Goal: Task Accomplishment & Management: Manage account settings

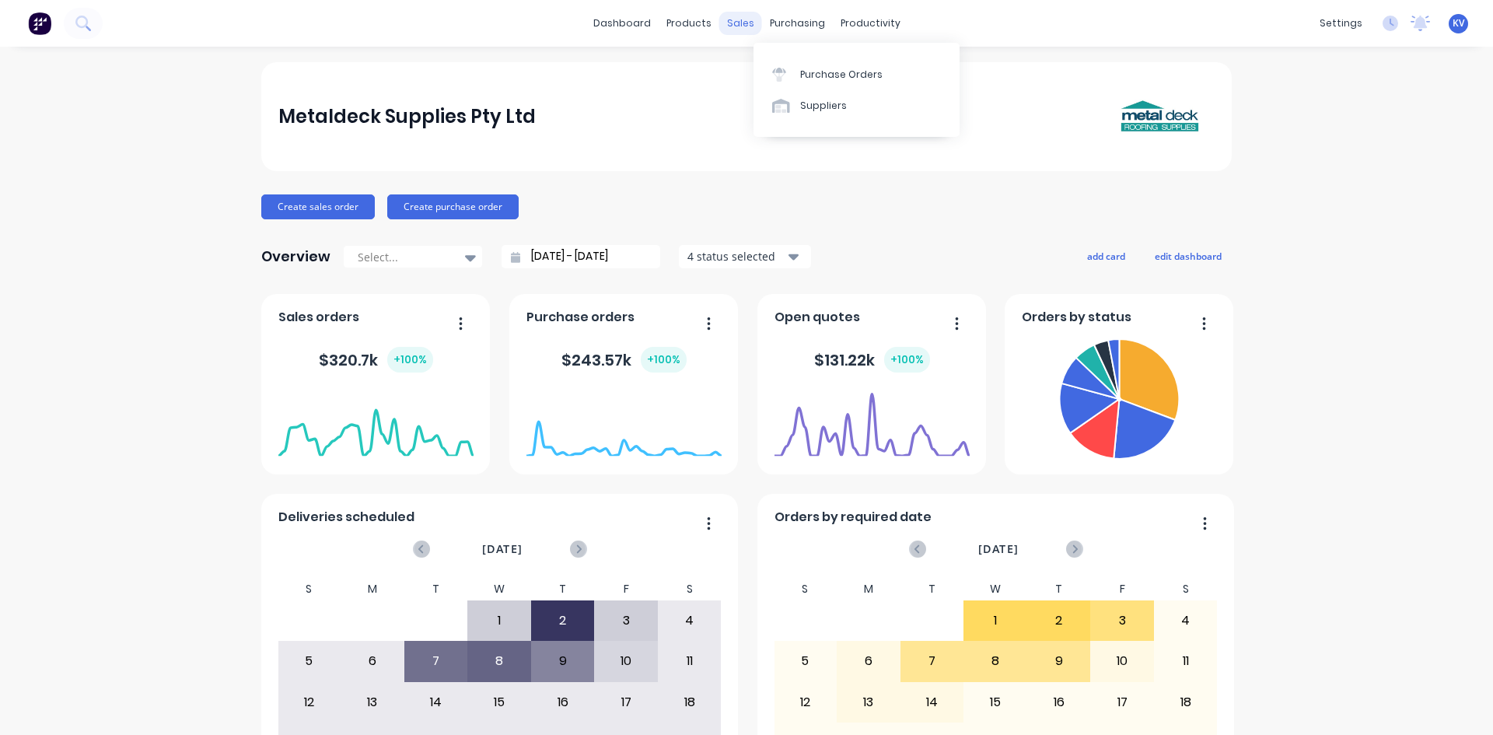
click at [740, 28] on div "sales" at bounding box center [740, 23] width 43 height 23
click at [762, 55] on div "Sales Orders Customers Price Level Manager" at bounding box center [817, 105] width 206 height 125
click at [765, 76] on div "Sales Orders" at bounding box center [793, 75] width 64 height 14
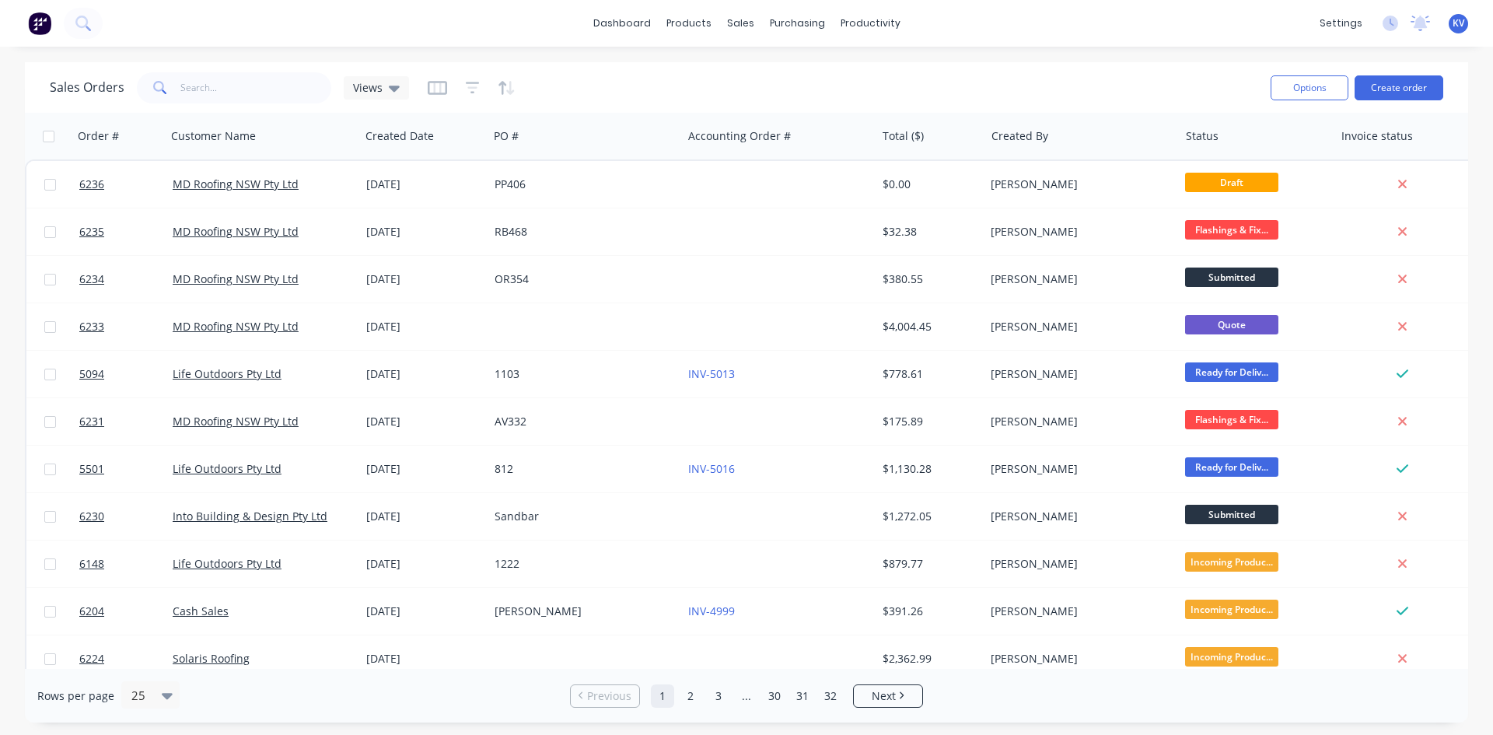
click at [251, 104] on div "Sales Orders Views" at bounding box center [654, 87] width 1209 height 38
click at [264, 87] on input "text" at bounding box center [256, 87] width 152 height 31
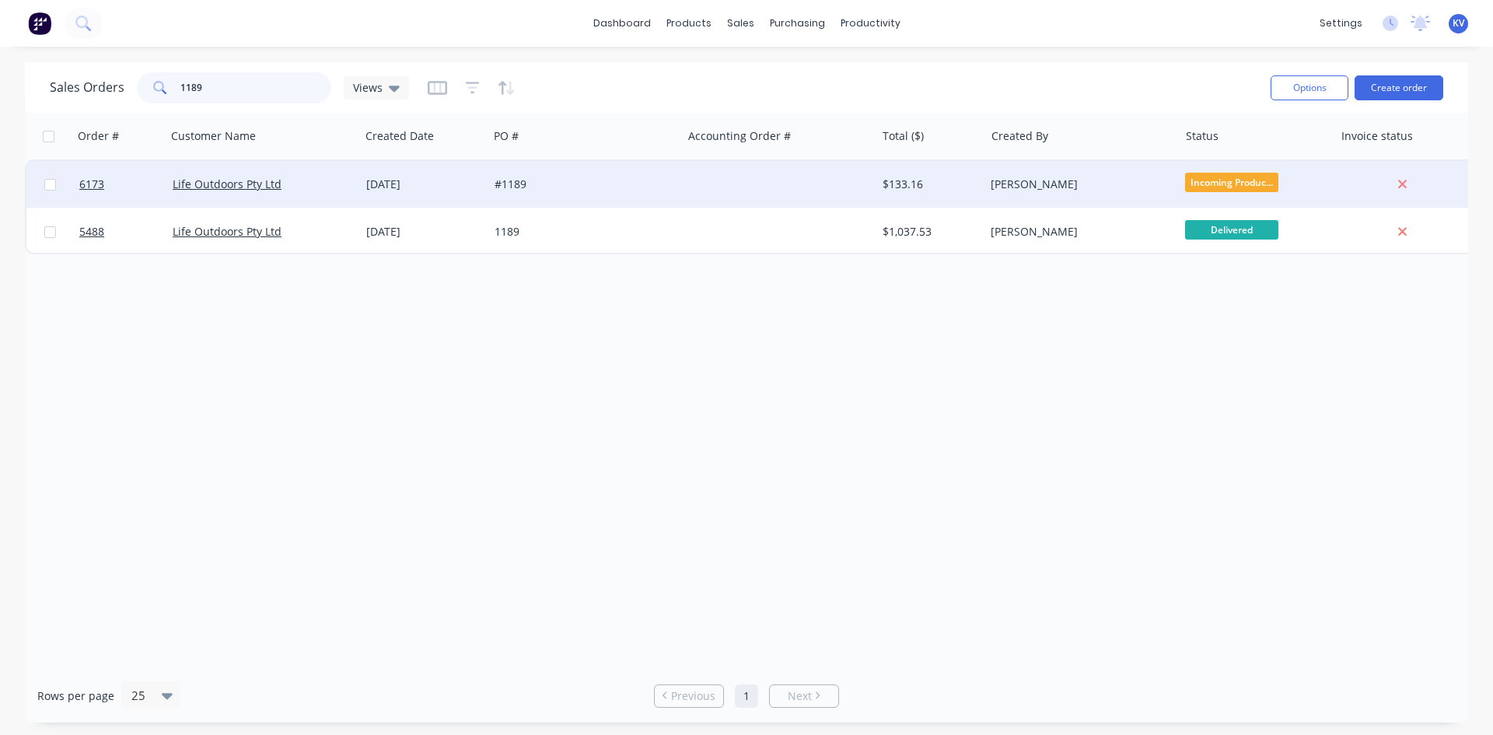
type input "1189"
click at [653, 187] on div "#1189" at bounding box center [581, 185] width 173 height 16
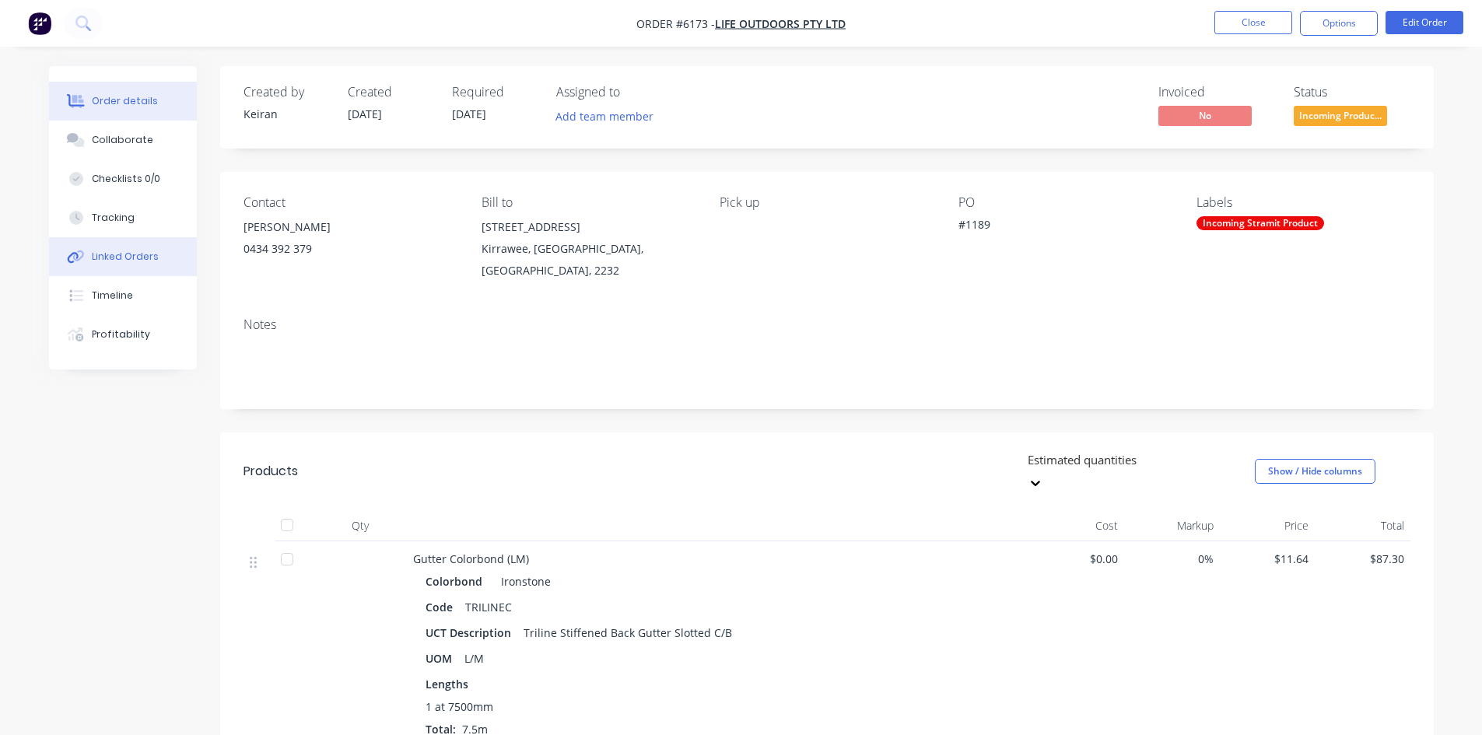
click at [118, 260] on div "Linked Orders" at bounding box center [125, 257] width 67 height 14
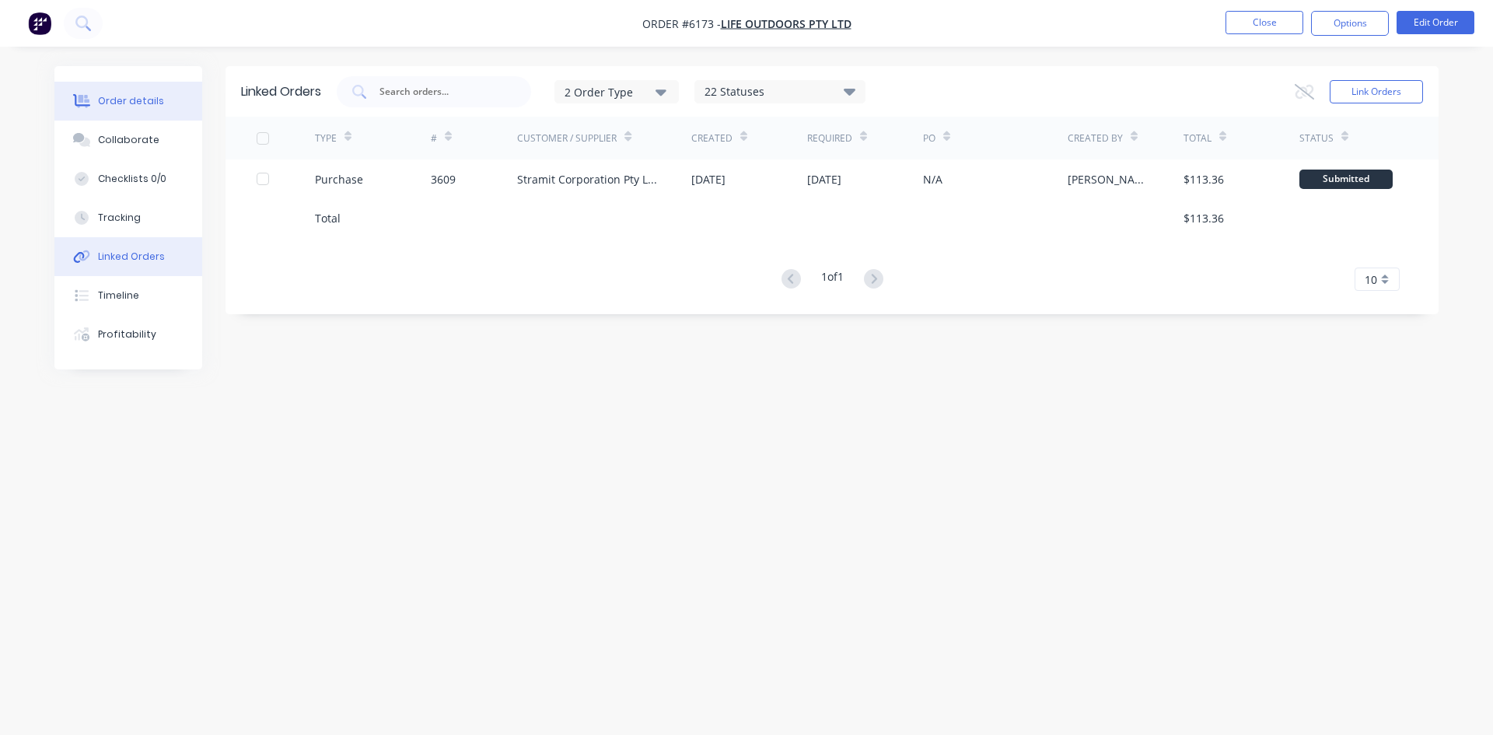
click at [118, 105] on div "Order details" at bounding box center [131, 101] width 66 height 14
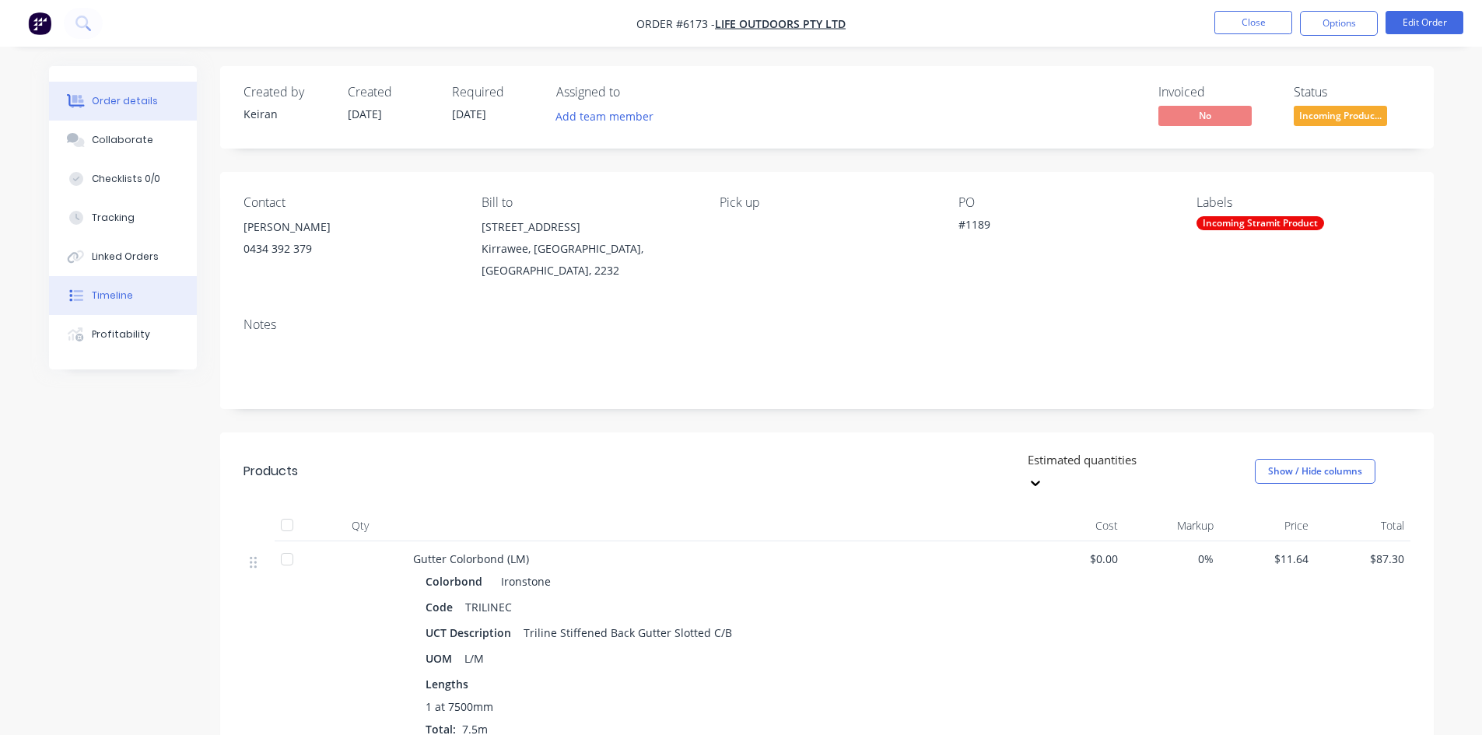
click at [130, 289] on div "Timeline" at bounding box center [112, 296] width 41 height 14
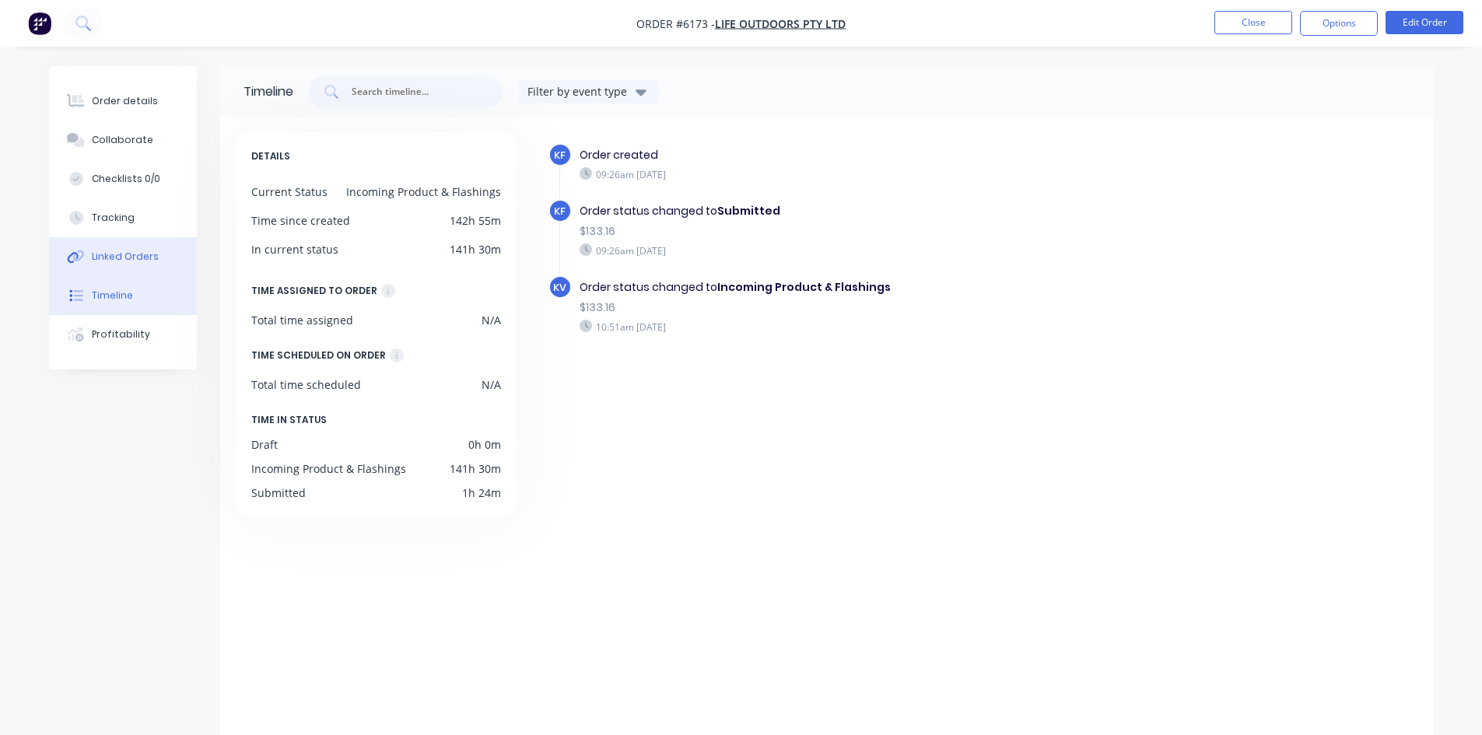
click at [115, 244] on button "Linked Orders" at bounding box center [123, 256] width 148 height 39
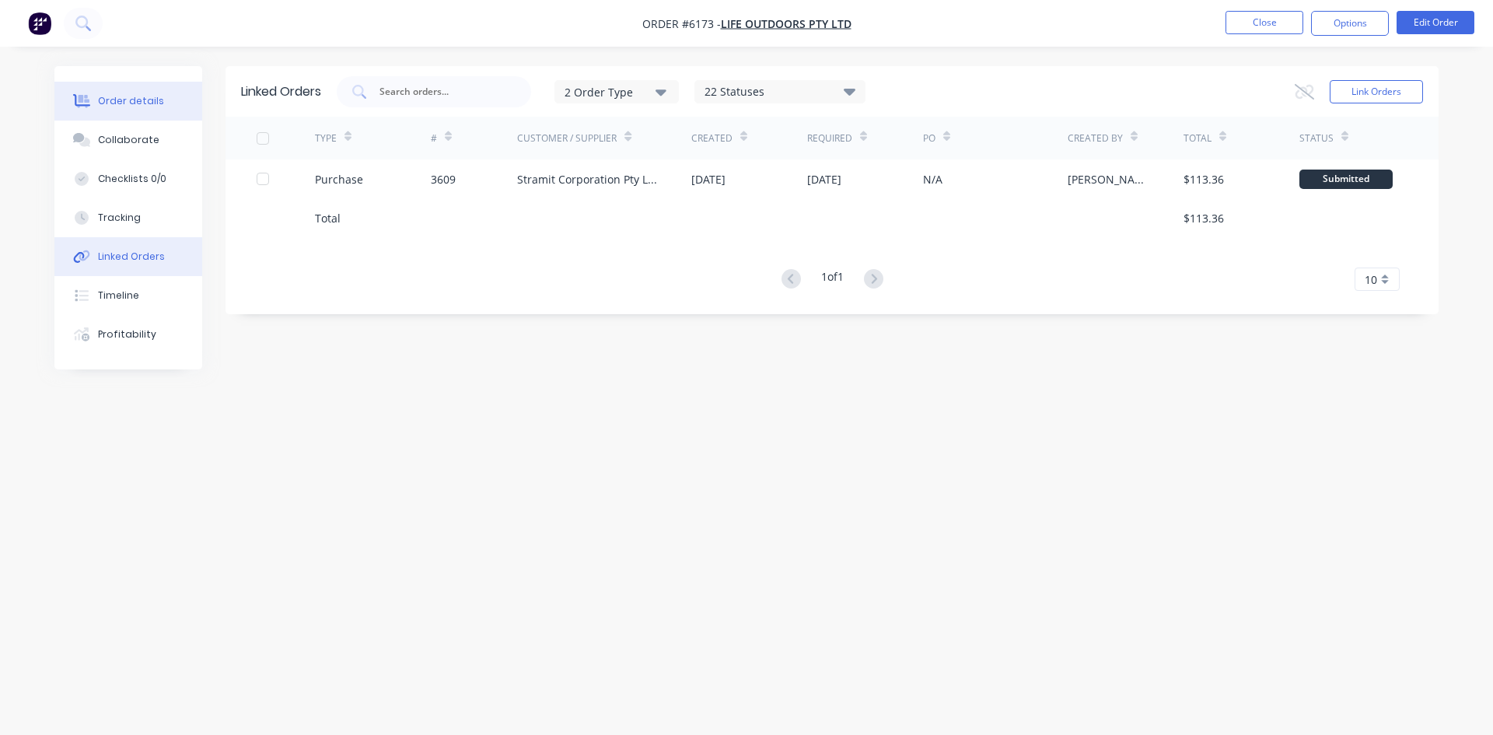
click at [128, 119] on button "Order details" at bounding box center [128, 101] width 148 height 39
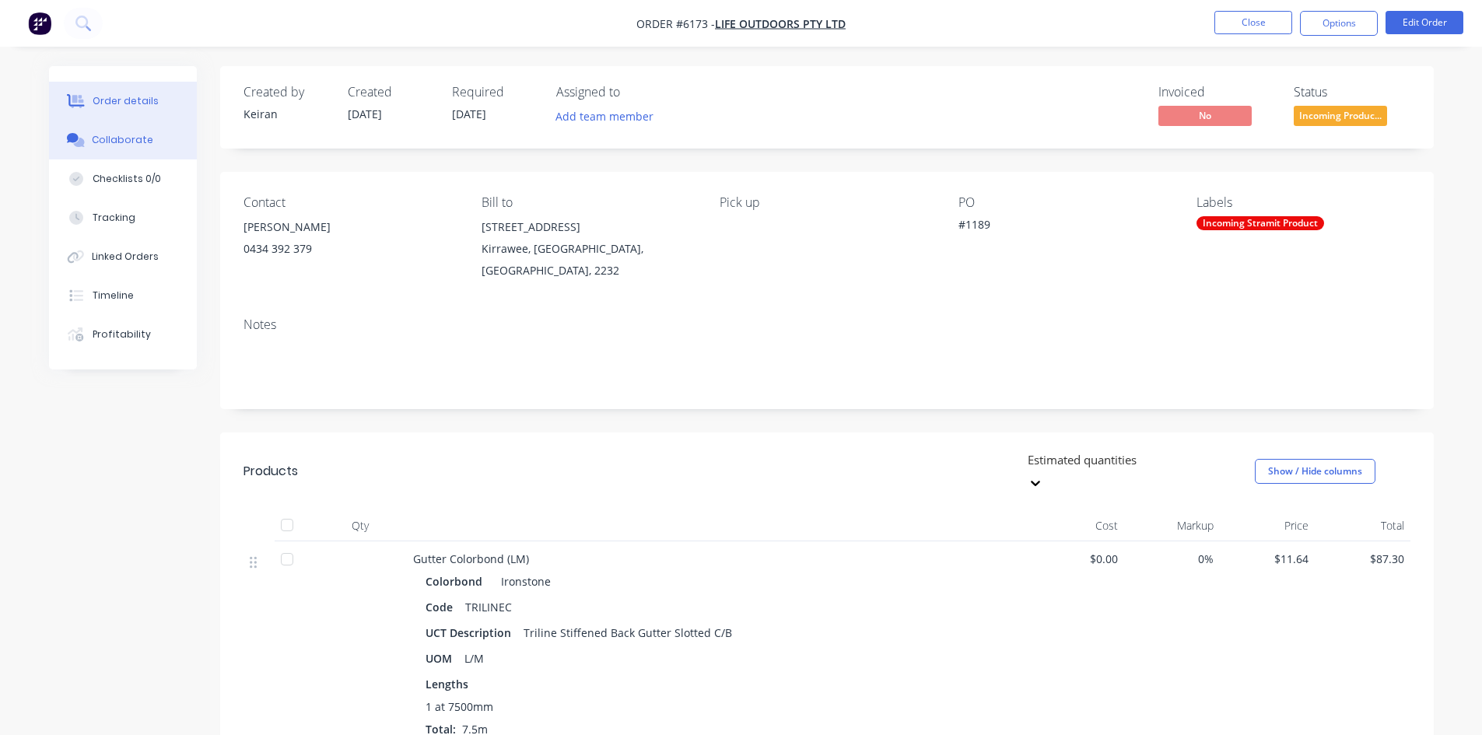
click at [128, 152] on button "Collaborate" at bounding box center [123, 140] width 148 height 39
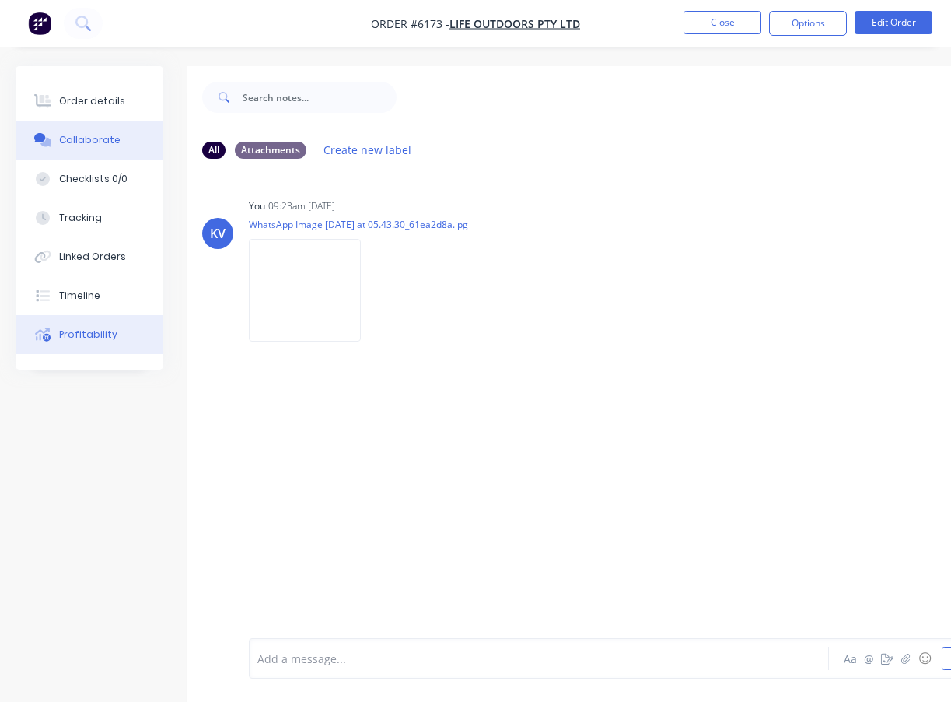
click at [108, 337] on div "Profitability" at bounding box center [88, 334] width 58 height 14
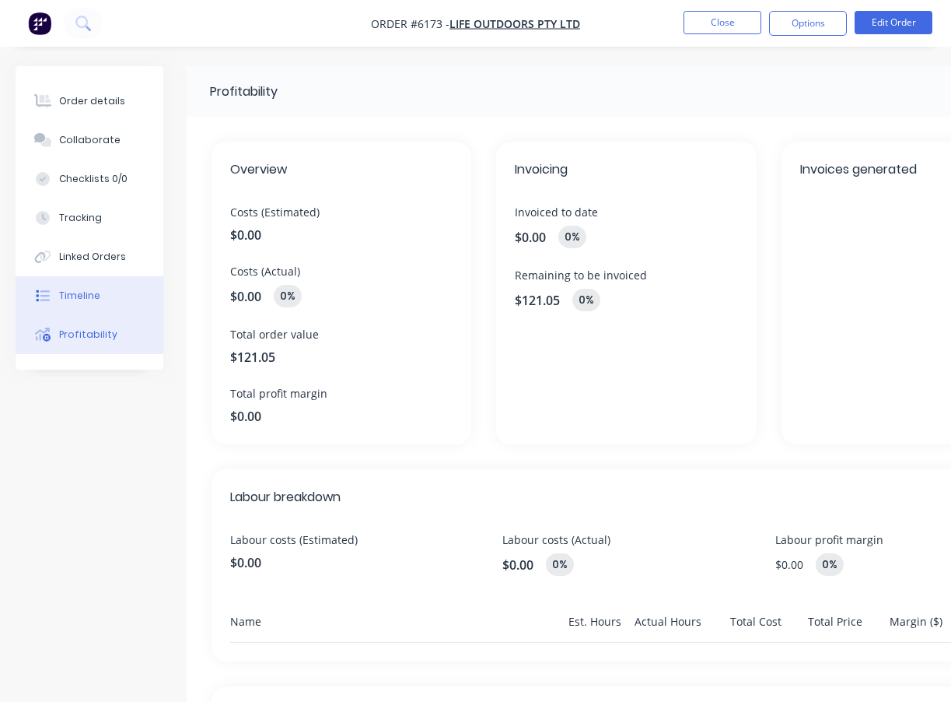
click at [91, 301] on div "Timeline" at bounding box center [79, 296] width 41 height 14
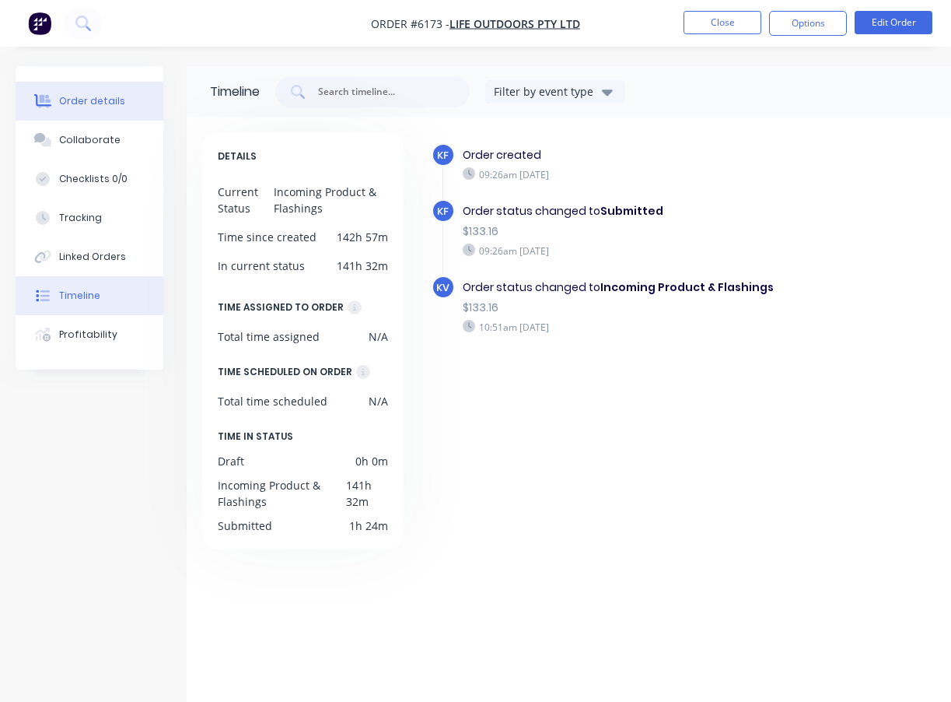
click at [98, 111] on button "Order details" at bounding box center [90, 101] width 148 height 39
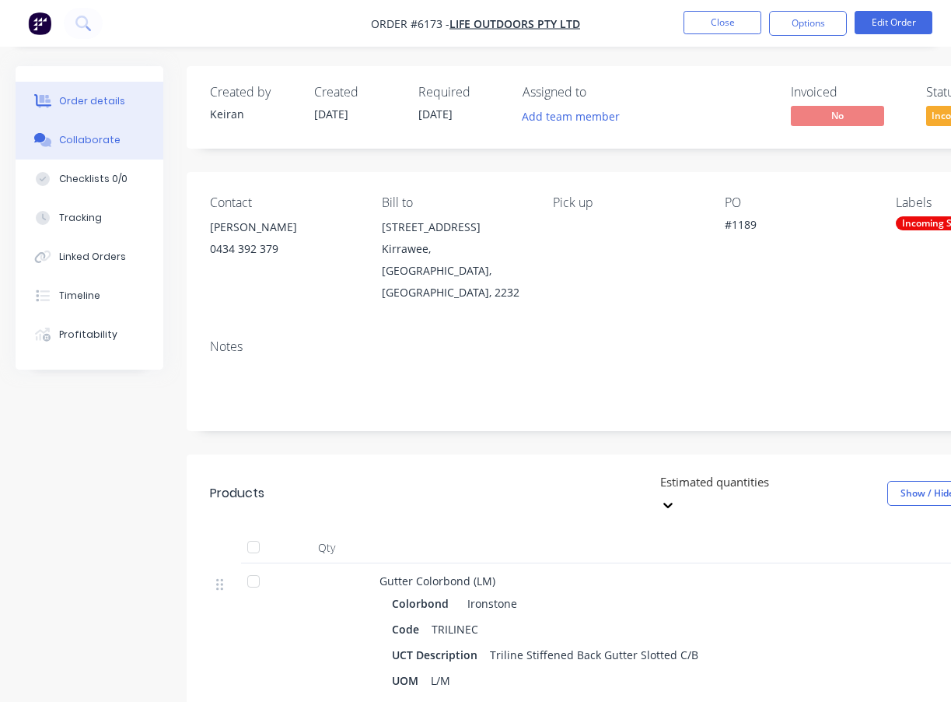
click at [108, 151] on button "Collaborate" at bounding box center [90, 140] width 148 height 39
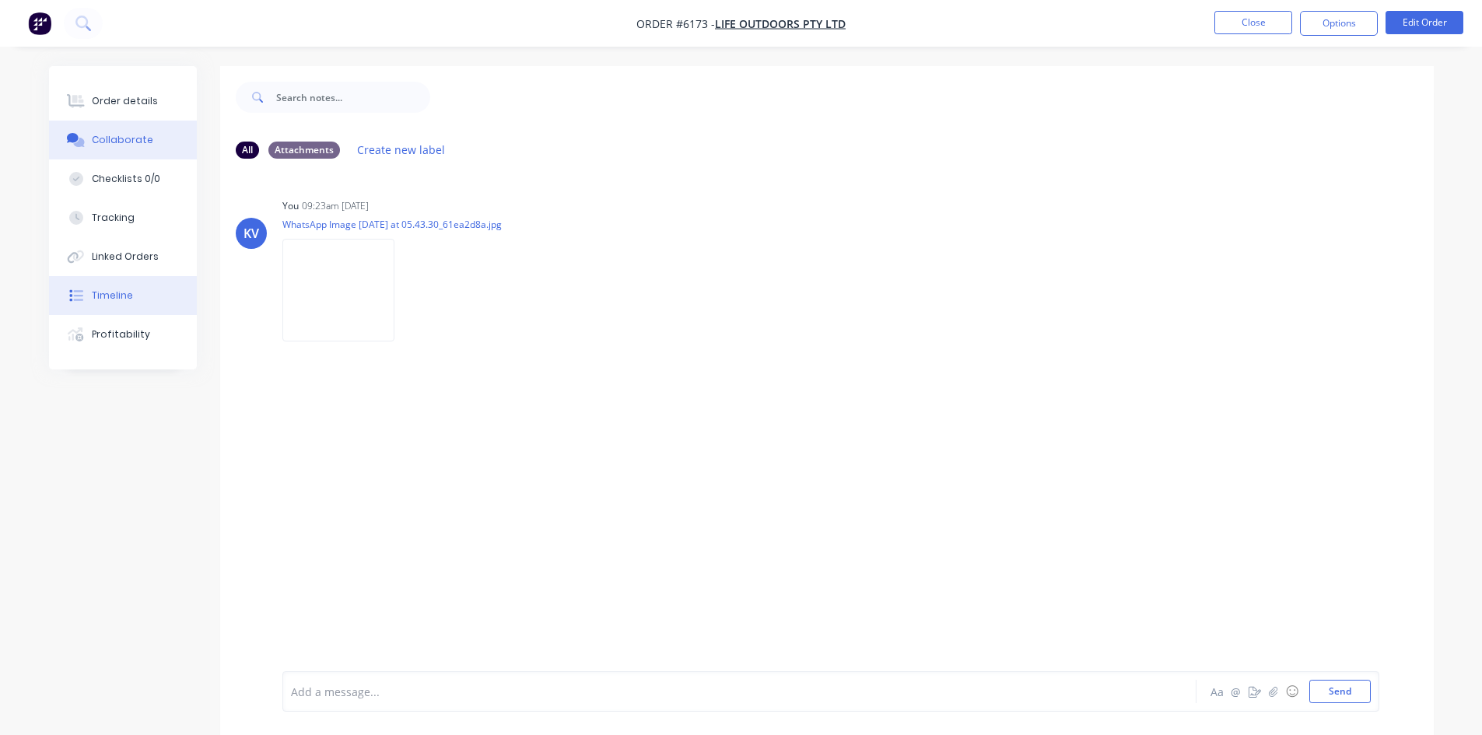
click at [129, 297] on div "Timeline" at bounding box center [112, 296] width 41 height 14
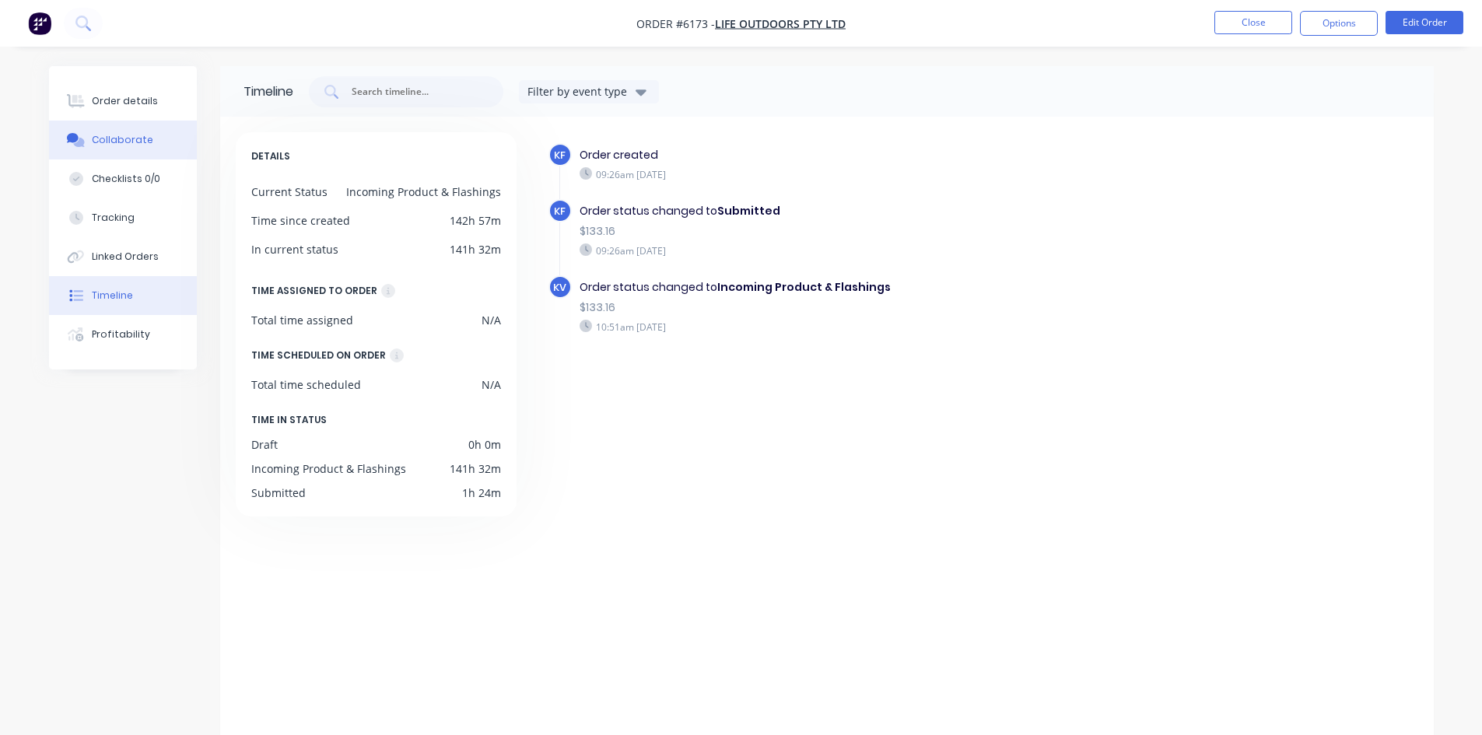
click at [125, 141] on div "Collaborate" at bounding box center [122, 140] width 61 height 14
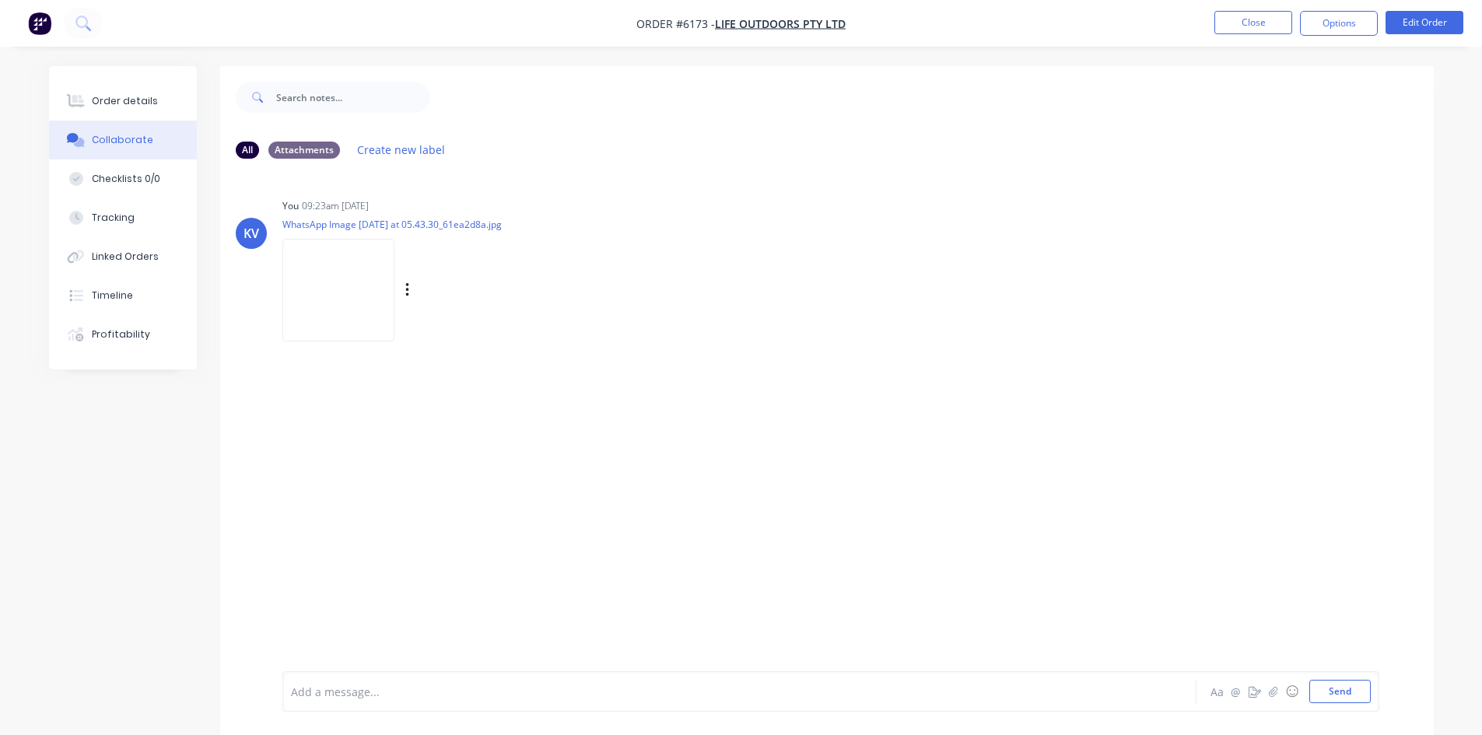
click at [298, 264] on img at bounding box center [338, 290] width 112 height 102
click at [110, 99] on div "Order details" at bounding box center [125, 101] width 66 height 14
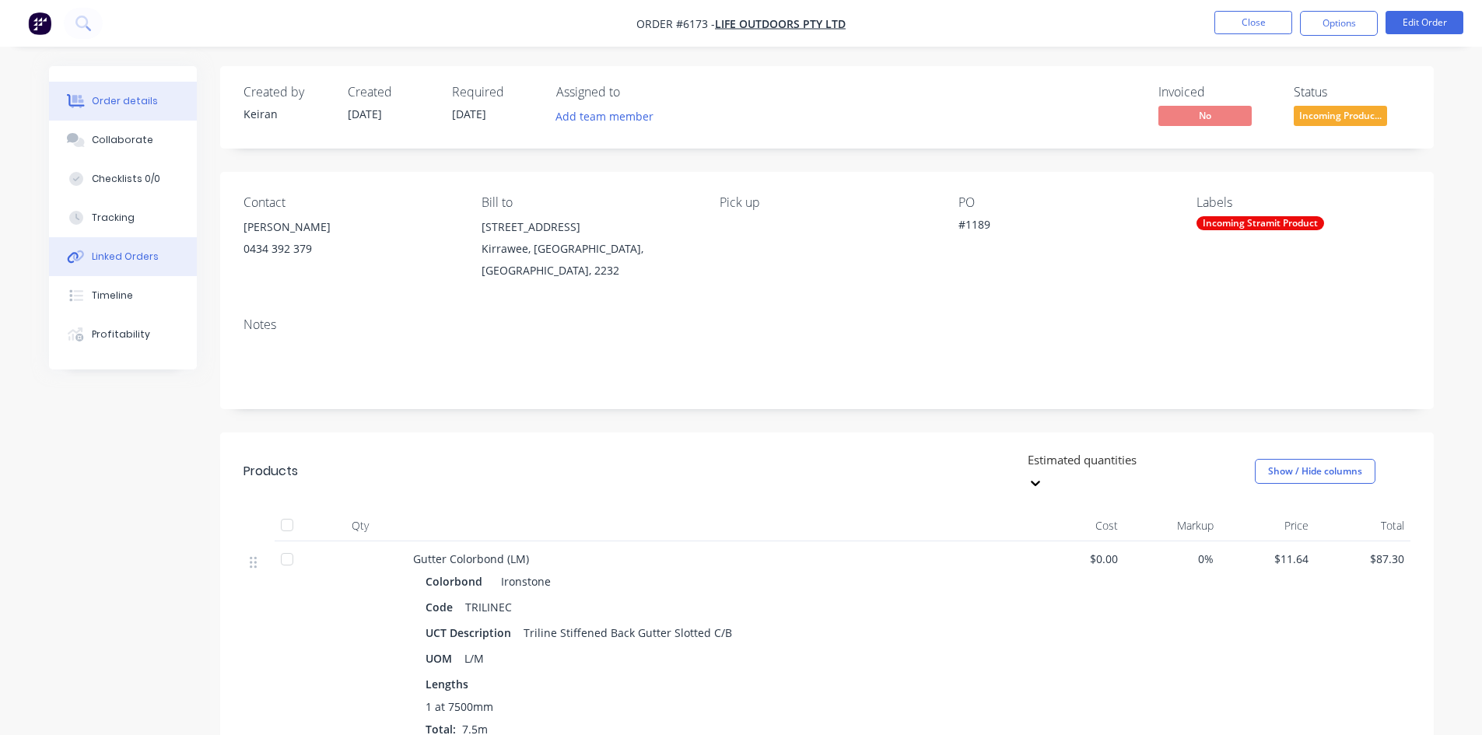
click at [137, 258] on div "Linked Orders" at bounding box center [125, 257] width 67 height 14
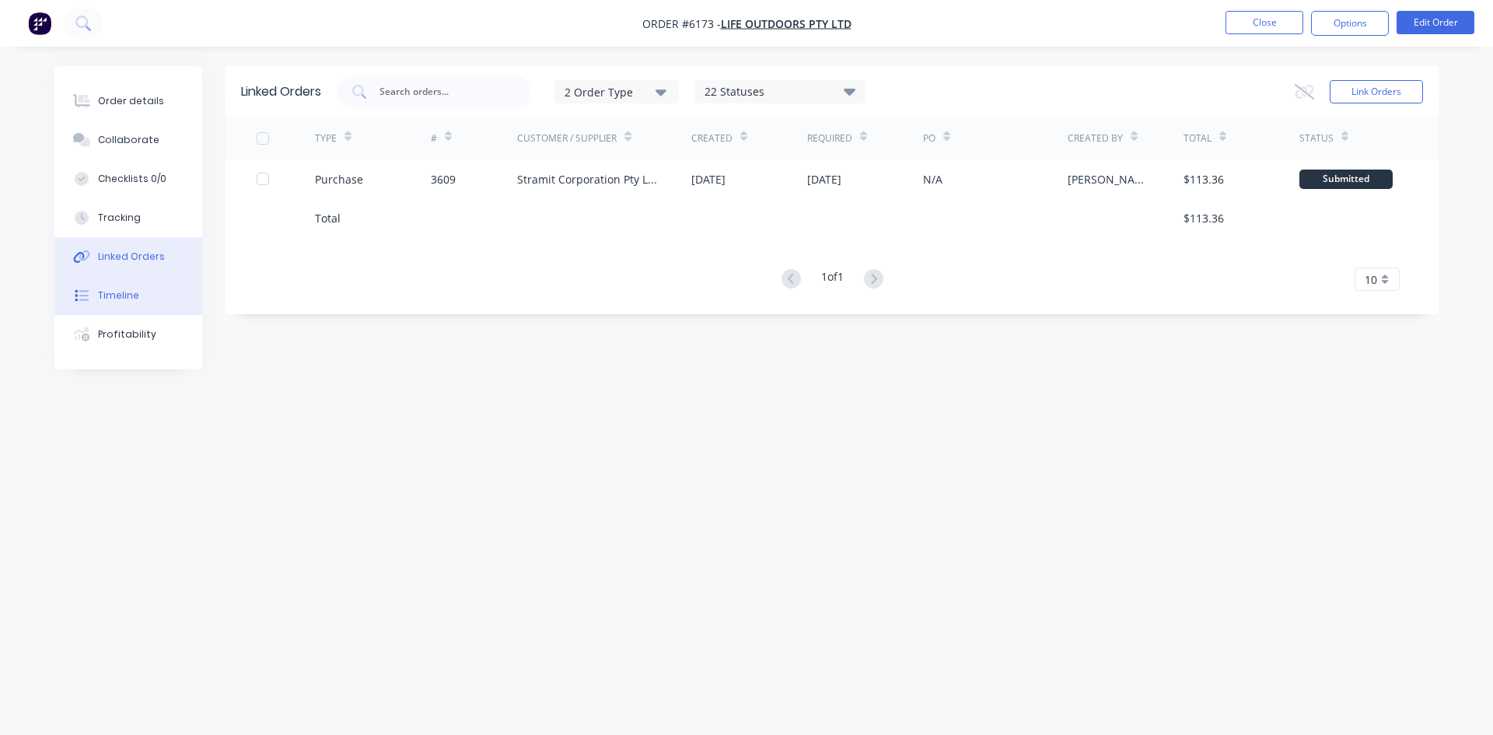
click at [134, 297] on div "Timeline" at bounding box center [118, 296] width 41 height 14
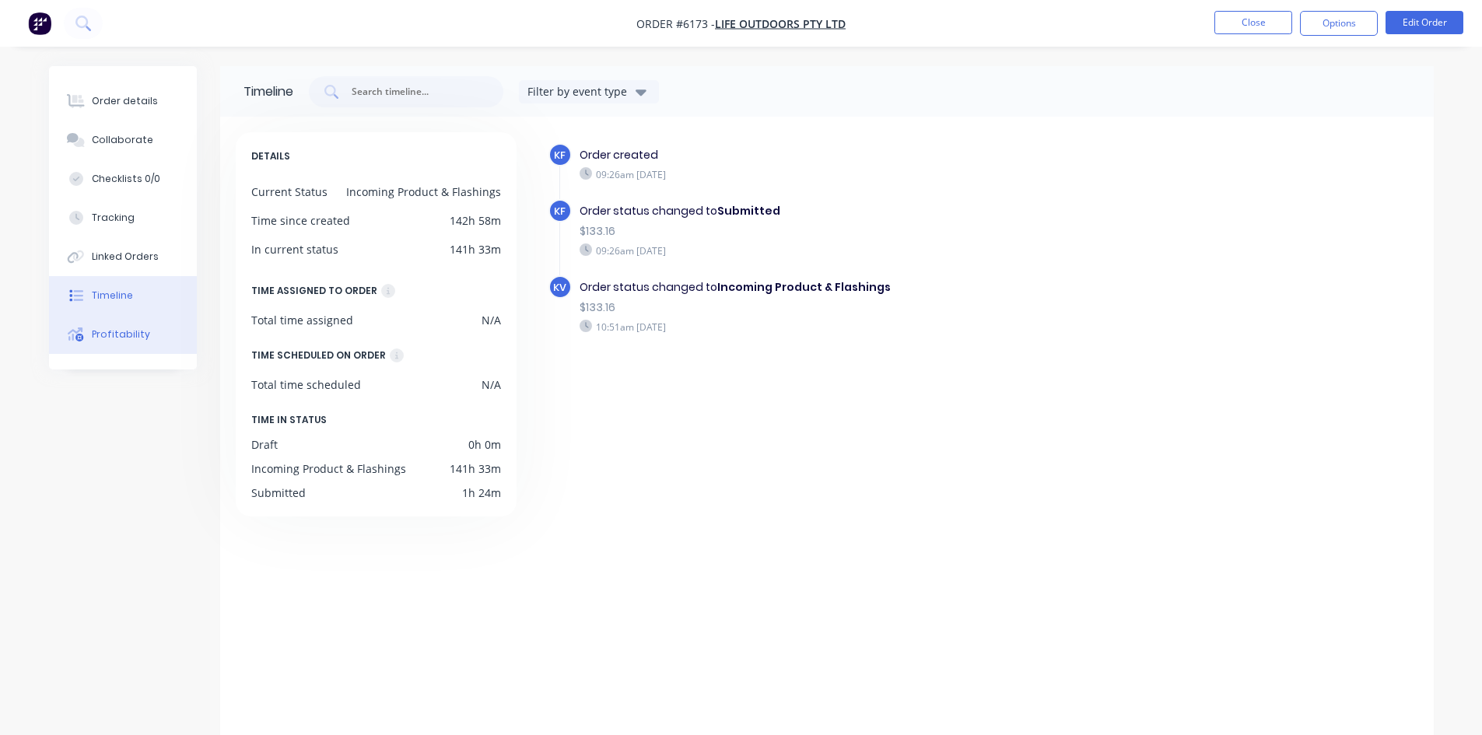
click at [124, 342] on button "Profitability" at bounding box center [123, 334] width 148 height 39
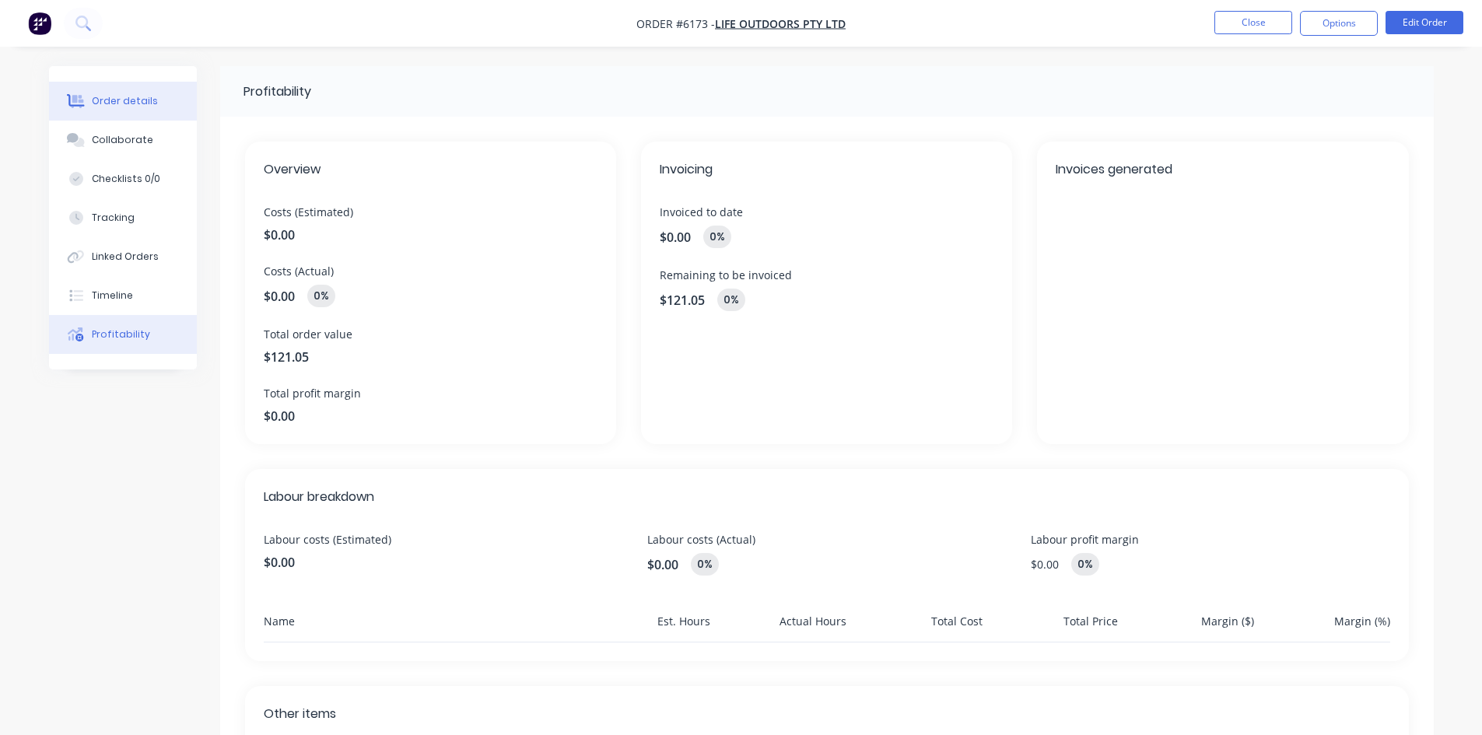
click at [126, 98] on div "Order details" at bounding box center [125, 101] width 66 height 14
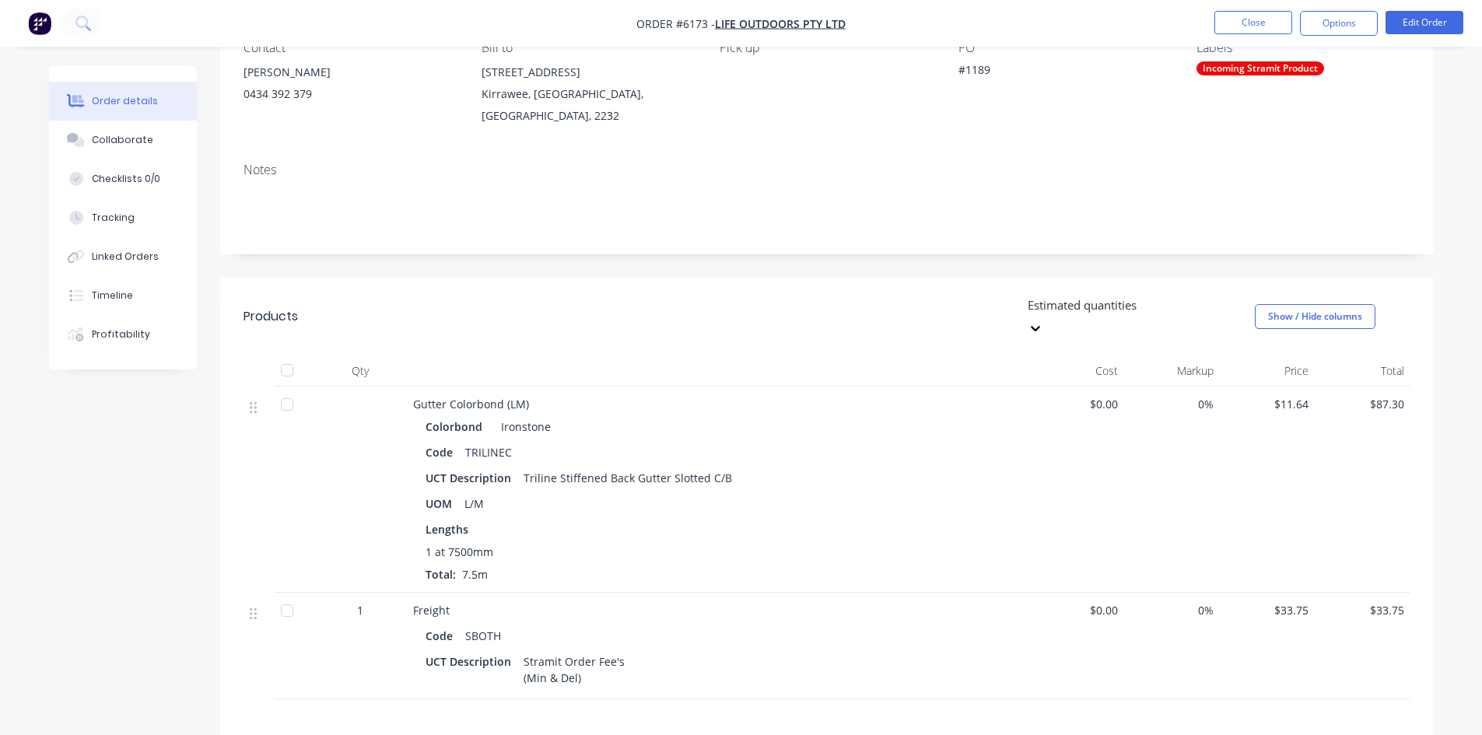
scroll to position [156, 0]
click at [135, 141] on div "Collaborate" at bounding box center [122, 140] width 61 height 14
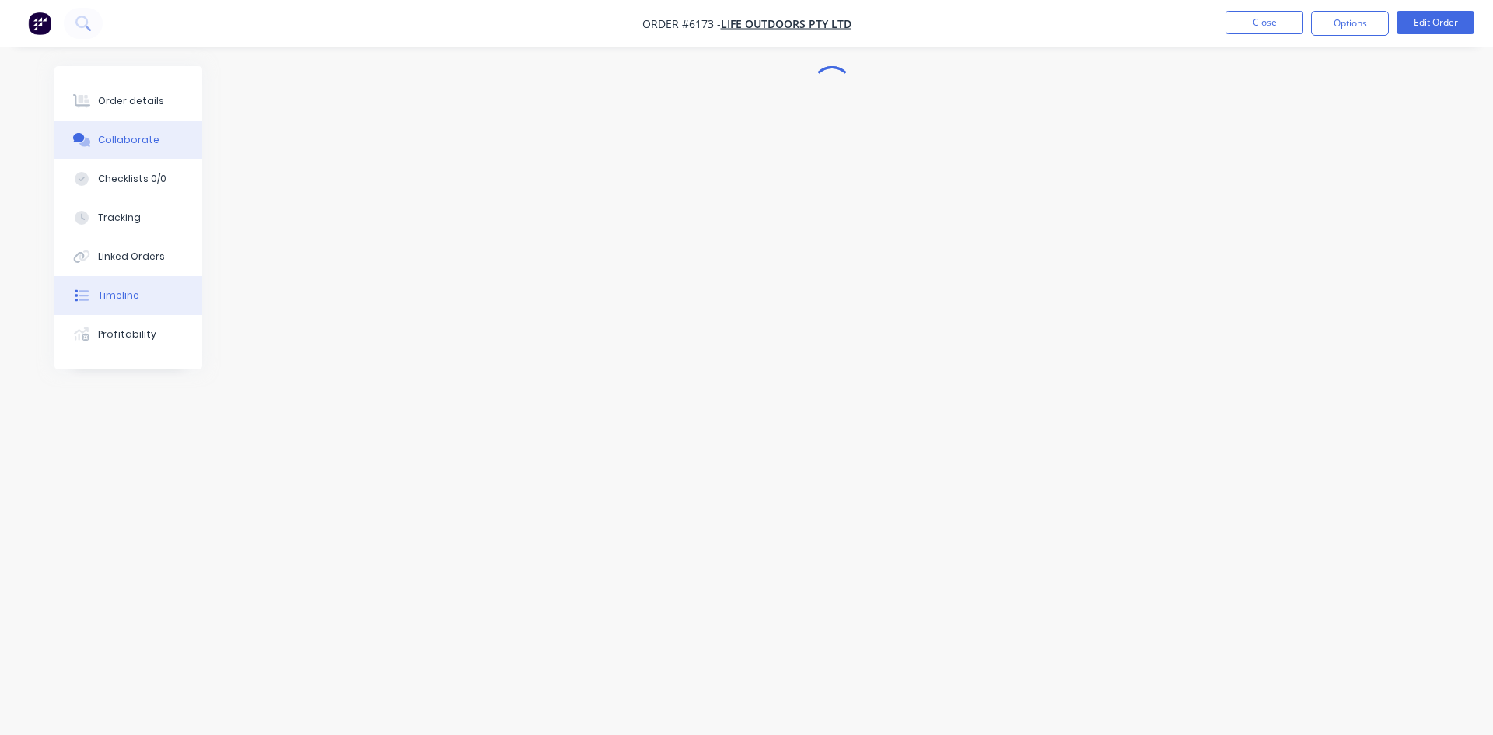
click at [117, 279] on button "Timeline" at bounding box center [128, 295] width 148 height 39
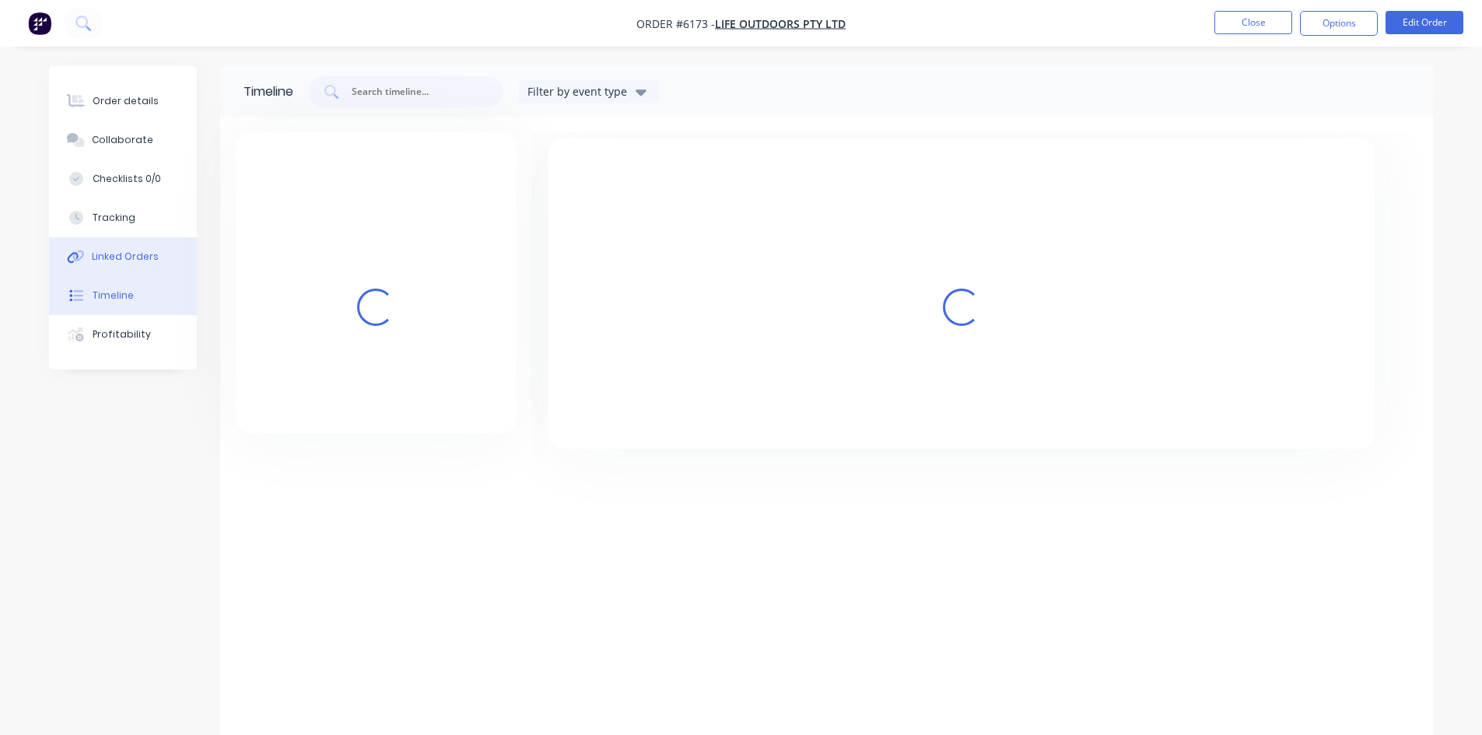
click at [126, 257] on div "Linked Orders" at bounding box center [125, 257] width 67 height 14
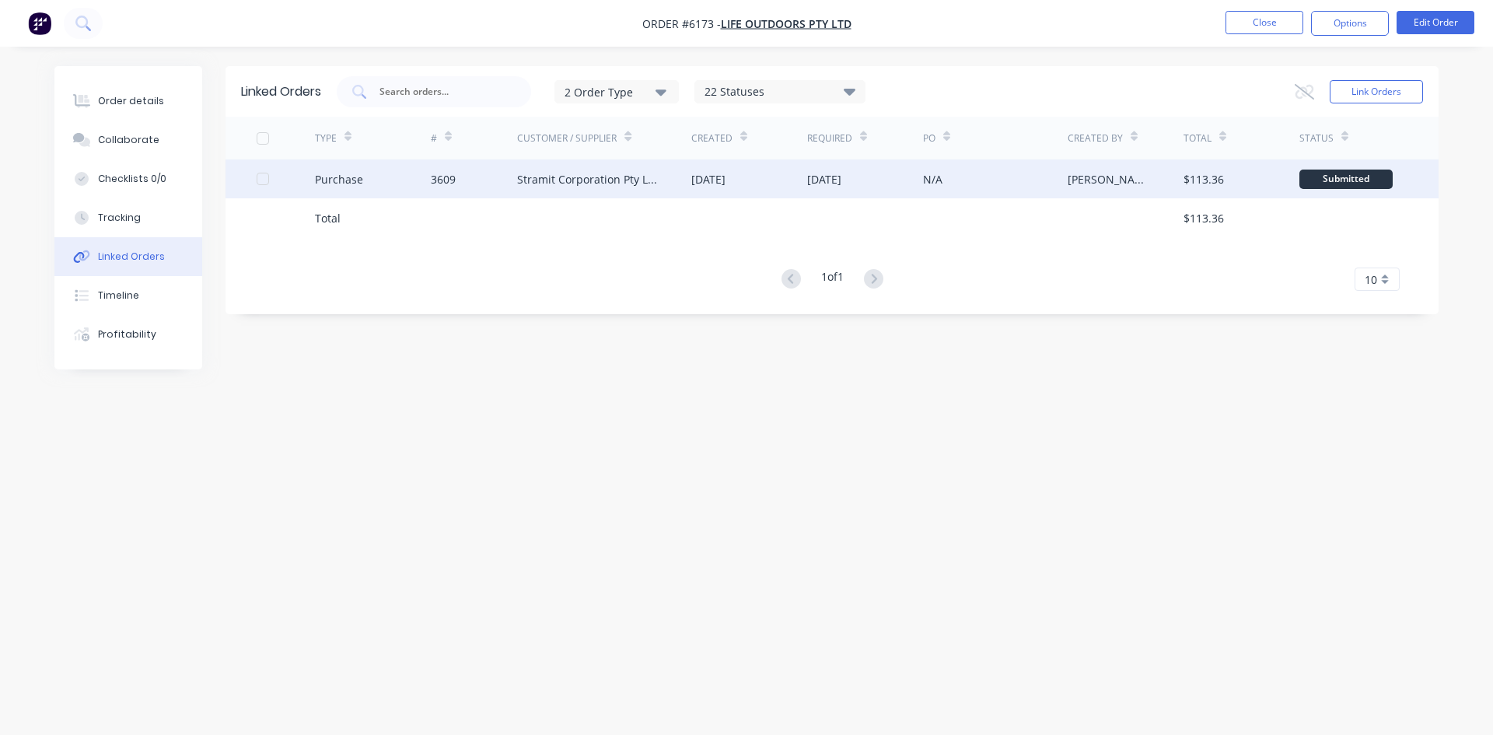
click at [646, 166] on div "Stramit Corporation Pty Ltd - Acc No: 32915" at bounding box center [604, 178] width 174 height 39
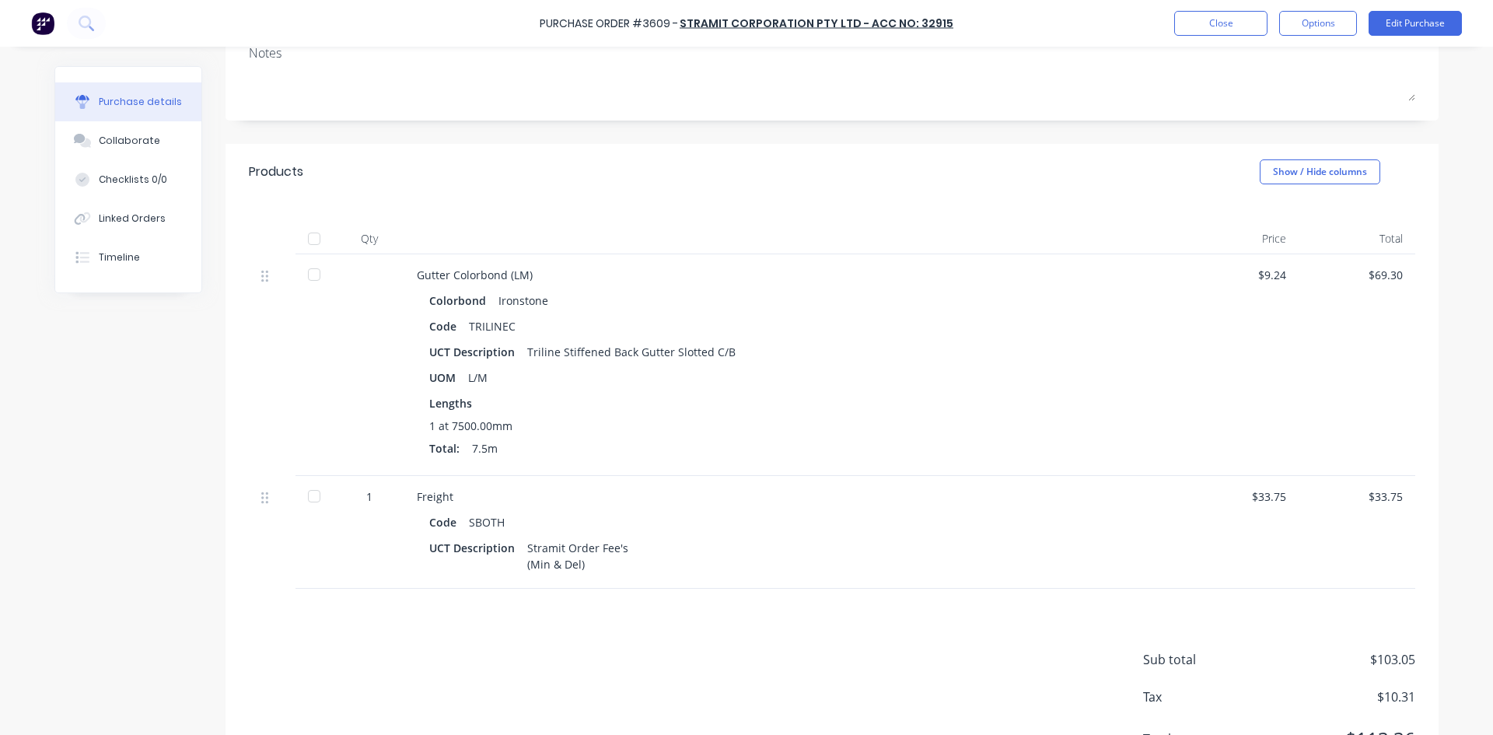
scroll to position [216, 0]
click at [138, 149] on button "Collaborate" at bounding box center [128, 140] width 146 height 39
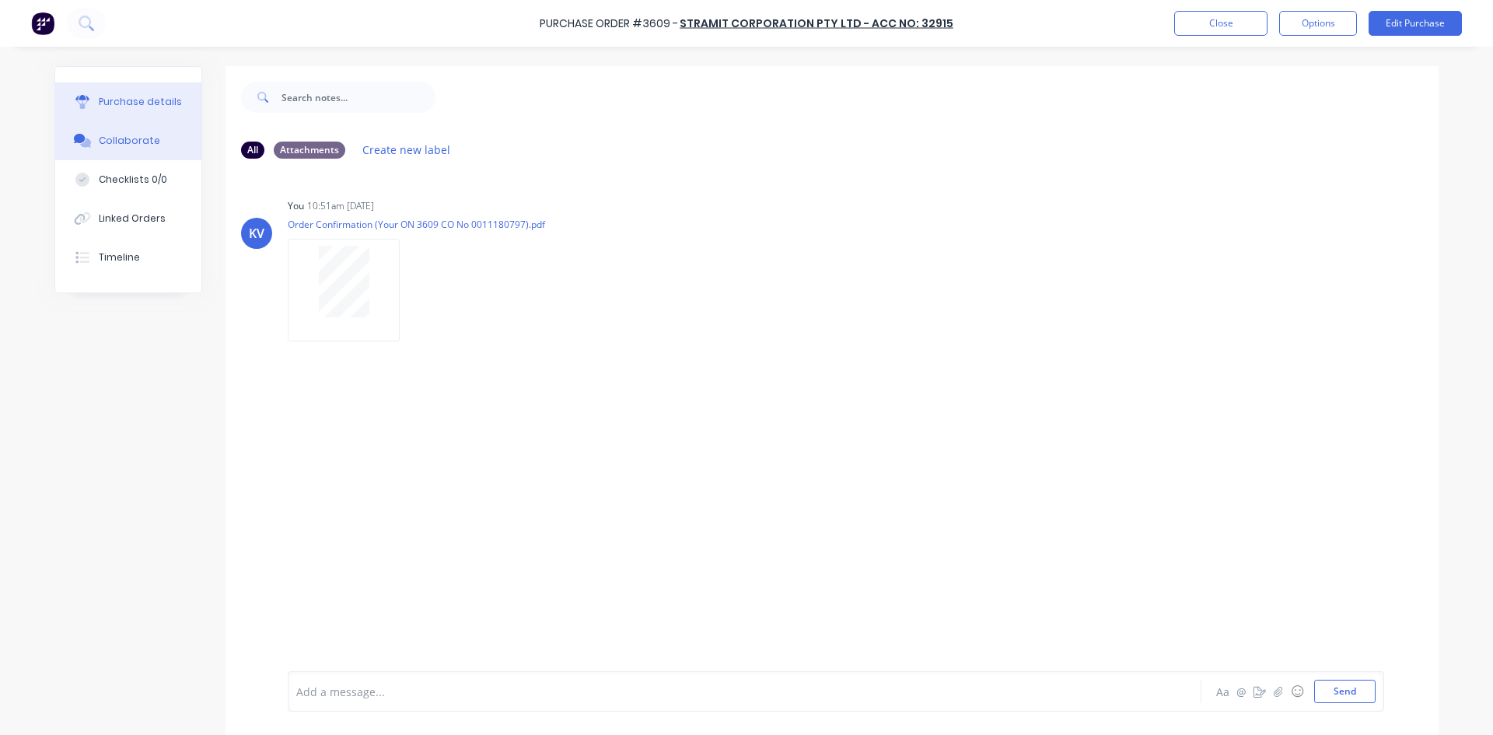
click at [133, 93] on button "Purchase details" at bounding box center [128, 101] width 146 height 39
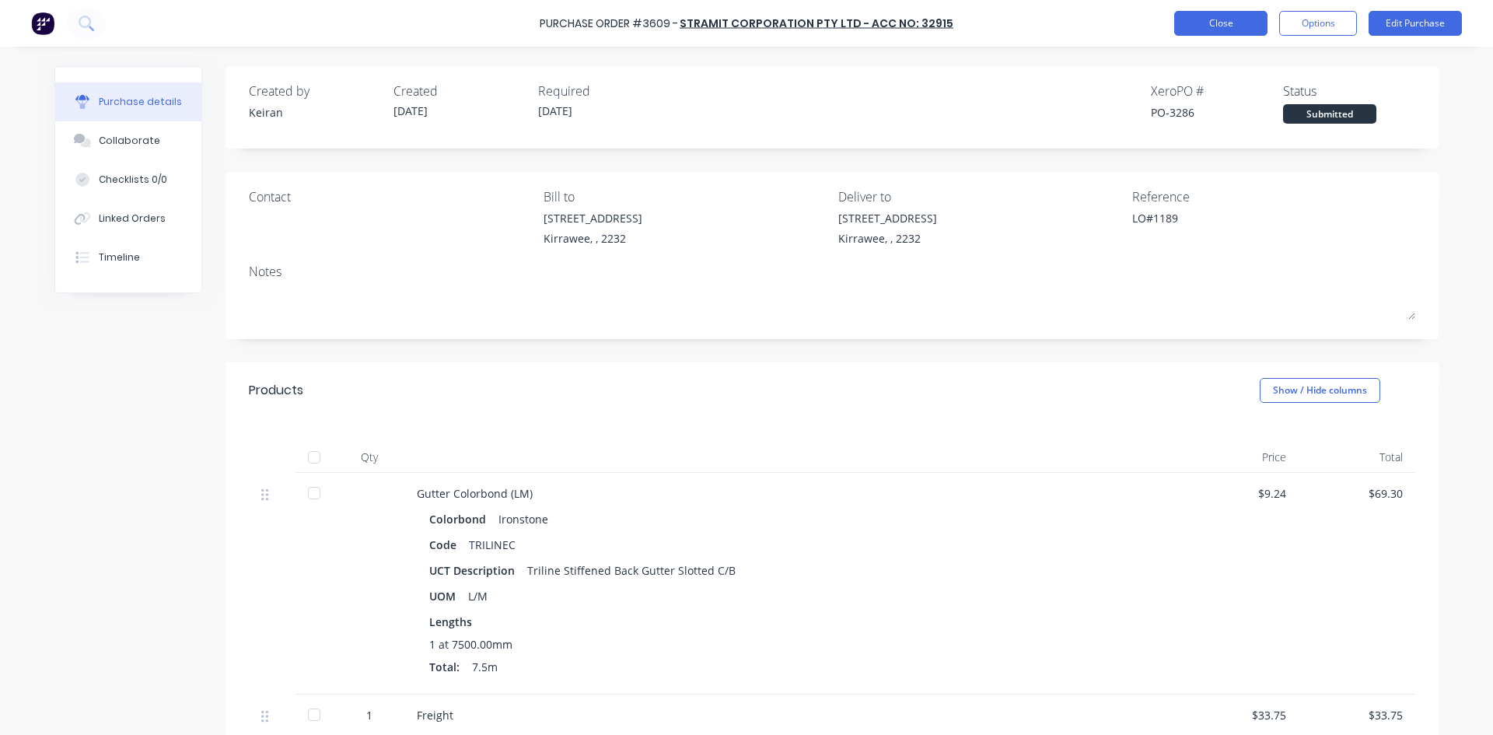
click at [1216, 35] on button "Close" at bounding box center [1220, 23] width 93 height 25
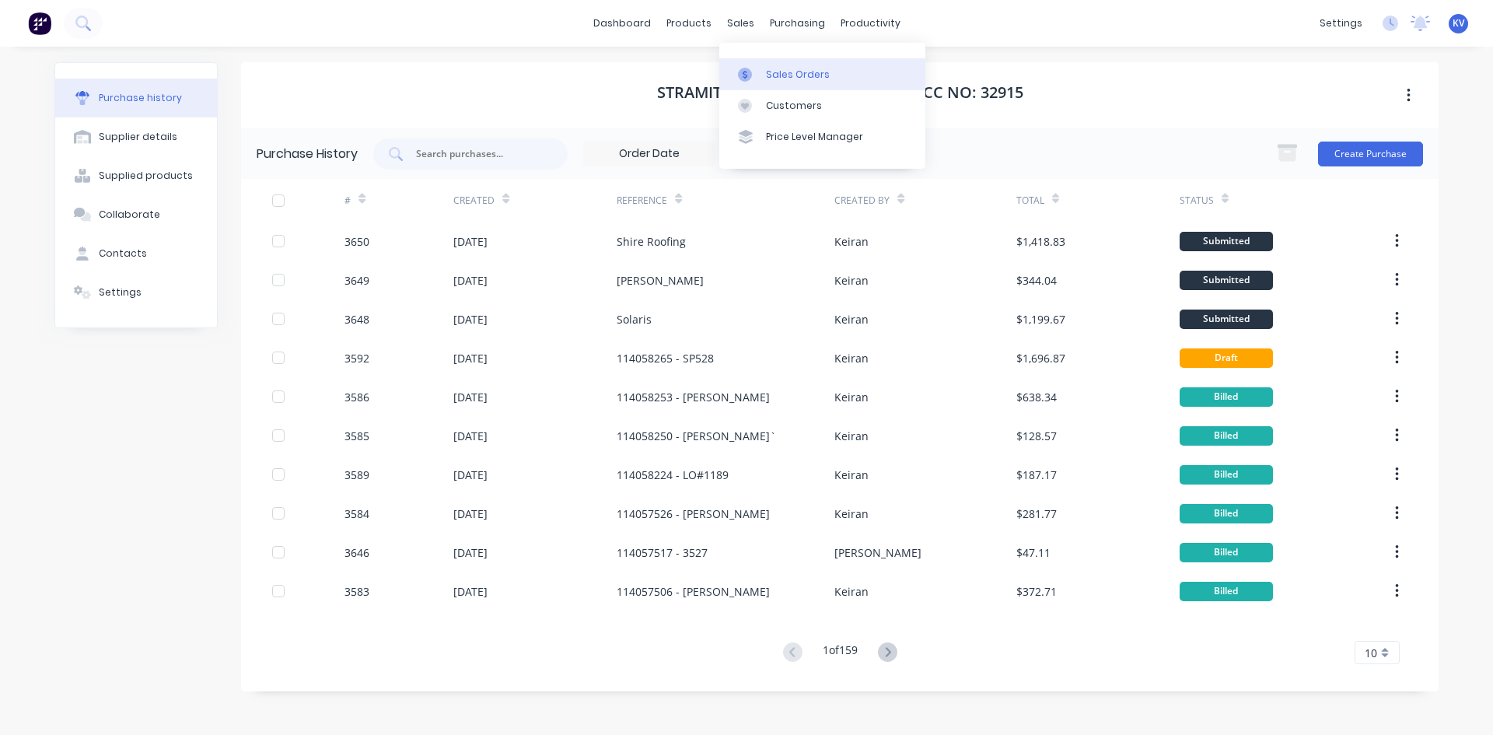
click at [751, 72] on icon at bounding box center [745, 75] width 14 height 14
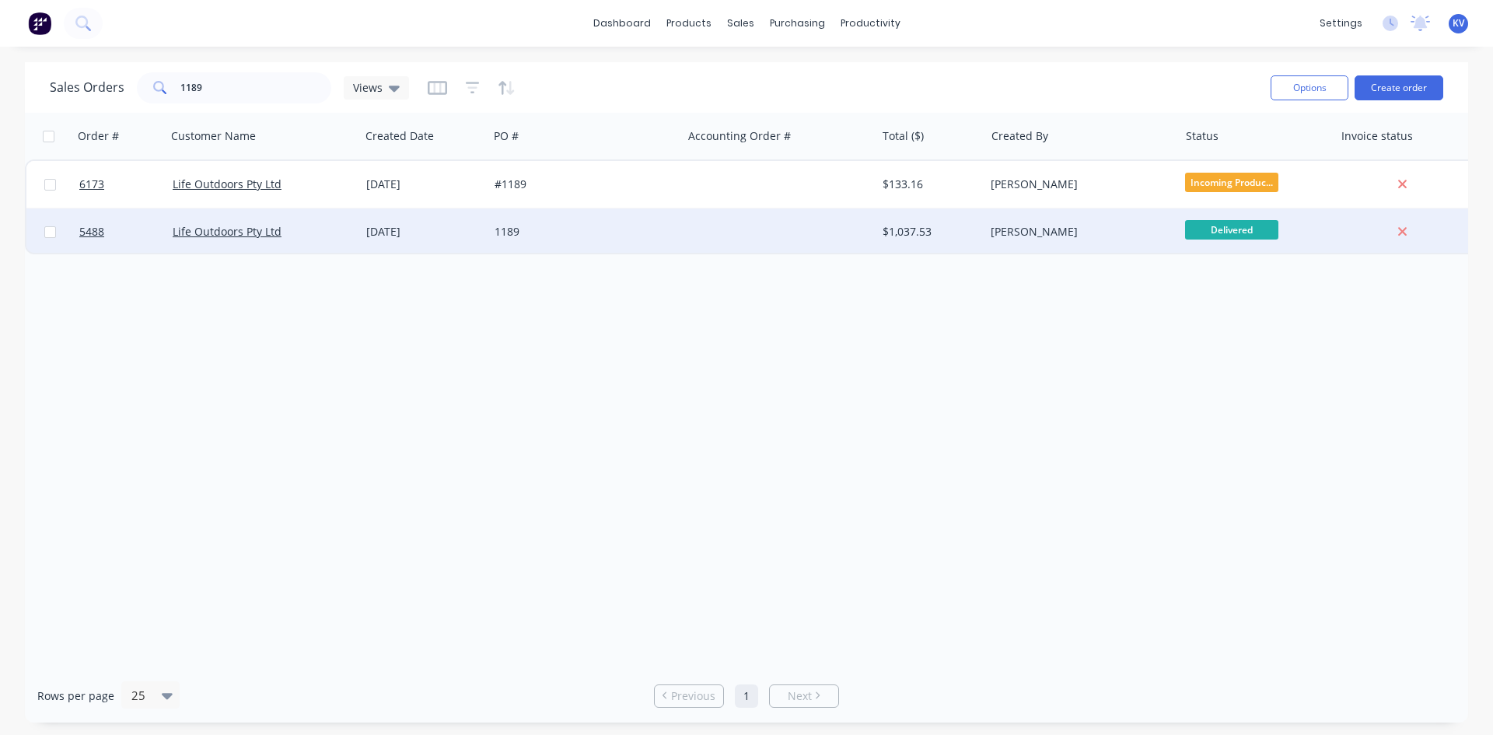
click at [667, 238] on div "1189" at bounding box center [585, 232] width 181 height 16
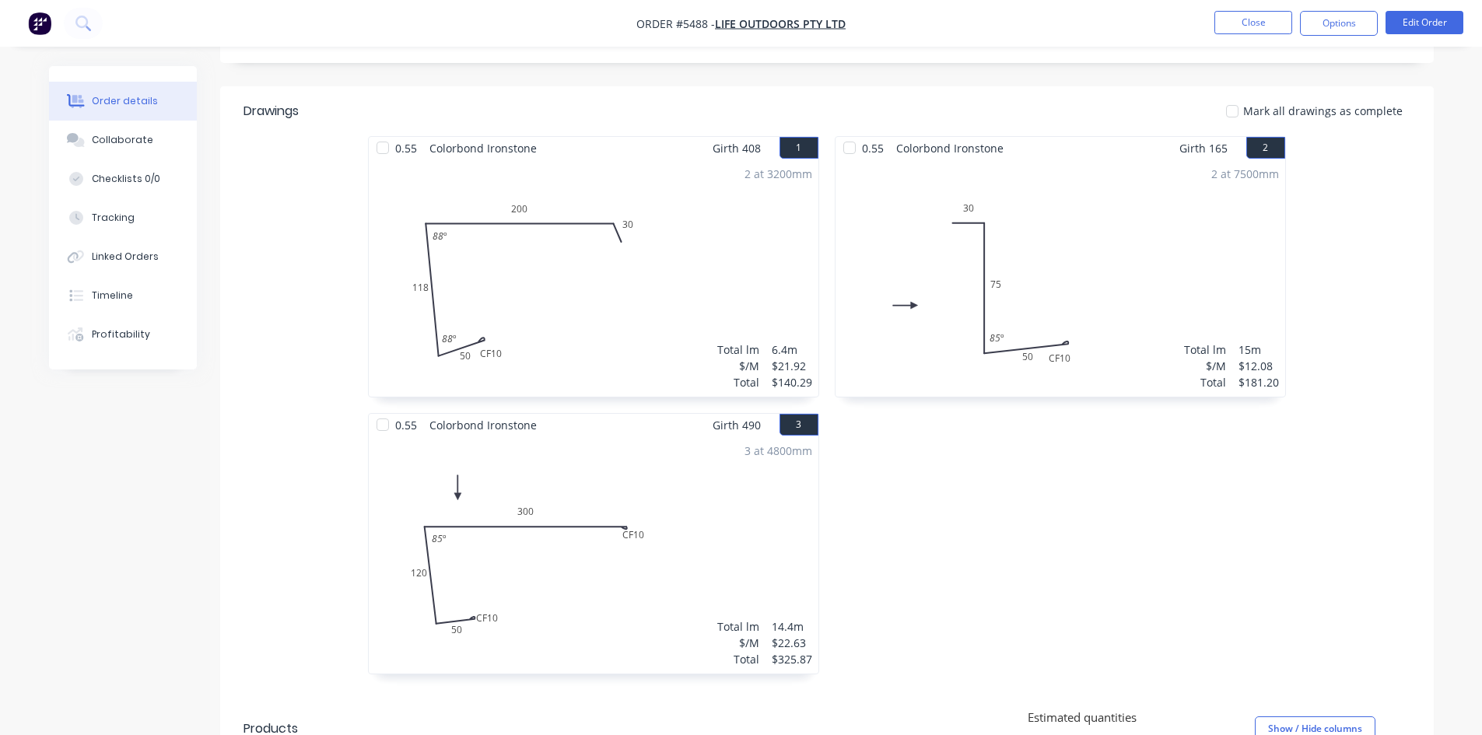
scroll to position [311, 0]
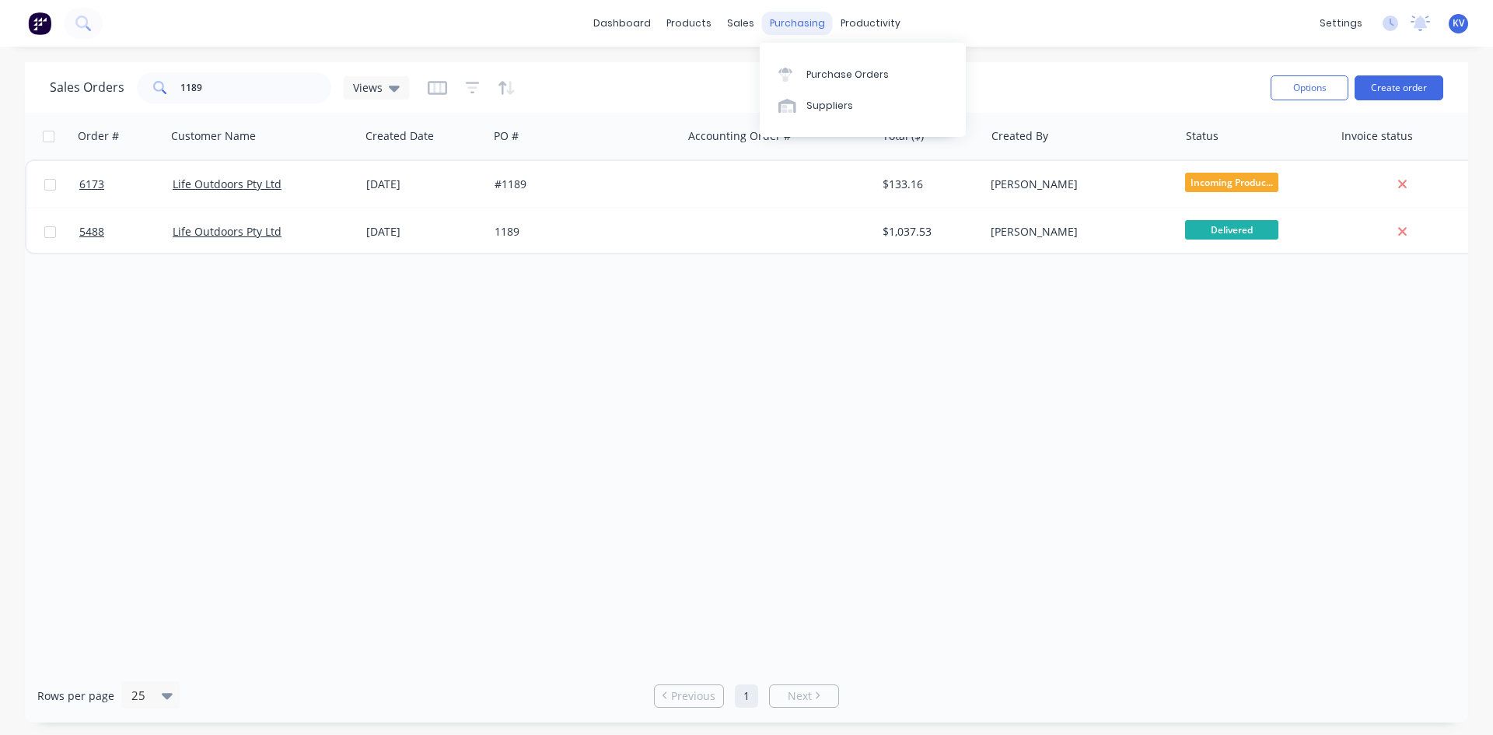
click at [812, 33] on div "purchasing" at bounding box center [797, 23] width 71 height 23
click at [812, 79] on div "Purchase Orders" at bounding box center [848, 75] width 82 height 14
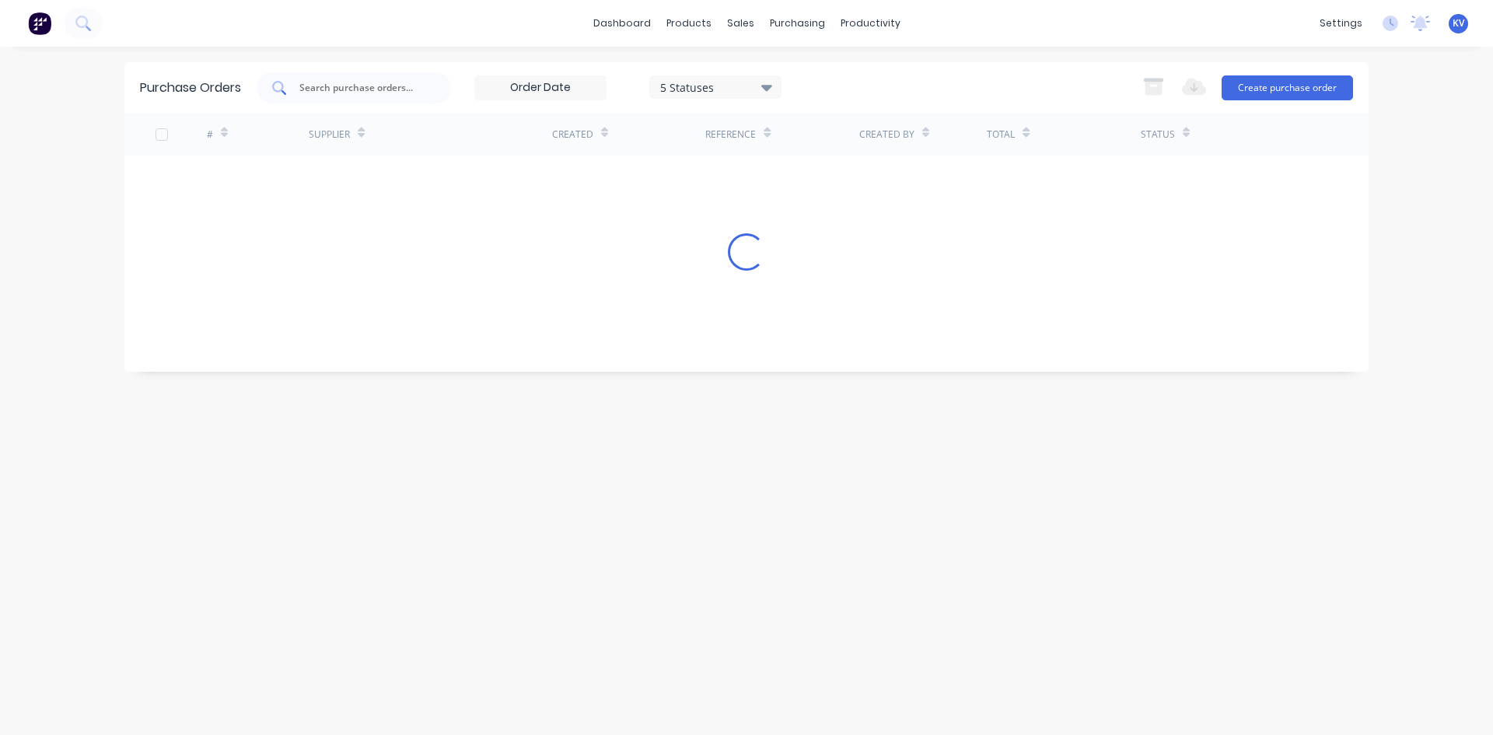
click at [362, 93] on input "text" at bounding box center [362, 88] width 129 height 16
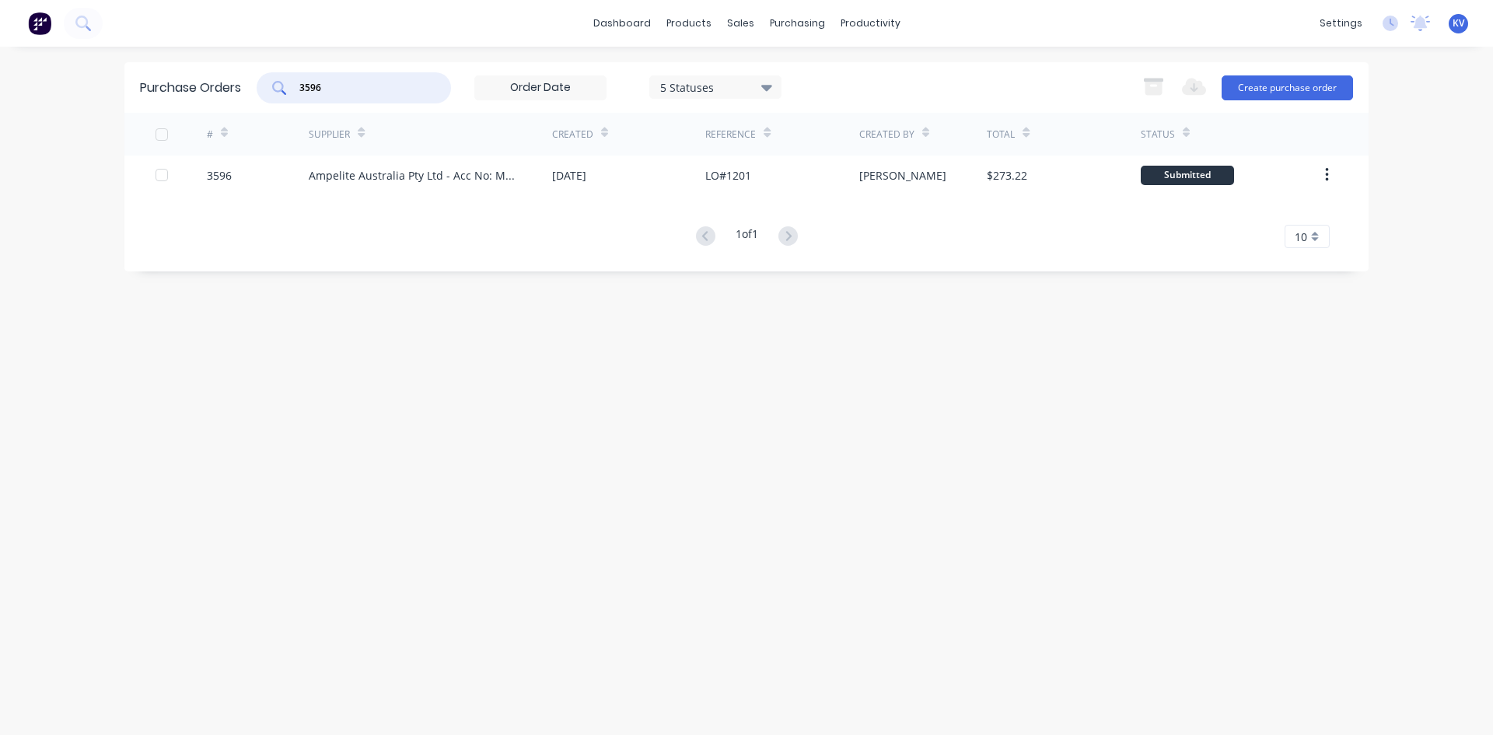
drag, startPoint x: 349, startPoint y: 82, endPoint x: 683, endPoint y: 74, distance: 333.8
click at [289, 66] on div "Purchase Orders 3596 5 Statuses 5 Statuses Export to Excel (XLSX) Create purcha…" at bounding box center [746, 87] width 1244 height 51
type input "3596"
click at [758, 68] on div at bounding box center [749, 75] width 23 height 14
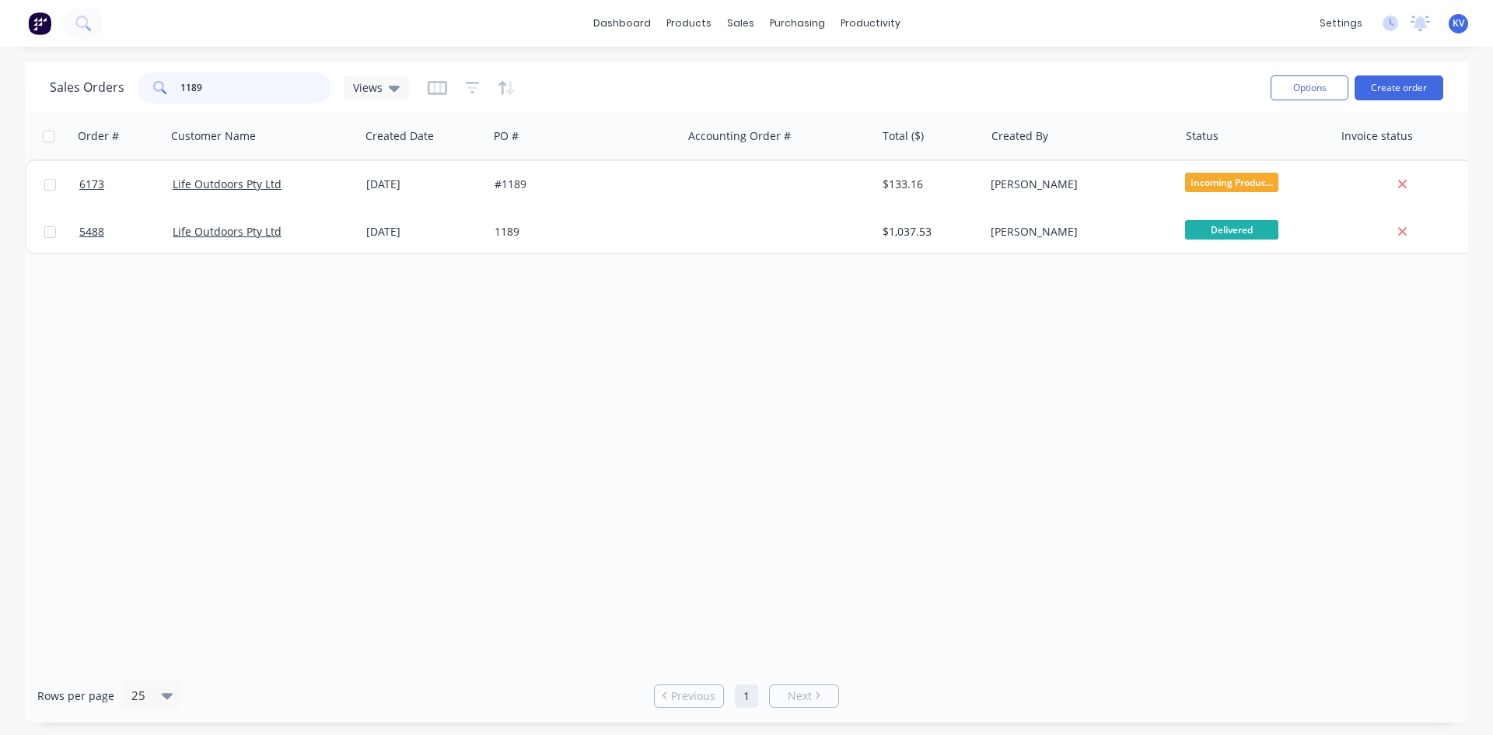
drag, startPoint x: 242, startPoint y: 86, endPoint x: 15, endPoint y: 49, distance: 230.2
click at [12, 56] on div "dashboard products sales purchasing productivity dashboard products Product Cat…" at bounding box center [746, 367] width 1493 height 735
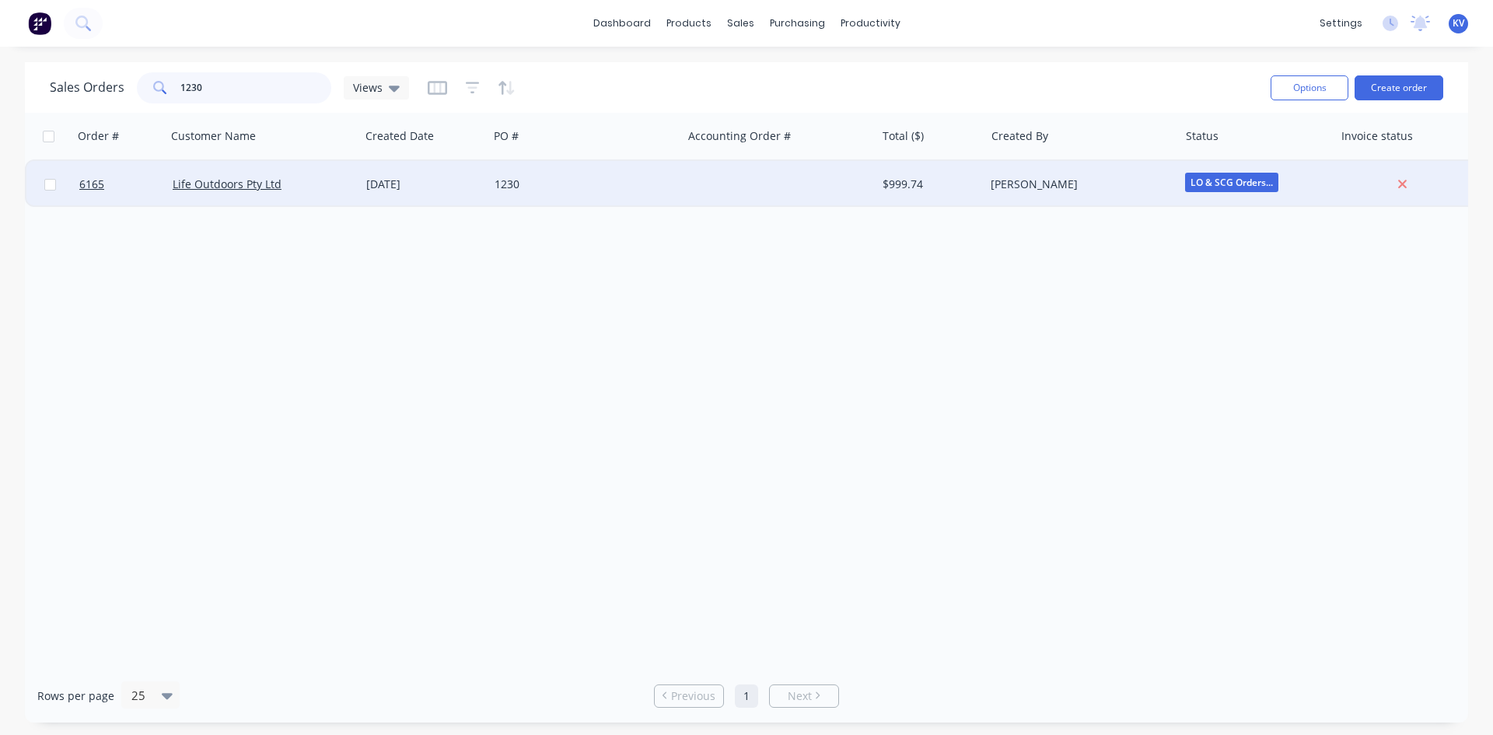
type input "1230"
click at [698, 177] on div at bounding box center [779, 184] width 194 height 47
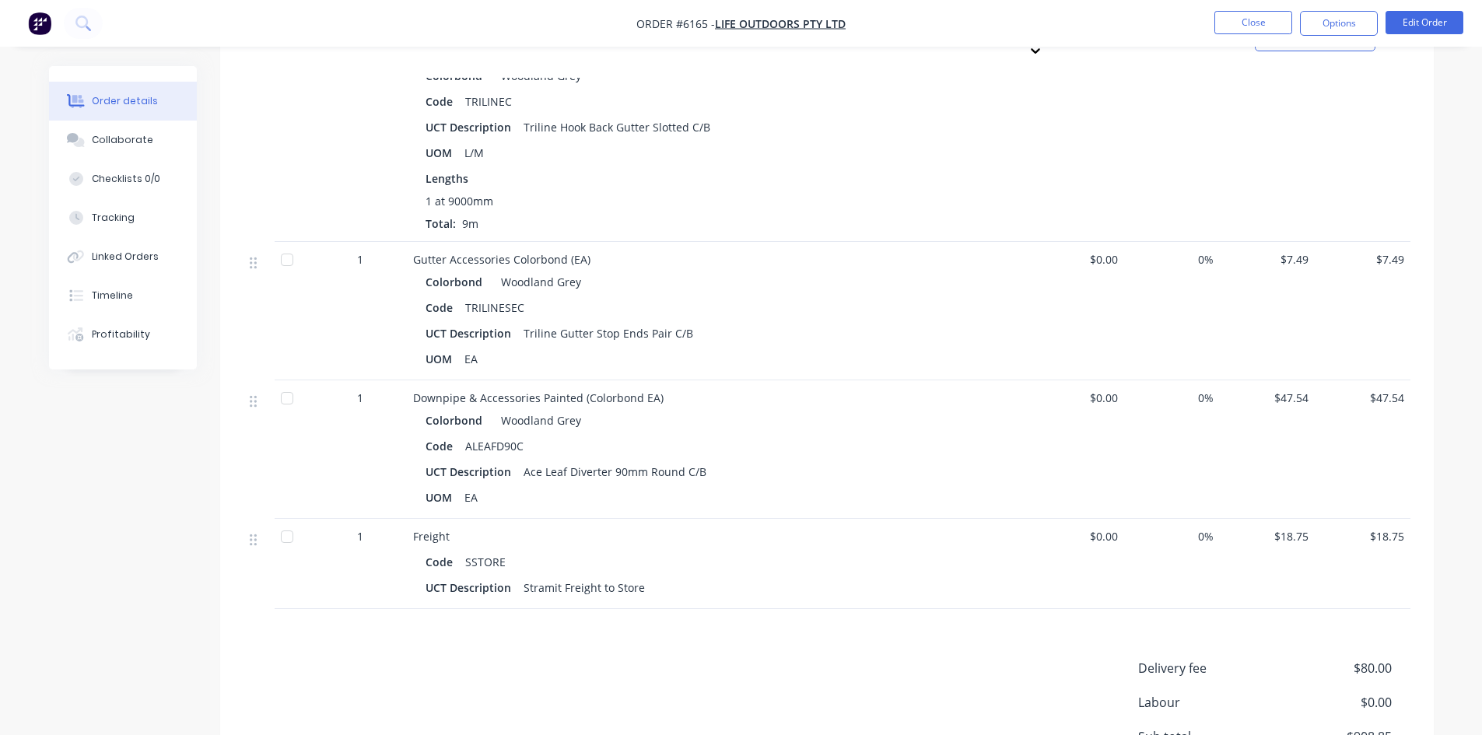
scroll to position [1478, 0]
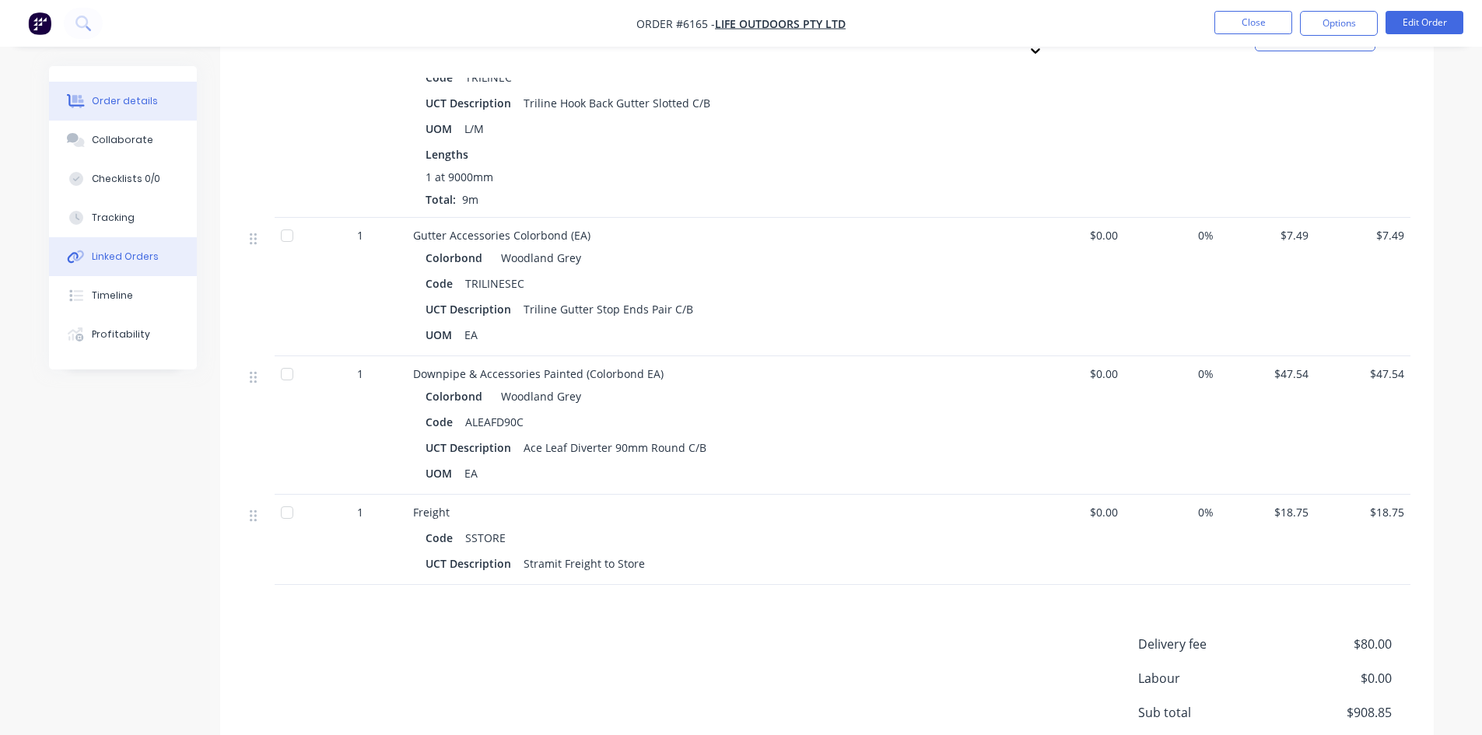
click at [118, 260] on div "Linked Orders" at bounding box center [125, 257] width 67 height 14
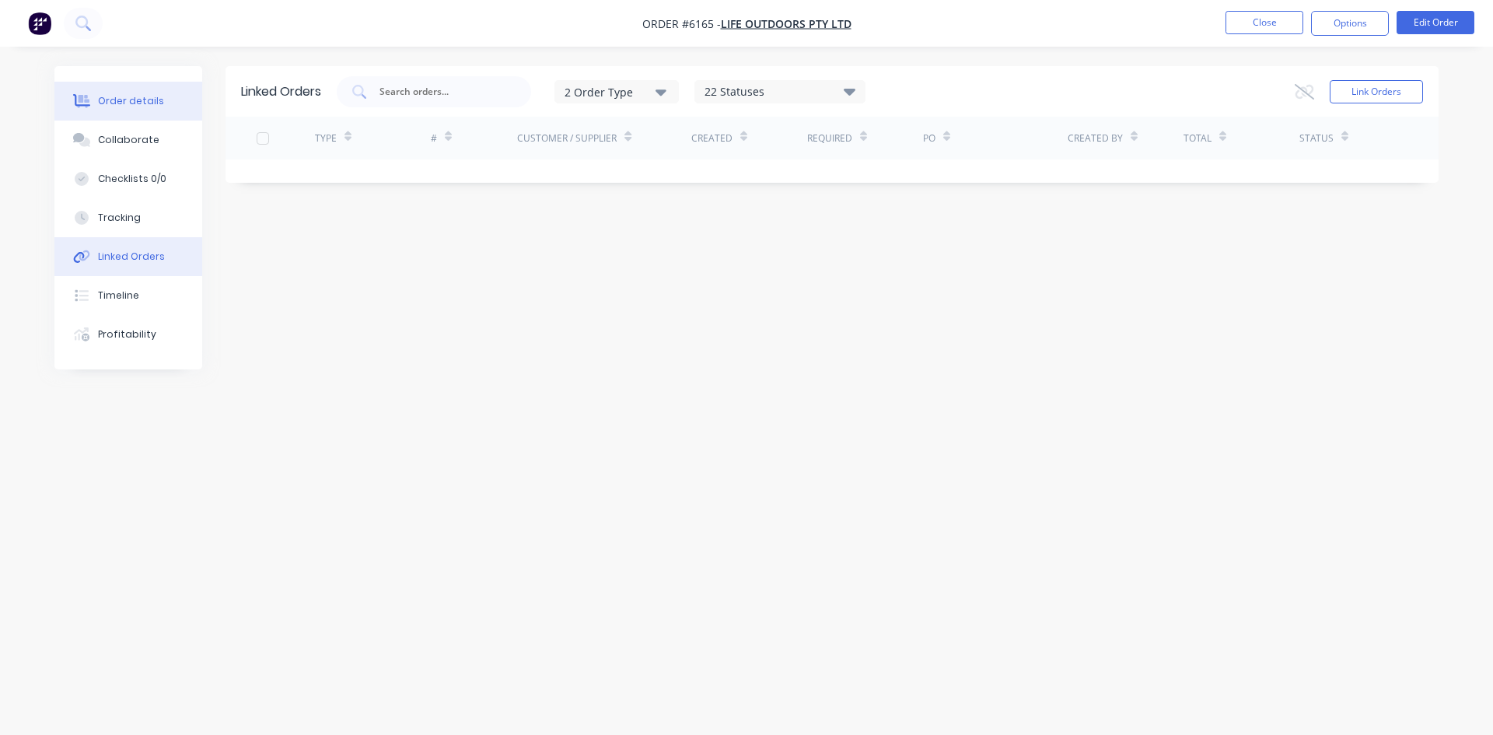
click at [120, 110] on button "Order details" at bounding box center [128, 101] width 148 height 39
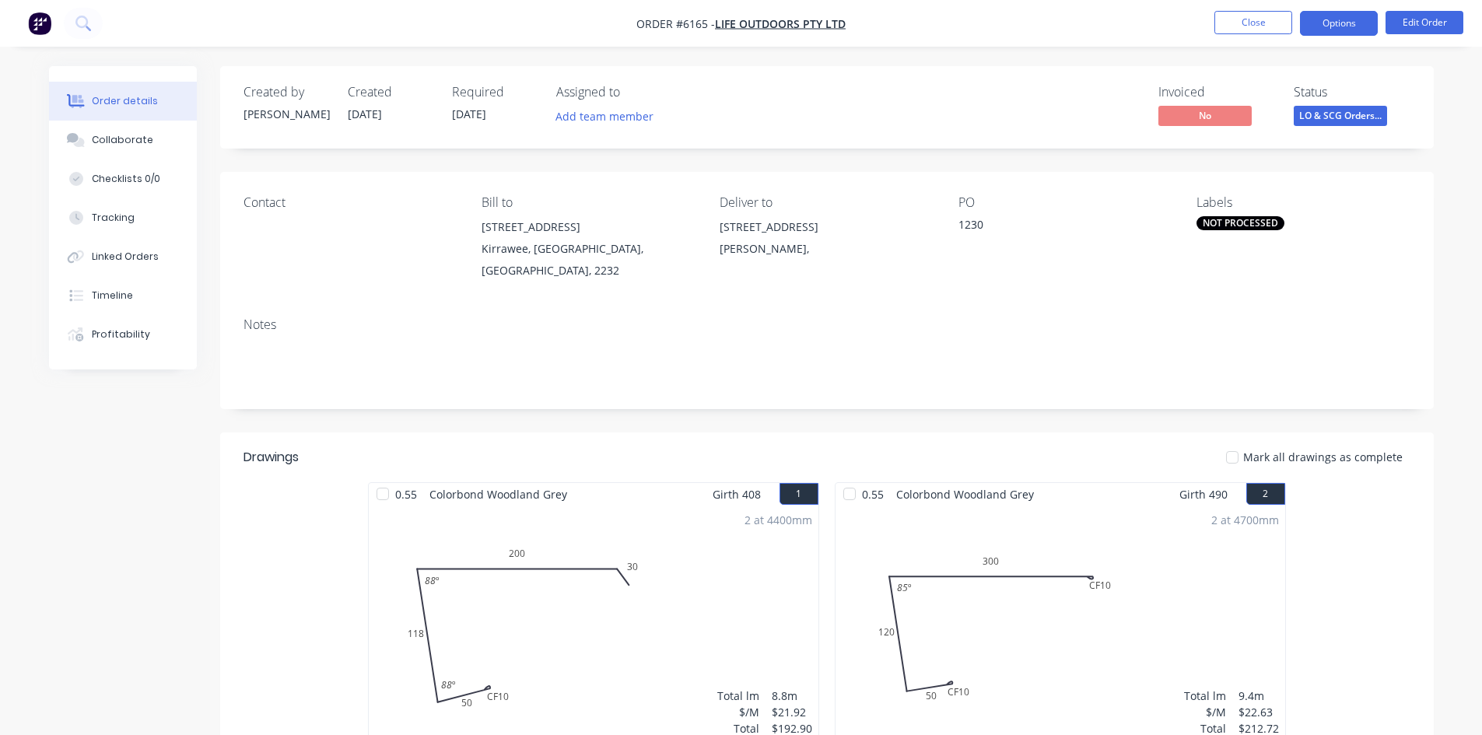
click at [1340, 22] on button "Options" at bounding box center [1339, 23] width 78 height 25
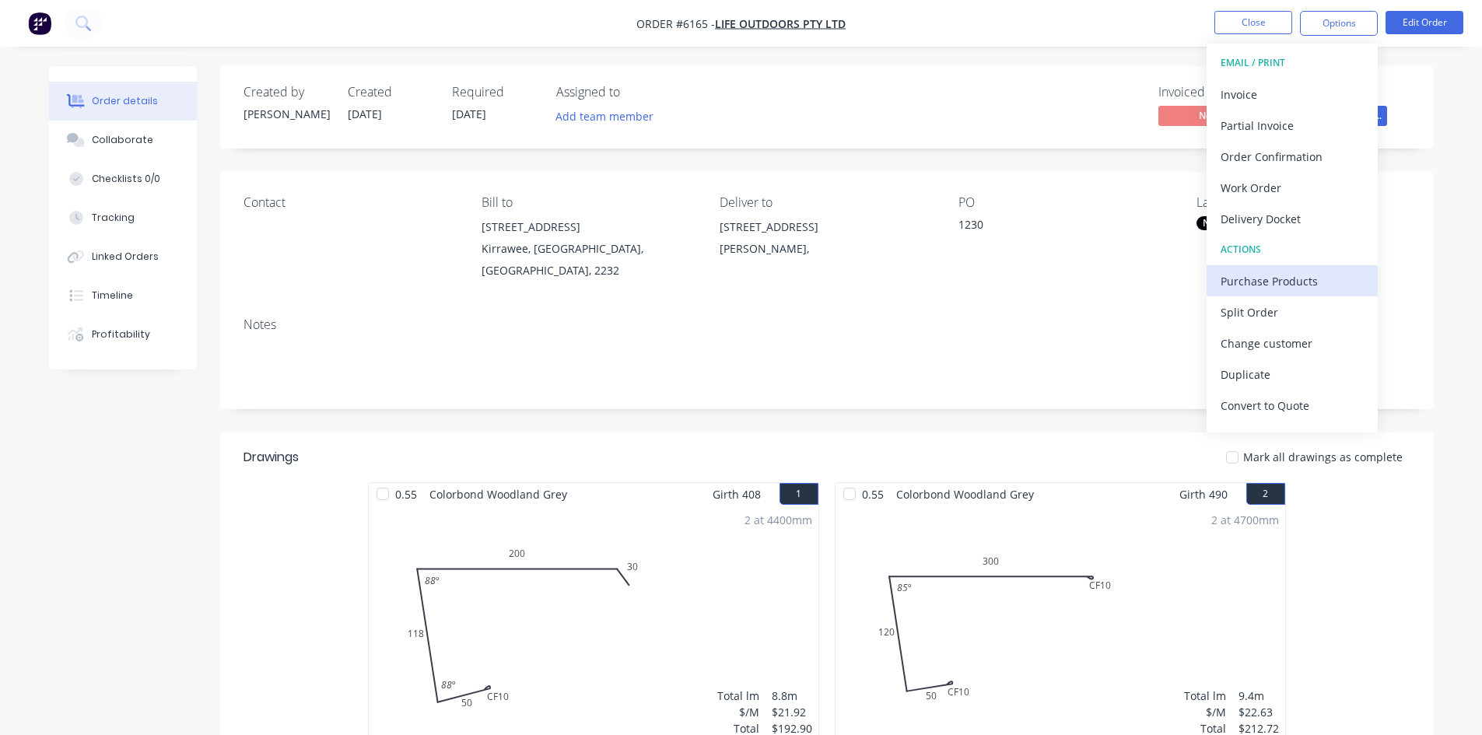
click at [1237, 286] on div "Purchase Products" at bounding box center [1291, 281] width 143 height 23
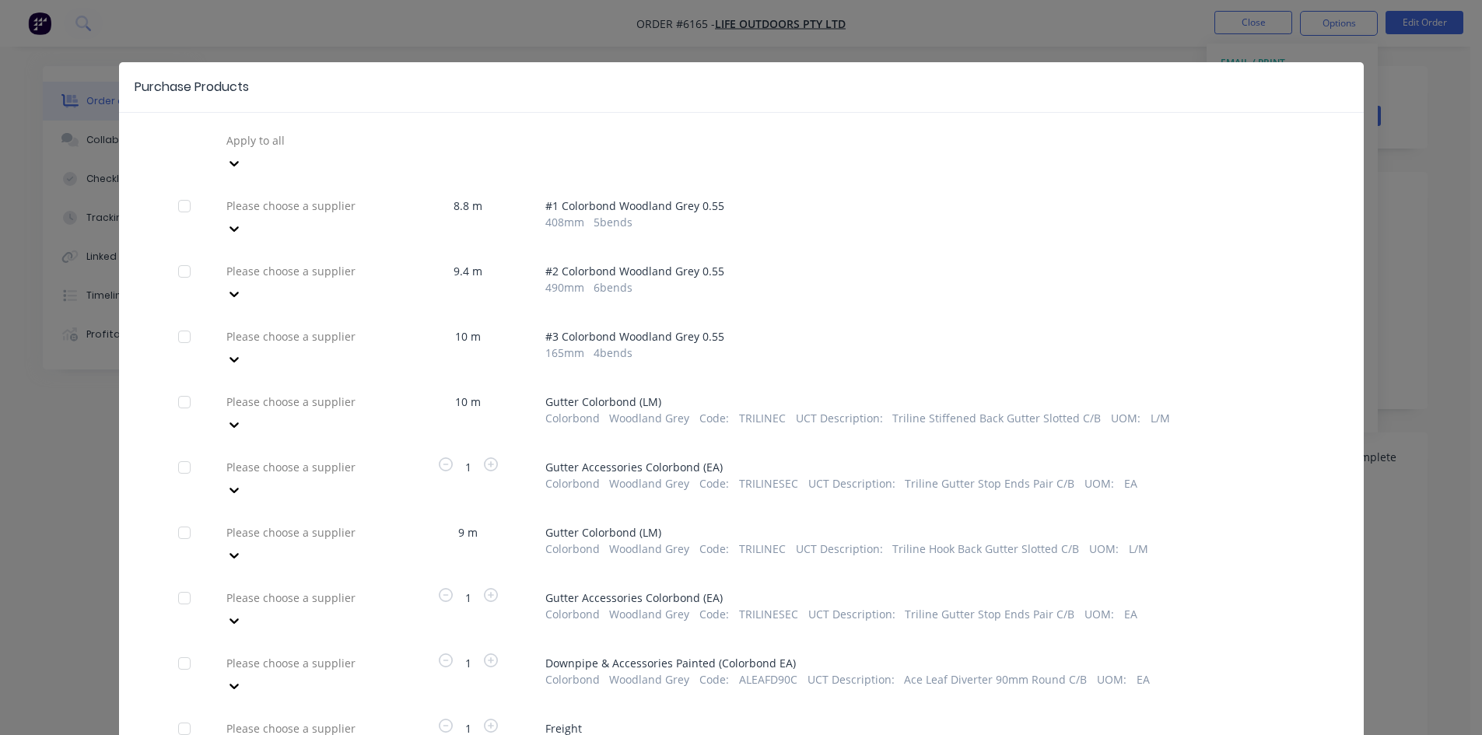
click at [283, 392] on div at bounding box center [337, 401] width 224 height 19
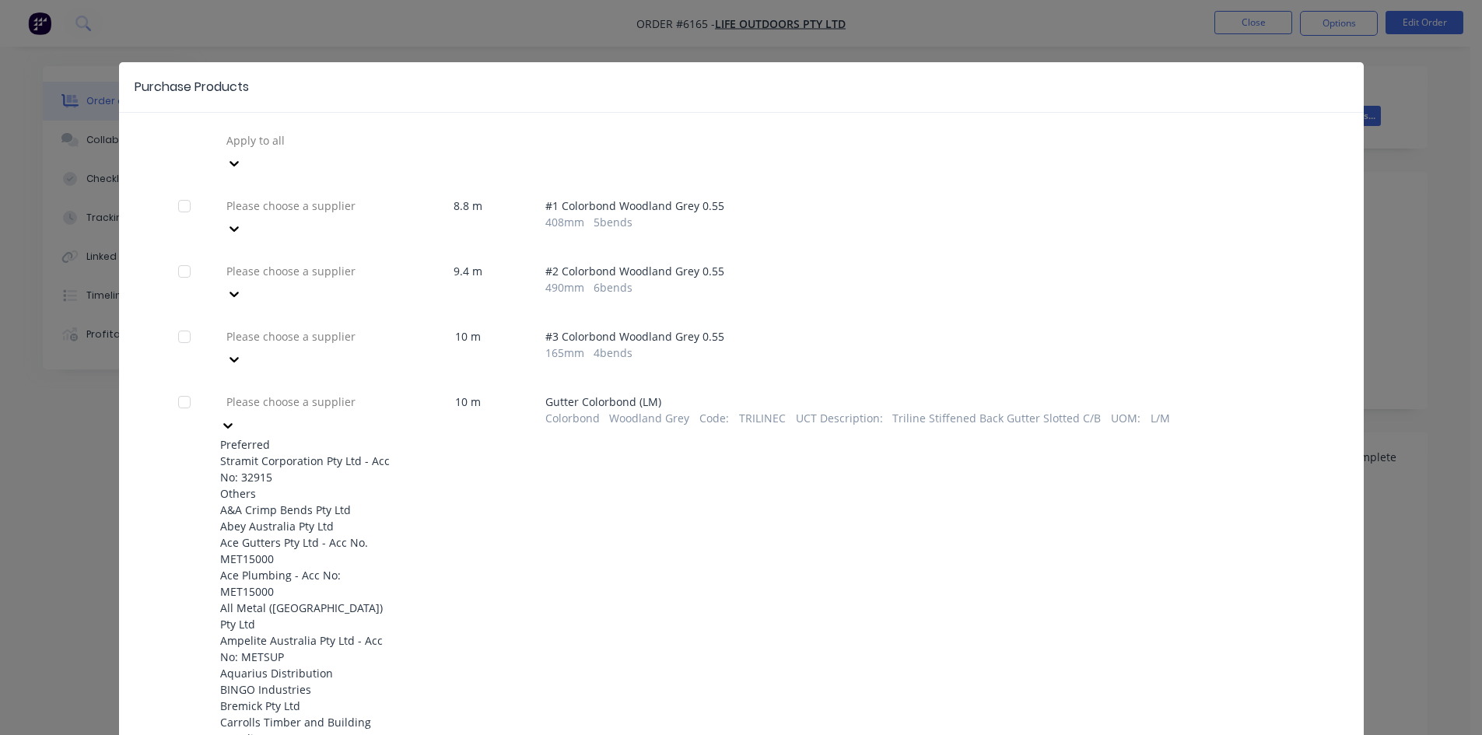
click at [266, 453] on div "Stramit Corporation Pty Ltd - Acc No: 32915" at bounding box center [305, 469] width 171 height 33
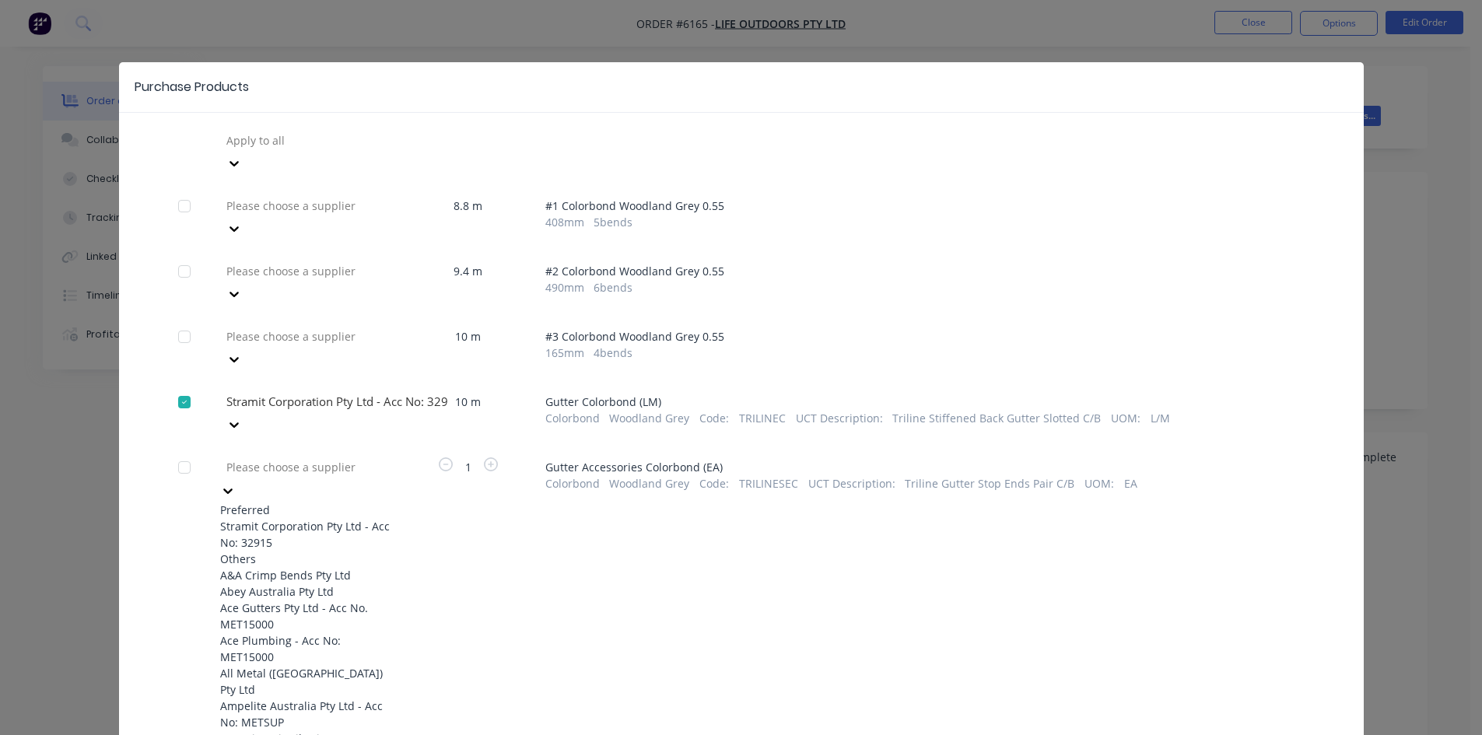
click at [324, 457] on div at bounding box center [337, 466] width 224 height 19
click at [327, 518] on div "Stramit Corporation Pty Ltd - Acc No: 32915" at bounding box center [305, 534] width 171 height 33
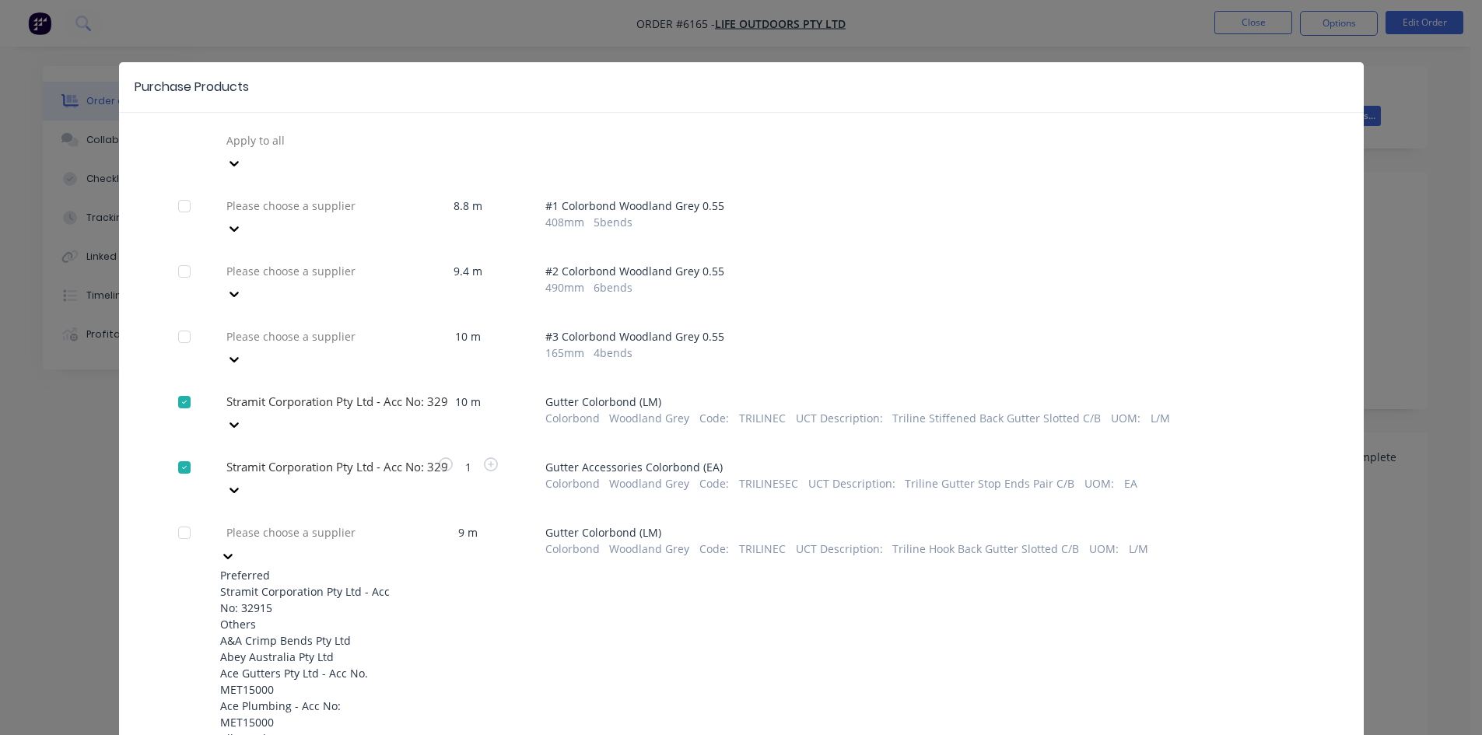
click at [353, 523] on div at bounding box center [337, 532] width 224 height 19
click at [339, 583] on div "Stramit Corporation Pty Ltd - Acc No: 32915" at bounding box center [305, 599] width 171 height 33
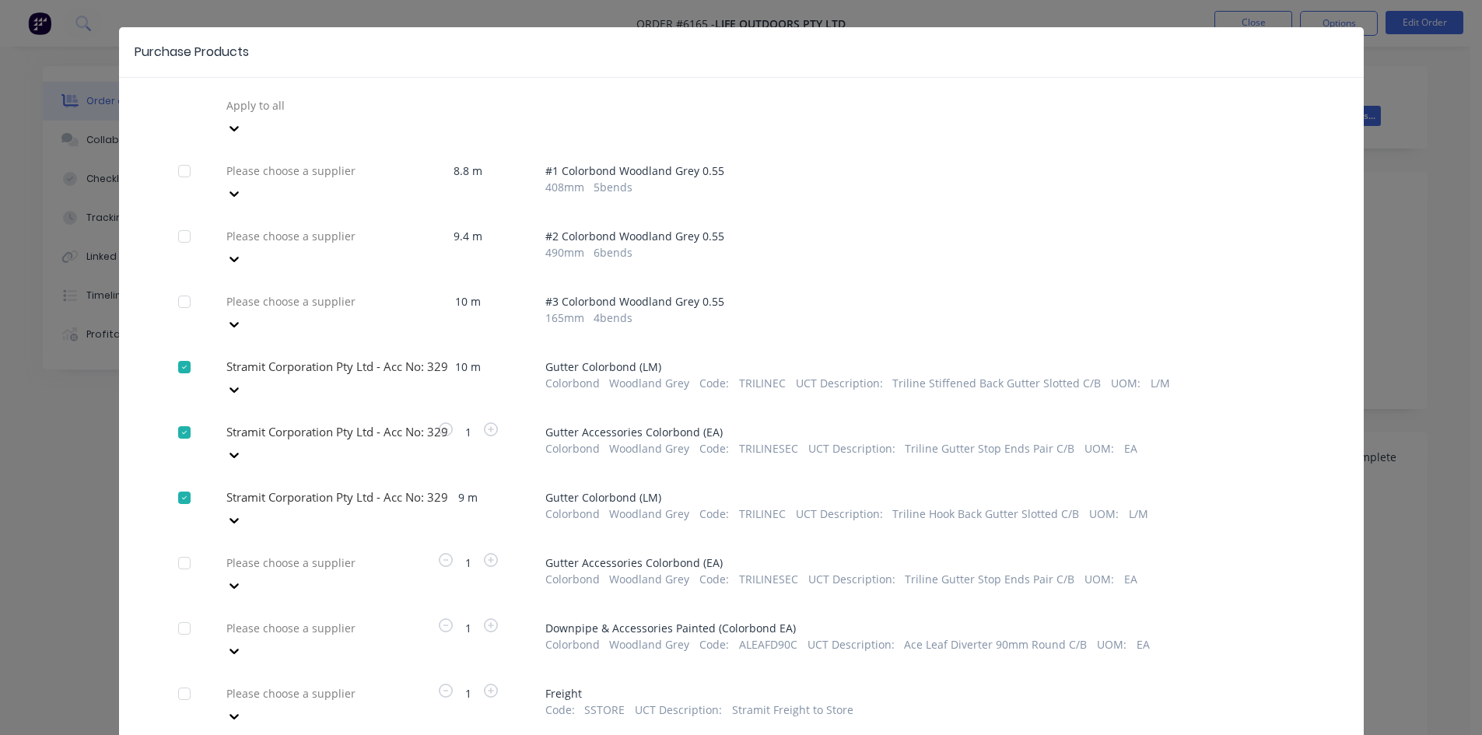
click at [353, 551] on div "Please choose a supplier" at bounding box center [305, 574] width 171 height 47
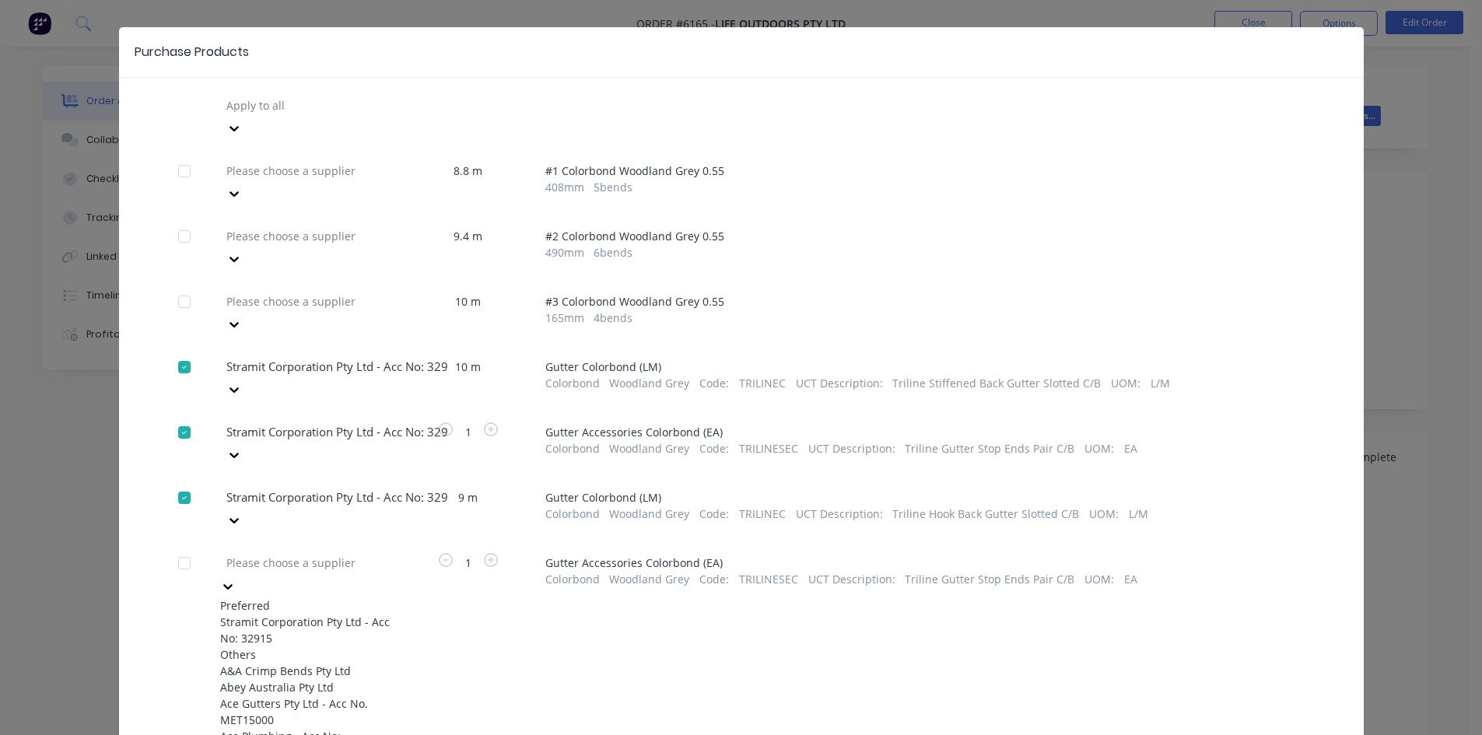
scroll to position [36, 0]
click at [340, 613] on div "Stramit Corporation Pty Ltd - Acc No: 32915" at bounding box center [305, 629] width 171 height 33
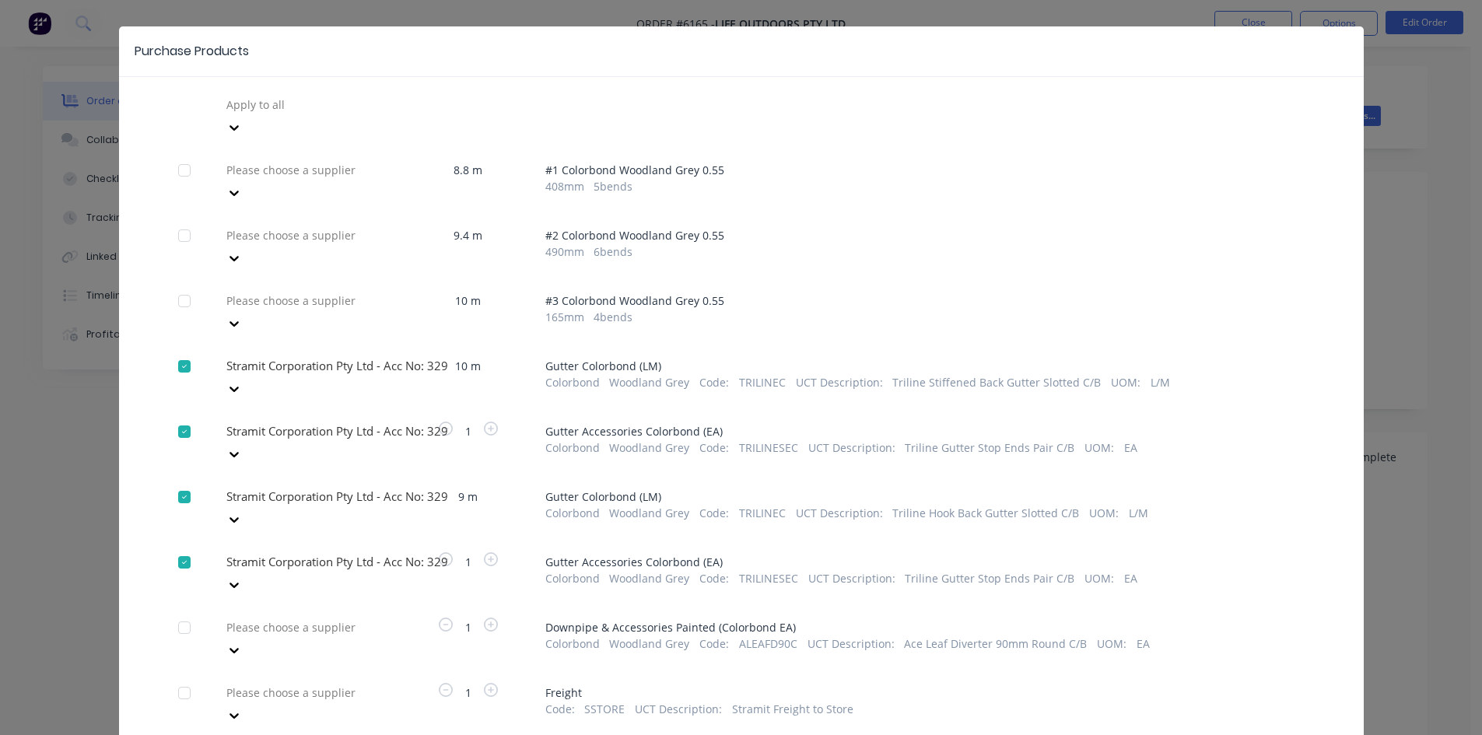
click at [361, 160] on div at bounding box center [337, 169] width 224 height 19
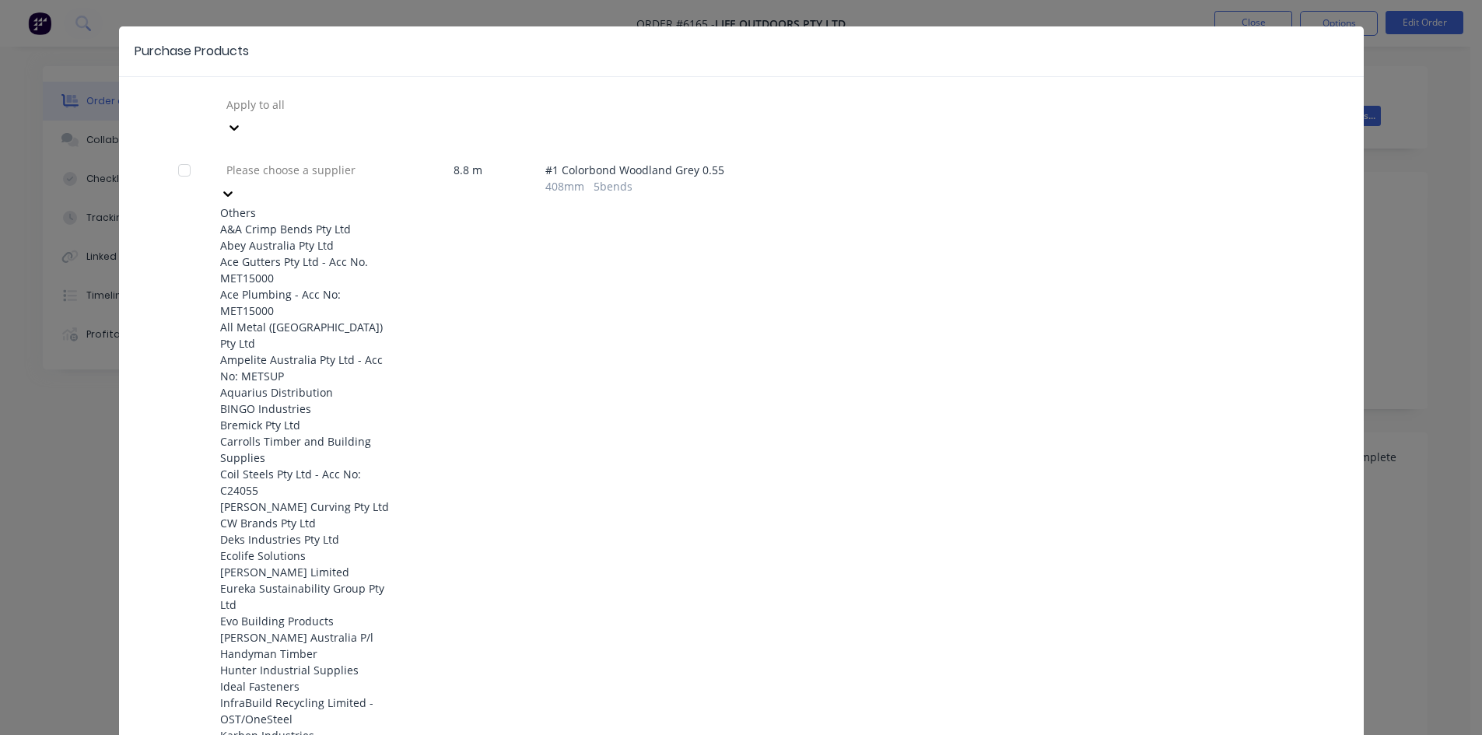
scroll to position [1157, 0]
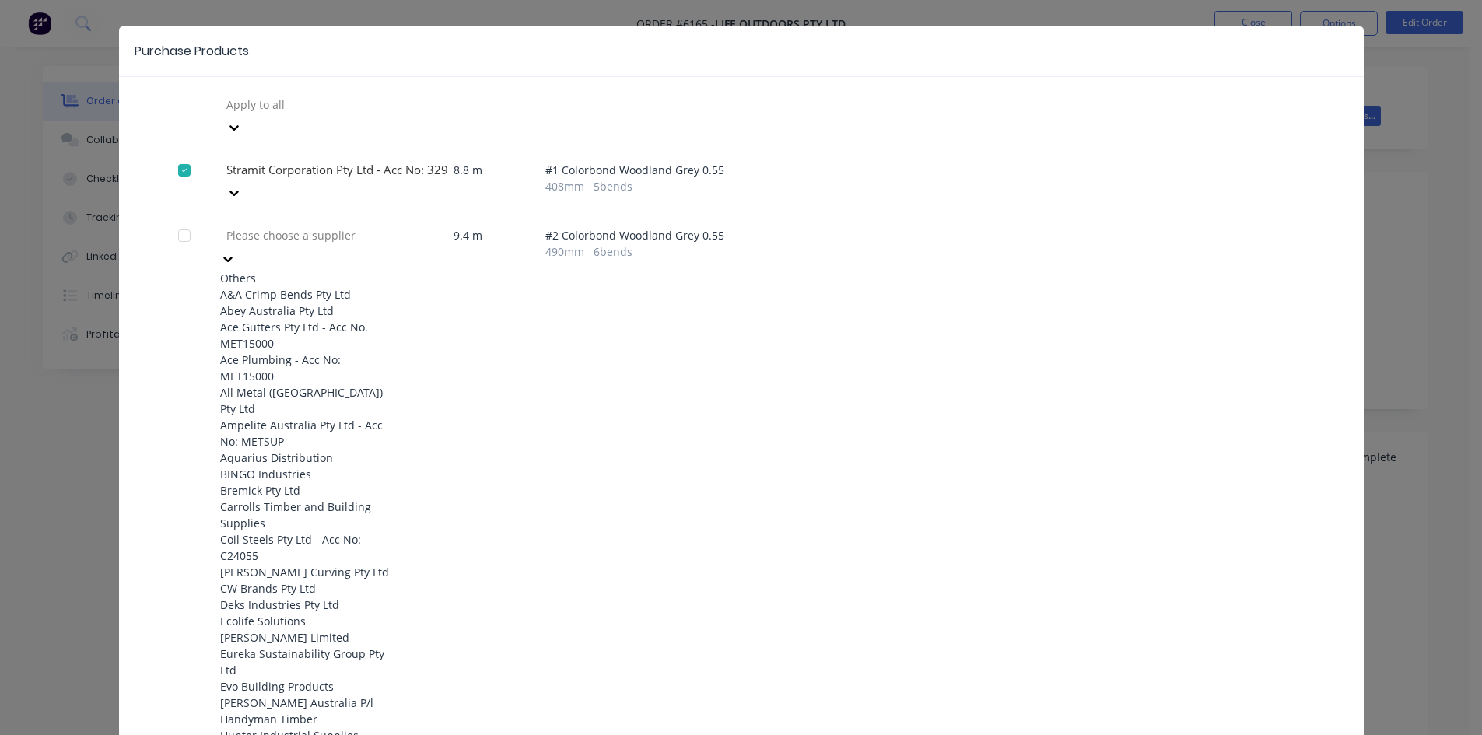
click at [332, 226] on div at bounding box center [337, 235] width 224 height 19
click at [1196, 100] on div "Apply to all" at bounding box center [741, 116] width 1126 height 47
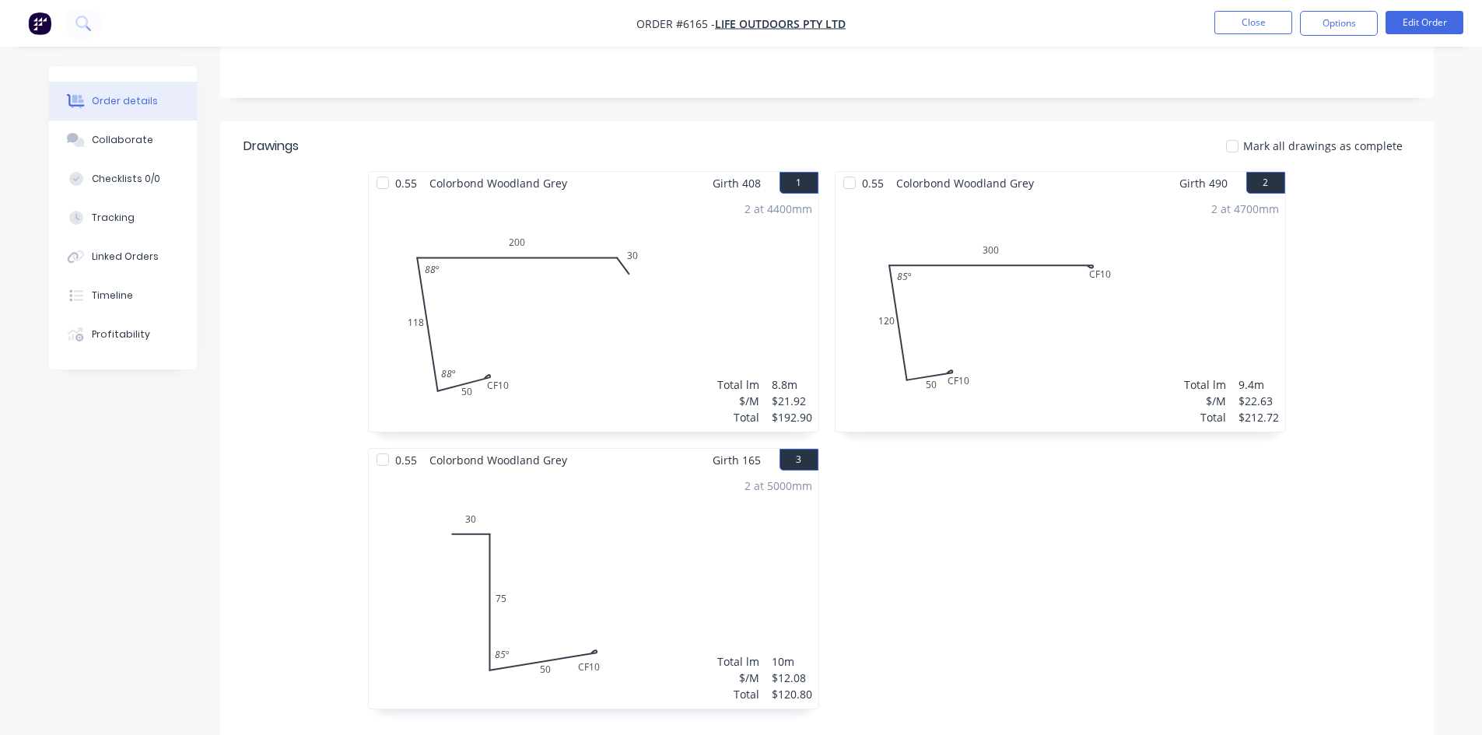
scroll to position [0, 0]
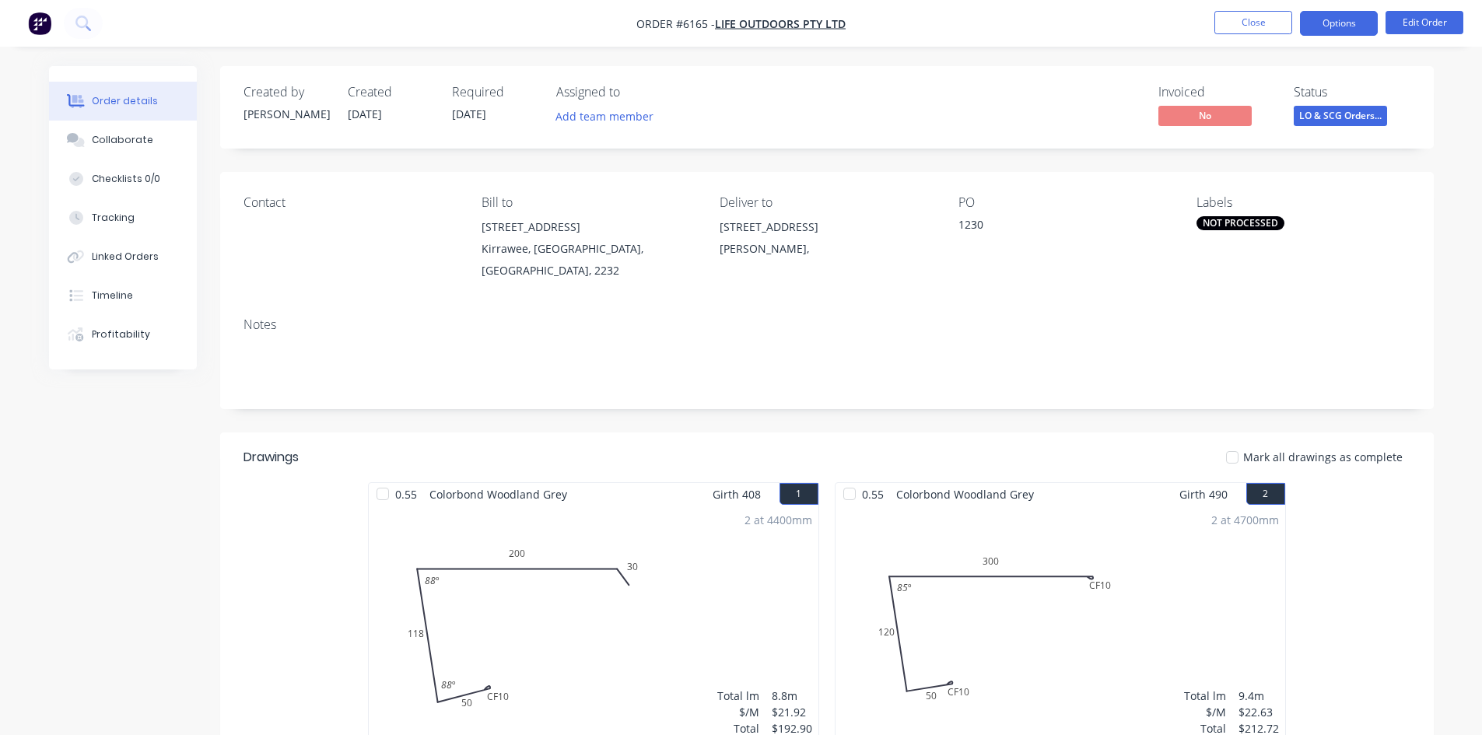
click at [1325, 29] on button "Options" at bounding box center [1339, 23] width 78 height 25
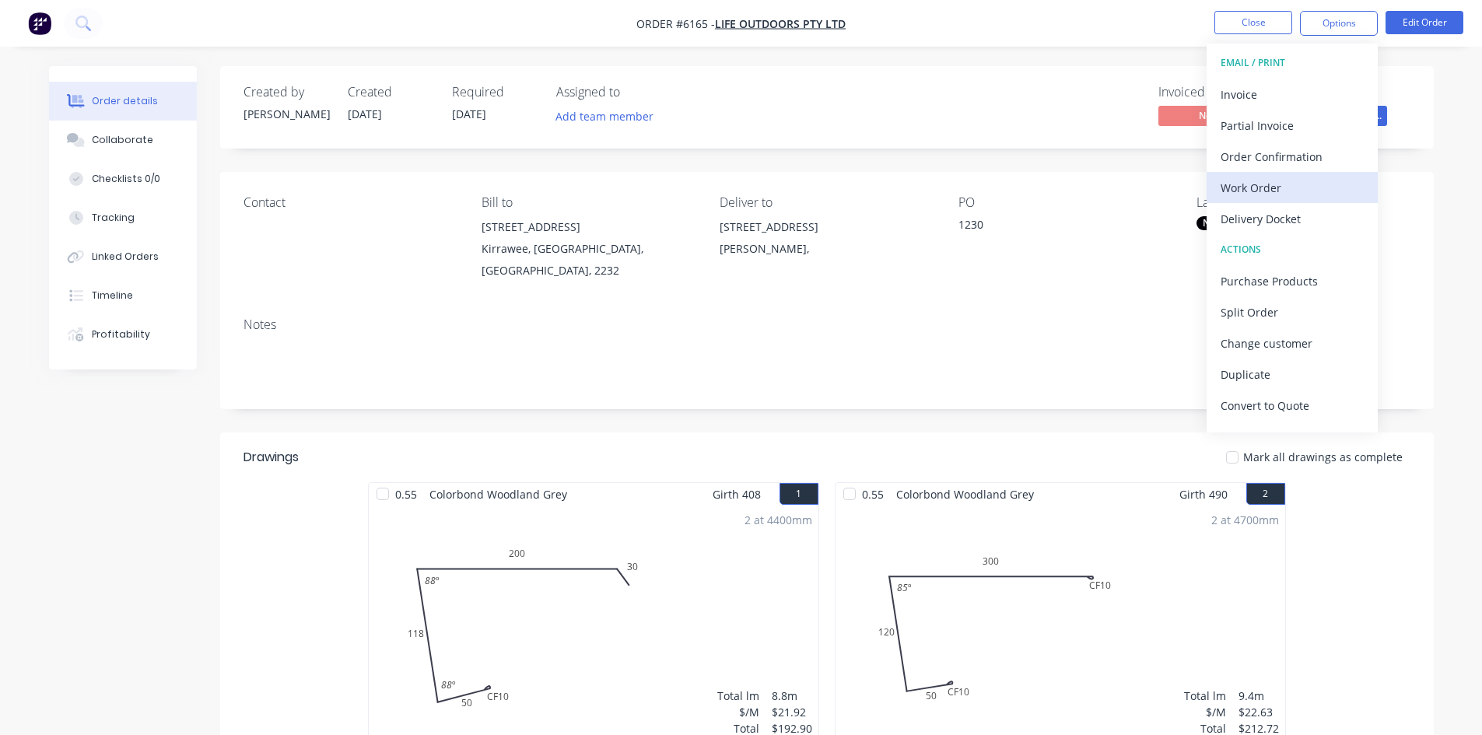
click at [1254, 184] on div "Work Order" at bounding box center [1291, 188] width 143 height 23
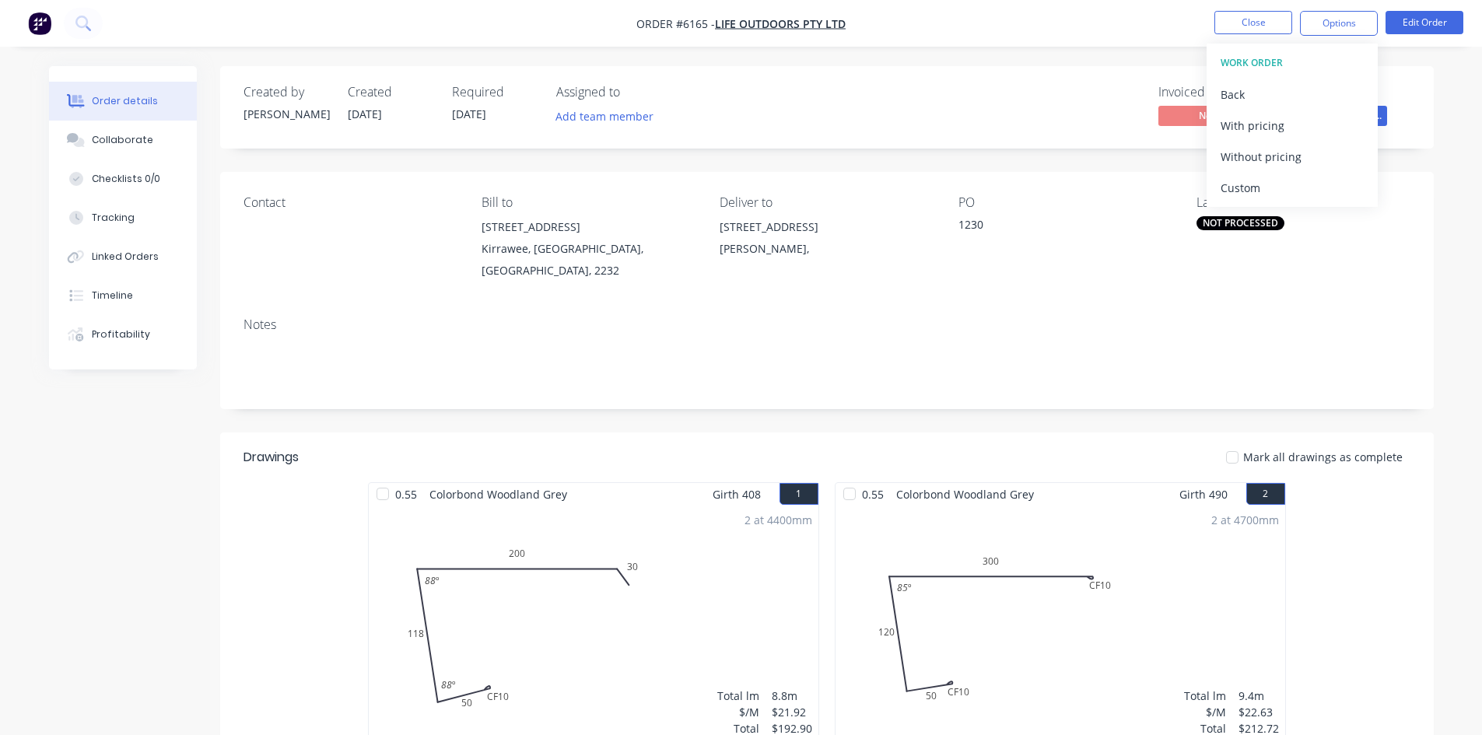
click at [1254, 184] on div "Custom" at bounding box center [1291, 188] width 143 height 23
drag, startPoint x: 1266, startPoint y: 128, endPoint x: 1264, endPoint y: 159, distance: 30.4
click at [1264, 159] on div "CUSTOM WORK ORDER Back With pricing Without pricing" at bounding box center [1291, 110] width 171 height 132
click at [1264, 159] on div "Without pricing" at bounding box center [1291, 156] width 143 height 23
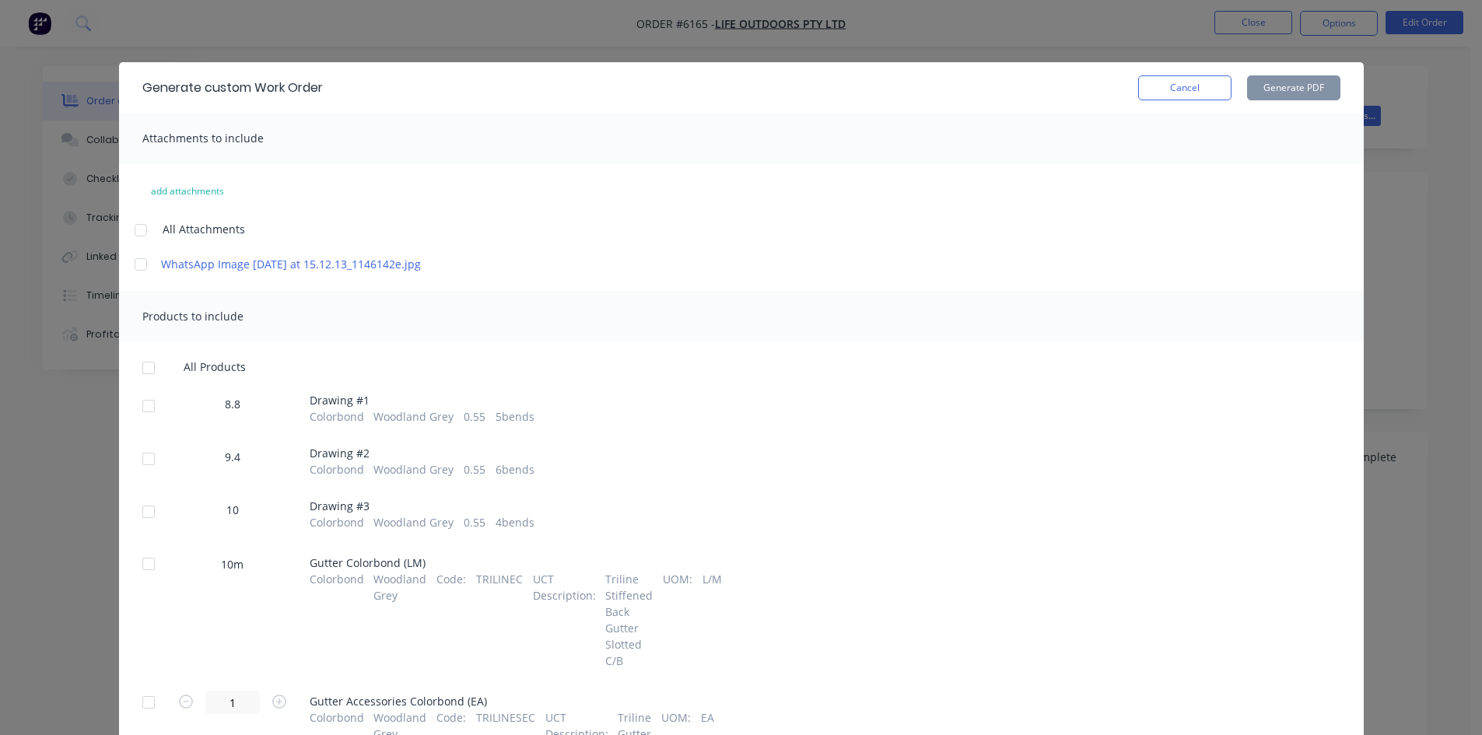
click at [149, 422] on div at bounding box center [148, 405] width 31 height 31
drag, startPoint x: 145, startPoint y: 473, endPoint x: 132, endPoint y: 527, distance: 55.3
click at [145, 474] on div at bounding box center [148, 458] width 31 height 31
click at [133, 527] on div at bounding box center [148, 511] width 31 height 31
click at [1279, 82] on button "Generate PDF" at bounding box center [1293, 87] width 93 height 25
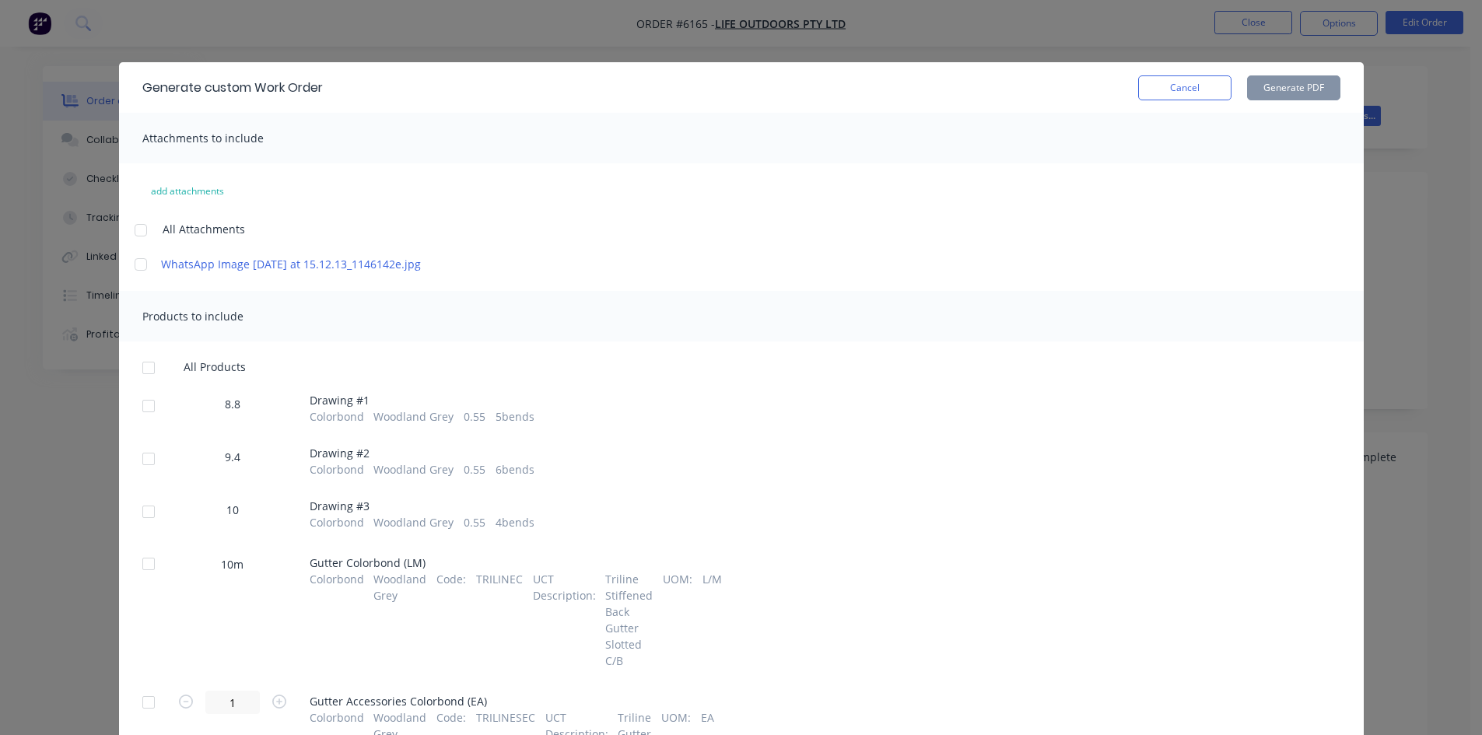
click at [1182, 83] on button "Cancel" at bounding box center [1184, 87] width 93 height 25
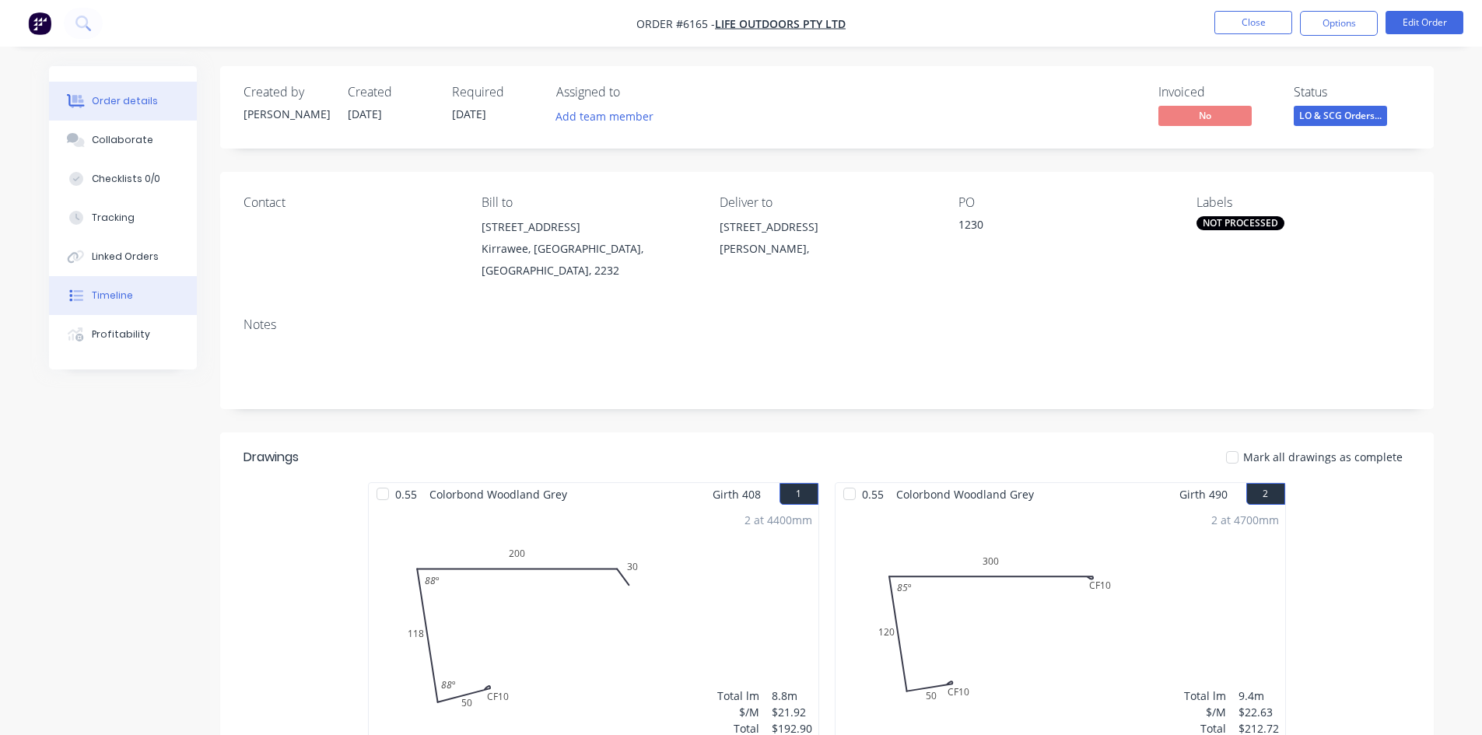
click at [89, 292] on button "Timeline" at bounding box center [123, 295] width 148 height 39
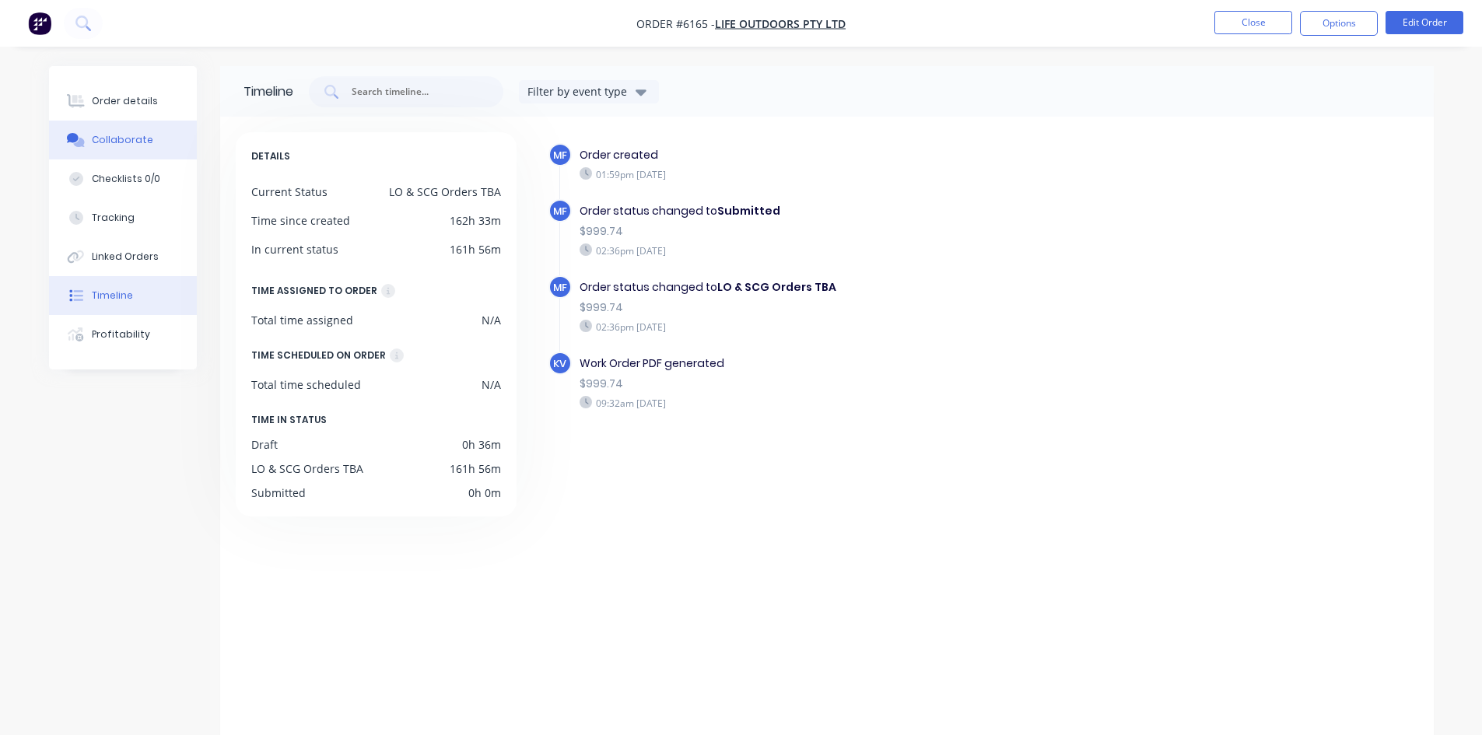
click at [114, 128] on button "Collaborate" at bounding box center [123, 140] width 148 height 39
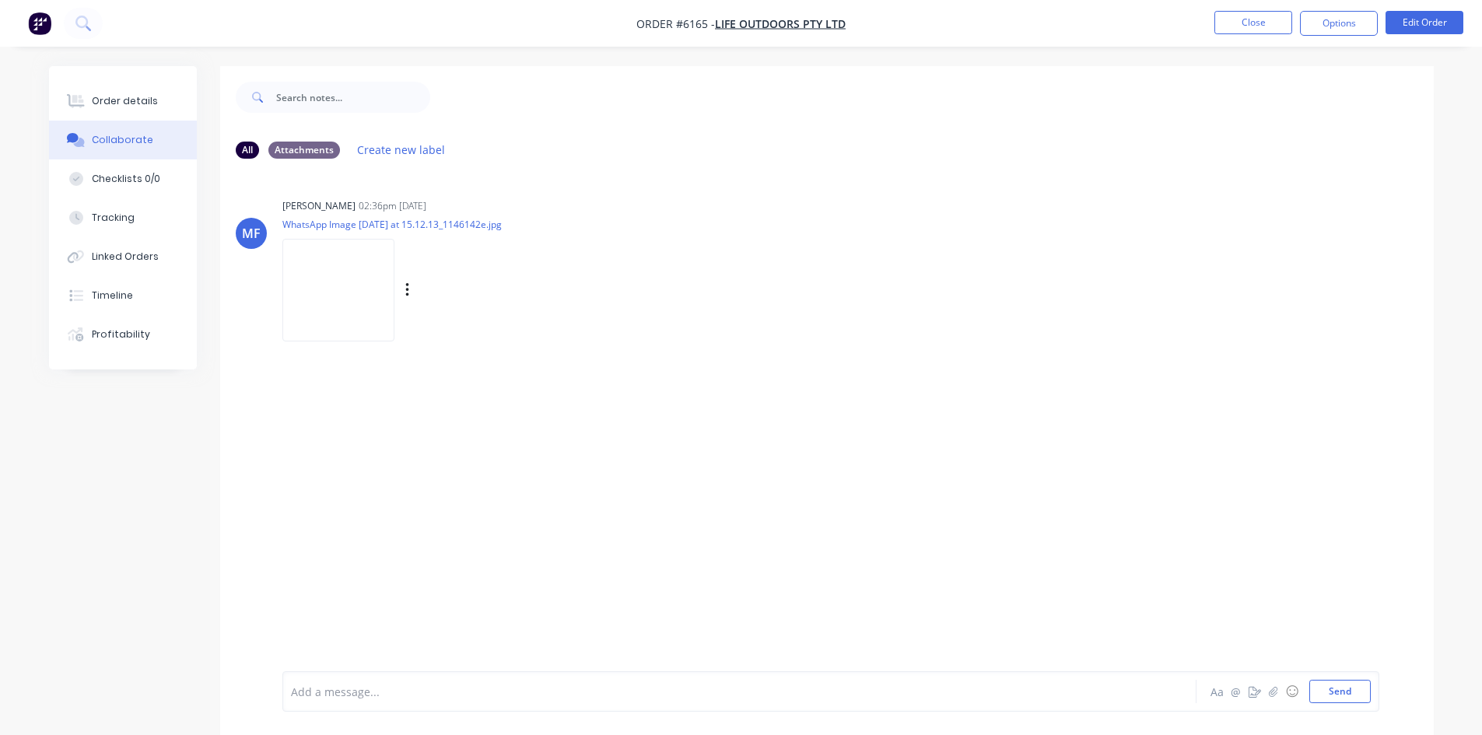
click at [314, 274] on img at bounding box center [338, 290] width 112 height 102
click at [141, 94] on div "Order details" at bounding box center [125, 101] width 66 height 14
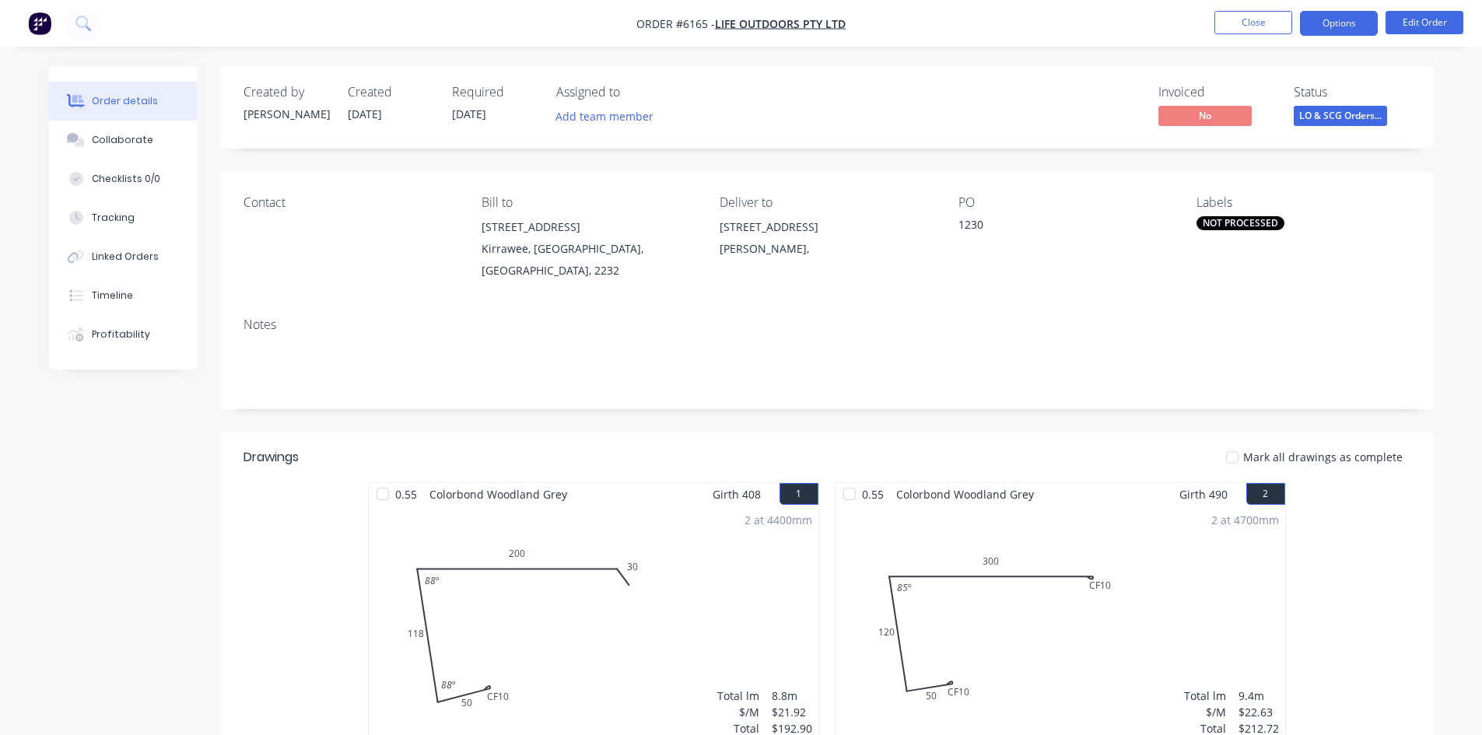
click at [1354, 16] on button "Options" at bounding box center [1339, 23] width 78 height 25
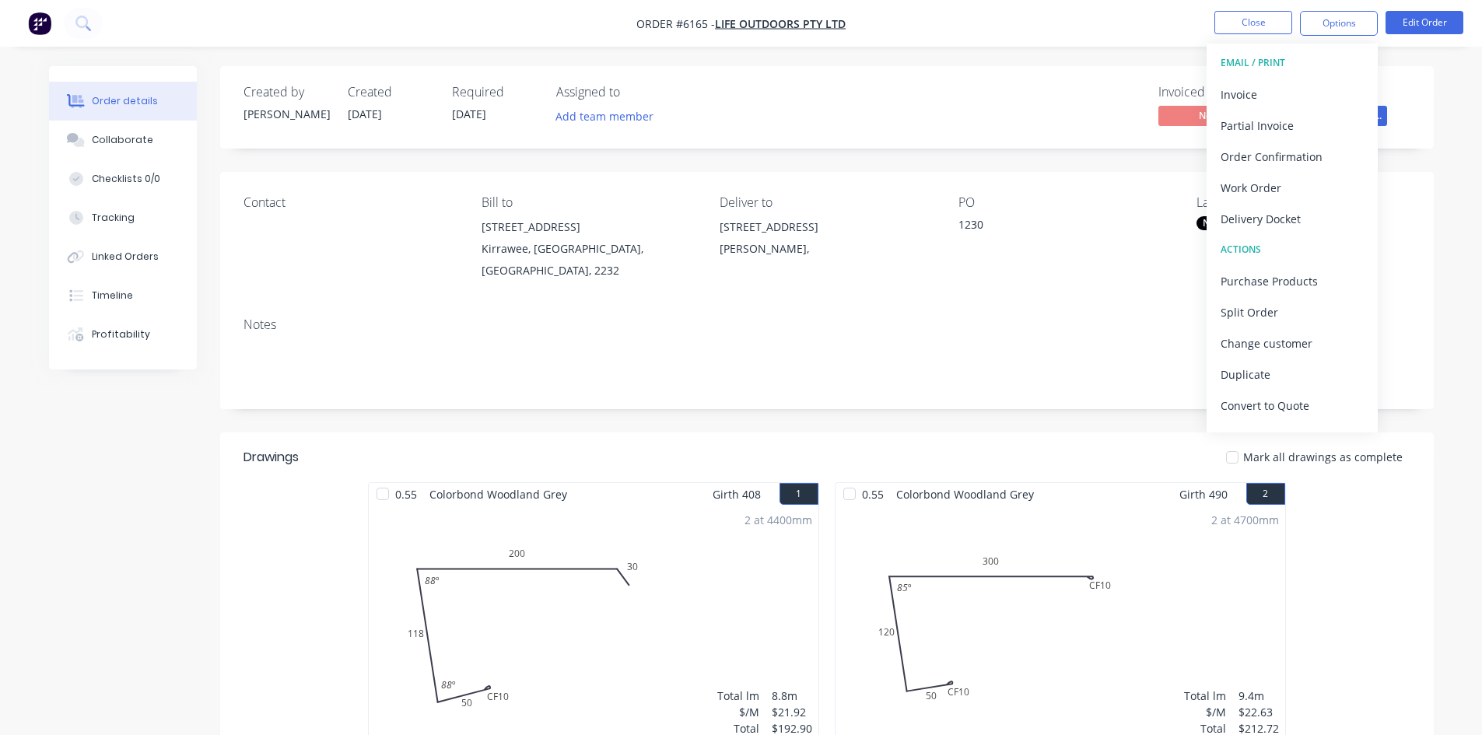
drag, startPoint x: 971, startPoint y: 77, endPoint x: 1076, endPoint y: 63, distance: 105.9
click at [971, 77] on div "Created by Melanie Created 01/10/25 Required 01/10/25 Assigned to Add team memb…" at bounding box center [826, 107] width 1213 height 82
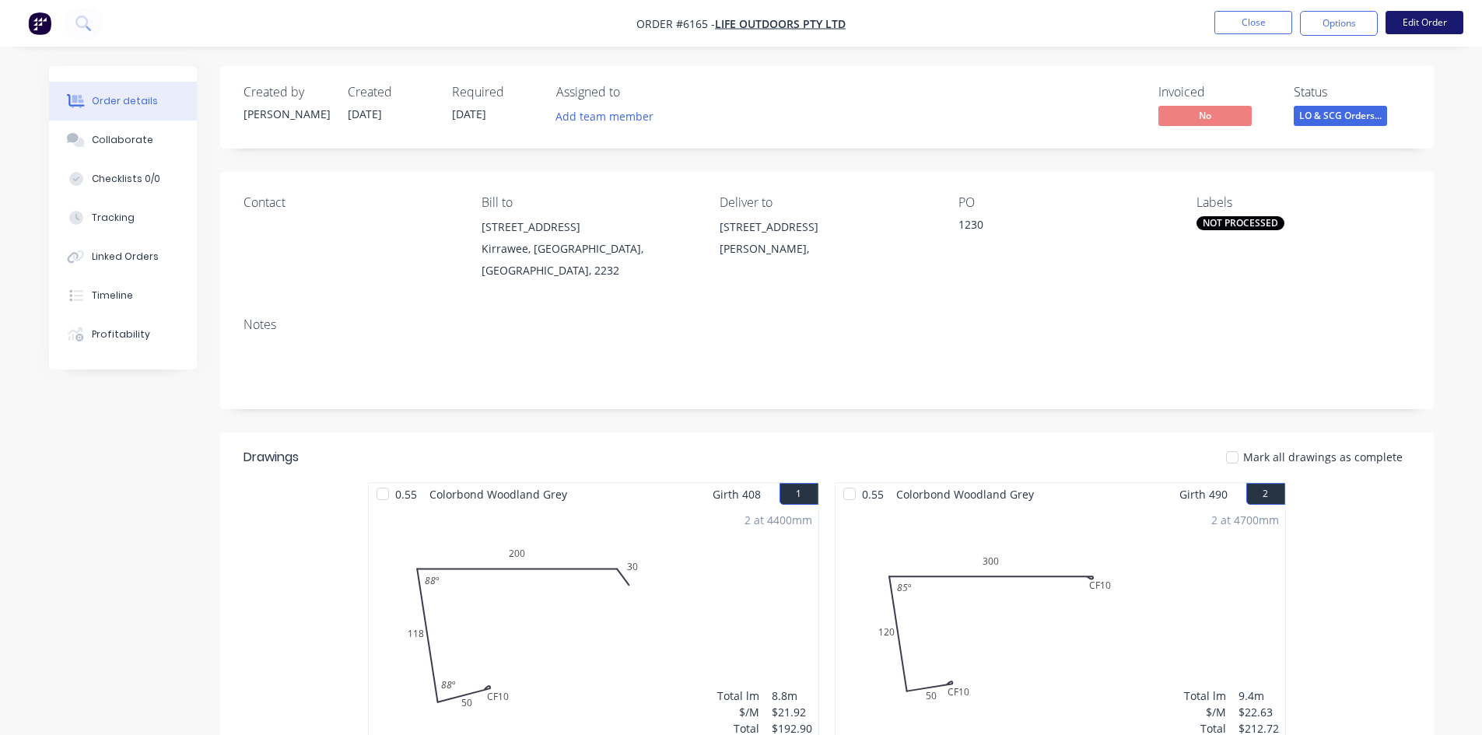
click at [1411, 19] on button "Edit Order" at bounding box center [1424, 22] width 78 height 23
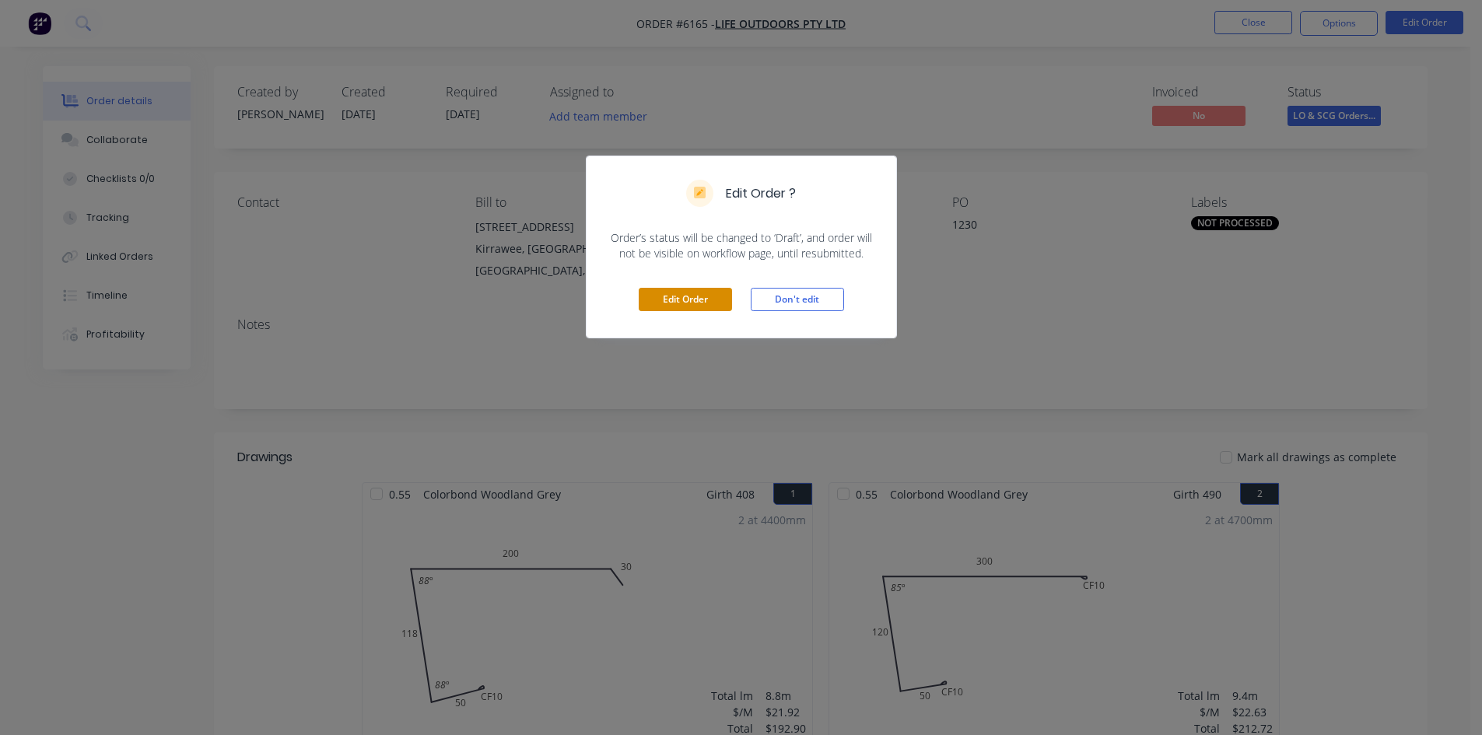
click at [706, 306] on button "Edit Order" at bounding box center [685, 299] width 93 height 23
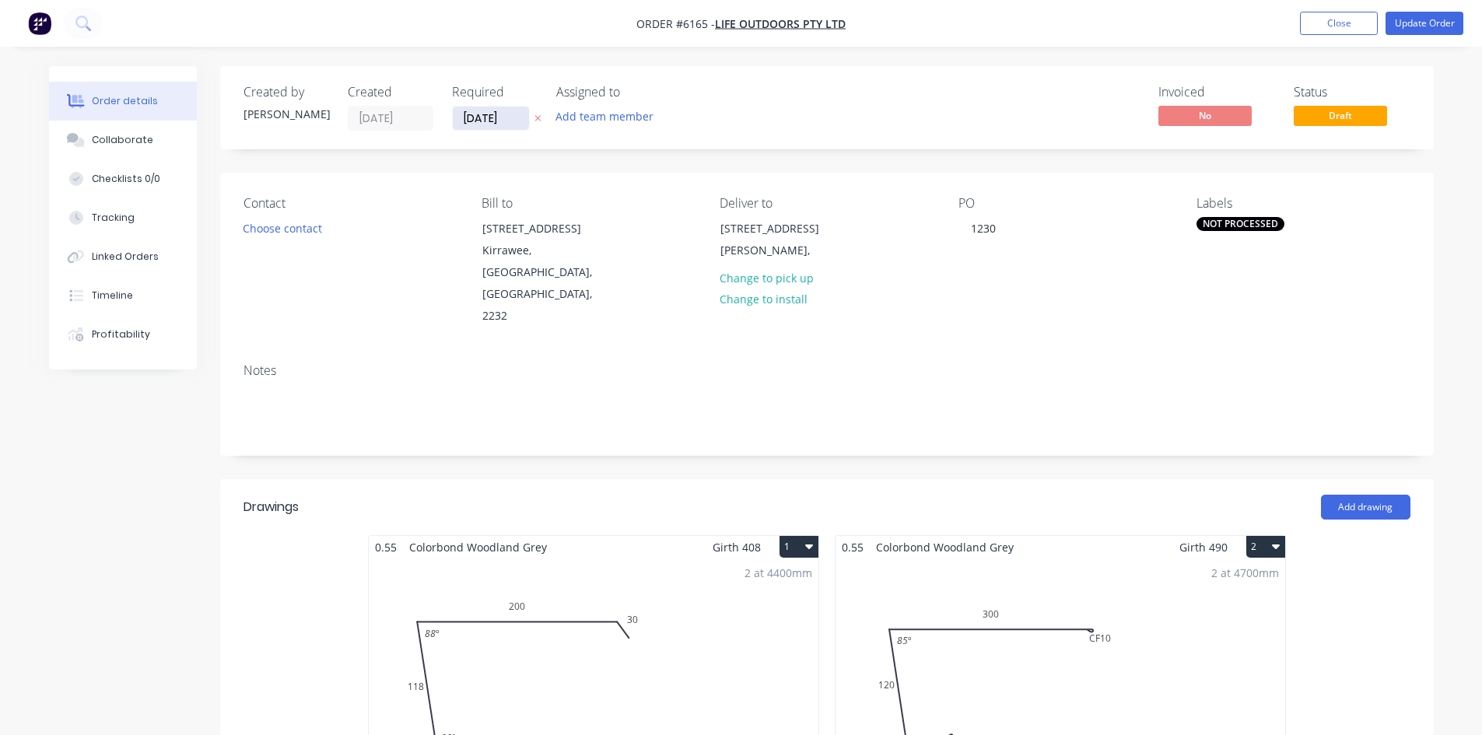
click at [479, 121] on input "[DATE]" at bounding box center [491, 118] width 76 height 23
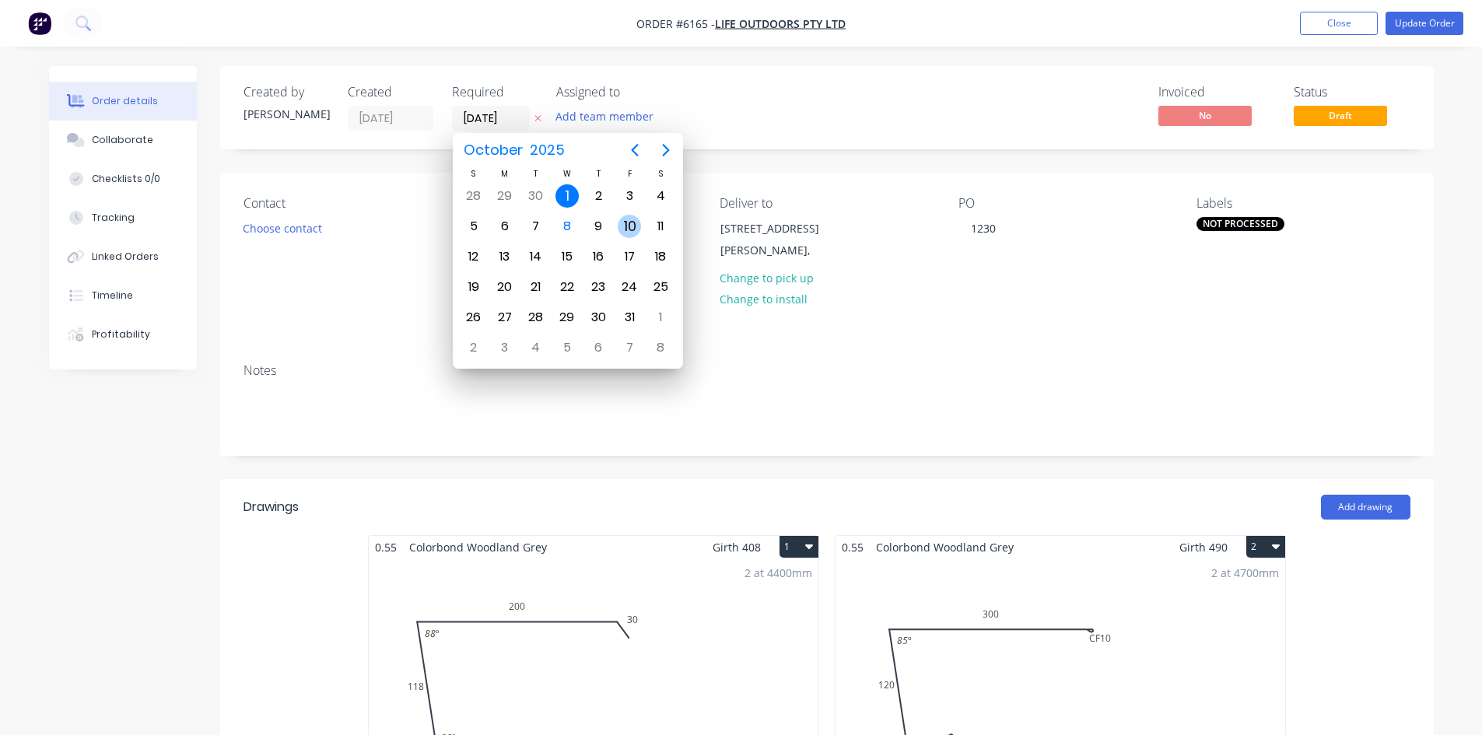
click at [622, 228] on div "10" at bounding box center [629, 226] width 23 height 23
type input "[DATE]"
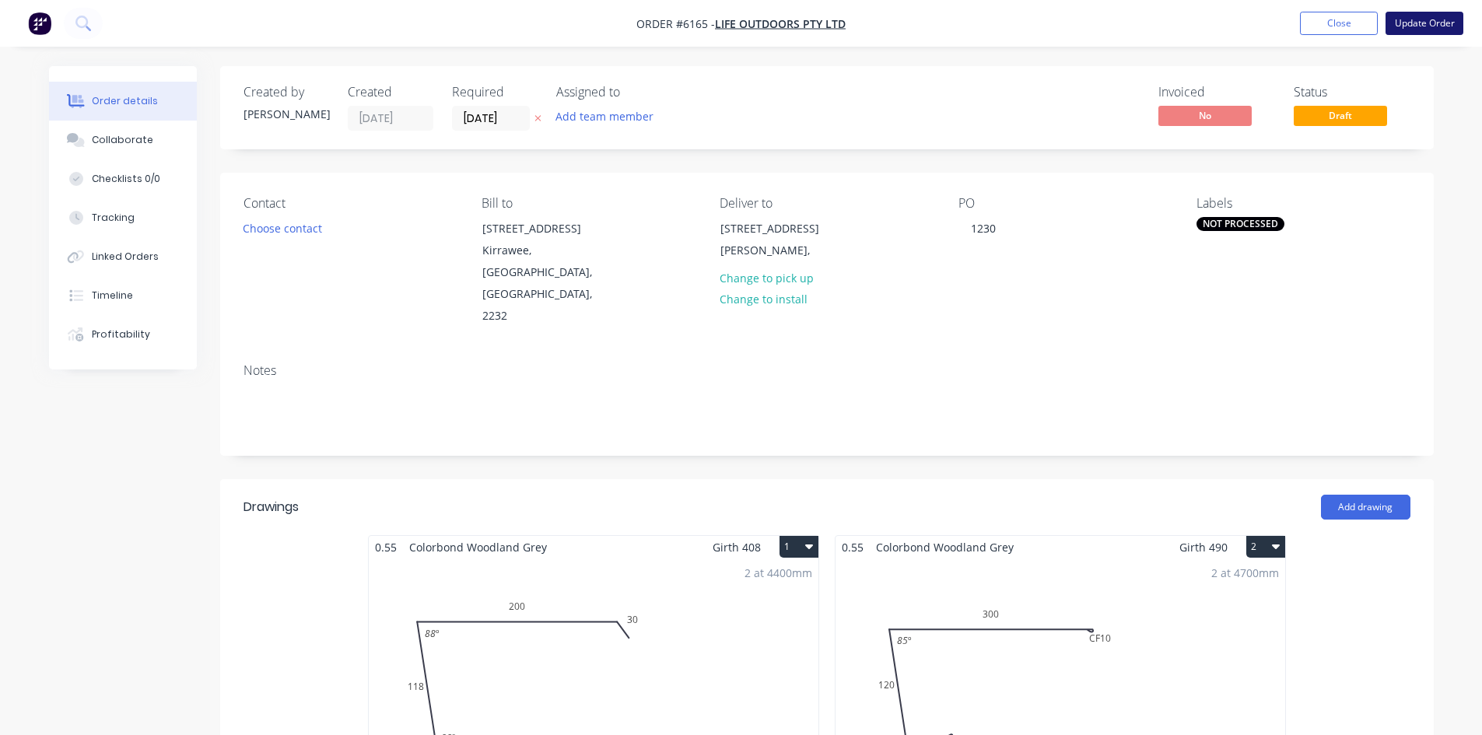
click at [1423, 19] on button "Update Order" at bounding box center [1424, 23] width 78 height 23
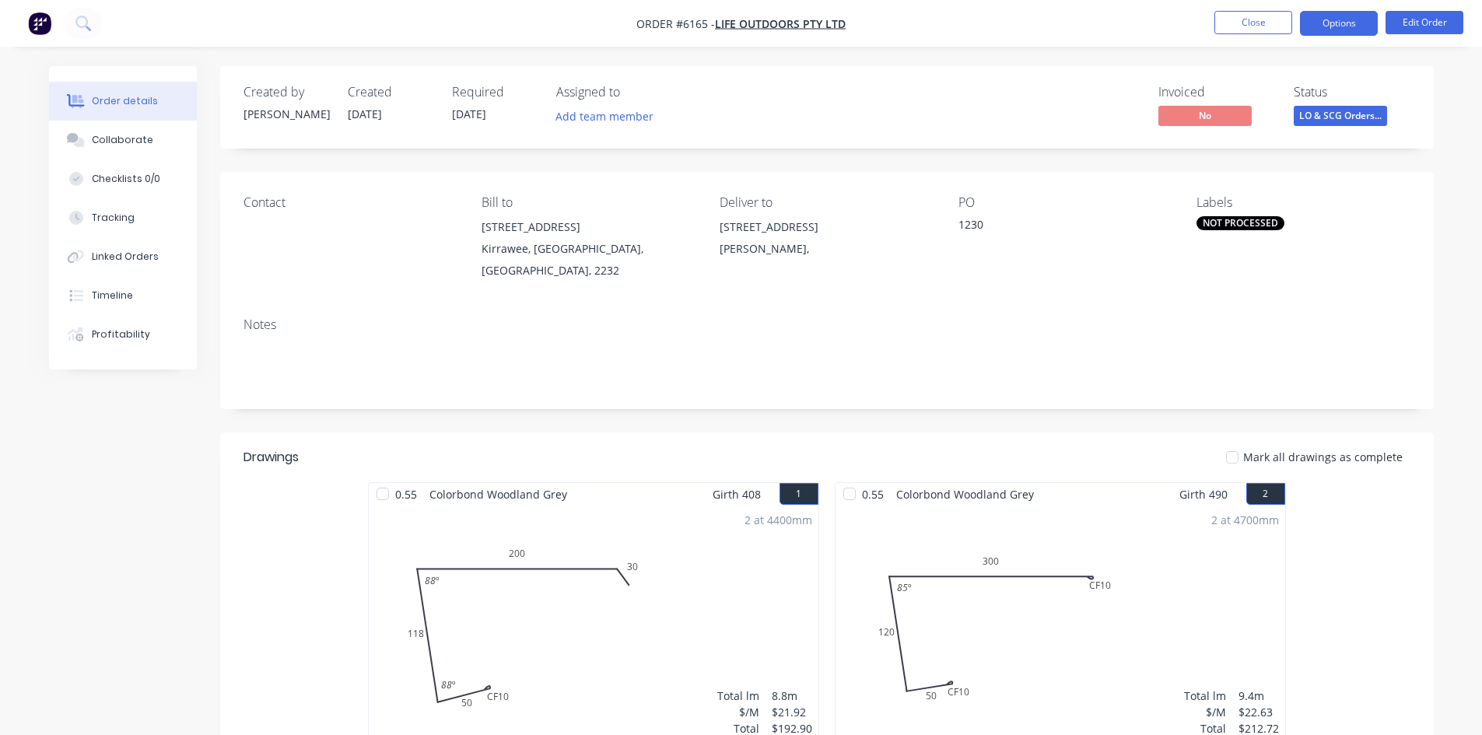
click at [1364, 26] on button "Options" at bounding box center [1339, 23] width 78 height 25
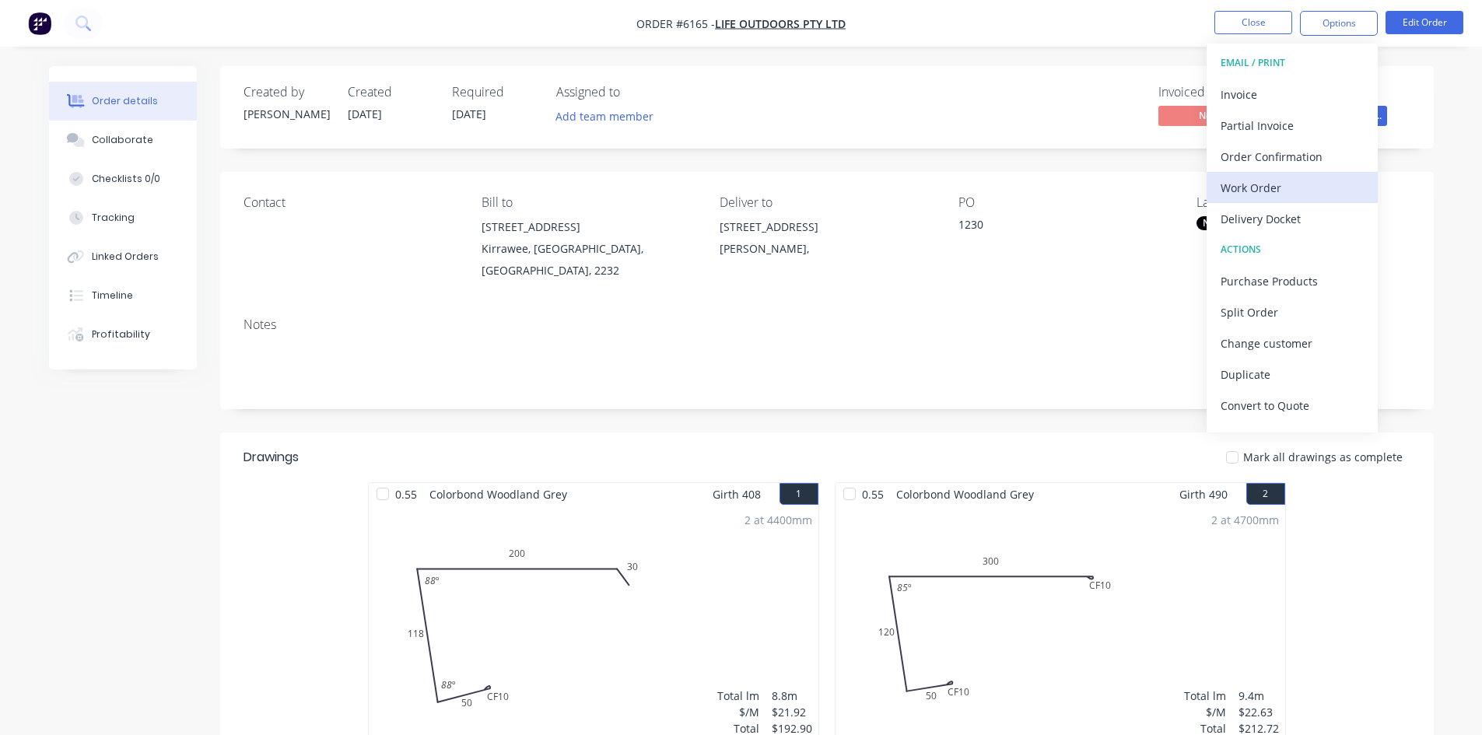
click at [1293, 187] on div "Work Order" at bounding box center [1291, 188] width 143 height 23
click at [1281, 184] on div "Custom" at bounding box center [1291, 188] width 143 height 23
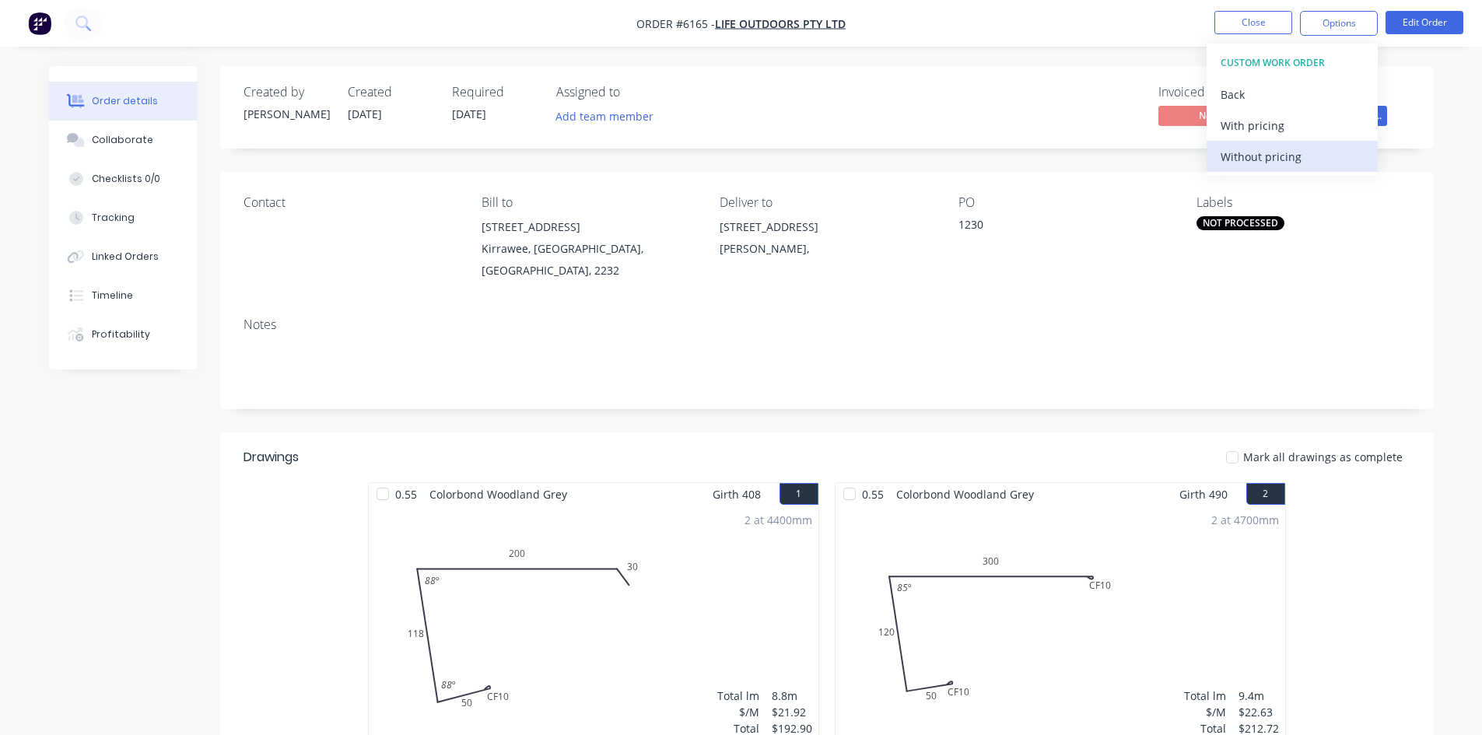
click at [1281, 160] on div "Without pricing" at bounding box center [1291, 156] width 143 height 23
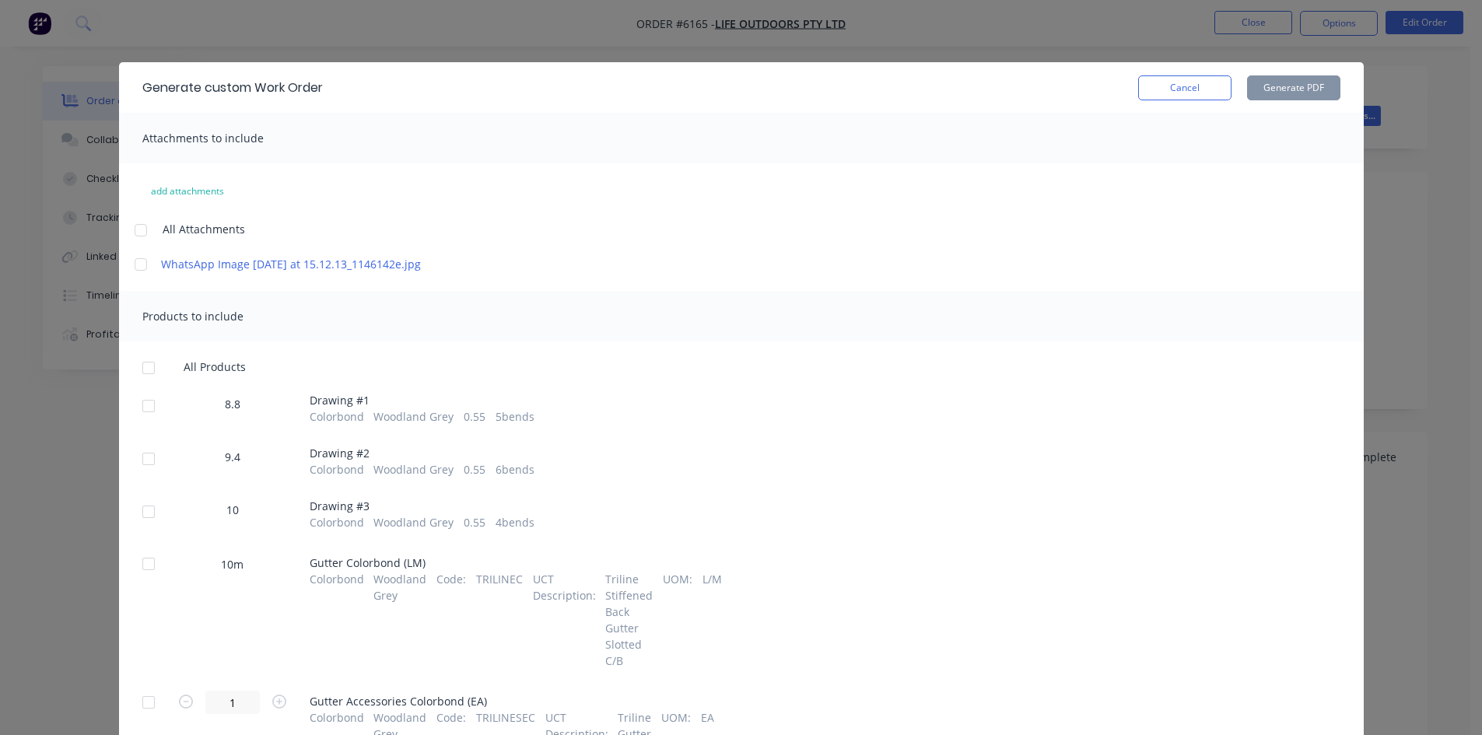
drag, startPoint x: 150, startPoint y: 424, endPoint x: 146, endPoint y: 441, distance: 17.5
click at [150, 422] on div at bounding box center [148, 405] width 31 height 31
drag, startPoint x: 141, startPoint y: 478, endPoint x: 135, endPoint y: 506, distance: 29.3
click at [141, 474] on div at bounding box center [148, 458] width 31 height 31
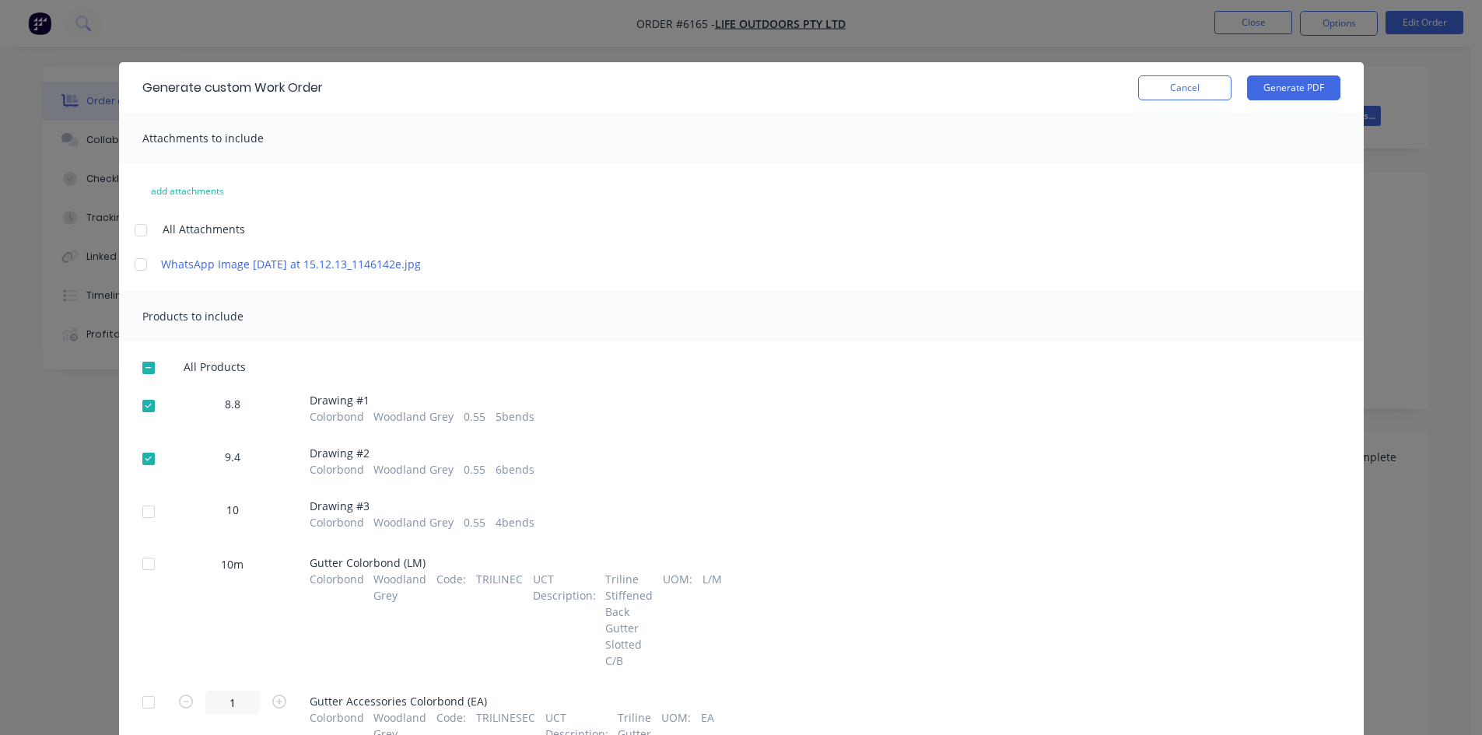
drag, startPoint x: 142, startPoint y: 520, endPoint x: 173, endPoint y: 523, distance: 31.4
click at [142, 520] on div at bounding box center [148, 511] width 31 height 31
click at [1278, 89] on button "Generate PDF" at bounding box center [1293, 87] width 93 height 25
click at [1185, 89] on button "Cancel" at bounding box center [1184, 87] width 93 height 25
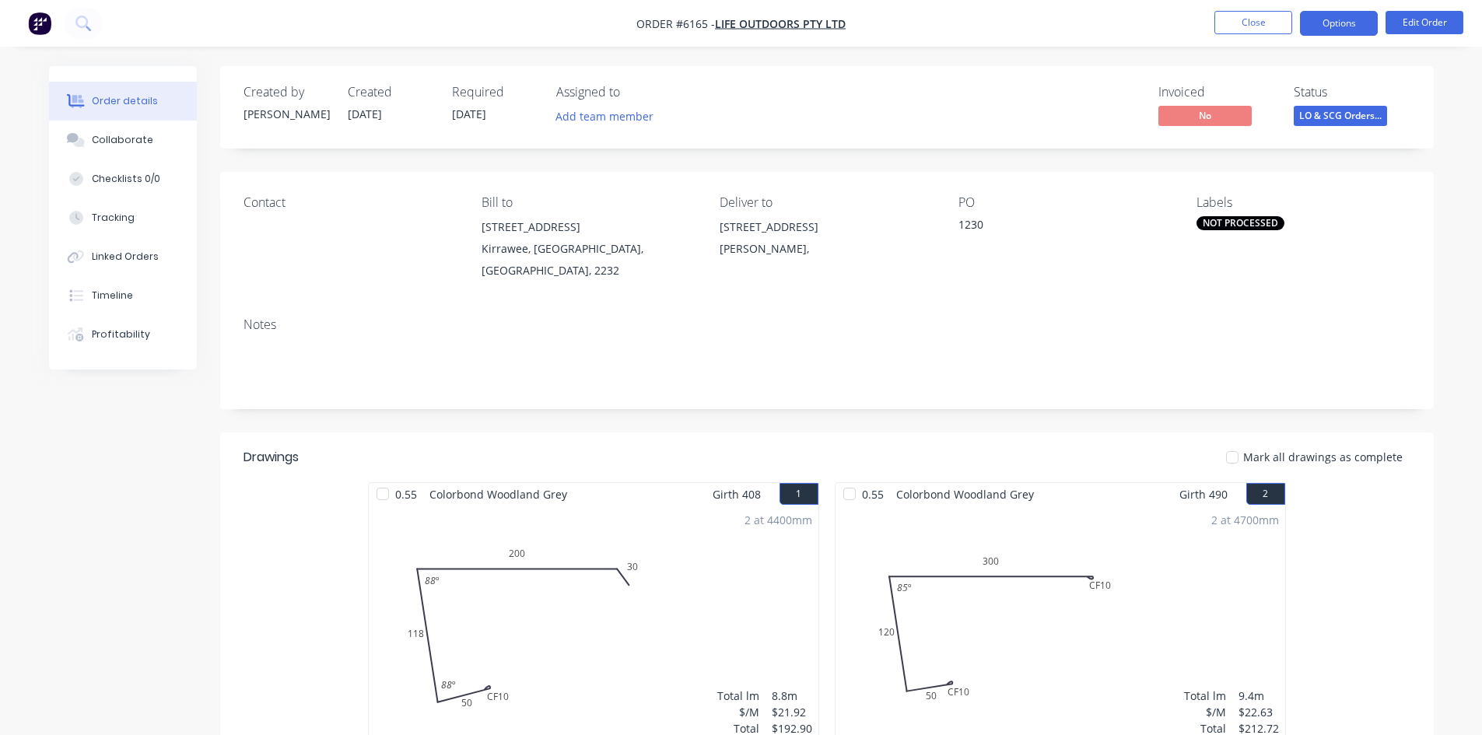
click at [1331, 23] on button "Options" at bounding box center [1339, 23] width 78 height 25
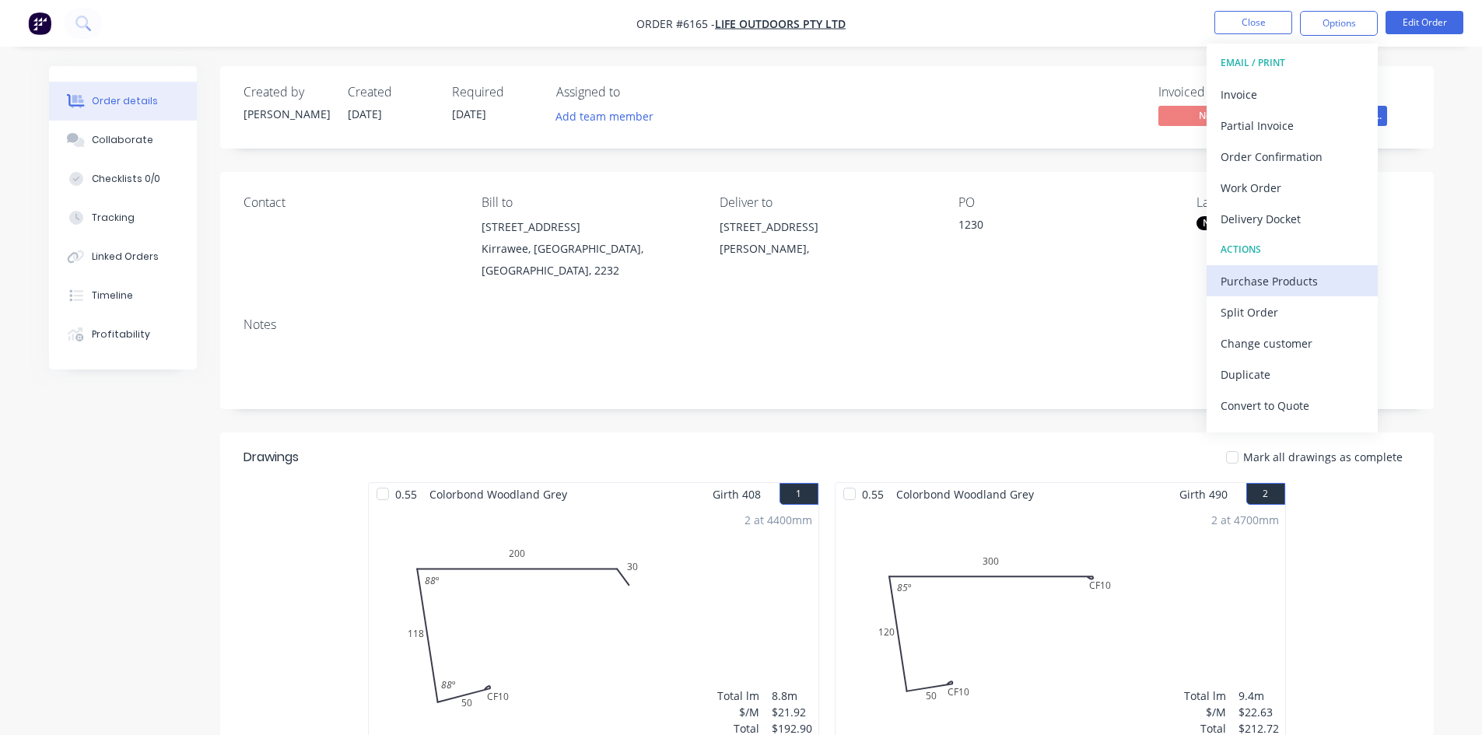
click at [1294, 289] on div "Purchase Products" at bounding box center [1291, 281] width 143 height 23
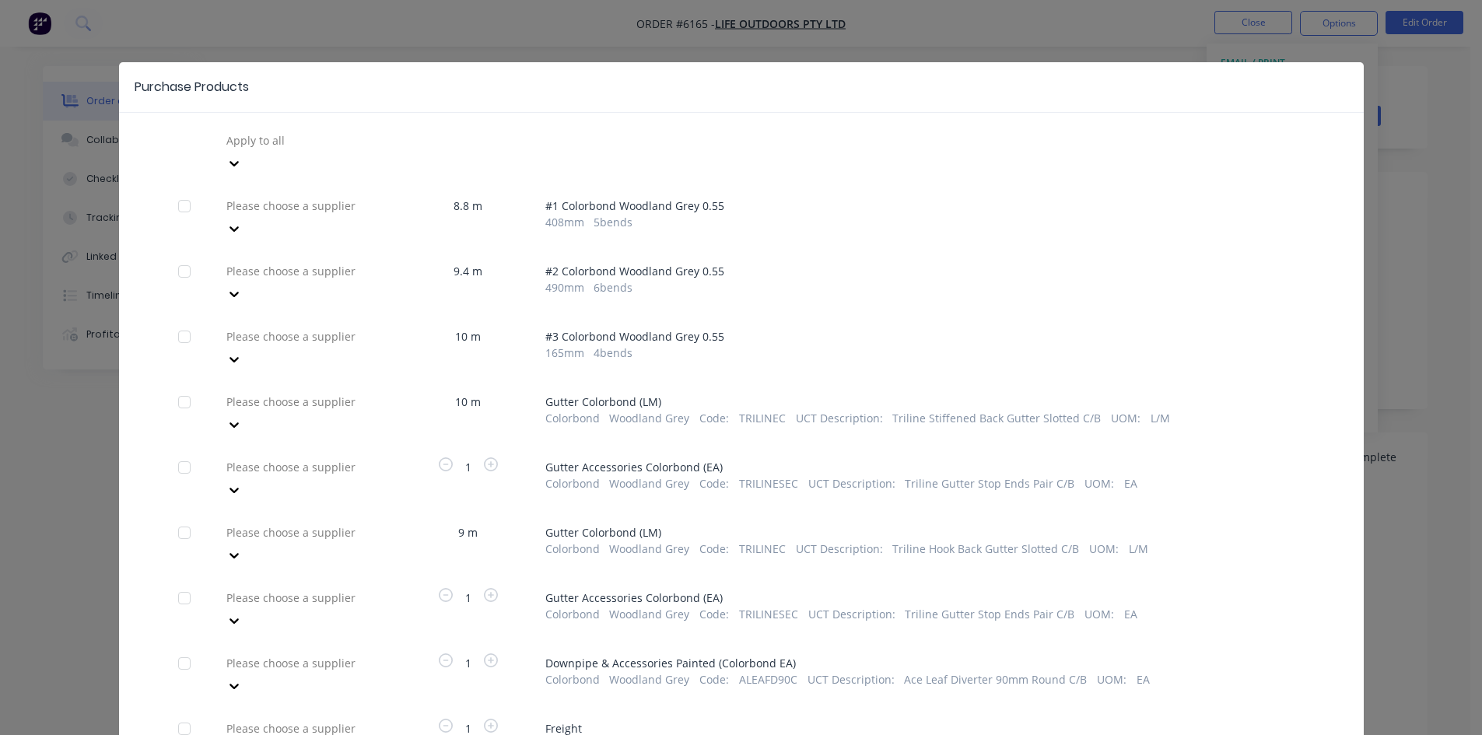
click at [355, 392] on div at bounding box center [337, 401] width 224 height 19
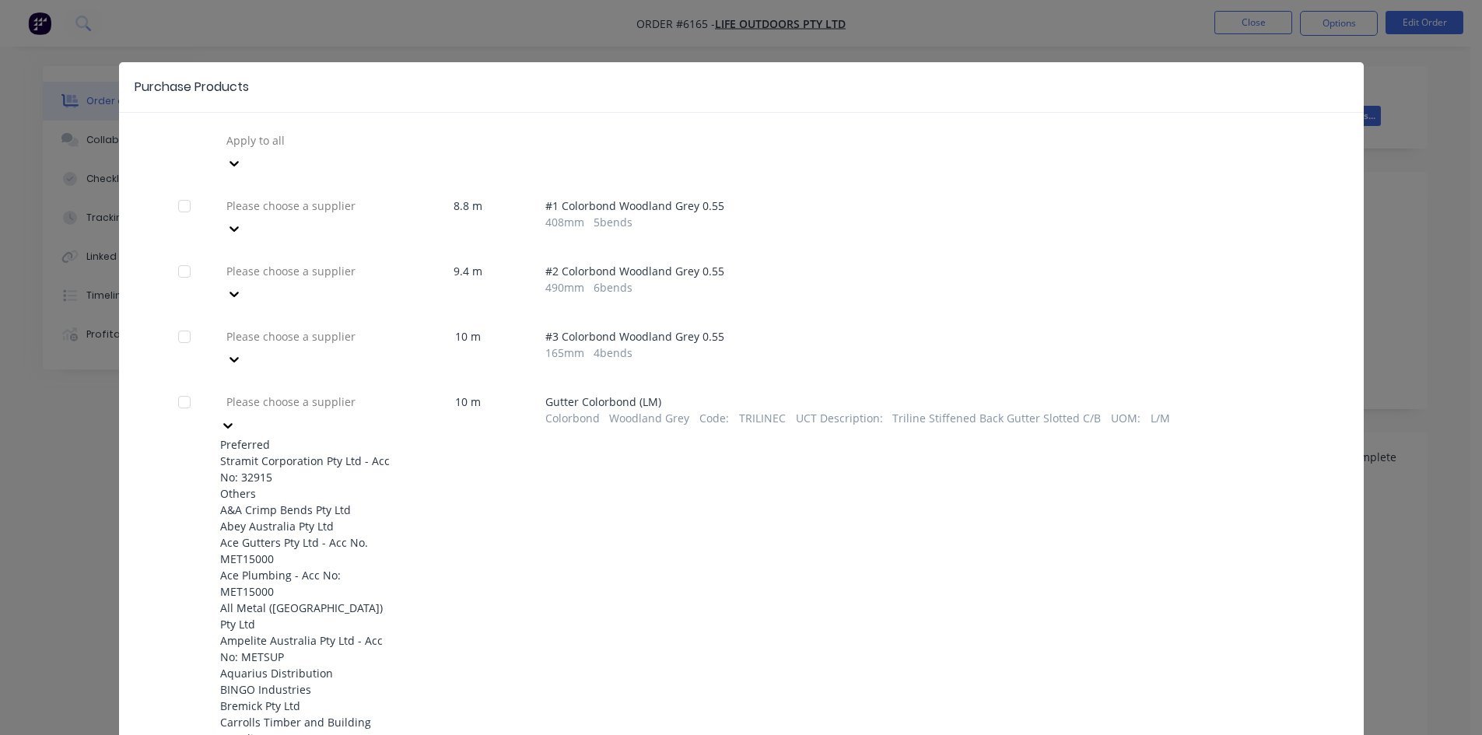
click at [345, 453] on div "Stramit Corporation Pty Ltd - Acc No: 32915" at bounding box center [305, 469] width 171 height 33
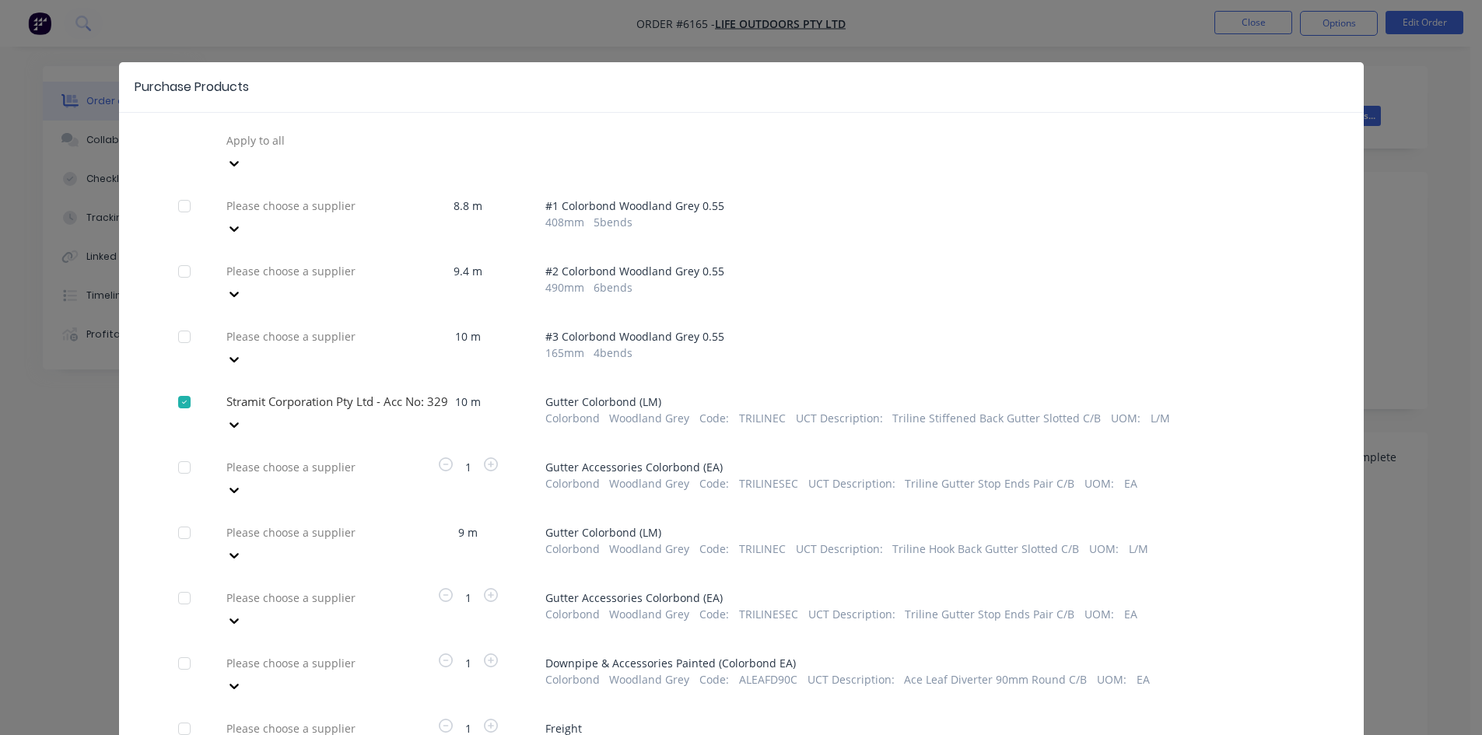
click at [343, 457] on div at bounding box center [337, 466] width 224 height 19
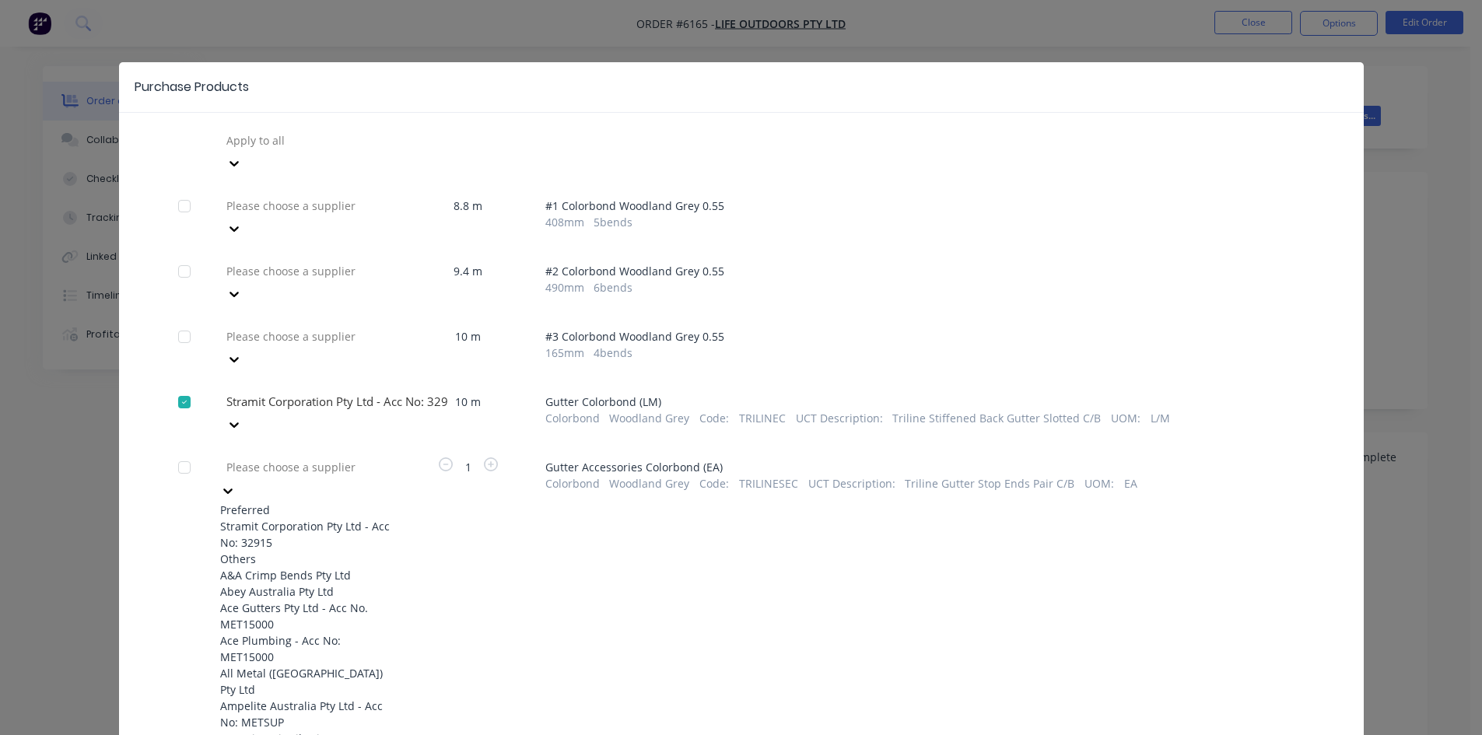
drag, startPoint x: 339, startPoint y: 450, endPoint x: 338, endPoint y: 467, distance: 17.1
click at [338, 518] on div "Stramit Corporation Pty Ltd - Acc No: 32915" at bounding box center [305, 534] width 171 height 33
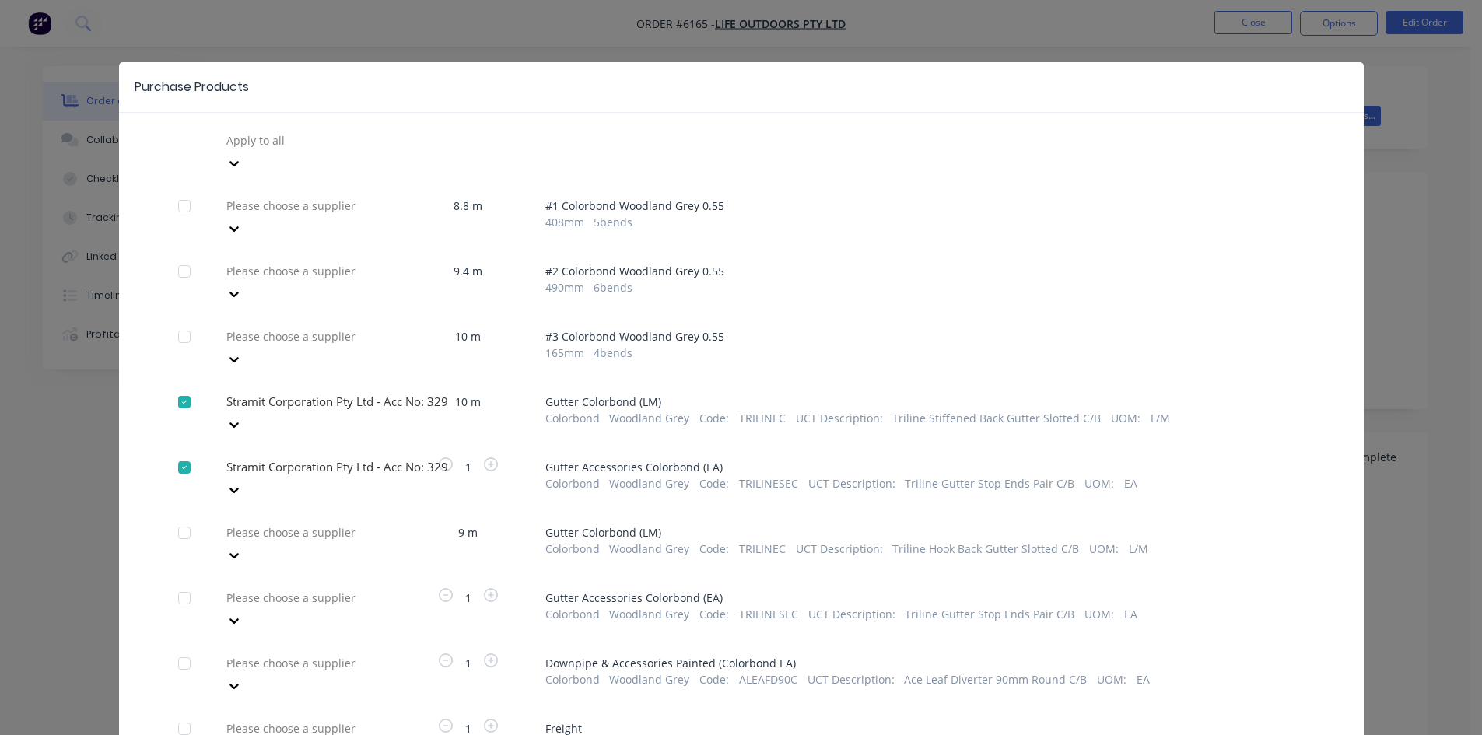
click at [337, 520] on div "Please choose a supplier" at bounding box center [305, 543] width 171 height 47
click at [338, 523] on div at bounding box center [337, 532] width 224 height 19
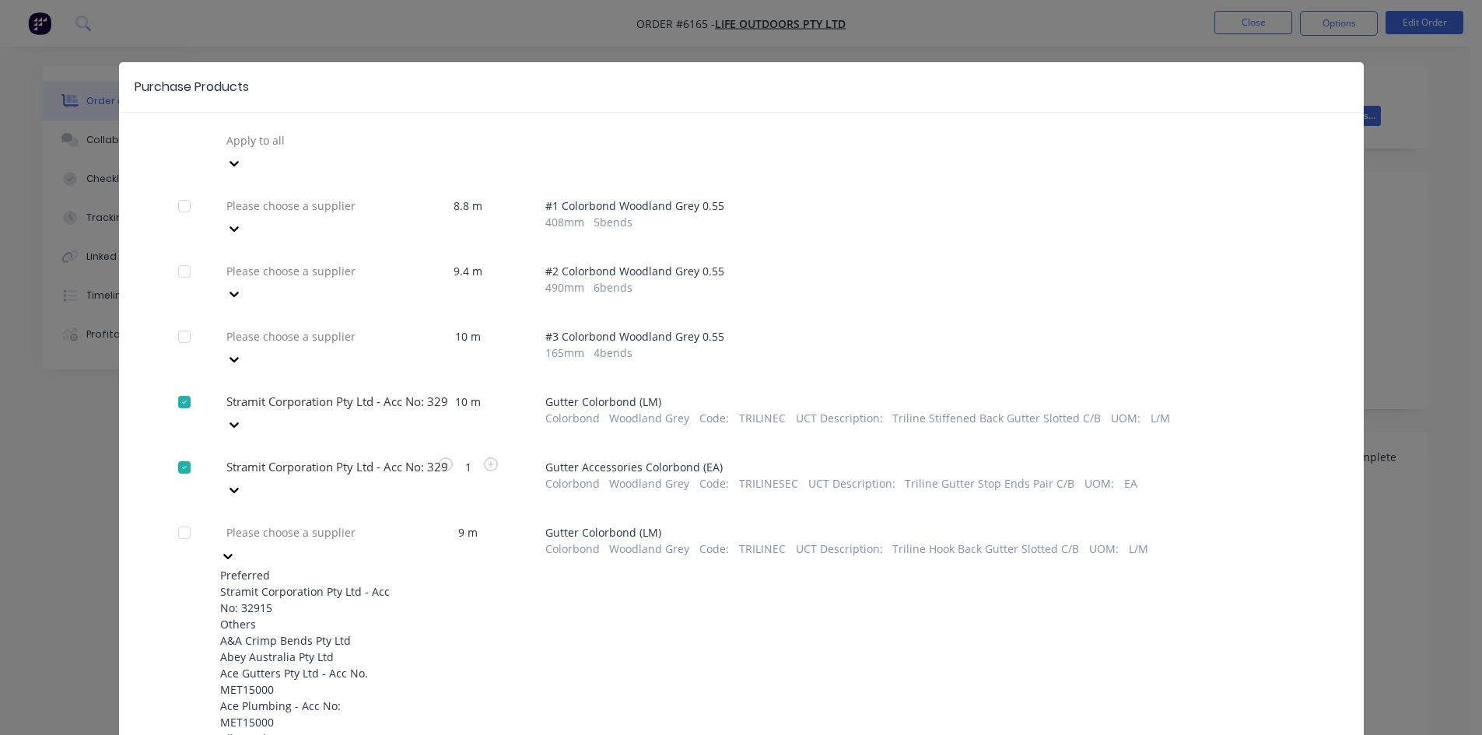
click at [337, 583] on div "Stramit Corporation Pty Ltd - Acc No: 32915" at bounding box center [305, 599] width 171 height 33
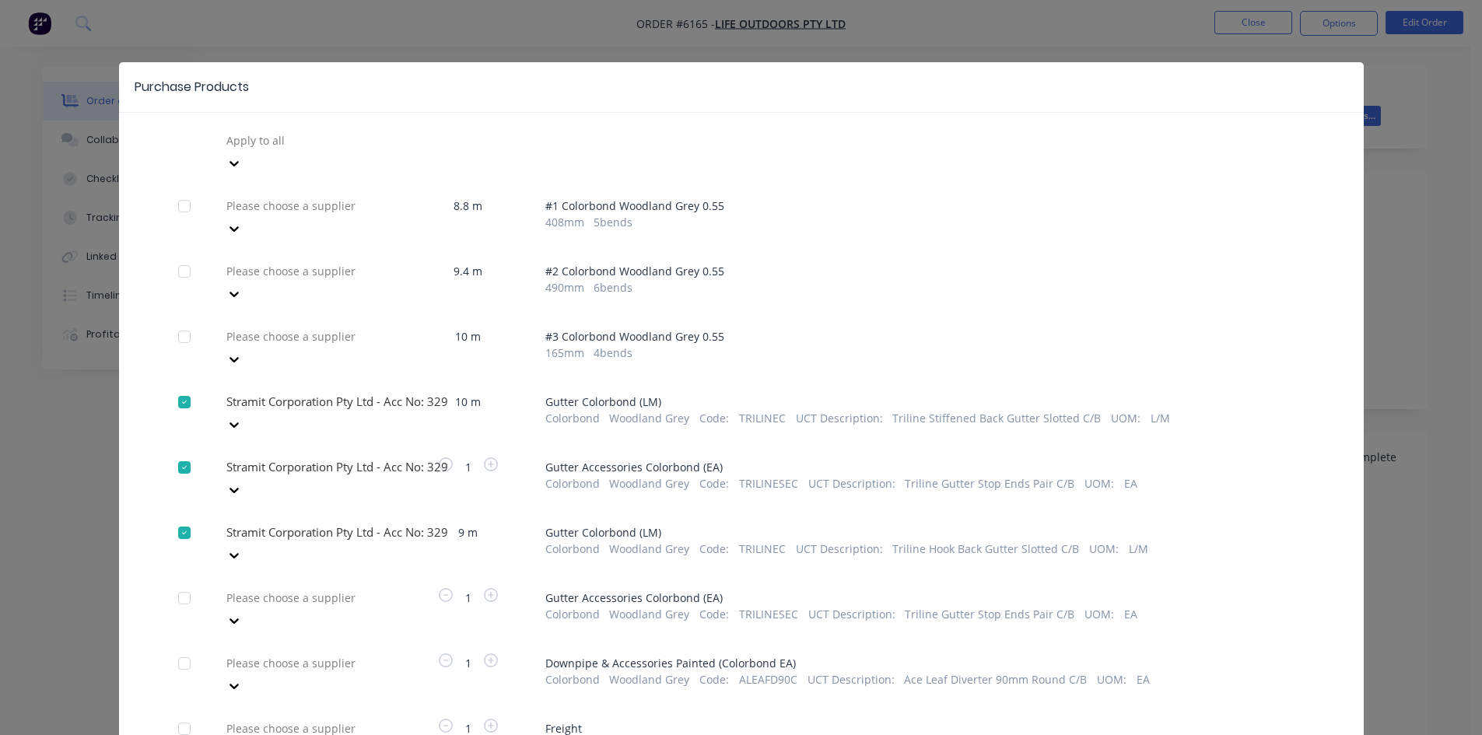
click at [337, 586] on div "Please choose a supplier" at bounding box center [305, 609] width 171 height 47
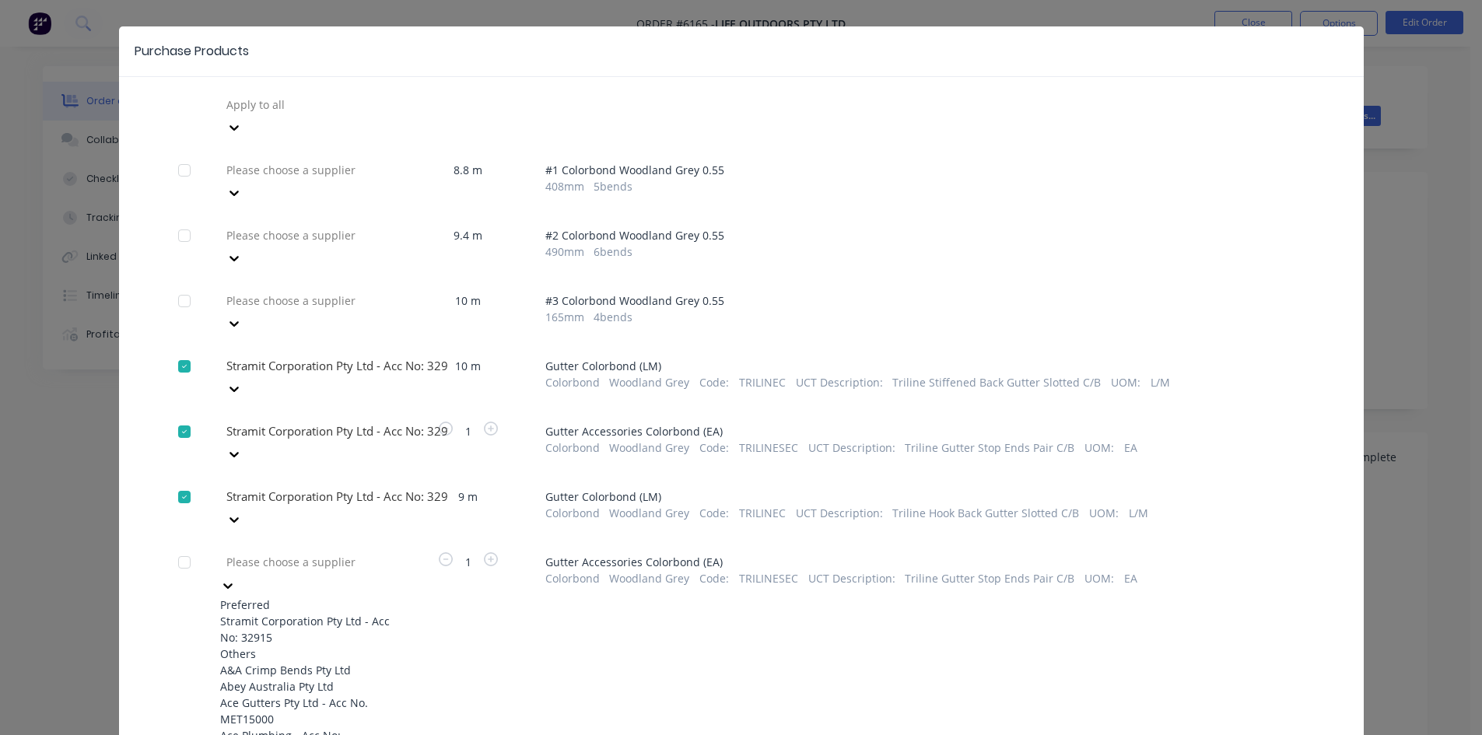
click at [333, 613] on div "Stramit Corporation Pty Ltd - Acc No: 32915" at bounding box center [305, 629] width 171 height 33
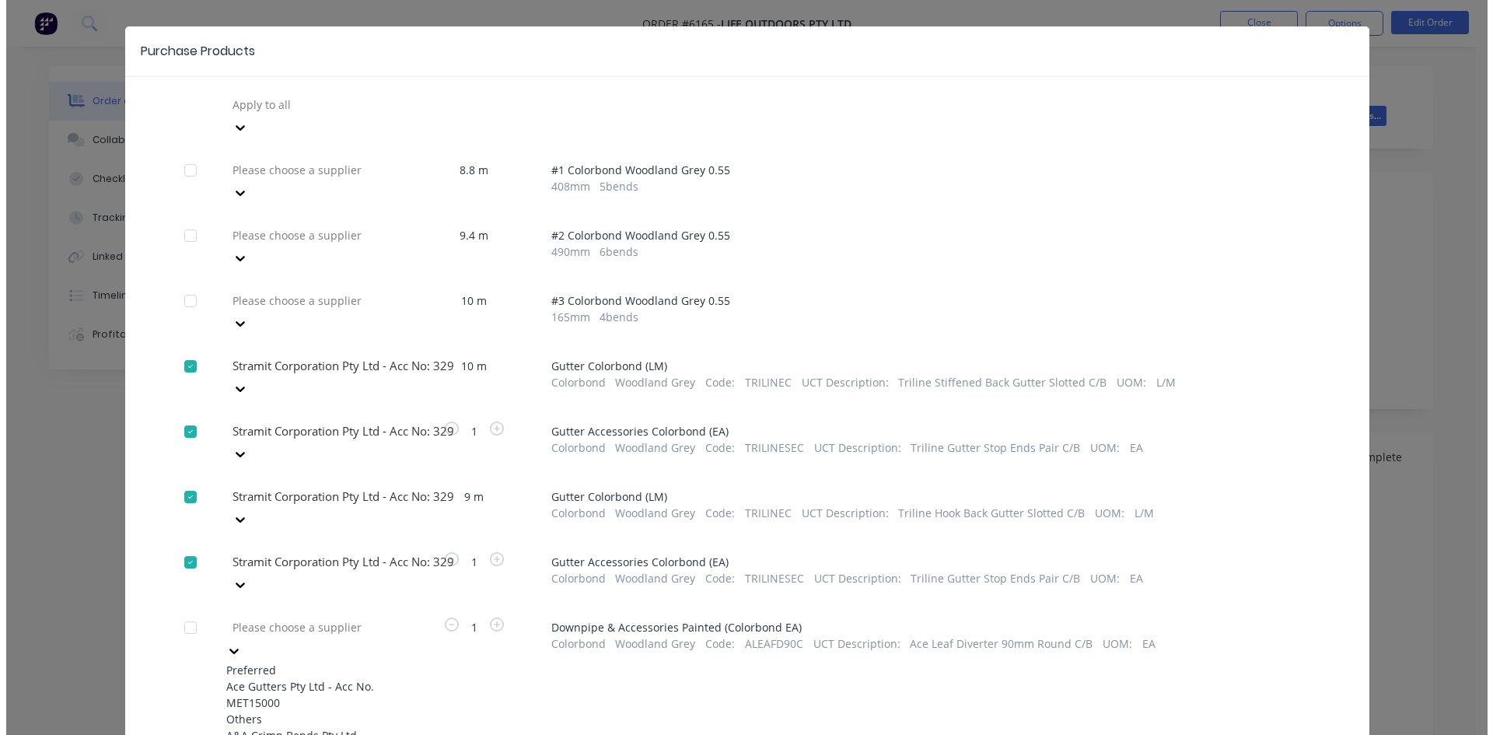
scroll to position [79, 0]
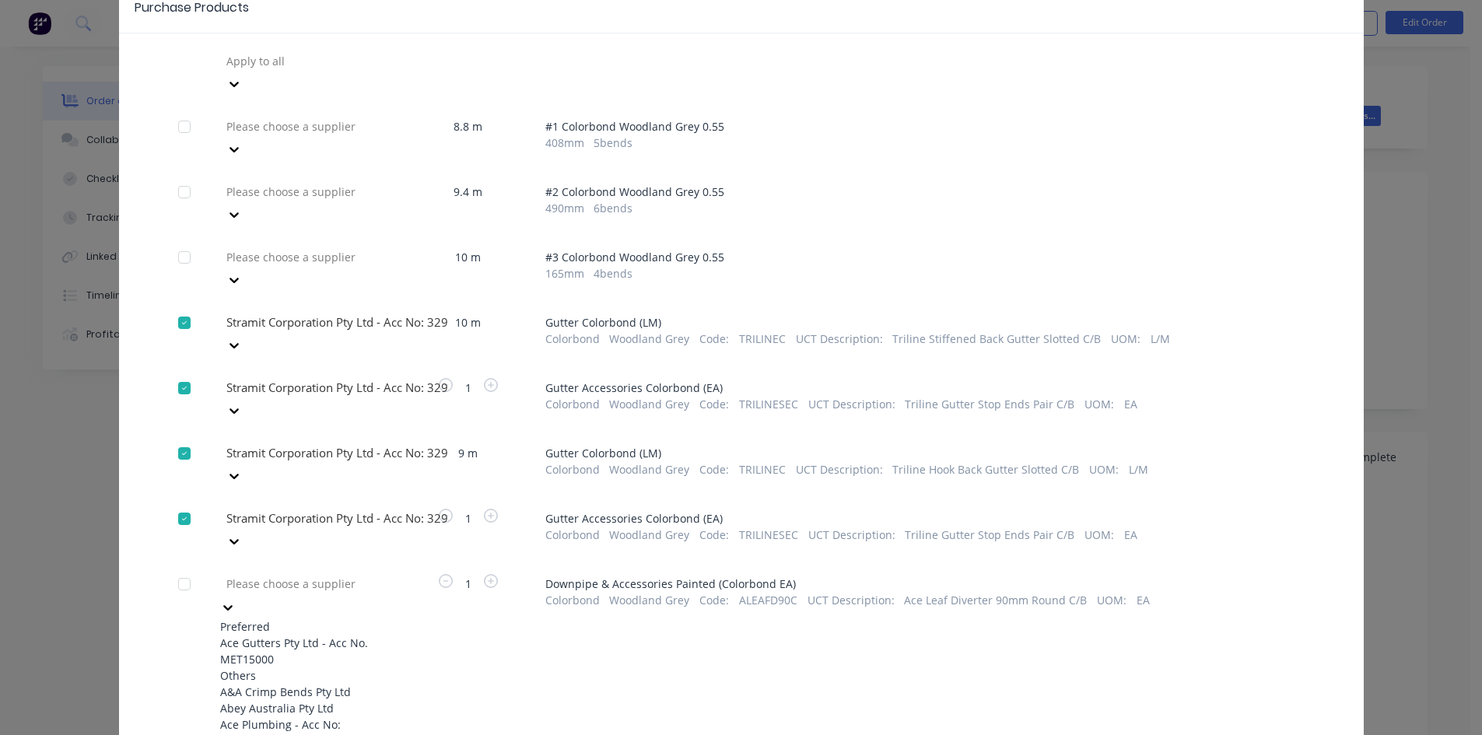
click at [335, 635] on div "Ace Gutters Pty Ltd - Acc No. MET15000" at bounding box center [305, 651] width 171 height 33
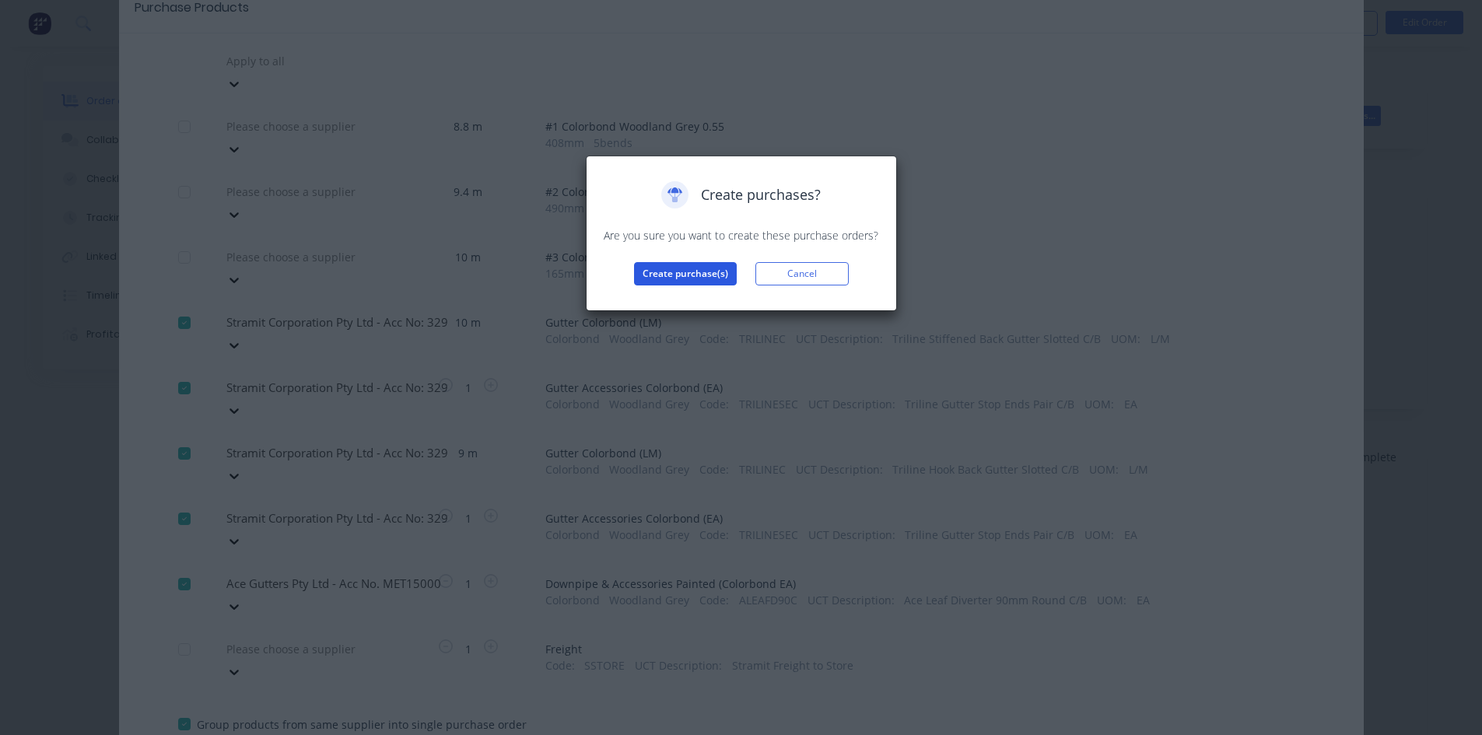
click at [676, 263] on button "Create purchase(s)" at bounding box center [685, 273] width 103 height 23
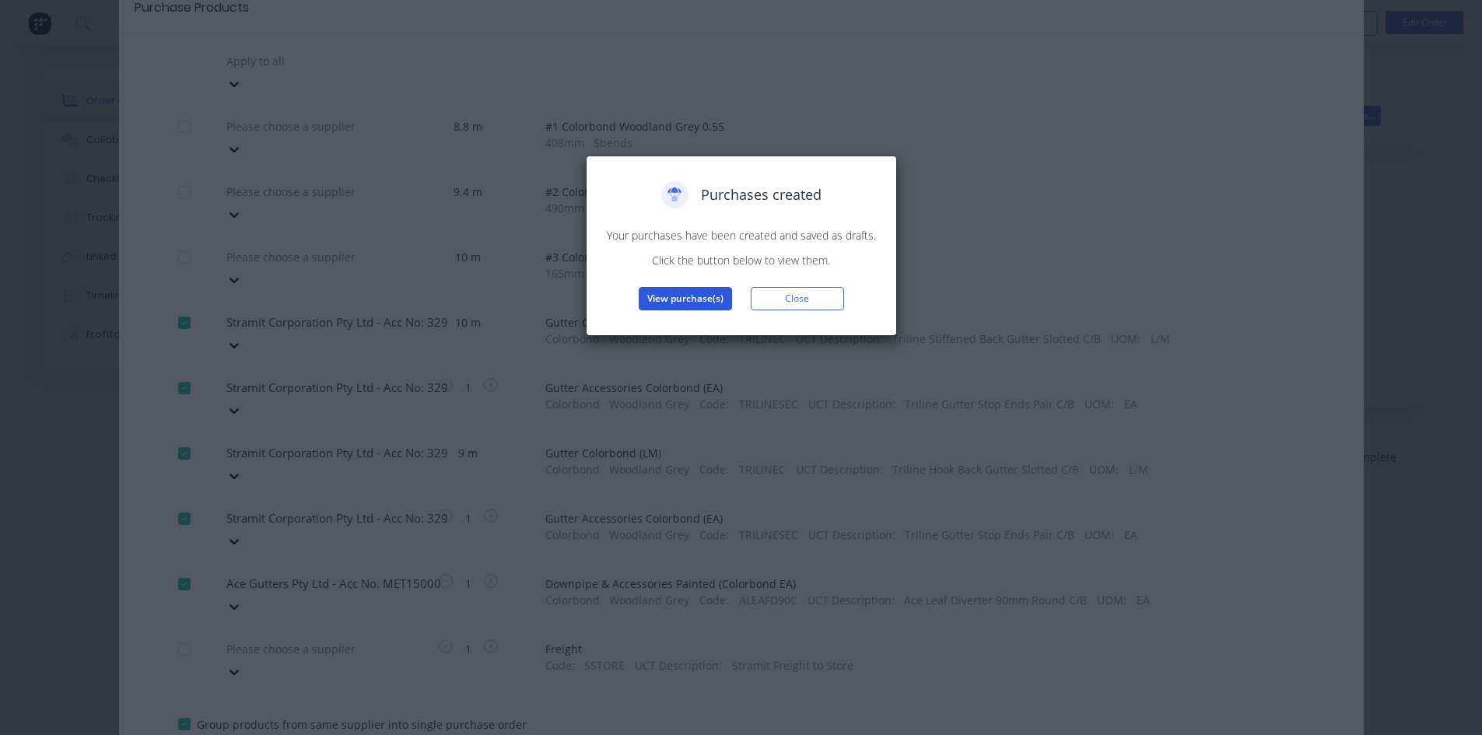
click at [681, 303] on button "View purchase(s)" at bounding box center [685, 298] width 93 height 23
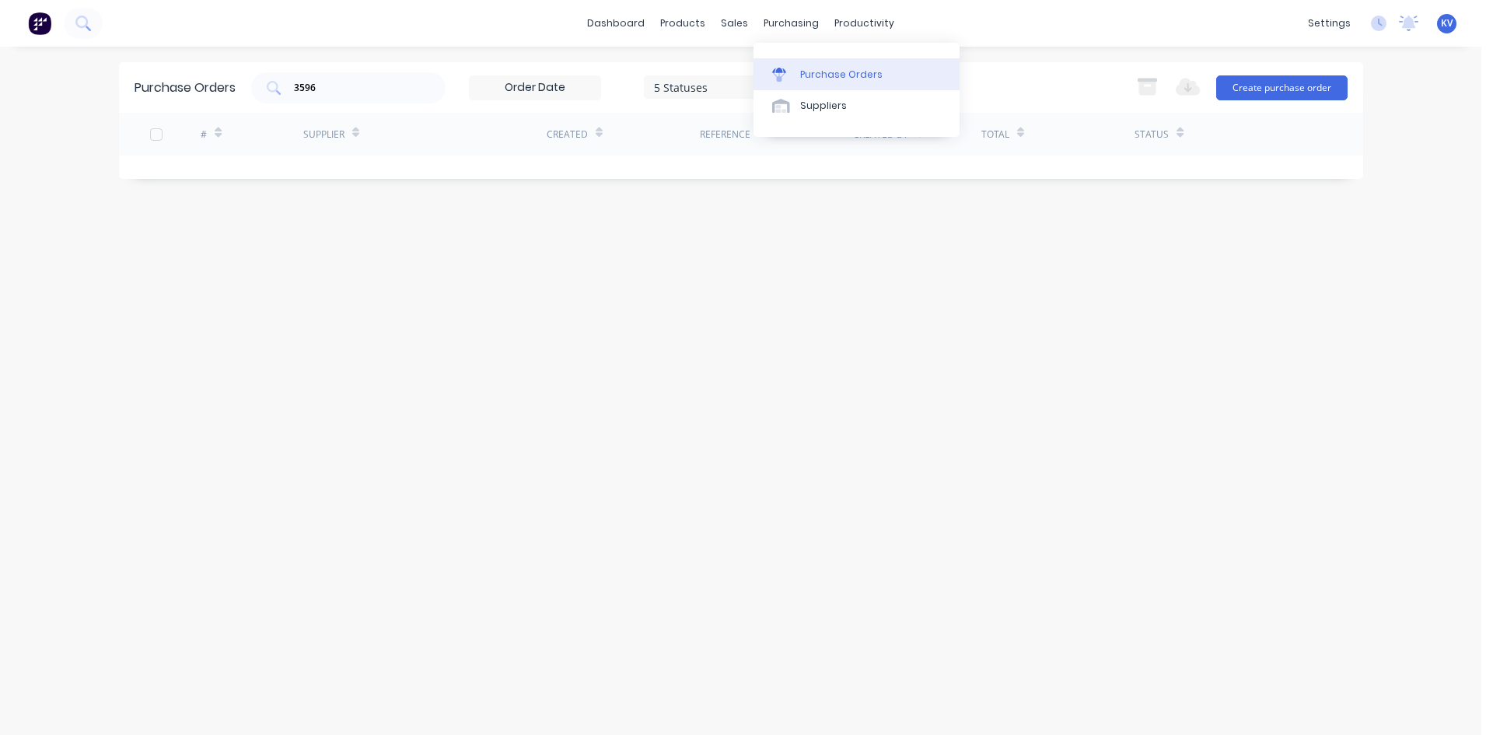
click at [795, 77] on div at bounding box center [783, 75] width 23 height 14
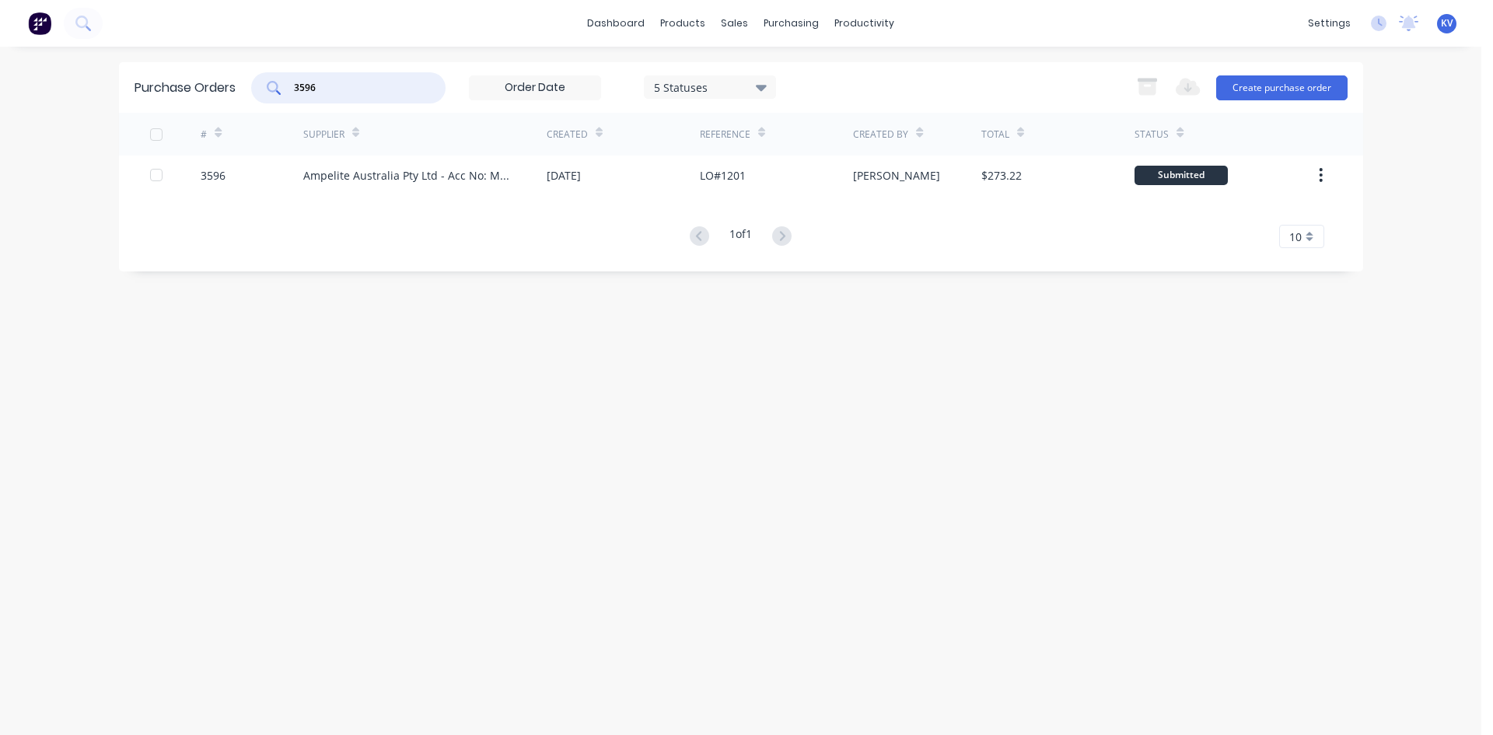
drag, startPoint x: 239, startPoint y: 80, endPoint x: 116, endPoint y: 49, distance: 126.8
click at [99, 54] on div "dashboard products sales purchasing productivity dashboard products Product Cat…" at bounding box center [741, 367] width 1482 height 735
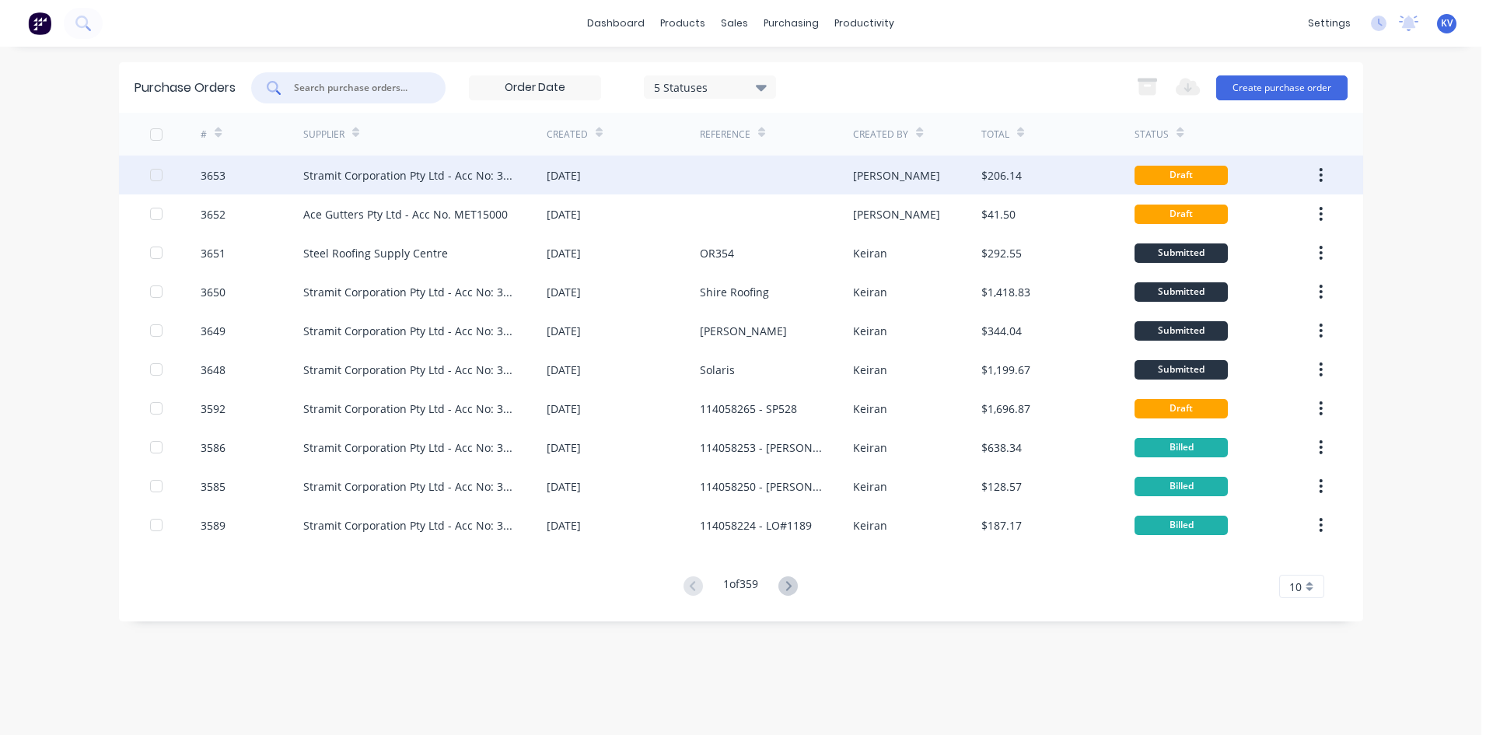
click at [751, 172] on div at bounding box center [776, 175] width 153 height 39
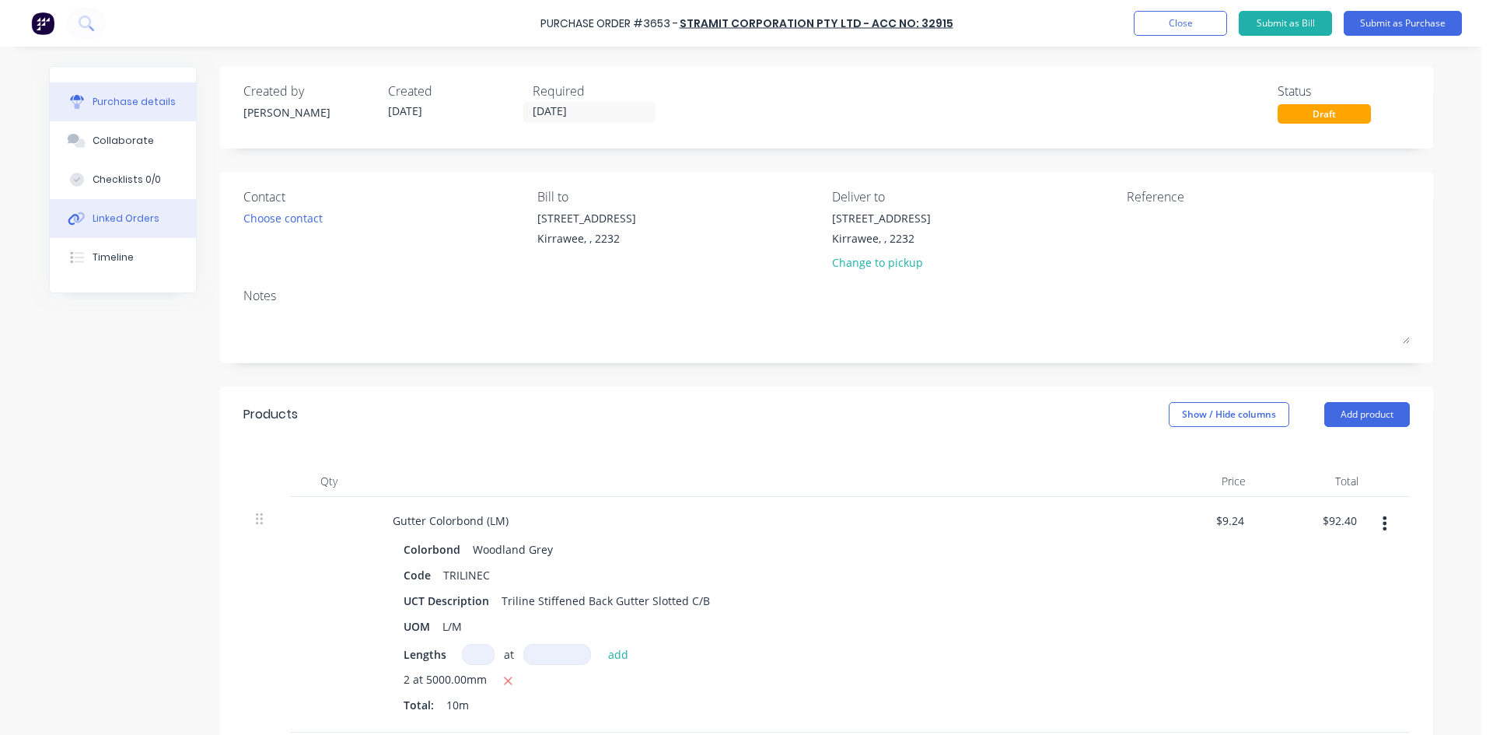
click at [110, 217] on div "Linked Orders" at bounding box center [126, 219] width 67 height 14
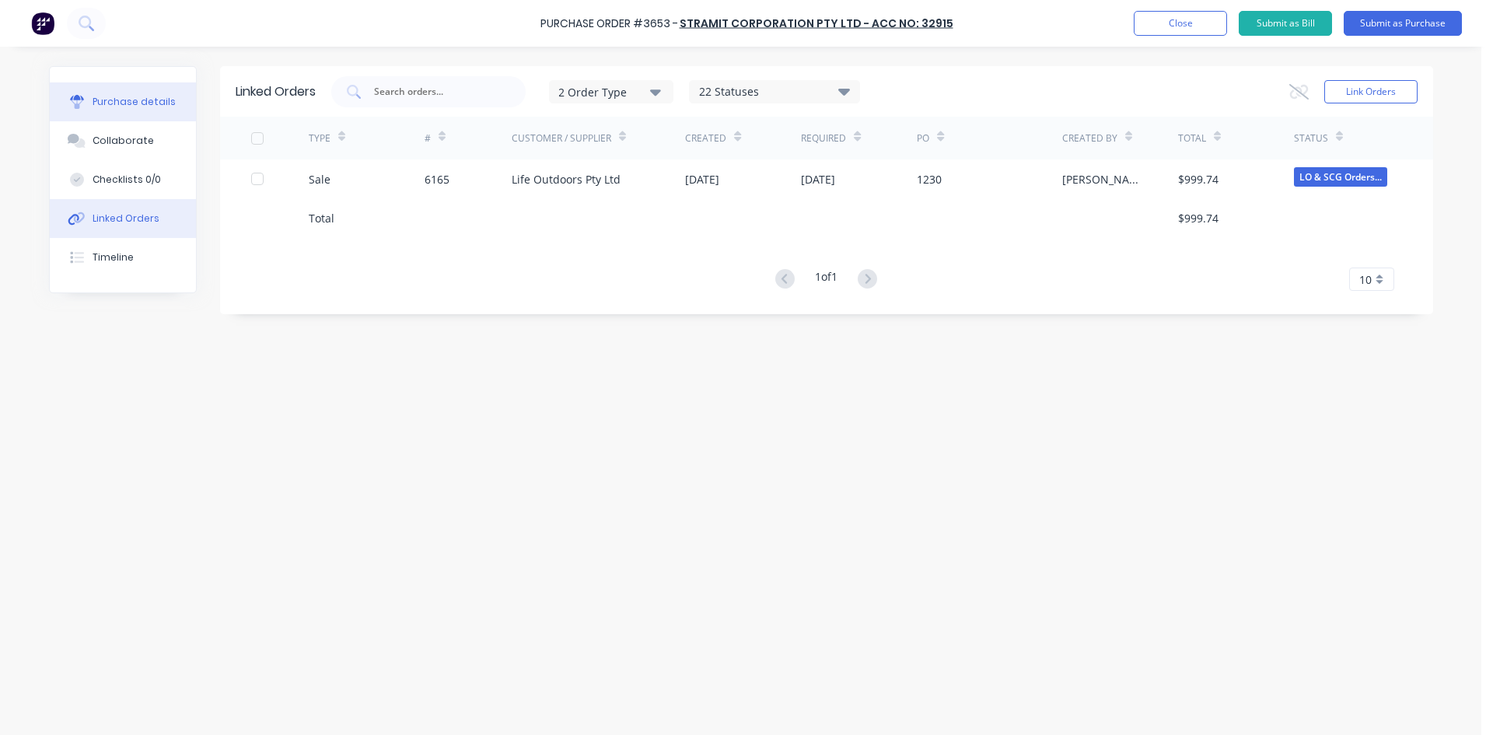
click at [70, 100] on icon at bounding box center [77, 102] width 14 height 14
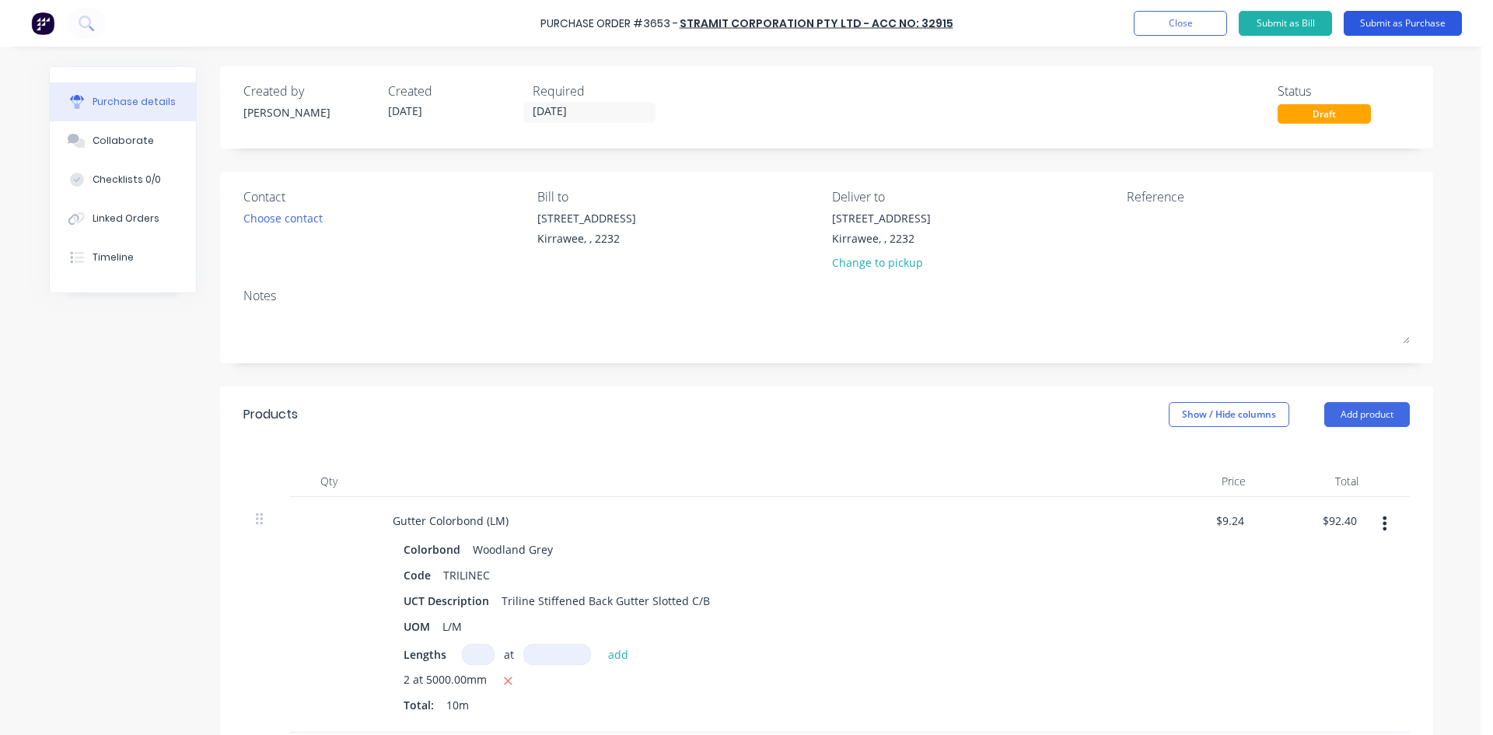
click at [1360, 23] on button "Submit as Purchase" at bounding box center [1403, 23] width 118 height 25
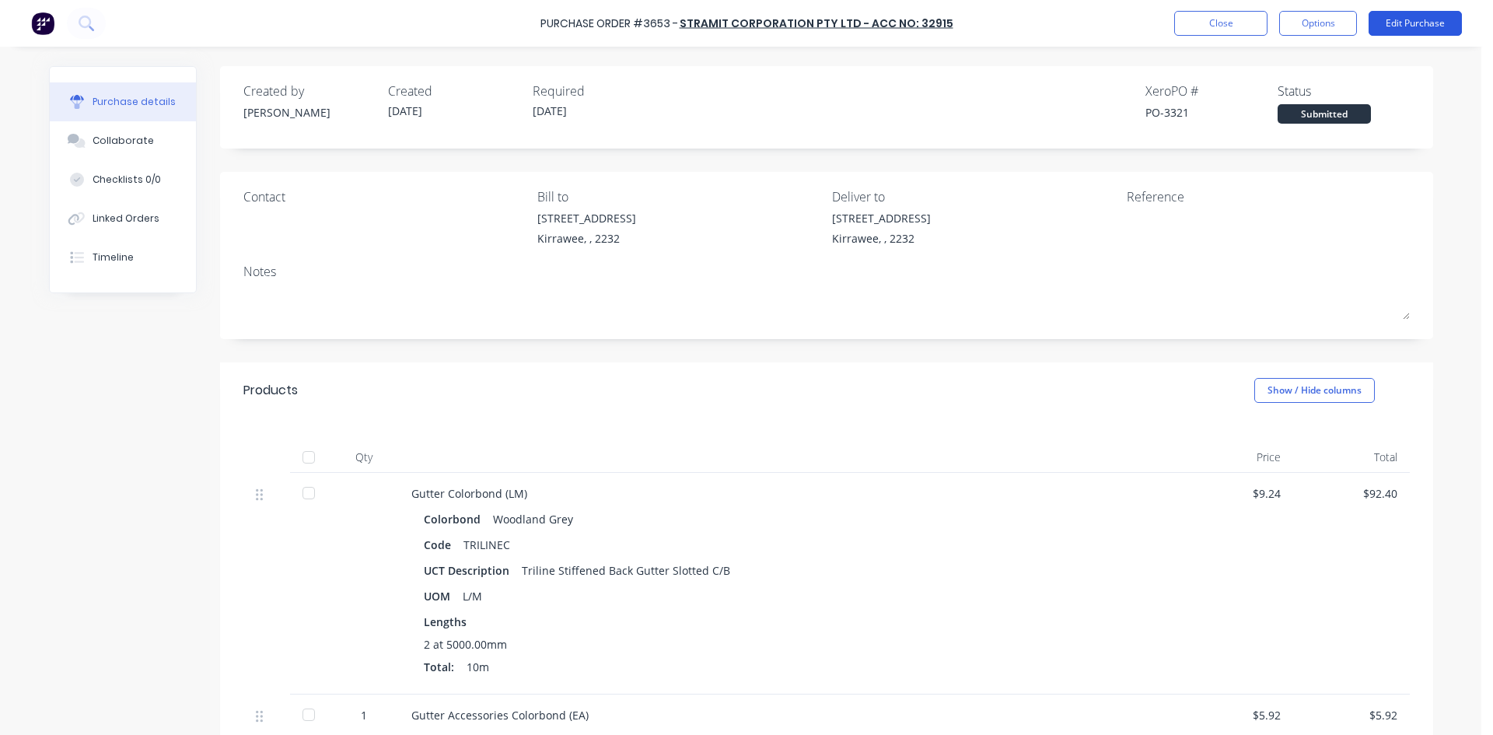
click at [1444, 21] on button "Edit Purchase" at bounding box center [1415, 23] width 93 height 25
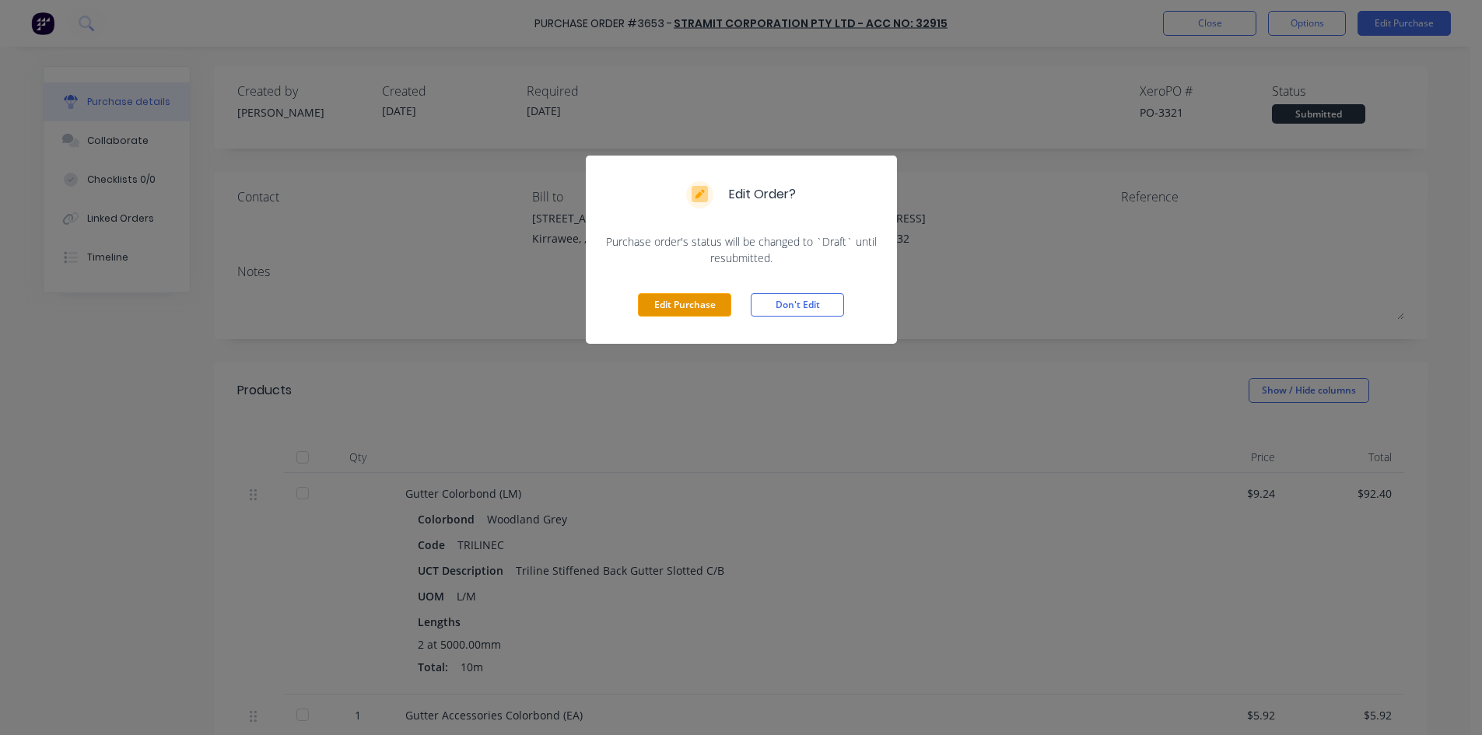
click at [651, 307] on button "Edit Purchase" at bounding box center [684, 304] width 93 height 23
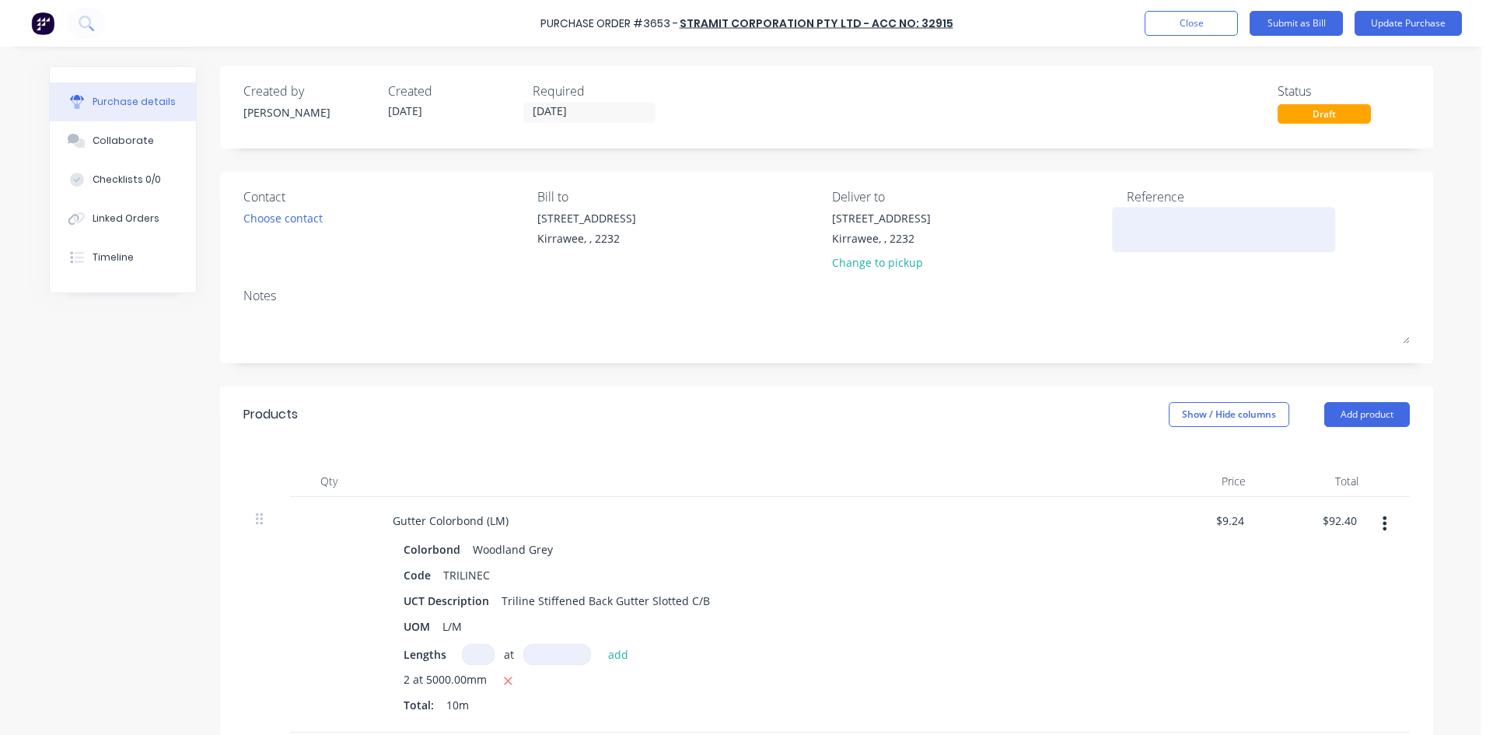
click at [1141, 229] on textarea at bounding box center [1224, 227] width 194 height 35
type textarea "LO #1230"
click at [585, 121] on label "[DATE]" at bounding box center [589, 112] width 132 height 21
click at [585, 121] on input "[DATE]" at bounding box center [589, 112] width 131 height 19
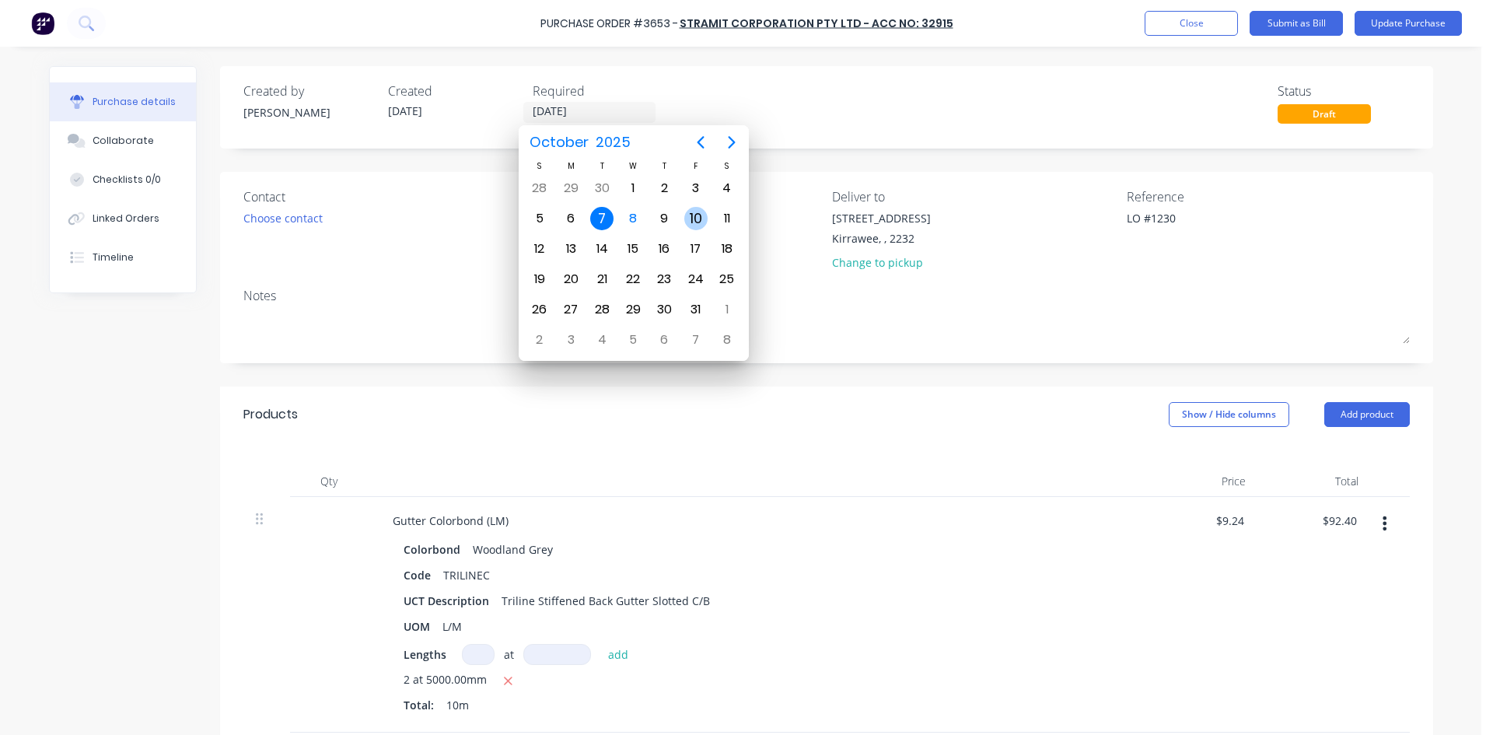
click at [693, 213] on div "10" at bounding box center [695, 218] width 23 height 23
type input "[DATE]"
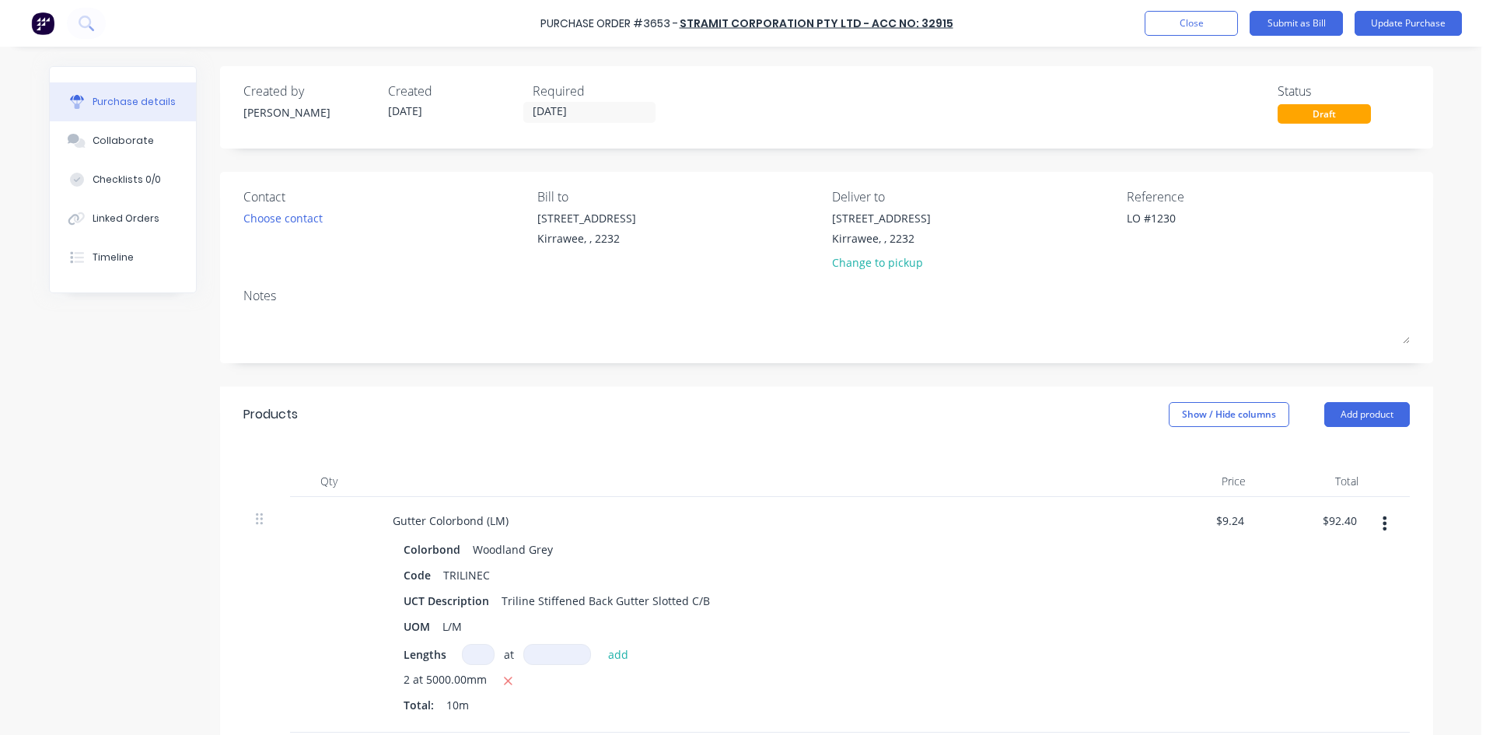
click at [837, 355] on div "Contact Choose contact Bill to 86 Oak Rd Kirrawee, , 2232 Deliver to 86 Oak Rd …" at bounding box center [826, 267] width 1213 height 191
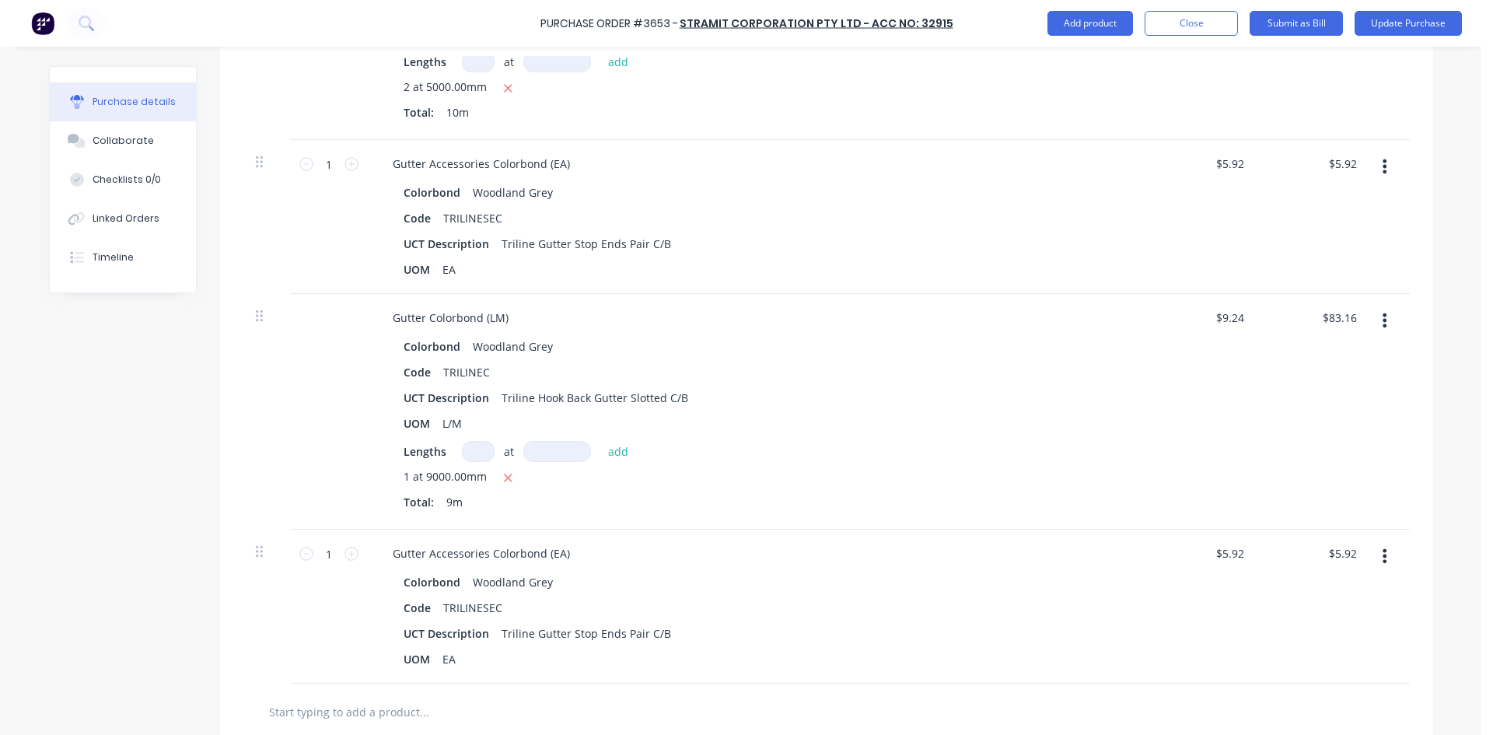
scroll to position [622, 0]
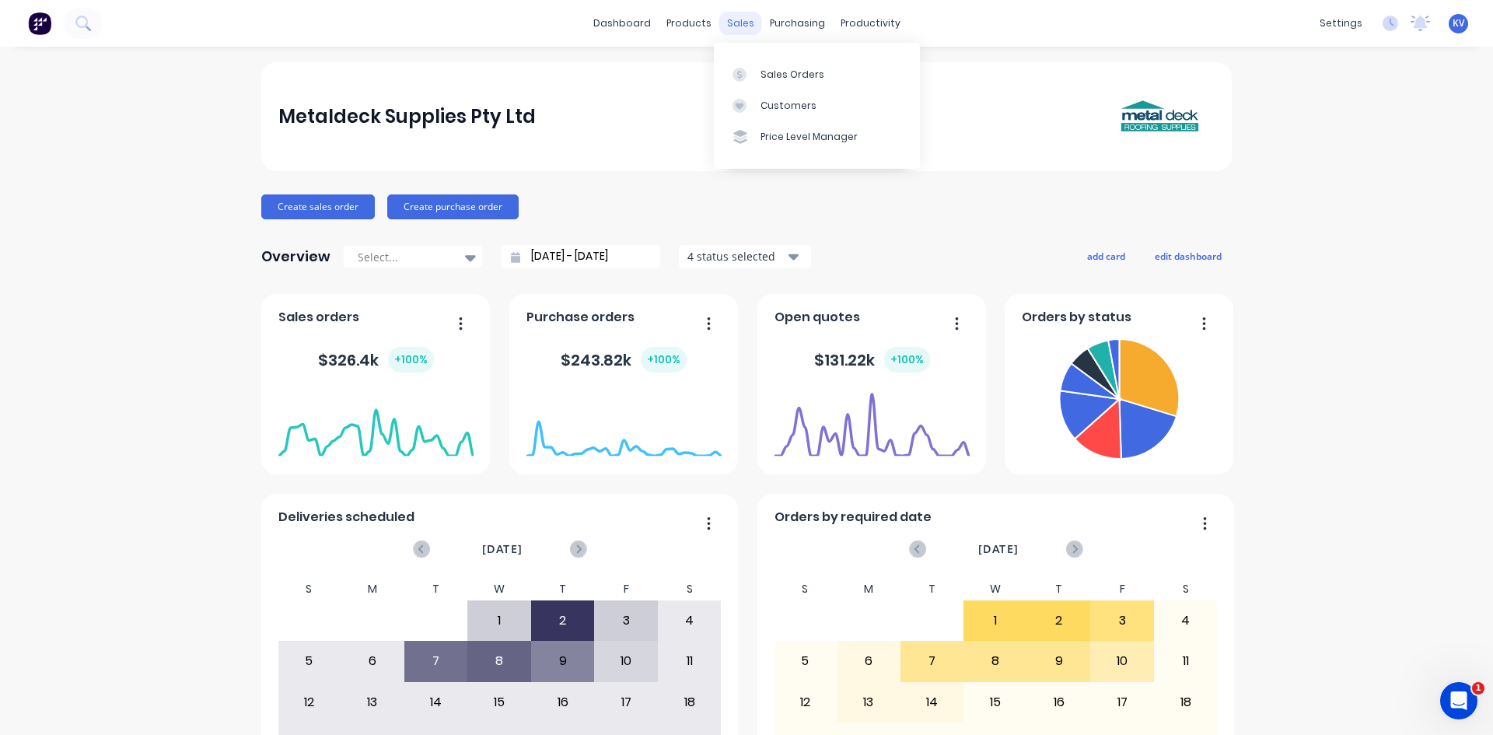
click at [730, 19] on div "sales" at bounding box center [740, 23] width 43 height 23
click at [750, 97] on link "Customers" at bounding box center [817, 105] width 206 height 31
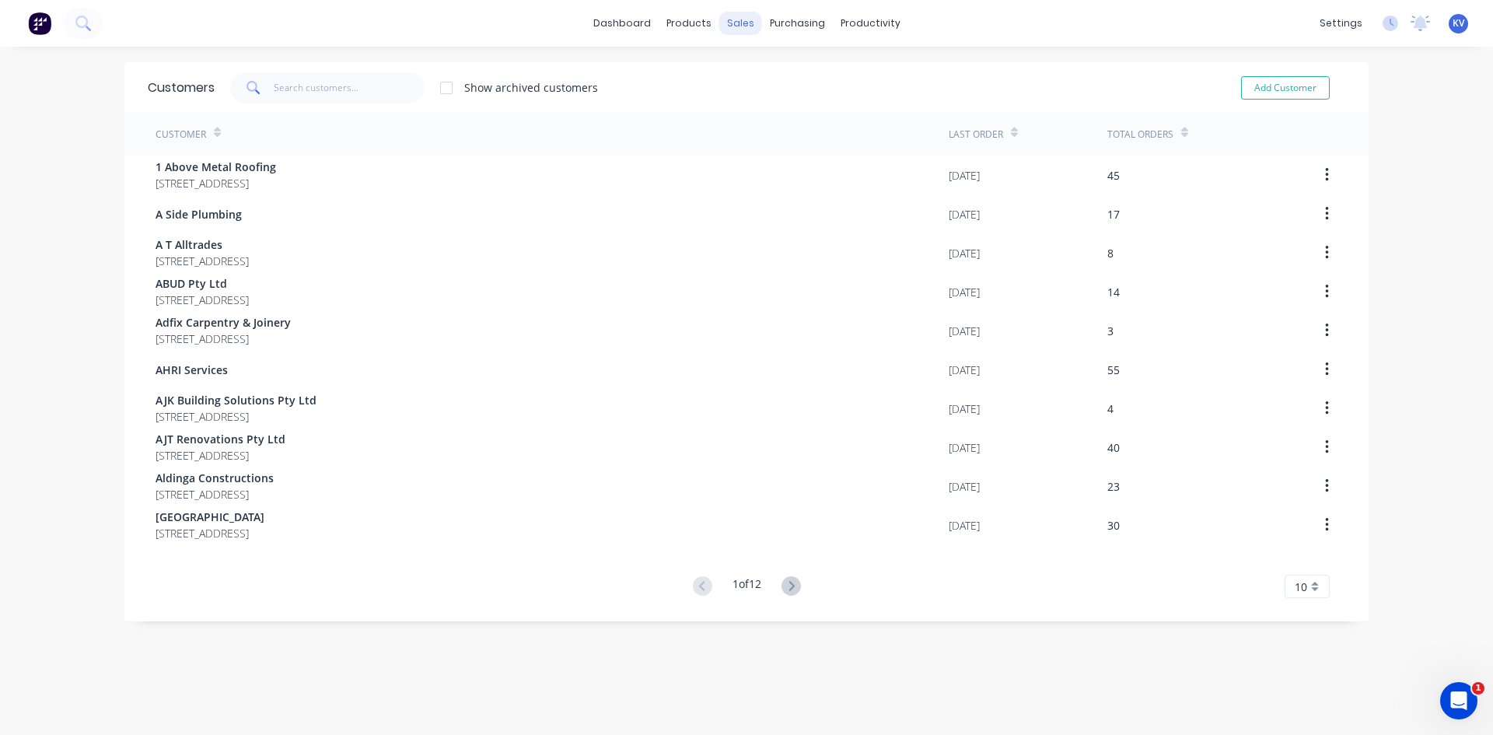
click at [741, 30] on div "sales" at bounding box center [740, 23] width 43 height 23
click at [750, 86] on link "Sales Orders" at bounding box center [817, 73] width 206 height 31
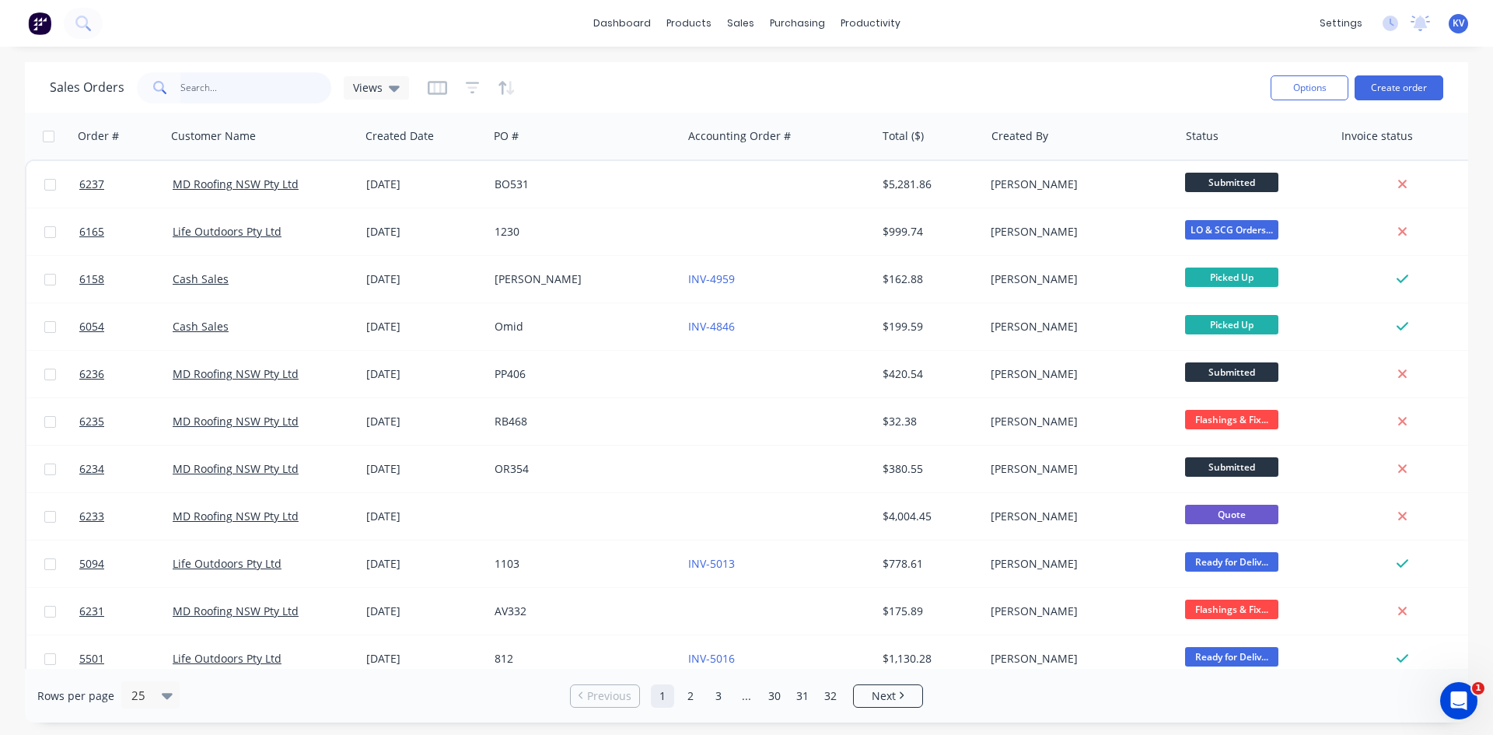
click at [242, 86] on input "text" at bounding box center [256, 87] width 152 height 31
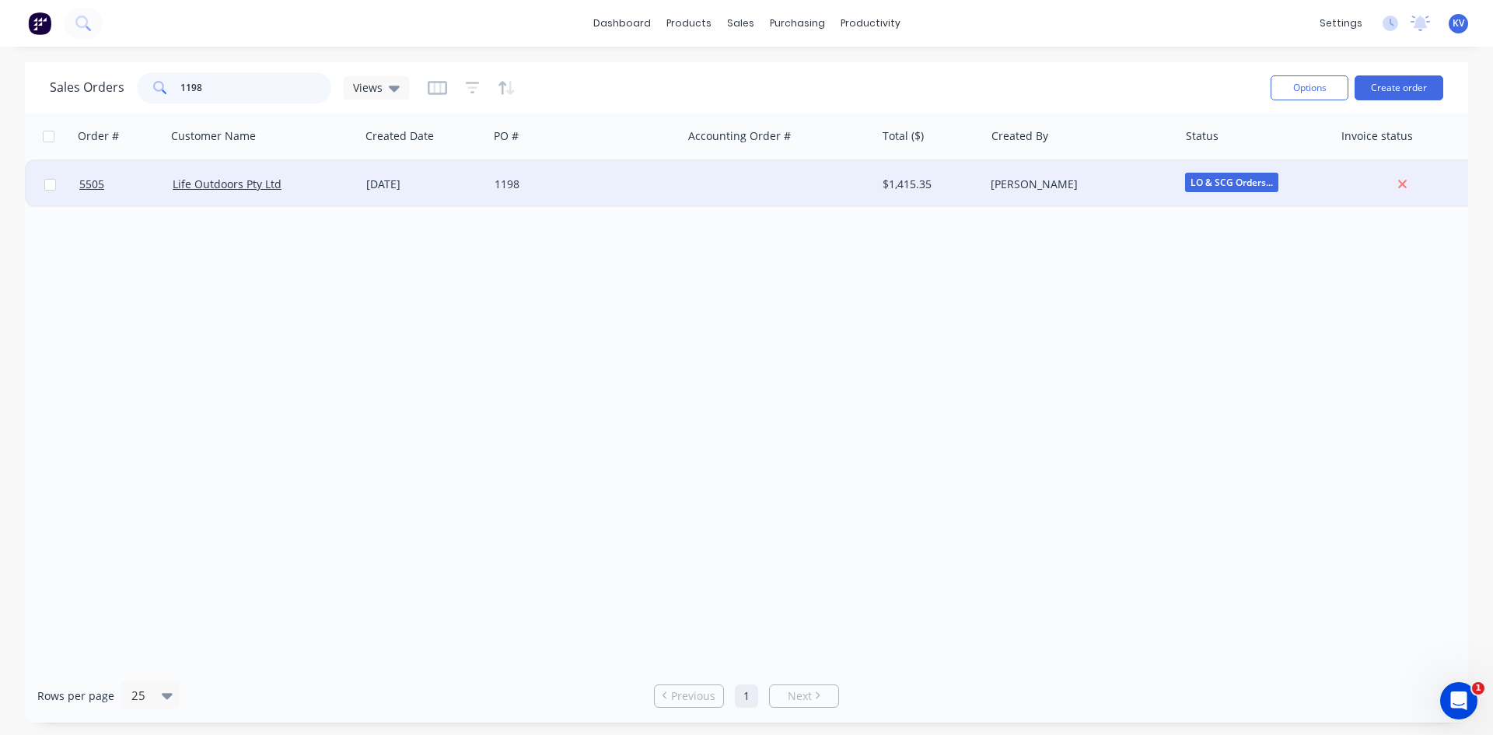
type input "1198"
click at [484, 189] on div "[DATE]" at bounding box center [424, 184] width 128 height 47
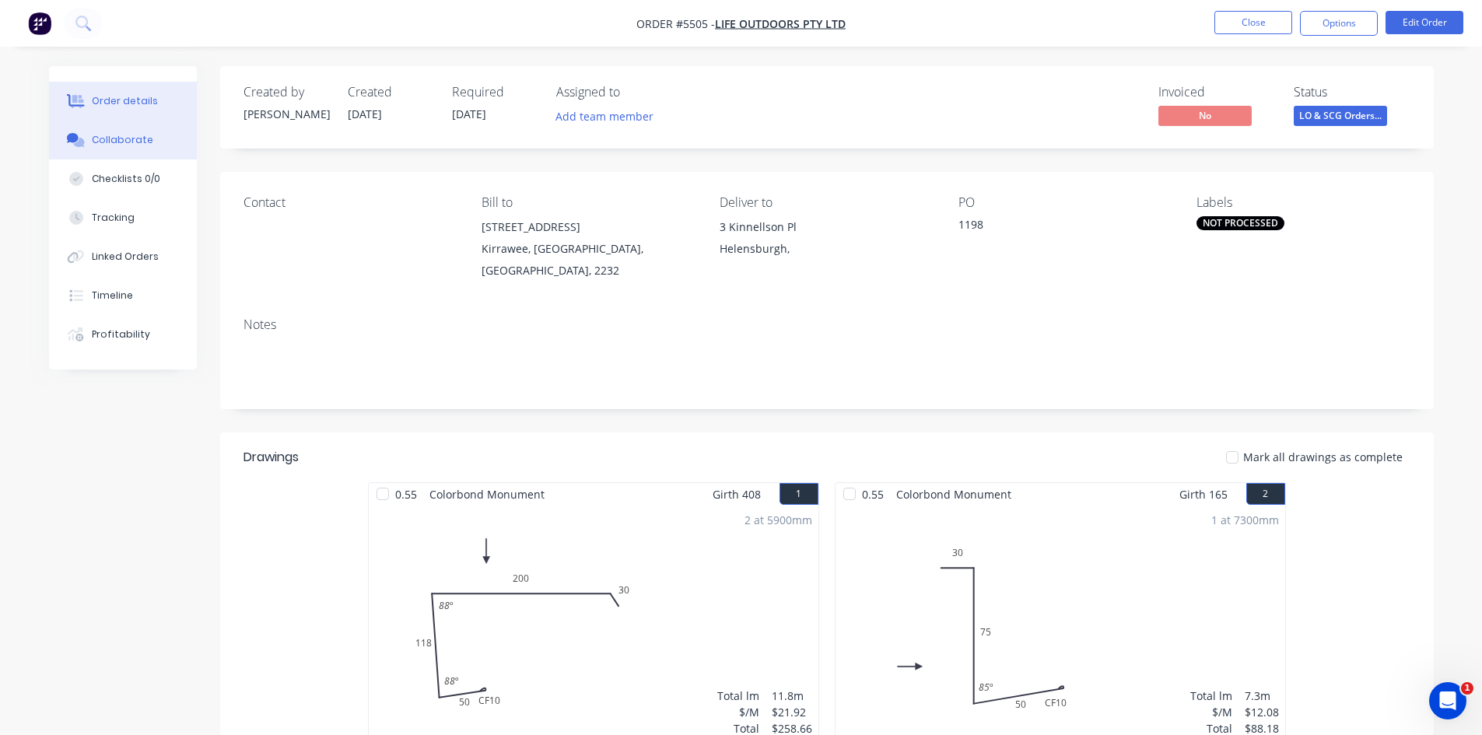
click at [133, 132] on button "Collaborate" at bounding box center [123, 140] width 148 height 39
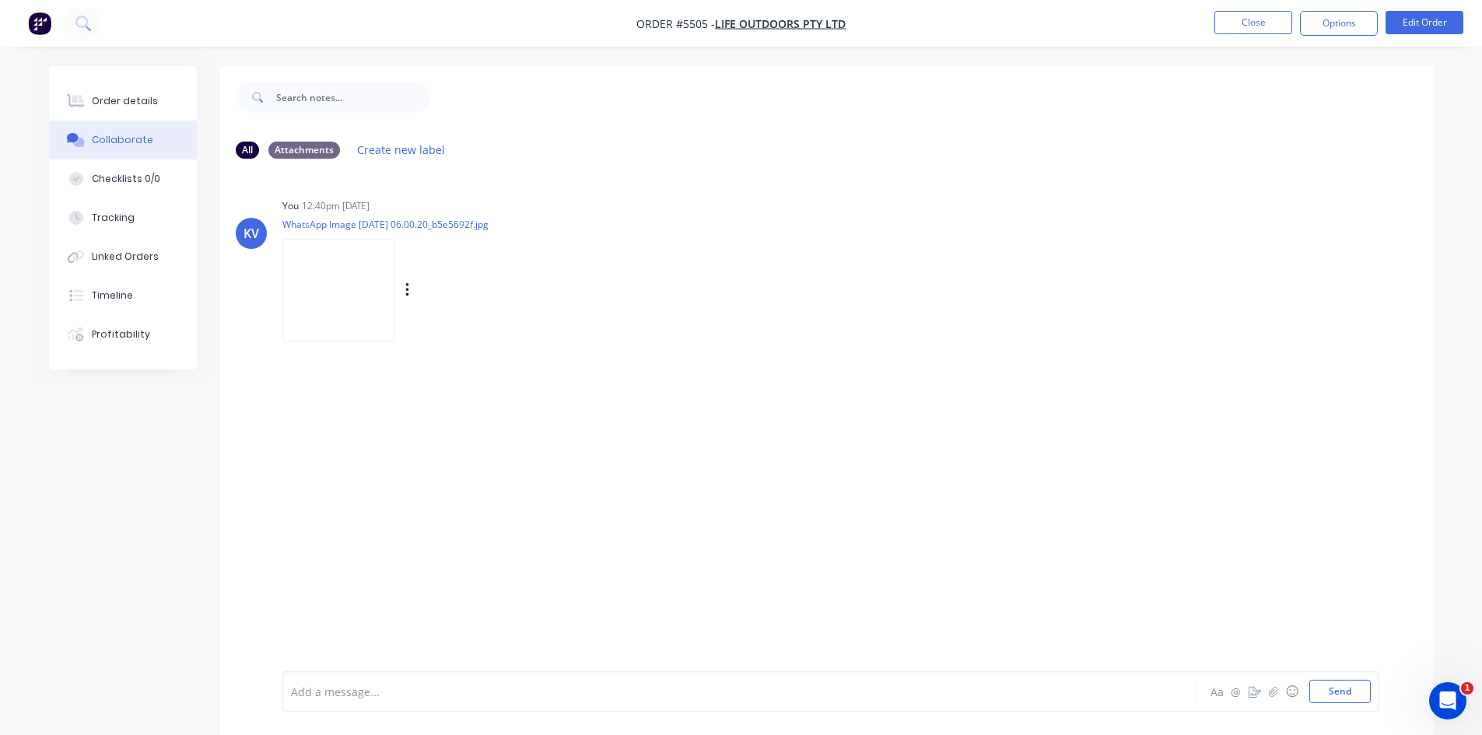
click at [373, 309] on img at bounding box center [338, 290] width 112 height 102
drag, startPoint x: 113, startPoint y: 94, endPoint x: 145, endPoint y: 100, distance: 33.1
click at [113, 94] on div "Order details" at bounding box center [125, 101] width 66 height 14
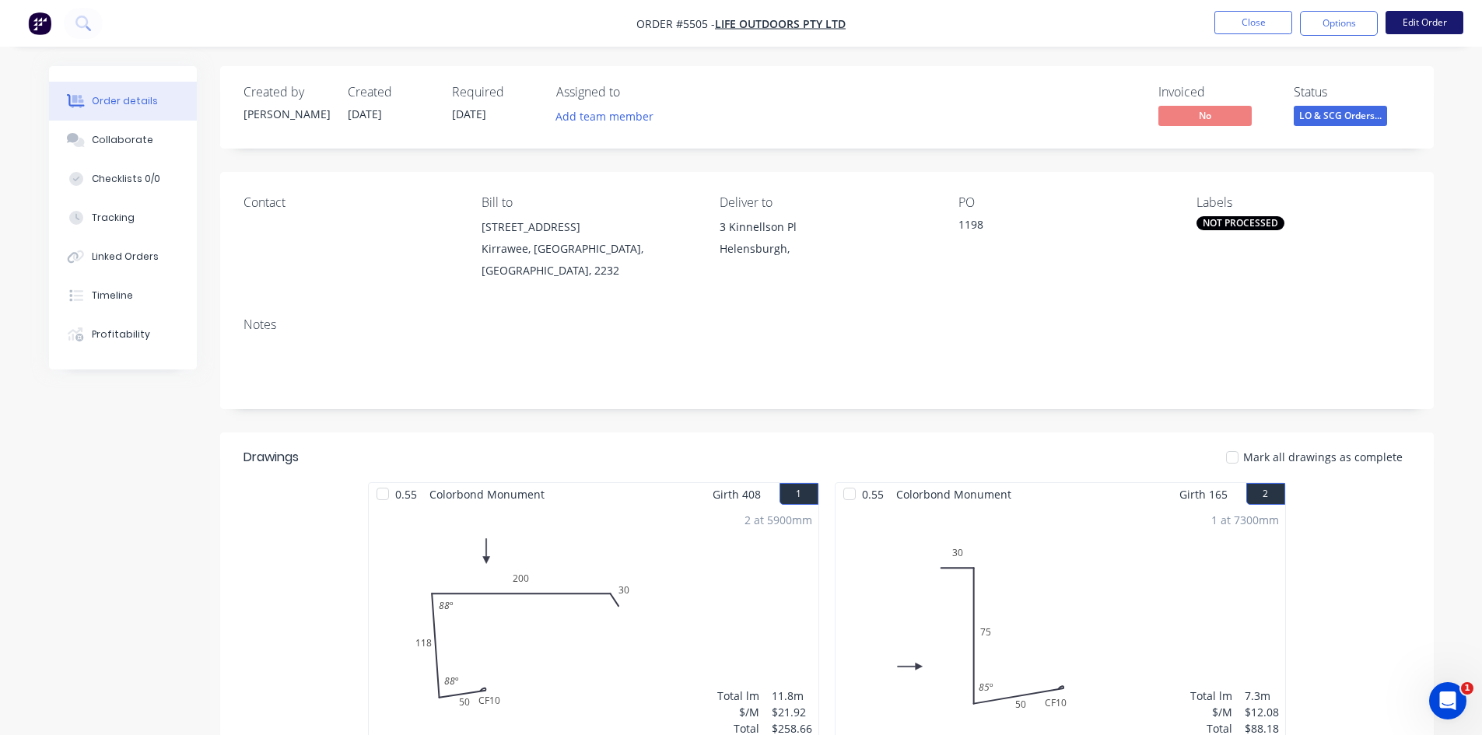
click at [1425, 23] on button "Edit Order" at bounding box center [1424, 22] width 78 height 23
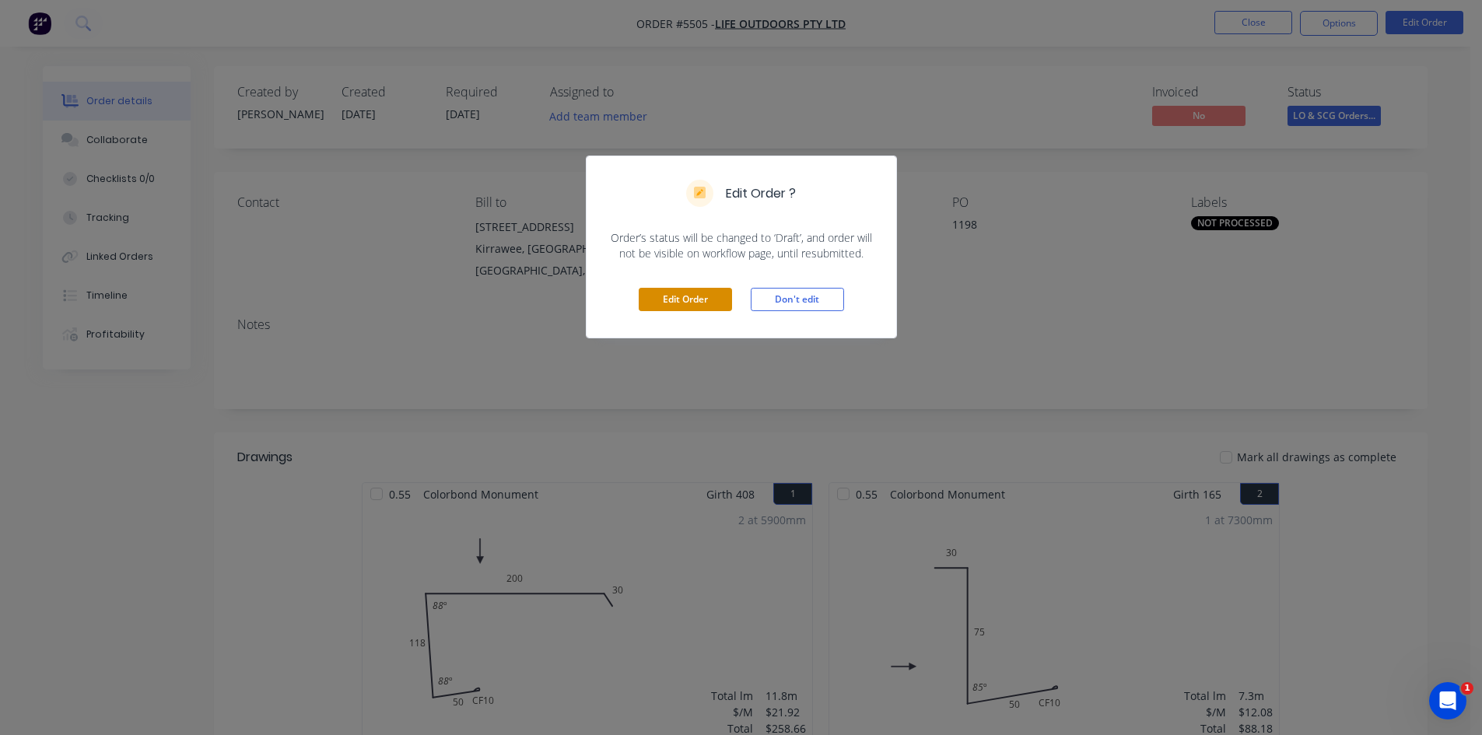
click at [691, 296] on button "Edit Order" at bounding box center [685, 299] width 93 height 23
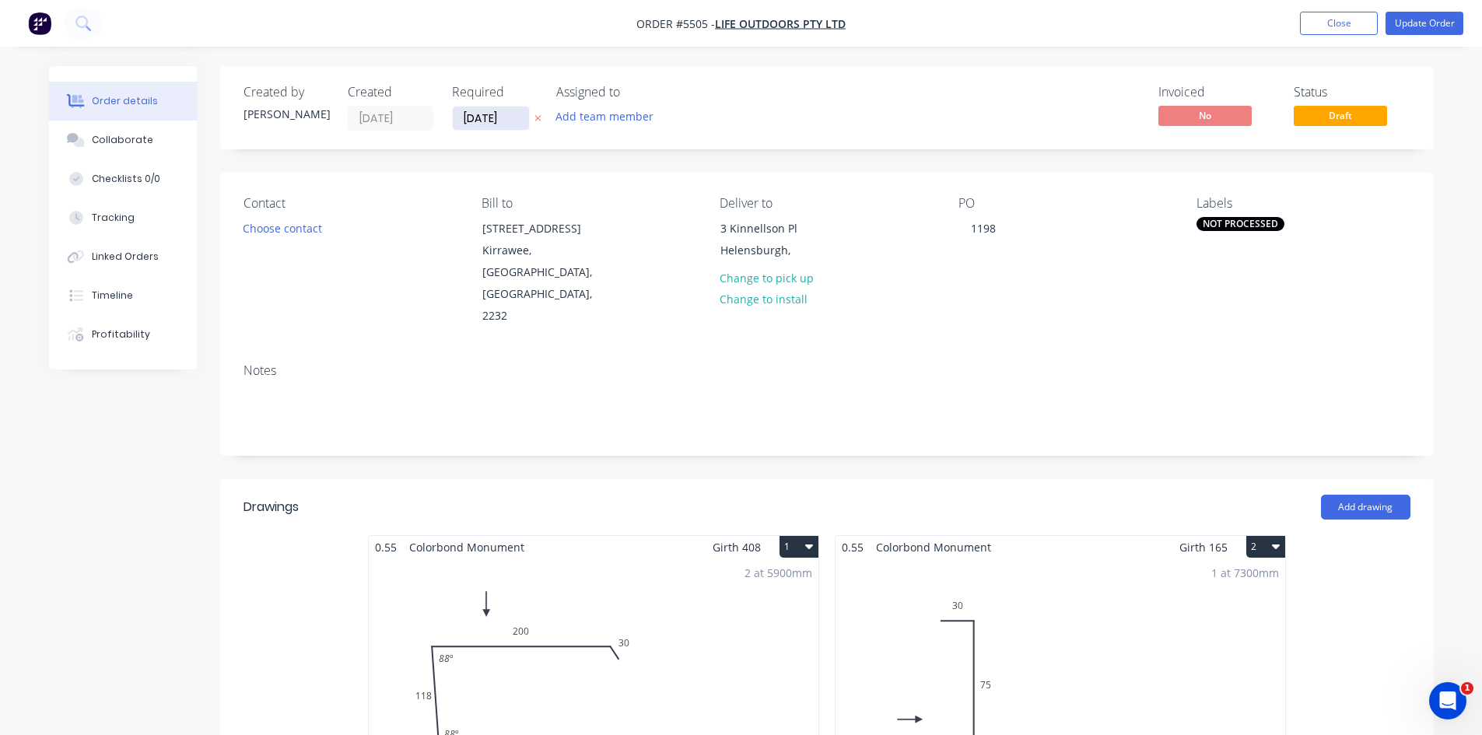
click at [478, 119] on input "[DATE]" at bounding box center [491, 118] width 76 height 23
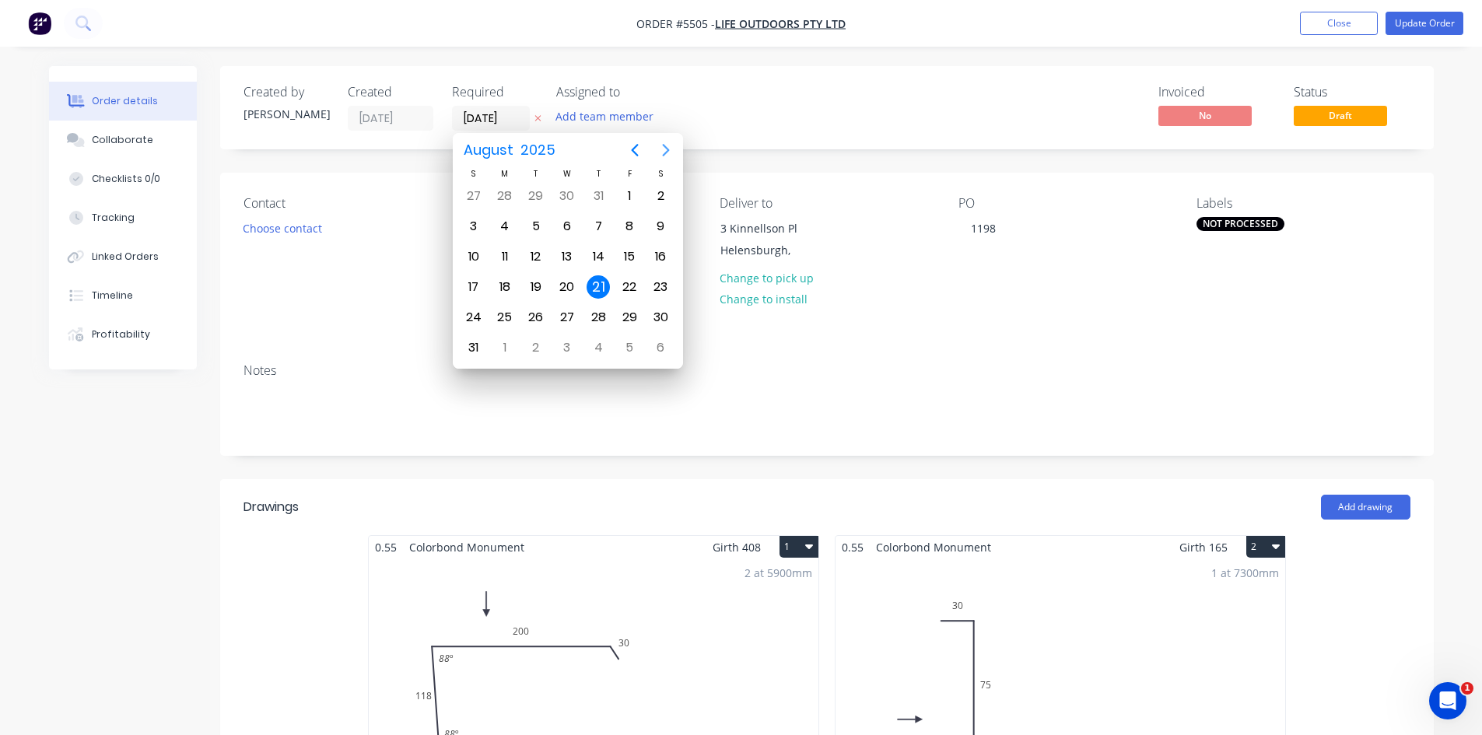
click at [665, 148] on icon "Next page" at bounding box center [665, 150] width 7 height 12
click at [666, 148] on icon "Next page" at bounding box center [665, 150] width 7 height 12
click at [506, 244] on div "13" at bounding box center [504, 257] width 31 height 30
type input "[DATE]"
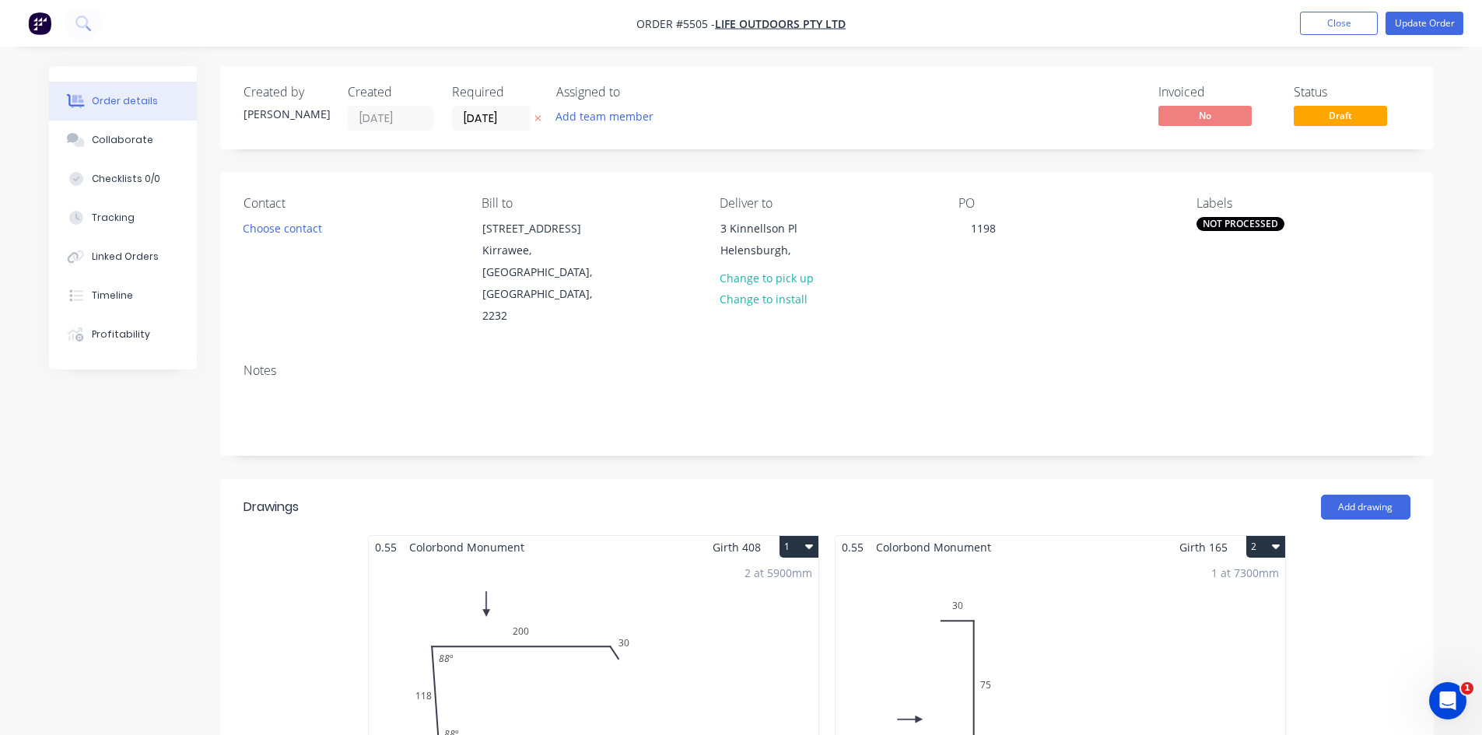
click at [1061, 351] on div "Notes" at bounding box center [826, 403] width 1213 height 104
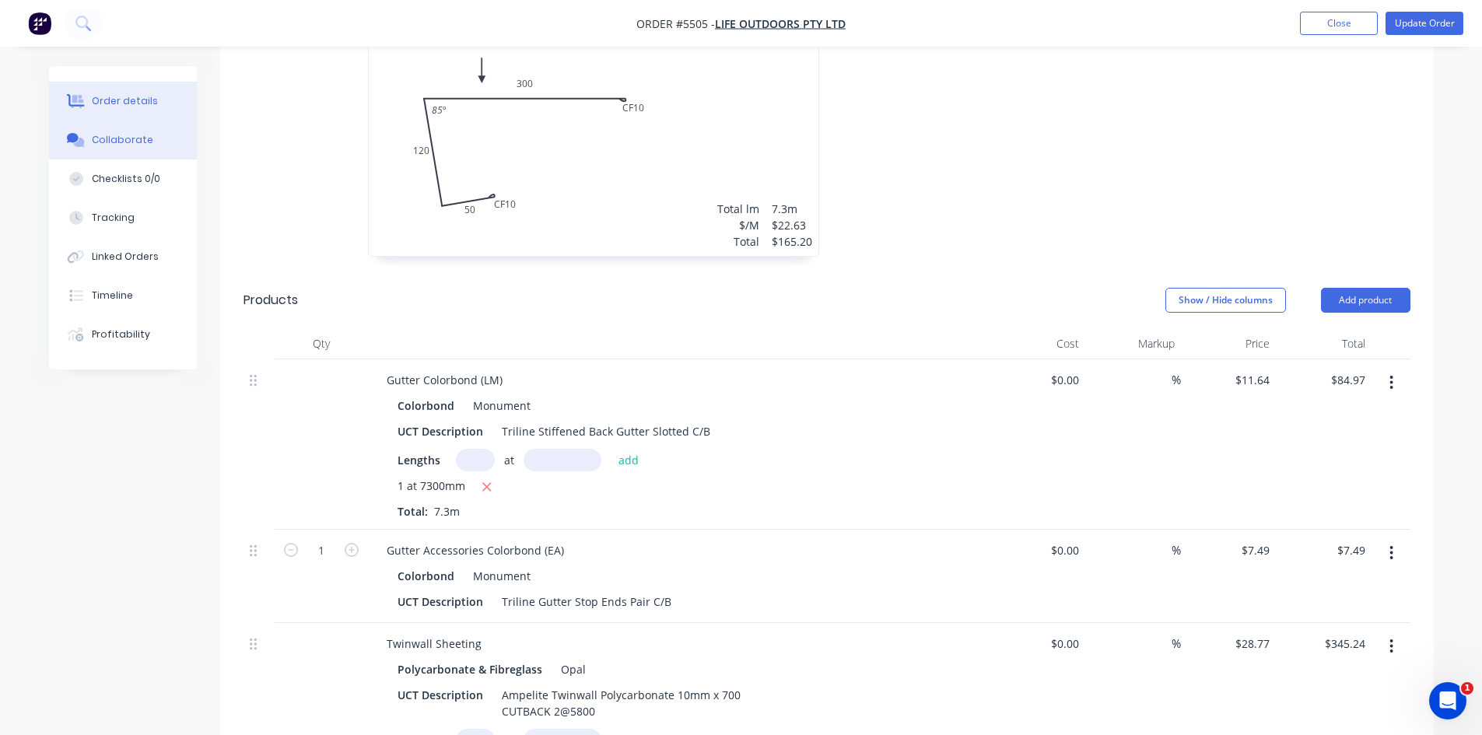
scroll to position [778, 0]
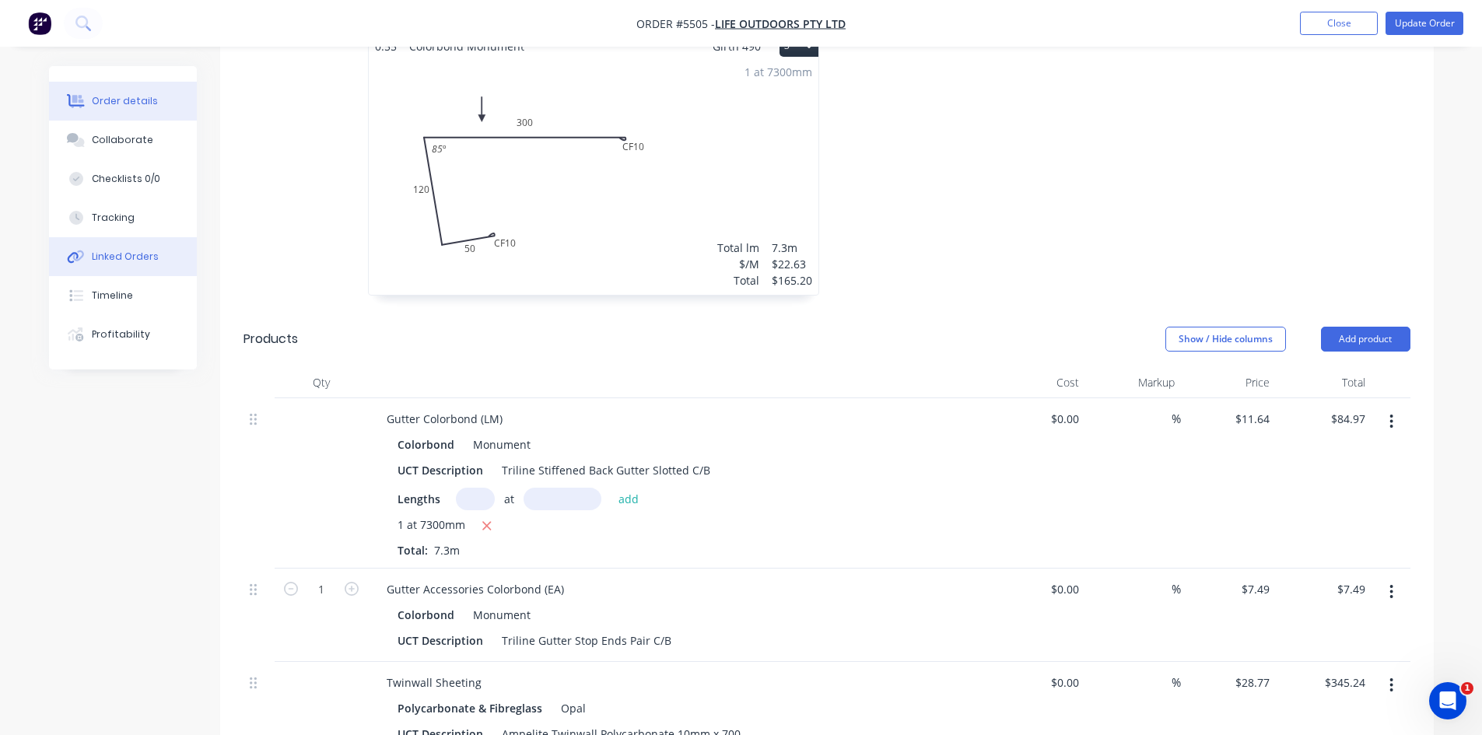
click at [101, 258] on div "Linked Orders" at bounding box center [125, 257] width 67 height 14
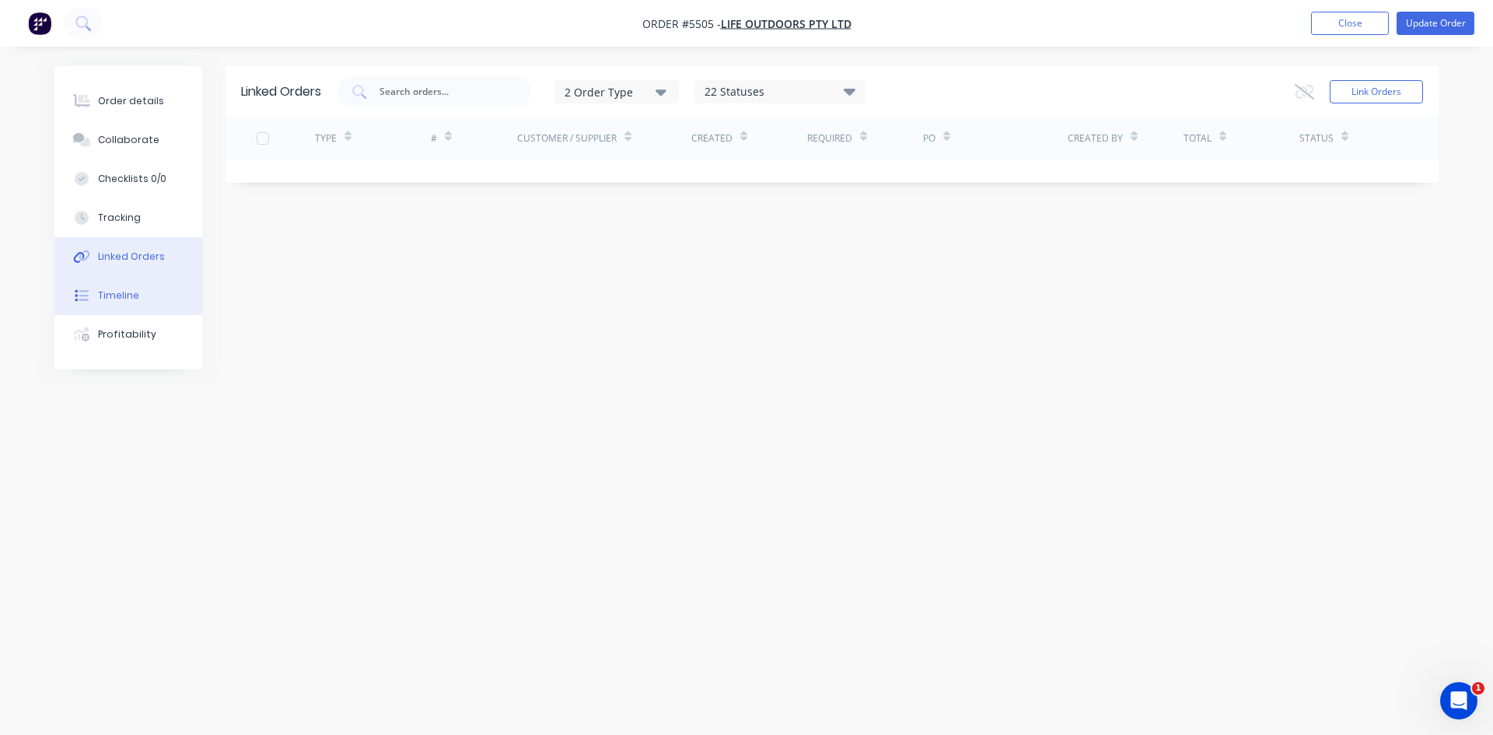
click at [105, 292] on div "Timeline" at bounding box center [118, 296] width 41 height 14
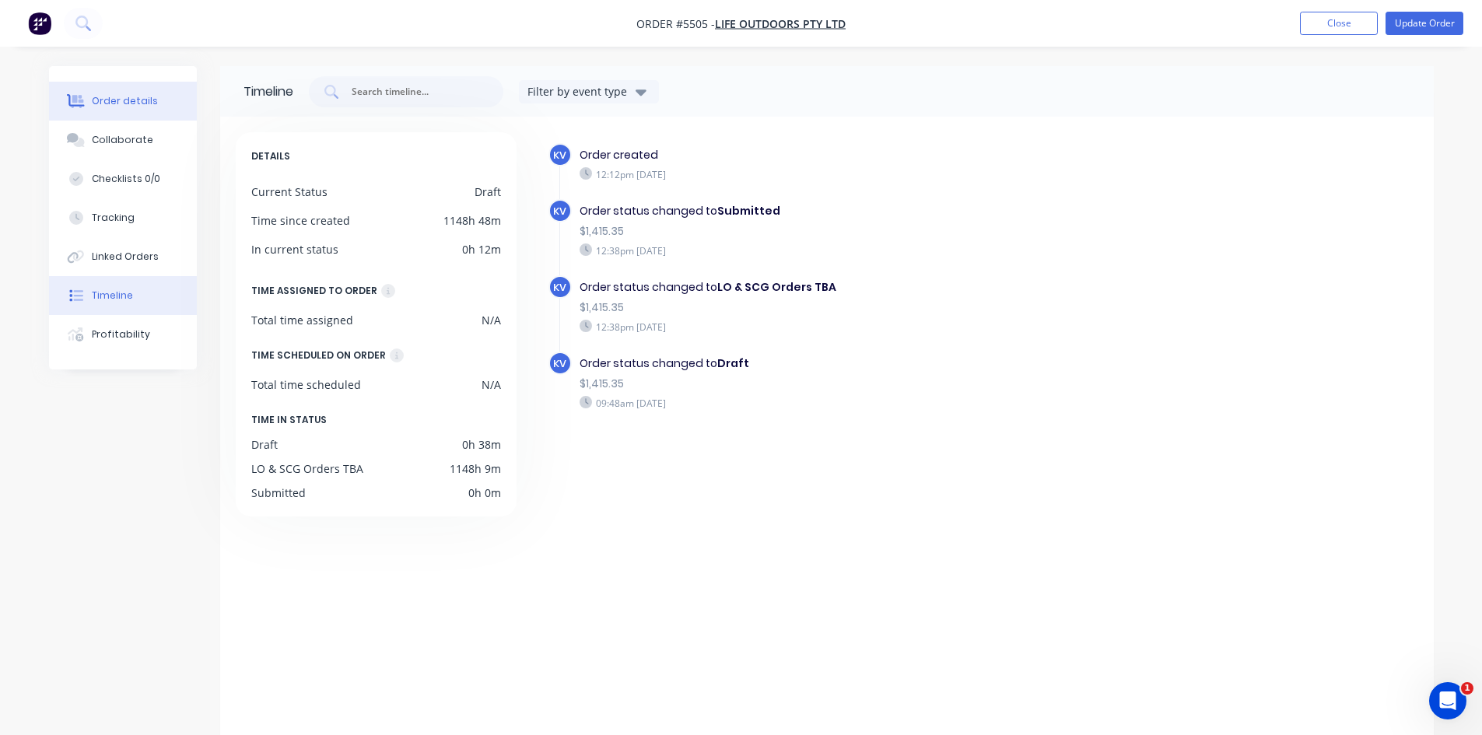
click at [135, 111] on button "Order details" at bounding box center [123, 101] width 148 height 39
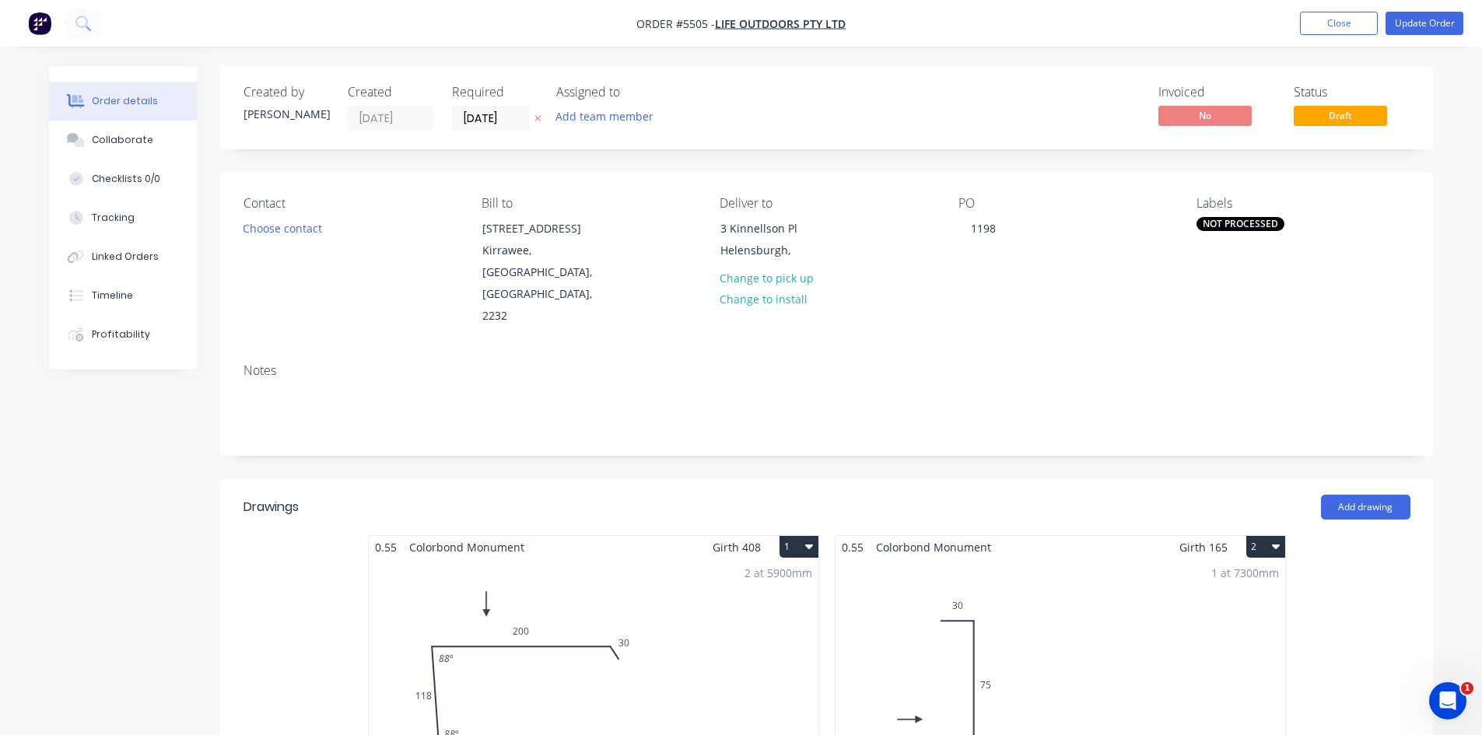
type input "$11.64"
type input "$84.97"
type input "$7.49"
type input "$28.77"
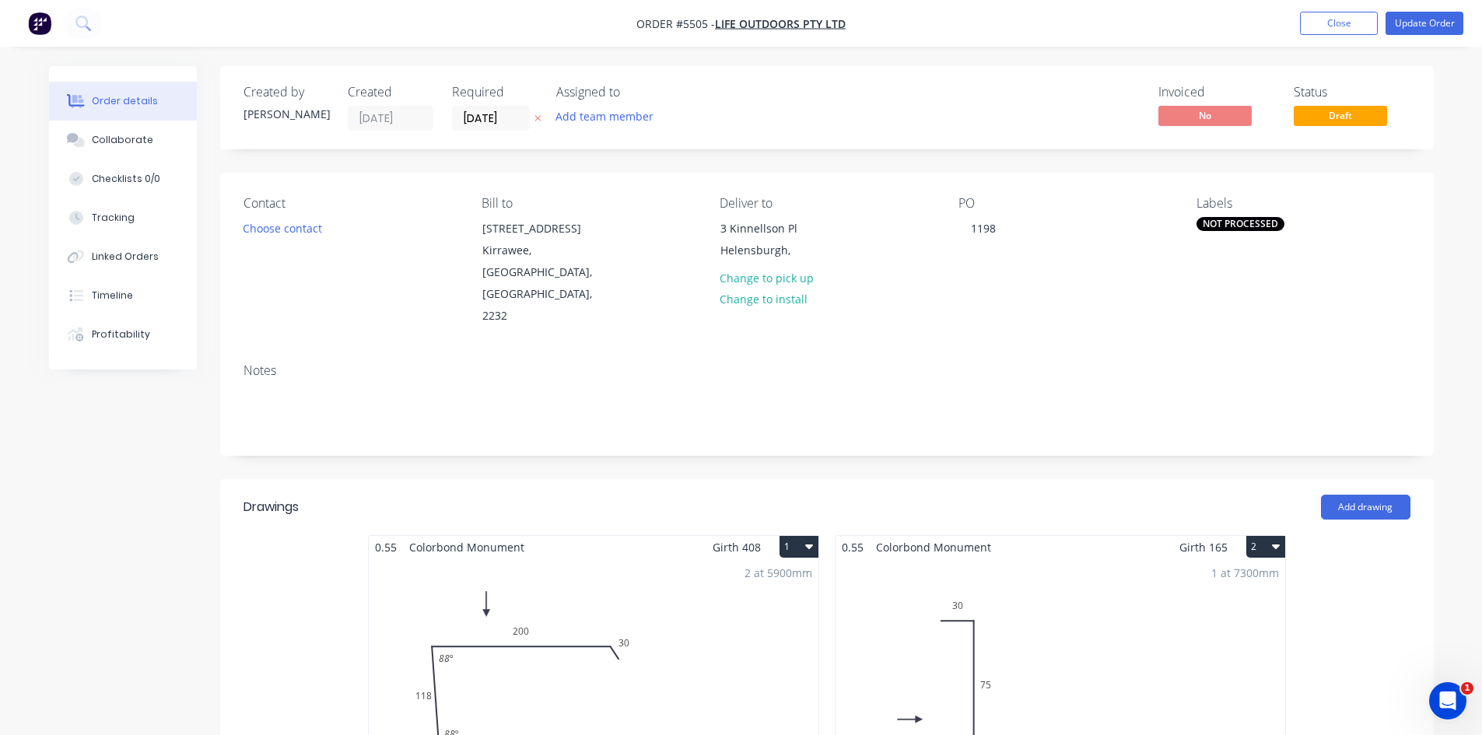
type input "$345.24"
type input "$19.24"
type input "$223.18"
type input "$33.75"
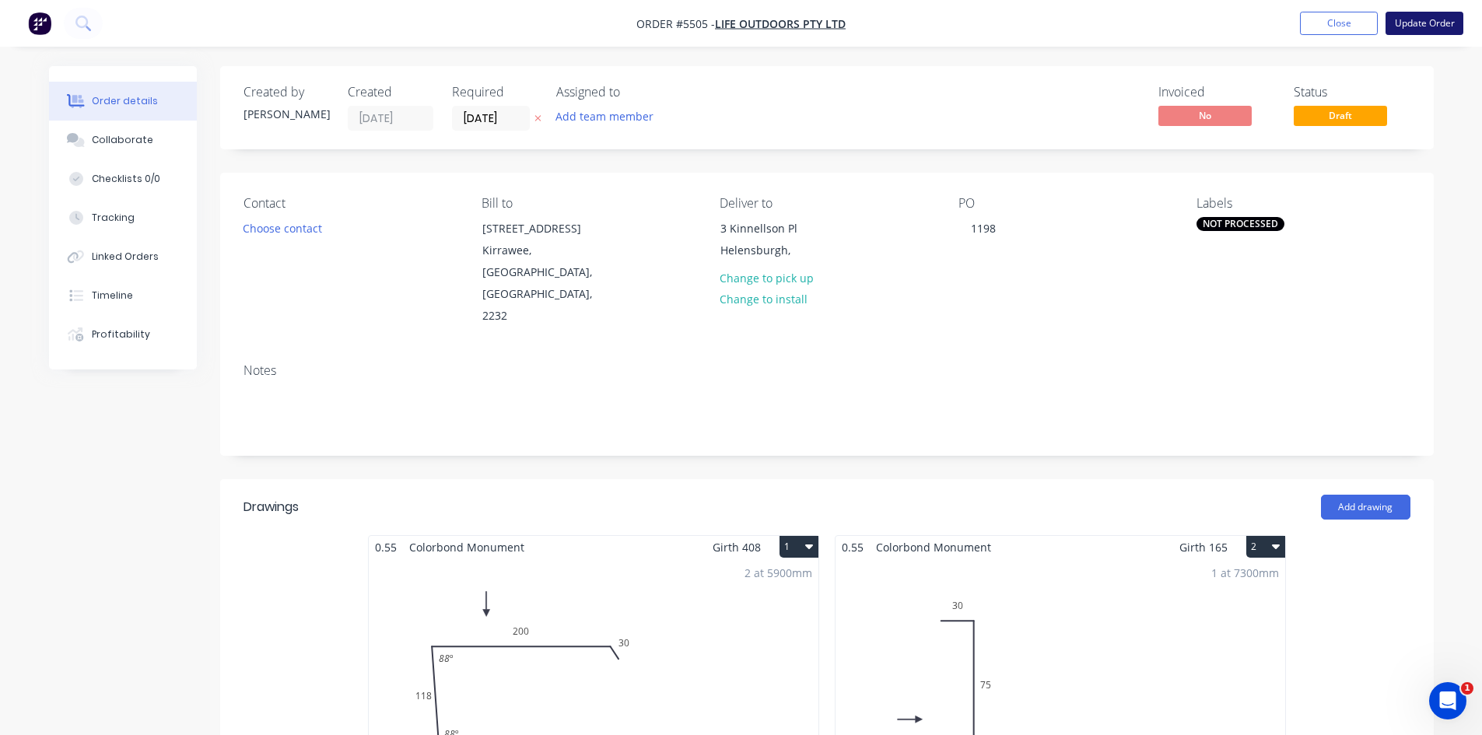
click at [1409, 20] on button "Update Order" at bounding box center [1424, 23] width 78 height 23
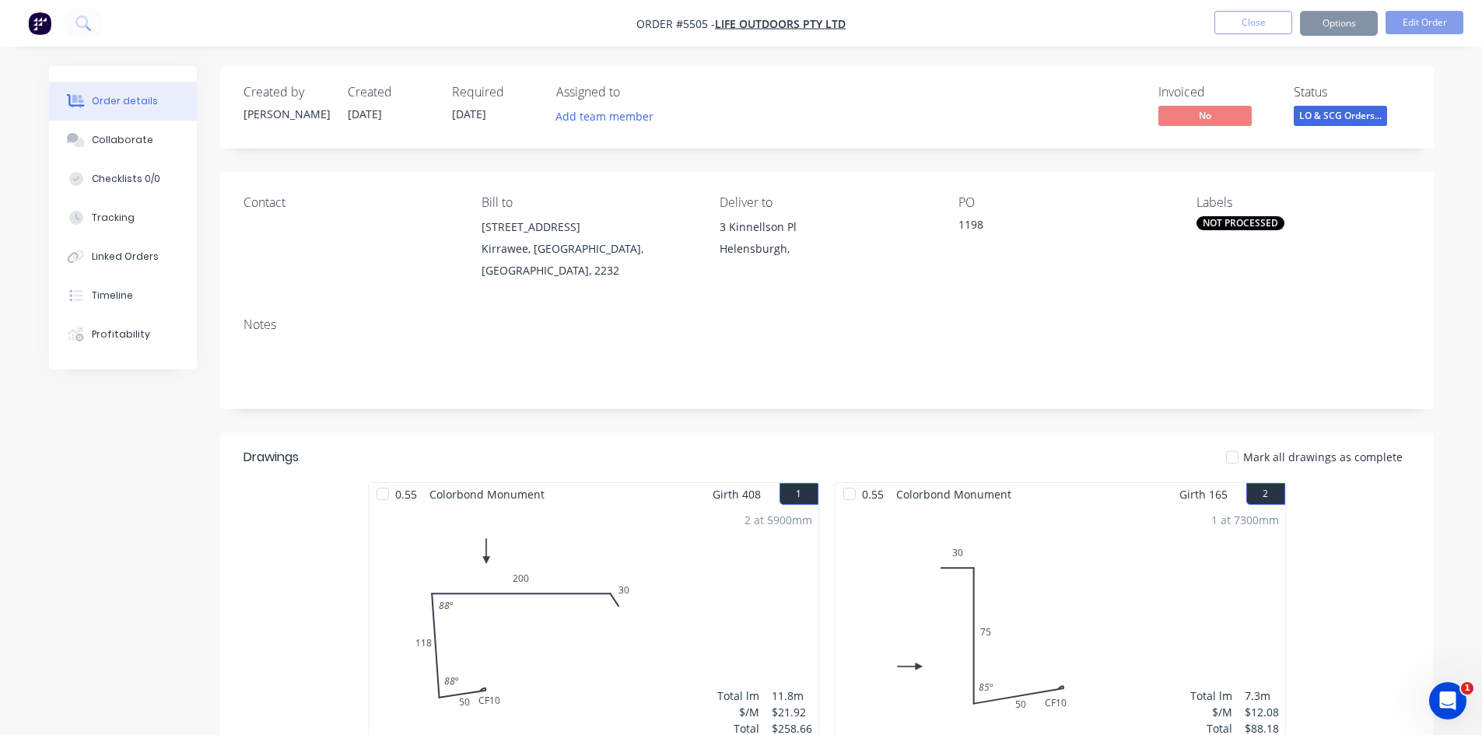
click at [1355, 30] on button "Options" at bounding box center [1339, 23] width 78 height 25
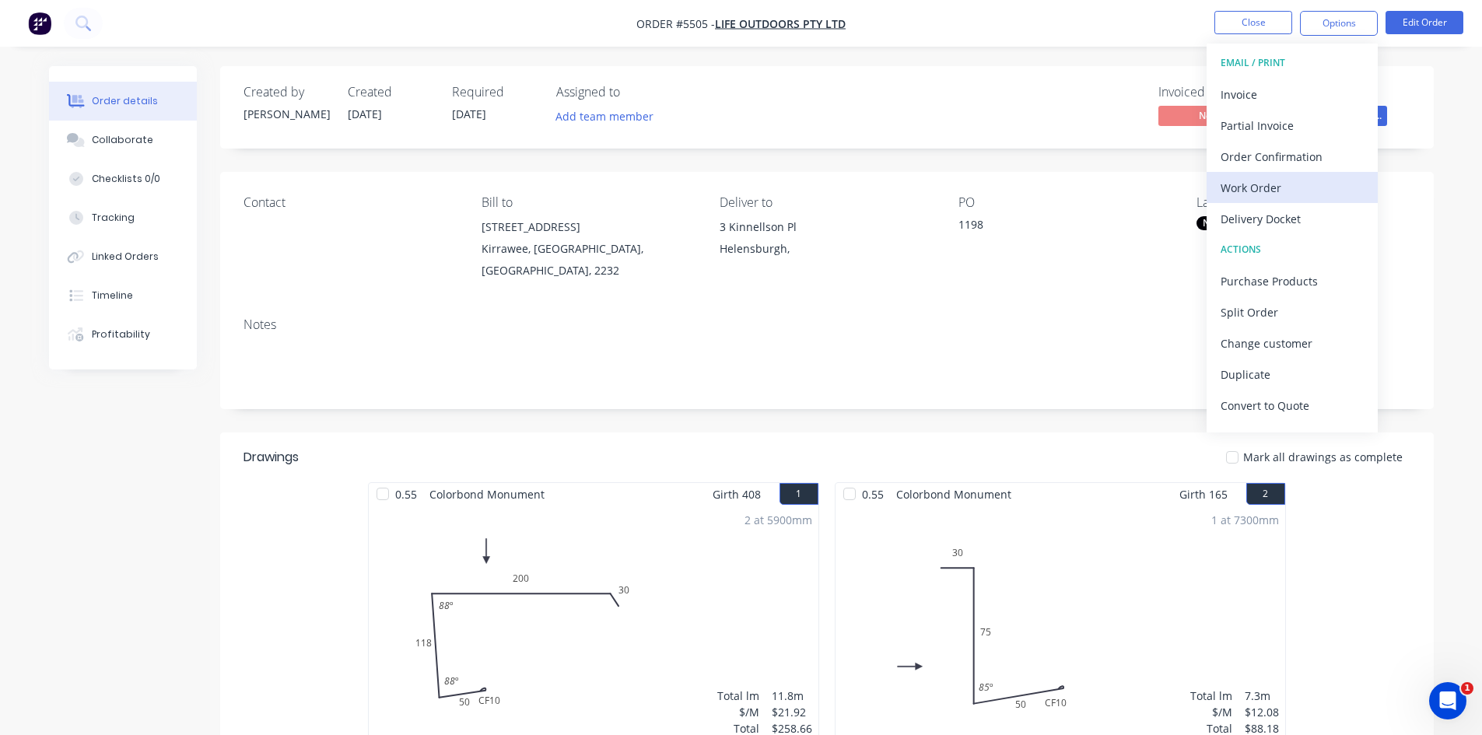
click at [1286, 180] on div "Work Order" at bounding box center [1291, 188] width 143 height 23
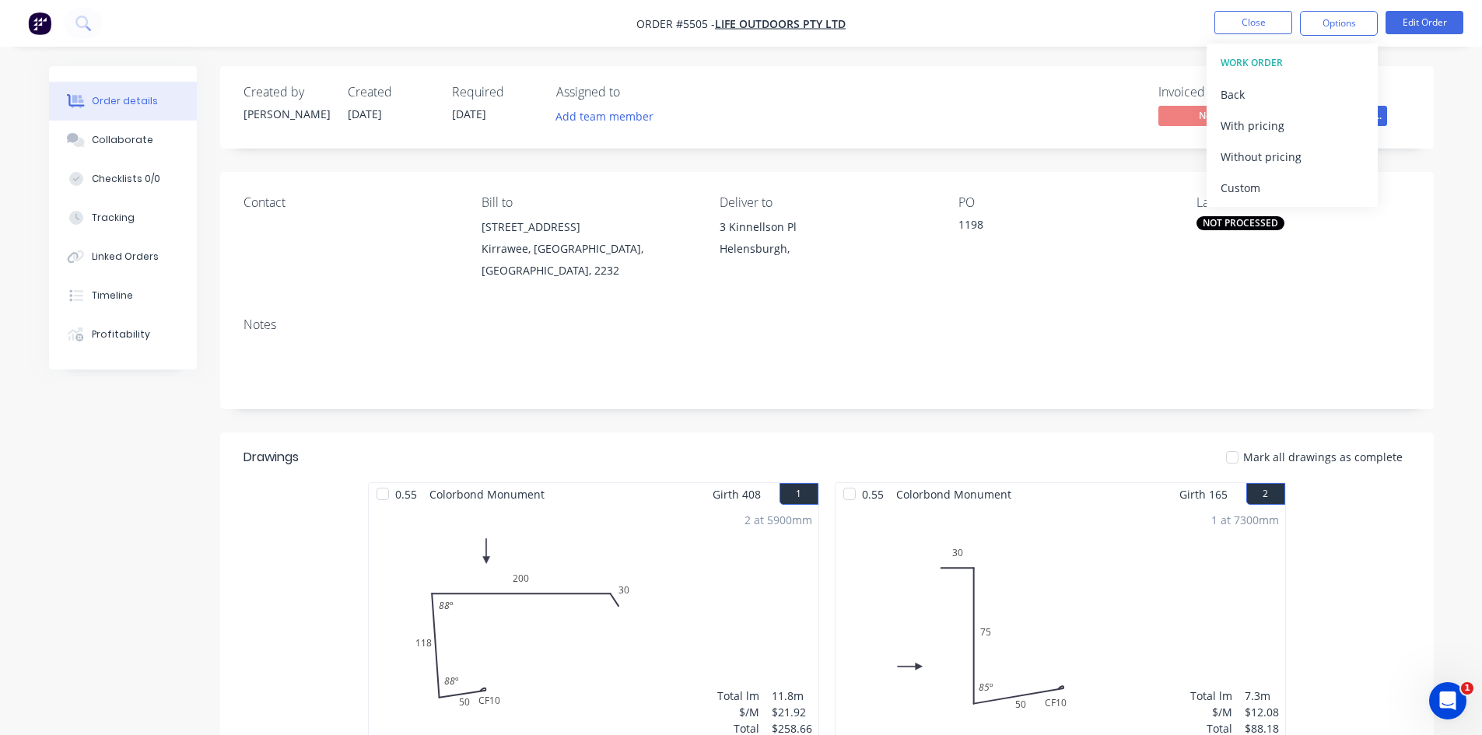
click at [1271, 190] on div "Custom" at bounding box center [1291, 188] width 143 height 23
click at [1272, 149] on div "Without pricing" at bounding box center [1291, 156] width 143 height 23
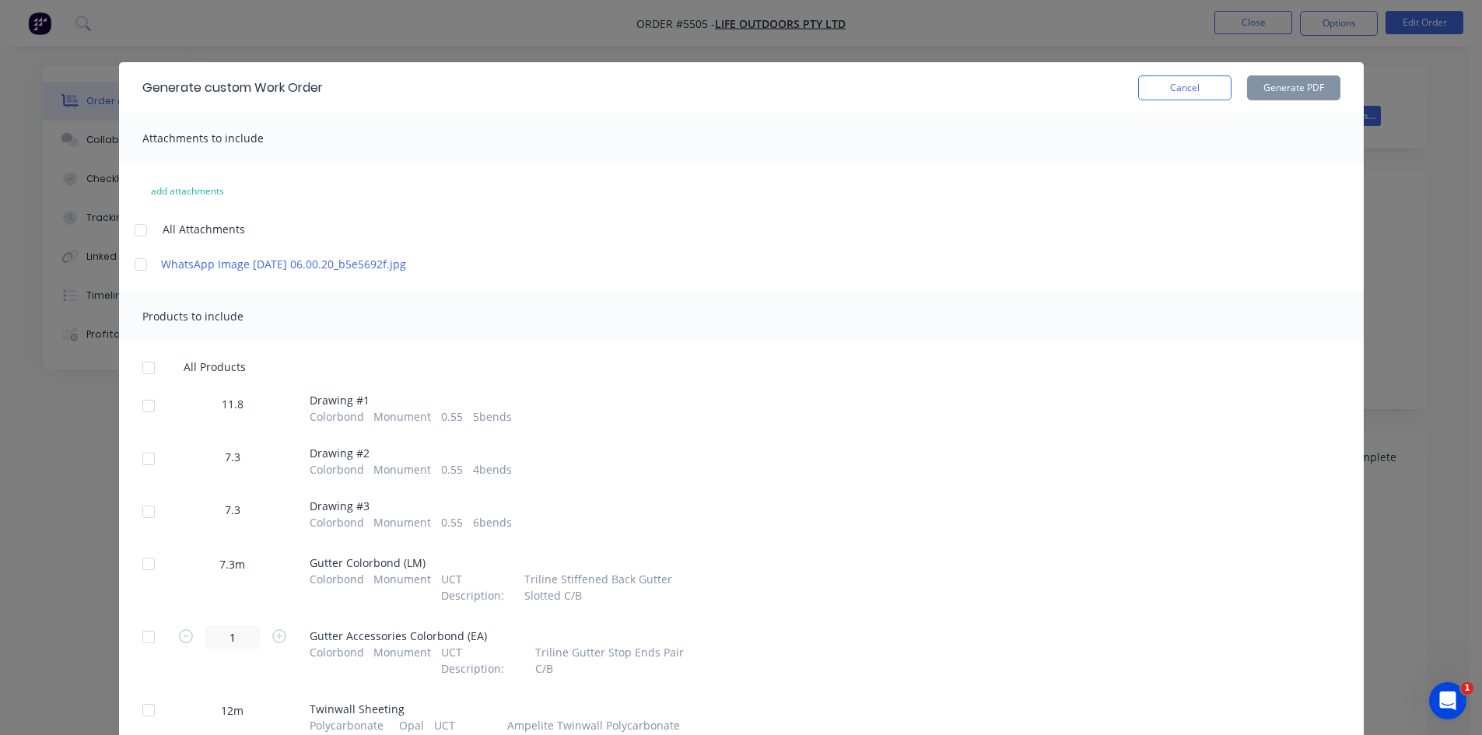
click at [140, 415] on div at bounding box center [148, 405] width 31 height 31
click at [145, 461] on div "All Products 11.8 Drawing # 1 Colorbond Monument 0.55 5 bends 7.3 Drawing # 2 C…" at bounding box center [741, 620] width 1244 height 520
drag, startPoint x: 137, startPoint y: 530, endPoint x: 142, endPoint y: 501, distance: 29.9
click at [140, 527] on div at bounding box center [148, 511] width 31 height 31
click at [151, 467] on div at bounding box center [148, 458] width 31 height 31
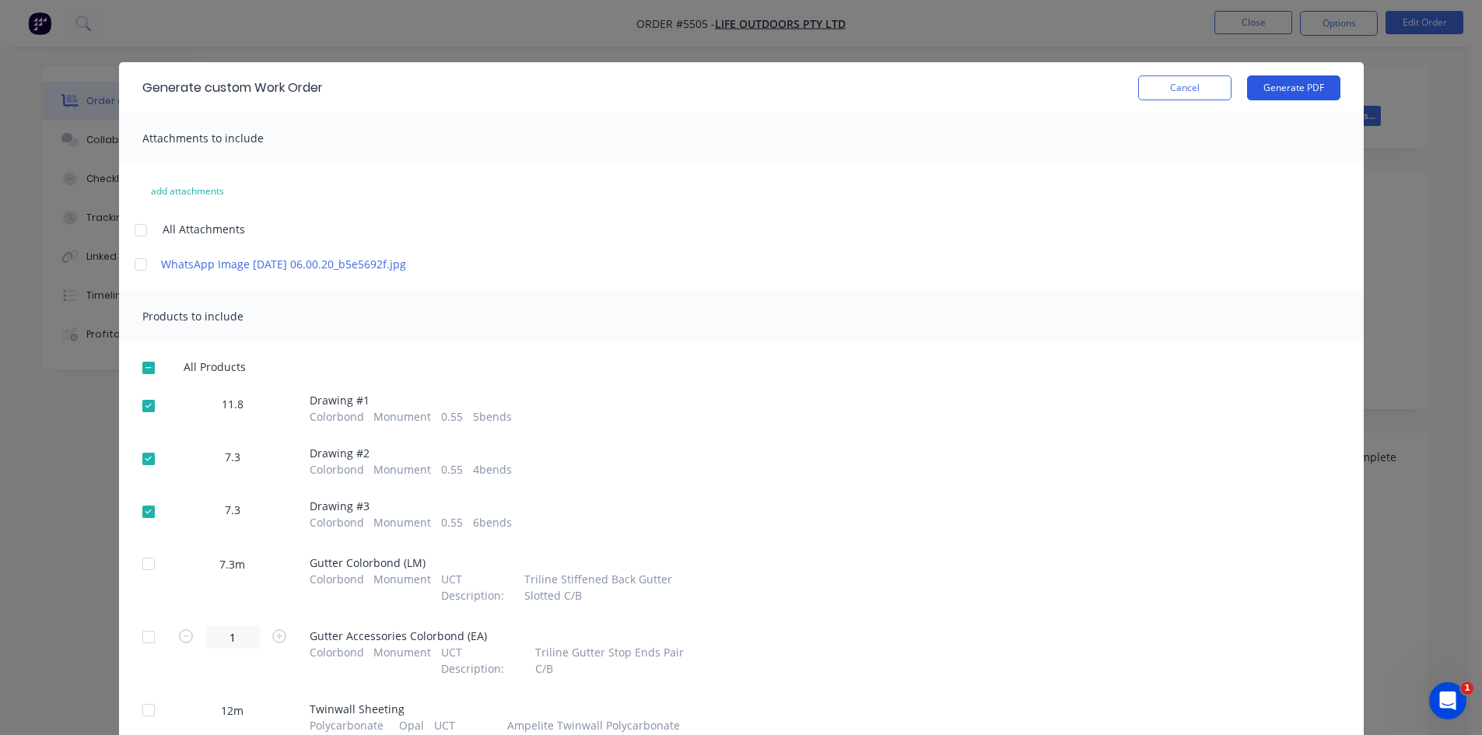
click at [1304, 99] on button "Generate PDF" at bounding box center [1293, 87] width 93 height 25
click at [1179, 97] on button "Cancel" at bounding box center [1184, 87] width 93 height 25
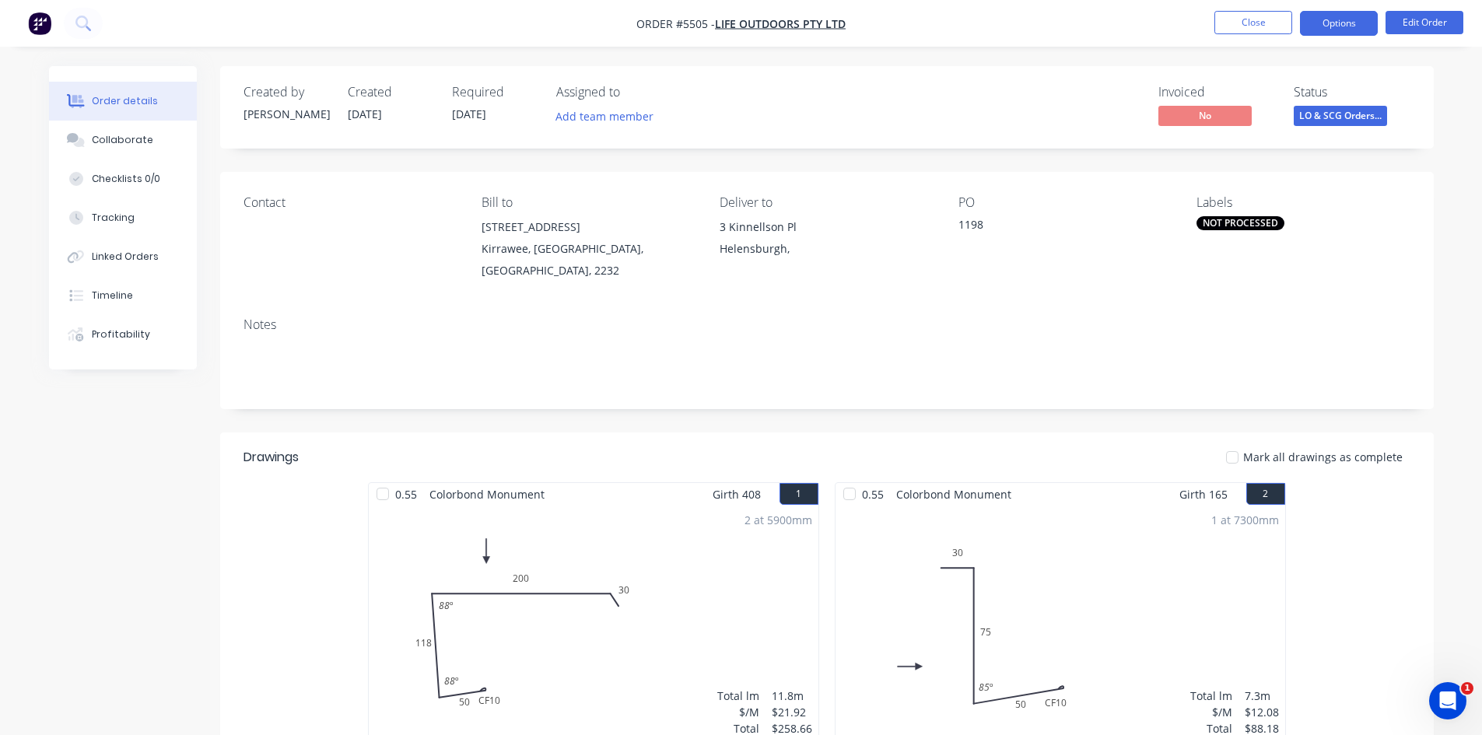
click at [1307, 26] on button "Options" at bounding box center [1339, 23] width 78 height 25
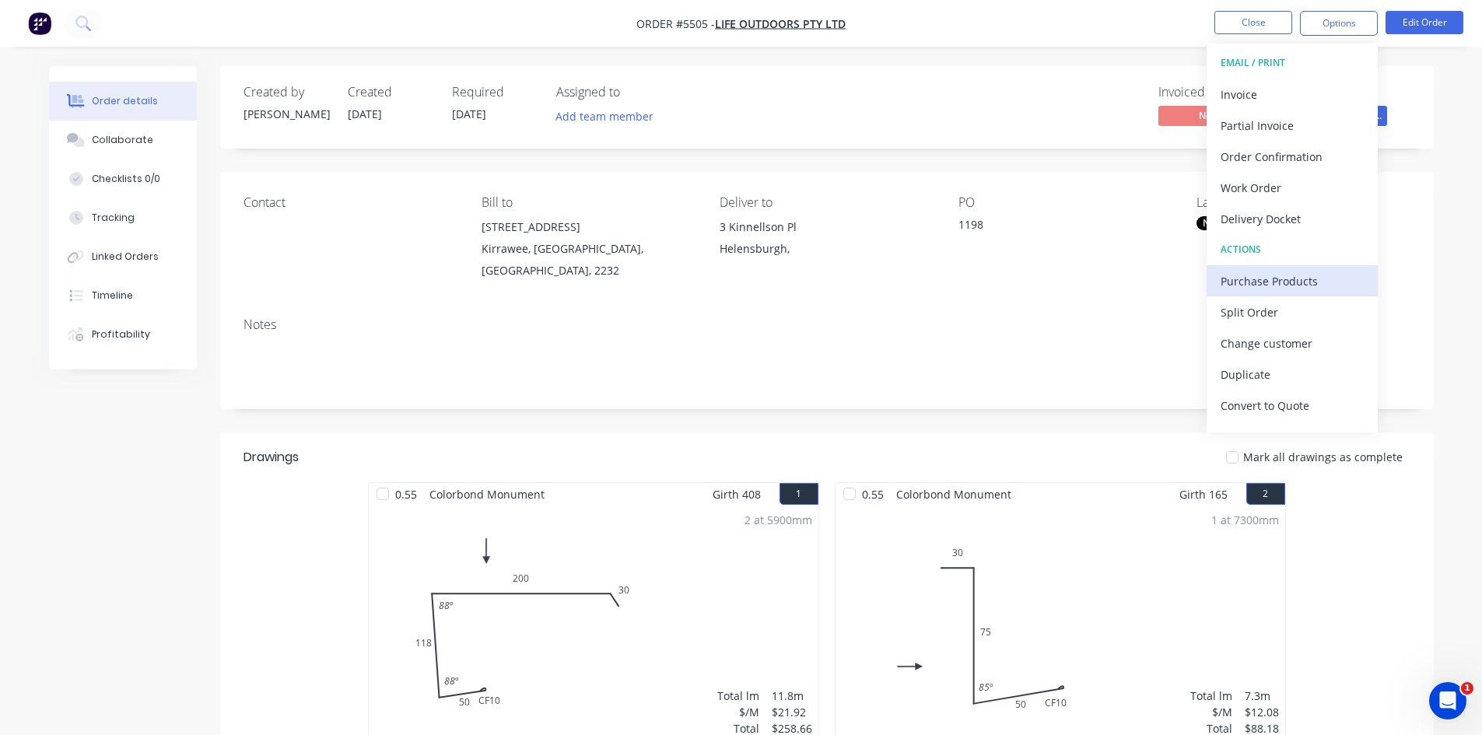
click at [1274, 270] on div "Purchase Products" at bounding box center [1291, 281] width 143 height 23
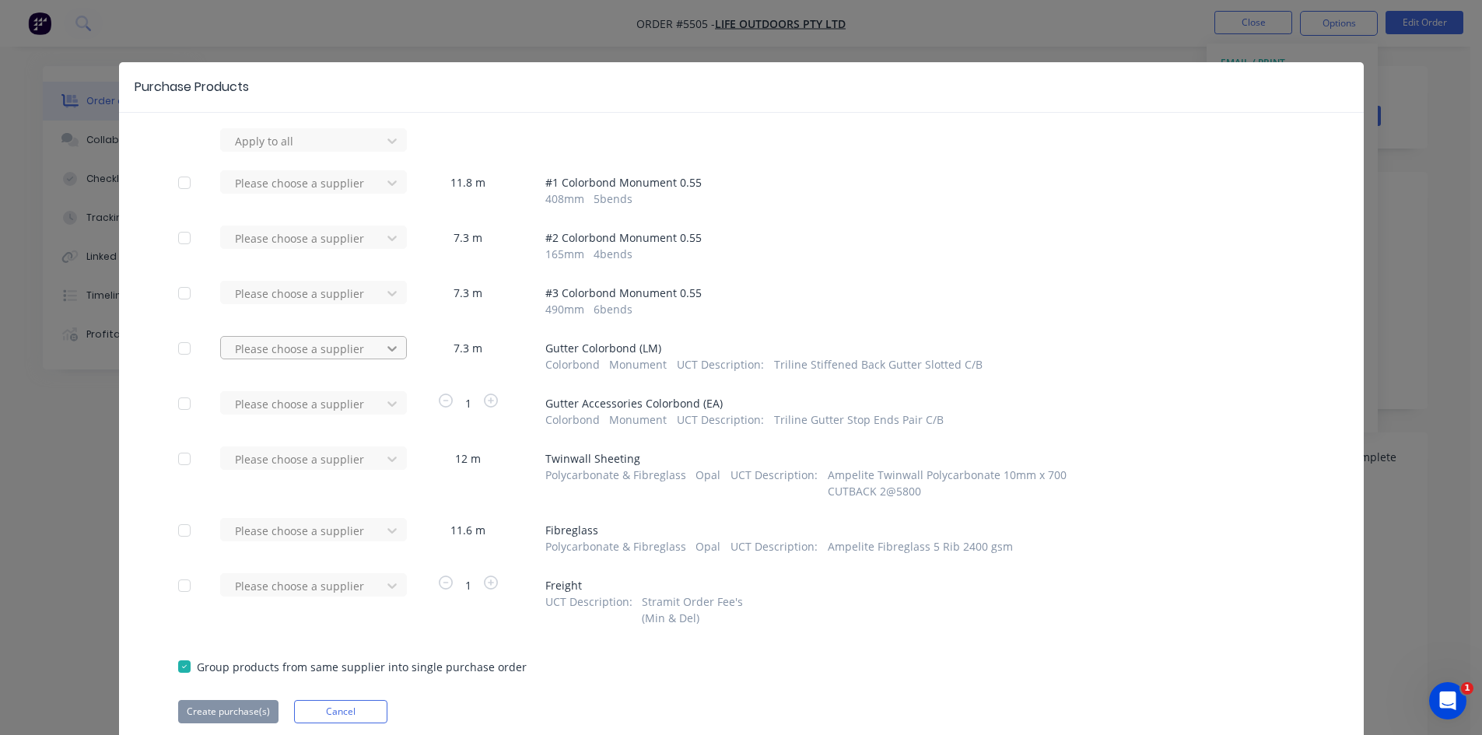
click at [395, 354] on div at bounding box center [392, 348] width 28 height 25
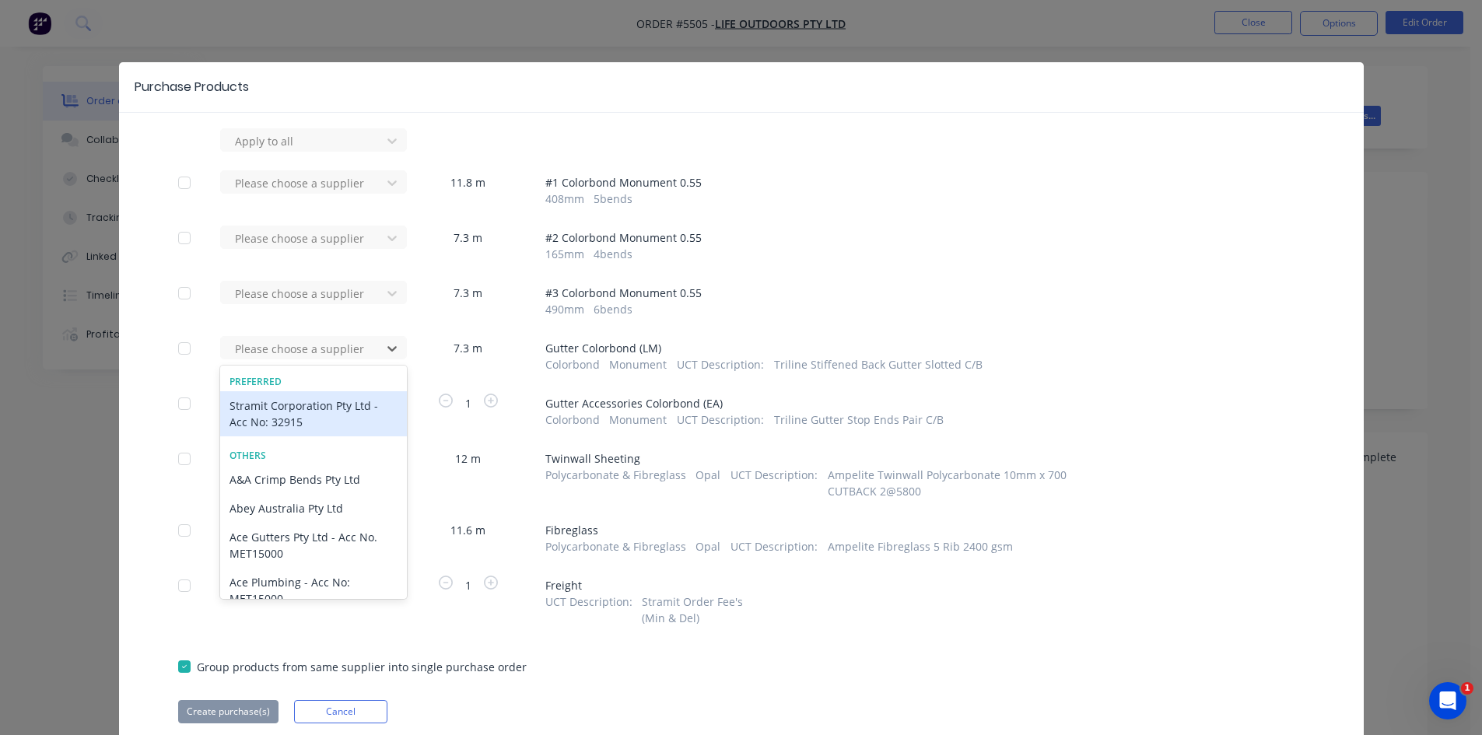
click at [332, 422] on div "Stramit Corporation Pty Ltd - Acc No: 32915" at bounding box center [313, 413] width 187 height 45
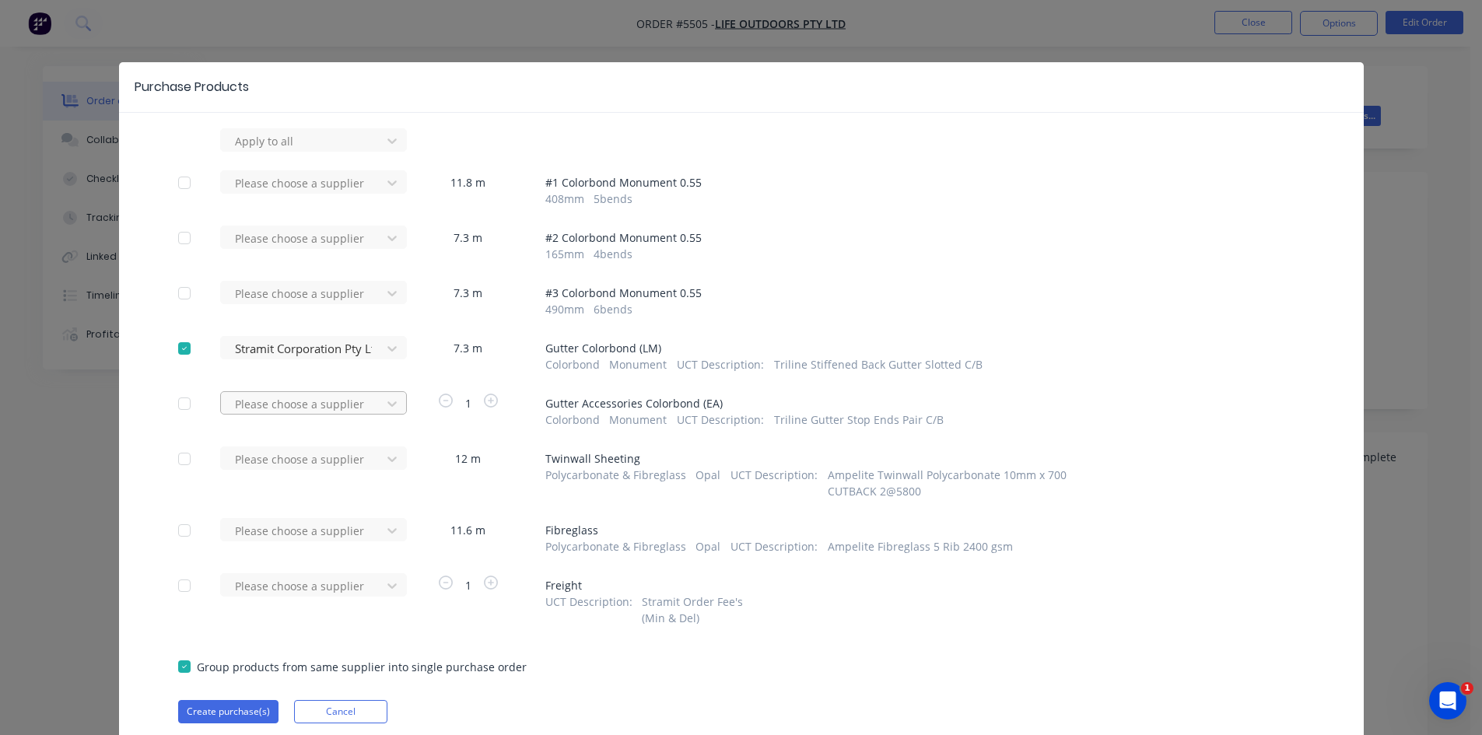
click at [365, 397] on div at bounding box center [303, 403] width 140 height 19
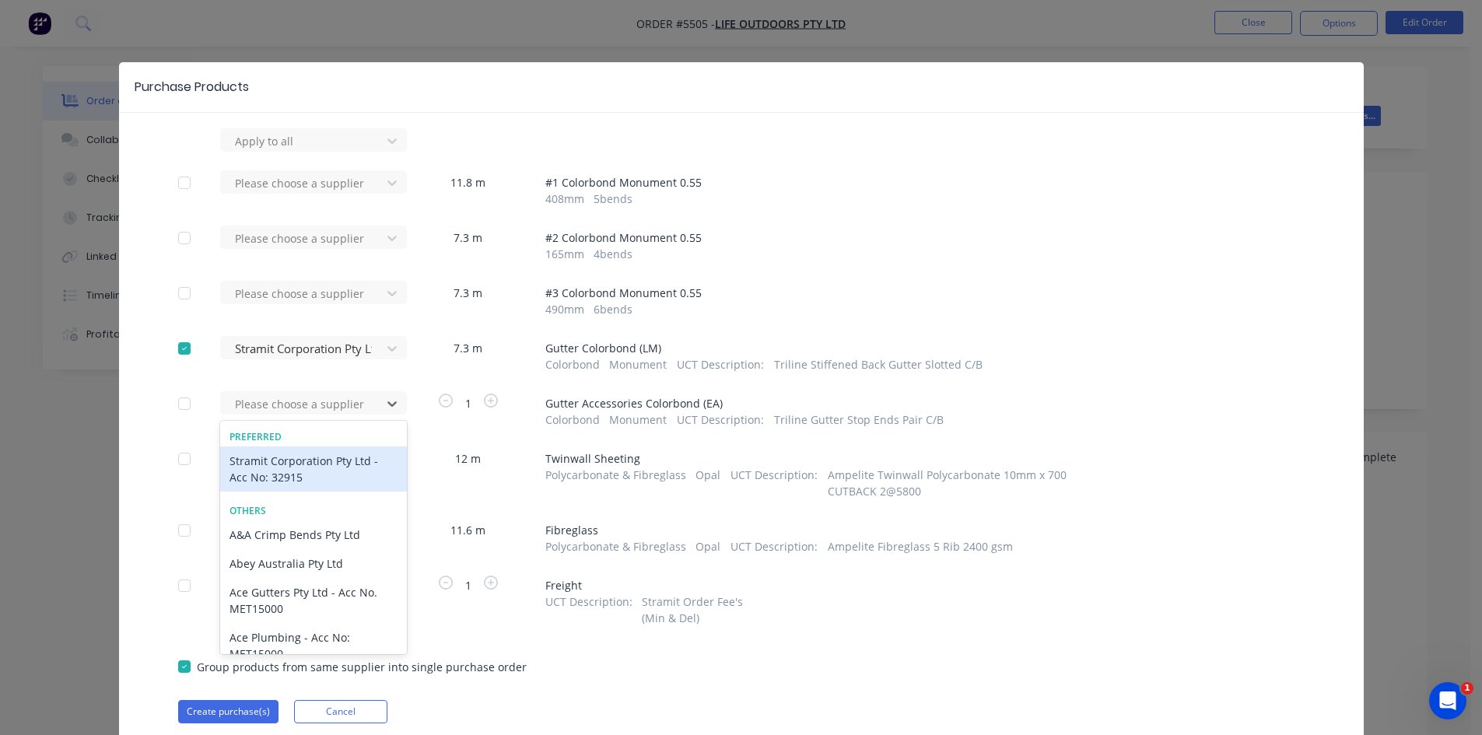
click at [354, 464] on div "Stramit Corporation Pty Ltd - Acc No: 32915" at bounding box center [313, 468] width 187 height 45
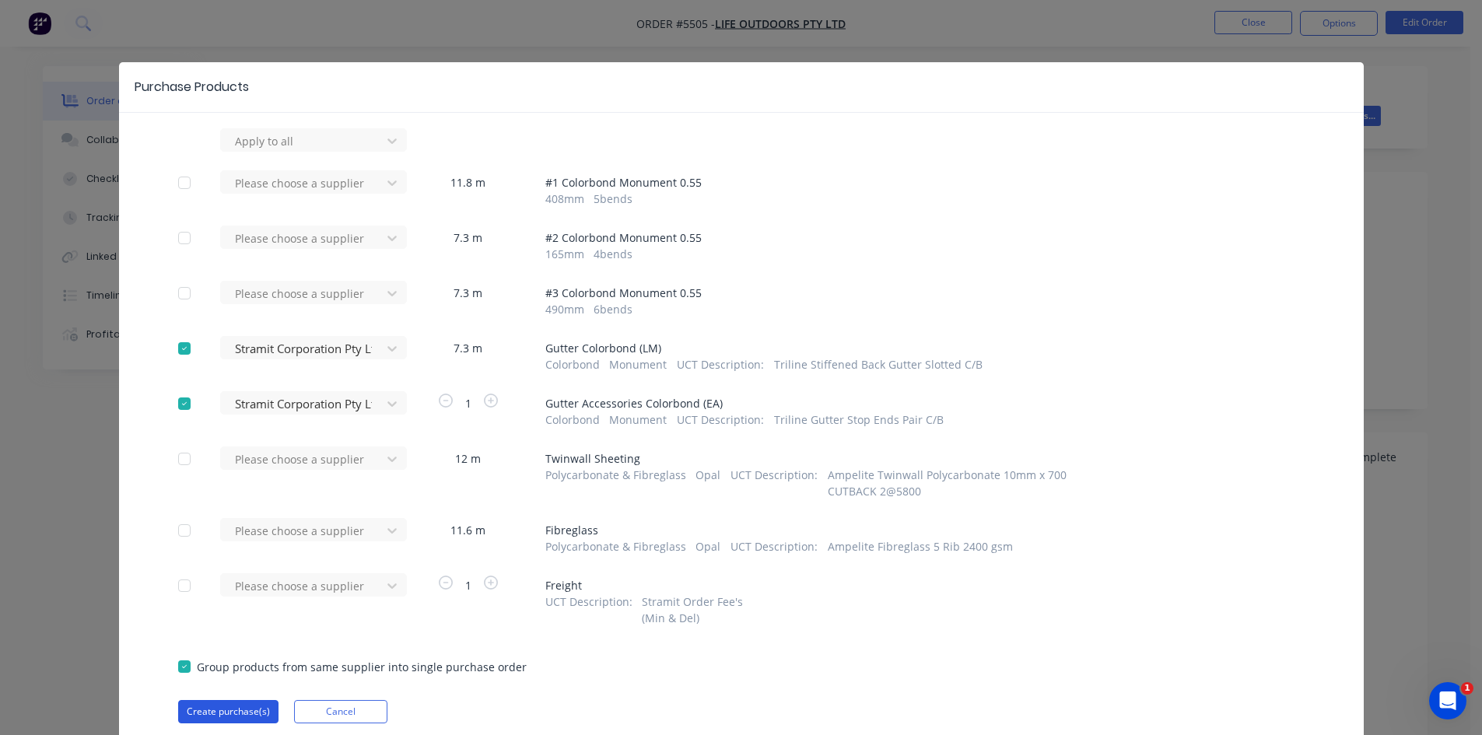
click at [230, 716] on button "Create purchase(s)" at bounding box center [228, 711] width 100 height 23
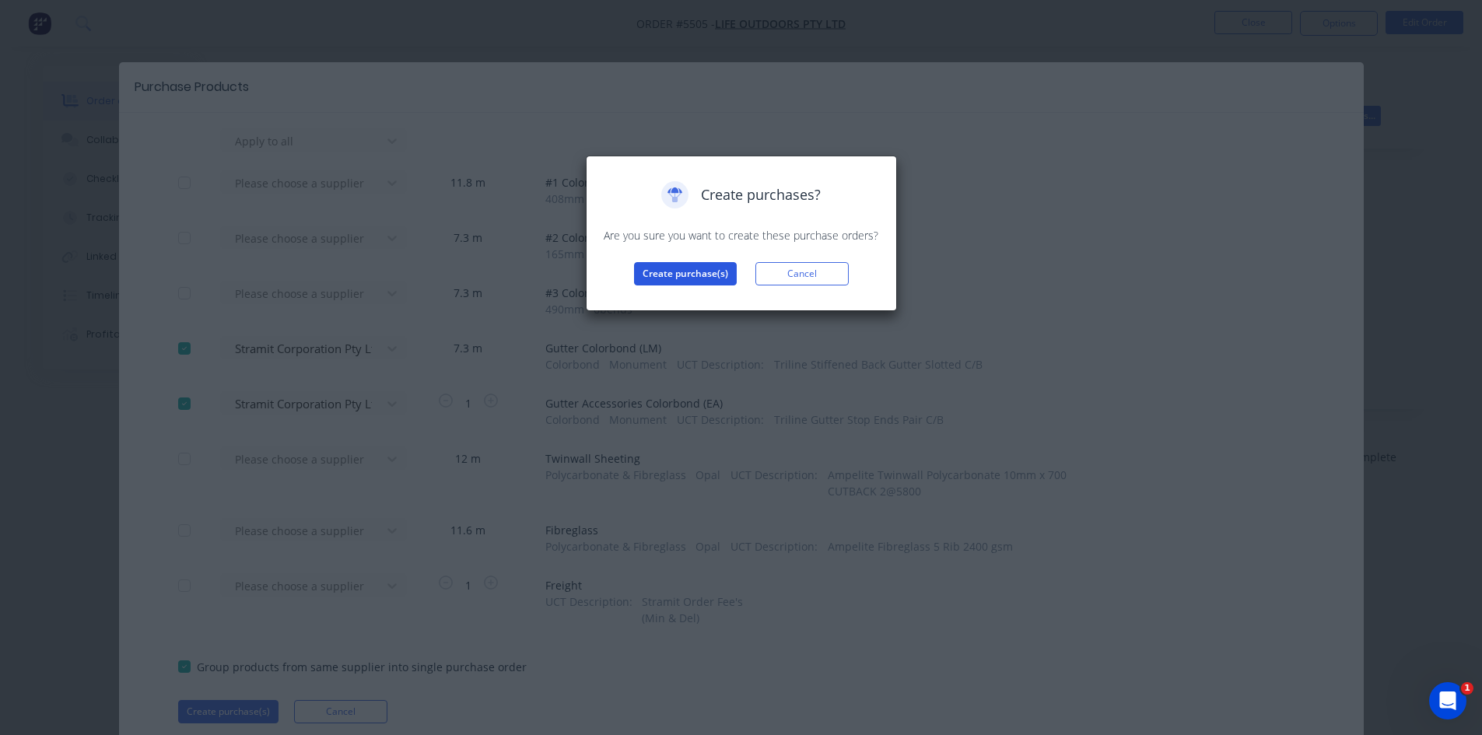
click at [693, 270] on button "Create purchase(s)" at bounding box center [685, 273] width 103 height 23
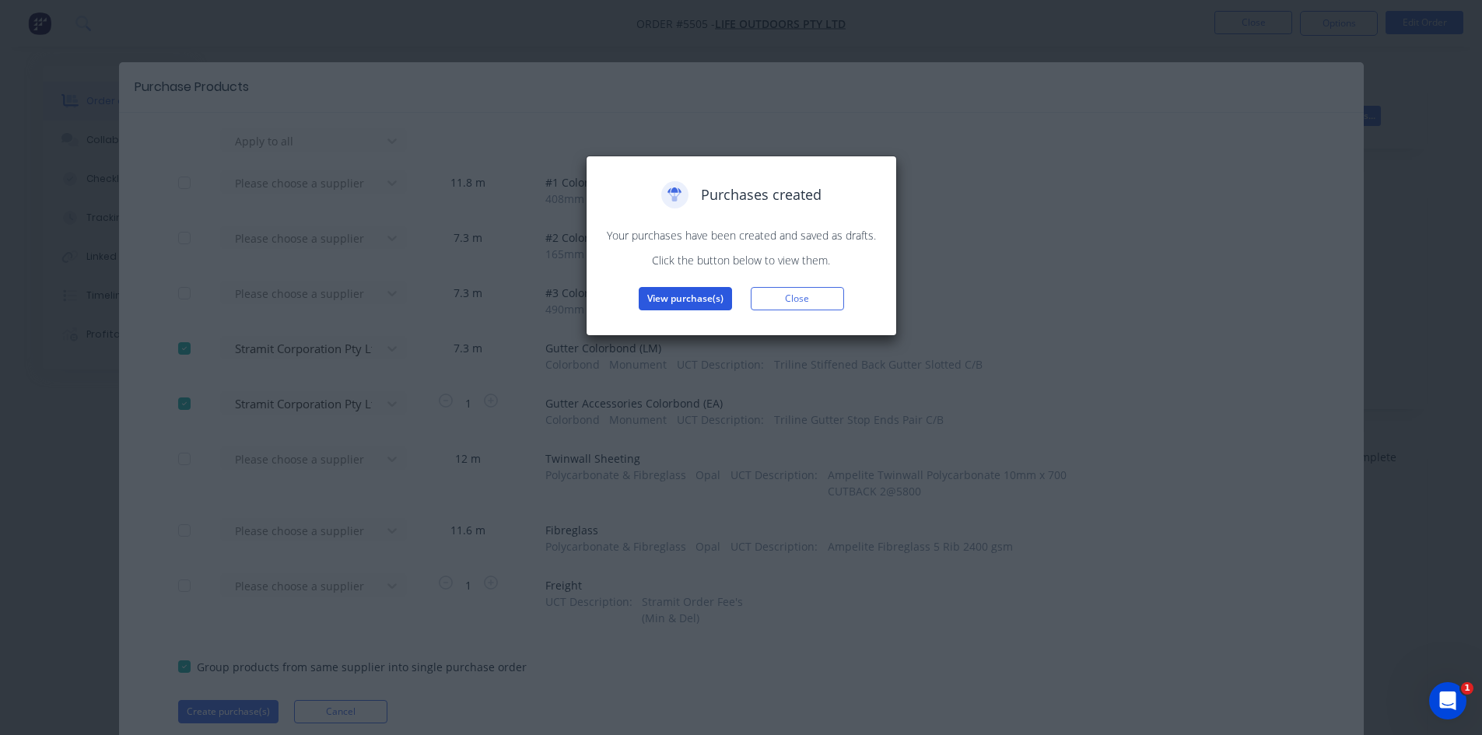
click at [665, 295] on button "View purchase(s)" at bounding box center [685, 298] width 93 height 23
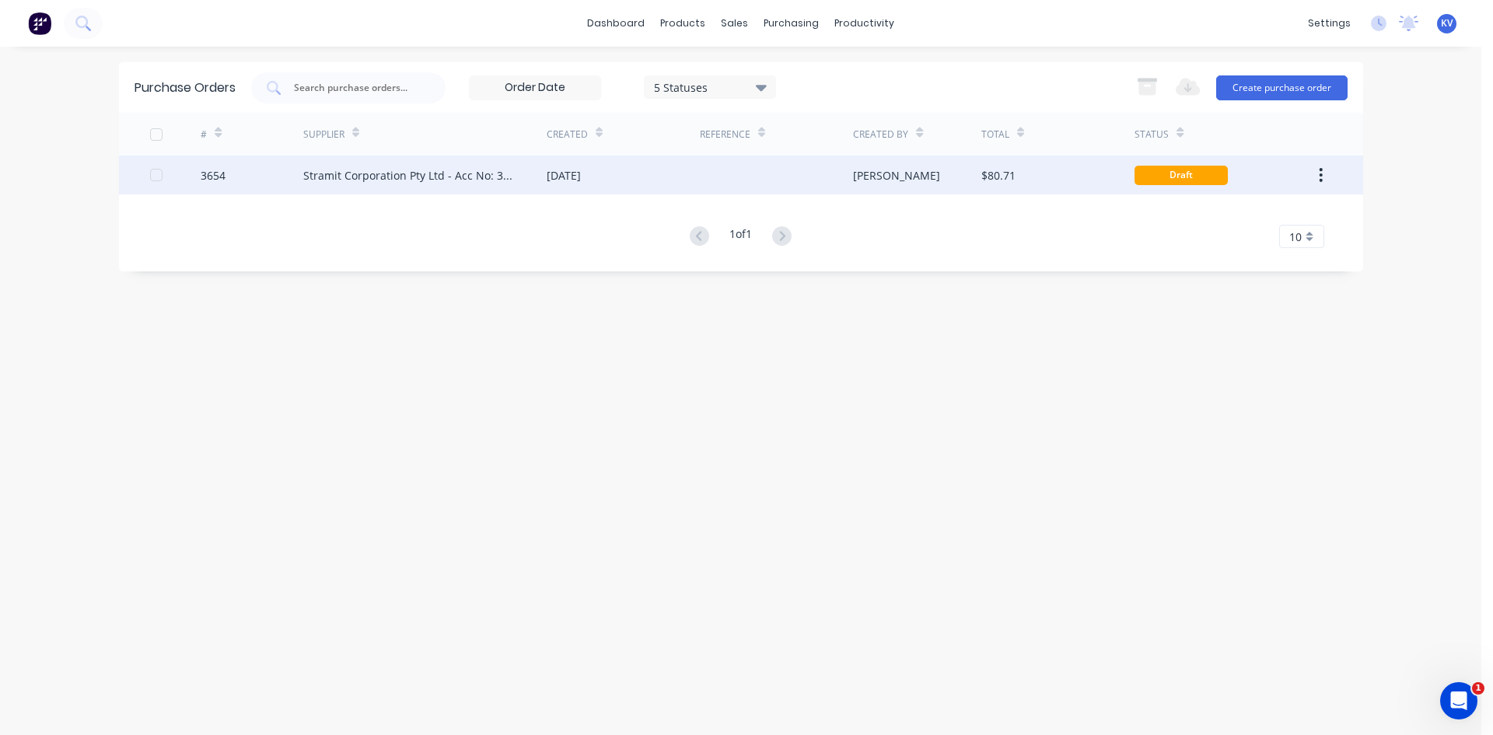
click at [963, 165] on div "[PERSON_NAME]" at bounding box center [917, 175] width 128 height 39
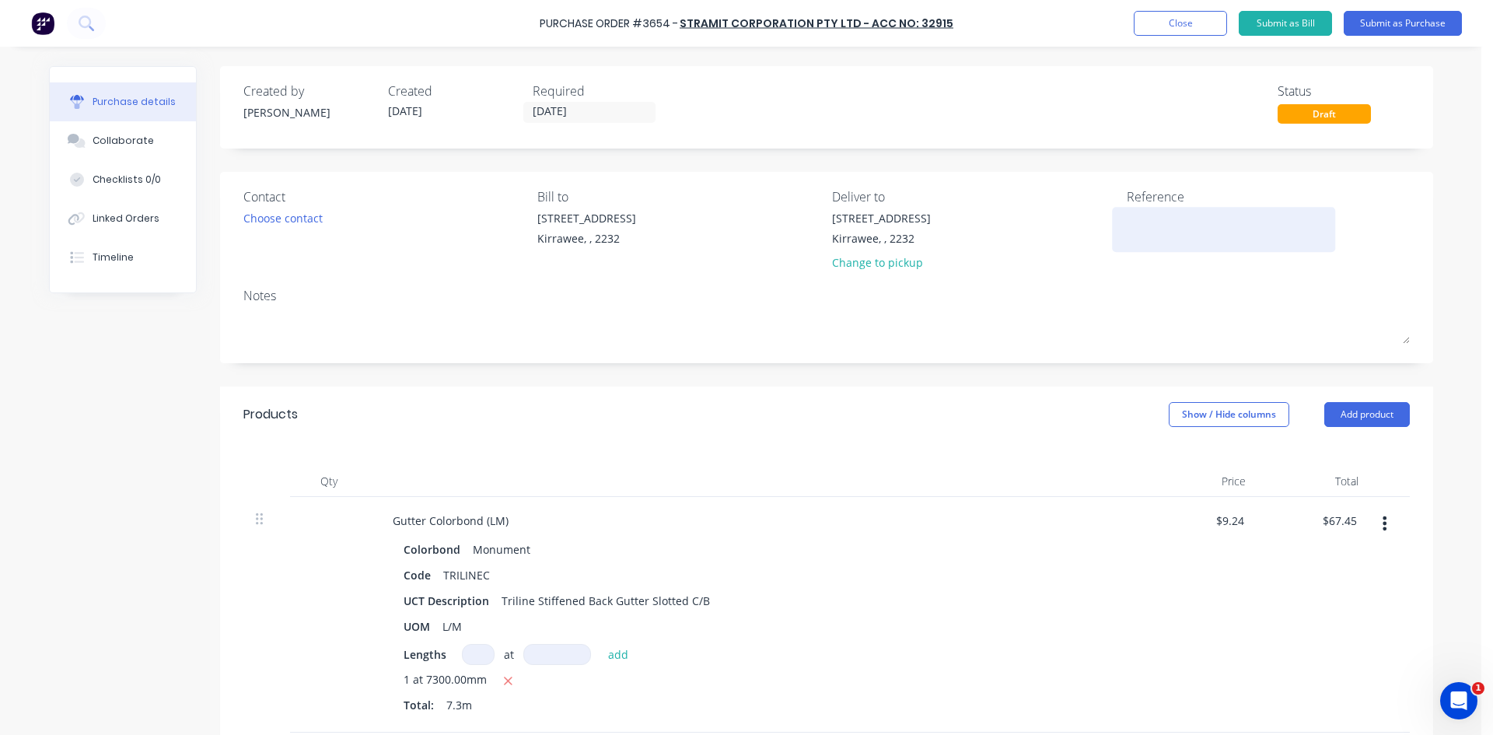
click at [1191, 225] on textarea at bounding box center [1224, 227] width 194 height 35
type textarea "LO"
type textarea "x"
type textarea "LO#"
type textarea "x"
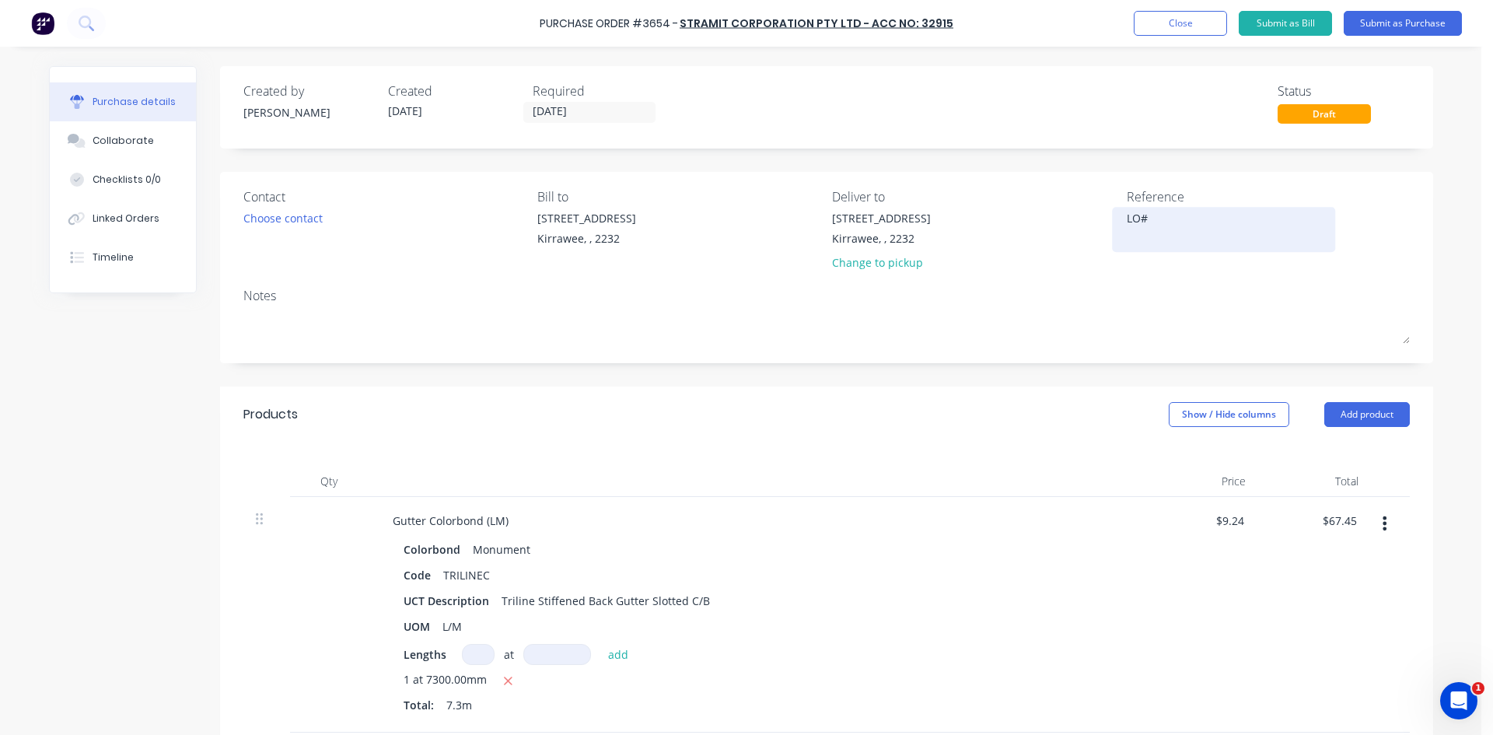
type textarea "LO#1"
type textarea "x"
type textarea "LO#11"
type textarea "x"
type textarea "LO#119"
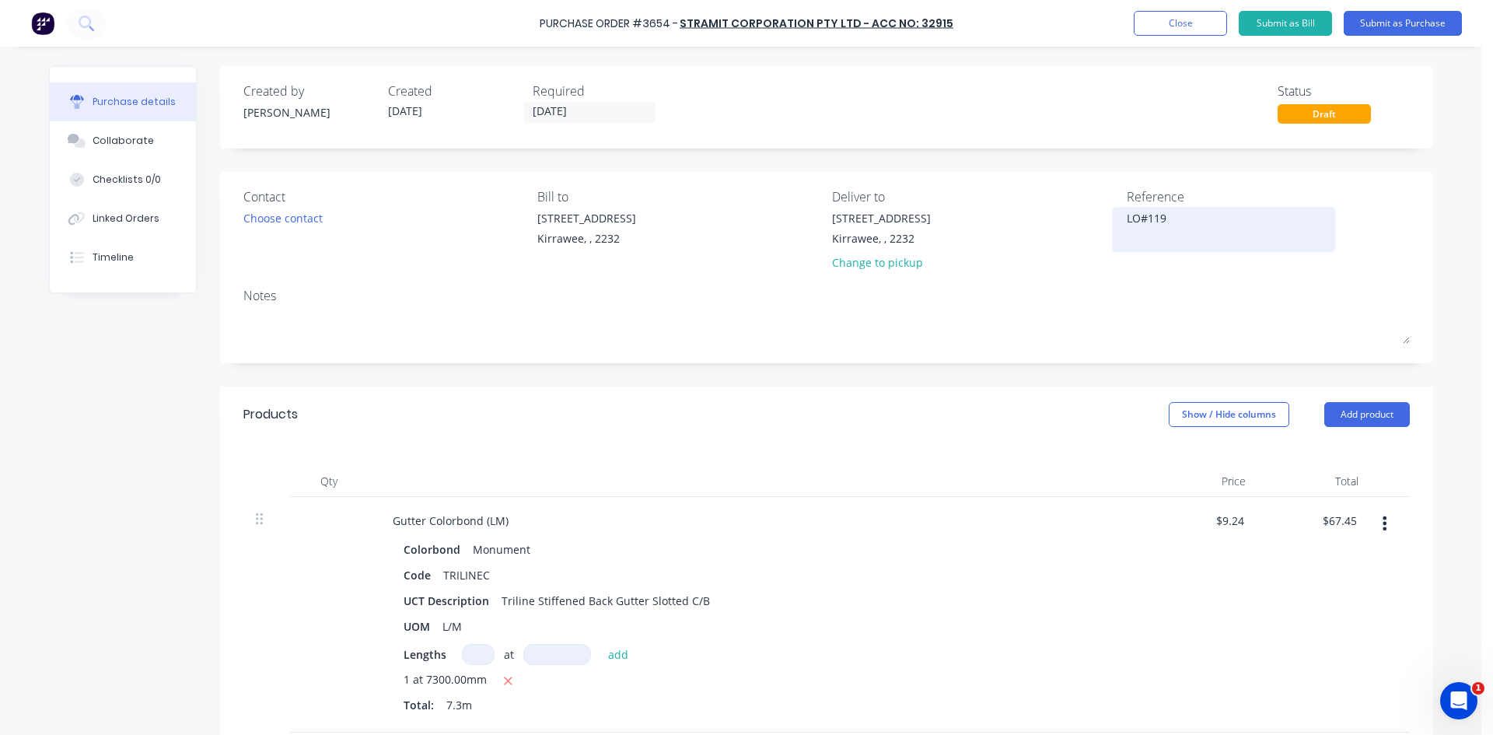
type textarea "x"
type textarea "LO#1198"
type textarea "x"
type textarea "LO#1198"
click at [1180, 291] on div "Notes" at bounding box center [826, 295] width 1167 height 19
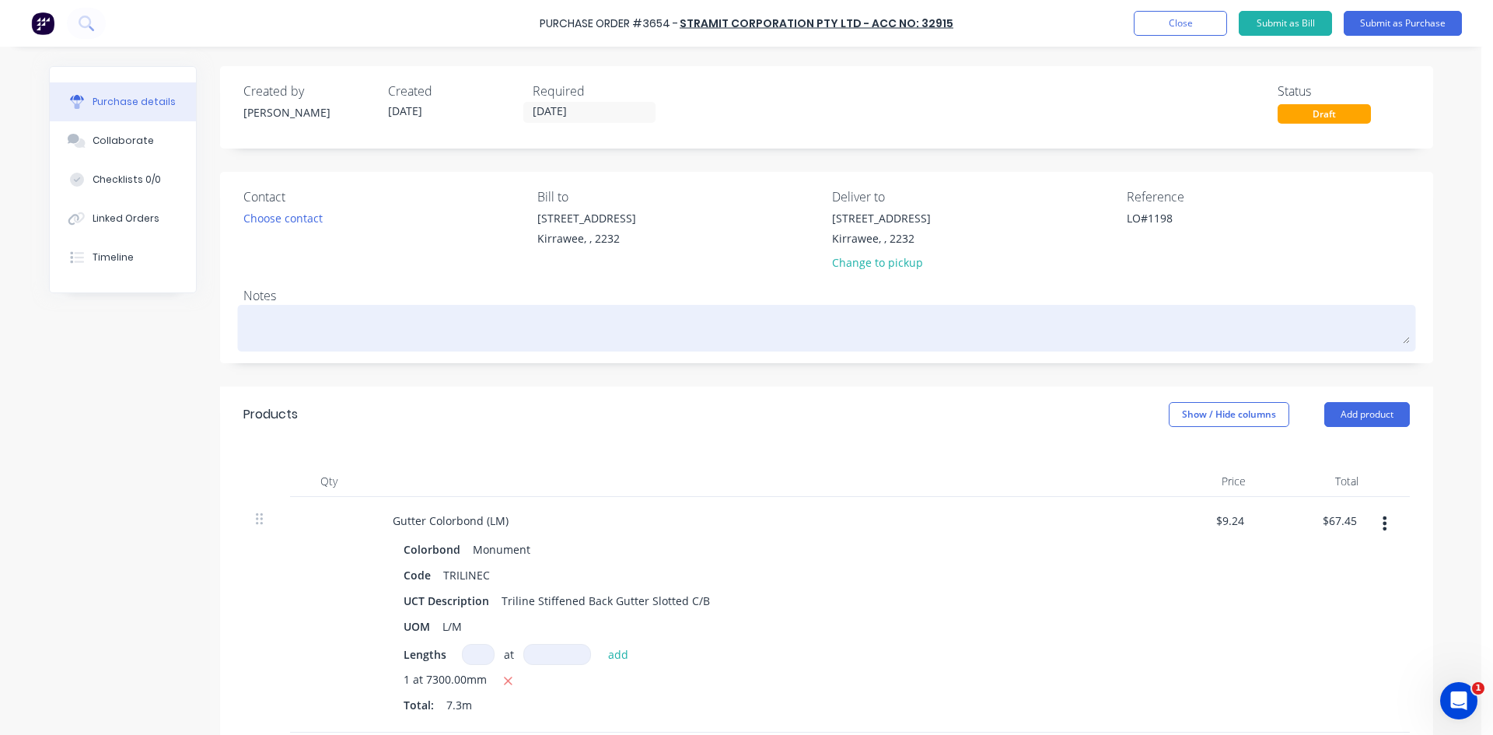
click at [1153, 331] on textarea at bounding box center [826, 326] width 1167 height 35
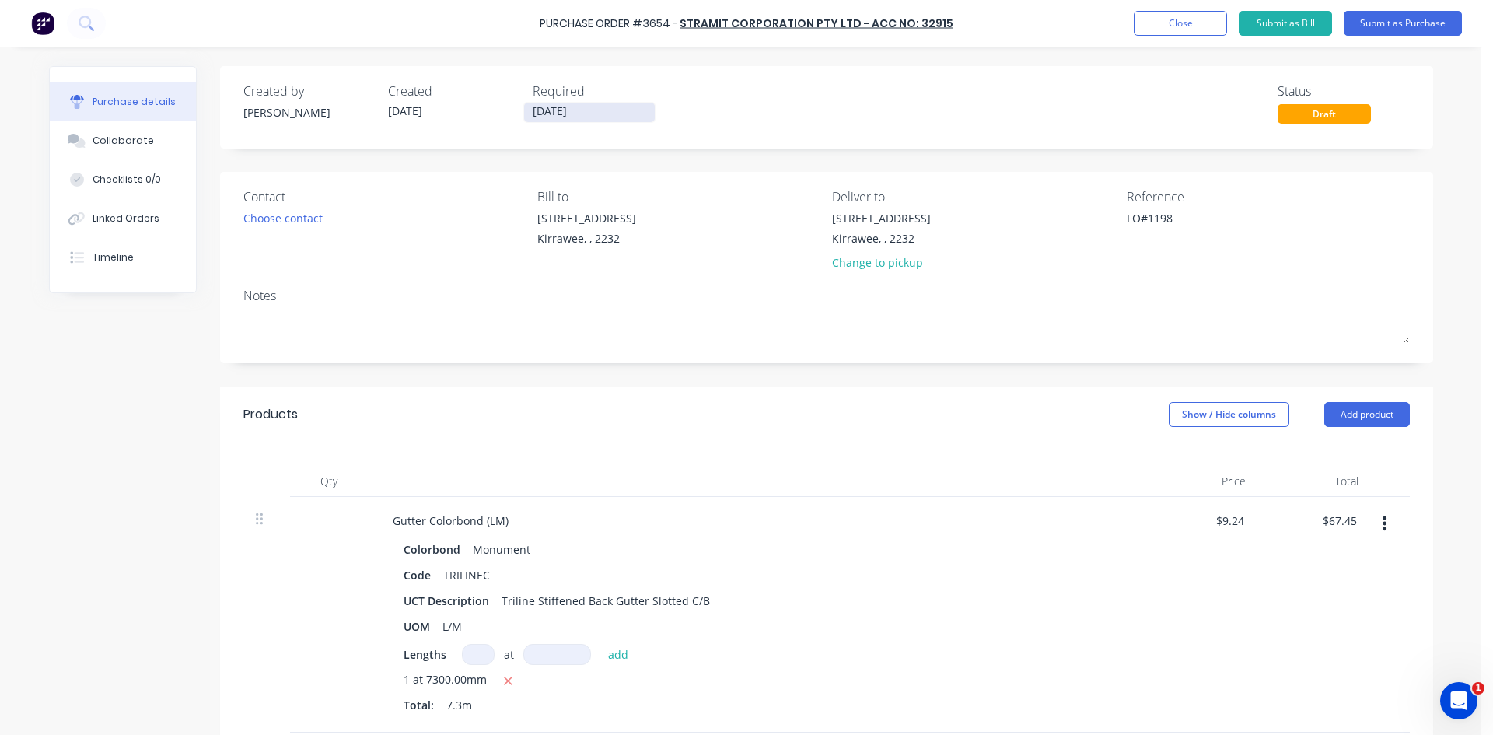
click at [559, 114] on input "[DATE]" at bounding box center [589, 112] width 131 height 19
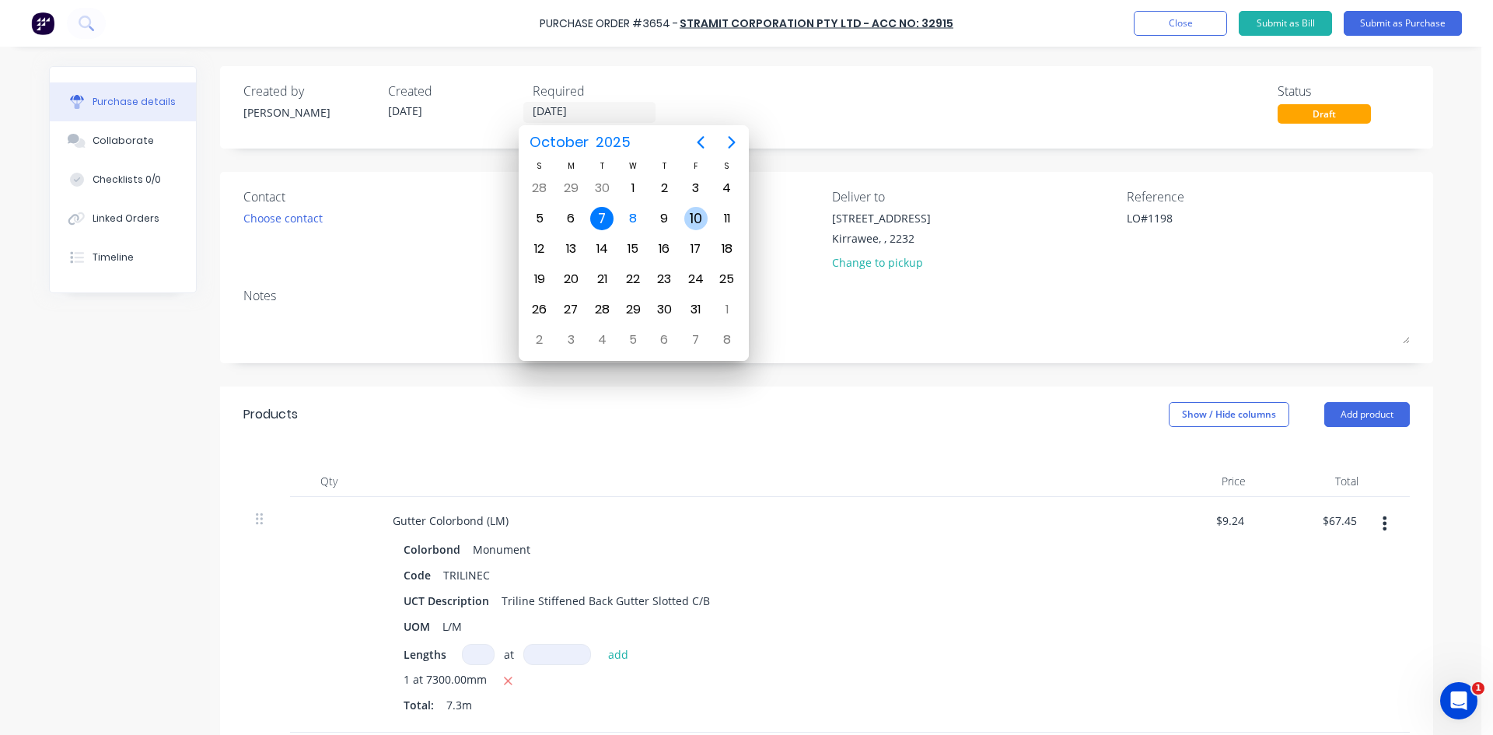
click at [693, 215] on div "10" at bounding box center [695, 218] width 23 height 23
type textarea "x"
type input "[DATE]"
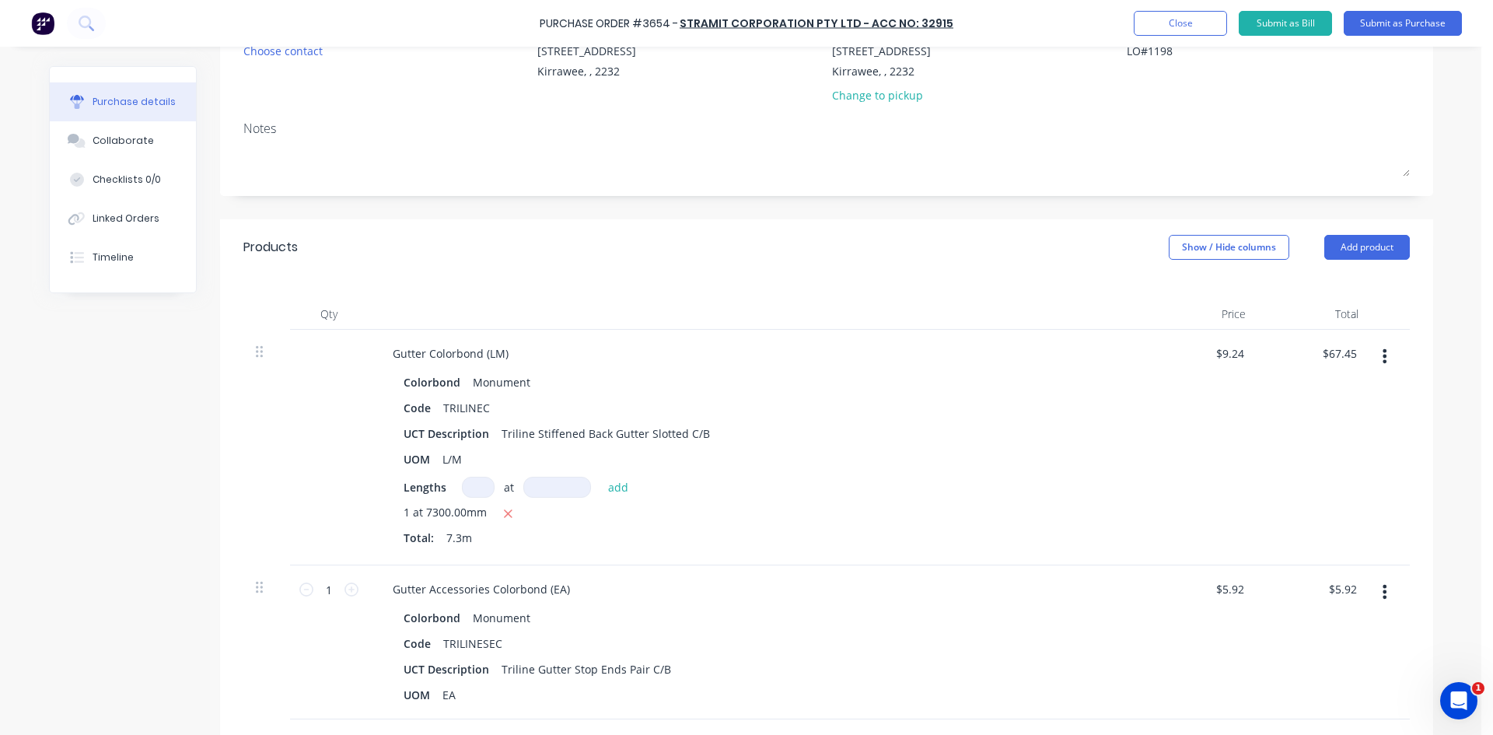
scroll to position [233, 0]
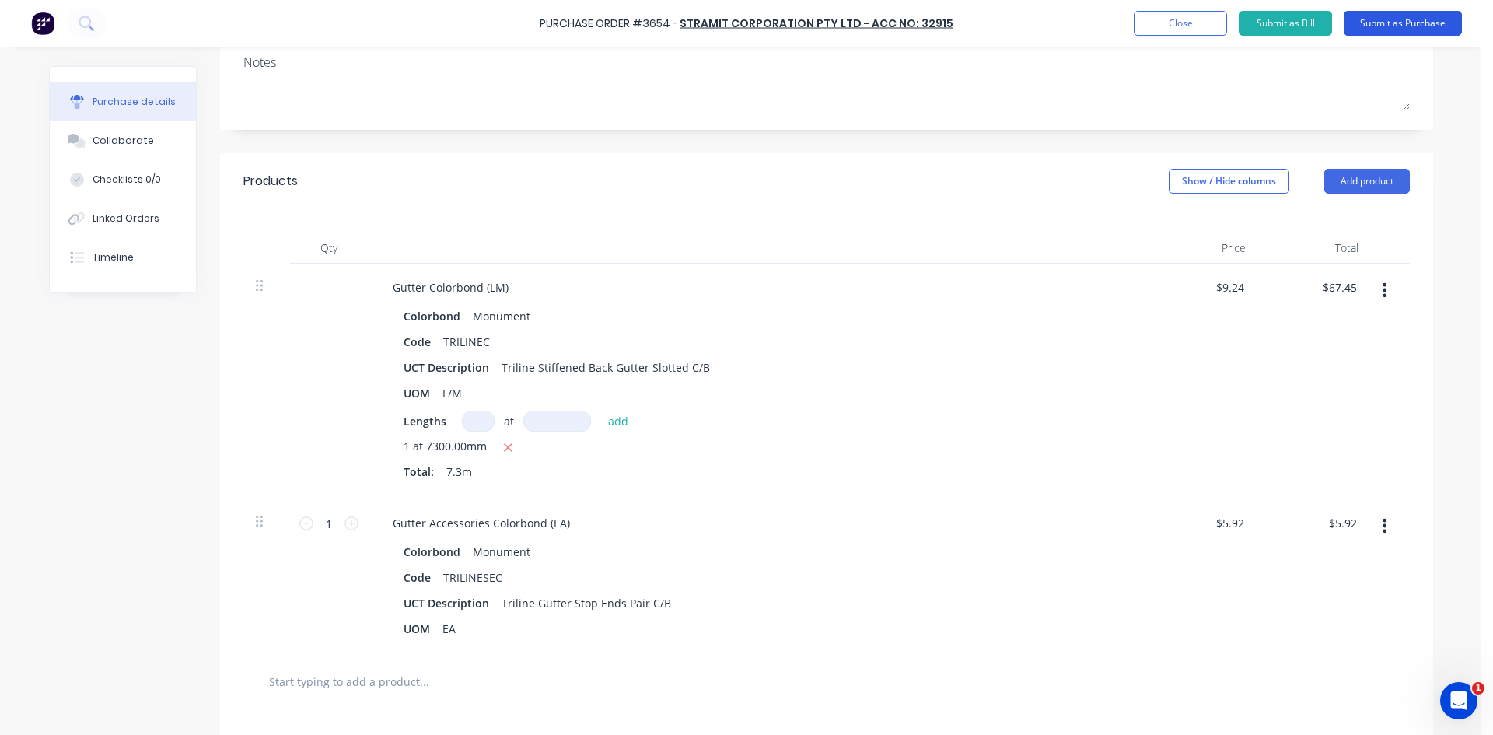
click at [1396, 25] on button "Submit as Purchase" at bounding box center [1403, 23] width 118 height 25
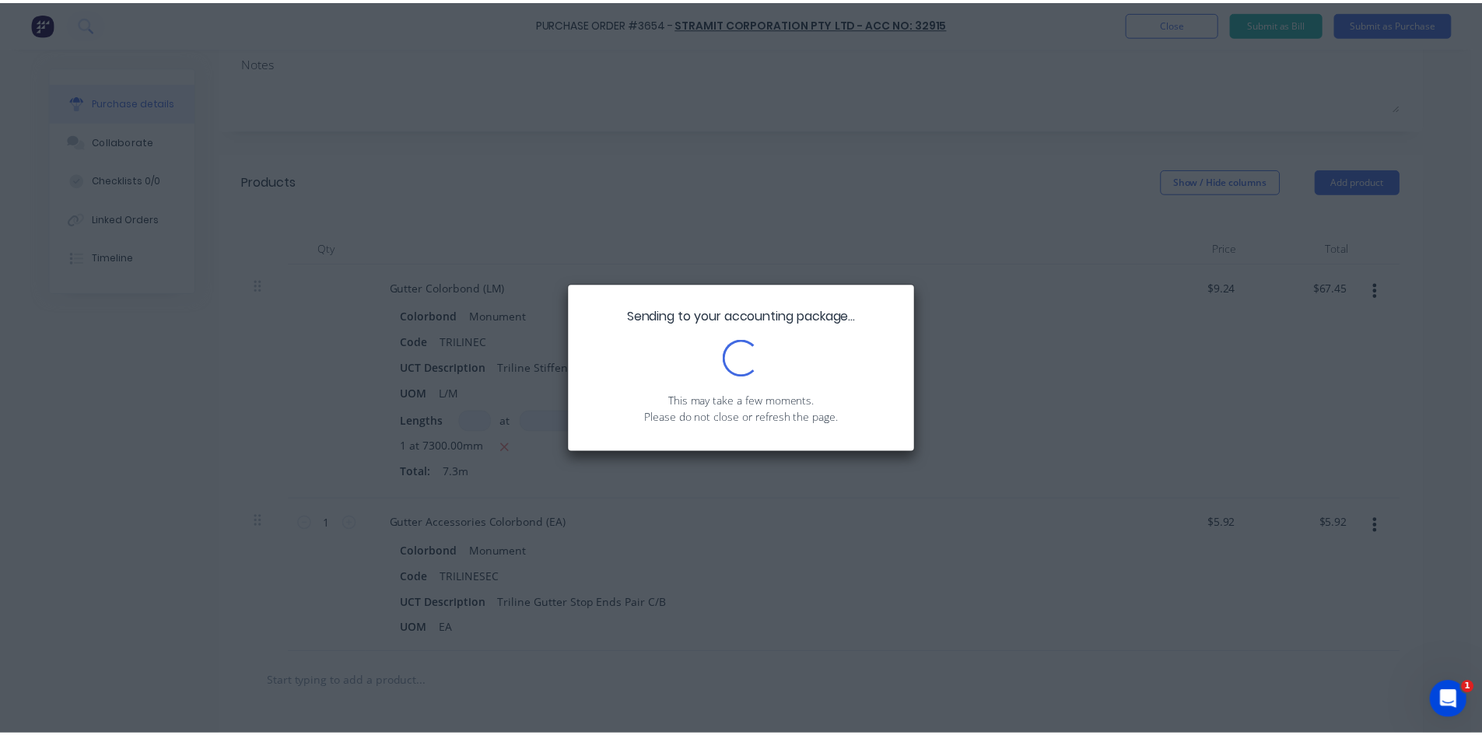
scroll to position [0, 0]
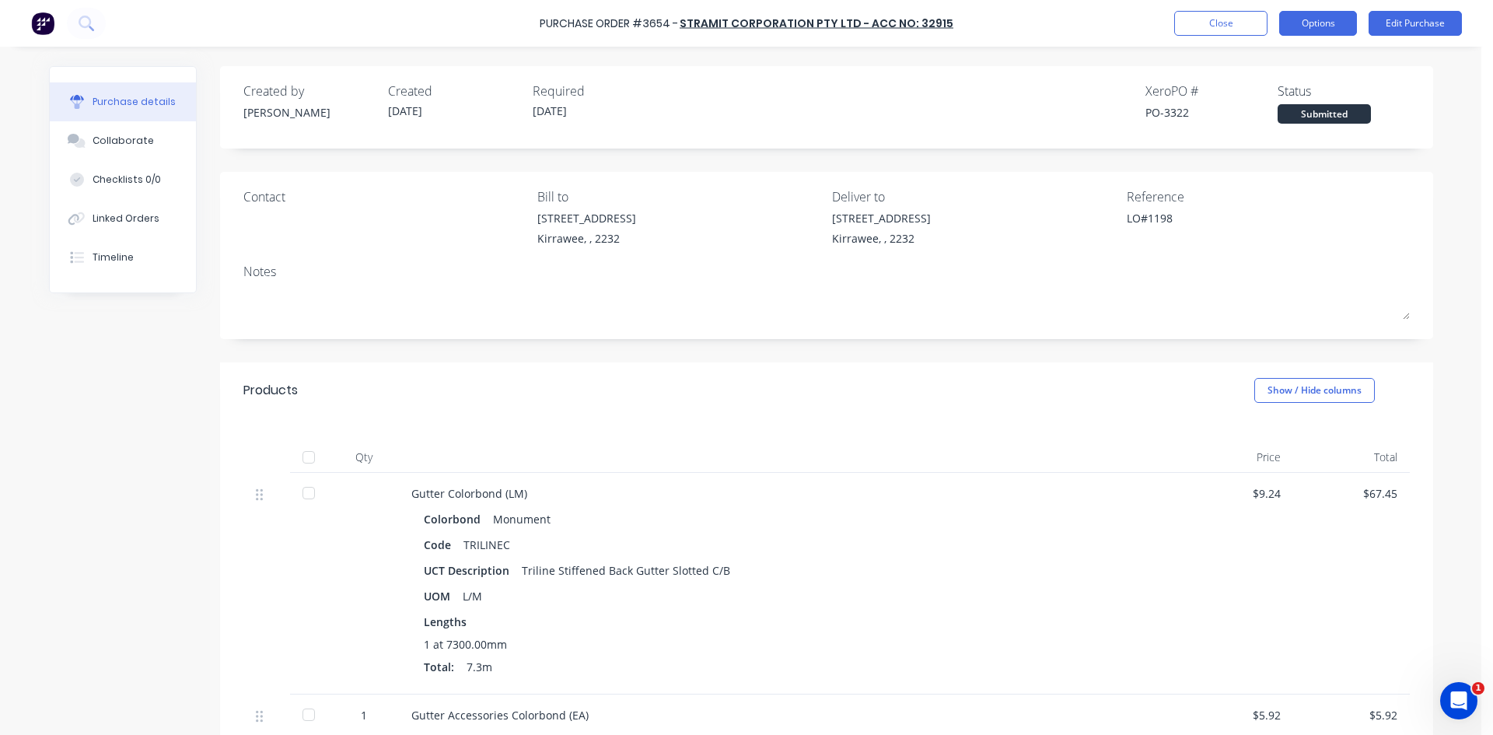
click at [1321, 33] on button "Options" at bounding box center [1318, 23] width 78 height 25
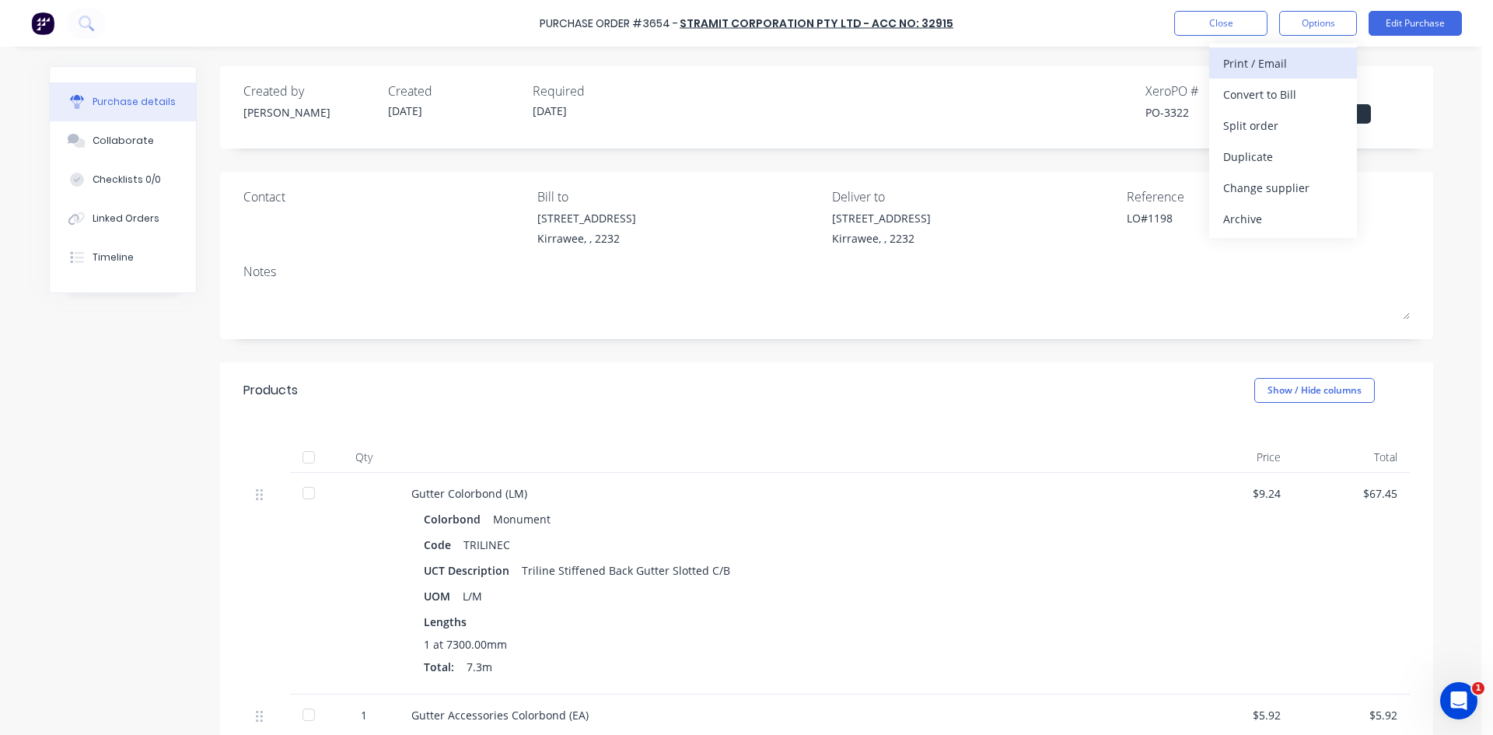
click at [1235, 64] on div "Print / Email" at bounding box center [1283, 63] width 120 height 23
click at [1235, 121] on div "Without pricing" at bounding box center [1283, 125] width 120 height 23
type textarea "x"
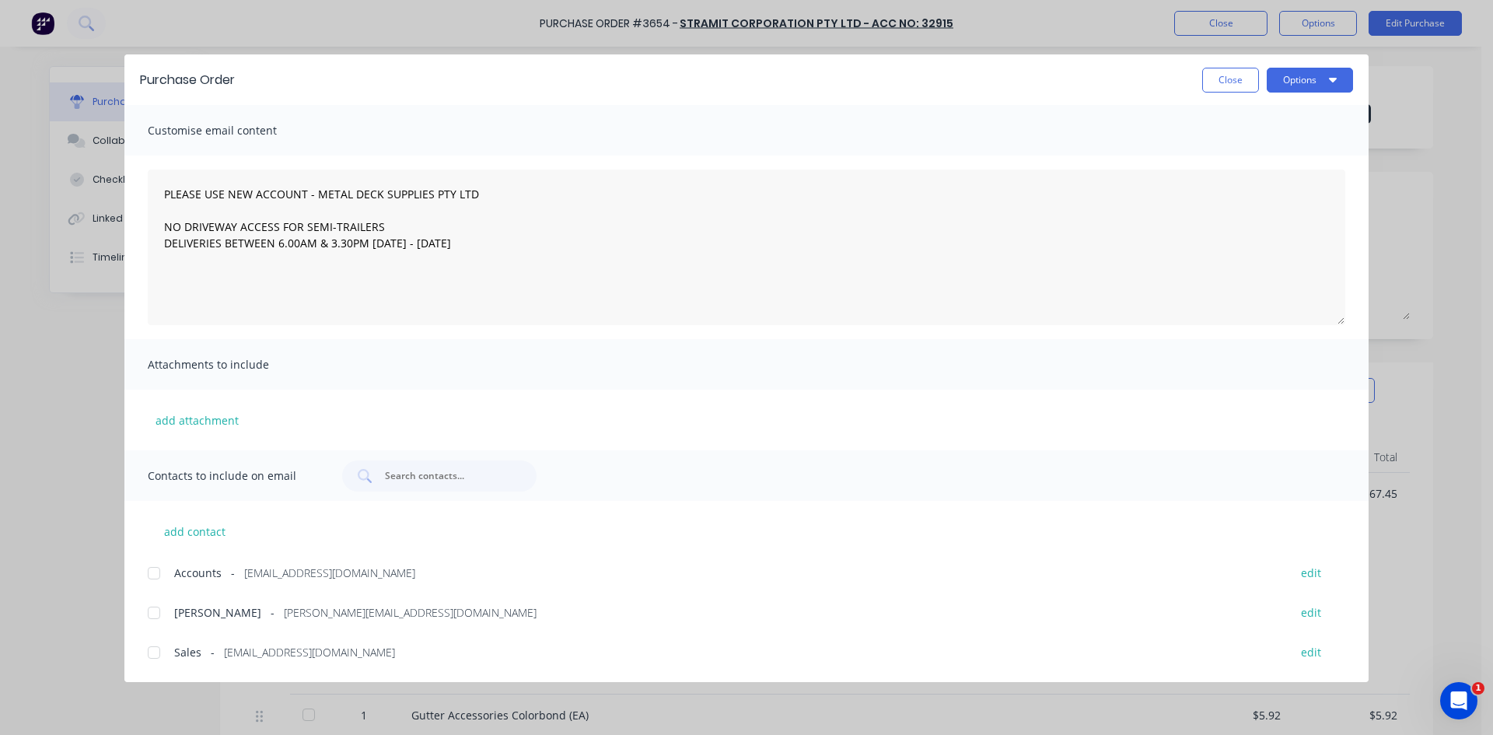
click at [148, 648] on div at bounding box center [153, 652] width 31 height 31
type textarea "PLEASE USE NEW ACCOUNT - METAL DECK SUPPLIES PTY LTD NO DRIVEWAY ACCESS FOR SEM…"
click at [1301, 76] on button "Options" at bounding box center [1310, 80] width 86 height 25
click at [1297, 185] on div "Email" at bounding box center [1280, 181] width 120 height 23
type textarea "x"
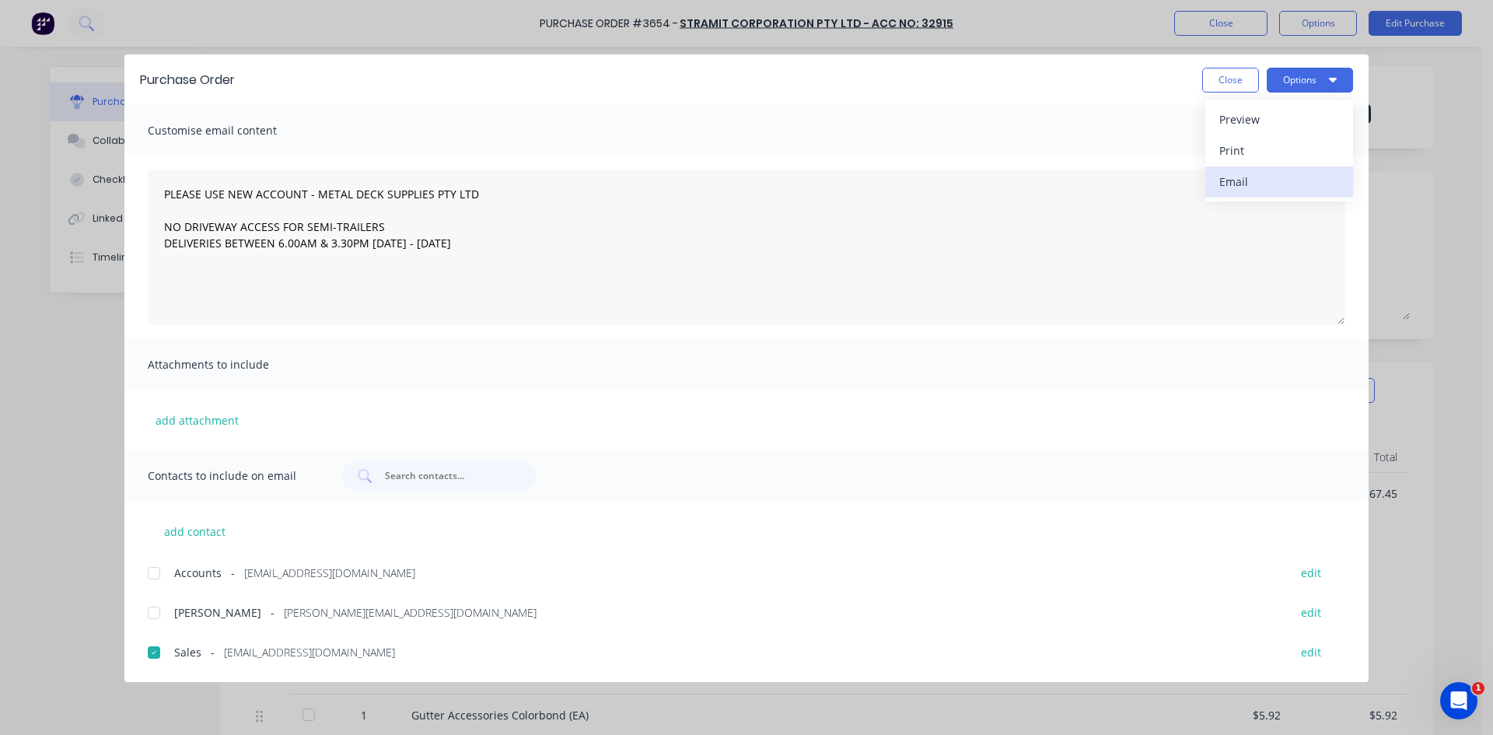
type textarea "PLEASE USE NEW ACCOUNT - METAL DECK SUPPLIES PTY LTD NO DRIVEWAY ACCESS FOR SEM…"
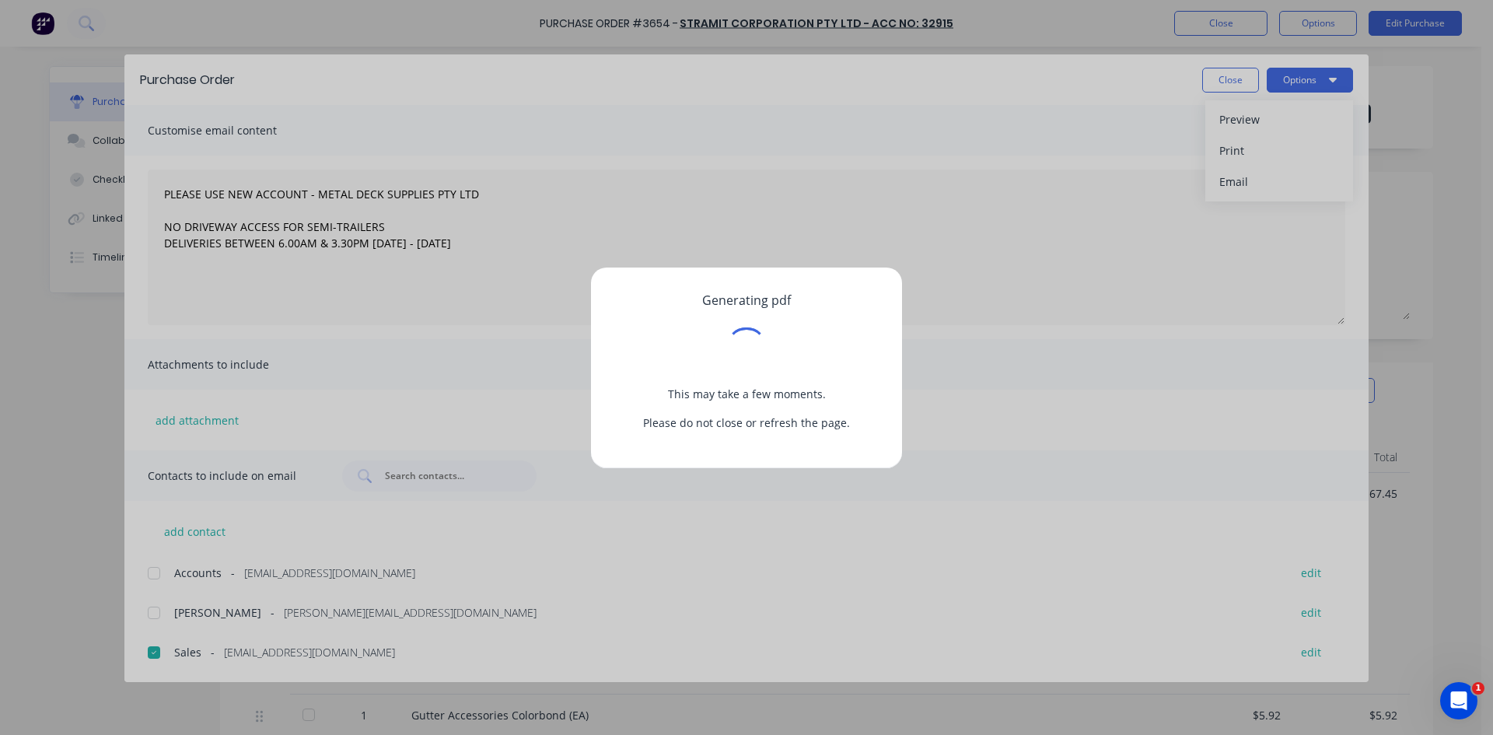
type textarea "x"
type textarea "PLEASE USE NEW ACCOUNT - METAL DECK SUPPLIES PTY LTD NO DRIVEWAY ACCESS FOR SEM…"
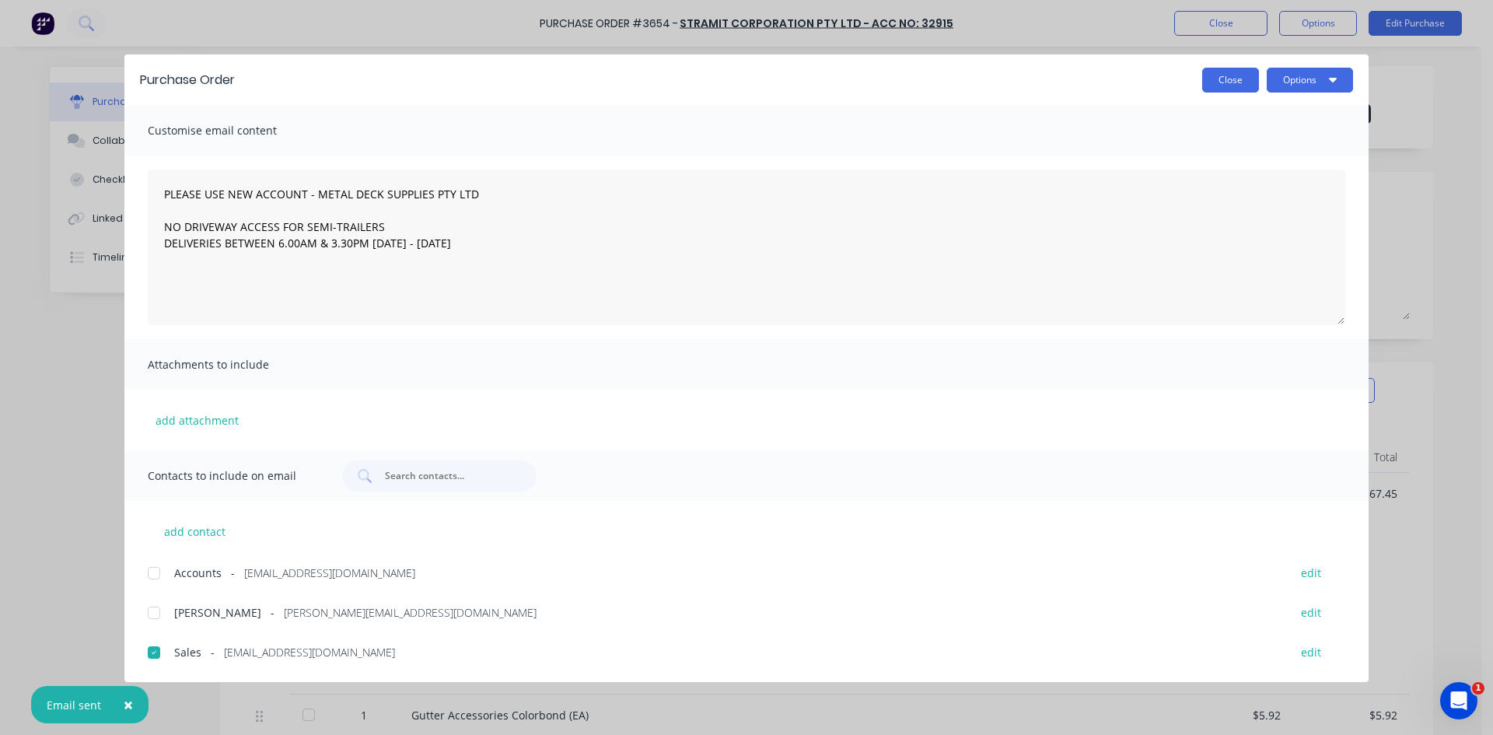
click at [1224, 79] on button "Close" at bounding box center [1230, 80] width 57 height 25
type textarea "x"
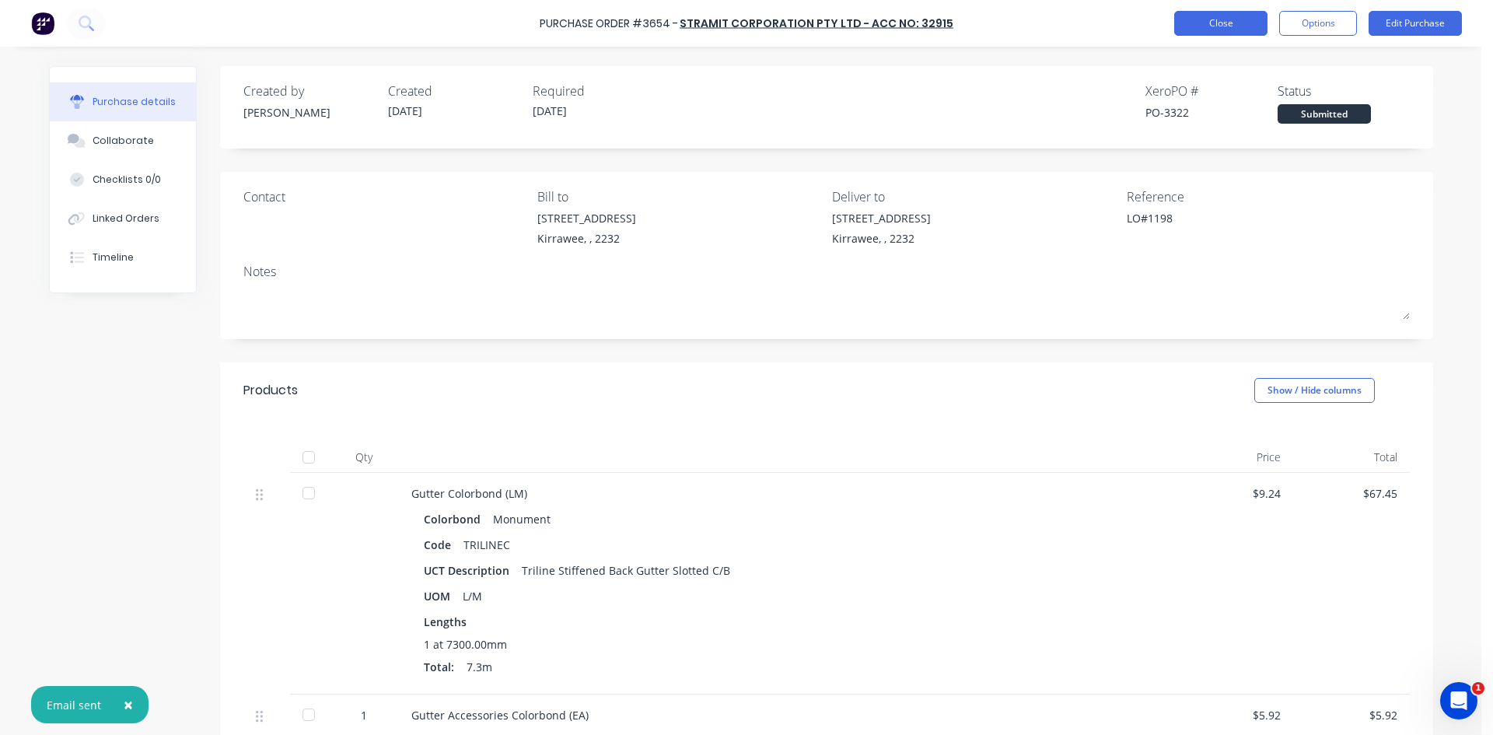
click at [1196, 21] on button "Close" at bounding box center [1220, 23] width 93 height 25
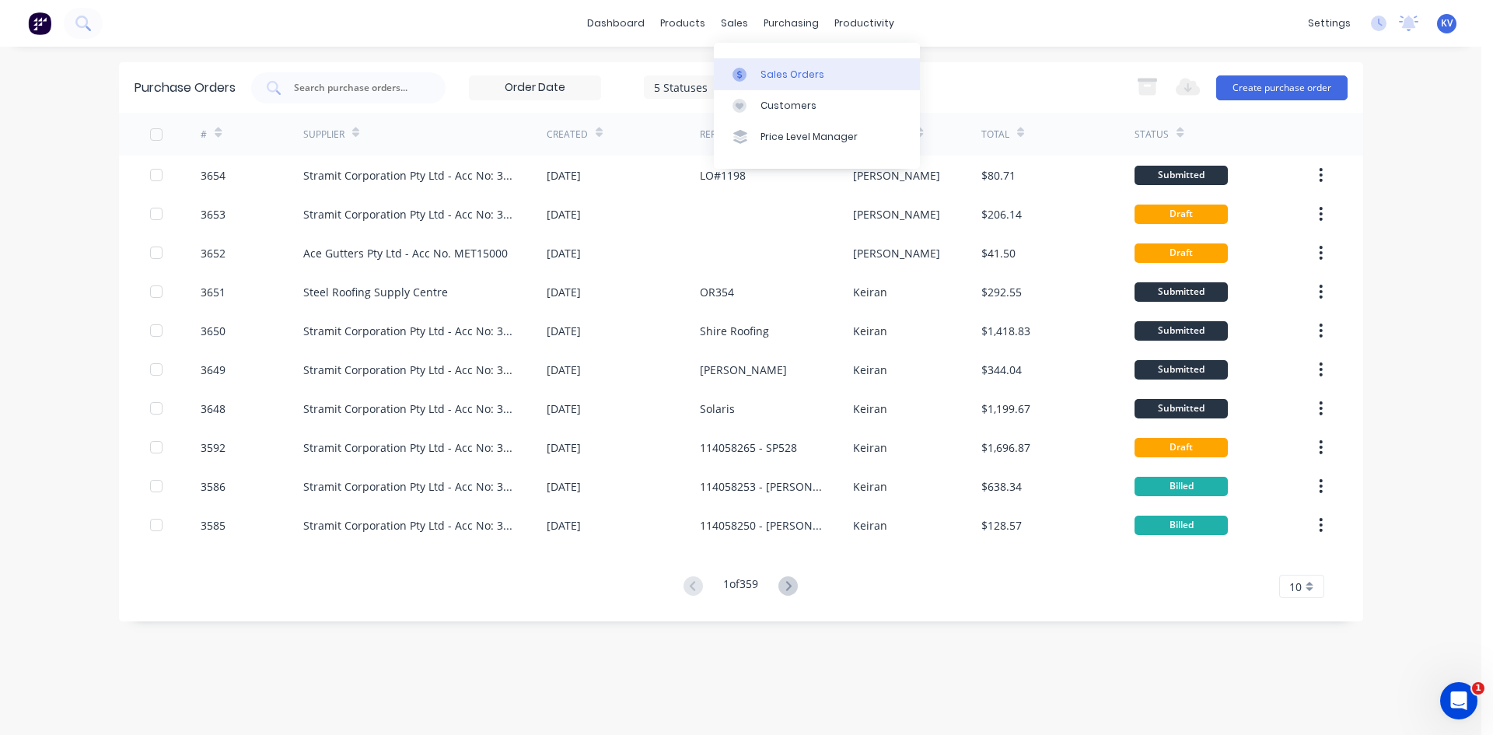
click at [743, 80] on icon at bounding box center [740, 75] width 14 height 14
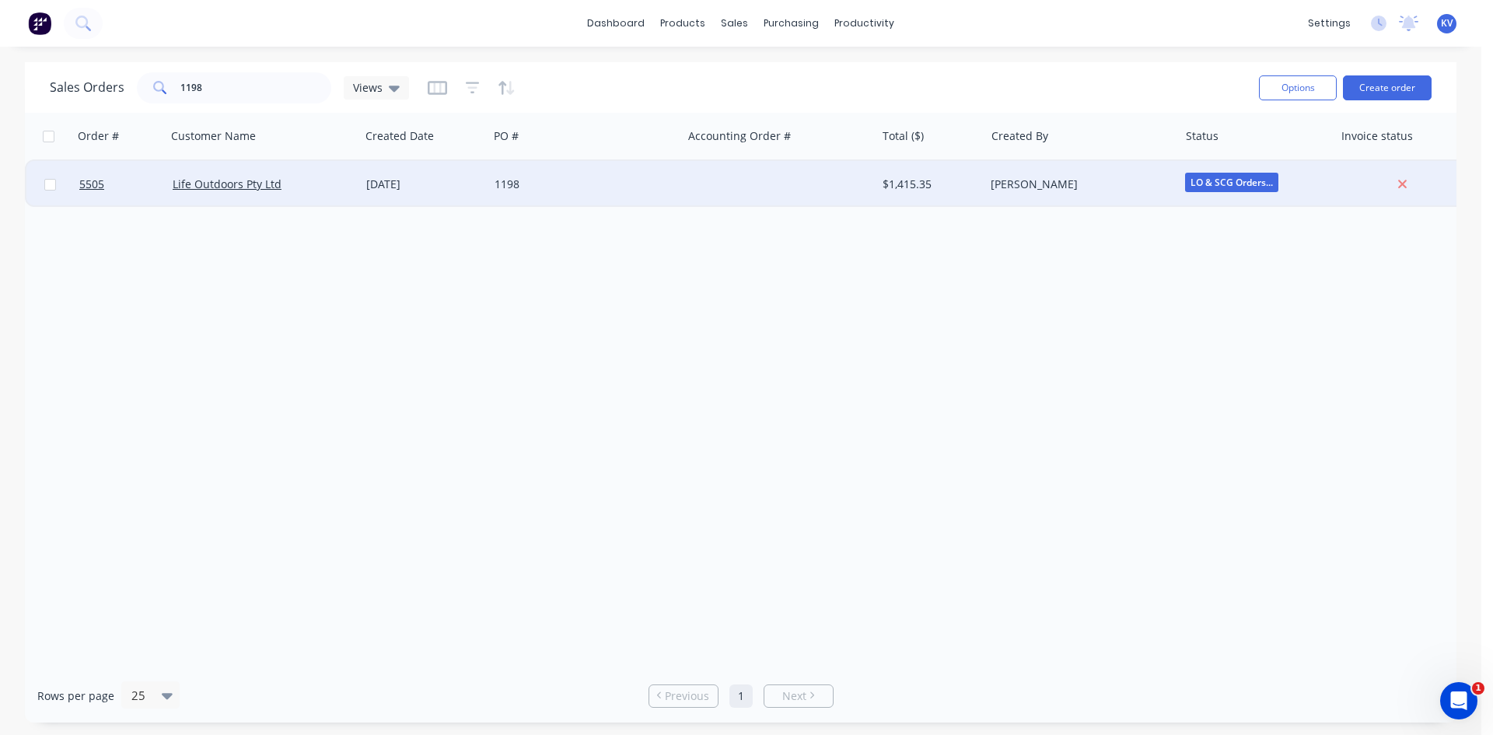
click at [733, 193] on div at bounding box center [779, 184] width 194 height 47
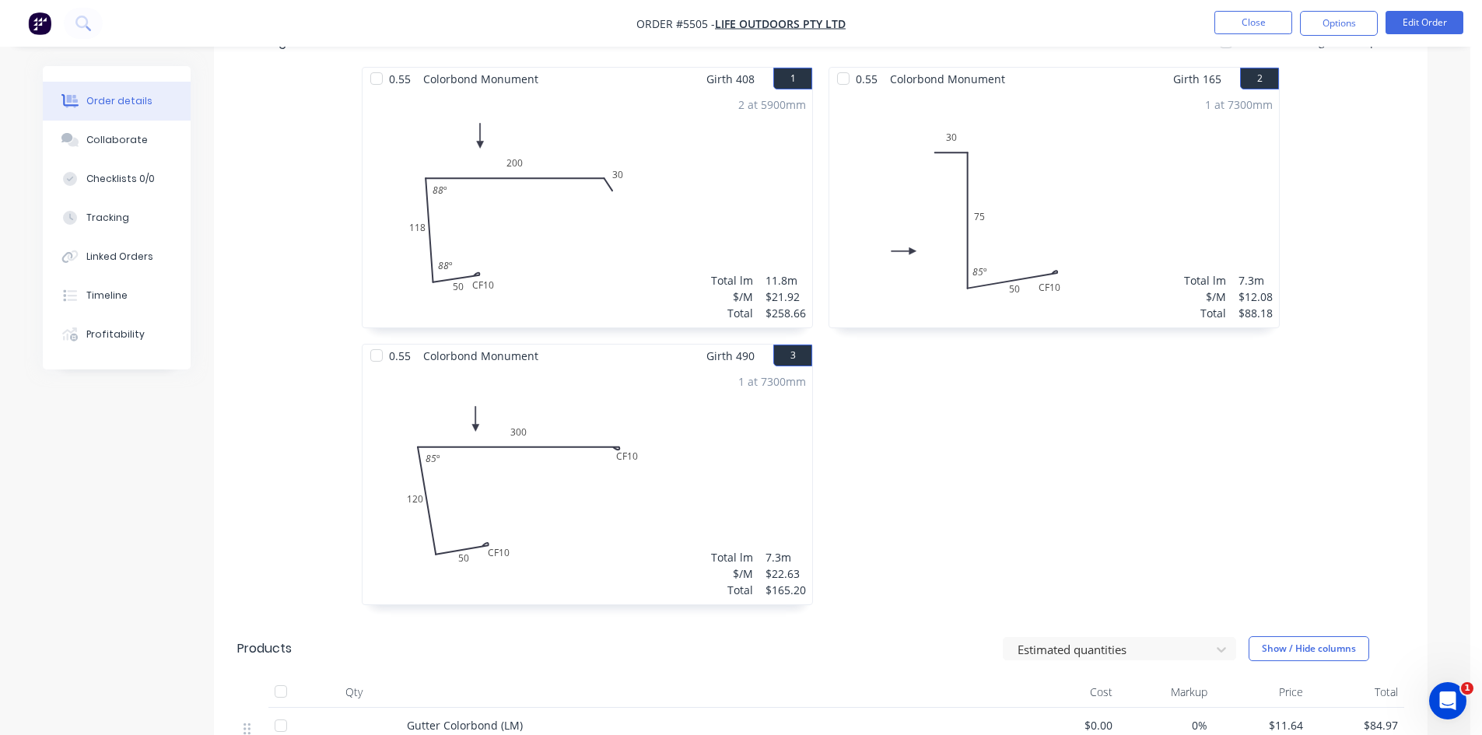
scroll to position [415, 0]
click at [1342, 23] on button "Options" at bounding box center [1339, 23] width 78 height 25
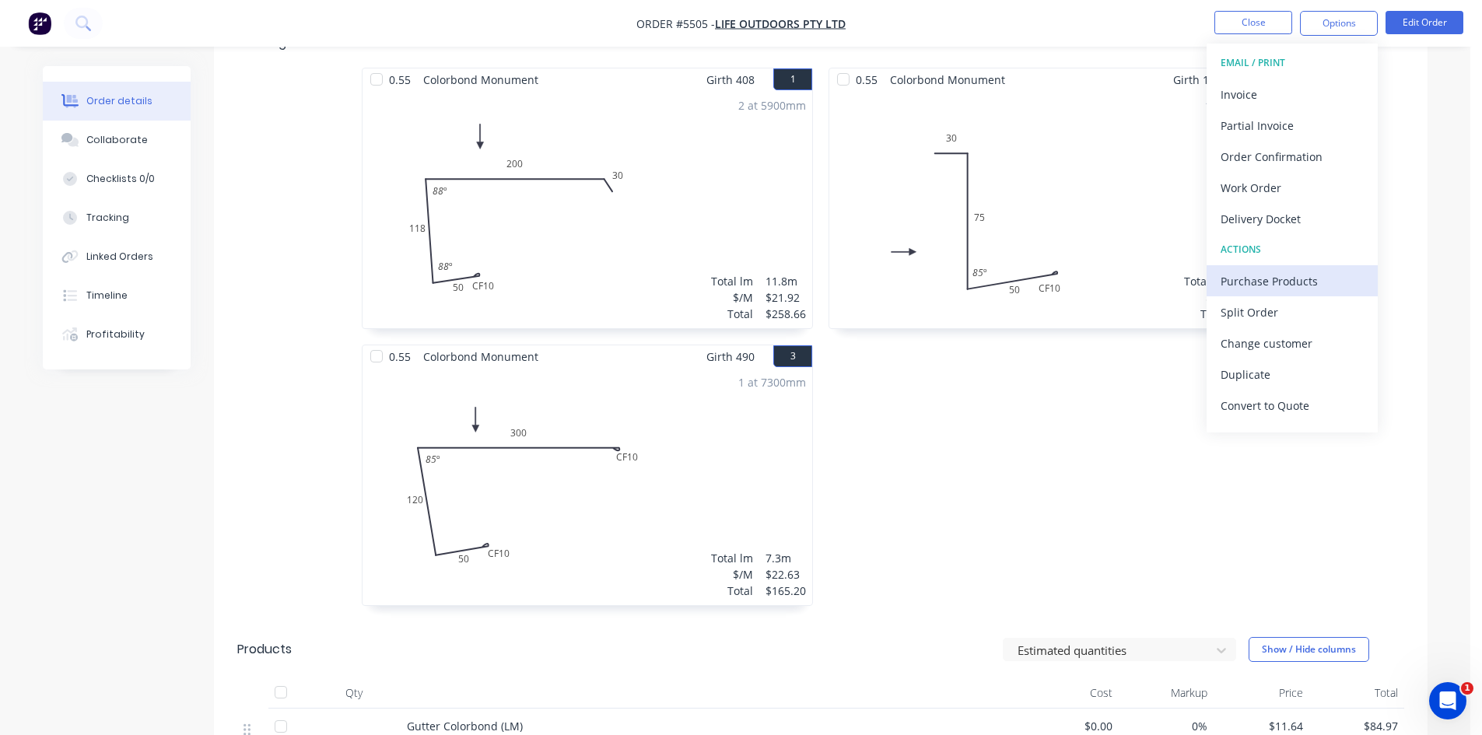
click at [1276, 273] on div "Purchase Products" at bounding box center [1291, 281] width 143 height 23
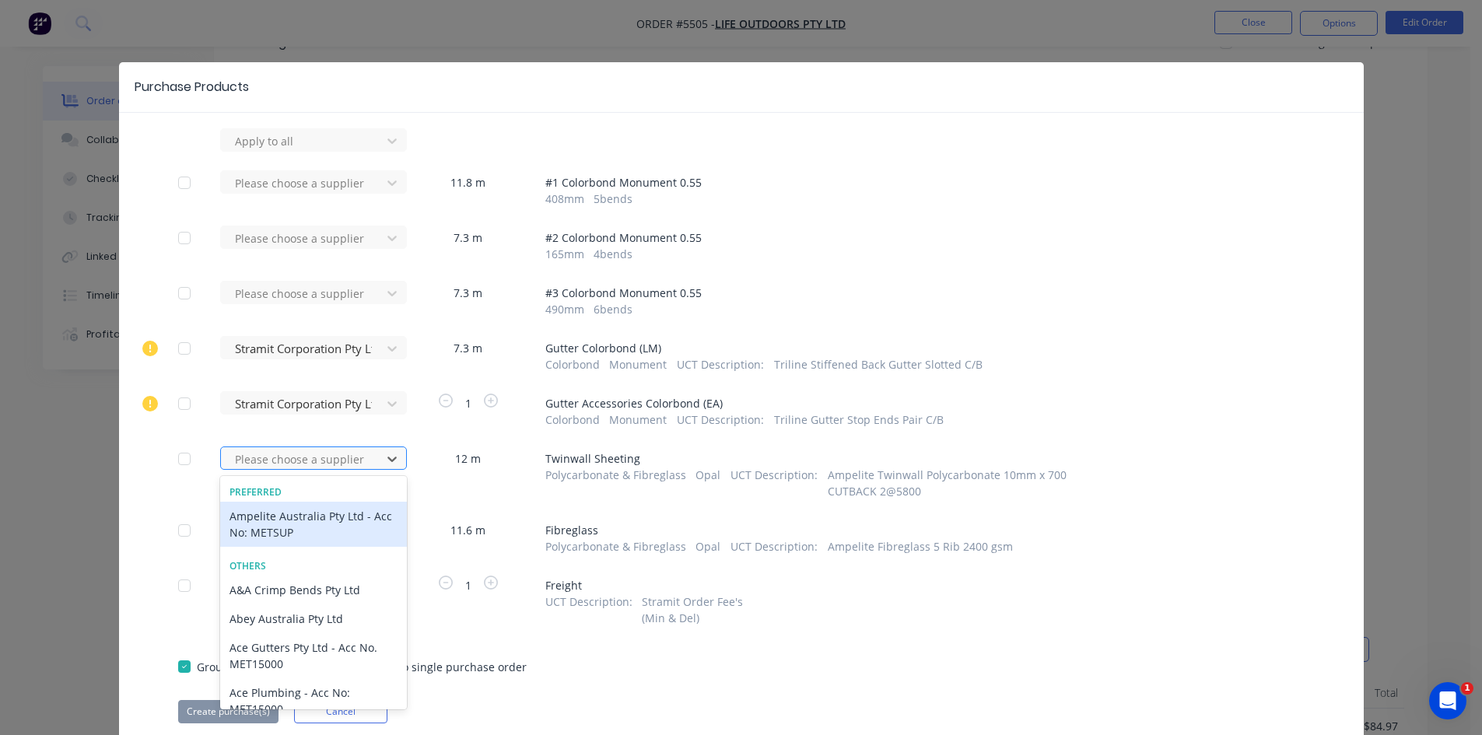
click at [350, 459] on div at bounding box center [303, 459] width 140 height 19
click at [340, 517] on div "Ampelite Australia Pty Ltd - Acc No: METSUP" at bounding box center [313, 524] width 187 height 45
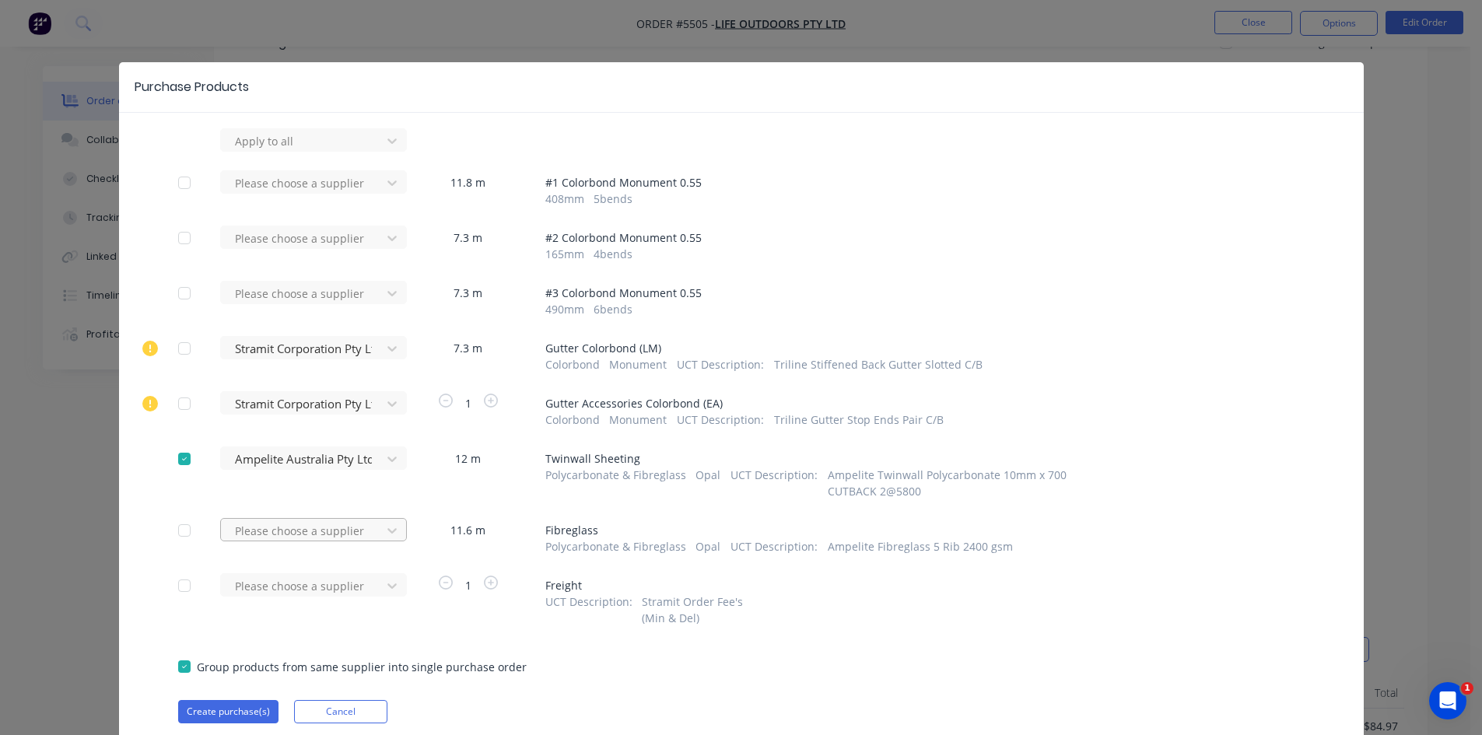
click at [332, 541] on div "Please choose a supplier" at bounding box center [305, 529] width 171 height 23
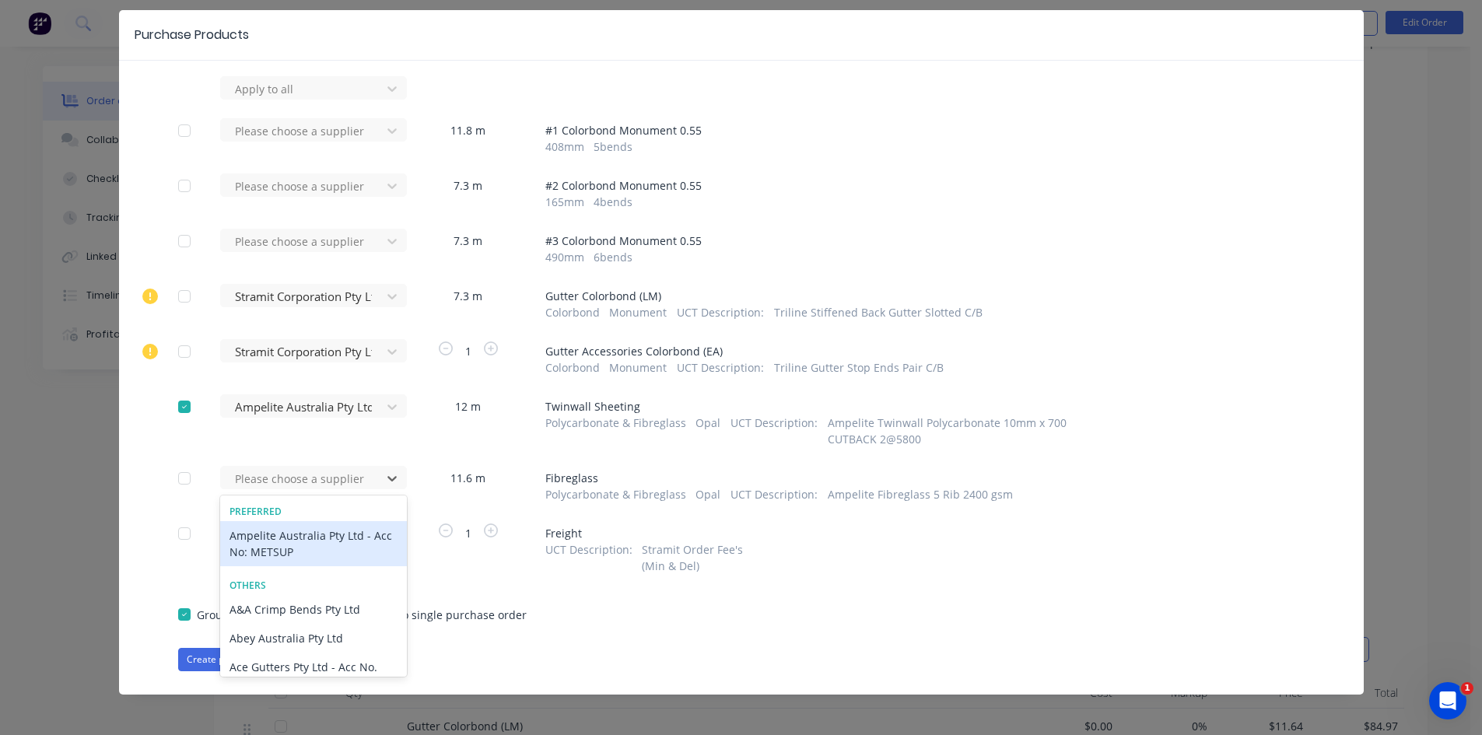
click at [325, 541] on div "Ampelite Australia Pty Ltd - Acc No: METSUP" at bounding box center [313, 543] width 187 height 45
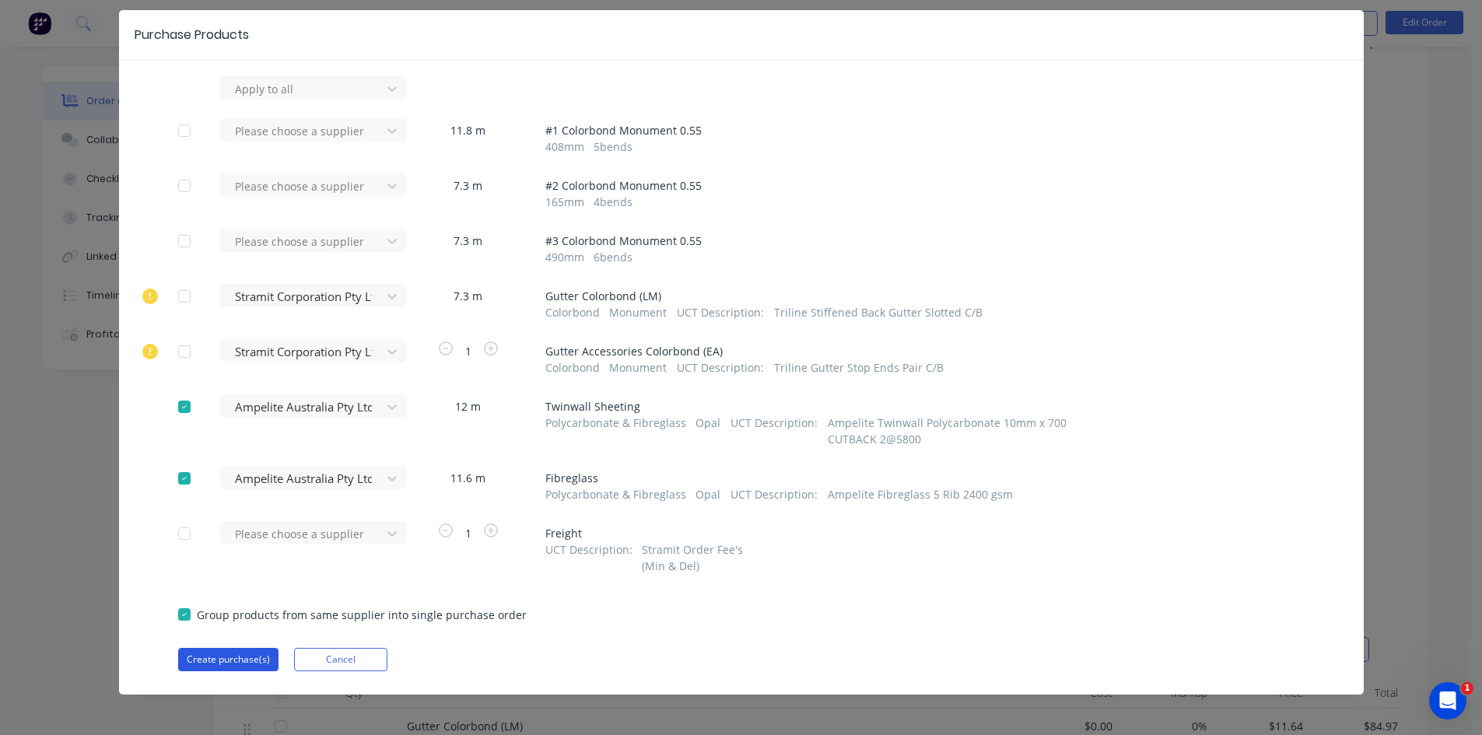
click at [221, 654] on button "Create purchase(s)" at bounding box center [228, 659] width 100 height 23
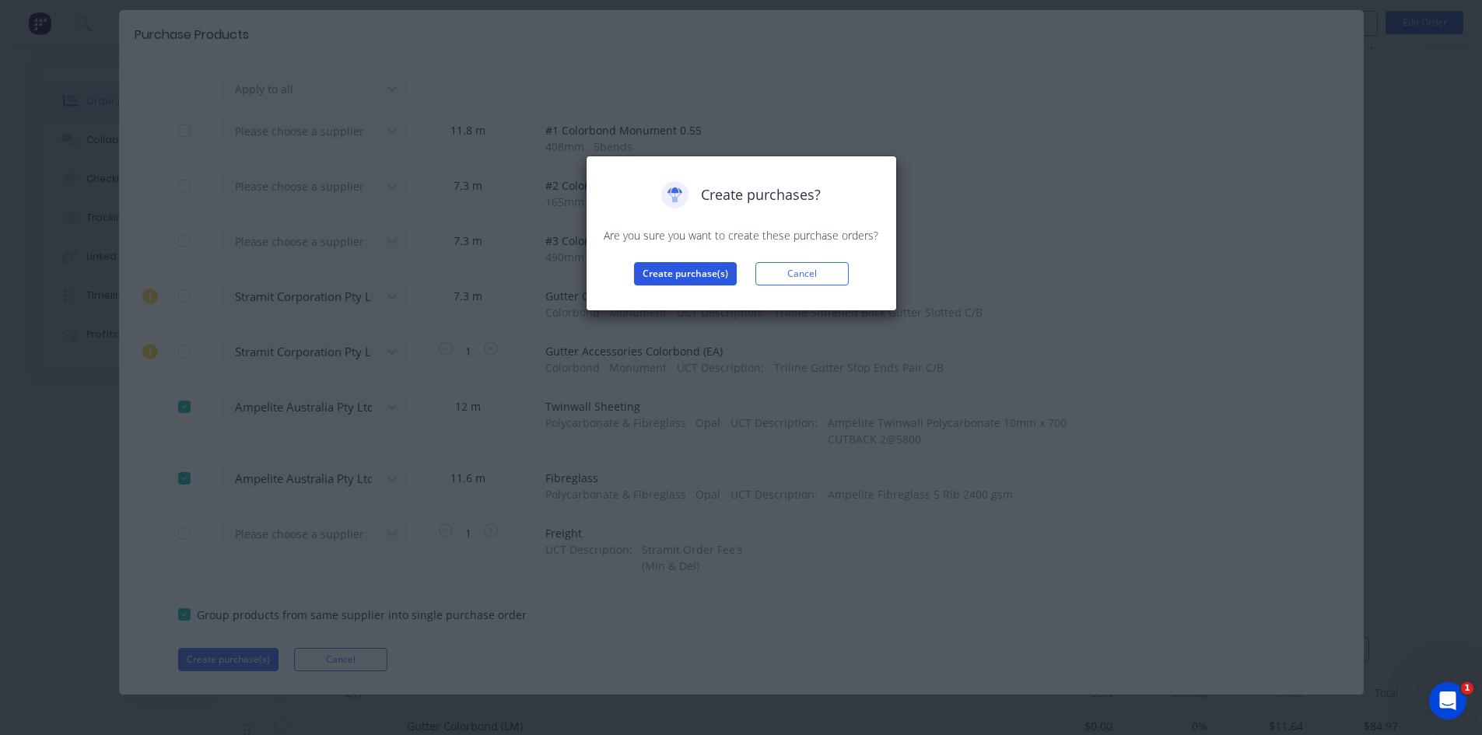
click at [662, 268] on button "Create purchase(s)" at bounding box center [685, 273] width 103 height 23
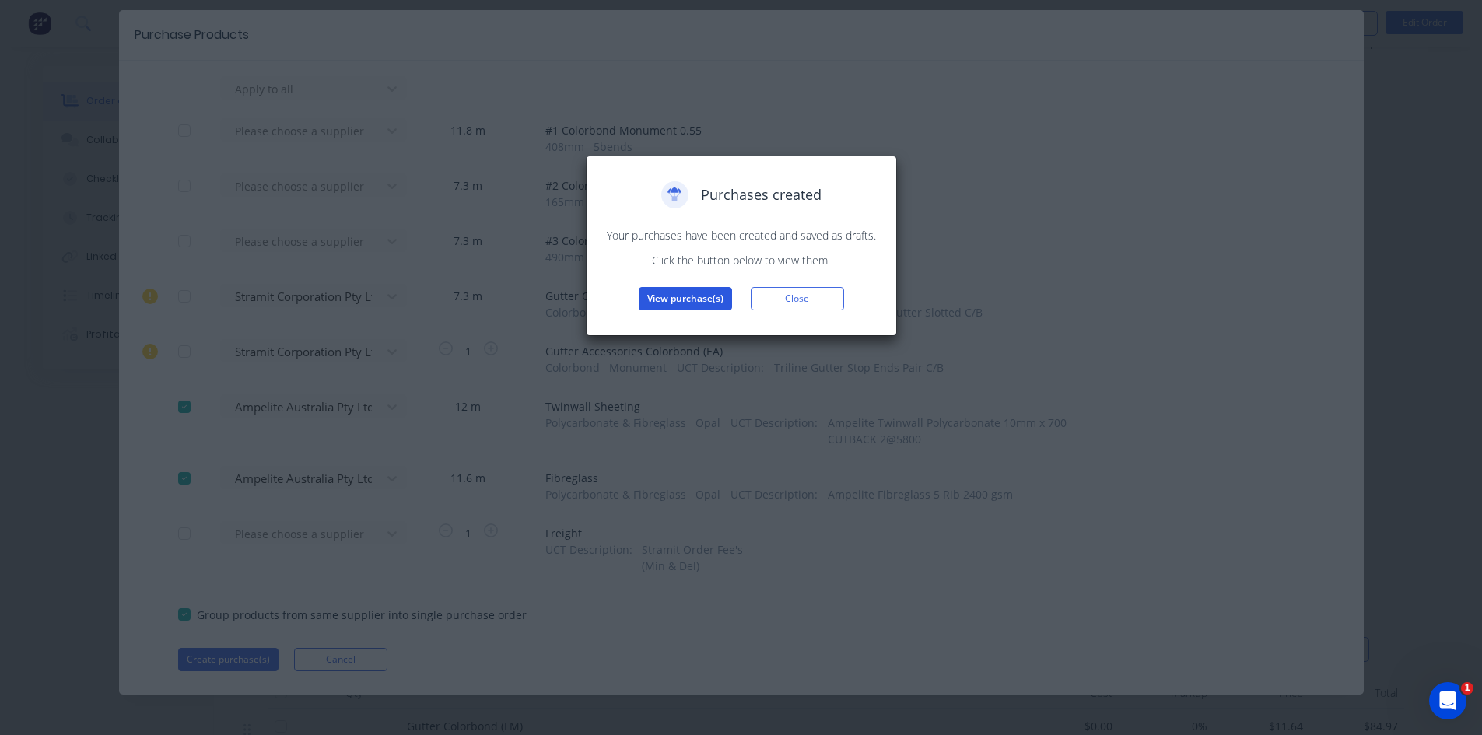
click at [677, 296] on button "View purchase(s)" at bounding box center [685, 298] width 93 height 23
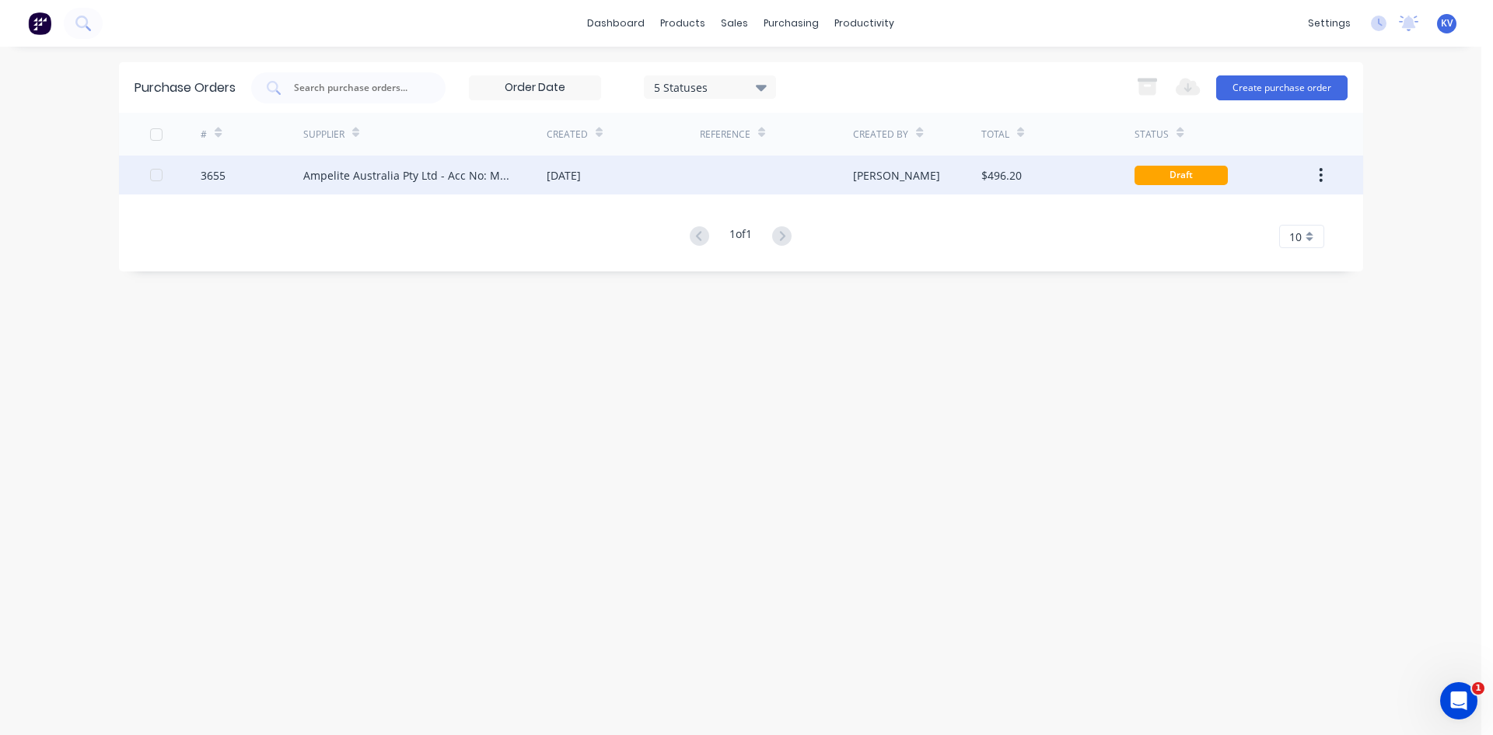
click at [771, 173] on div at bounding box center [776, 175] width 153 height 39
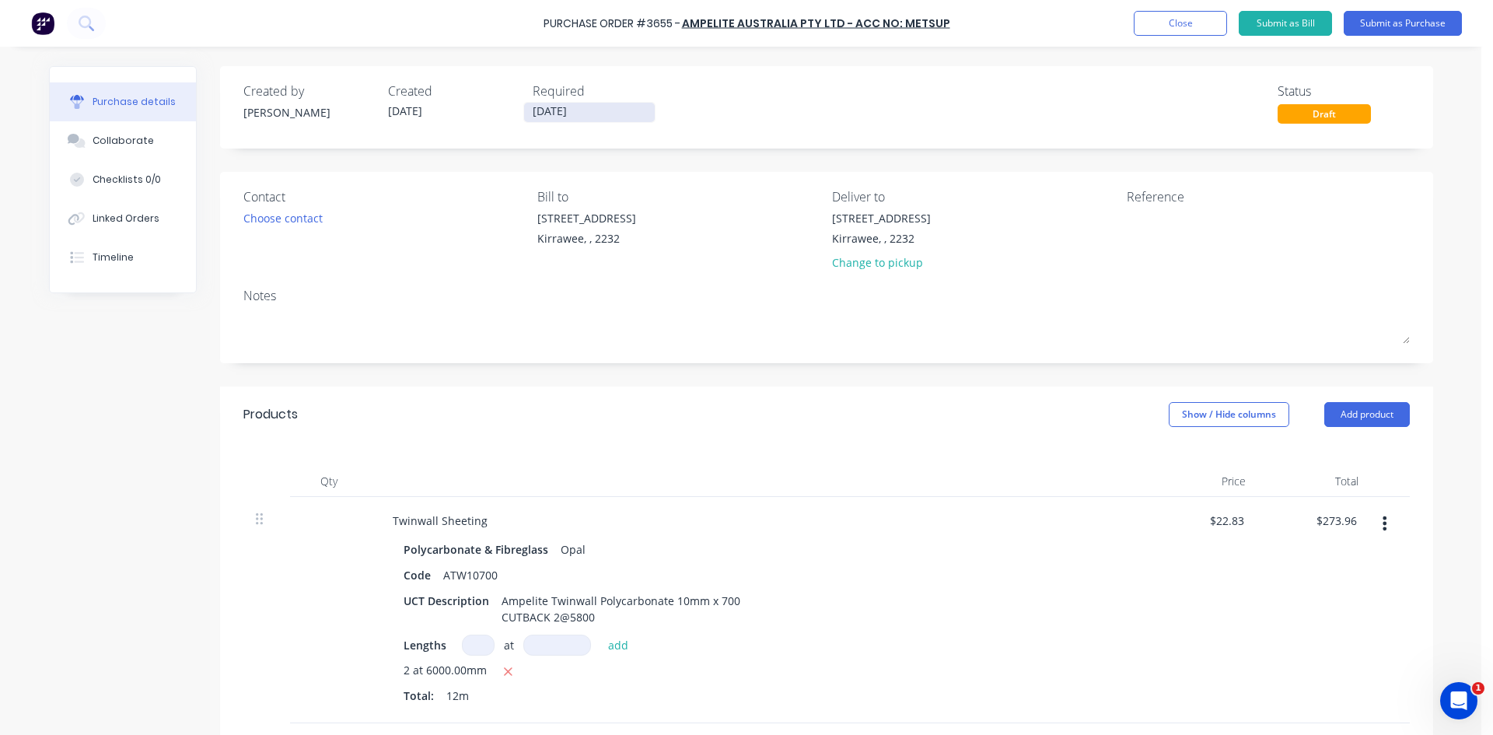
click at [553, 111] on input "[DATE]" at bounding box center [589, 112] width 131 height 19
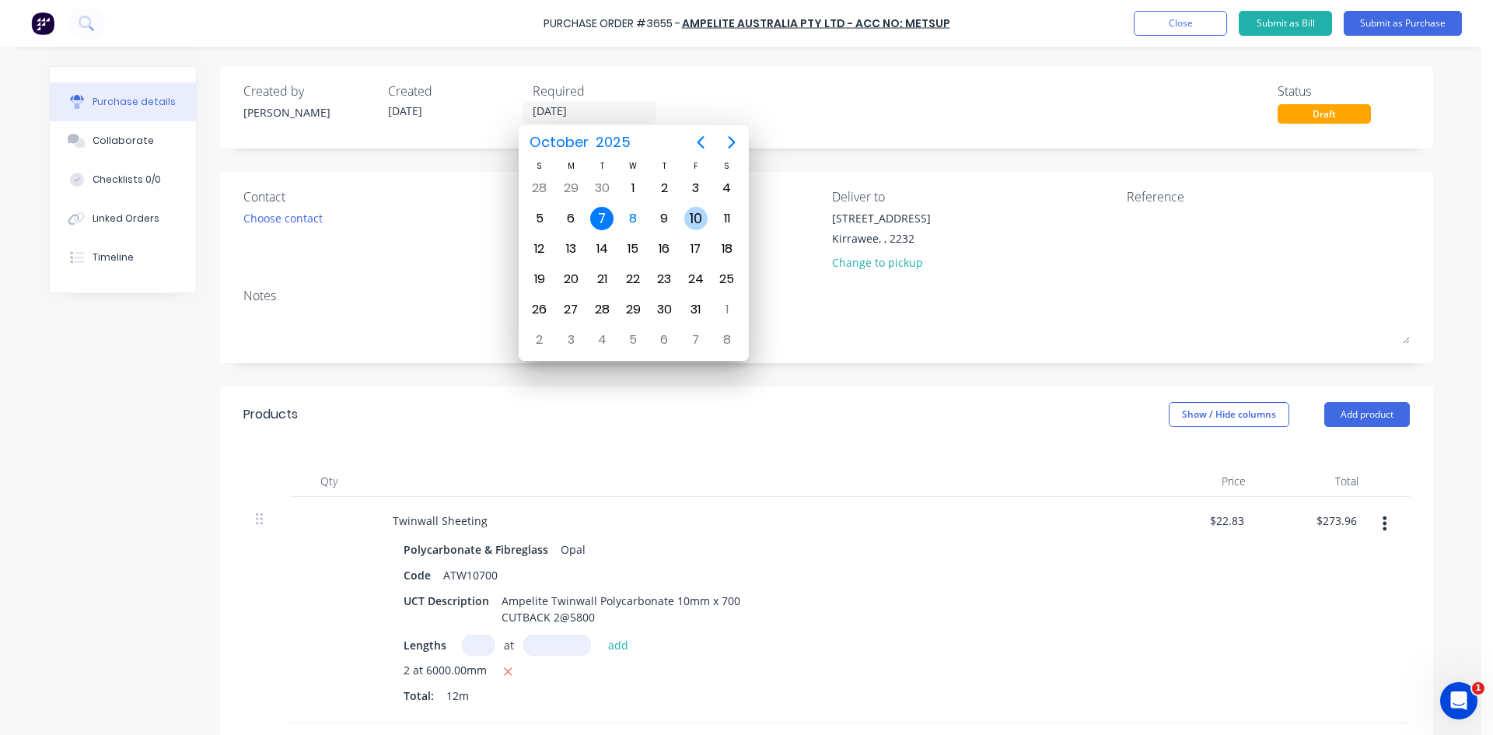
click at [691, 215] on div "10" at bounding box center [695, 218] width 23 height 23
type input "[DATE]"
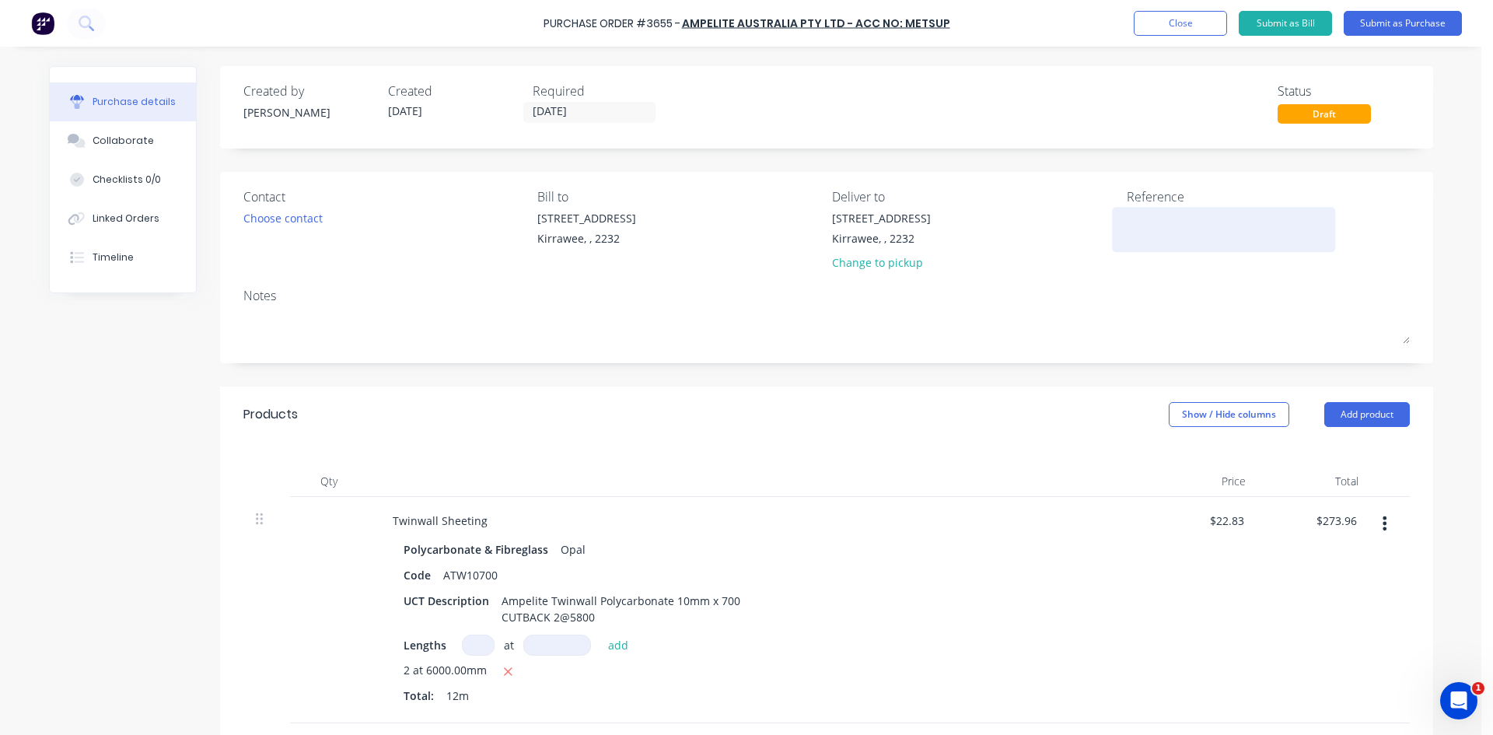
click at [1139, 216] on textarea at bounding box center [1224, 227] width 194 height 35
type textarea "LO#1"
type textarea "x"
type textarea "LO#11"
type textarea "x"
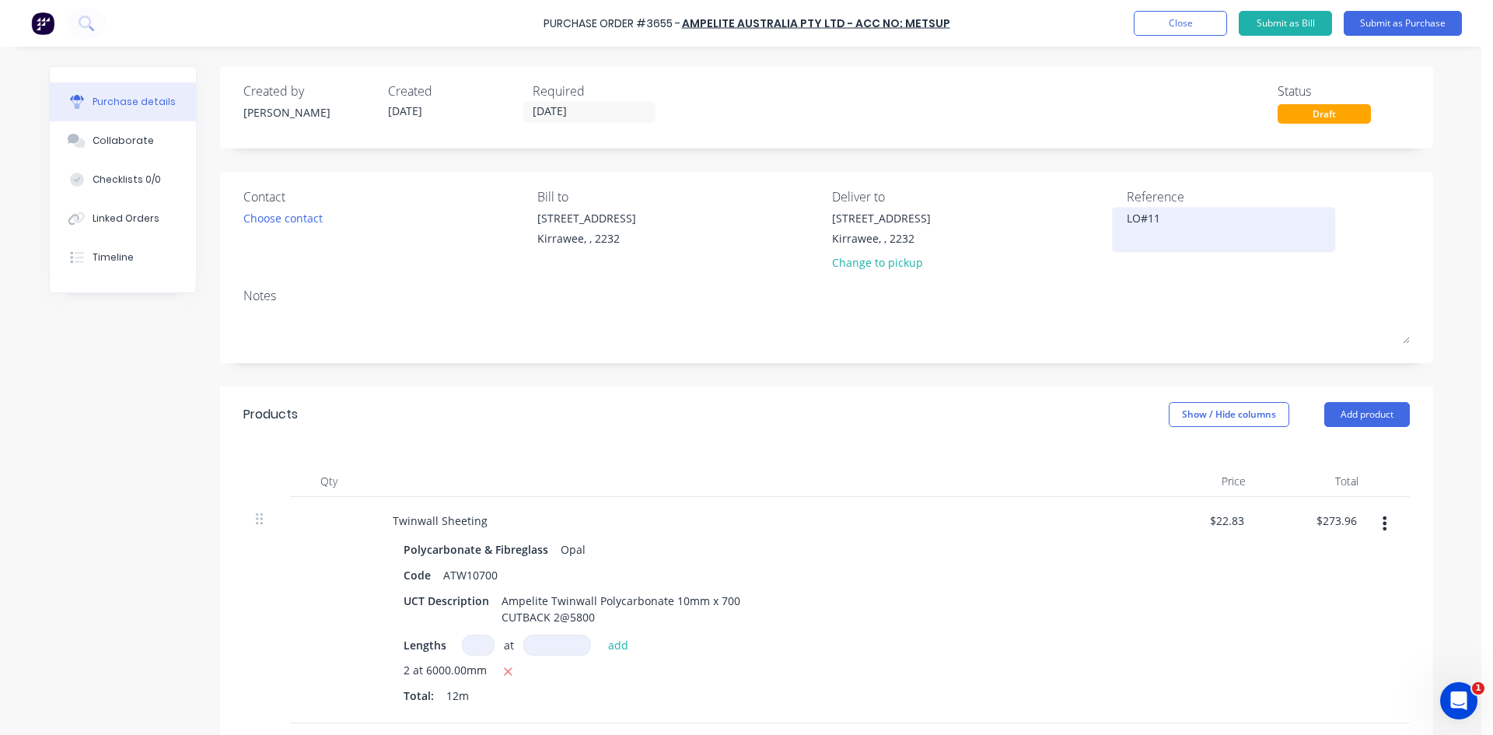
type textarea "LO#119"
type textarea "x"
type textarea "LO#1198"
type textarea "x"
type textarea "LO#1198"
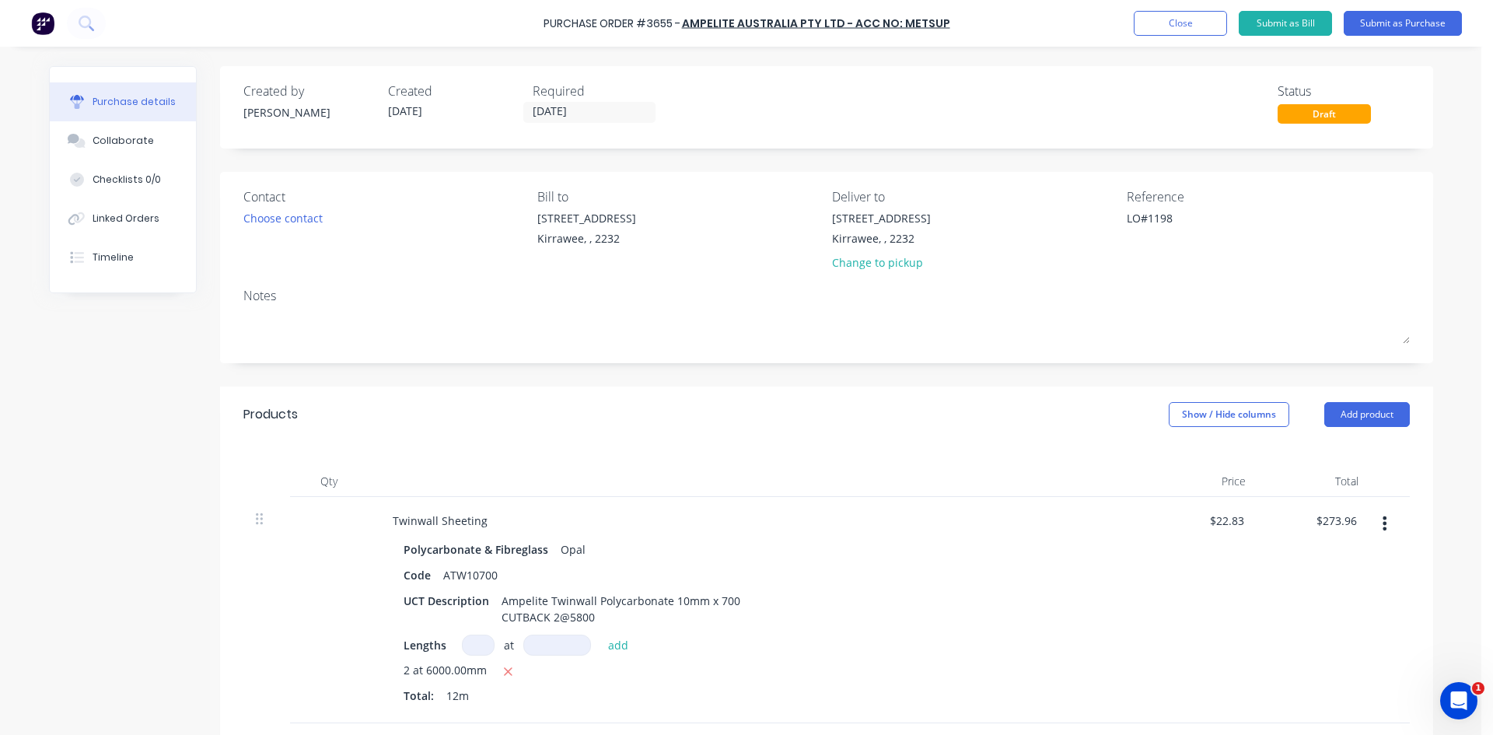
click at [970, 482] on div at bounding box center [757, 481] width 778 height 31
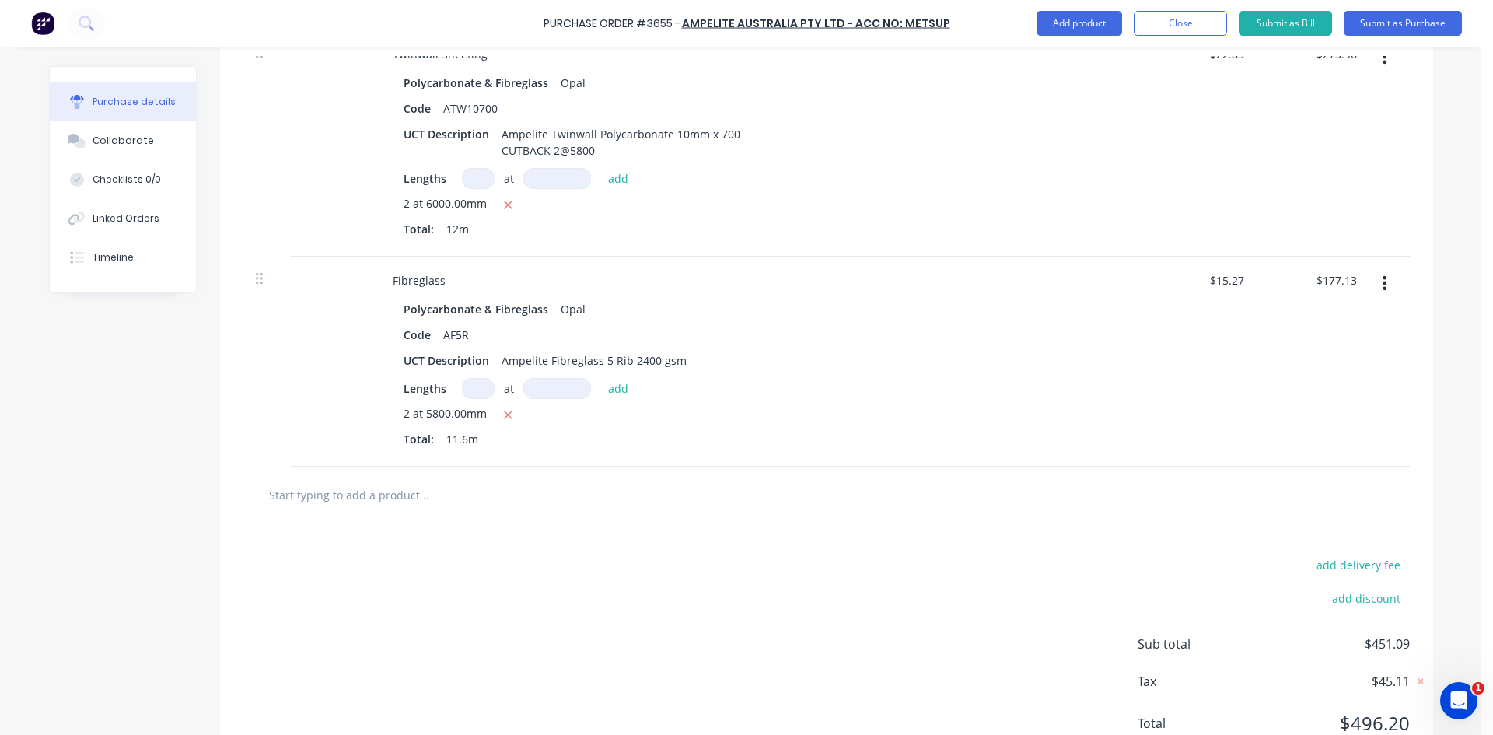
scroll to position [78, 0]
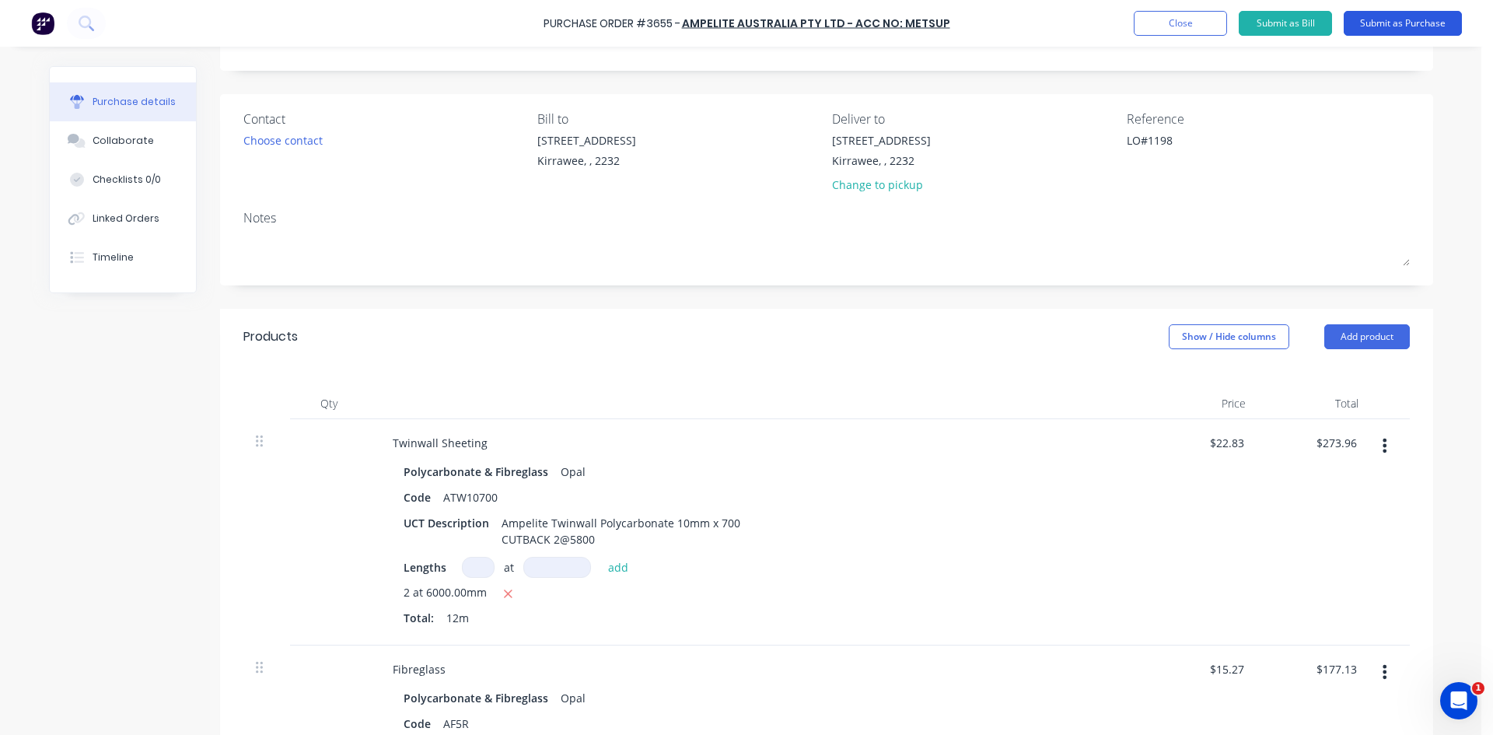
click at [1361, 22] on button "Submit as Purchase" at bounding box center [1403, 23] width 118 height 25
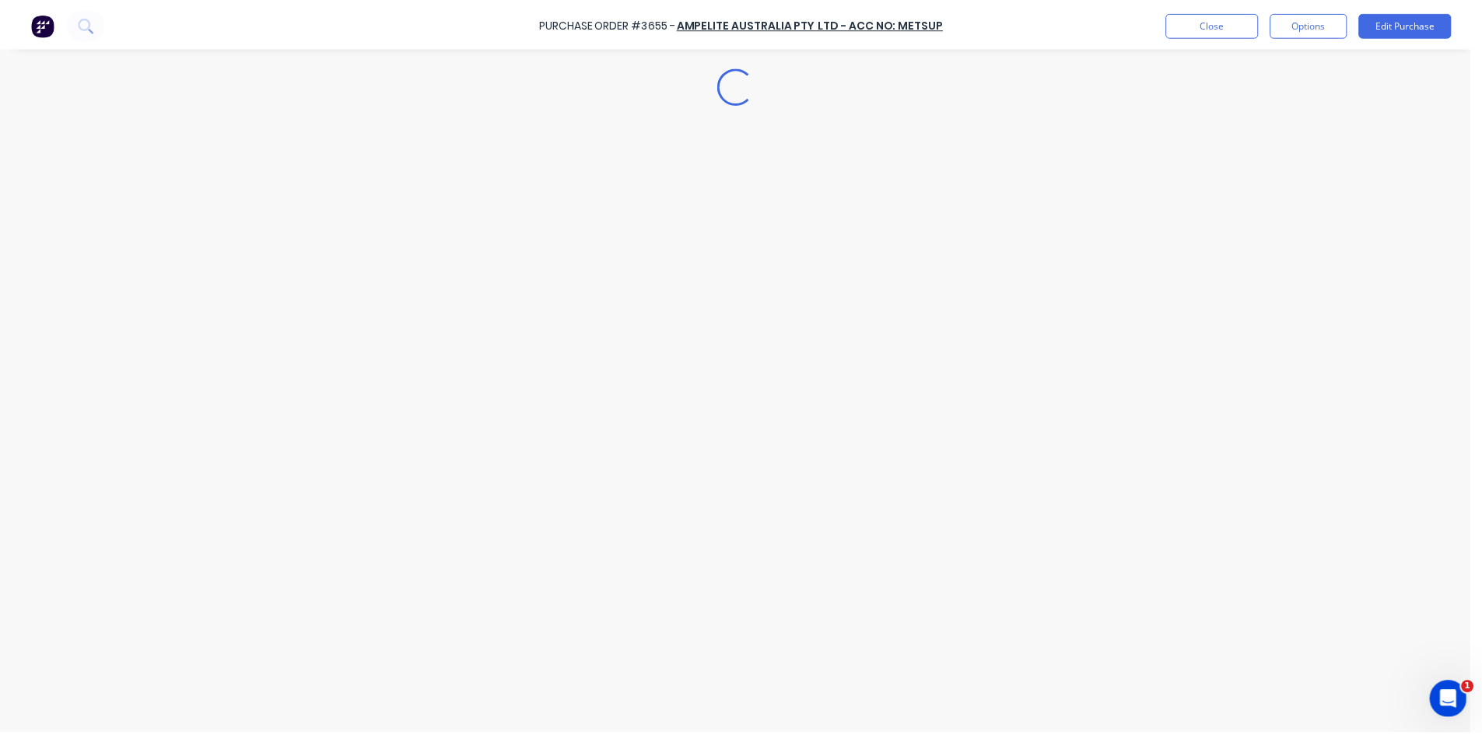
scroll to position [0, 0]
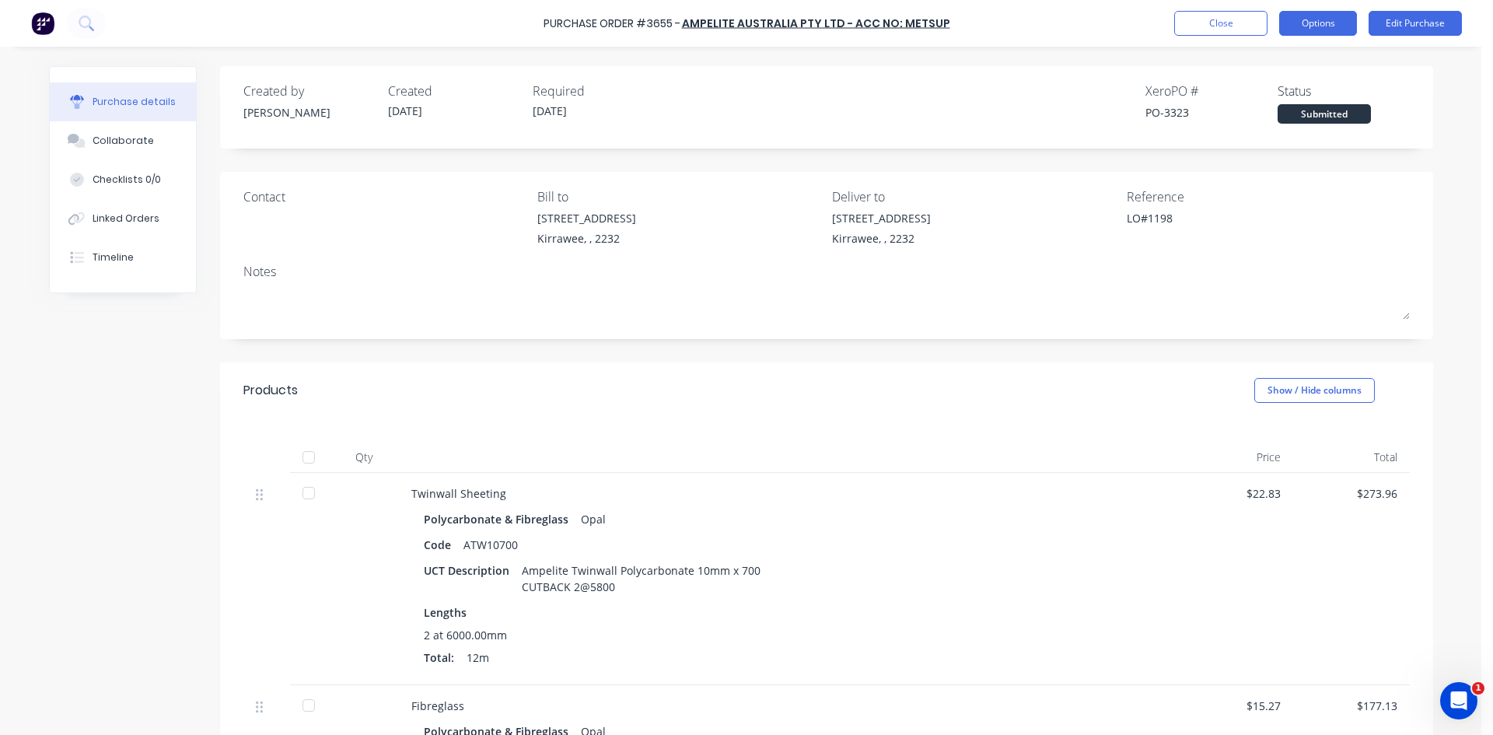
click at [1296, 22] on button "Options" at bounding box center [1318, 23] width 78 height 25
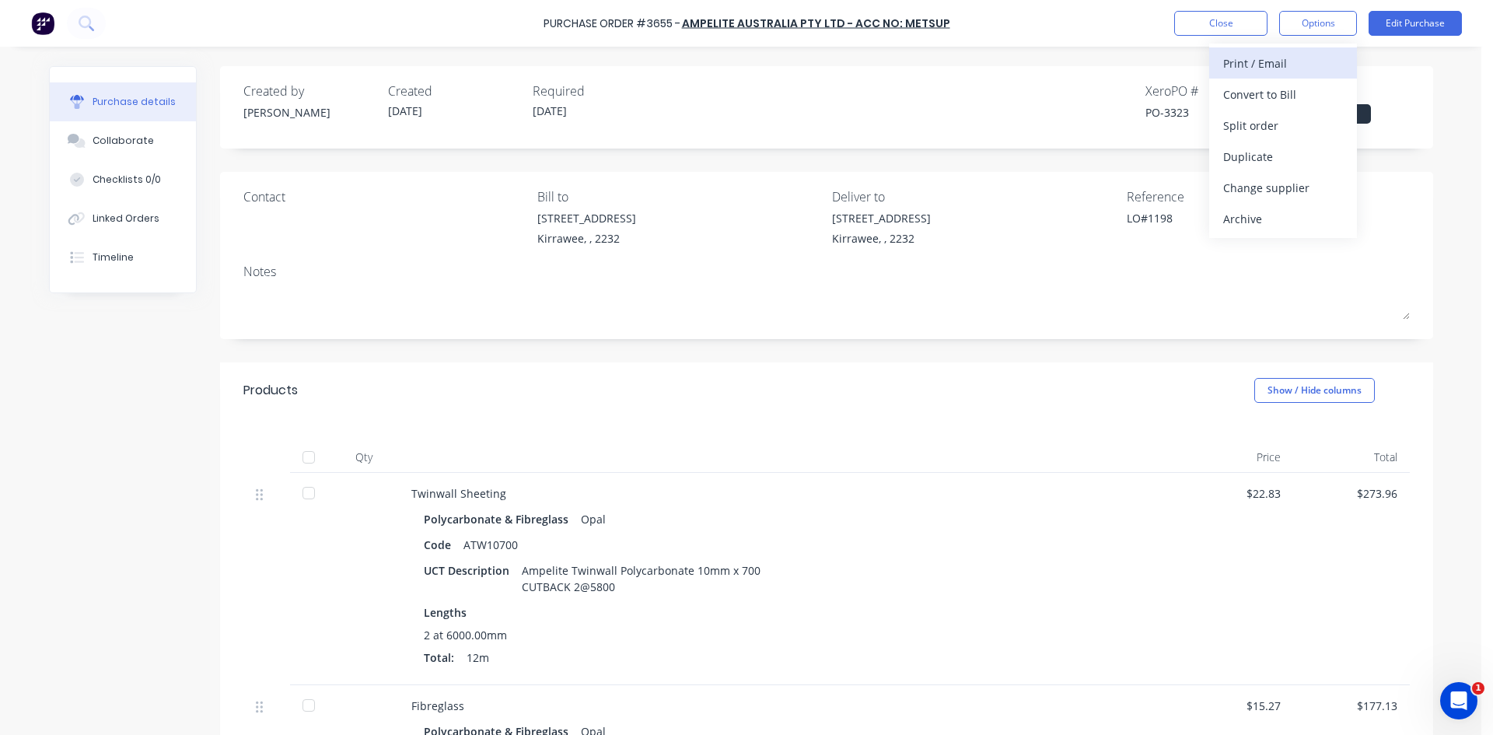
click at [1295, 69] on div "Print / Email" at bounding box center [1283, 63] width 120 height 23
click at [1268, 137] on button "Without pricing" at bounding box center [1283, 125] width 148 height 31
type textarea "x"
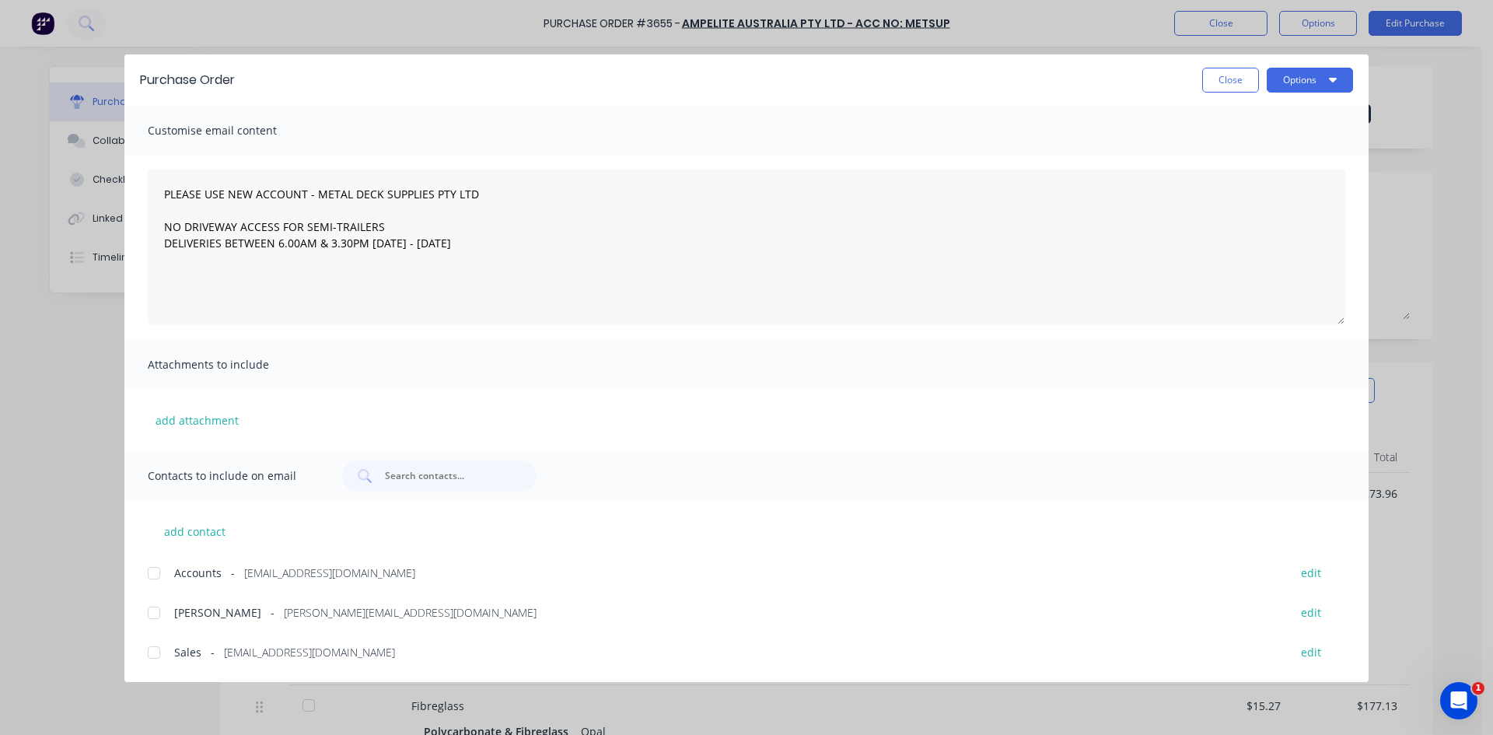
click at [142, 646] on div at bounding box center [153, 652] width 31 height 31
type textarea "PLEASE USE NEW ACCOUNT - METAL DECK SUPPLIES PTY LTD NO DRIVEWAY ACCESS FOR SEM…"
click at [1333, 95] on div "Purchase Order Close Options" at bounding box center [746, 79] width 1244 height 51
click at [1328, 84] on button "Options" at bounding box center [1310, 80] width 86 height 25
click at [1267, 184] on div "Email" at bounding box center [1280, 181] width 120 height 23
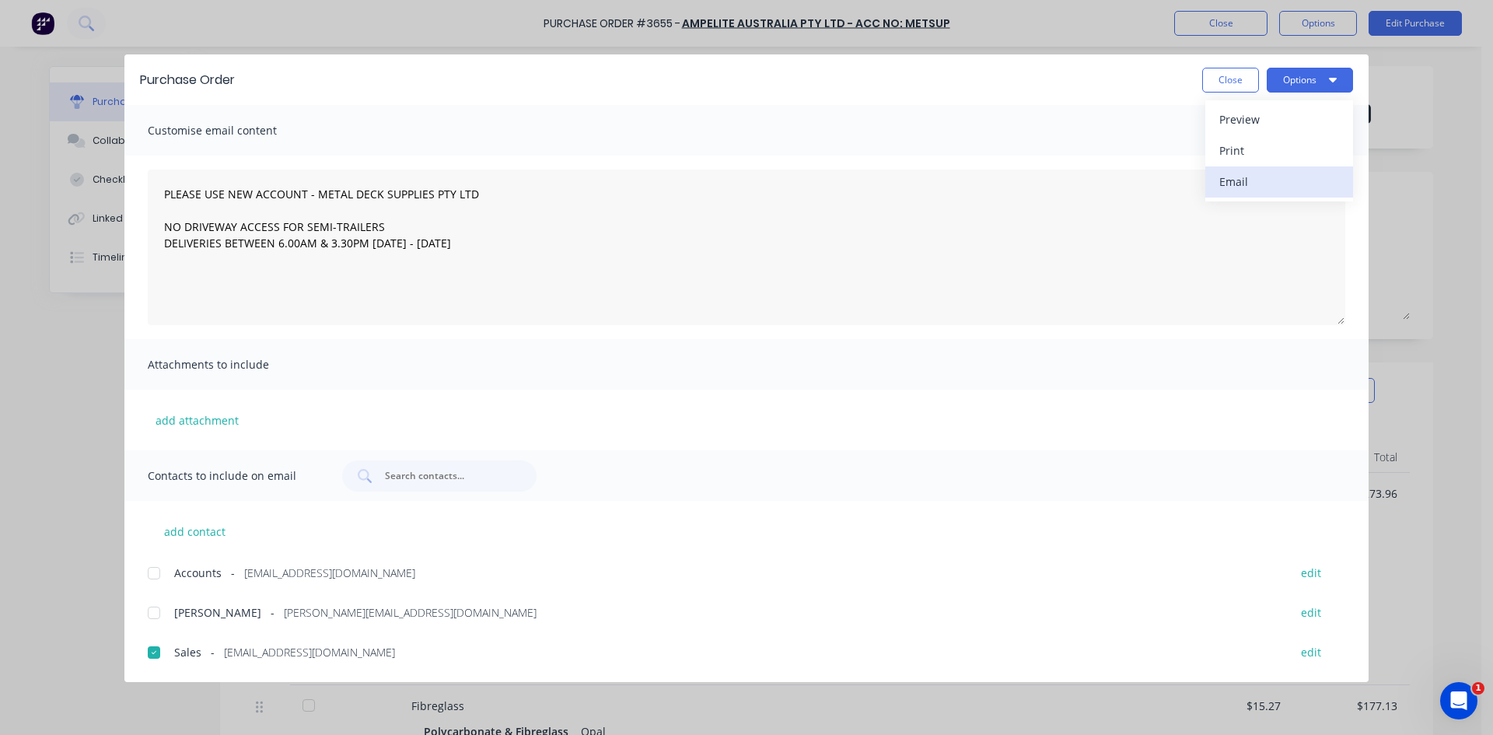
type textarea "x"
type textarea "PLEASE USE NEW ACCOUNT - METAL DECK SUPPLIES PTY LTD NO DRIVEWAY ACCESS FOR SEM…"
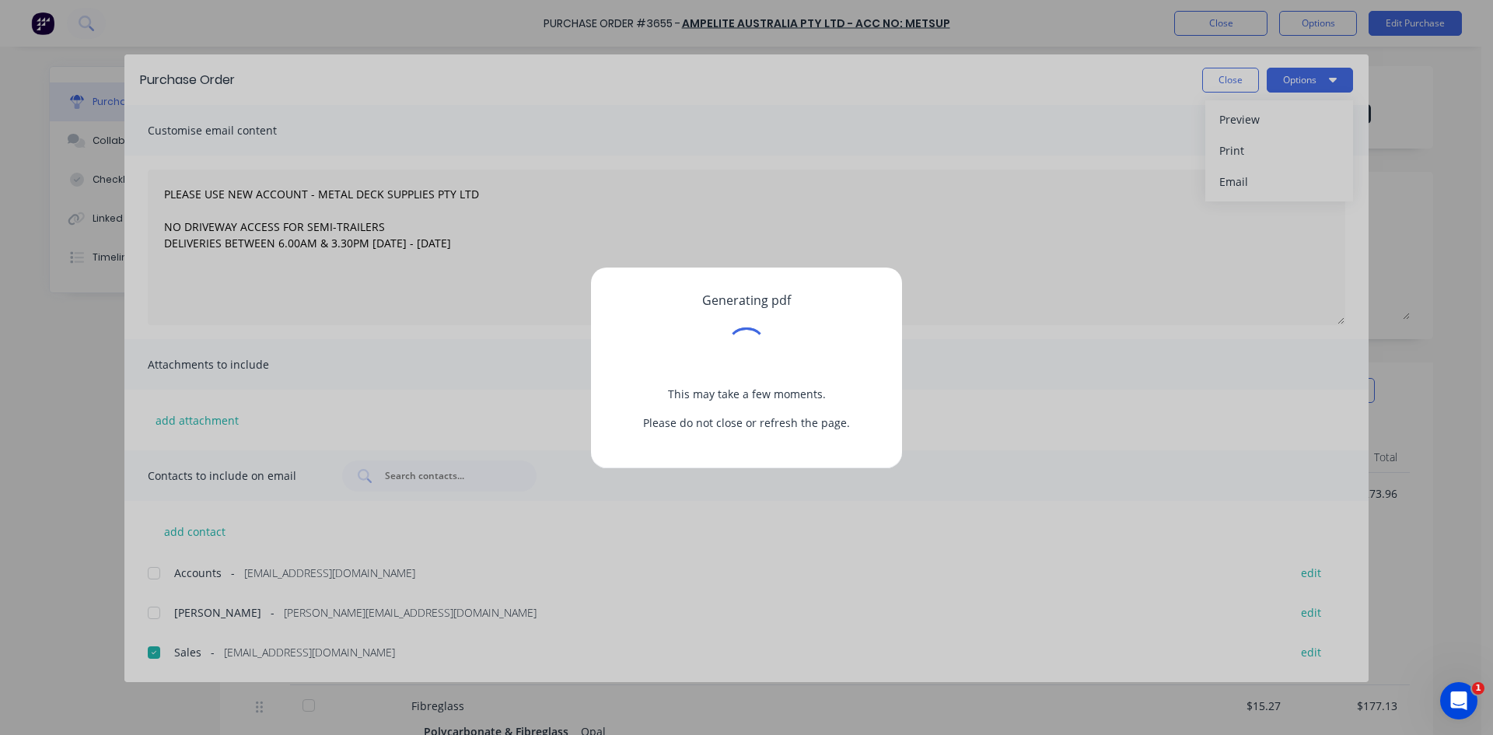
type textarea "x"
type textarea "PLEASE USE NEW ACCOUNT - METAL DECK SUPPLIES PTY LTD NO DRIVEWAY ACCESS FOR SEM…"
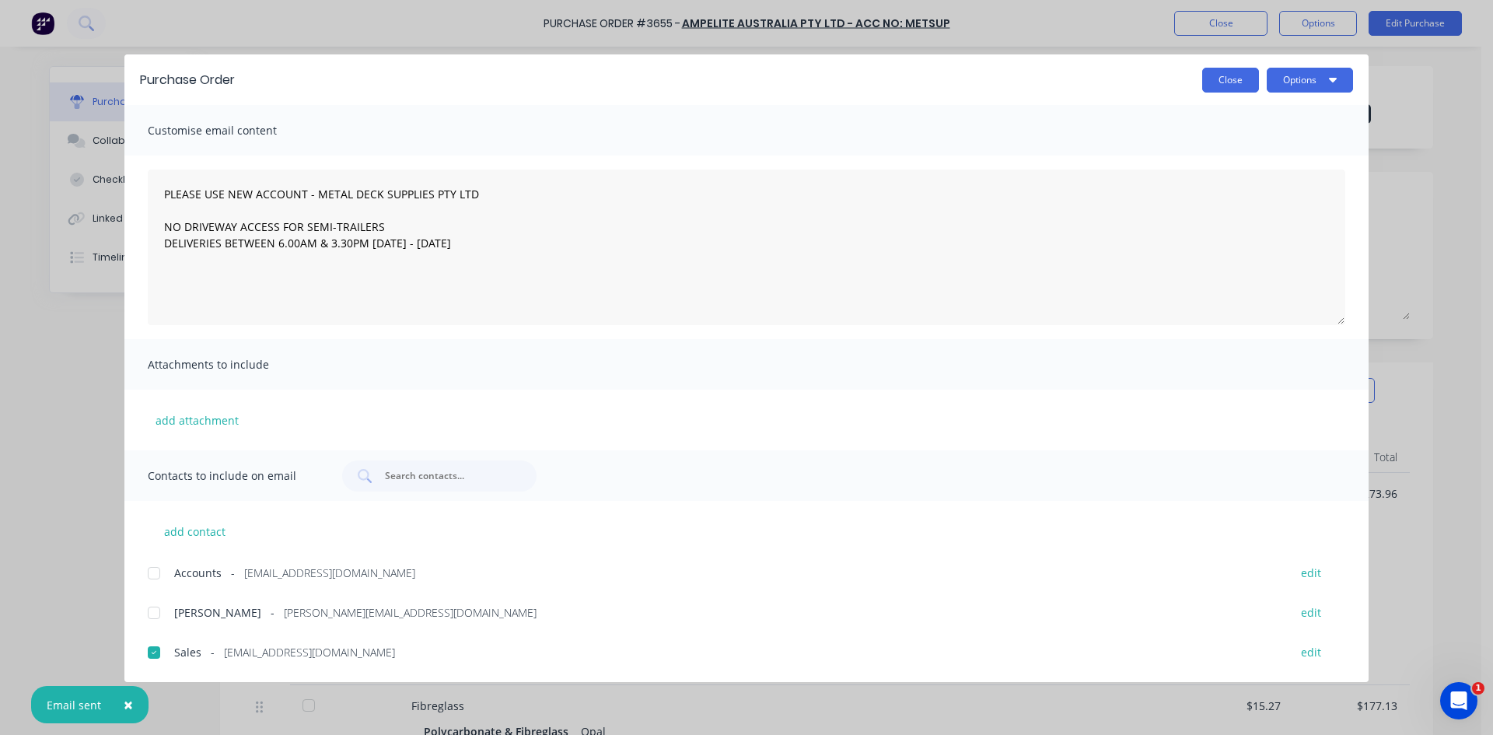
click at [1246, 88] on button "Close" at bounding box center [1230, 80] width 57 height 25
type textarea "x"
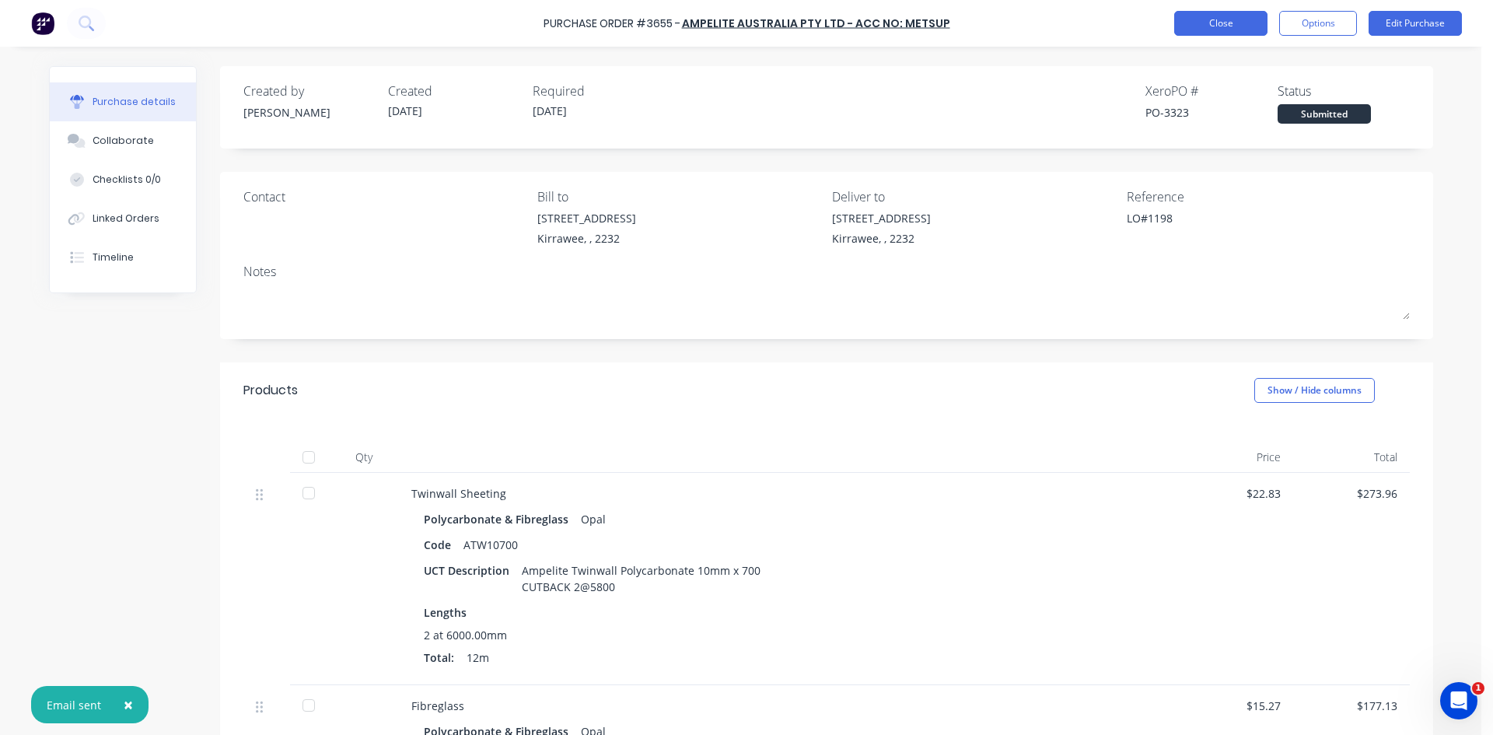
click at [1215, 28] on button "Close" at bounding box center [1220, 23] width 93 height 25
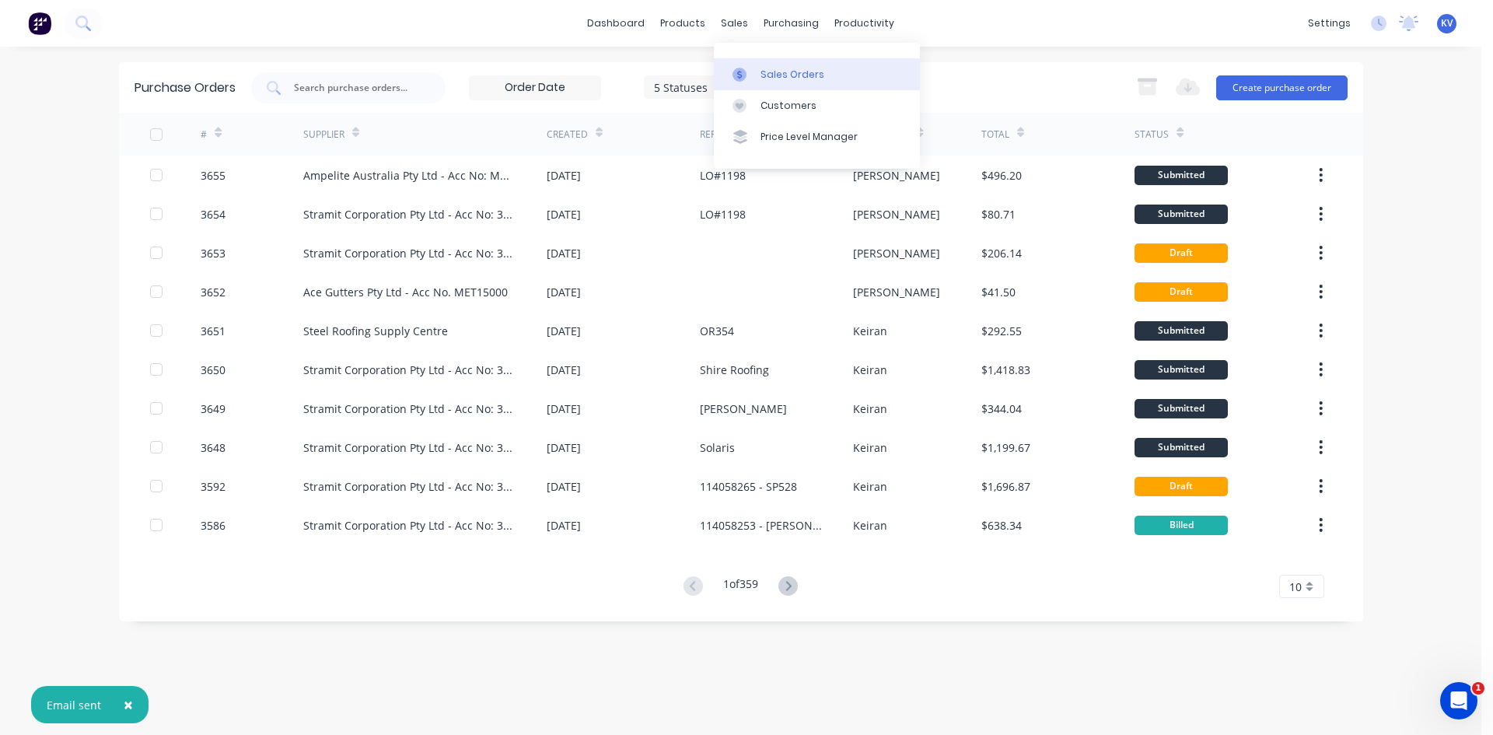
click at [744, 79] on icon at bounding box center [740, 75] width 14 height 14
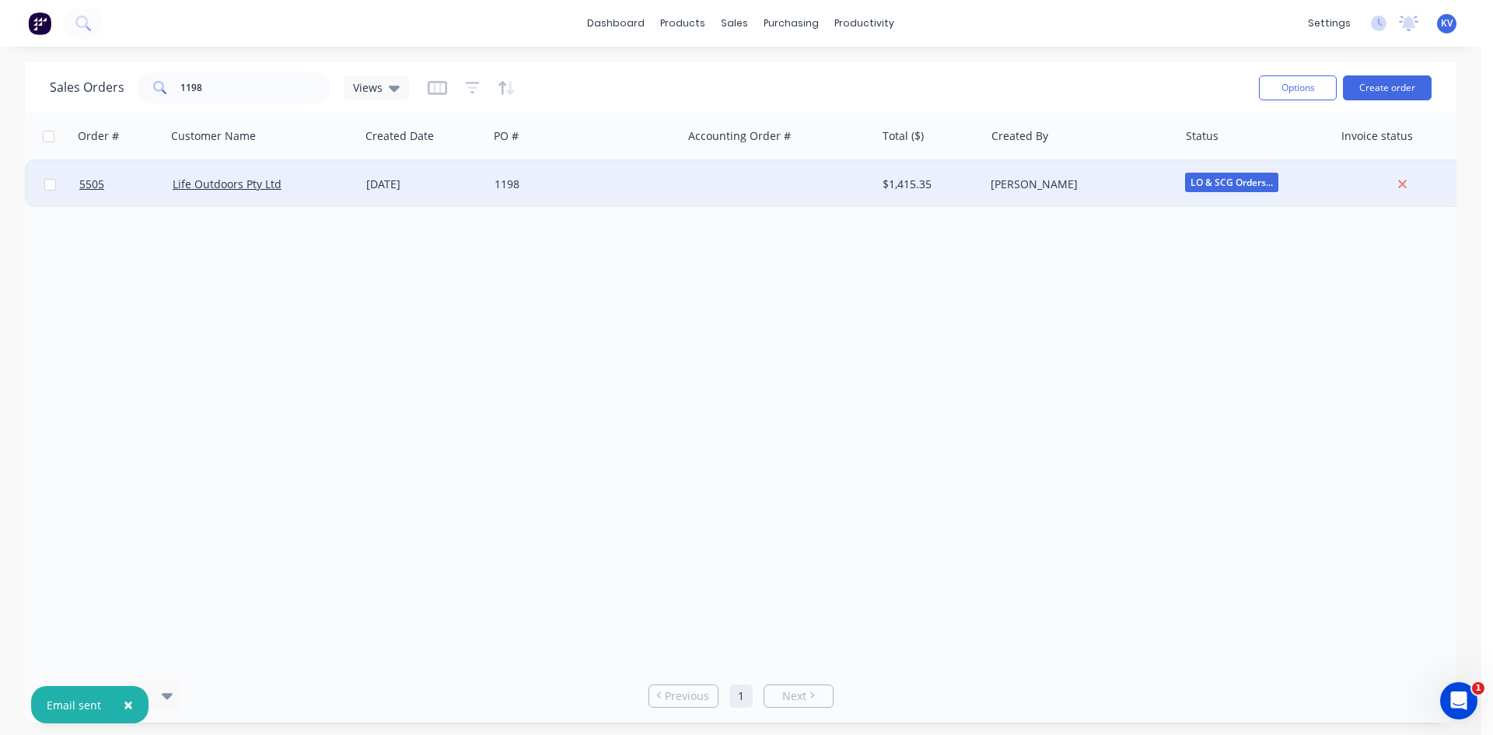
click at [1220, 173] on span "LO & SCG Orders..." at bounding box center [1231, 182] width 93 height 19
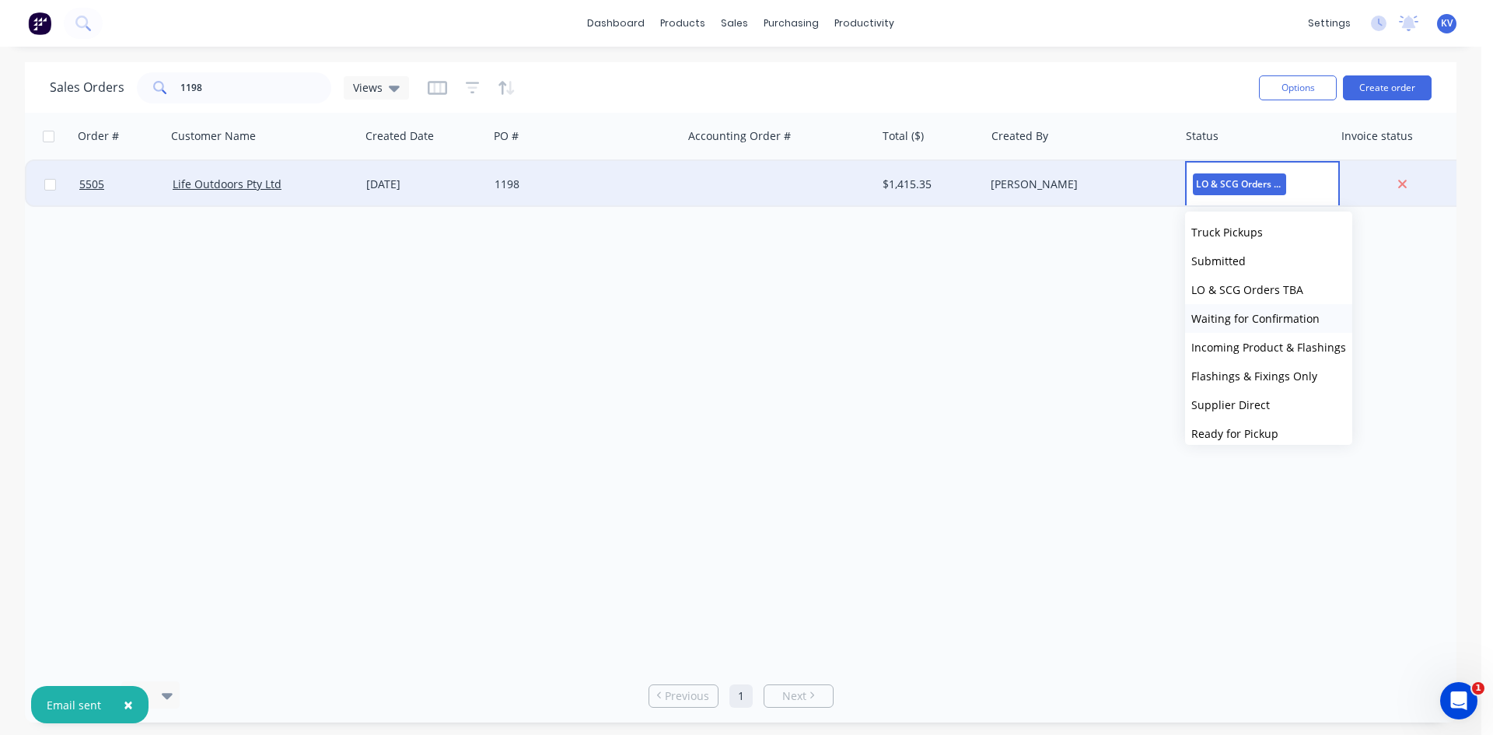
click at [1230, 318] on span "Waiting for Confirmation" at bounding box center [1256, 318] width 128 height 15
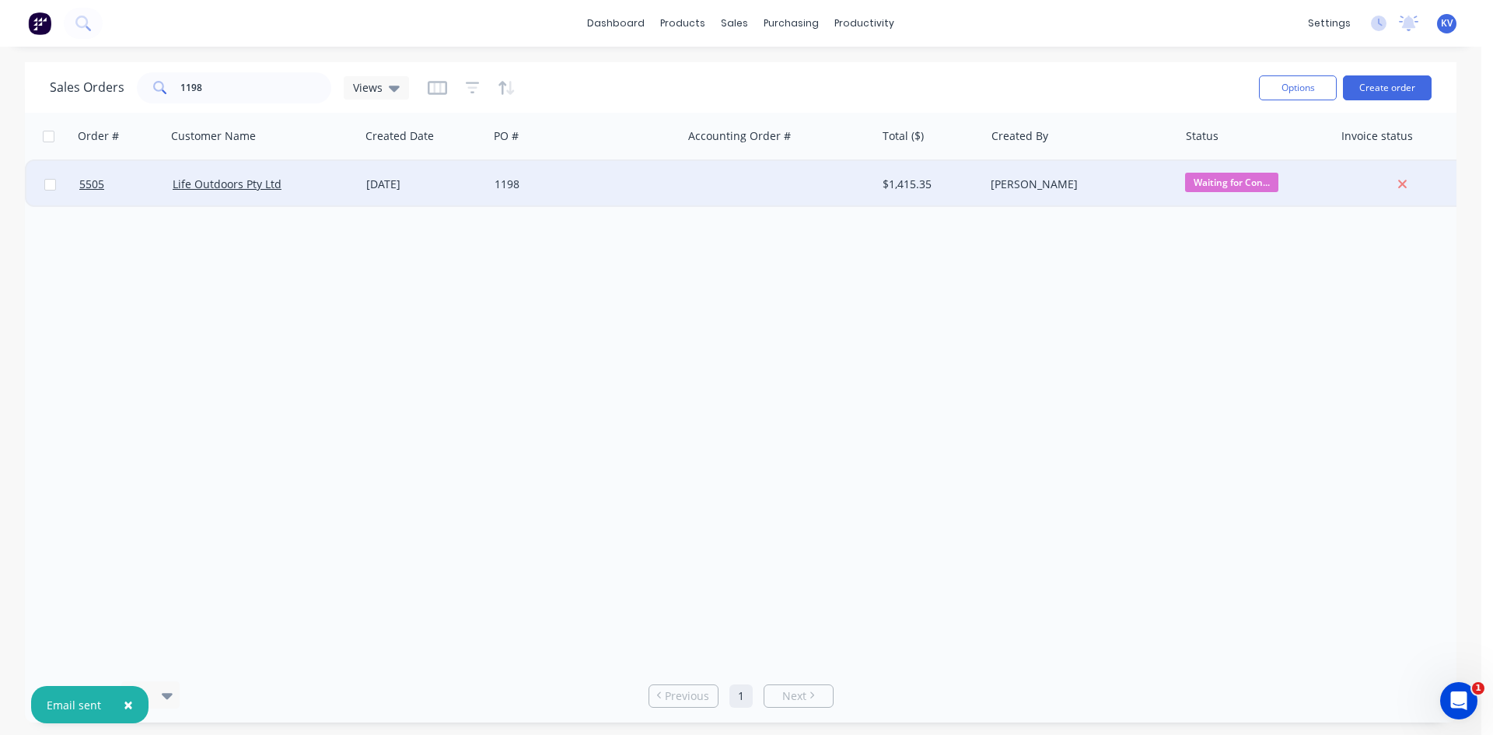
click at [732, 199] on div at bounding box center [779, 184] width 194 height 47
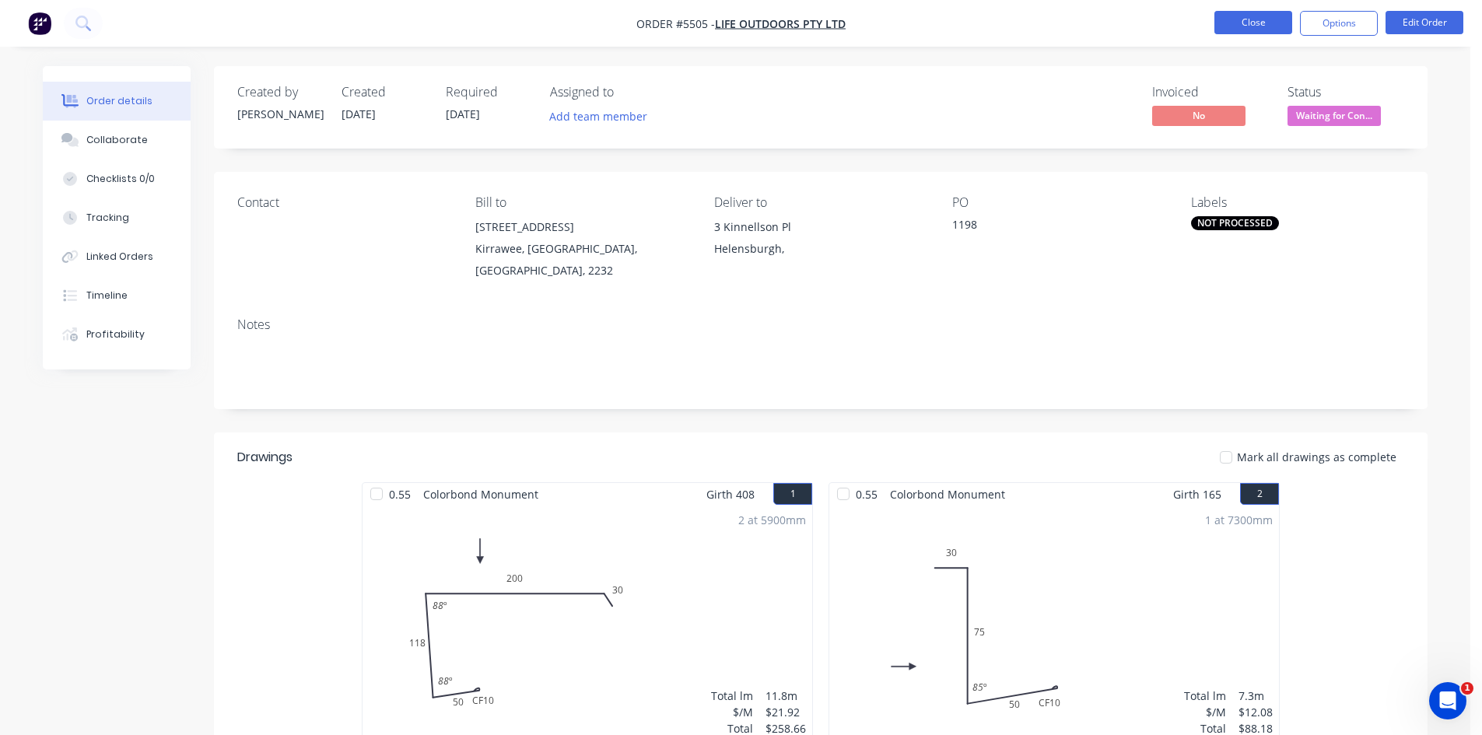
click at [1288, 17] on button "Close" at bounding box center [1253, 22] width 78 height 23
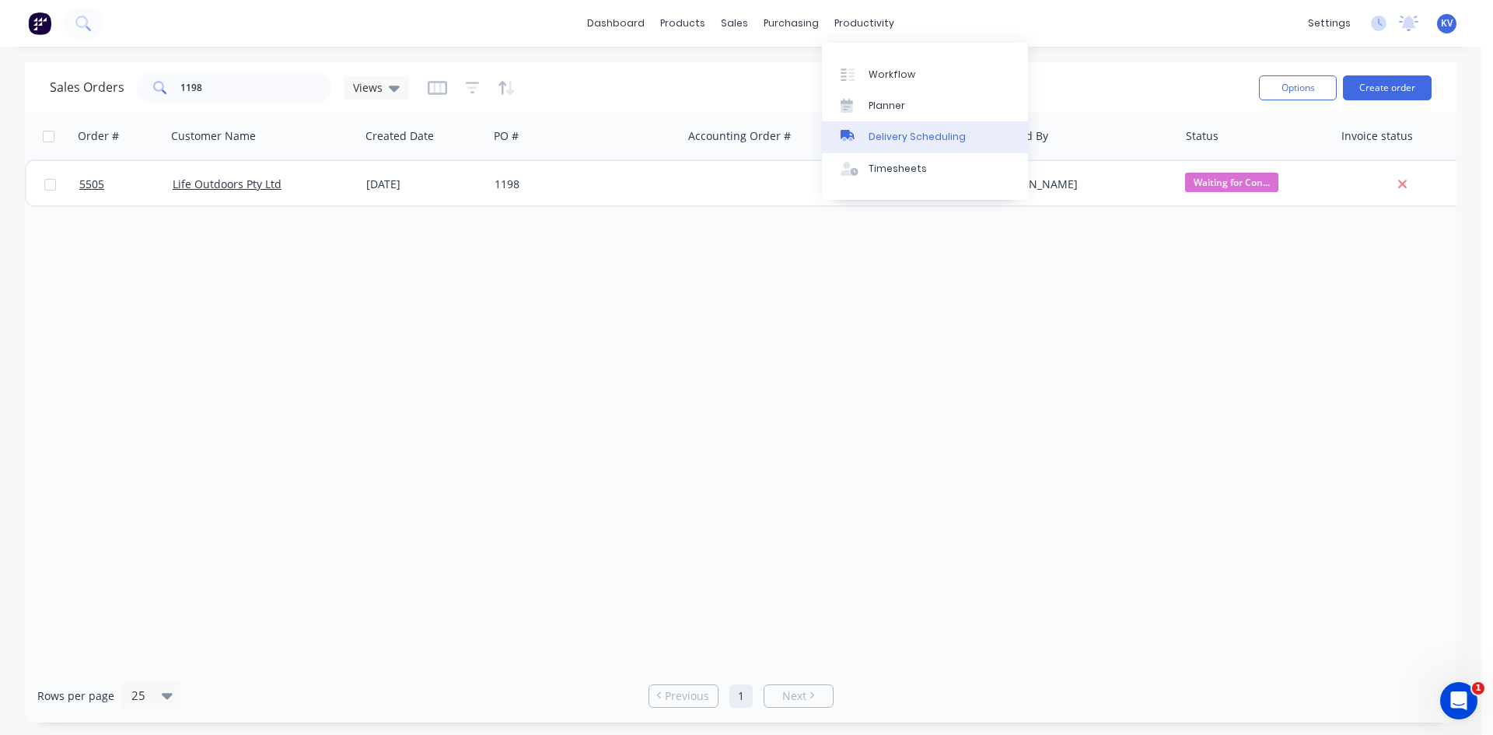
click at [861, 132] on div at bounding box center [852, 137] width 23 height 14
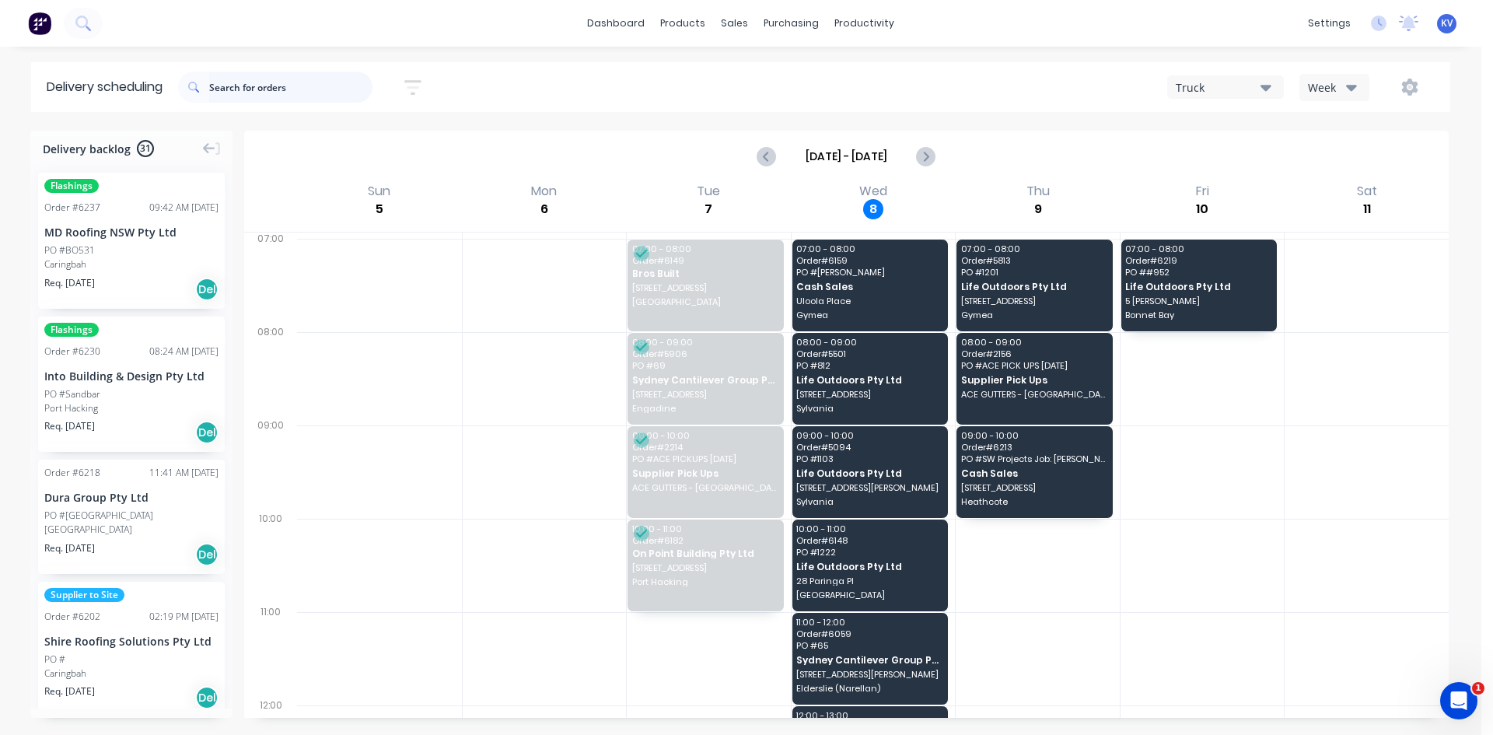
click at [265, 88] on input "text" at bounding box center [290, 87] width 163 height 31
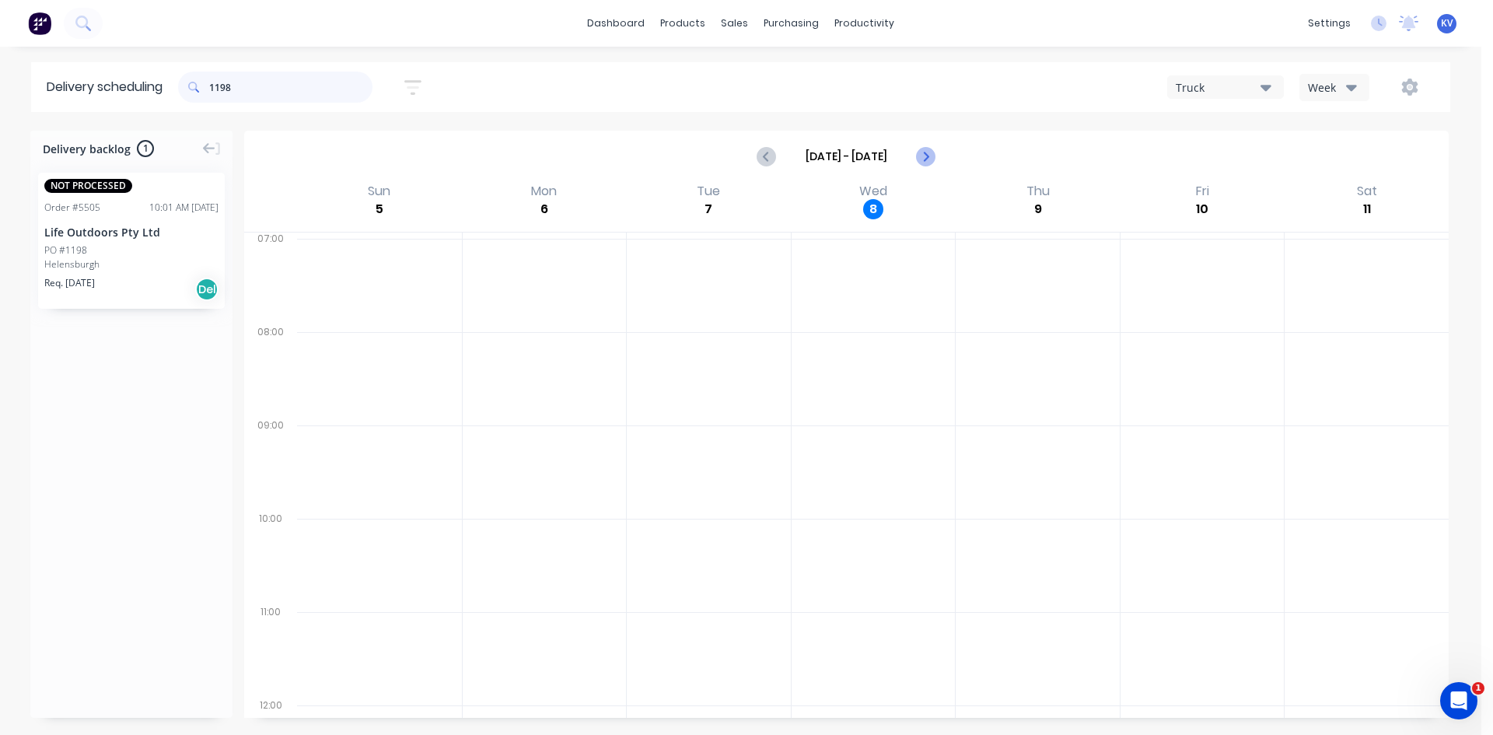
type input "1198"
click at [931, 163] on icon "Next page" at bounding box center [925, 156] width 19 height 19
type input "[DATE] - [DATE]"
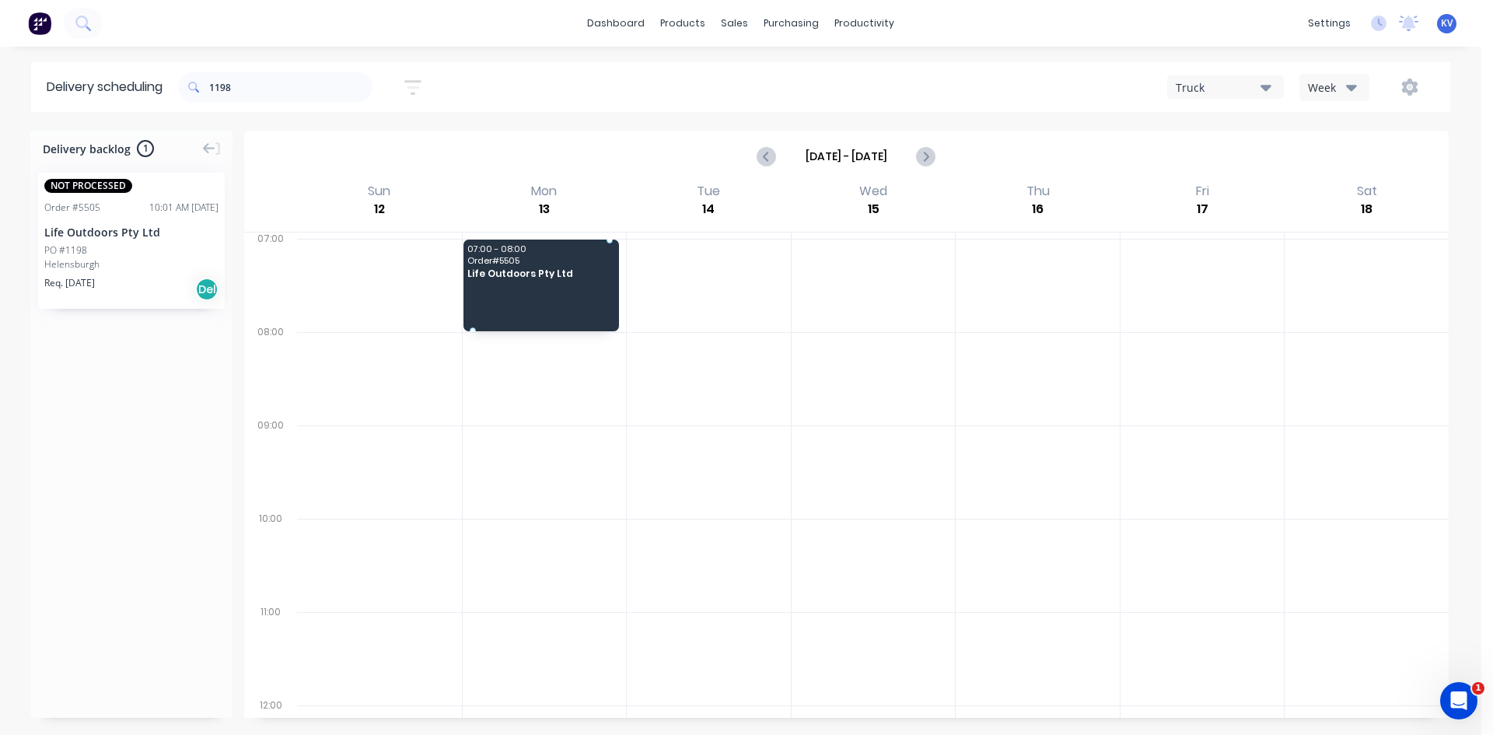
drag, startPoint x: 148, startPoint y: 248, endPoint x: 495, endPoint y: 249, distance: 347.7
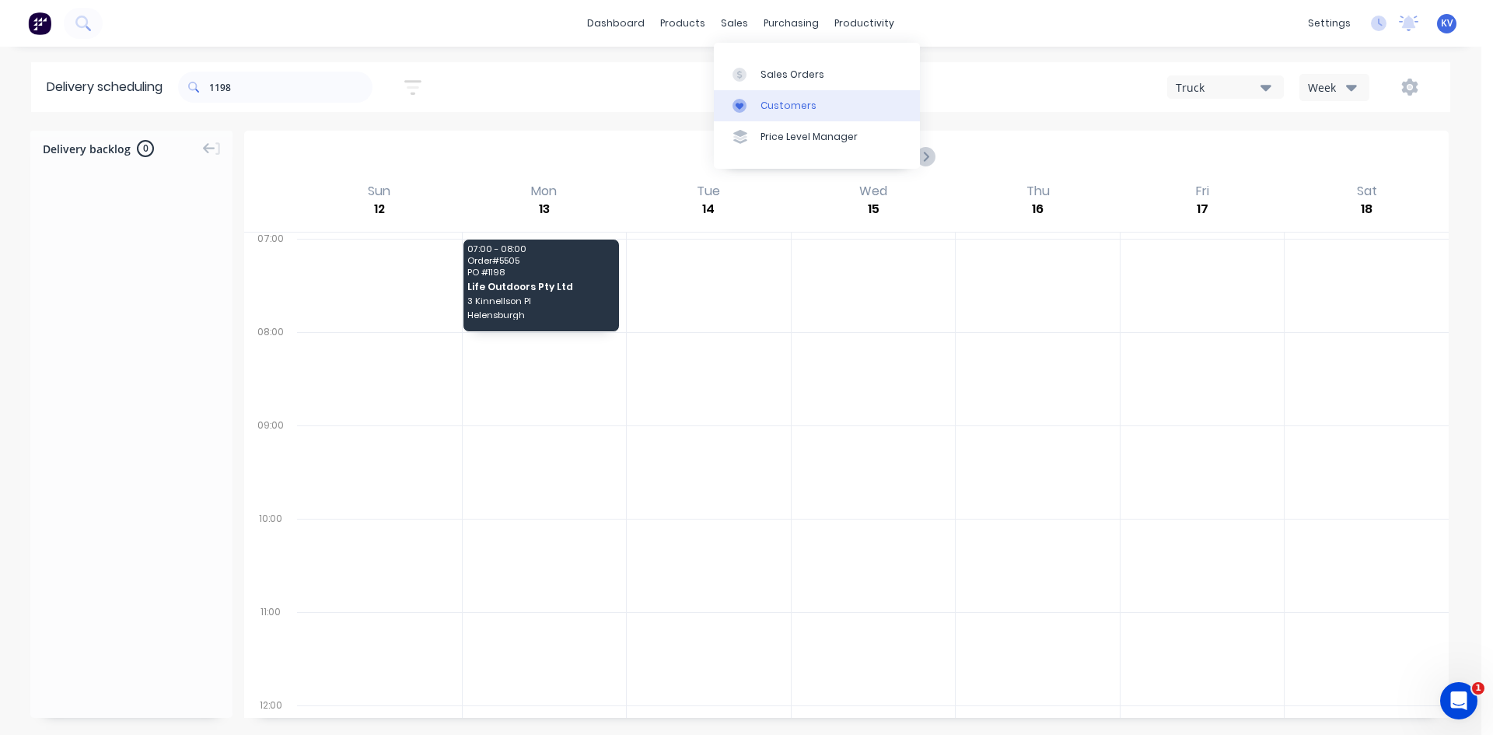
click at [771, 93] on link "Customers" at bounding box center [817, 105] width 206 height 31
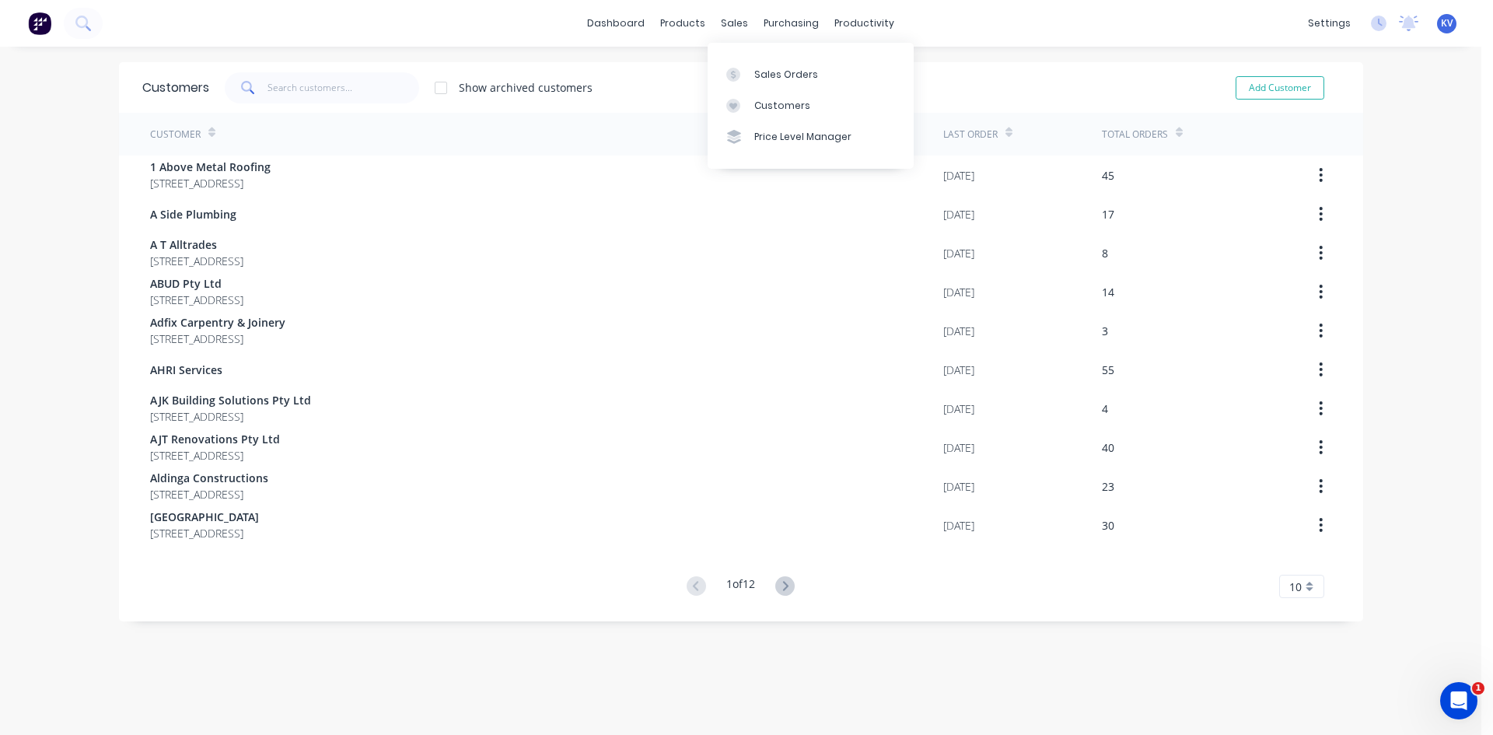
click at [725, 24] on div "sales" at bounding box center [734, 23] width 43 height 23
click at [736, 71] on icon at bounding box center [733, 75] width 14 height 14
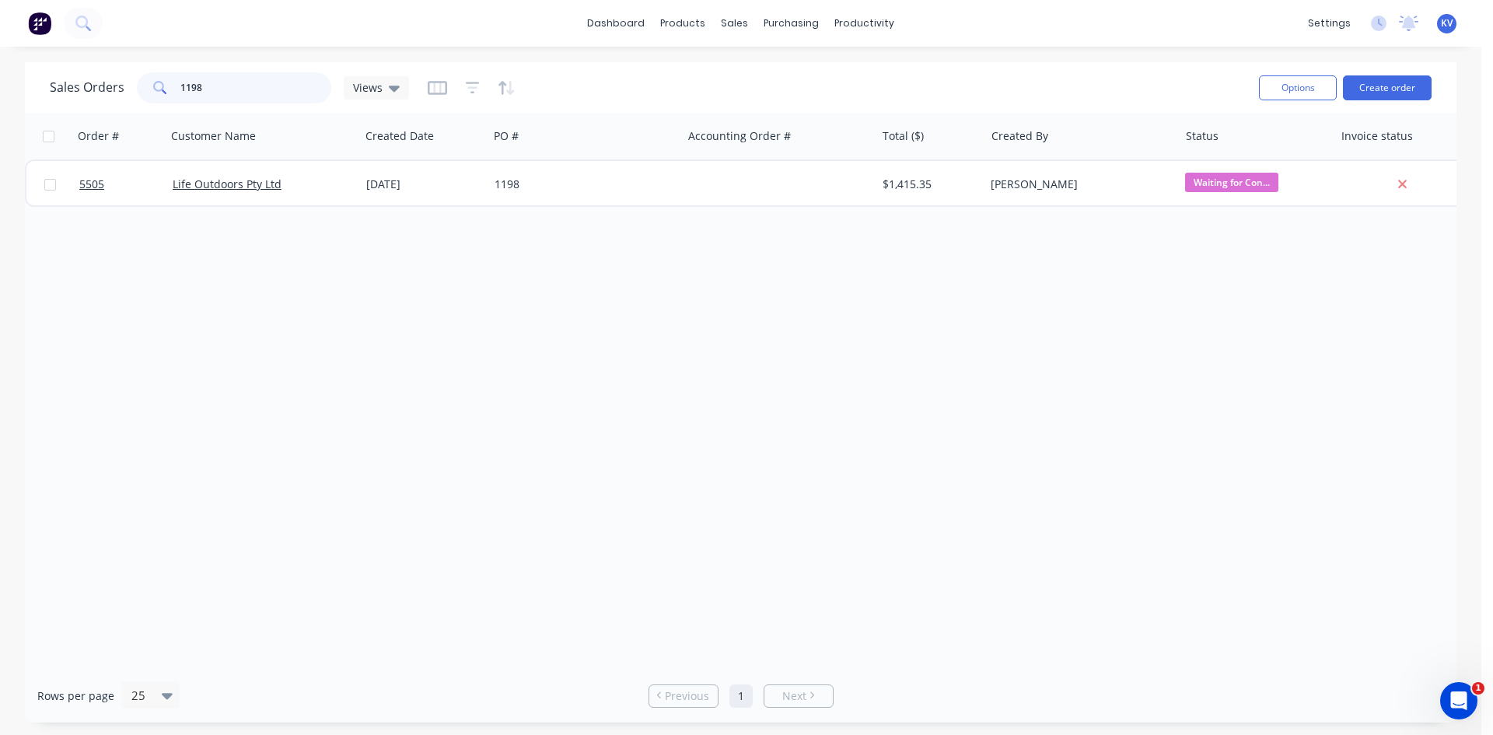
drag, startPoint x: 299, startPoint y: 93, endPoint x: 8, endPoint y: 40, distance: 296.4
click at [3, 40] on div "dashboard products sales purchasing productivity dashboard products Product Cat…" at bounding box center [741, 367] width 1482 height 735
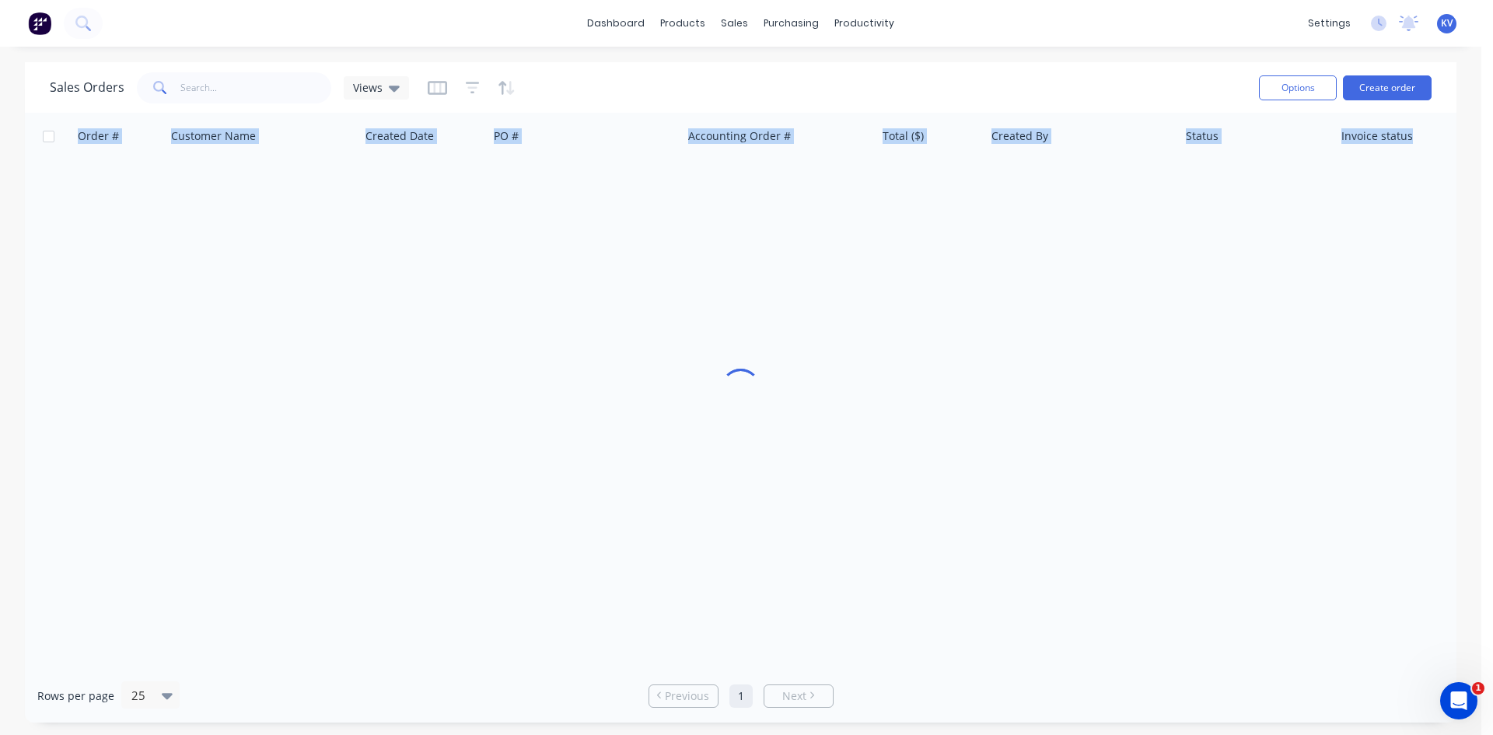
drag, startPoint x: 607, startPoint y: 337, endPoint x: 652, endPoint y: 255, distance: 93.3
click at [609, 326] on div "Order # Customer Name Created Date PO # Accounting Order # Total ($) Created By…" at bounding box center [741, 391] width 1432 height 556
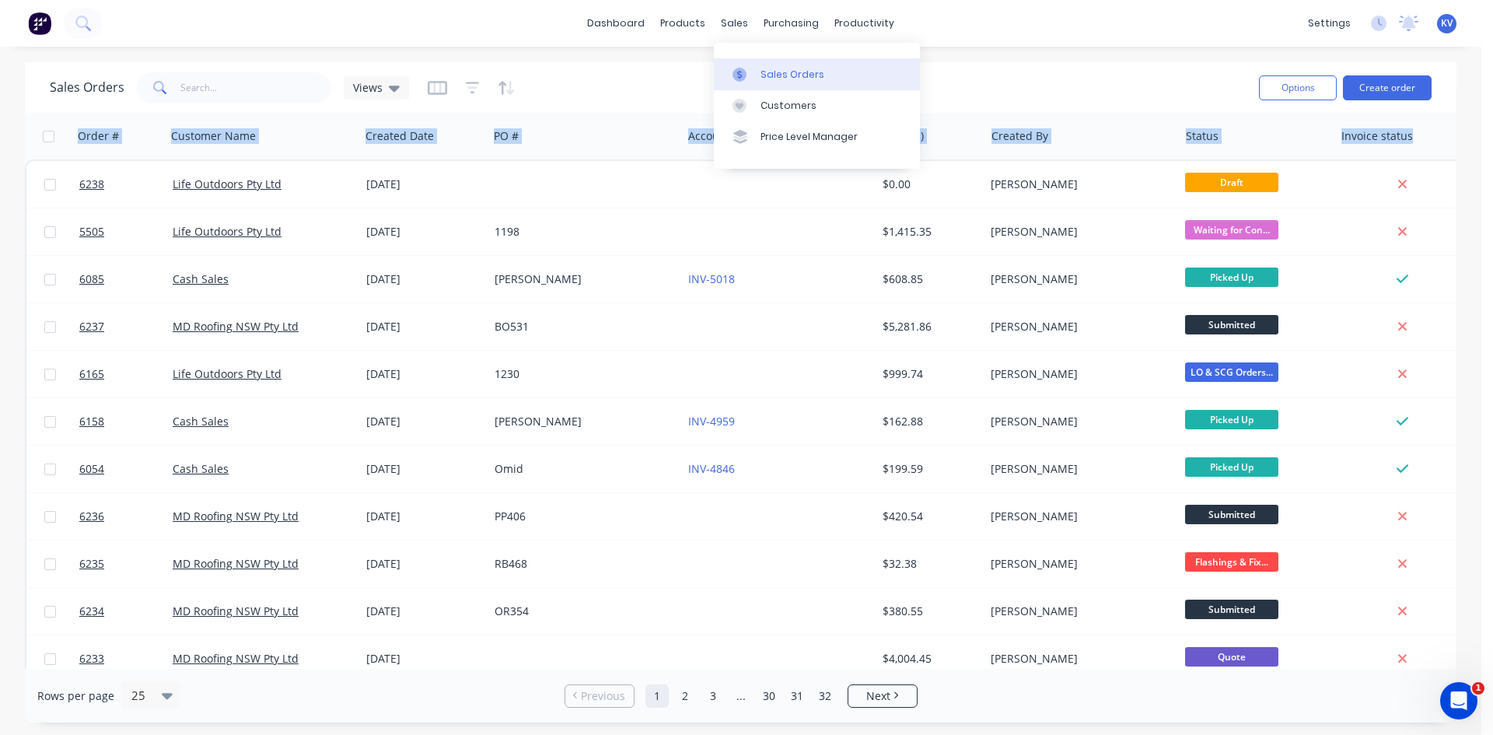
click at [744, 69] on icon at bounding box center [740, 75] width 14 height 14
click at [772, 68] on div "Sales Orders" at bounding box center [793, 75] width 64 height 14
click at [758, 82] on link "Sales Orders" at bounding box center [817, 73] width 206 height 31
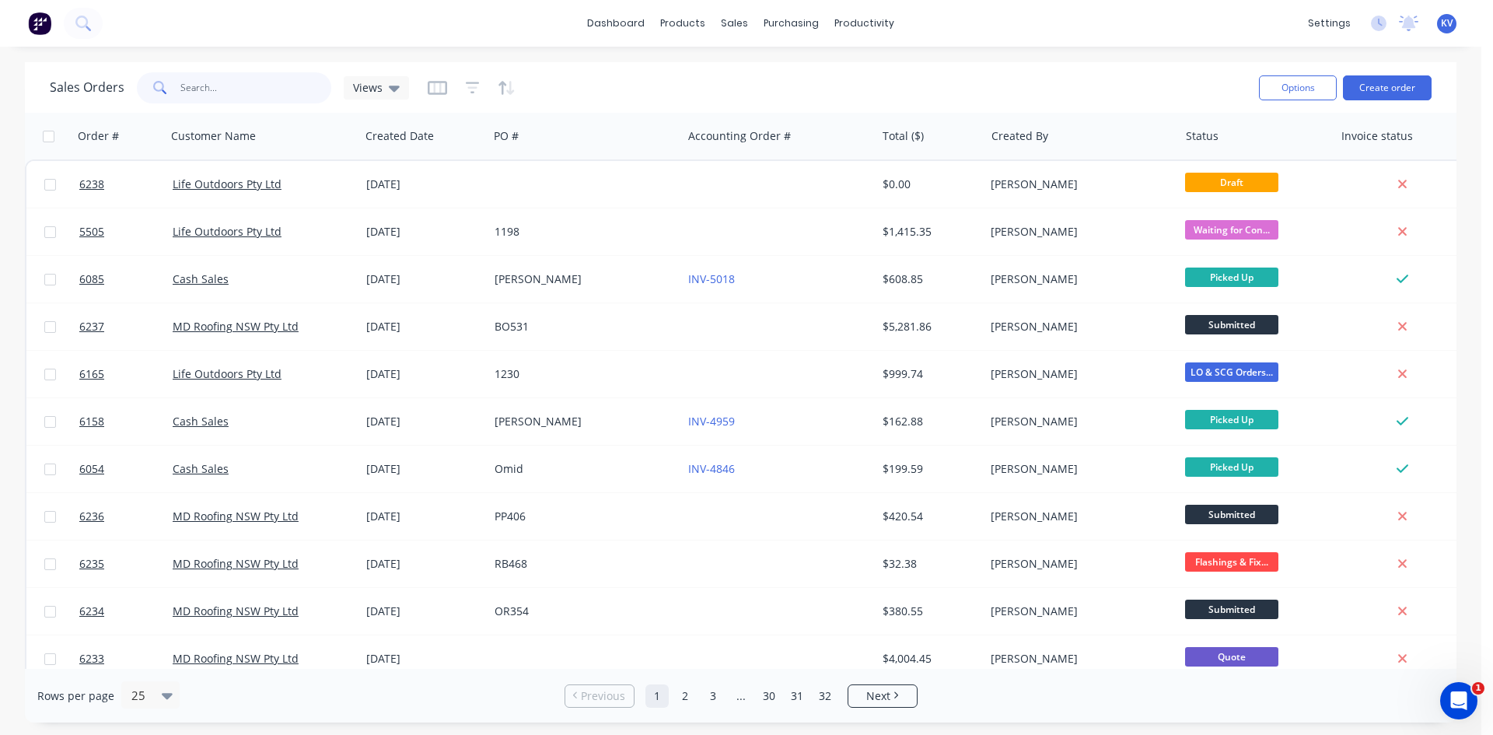
click at [277, 91] on input "text" at bounding box center [256, 87] width 152 height 31
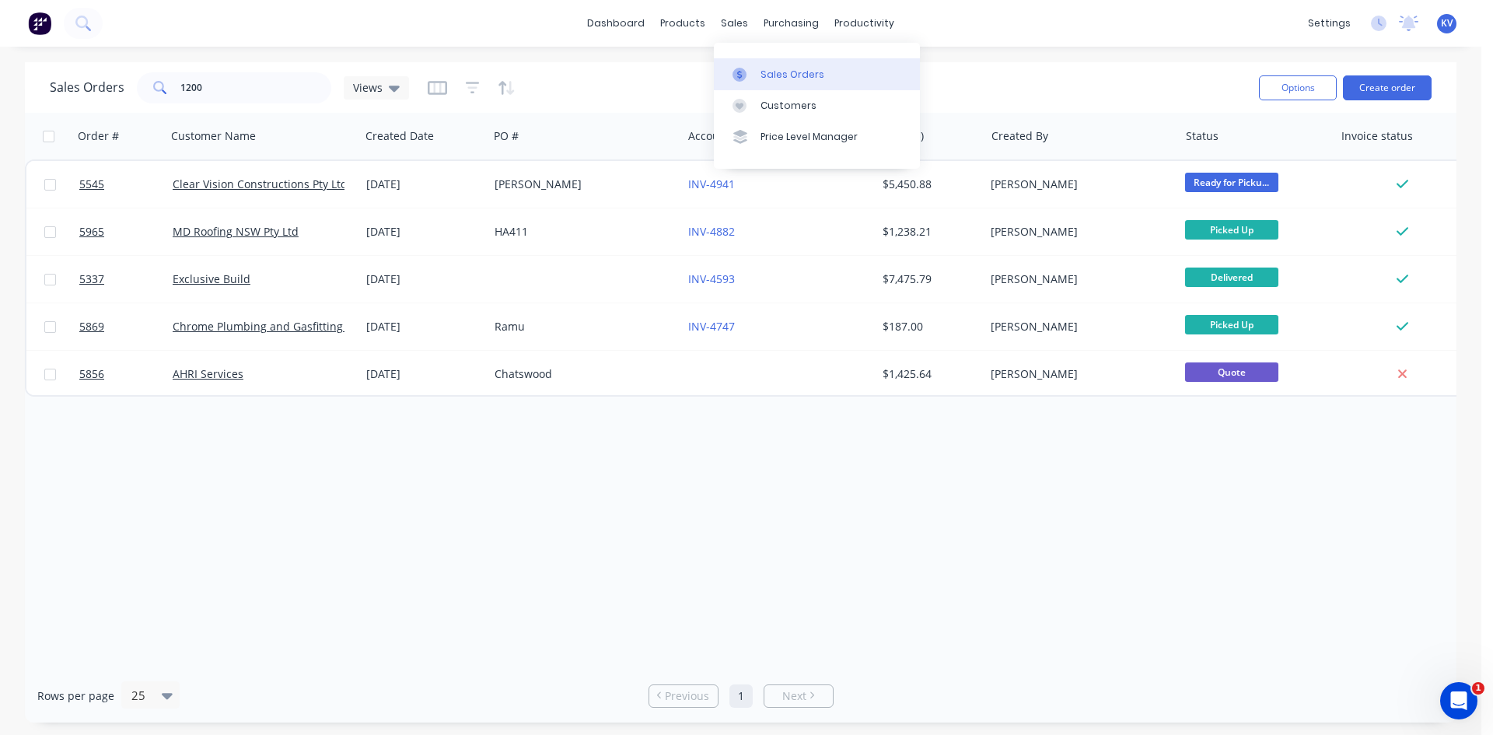
click at [749, 75] on div at bounding box center [744, 75] width 23 height 14
click at [282, 90] on input "1200" at bounding box center [256, 87] width 152 height 31
type input "1"
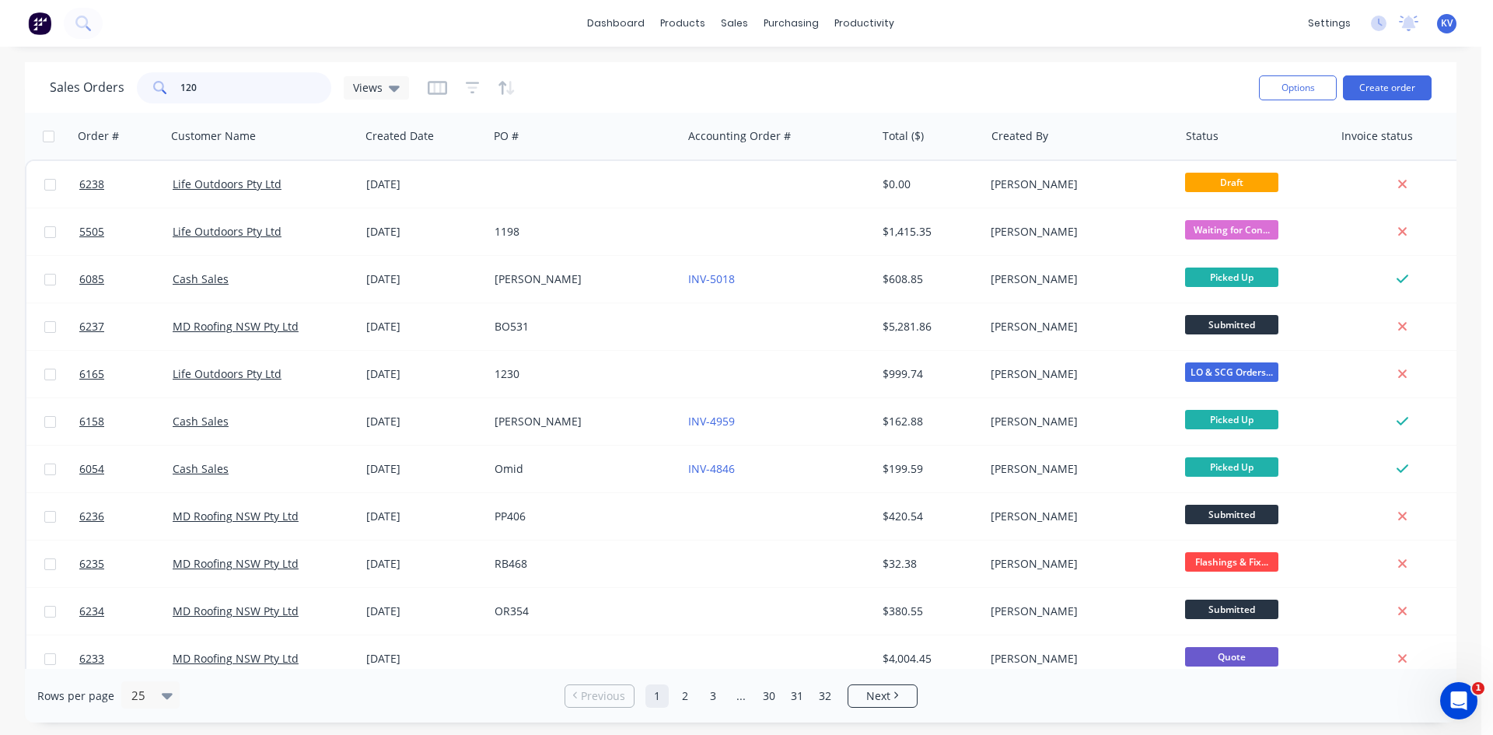
type input "1200"
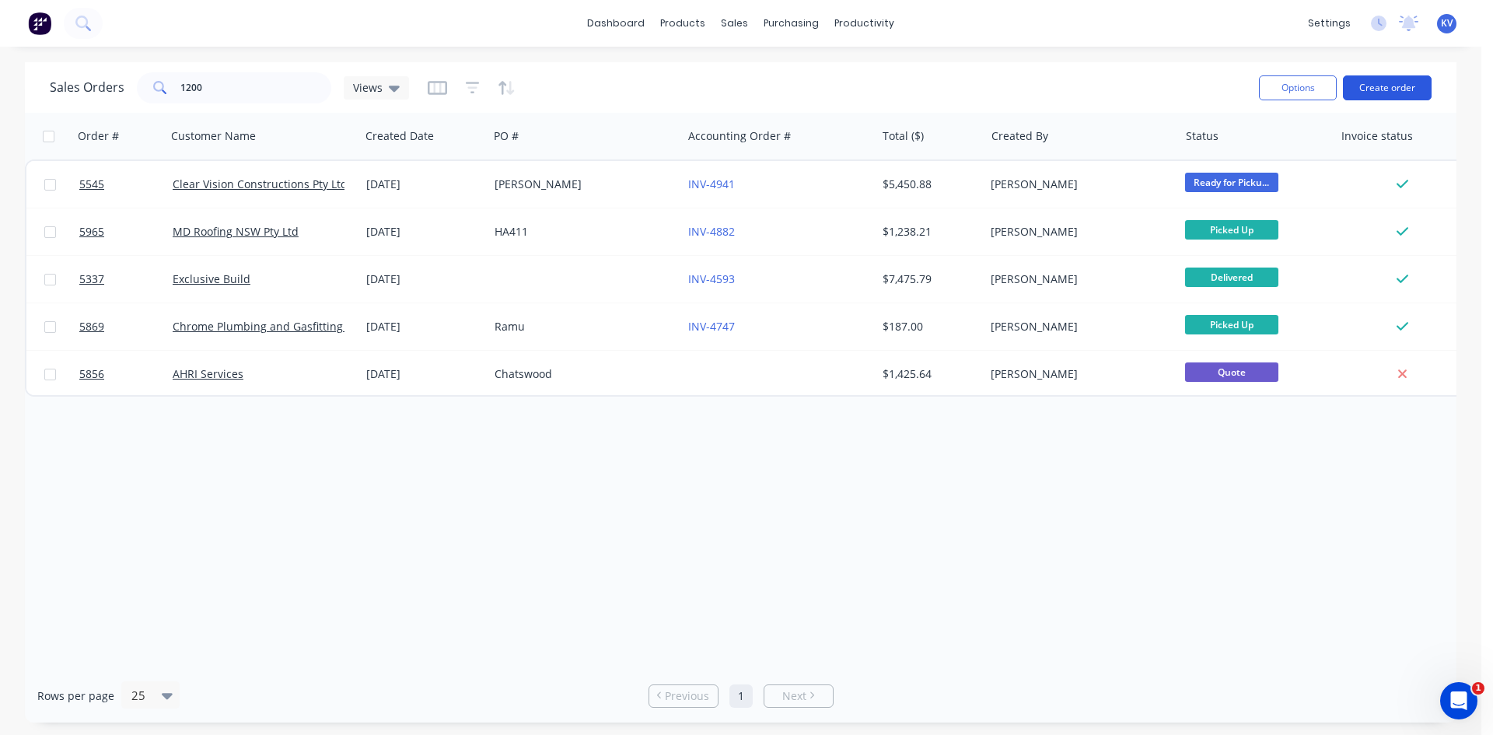
click at [1395, 83] on button "Create order" at bounding box center [1387, 87] width 89 height 25
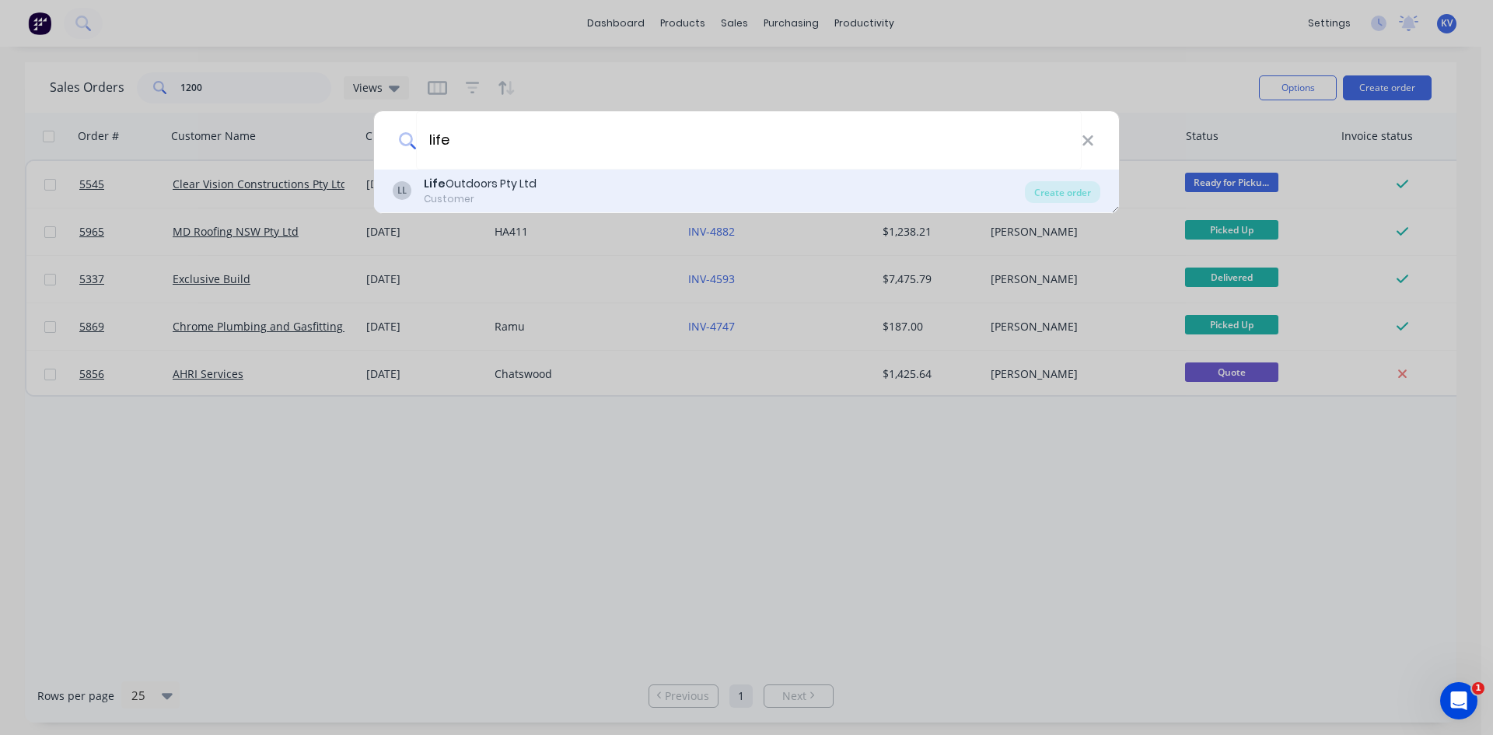
type input "life"
click at [564, 198] on div "LL Life Outdoors Pty Ltd Customer" at bounding box center [709, 191] width 632 height 30
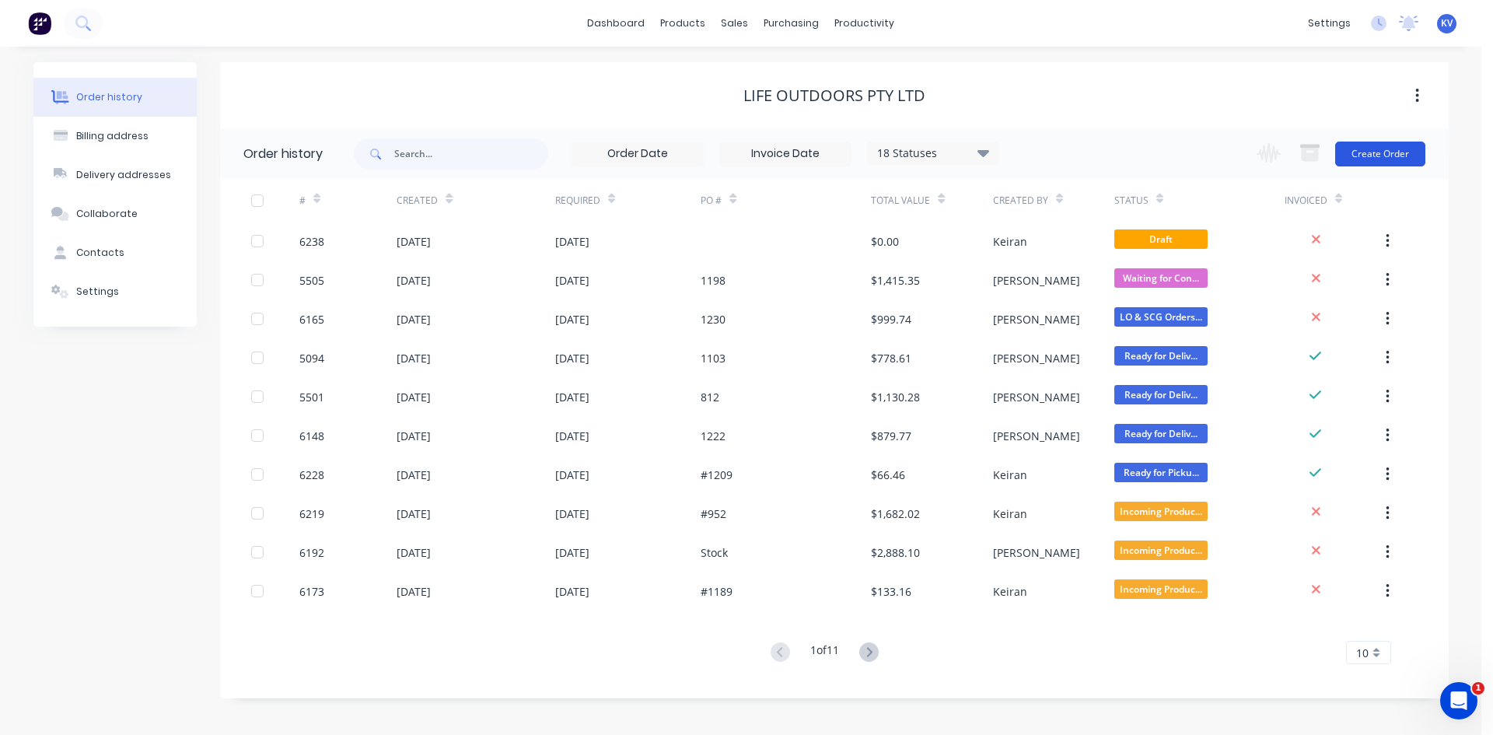
click at [1381, 145] on button "Create Order" at bounding box center [1380, 154] width 90 height 25
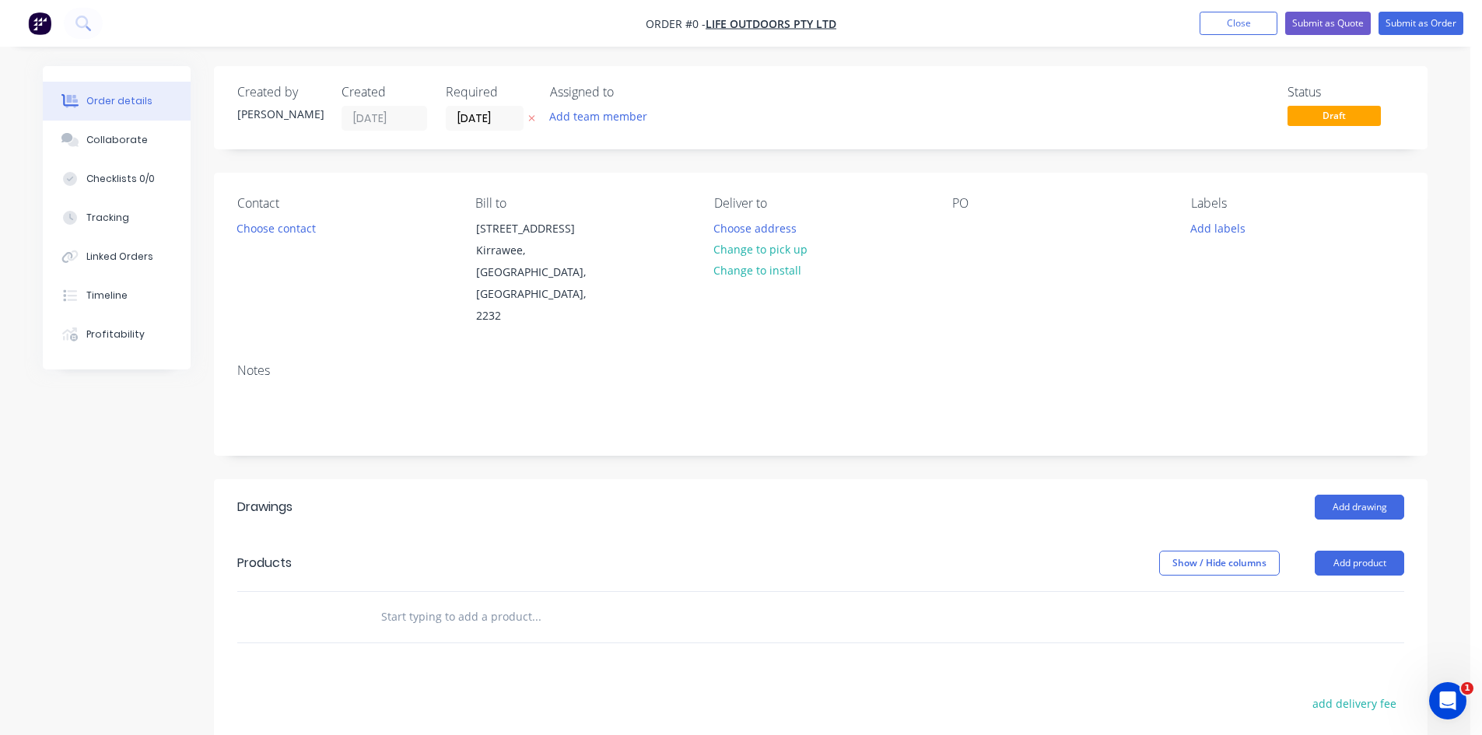
click at [946, 232] on div "Contact Choose contact Bill to [STREET_ADDRESS] Deliver to Choose address Chang…" at bounding box center [820, 262] width 1213 height 178
click at [968, 224] on div at bounding box center [964, 228] width 25 height 23
click at [819, 553] on div "Order details Collaborate Checklists 0/0 Tracking Linked Orders Timeline Profit…" at bounding box center [735, 553] width 1416 height 974
click at [1350, 495] on button "Add drawing" at bounding box center [1358, 507] width 89 height 25
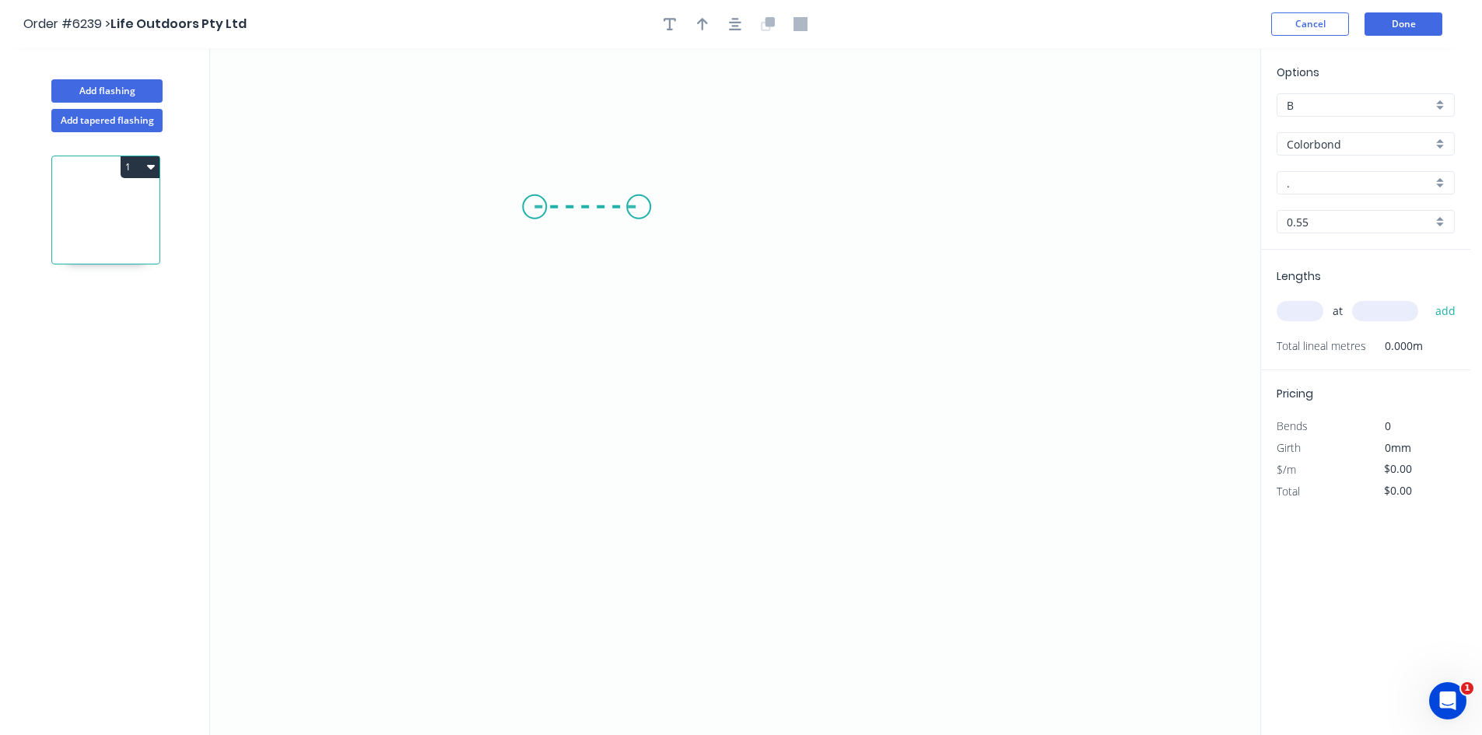
drag, startPoint x: 534, startPoint y: 207, endPoint x: 639, endPoint y: 201, distance: 104.4
click at [639, 201] on icon "0" at bounding box center [735, 391] width 1050 height 687
click at [656, 628] on icon "0 ?" at bounding box center [735, 391] width 1050 height 687
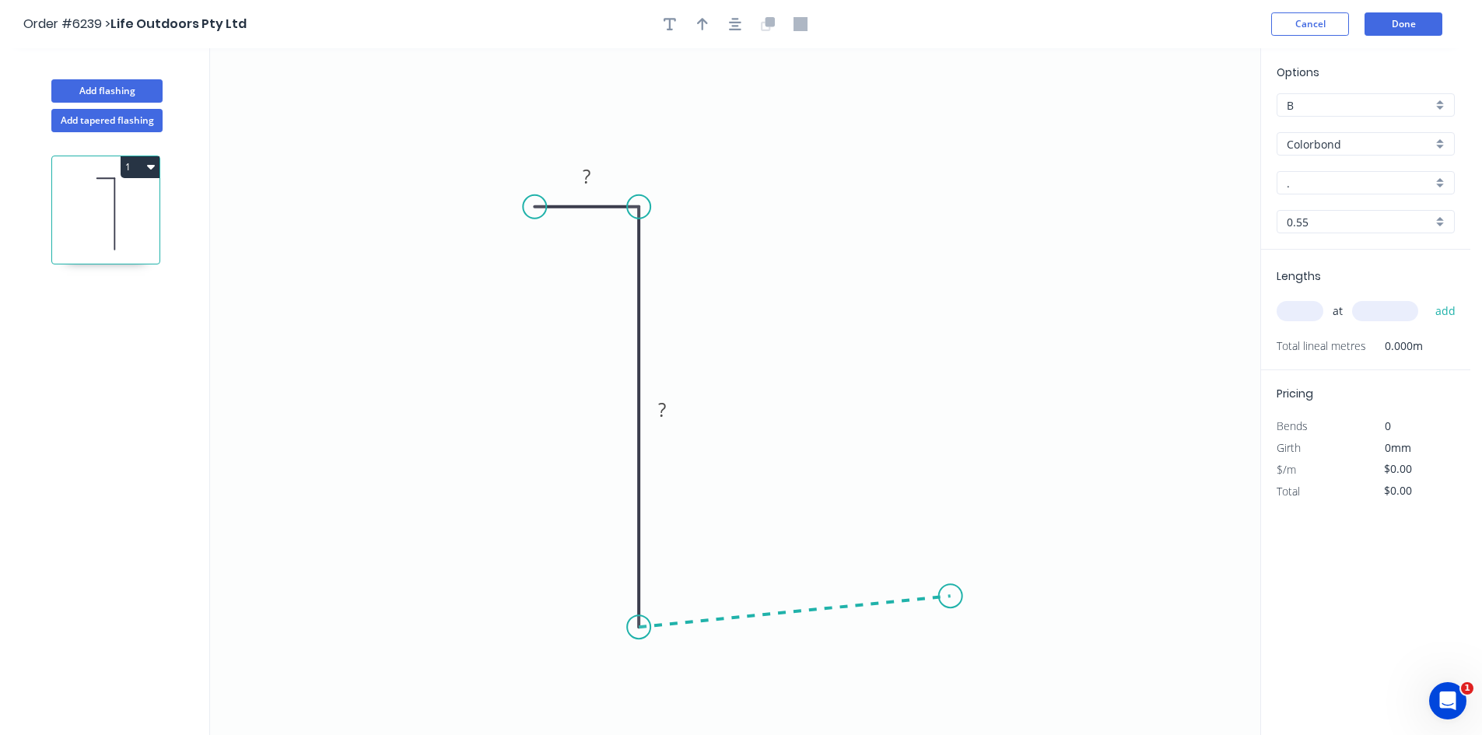
click at [950, 597] on icon "0 ? ?" at bounding box center [735, 391] width 1050 height 687
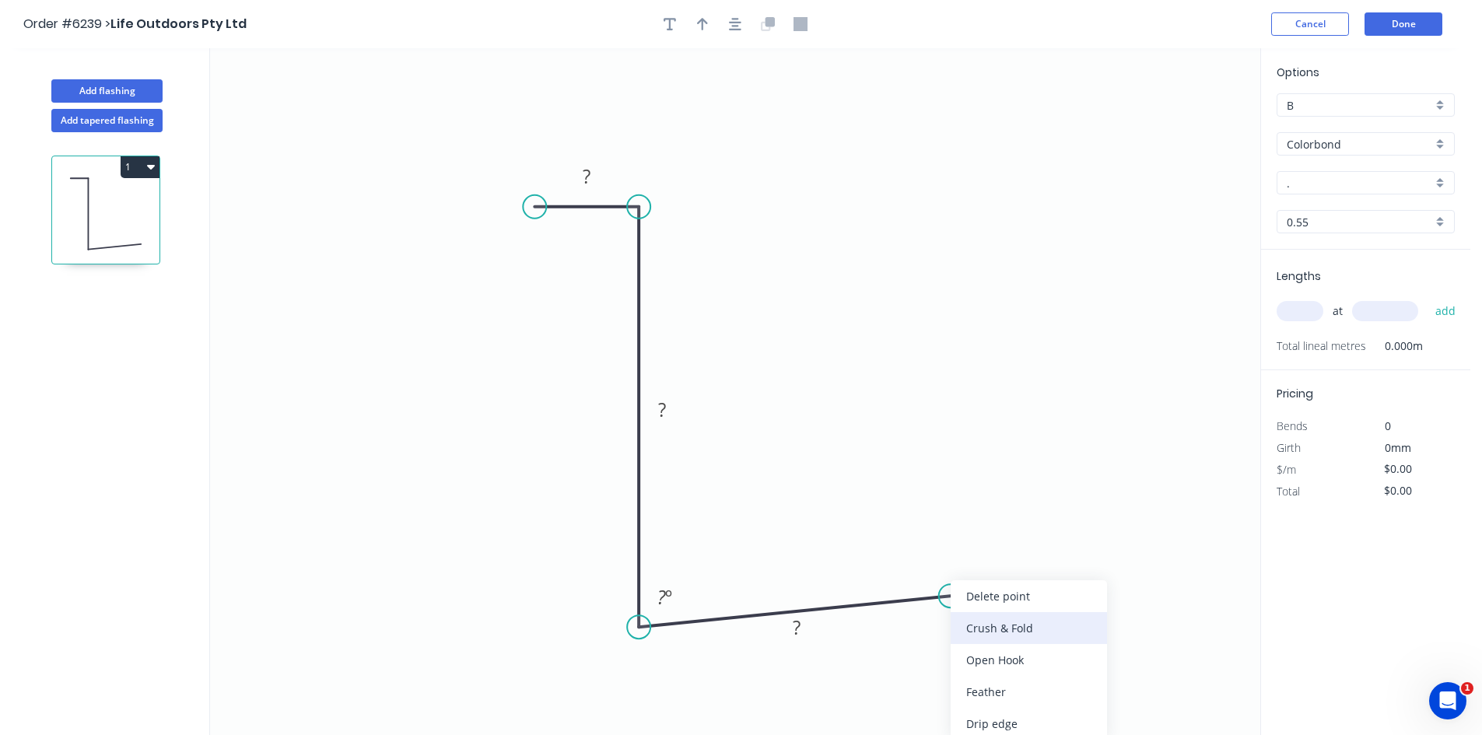
click at [956, 630] on div "Crush & Fold" at bounding box center [1028, 628] width 156 height 32
drag, startPoint x: 597, startPoint y: 193, endPoint x: 606, endPoint y: 177, distance: 18.8
click at [597, 193] on icon "0 ? ? CF 10 ? ? º" at bounding box center [735, 391] width 1050 height 687
click at [606, 177] on rect at bounding box center [587, 176] width 51 height 32
click at [591, 178] on rect at bounding box center [586, 177] width 31 height 22
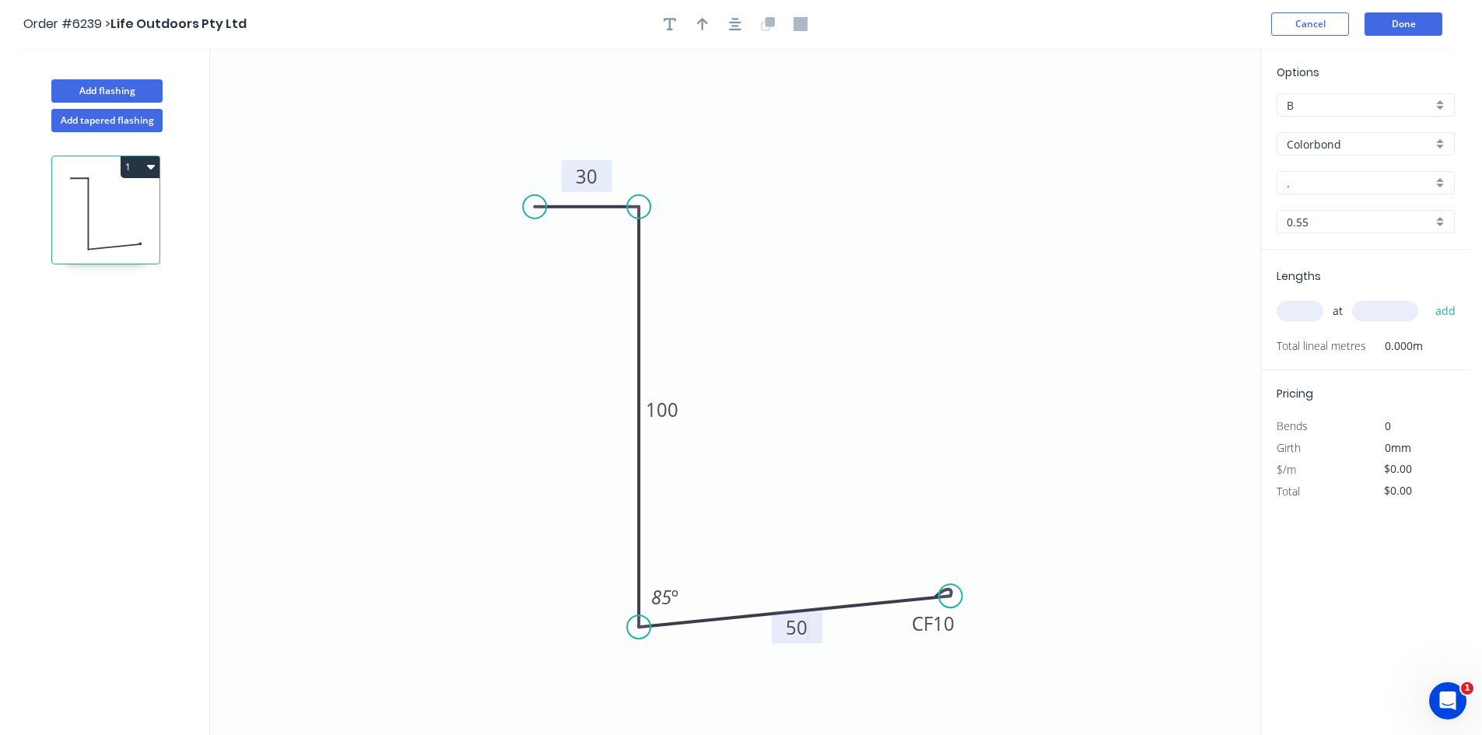
type input "$12.08"
drag, startPoint x: 950, startPoint y: 590, endPoint x: 933, endPoint y: 593, distance: 17.4
click at [933, 593] on circle at bounding box center [932, 592] width 23 height 23
drag, startPoint x: 933, startPoint y: 593, endPoint x: 921, endPoint y: 599, distance: 12.9
click at [921, 599] on circle at bounding box center [920, 597] width 23 height 23
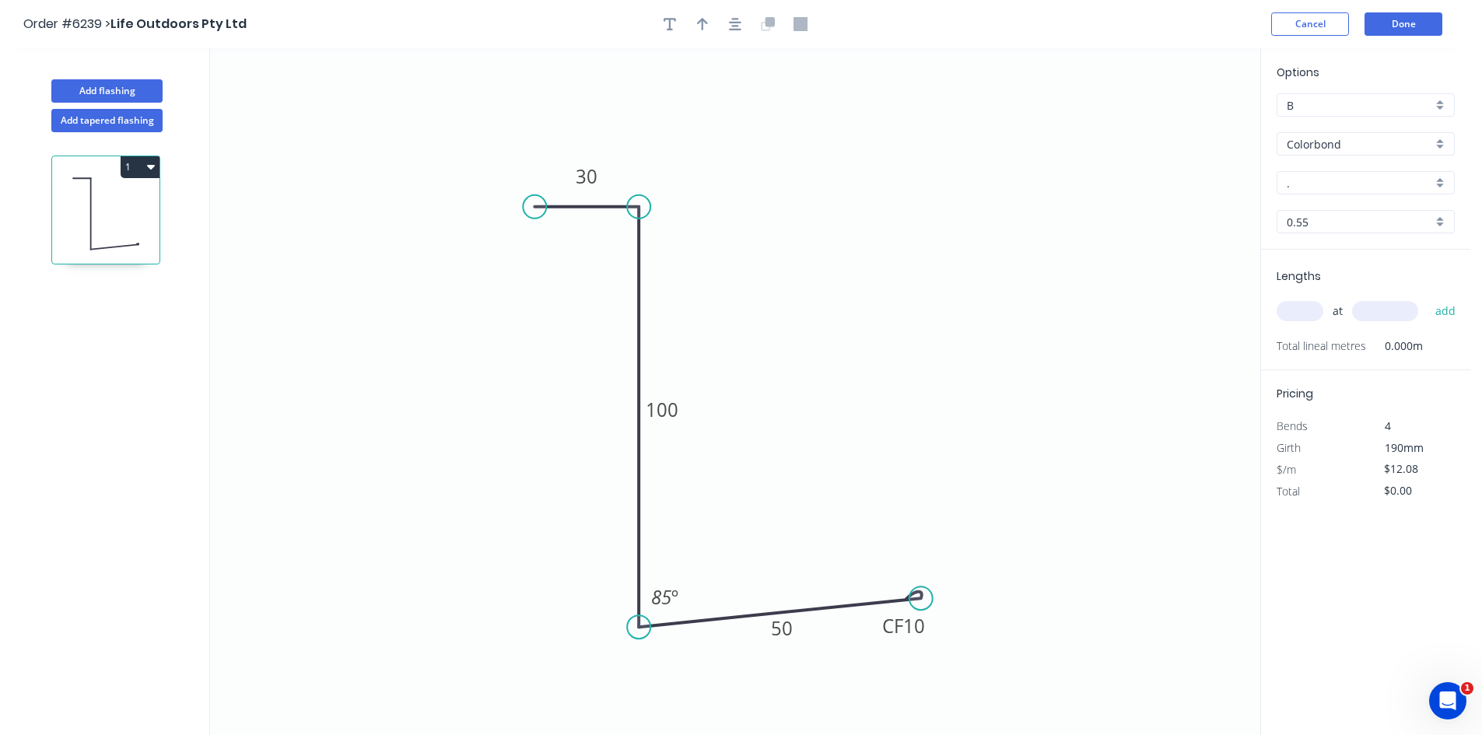
click at [1343, 177] on input "." at bounding box center [1358, 183] width 145 height 16
click at [1331, 236] on div "Night Sky" at bounding box center [1365, 232] width 177 height 27
type input "Night Sky"
click at [1304, 316] on input "text" at bounding box center [1299, 311] width 47 height 20
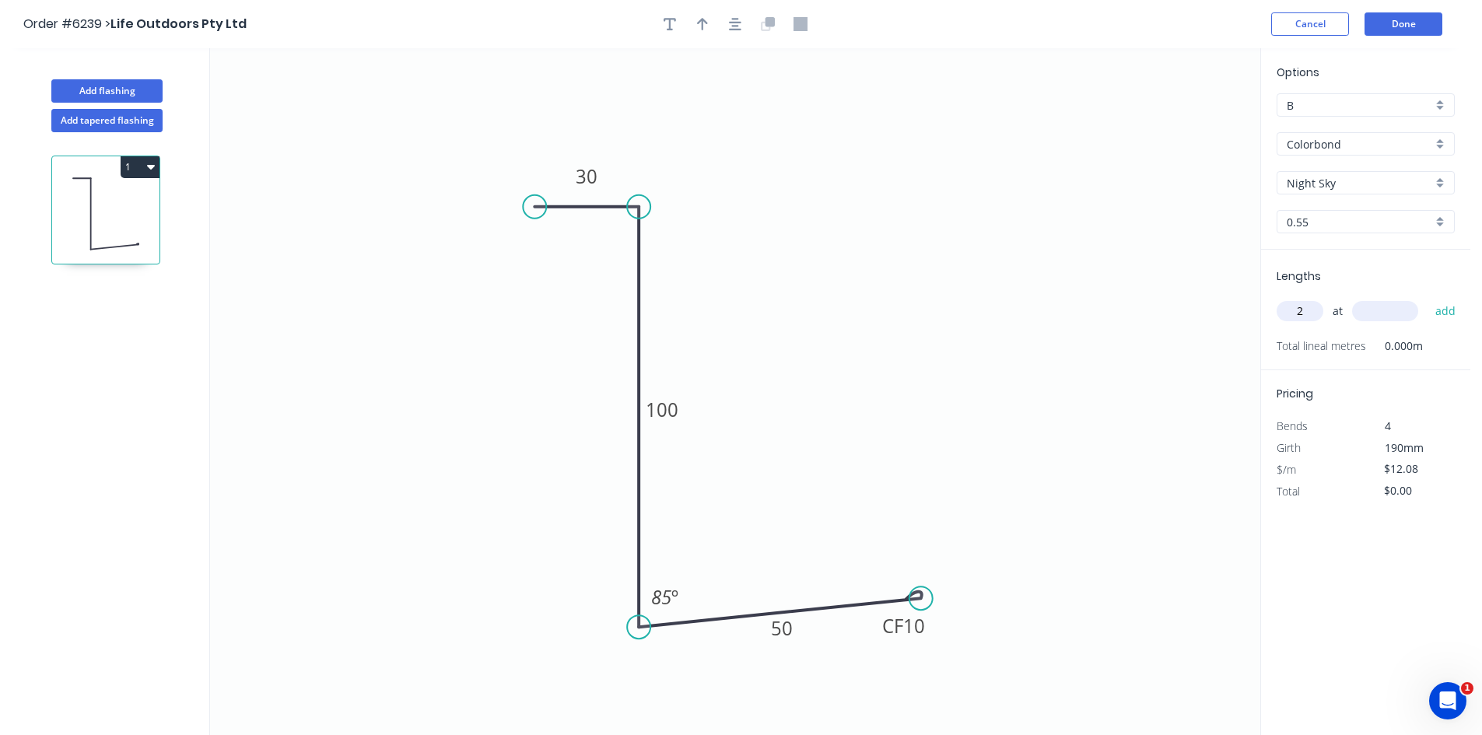
type input "2"
type input "5000"
click at [1441, 312] on button "add" at bounding box center [1445, 311] width 37 height 26
type input "$120.80"
click at [1420, 19] on button "Done" at bounding box center [1403, 23] width 78 height 23
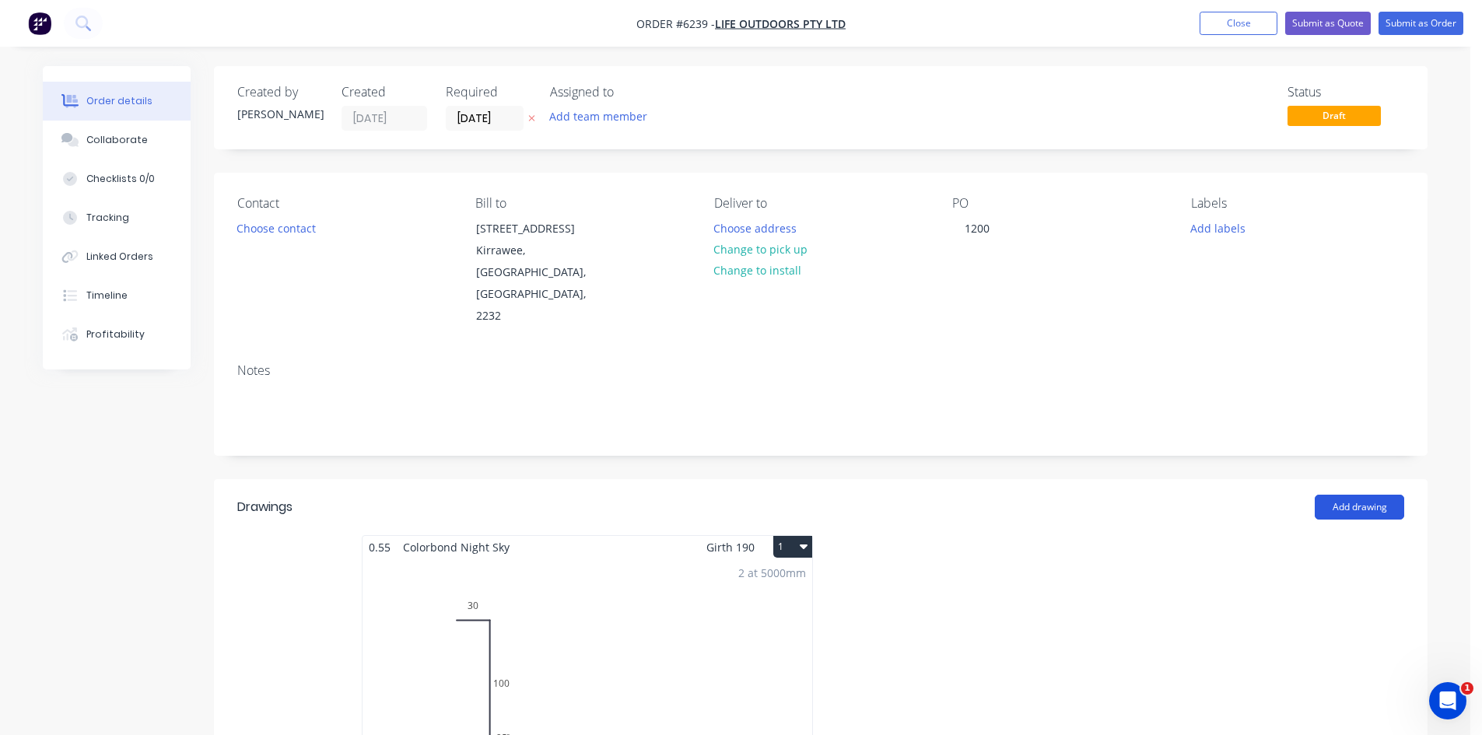
click at [1365, 495] on button "Add drawing" at bounding box center [1358, 507] width 89 height 25
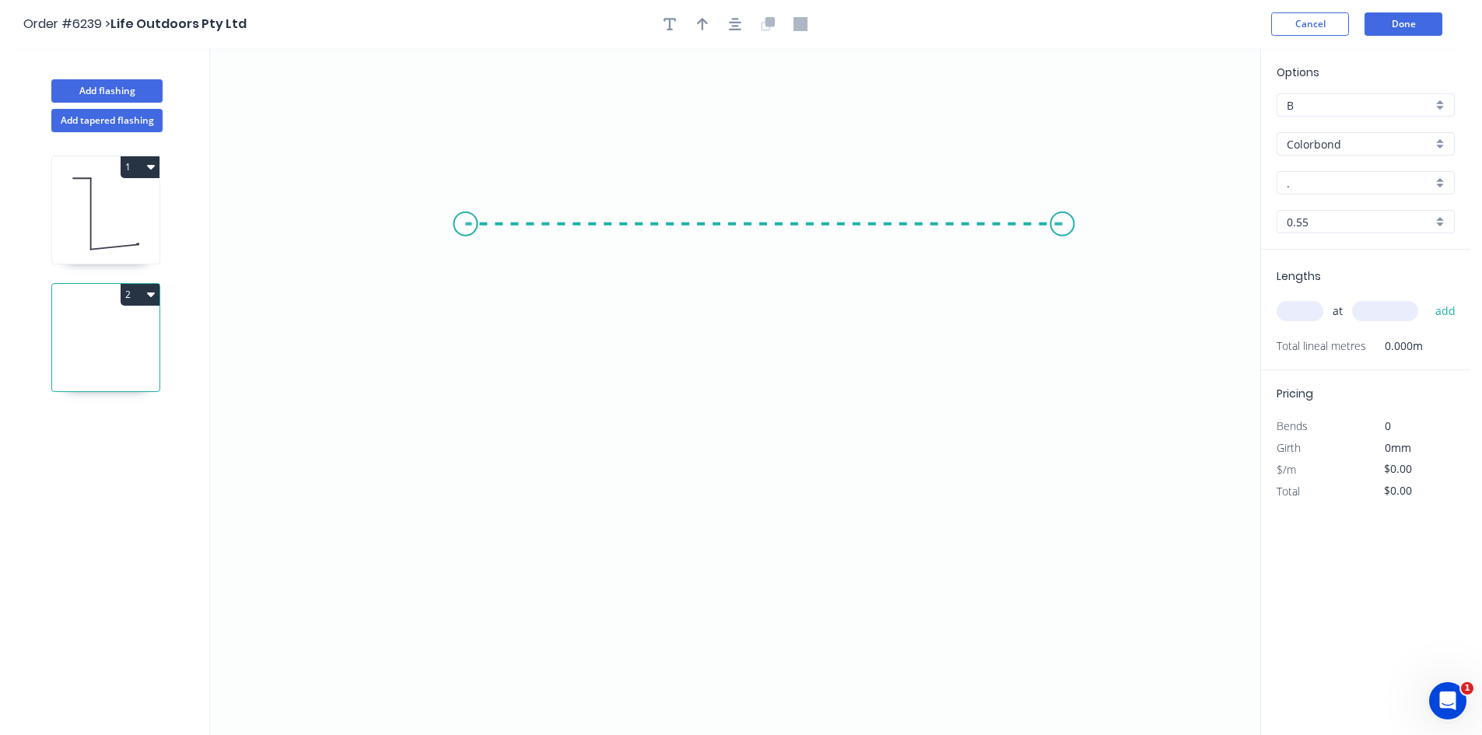
drag, startPoint x: 1028, startPoint y: 226, endPoint x: 465, endPoint y: 247, distance: 563.5
click at [465, 247] on icon "0" at bounding box center [735, 391] width 1050 height 687
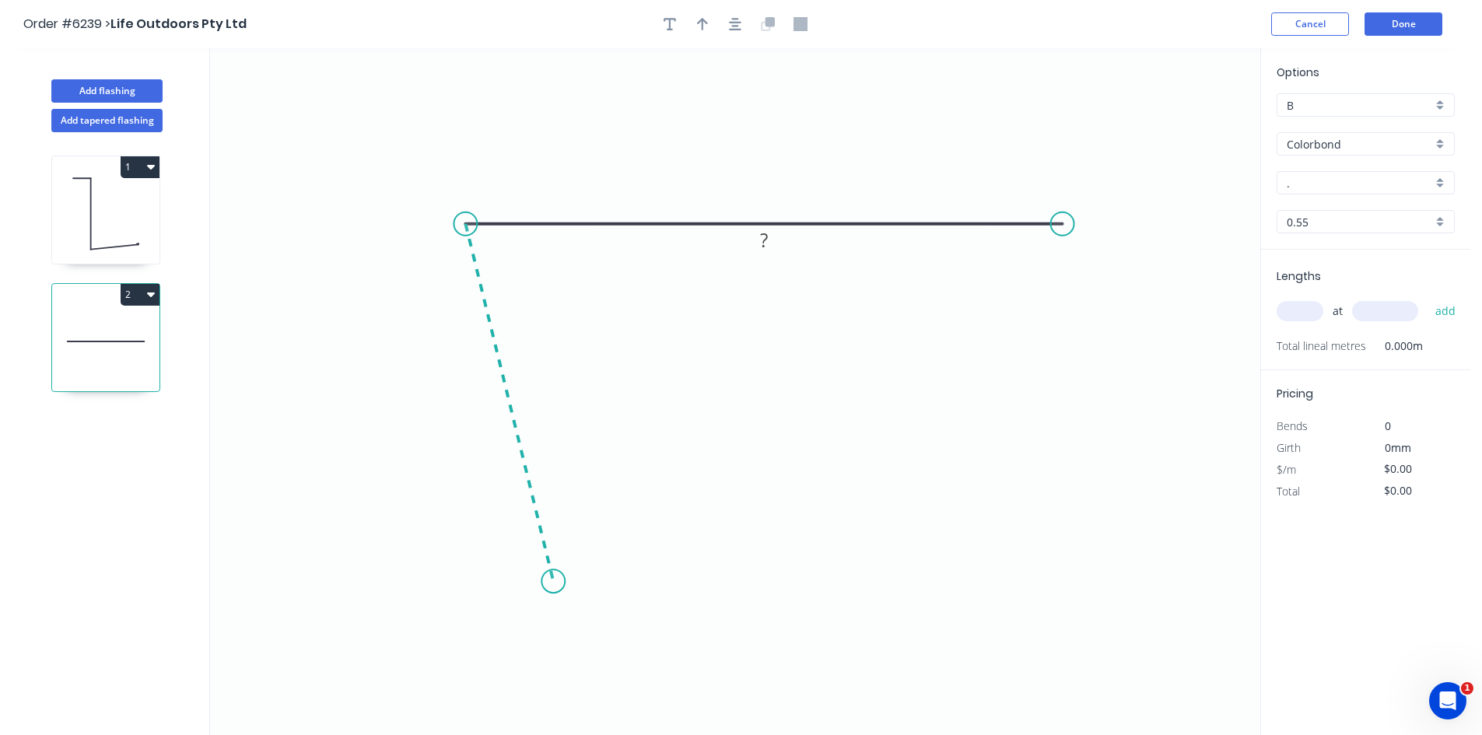
click at [553, 582] on icon "0 ?" at bounding box center [735, 391] width 1050 height 687
click at [724, 546] on icon at bounding box center [638, 563] width 171 height 36
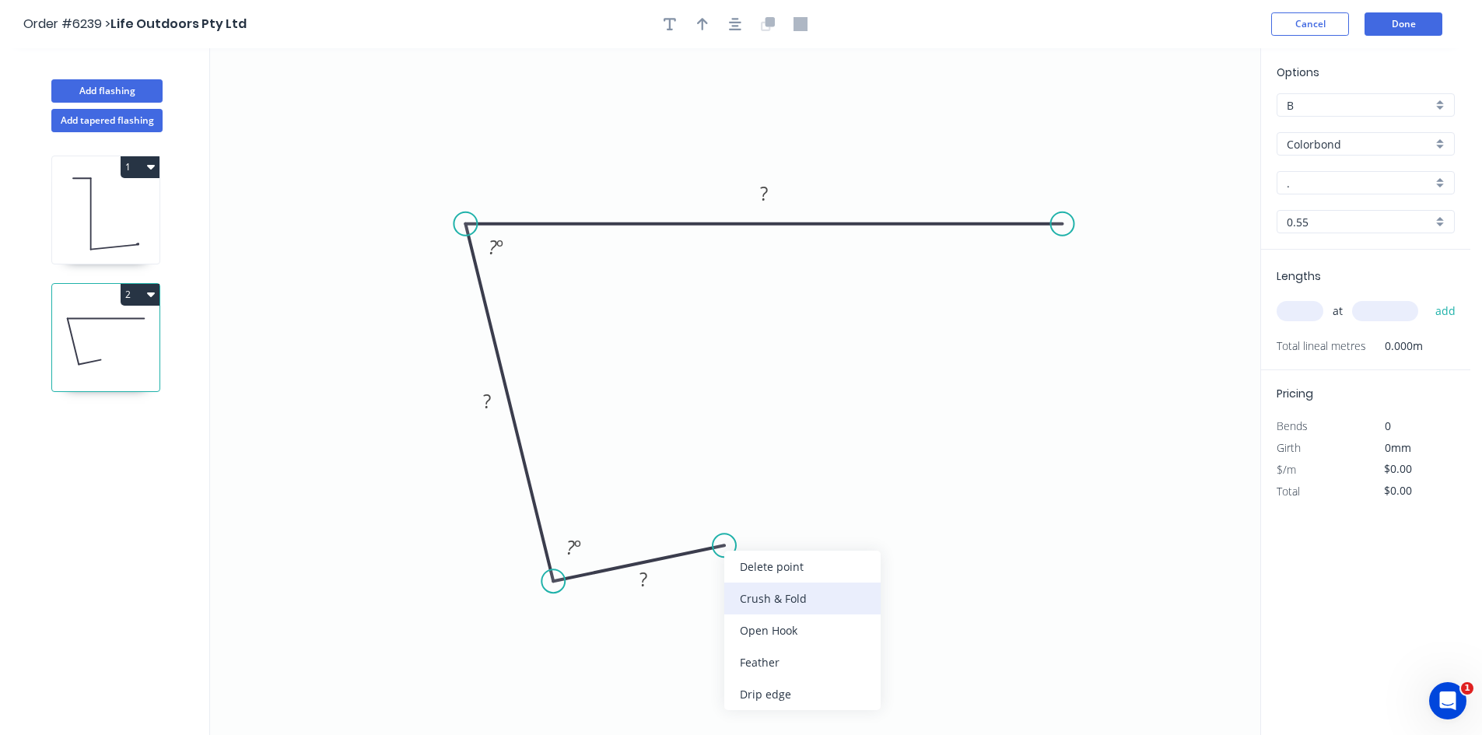
click at [753, 597] on div "Crush & Fold" at bounding box center [802, 599] width 156 height 32
click at [651, 583] on rect at bounding box center [643, 580] width 31 height 22
click at [778, 191] on rect at bounding box center [763, 195] width 31 height 22
drag, startPoint x: 971, startPoint y: 231, endPoint x: 989, endPoint y: 230, distance: 17.1
click at [972, 231] on icon "0 CF 10 50 143 250 88 º 88 º" at bounding box center [735, 391] width 1050 height 687
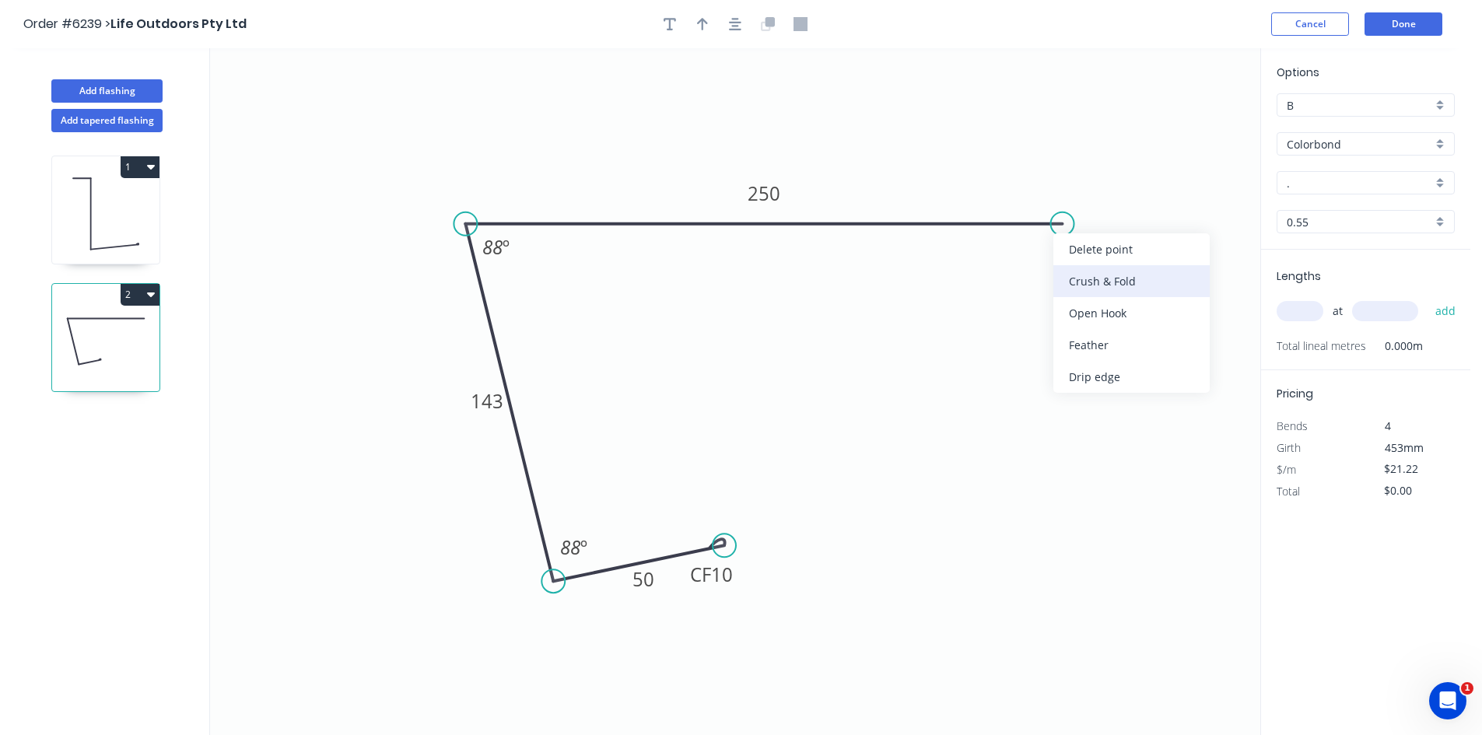
click at [1074, 285] on div "Crush & Fold" at bounding box center [1131, 281] width 156 height 32
type input "$22.63"
click at [1071, 279] on div "Flip bend" at bounding box center [1137, 278] width 156 height 32
click at [1386, 182] on input "." at bounding box center [1358, 183] width 145 height 16
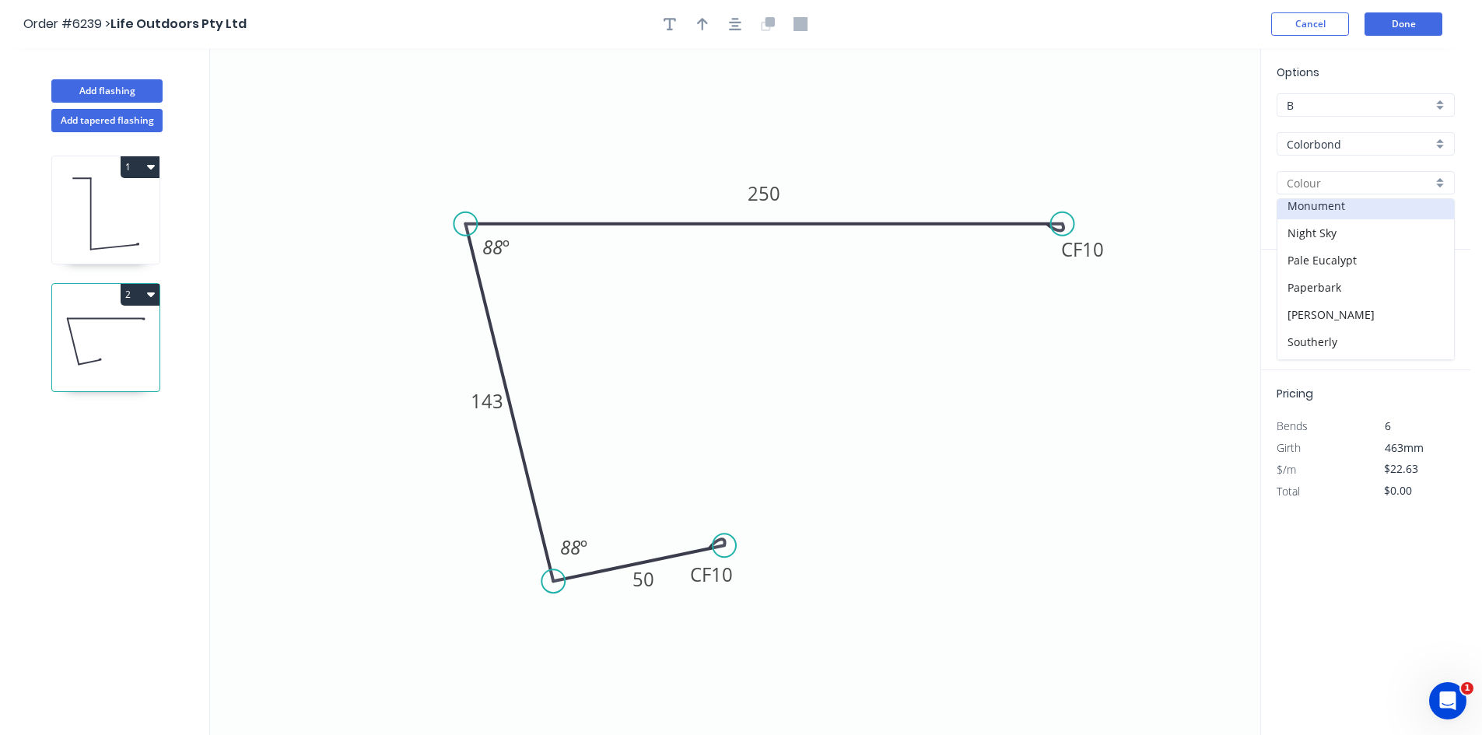
scroll to position [389, 0]
click at [1338, 229] on div "Night Sky" at bounding box center [1365, 232] width 177 height 27
type input "Night Sky"
click at [1309, 309] on input "text" at bounding box center [1299, 311] width 47 height 20
type input "2"
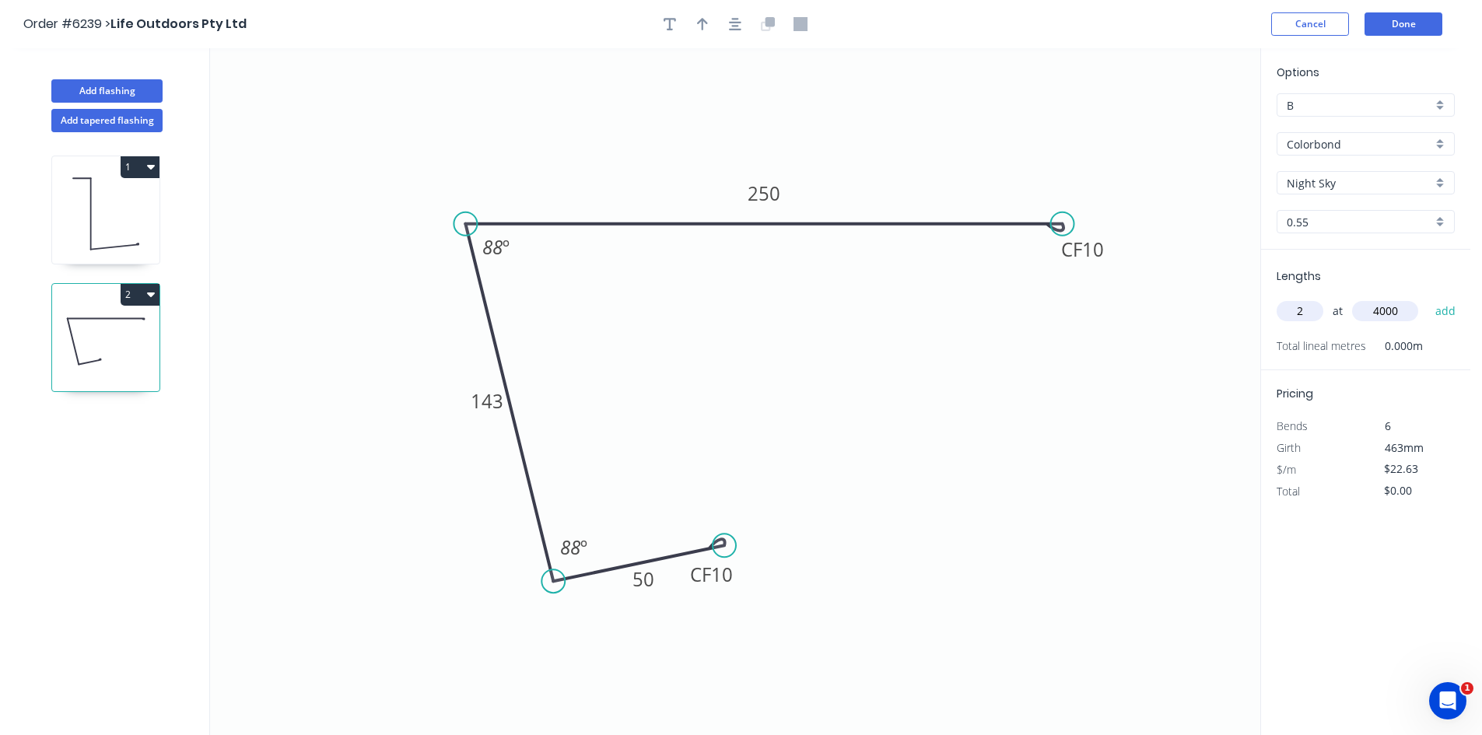
type input "4000"
click at [1427, 298] on button "add" at bounding box center [1445, 311] width 37 height 26
type input "$181.04"
type input "1"
type input "4200"
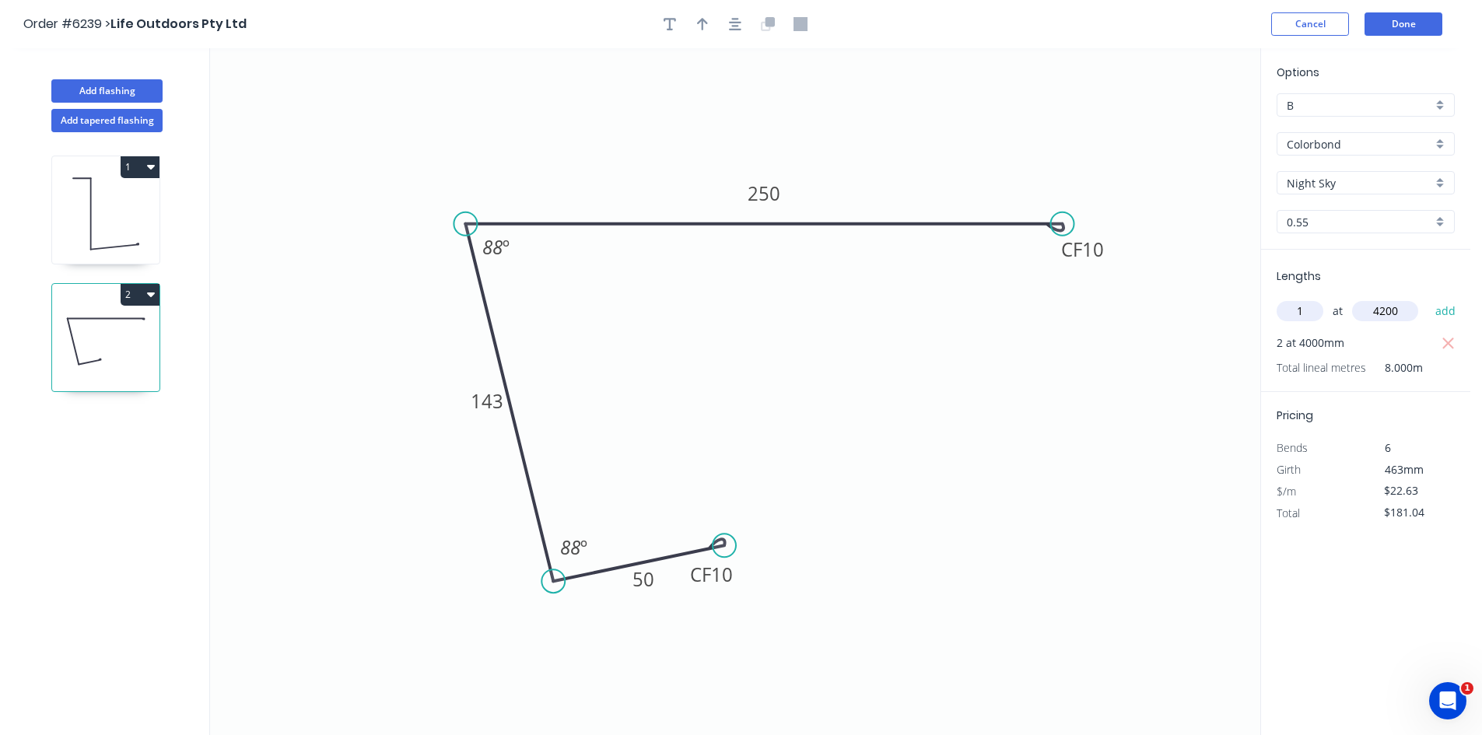
click at [1427, 298] on button "add" at bounding box center [1445, 311] width 37 height 26
type input "$276.09"
type input "1"
type input "3500"
click at [1427, 298] on button "add" at bounding box center [1445, 311] width 37 height 26
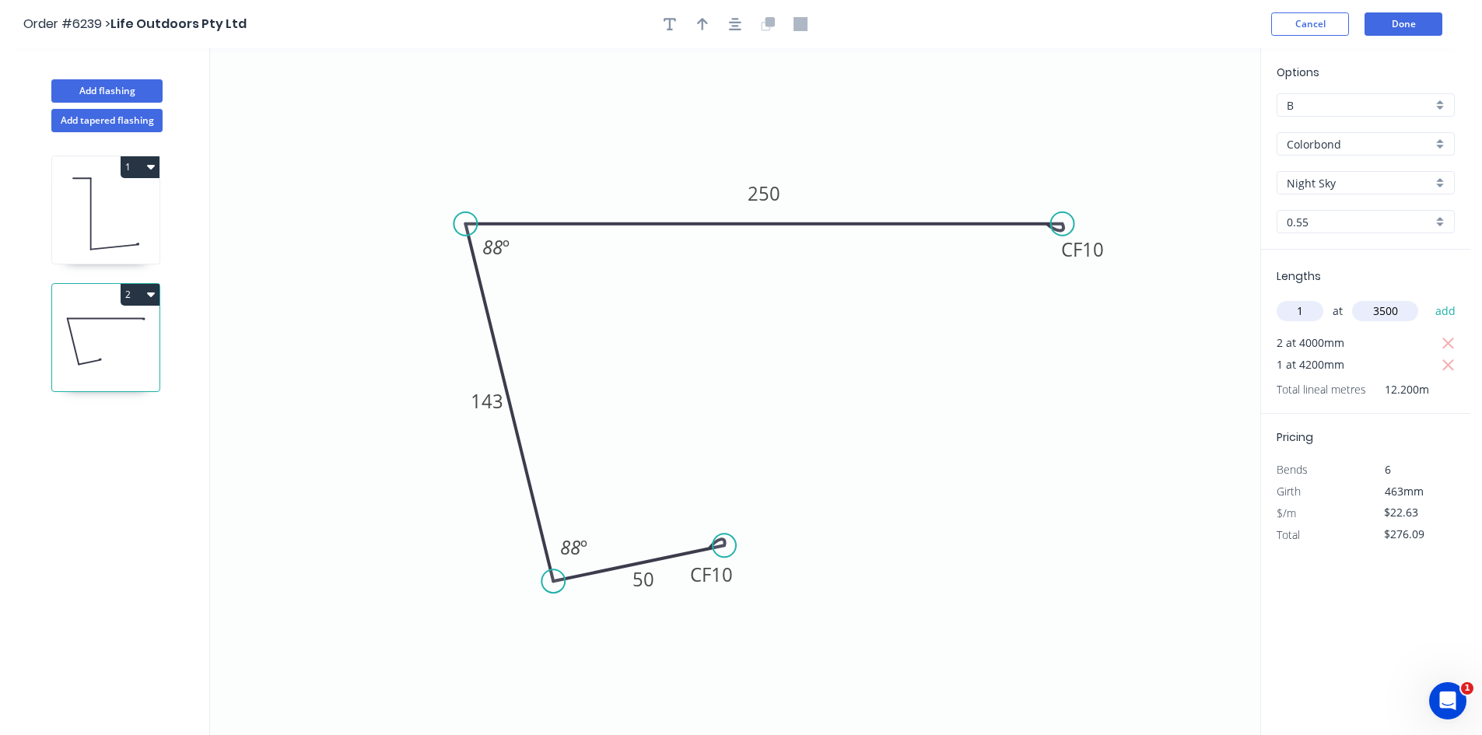
type input "$355.29"
type input "1"
type input "3200"
click at [1427, 298] on button "add" at bounding box center [1445, 311] width 37 height 26
type input "$427.71"
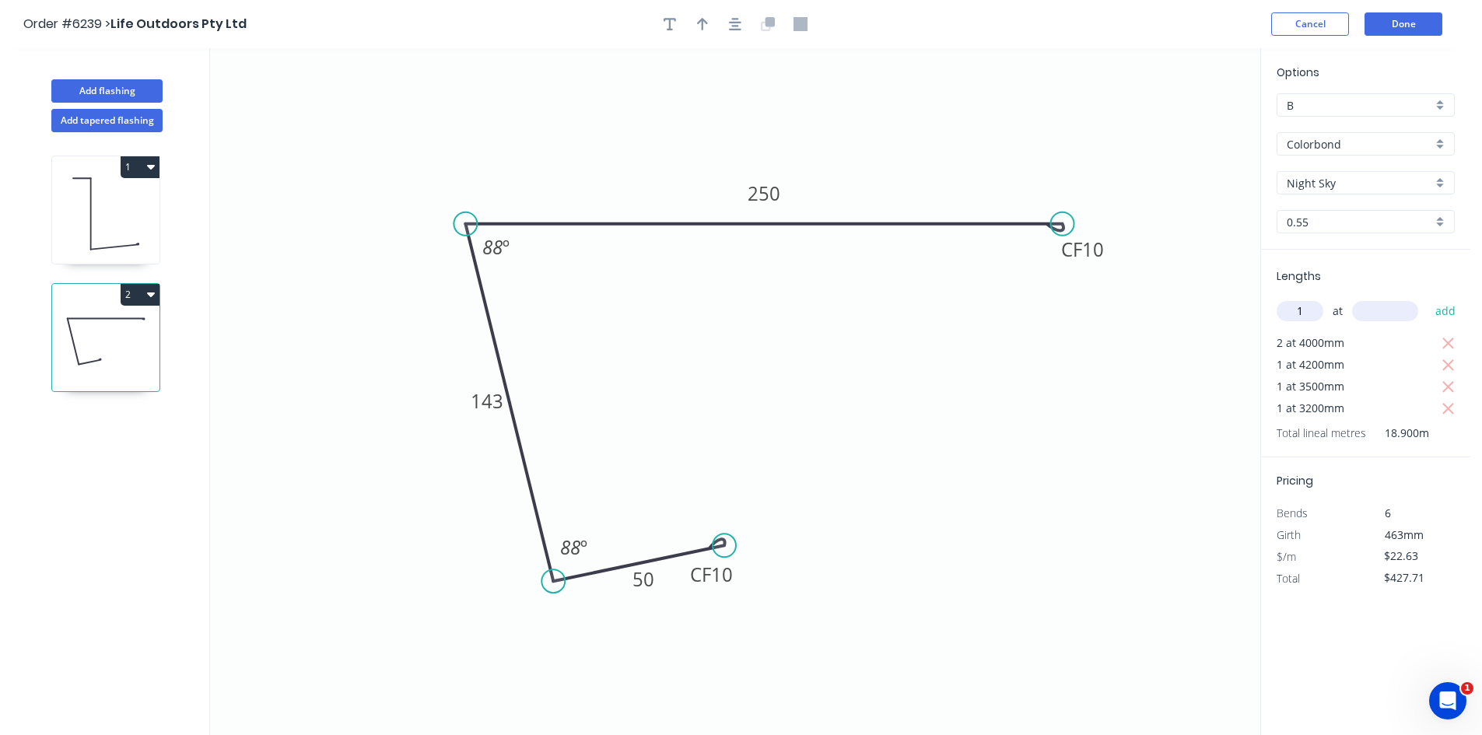
type input "1"
type input "2700"
click at [1427, 298] on button "add" at bounding box center [1445, 311] width 37 height 26
type input "$488.81"
click at [1386, 33] on button "Done" at bounding box center [1403, 23] width 78 height 23
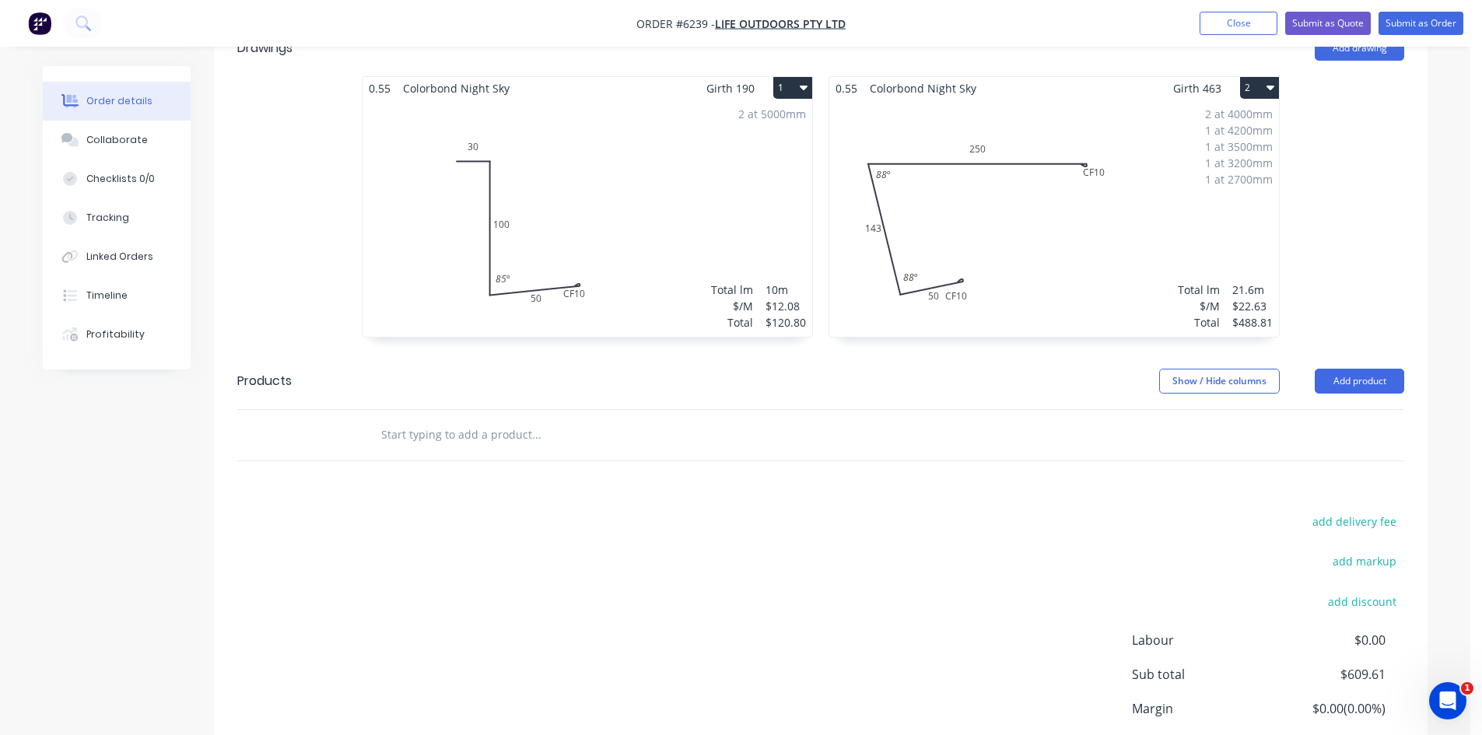
scroll to position [538, 0]
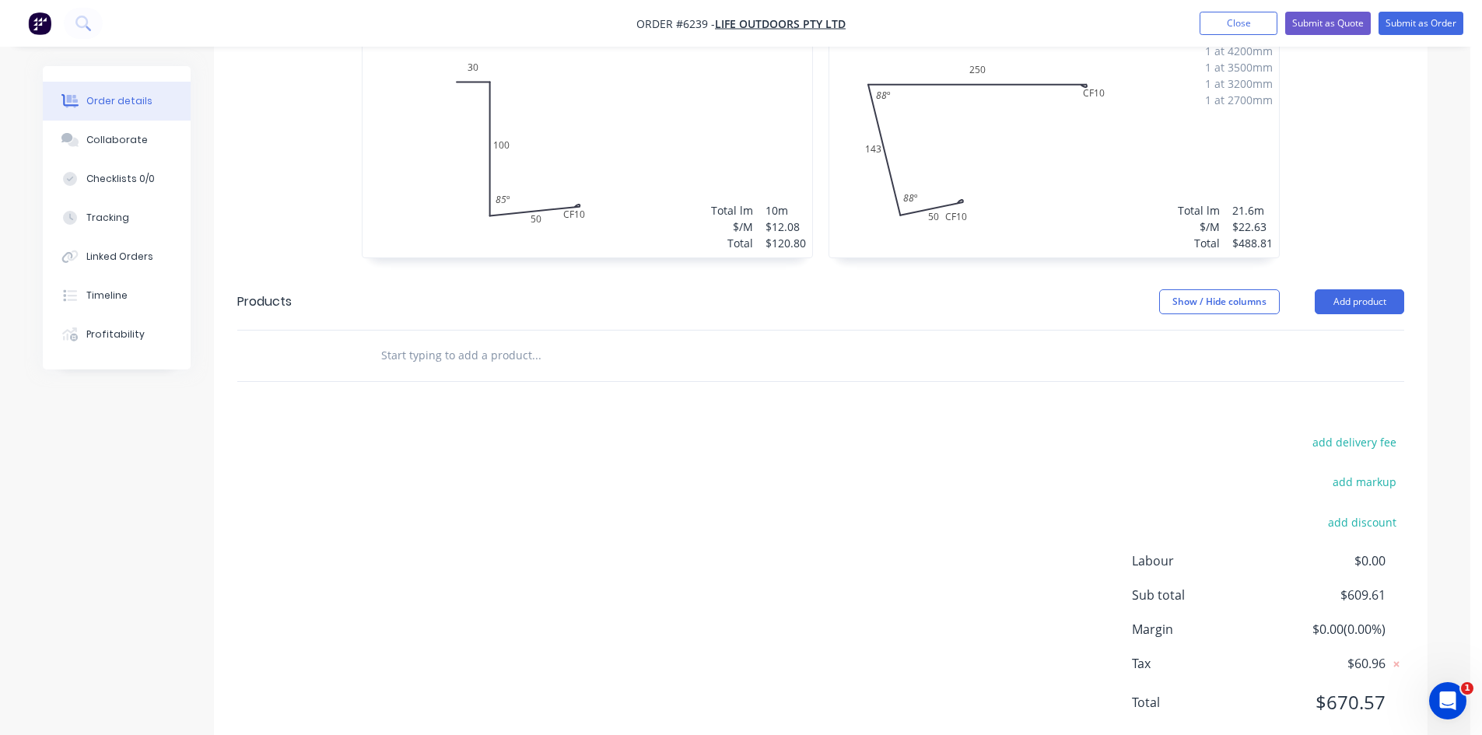
click at [579, 340] on input "text" at bounding box center [535, 355] width 311 height 31
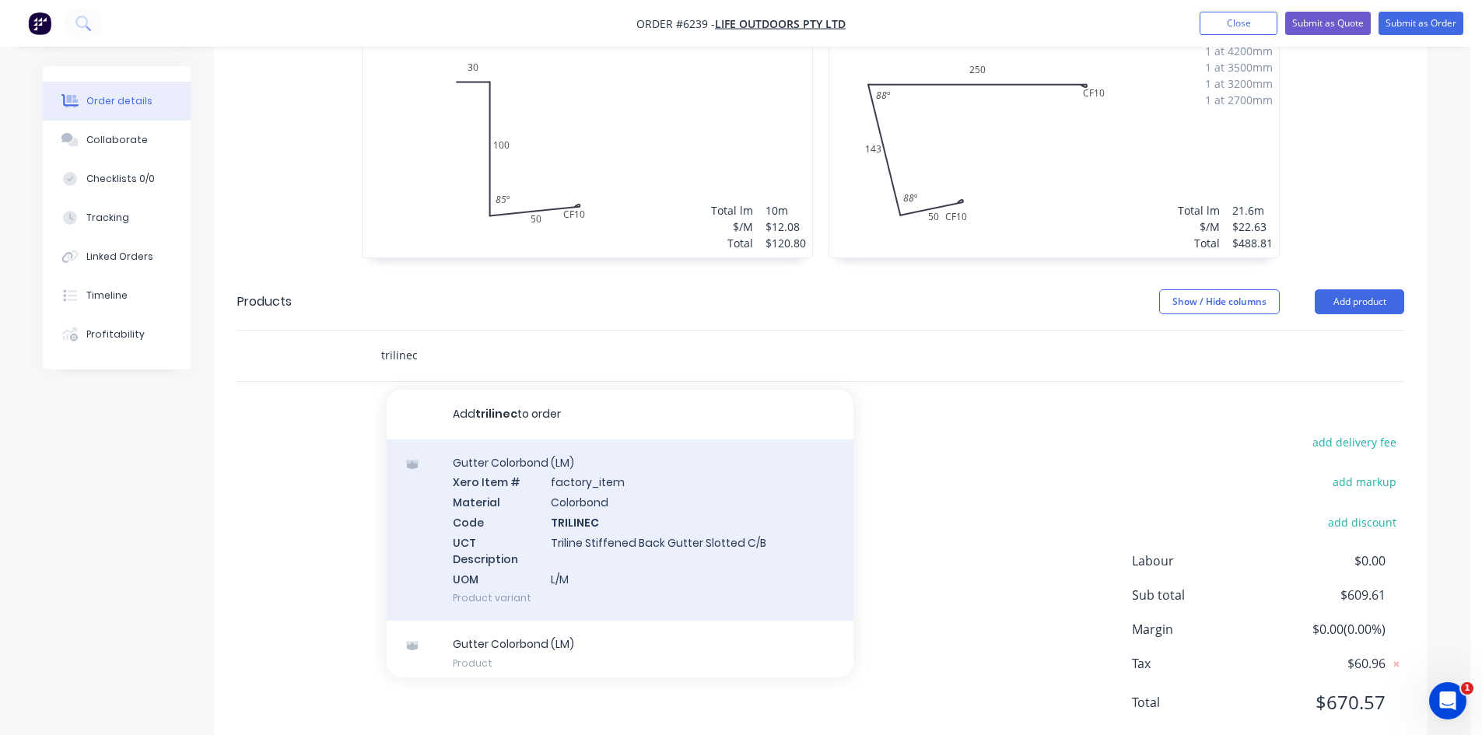
type input "trilinec"
click at [653, 471] on div "Gutter Colorbond (LM) Xero Item # factory_item Material Colorbond Code TRILINEC…" at bounding box center [620, 530] width 467 height 182
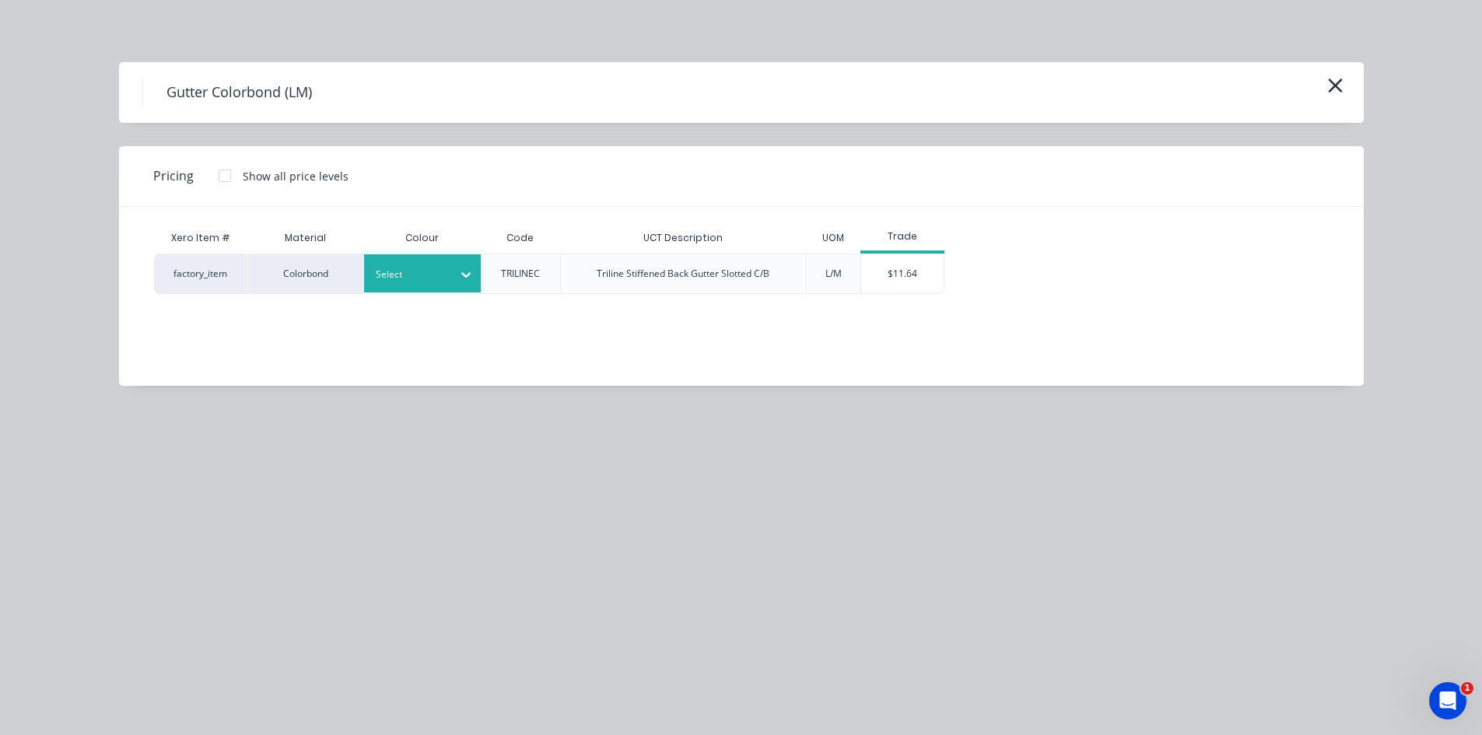
click at [462, 285] on div at bounding box center [466, 274] width 28 height 25
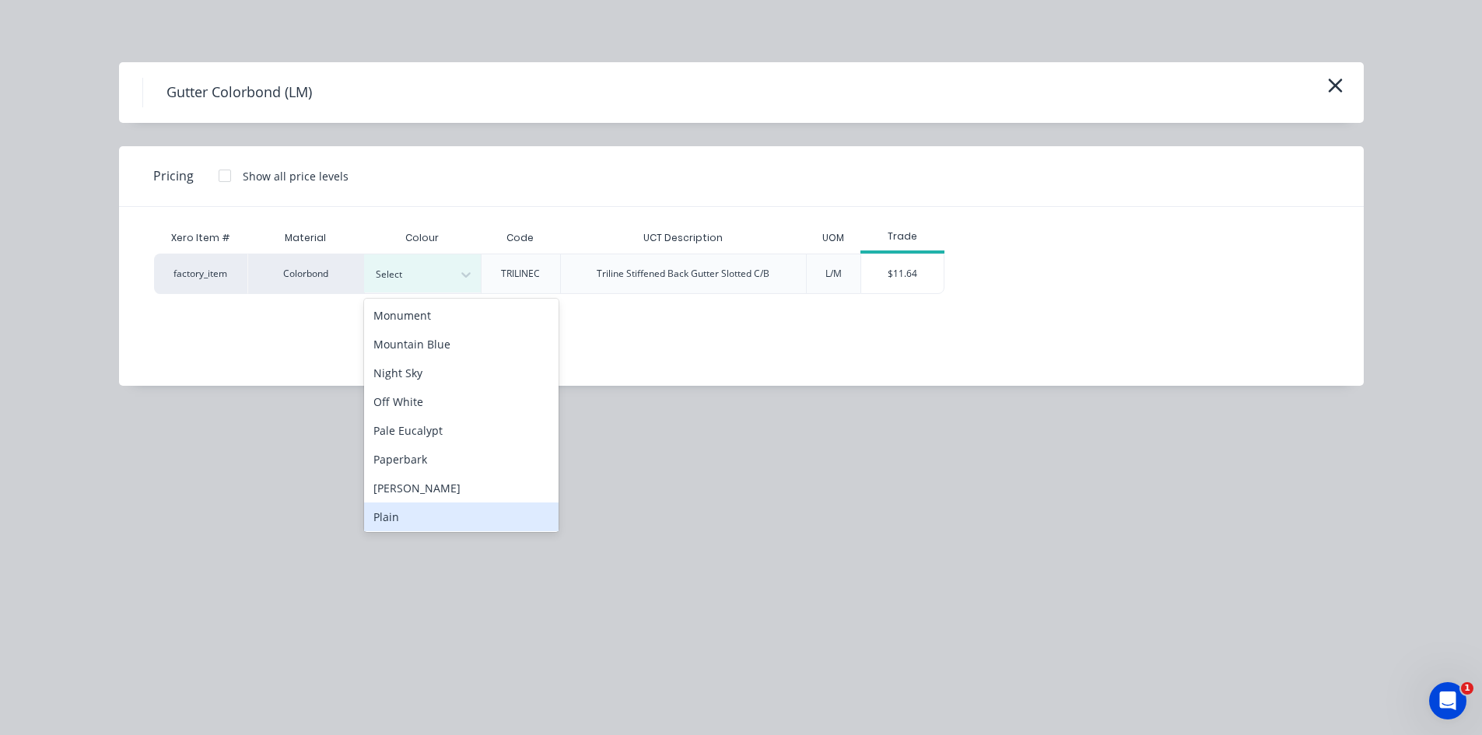
scroll to position [856, 0]
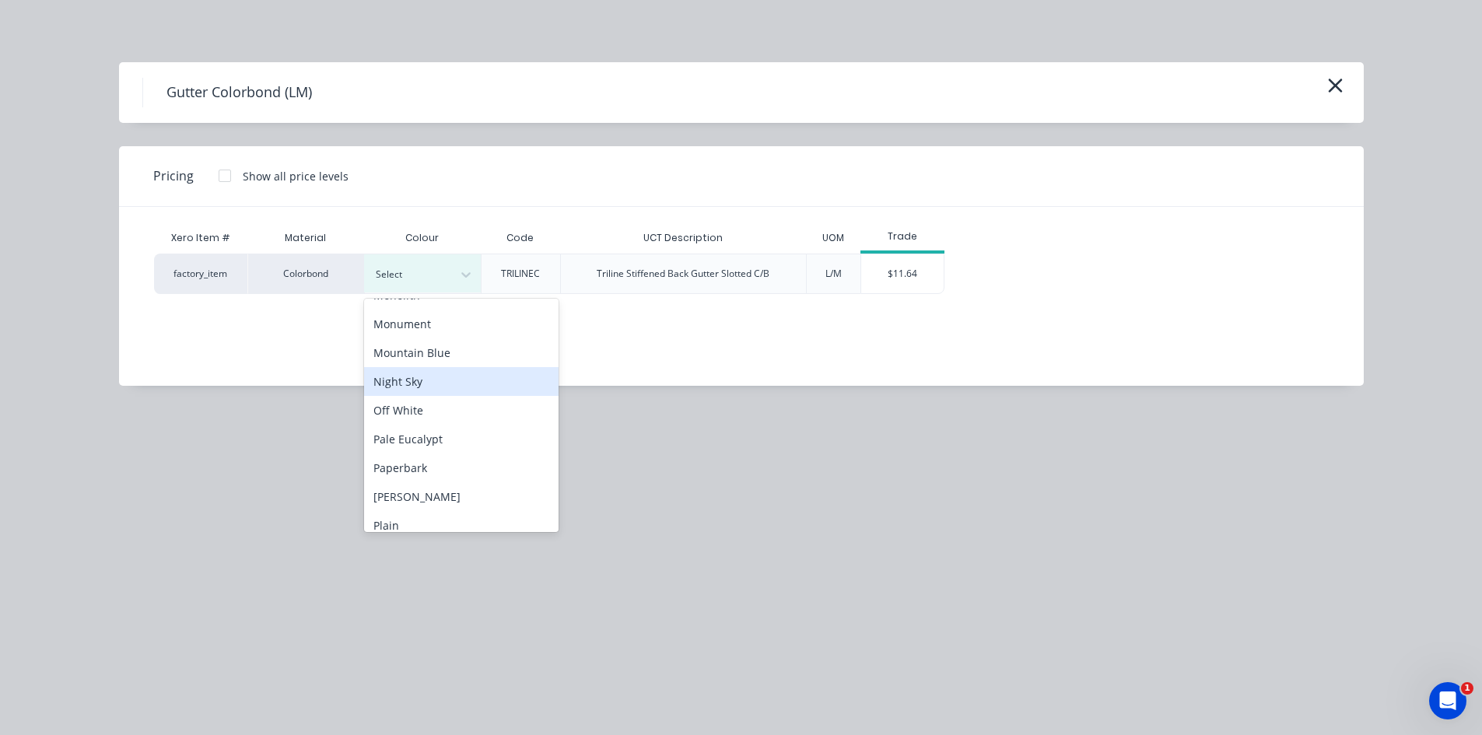
click at [433, 383] on div "Night Sky" at bounding box center [461, 381] width 194 height 29
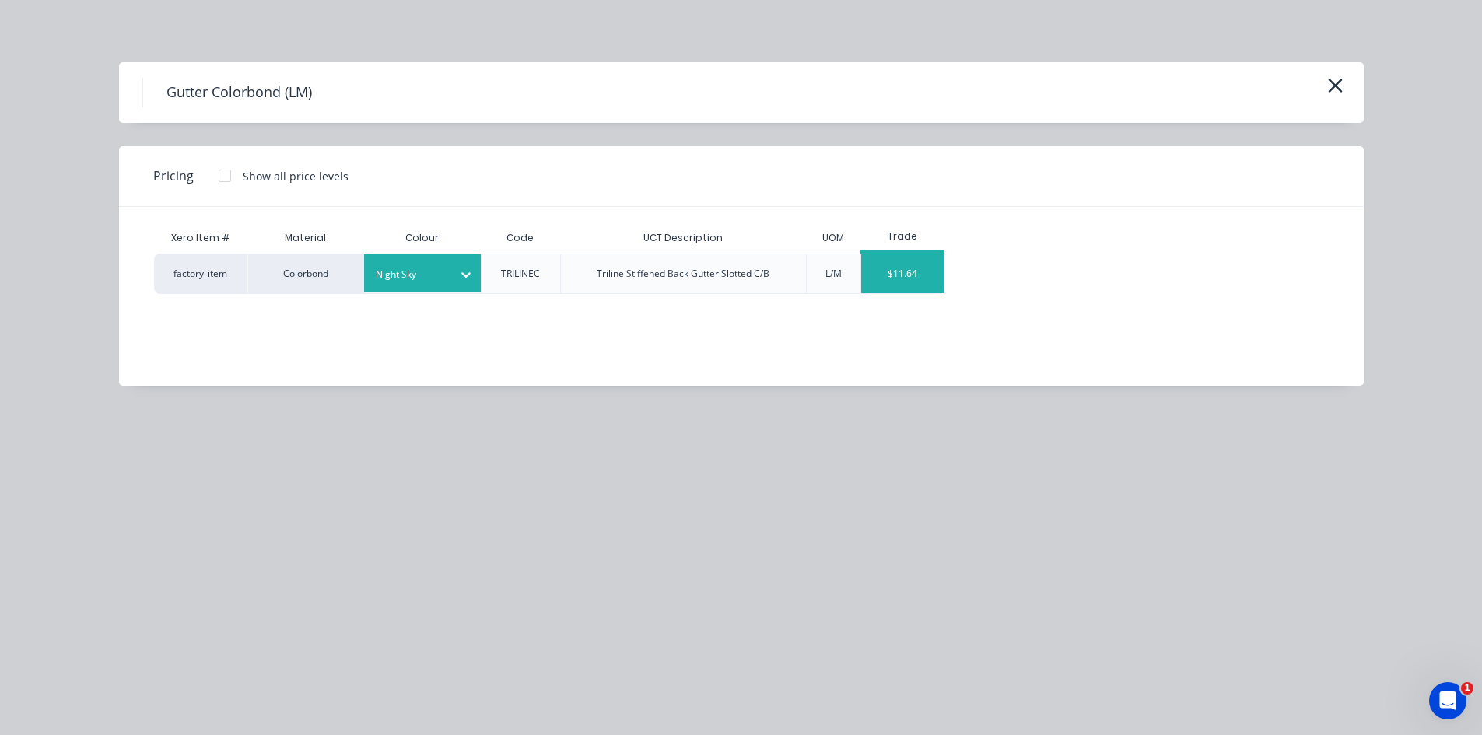
click at [894, 275] on div "$11.64" at bounding box center [902, 273] width 83 height 39
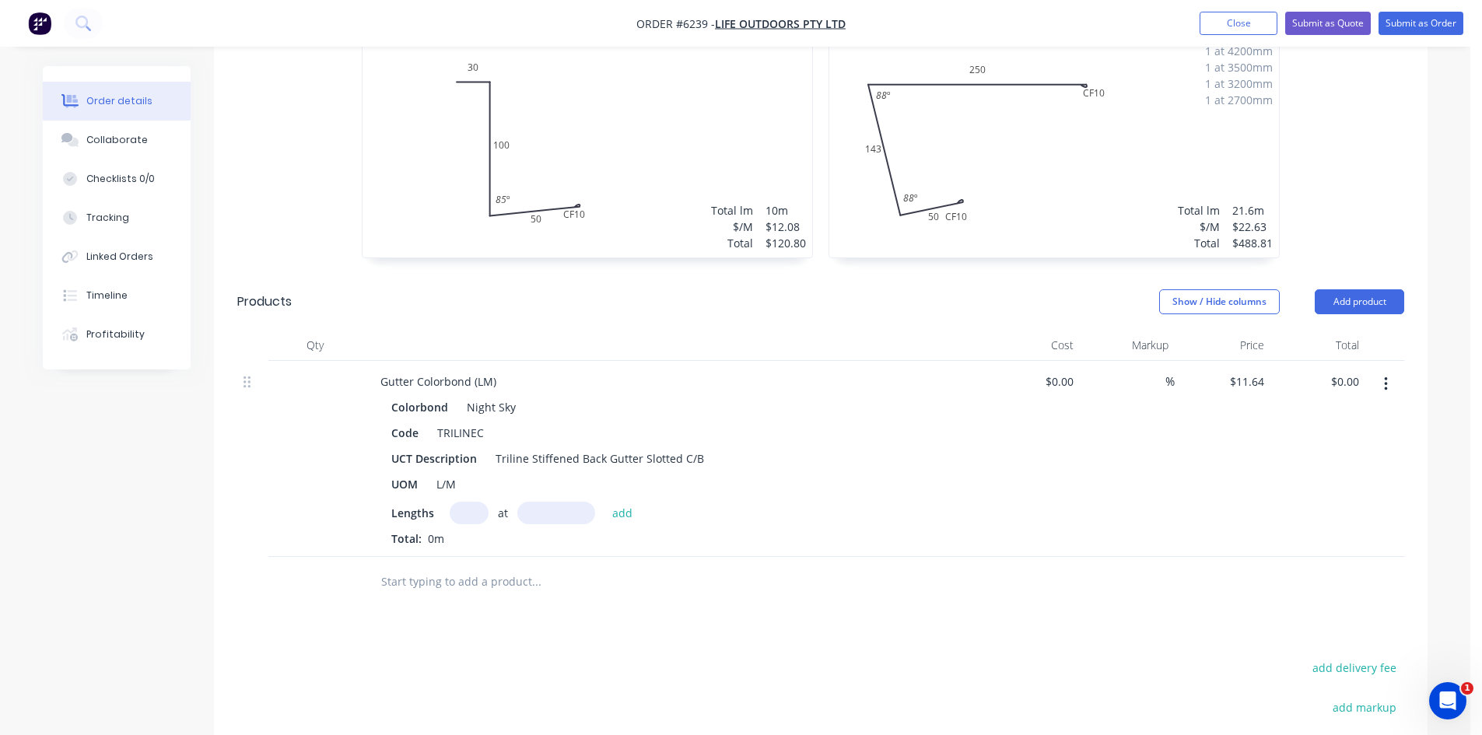
click at [451, 502] on input "text" at bounding box center [469, 513] width 39 height 23
type input "2"
type input "5000"
click at [604, 502] on button "add" at bounding box center [622, 512] width 37 height 21
type input "$116.40"
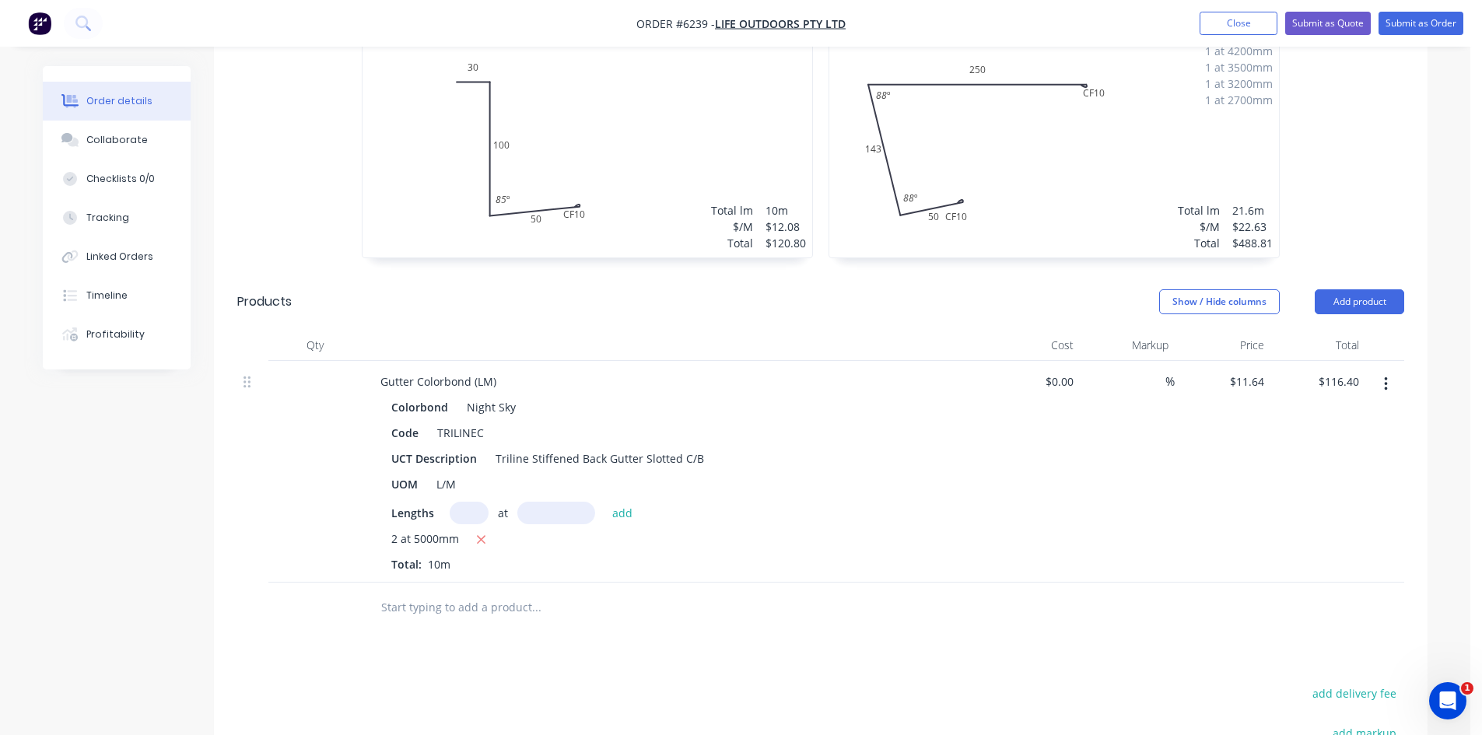
click at [466, 592] on input "text" at bounding box center [535, 607] width 311 height 31
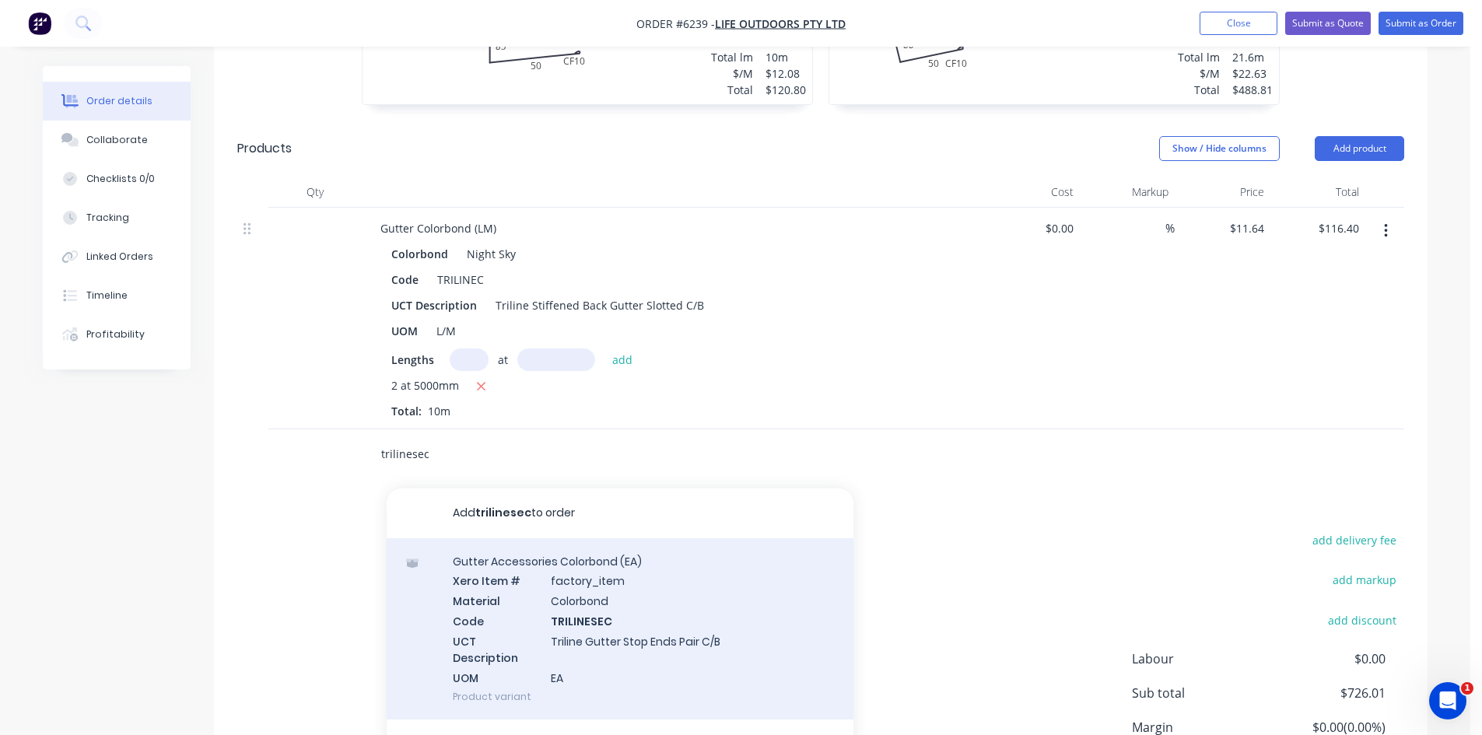
scroll to position [694, 0]
type input "trilinesec"
click at [679, 605] on div "Gutter Accessories Colorbond (EA) Xero Item # factory_item Material Colorbond C…" at bounding box center [620, 627] width 467 height 182
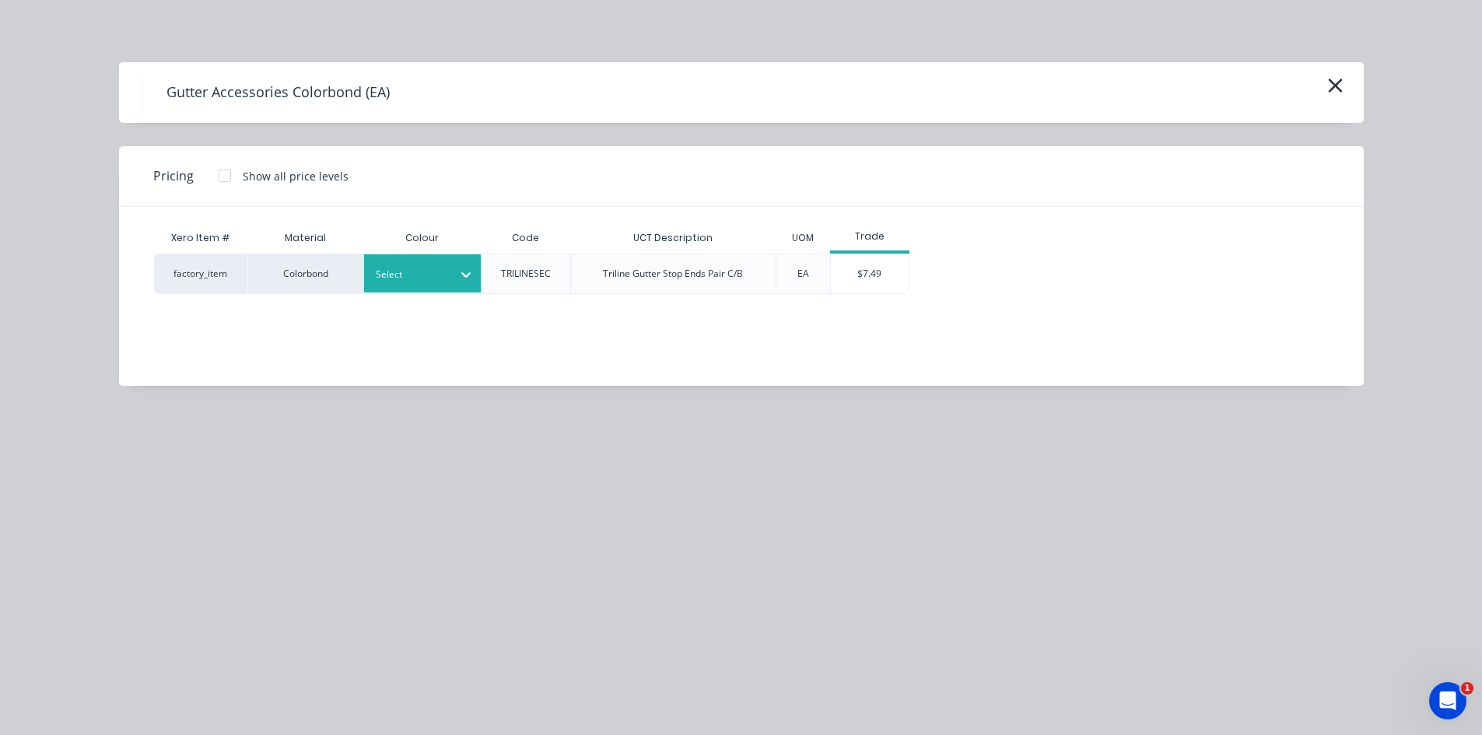
click at [434, 280] on div at bounding box center [411, 274] width 70 height 17
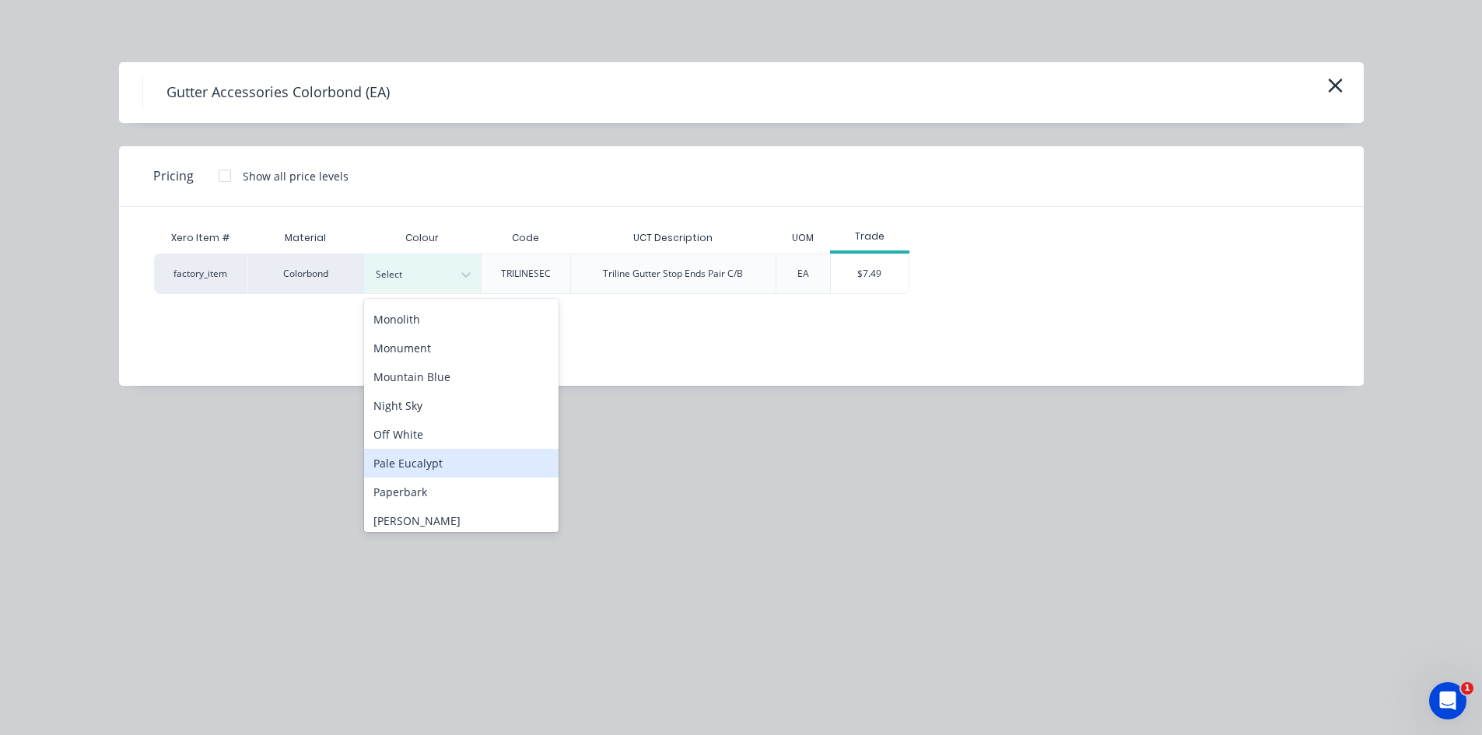
scroll to position [856, 0]
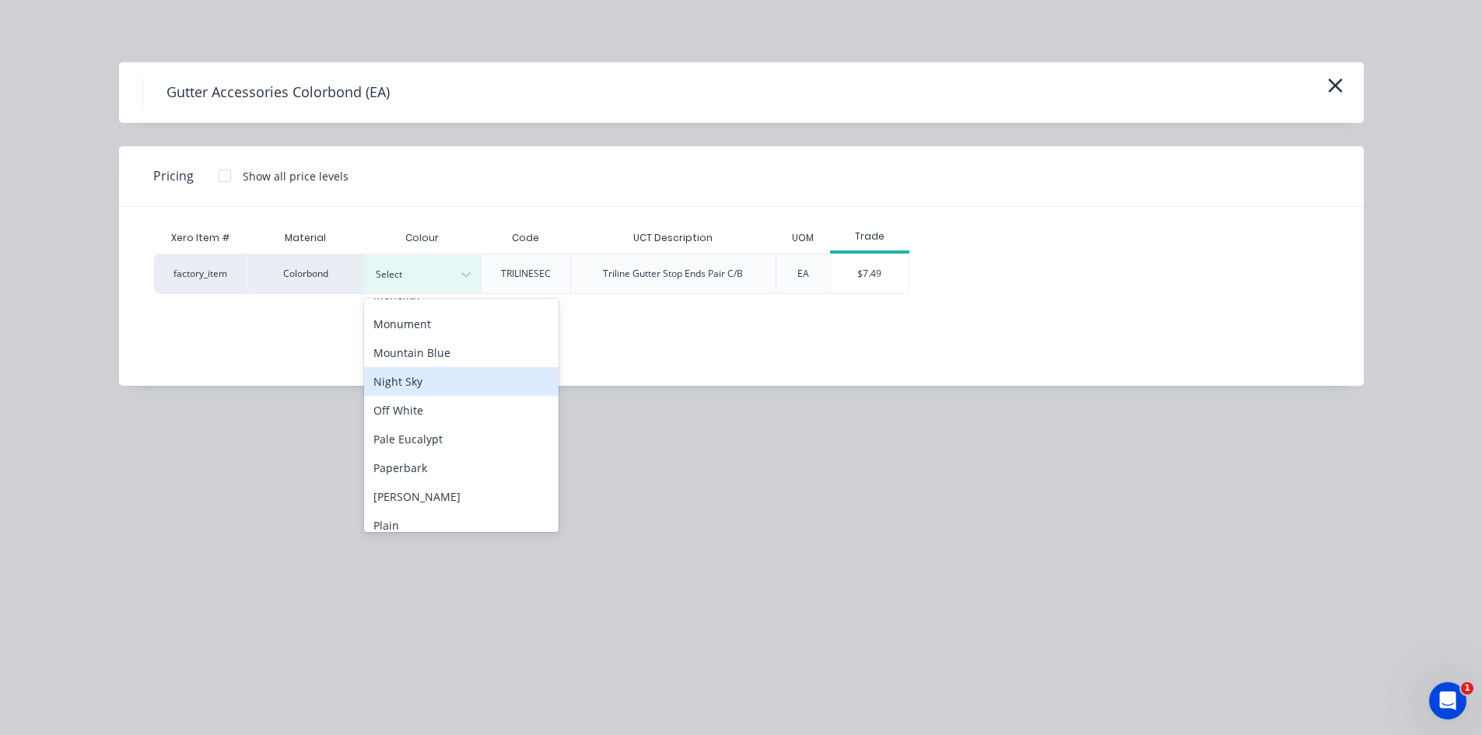
click at [452, 378] on div "Night Sky" at bounding box center [461, 381] width 194 height 29
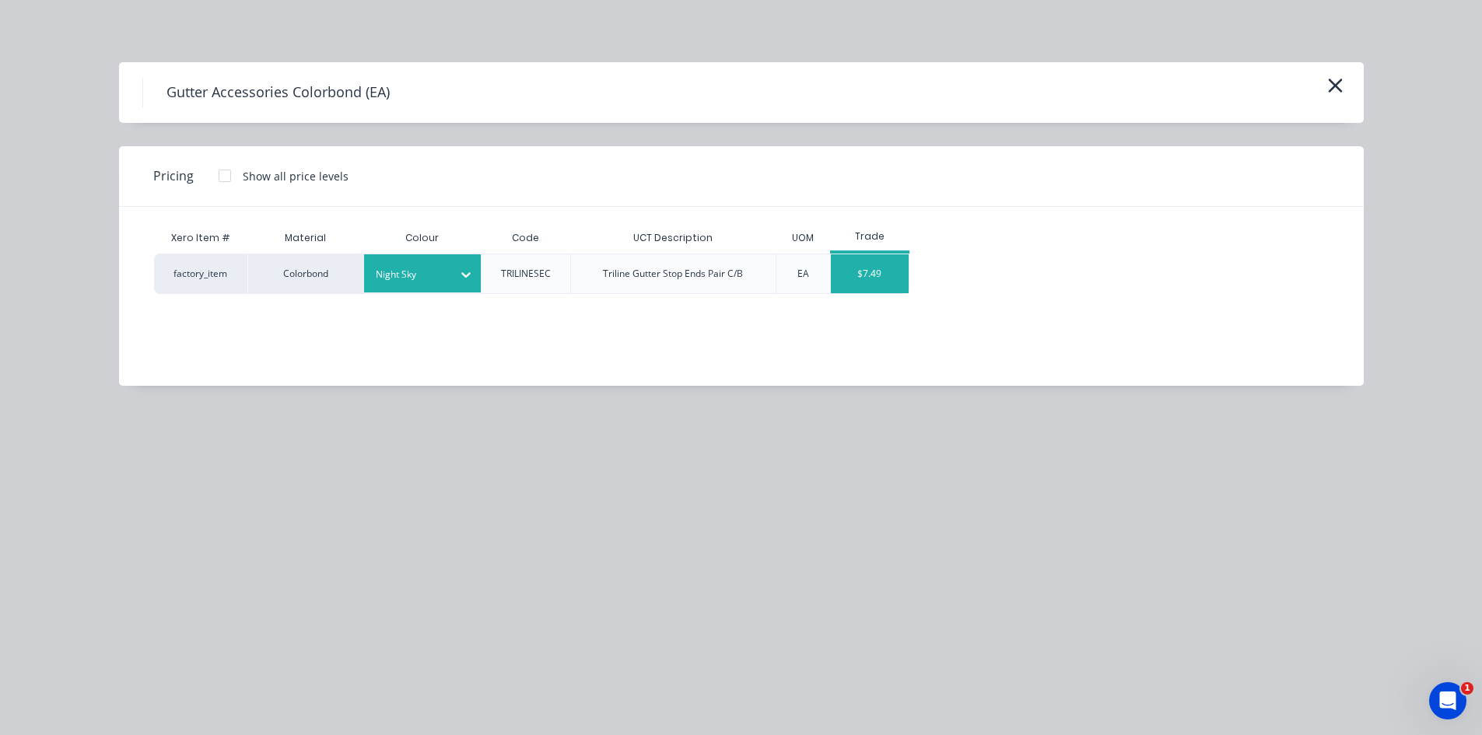
click at [873, 275] on div "$7.49" at bounding box center [870, 273] width 78 height 39
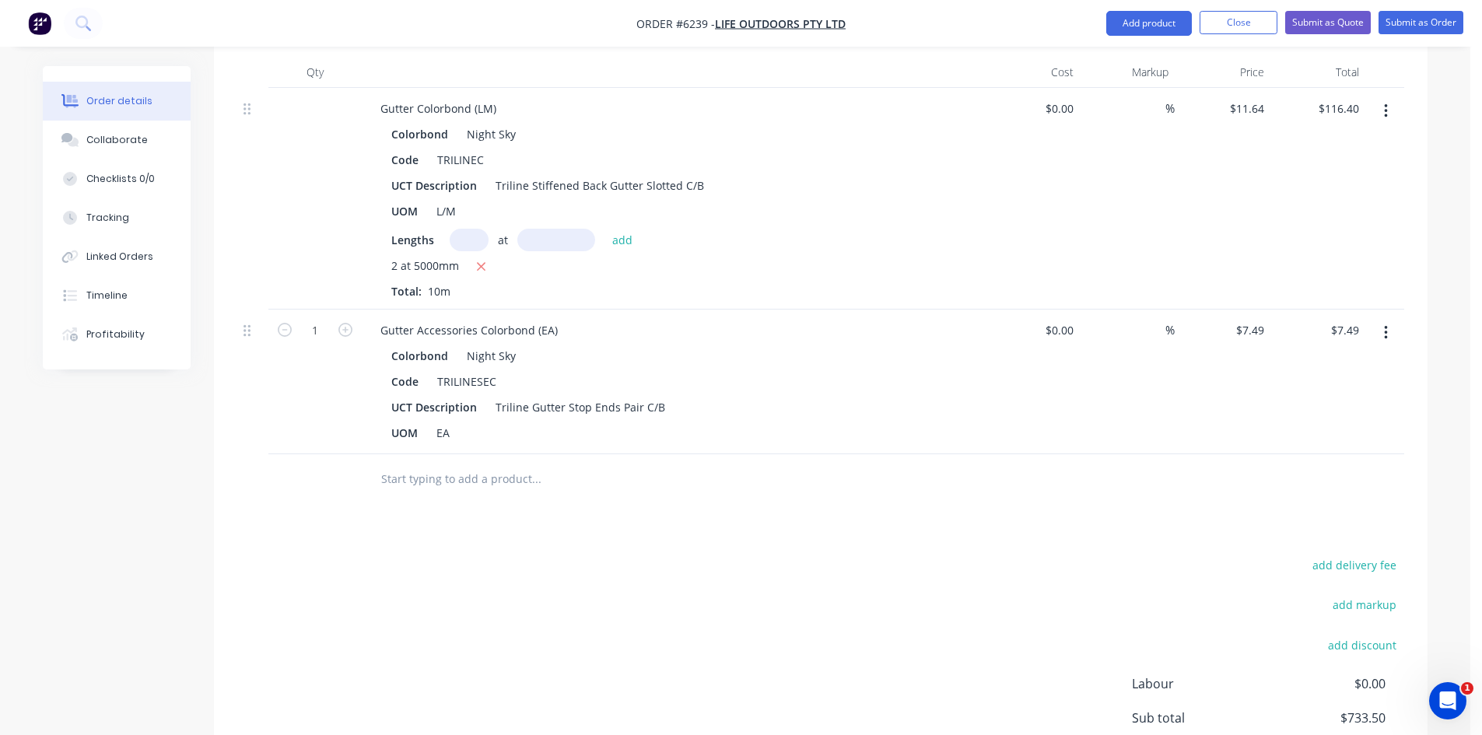
click at [518, 464] on input "text" at bounding box center [535, 479] width 311 height 31
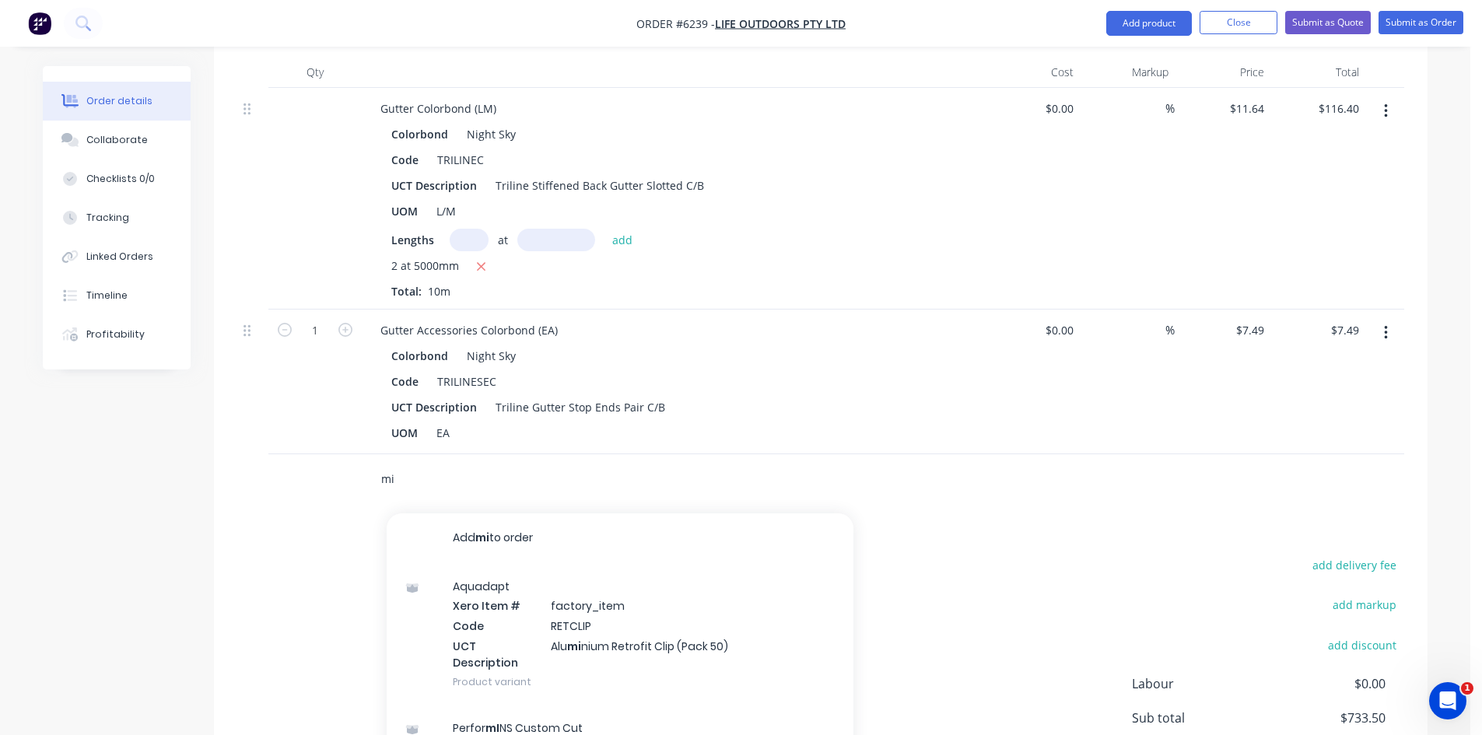
type input "m"
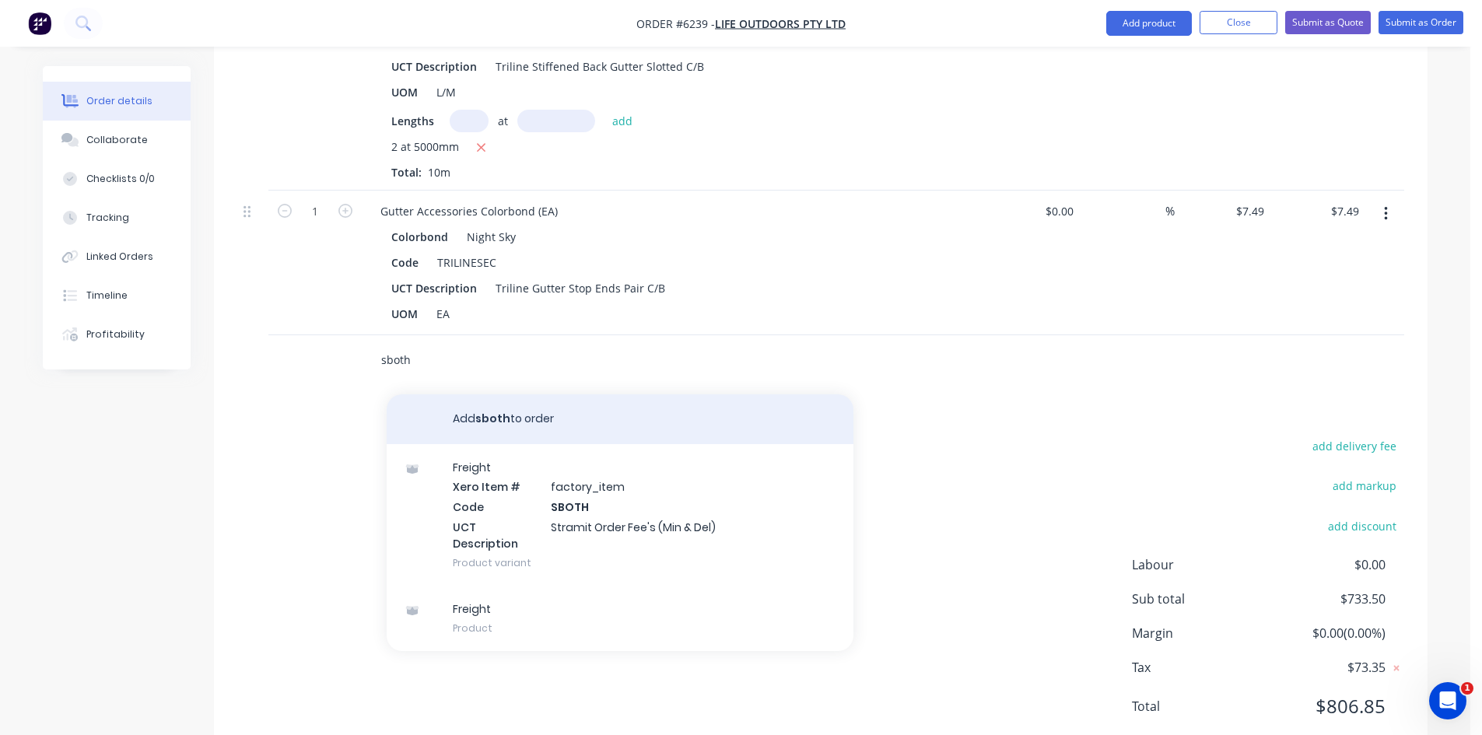
scroll to position [934, 0]
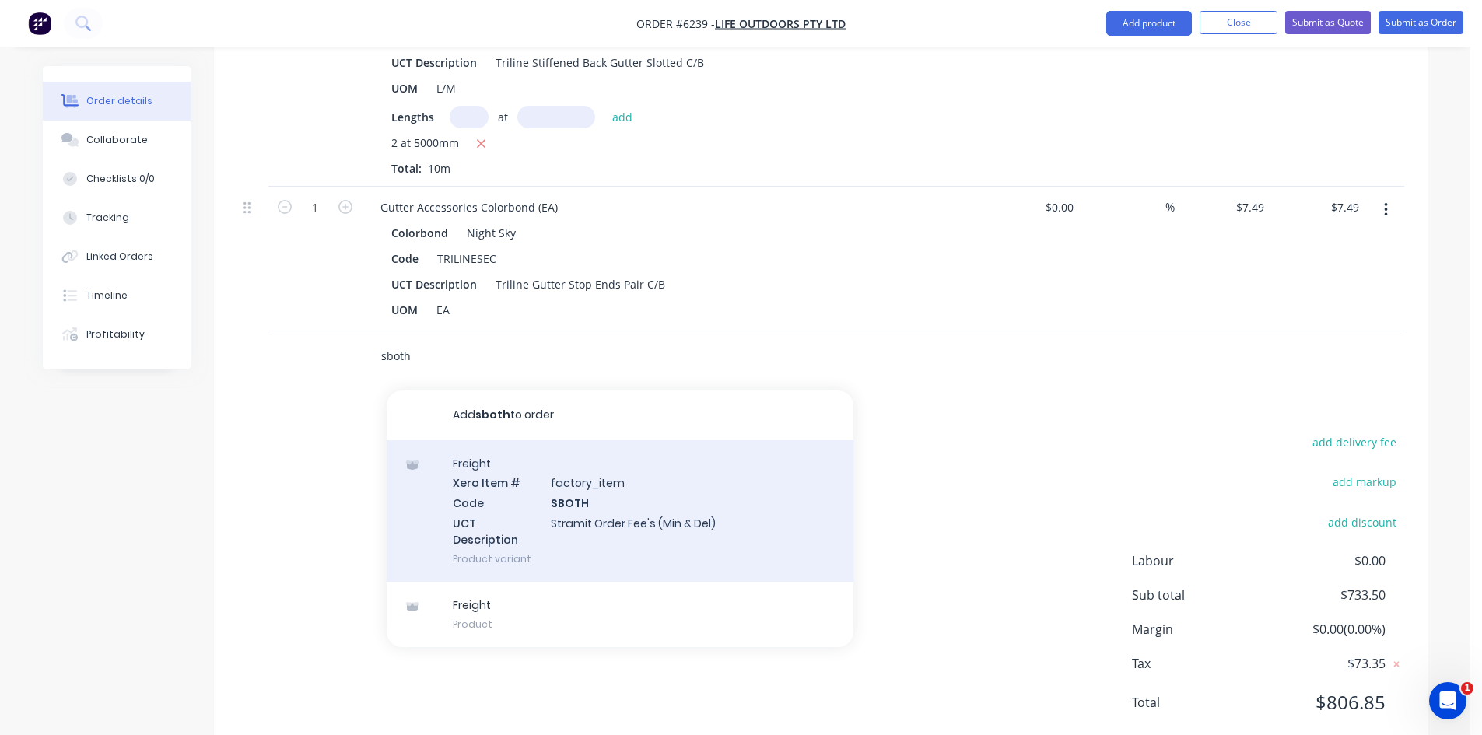
type input "sboth"
click at [536, 462] on div "Freight Xero Item # factory_item Code SBOTH UCT Description Stramit Order Fee's…" at bounding box center [620, 511] width 467 height 142
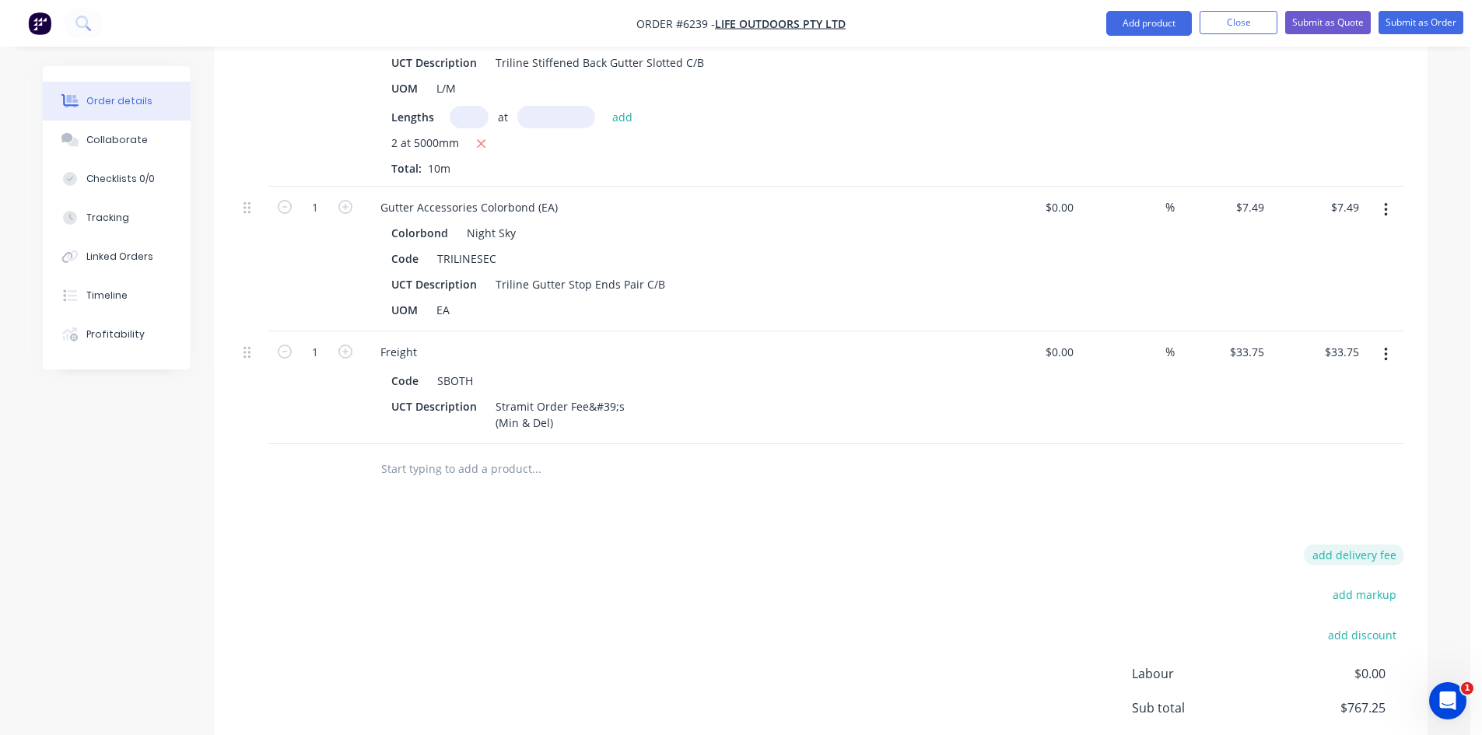
click at [1369, 544] on button "add delivery fee" at bounding box center [1354, 554] width 100 height 21
type input "80"
click at [1129, 544] on div "Delivery fee Delivery fee Delivery fee name (Optional) 80 80 $0 add markup add …" at bounding box center [820, 692] width 1167 height 296
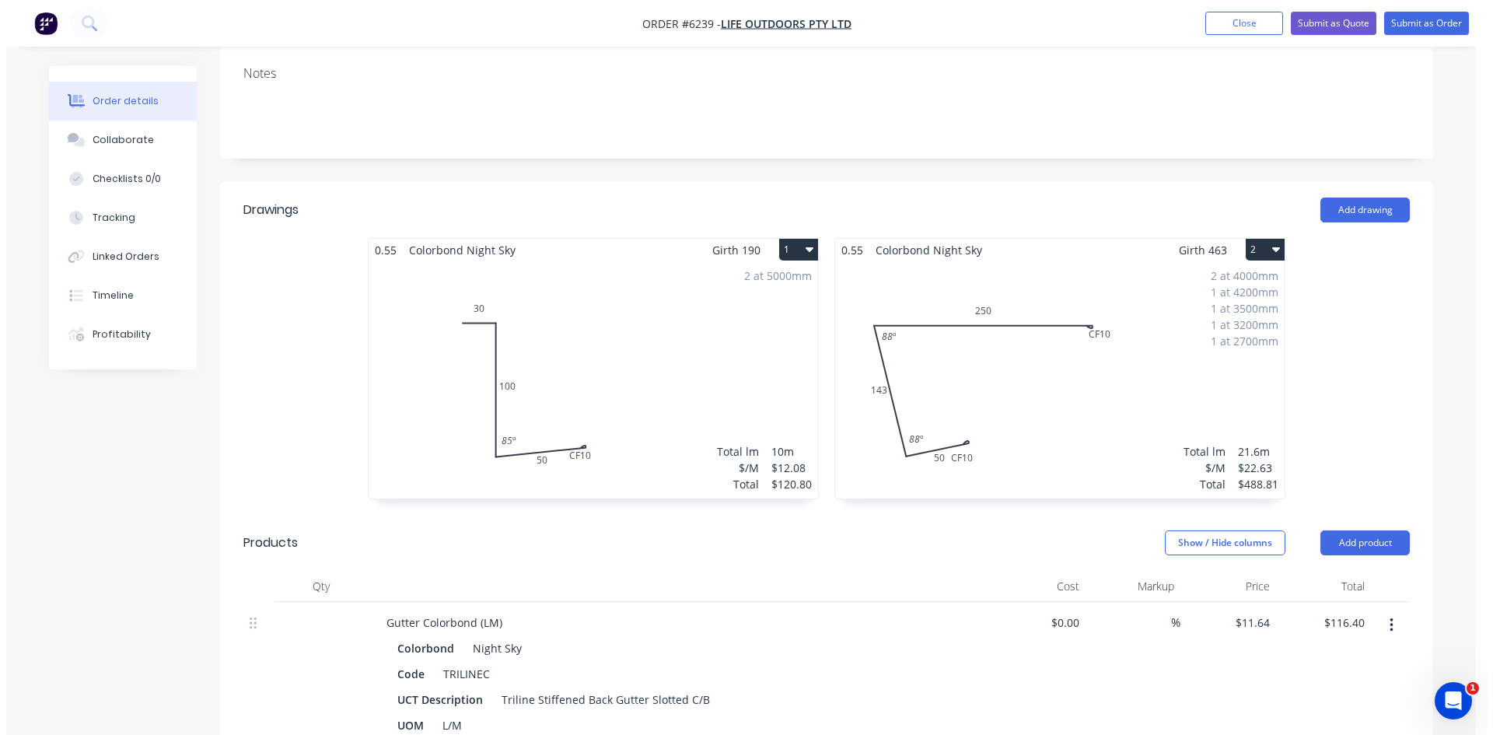
scroll to position [0, 0]
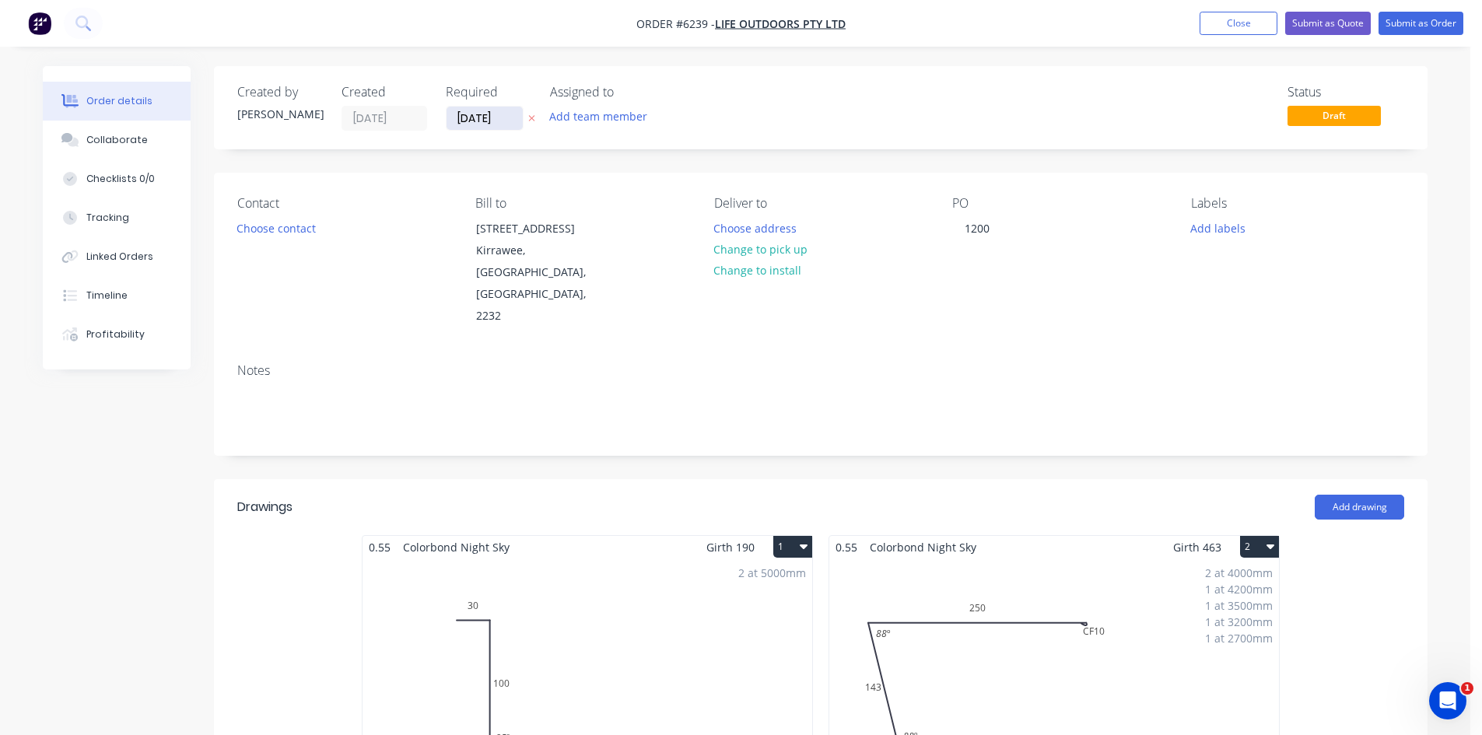
click at [477, 117] on input "[DATE]" at bounding box center [484, 118] width 76 height 23
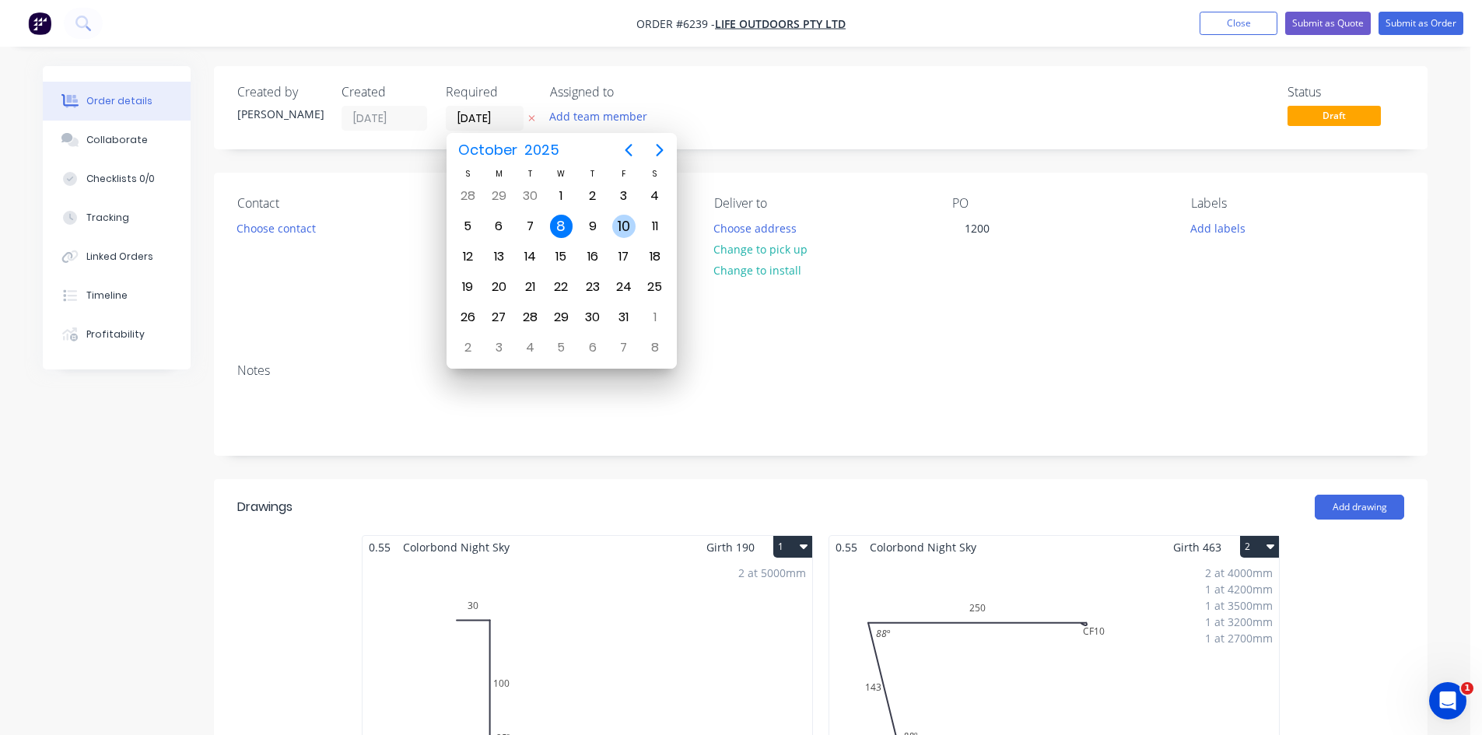
click at [624, 229] on div "10" at bounding box center [623, 226] width 23 height 23
type input "[DATE]"
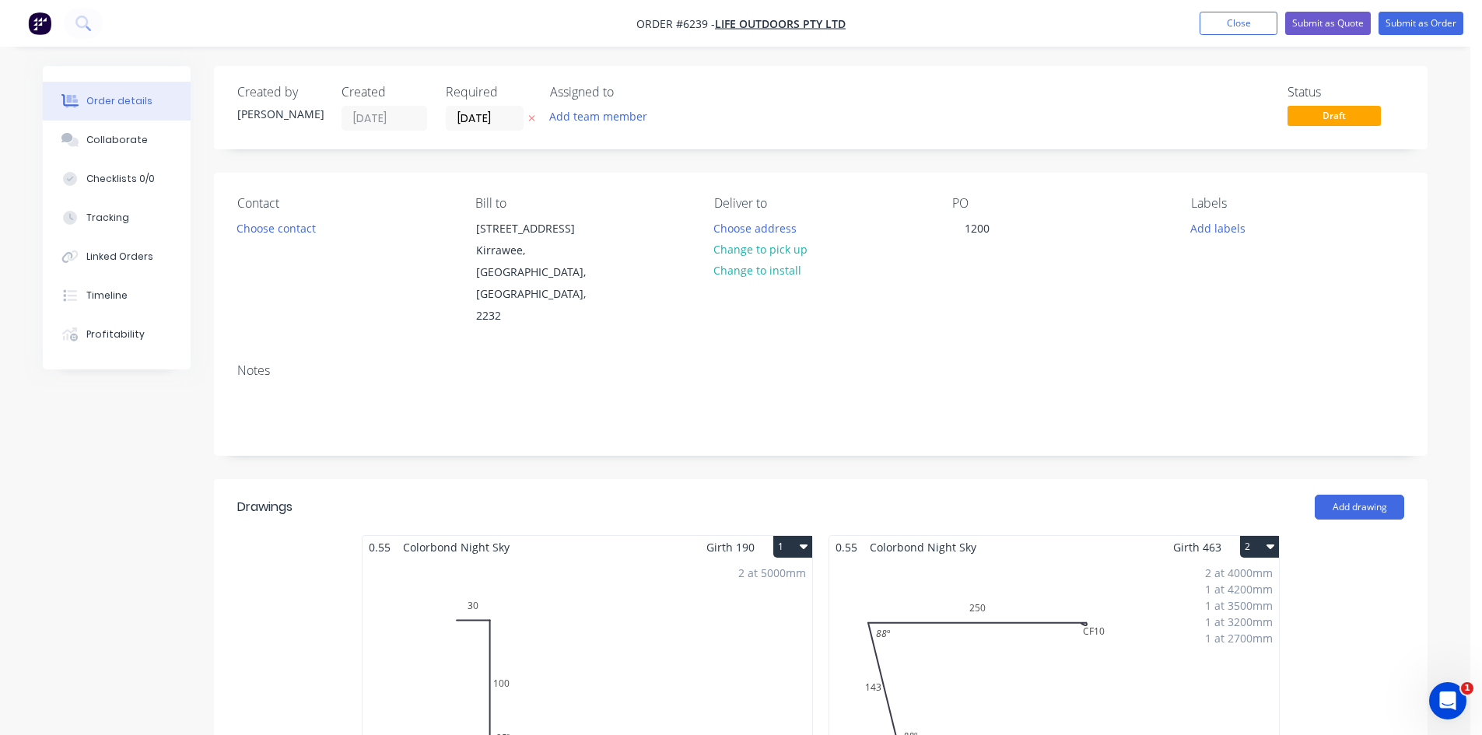
click at [941, 363] on div "Notes" at bounding box center [820, 370] width 1167 height 15
click at [776, 217] on button "Choose address" at bounding box center [755, 227] width 100 height 21
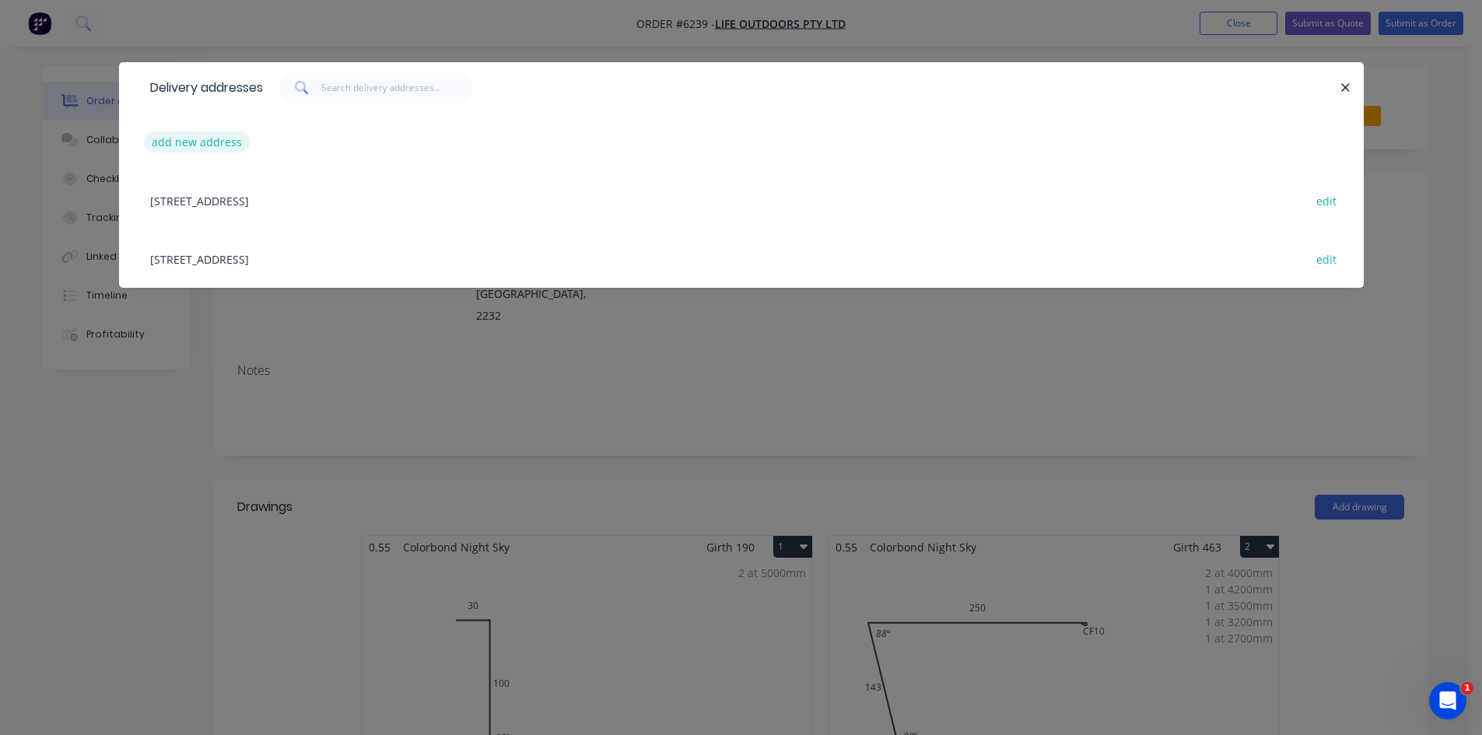
click at [201, 135] on button "add new address" at bounding box center [197, 141] width 107 height 21
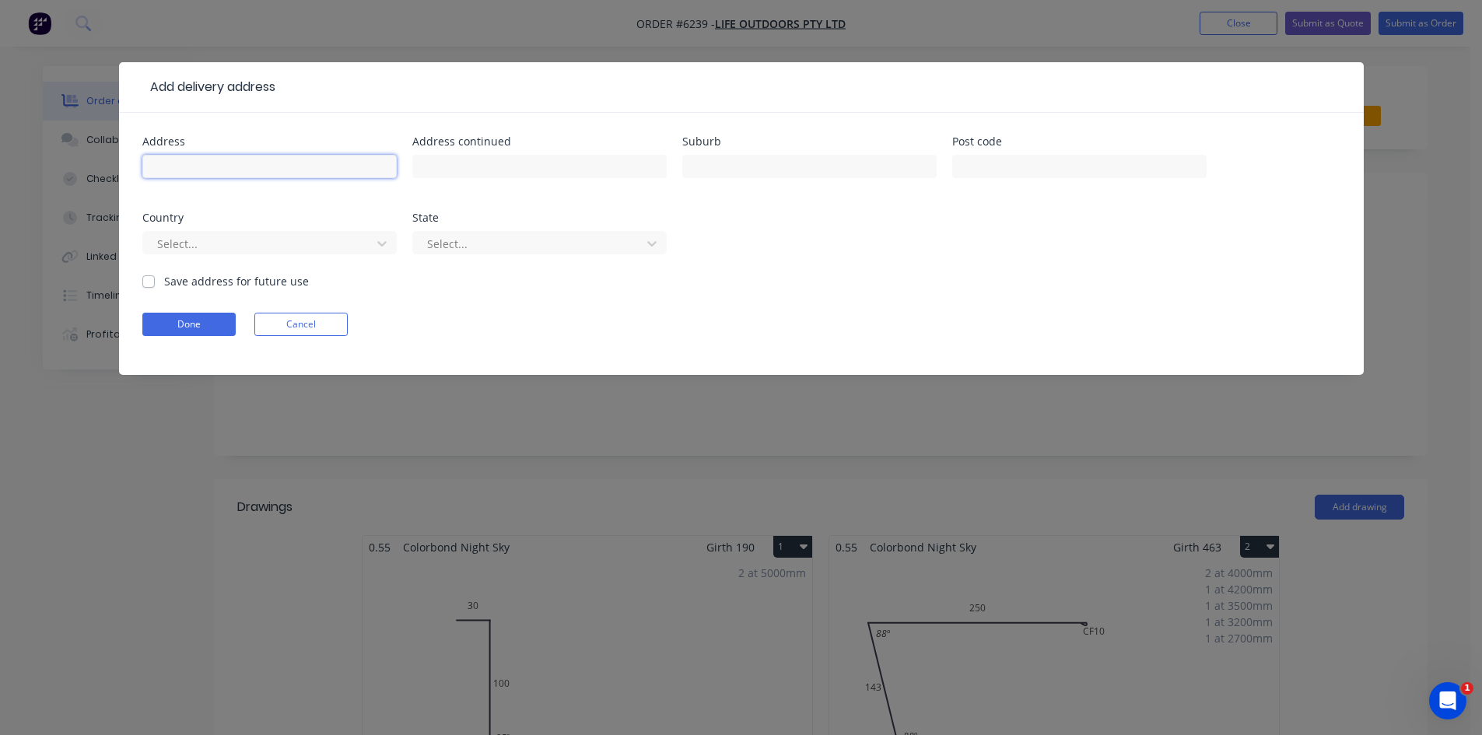
click at [207, 159] on input "text" at bounding box center [269, 166] width 254 height 23
click at [207, 160] on input "5" at bounding box center [269, 166] width 254 height 23
type input "5 Denbigh Pl"
type input "Menai"
click at [612, 311] on form "Address 5 Denbigh Pl Address continued Suburb Menai Post code Country Select...…" at bounding box center [741, 255] width 1198 height 239
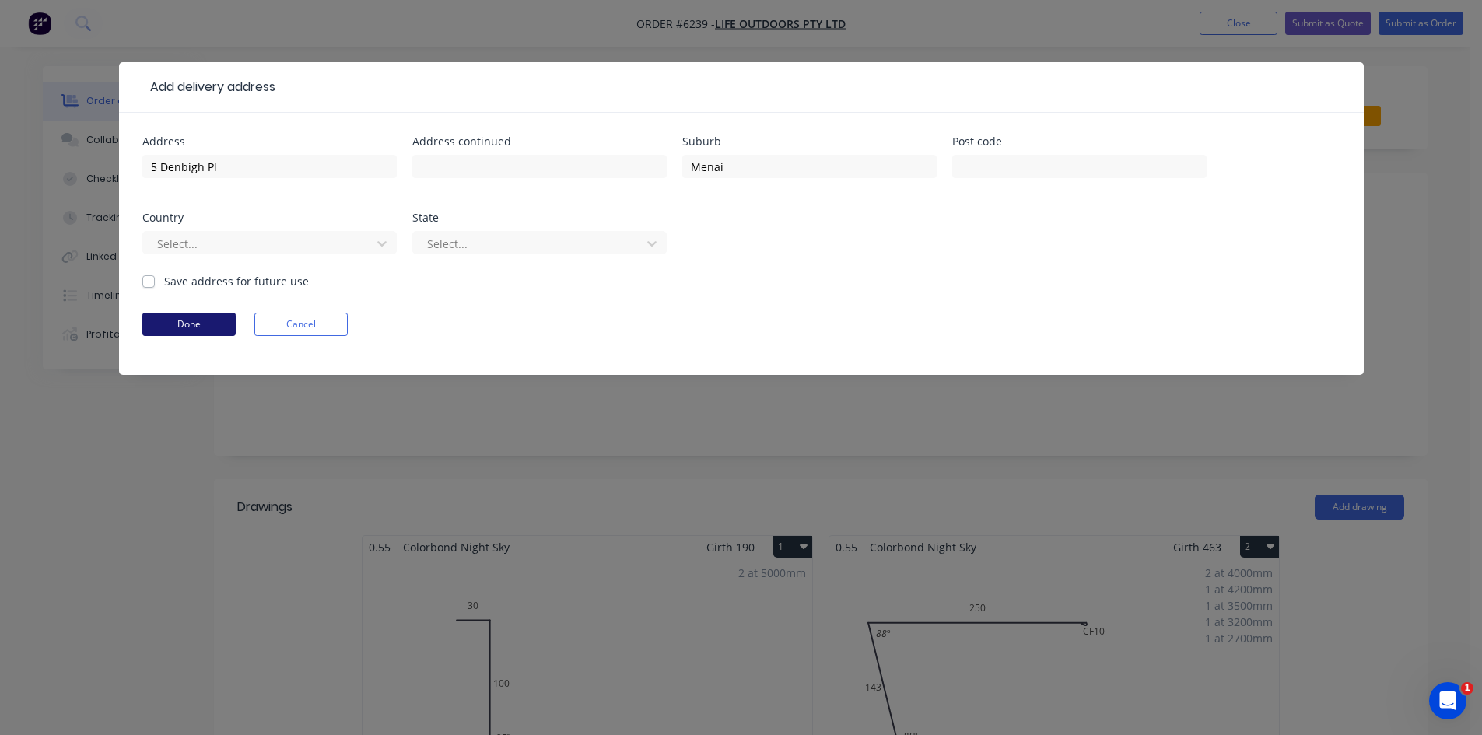
click at [198, 334] on button "Done" at bounding box center [188, 324] width 93 height 23
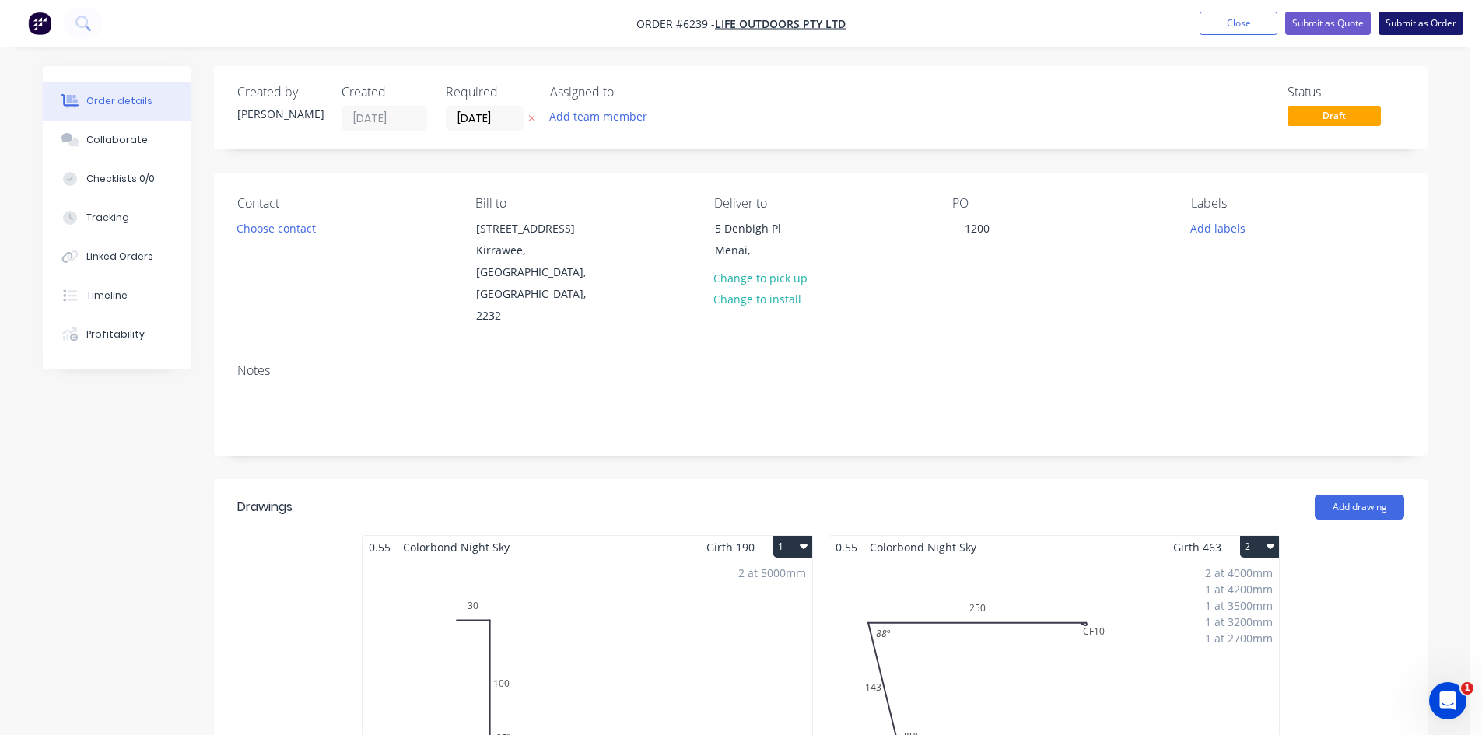
click at [1432, 19] on button "Submit as Order" at bounding box center [1420, 23] width 85 height 23
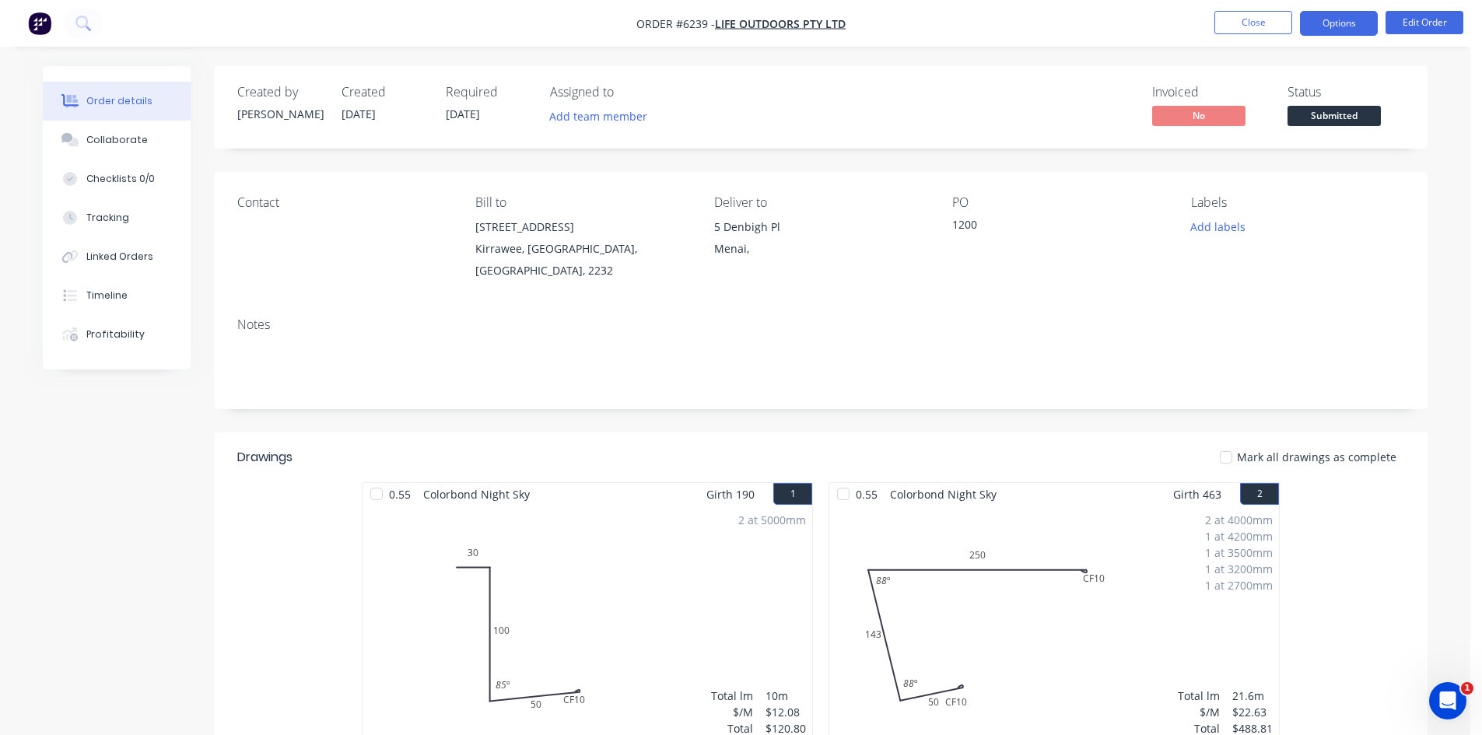
click at [1321, 26] on button "Options" at bounding box center [1339, 23] width 78 height 25
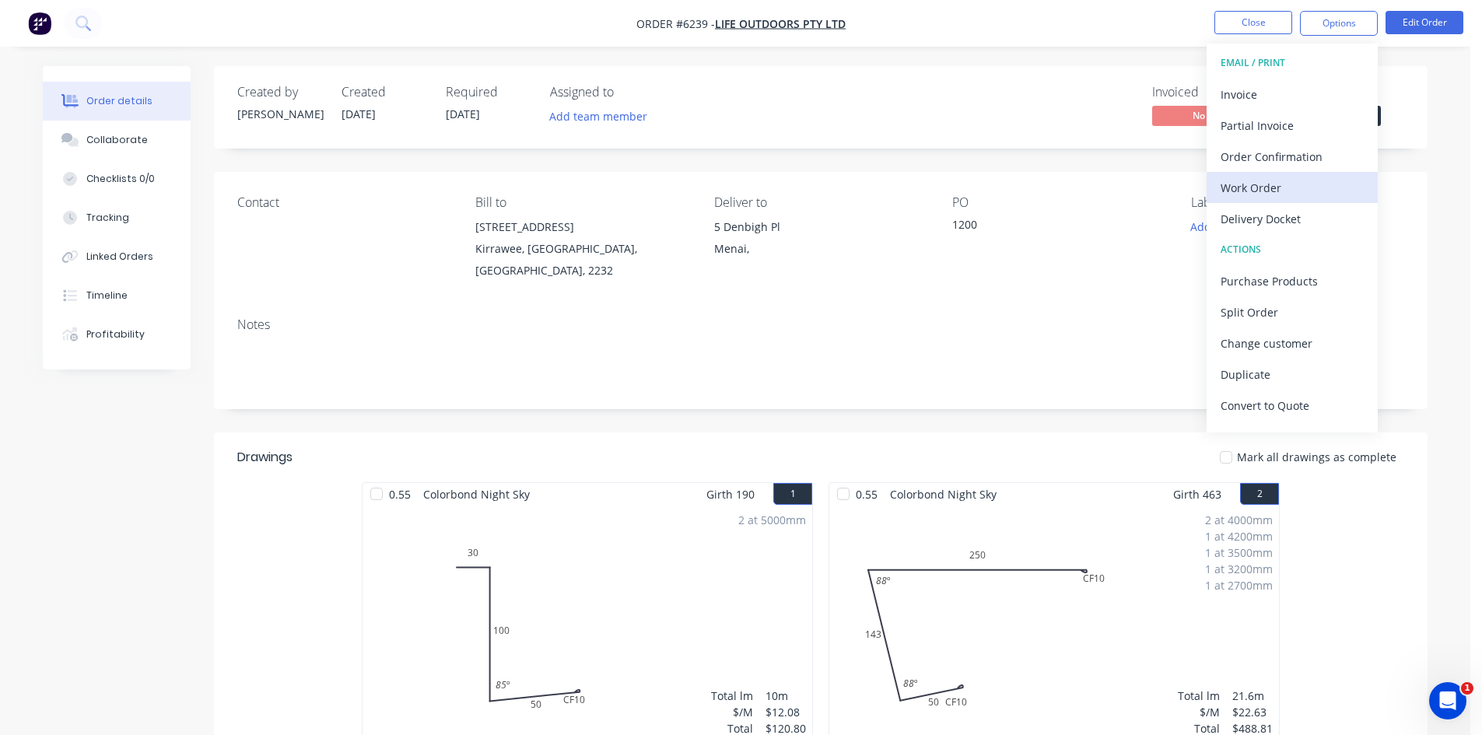
drag, startPoint x: 1255, startPoint y: 271, endPoint x: 1254, endPoint y: 193, distance: 77.8
click at [1254, 193] on div "EMAIL / PRINT Invoice Partial Invoice Order Confirmation Work Order Delivery Do…" at bounding box center [1291, 238] width 171 height 389
click at [1254, 193] on div "Work Order" at bounding box center [1291, 188] width 143 height 23
click at [1259, 187] on div "Custom" at bounding box center [1291, 188] width 143 height 23
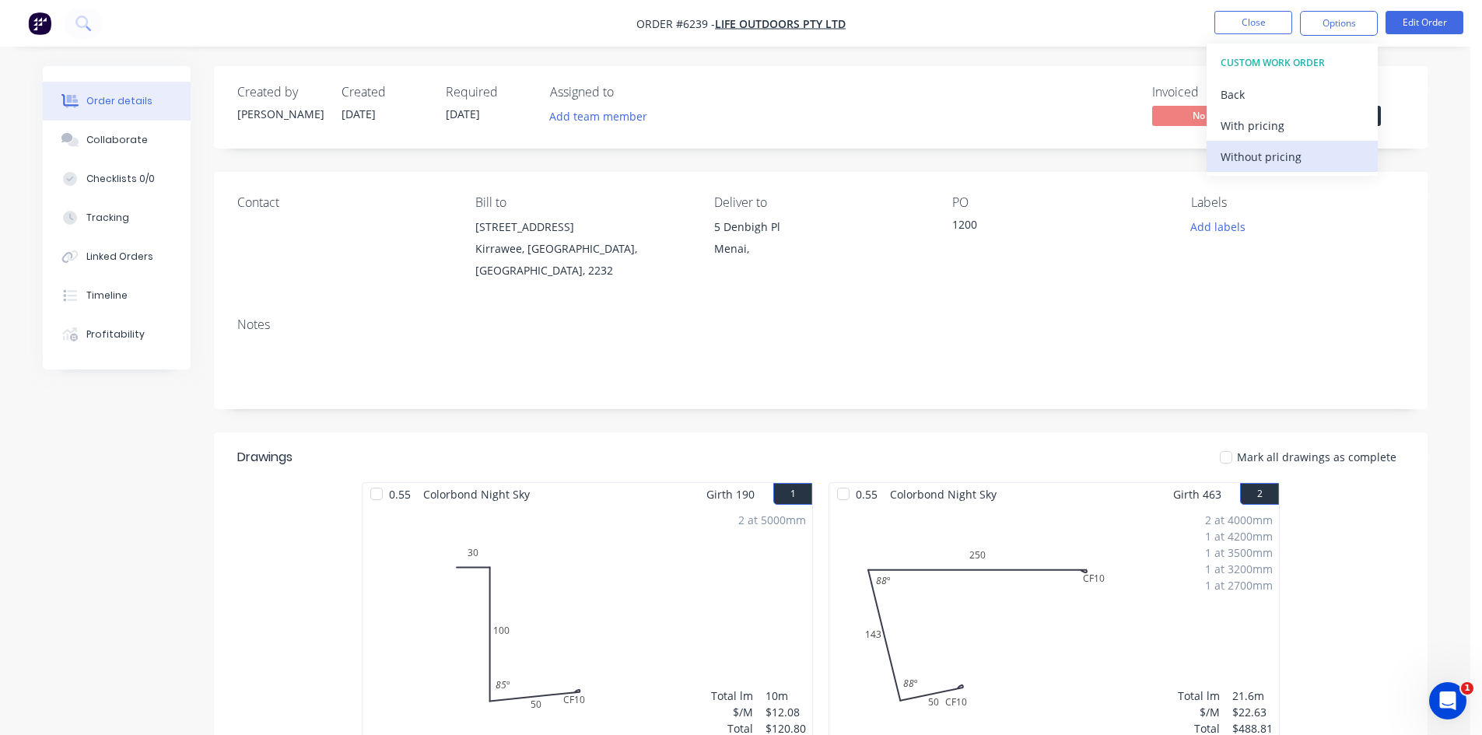
click at [1265, 159] on div "Without pricing" at bounding box center [1291, 156] width 143 height 23
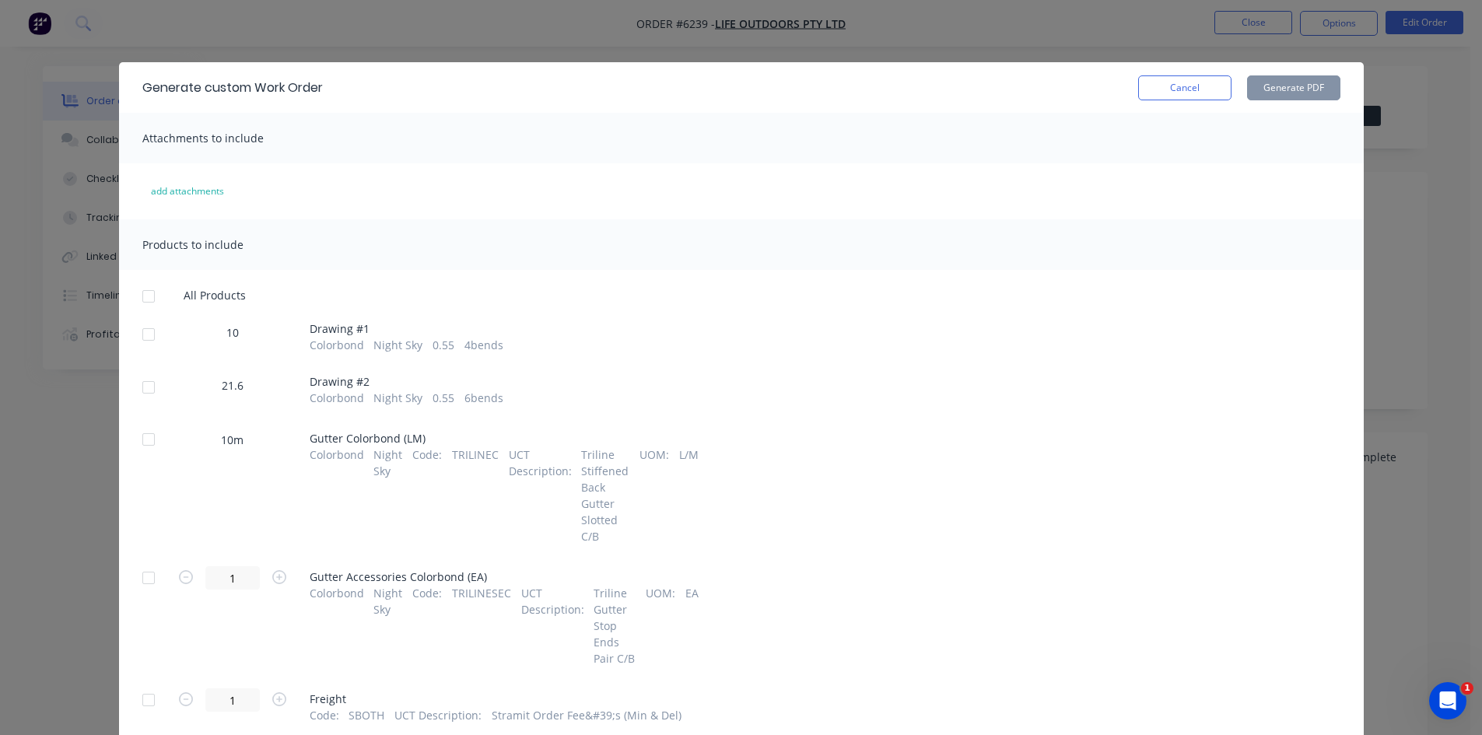
click at [143, 331] on div at bounding box center [148, 334] width 31 height 31
click at [134, 388] on div at bounding box center [148, 387] width 31 height 31
click at [1280, 88] on button "Generate PDF" at bounding box center [1293, 87] width 93 height 25
click at [1188, 94] on button "Cancel" at bounding box center [1184, 87] width 93 height 25
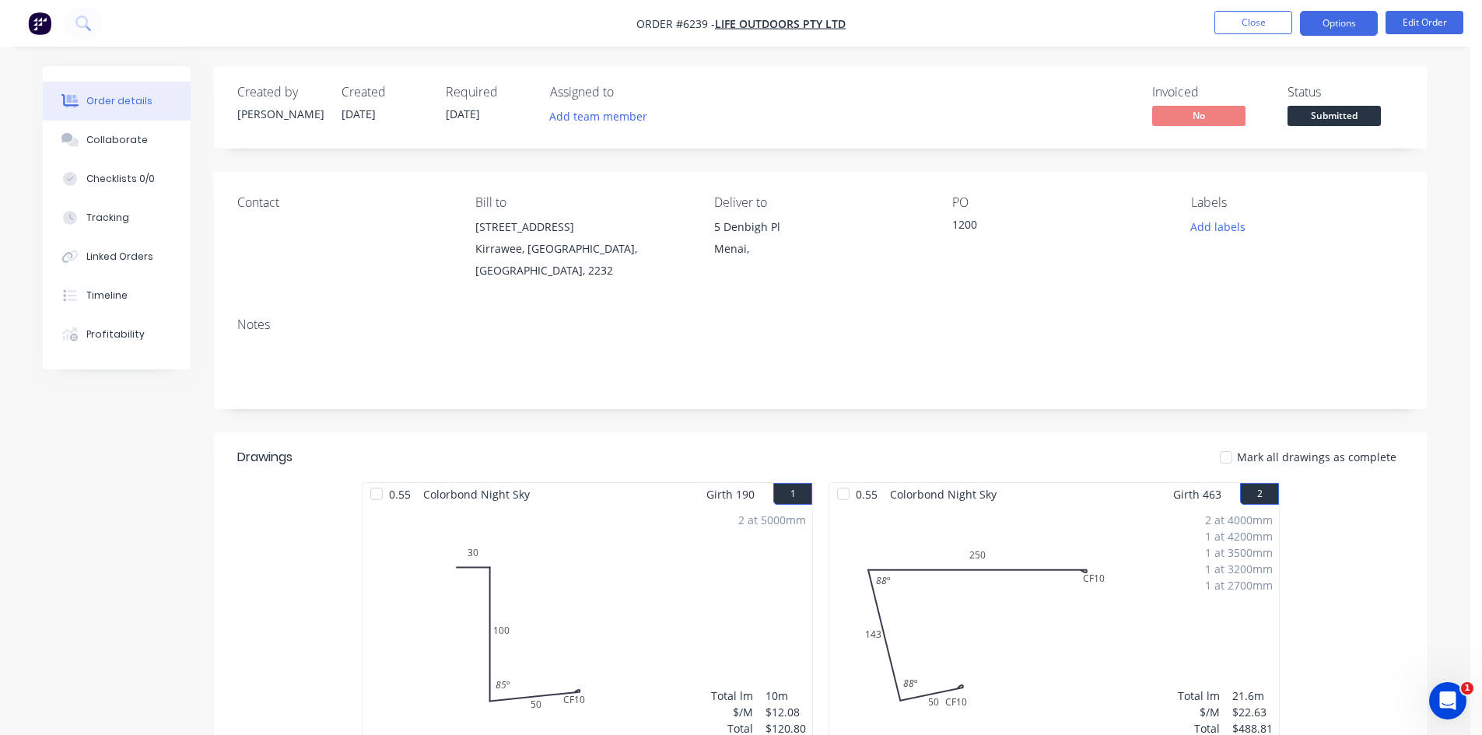
click at [1321, 21] on button "Options" at bounding box center [1339, 23] width 78 height 25
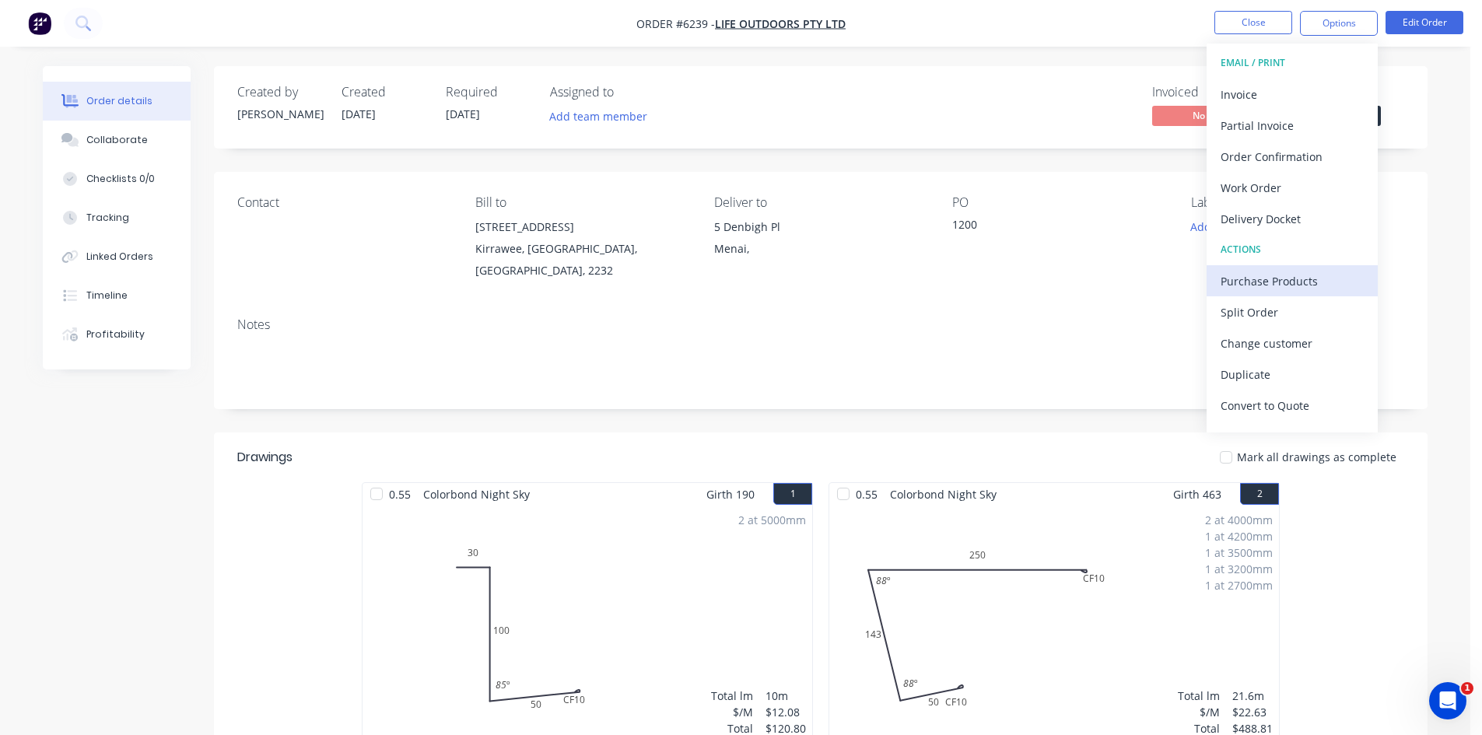
click at [1291, 278] on div "Purchase Products" at bounding box center [1291, 281] width 143 height 23
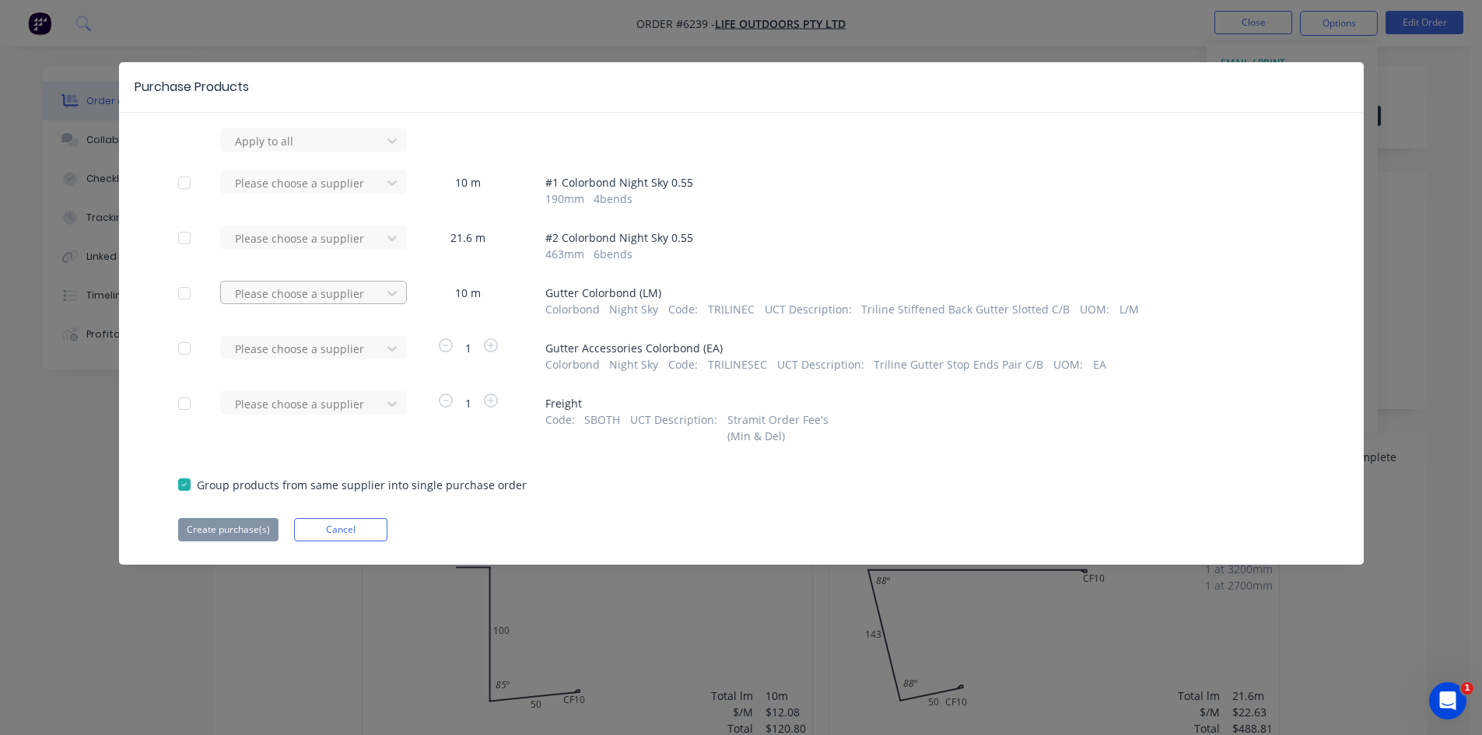
click at [329, 296] on div at bounding box center [303, 293] width 140 height 19
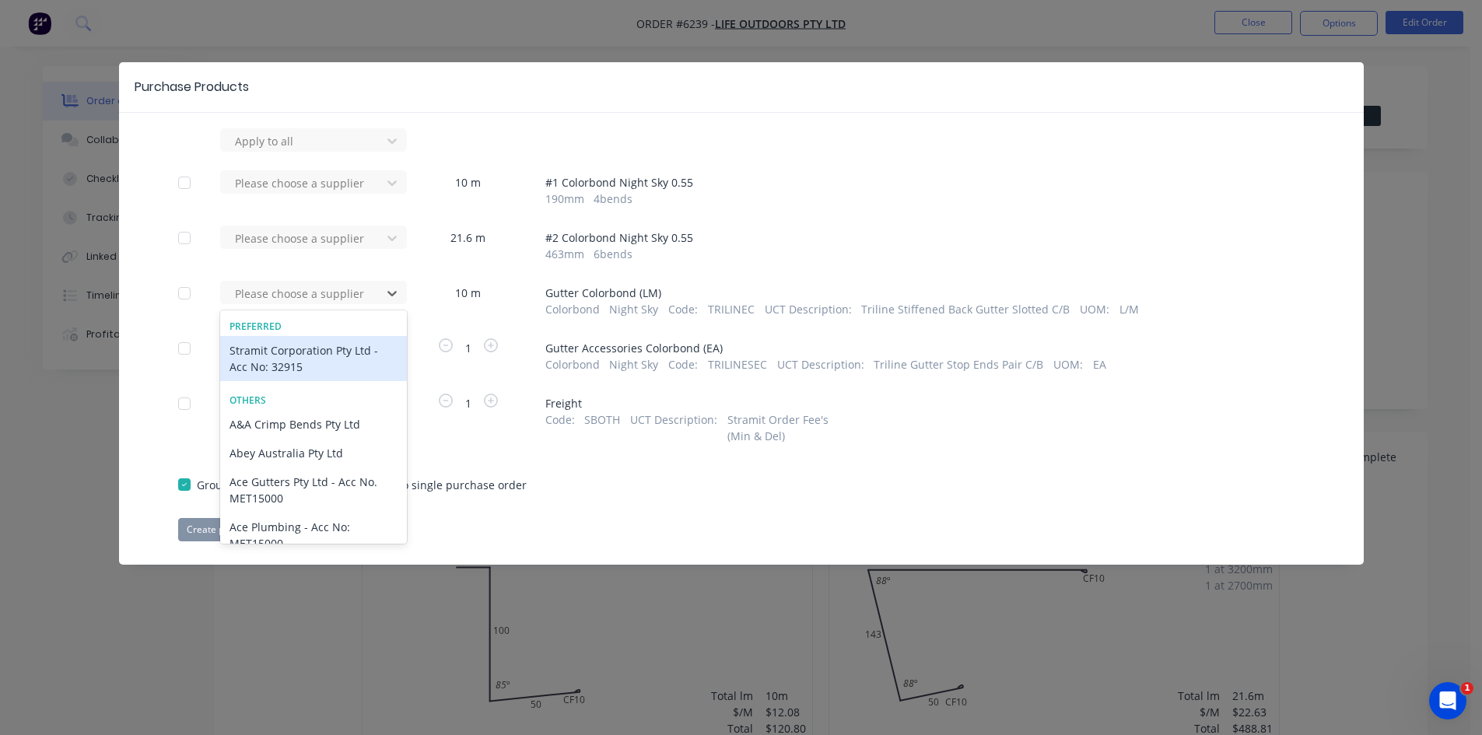
click at [319, 359] on div "Stramit Corporation Pty Ltd - Acc No: 32915" at bounding box center [313, 358] width 187 height 45
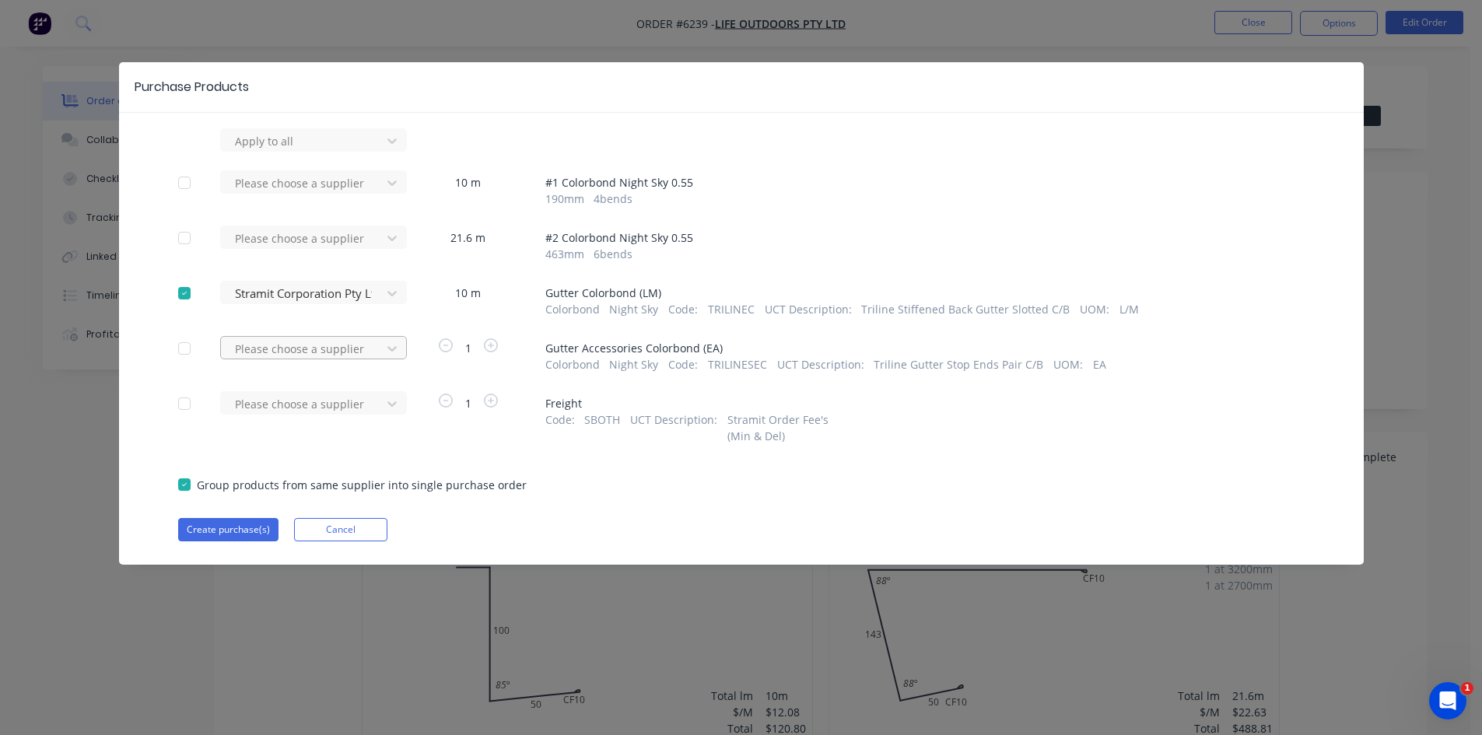
click at [324, 341] on div at bounding box center [303, 348] width 140 height 19
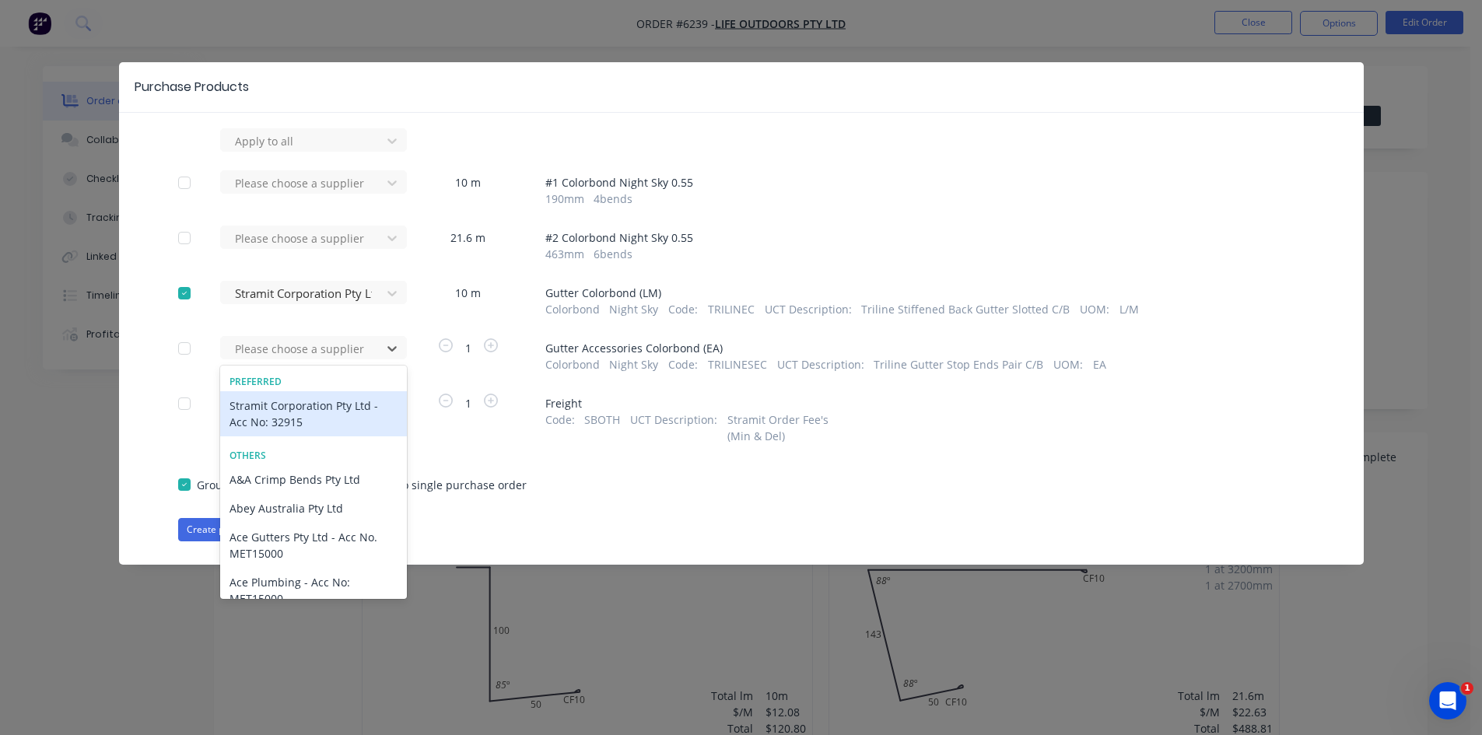
click at [333, 408] on div "Stramit Corporation Pty Ltd - Acc No: 32915" at bounding box center [313, 413] width 187 height 45
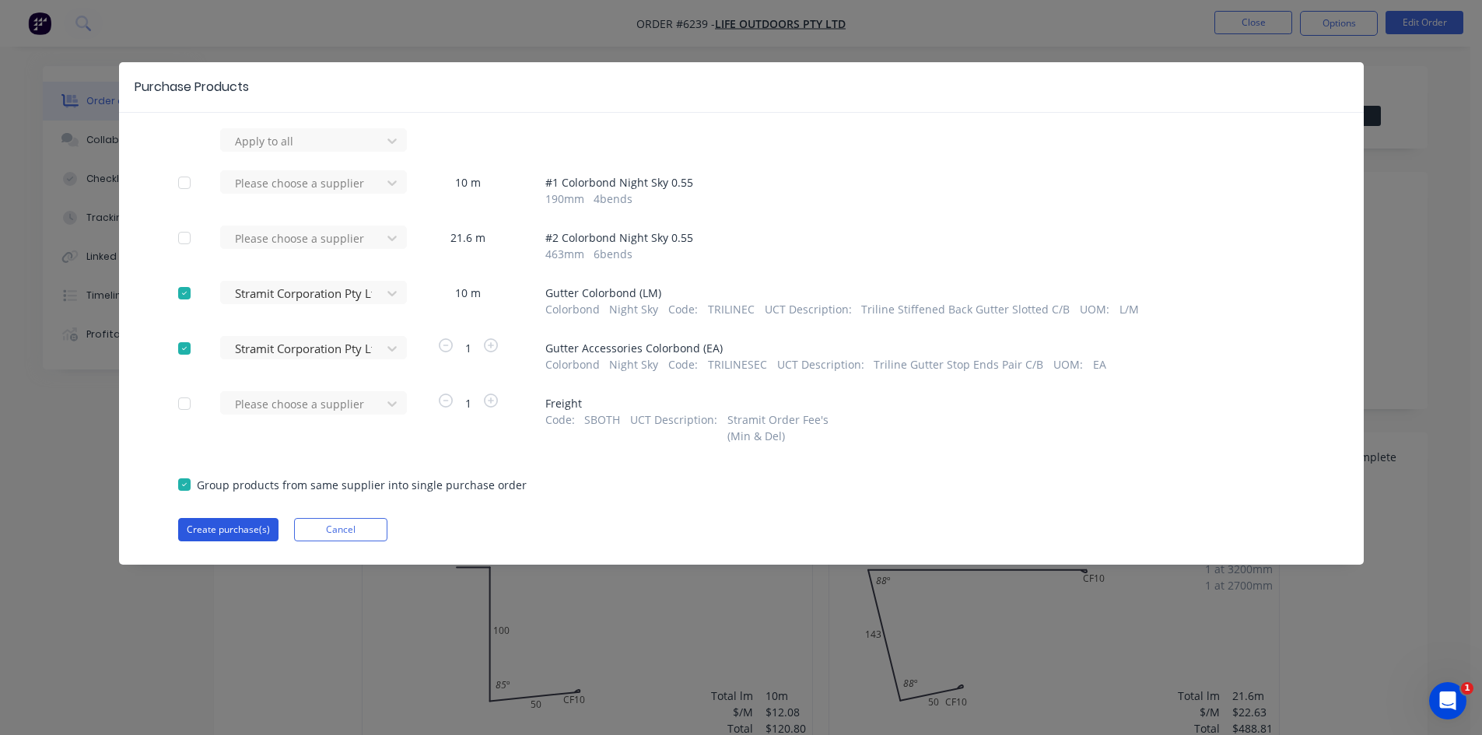
click at [251, 527] on button "Create purchase(s)" at bounding box center [228, 529] width 100 height 23
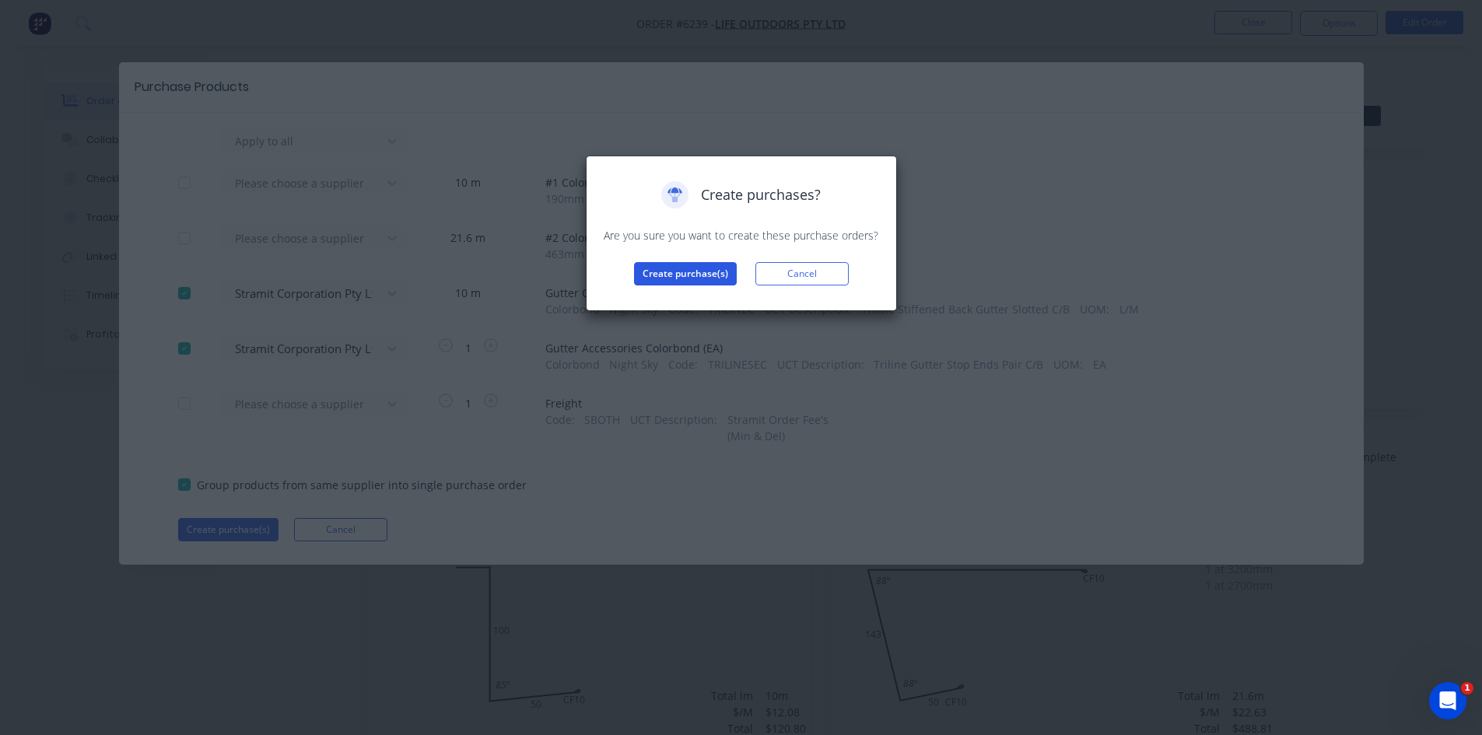
click at [690, 276] on button "Create purchase(s)" at bounding box center [685, 273] width 103 height 23
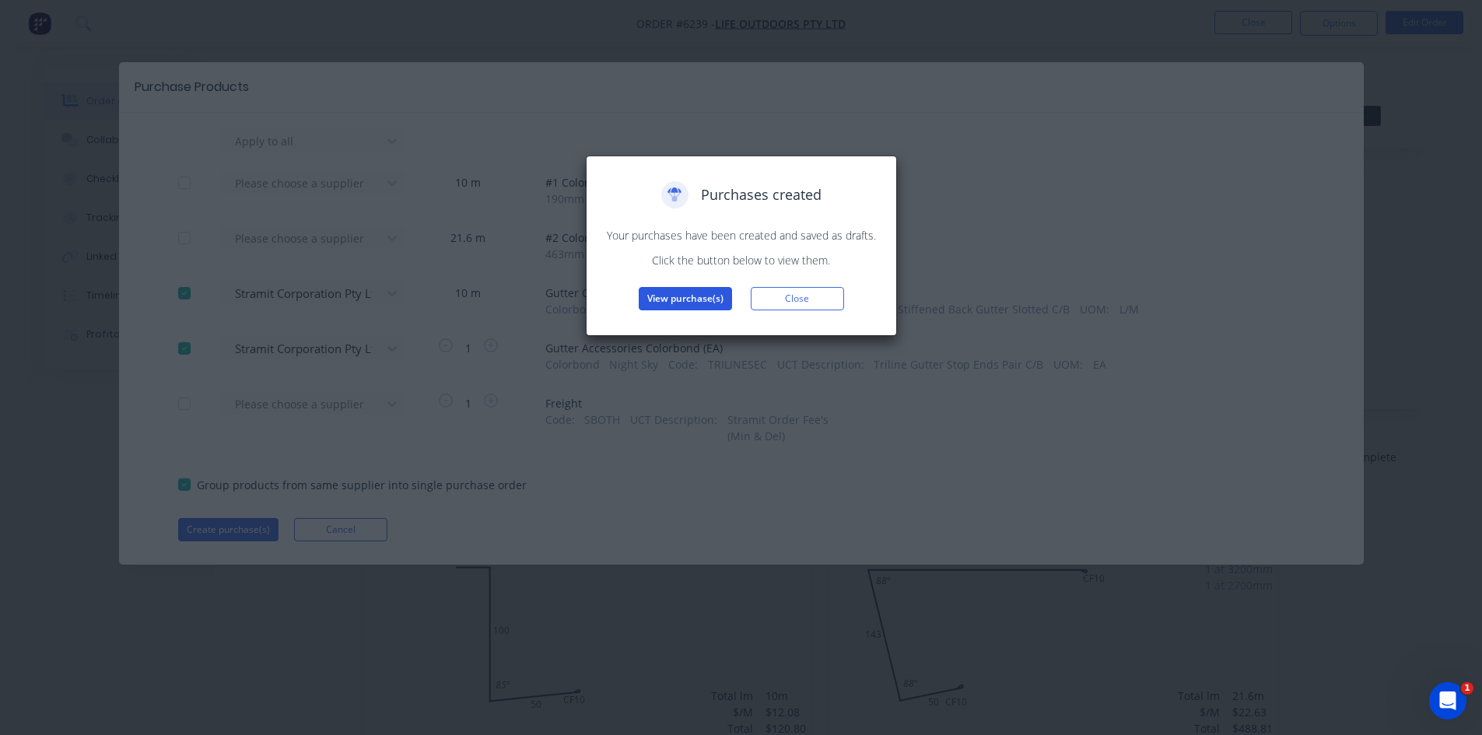
click at [691, 301] on button "View purchase(s)" at bounding box center [685, 298] width 93 height 23
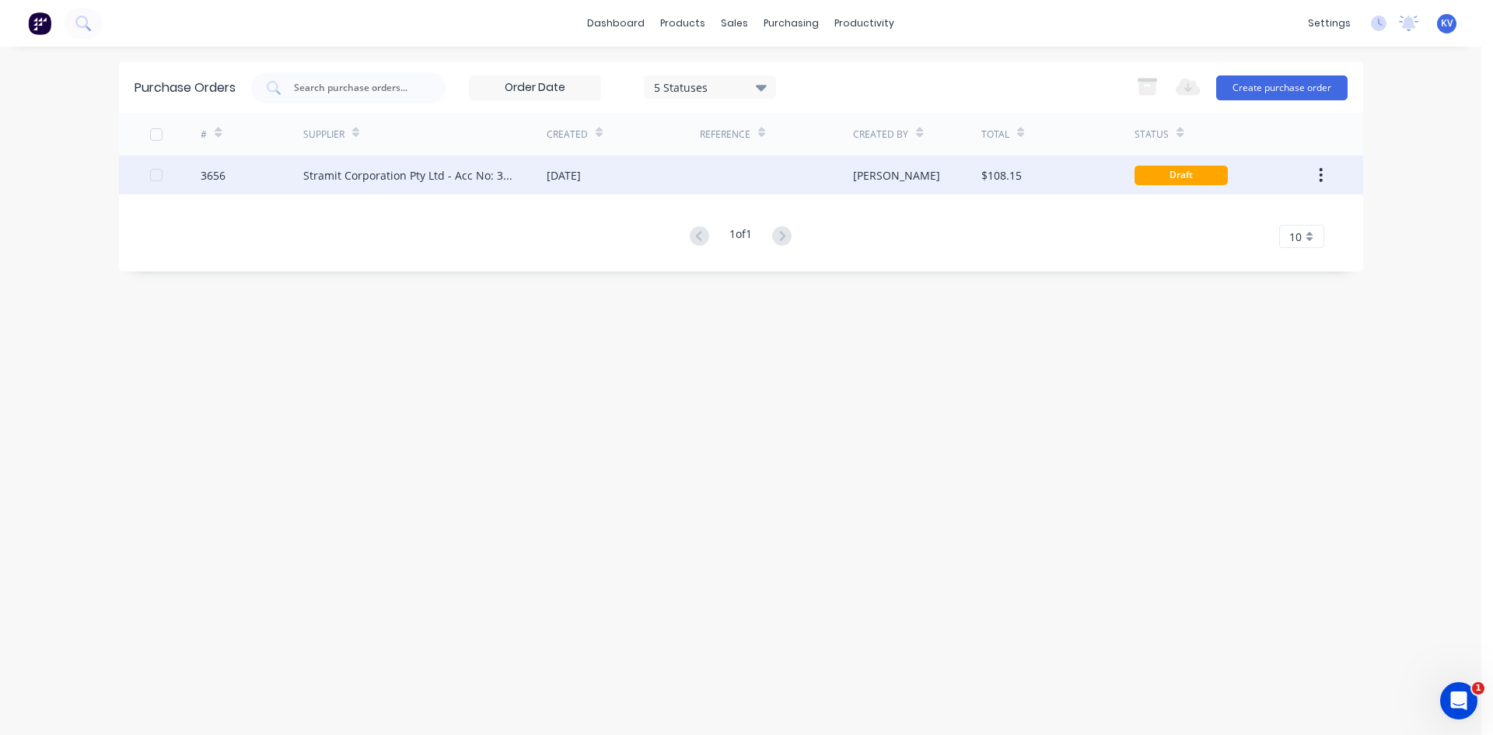
click at [889, 167] on div "[PERSON_NAME]" at bounding box center [917, 175] width 128 height 39
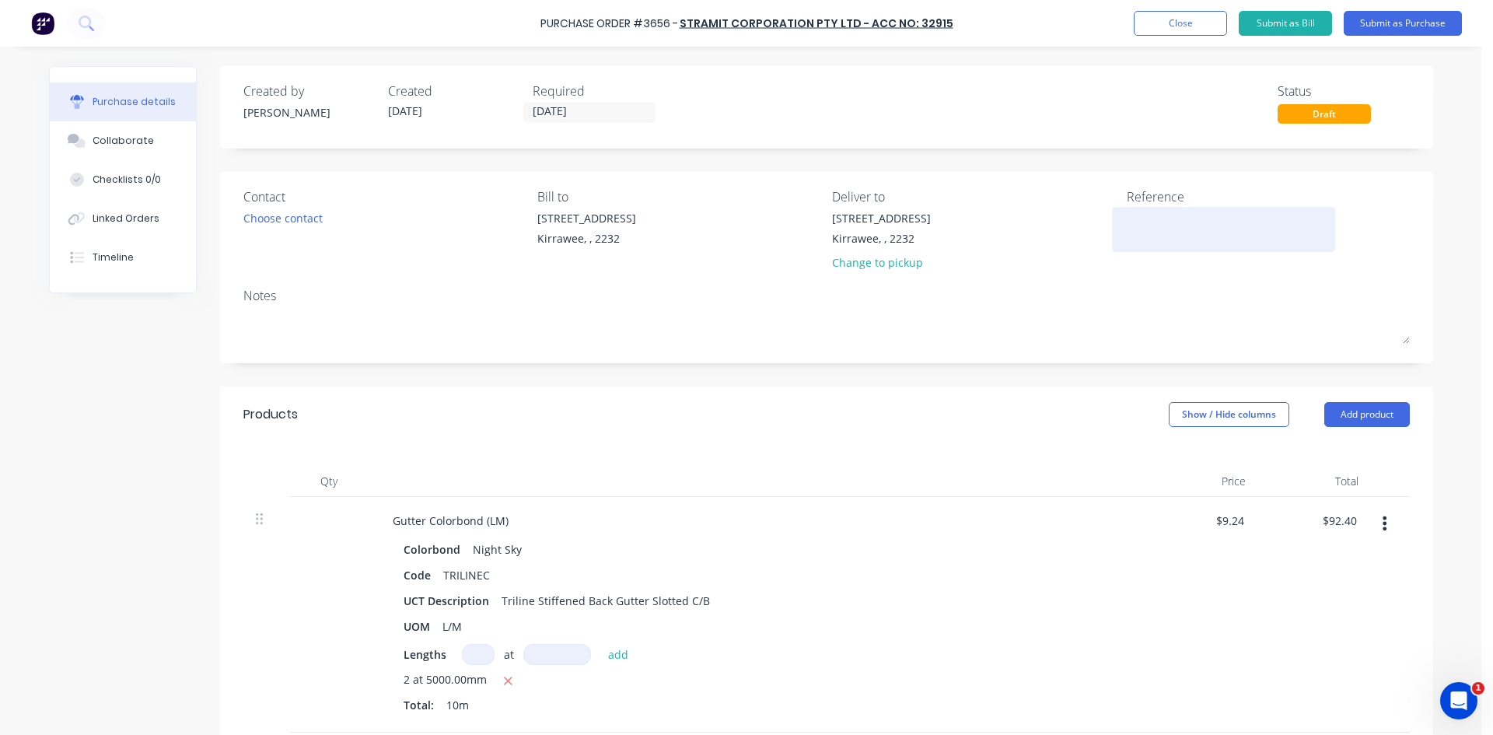
click at [1166, 229] on textarea at bounding box center [1224, 227] width 194 height 35
type textarea "O"
type textarea "LO"
type textarea "x"
type textarea "LO#"
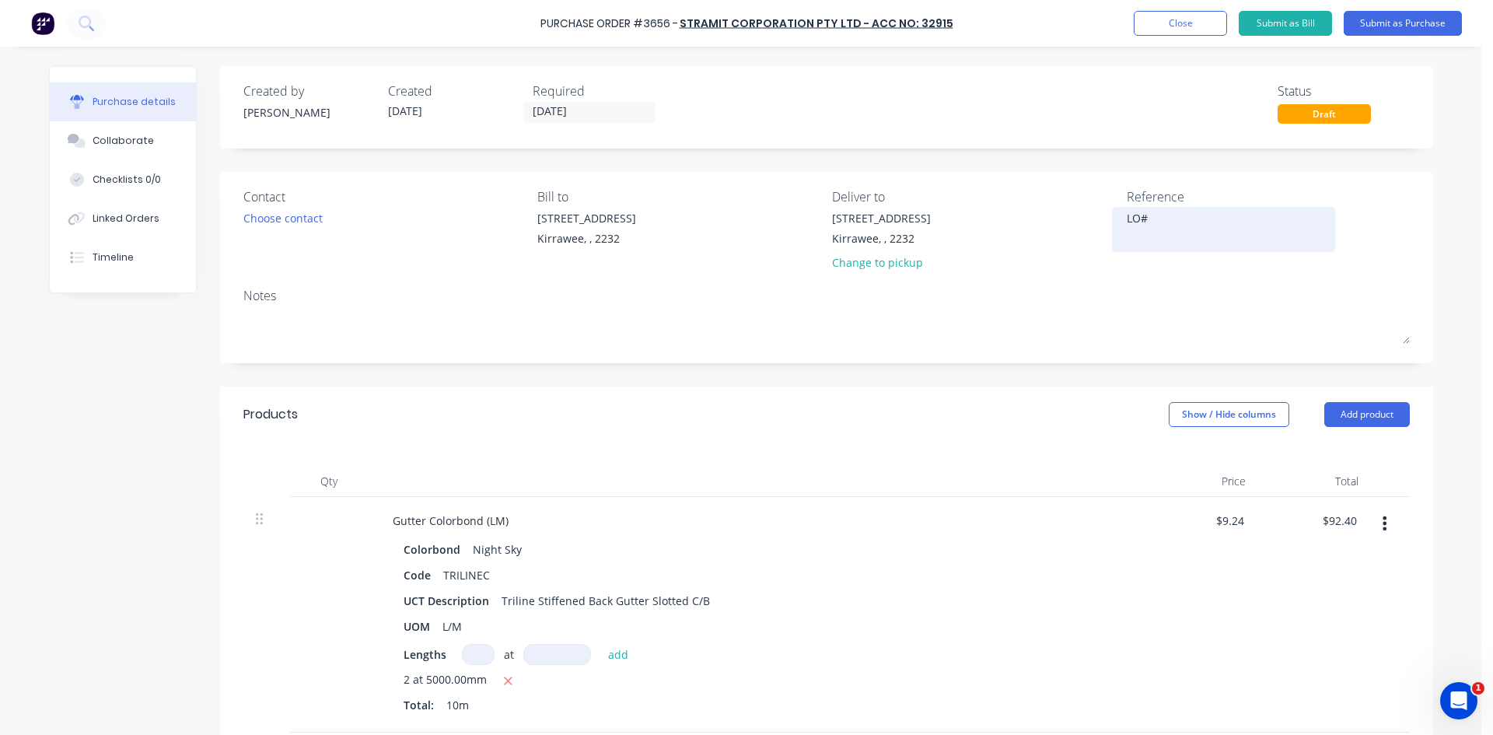
type textarea "x"
type textarea "LO#1"
type textarea "x"
type textarea "LO#12"
type textarea "x"
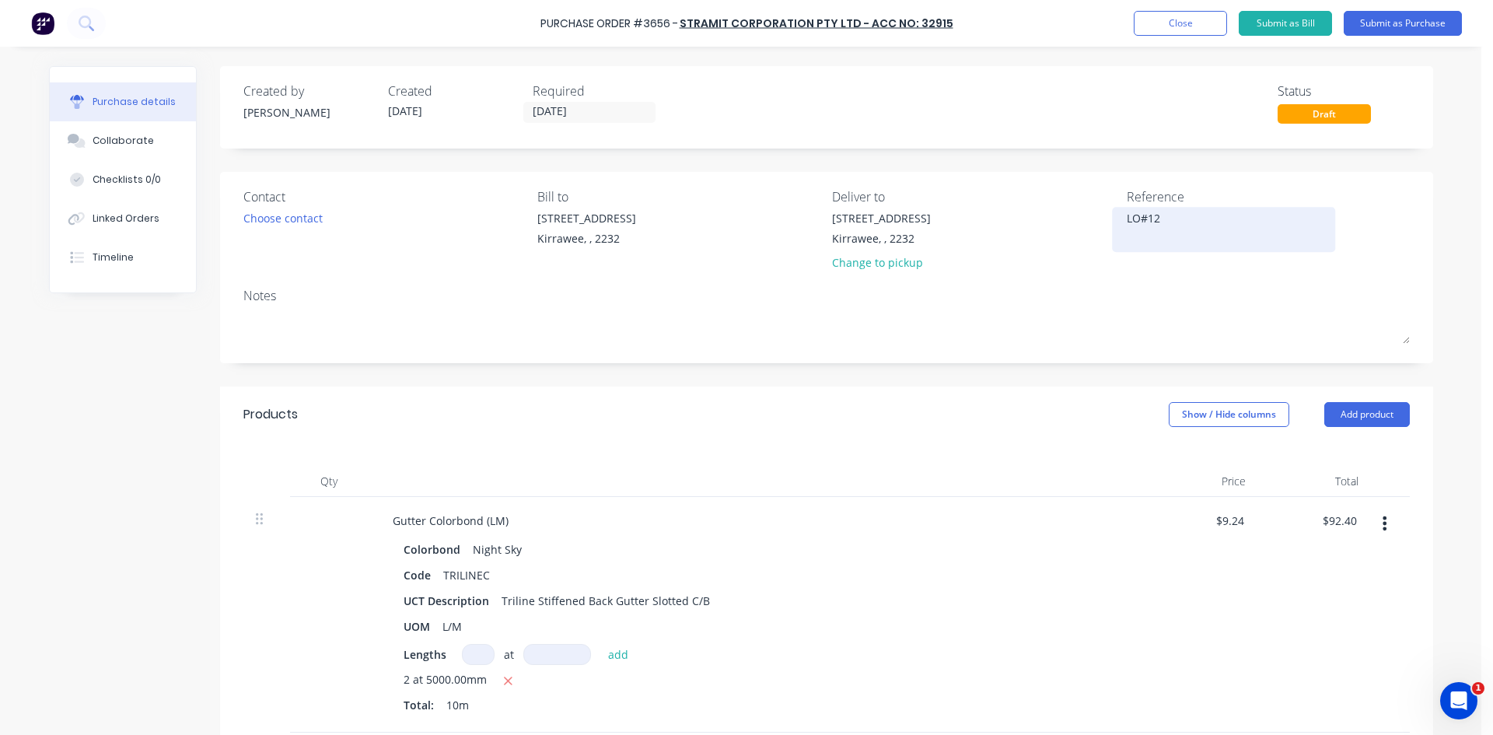
type textarea "LO#120"
type textarea "x"
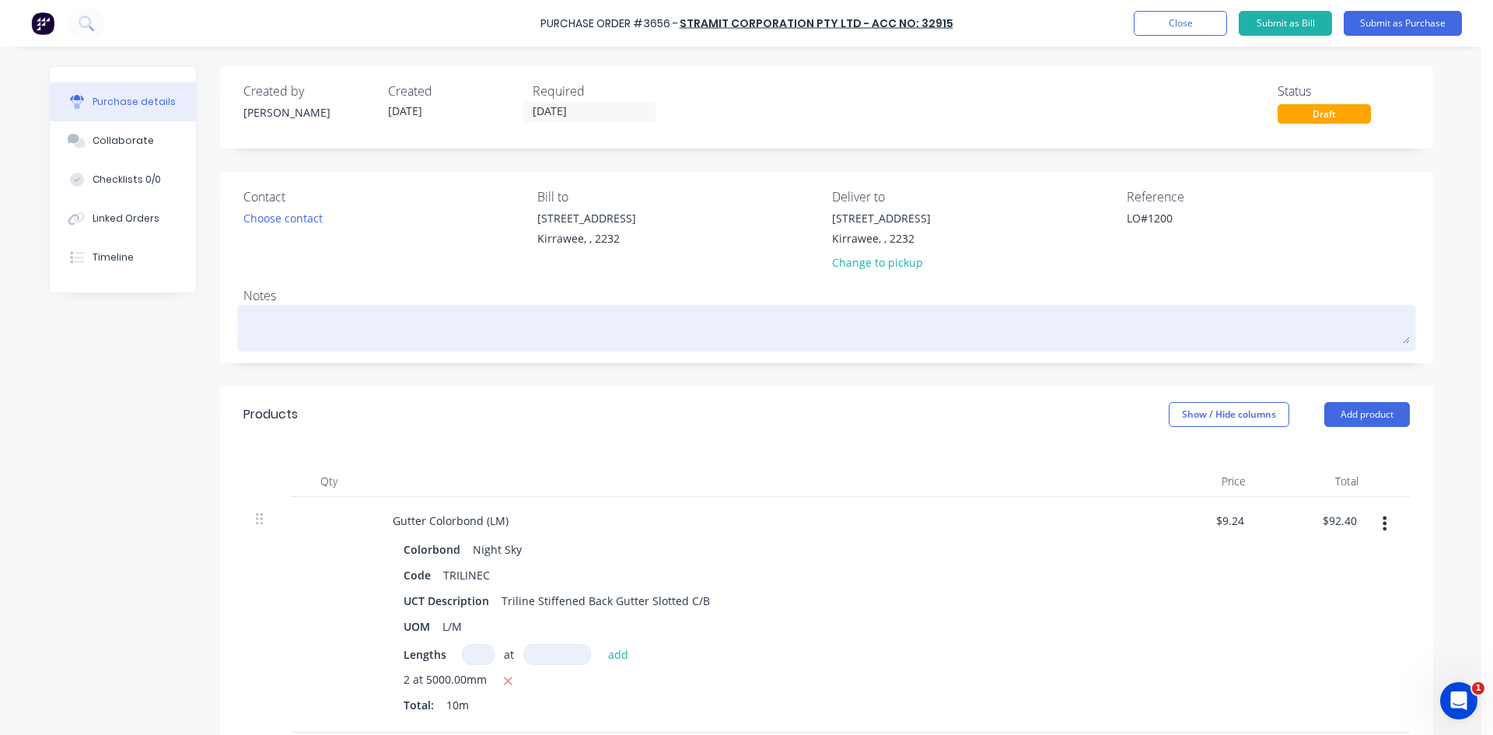
type textarea "LO#1200"
type textarea "x"
type textarea "LO#1200"
click at [1182, 331] on textarea at bounding box center [826, 326] width 1167 height 35
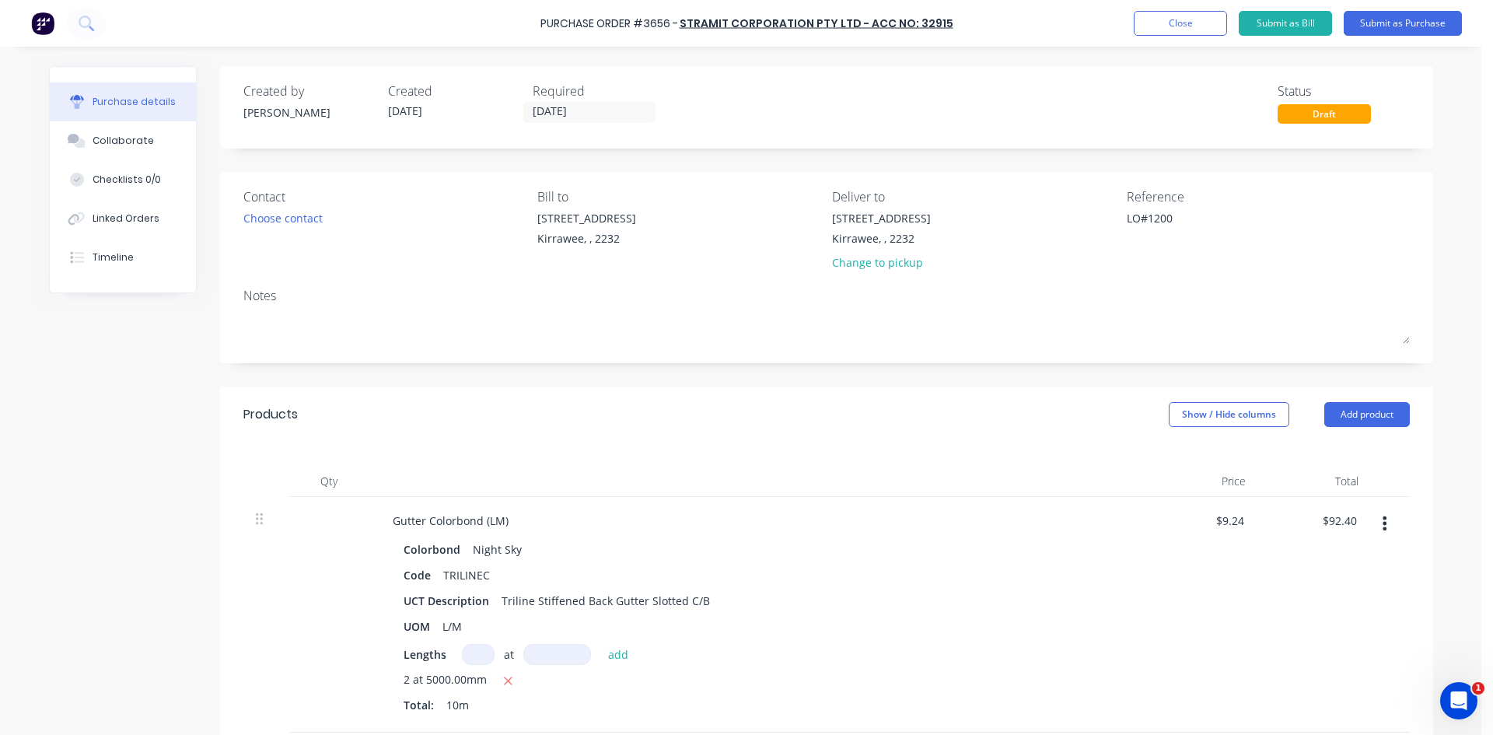
click at [919, 478] on div at bounding box center [757, 481] width 778 height 31
click at [578, 115] on input "[DATE]" at bounding box center [589, 112] width 131 height 19
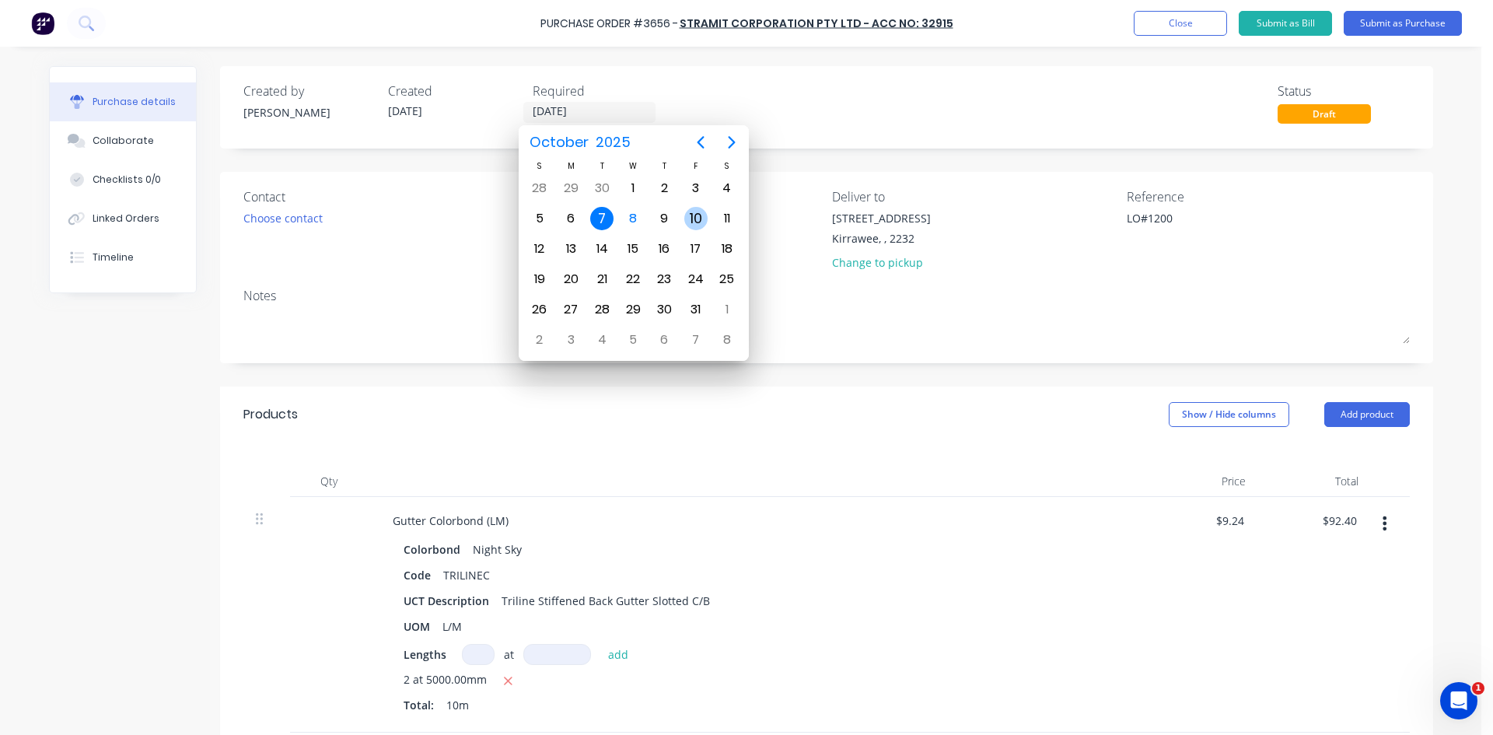
click at [695, 213] on div "10" at bounding box center [695, 218] width 23 height 23
type textarea "x"
type input "[DATE]"
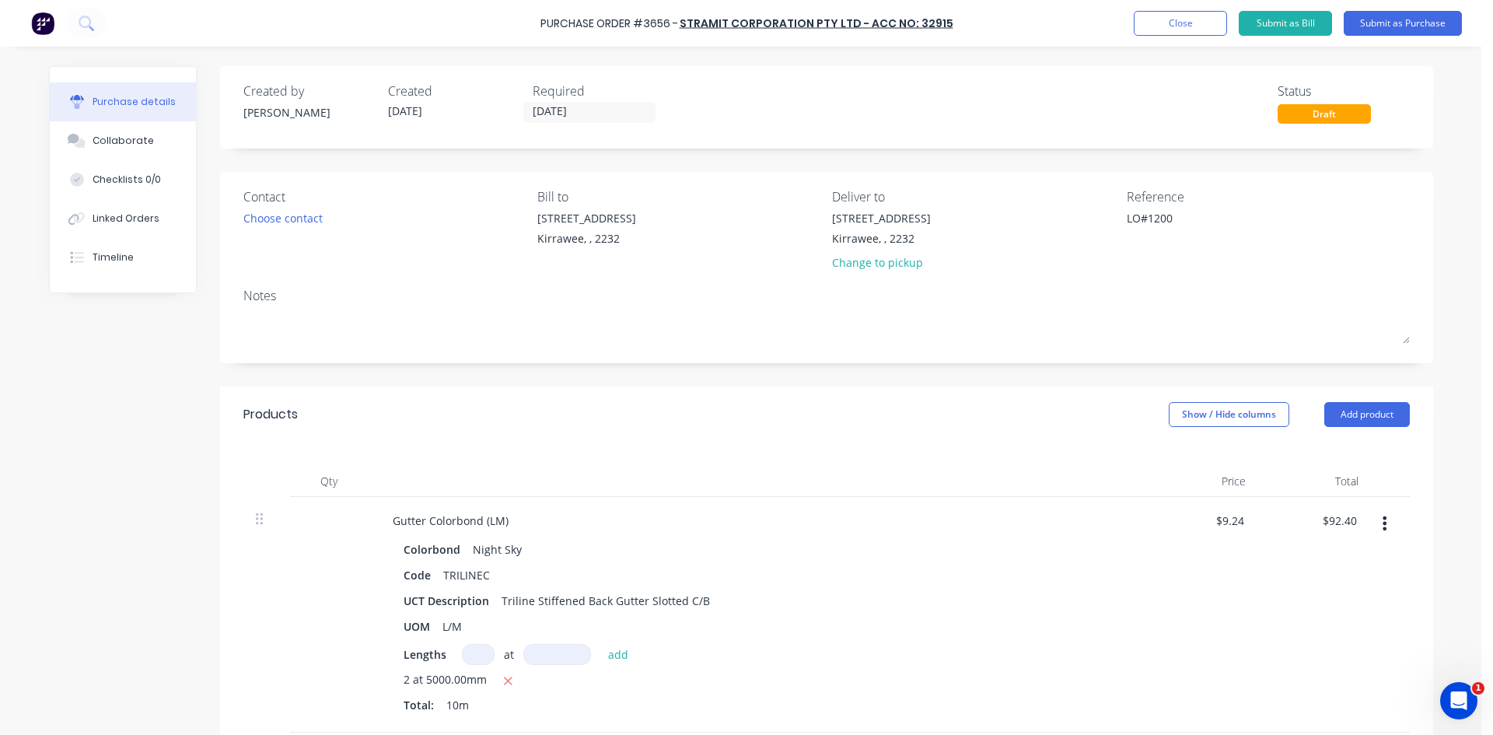
click at [852, 452] on div "Qty Price Total Gutter Colorbond (LM) Colorbond Night Sky Code TRILINEC UCT Des…" at bounding box center [826, 665] width 1213 height 444
click at [1384, 23] on button "Submit as Purchase" at bounding box center [1403, 23] width 118 height 25
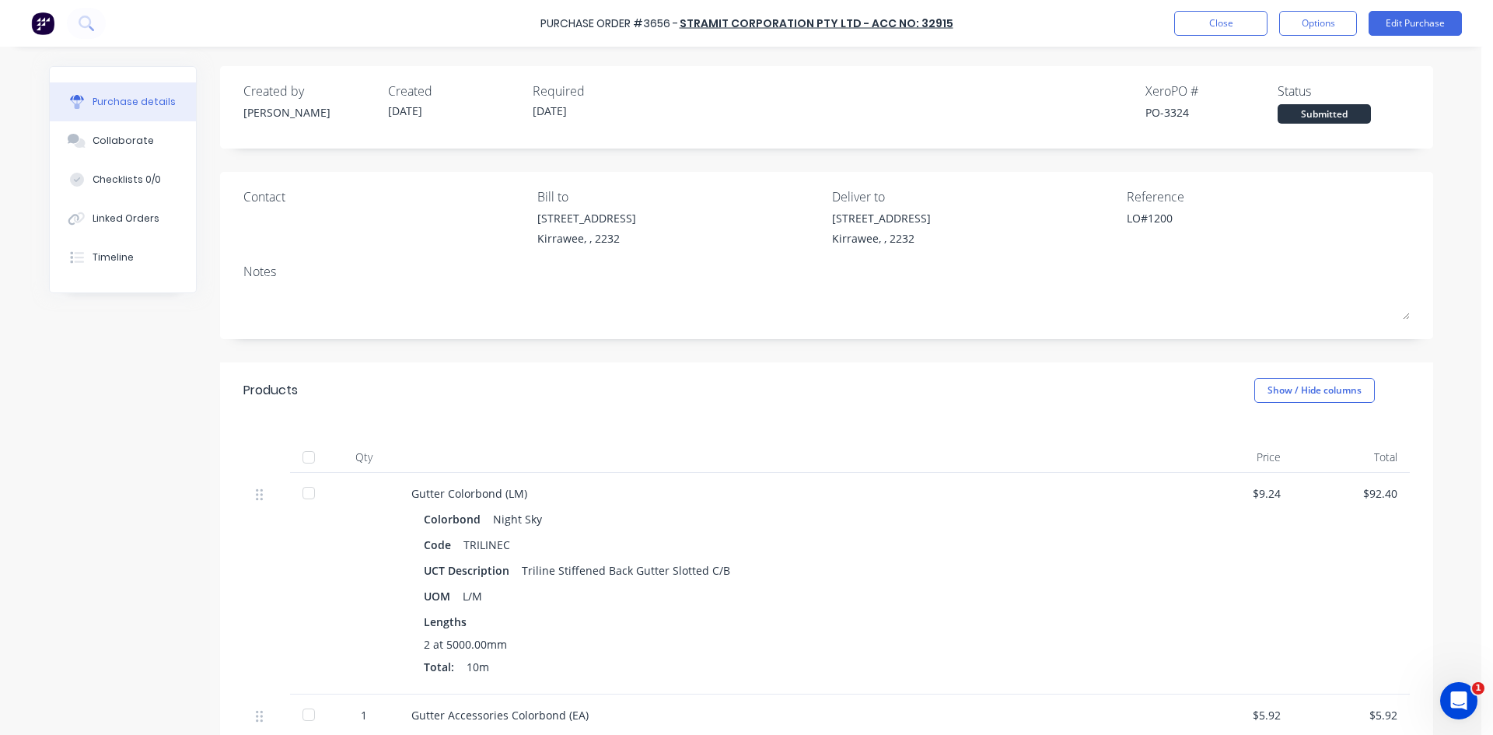
click at [1300, 23] on button "Options" at bounding box center [1318, 23] width 78 height 25
click at [1270, 58] on div "Print / Email" at bounding box center [1283, 63] width 120 height 23
click at [1248, 122] on div "Without pricing" at bounding box center [1283, 125] width 120 height 23
type textarea "x"
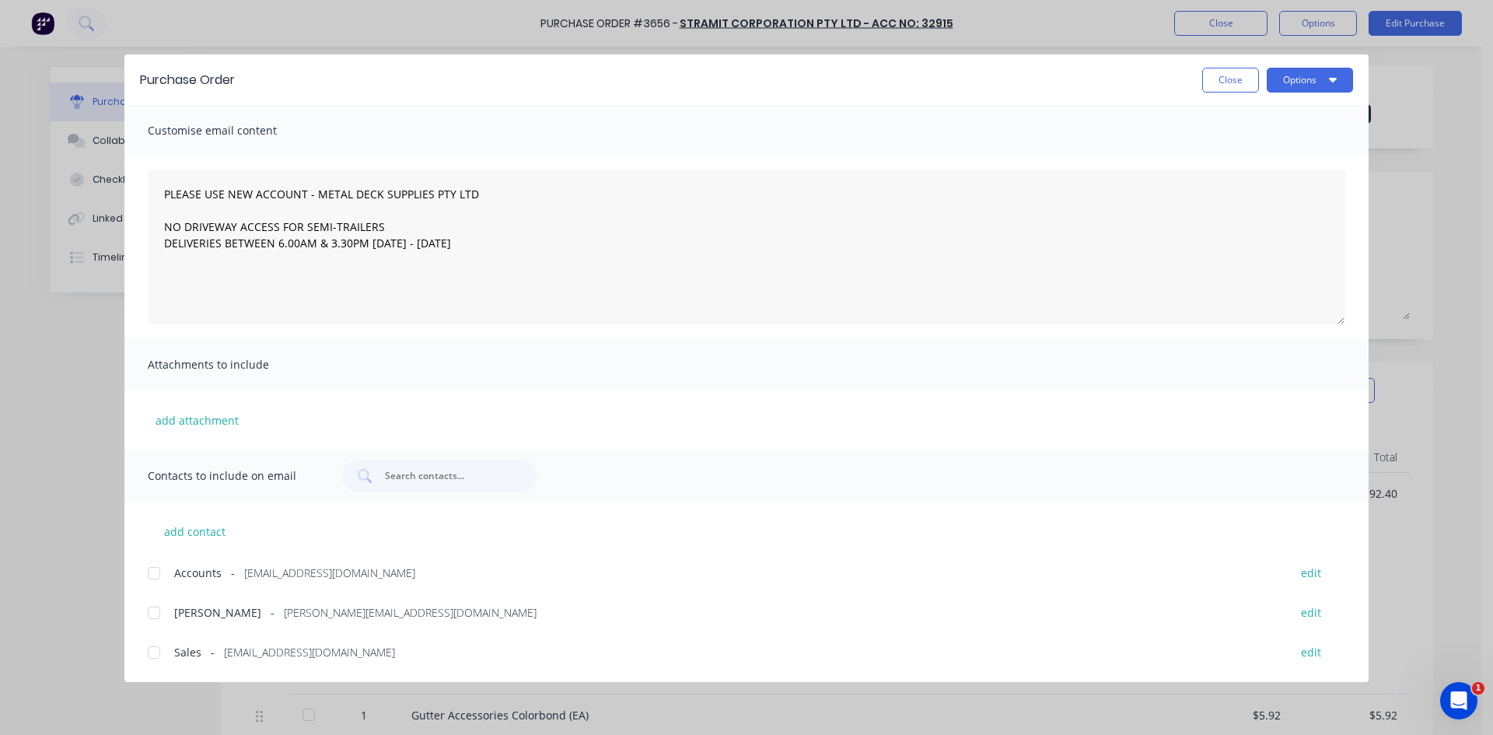
click at [180, 652] on span "Sales" at bounding box center [187, 652] width 27 height 16
type textarea "PLEASE USE NEW ACCOUNT - METAL DECK SUPPLIES PTY LTD NO DRIVEWAY ACCESS FOR SEM…"
click at [1317, 72] on button "Options" at bounding box center [1310, 80] width 86 height 25
click at [1255, 177] on div "Email" at bounding box center [1280, 181] width 120 height 23
type textarea "x"
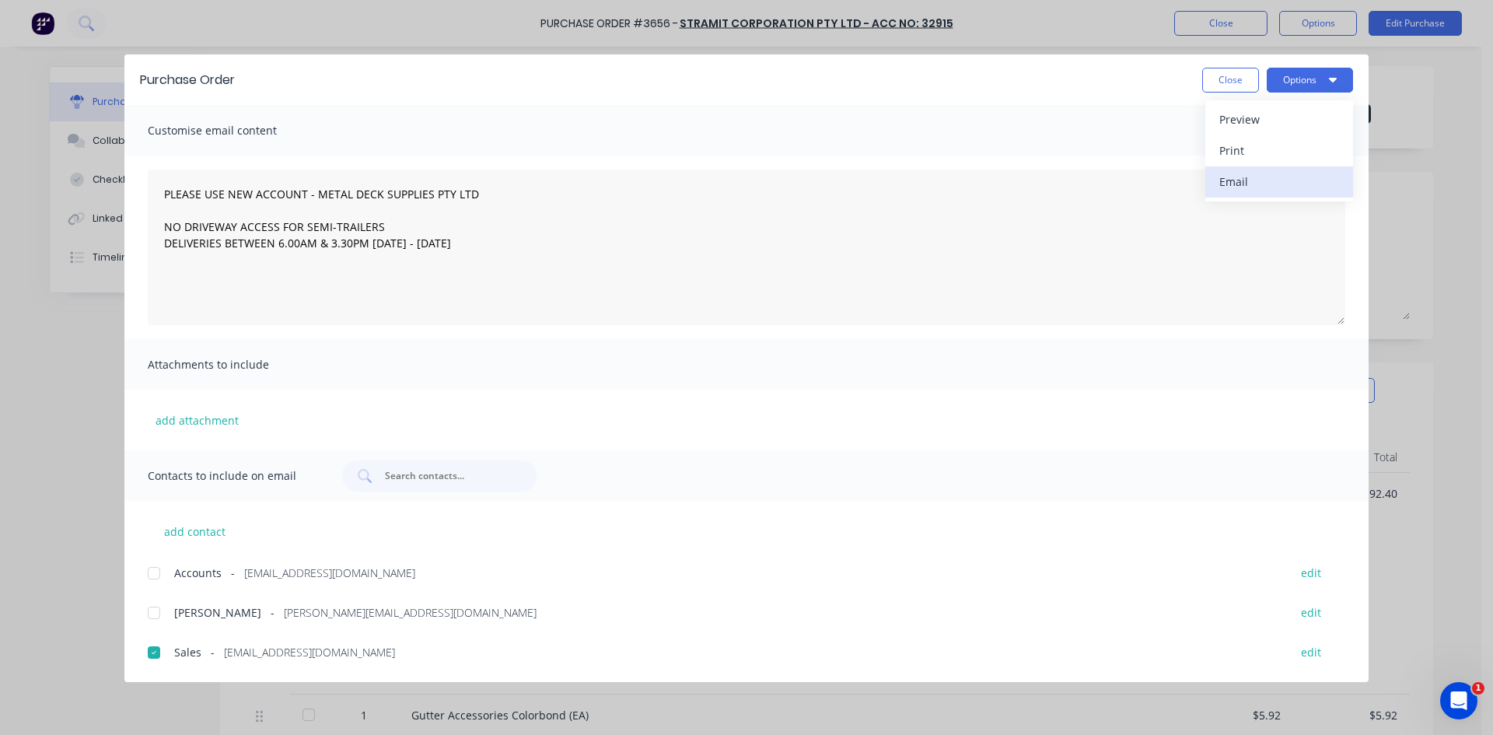
type textarea "PLEASE USE NEW ACCOUNT - METAL DECK SUPPLIES PTY LTD NO DRIVEWAY ACCESS FOR SEM…"
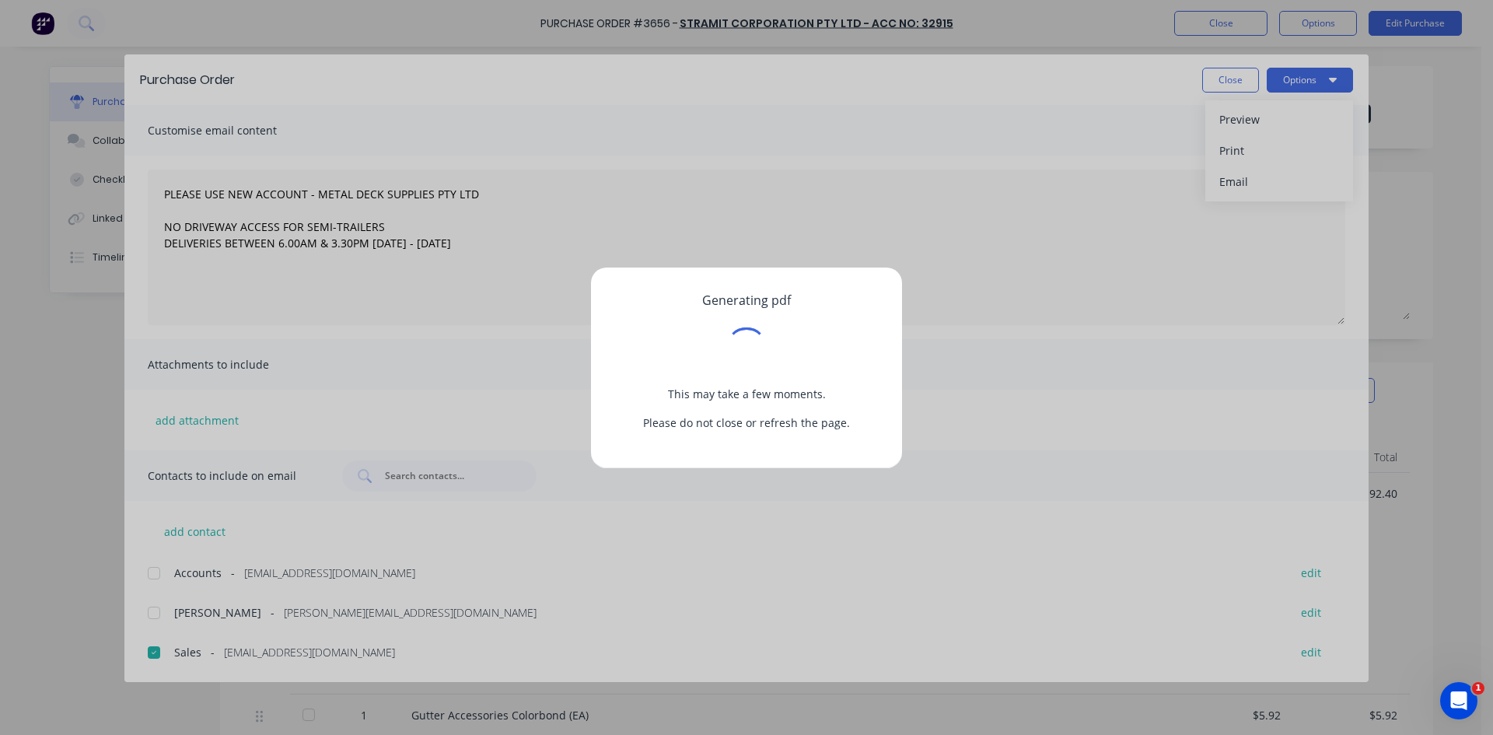
type textarea "x"
type textarea "PLEASE USE NEW ACCOUNT - METAL DECK SUPPLIES PTY LTD NO DRIVEWAY ACCESS FOR SEM…"
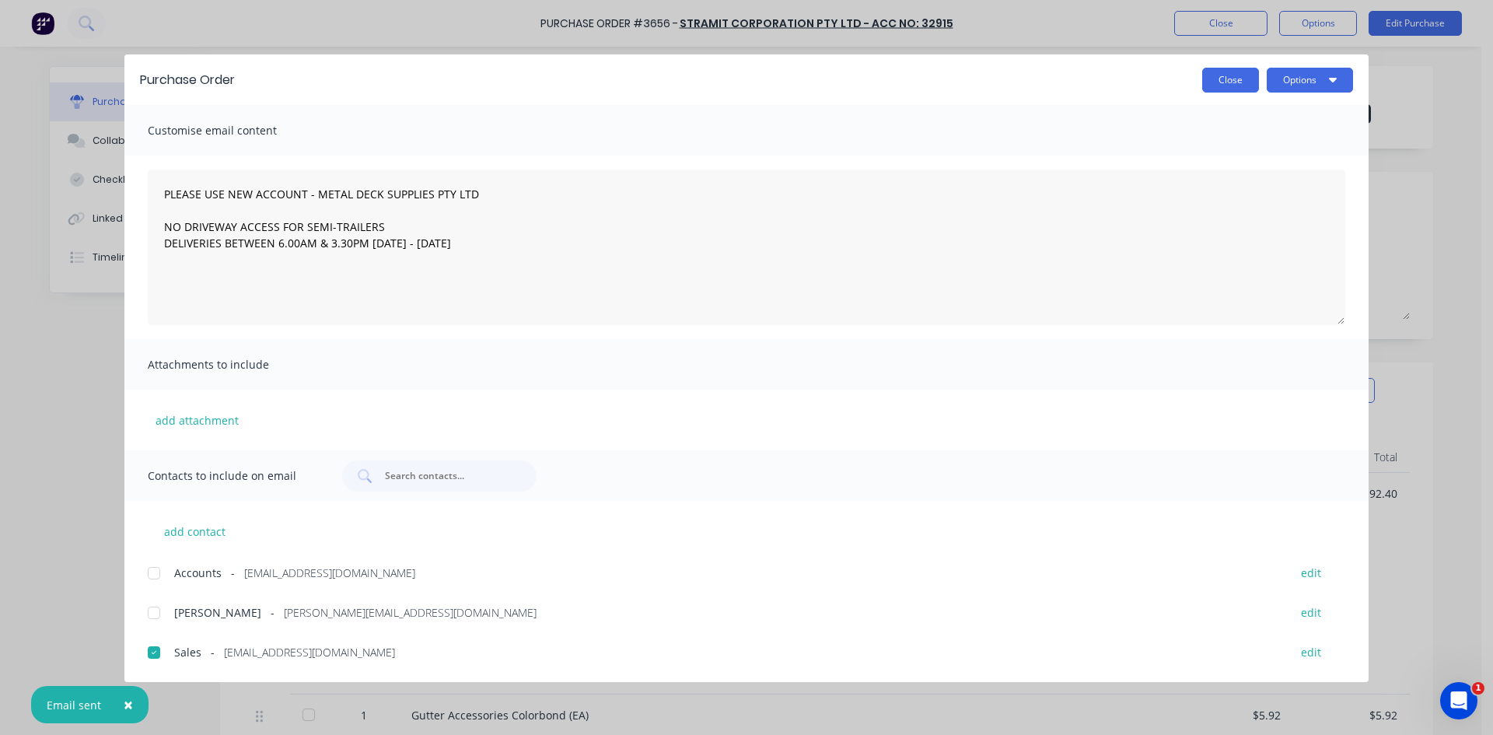
click at [1216, 75] on button "Close" at bounding box center [1230, 80] width 57 height 25
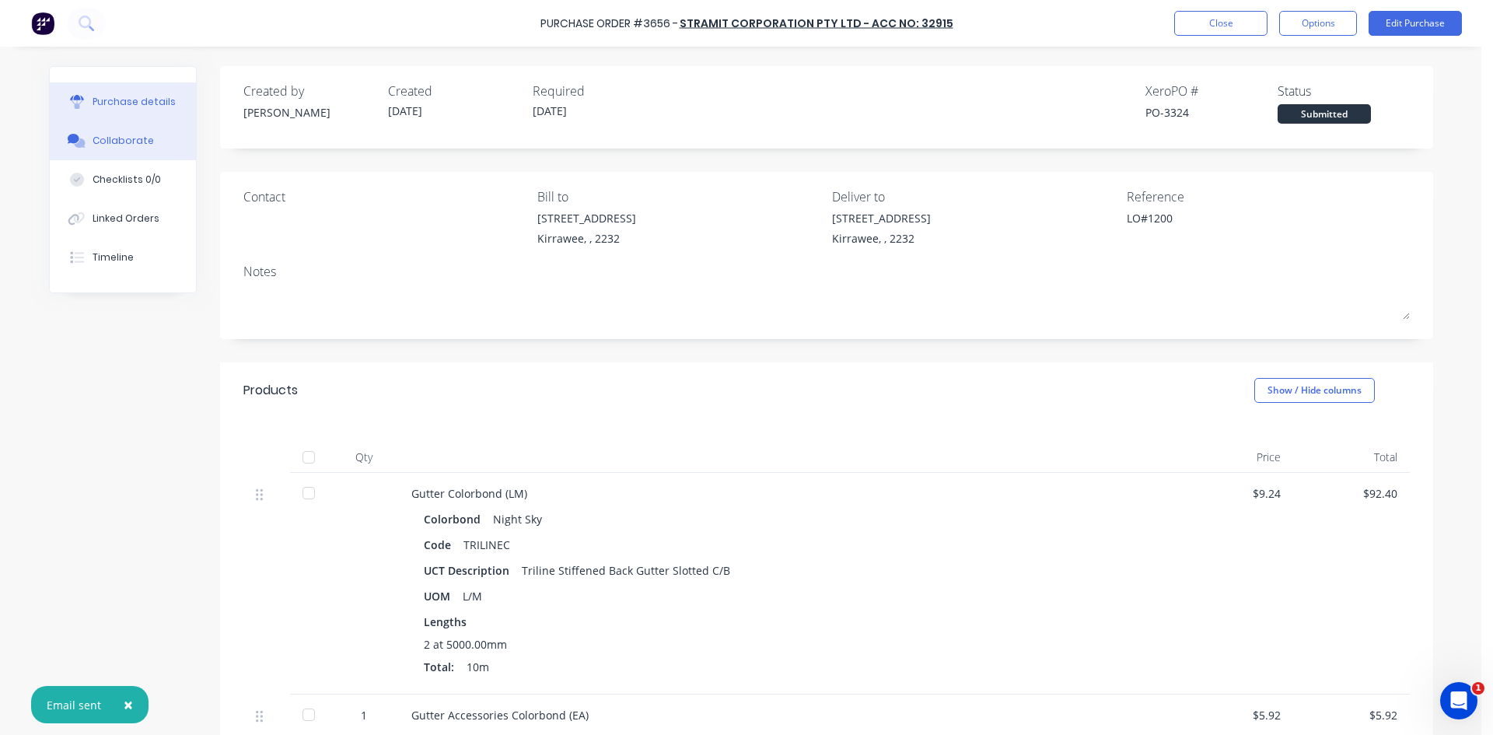
click at [80, 133] on button "Collaborate" at bounding box center [123, 140] width 146 height 39
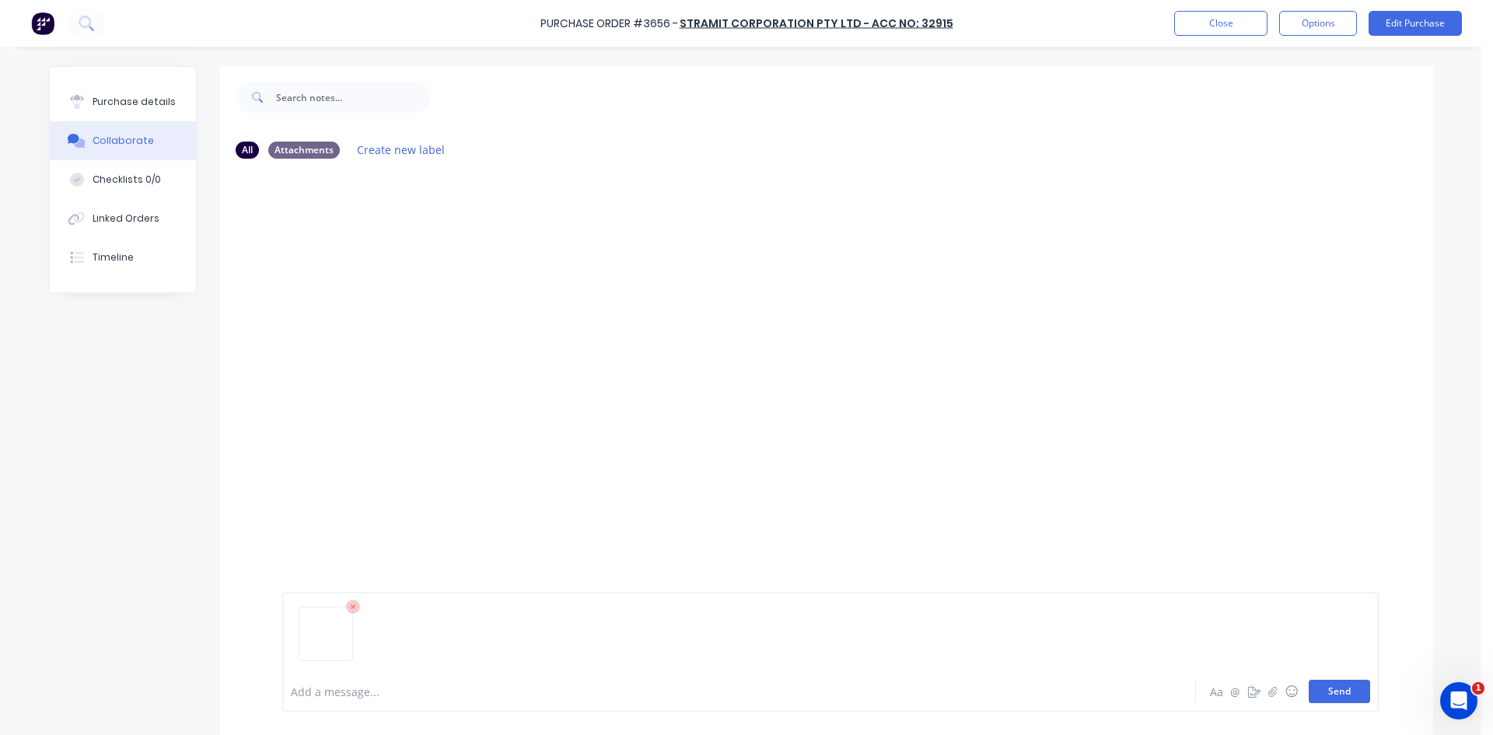
click at [1343, 697] on button "Send" at bounding box center [1339, 691] width 61 height 23
click at [348, 282] on img at bounding box center [338, 290] width 112 height 102
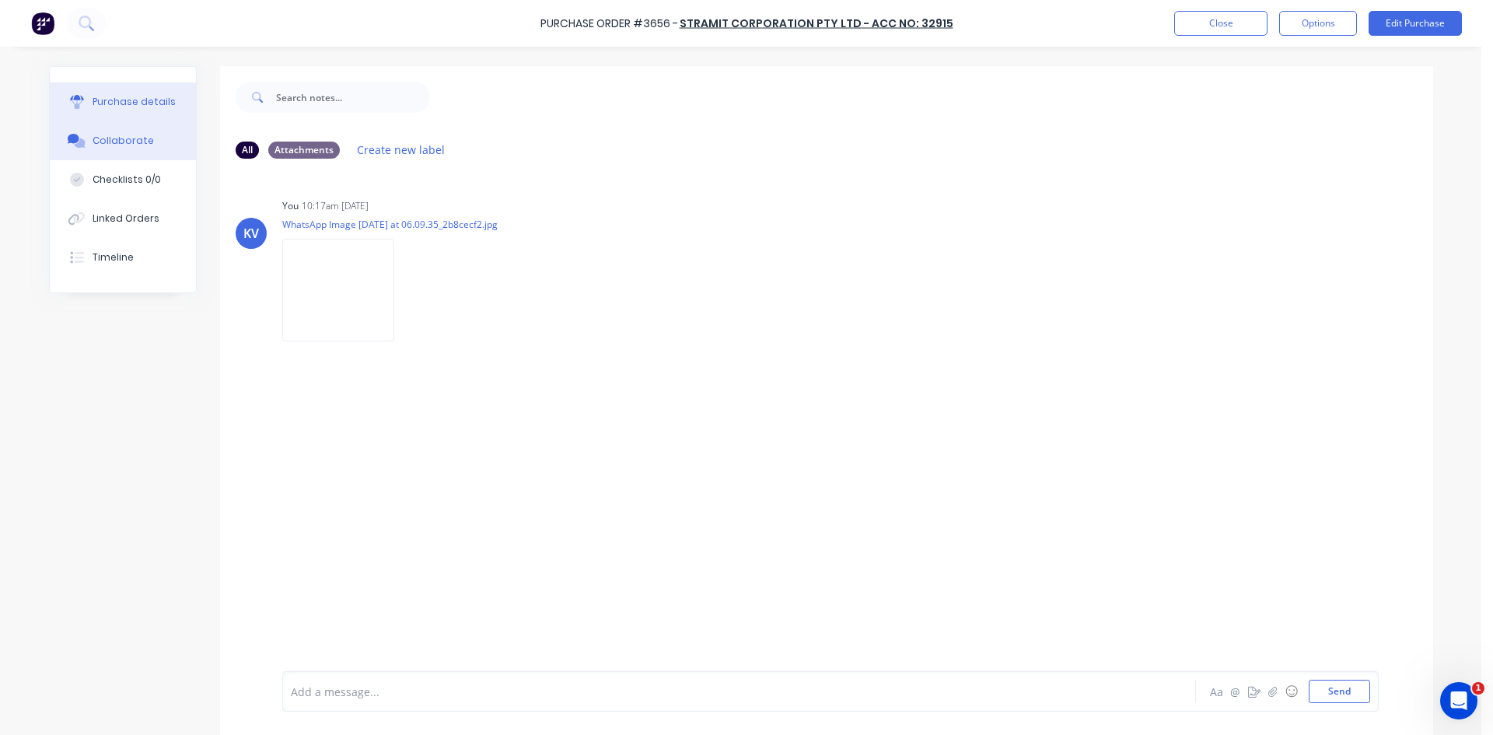
click at [138, 98] on div "Purchase details" at bounding box center [134, 102] width 83 height 14
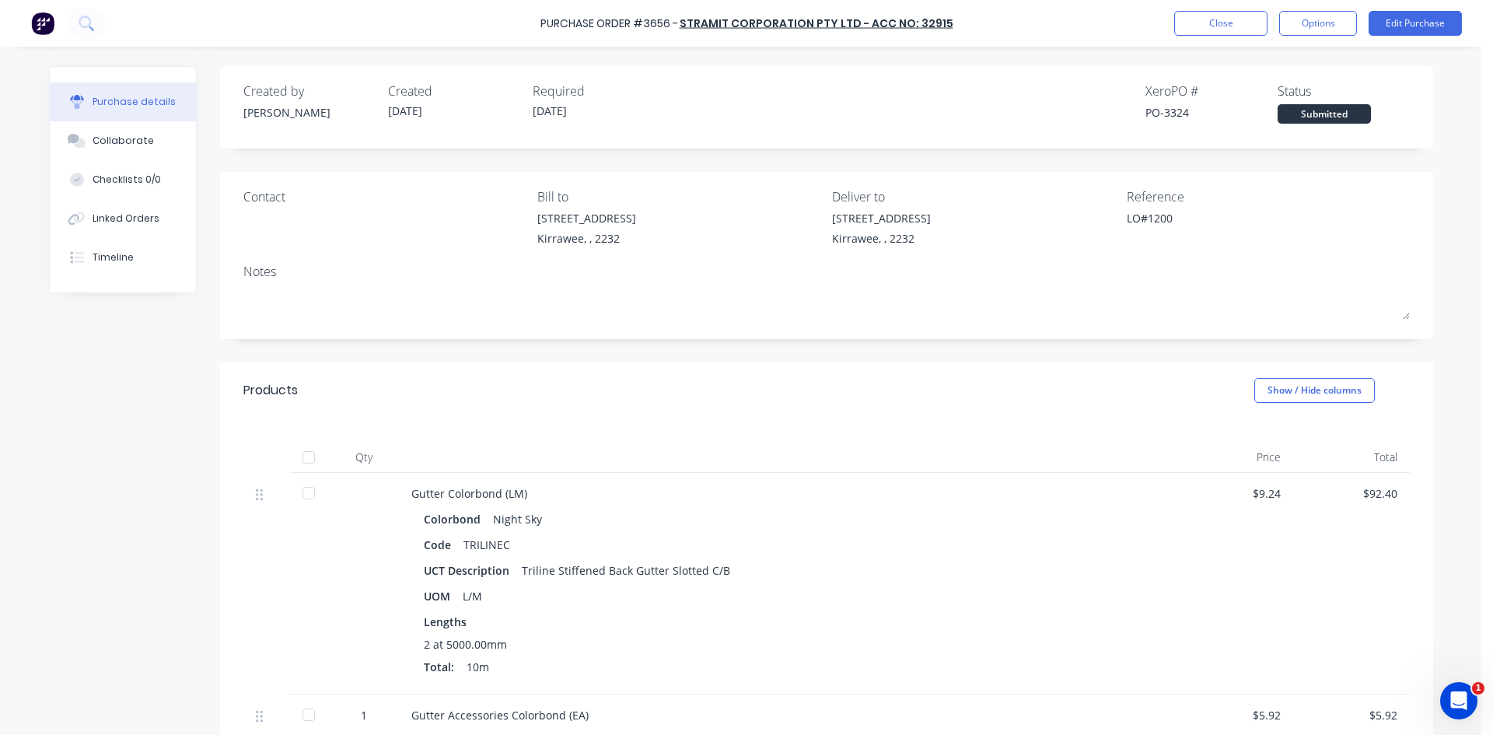
click at [1314, 108] on div "Submitted" at bounding box center [1324, 113] width 93 height 19
click at [1381, 20] on button "Edit Purchase" at bounding box center [1415, 23] width 93 height 25
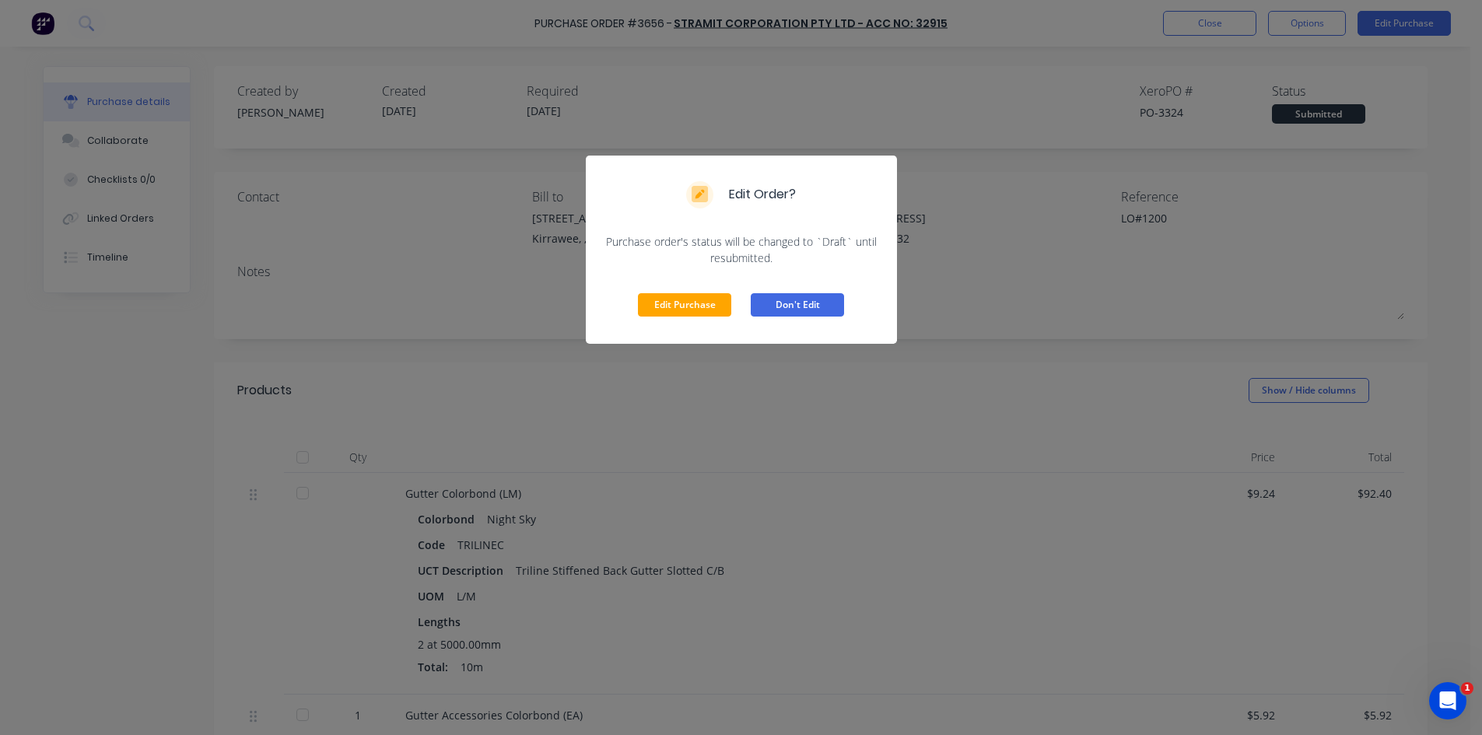
drag, startPoint x: 769, startPoint y: 307, endPoint x: 772, endPoint y: 290, distance: 17.3
click at [769, 305] on button "Don't Edit" at bounding box center [797, 304] width 93 height 23
type textarea "x"
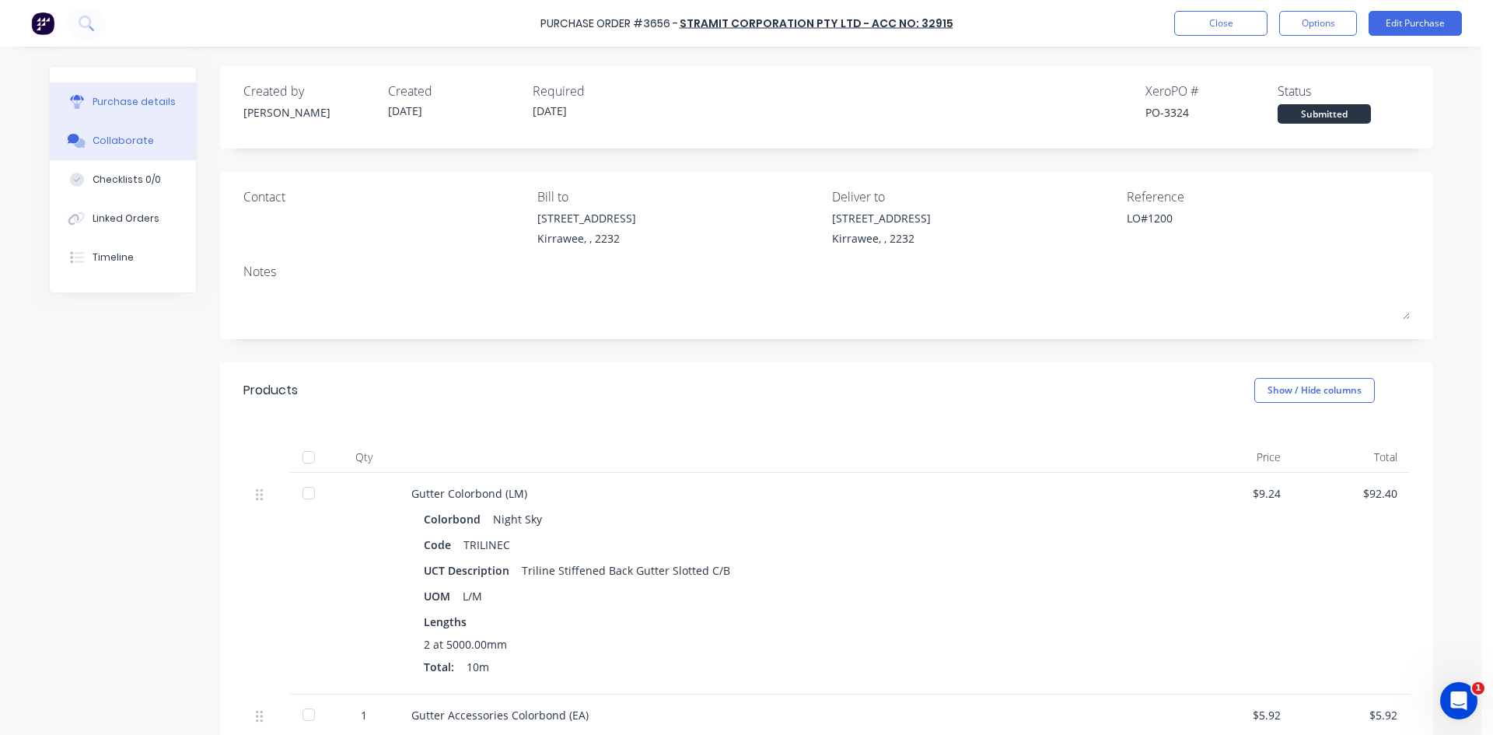
click at [159, 149] on button "Collaborate" at bounding box center [123, 140] width 146 height 39
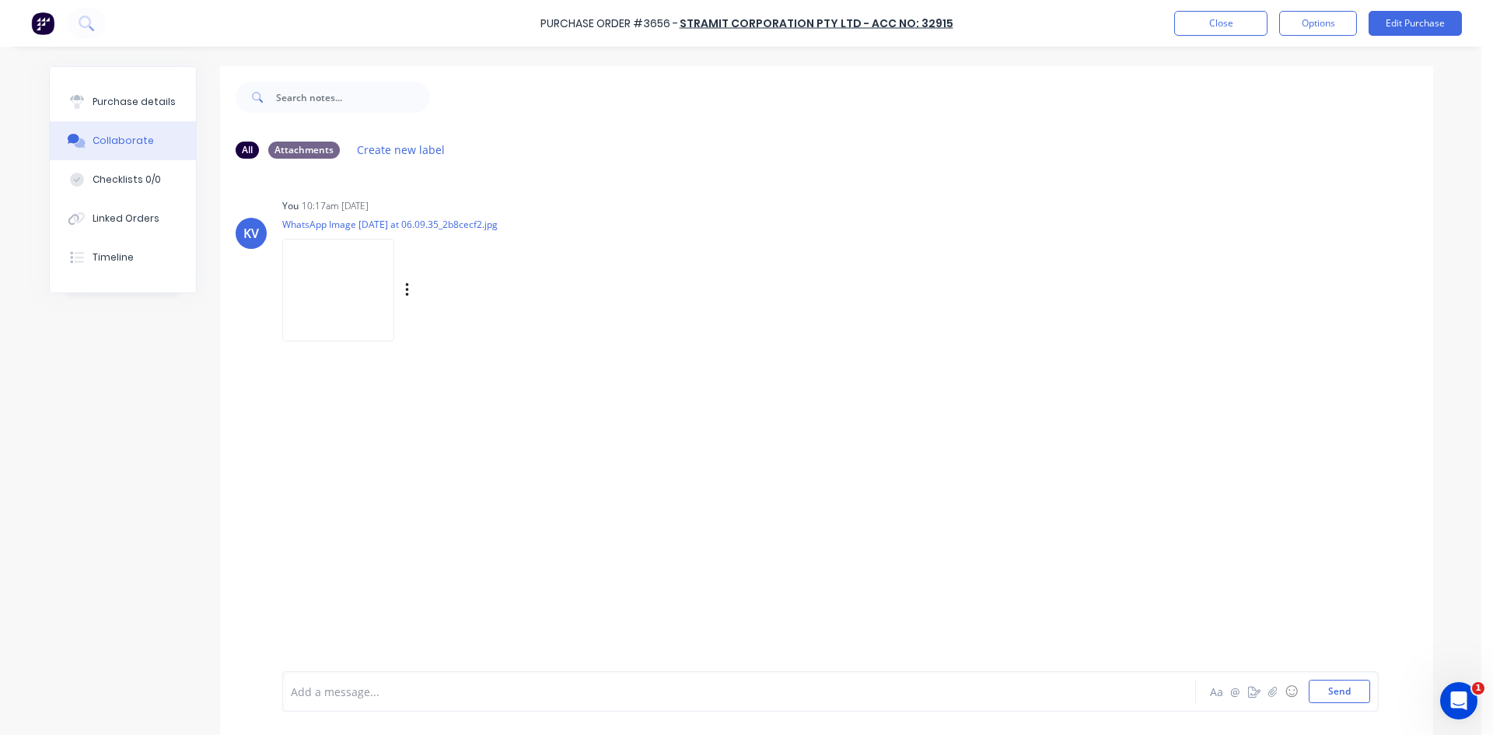
click at [308, 292] on img at bounding box center [338, 290] width 112 height 102
click at [405, 293] on icon "button" at bounding box center [407, 291] width 5 height 18
click at [441, 369] on button "Delete" at bounding box center [509, 366] width 175 height 35
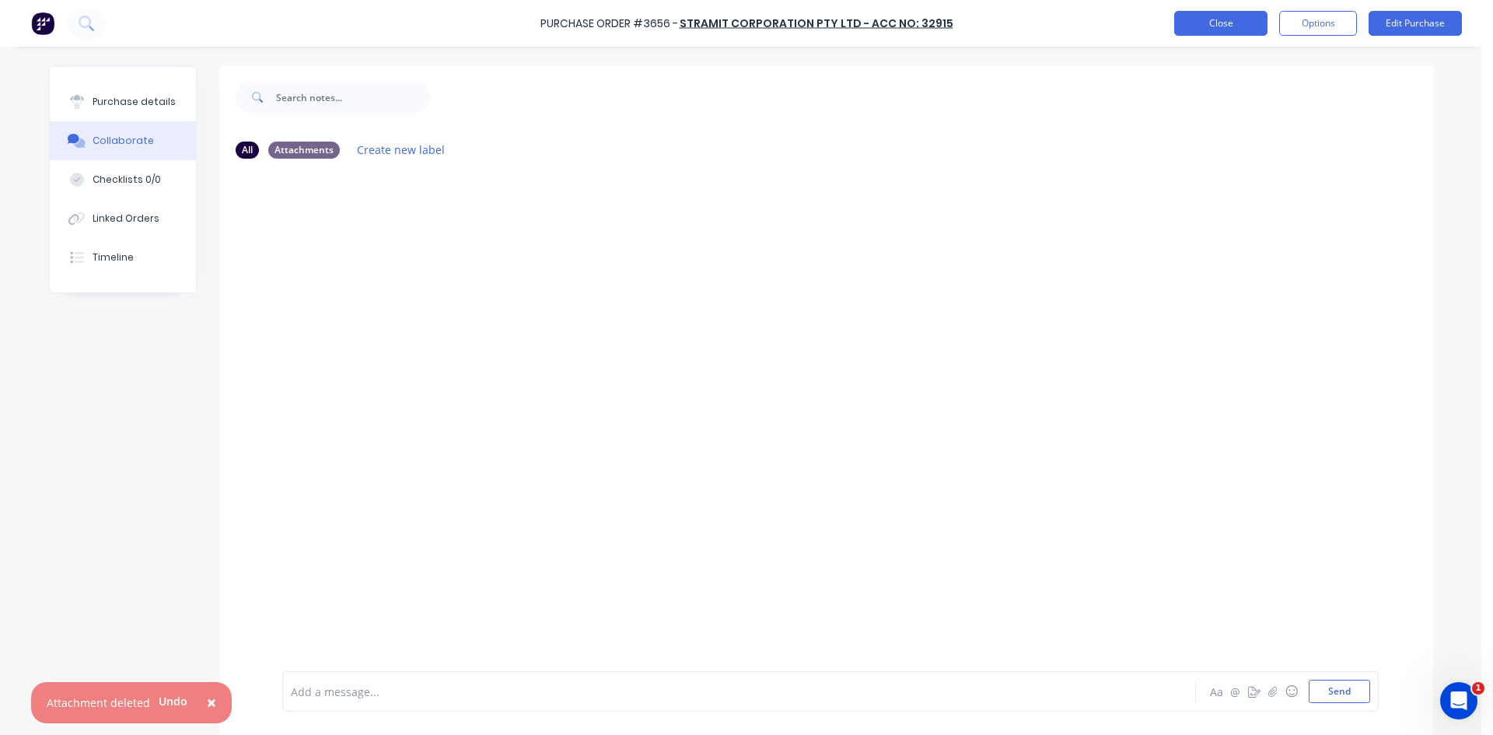
click at [1191, 22] on button "Close" at bounding box center [1220, 23] width 93 height 25
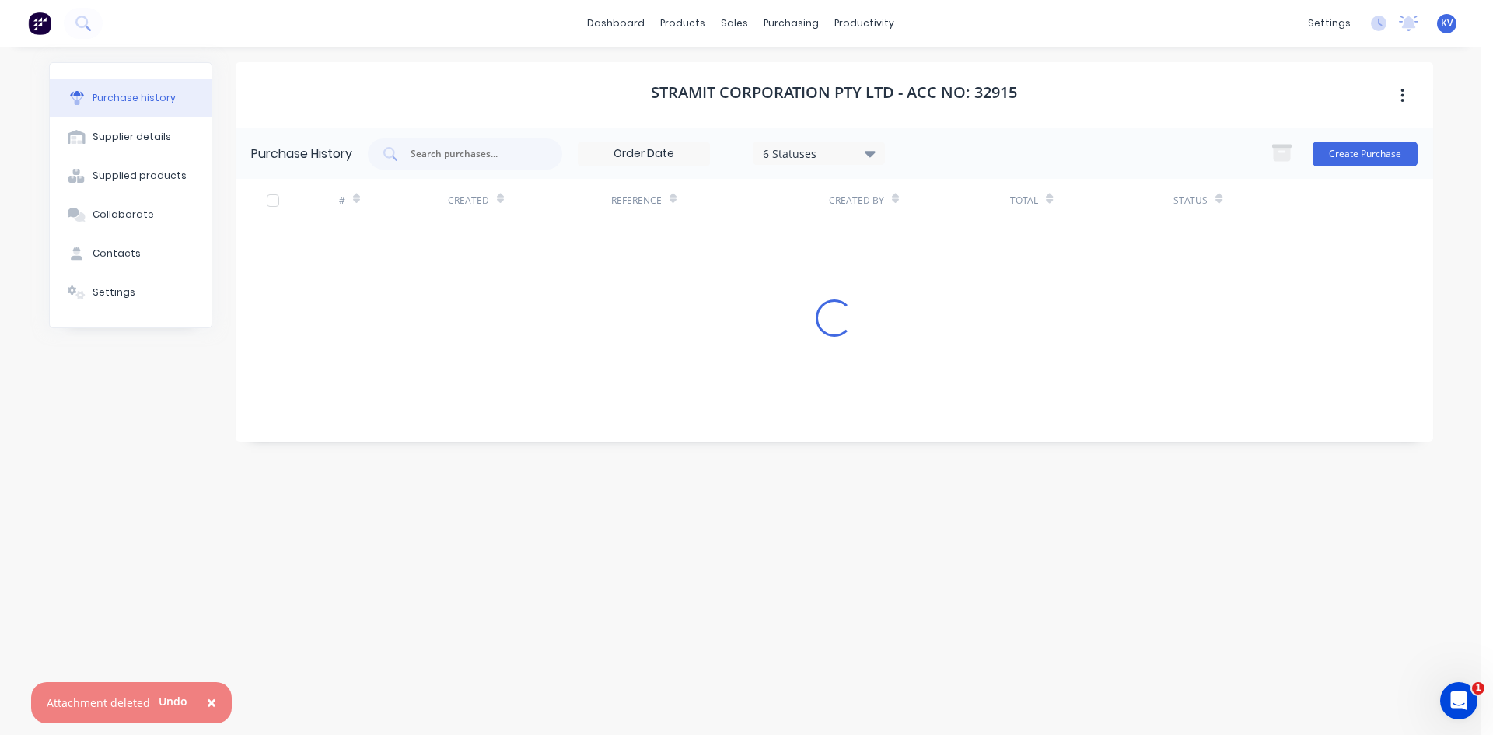
click at [757, 2] on div "dashboard products sales purchasing productivity dashboard products Product Cat…" at bounding box center [741, 23] width 1482 height 47
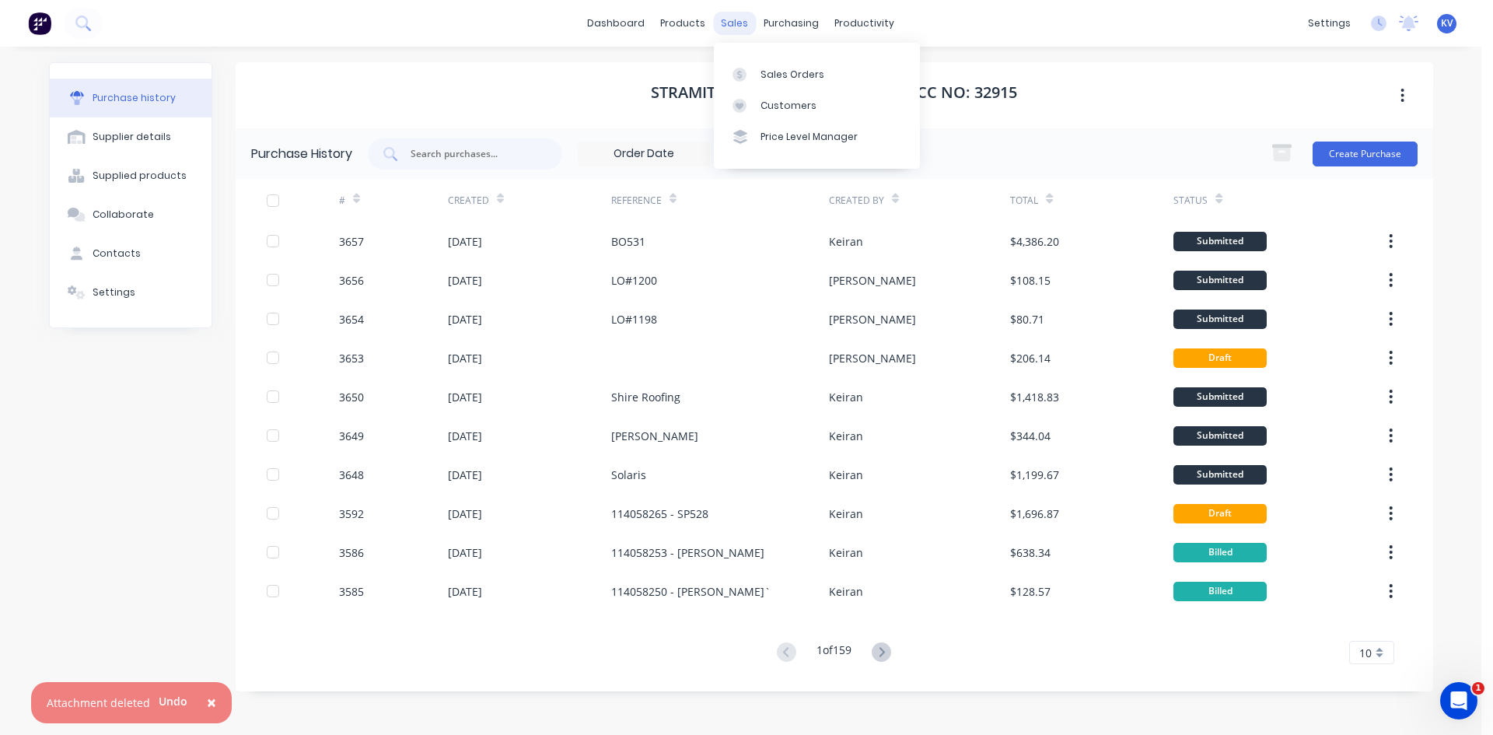
click at [740, 18] on div "sales" at bounding box center [734, 23] width 43 height 23
click at [760, 67] on link "Sales Orders" at bounding box center [817, 73] width 206 height 31
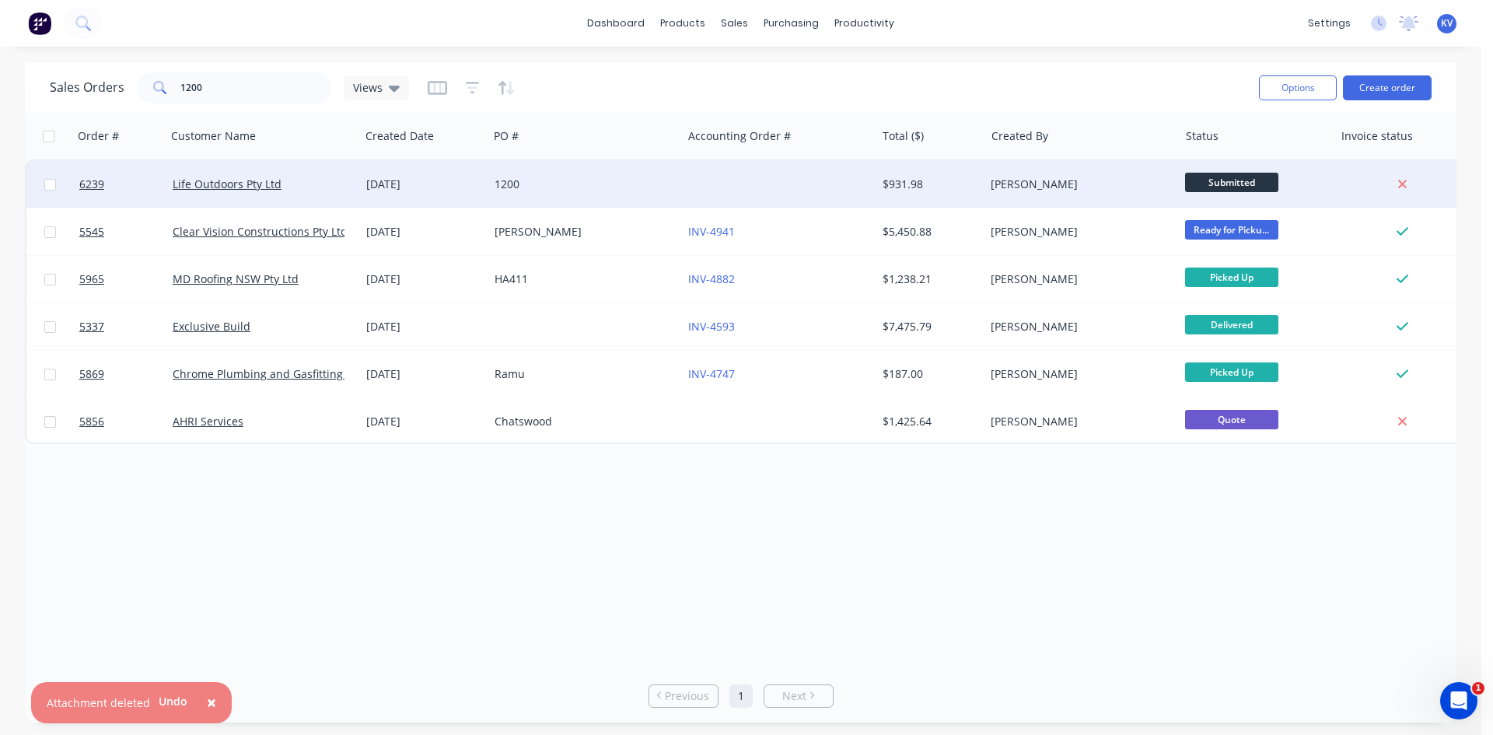
click at [805, 182] on div at bounding box center [779, 184] width 194 height 47
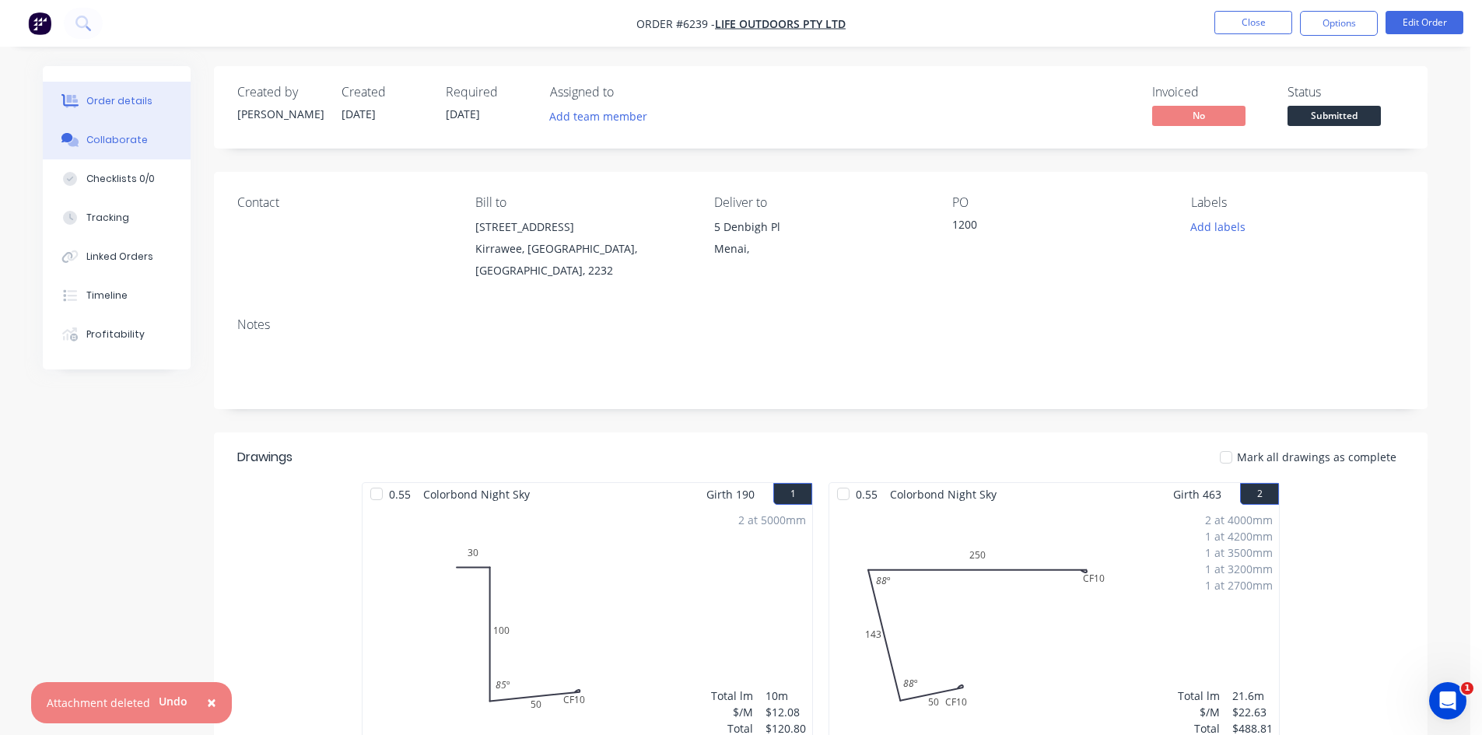
click at [149, 142] on button "Collaborate" at bounding box center [117, 140] width 148 height 39
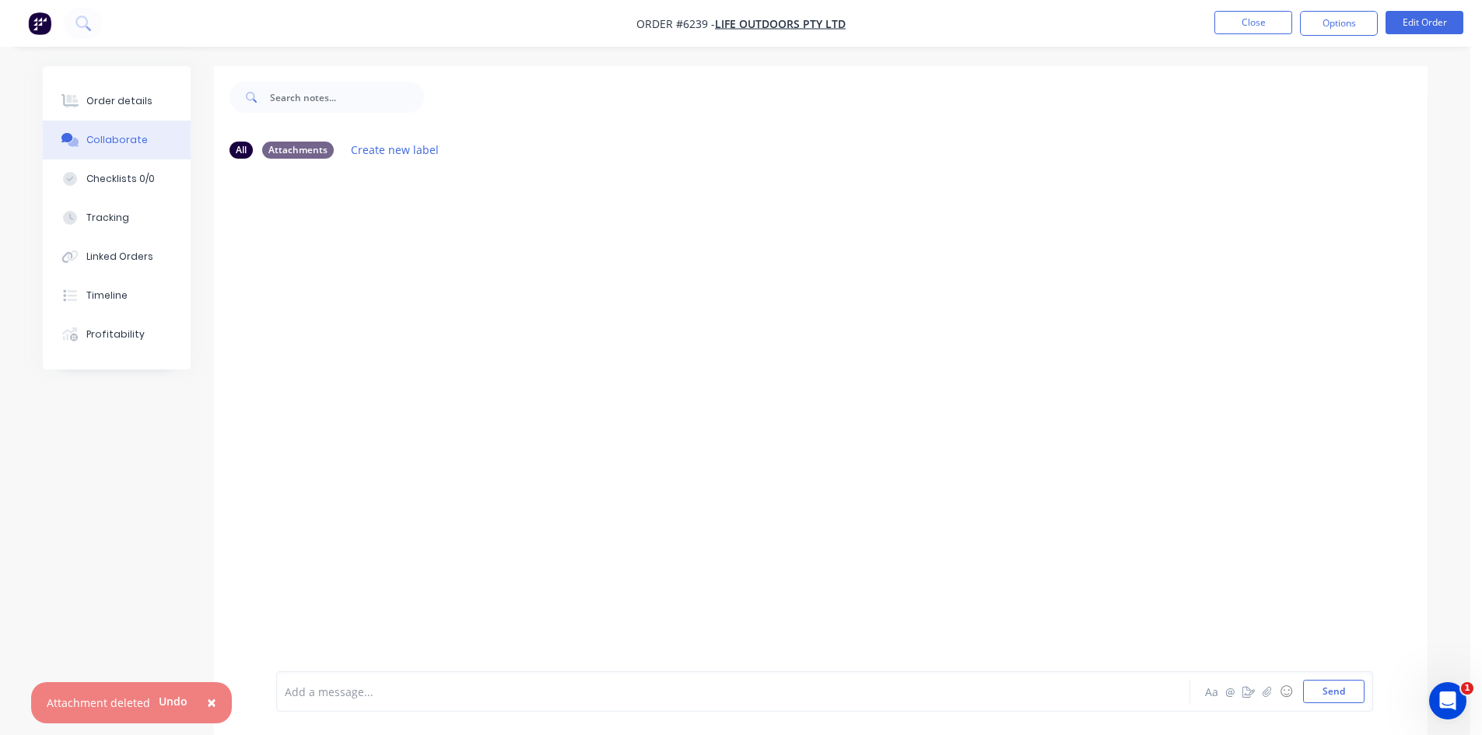
click at [1101, 379] on div at bounding box center [820, 421] width 1213 height 500
click at [1336, 686] on button "Send" at bounding box center [1333, 691] width 61 height 23
click at [137, 95] on div "Order details" at bounding box center [119, 101] width 66 height 14
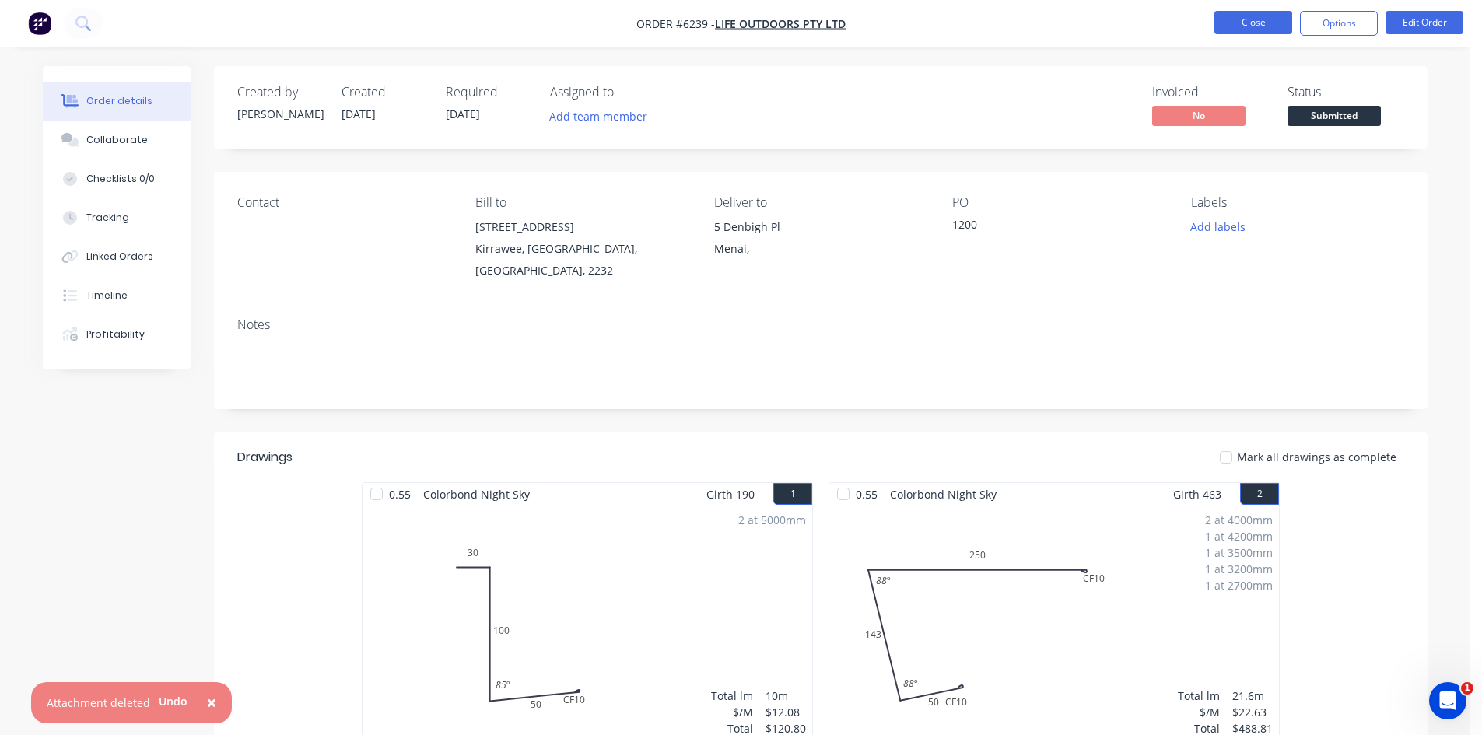
click at [1256, 28] on button "Close" at bounding box center [1253, 22] width 78 height 23
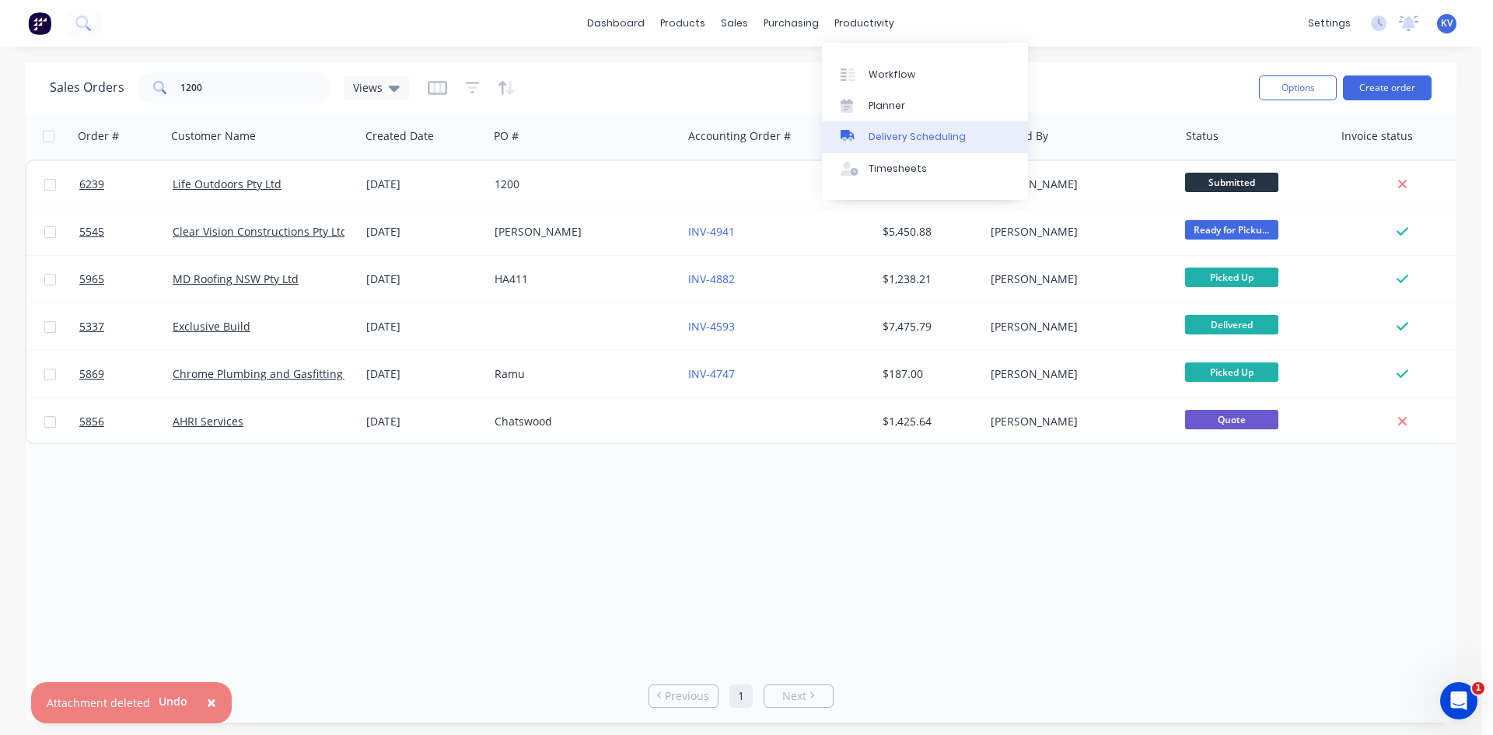
click at [870, 121] on link "Delivery Scheduling" at bounding box center [925, 136] width 206 height 31
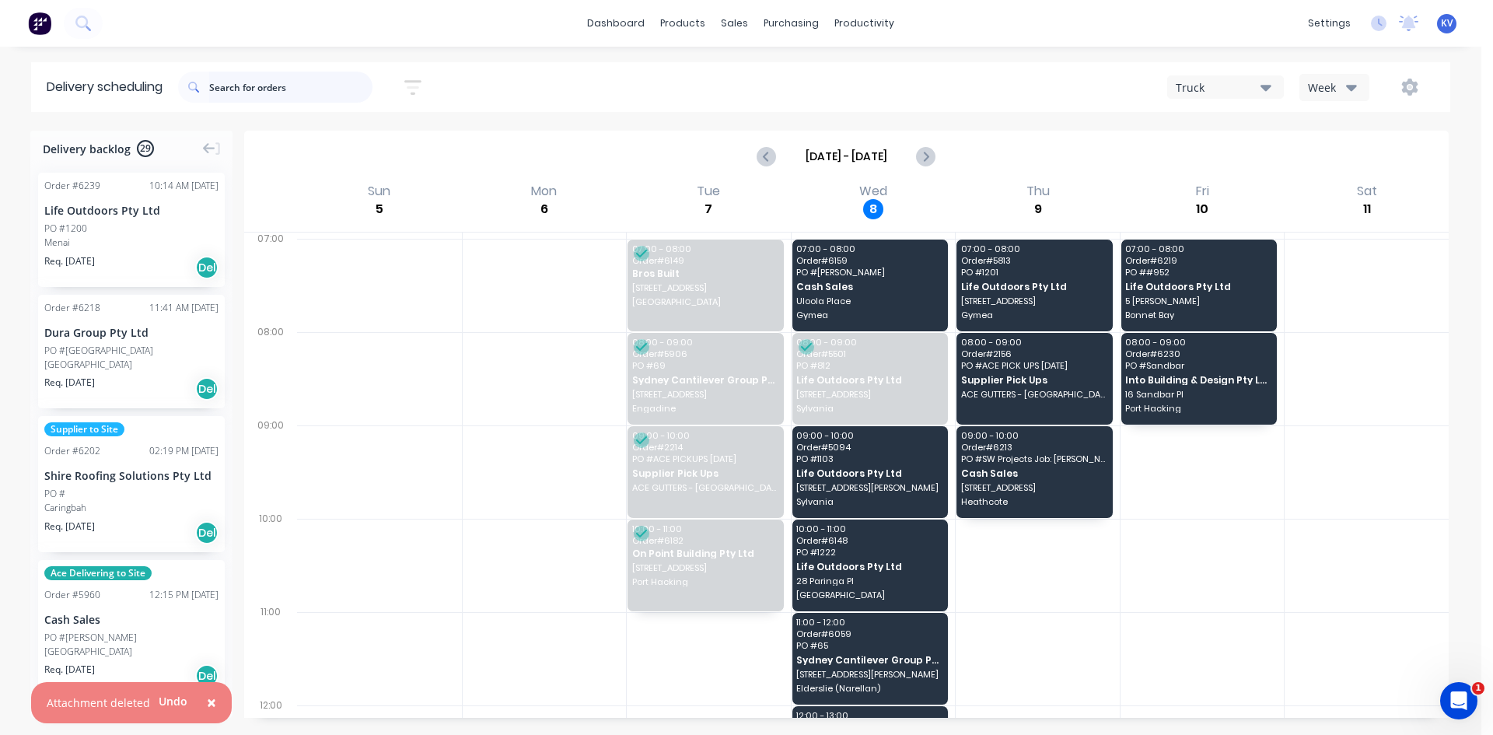
click at [289, 84] on input "text" at bounding box center [290, 87] width 163 height 31
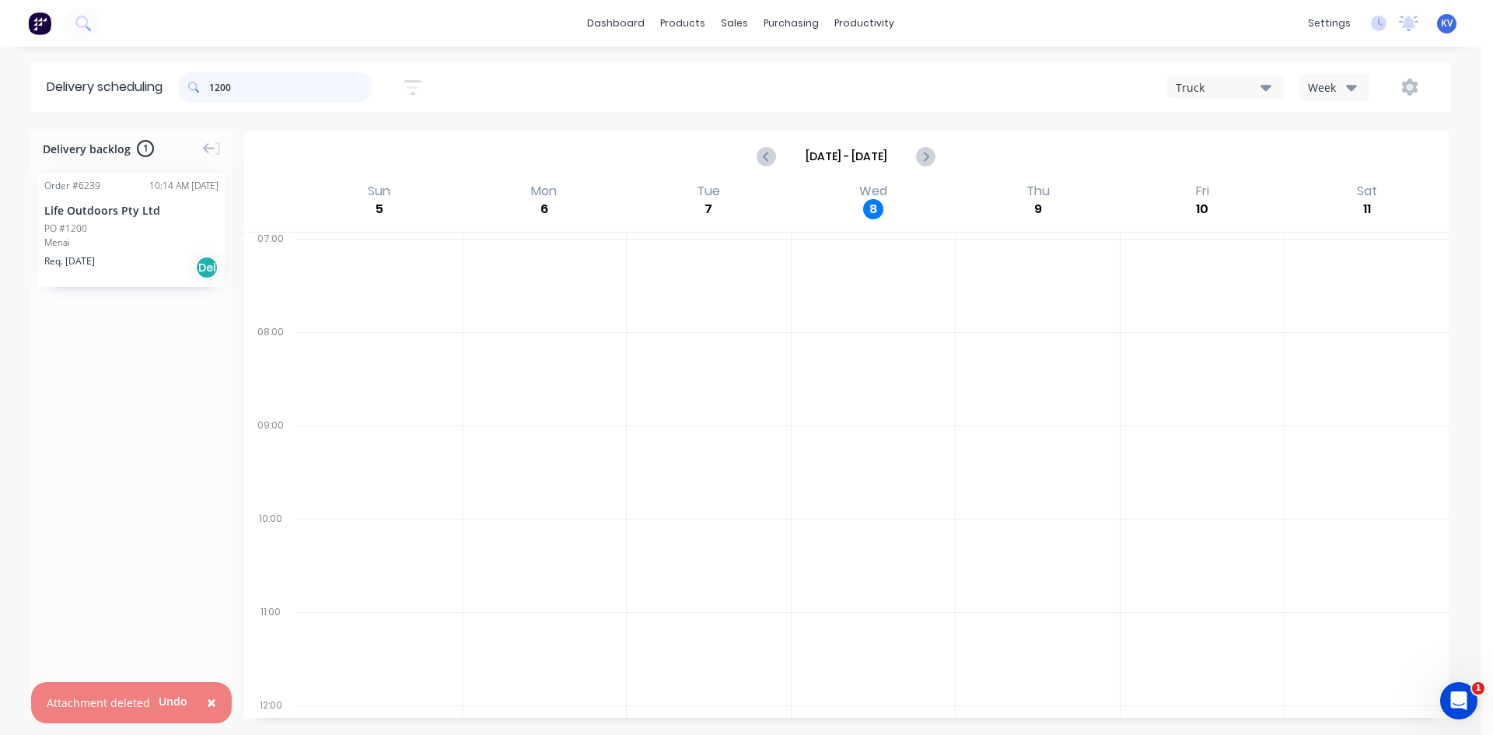
type input "1200"
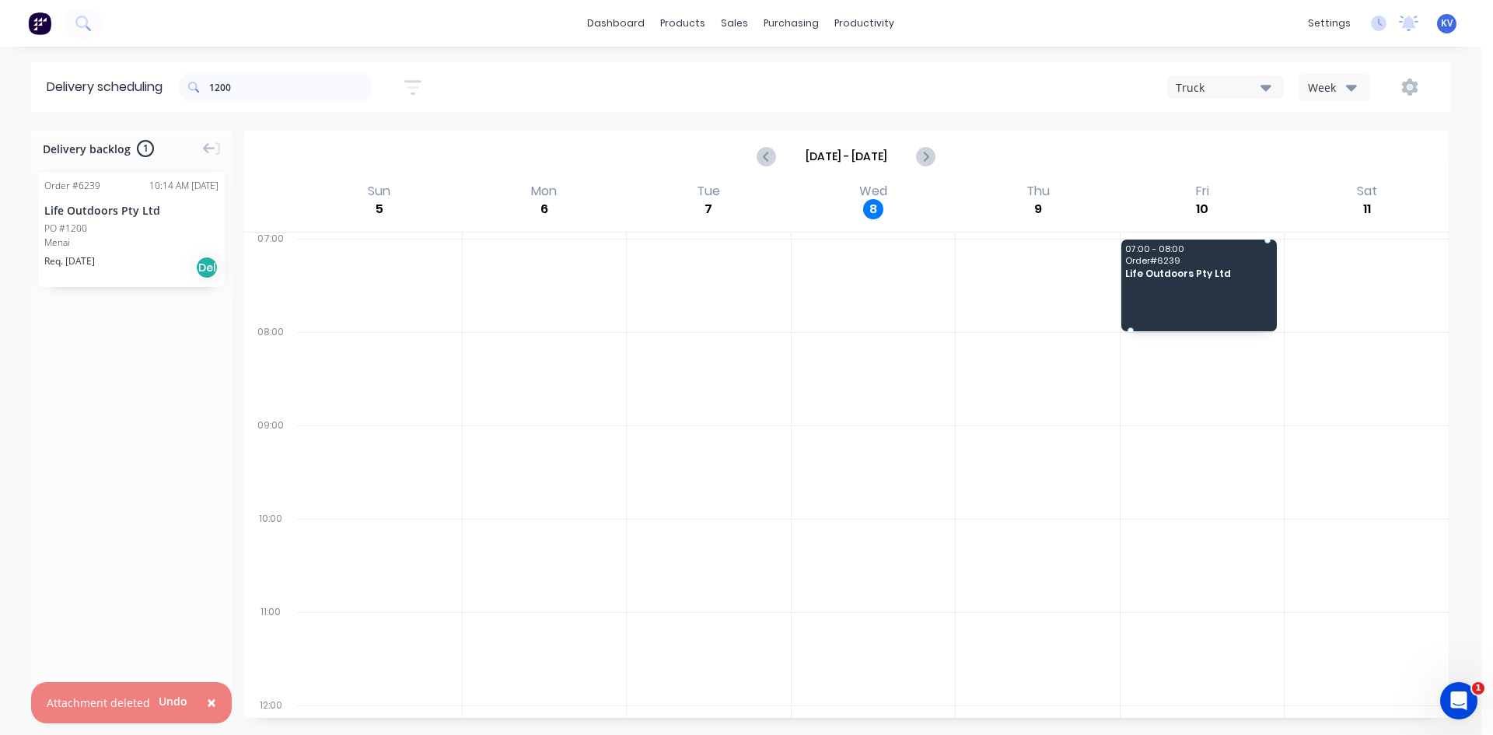
drag, startPoint x: 164, startPoint y: 229, endPoint x: 1125, endPoint y: 255, distance: 960.9
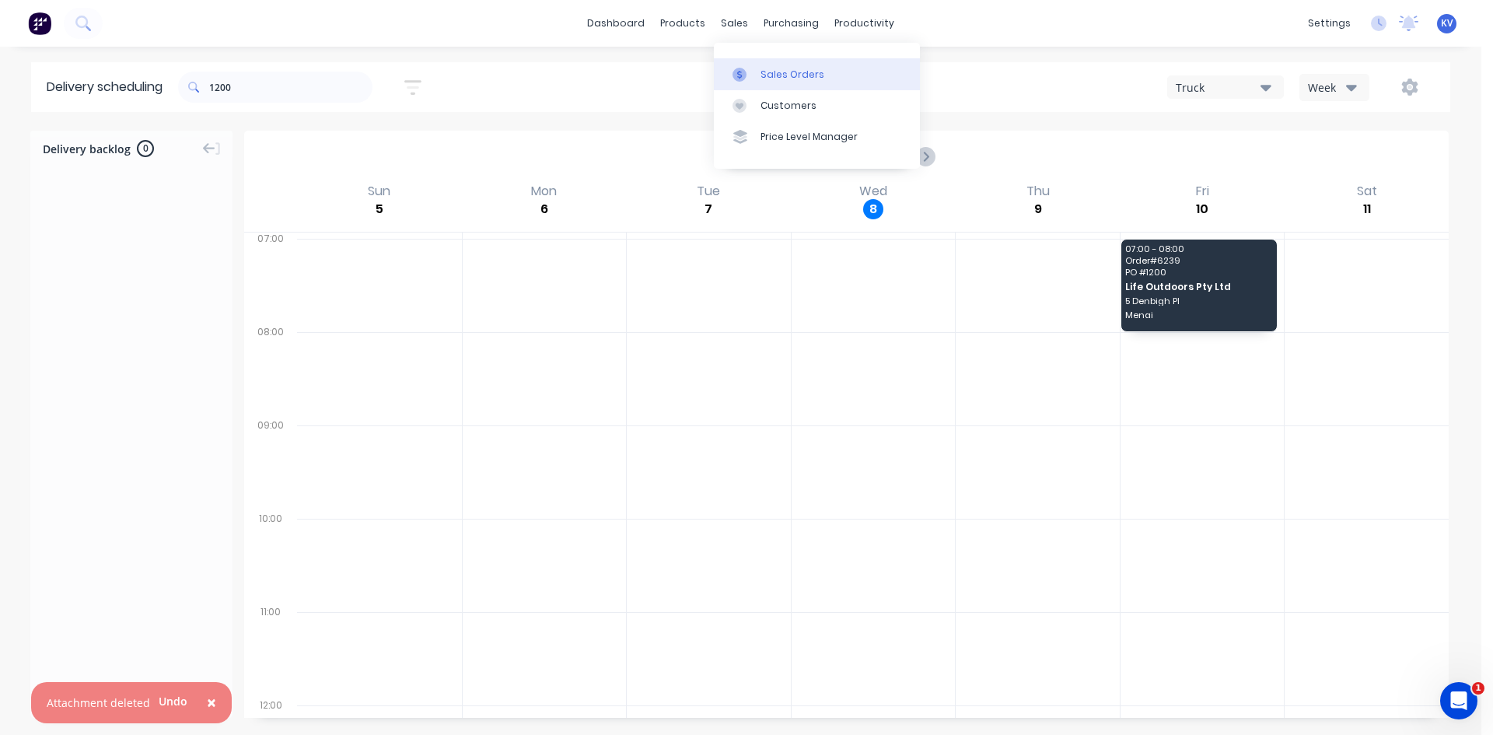
click at [778, 83] on link "Sales Orders" at bounding box center [817, 73] width 206 height 31
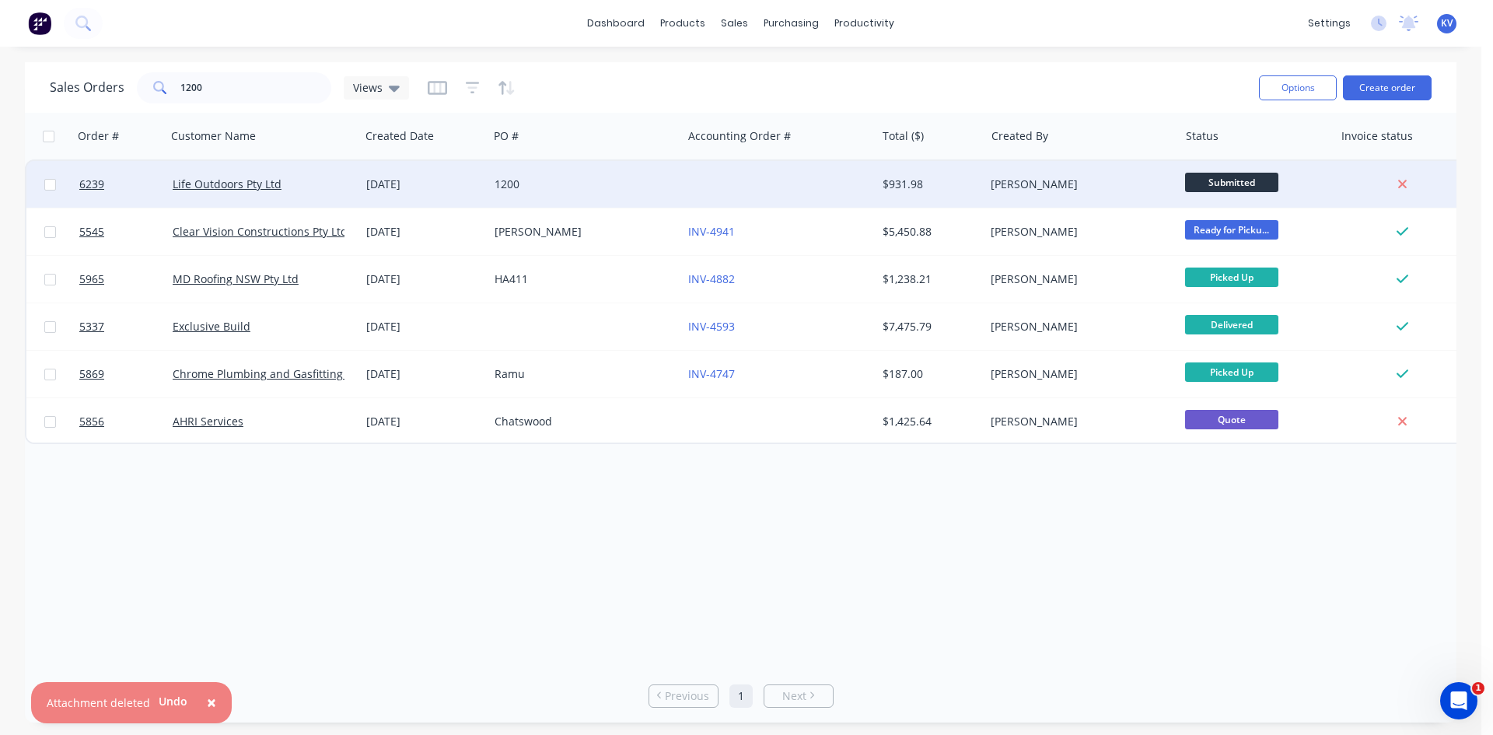
click at [1209, 186] on span "Submitted" at bounding box center [1231, 182] width 93 height 19
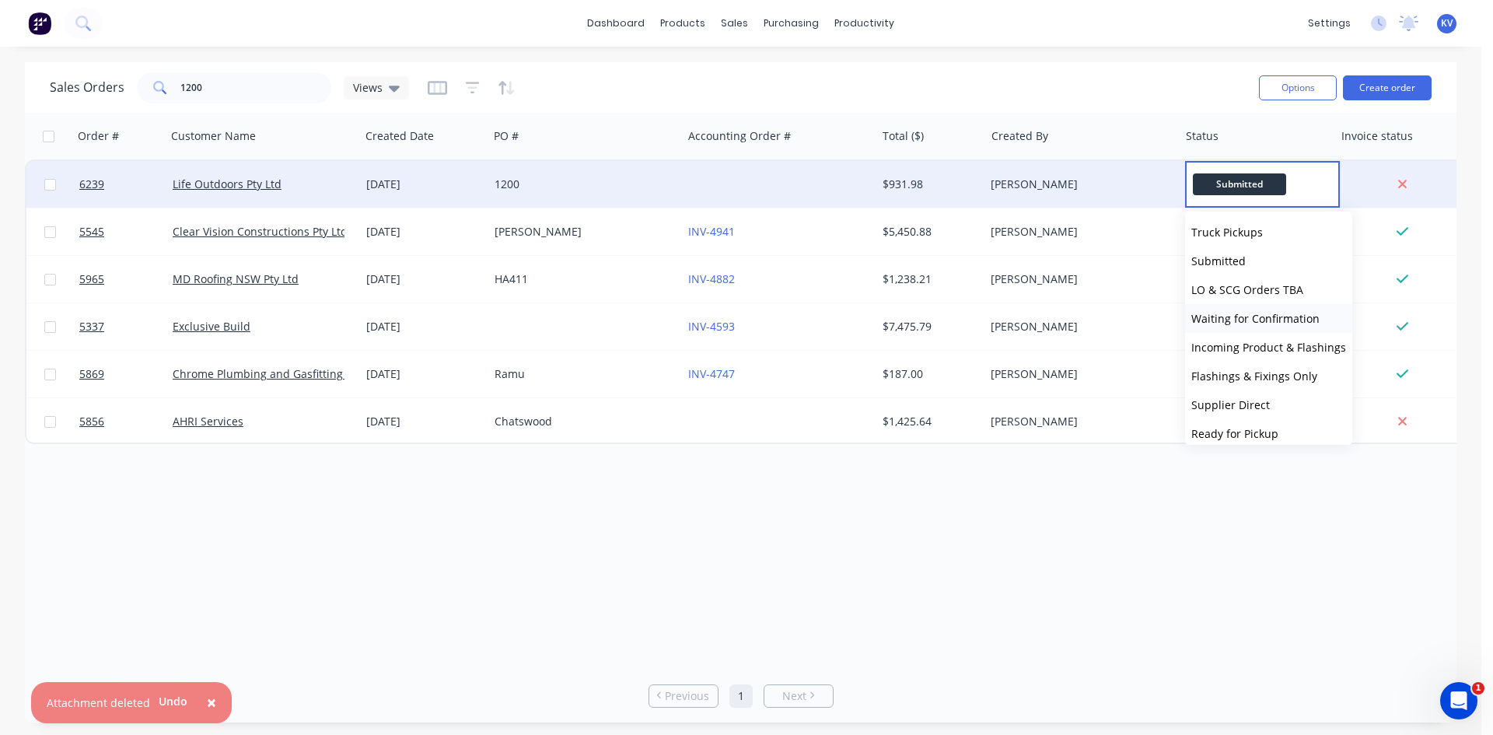
click at [1233, 329] on button "Waiting for Confirmation" at bounding box center [1268, 318] width 167 height 29
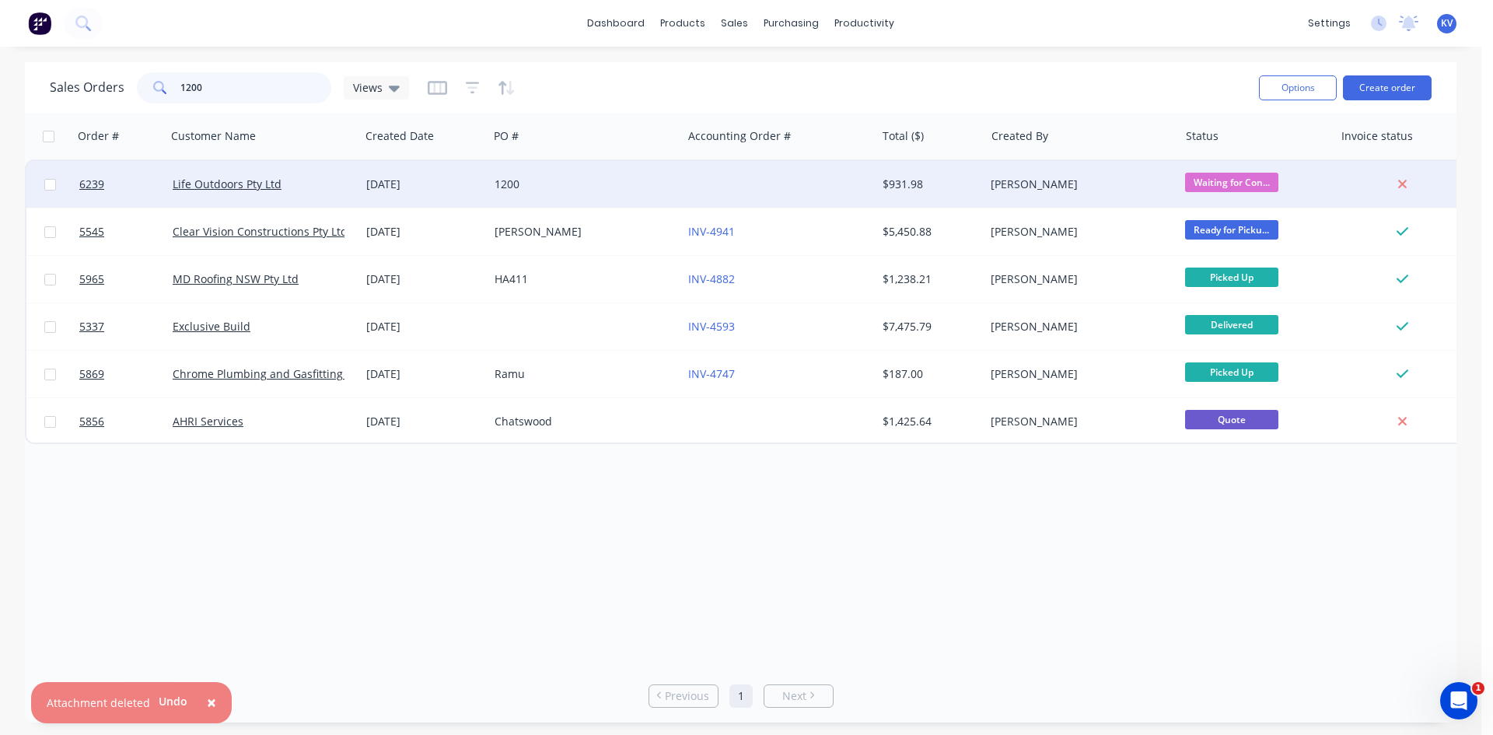
drag, startPoint x: 292, startPoint y: 92, endPoint x: 27, endPoint y: 99, distance: 265.3
click at [27, 99] on div "Sales Orders 1200 Views Options Create order" at bounding box center [741, 87] width 1432 height 51
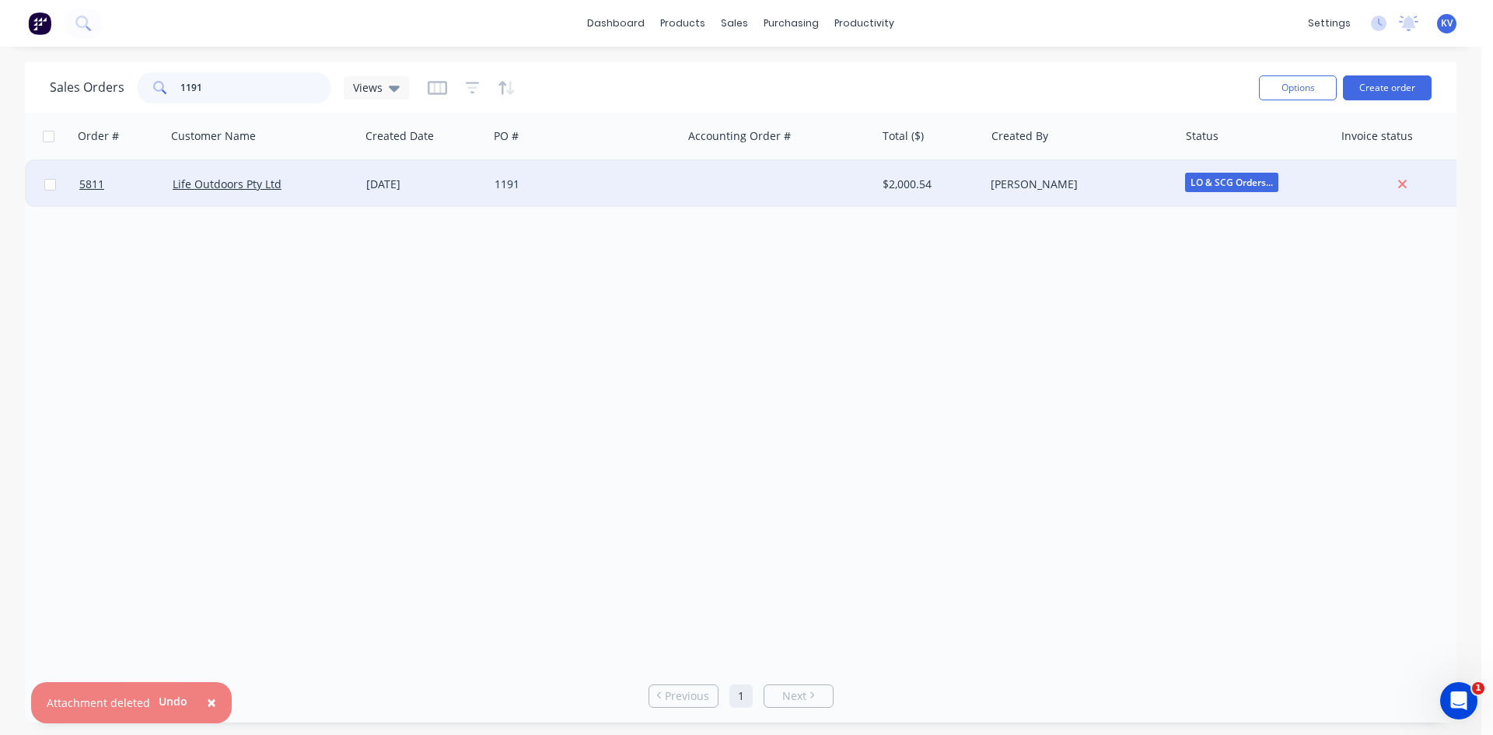
type input "1191"
click at [706, 179] on div at bounding box center [779, 184] width 194 height 47
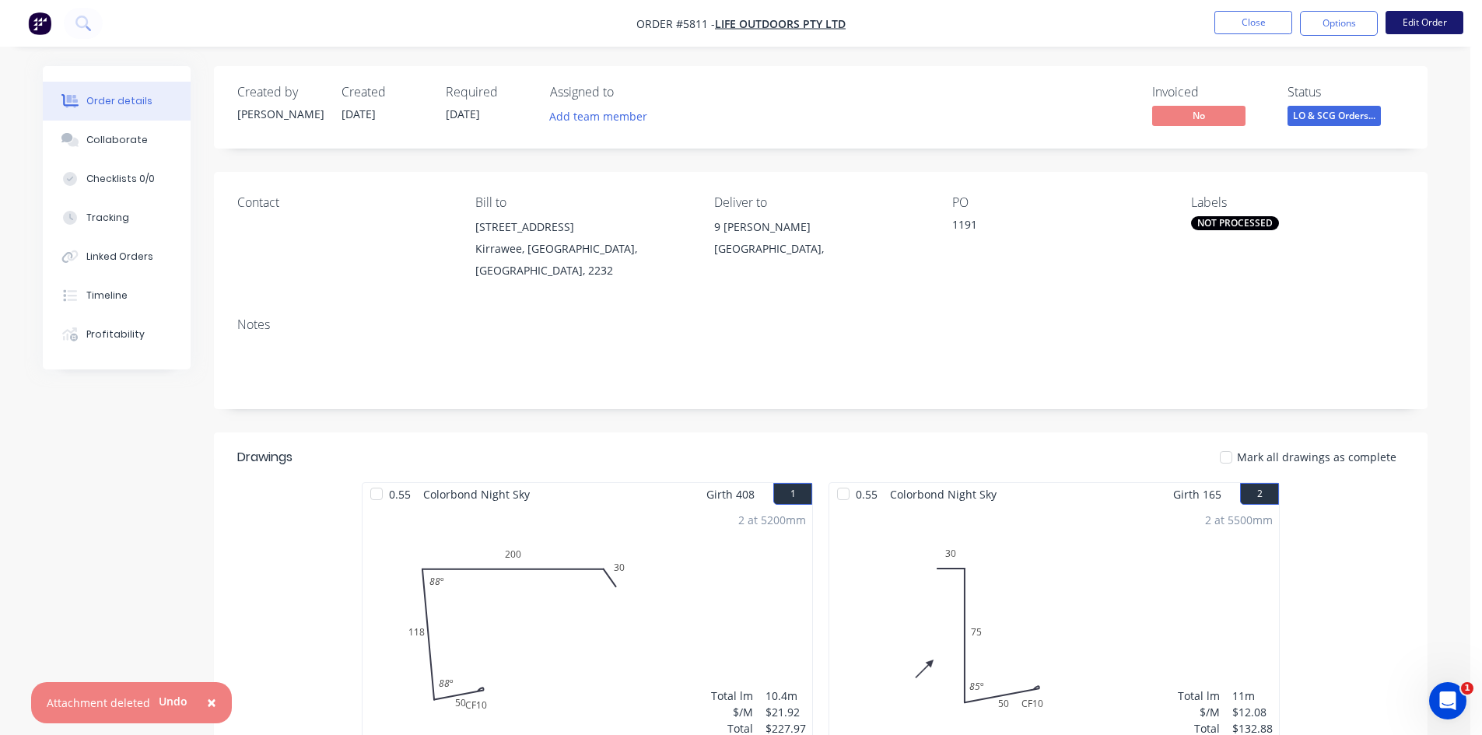
click at [1415, 17] on button "Edit Order" at bounding box center [1424, 22] width 78 height 23
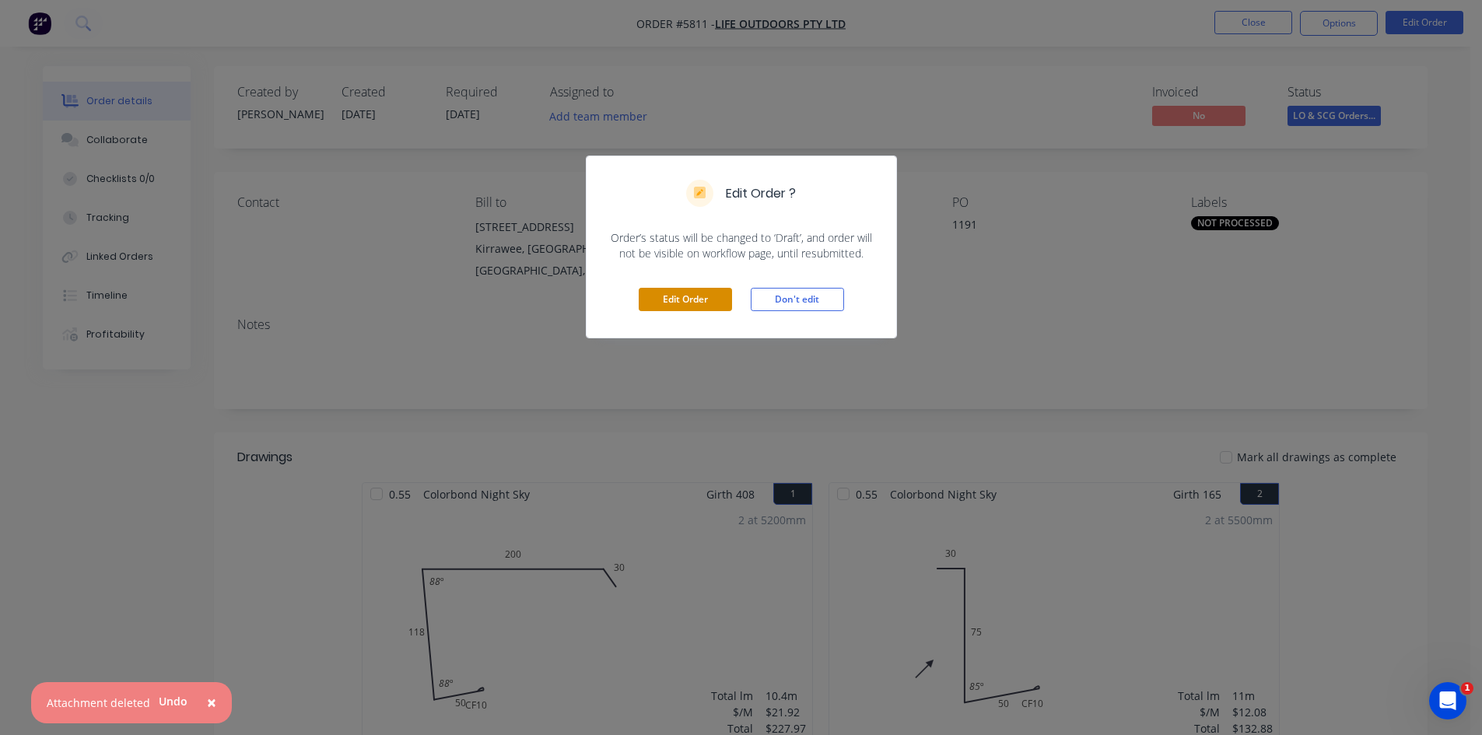
click at [709, 289] on button "Edit Order" at bounding box center [685, 299] width 93 height 23
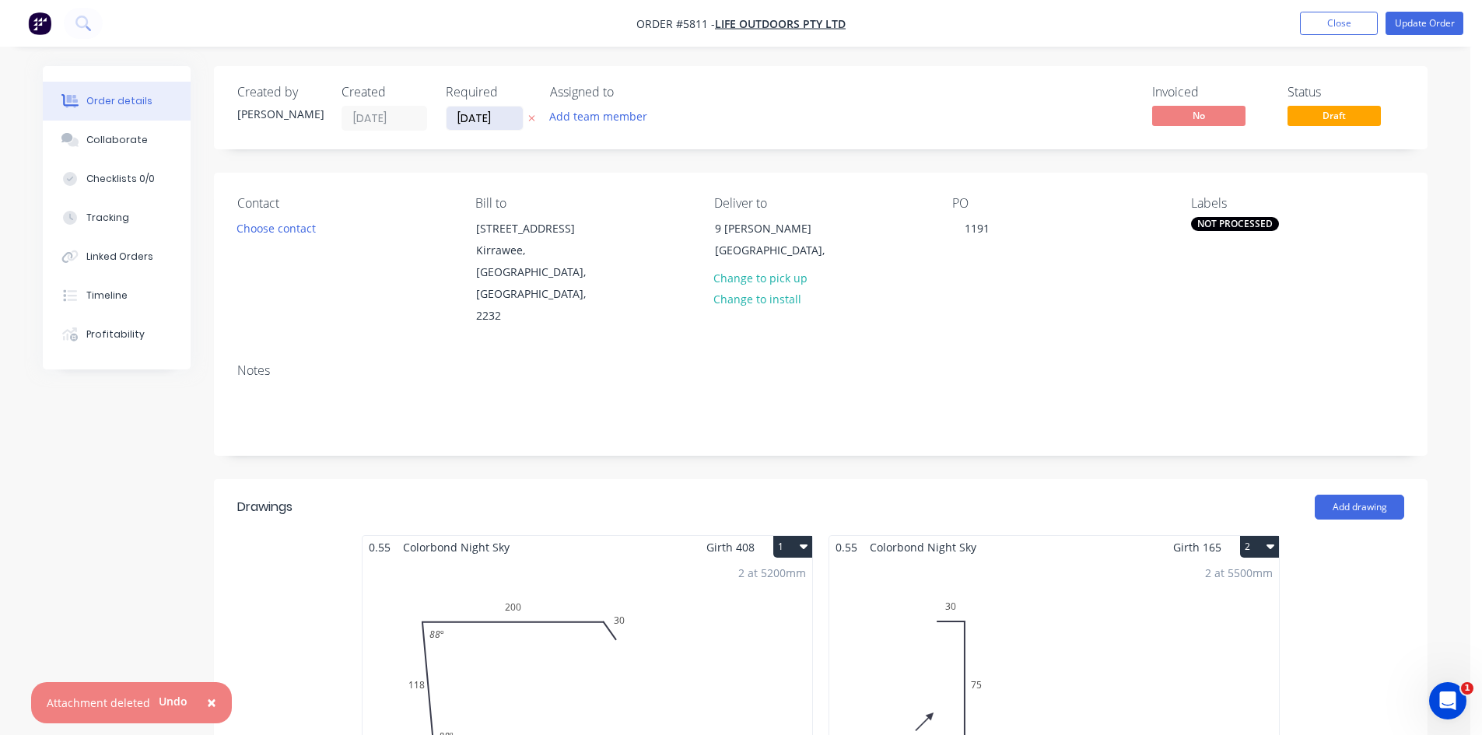
click at [471, 127] on input "[DATE]" at bounding box center [484, 118] width 76 height 23
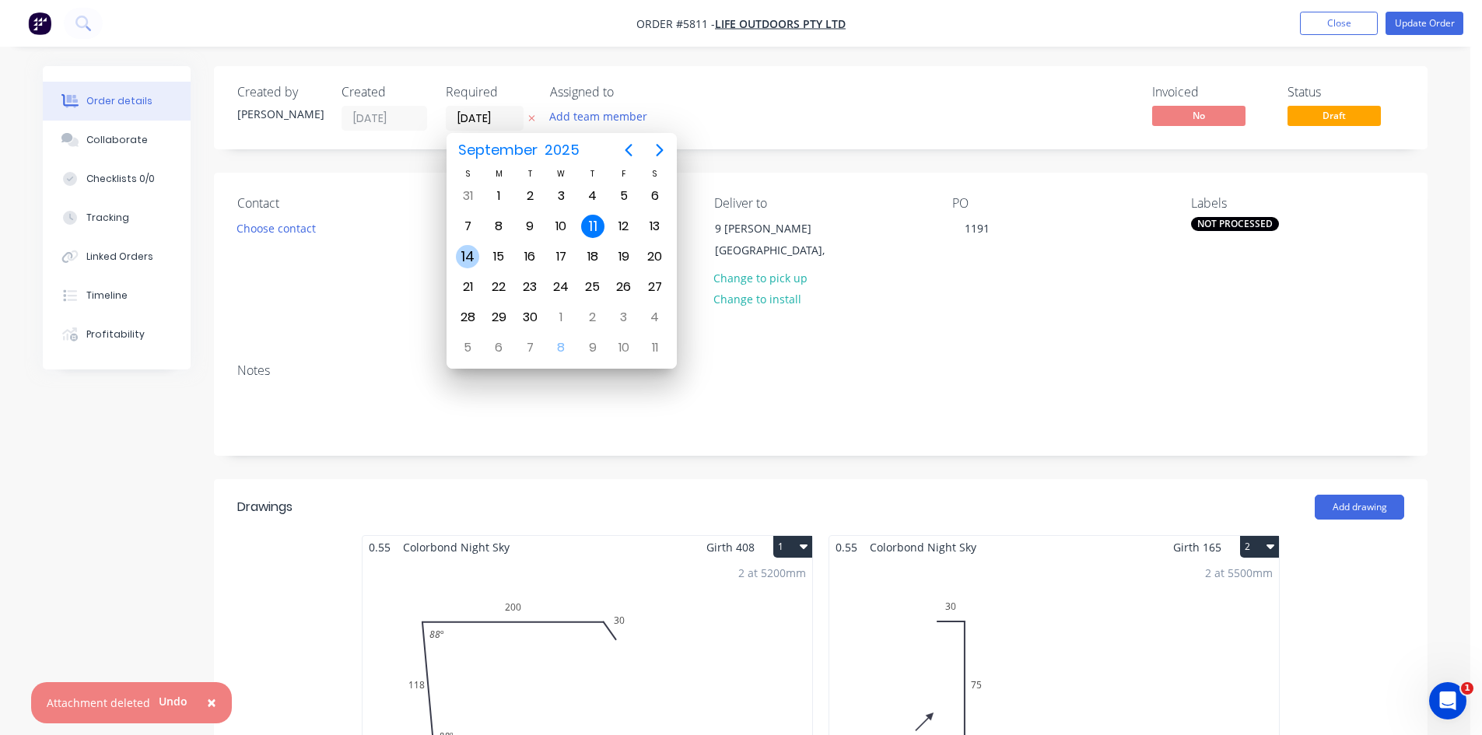
click at [464, 253] on div "14" at bounding box center [467, 256] width 23 height 23
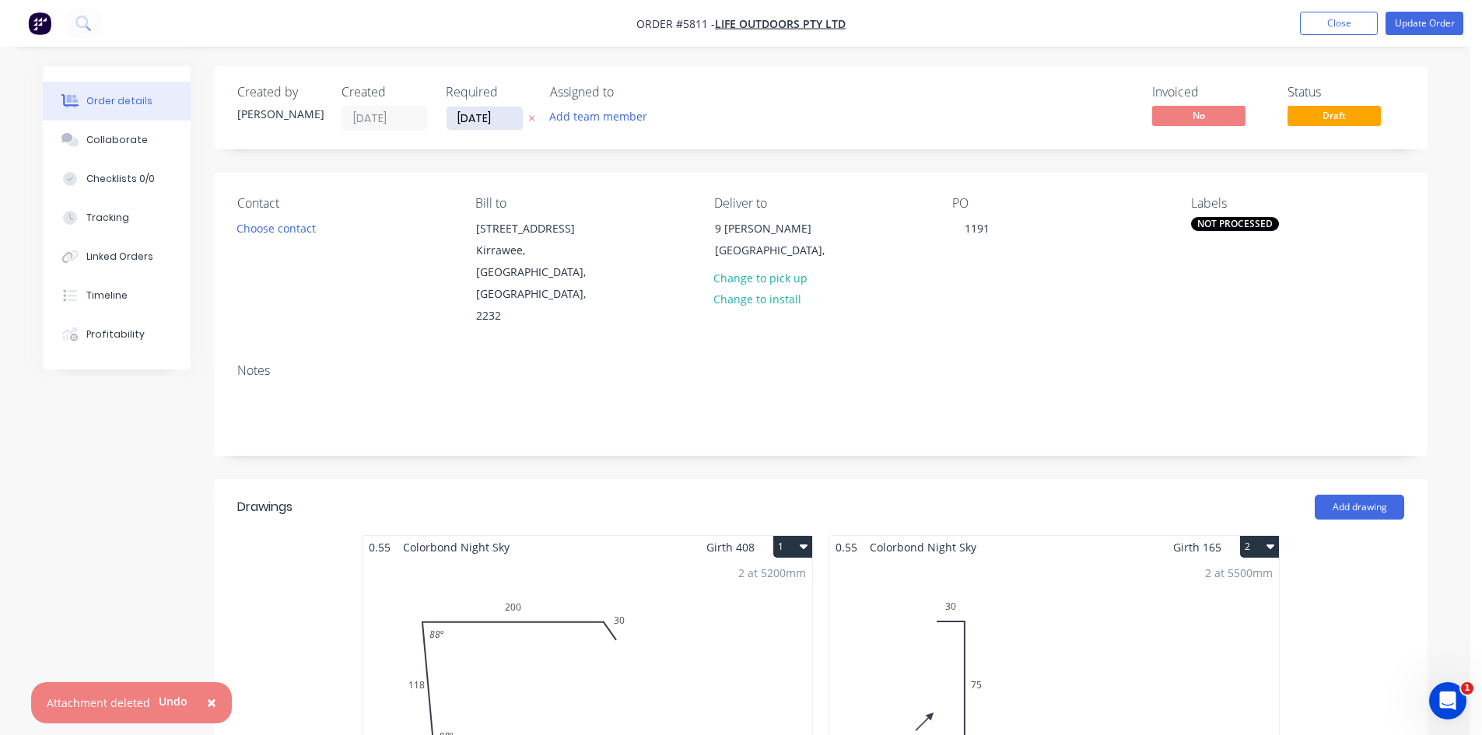
click at [476, 122] on input "[DATE]" at bounding box center [484, 118] width 76 height 23
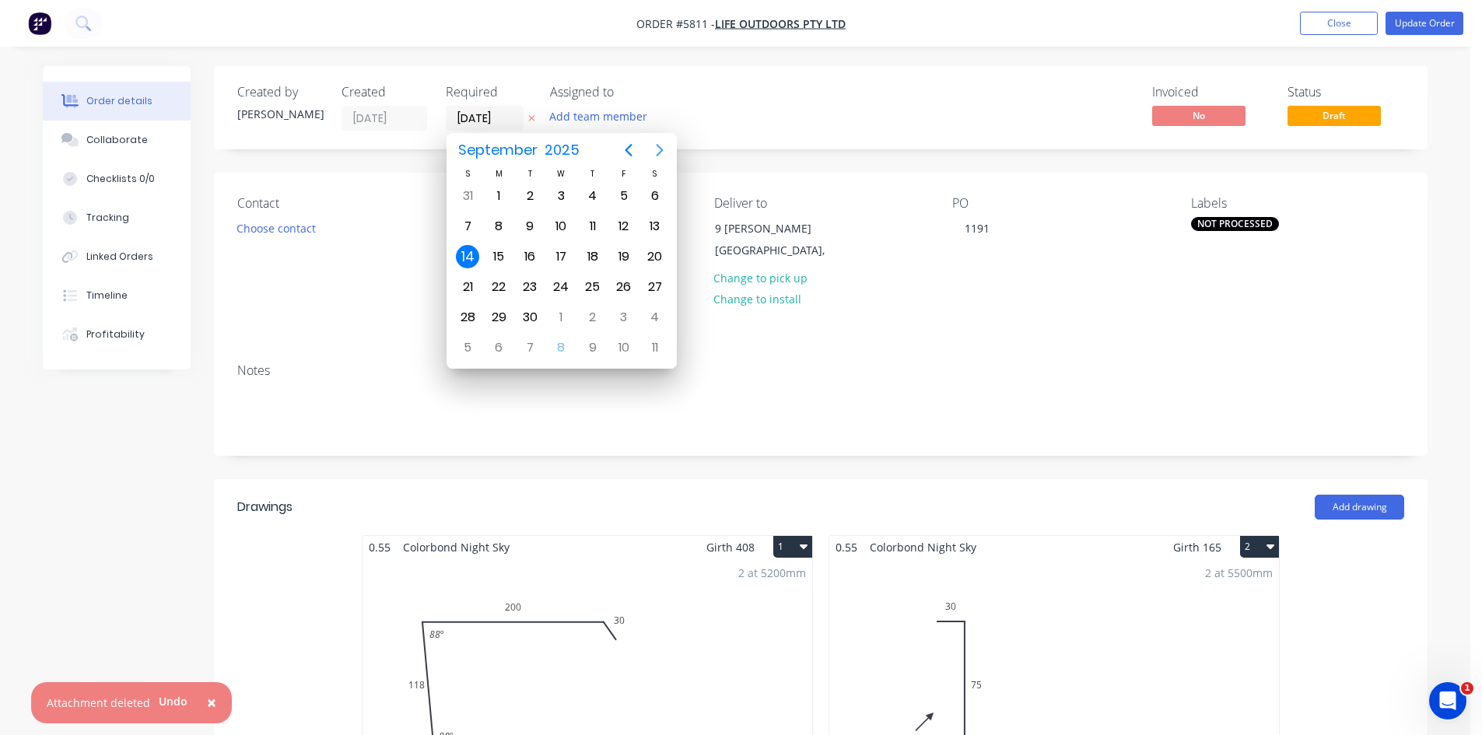
click at [655, 146] on icon "Next page" at bounding box center [659, 150] width 19 height 19
click at [533, 257] on div "14" at bounding box center [529, 256] width 23 height 23
type input "[DATE]"
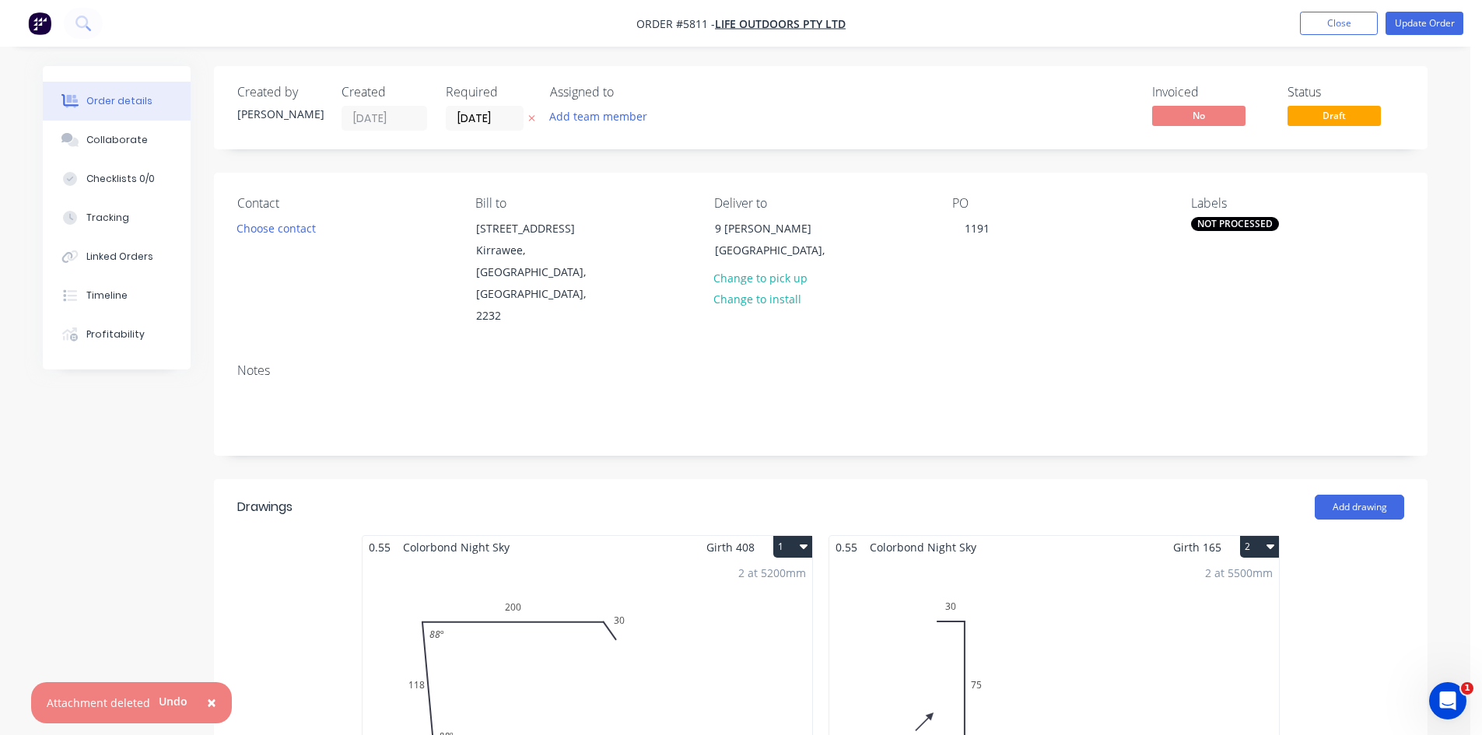
click at [944, 363] on div "Notes" at bounding box center [820, 370] width 1167 height 15
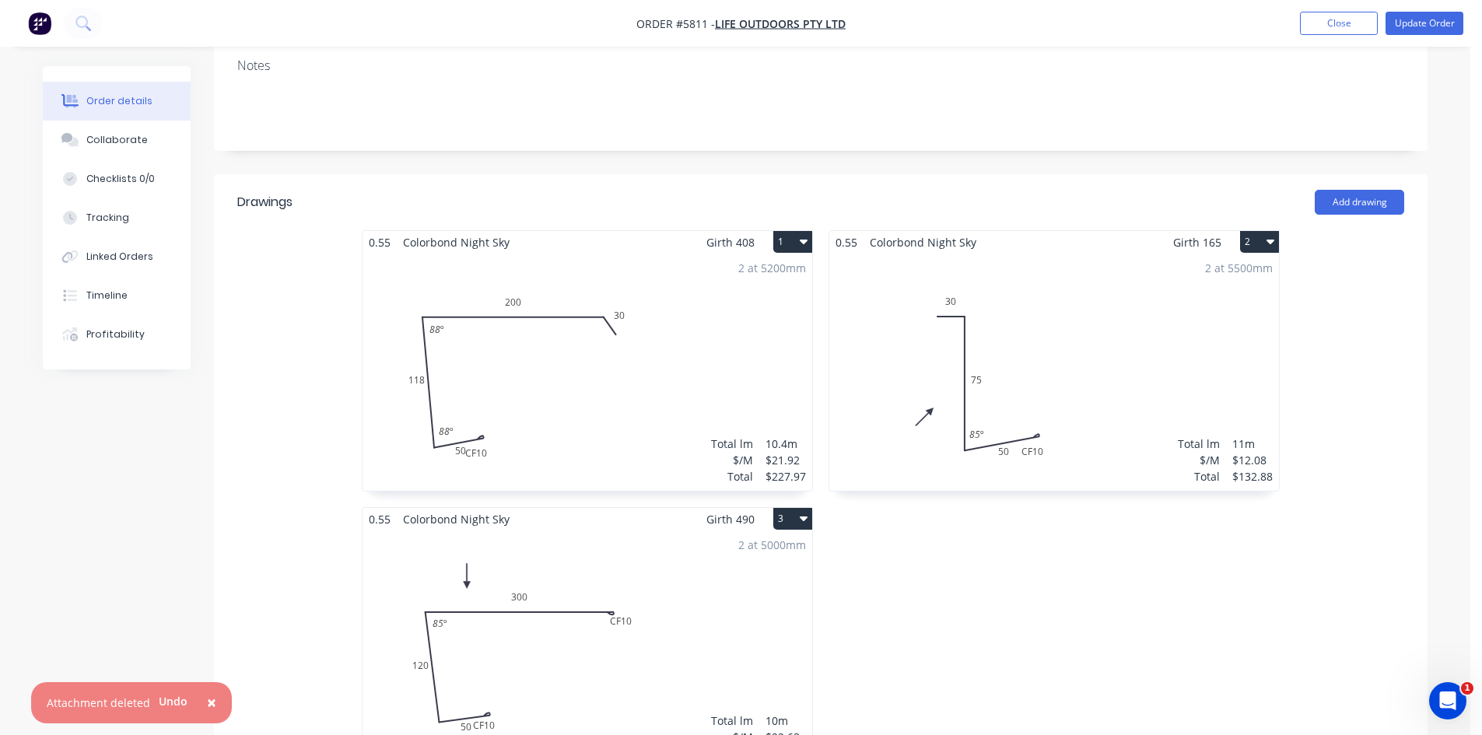
scroll to position [311, 0]
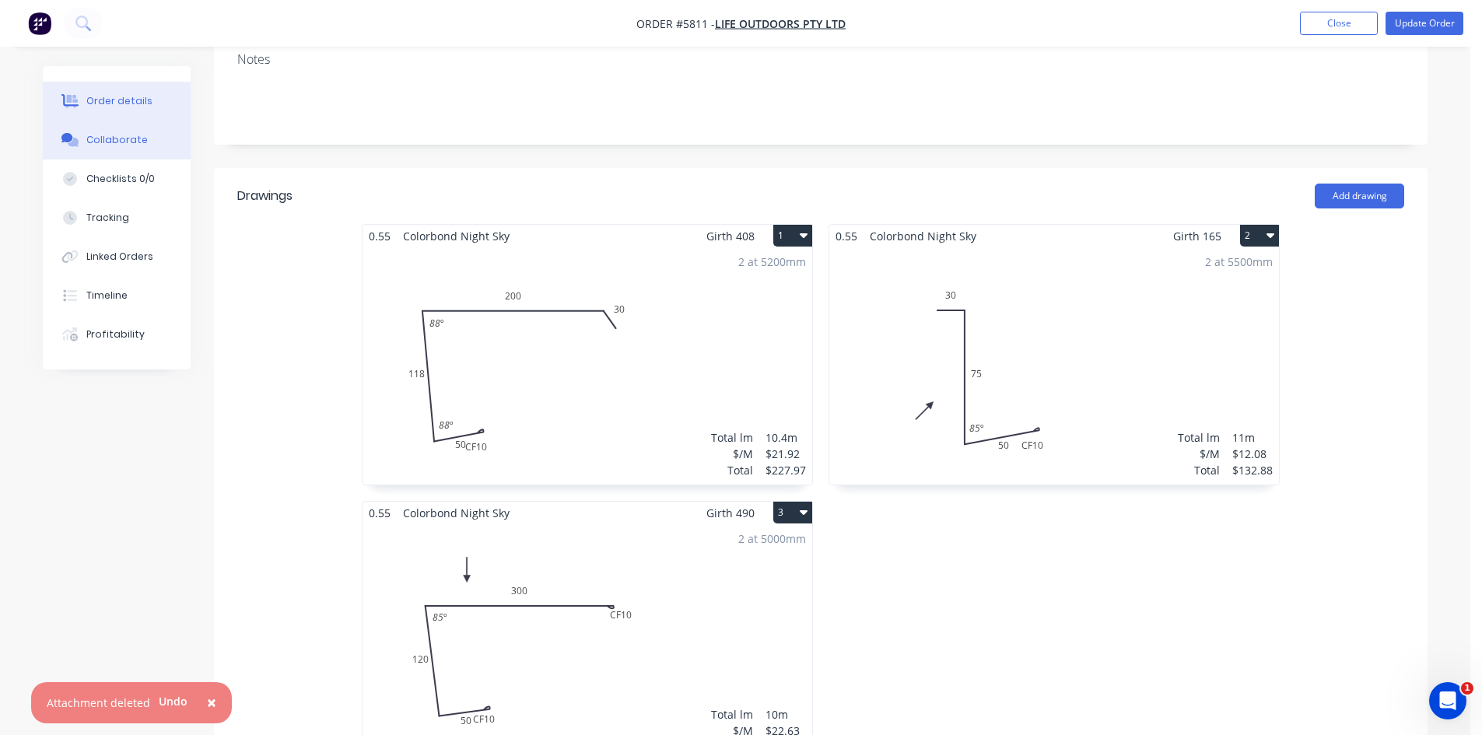
click at [93, 138] on div "Collaborate" at bounding box center [116, 140] width 61 height 14
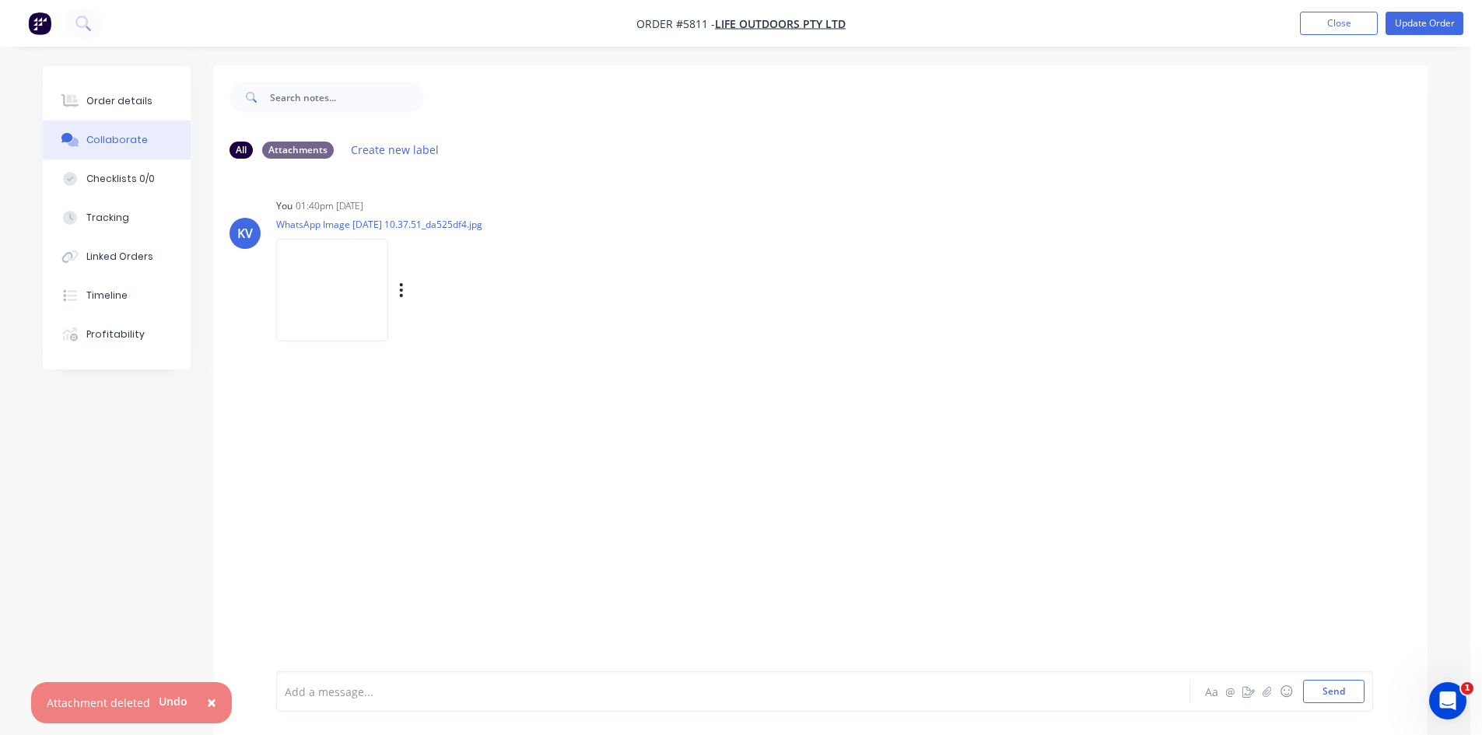
click at [306, 285] on img at bounding box center [332, 290] width 112 height 102
click at [112, 104] on div "Order details" at bounding box center [119, 101] width 66 height 14
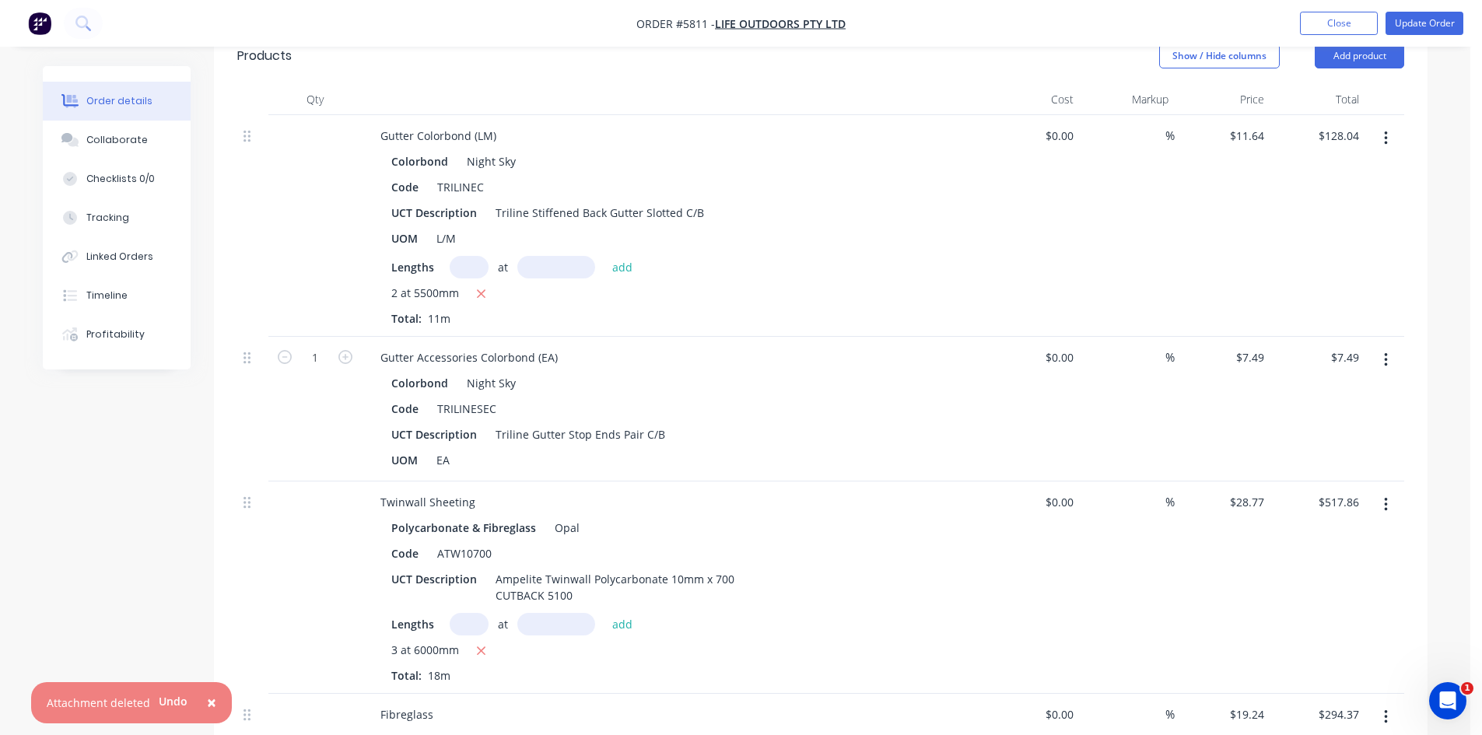
scroll to position [1089, 0]
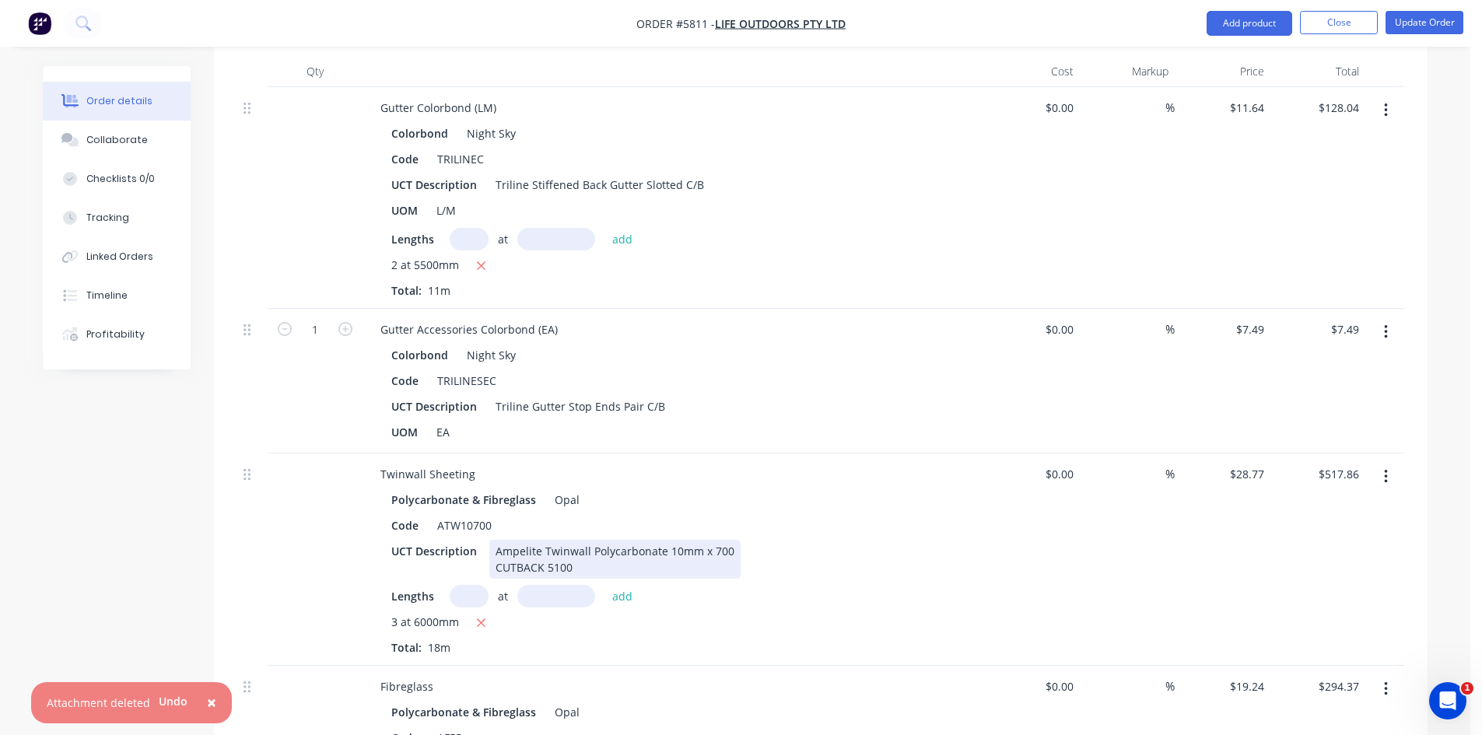
click at [556, 540] on div "Ampelite Twinwall Polycarbonate 10mm x 700 CUTBACK 5100" at bounding box center [614, 559] width 251 height 39
click at [543, 540] on div "Ampelite Twinwall Polycarbonate 10mm x 700 CUTBACK 5100" at bounding box center [614, 559] width 251 height 39
click at [541, 540] on div "Ampelite Twinwall Polycarbonate 10mm x 700 CUTBACK 5100" at bounding box center [614, 559] width 251 height 39
click at [547, 540] on div "Ampelite Twinwall Polycarbonate 10mm x 700 CUTBACK 5100" at bounding box center [614, 559] width 251 height 39
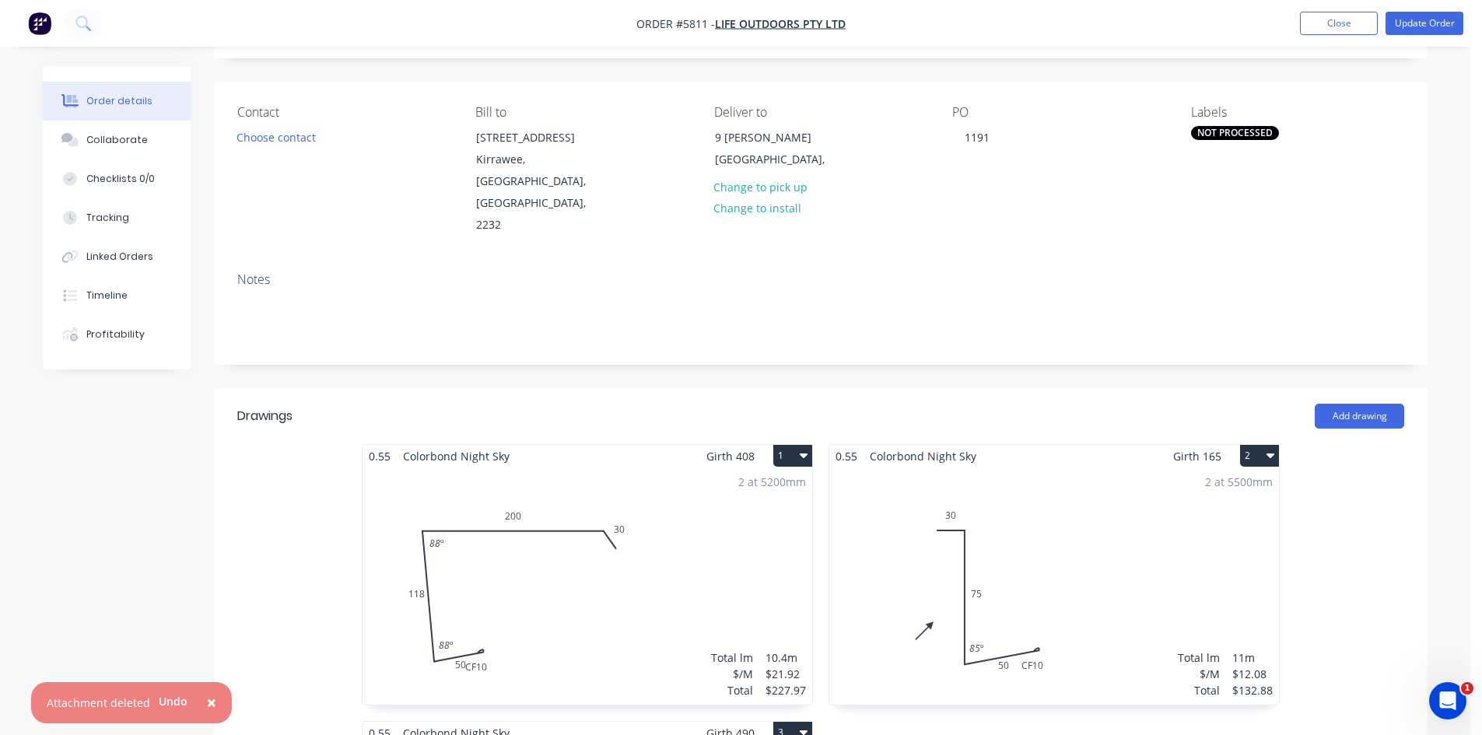
scroll to position [0, 0]
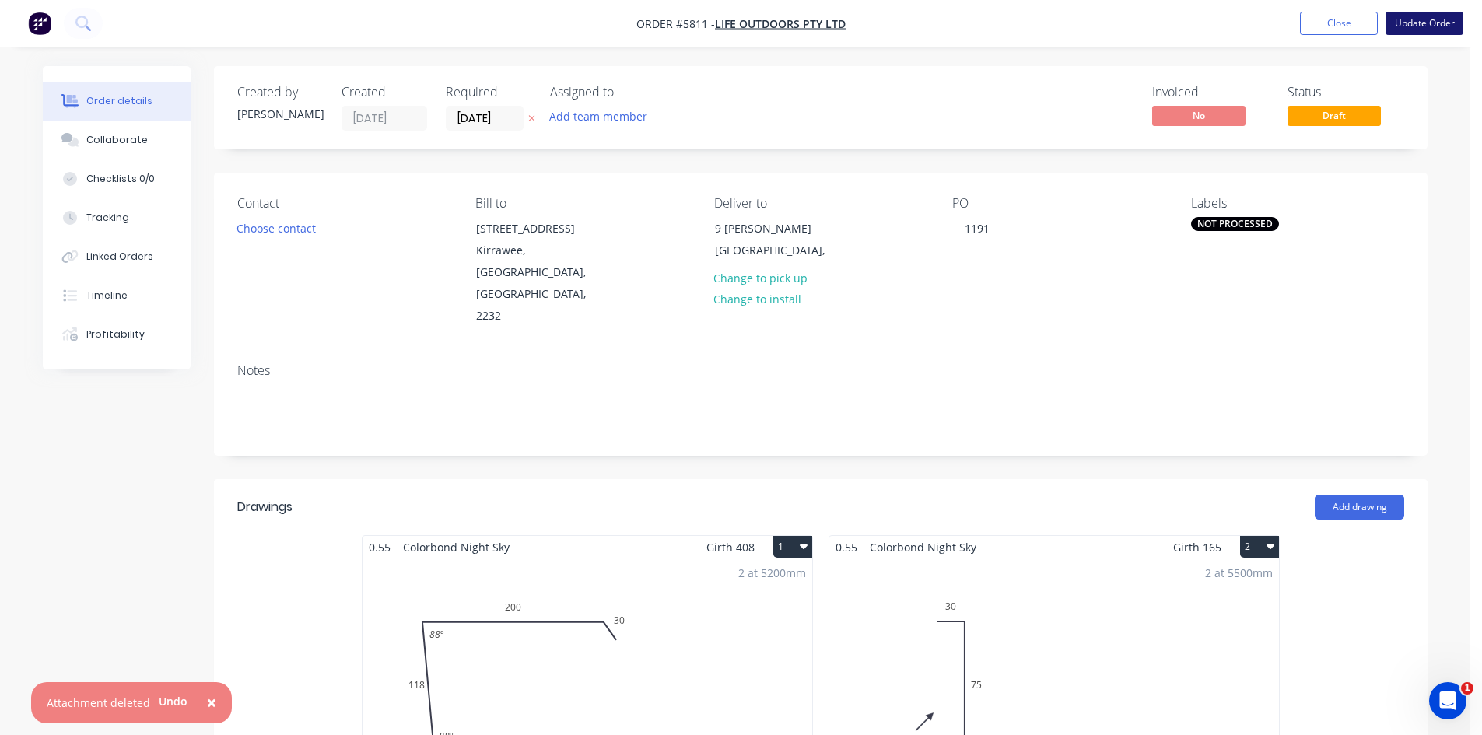
click at [1403, 18] on button "Update Order" at bounding box center [1424, 23] width 78 height 23
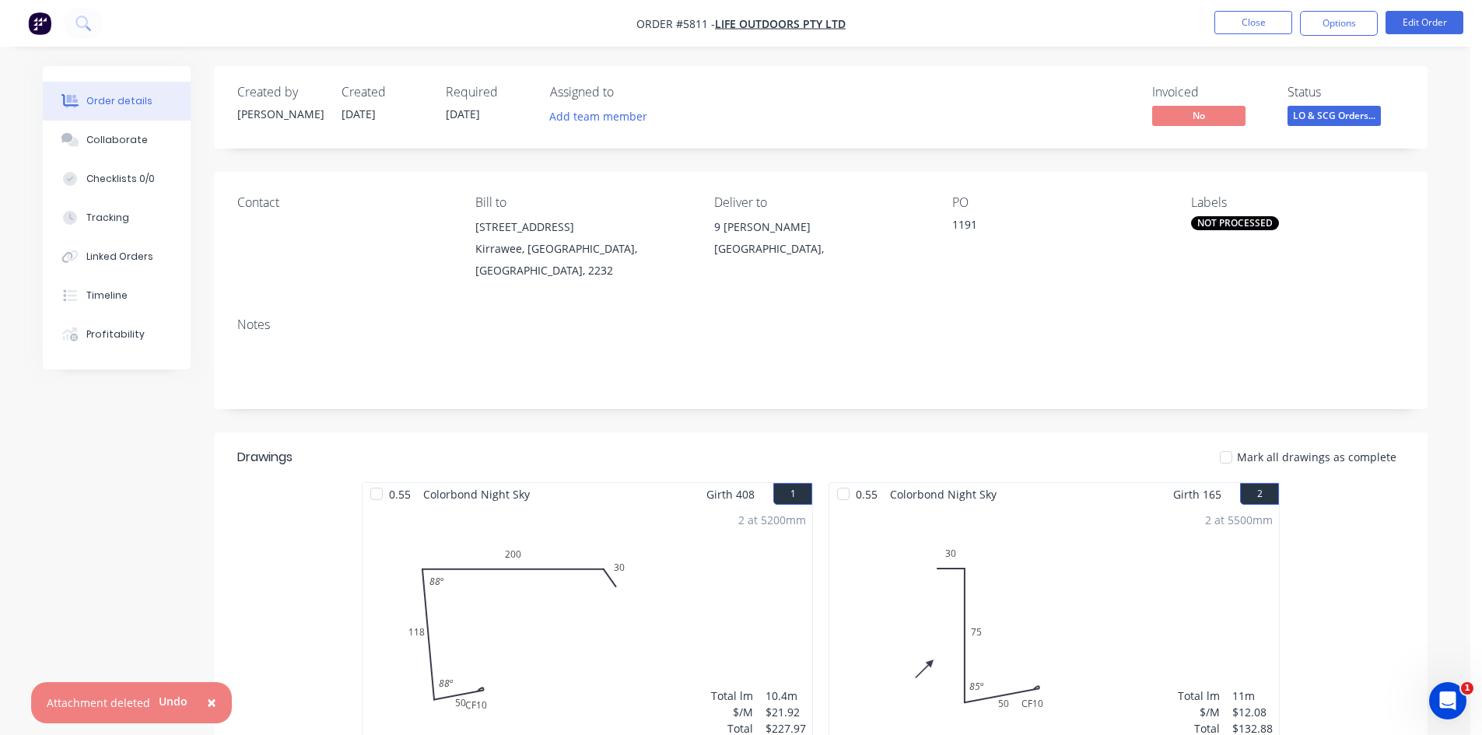
click at [1322, 7] on nav "Order #5811 - Life Outdoors Pty Ltd Close Options Edit Order" at bounding box center [741, 23] width 1482 height 47
click at [1325, 23] on button "Options" at bounding box center [1339, 23] width 78 height 25
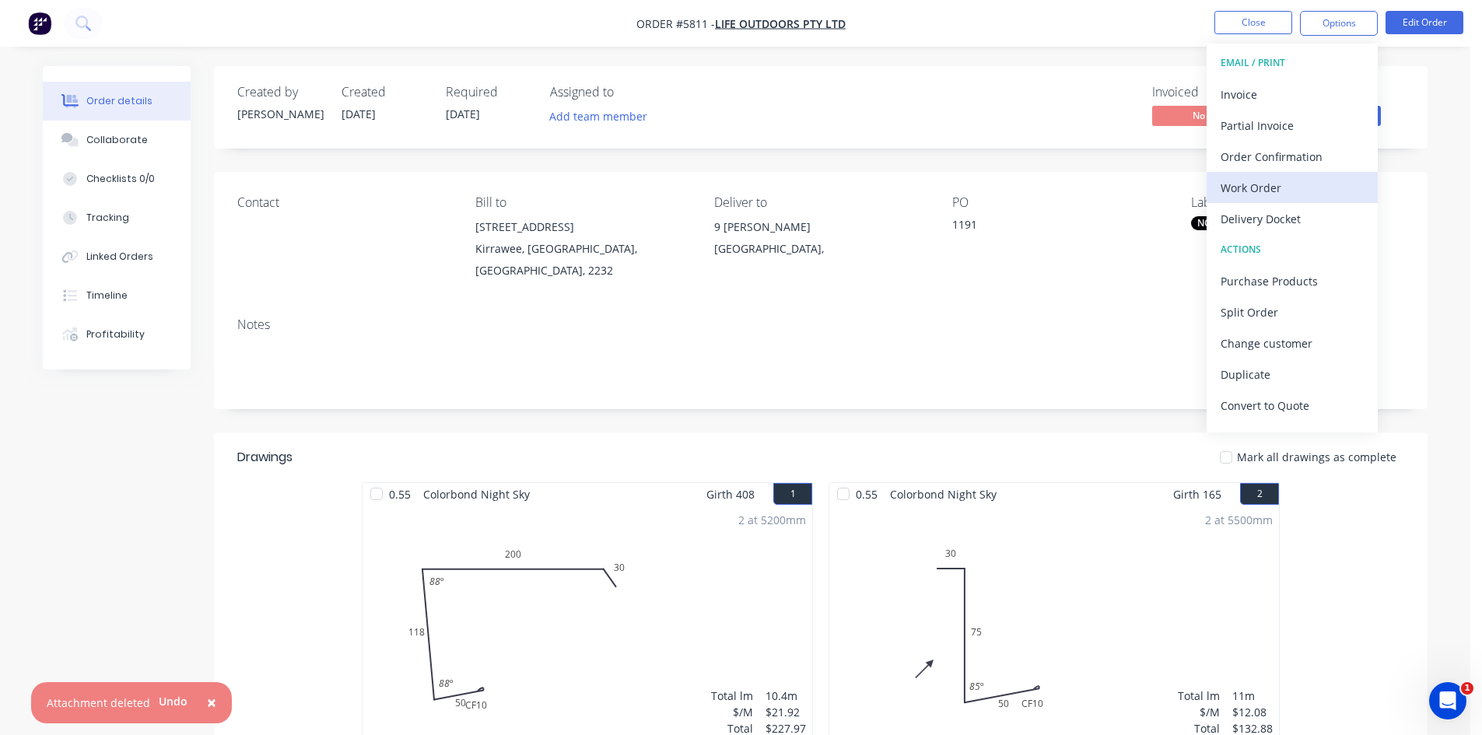
click at [1297, 191] on div "Work Order" at bounding box center [1291, 188] width 143 height 23
click at [1291, 184] on div "Custom" at bounding box center [1291, 188] width 143 height 23
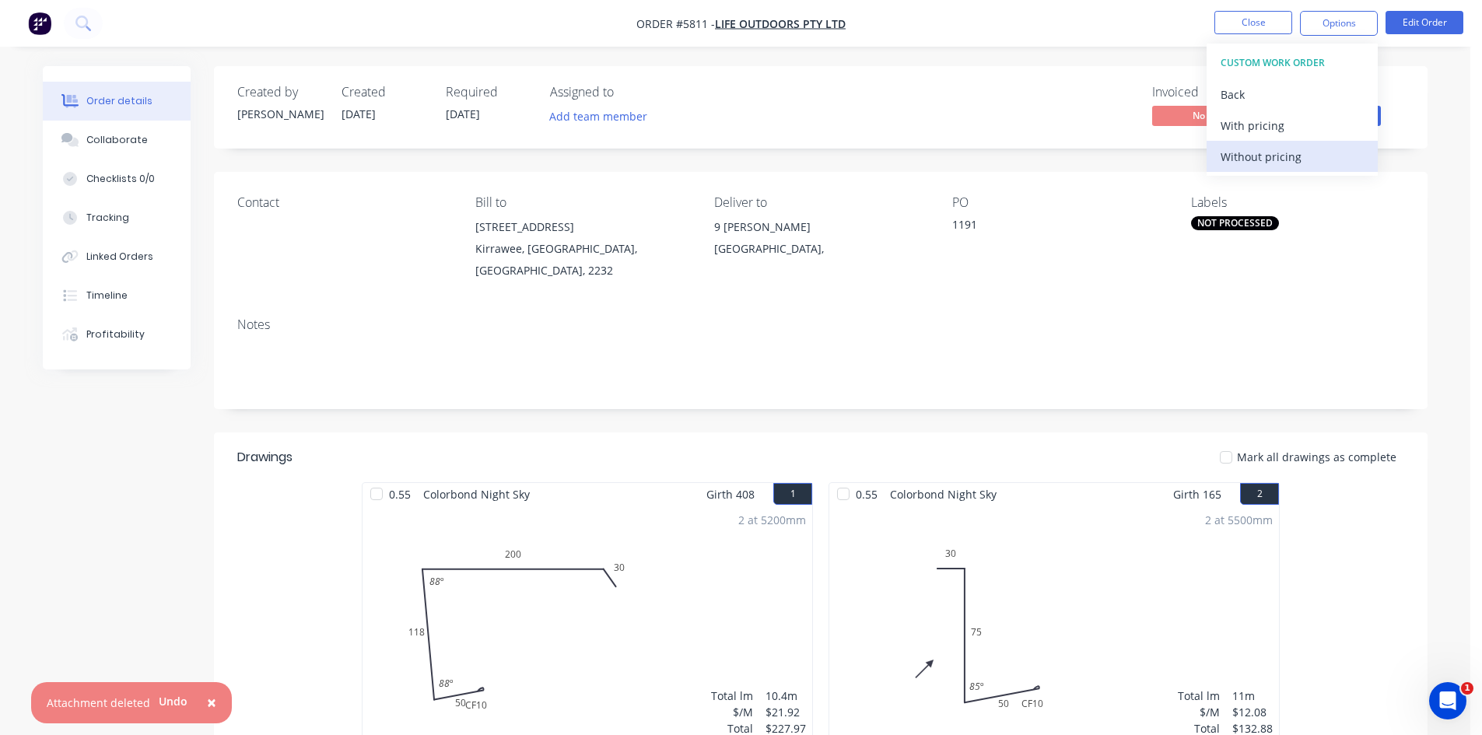
click at [1291, 162] on div "Without pricing" at bounding box center [1291, 156] width 143 height 23
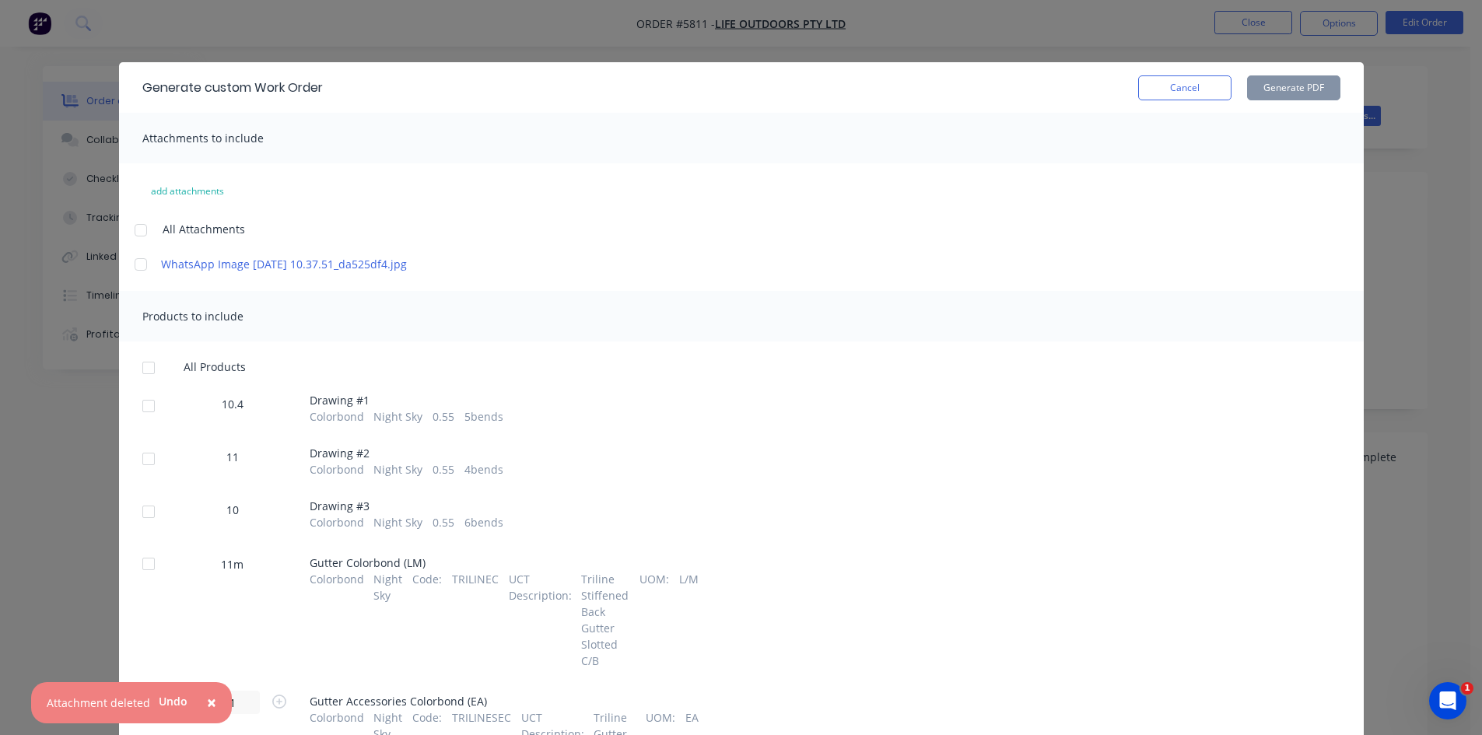
click at [142, 422] on div at bounding box center [148, 405] width 31 height 31
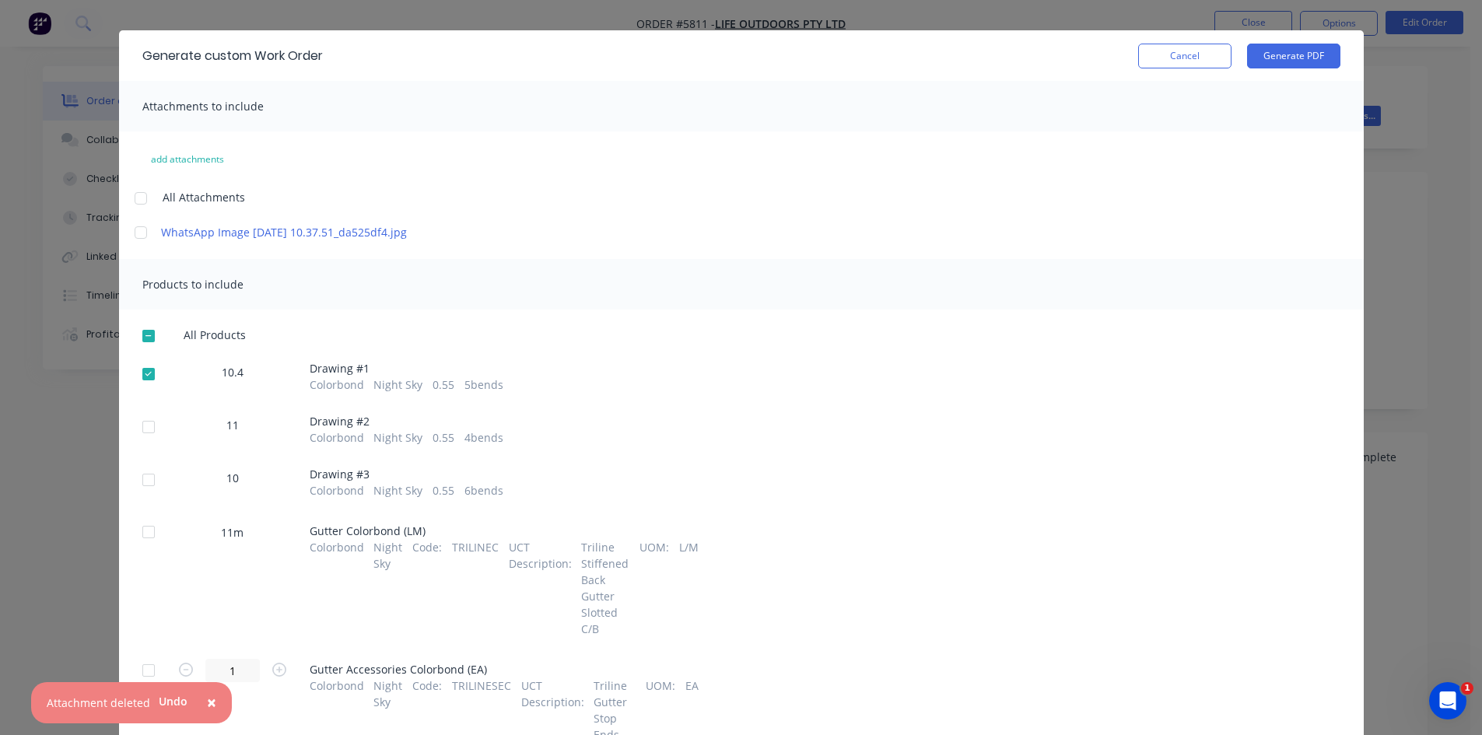
scroll to position [233, 0]
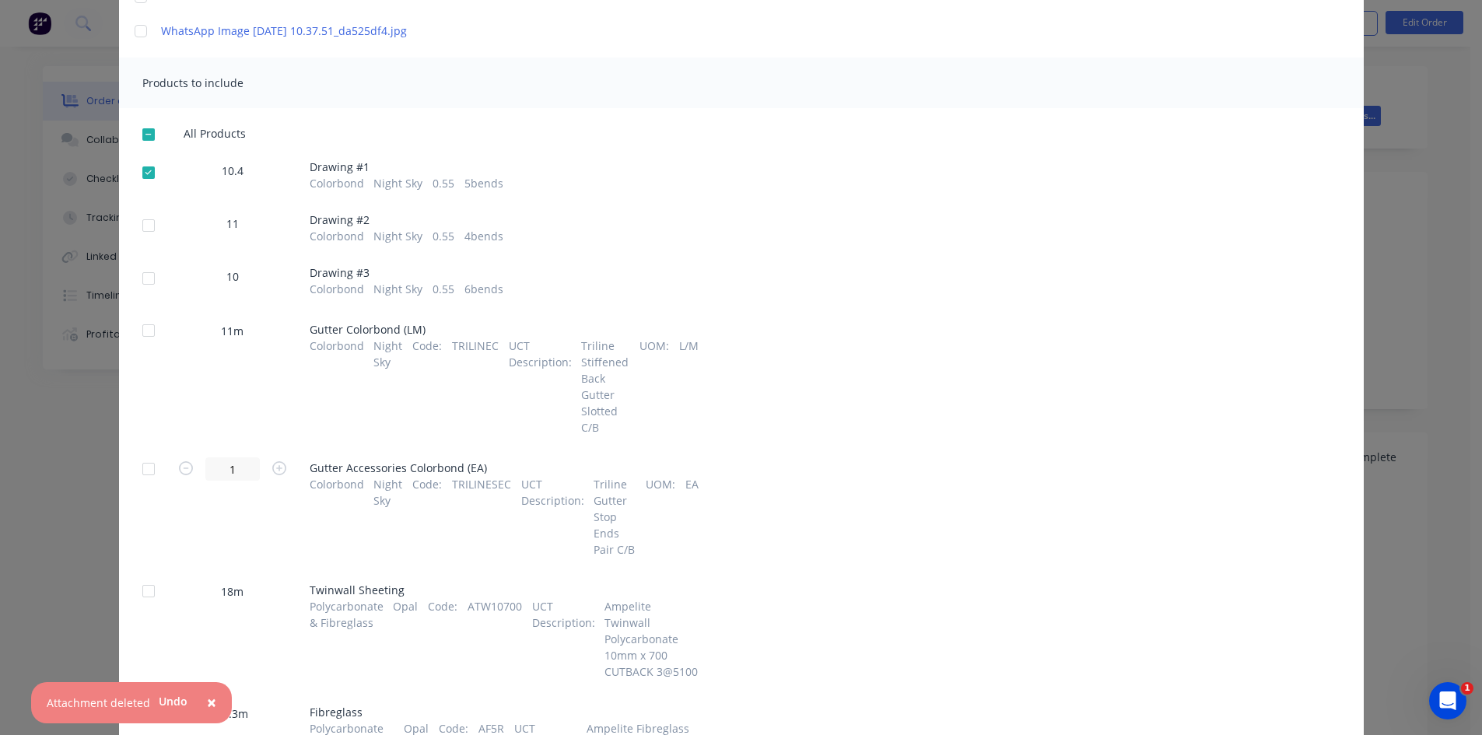
click at [149, 241] on div at bounding box center [148, 225] width 31 height 31
click at [137, 294] on div at bounding box center [148, 278] width 31 height 31
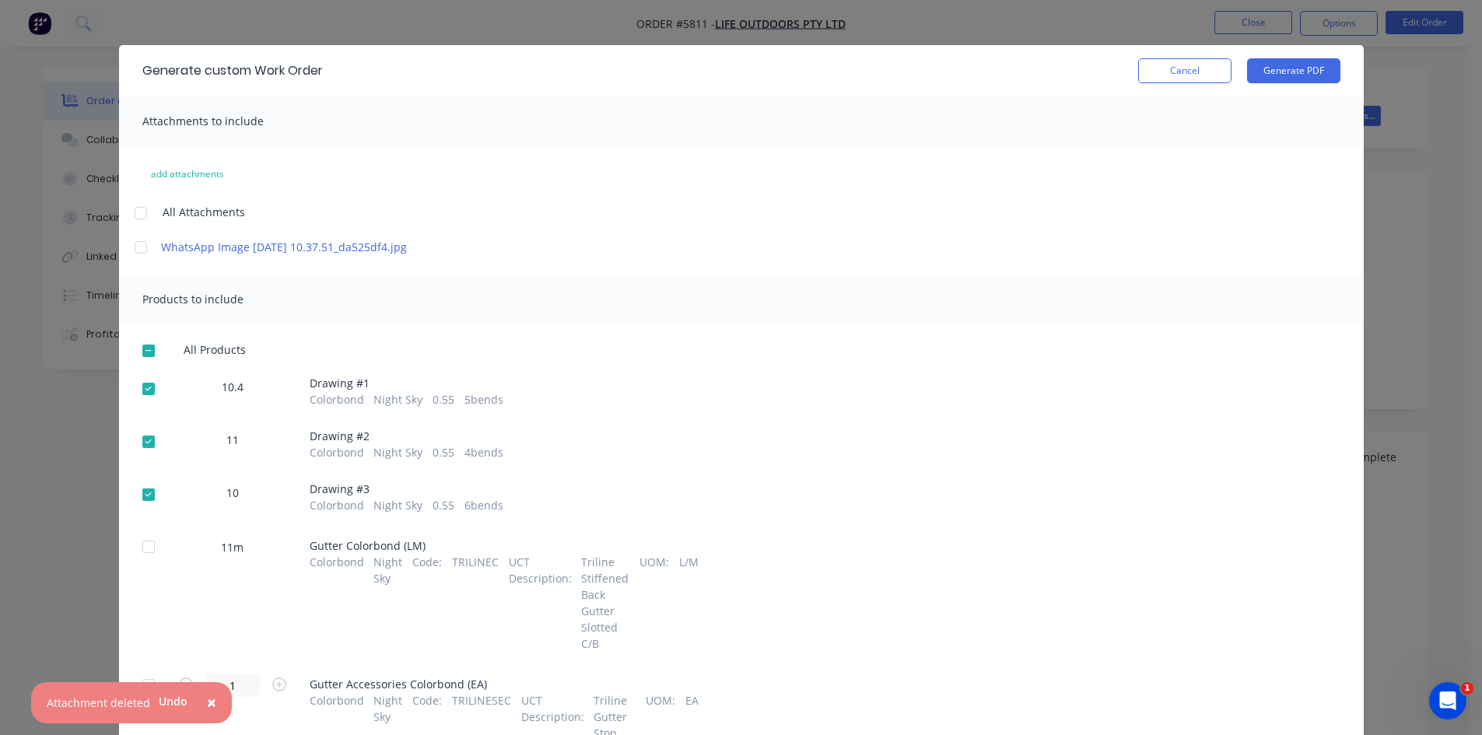
scroll to position [0, 0]
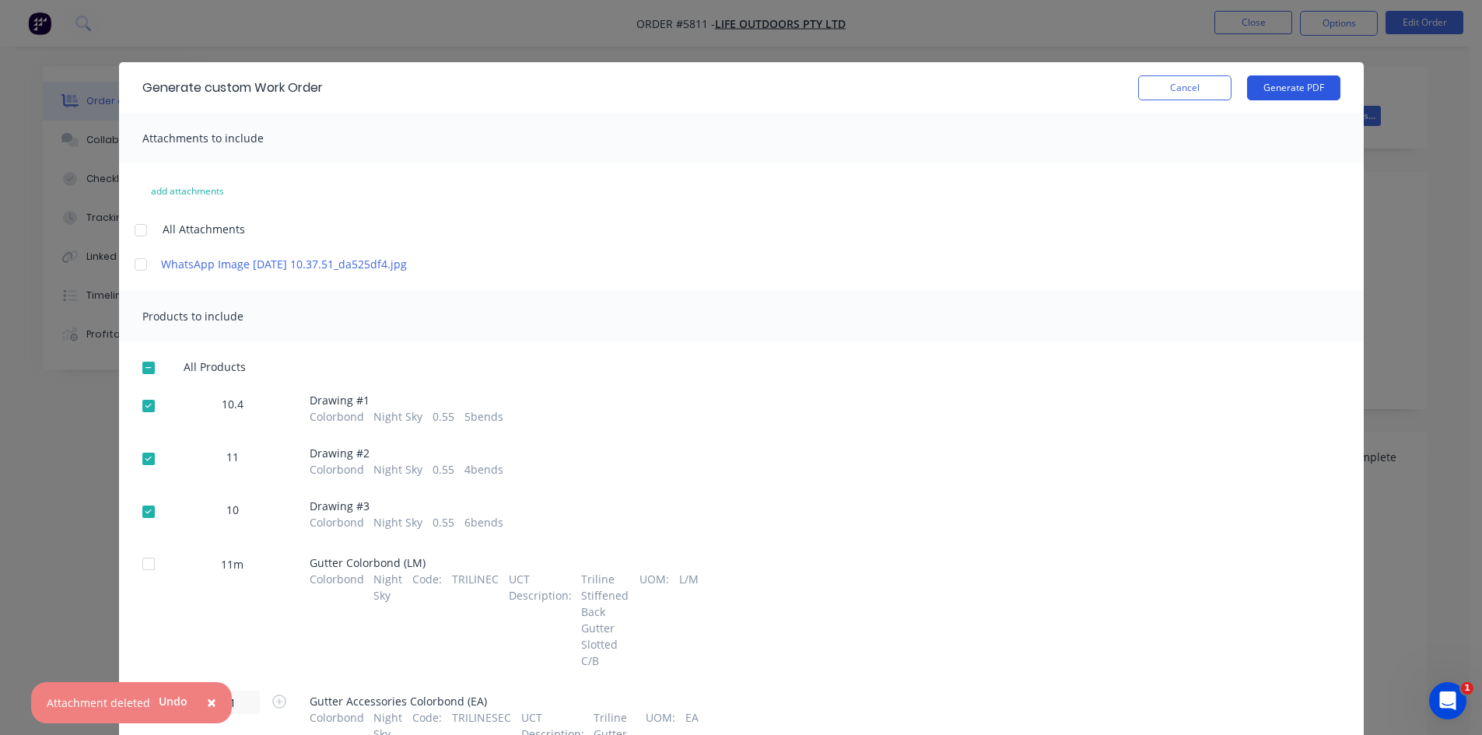
click at [1289, 91] on button "Generate PDF" at bounding box center [1293, 87] width 93 height 25
click at [1174, 83] on button "Cancel" at bounding box center [1184, 87] width 93 height 25
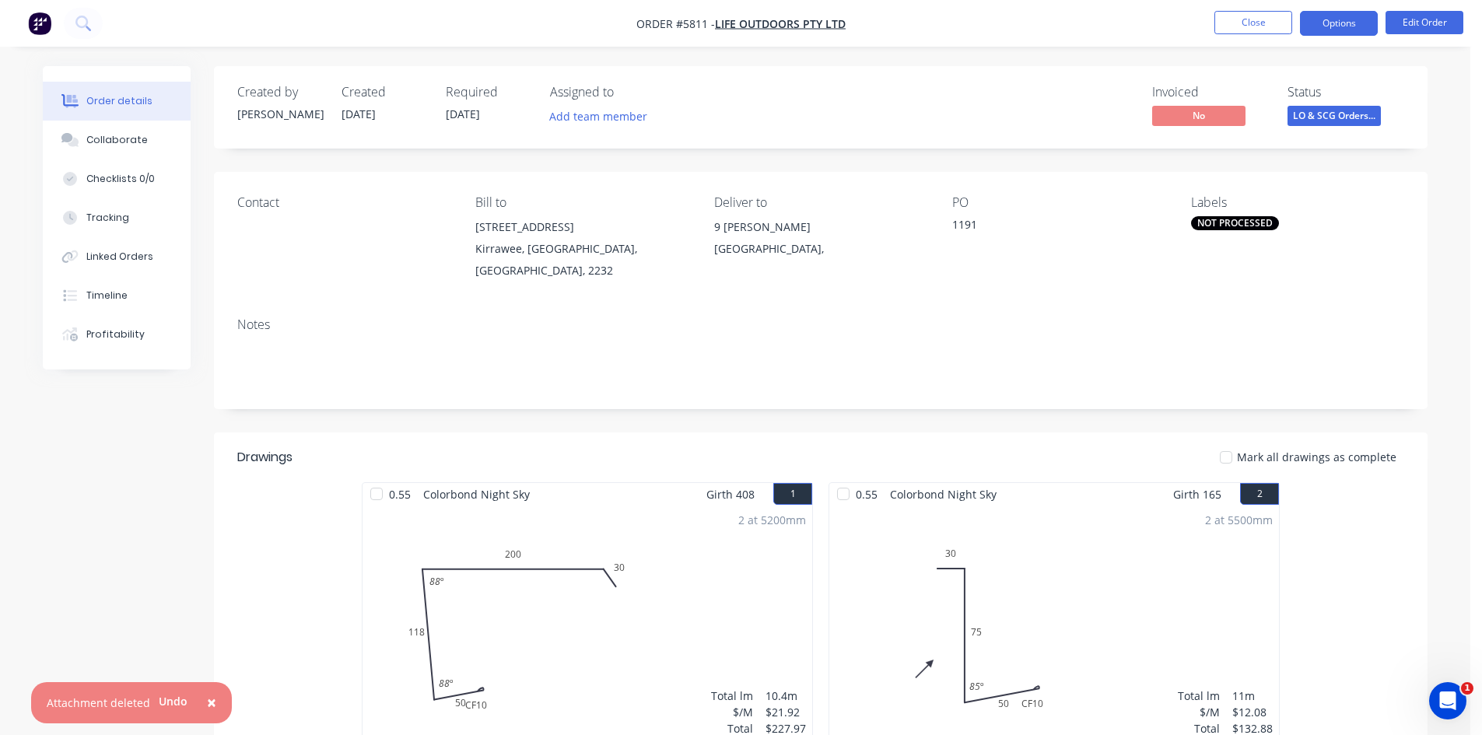
click at [1349, 26] on button "Options" at bounding box center [1339, 23] width 78 height 25
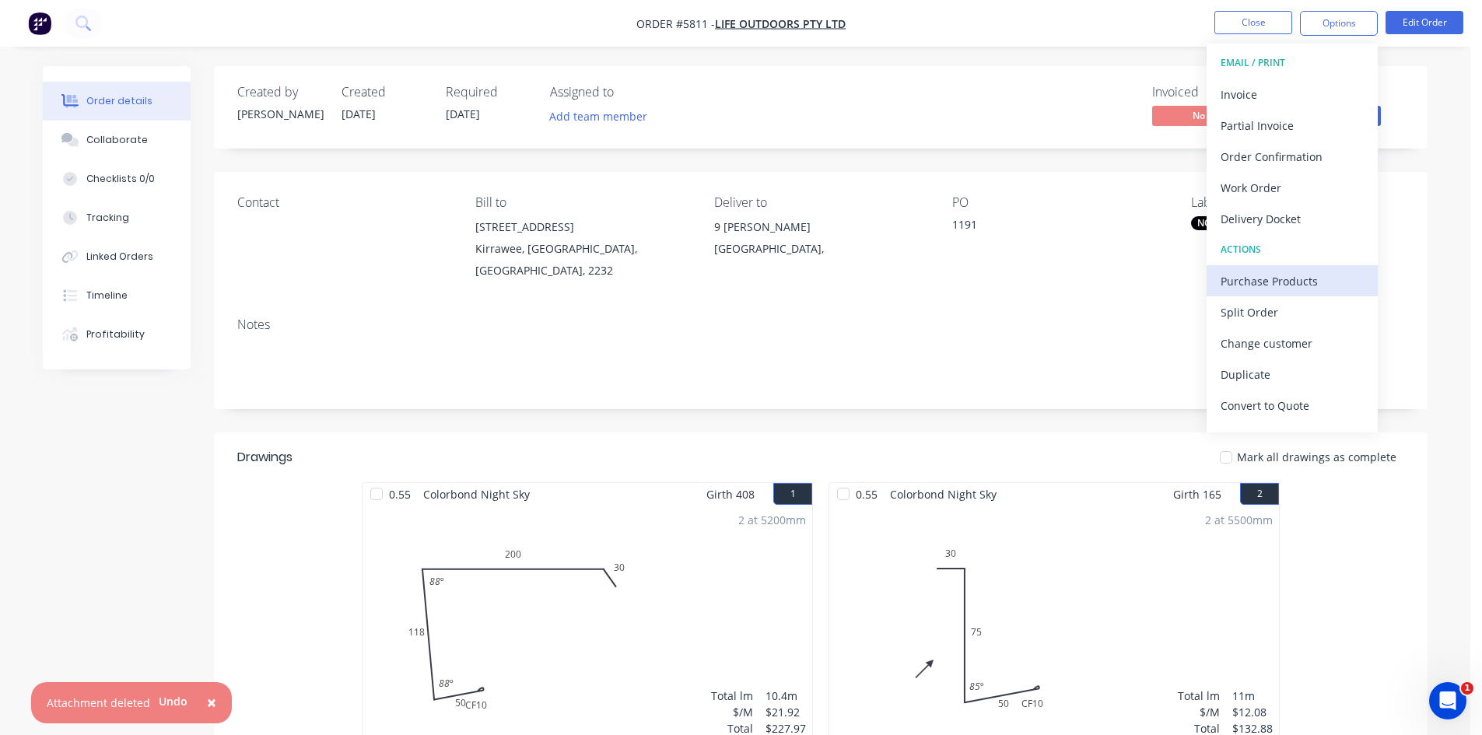
click at [1270, 284] on div "Purchase Products" at bounding box center [1291, 281] width 143 height 23
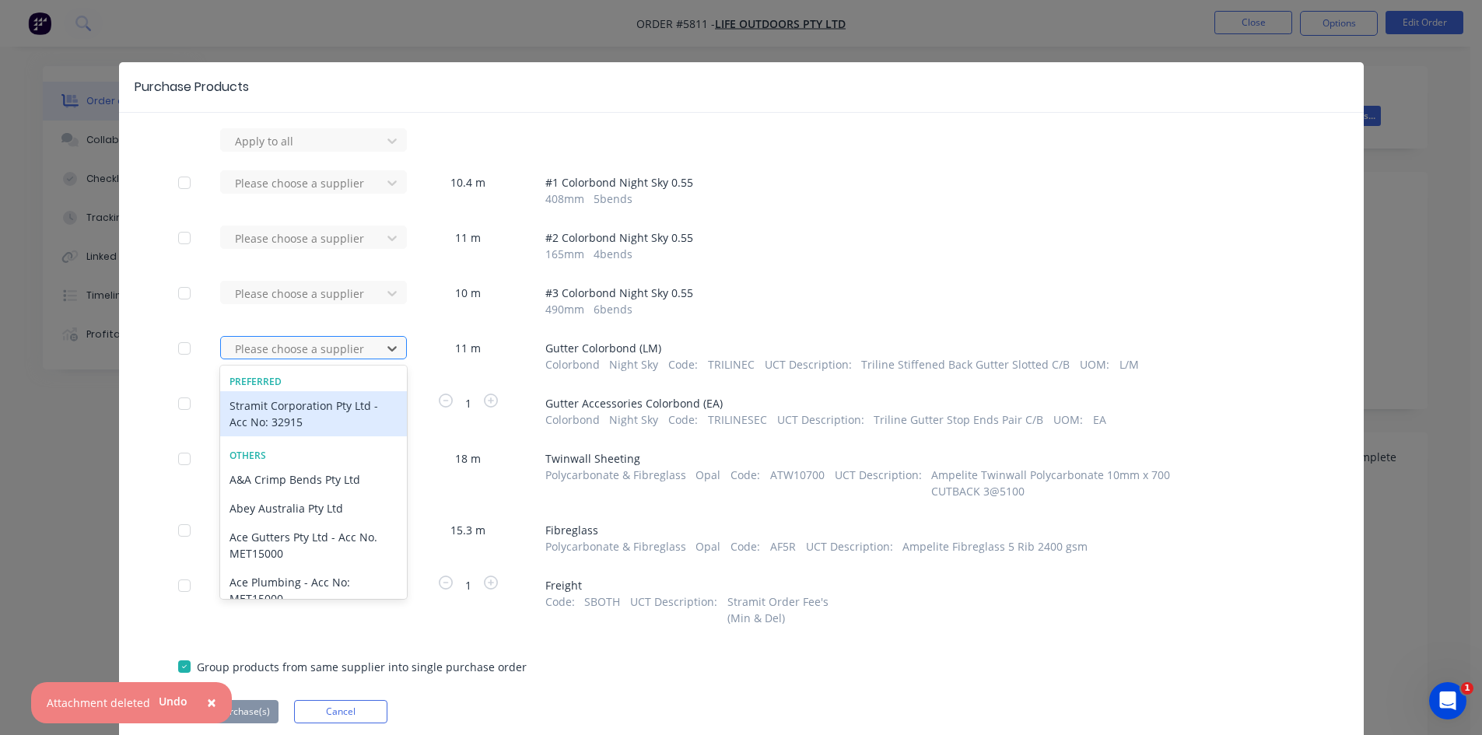
click at [369, 348] on div "Please choose a supplier" at bounding box center [303, 348] width 149 height 23
click at [359, 413] on div "Stramit Corporation Pty Ltd - Acc No: 32915" at bounding box center [313, 413] width 187 height 45
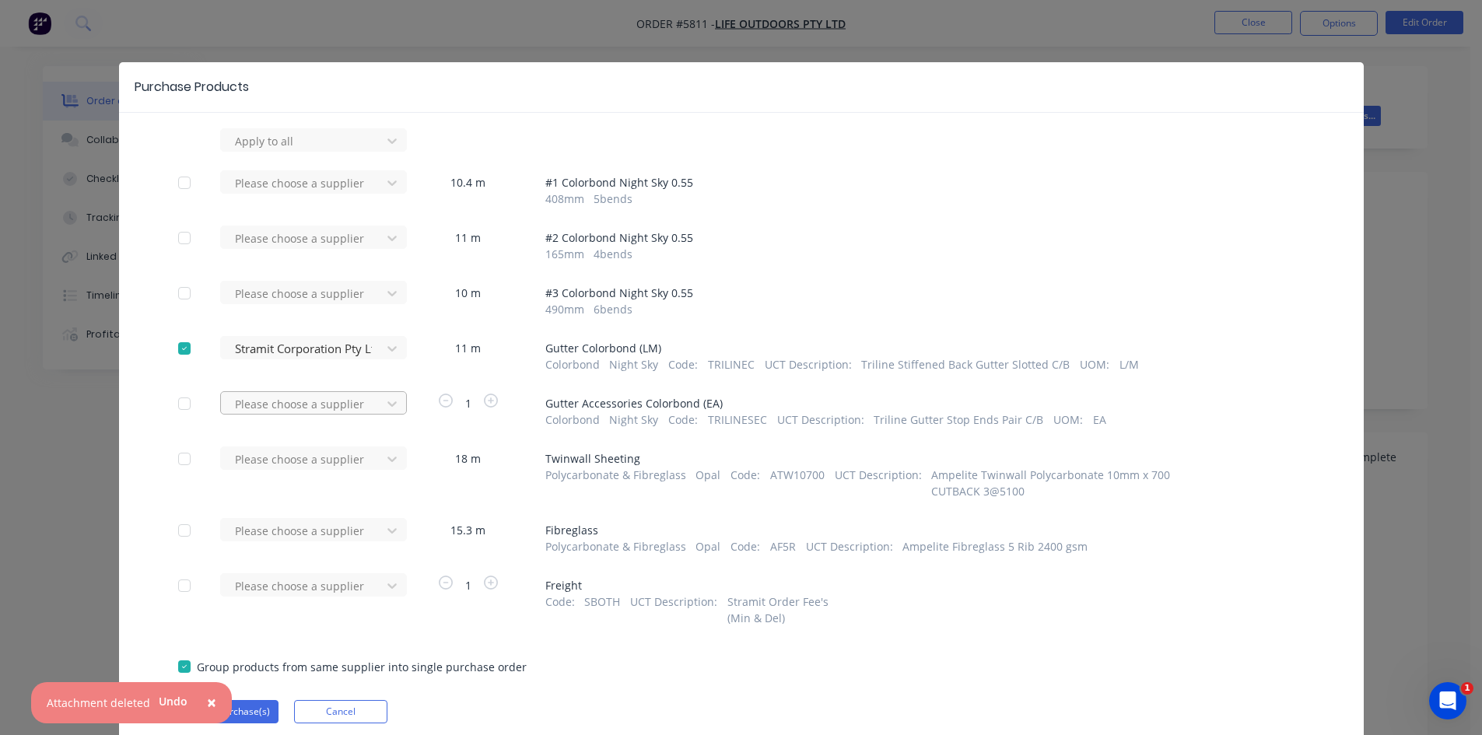
click at [361, 408] on div at bounding box center [303, 403] width 140 height 19
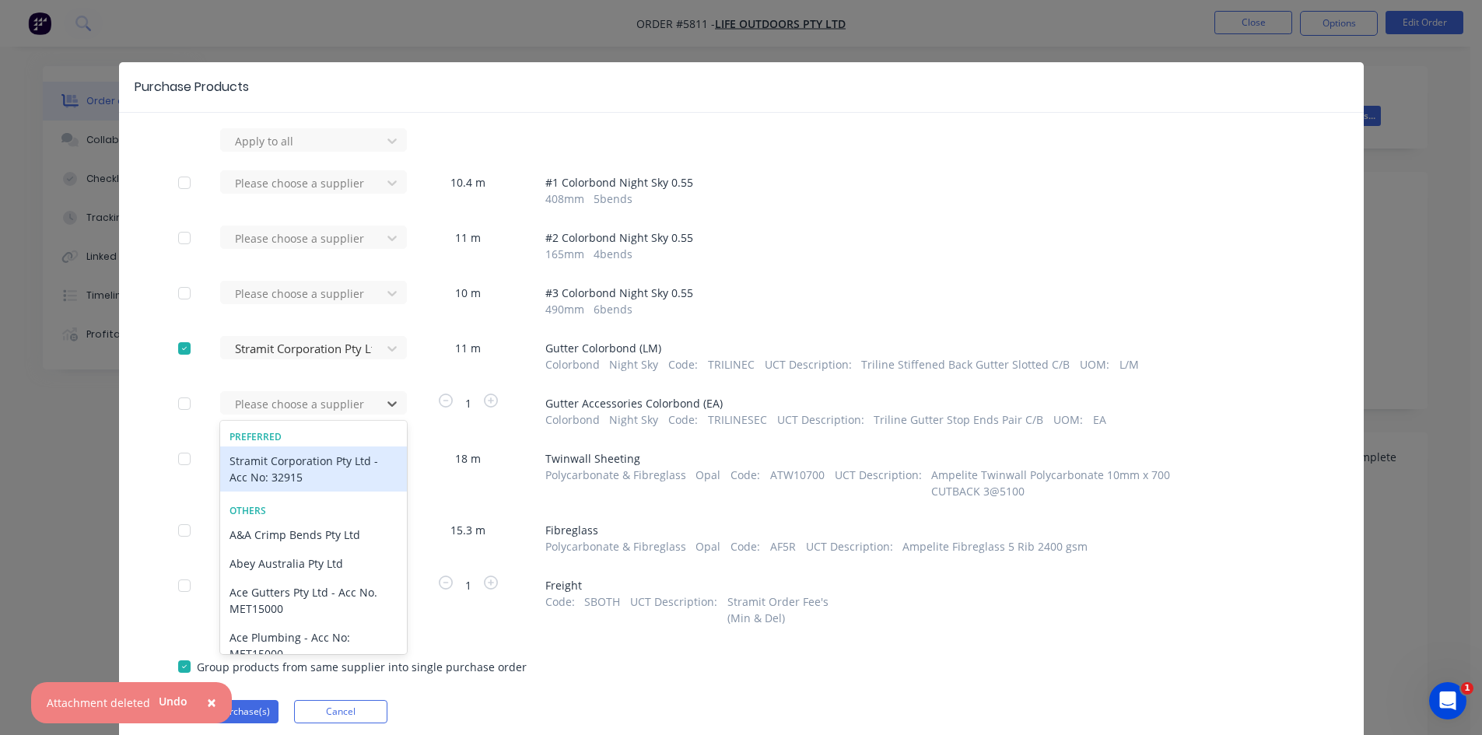
click at [351, 466] on div "Stramit Corporation Pty Ltd - Acc No: 32915" at bounding box center [313, 468] width 187 height 45
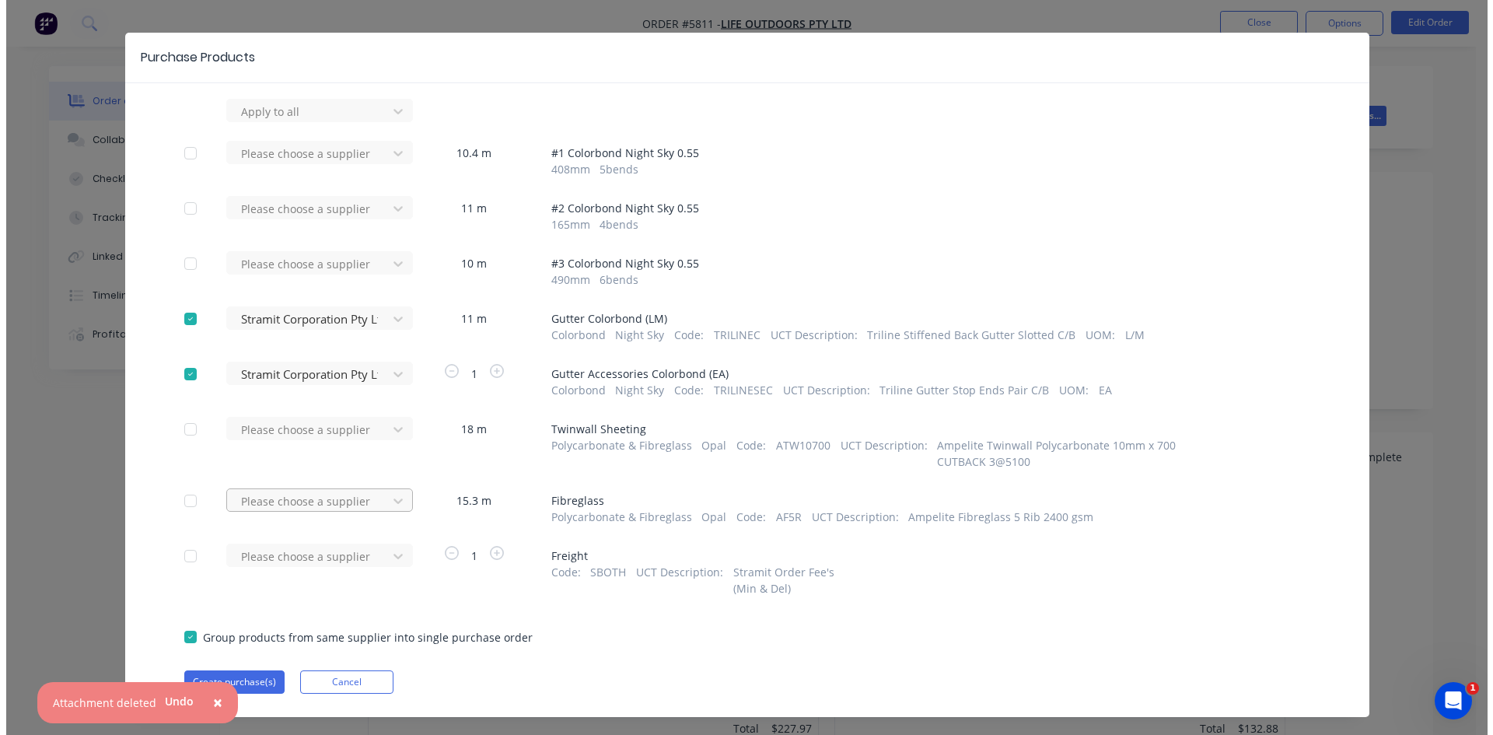
scroll to position [57, 0]
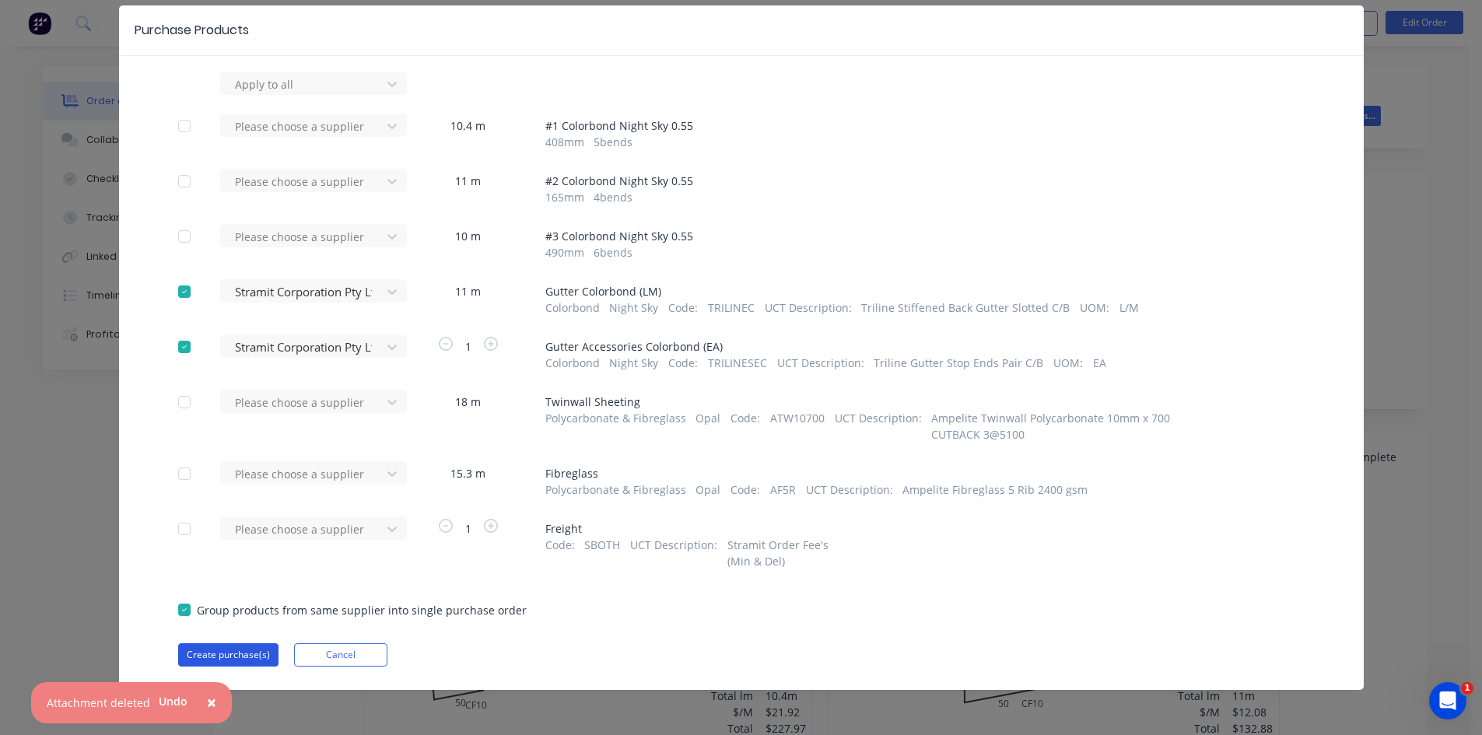
click at [231, 652] on button "Create purchase(s)" at bounding box center [228, 654] width 100 height 23
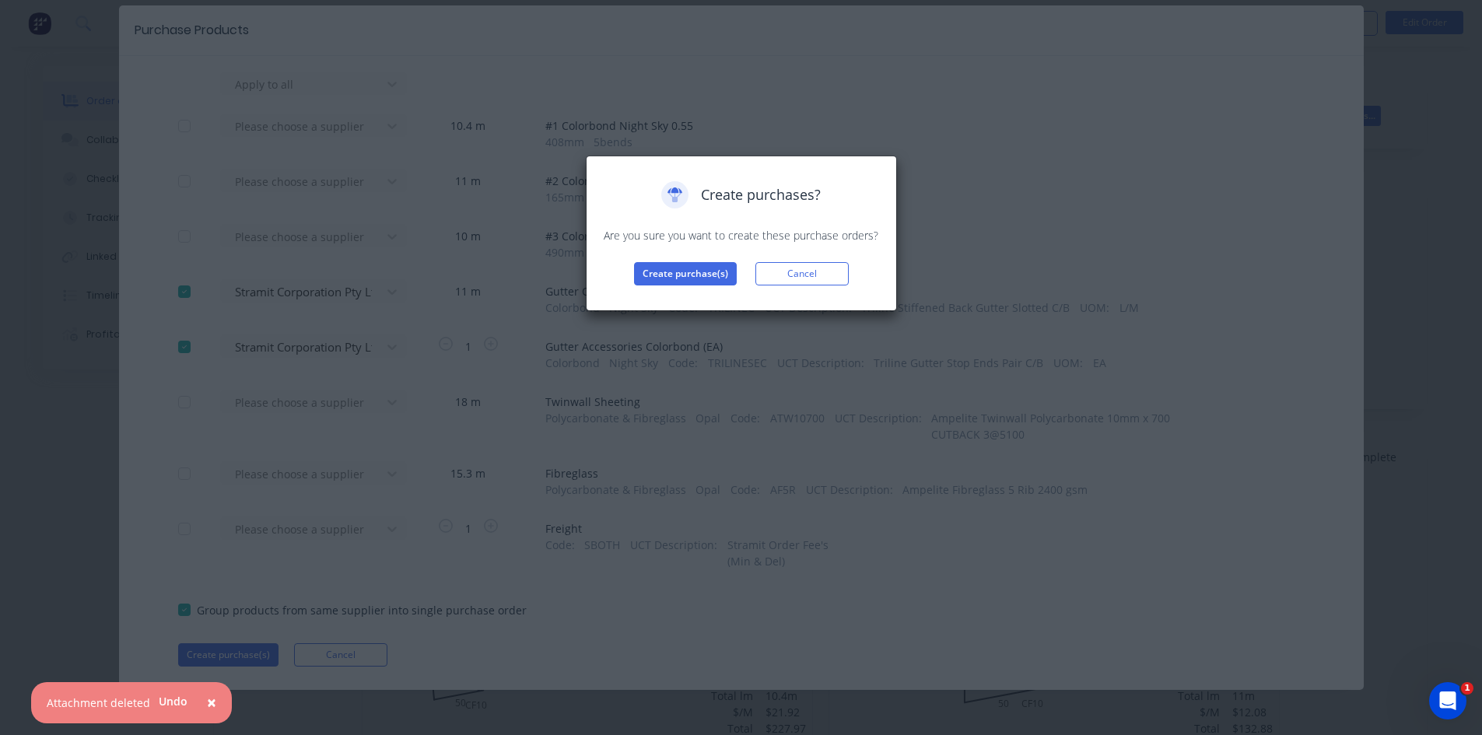
click at [702, 259] on div "Create purchases? Are you sure you want to create these purchase orders? Create…" at bounding box center [741, 233] width 278 height 104
click at [702, 269] on button "Create purchase(s)" at bounding box center [685, 273] width 103 height 23
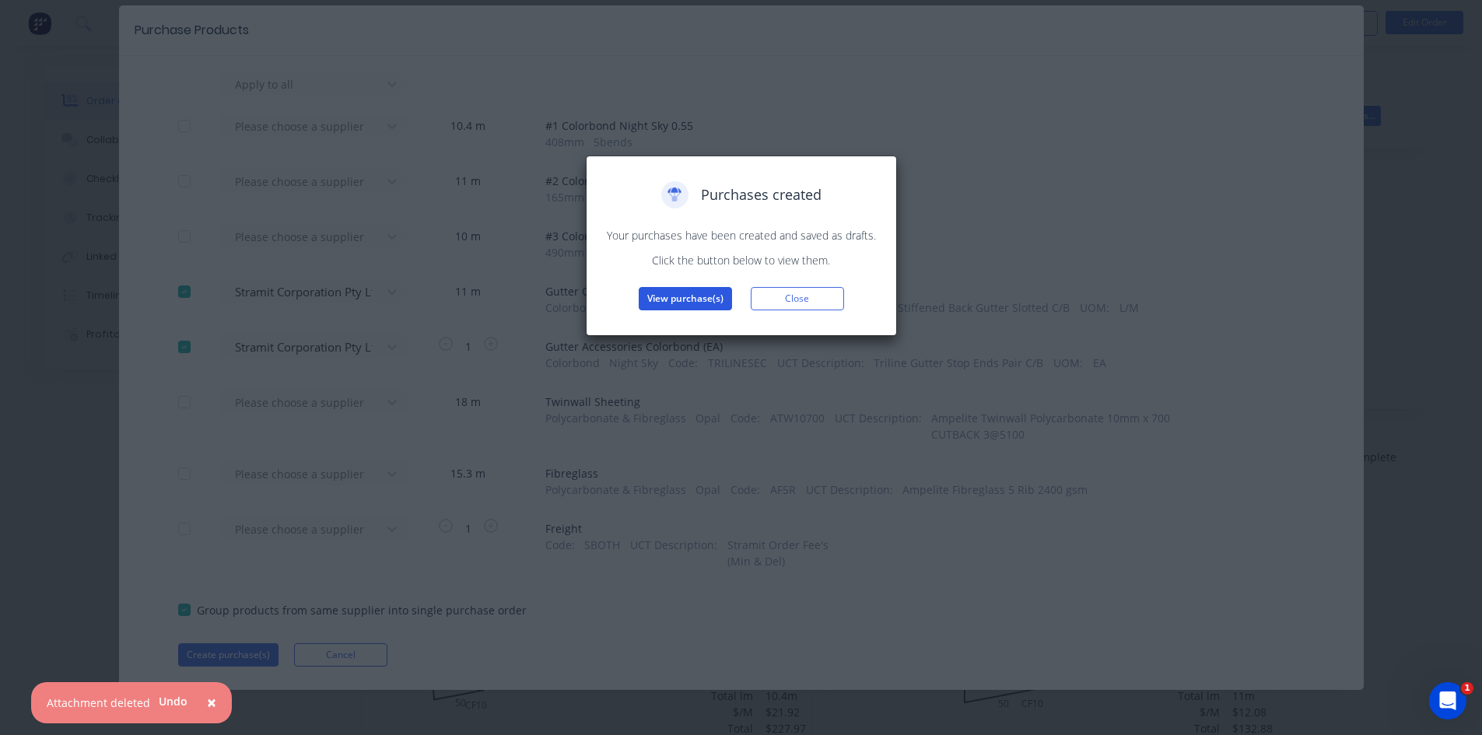
click at [688, 297] on button "View purchase(s)" at bounding box center [685, 298] width 93 height 23
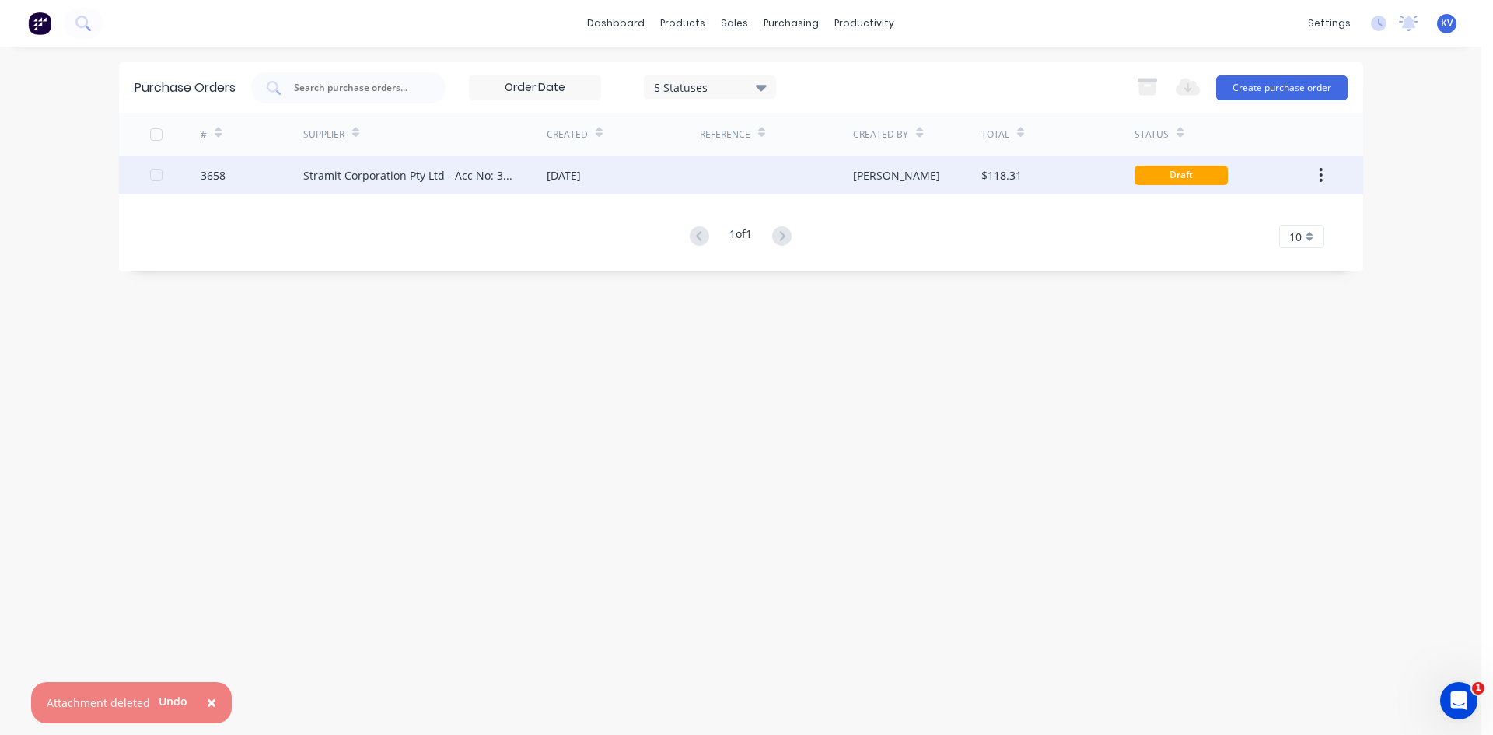
click at [784, 175] on div at bounding box center [776, 175] width 153 height 39
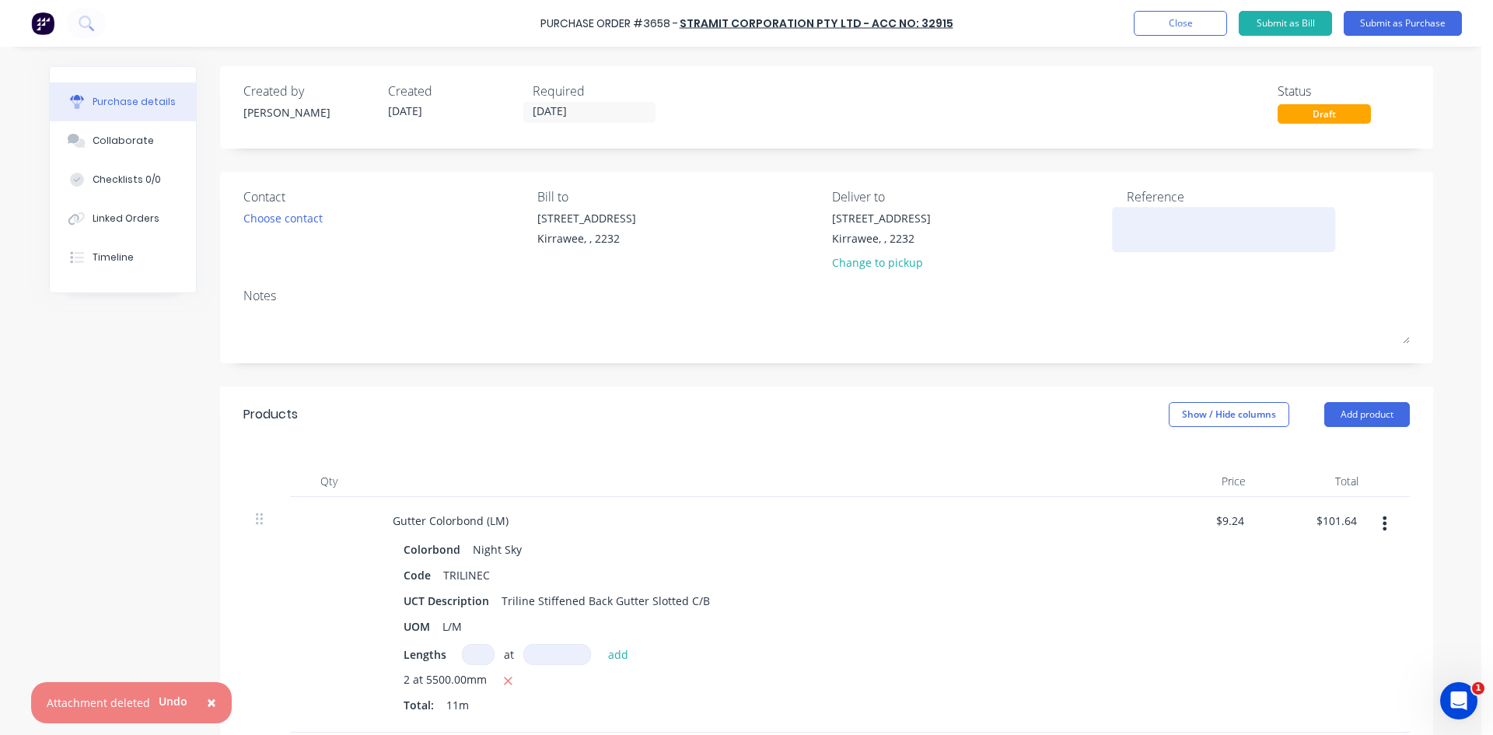
click at [1155, 222] on textarea at bounding box center [1224, 227] width 194 height 35
type textarea "LO"
type textarea "x"
type textarea "LO#"
type textarea "x"
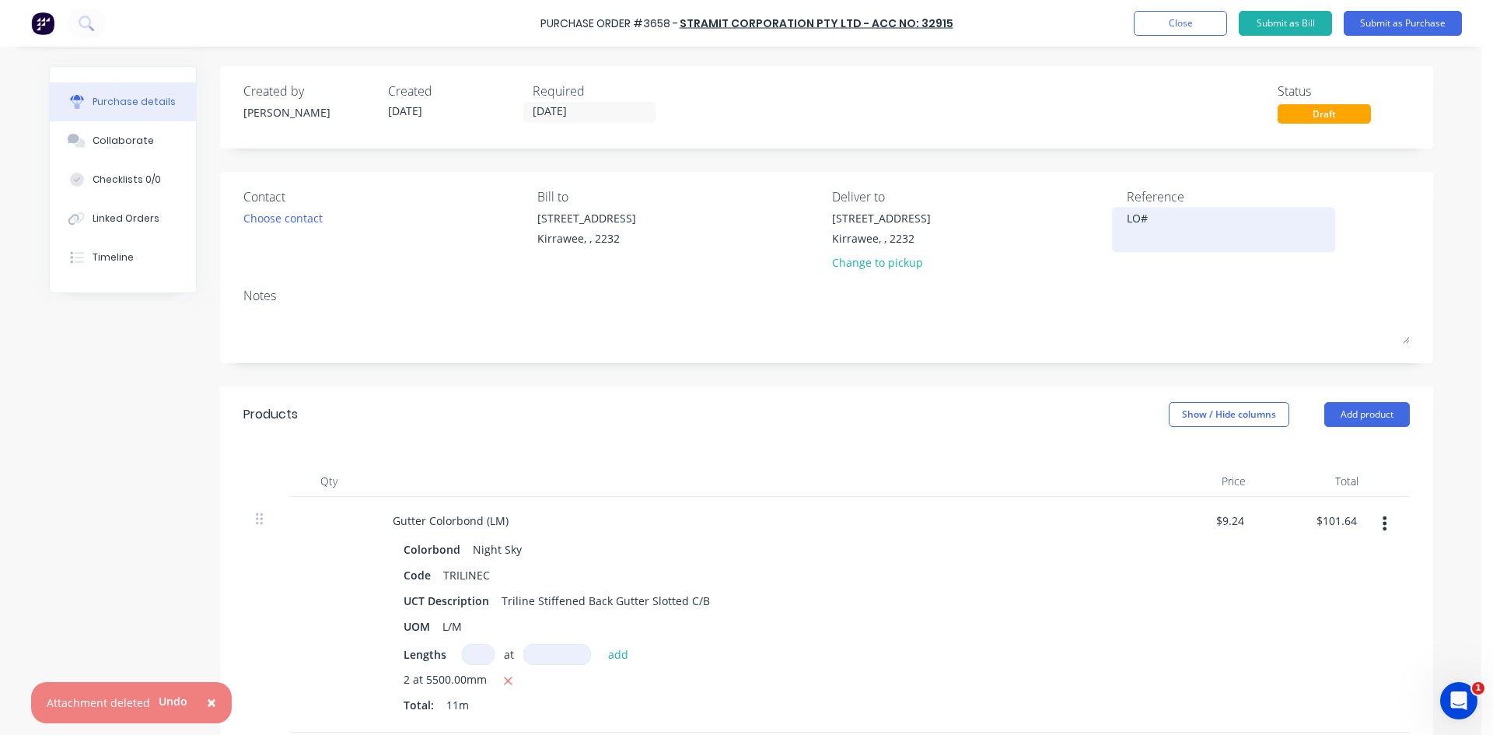
type textarea "LO#1"
type textarea "x"
type textarea "LO#11"
type textarea "x"
type textarea "LO#119"
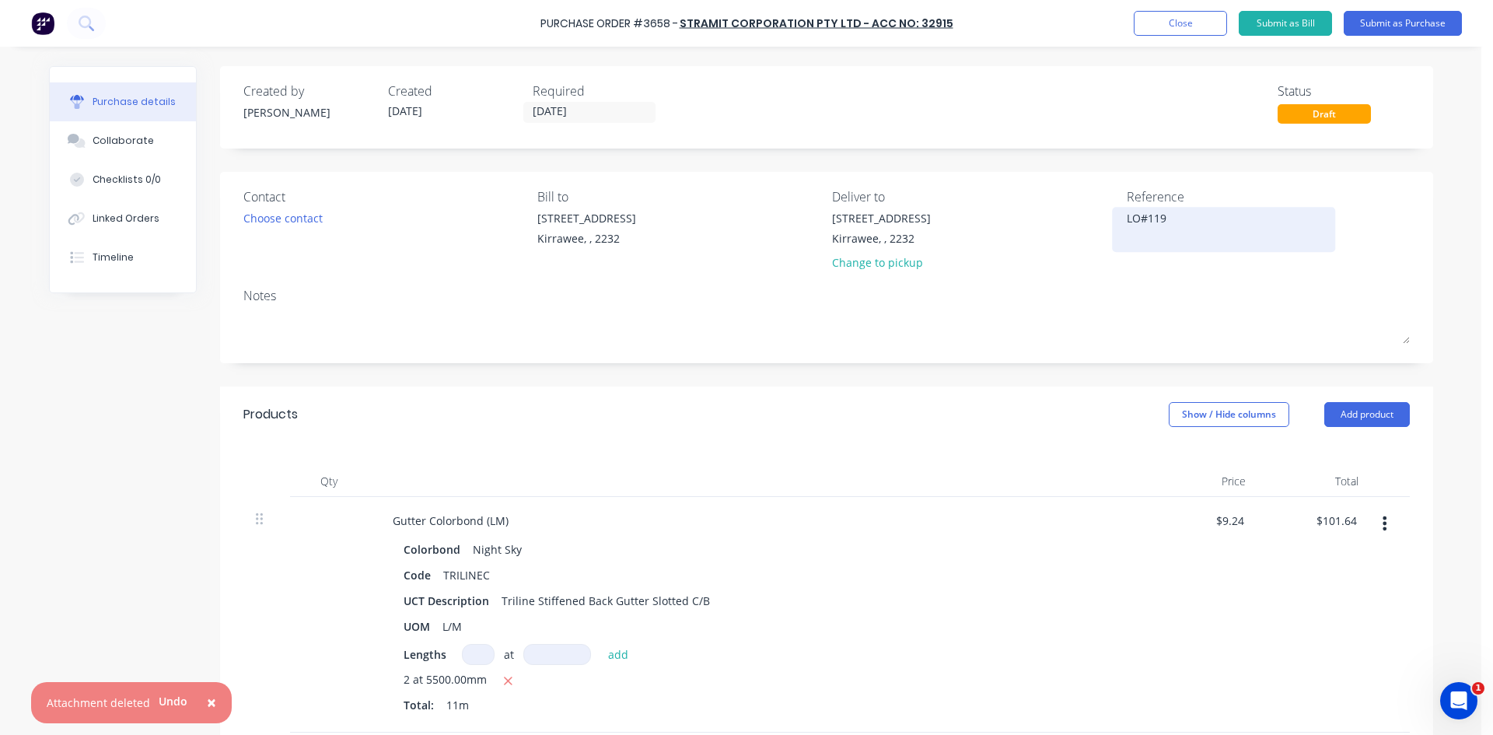
type textarea "x"
type textarea "LO#1191"
type textarea "x"
type textarea "LO#1191"
click at [992, 452] on div "Qty Price Total Gutter Colorbond (LM) Colorbond Night Sky Code TRILINEC UCT Des…" at bounding box center [826, 665] width 1213 height 444
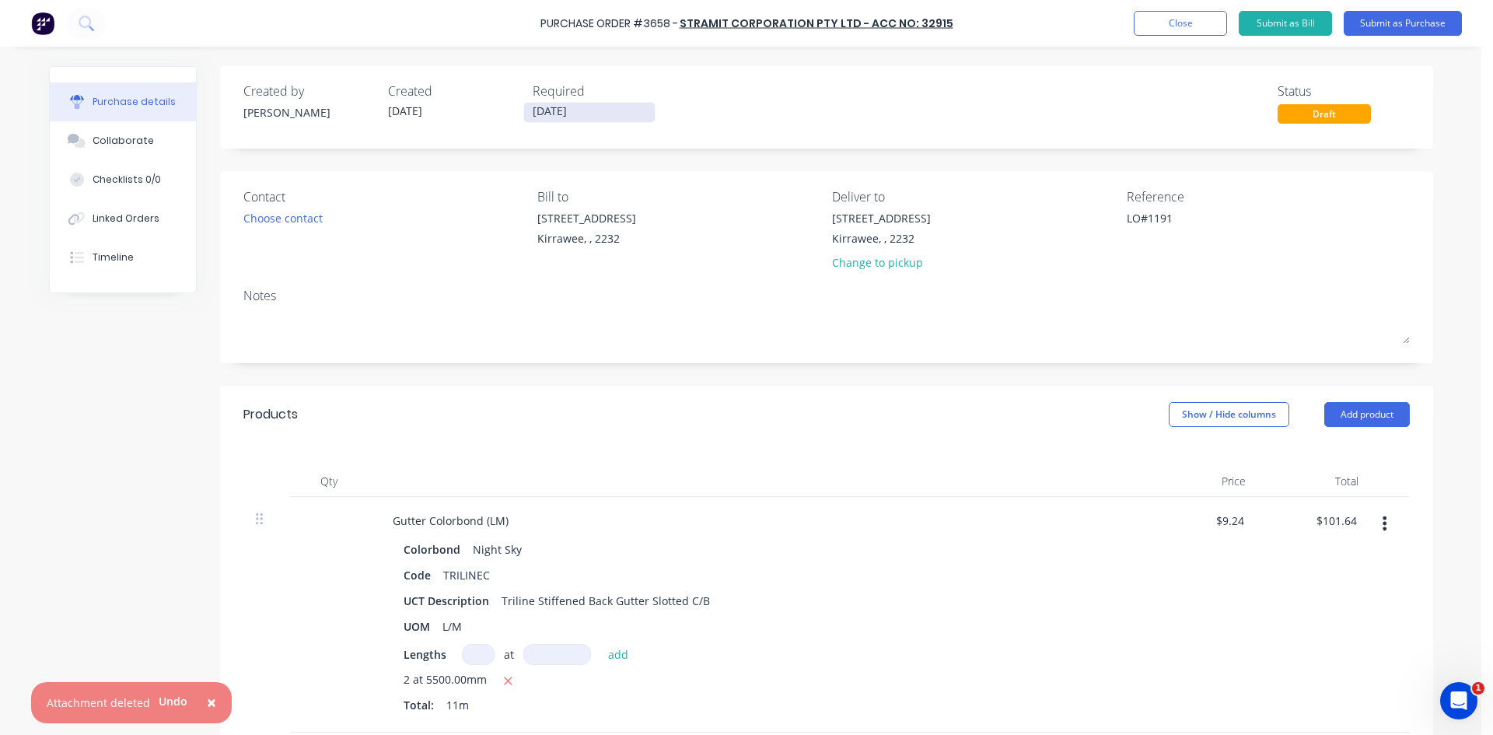
click at [548, 114] on input "[DATE]" at bounding box center [589, 112] width 131 height 19
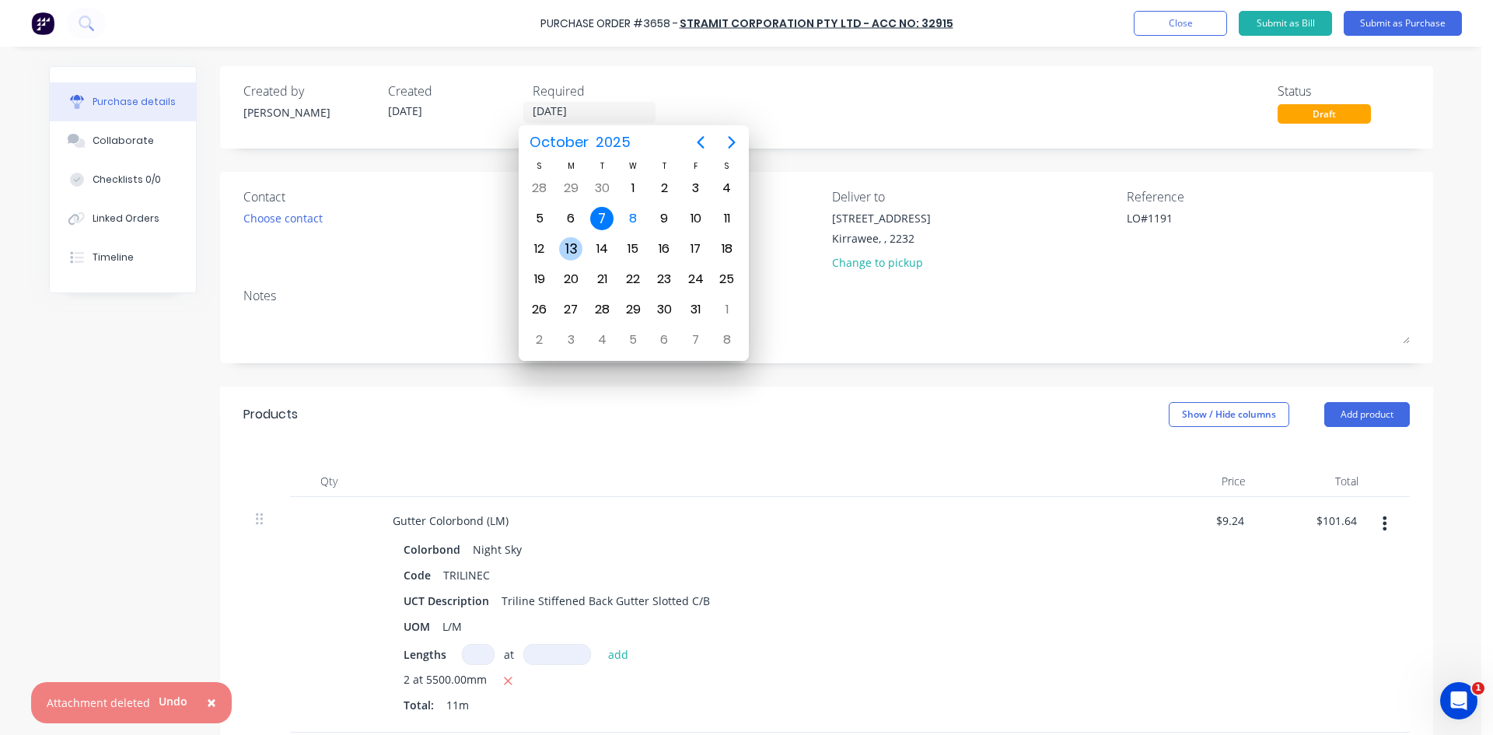
click at [569, 249] on div "13" at bounding box center [570, 248] width 23 height 23
type textarea "x"
type input "[DATE]"
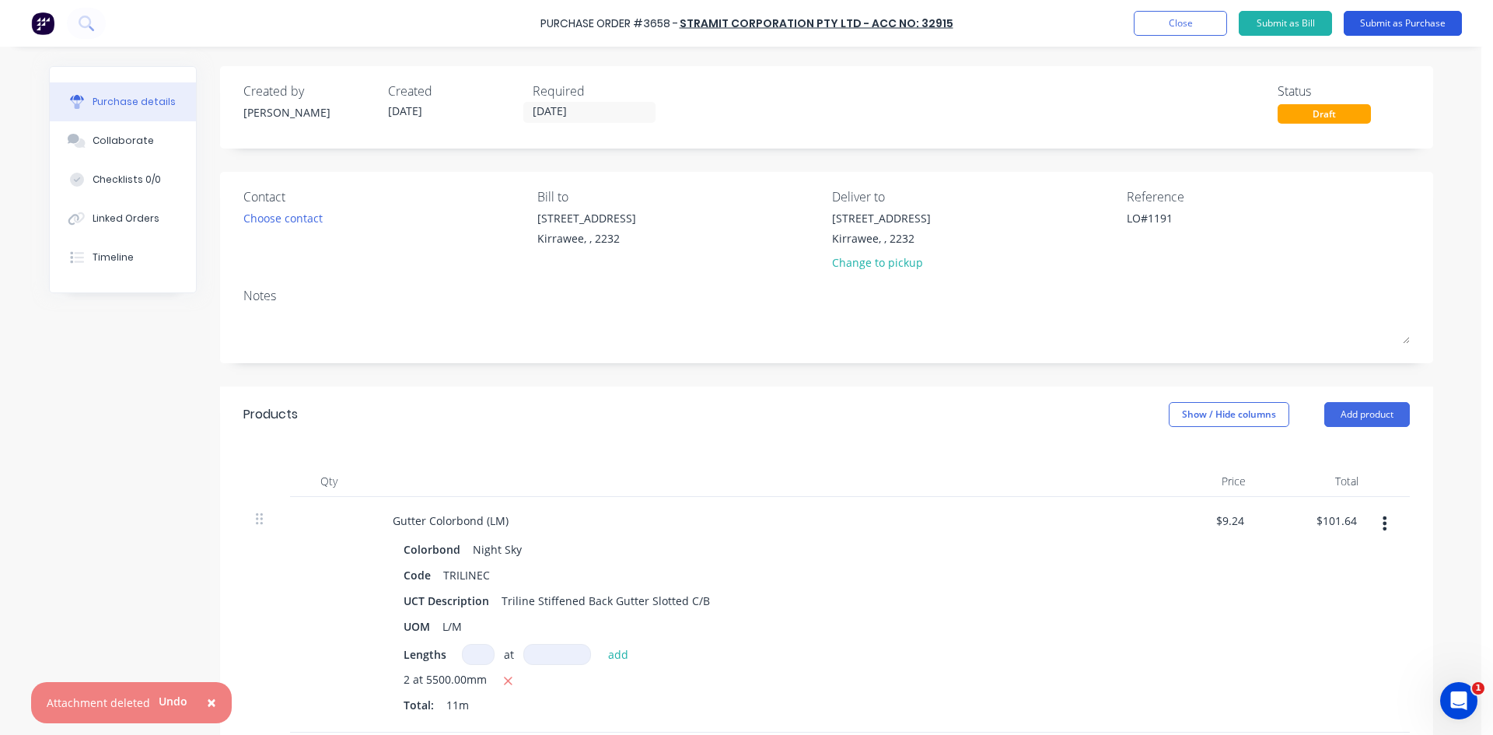
click at [1378, 22] on button "Submit as Purchase" at bounding box center [1403, 23] width 118 height 25
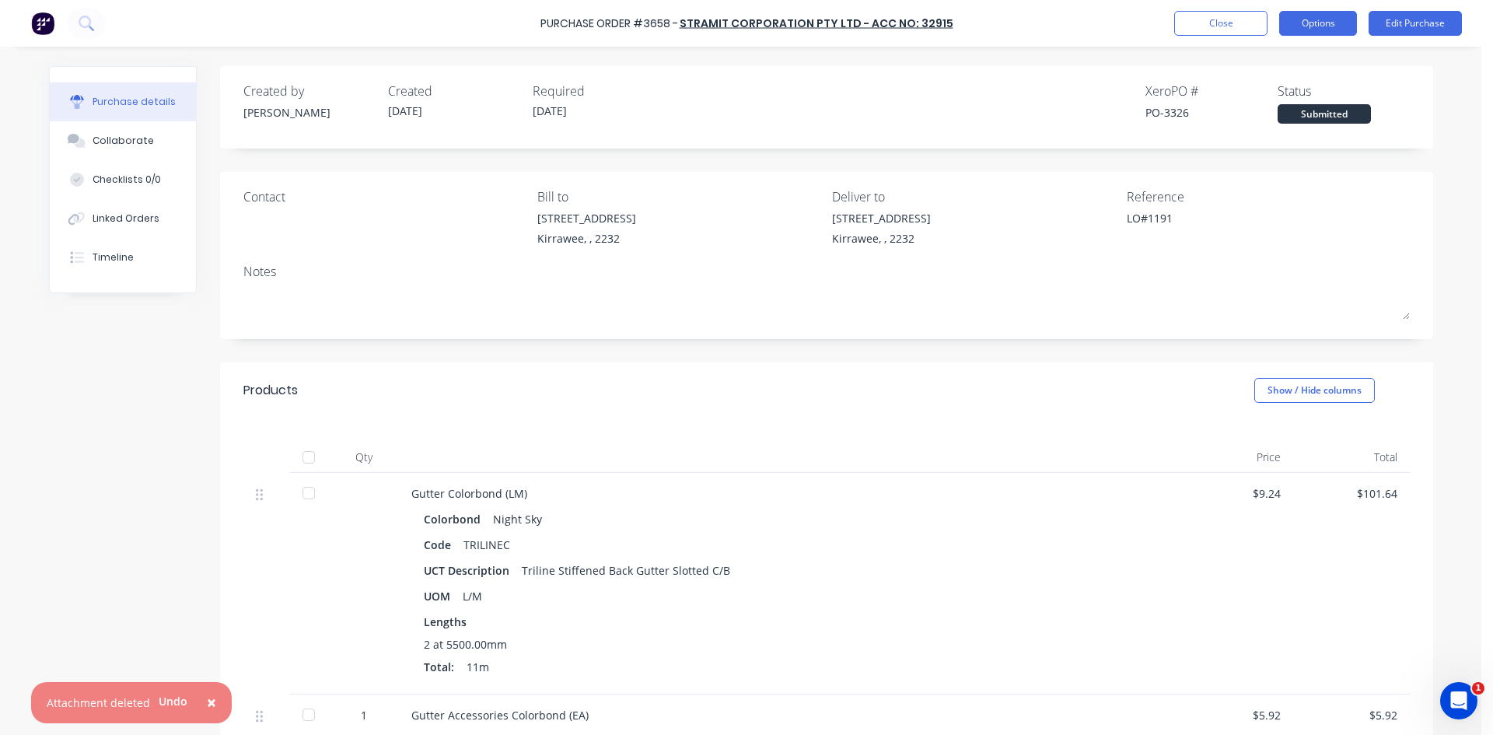
click at [1298, 29] on button "Options" at bounding box center [1318, 23] width 78 height 25
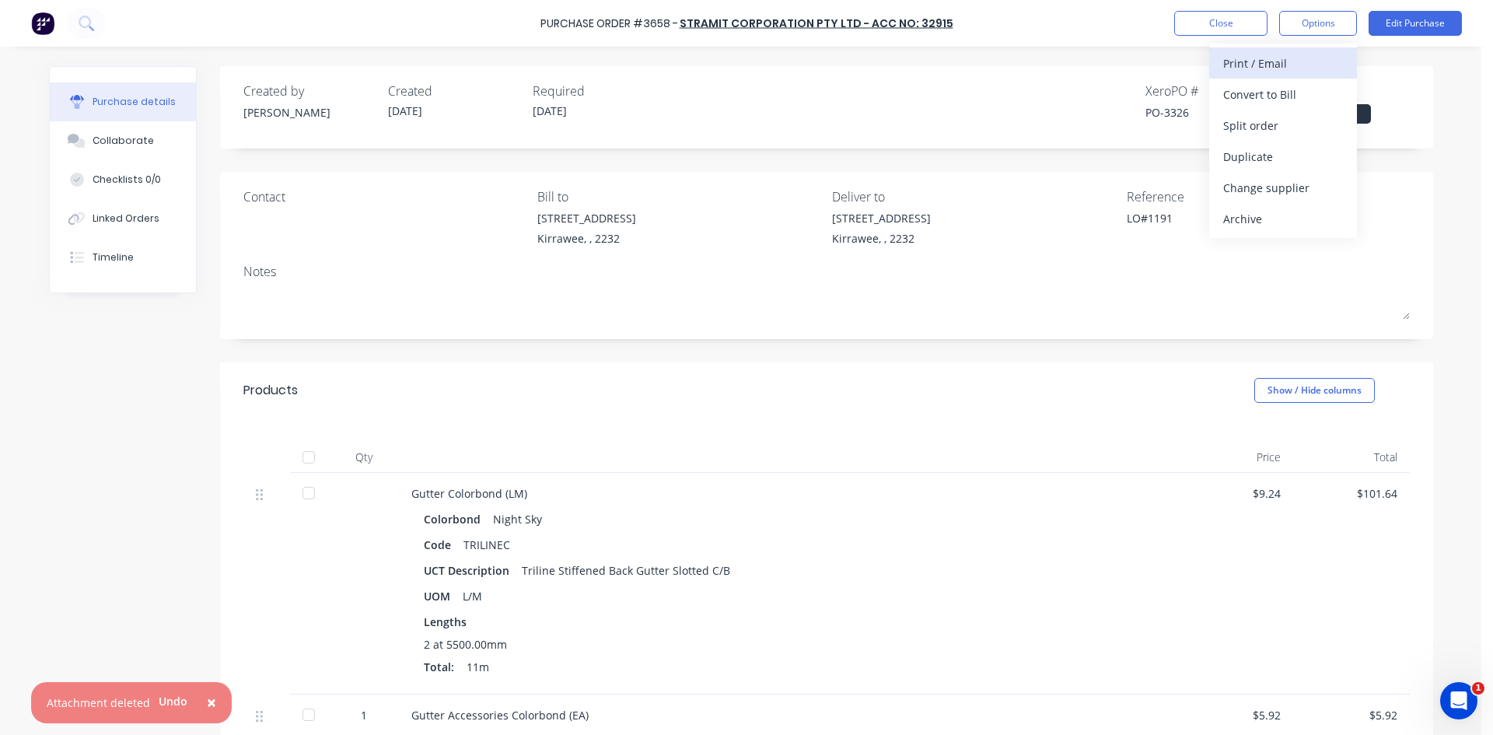
click at [1271, 68] on div "Print / Email" at bounding box center [1283, 63] width 120 height 23
click at [1262, 121] on div "Without pricing" at bounding box center [1283, 125] width 120 height 23
type textarea "x"
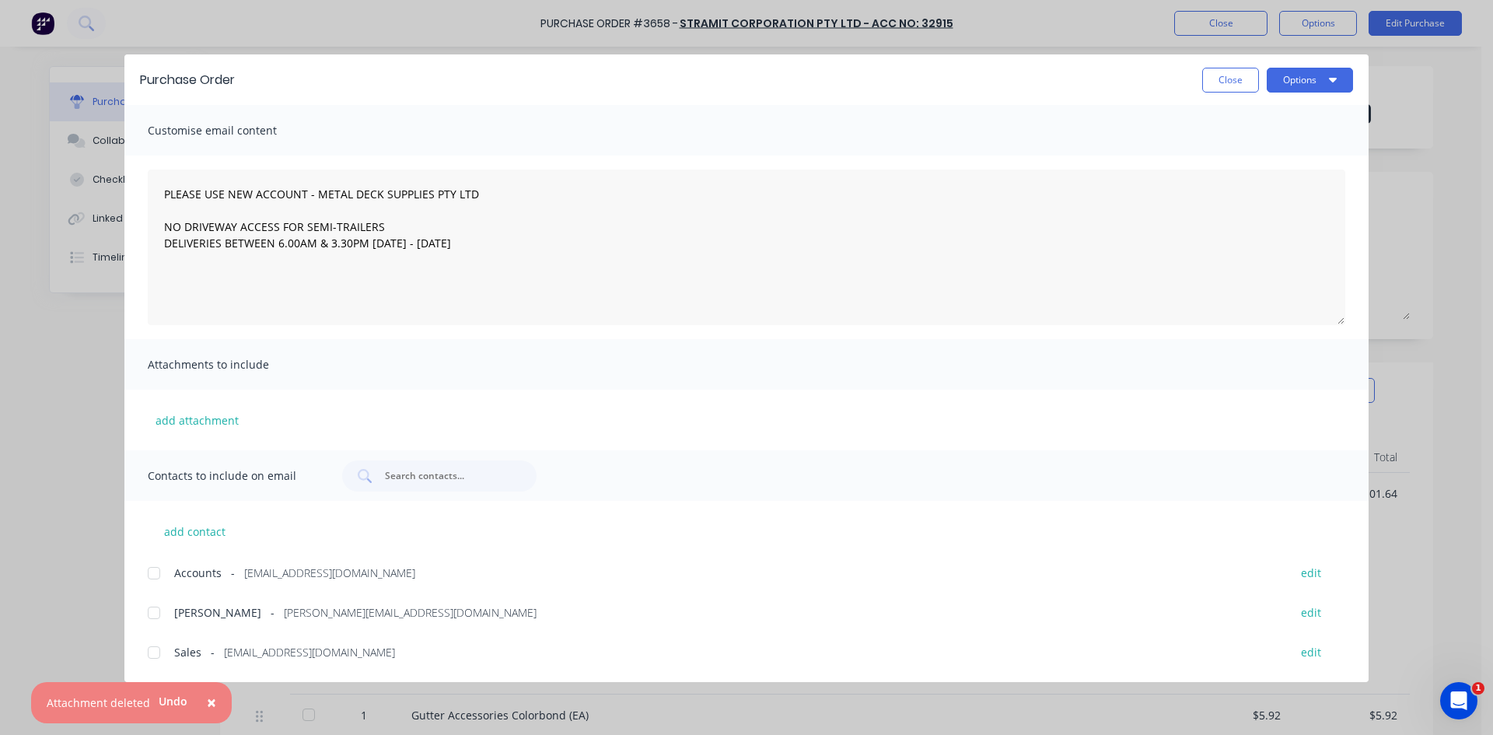
click at [162, 656] on div at bounding box center [153, 652] width 31 height 31
type textarea "PLEASE USE NEW ACCOUNT - METAL DECK SUPPLIES PTY LTD NO DRIVEWAY ACCESS FOR SEM…"
click at [1320, 73] on button "Options" at bounding box center [1310, 80] width 86 height 25
click at [1292, 187] on div "Email" at bounding box center [1280, 181] width 120 height 23
type textarea "x"
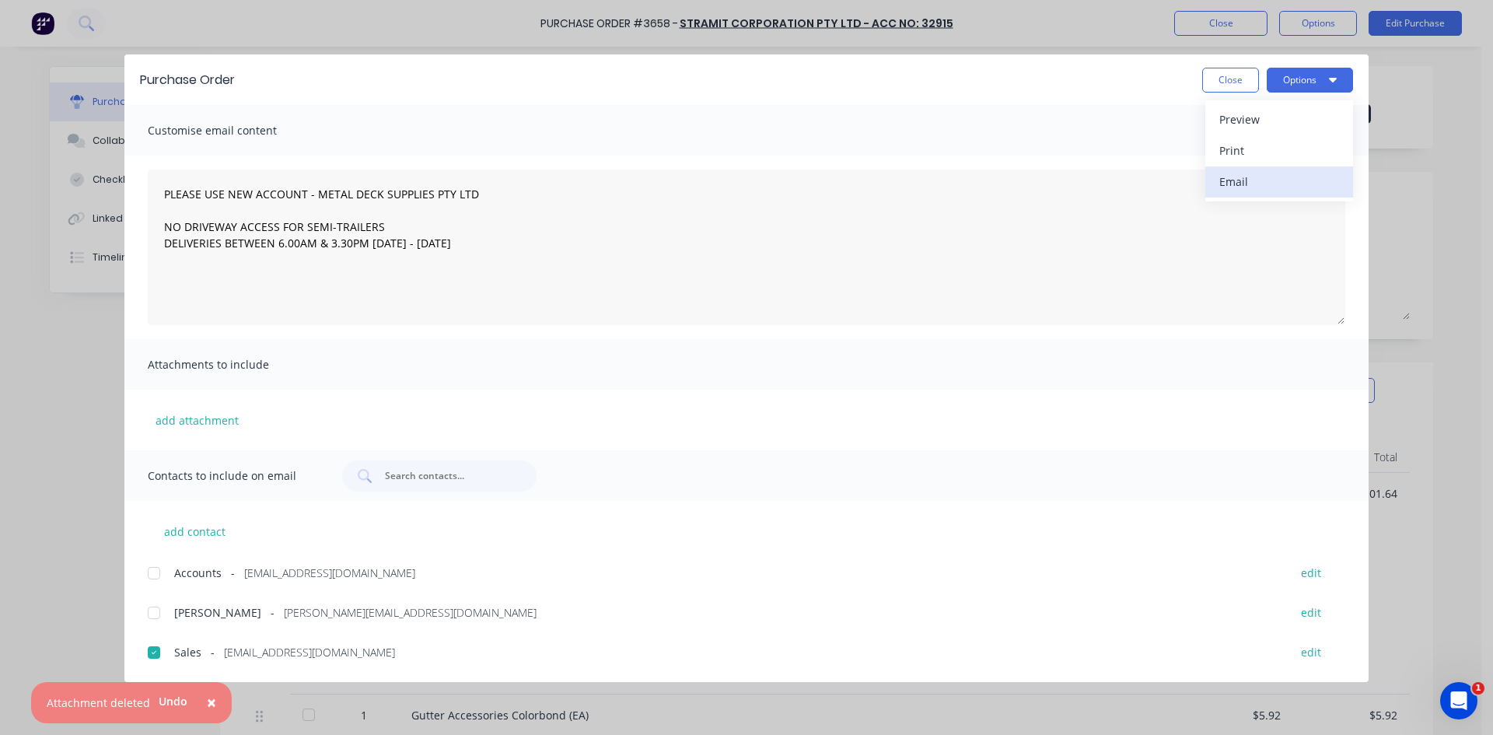
type textarea "PLEASE USE NEW ACCOUNT - METAL DECK SUPPLIES PTY LTD NO DRIVEWAY ACCESS FOR SEM…"
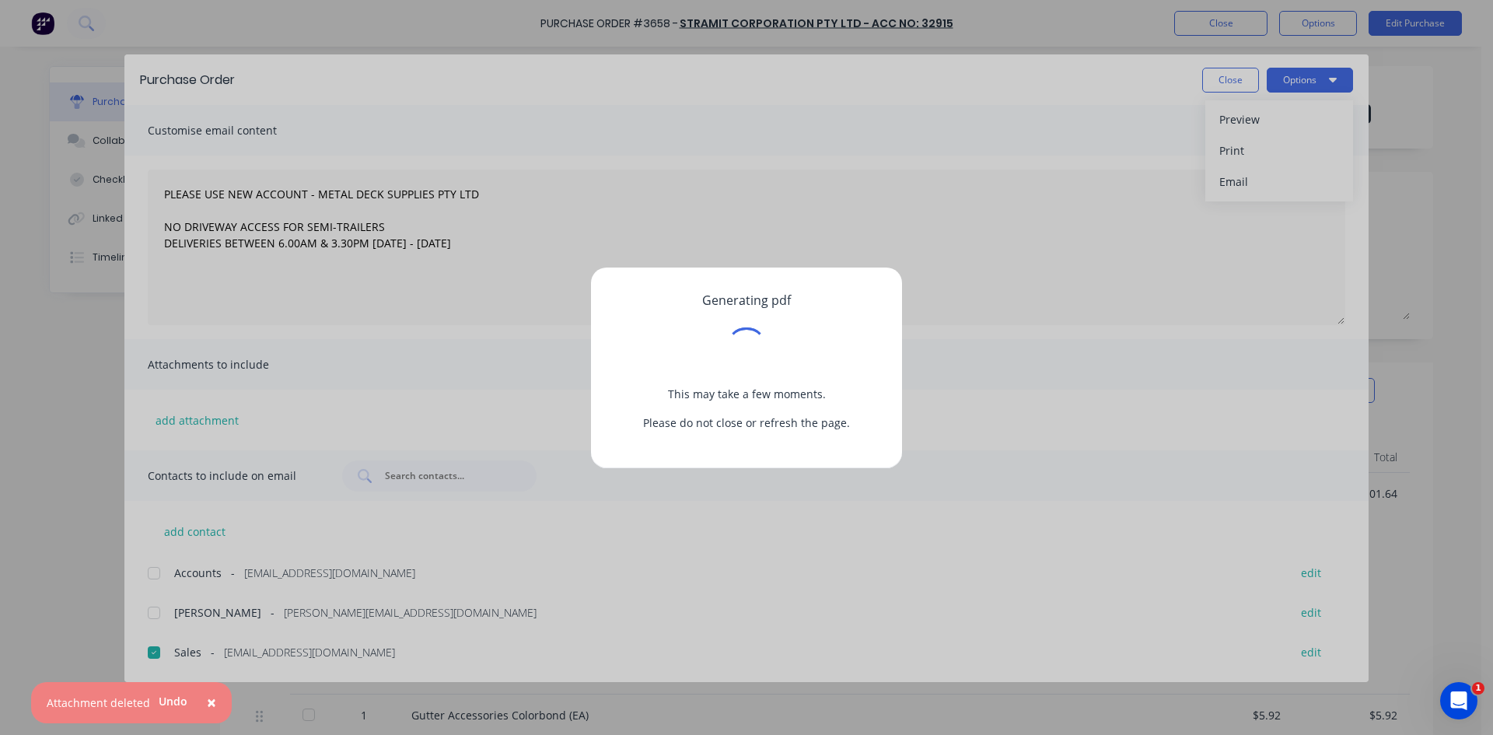
type textarea "x"
type textarea "PLEASE USE NEW ACCOUNT - METAL DECK SUPPLIES PTY LTD NO DRIVEWAY ACCESS FOR SEM…"
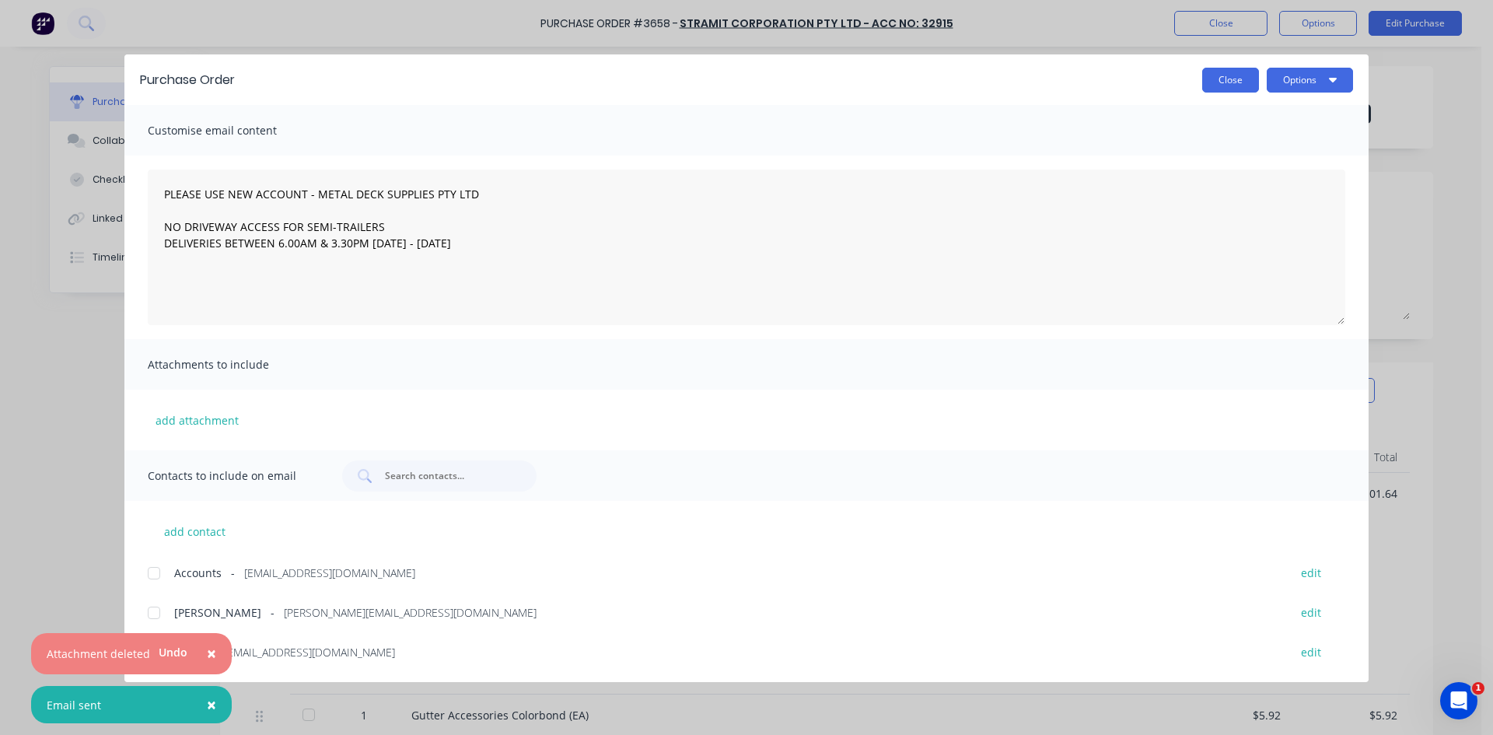
click at [1220, 82] on button "Close" at bounding box center [1230, 80] width 57 height 25
type textarea "x"
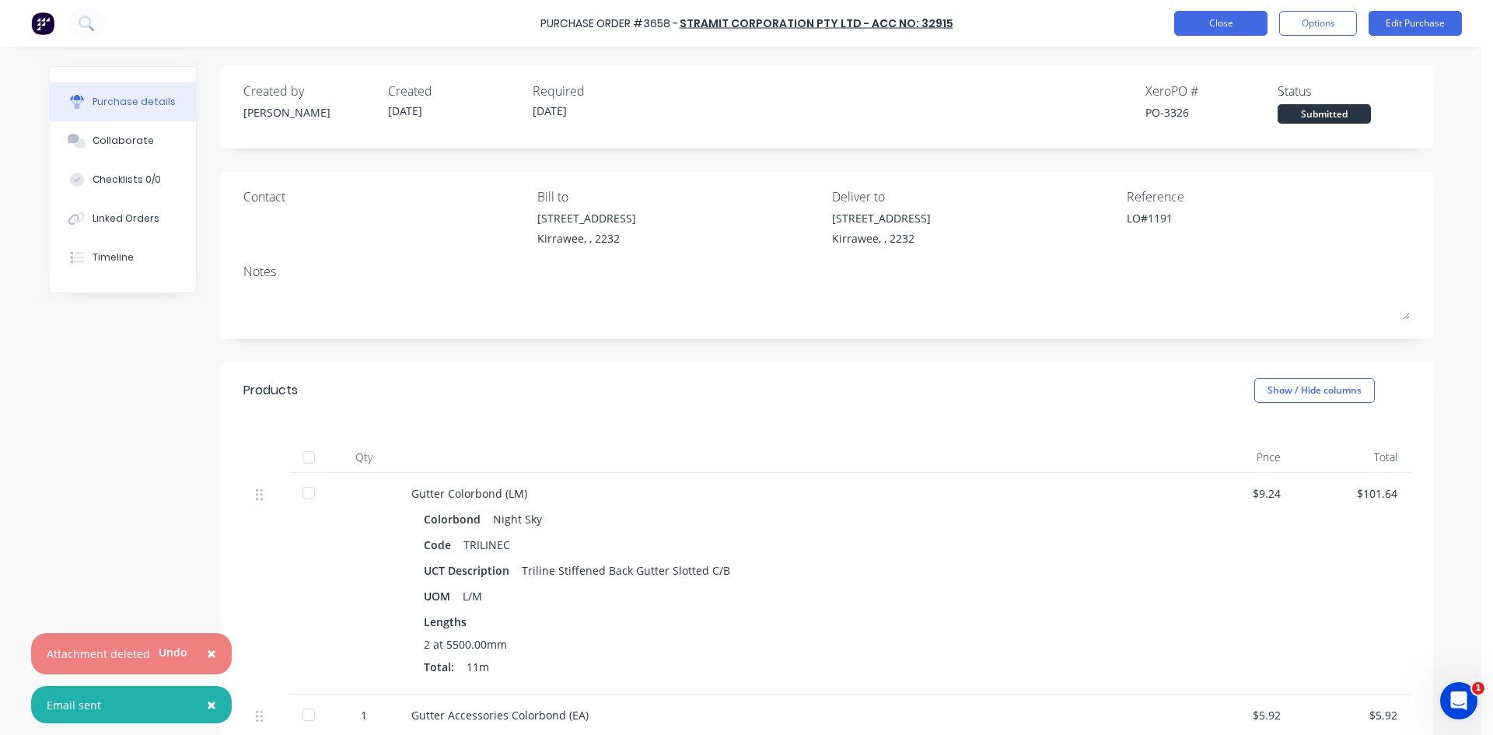
click at [1206, 23] on button "Close" at bounding box center [1220, 23] width 93 height 25
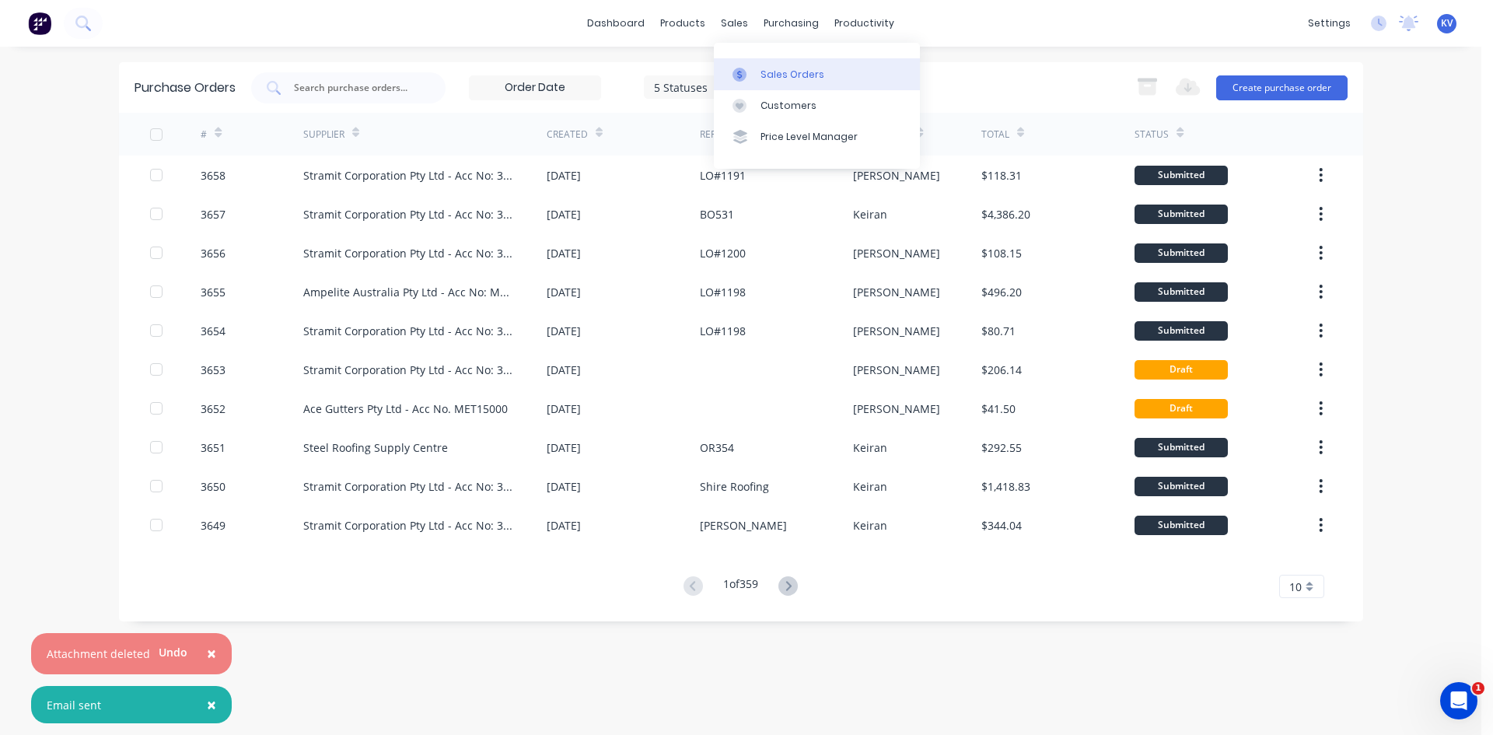
click at [740, 68] on icon at bounding box center [740, 75] width 14 height 14
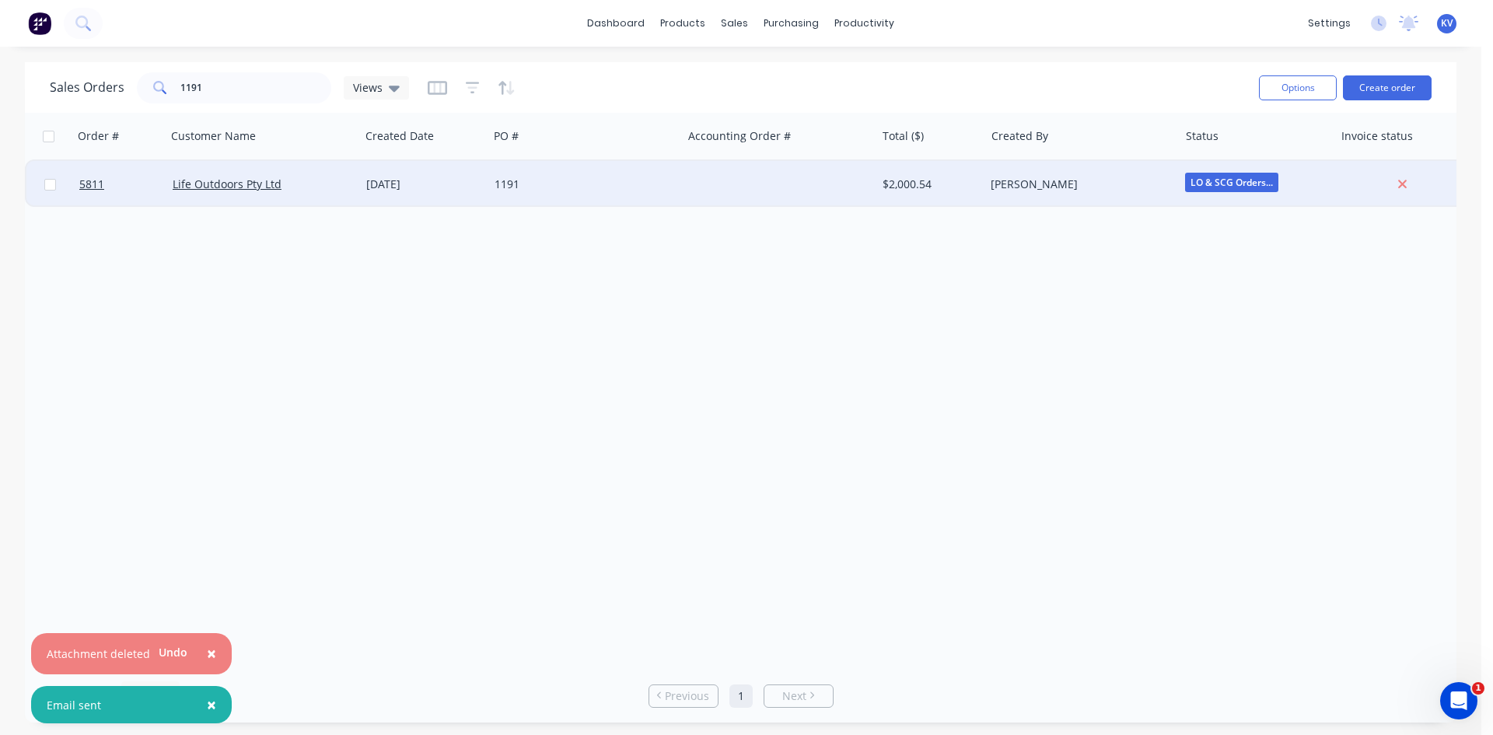
click at [1072, 194] on div "[PERSON_NAME]" at bounding box center [1082, 184] width 194 height 47
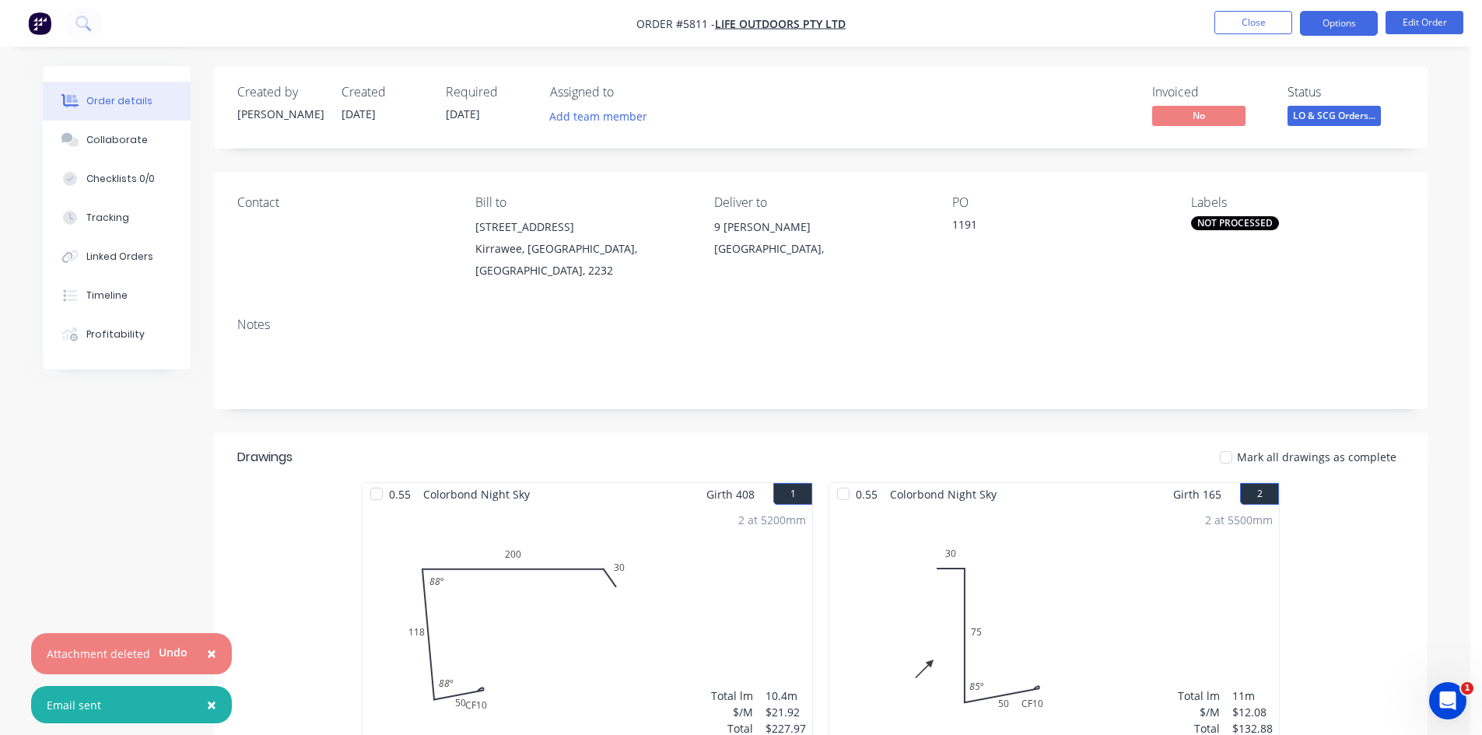
click at [1333, 18] on button "Options" at bounding box center [1339, 23] width 78 height 25
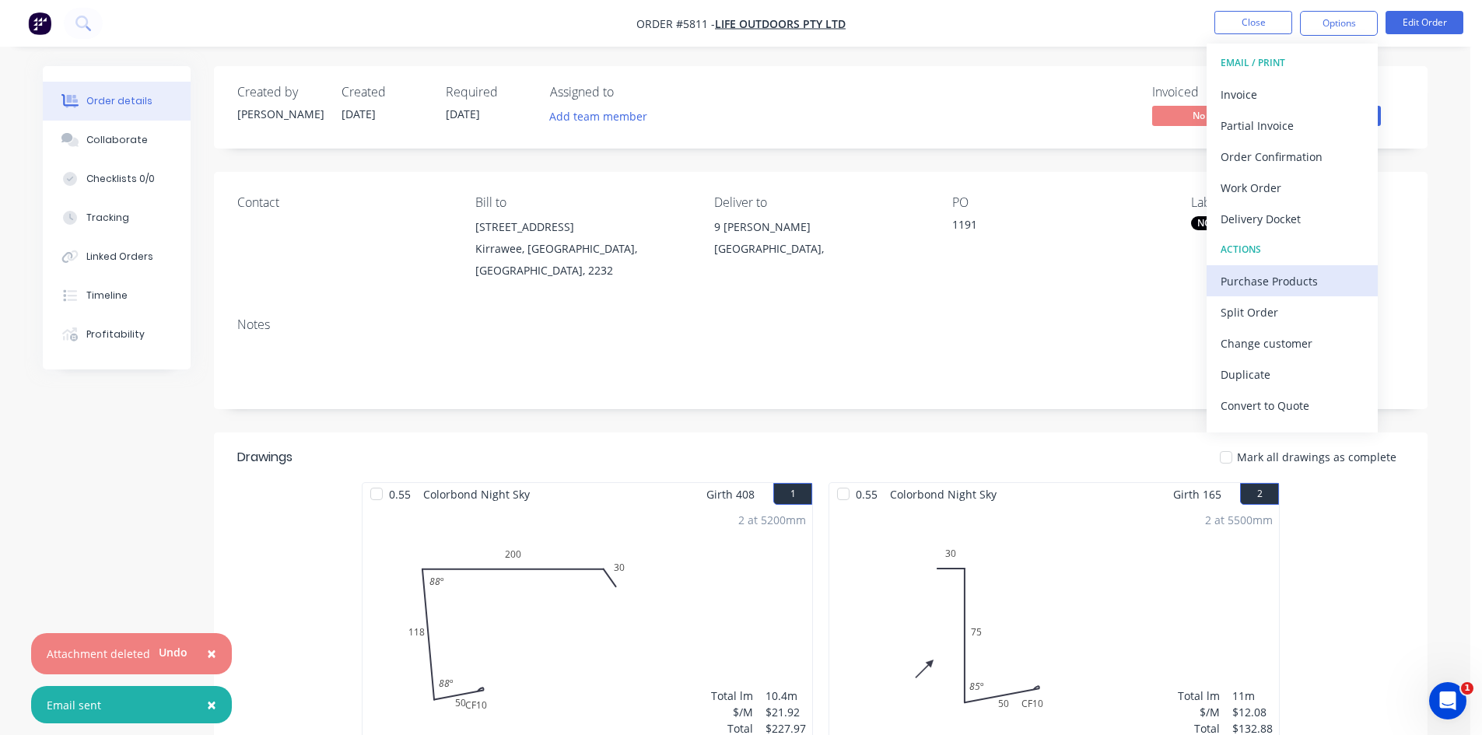
click at [1243, 284] on div "Purchase Products" at bounding box center [1291, 281] width 143 height 23
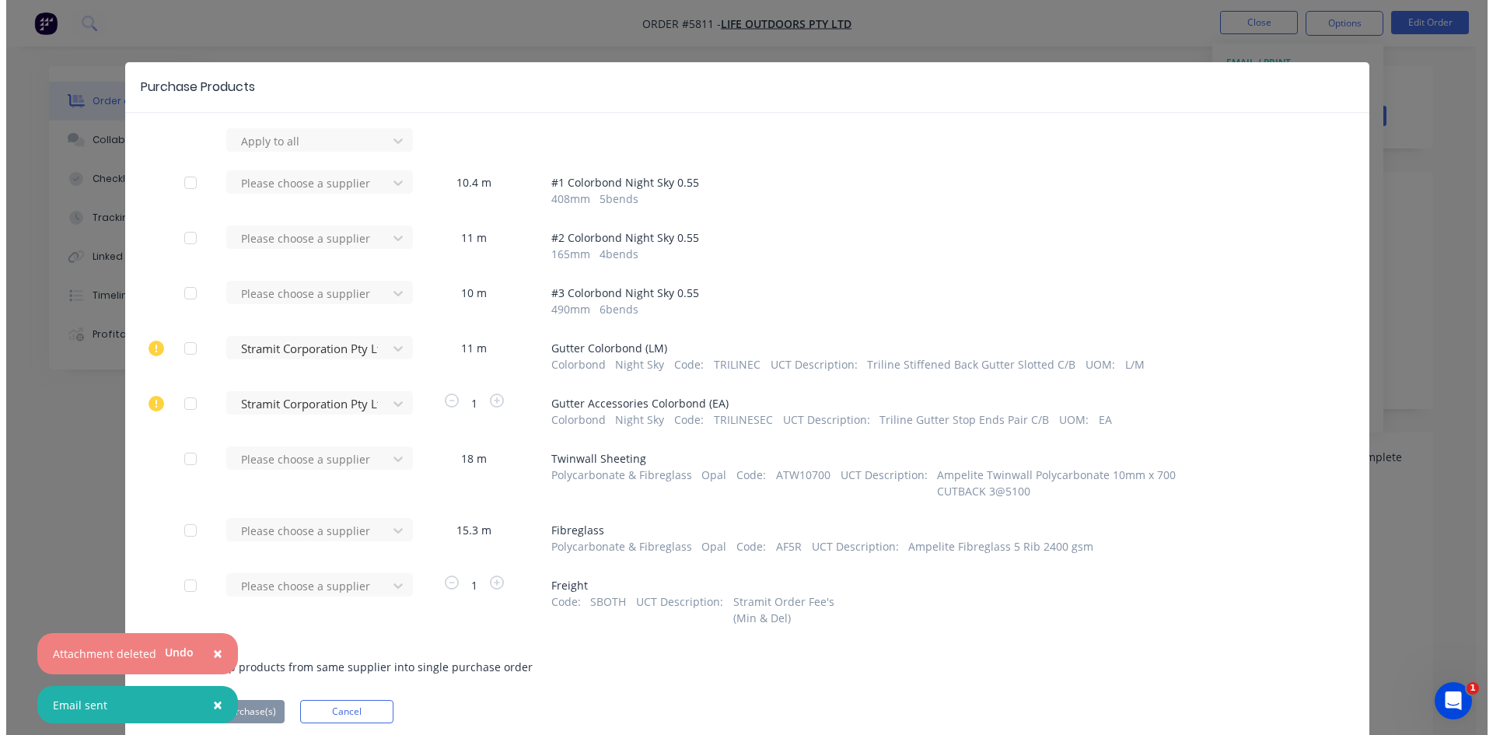
scroll to position [57, 0]
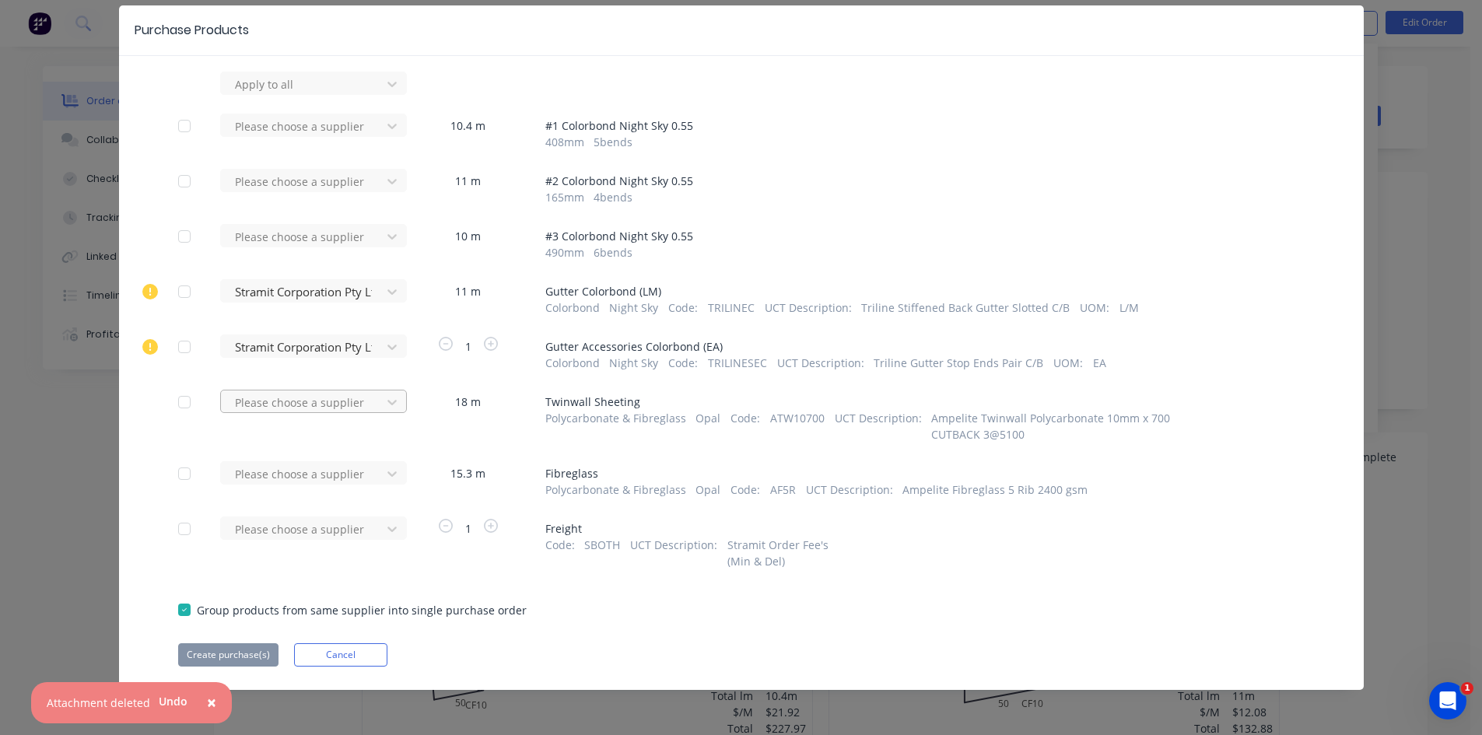
click at [348, 402] on div at bounding box center [303, 402] width 140 height 19
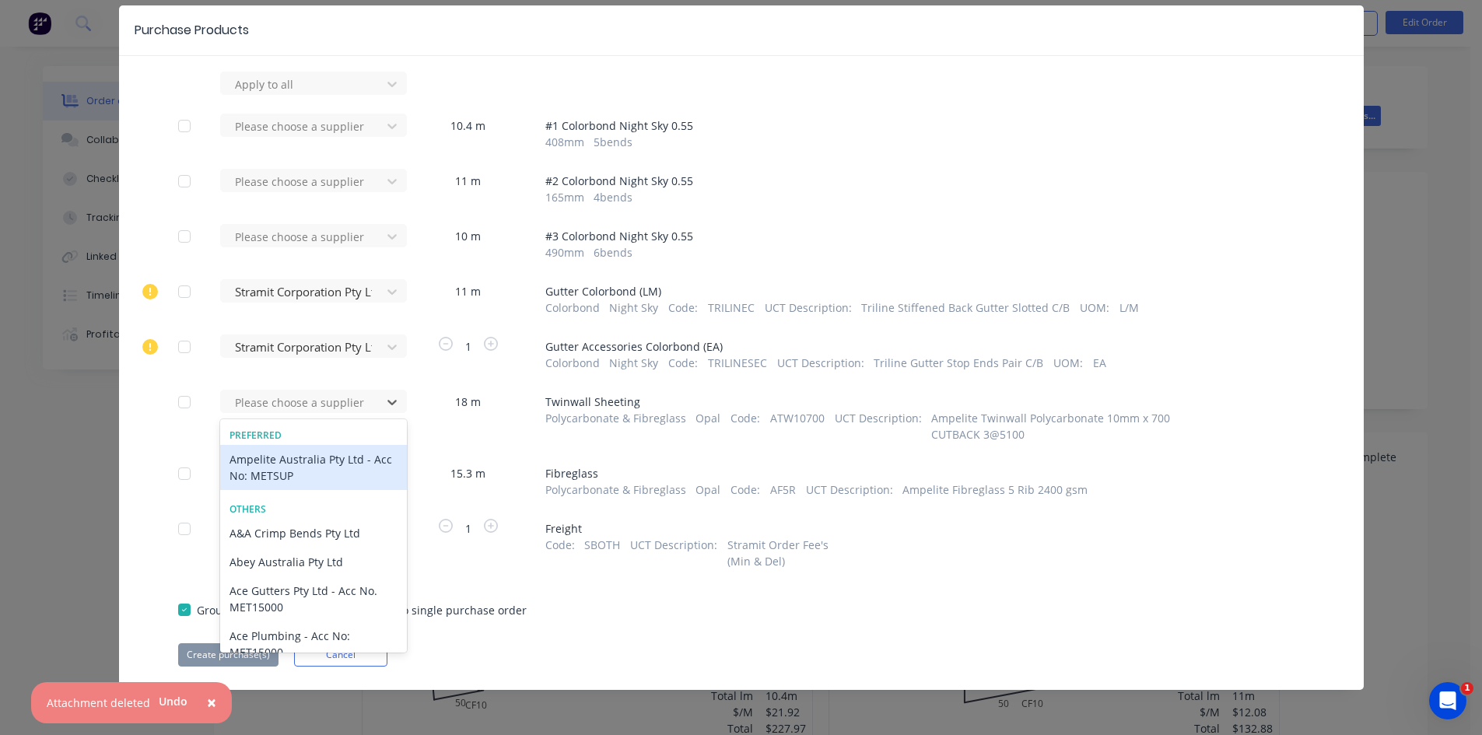
click at [350, 475] on div "Ampelite Australia Pty Ltd - Acc No: METSUP" at bounding box center [313, 467] width 187 height 45
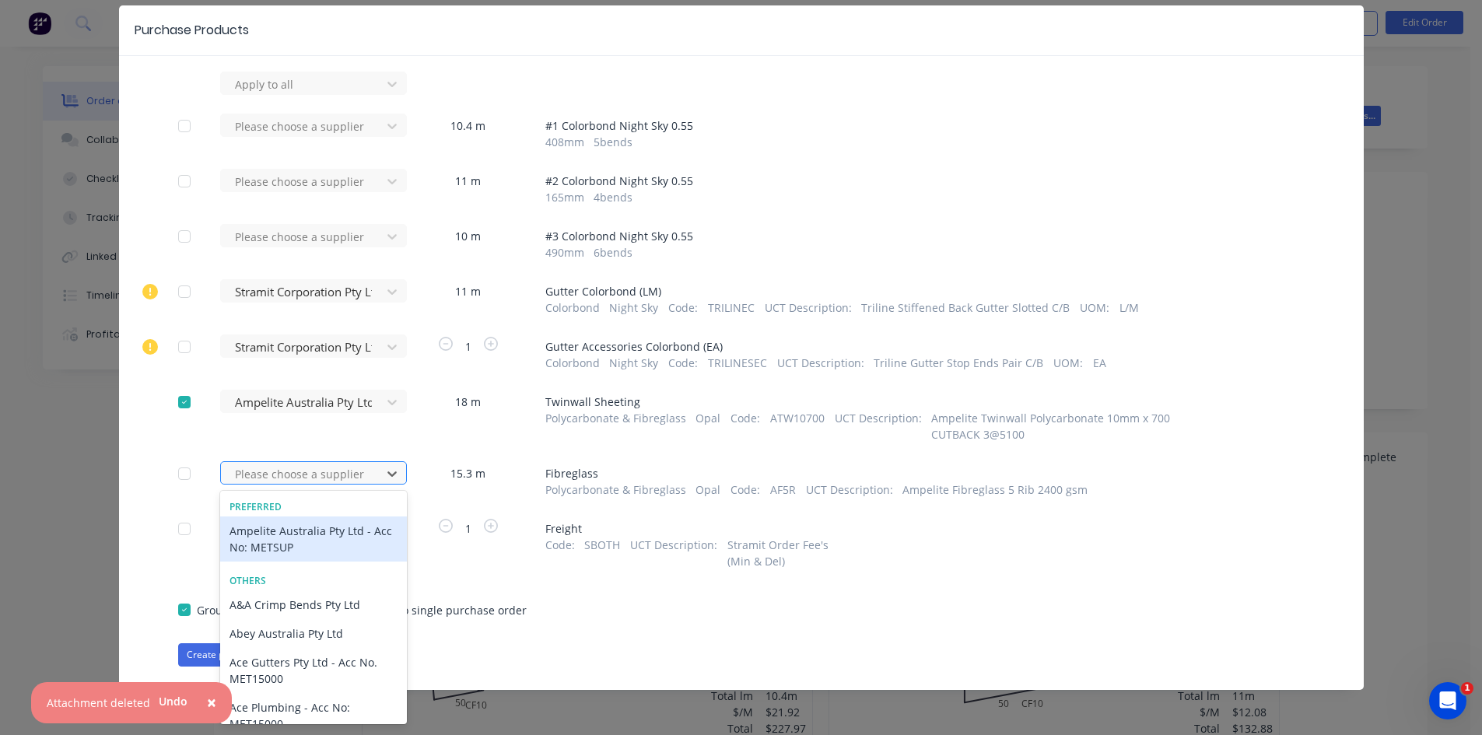
click at [323, 473] on div at bounding box center [303, 473] width 140 height 19
click at [310, 537] on div "Ampelite Australia Pty Ltd - Acc No: METSUP" at bounding box center [313, 538] width 187 height 45
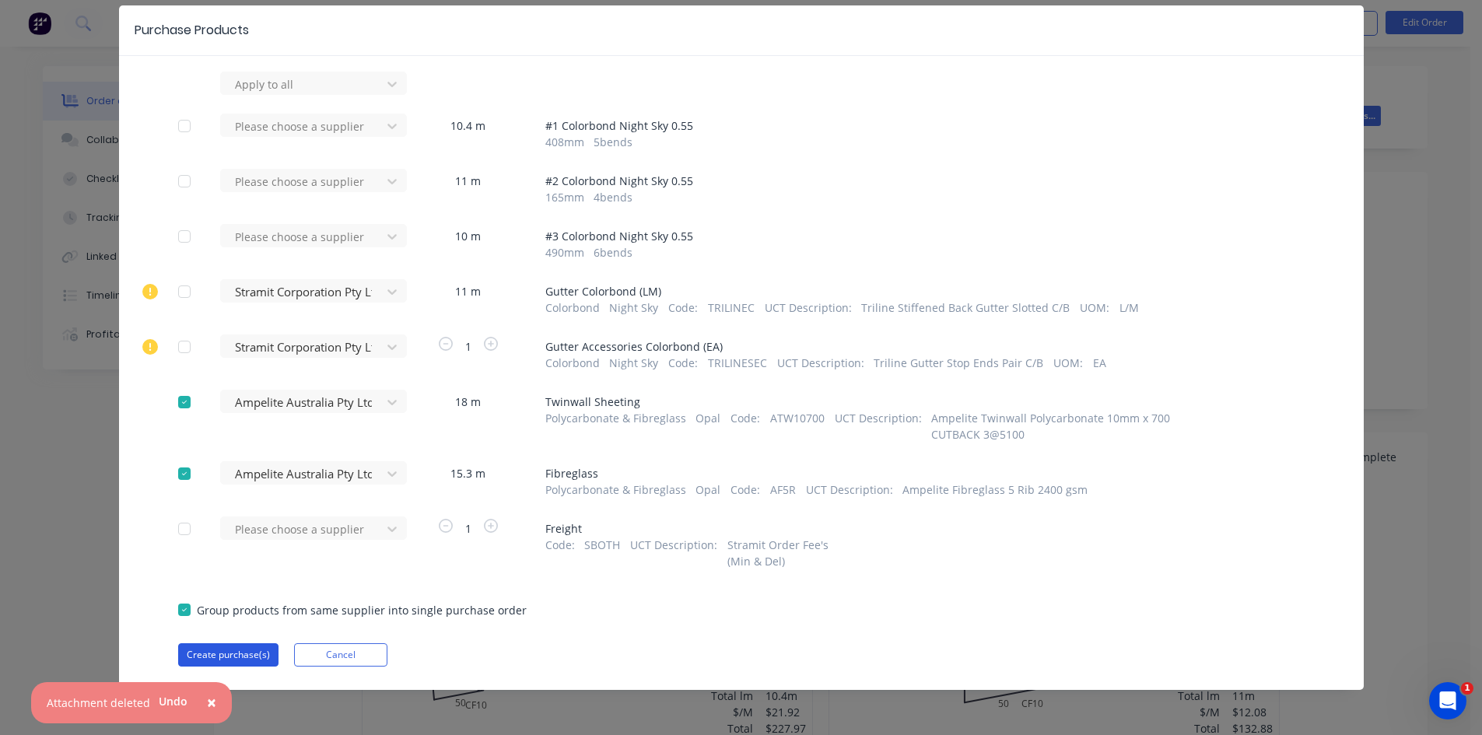
click at [229, 653] on button "Create purchase(s)" at bounding box center [228, 654] width 100 height 23
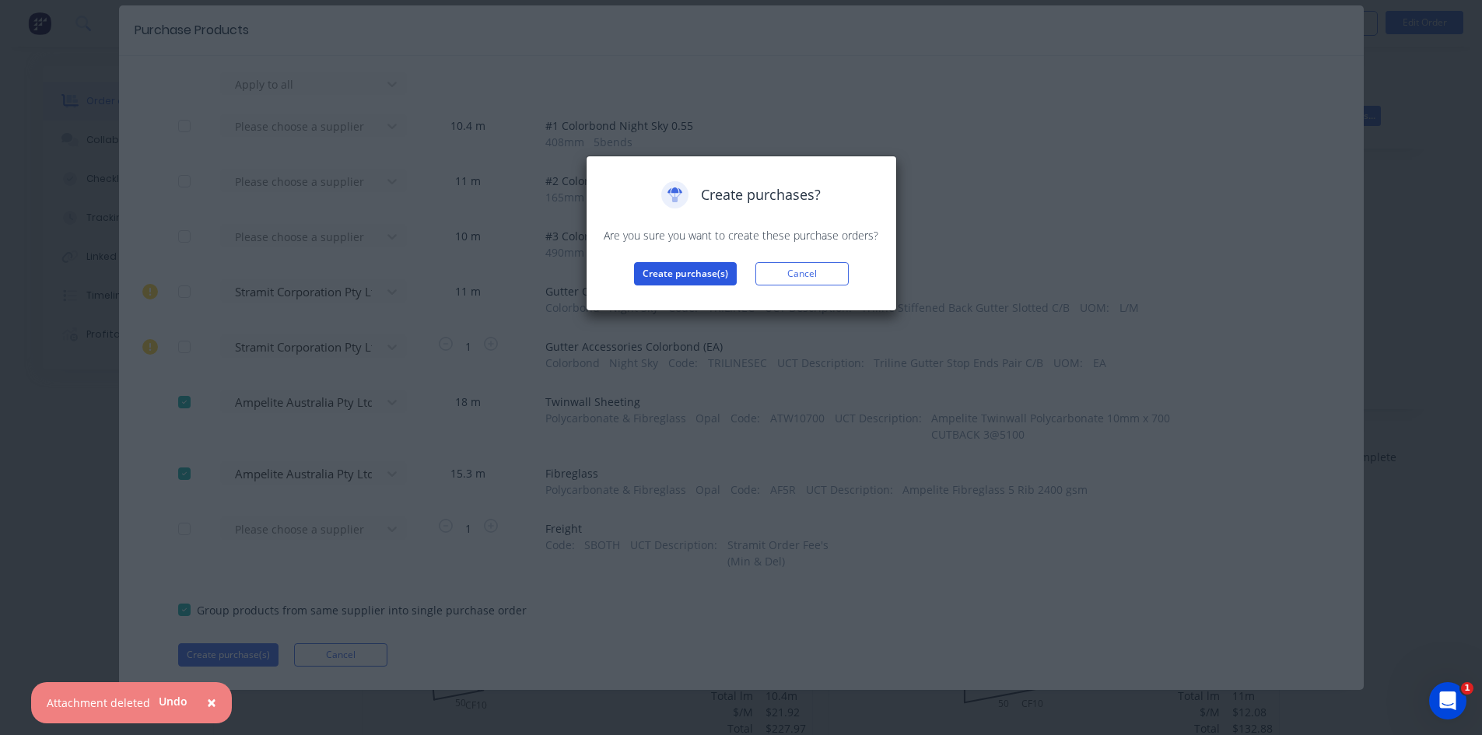
click at [656, 272] on button "Create purchase(s)" at bounding box center [685, 273] width 103 height 23
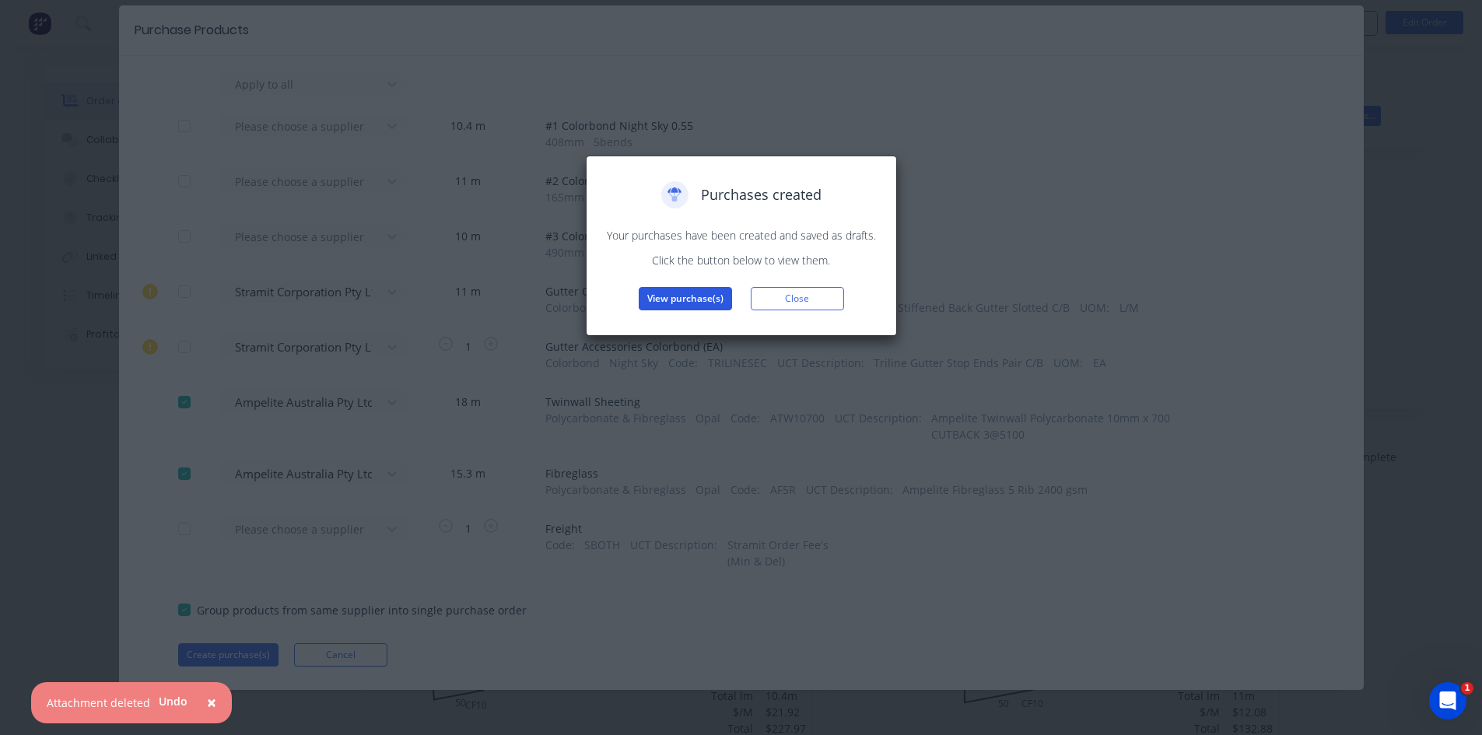
click at [675, 297] on button "View purchase(s)" at bounding box center [685, 298] width 93 height 23
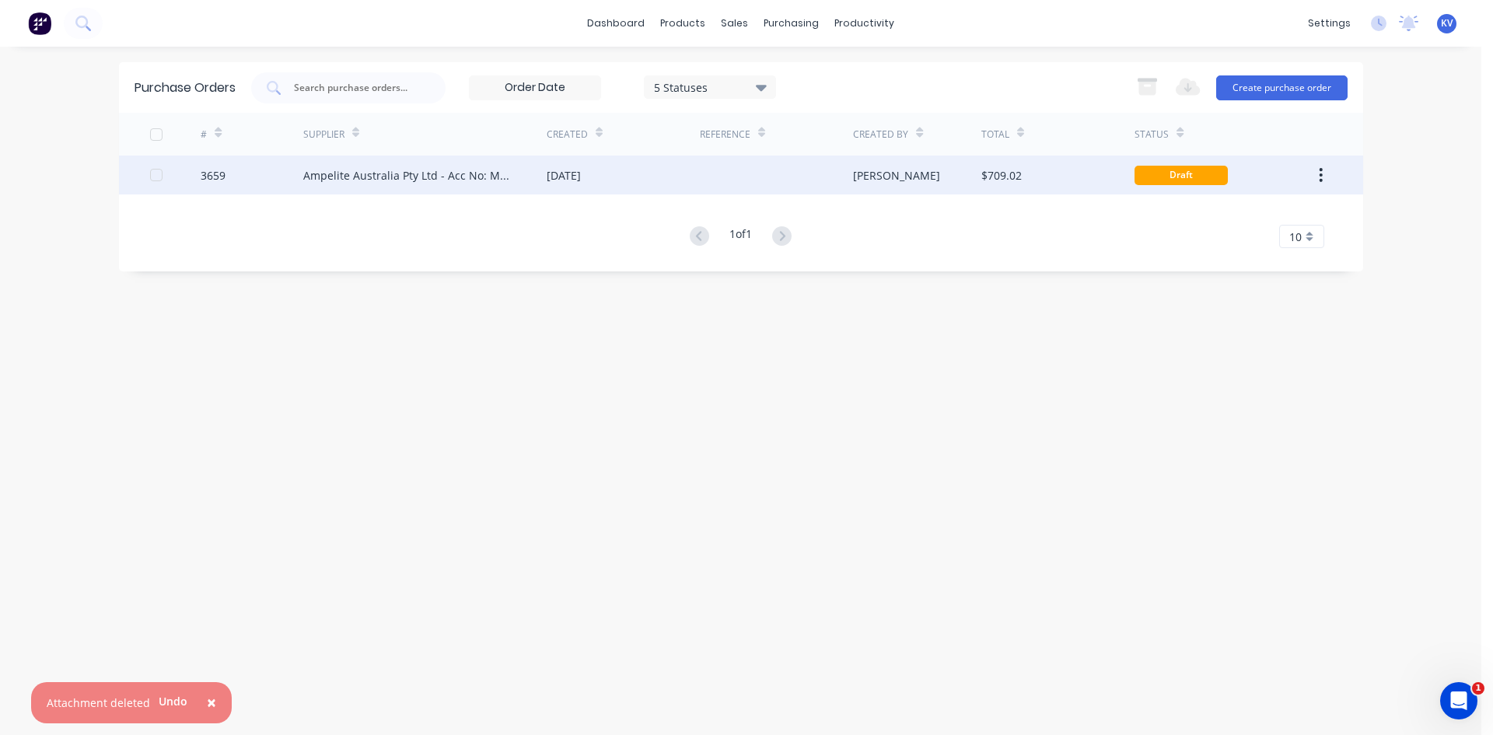
click at [961, 169] on div "[PERSON_NAME]" at bounding box center [917, 175] width 128 height 39
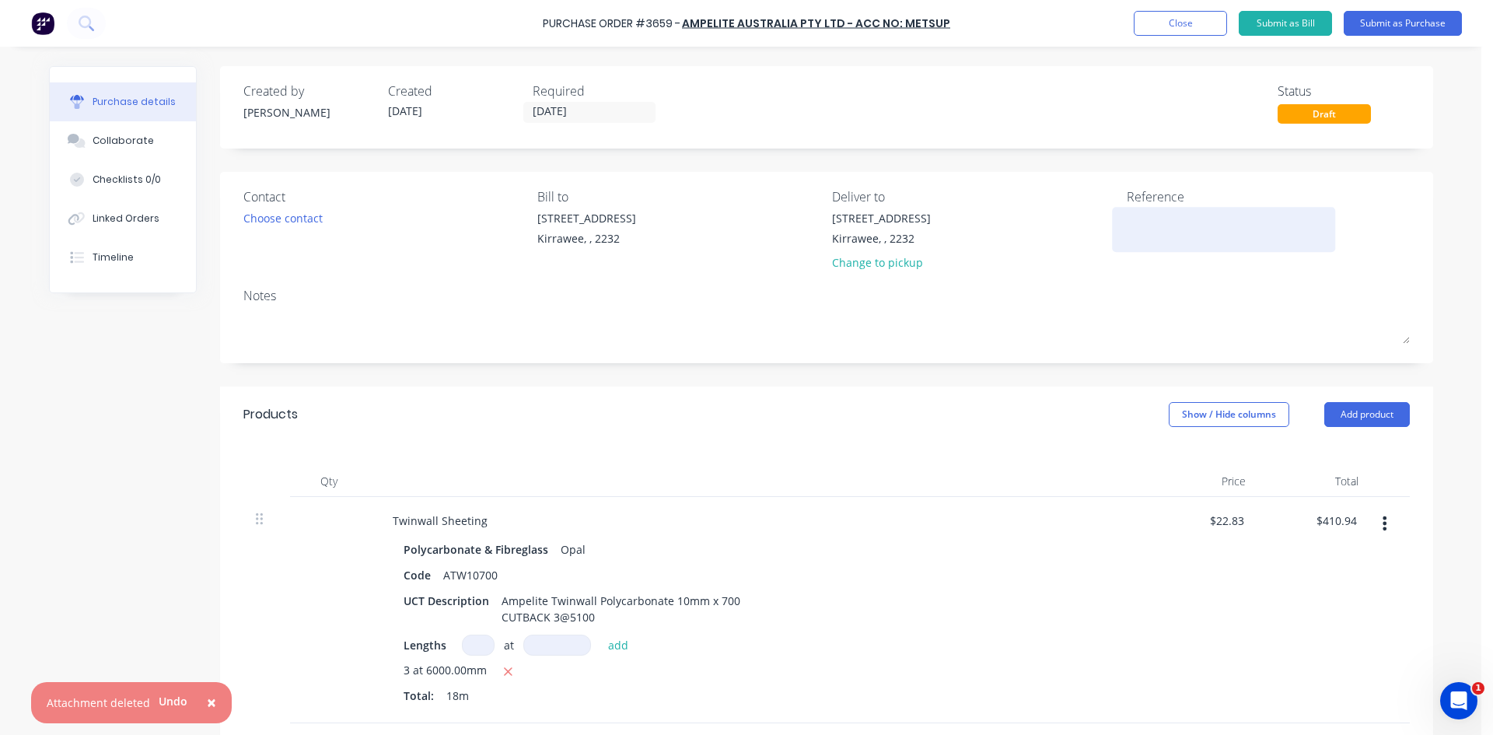
click at [1127, 222] on div at bounding box center [1224, 229] width 194 height 39
click at [1146, 199] on div "Reference" at bounding box center [1268, 196] width 283 height 19
click at [1143, 222] on textarea at bounding box center [1224, 227] width 194 height 35
type textarea "LO#"
type textarea "x"
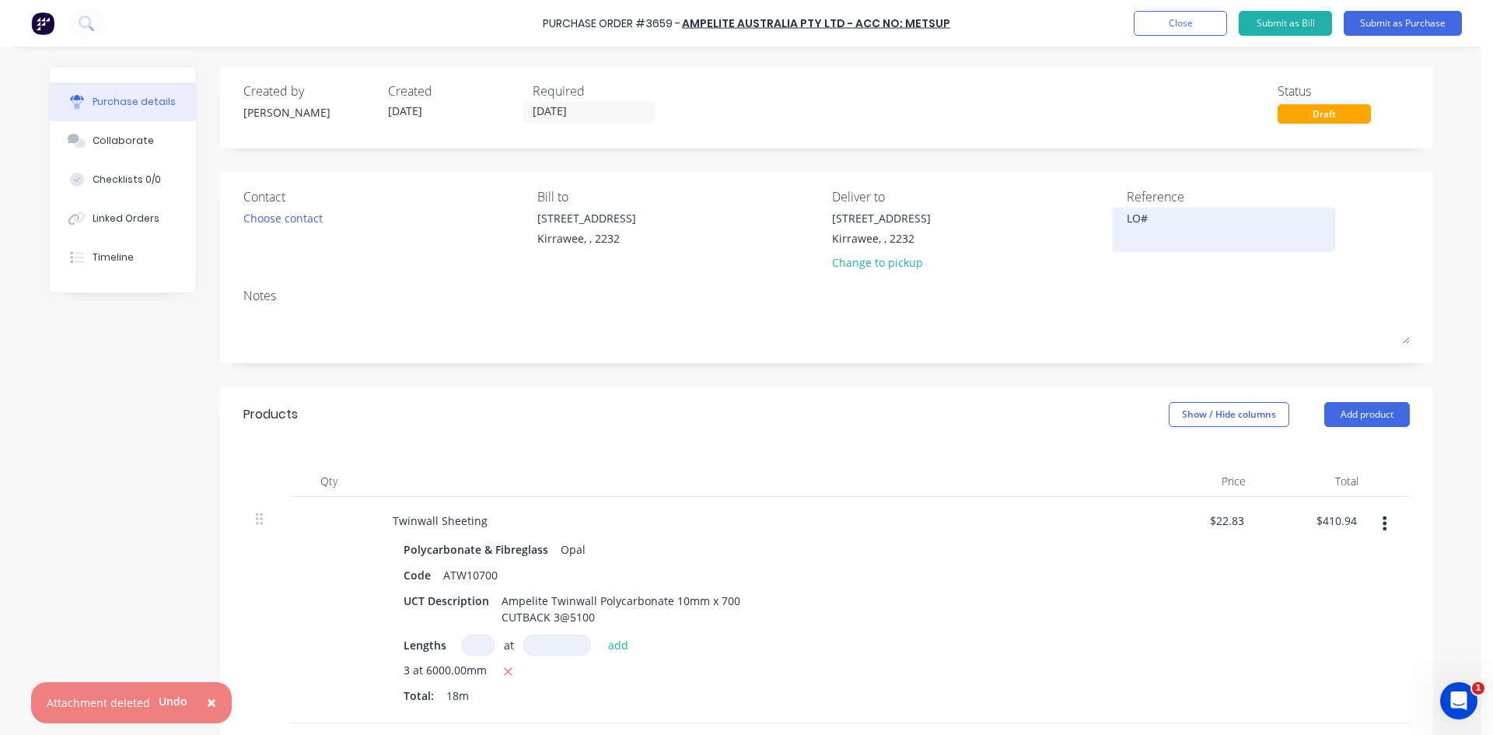
type textarea "LO#1"
type textarea "x"
type textarea "LO#11"
type textarea "x"
type textarea "LO#119"
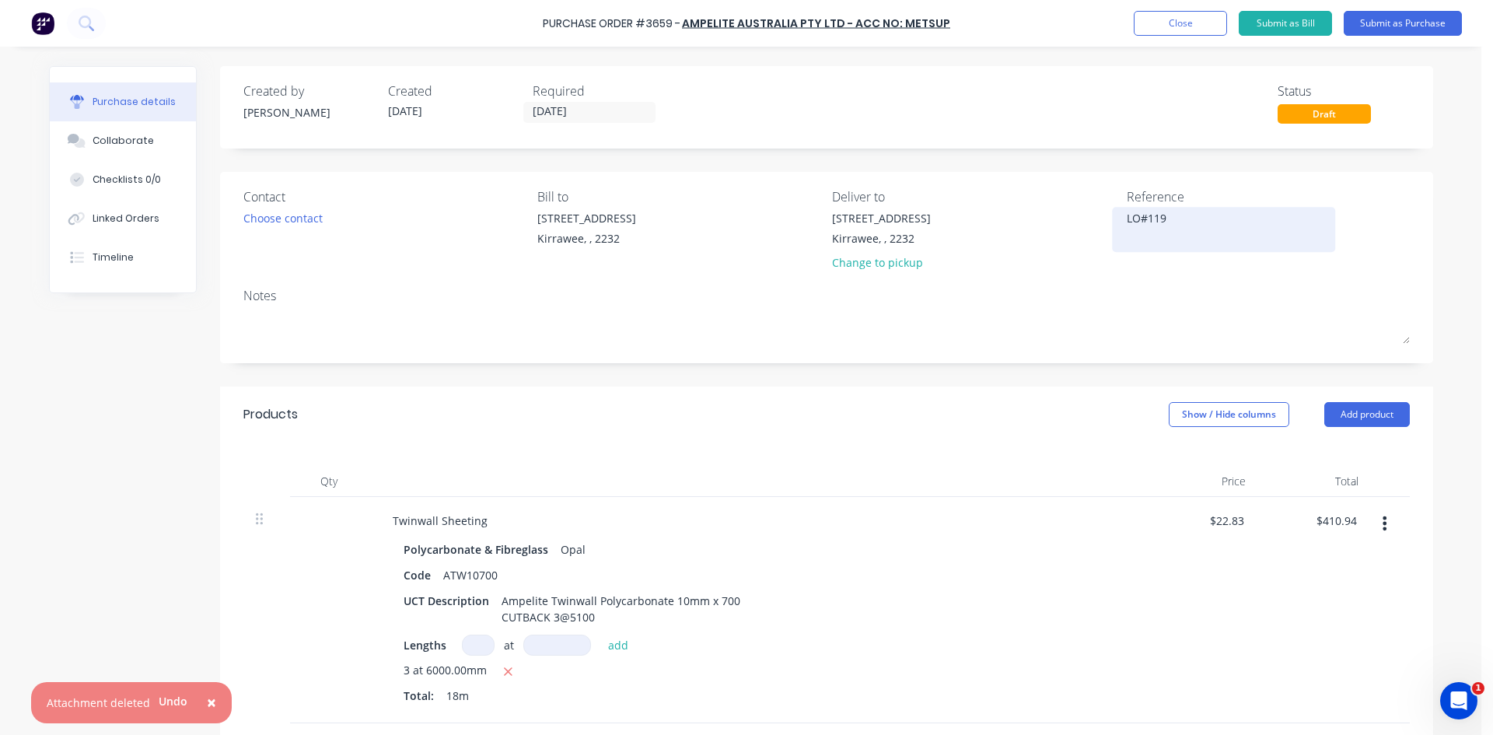
type textarea "x"
type textarea "LO#1191"
type textarea "x"
type textarea "LO#1191"
click at [1024, 366] on div "Created by [PERSON_NAME] Created [DATE] Required [DATE] Status Draft Contact Ch…" at bounding box center [826, 656] width 1213 height 1180
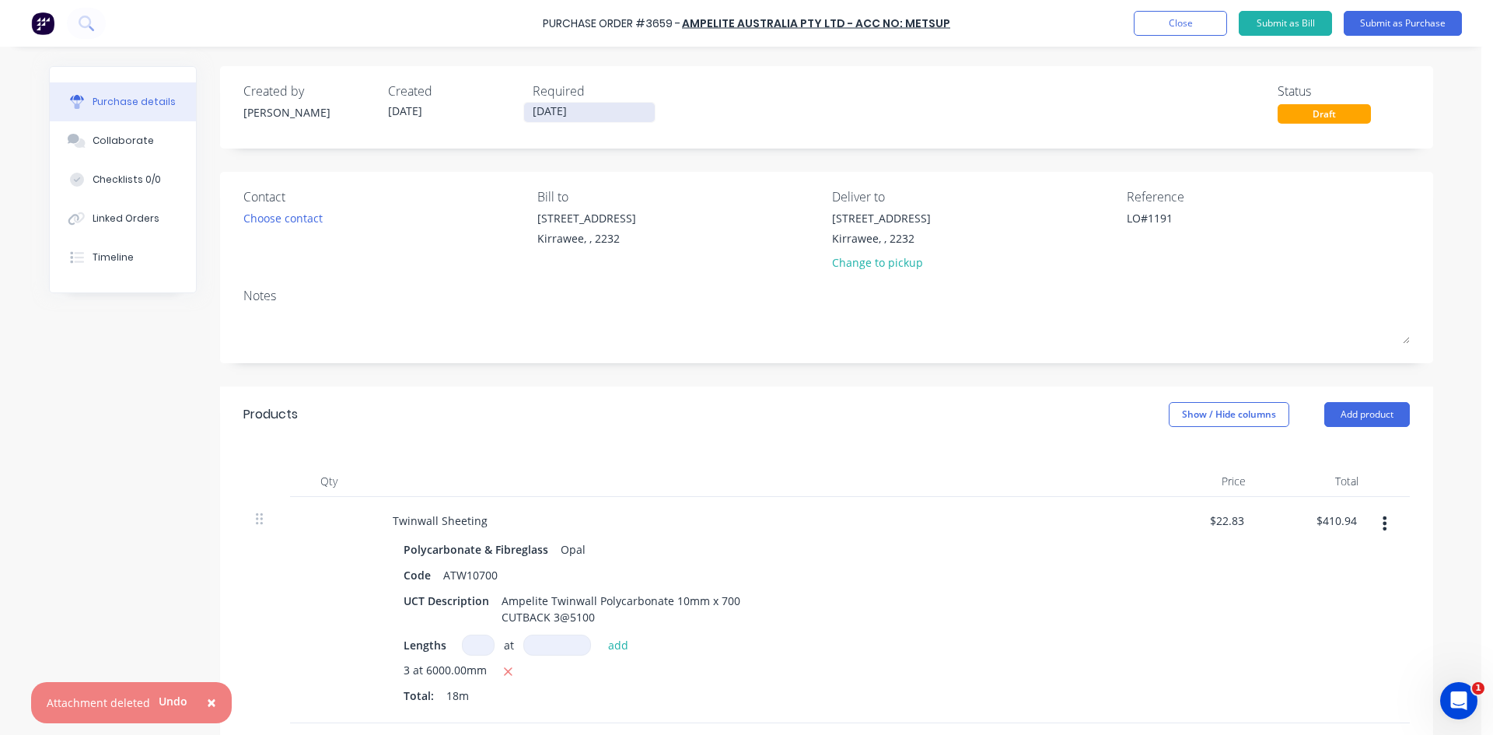
click at [529, 111] on input "[DATE]" at bounding box center [589, 112] width 131 height 19
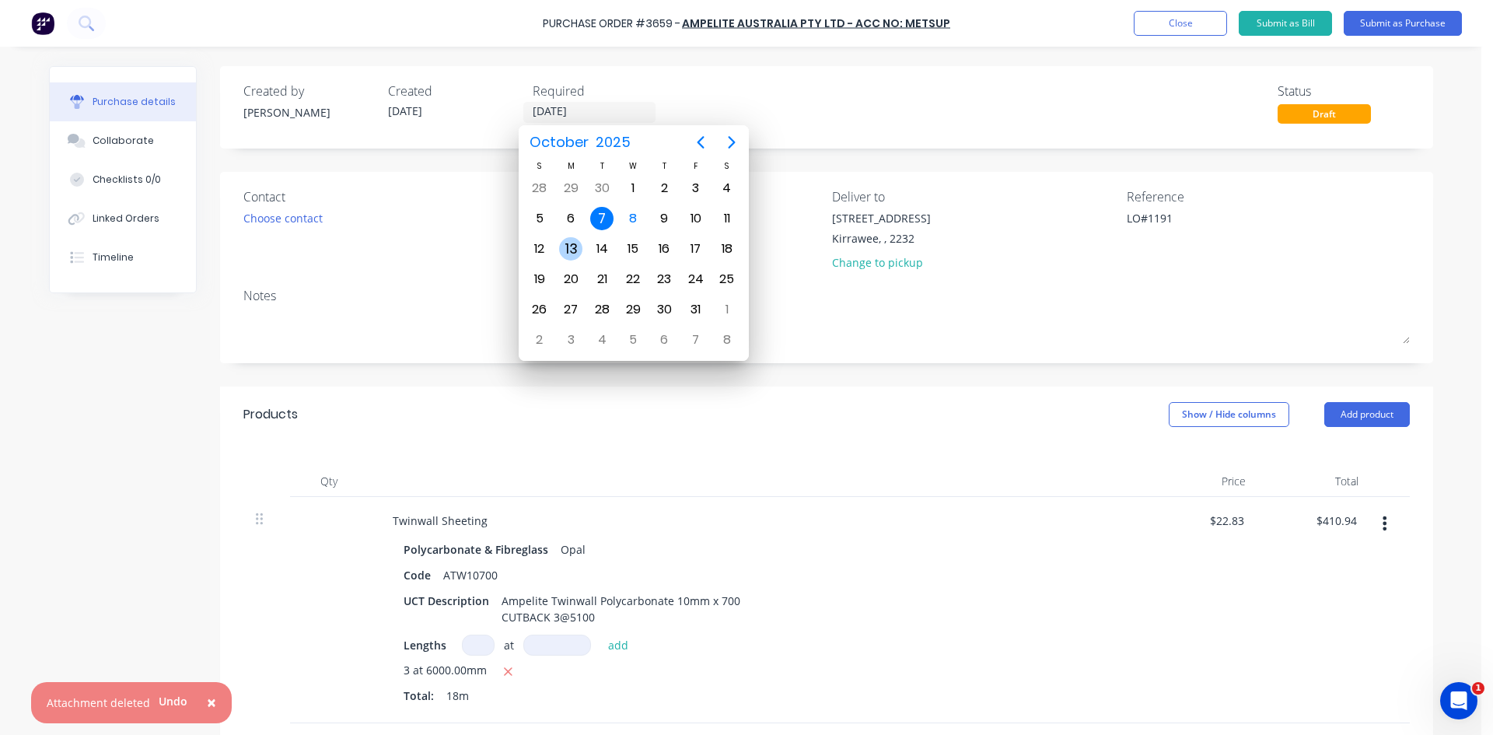
click at [576, 250] on div "13" at bounding box center [570, 248] width 23 height 23
type textarea "x"
type input "[DATE]"
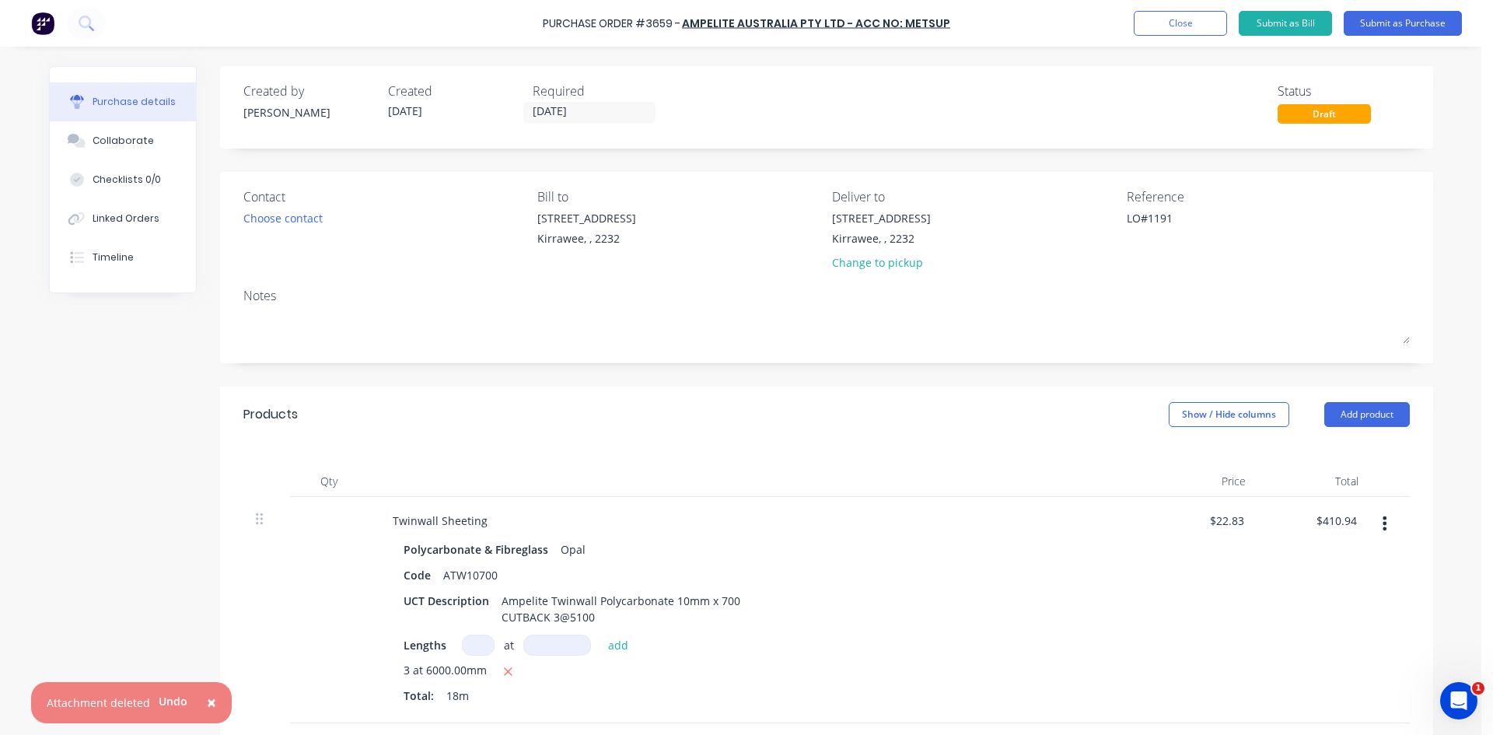
drag, startPoint x: 961, startPoint y: 373, endPoint x: 964, endPoint y: 390, distance: 16.8
click at [961, 376] on div "Created by [PERSON_NAME] Created [DATE] Required [DATE] Status Draft Contact Ch…" at bounding box center [826, 656] width 1213 height 1180
click at [1434, 24] on button "Submit as Purchase" at bounding box center [1403, 23] width 118 height 25
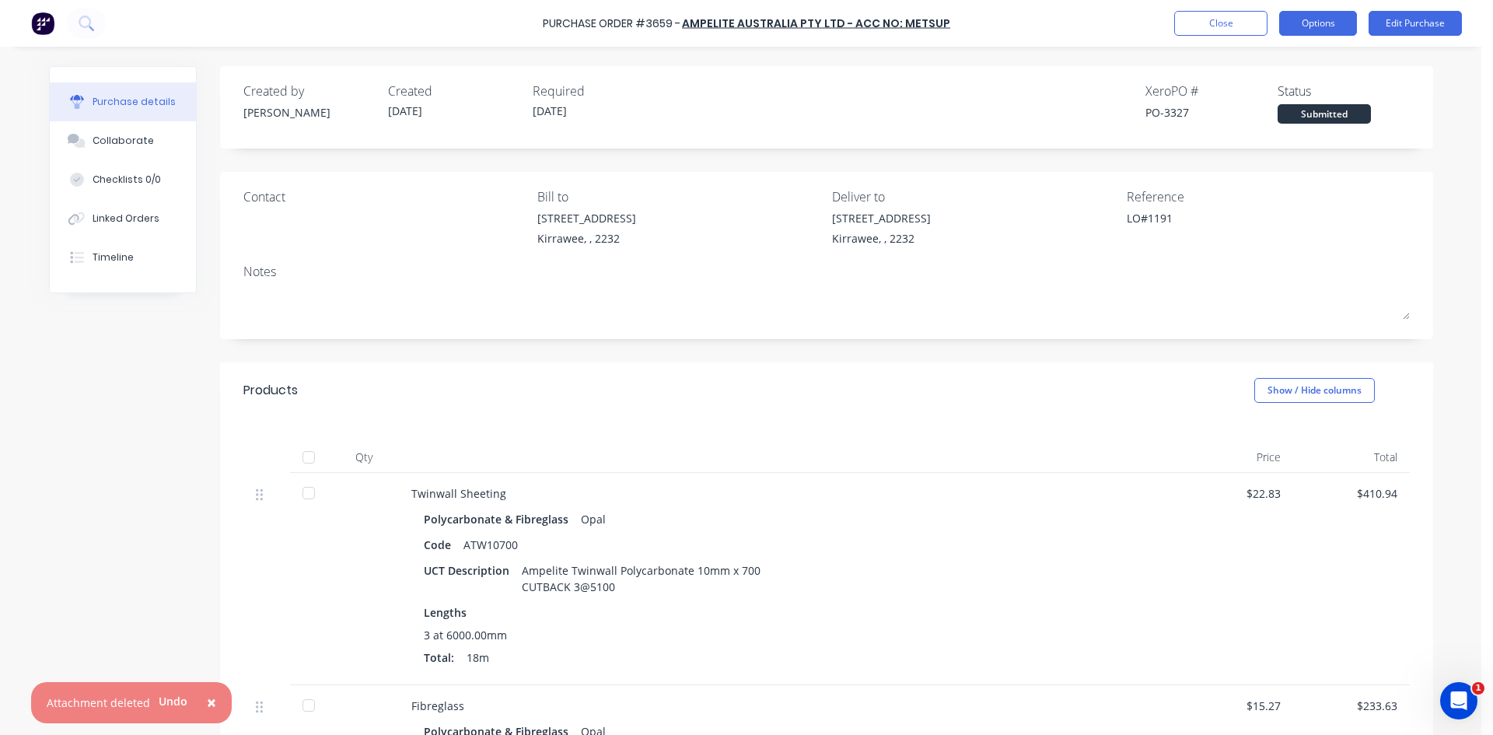
click at [1300, 30] on button "Options" at bounding box center [1318, 23] width 78 height 25
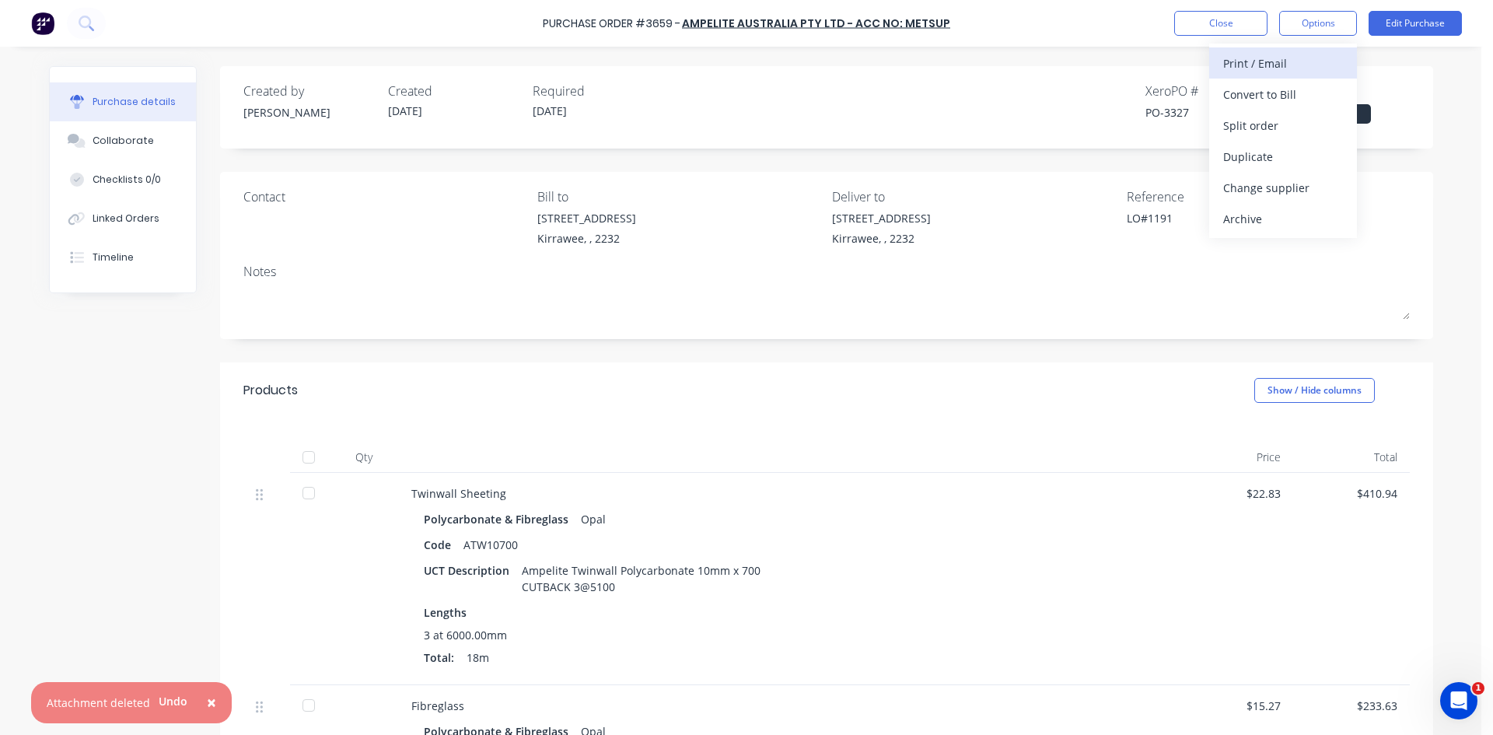
click at [1269, 68] on div "Print / Email" at bounding box center [1283, 63] width 120 height 23
click at [1252, 121] on div "Without pricing" at bounding box center [1283, 125] width 120 height 23
type textarea "x"
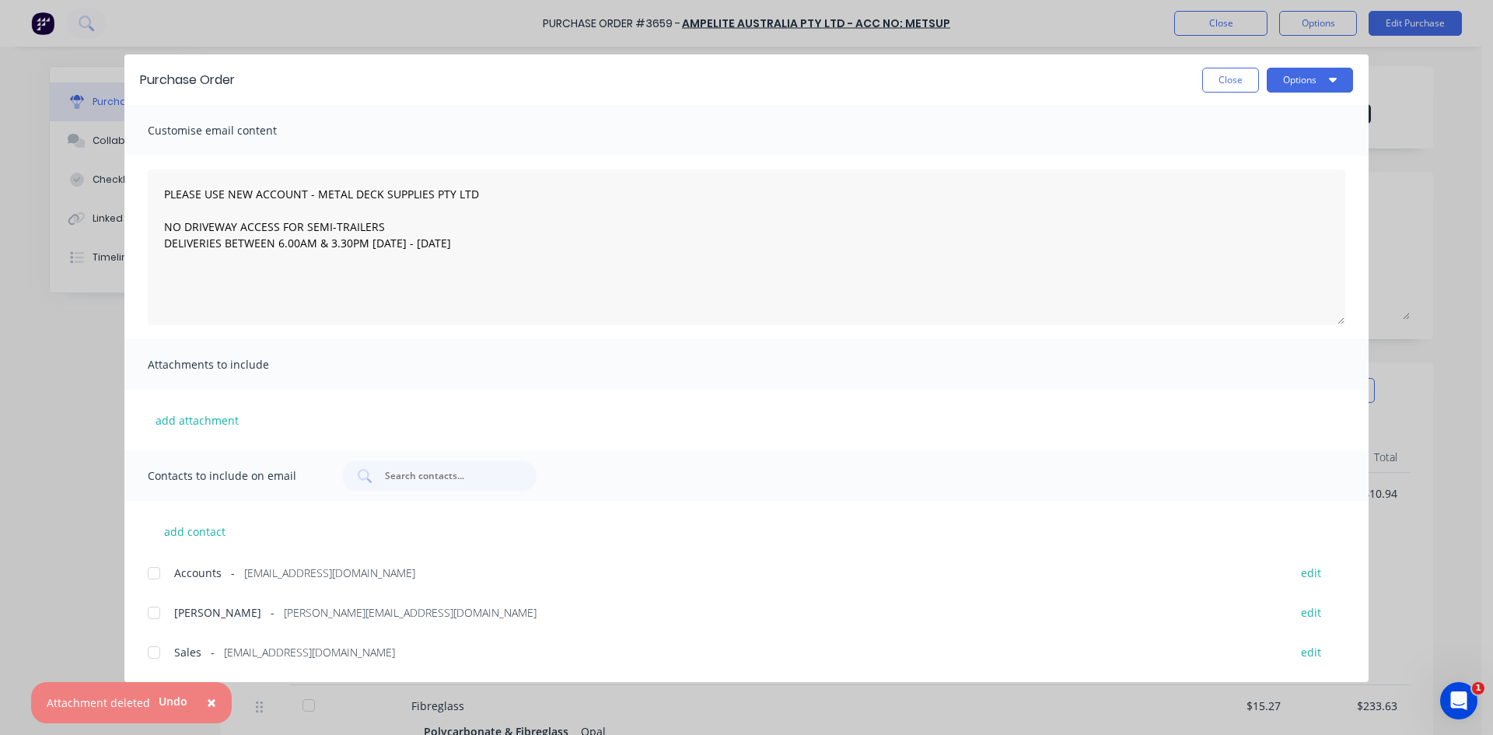
click at [158, 649] on div at bounding box center [153, 652] width 31 height 31
type textarea "PLEASE USE NEW ACCOUNT - METAL DECK SUPPLIES PTY LTD NO DRIVEWAY ACCESS FOR SEM…"
click at [1304, 78] on button "Options" at bounding box center [1310, 80] width 86 height 25
click at [1258, 177] on div "Email" at bounding box center [1280, 181] width 120 height 23
type textarea "x"
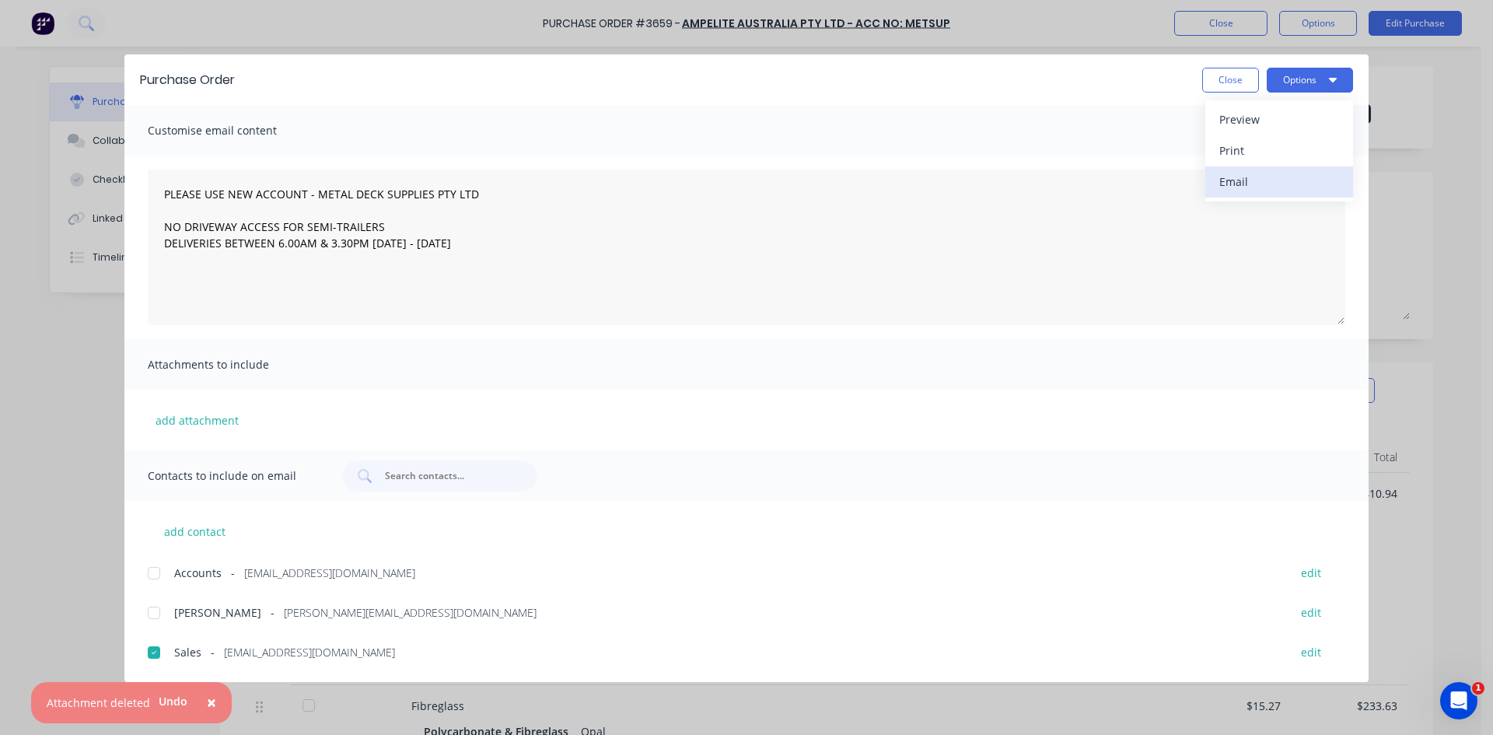
type textarea "PLEASE USE NEW ACCOUNT - METAL DECK SUPPLIES PTY LTD NO DRIVEWAY ACCESS FOR SEM…"
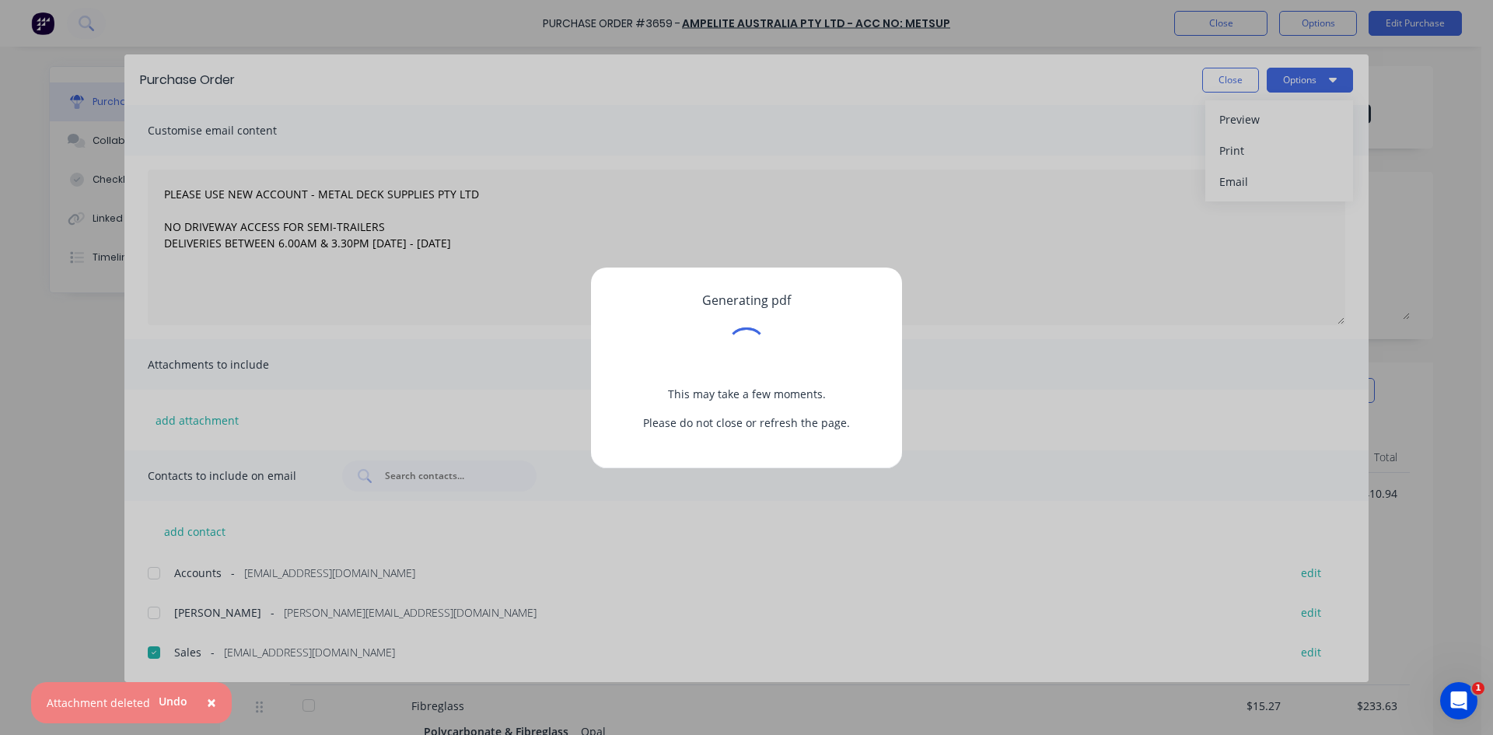
type textarea "x"
type textarea "PLEASE USE NEW ACCOUNT - METAL DECK SUPPLIES PTY LTD NO DRIVEWAY ACCESS FOR SEM…"
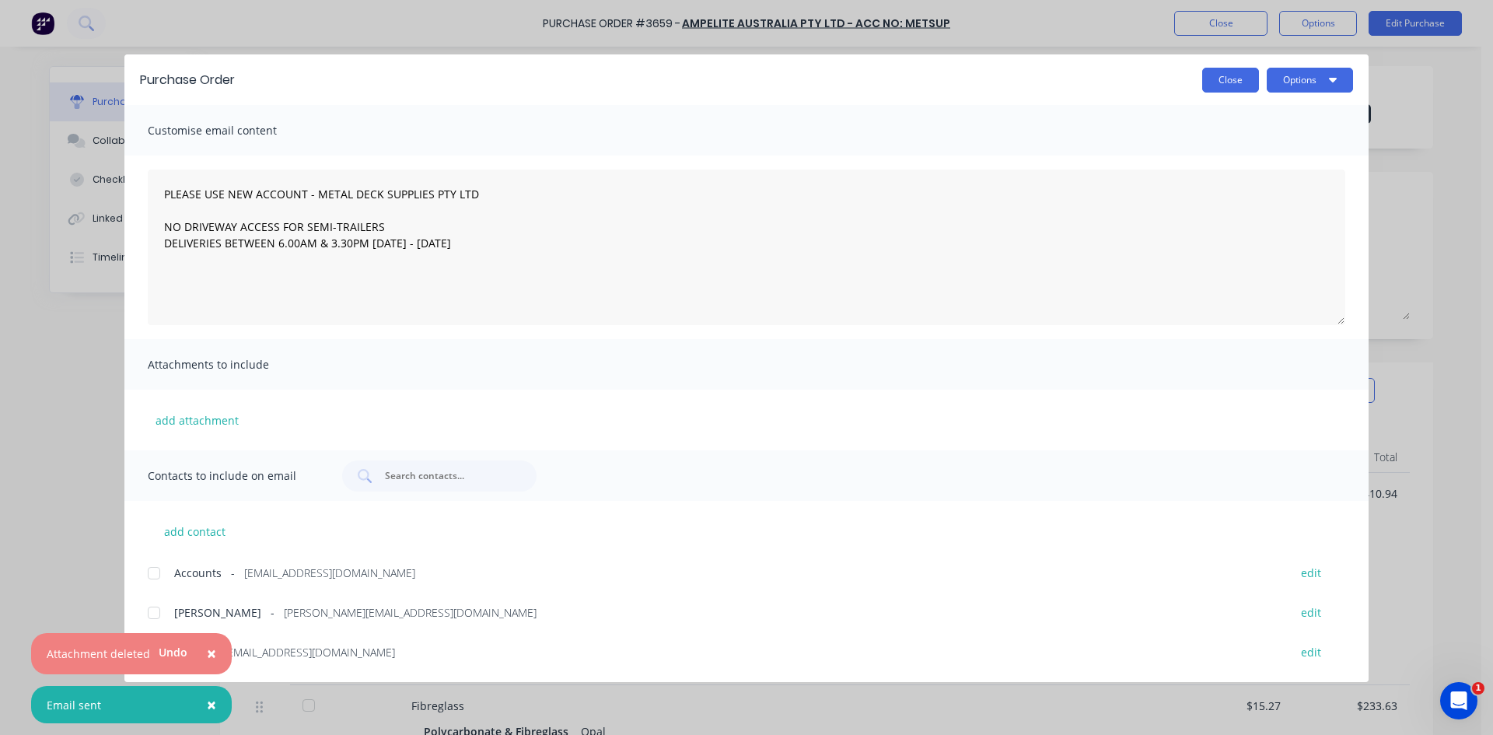
click at [1217, 84] on button "Close" at bounding box center [1230, 80] width 57 height 25
type textarea "x"
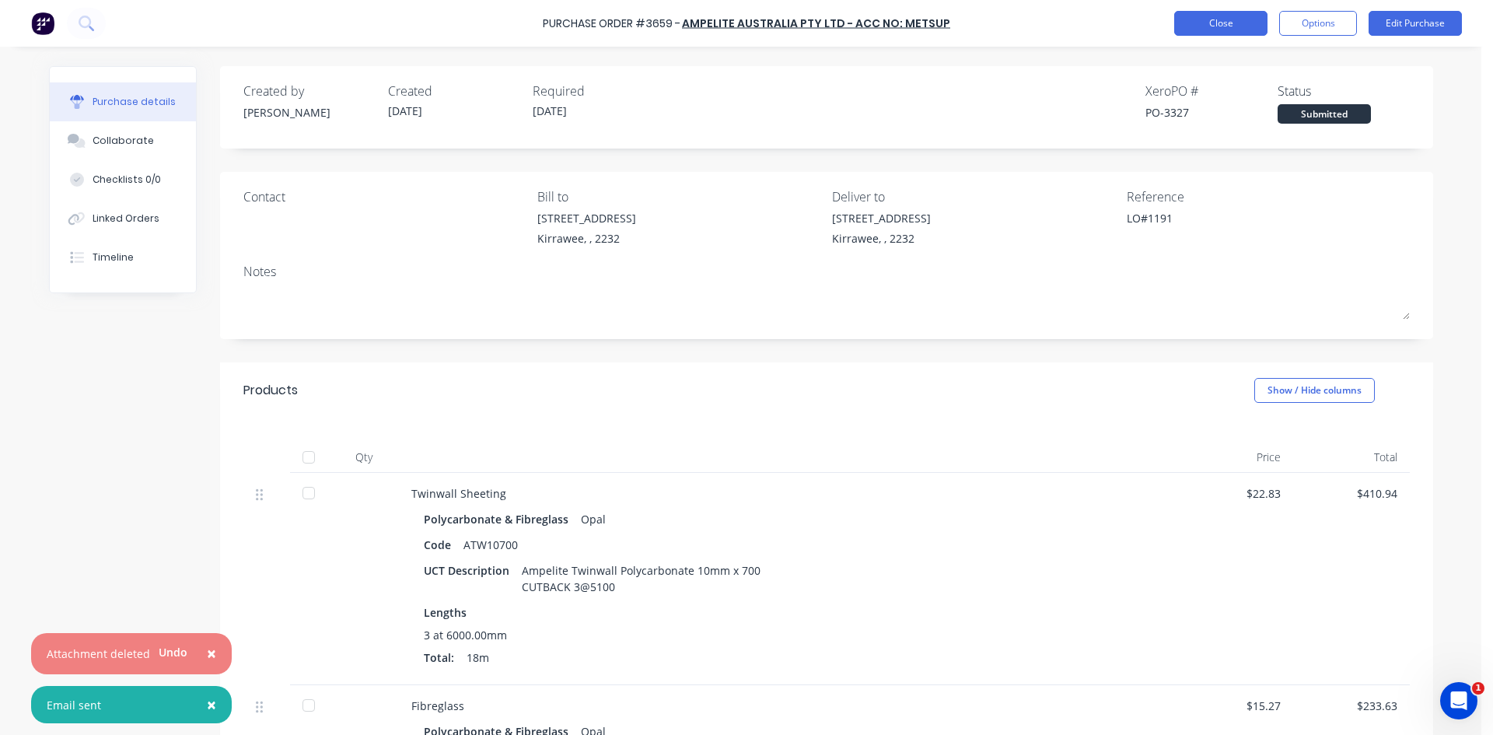
click at [1202, 12] on button "Close" at bounding box center [1220, 23] width 93 height 25
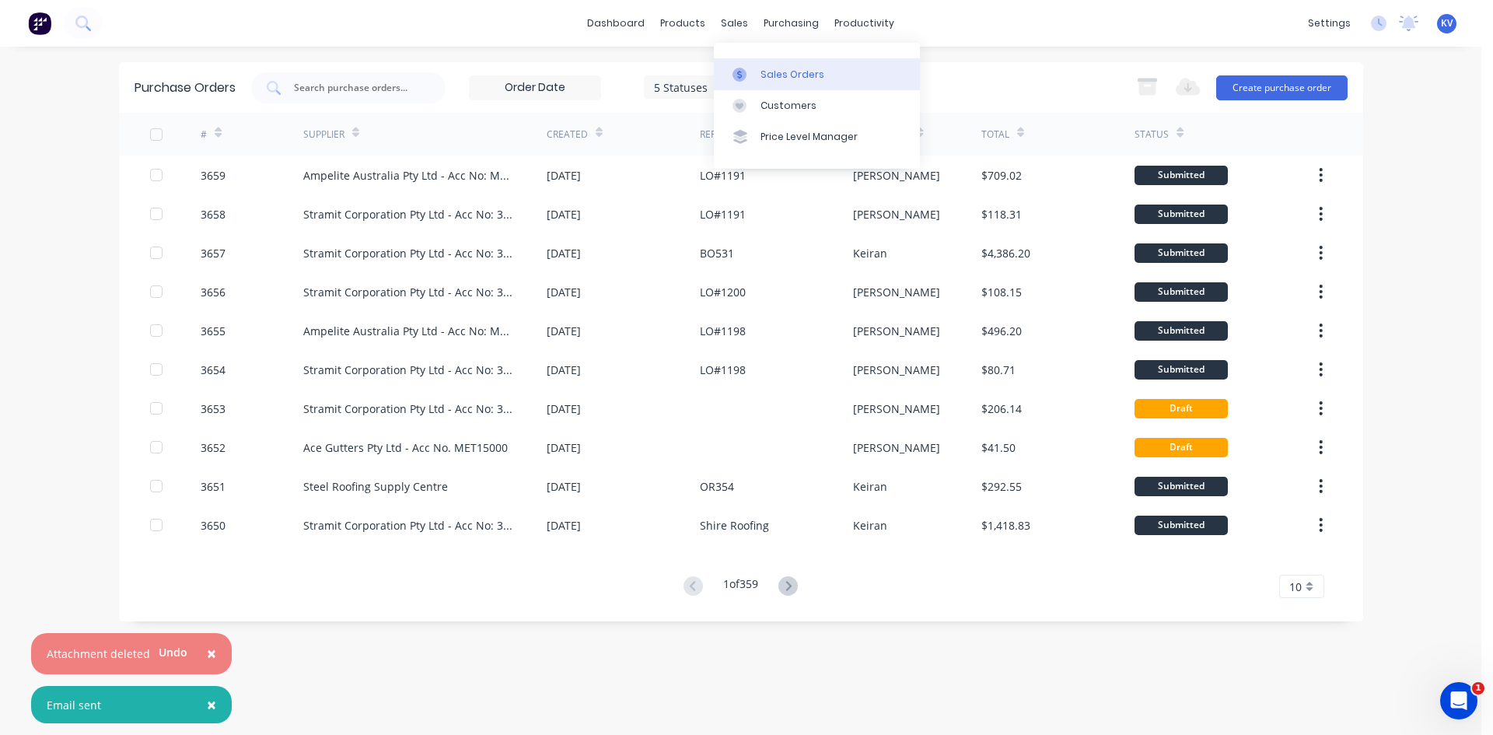
click at [744, 72] on icon at bounding box center [740, 75] width 14 height 14
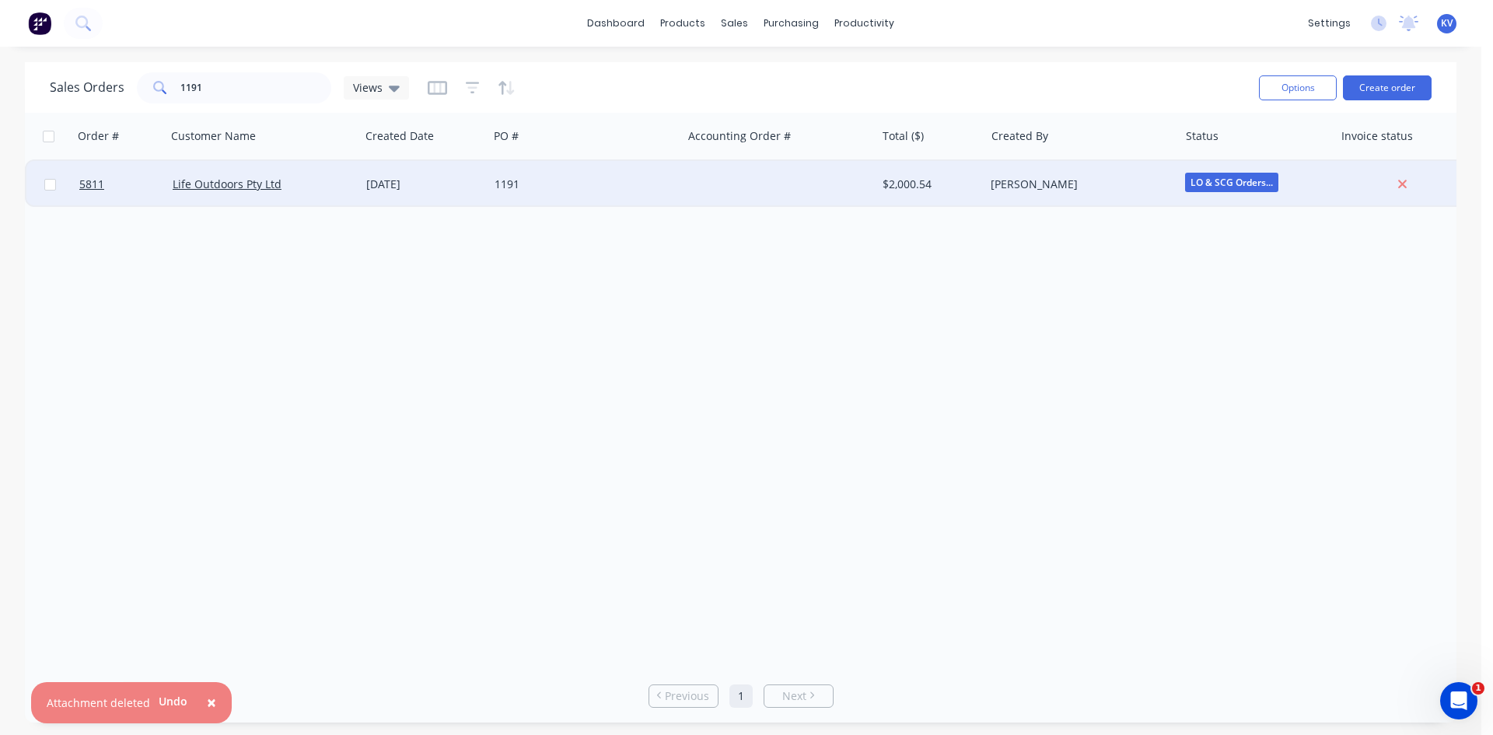
click at [1231, 177] on span "LO & SCG Orders..." at bounding box center [1231, 182] width 93 height 19
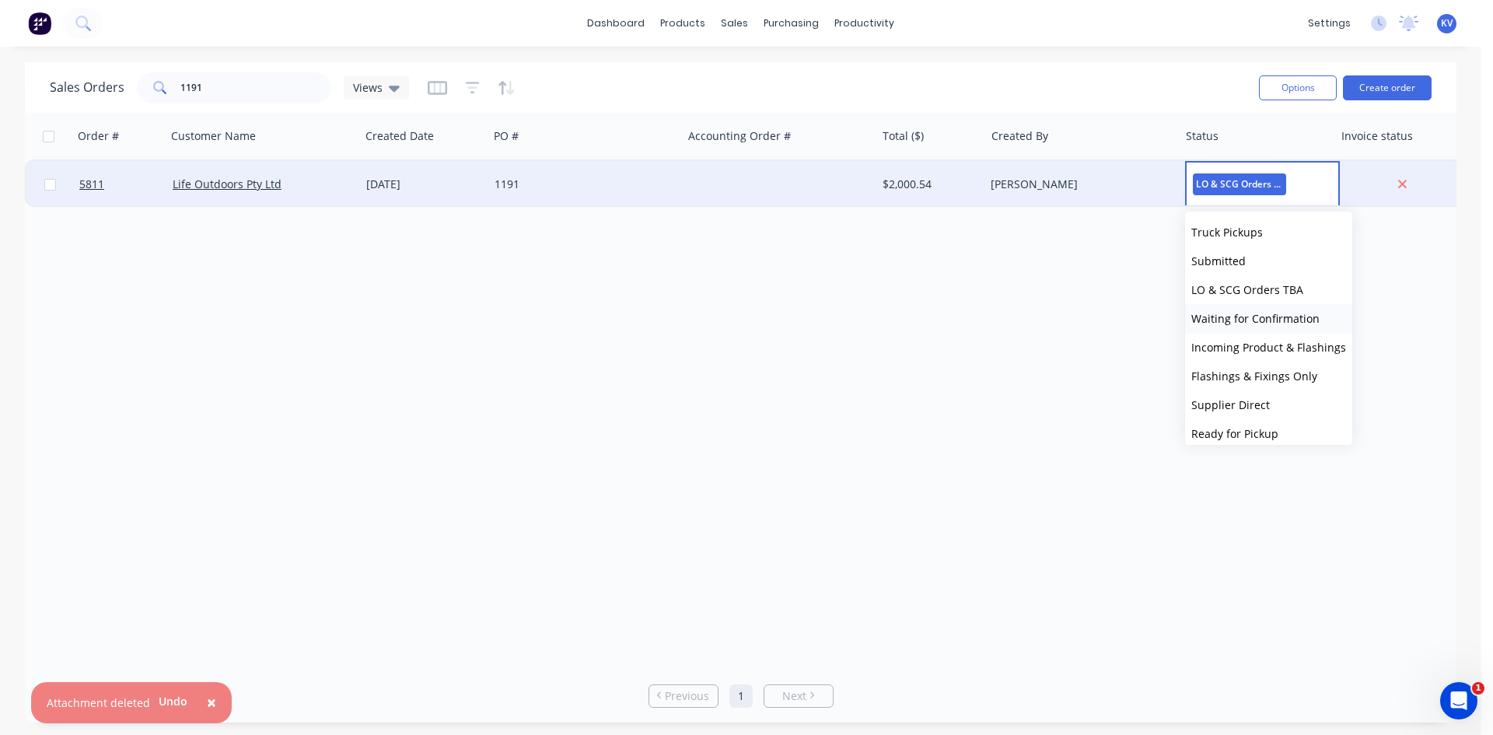
click at [1230, 322] on span "Waiting for Confirmation" at bounding box center [1256, 318] width 128 height 15
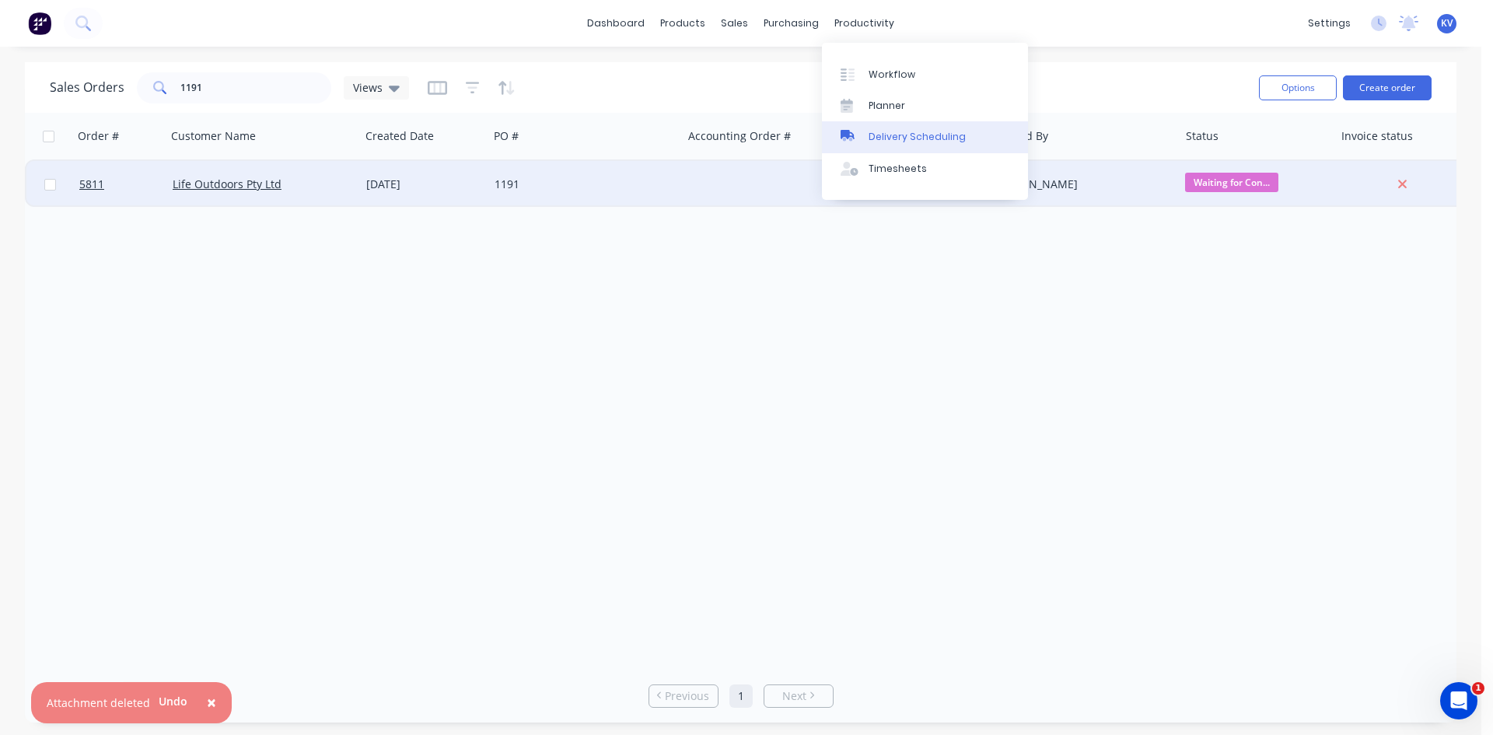
click at [897, 134] on div "Delivery Scheduling" at bounding box center [917, 137] width 97 height 14
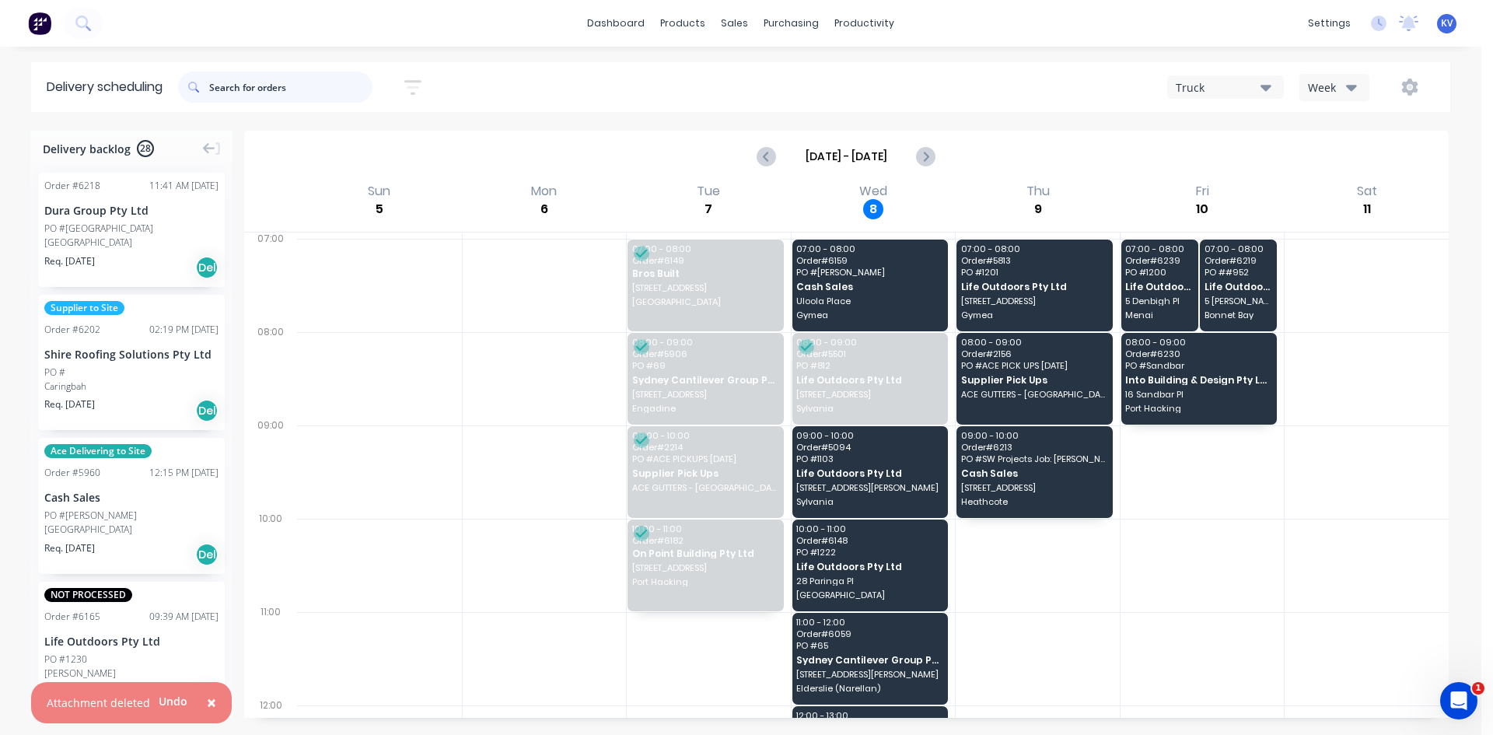
click at [247, 90] on input "text" at bounding box center [290, 87] width 163 height 31
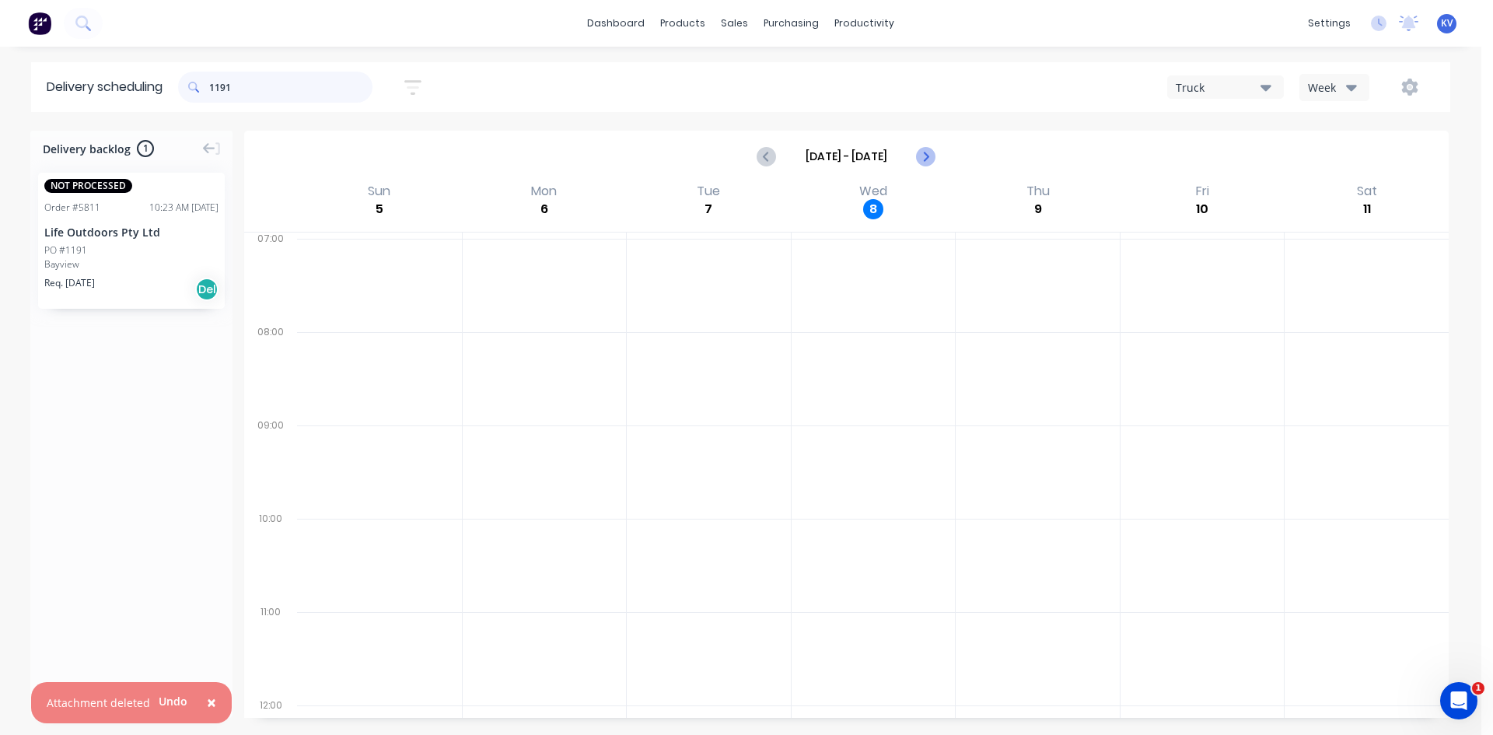
type input "1191"
click at [921, 149] on icon "Next page" at bounding box center [925, 156] width 19 height 19
type input "[DATE] - [DATE]"
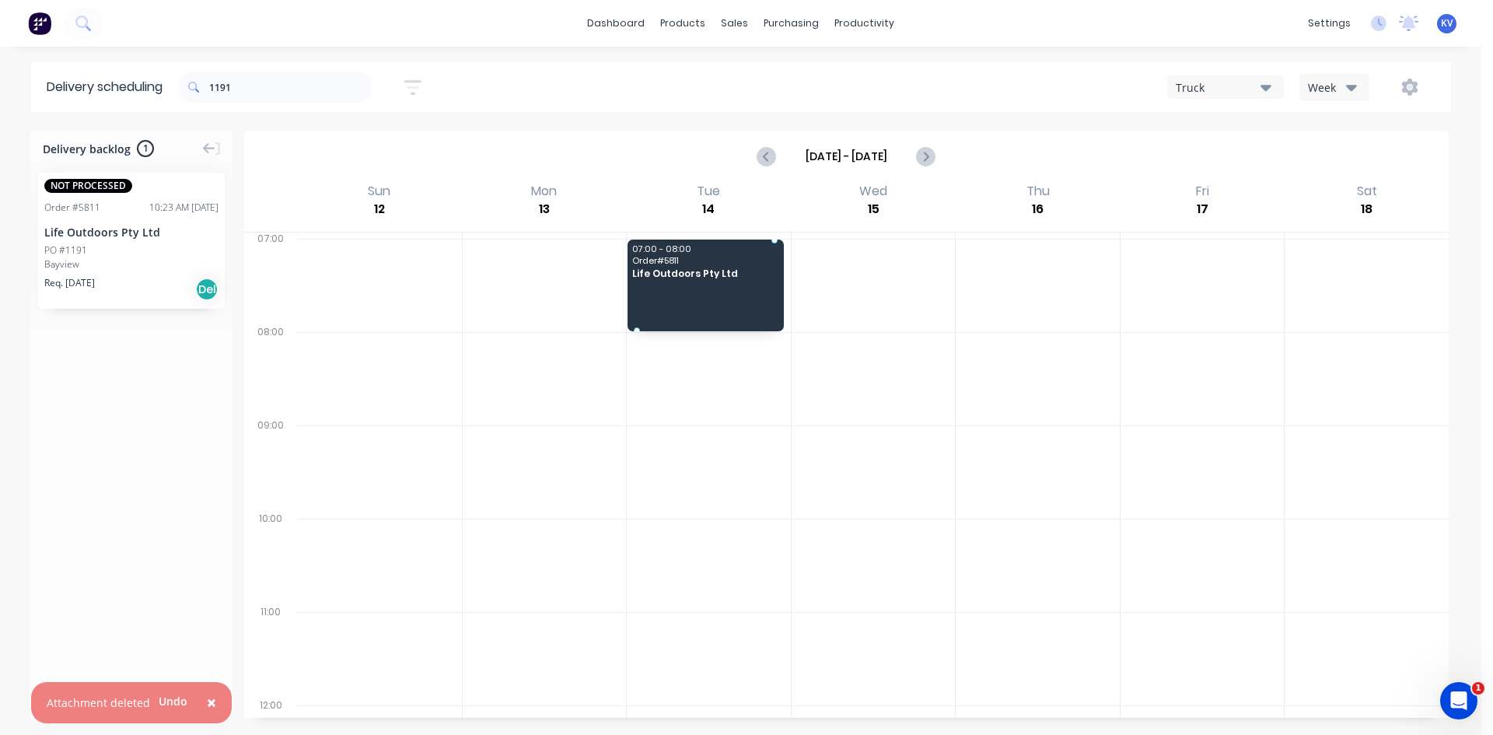
drag, startPoint x: 93, startPoint y: 253, endPoint x: 656, endPoint y: 243, distance: 563.2
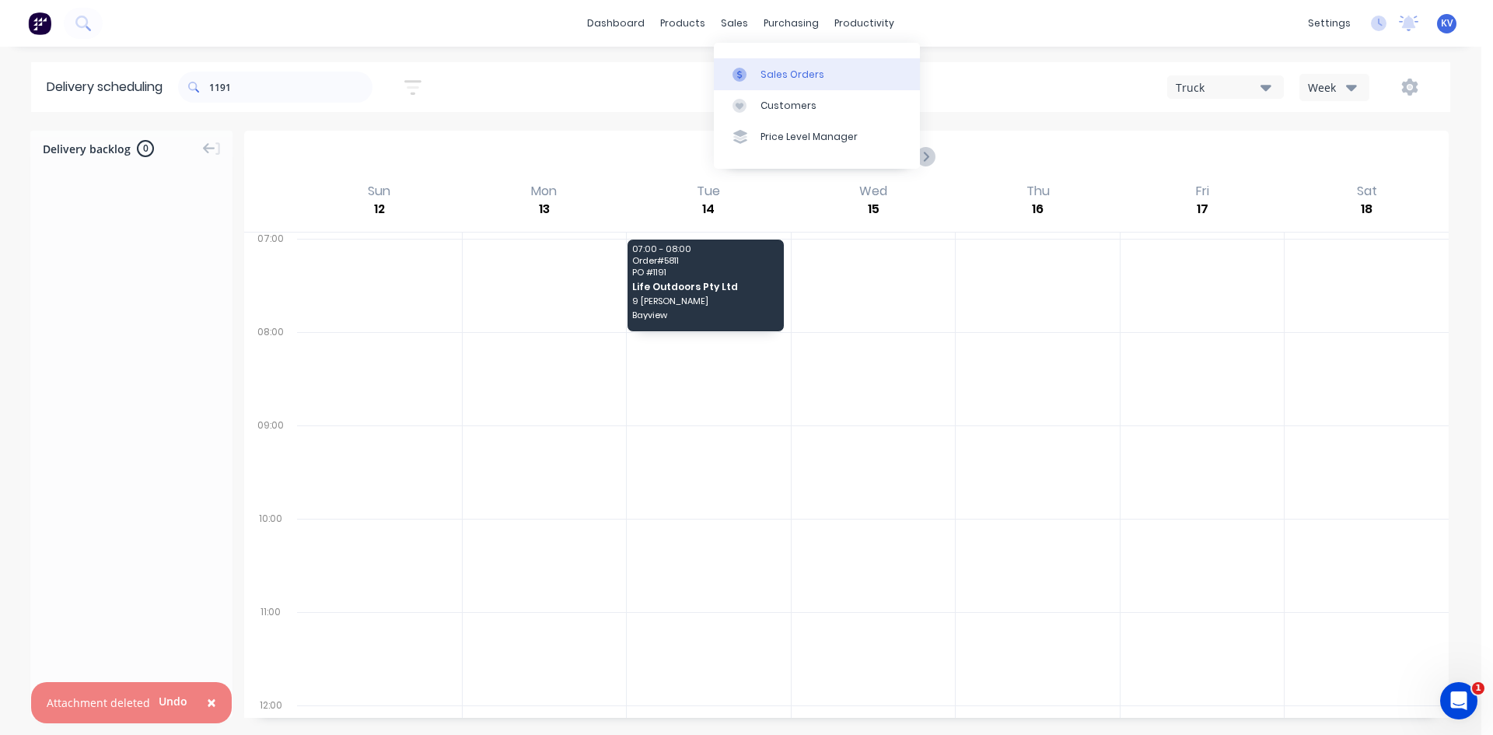
click at [740, 59] on link "Sales Orders" at bounding box center [817, 73] width 206 height 31
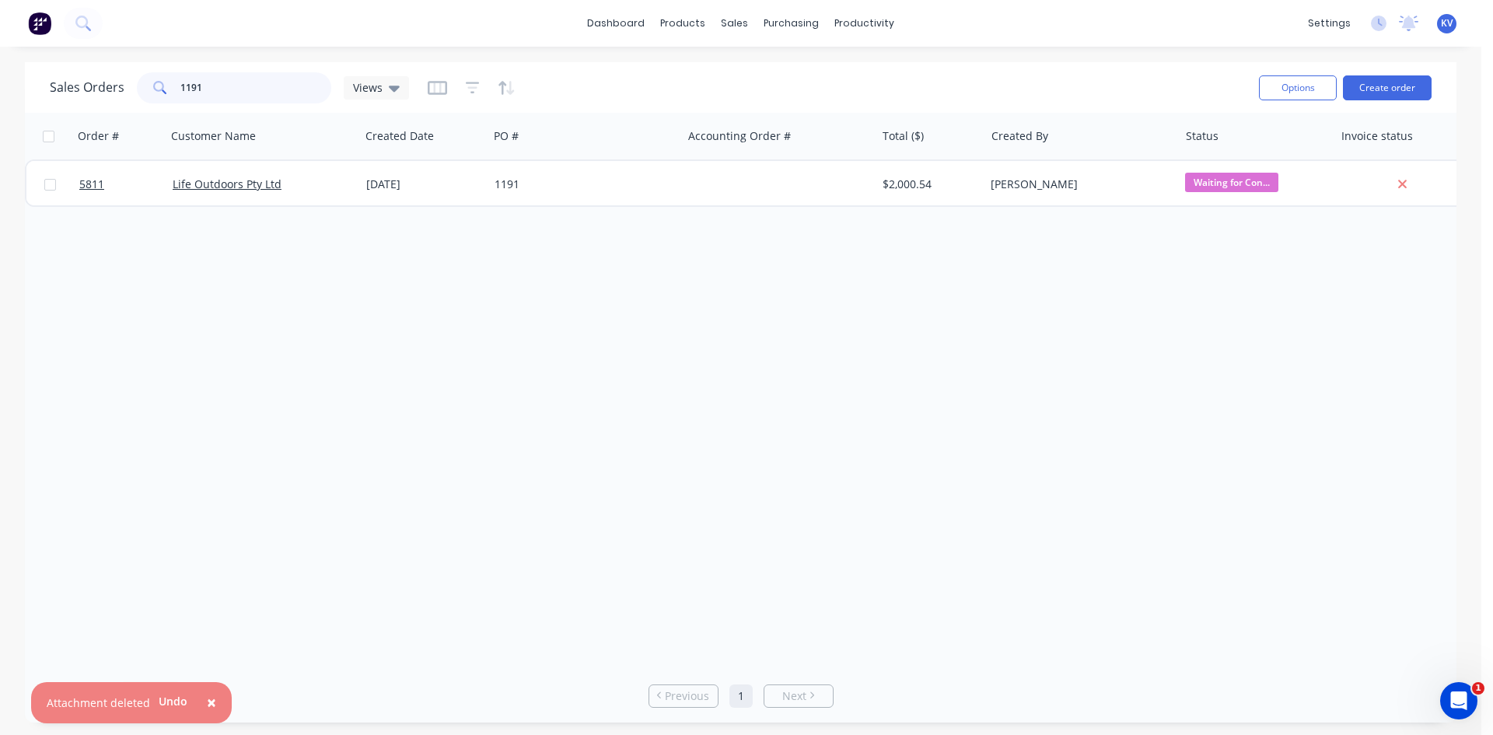
drag, startPoint x: 246, startPoint y: 89, endPoint x: 29, endPoint y: 65, distance: 218.2
click at [29, 65] on div "Sales Orders 1191 Views Options Create order" at bounding box center [741, 87] width 1432 height 51
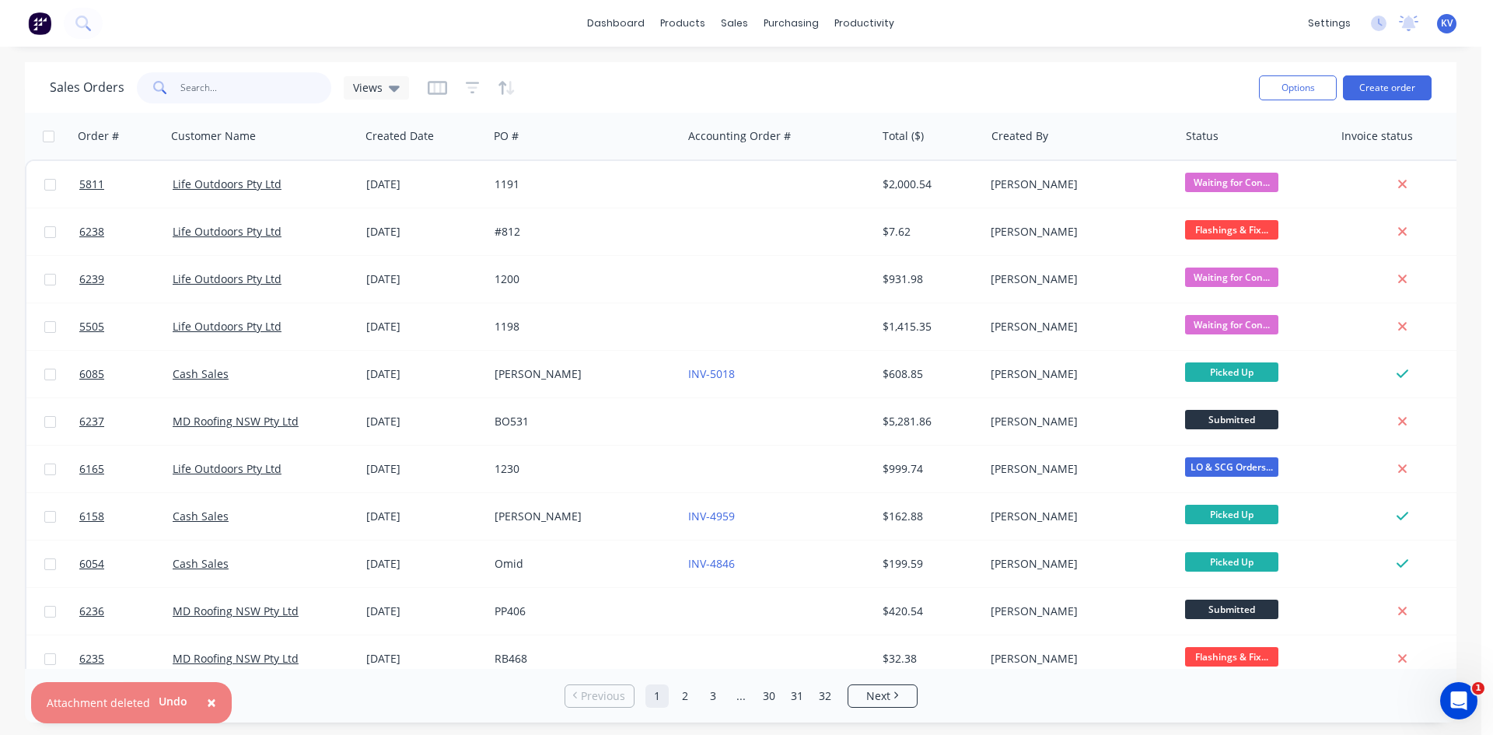
click at [257, 86] on input "text" at bounding box center [256, 87] width 152 height 31
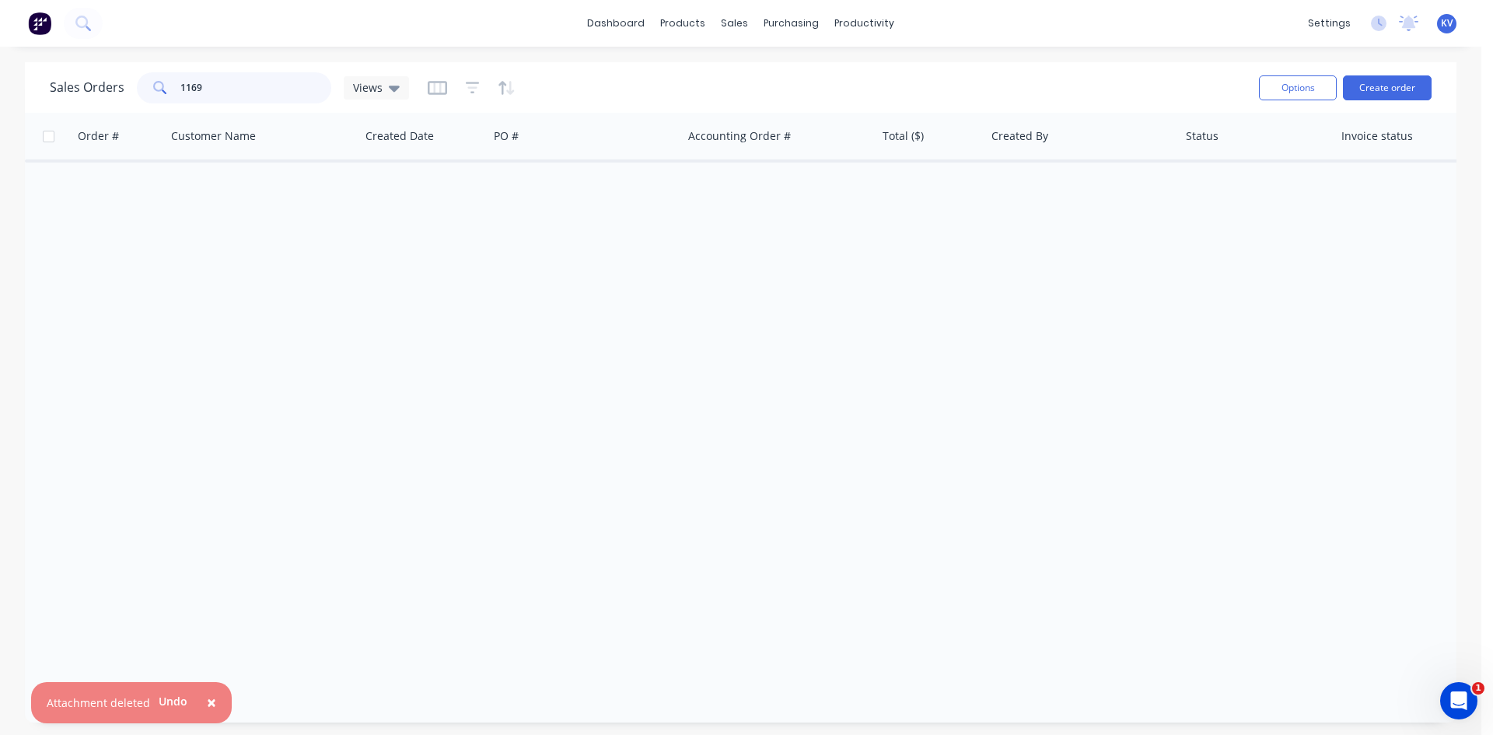
type input "1169"
click at [730, 23] on div "sales" at bounding box center [734, 23] width 43 height 23
click at [767, 78] on div "Sales Orders" at bounding box center [793, 75] width 64 height 14
click at [251, 89] on input "1169" at bounding box center [256, 87] width 152 height 31
click at [1384, 88] on button "Create order" at bounding box center [1387, 87] width 89 height 25
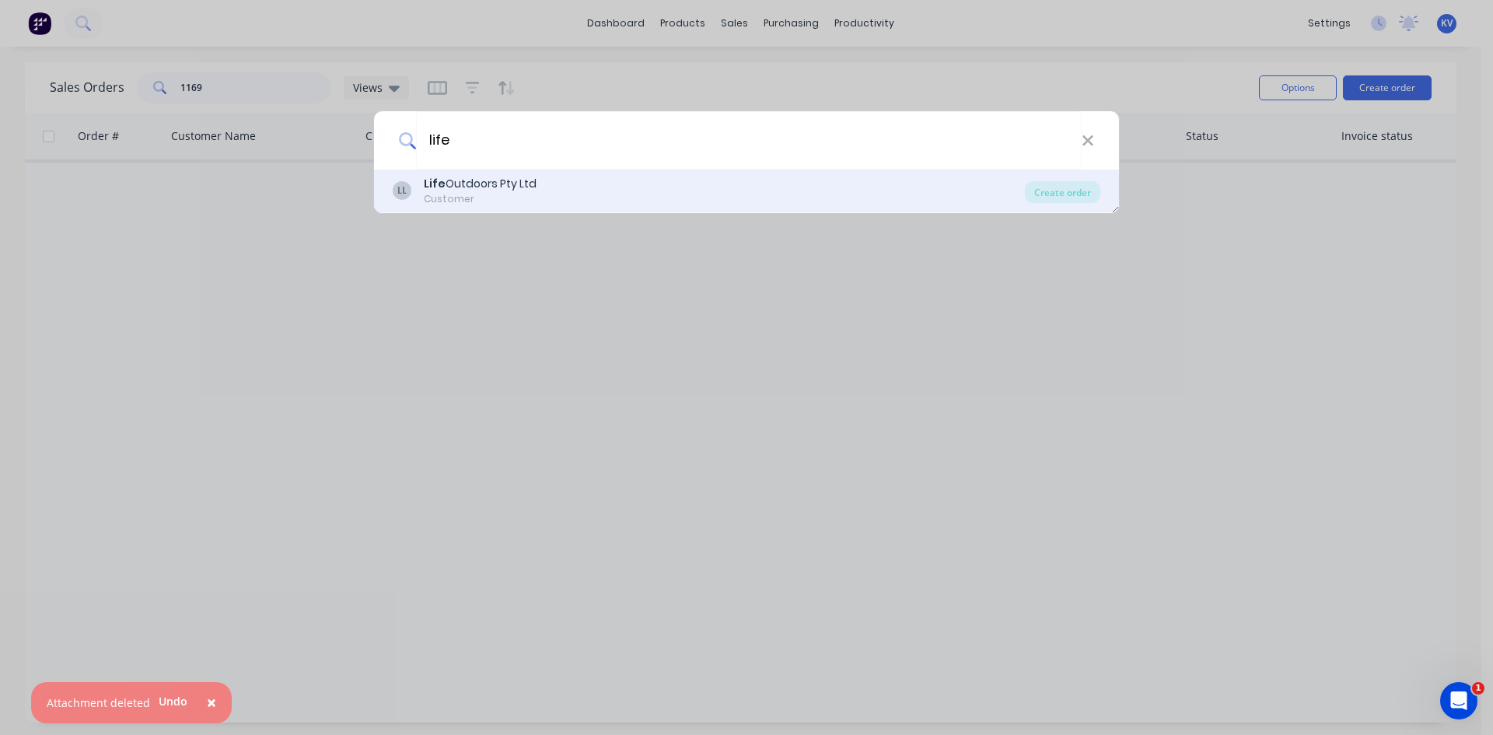
type input "life"
click at [608, 187] on div "LL Life Outdoors Pty Ltd Customer" at bounding box center [709, 191] width 632 height 30
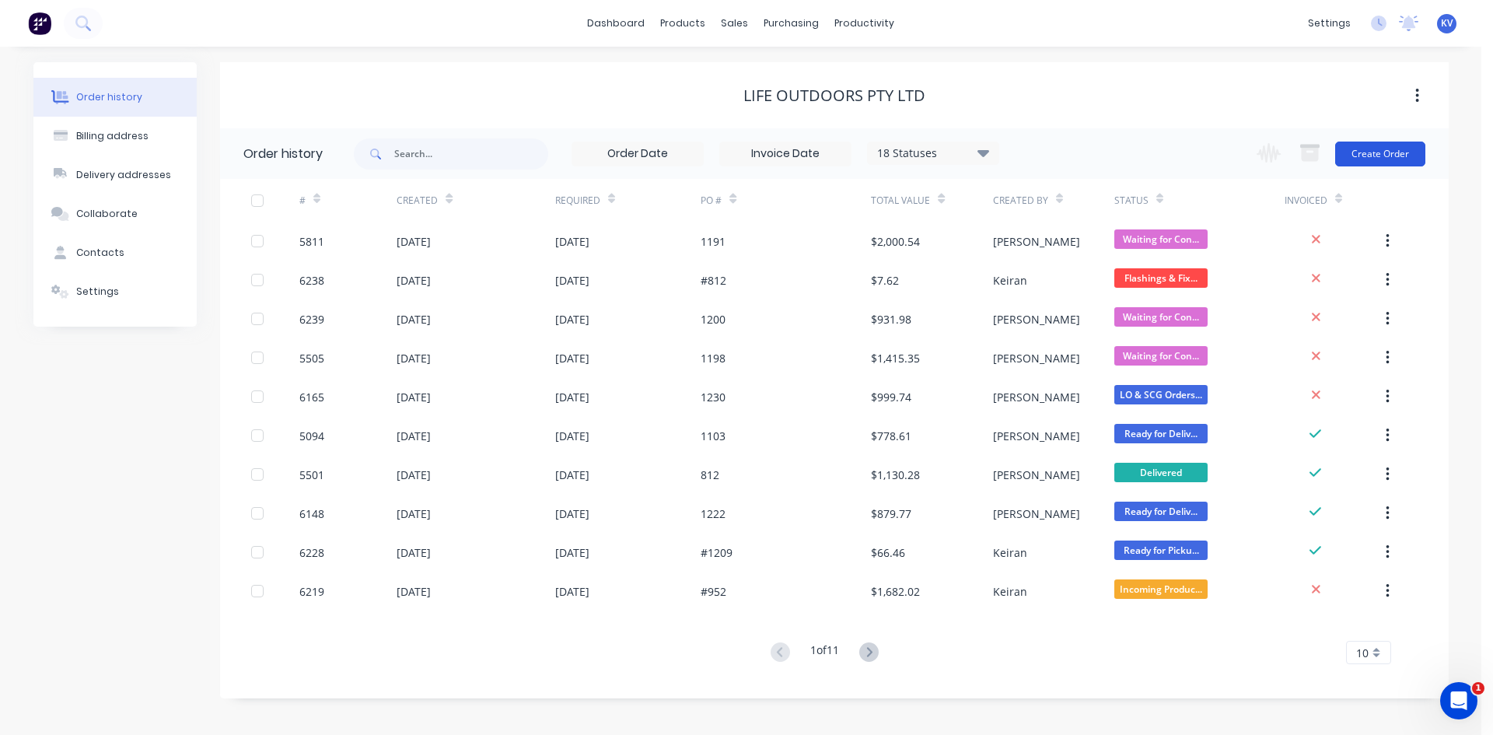
click at [1371, 153] on button "Create Order" at bounding box center [1380, 154] width 90 height 25
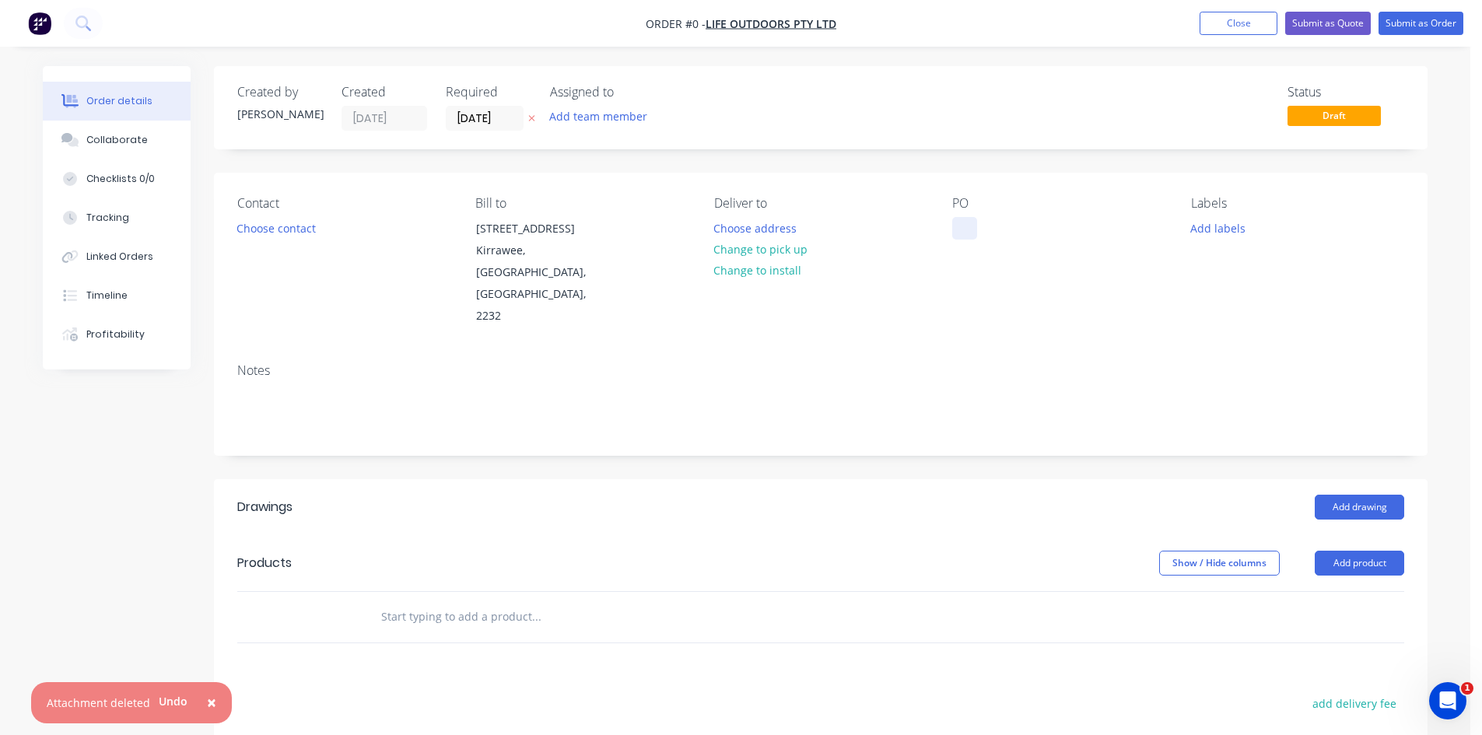
click at [962, 226] on div at bounding box center [964, 228] width 25 height 23
click at [959, 512] on div "Order details Collaborate Checklists 0/0 Tracking Linked Orders Timeline Profit…" at bounding box center [735, 553] width 1416 height 974
click at [770, 231] on button "Choose address" at bounding box center [755, 227] width 100 height 21
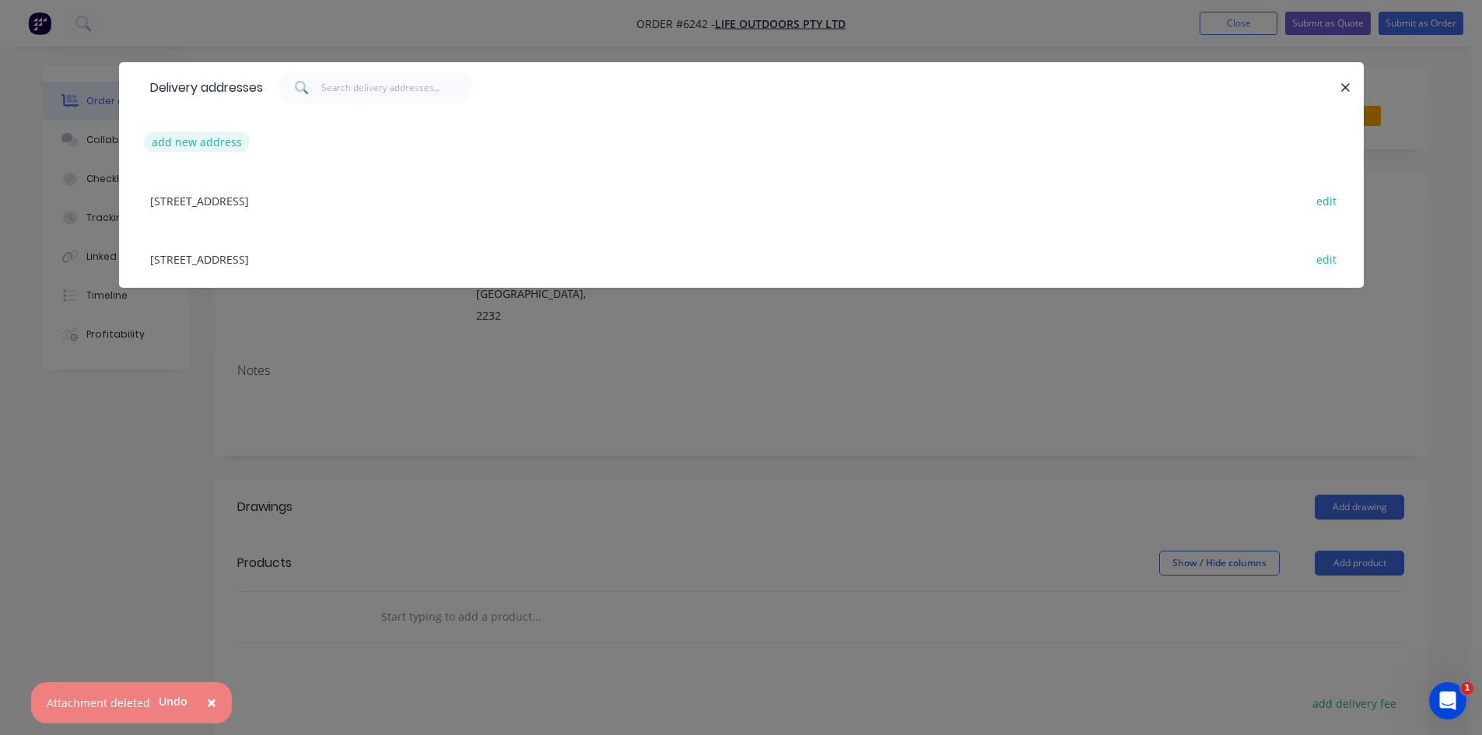
click at [172, 141] on button "add new address" at bounding box center [197, 141] width 107 height 21
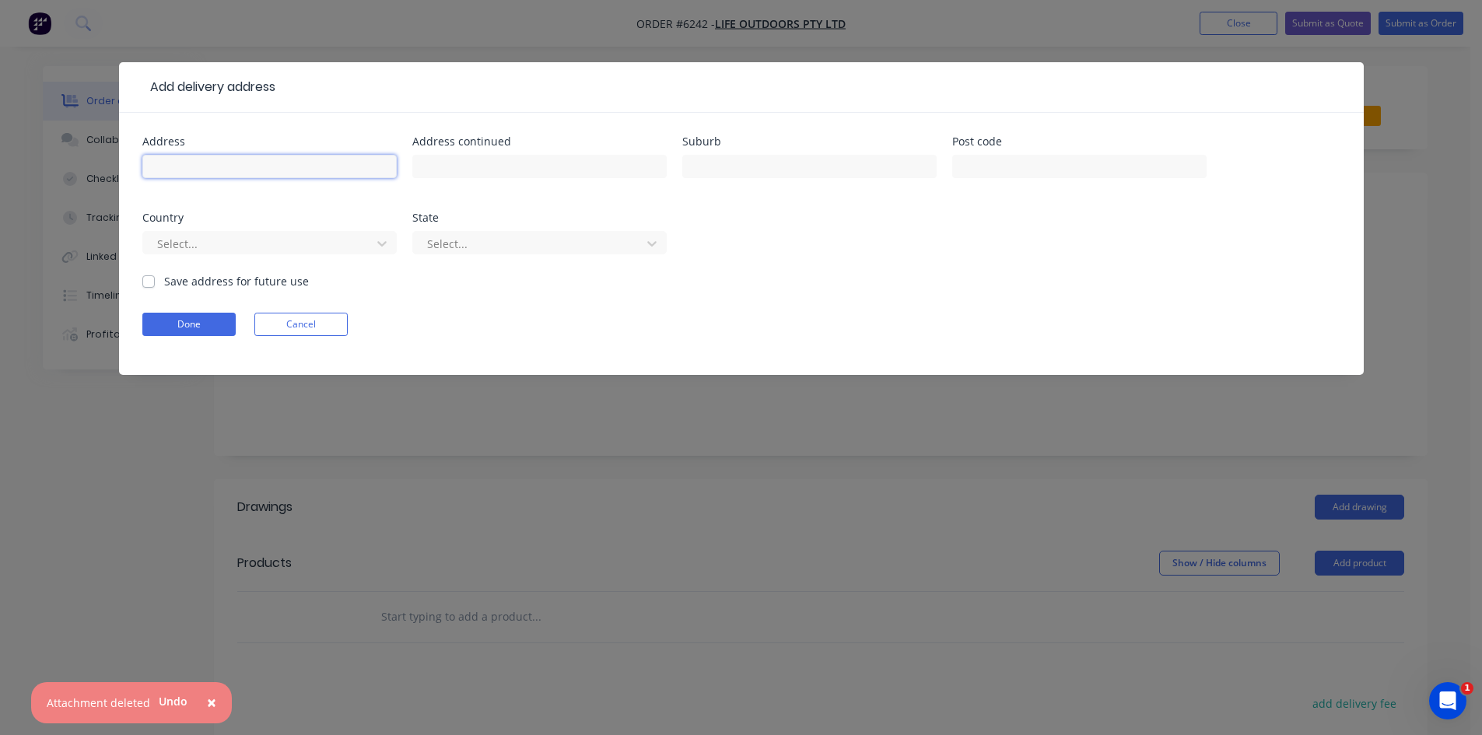
click at [226, 166] on input "text" at bounding box center [269, 166] width 254 height 23
type input "[STREET_ADDRESS]"
type input "[PERSON_NAME]"
click at [187, 337] on form "Address [STREET_ADDRESS] Address continued Suburb Miranda Post code Country Sel…" at bounding box center [741, 255] width 1198 height 239
click at [191, 322] on button "Done" at bounding box center [188, 324] width 93 height 23
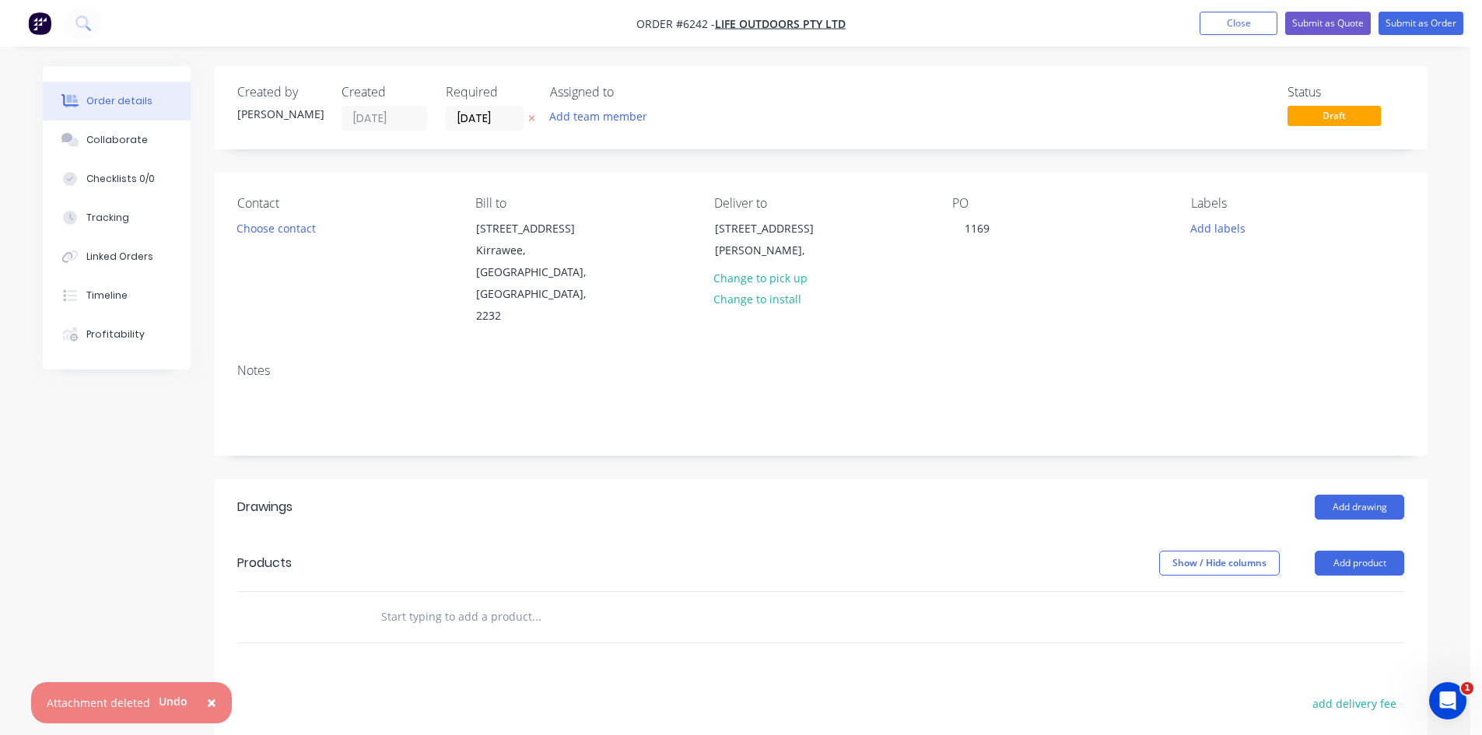
click at [455, 601] on input "text" at bounding box center [535, 616] width 311 height 31
click at [1335, 495] on button "Add drawing" at bounding box center [1358, 507] width 89 height 25
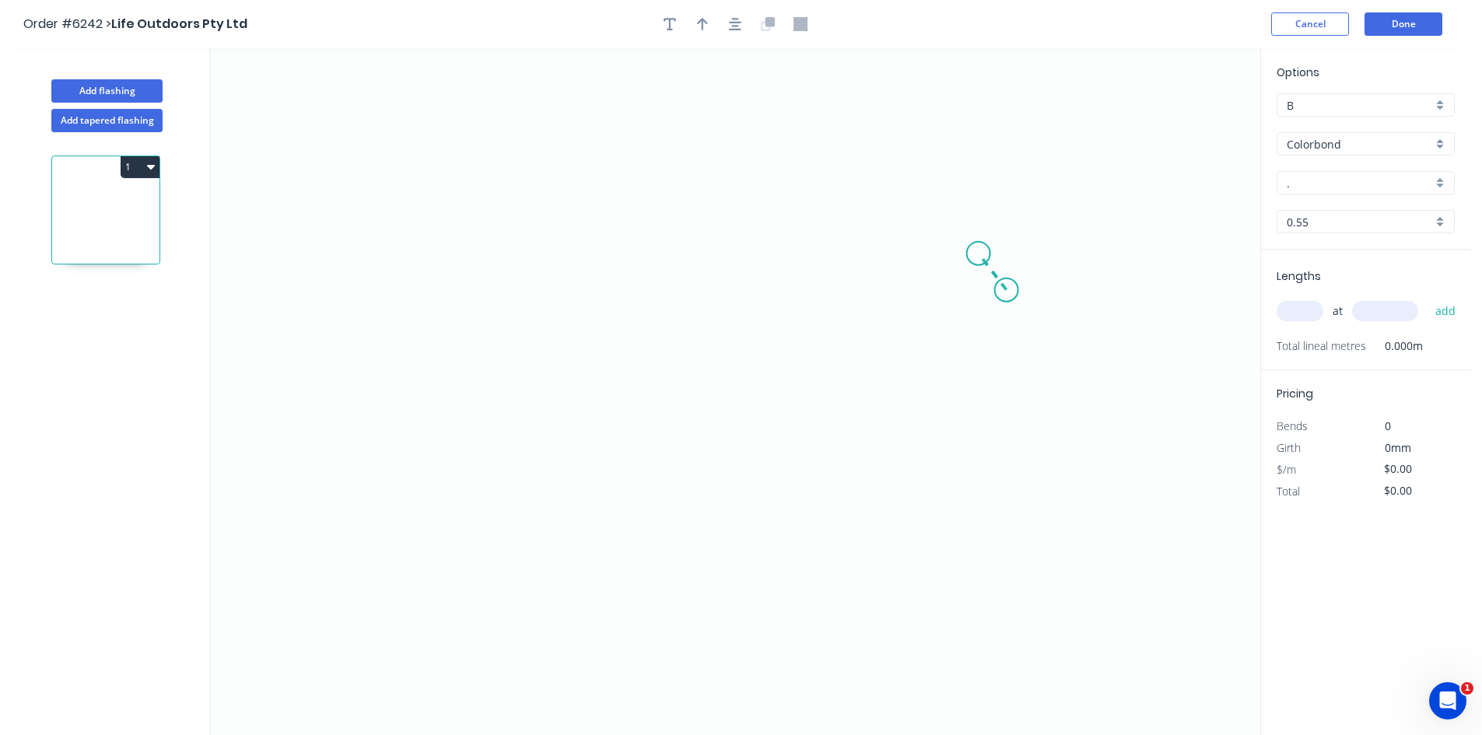
drag, startPoint x: 973, startPoint y: 242, endPoint x: 978, endPoint y: 254, distance: 12.9
click at [978, 254] on icon "0" at bounding box center [735, 391] width 1050 height 687
click at [422, 245] on icon "0 ?" at bounding box center [735, 391] width 1050 height 687
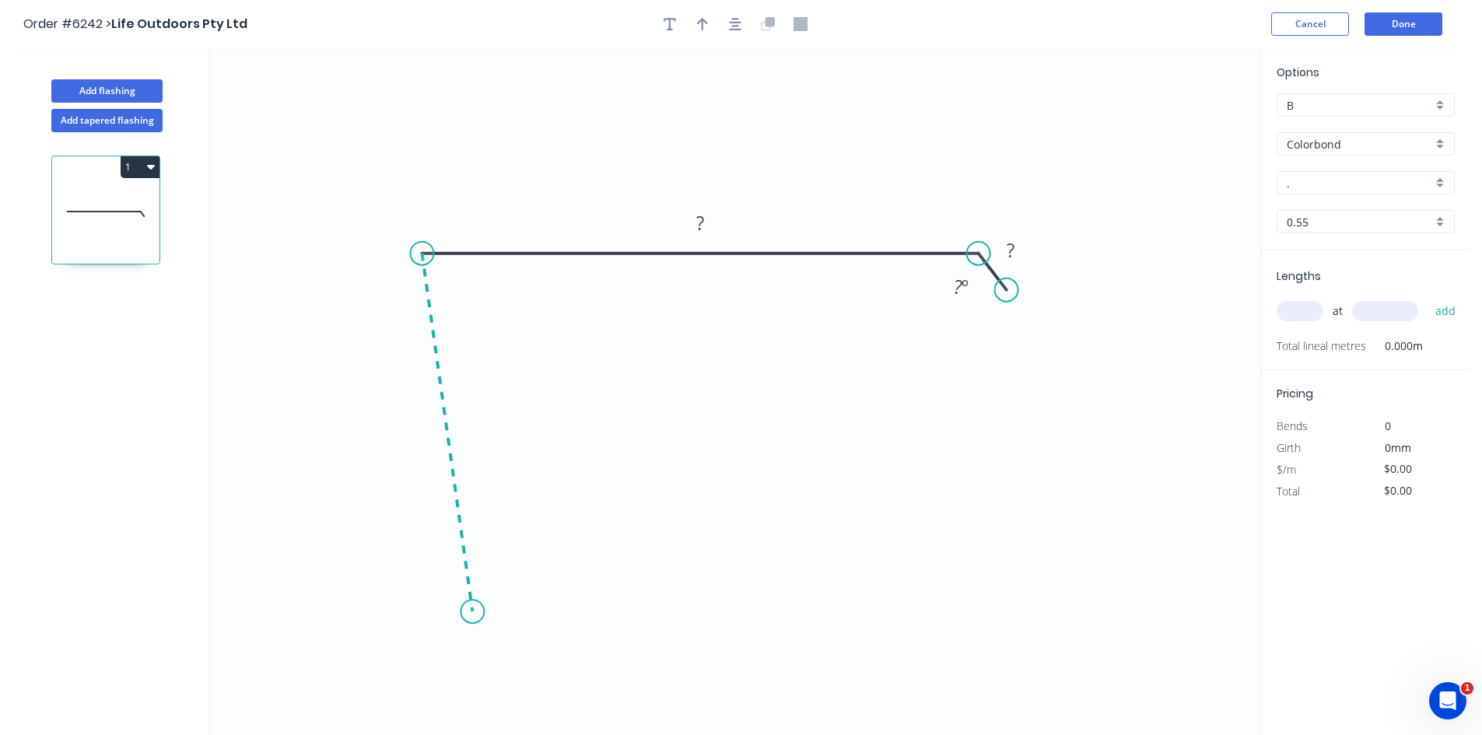
click at [472, 612] on icon "0 ? ? ? º" at bounding box center [735, 391] width 1050 height 687
click at [590, 579] on icon "0 ? ? ? ? º ? º" at bounding box center [735, 391] width 1050 height 687
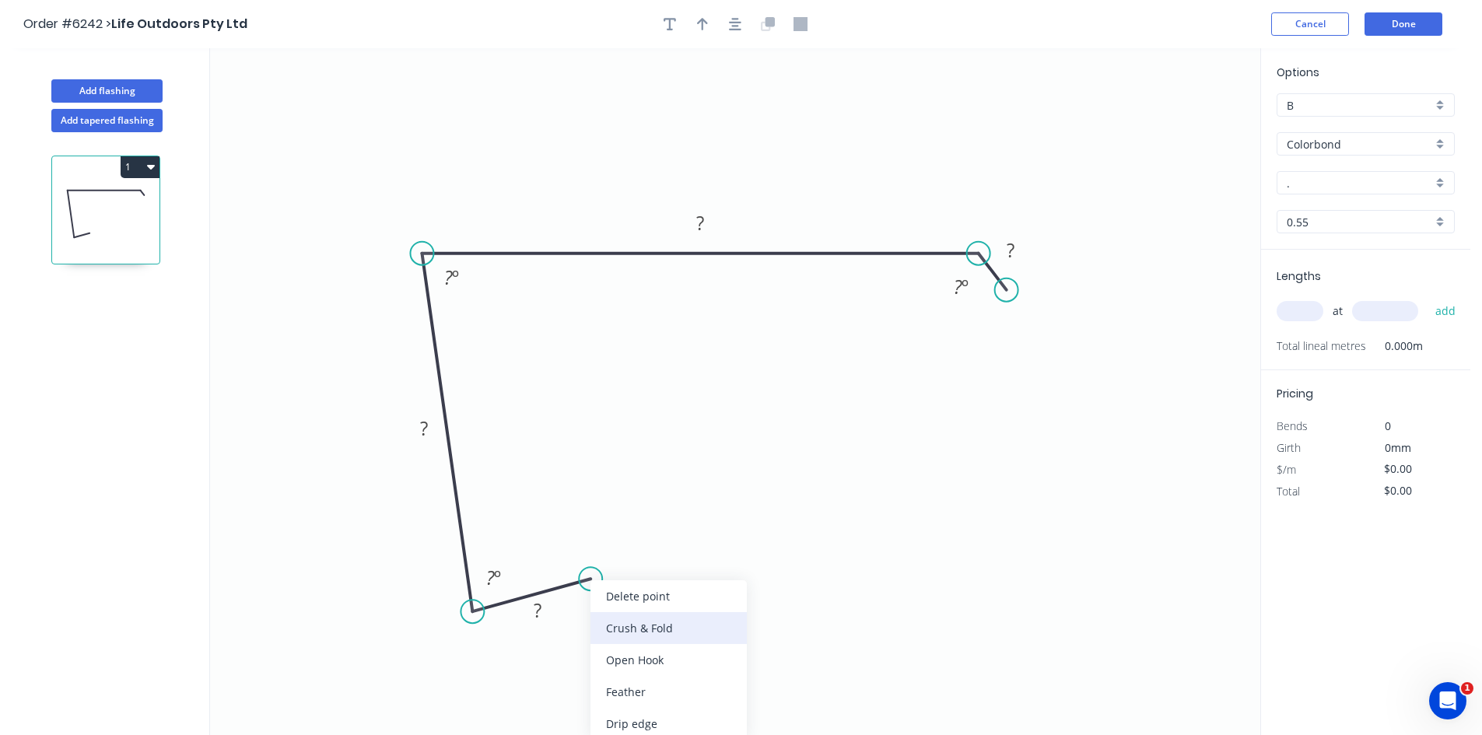
click at [616, 628] on div "Crush & Fold" at bounding box center [668, 628] width 156 height 32
click at [555, 620] on rect at bounding box center [538, 610] width 51 height 32
click at [545, 615] on rect at bounding box center [537, 611] width 31 height 22
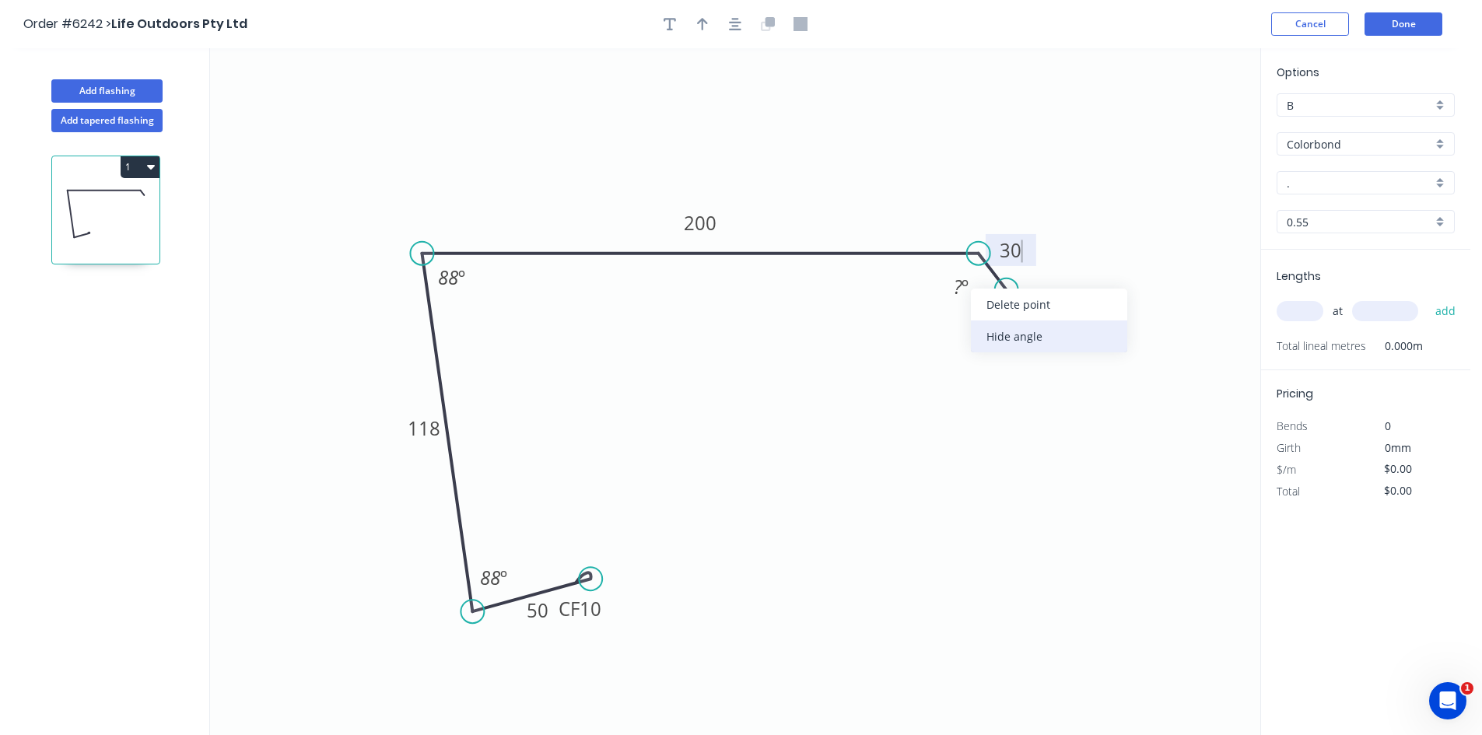
click at [1021, 335] on div "Hide angle" at bounding box center [1049, 336] width 156 height 32
type input "$21.92"
click at [1324, 191] on input "." at bounding box center [1358, 183] width 145 height 16
click at [1347, 200] on div "Ironstone" at bounding box center [1365, 212] width 177 height 27
type input "Ironstone"
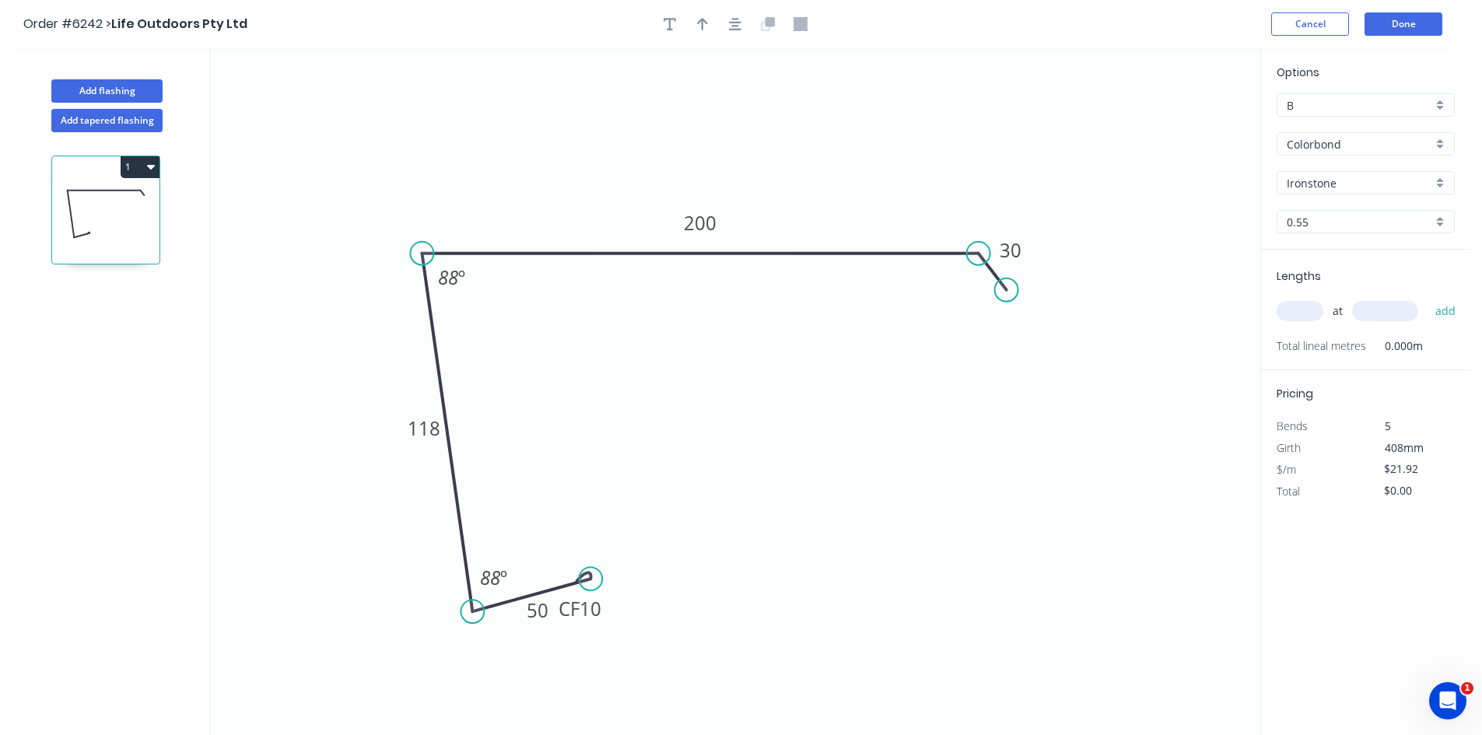
click at [1286, 307] on input "text" at bounding box center [1299, 311] width 47 height 20
type input "2"
type input "4100"
click at [1442, 303] on button "add" at bounding box center [1445, 311] width 37 height 26
type input "$179.74"
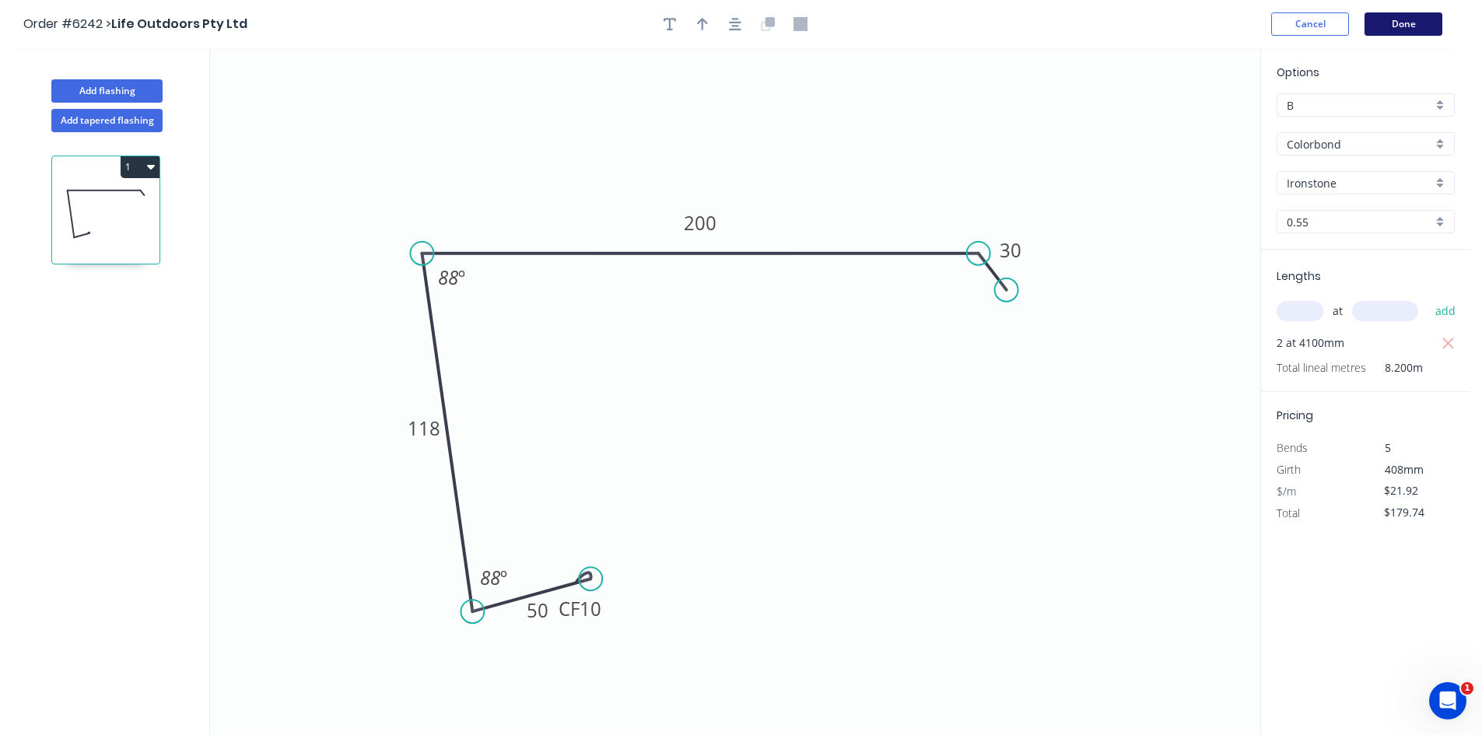
click at [1391, 23] on button "Done" at bounding box center [1403, 23] width 78 height 23
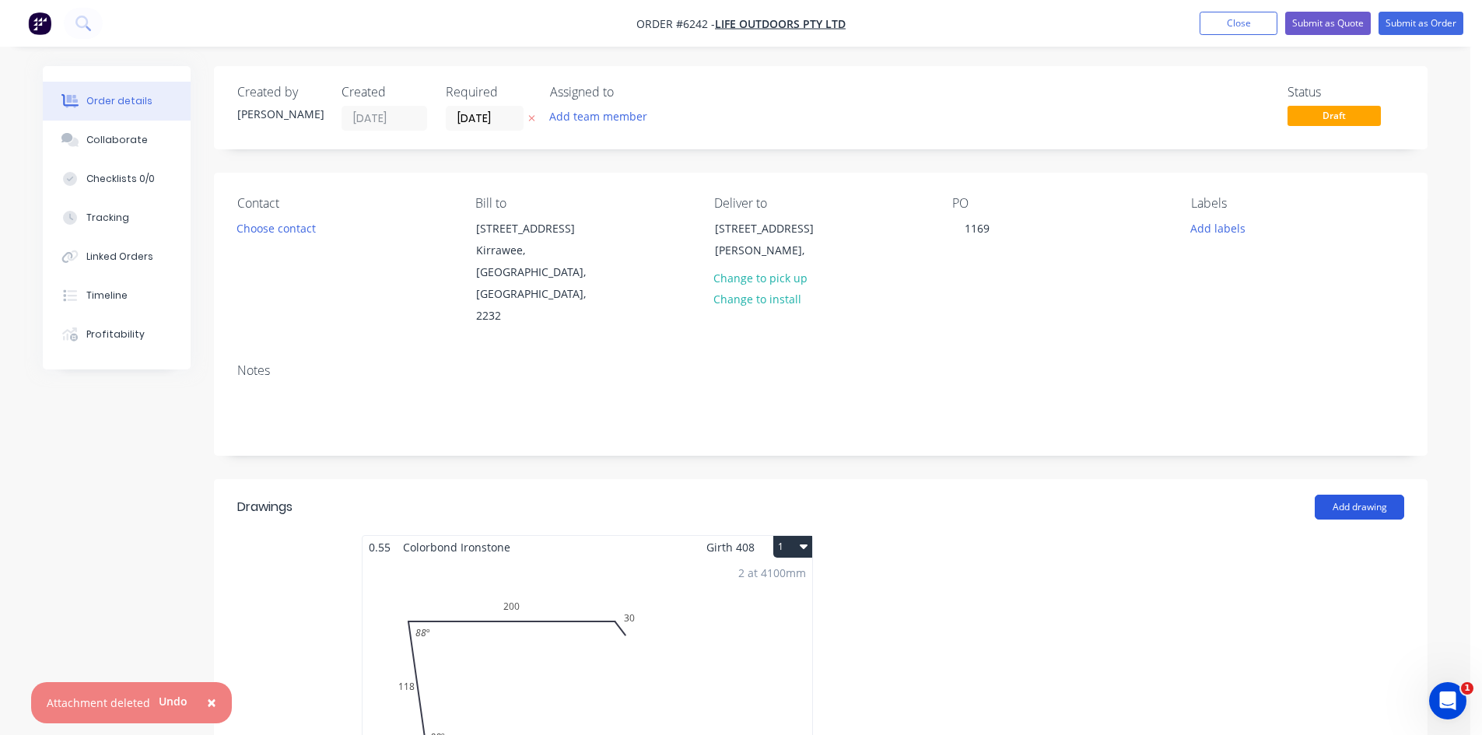
click at [1333, 495] on button "Add drawing" at bounding box center [1358, 507] width 89 height 25
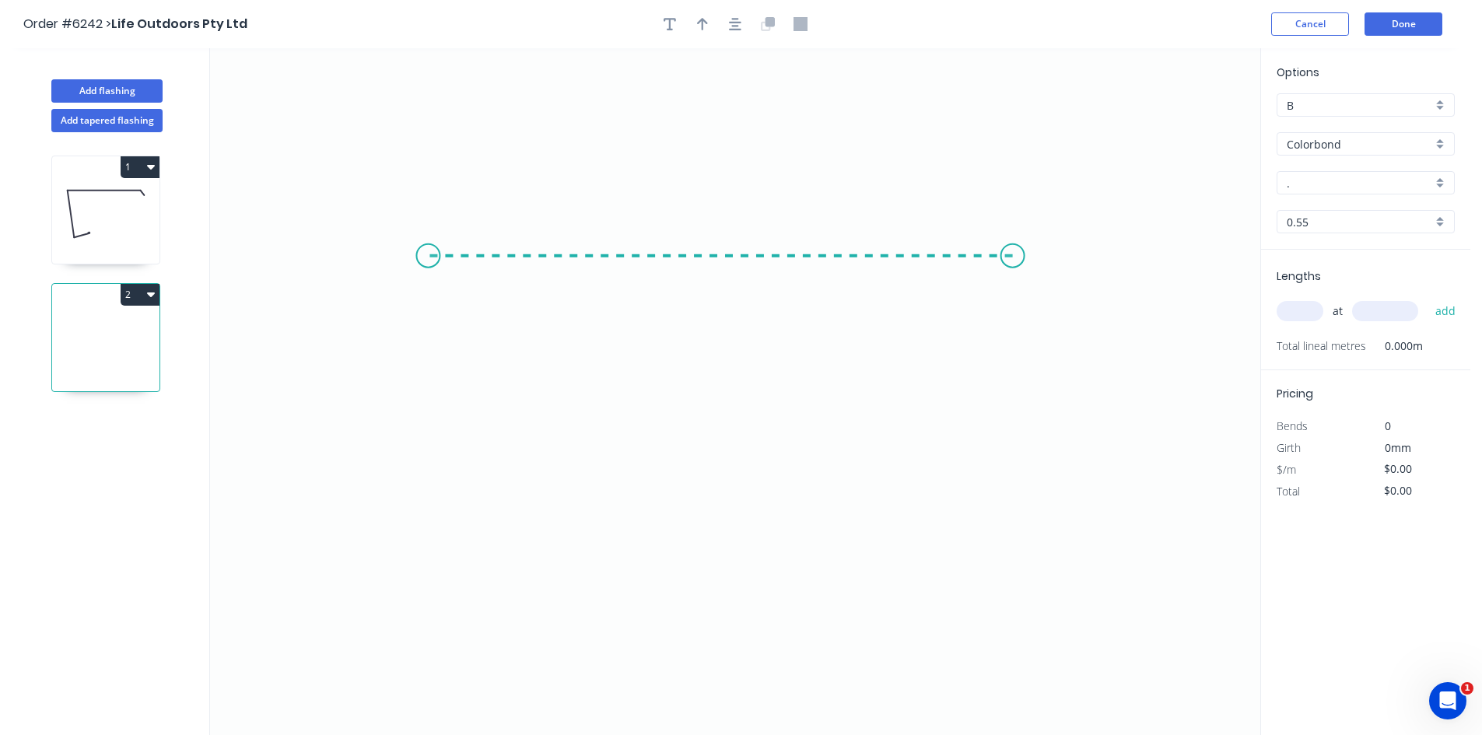
drag, startPoint x: 980, startPoint y: 263, endPoint x: 428, endPoint y: 249, distance: 552.4
click at [428, 249] on icon "0" at bounding box center [735, 391] width 1050 height 687
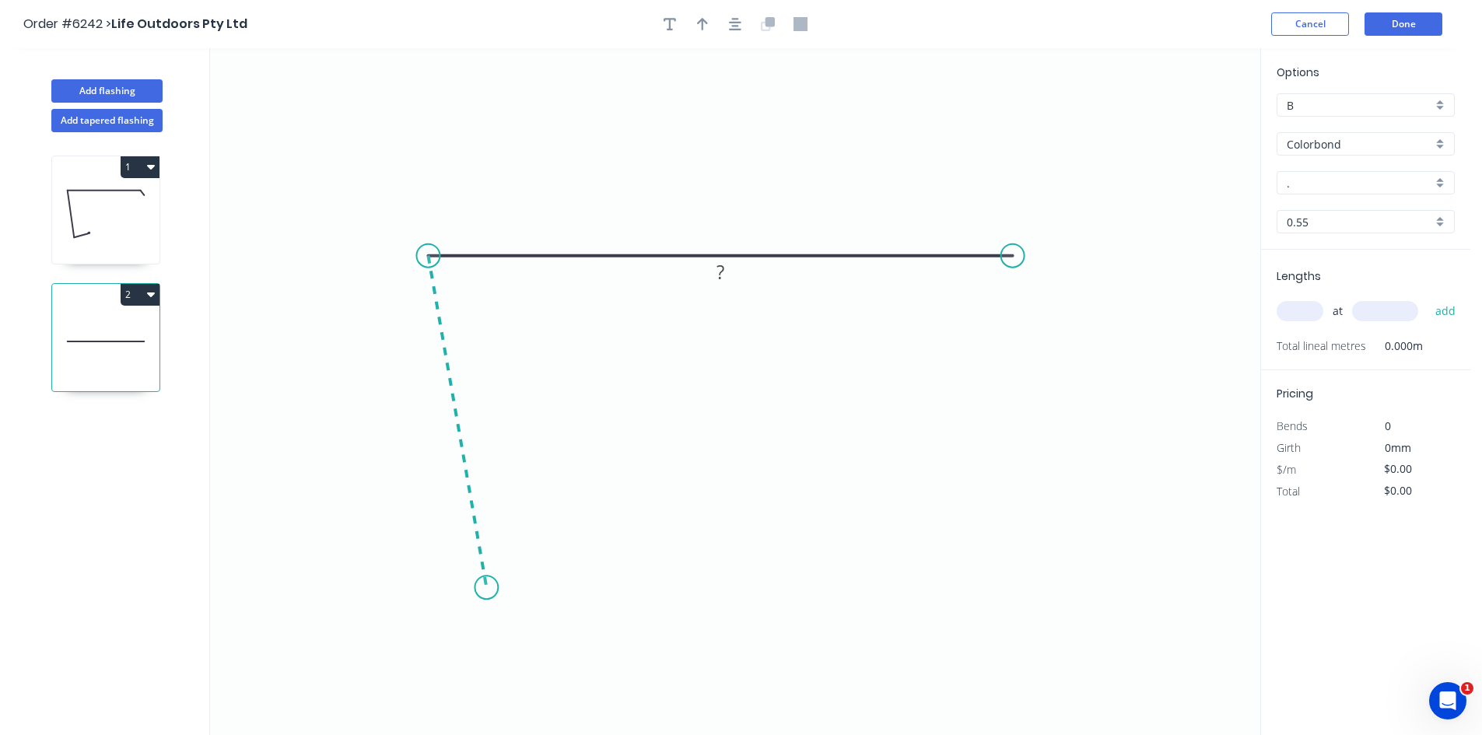
click at [486, 588] on icon "0 ?" at bounding box center [735, 391] width 1050 height 687
click at [605, 564] on icon "0 ? ? ? º" at bounding box center [735, 391] width 1050 height 687
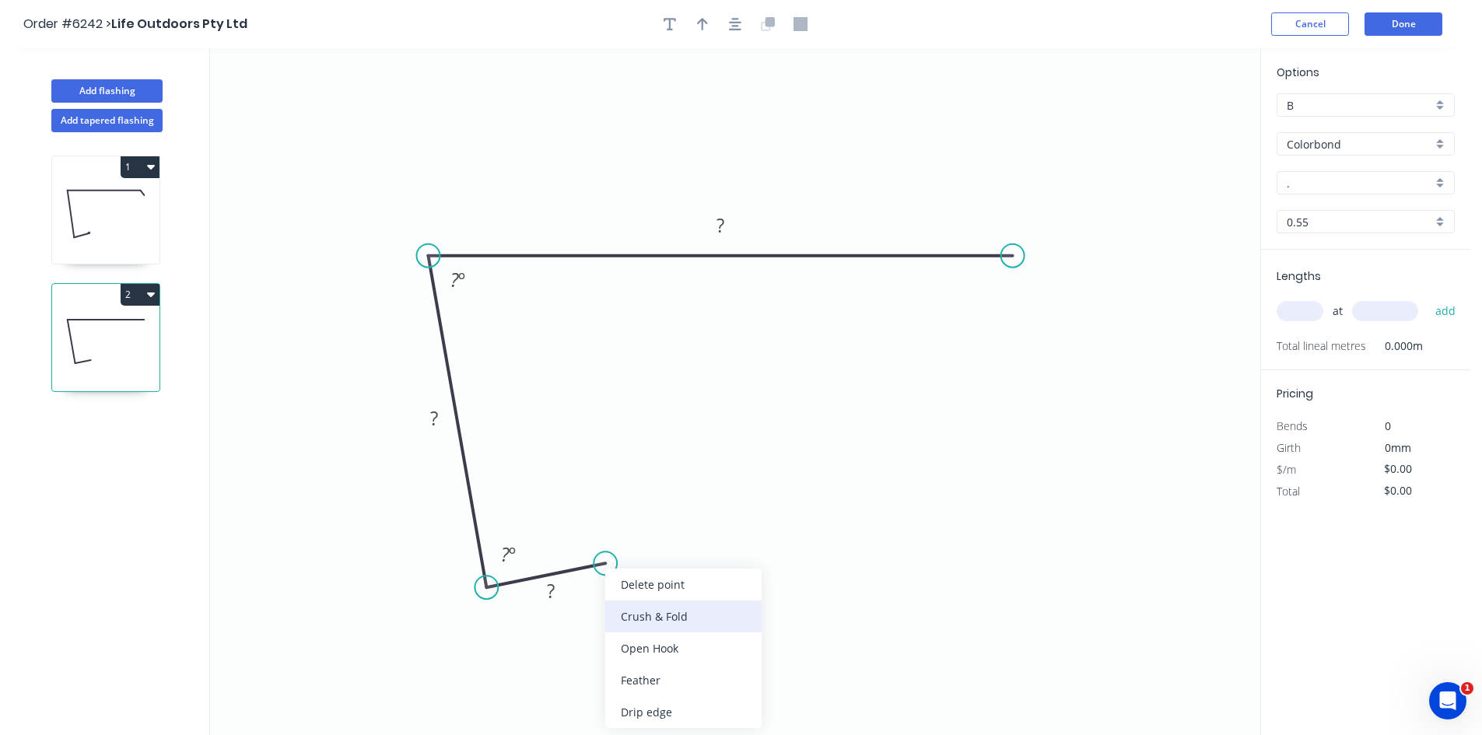
click at [621, 619] on div "Crush & Fold" at bounding box center [683, 616] width 156 height 32
click at [553, 599] on tspan "?" at bounding box center [551, 591] width 8 height 26
click at [1099, 328] on icon "0 CF 10 50 120 300 85 º ? º" at bounding box center [735, 391] width 1050 height 687
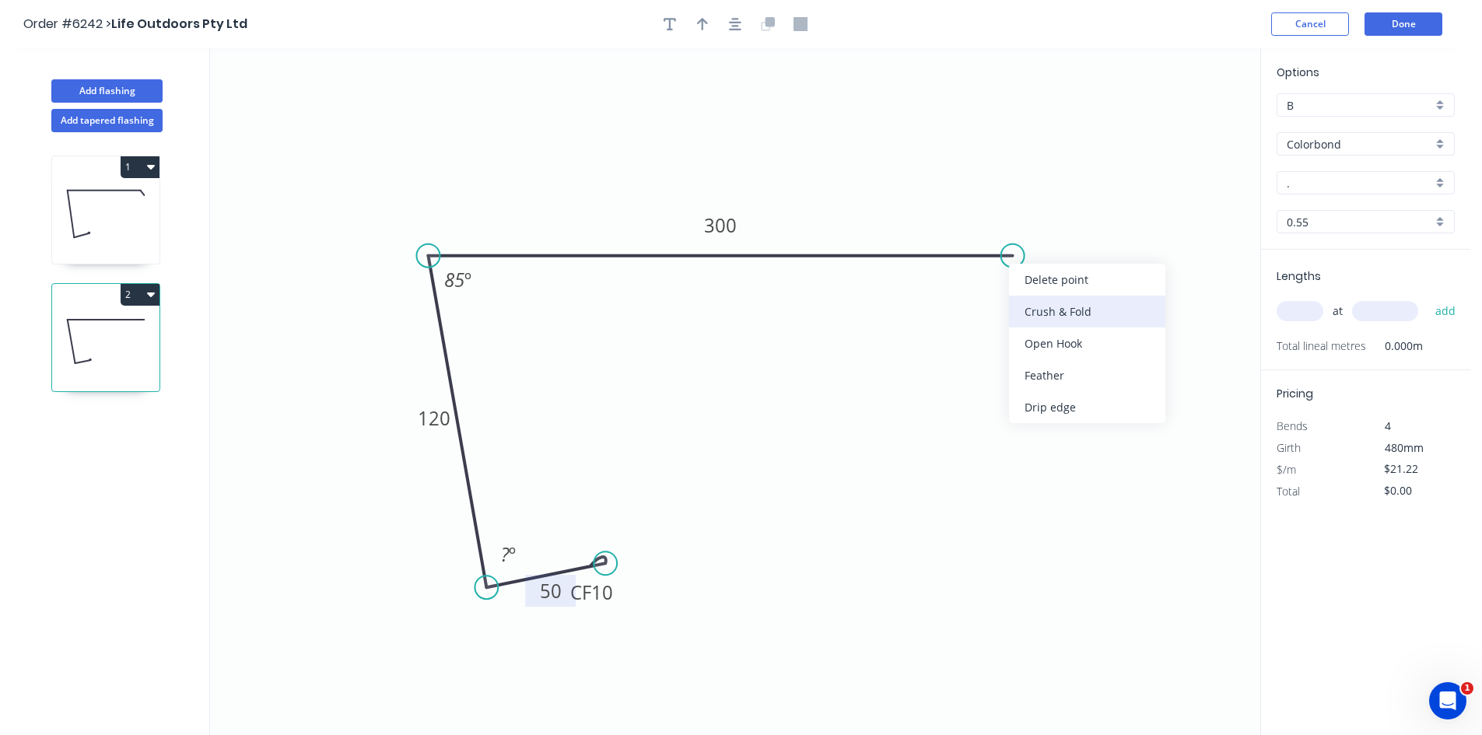
click at [1016, 302] on div "Crush & Fold" at bounding box center [1087, 312] width 156 height 32
type input "$22.63"
click at [1020, 305] on div "Flip bend" at bounding box center [1084, 311] width 156 height 32
click at [604, 567] on circle at bounding box center [603, 566] width 23 height 23
drag, startPoint x: 616, startPoint y: 605, endPoint x: 652, endPoint y: 604, distance: 35.8
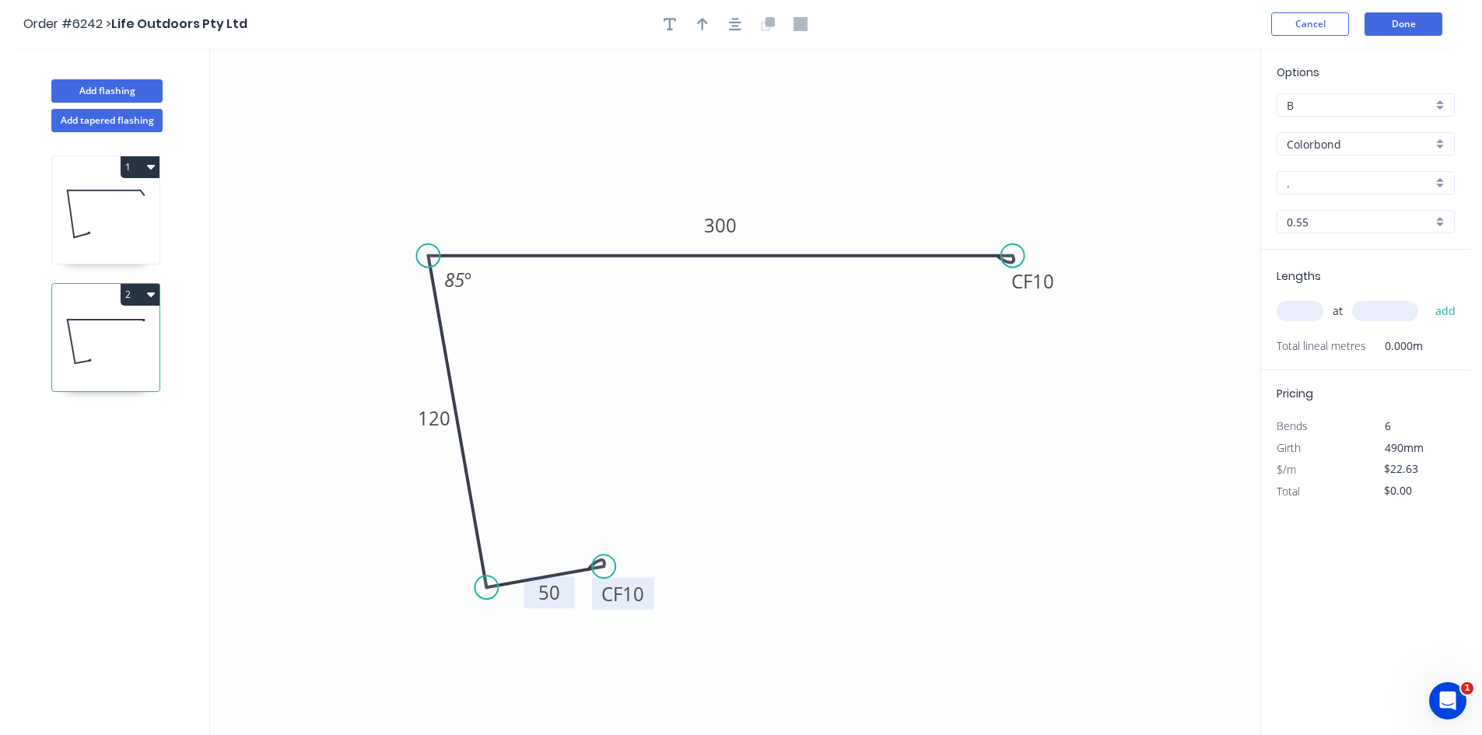
click at [652, 604] on rect at bounding box center [623, 594] width 62 height 32
click at [702, 23] on icon "button" at bounding box center [702, 24] width 11 height 12
drag, startPoint x: 1183, startPoint y: 124, endPoint x: 611, endPoint y: 177, distance: 574.8
click at [611, 177] on icon at bounding box center [611, 159] width 14 height 50
click at [1380, 182] on input "." at bounding box center [1358, 183] width 145 height 16
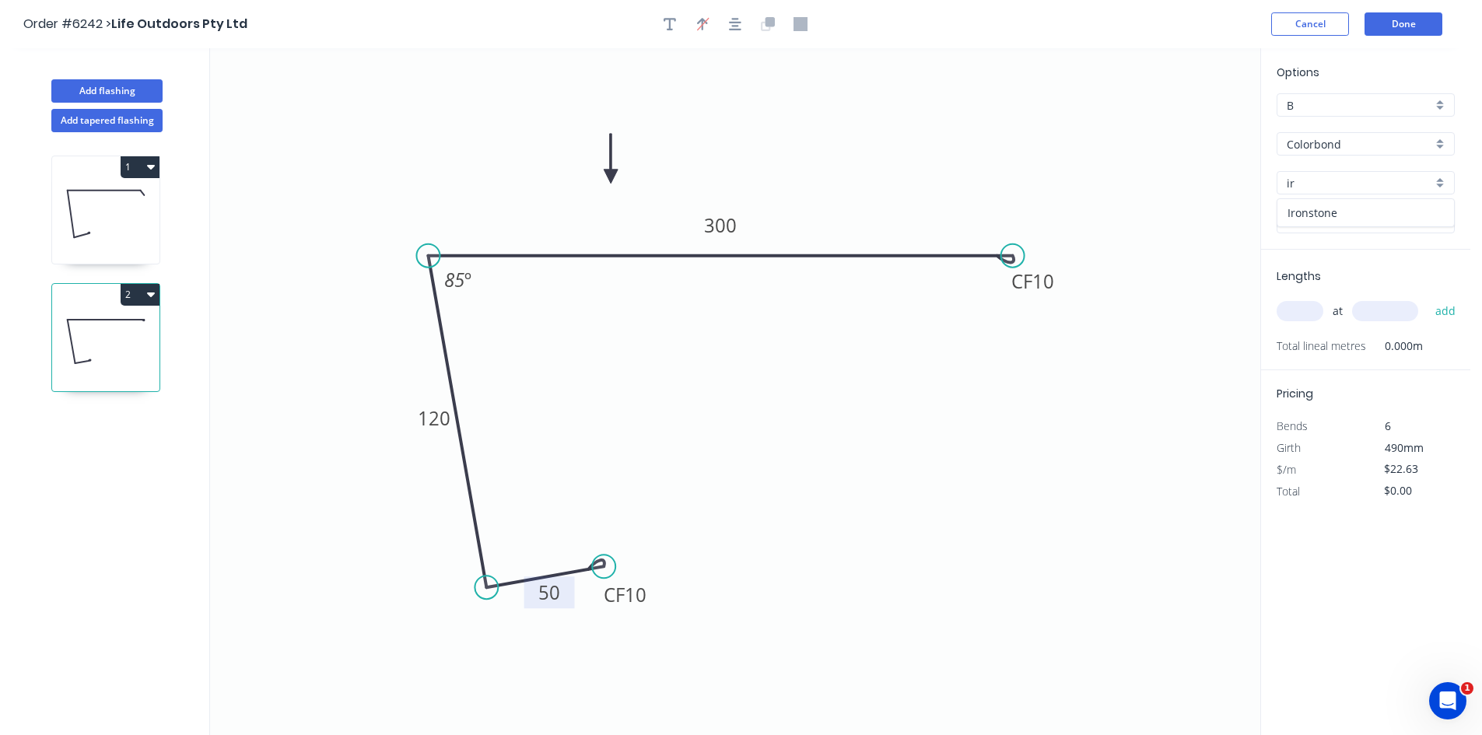
click at [1353, 215] on div "Ironstone" at bounding box center [1365, 212] width 177 height 27
type input "Ironstone"
click at [1306, 303] on input "text" at bounding box center [1299, 311] width 47 height 20
type input "1"
type input "4300"
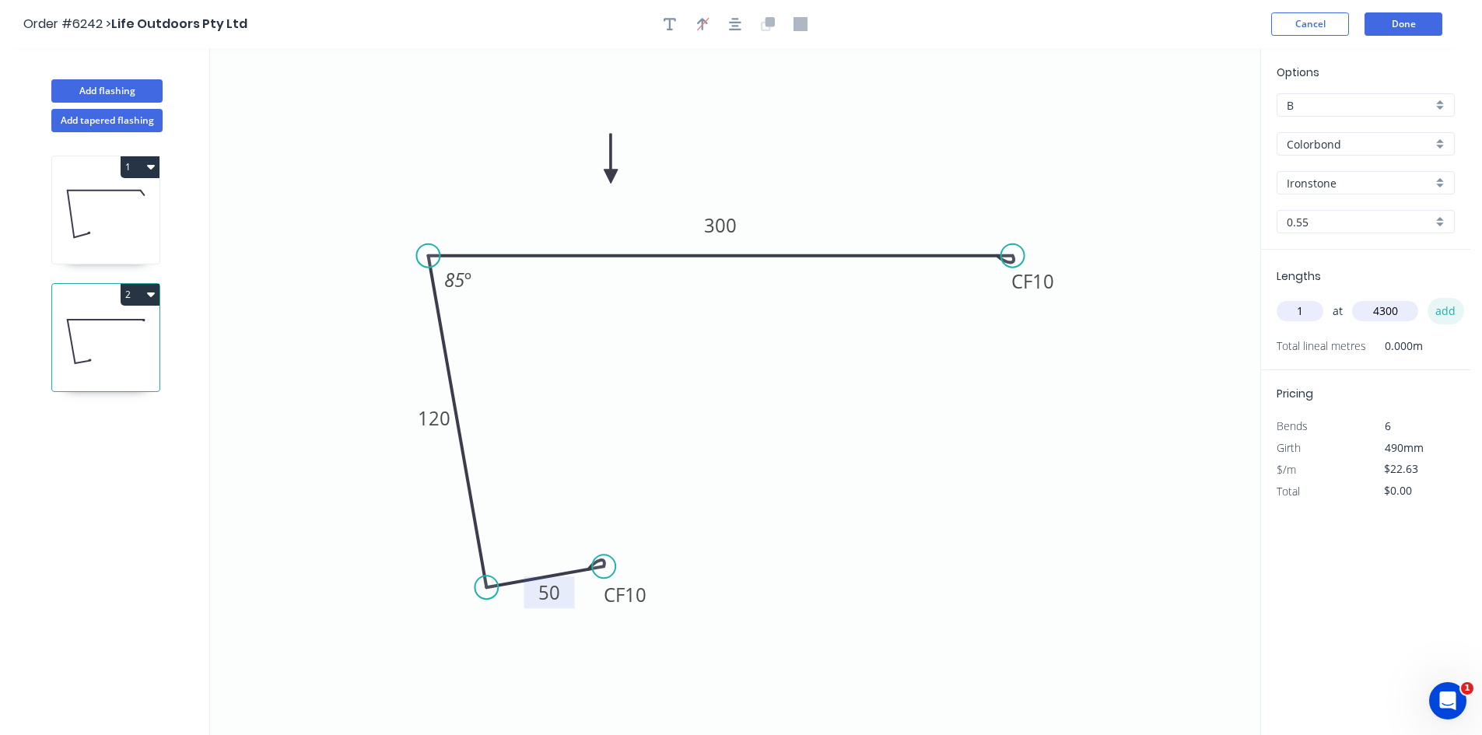
click at [1438, 317] on button "add" at bounding box center [1445, 311] width 37 height 26
type input "$97.31"
click at [1416, 26] on button "Done" at bounding box center [1403, 23] width 78 height 23
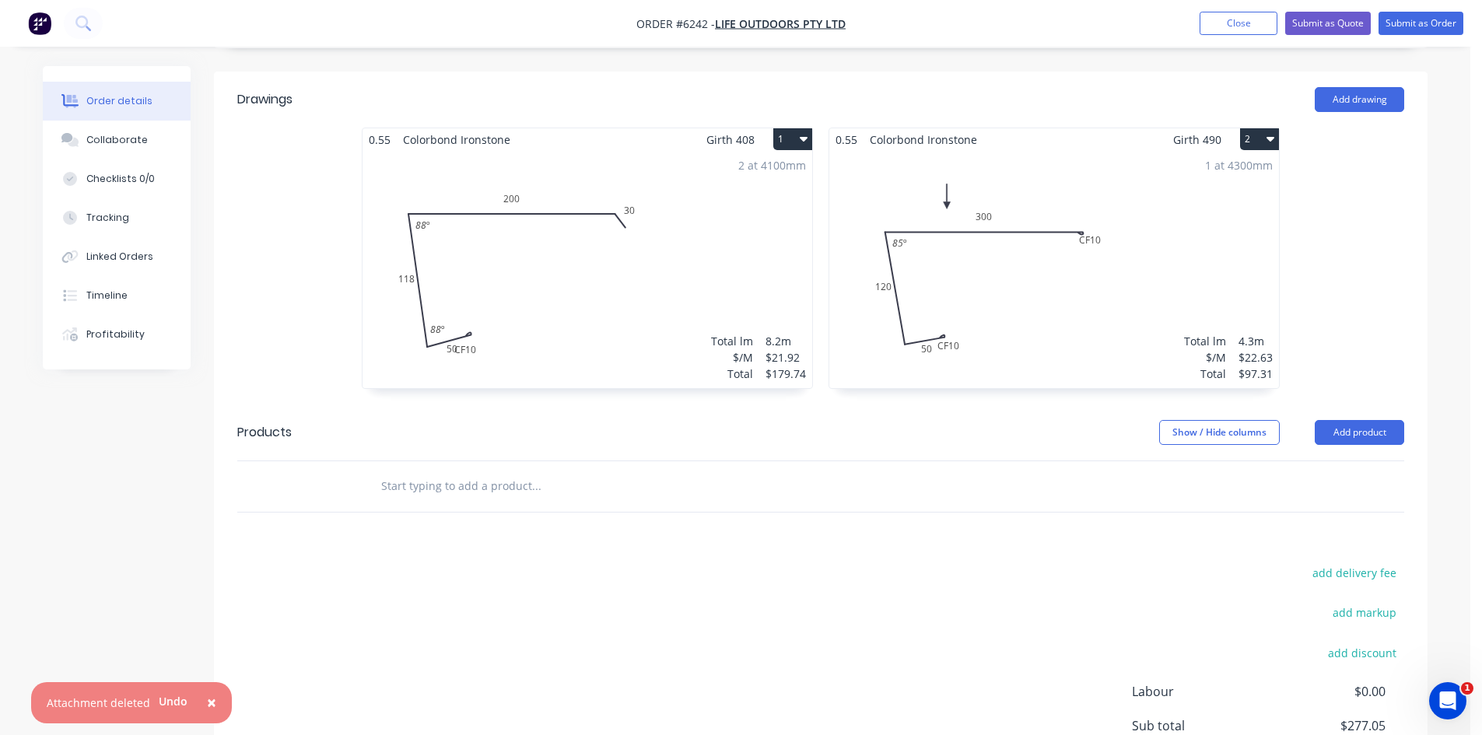
scroll to position [538, 0]
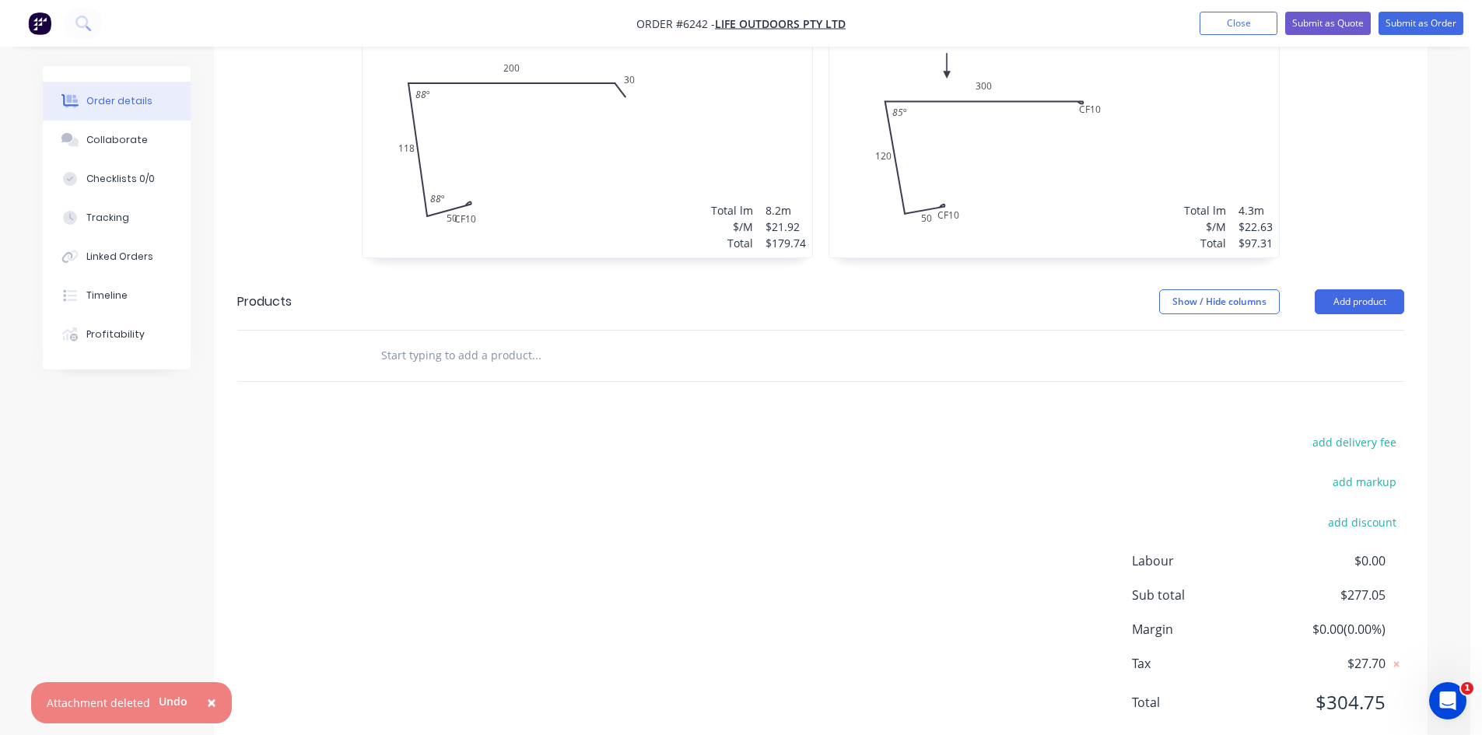
click at [625, 340] on input "text" at bounding box center [535, 355] width 311 height 31
type input "r"
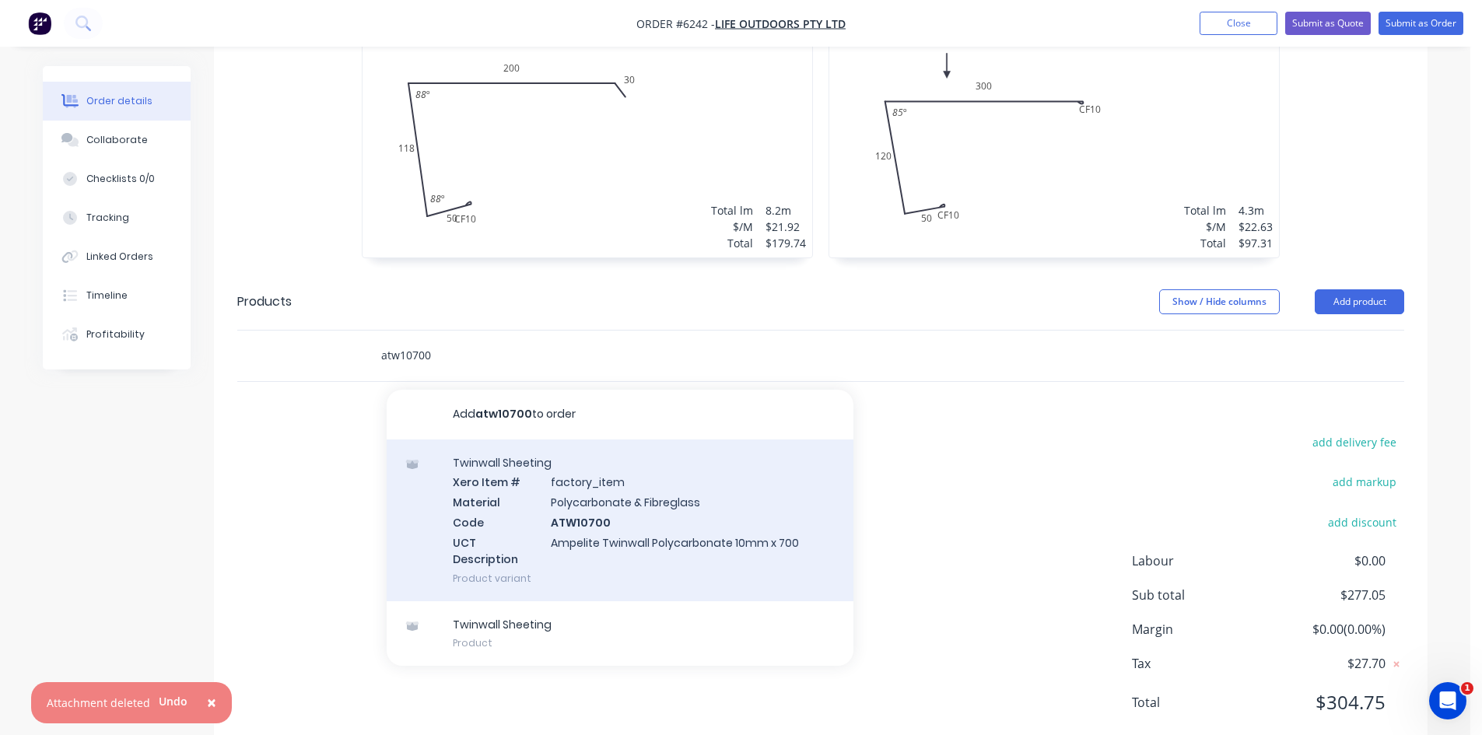
type input "atw10700"
click at [701, 517] on div "Twinwall Sheeting Xero Item # factory_item Material Polycarbonate & Fibreglass …" at bounding box center [620, 520] width 467 height 162
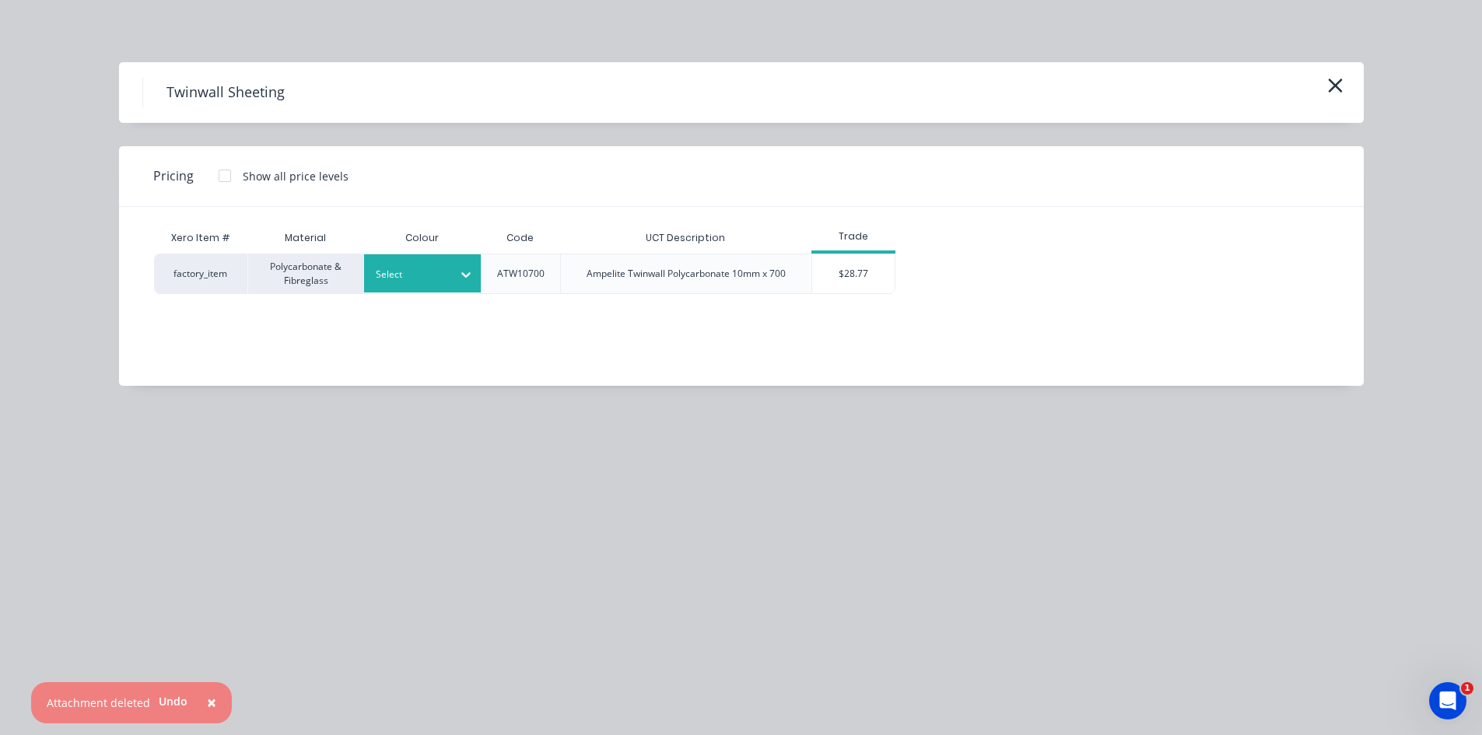
click at [443, 268] on div at bounding box center [411, 274] width 70 height 17
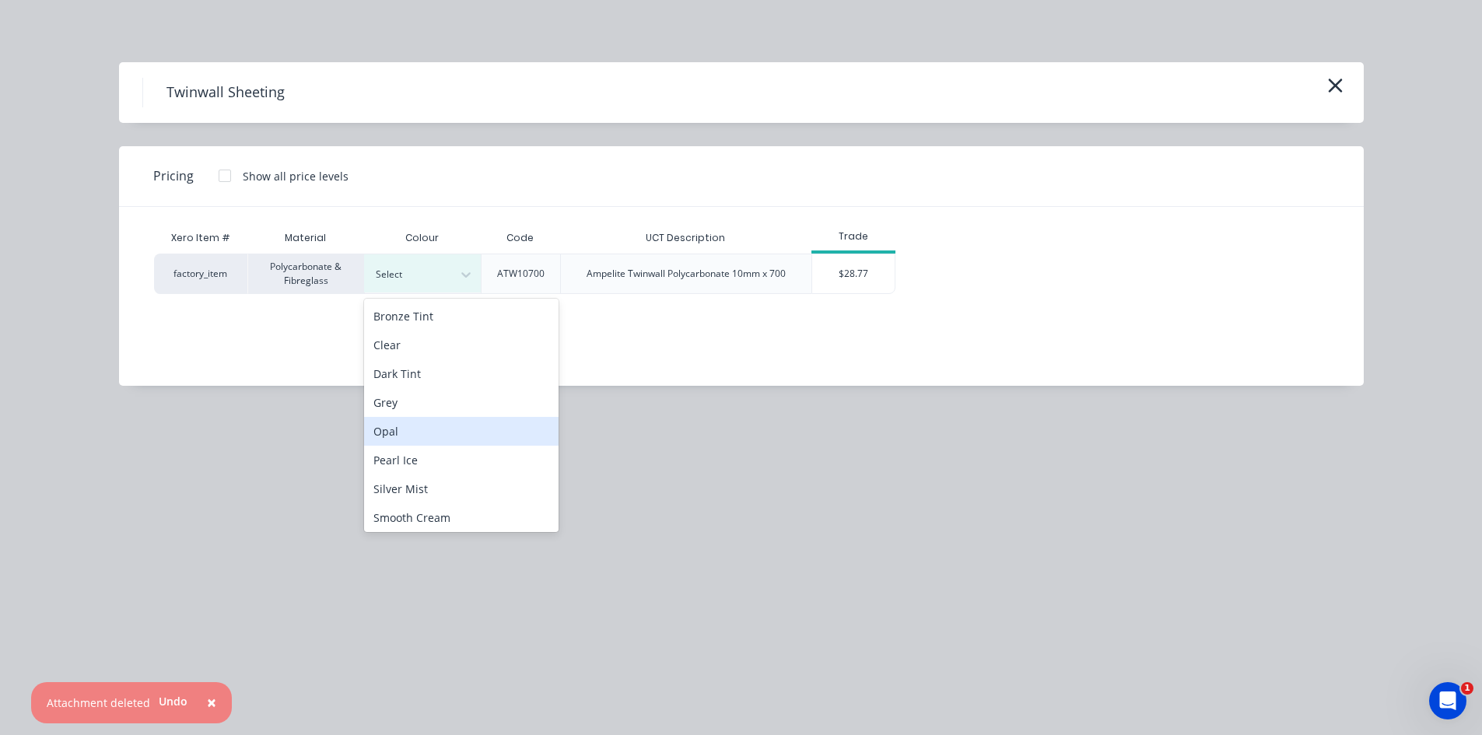
click at [432, 429] on div "Opal" at bounding box center [461, 431] width 194 height 29
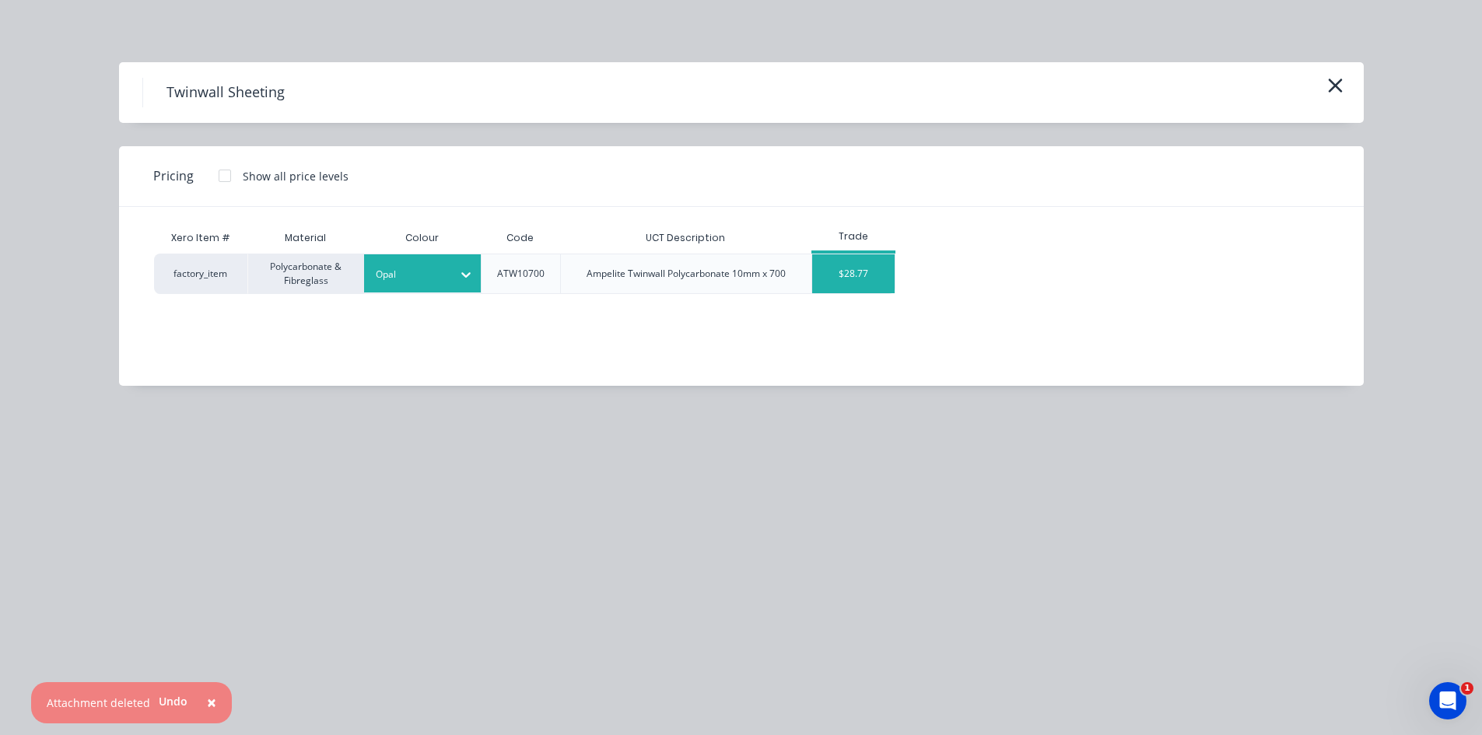
click at [861, 266] on div "$28.77" at bounding box center [853, 273] width 83 height 39
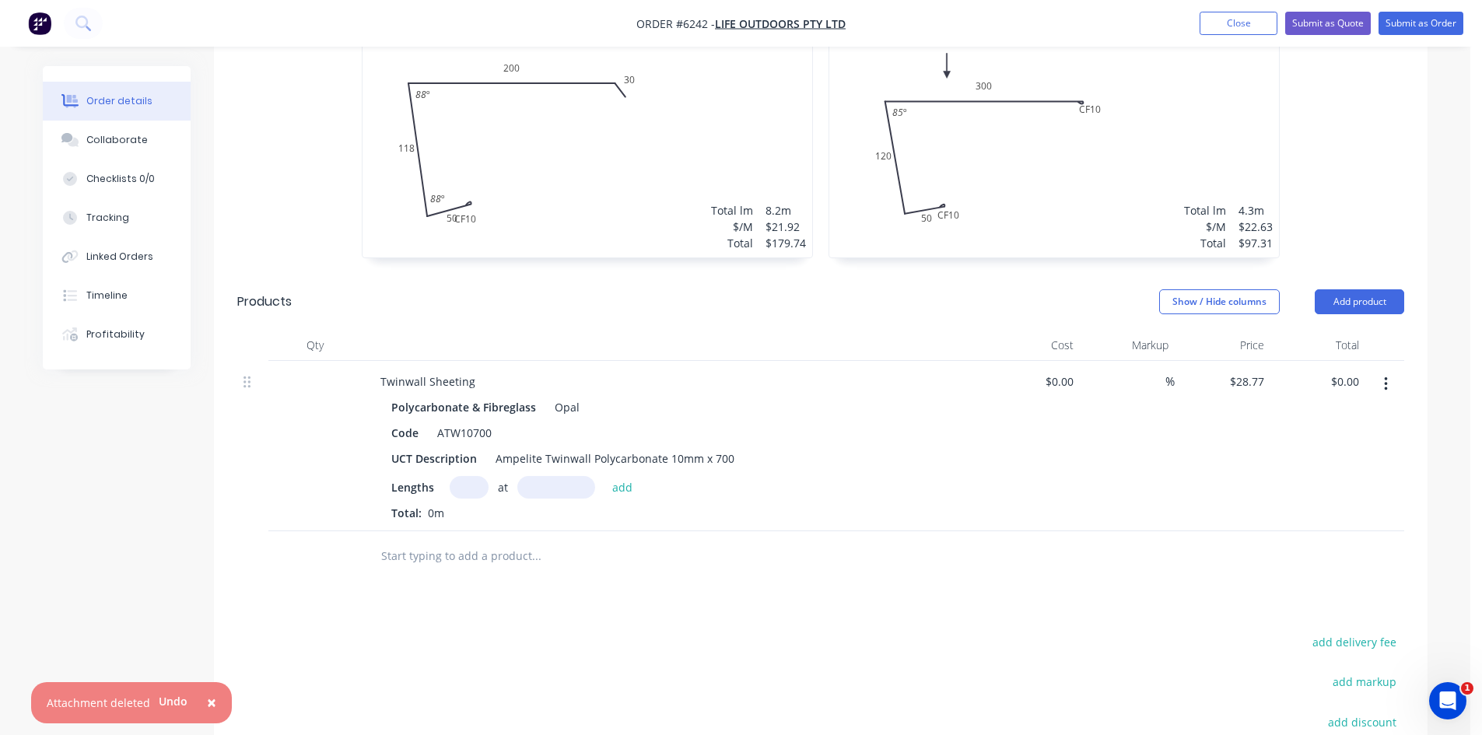
click at [477, 476] on input "text" at bounding box center [469, 487] width 39 height 23
type input "2"
click at [626, 476] on button "add" at bounding box center [622, 486] width 37 height 21
click at [488, 557] on div at bounding box center [642, 582] width 560 height 51
click at [489, 566] on input "text" at bounding box center [535, 581] width 311 height 31
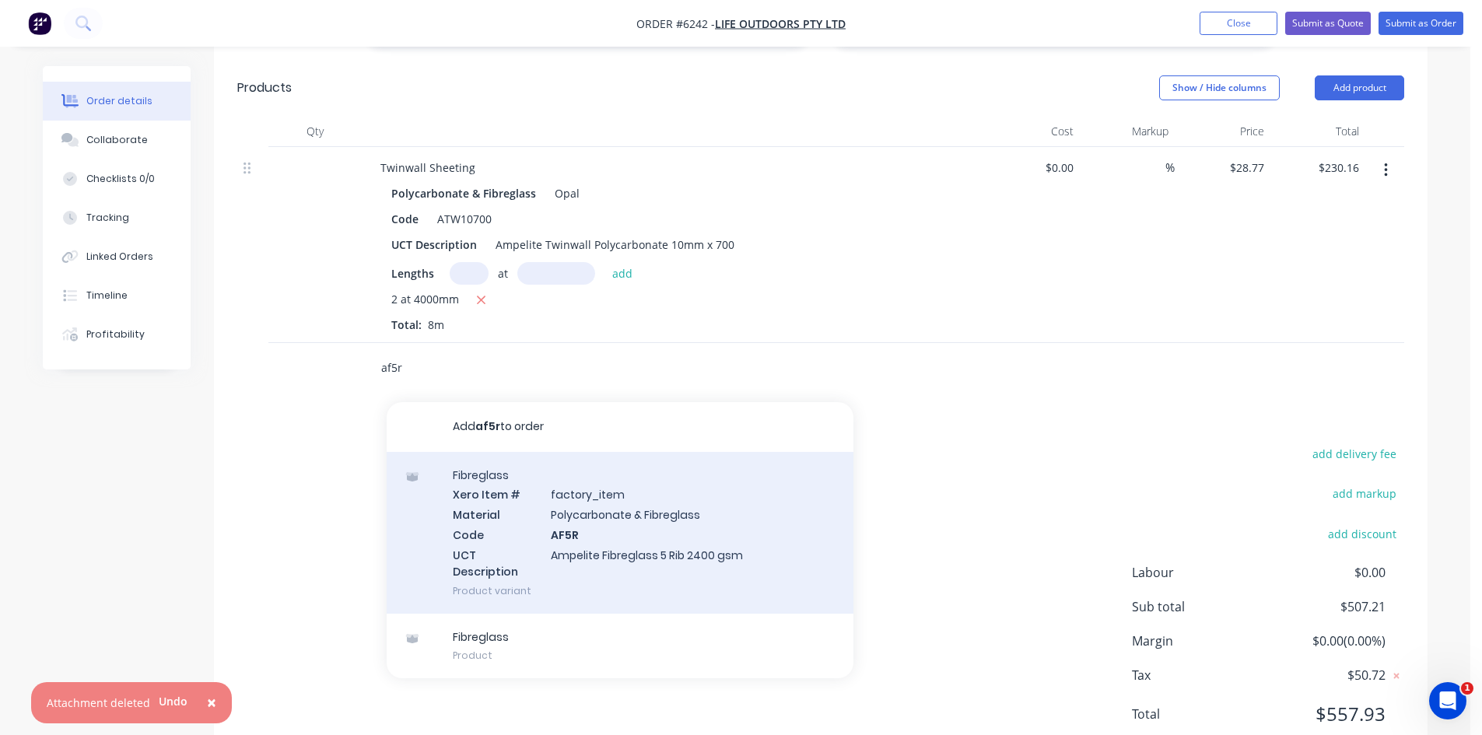
scroll to position [764, 0]
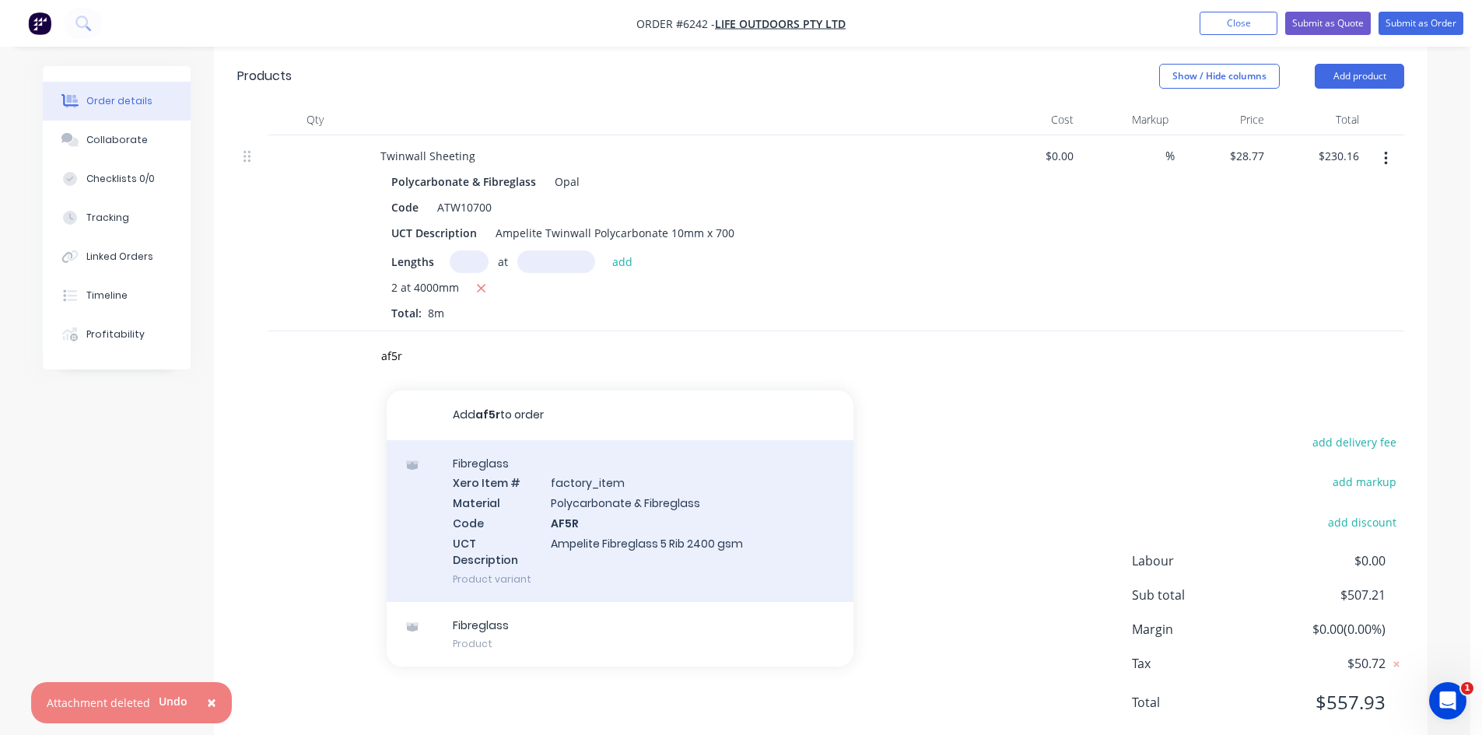
click at [644, 469] on div "Fibreglass Xero Item # factory_item Material Polycarbonate & Fibreglass Code AF…" at bounding box center [620, 521] width 467 height 162
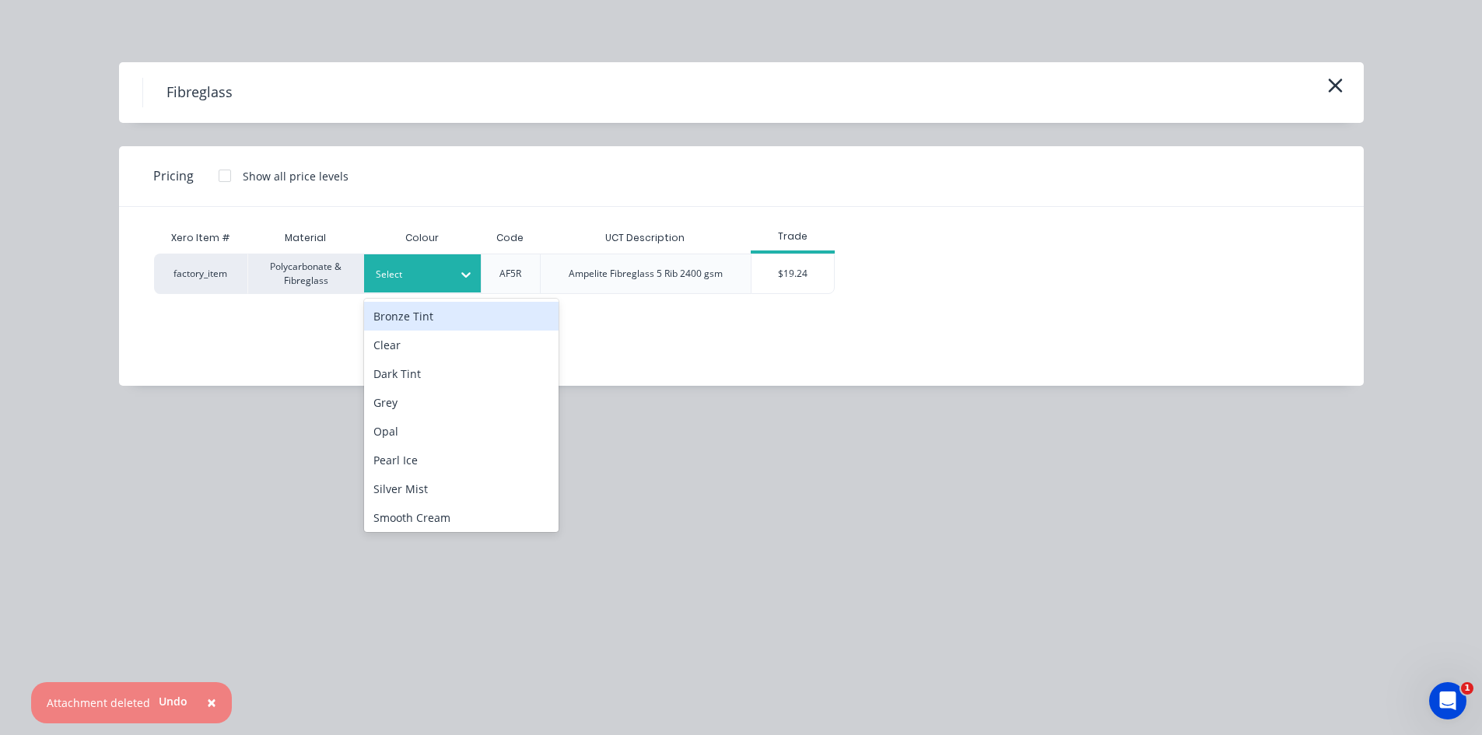
click at [452, 279] on div at bounding box center [466, 274] width 28 height 25
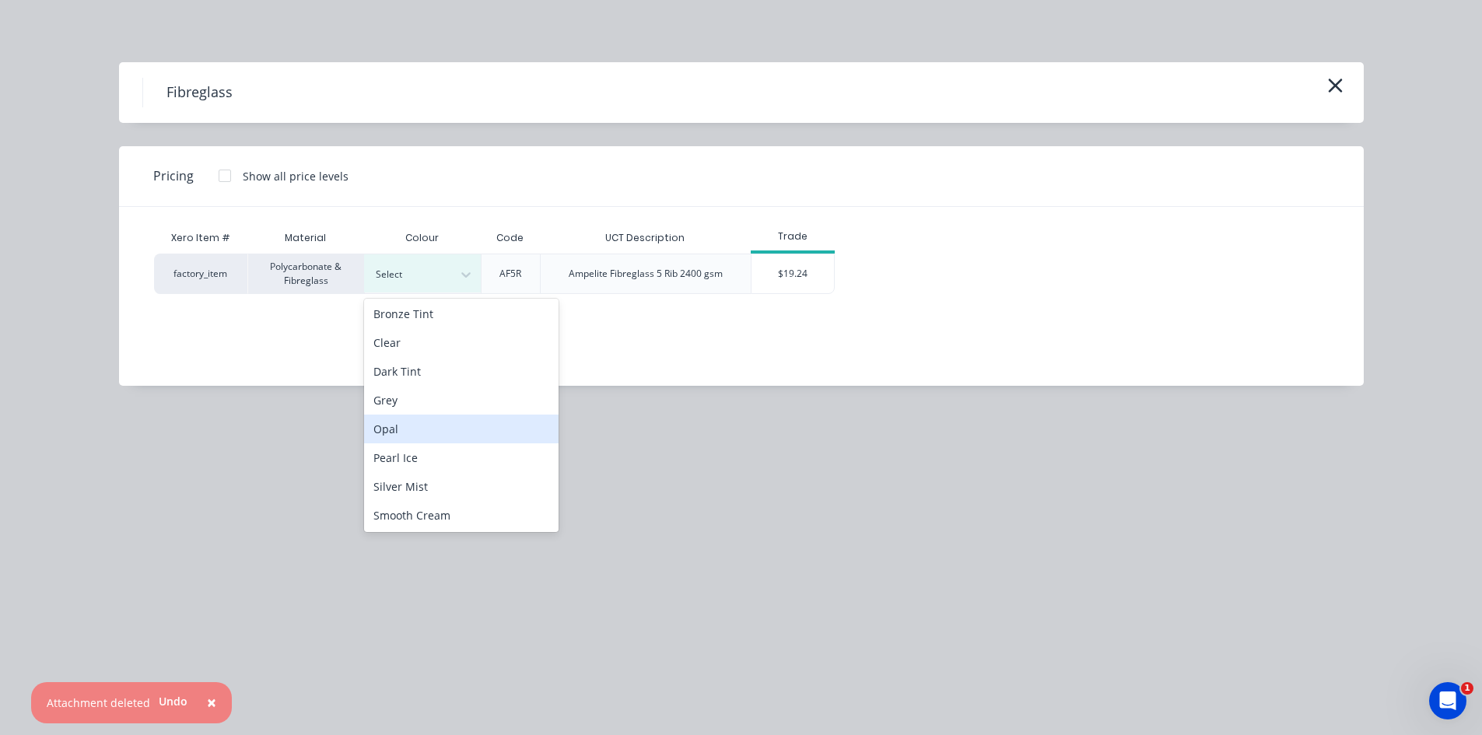
scroll to position [3, 0]
click at [456, 411] on div "Grey" at bounding box center [461, 399] width 194 height 29
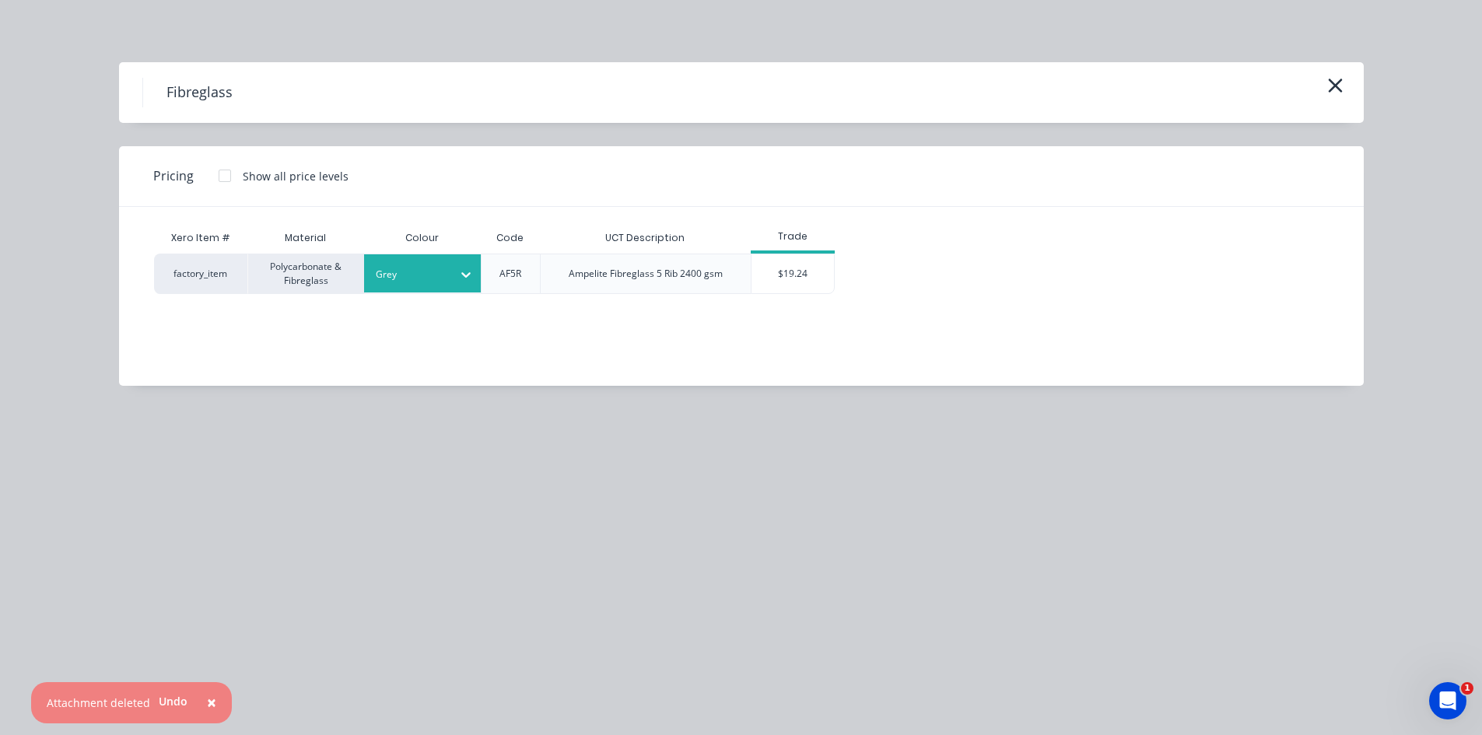
drag, startPoint x: 440, startPoint y: 280, endPoint x: 441, endPoint y: 292, distance: 12.5
click at [441, 280] on div at bounding box center [411, 274] width 70 height 17
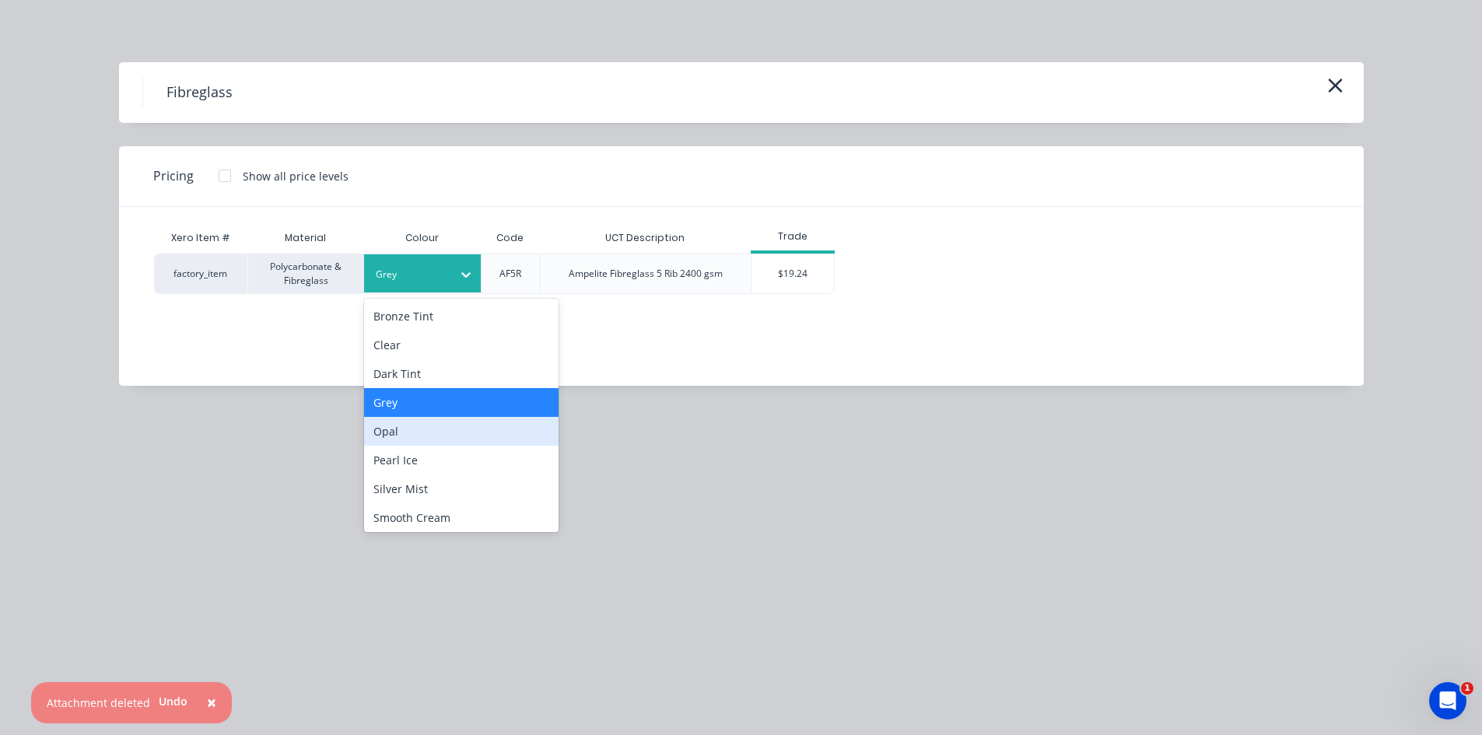
click at [432, 434] on div "Opal" at bounding box center [461, 431] width 194 height 29
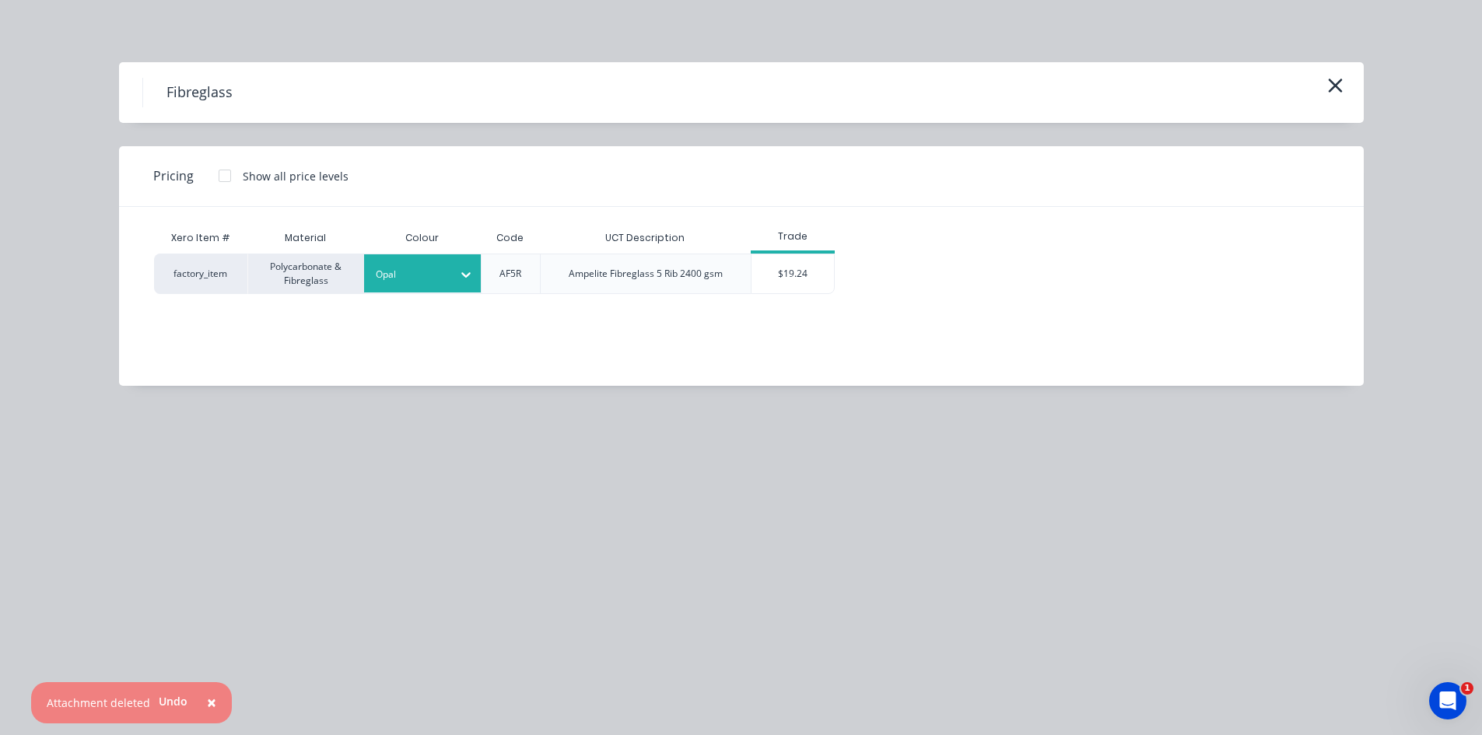
click at [789, 274] on div "$19.24" at bounding box center [792, 273] width 83 height 39
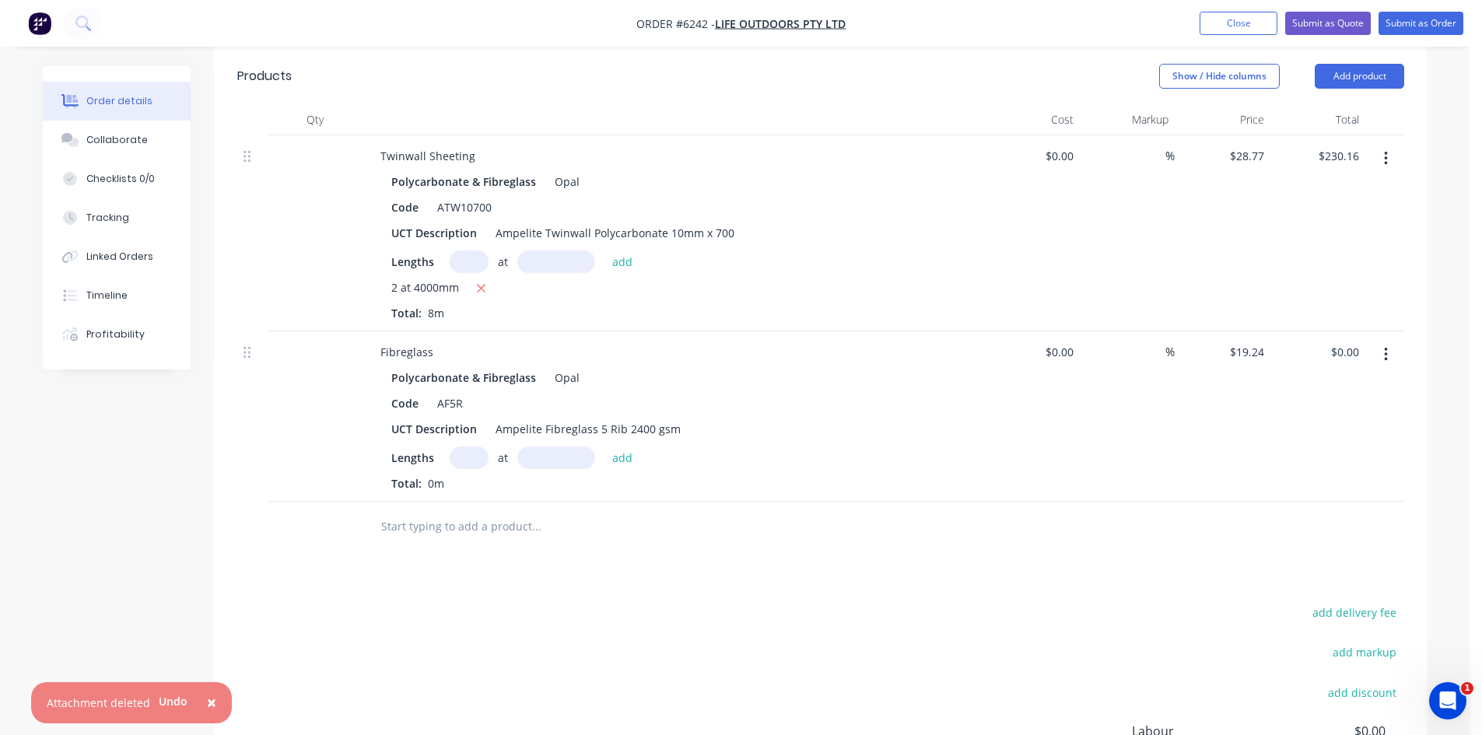
click at [474, 446] on input "text" at bounding box center [469, 457] width 39 height 23
click at [611, 446] on button "add" at bounding box center [622, 456] width 37 height 21
click at [524, 537] on input "text" at bounding box center [535, 552] width 311 height 31
click at [1374, 628] on button "add delivery fee" at bounding box center [1354, 638] width 100 height 21
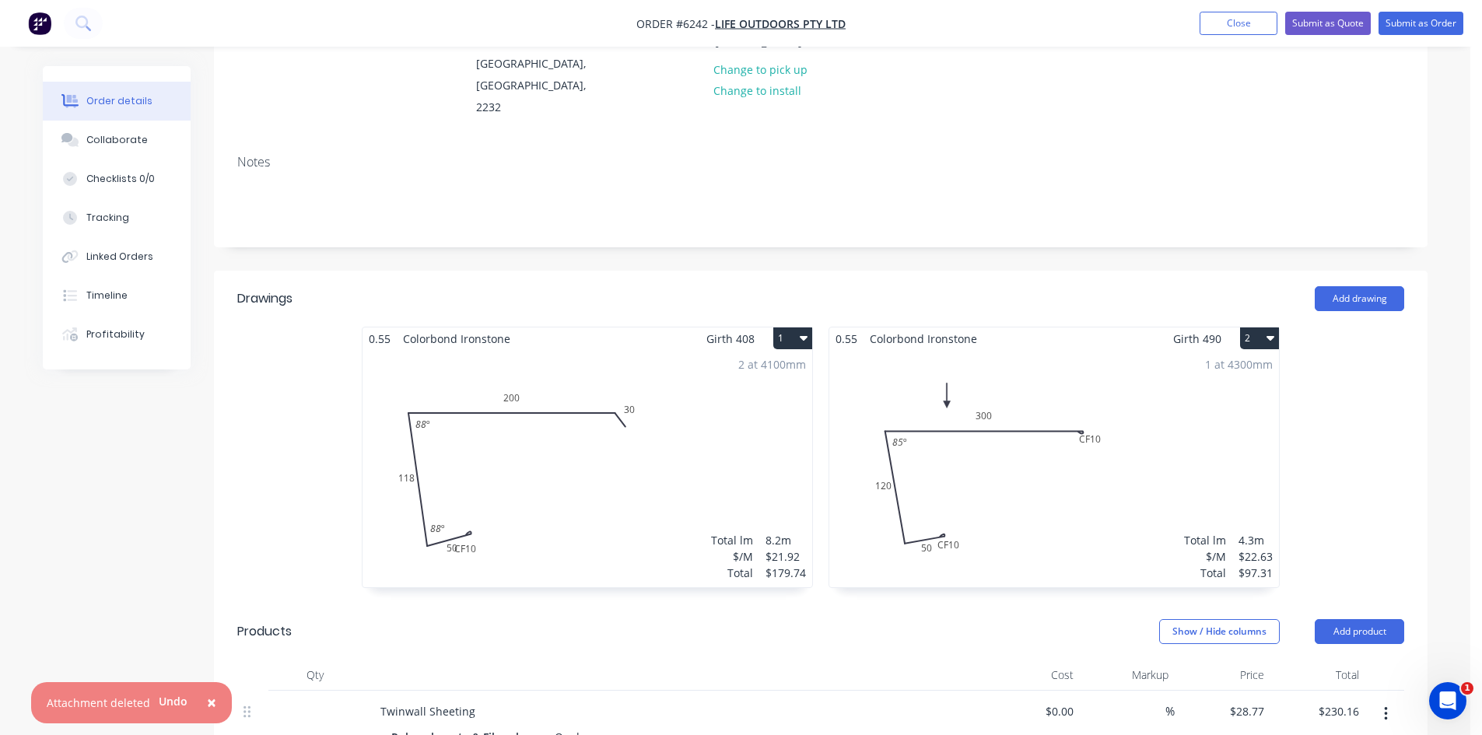
scroll to position [142, 0]
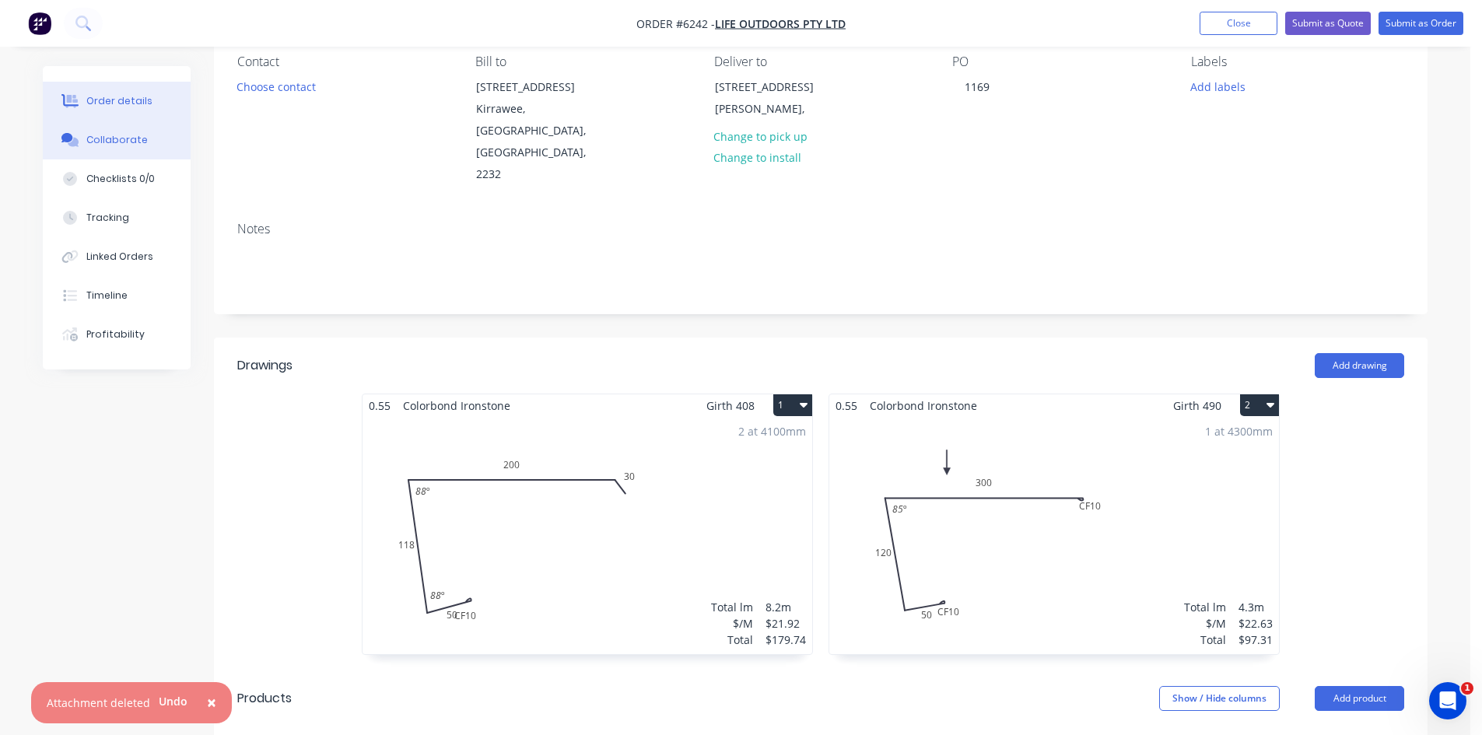
drag, startPoint x: 144, startPoint y: 141, endPoint x: 152, endPoint y: 142, distance: 7.9
click at [145, 142] on button "Collaborate" at bounding box center [117, 140] width 148 height 39
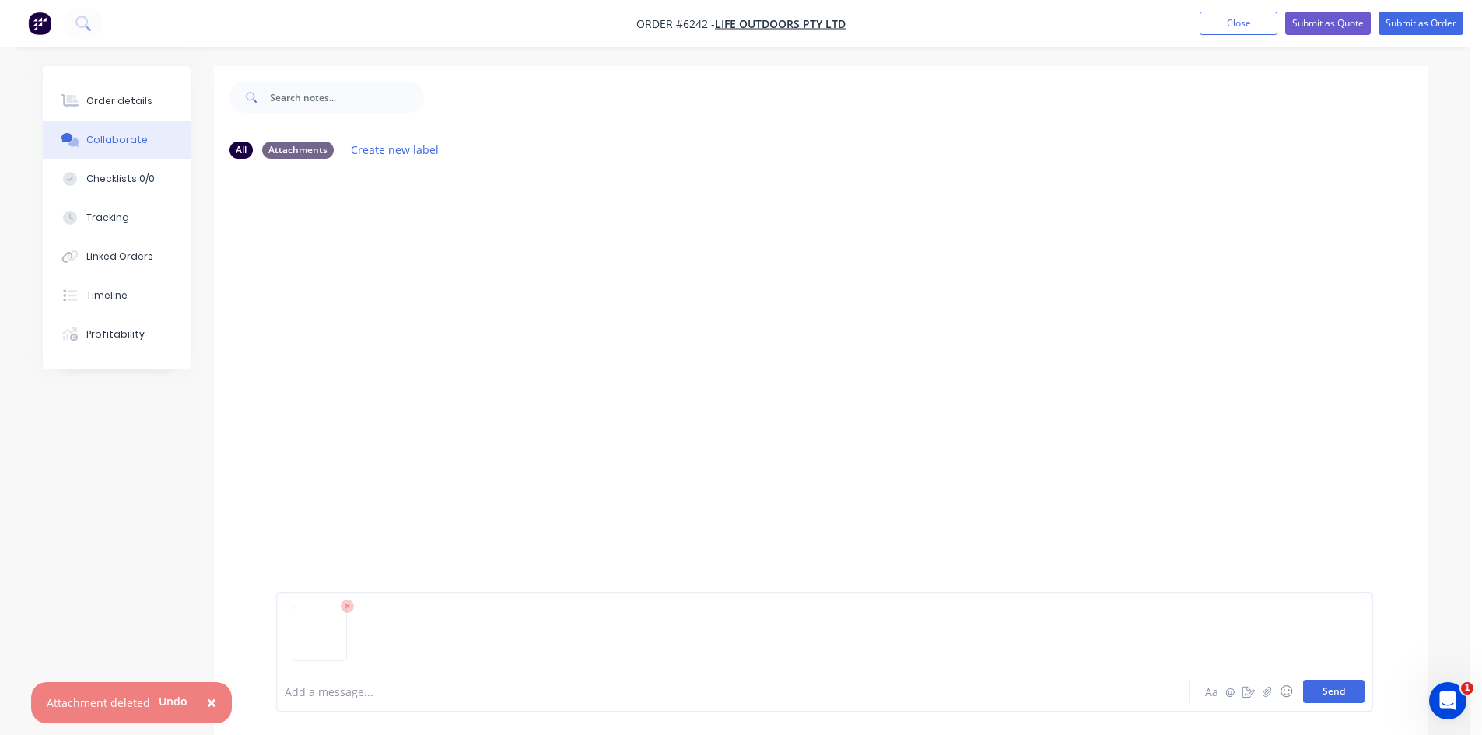
click at [1328, 695] on button "Send" at bounding box center [1333, 691] width 61 height 23
click at [106, 92] on button "Order details" at bounding box center [117, 101] width 148 height 39
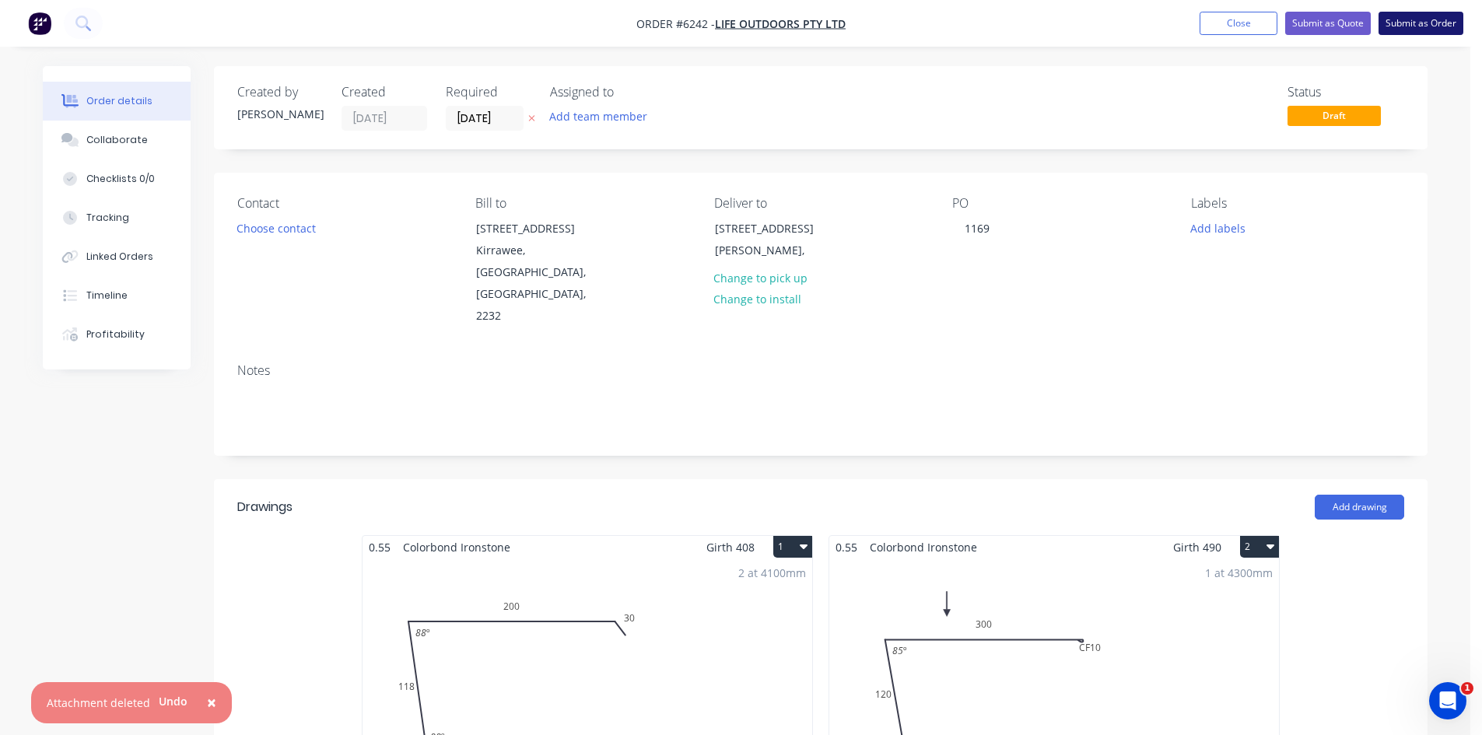
click at [1447, 26] on button "Submit as Order" at bounding box center [1420, 23] width 85 height 23
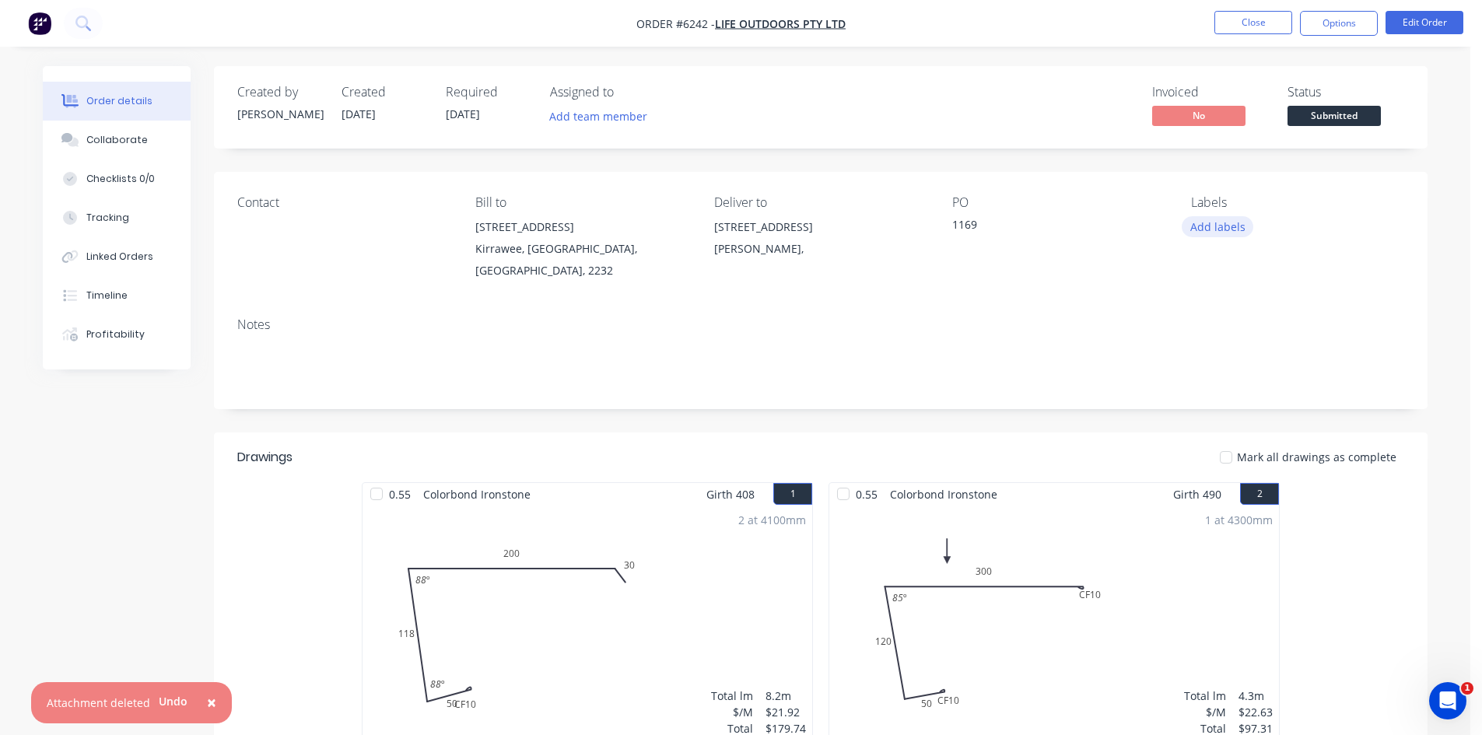
click at [1214, 226] on button "Add labels" at bounding box center [1217, 226] width 72 height 21
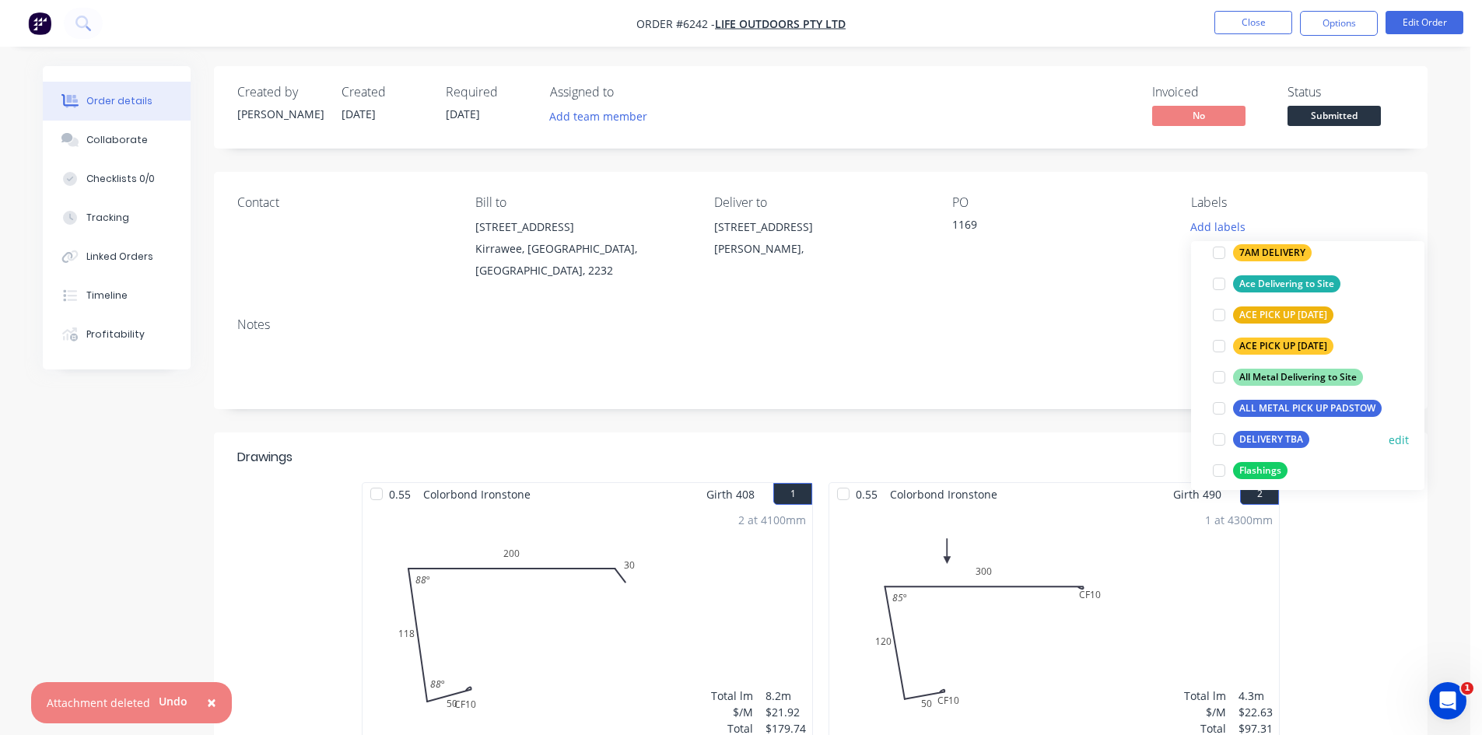
scroll to position [233, 0]
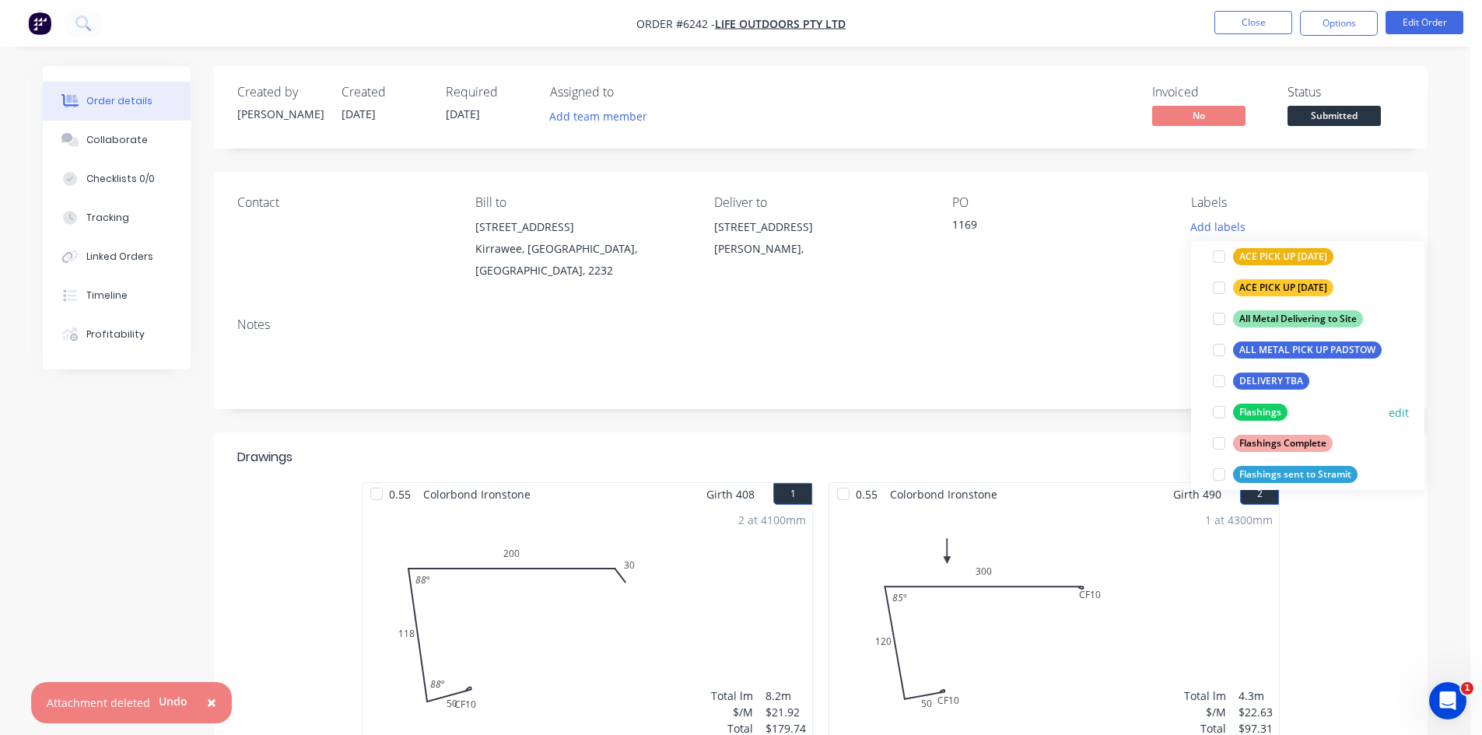
click at [1219, 414] on div at bounding box center [1218, 412] width 31 height 31
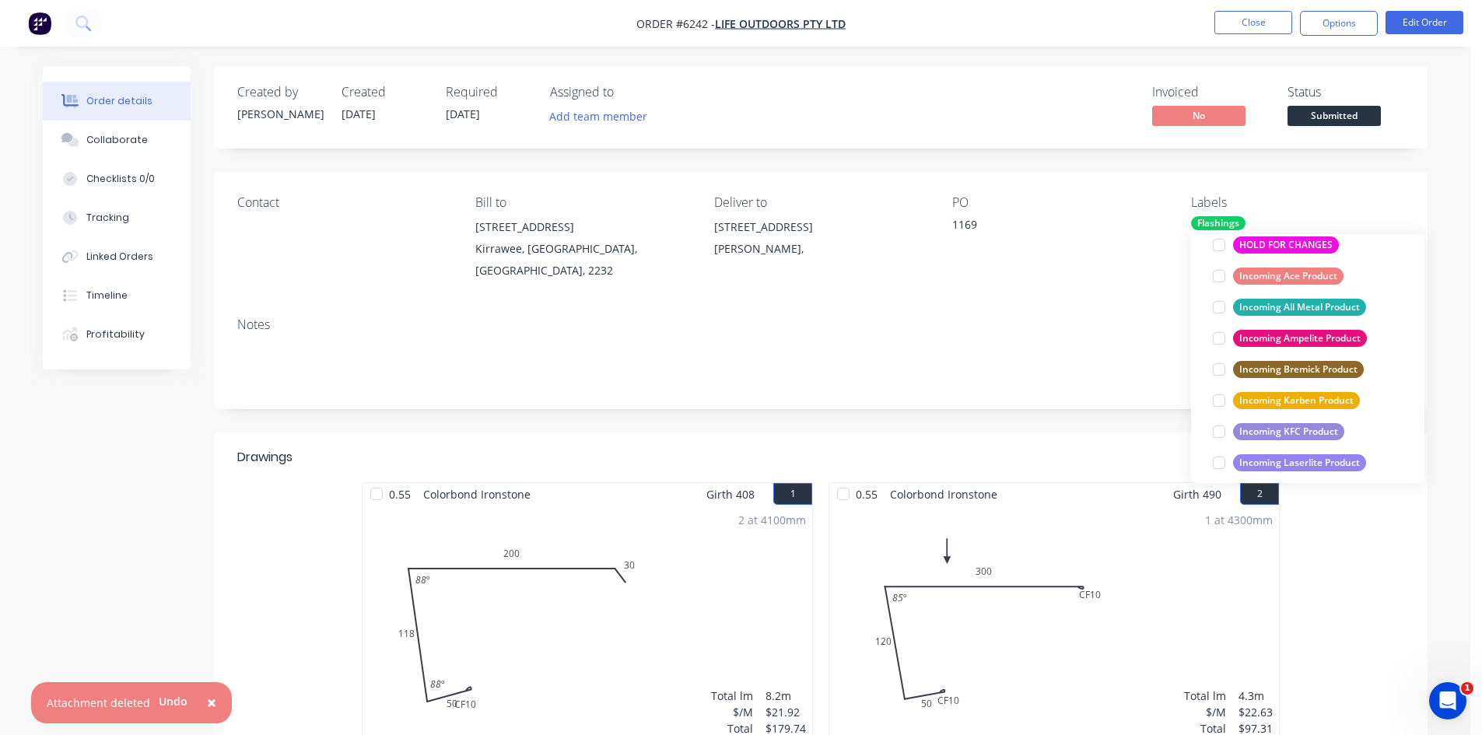
scroll to position [544, 0]
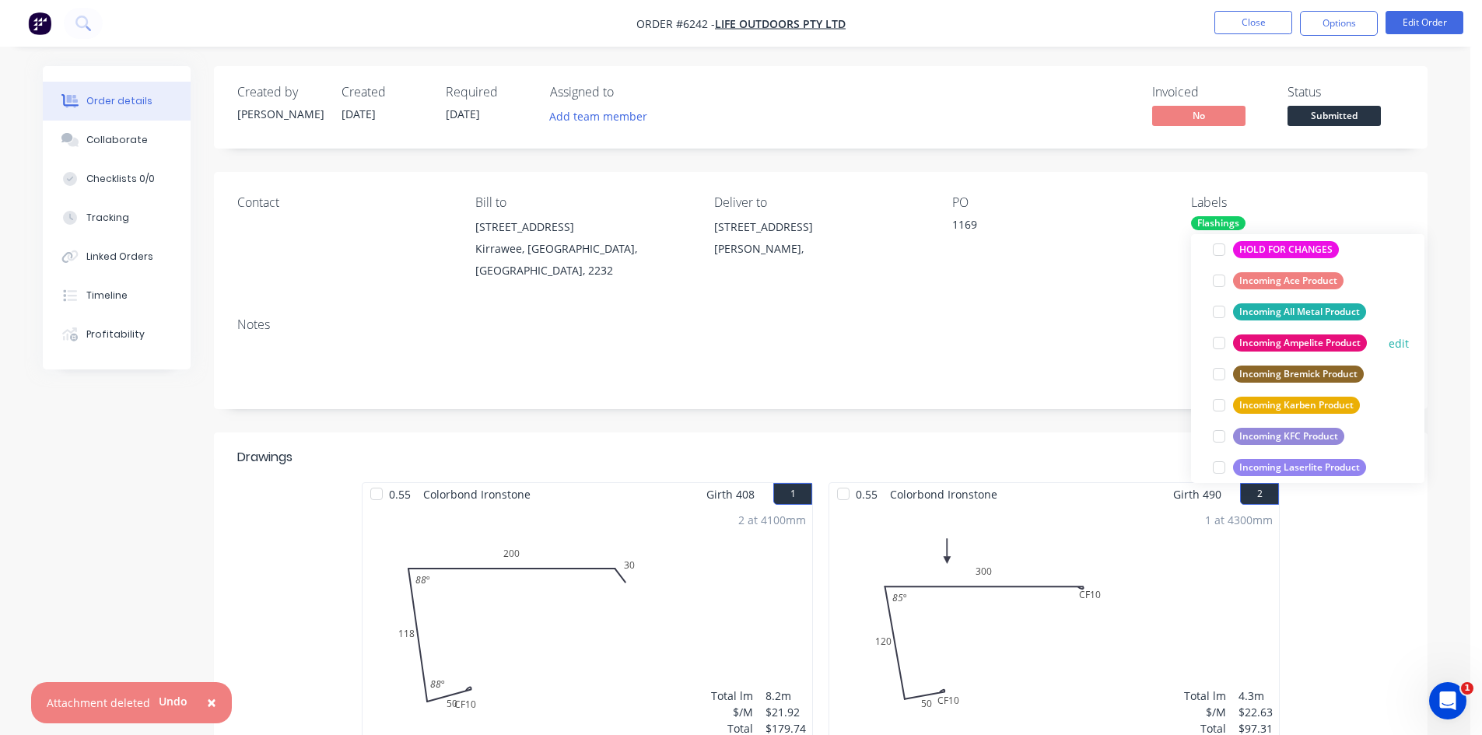
click at [1220, 345] on div at bounding box center [1218, 342] width 31 height 31
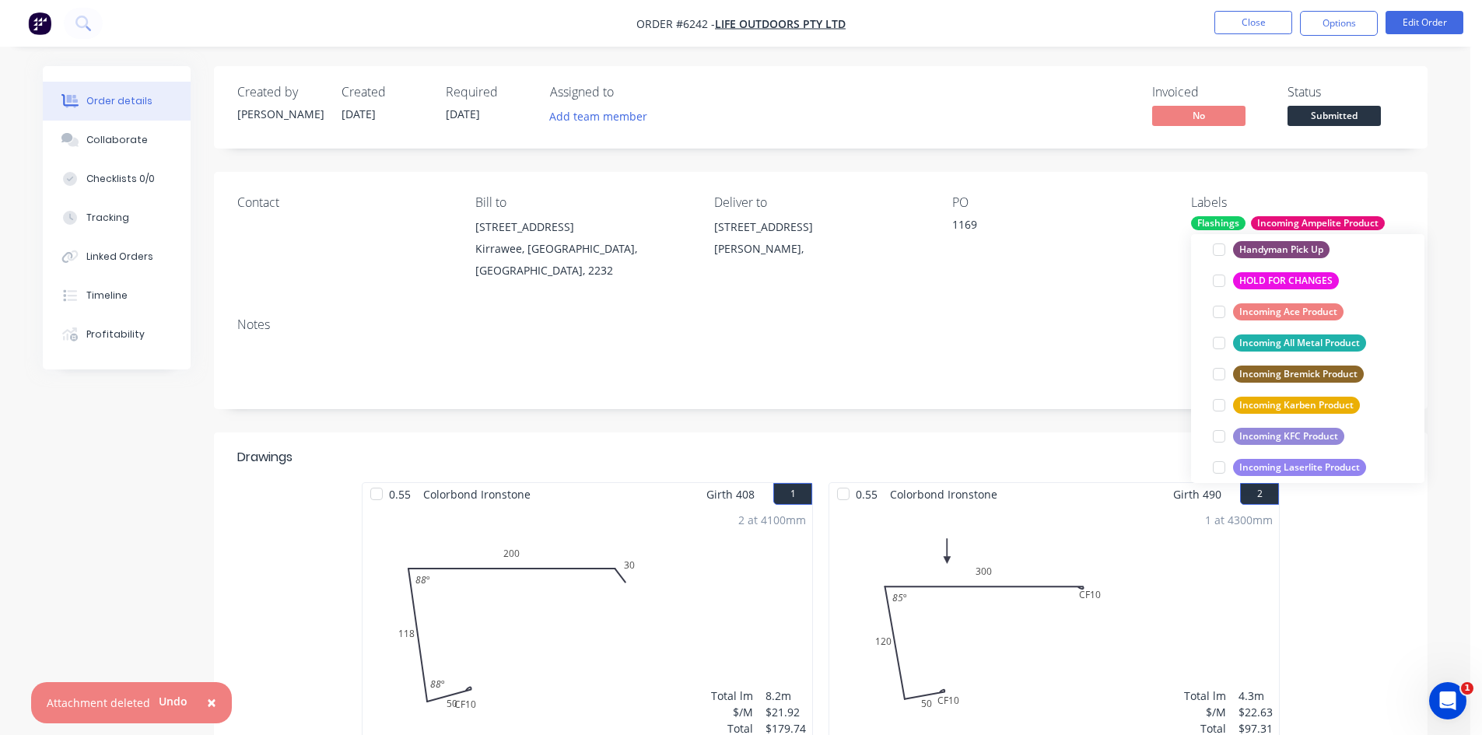
scroll to position [47, 0]
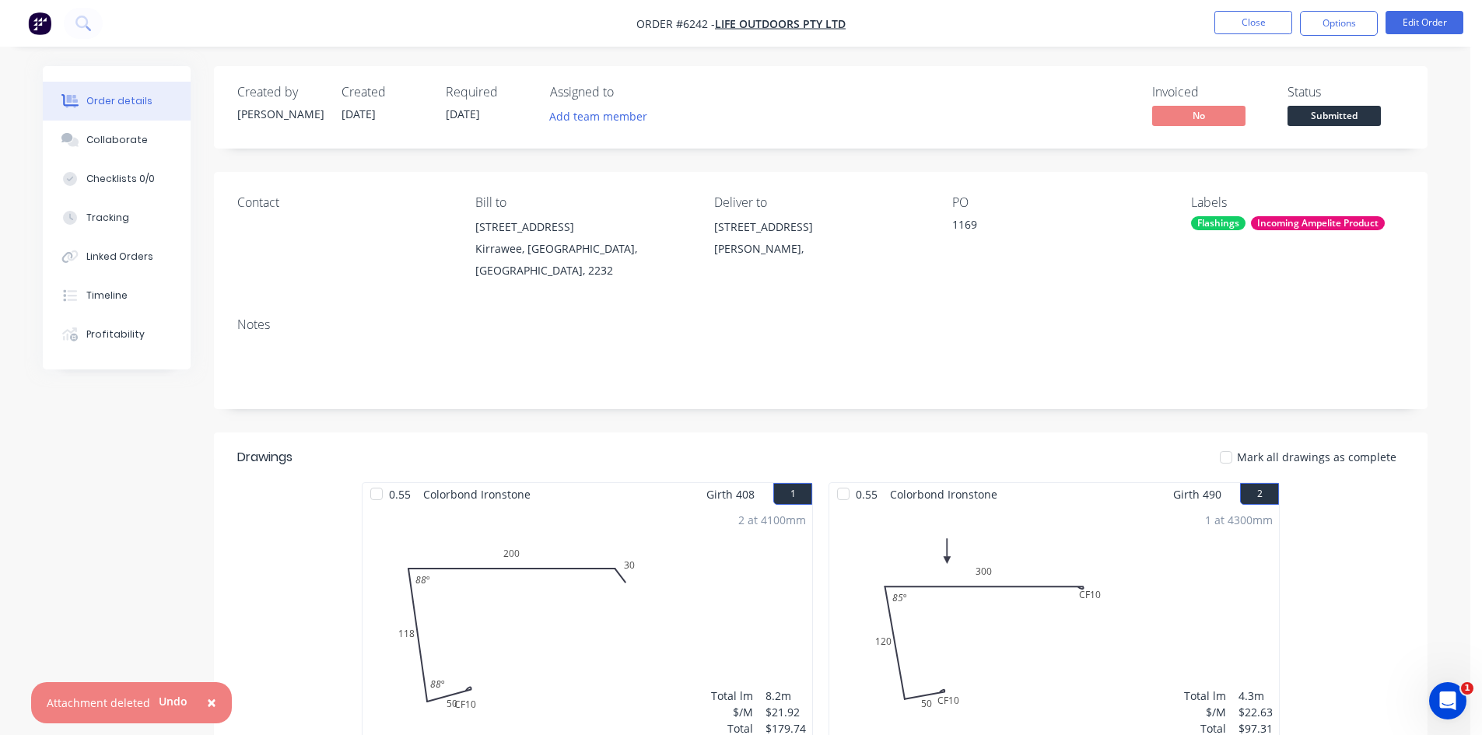
click at [1069, 305] on div "Notes" at bounding box center [820, 357] width 1213 height 104
click at [1326, 28] on button "Options" at bounding box center [1339, 23] width 78 height 25
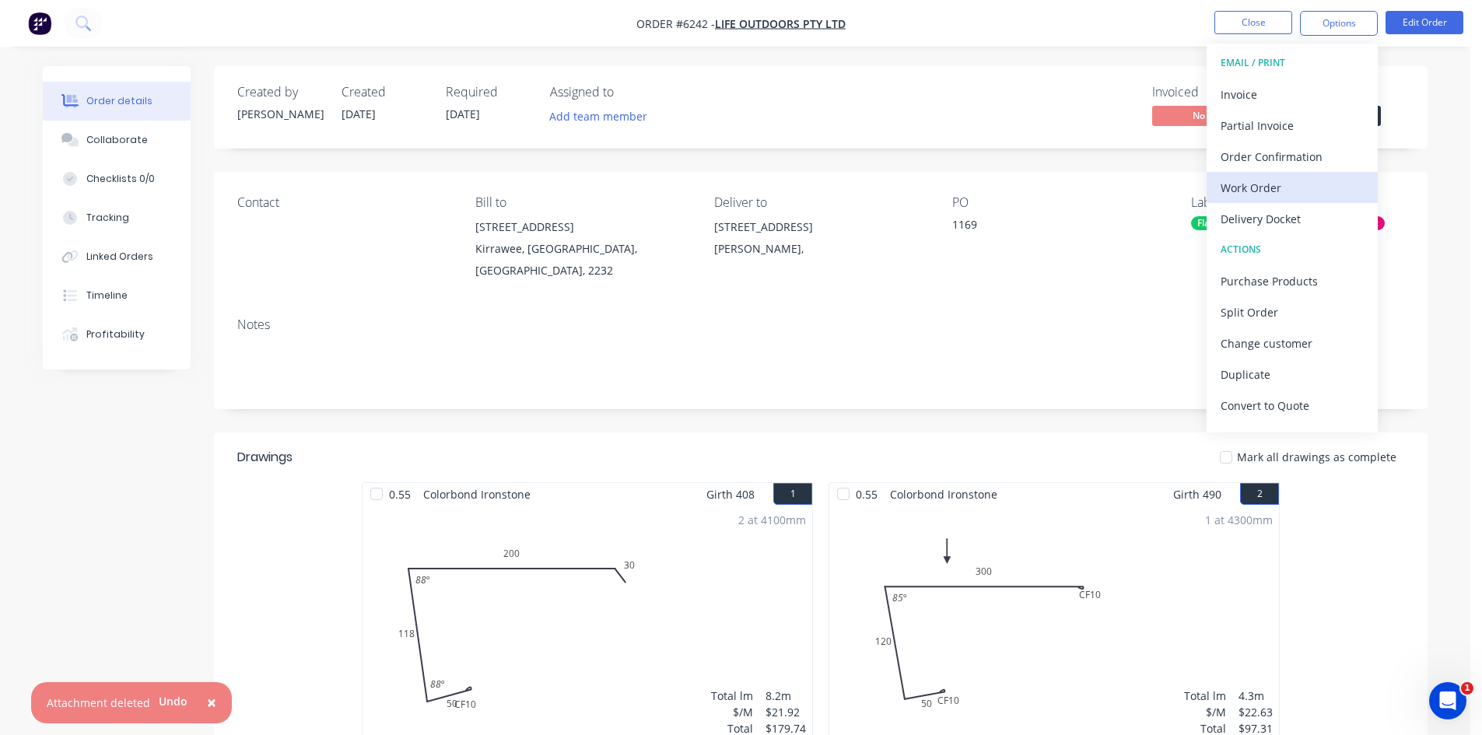
click at [1282, 188] on div "Work Order" at bounding box center [1291, 188] width 143 height 23
click at [1279, 174] on button "Custom" at bounding box center [1291, 187] width 171 height 31
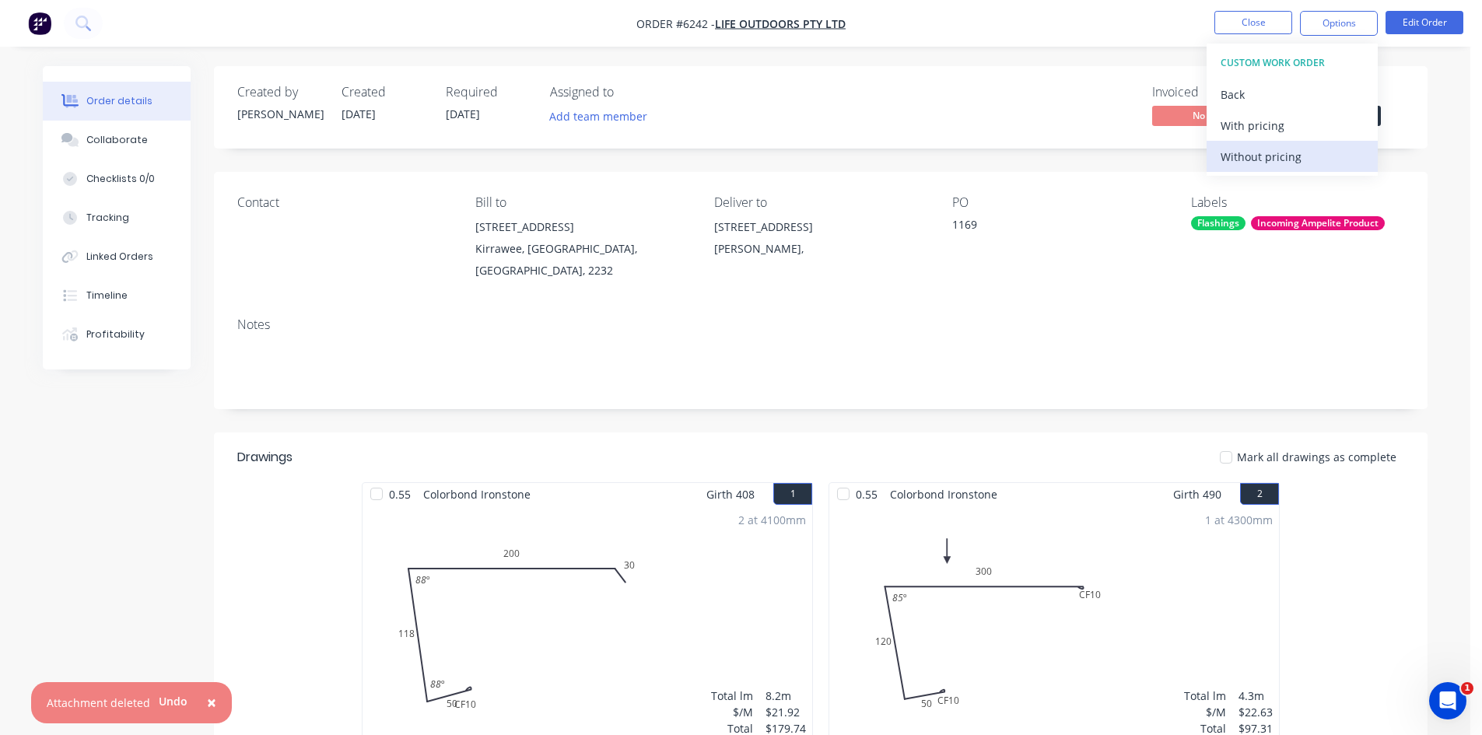
click at [1276, 142] on button "Without pricing" at bounding box center [1291, 156] width 171 height 31
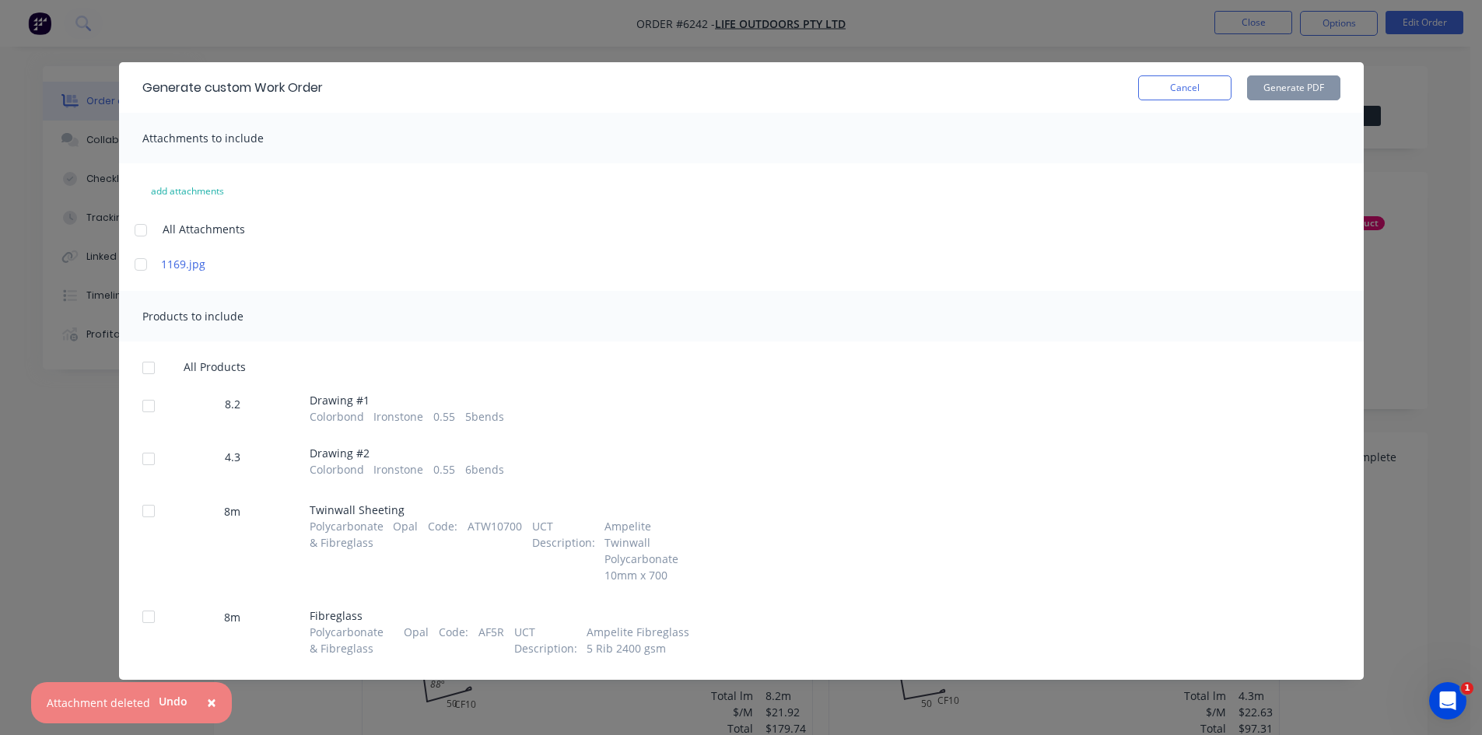
drag, startPoint x: 152, startPoint y: 413, endPoint x: 142, endPoint y: 450, distance: 38.9
click at [152, 413] on div at bounding box center [148, 405] width 31 height 31
click at [144, 454] on div at bounding box center [148, 458] width 31 height 31
click at [1274, 89] on button "Generate PDF" at bounding box center [1293, 87] width 93 height 25
click at [1158, 76] on button "Cancel" at bounding box center [1184, 87] width 93 height 25
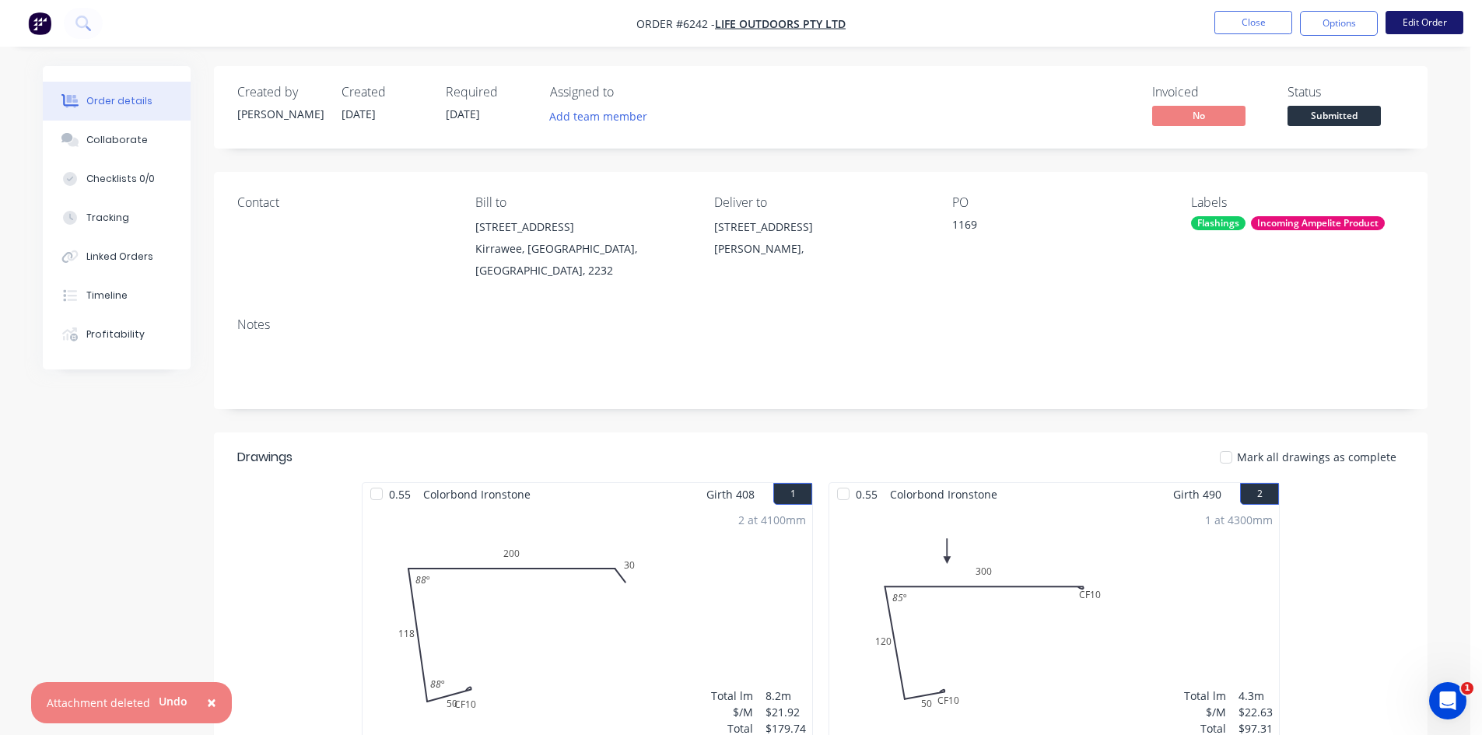
click at [1433, 18] on button "Edit Order" at bounding box center [1424, 22] width 78 height 23
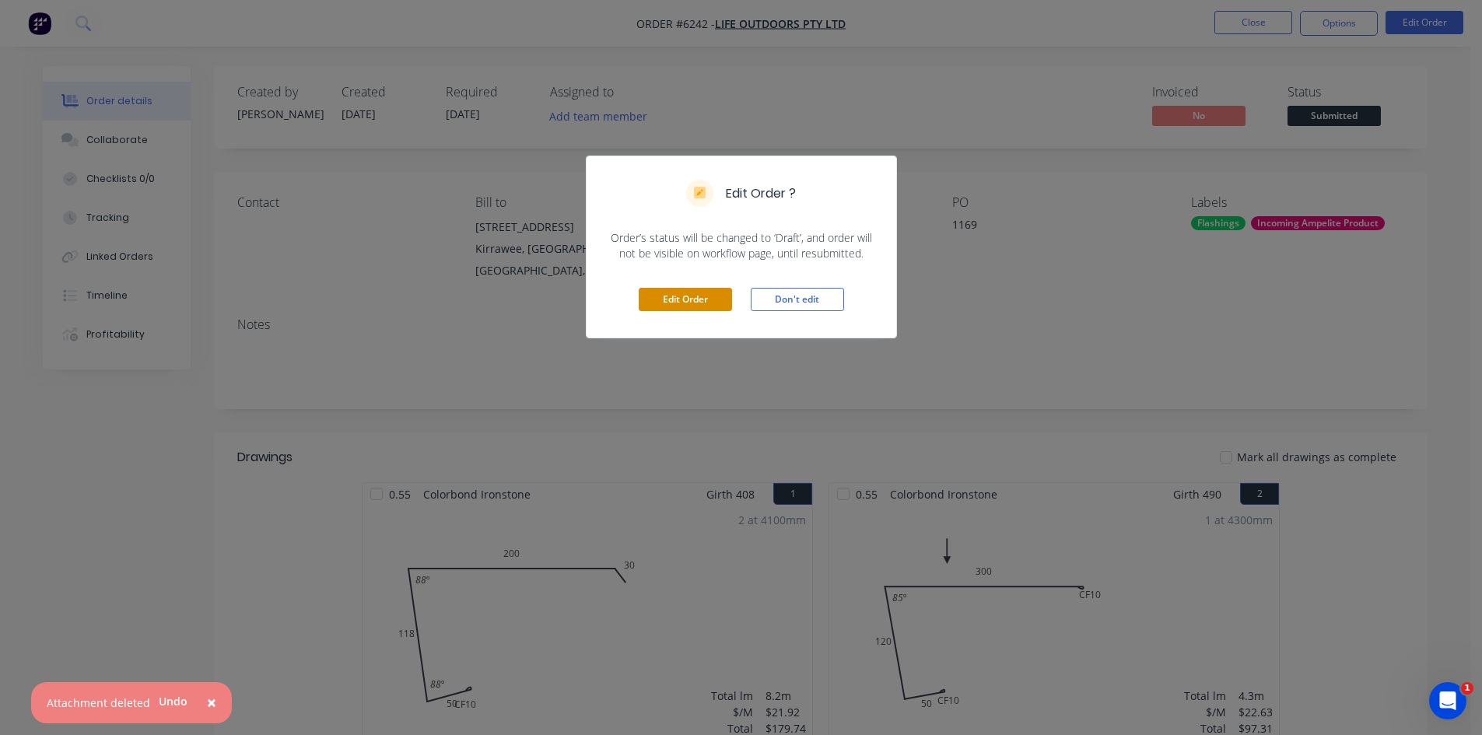
click at [706, 296] on button "Edit Order" at bounding box center [685, 299] width 93 height 23
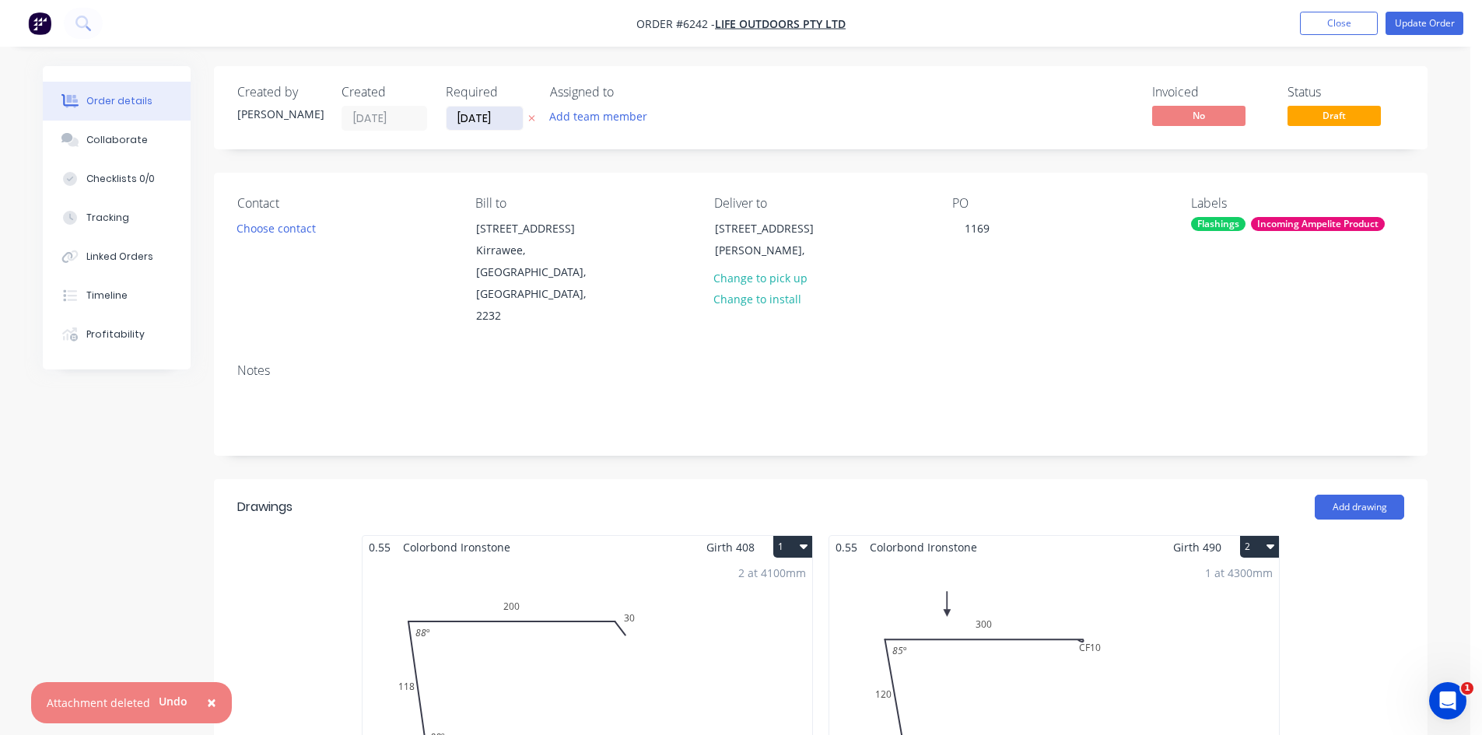
drag, startPoint x: 471, startPoint y: 117, endPoint x: 515, endPoint y: 146, distance: 53.3
click at [471, 118] on input "[DATE]" at bounding box center [484, 118] width 76 height 23
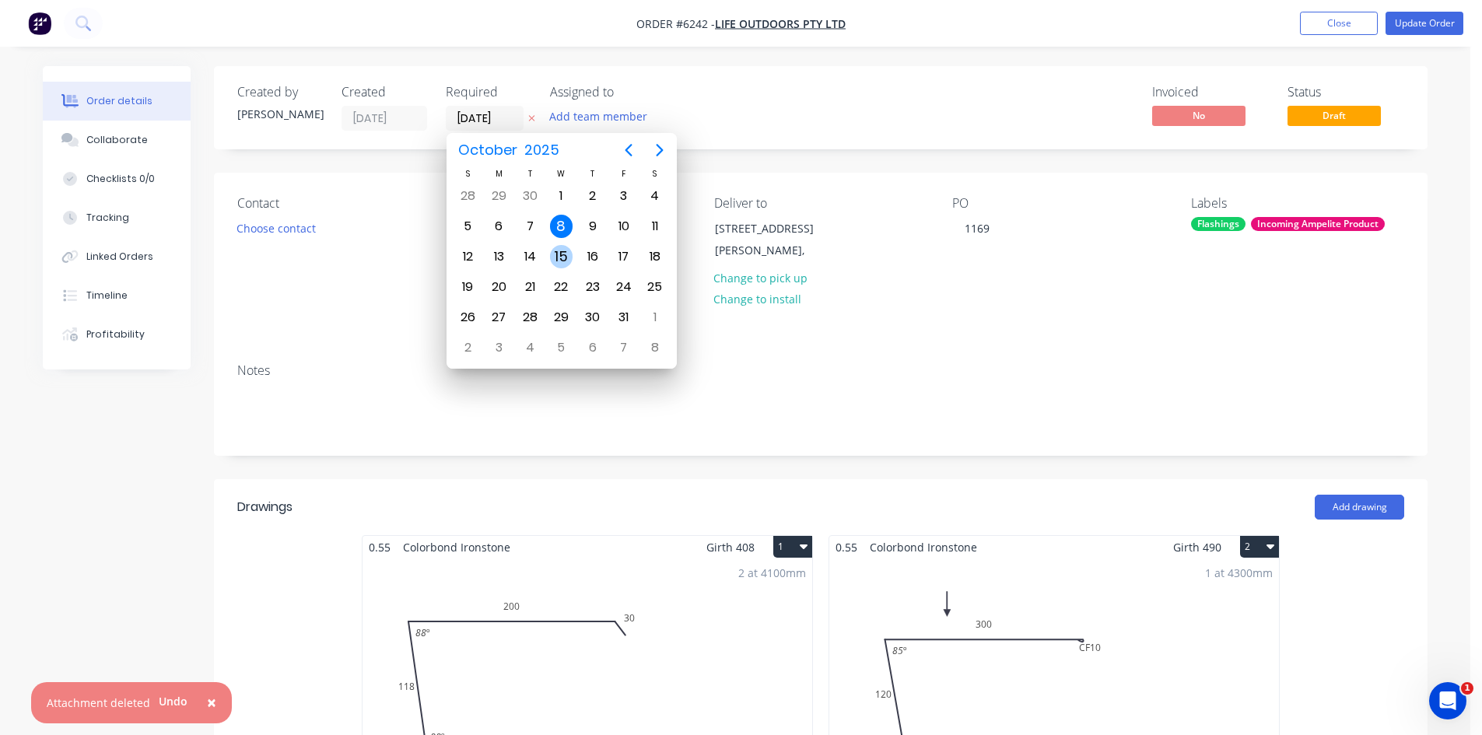
click at [551, 252] on div "15" at bounding box center [561, 256] width 23 height 23
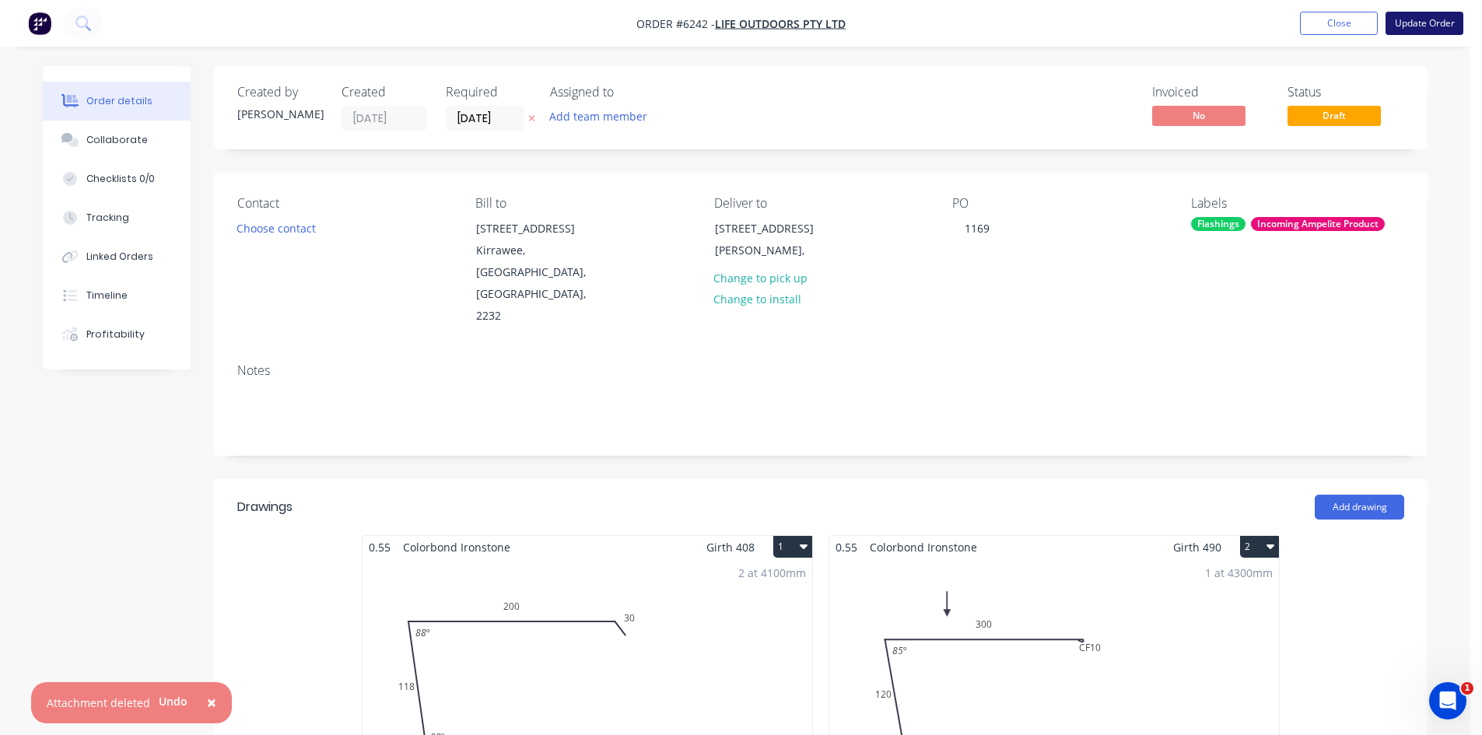
click at [1409, 16] on button "Update Order" at bounding box center [1424, 23] width 78 height 23
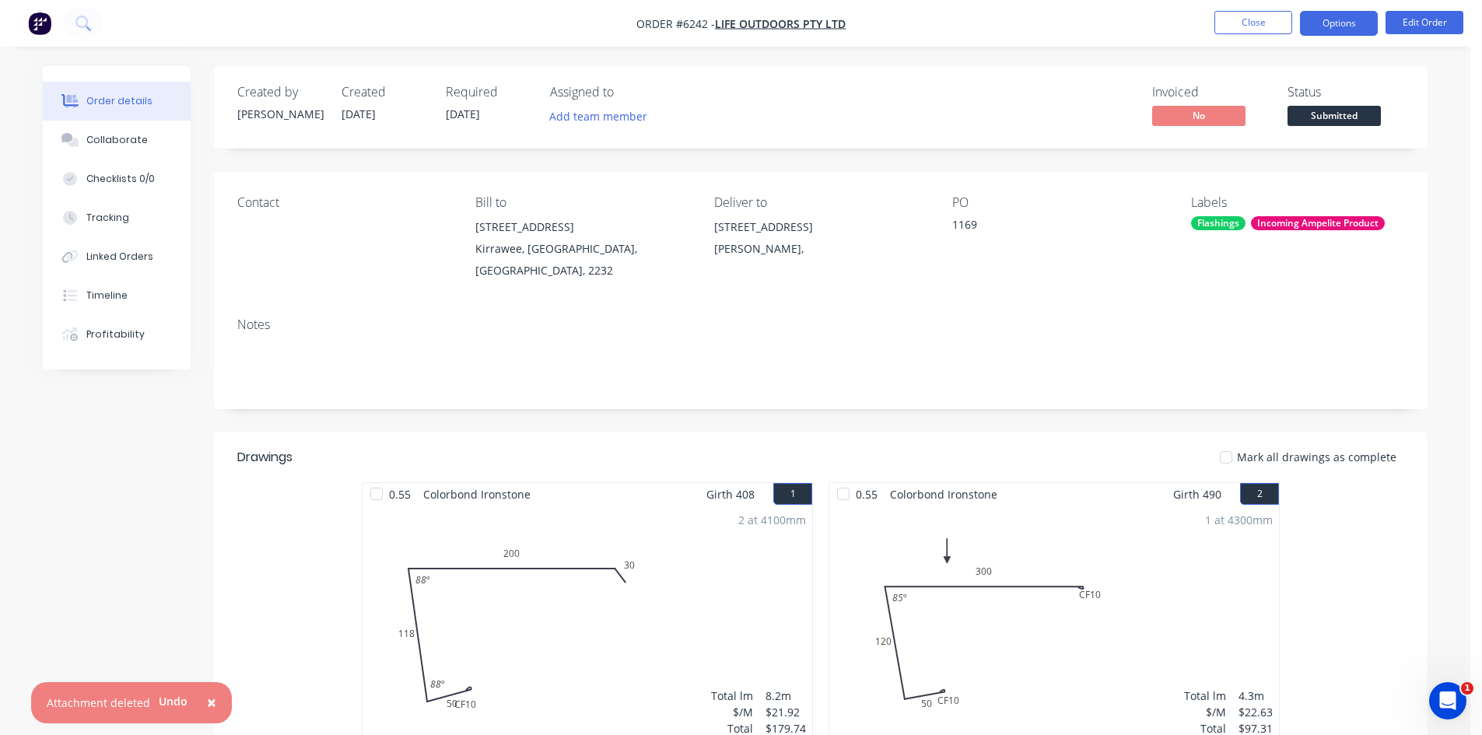
click at [1348, 17] on button "Options" at bounding box center [1339, 23] width 78 height 25
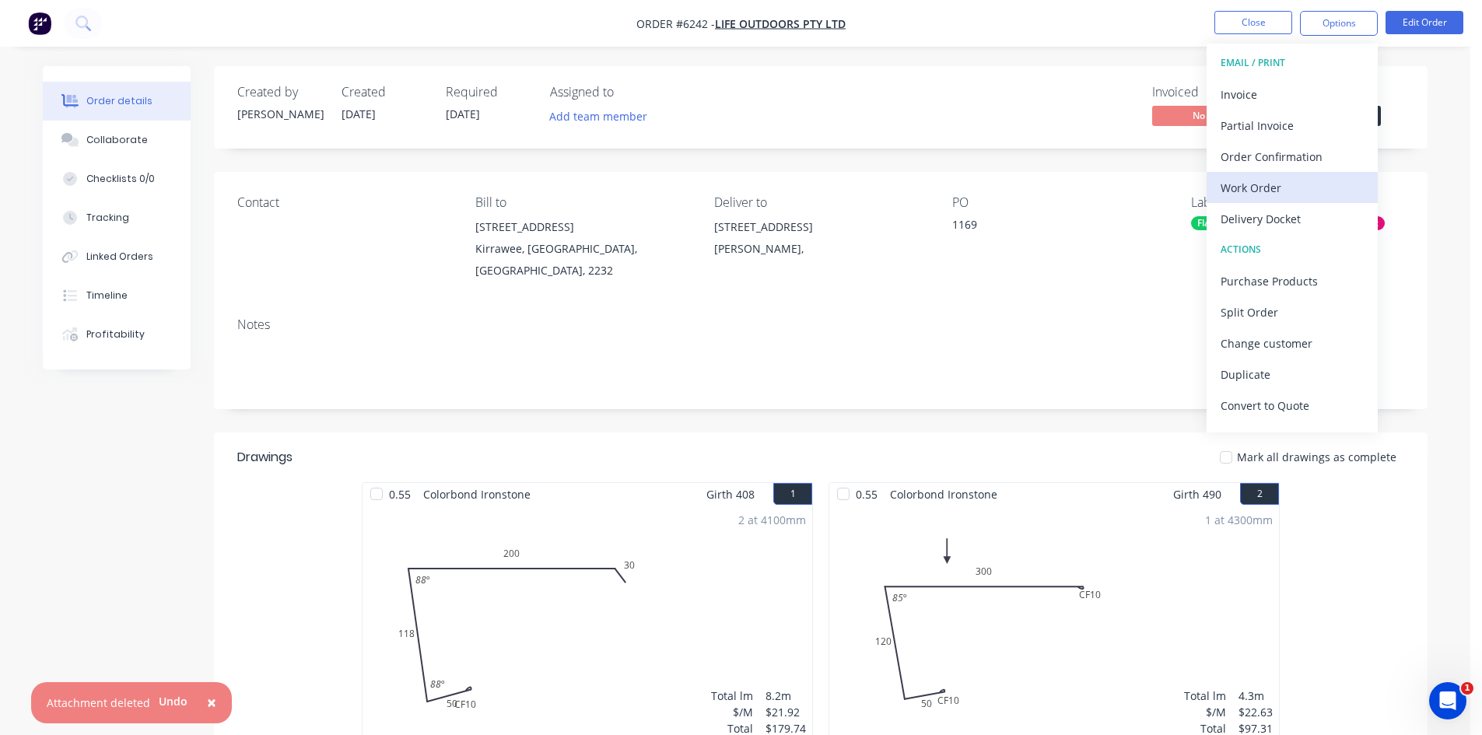
click at [1274, 172] on button "Work Order" at bounding box center [1291, 187] width 171 height 31
click at [1255, 184] on div "Custom" at bounding box center [1291, 188] width 143 height 23
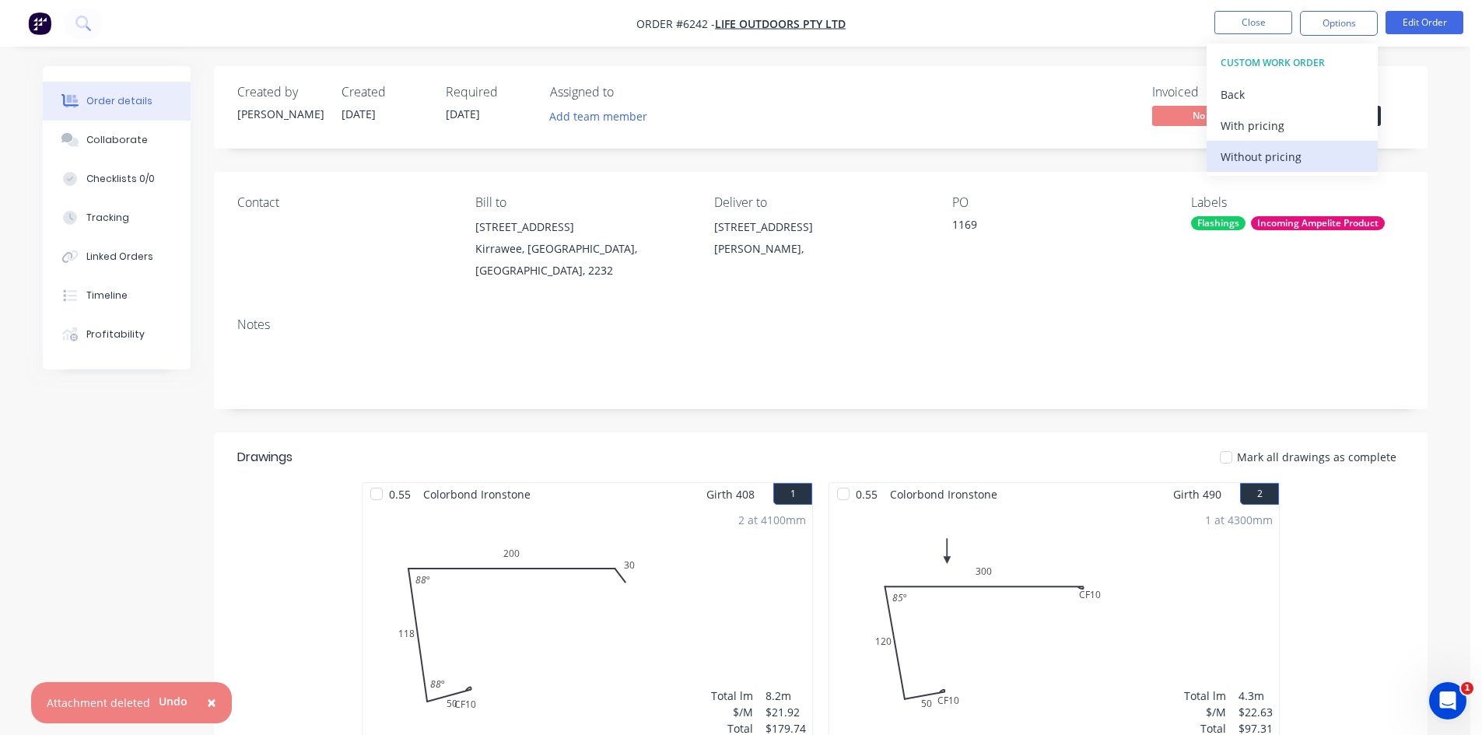
click at [1255, 146] on div "Without pricing" at bounding box center [1291, 156] width 143 height 23
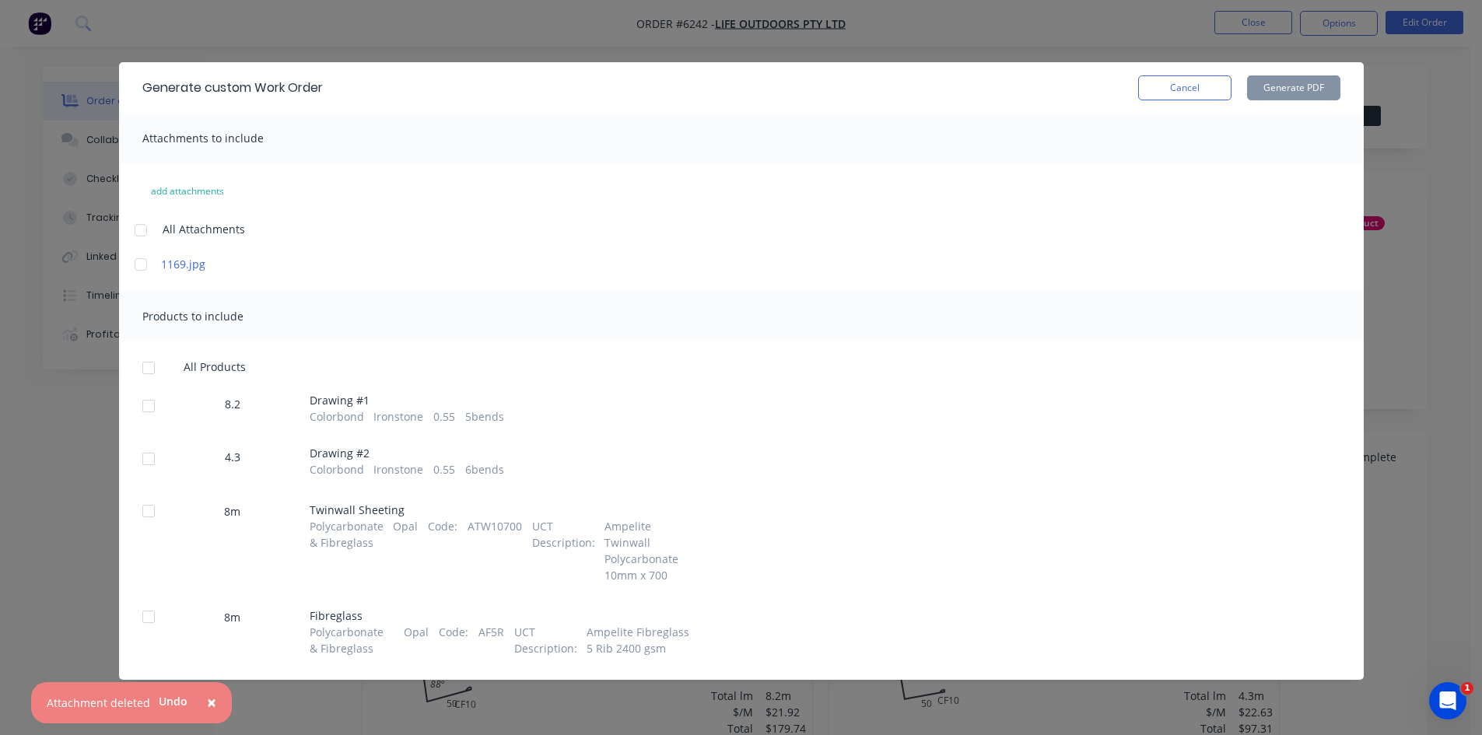
click at [156, 410] on div at bounding box center [148, 405] width 31 height 31
click at [155, 449] on div at bounding box center [148, 458] width 31 height 31
click at [1268, 87] on button "Generate PDF" at bounding box center [1293, 87] width 93 height 25
click at [1172, 84] on button "Cancel" at bounding box center [1184, 87] width 93 height 25
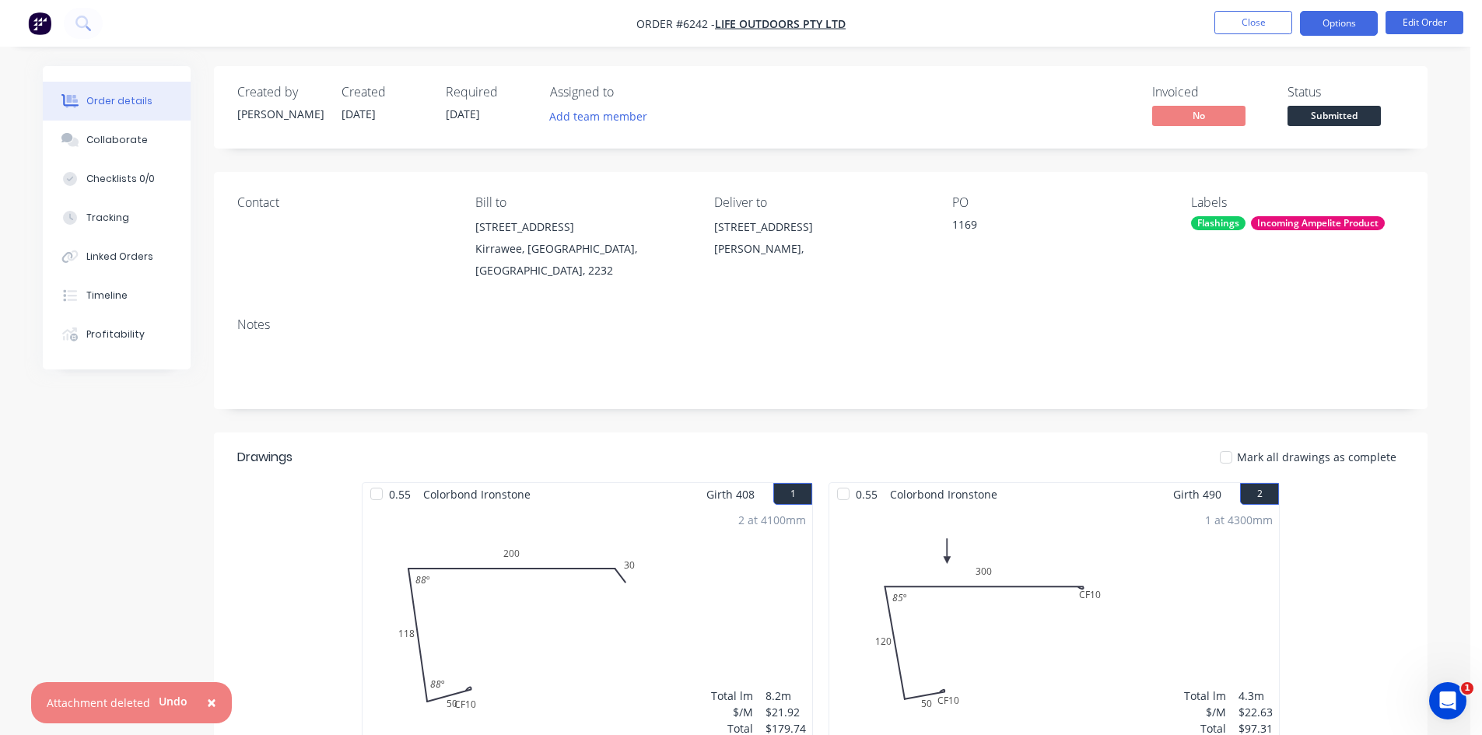
click at [1346, 23] on button "Options" at bounding box center [1339, 23] width 78 height 25
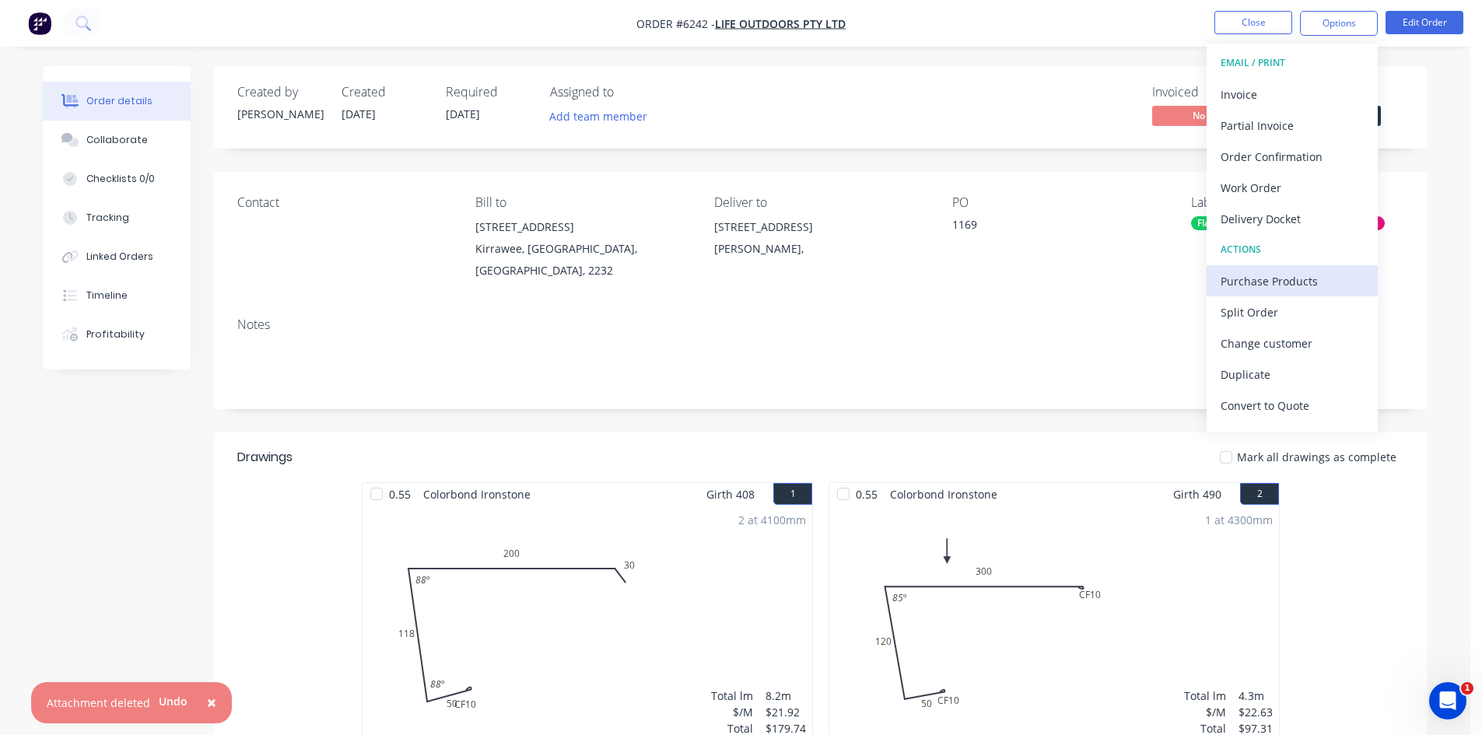
click at [1271, 278] on div "Purchase Products" at bounding box center [1291, 281] width 143 height 23
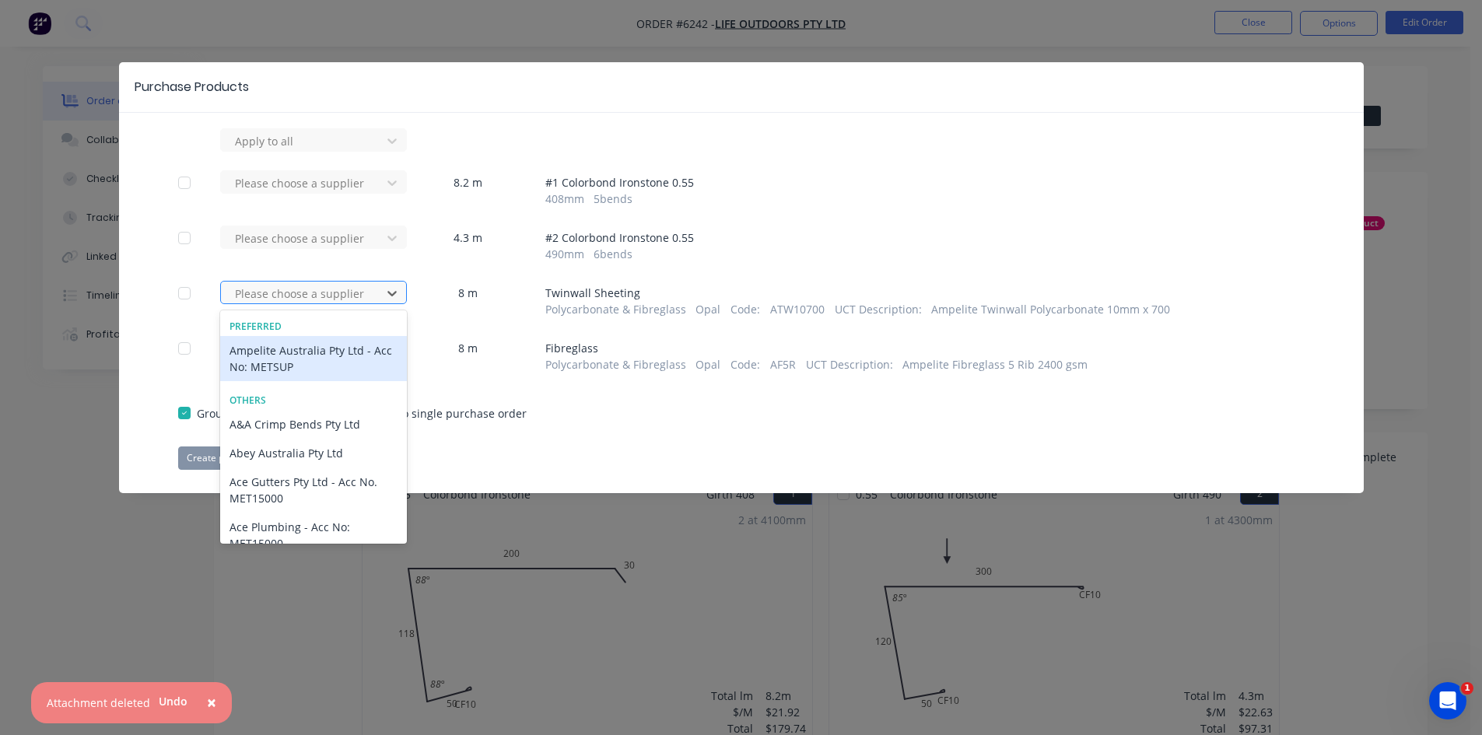
click at [356, 299] on div at bounding box center [303, 293] width 140 height 19
click at [350, 363] on div "Ampelite Australia Pty Ltd - Acc No: METSUP" at bounding box center [313, 358] width 187 height 45
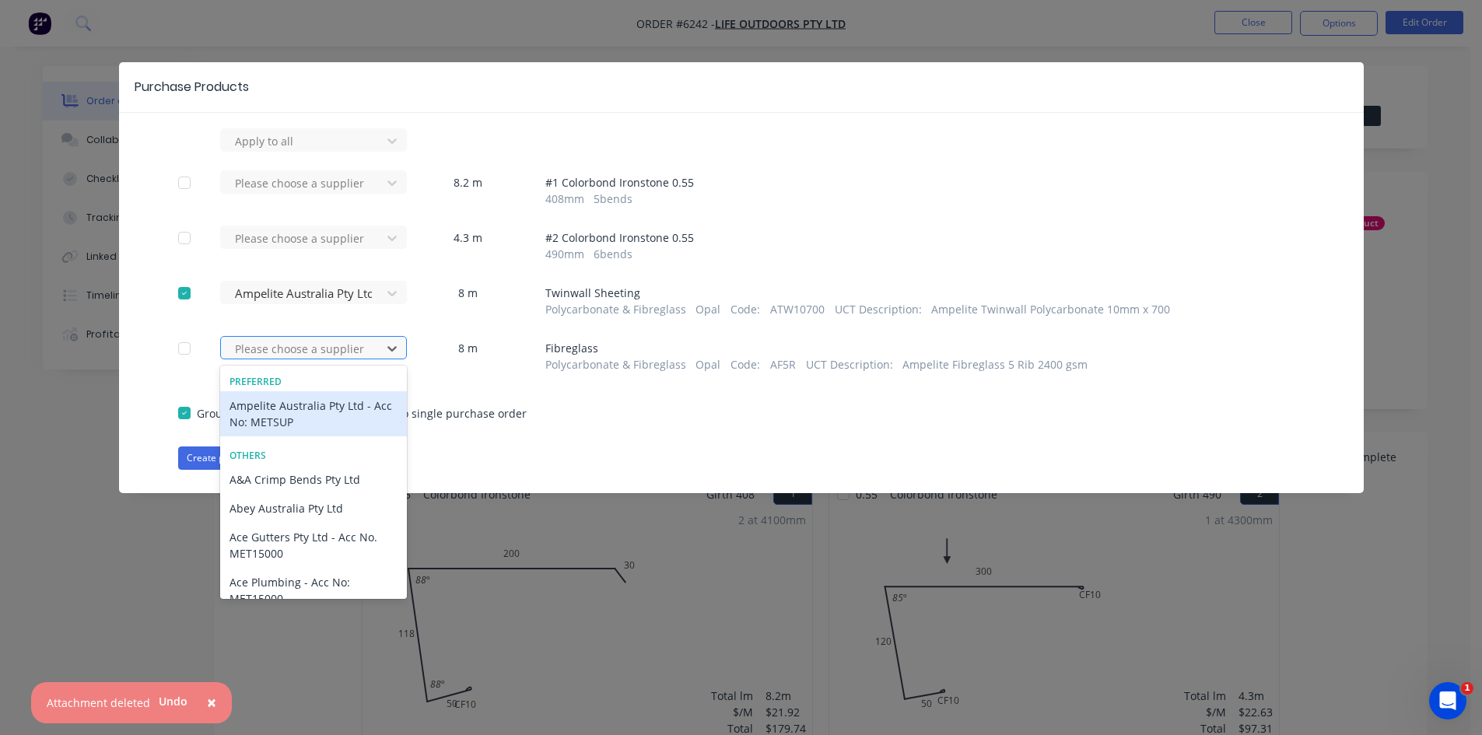
click at [358, 338] on div "Please choose a supplier" at bounding box center [303, 348] width 149 height 23
click at [349, 411] on div "Ampelite Australia Pty Ltd - Acc No: METSUP" at bounding box center [313, 413] width 187 height 45
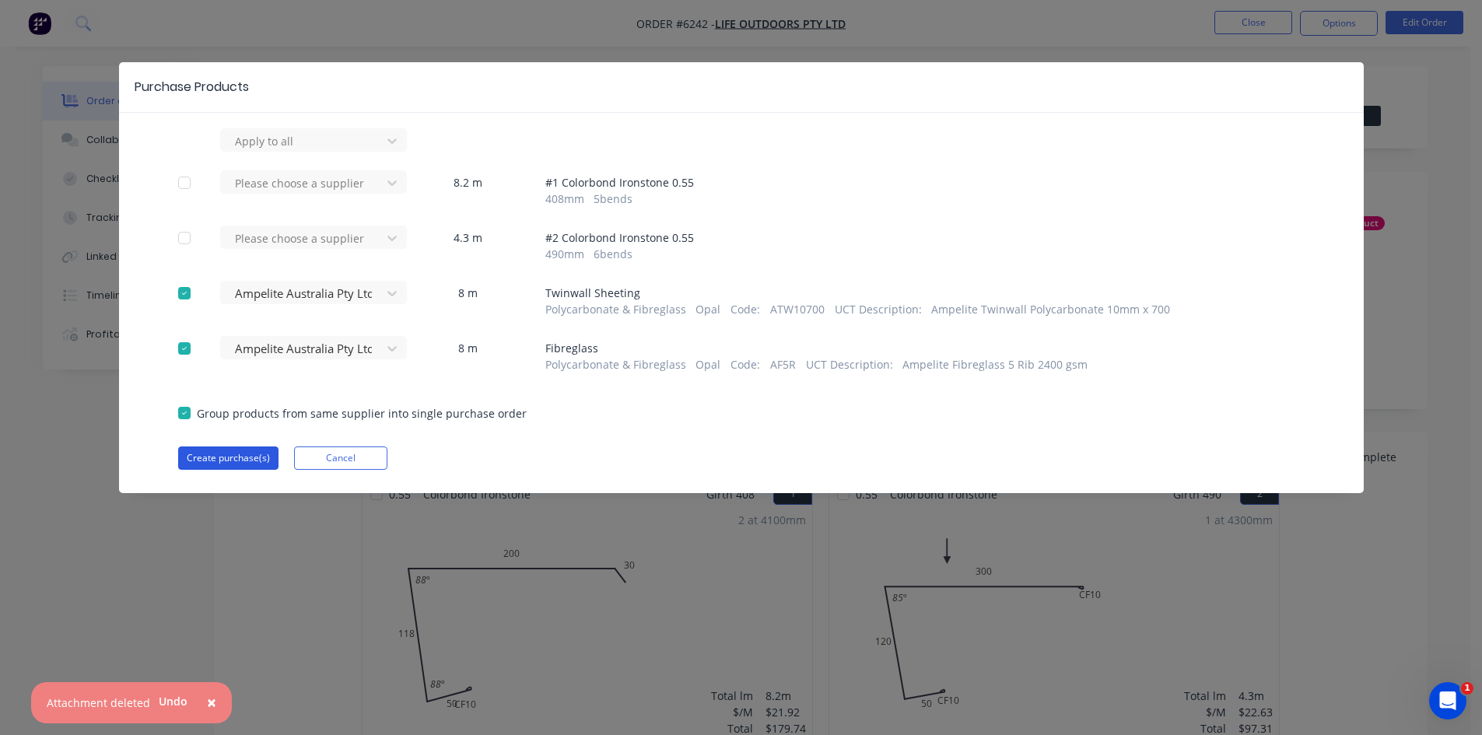
click at [246, 465] on button "Create purchase(s)" at bounding box center [228, 457] width 100 height 23
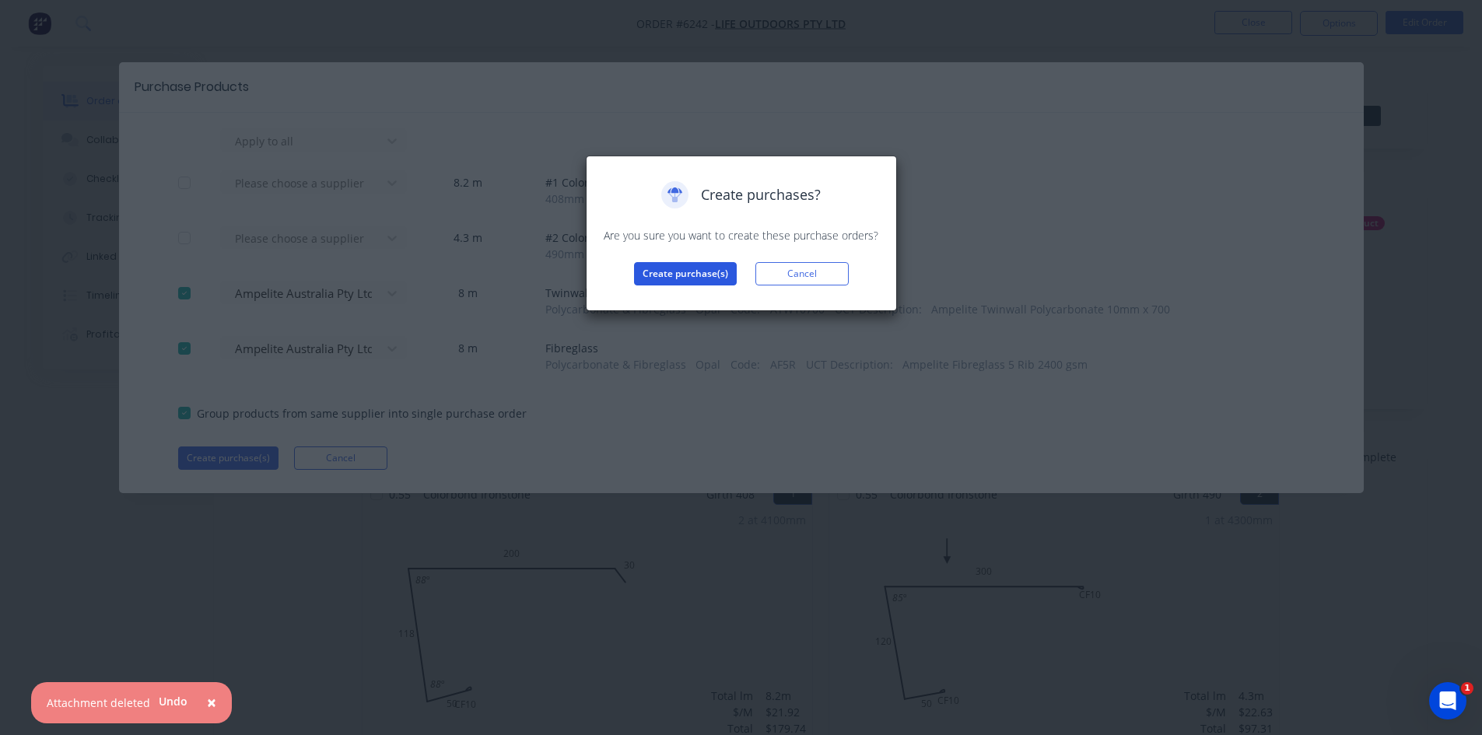
click at [661, 264] on button "Create purchase(s)" at bounding box center [685, 273] width 103 height 23
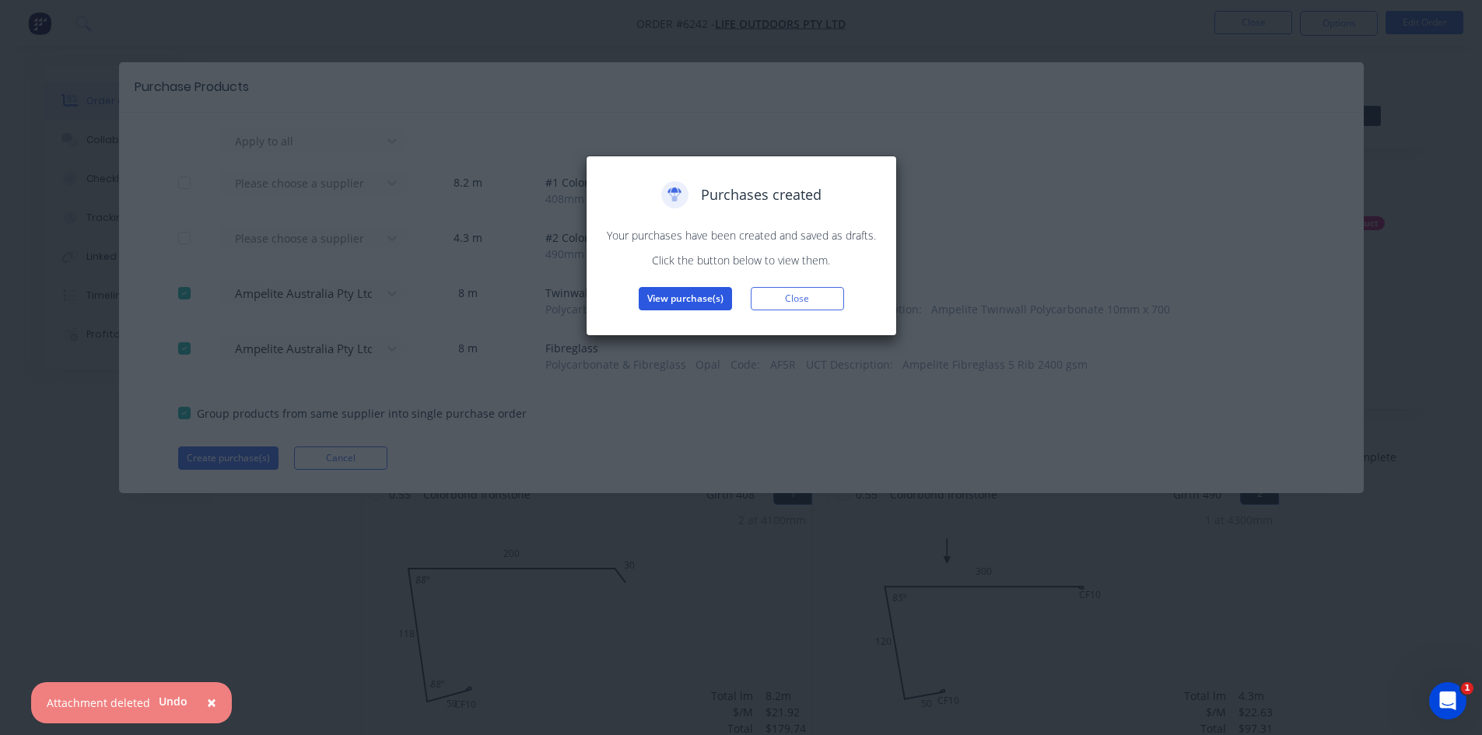
click at [674, 292] on button "View purchase(s)" at bounding box center [685, 298] width 93 height 23
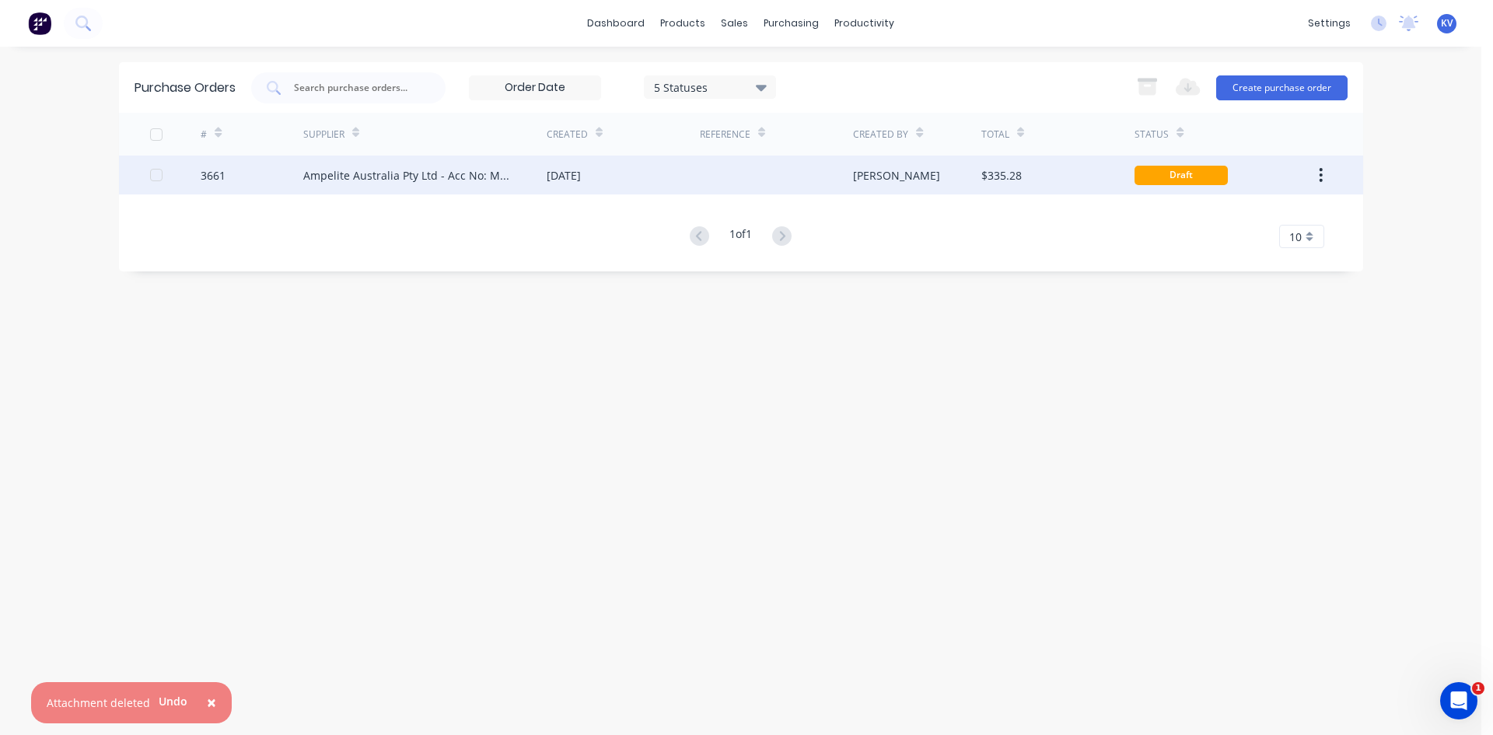
click at [1038, 173] on div "$335.28" at bounding box center [1058, 175] width 153 height 39
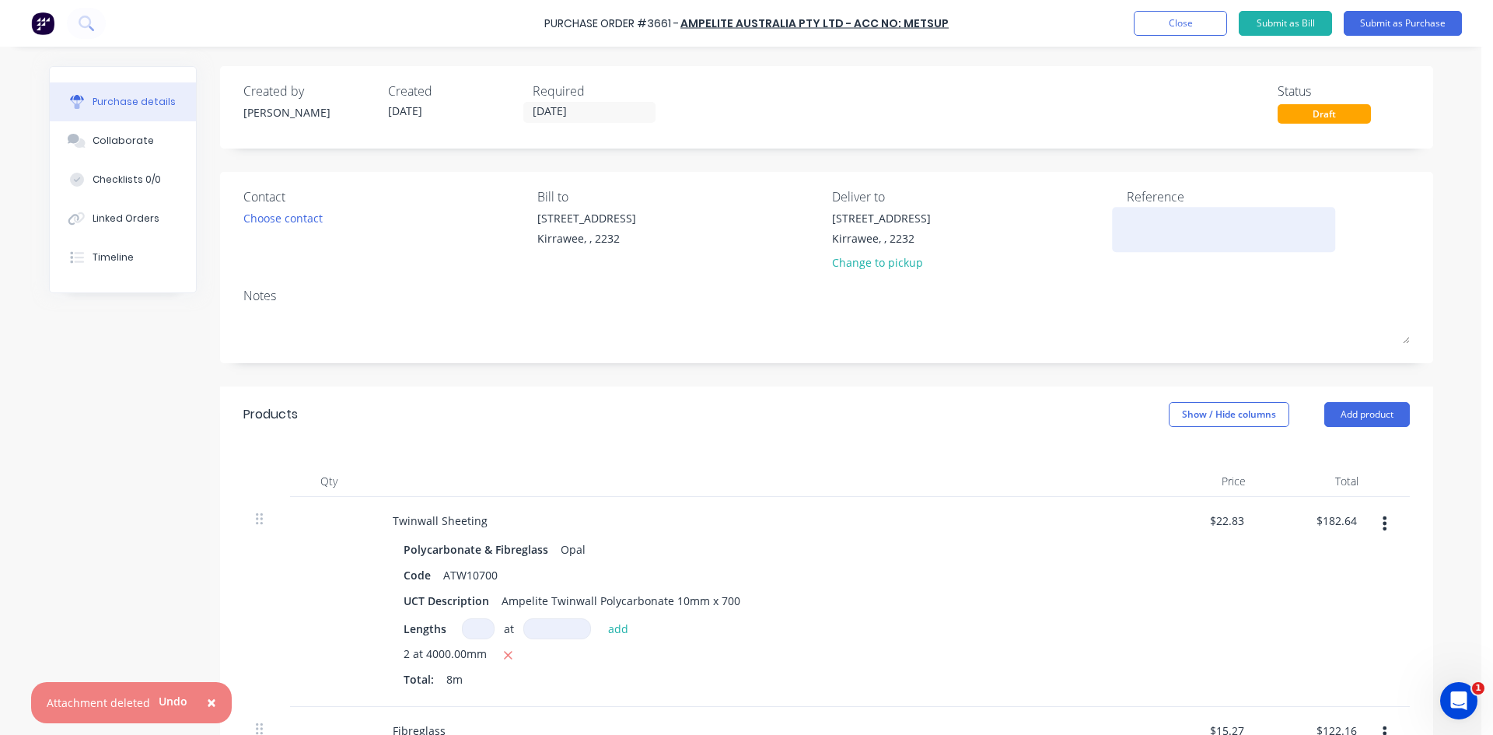
click at [1148, 218] on textarea at bounding box center [1224, 227] width 194 height 35
click at [568, 102] on label "[DATE]" at bounding box center [589, 112] width 132 height 21
click at [568, 103] on input "[DATE]" at bounding box center [589, 112] width 131 height 19
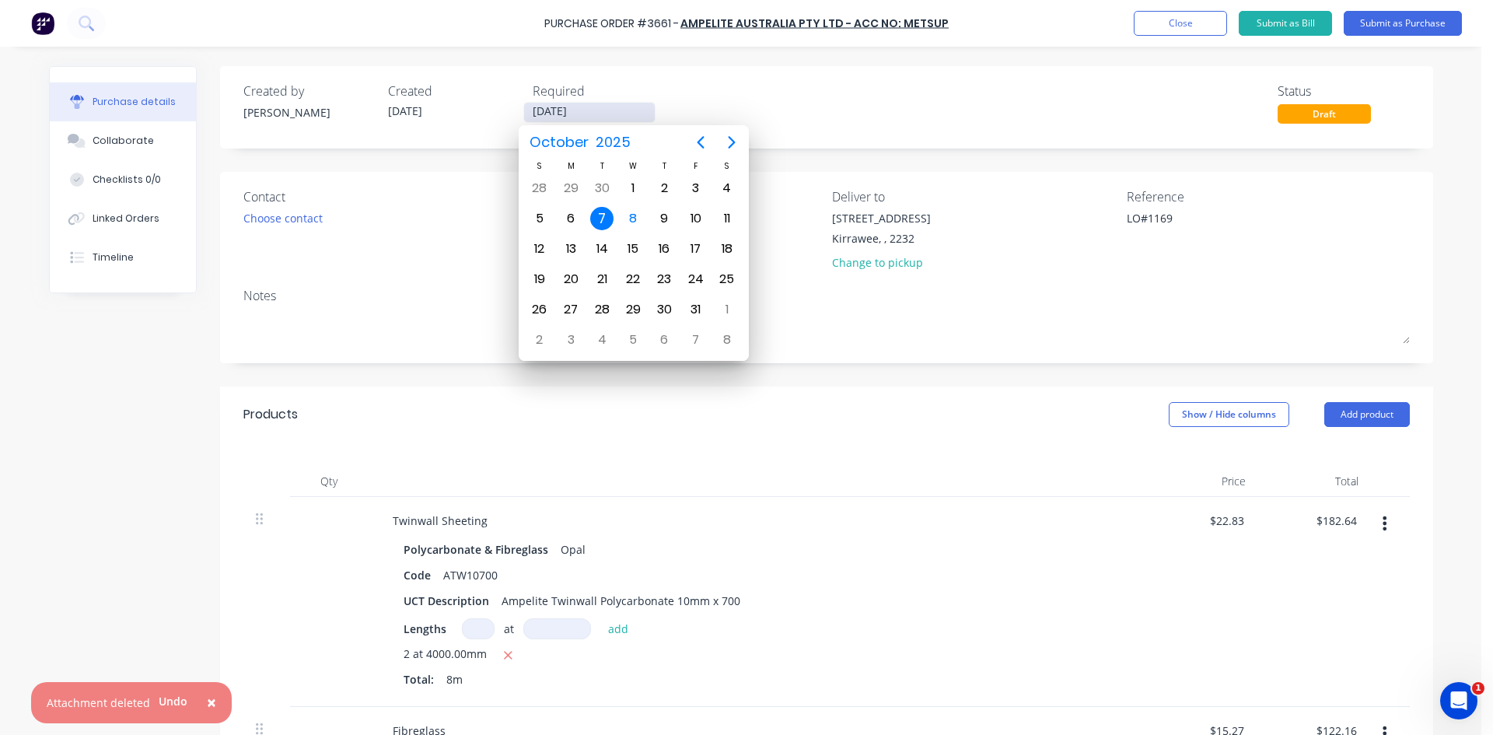
click at [562, 118] on input "[DATE]" at bounding box center [589, 112] width 131 height 19
click at [607, 247] on div "14" at bounding box center [601, 248] width 23 height 23
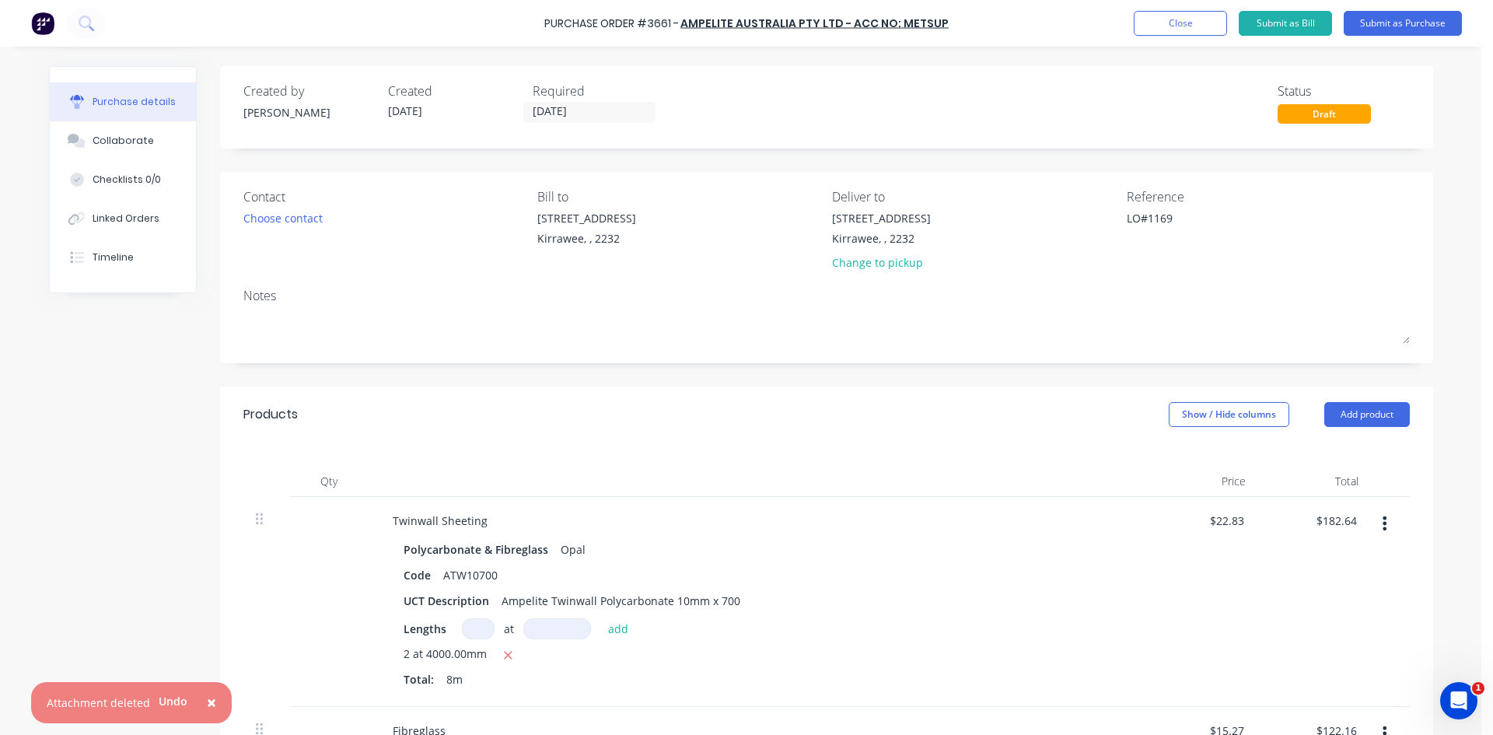
click at [966, 355] on div "Contact Choose contact [PERSON_NAME] to [STREET_ADDRESS] Deliver to [STREET_ADD…" at bounding box center [826, 267] width 1213 height 191
click at [1389, 26] on button "Submit as Purchase" at bounding box center [1403, 23] width 118 height 25
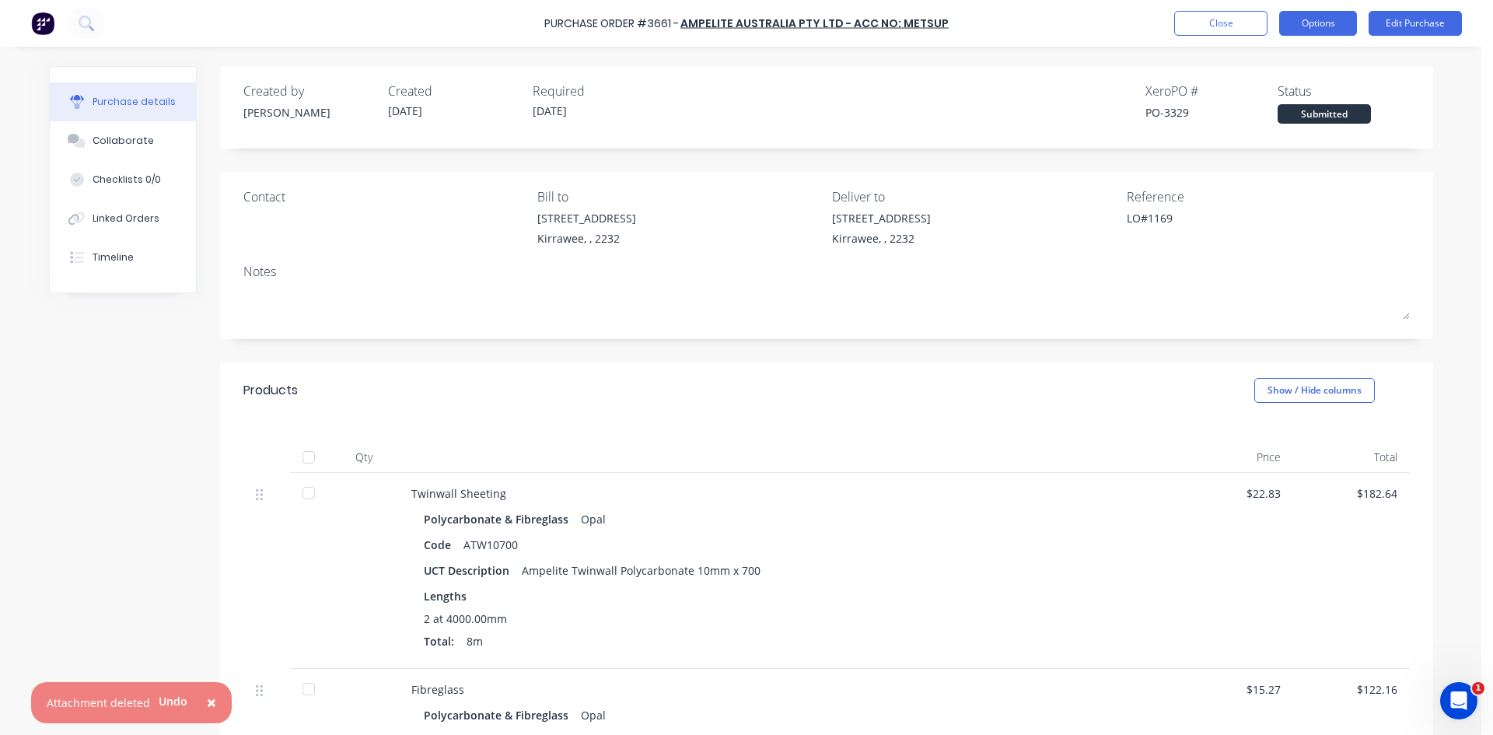
click at [1297, 26] on button "Options" at bounding box center [1318, 23] width 78 height 25
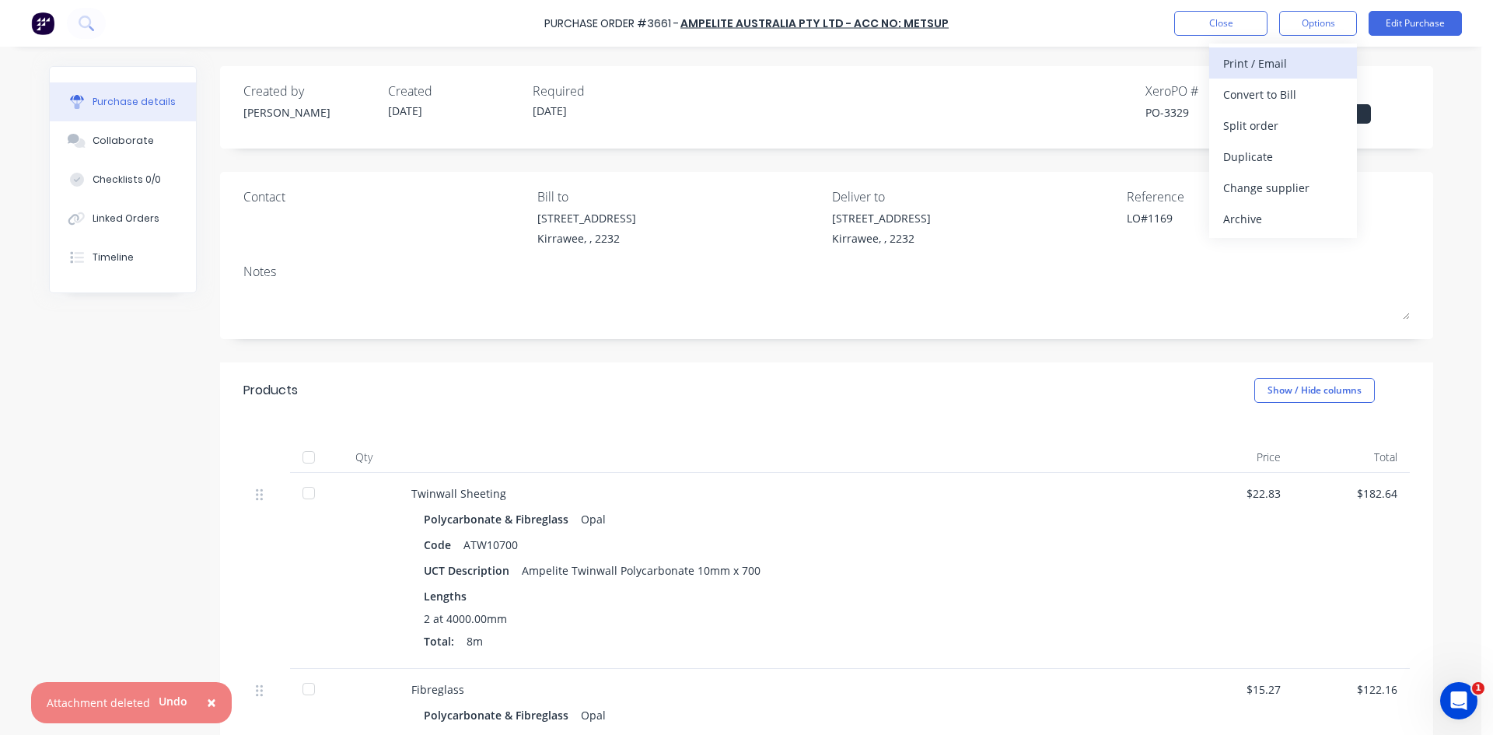
click at [1291, 63] on div "Print / Email" at bounding box center [1283, 63] width 120 height 23
click at [1263, 130] on div "Without pricing" at bounding box center [1283, 125] width 120 height 23
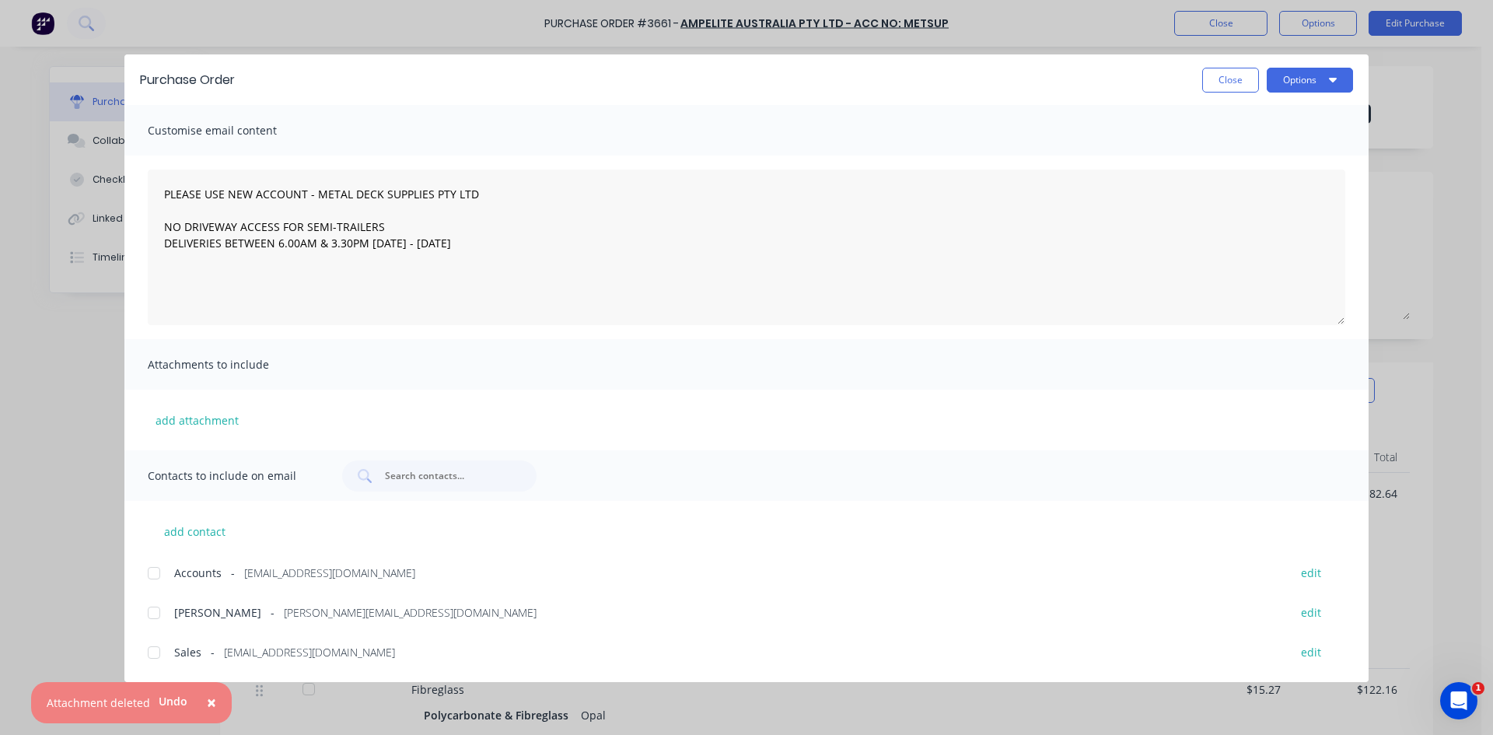
click at [164, 653] on div at bounding box center [153, 652] width 31 height 31
click at [1302, 74] on button "Options" at bounding box center [1310, 80] width 86 height 25
click at [1282, 194] on button "Email" at bounding box center [1280, 181] width 148 height 31
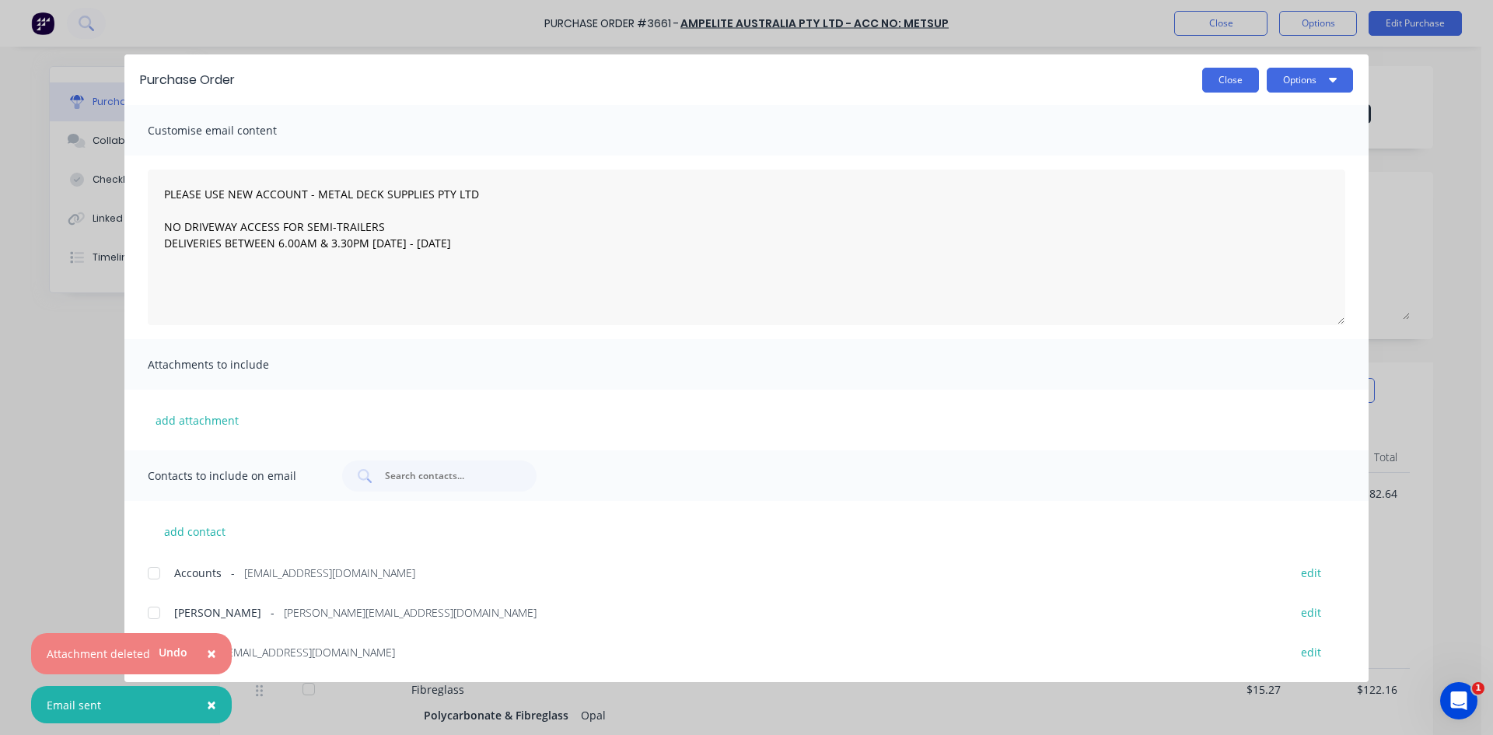
click at [1221, 73] on button "Close" at bounding box center [1230, 80] width 57 height 25
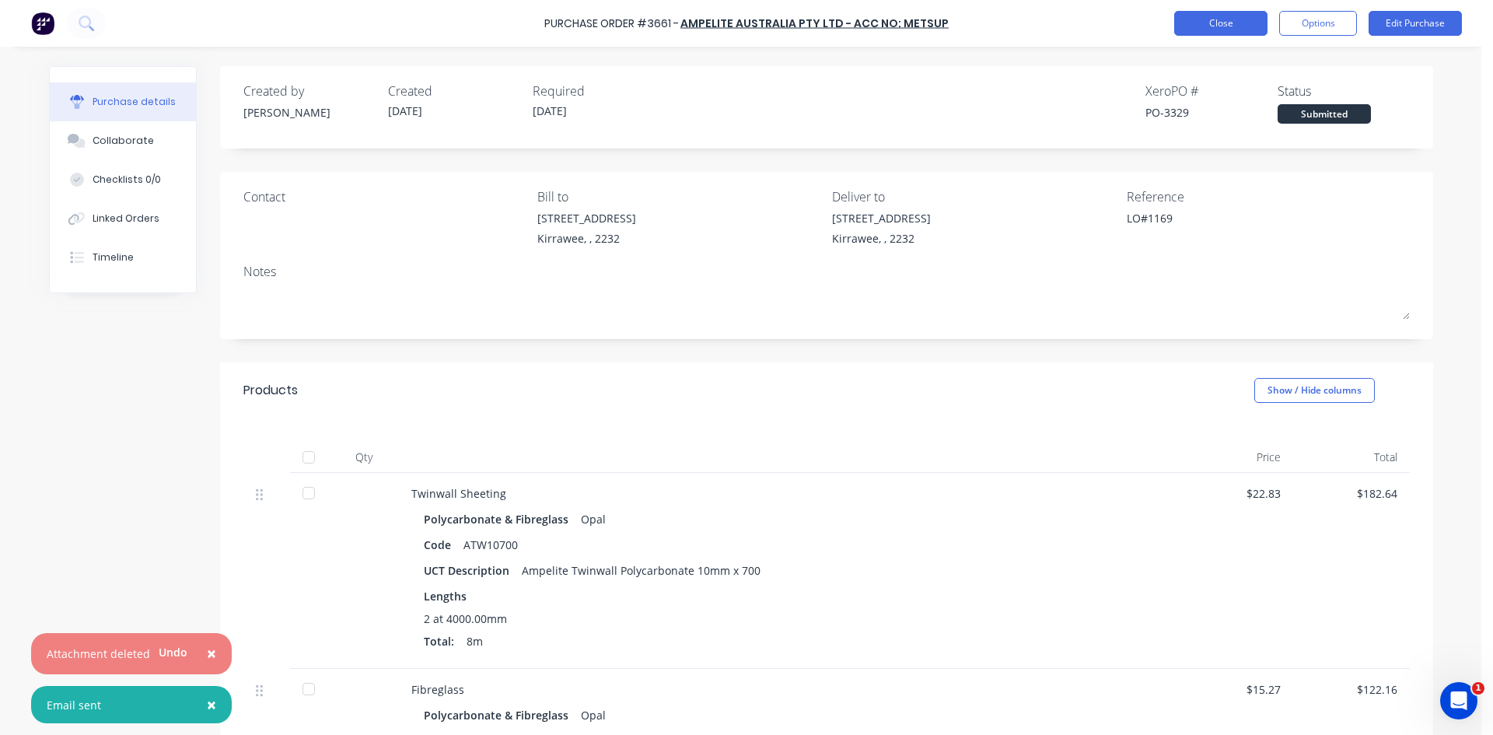
click at [1240, 20] on button "Close" at bounding box center [1220, 23] width 93 height 25
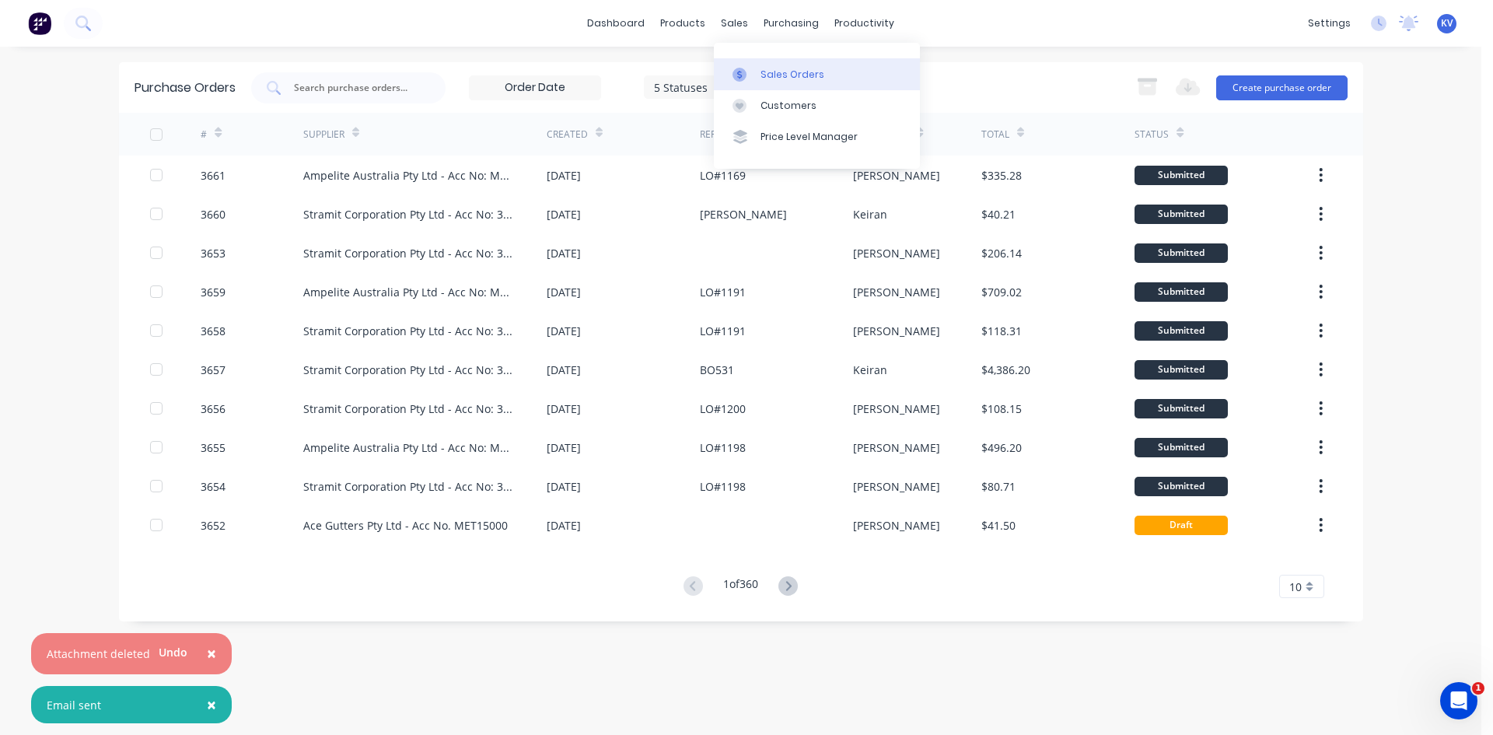
click at [756, 73] on link "Sales Orders" at bounding box center [817, 73] width 206 height 31
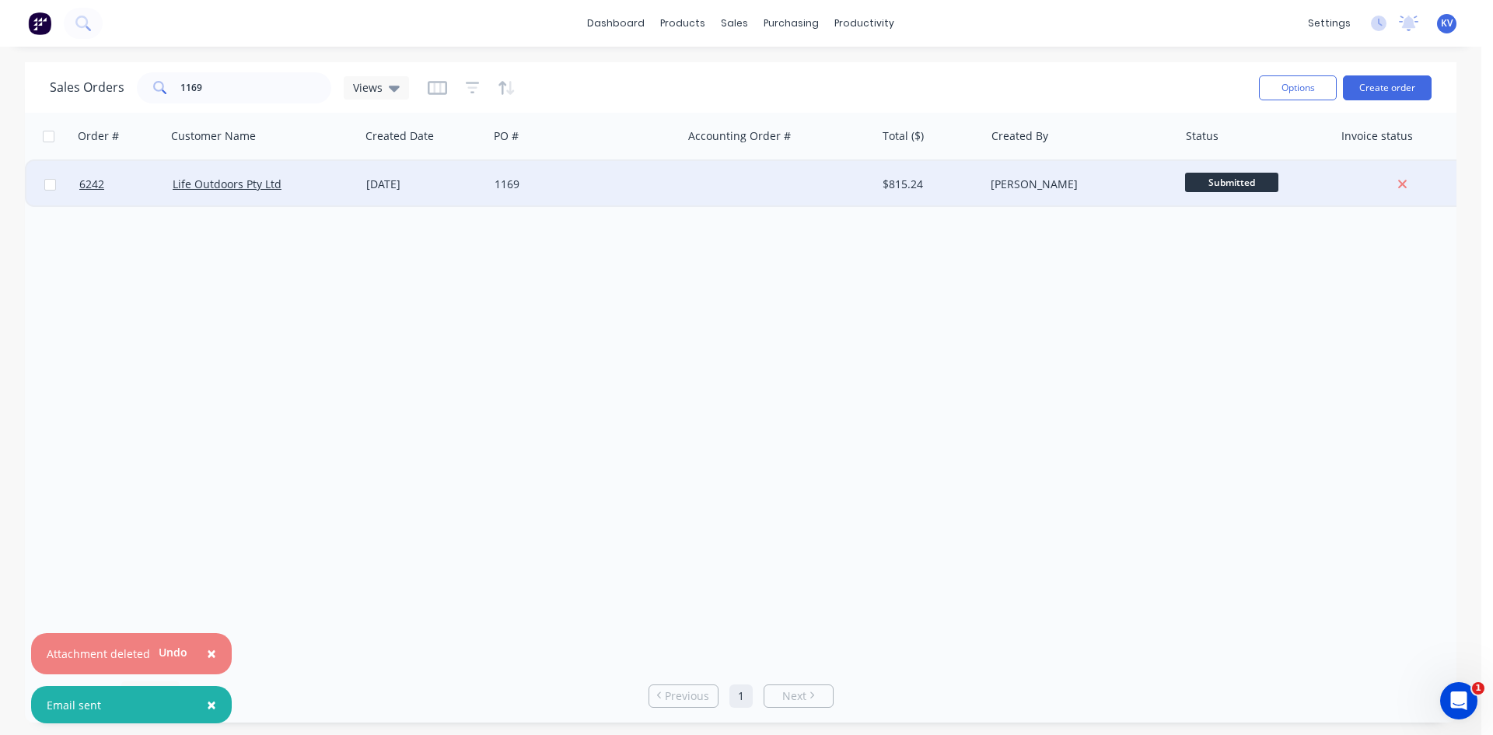
click at [1233, 177] on span "Submitted" at bounding box center [1231, 182] width 93 height 19
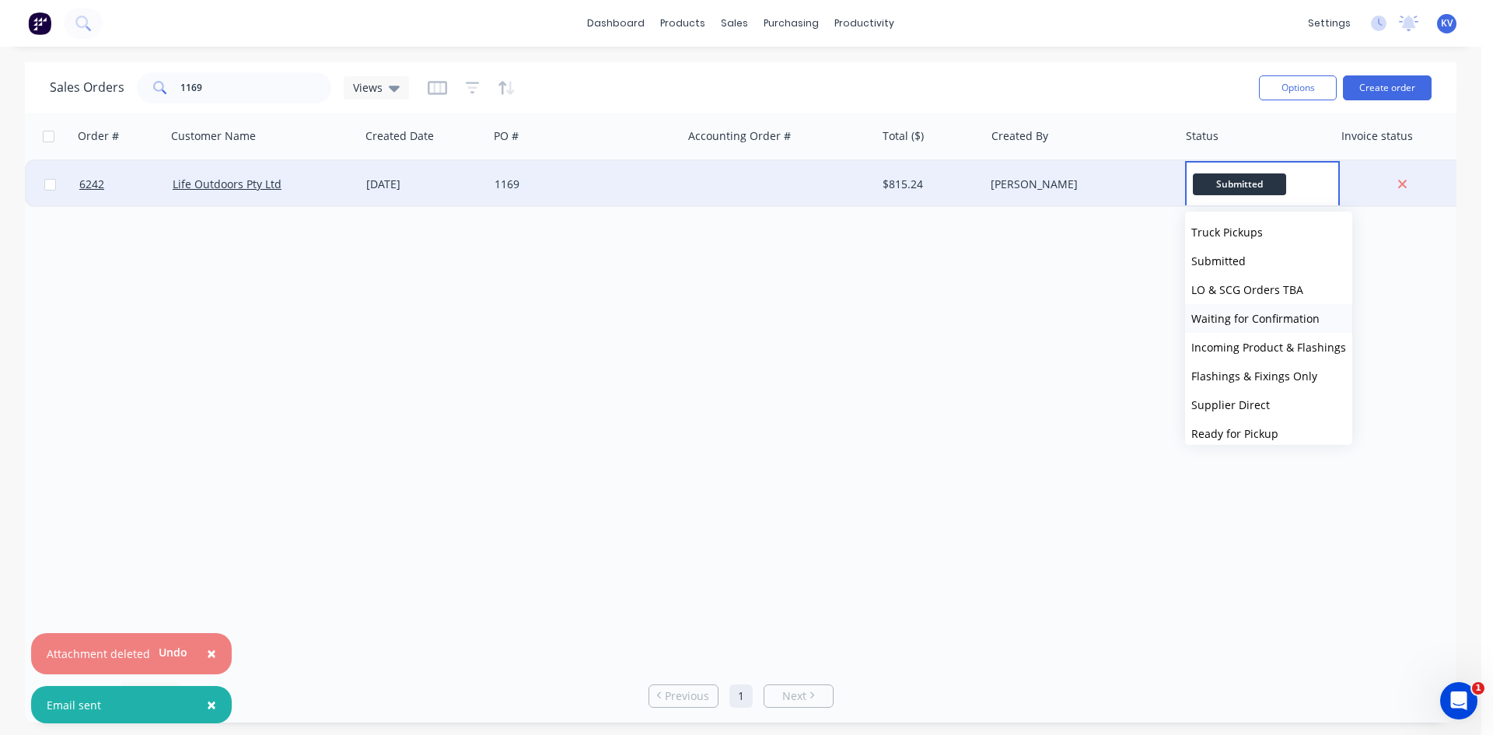
click at [1237, 320] on span "Waiting for Confirmation" at bounding box center [1256, 318] width 128 height 15
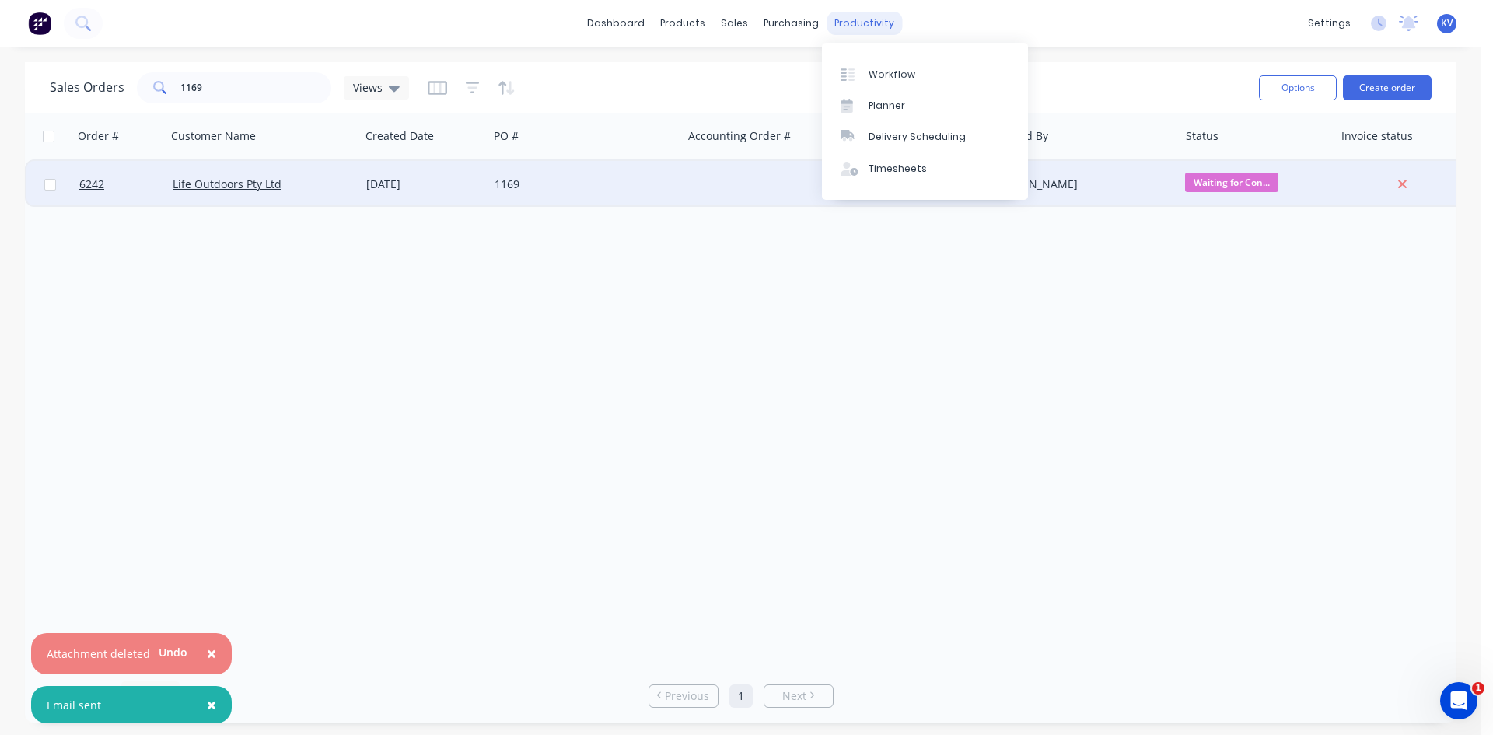
click at [863, 19] on div "productivity" at bounding box center [864, 23] width 75 height 23
click at [859, 127] on link "Delivery Scheduling" at bounding box center [925, 136] width 206 height 31
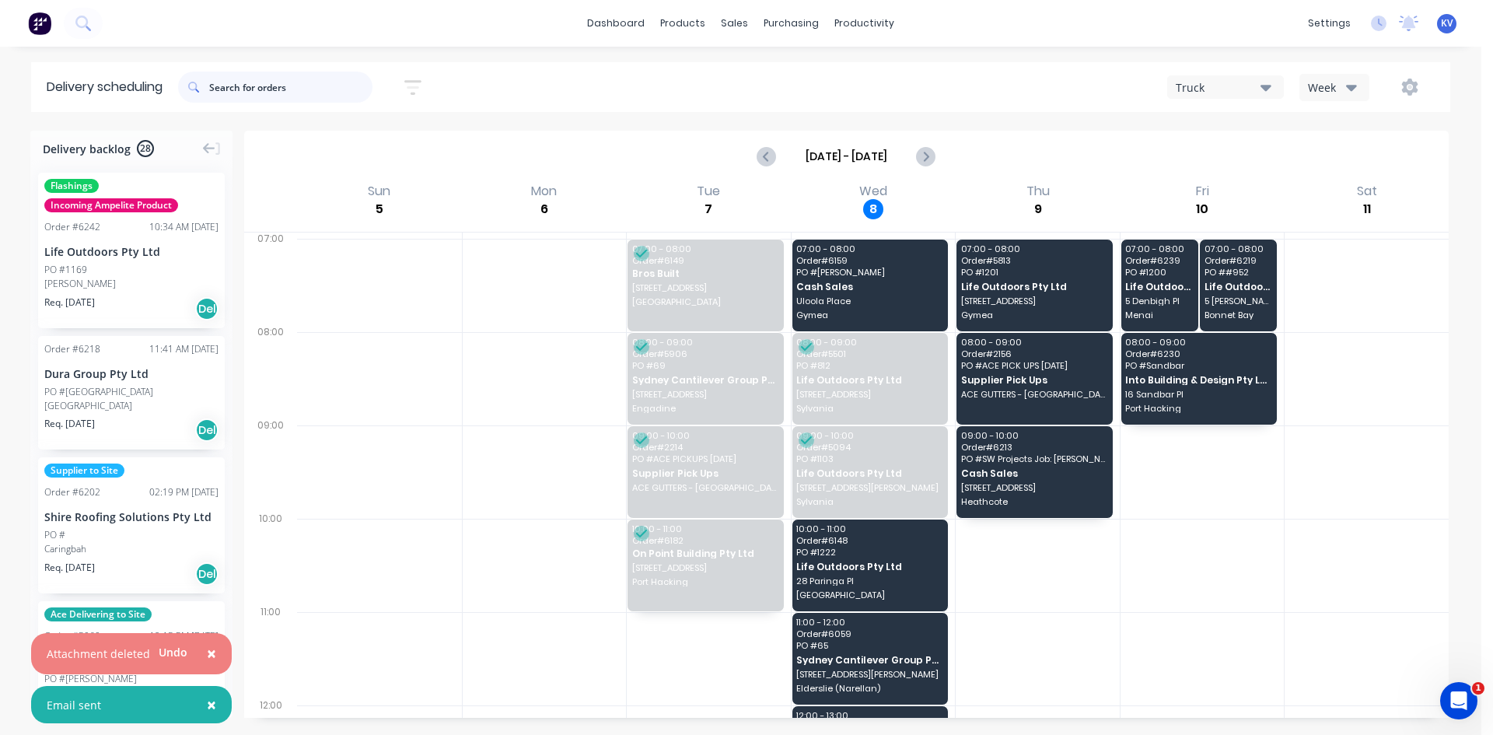
click at [267, 80] on input "text" at bounding box center [290, 87] width 163 height 31
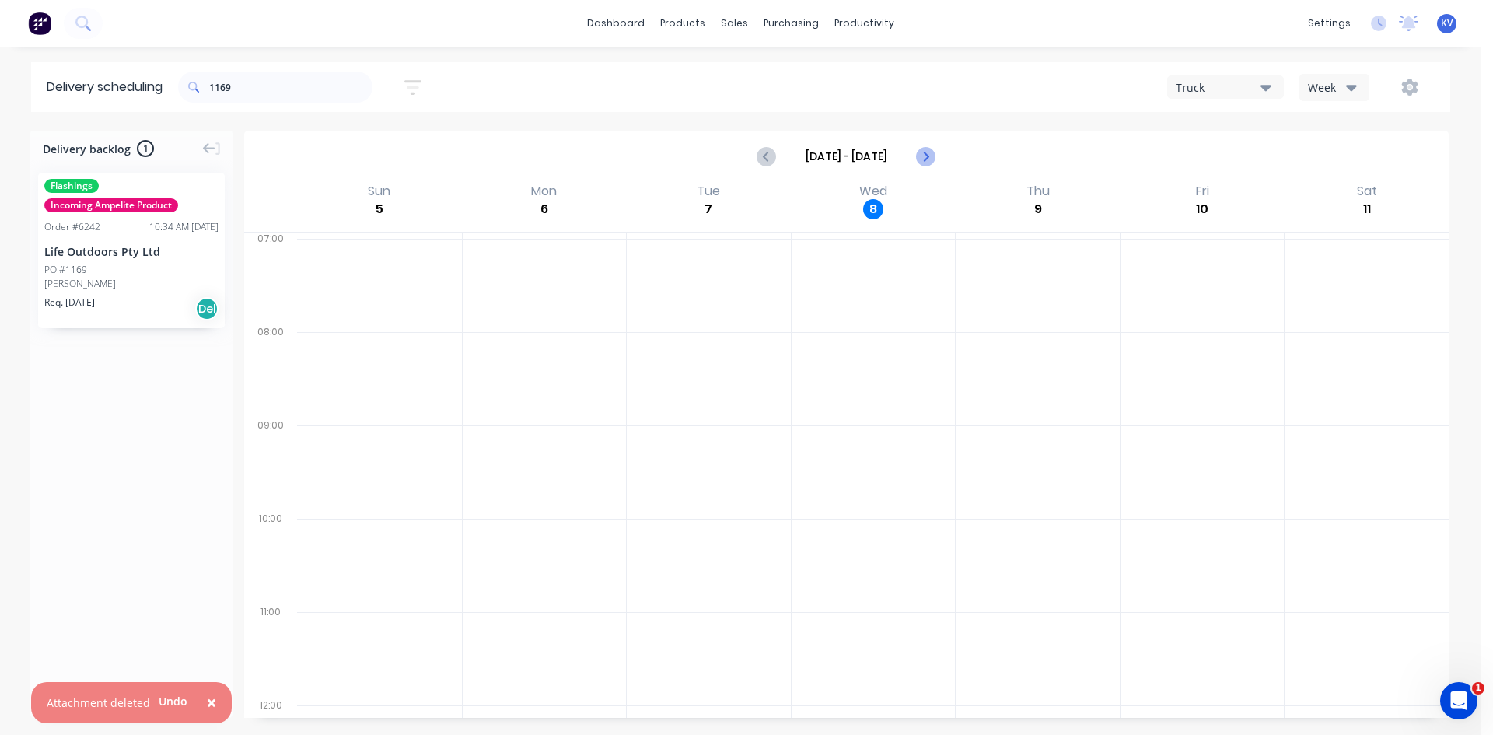
click at [924, 150] on icon "Next page" at bounding box center [925, 156] width 19 height 19
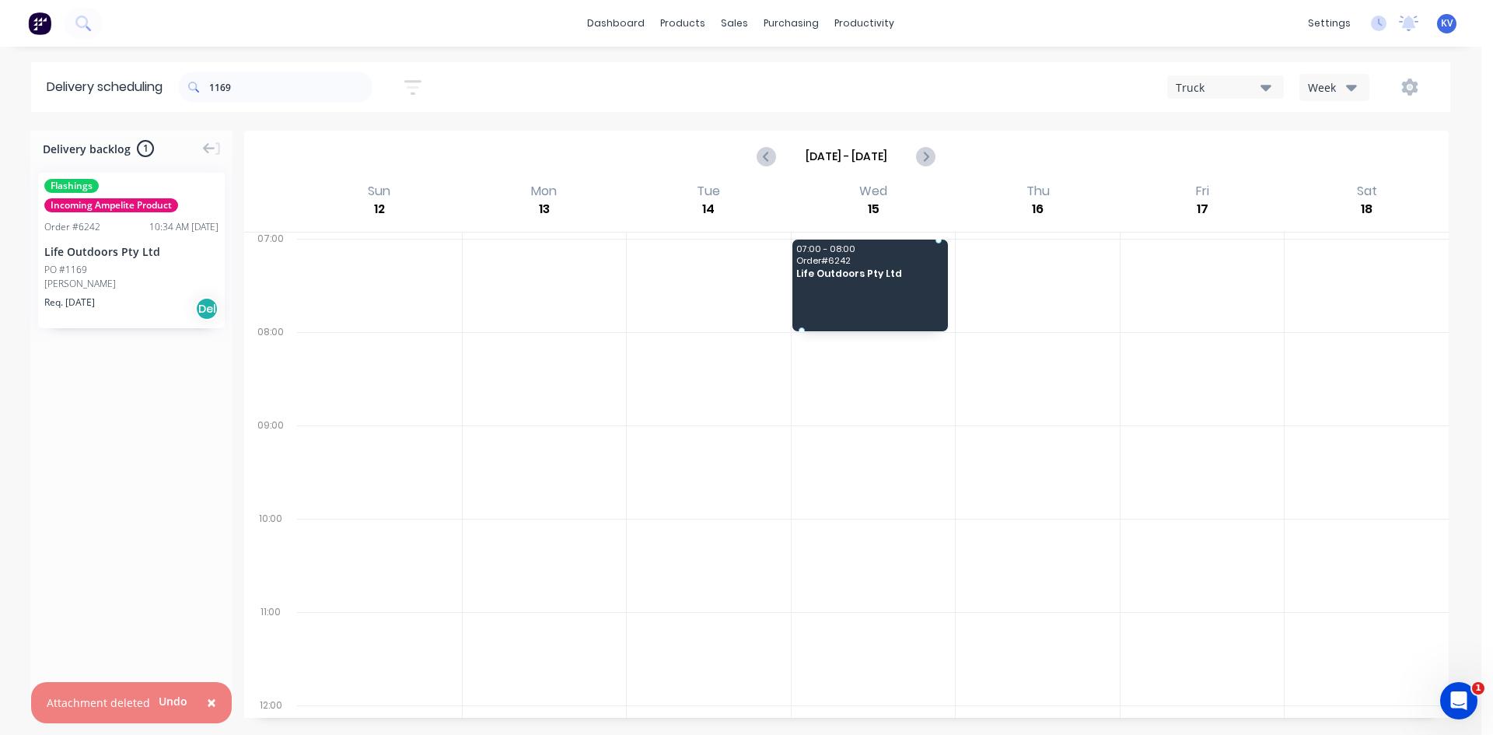
drag, startPoint x: 149, startPoint y: 259, endPoint x: 860, endPoint y: 257, distance: 710.9
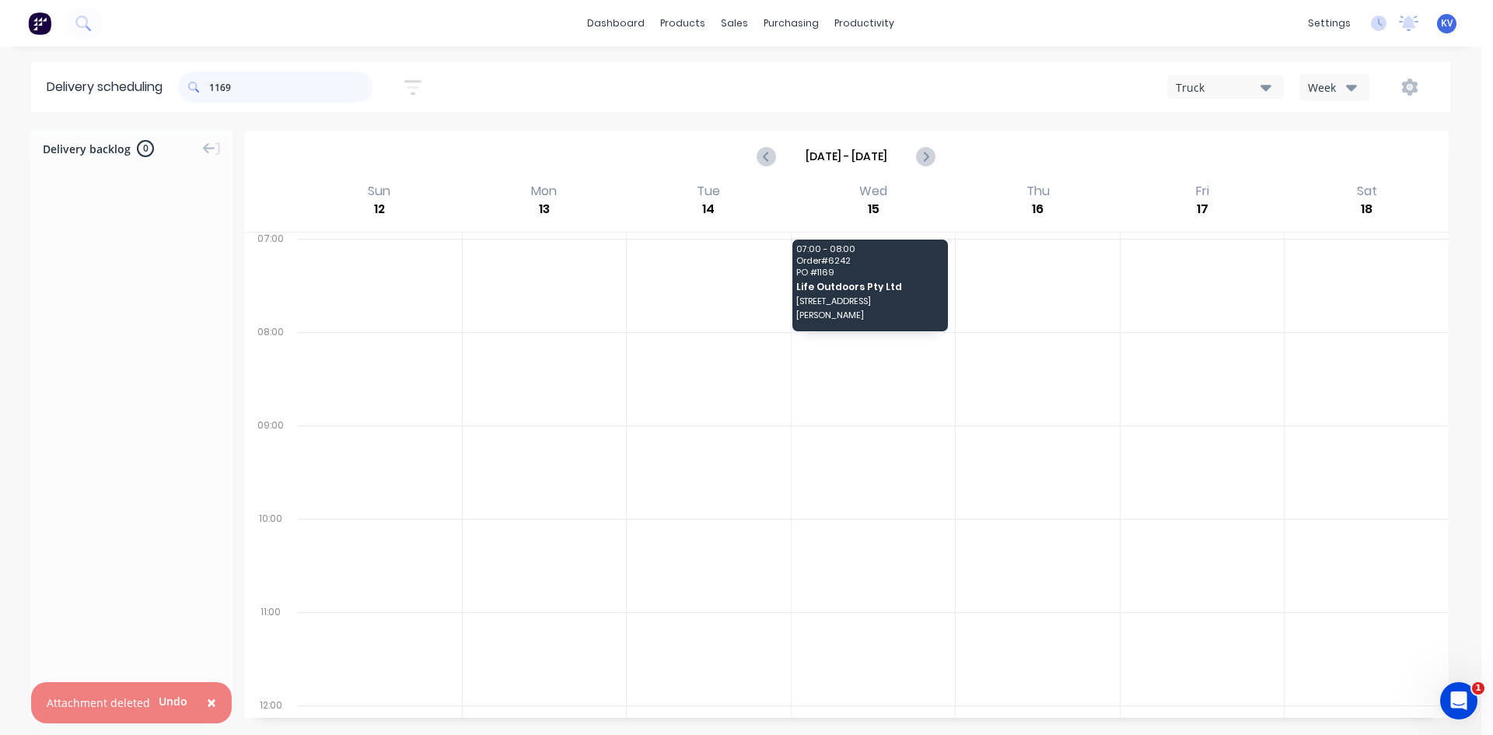
drag, startPoint x: 261, startPoint y: 89, endPoint x: 15, endPoint y: 48, distance: 250.0
click at [7, 48] on div "× Attachment deleted Undo dashboard products sales purchasing productivity dash…" at bounding box center [741, 367] width 1482 height 735
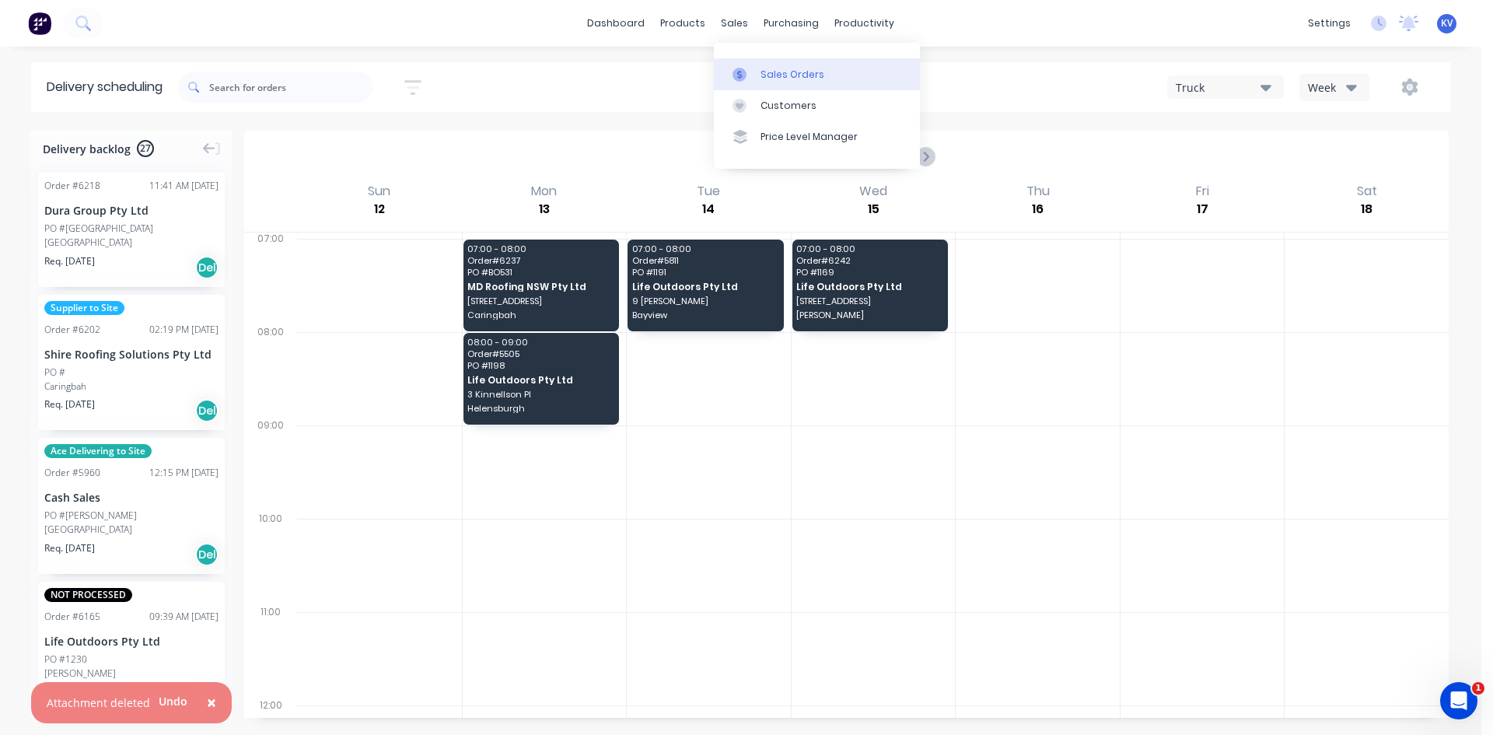
click at [745, 79] on icon at bounding box center [740, 75] width 14 height 14
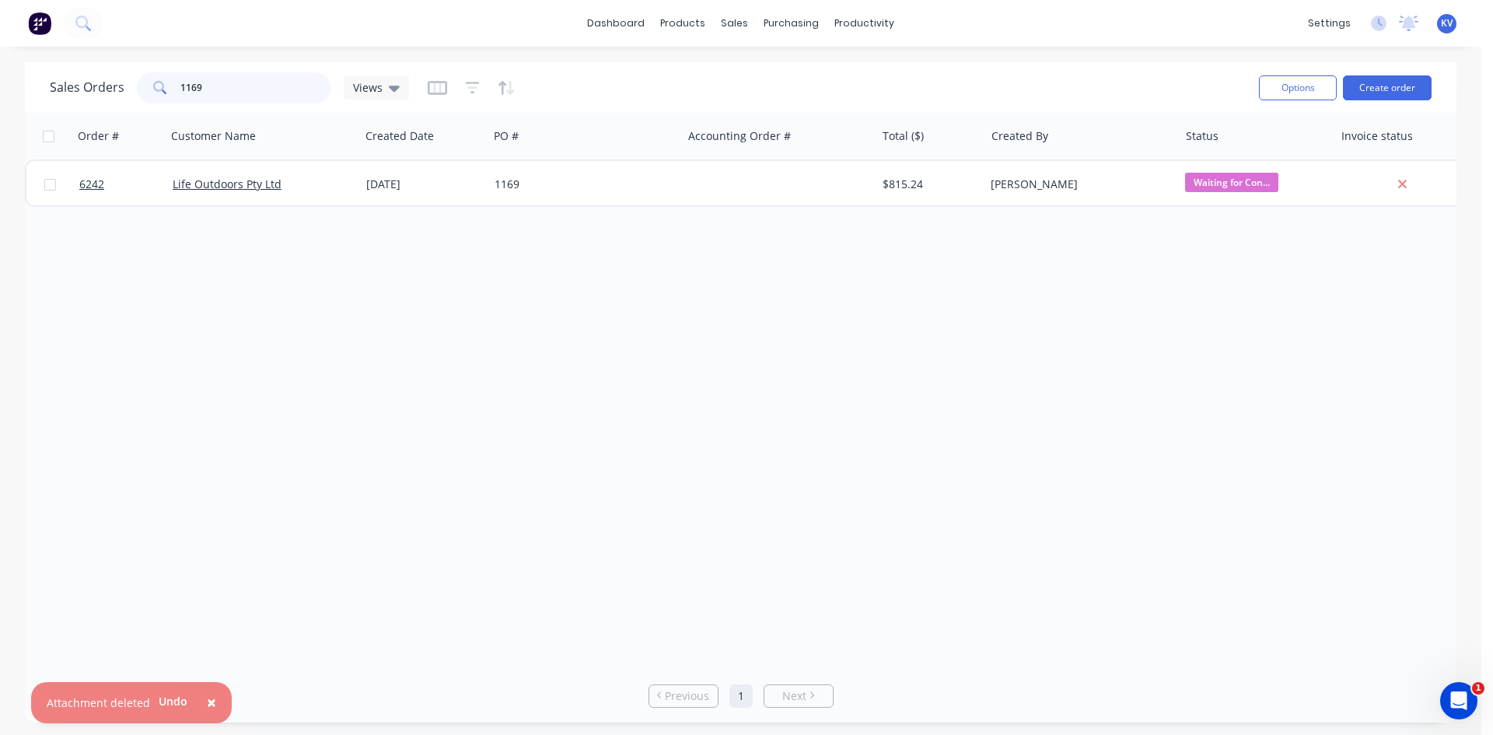
drag, startPoint x: 194, startPoint y: 79, endPoint x: 139, endPoint y: 75, distance: 55.4
click at [128, 81] on div "Sales Orders 1169 Views" at bounding box center [229, 87] width 359 height 31
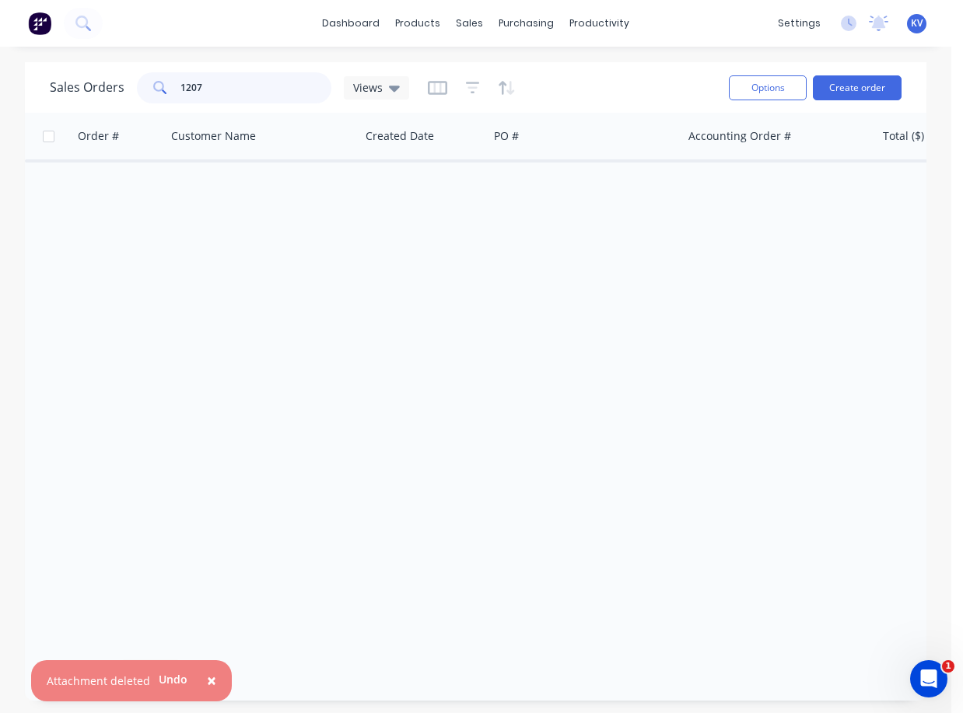
drag, startPoint x: 256, startPoint y: 94, endPoint x: 33, endPoint y: 92, distance: 222.5
click at [26, 90] on div "Sales Orders 1207 Views Options Create order" at bounding box center [475, 87] width 901 height 51
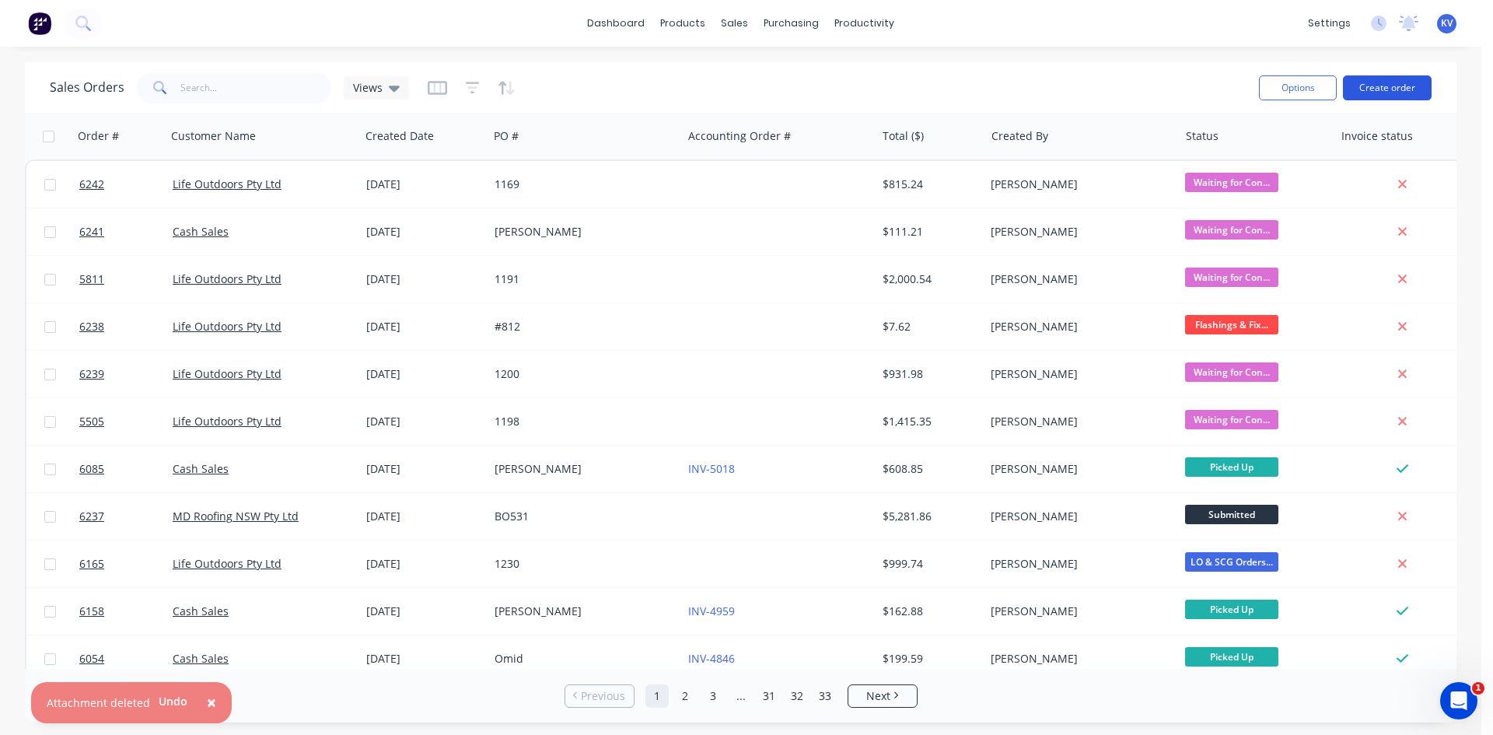
click at [1367, 91] on button "Create order" at bounding box center [1387, 87] width 89 height 25
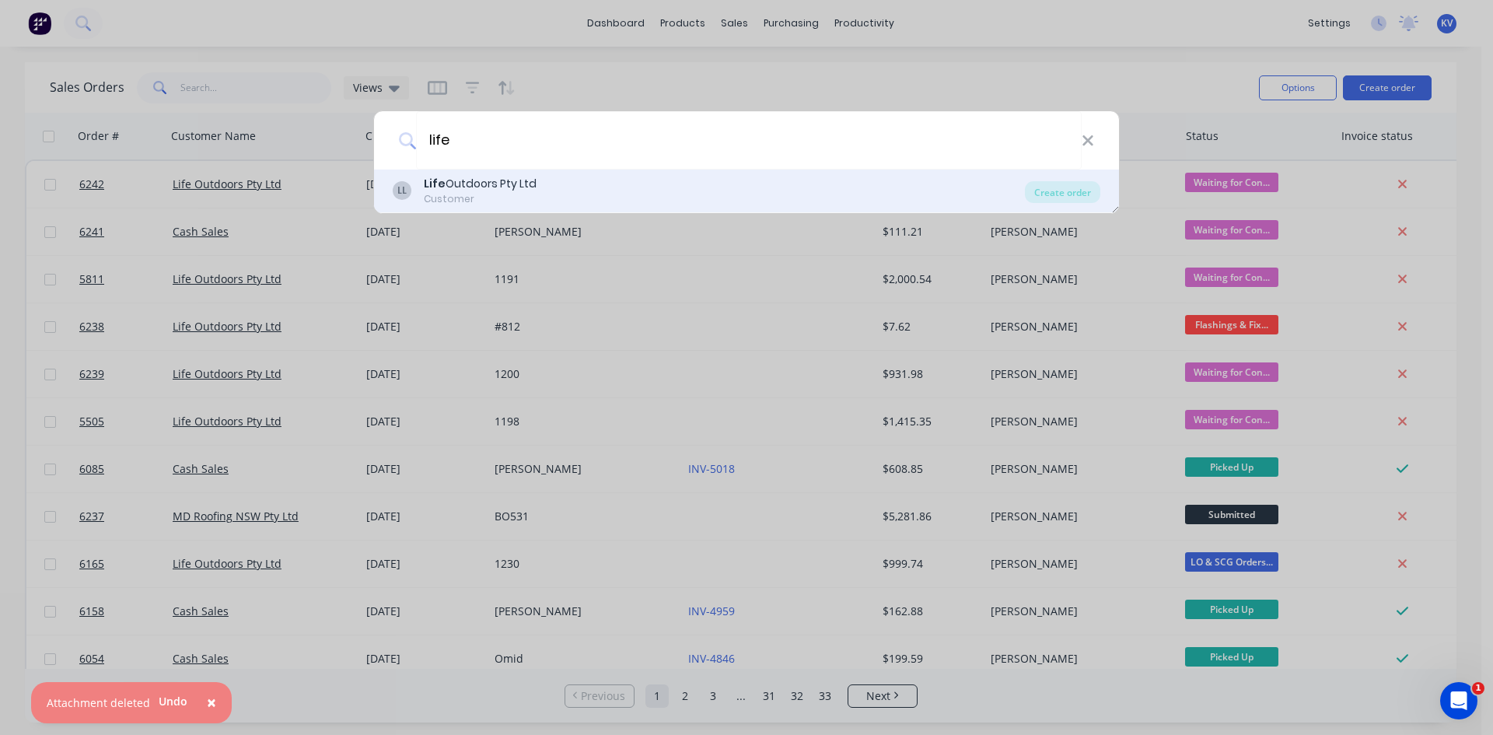
click at [570, 190] on div "LL Life Outdoors Pty Ltd Customer" at bounding box center [709, 191] width 632 height 30
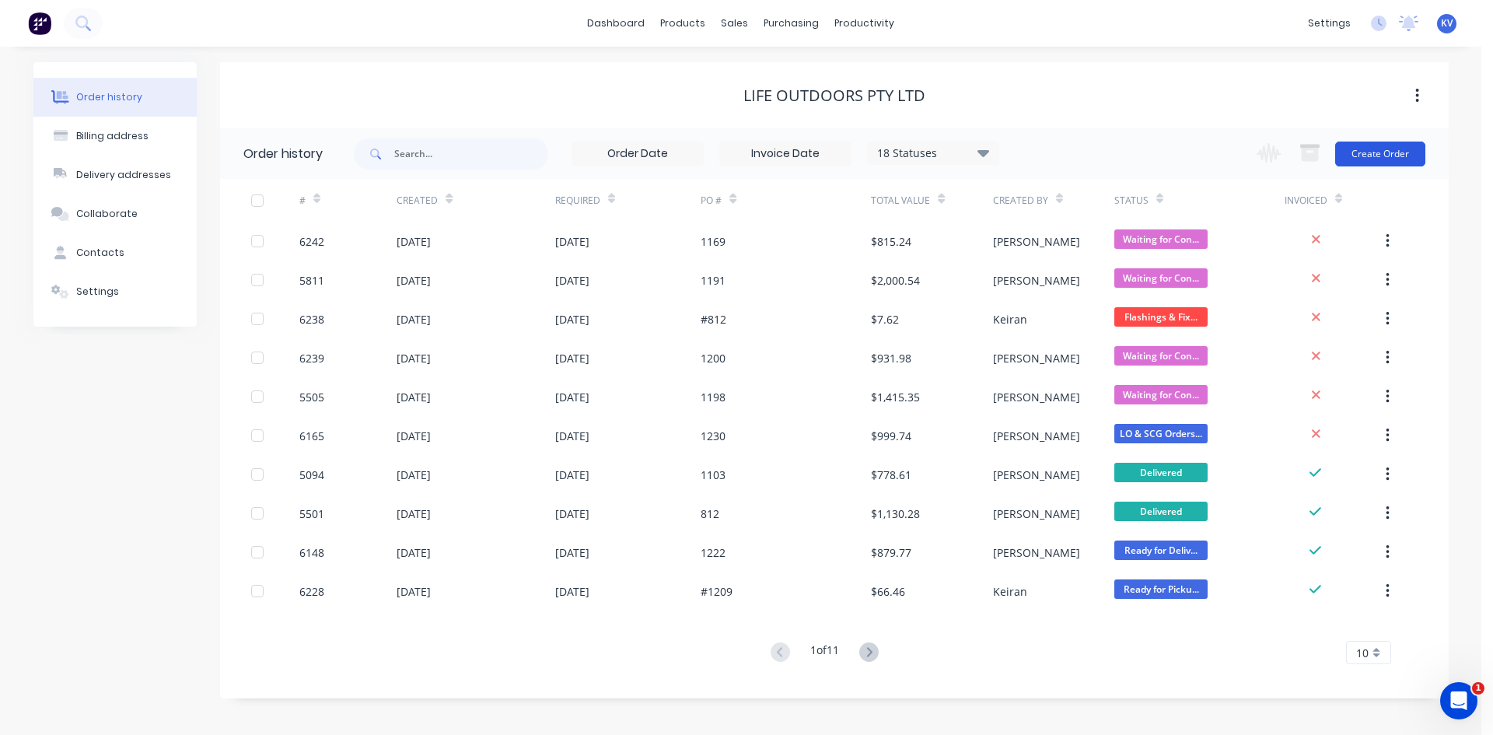
click at [1393, 154] on button "Create Order" at bounding box center [1380, 154] width 90 height 25
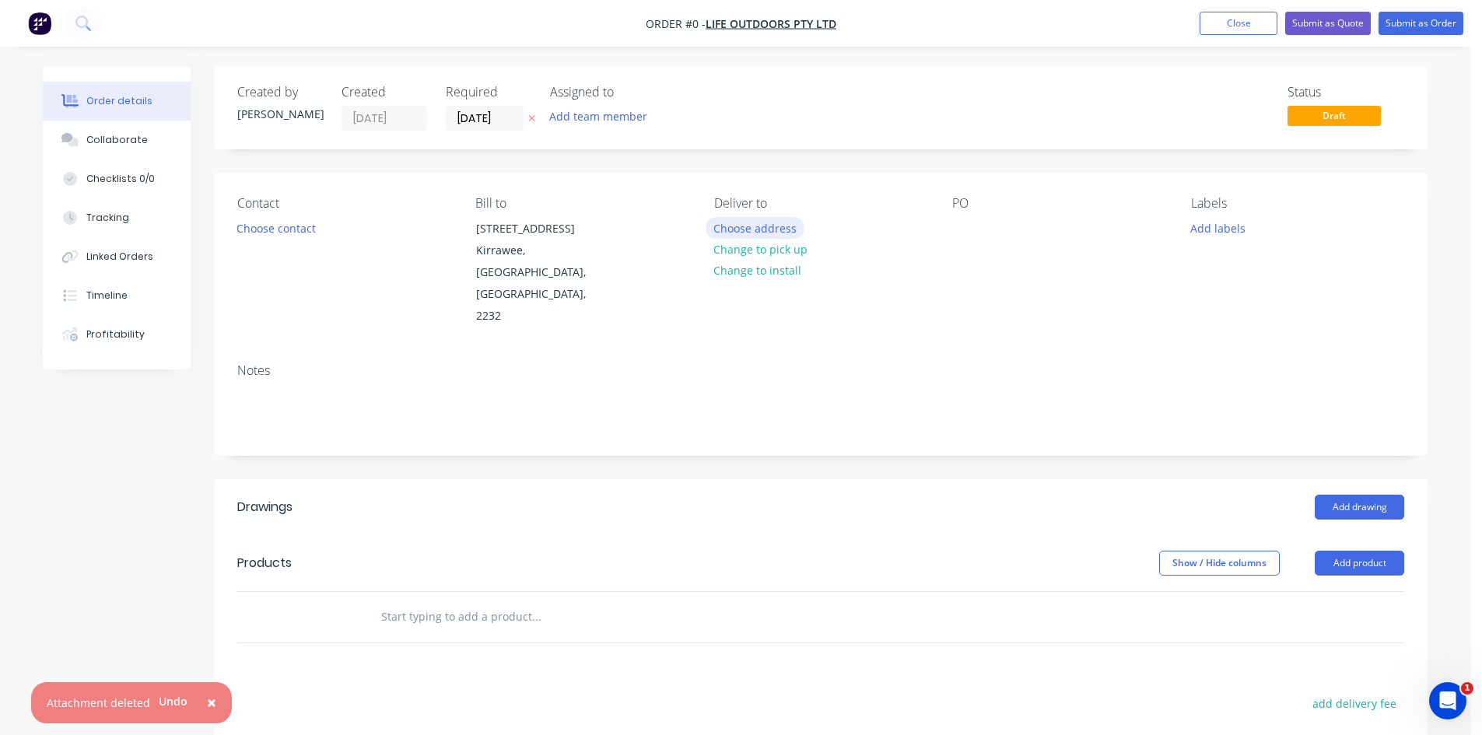
click at [735, 227] on button "Choose address" at bounding box center [755, 227] width 100 height 21
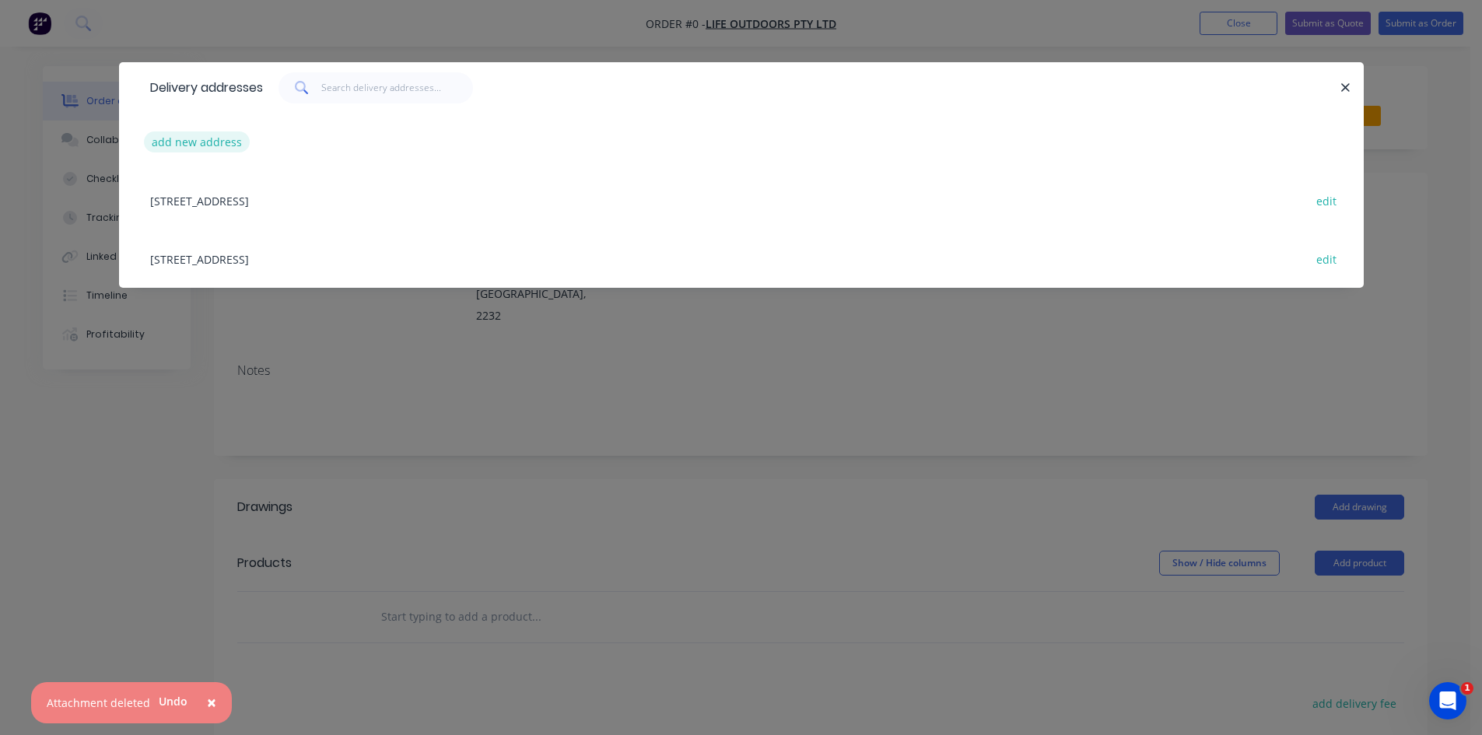
click at [217, 139] on button "add new address" at bounding box center [197, 141] width 107 height 21
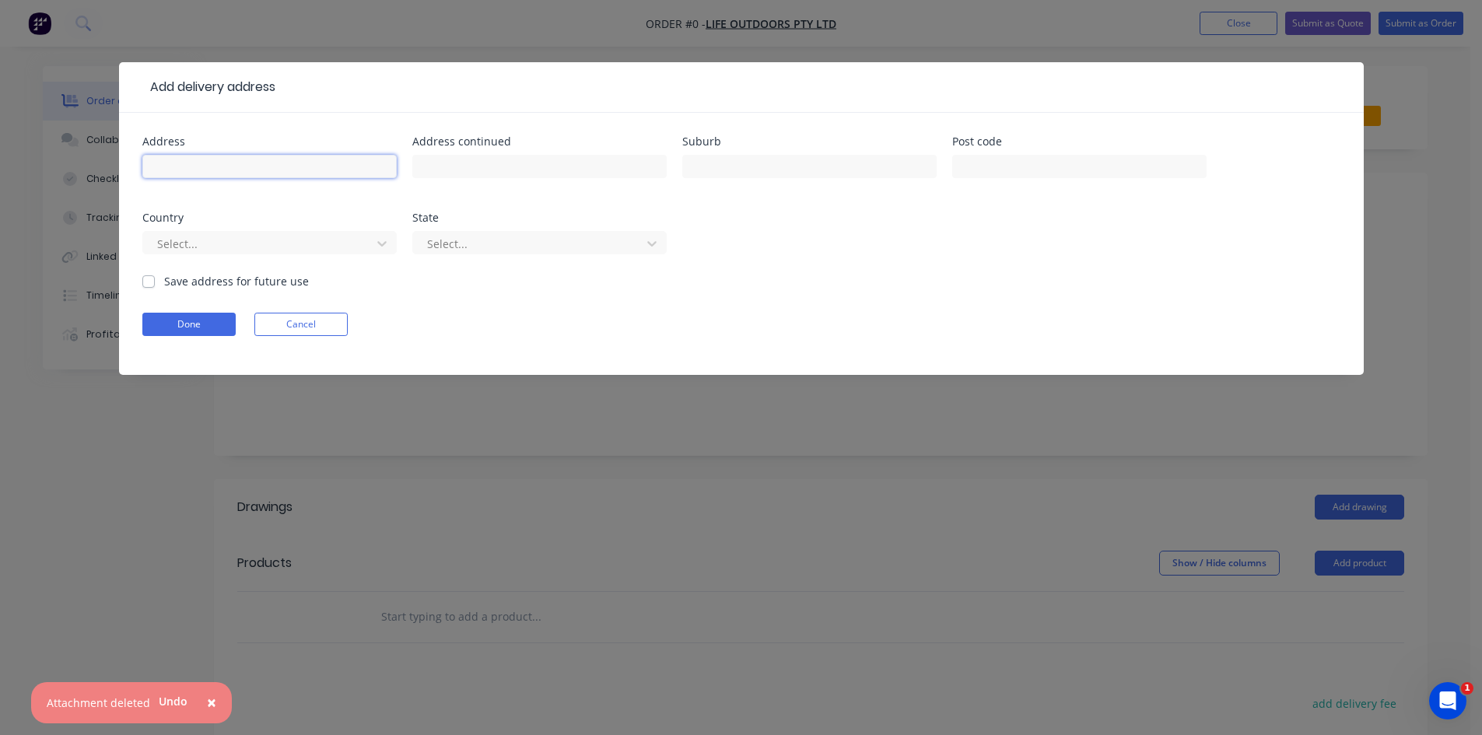
click at [235, 173] on input "text" at bounding box center [269, 166] width 254 height 23
click at [178, 318] on button "Done" at bounding box center [188, 324] width 93 height 23
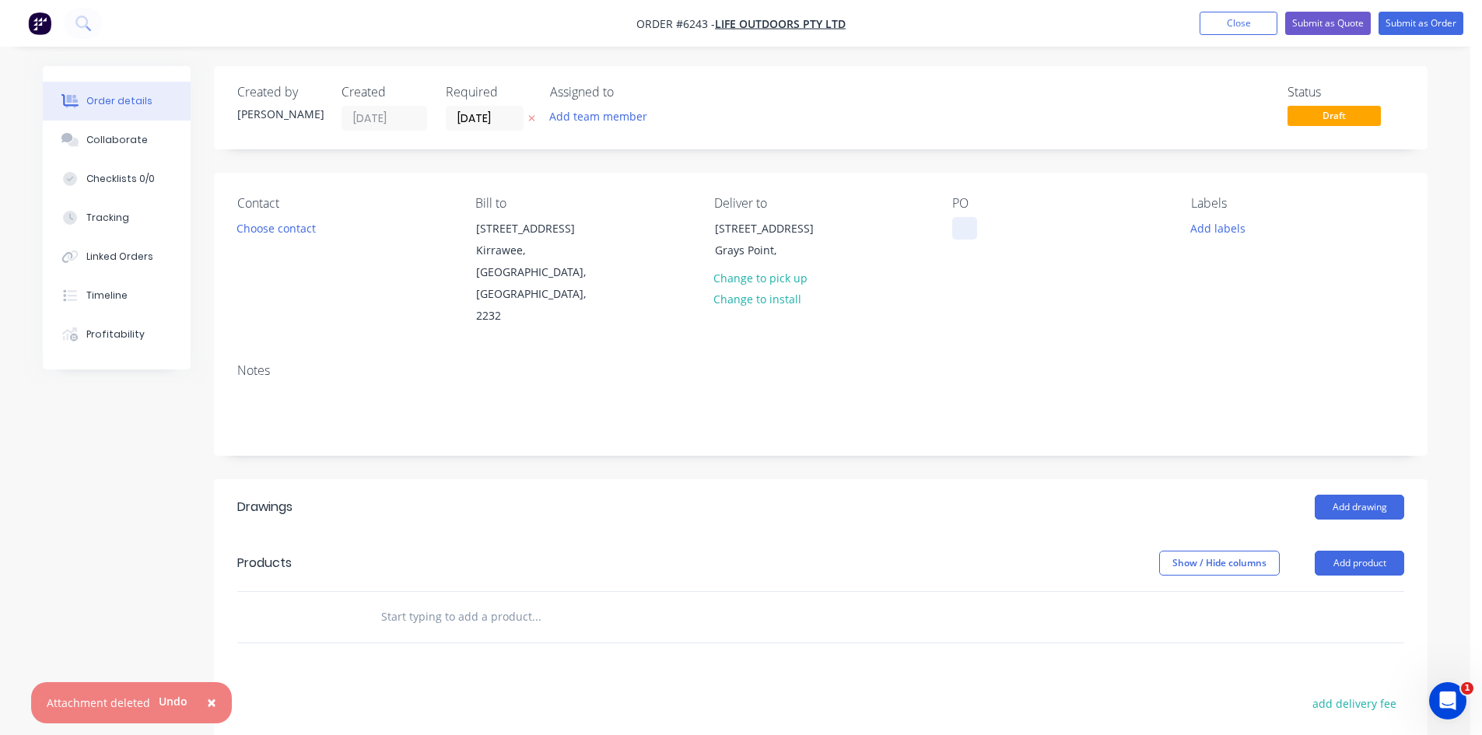
click at [959, 241] on div "PO" at bounding box center [1058, 261] width 213 height 131
click at [960, 228] on div at bounding box center [964, 228] width 25 height 23
click at [1020, 363] on div "Notes" at bounding box center [820, 370] width 1167 height 15
click at [467, 119] on input "[DATE]" at bounding box center [484, 118] width 76 height 23
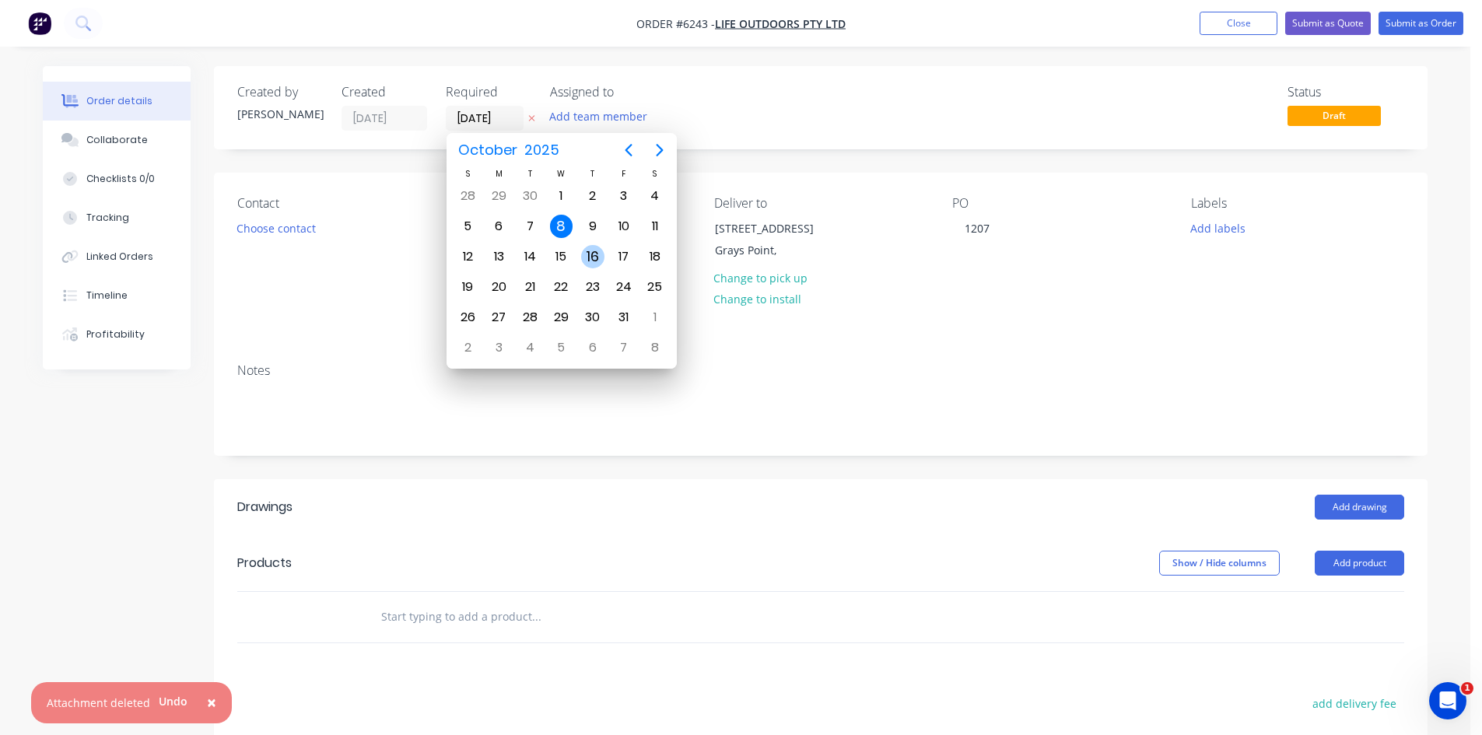
click at [591, 256] on div "16" at bounding box center [592, 256] width 23 height 23
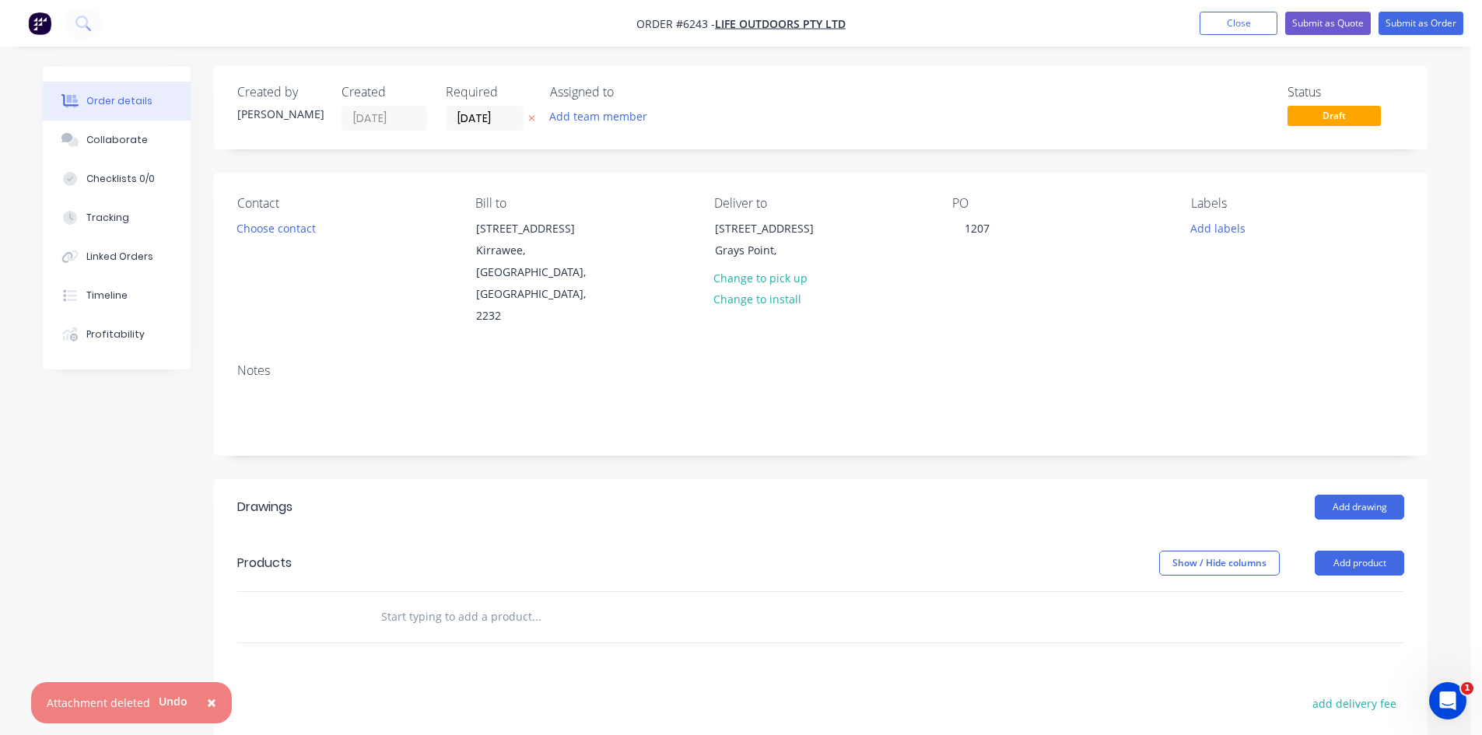
click at [1200, 363] on div "Notes" at bounding box center [820, 370] width 1167 height 15
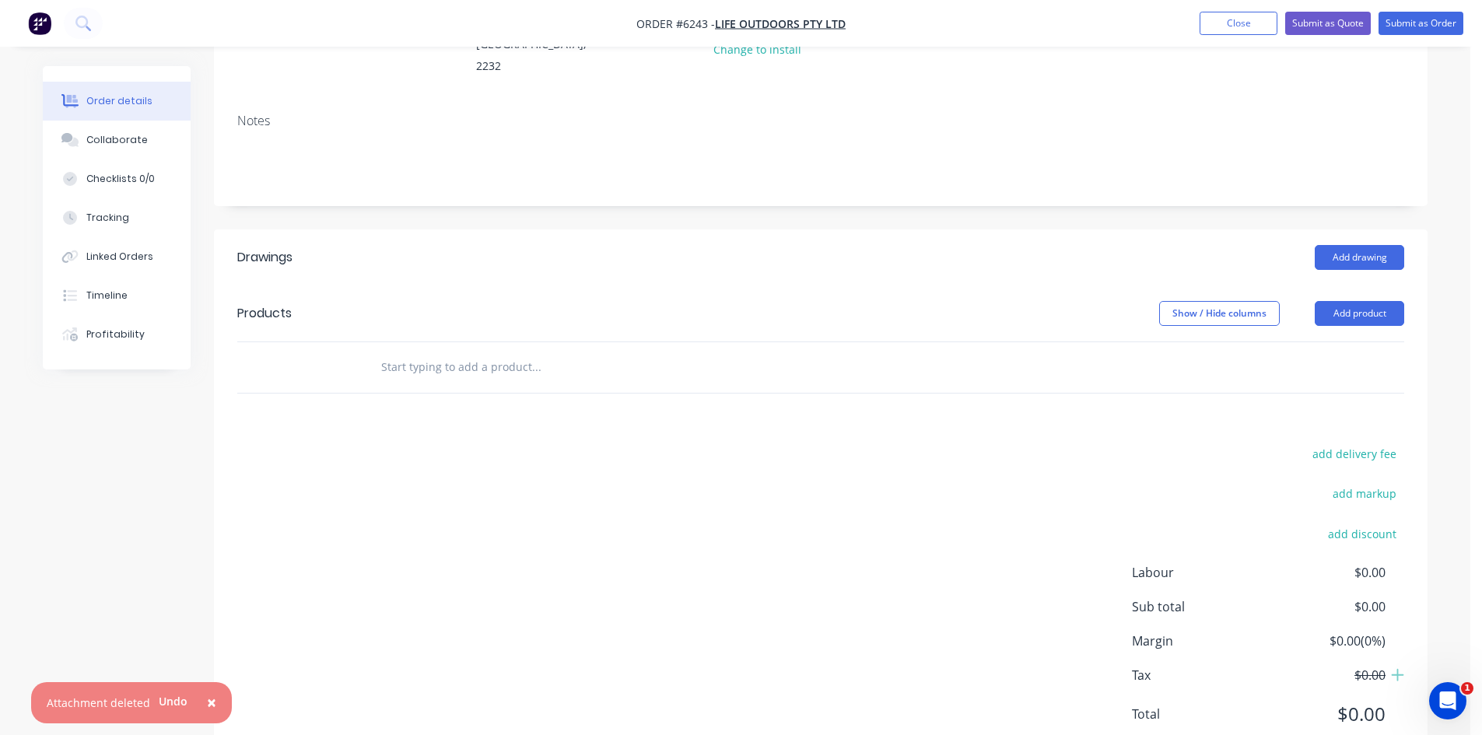
scroll to position [261, 0]
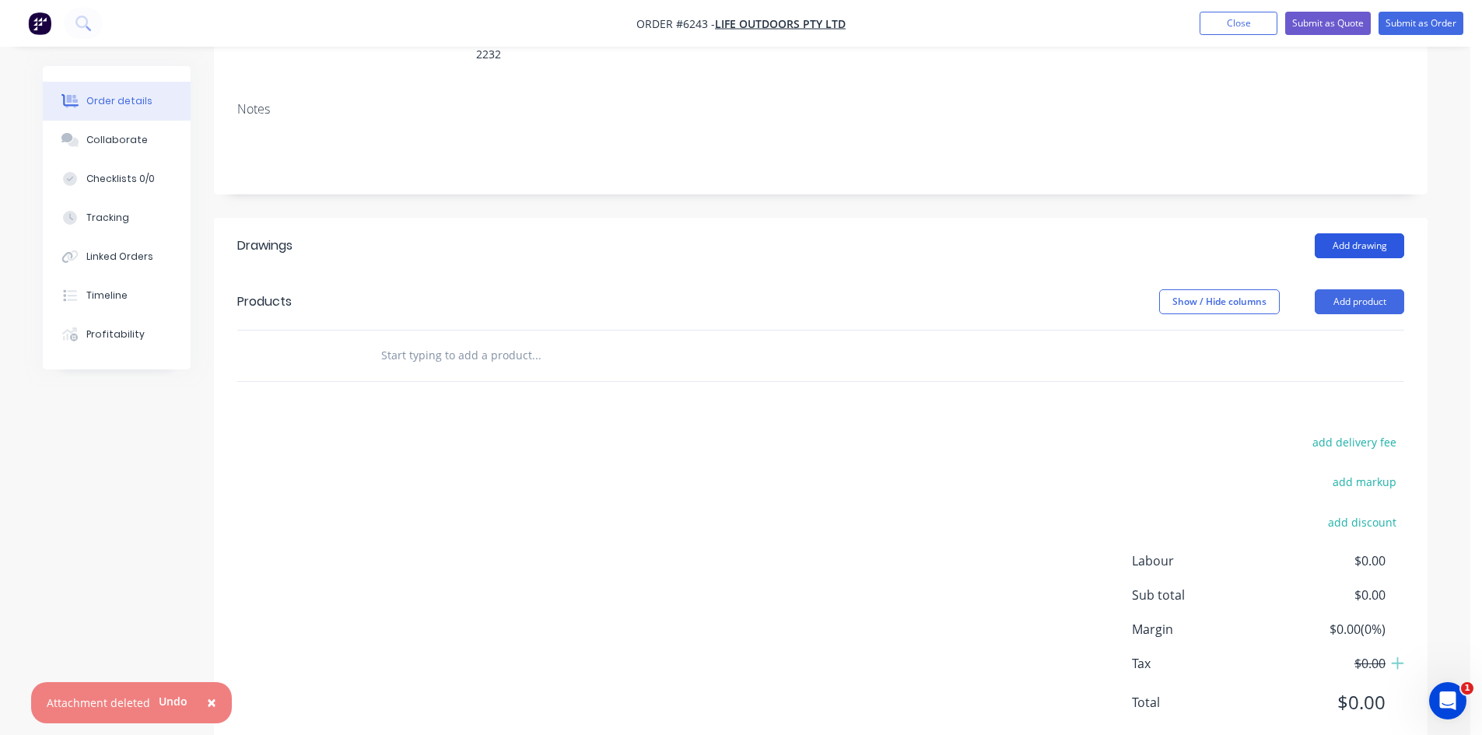
click at [1384, 233] on button "Add drawing" at bounding box center [1358, 245] width 89 height 25
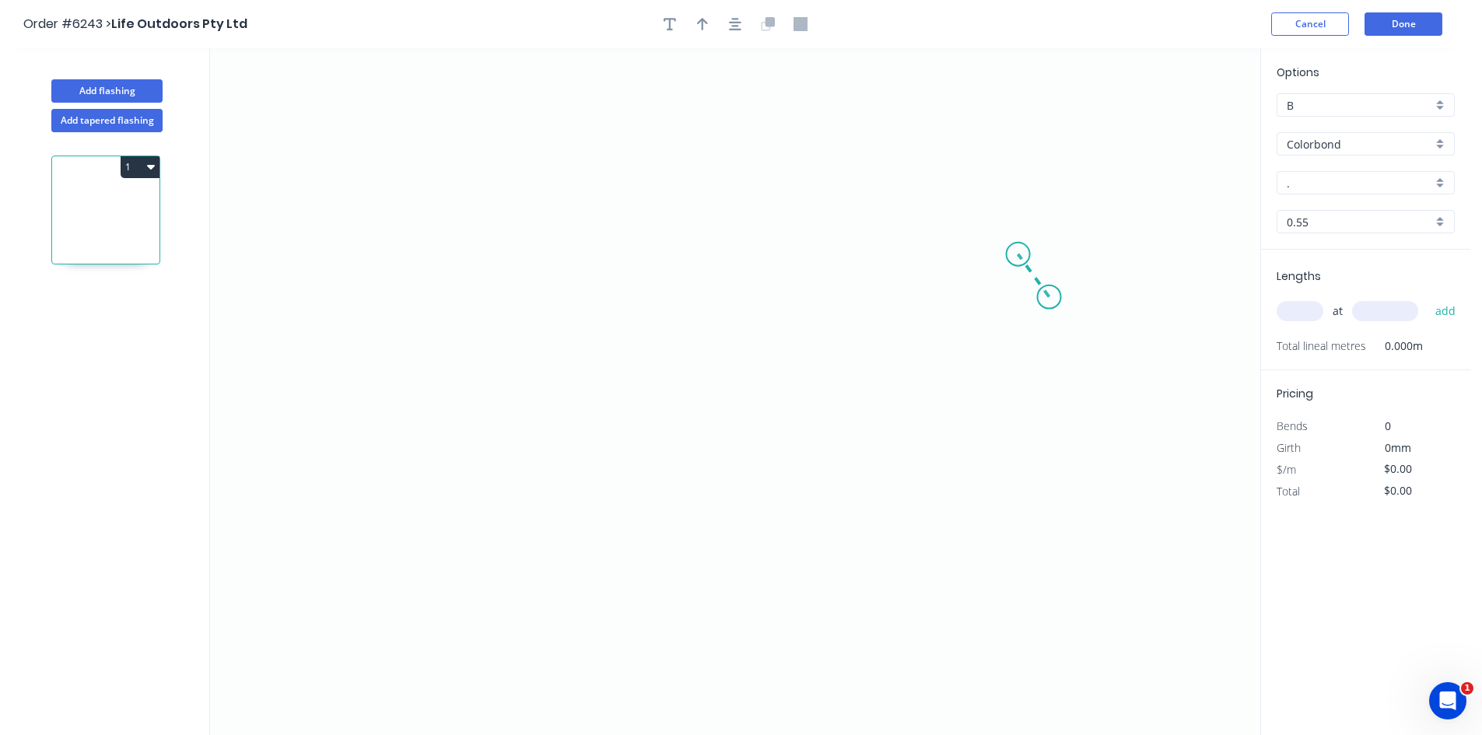
drag, startPoint x: 1048, startPoint y: 296, endPoint x: 1018, endPoint y: 254, distance: 51.2
click at [1018, 254] on icon "0" at bounding box center [735, 391] width 1050 height 687
click at [444, 238] on icon "0 ?" at bounding box center [735, 391] width 1050 height 687
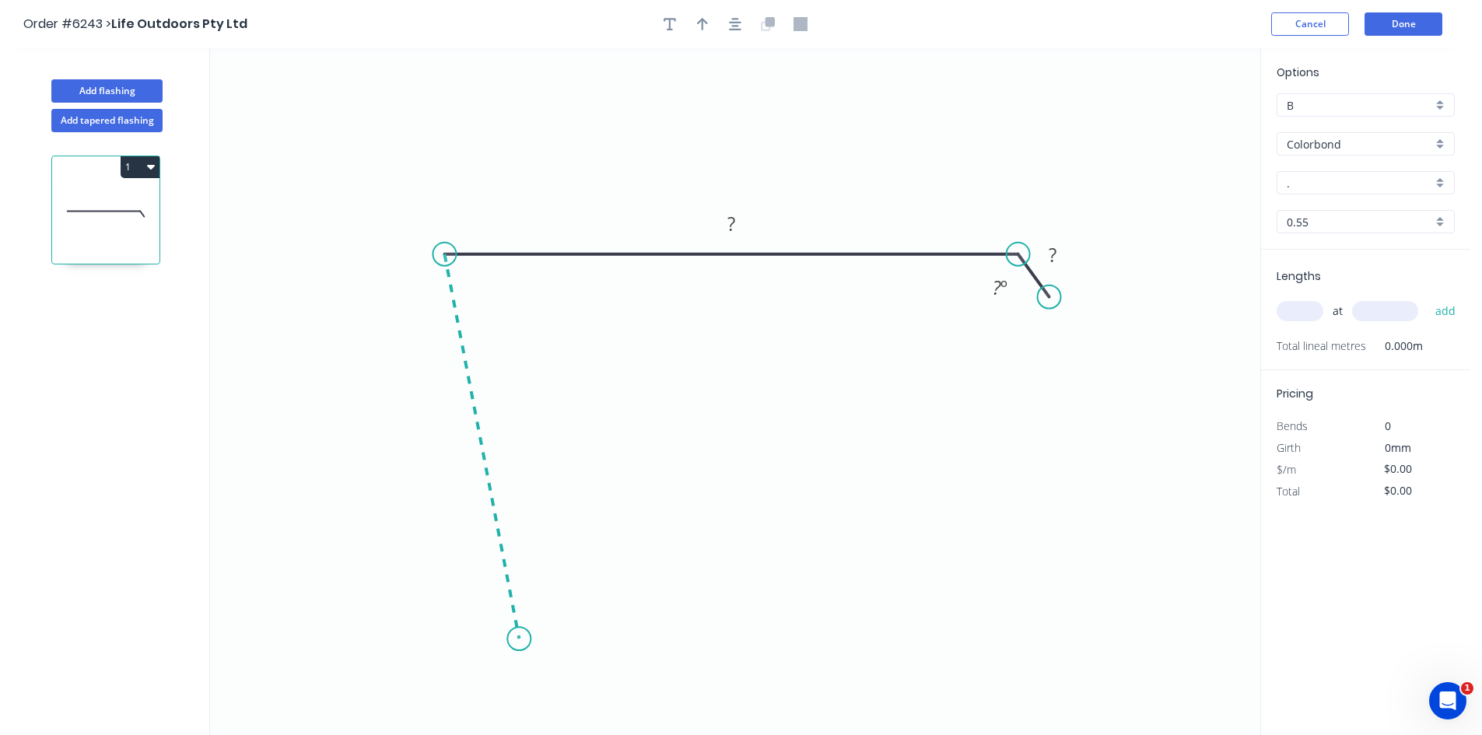
click at [519, 639] on icon "0 ? ? ? º" at bounding box center [735, 391] width 1050 height 687
click at [654, 614] on icon "0 ? ? ? ? º ? º" at bounding box center [735, 391] width 1050 height 687
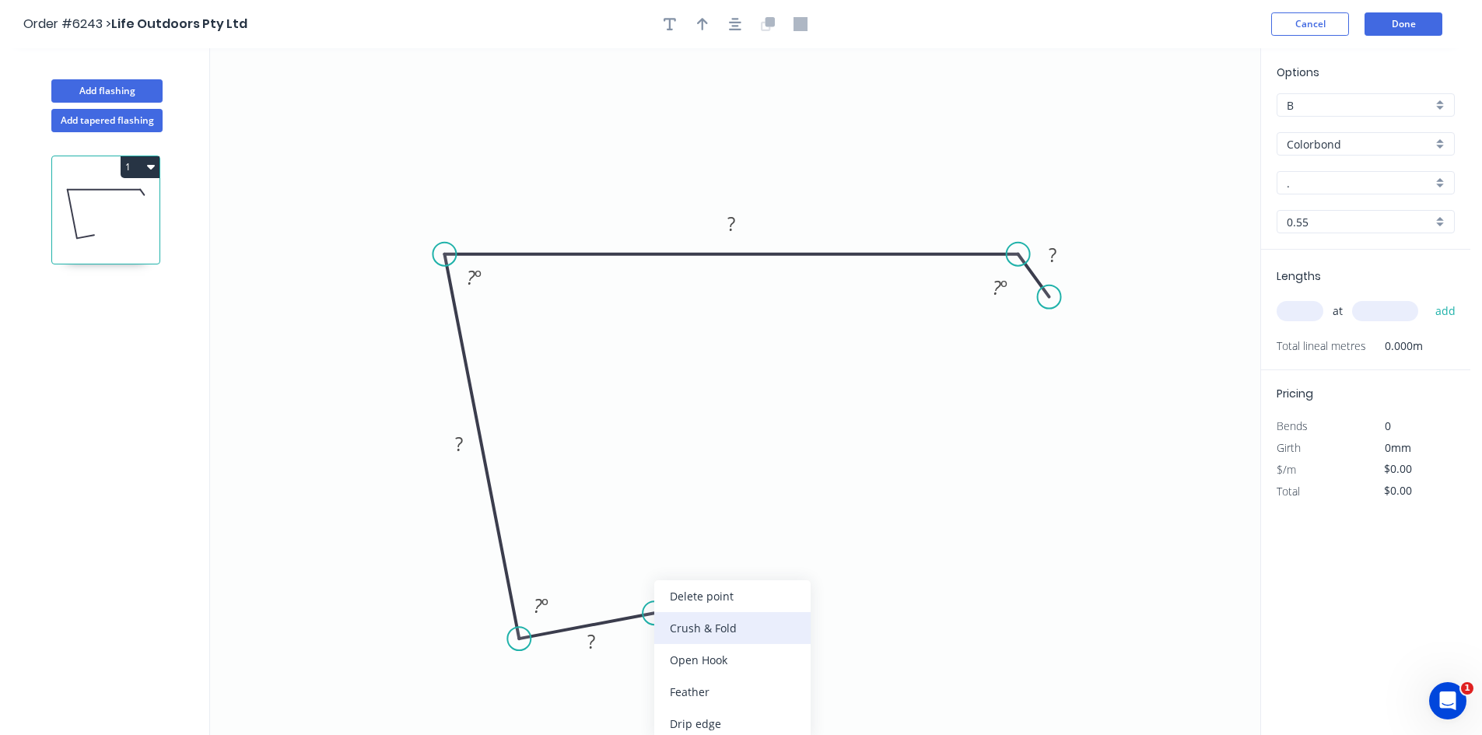
click at [688, 629] on div "Crush & Fold" at bounding box center [732, 628] width 156 height 32
click at [1049, 258] on tspan "?" at bounding box center [1052, 255] width 8 height 26
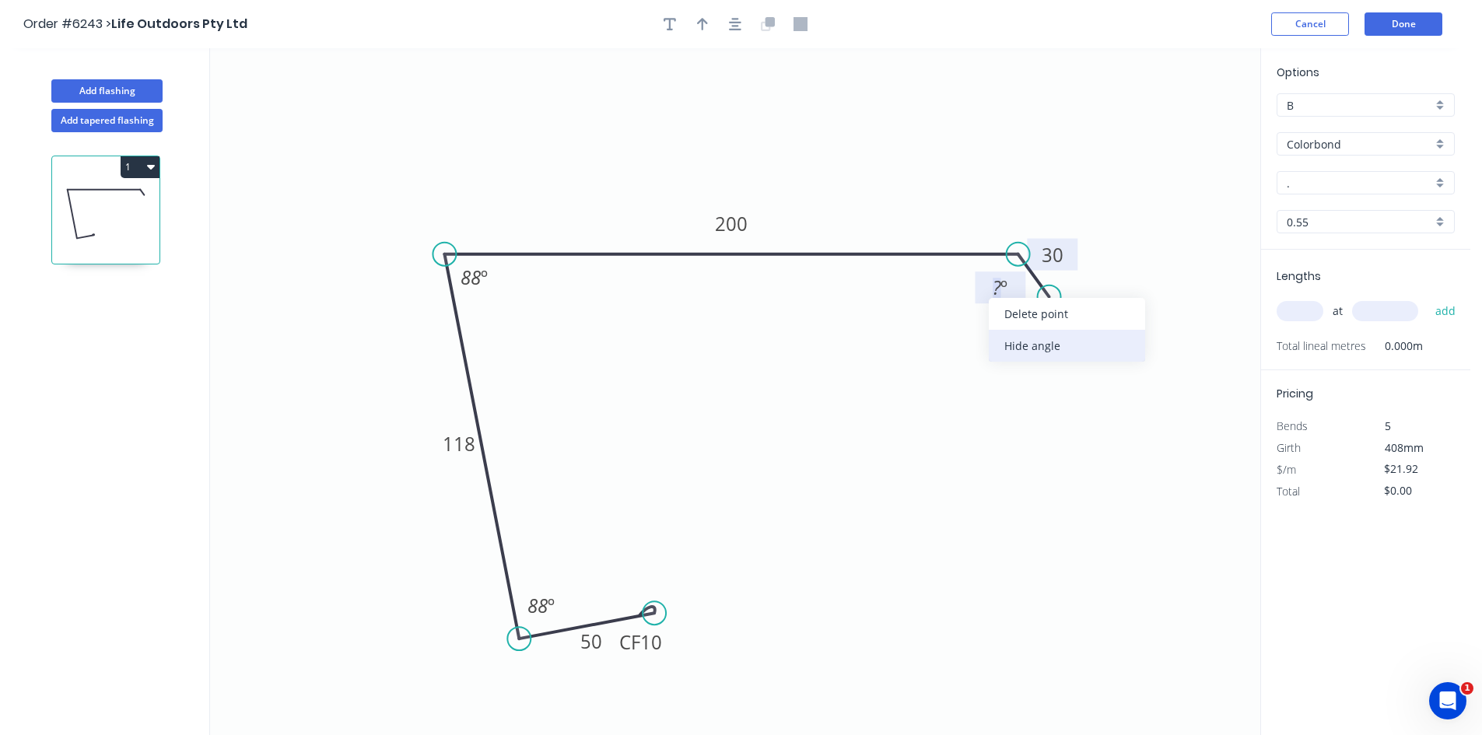
click at [1031, 349] on div "Hide angle" at bounding box center [1067, 346] width 156 height 32
click at [1358, 173] on div "." at bounding box center [1365, 182] width 178 height 23
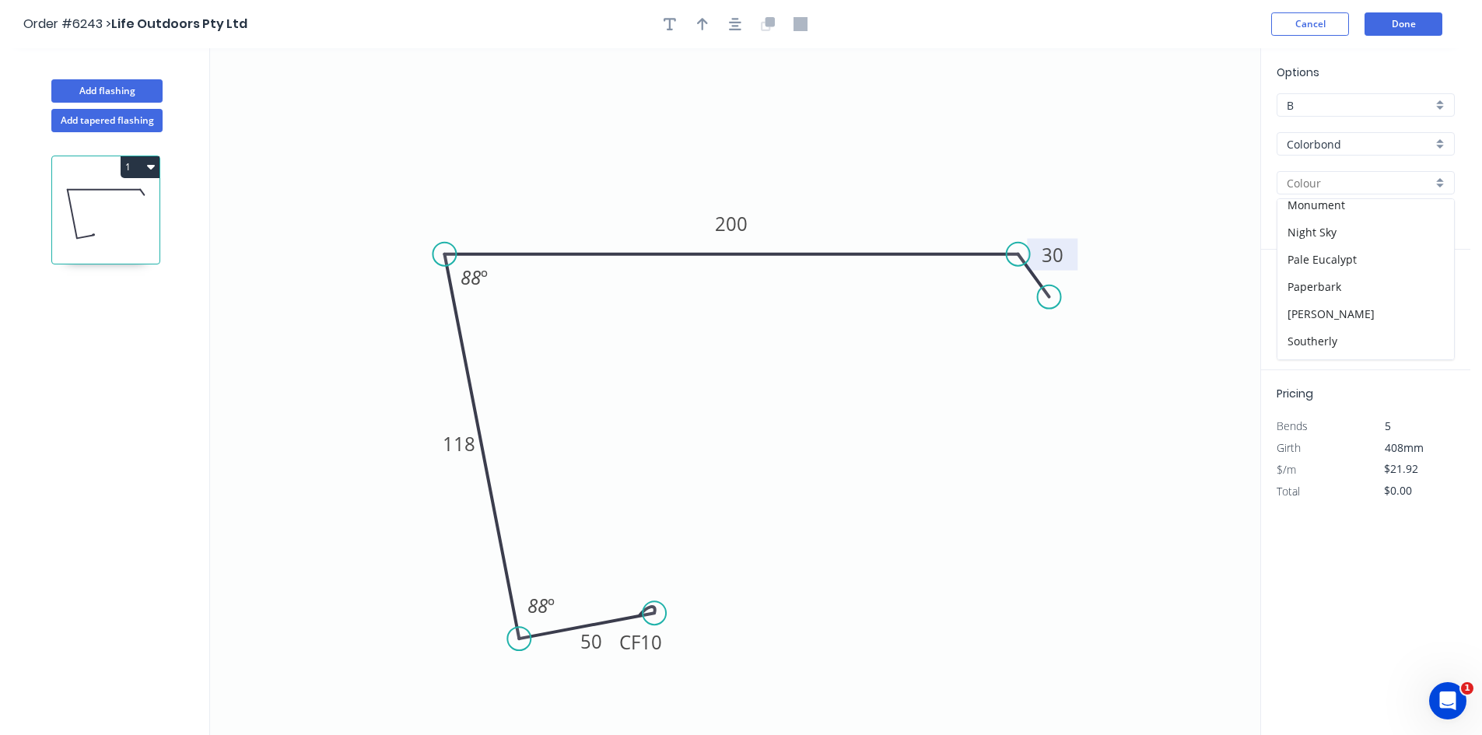
scroll to position [311, 0]
click at [1341, 282] on div "Monument" at bounding box center [1365, 282] width 177 height 27
click at [1302, 311] on input "text" at bounding box center [1299, 311] width 47 height 20
click at [1444, 313] on button "add" at bounding box center [1445, 311] width 37 height 26
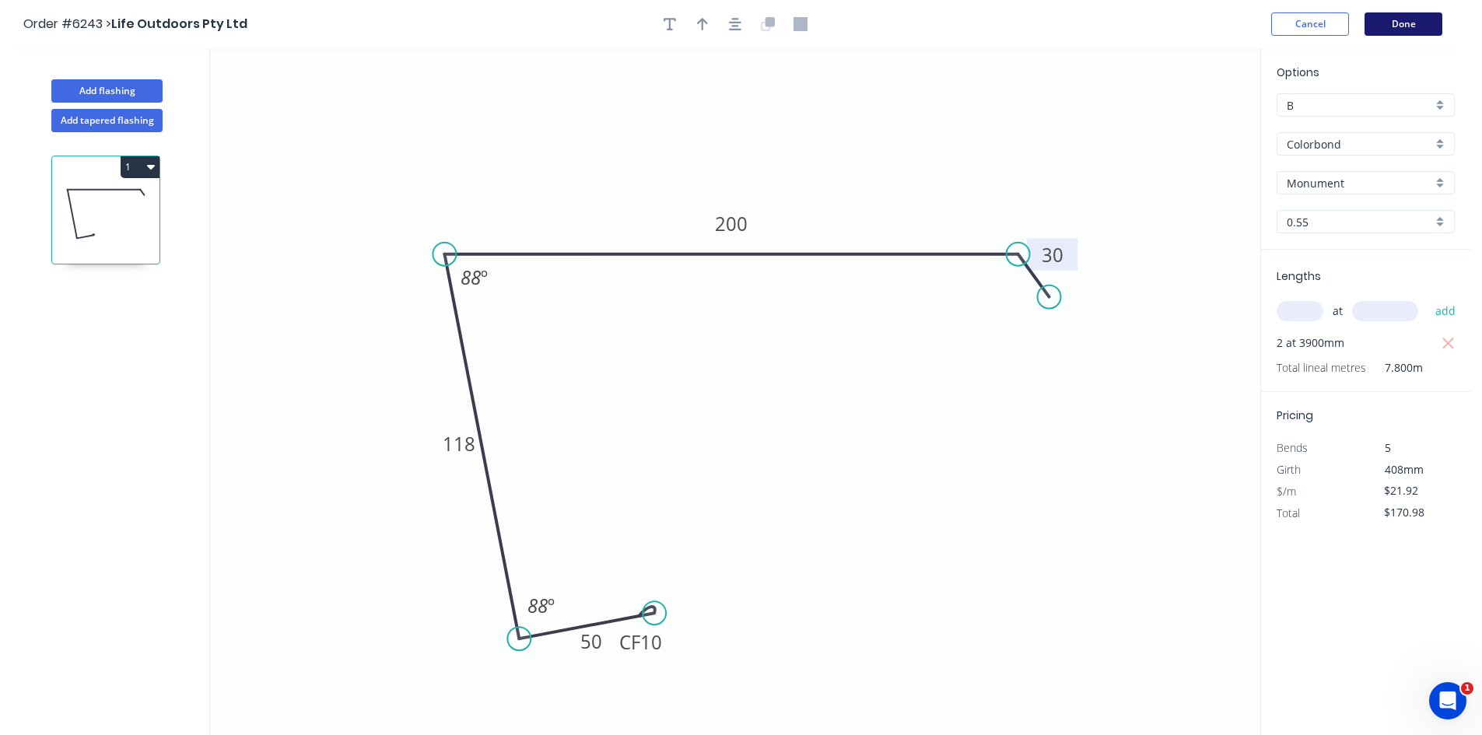
click at [1416, 30] on button "Done" at bounding box center [1403, 23] width 78 height 23
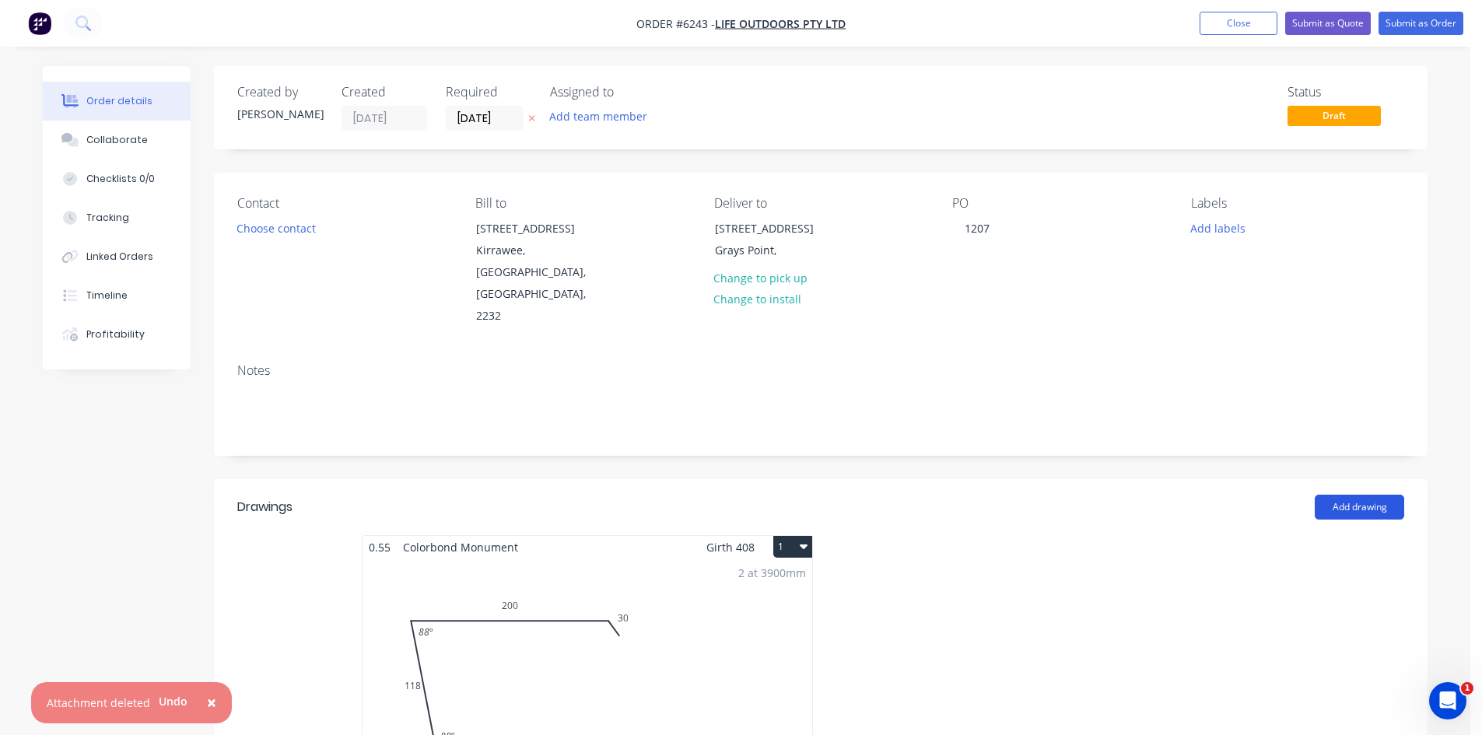
click at [1339, 495] on button "Add drawing" at bounding box center [1358, 507] width 89 height 25
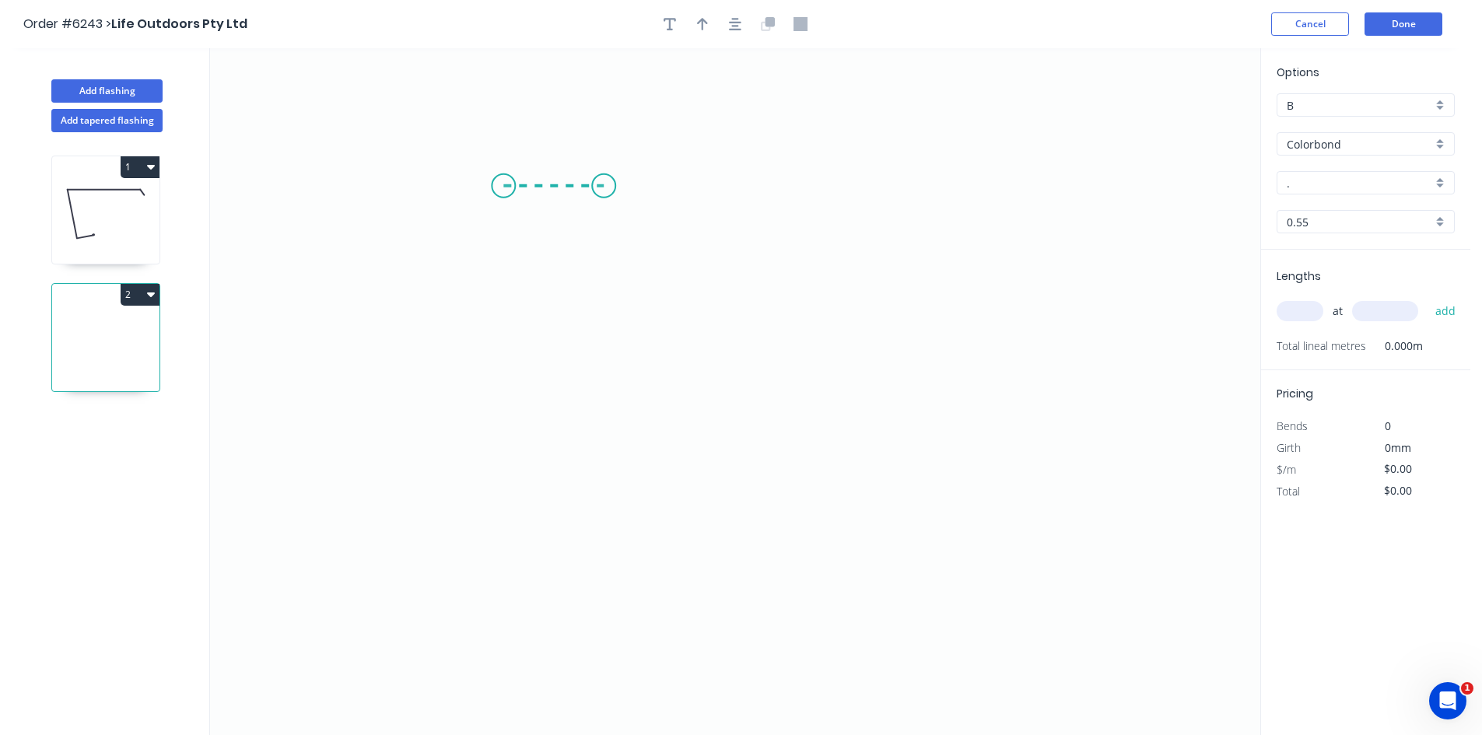
drag, startPoint x: 503, startPoint y: 186, endPoint x: 604, endPoint y: 185, distance: 100.3
click at [604, 185] on icon "0" at bounding box center [735, 391] width 1050 height 687
click at [601, 614] on icon "0 ?" at bounding box center [735, 391] width 1050 height 687
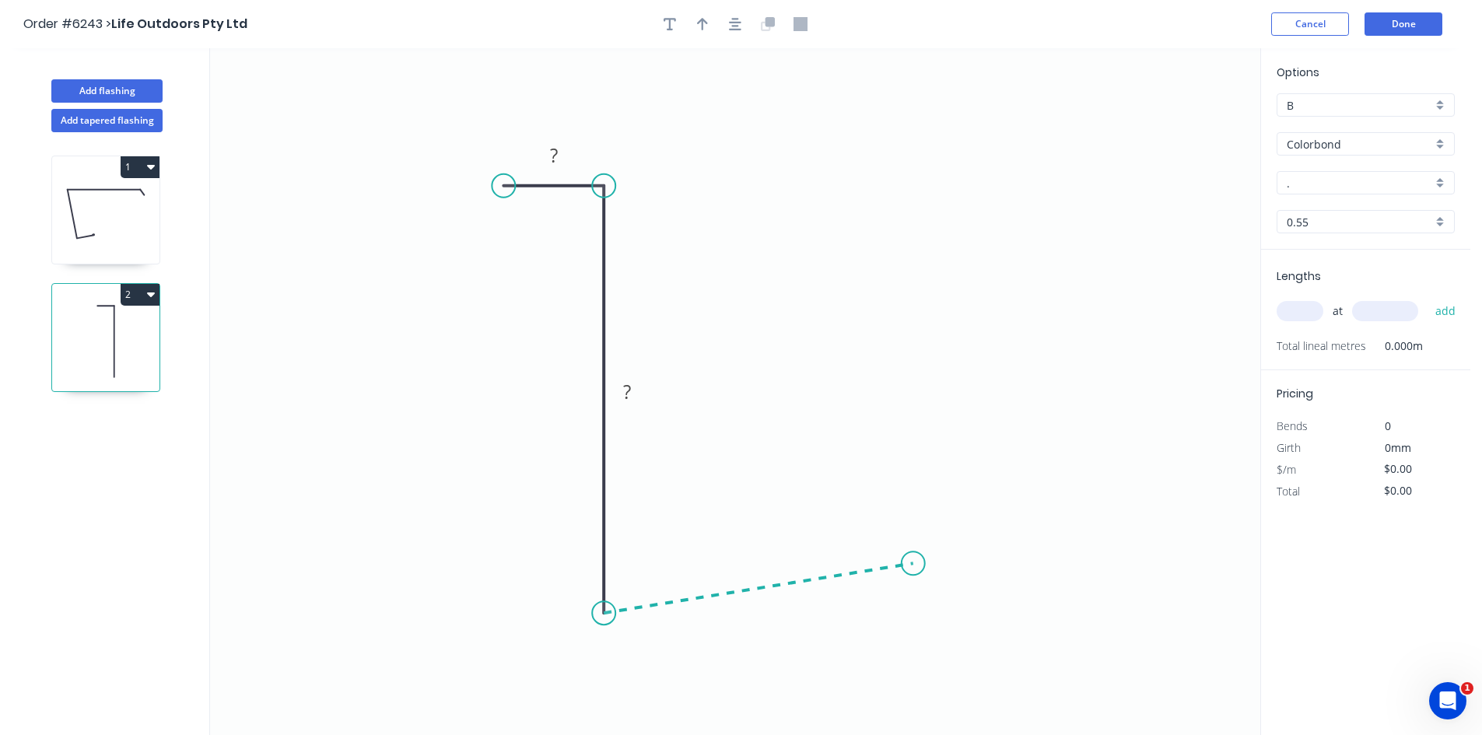
click at [913, 564] on icon "0 ? ?" at bounding box center [735, 391] width 1050 height 687
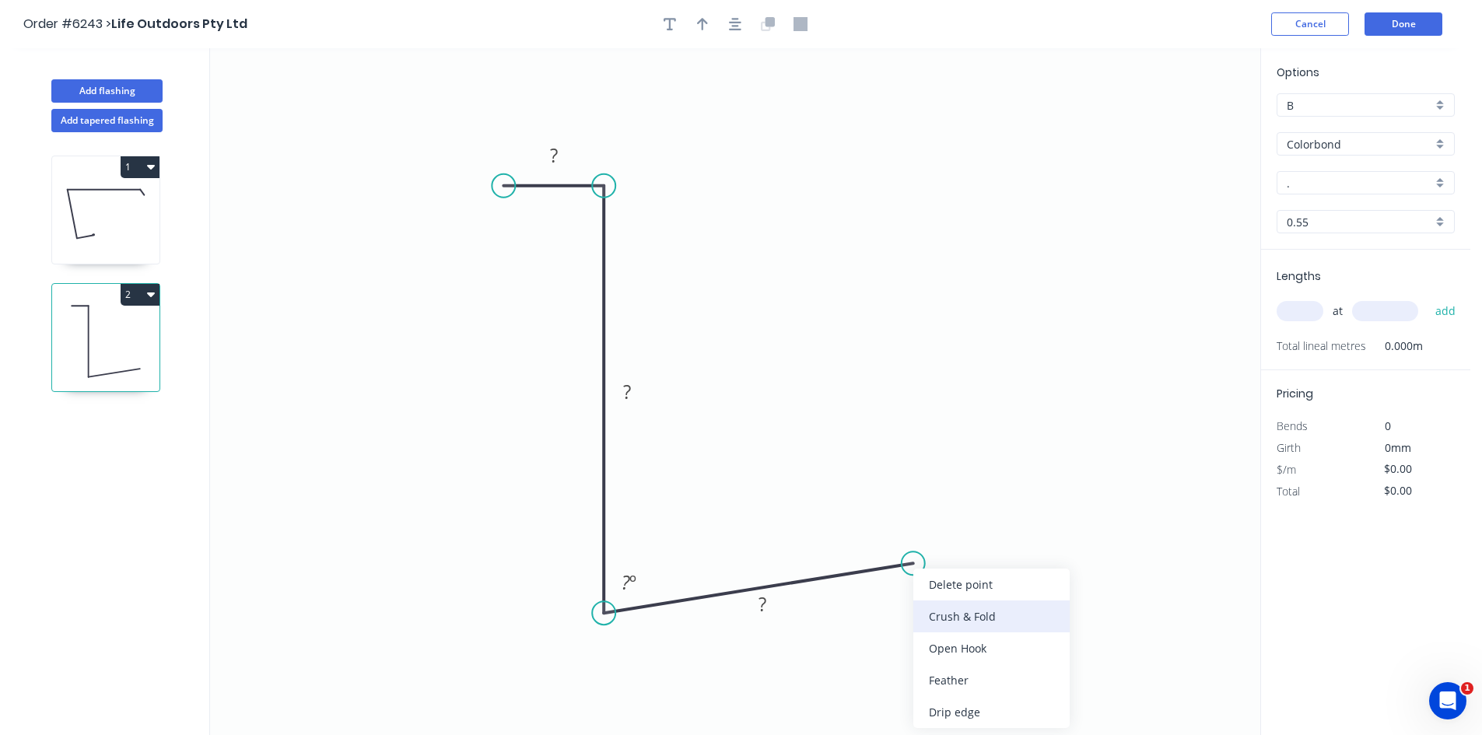
click at [940, 618] on div "Crush & Fold" at bounding box center [991, 616] width 156 height 32
drag, startPoint x: 555, startPoint y: 143, endPoint x: 560, endPoint y: 151, distance: 9.5
click at [555, 144] on tspan "?" at bounding box center [554, 155] width 8 height 26
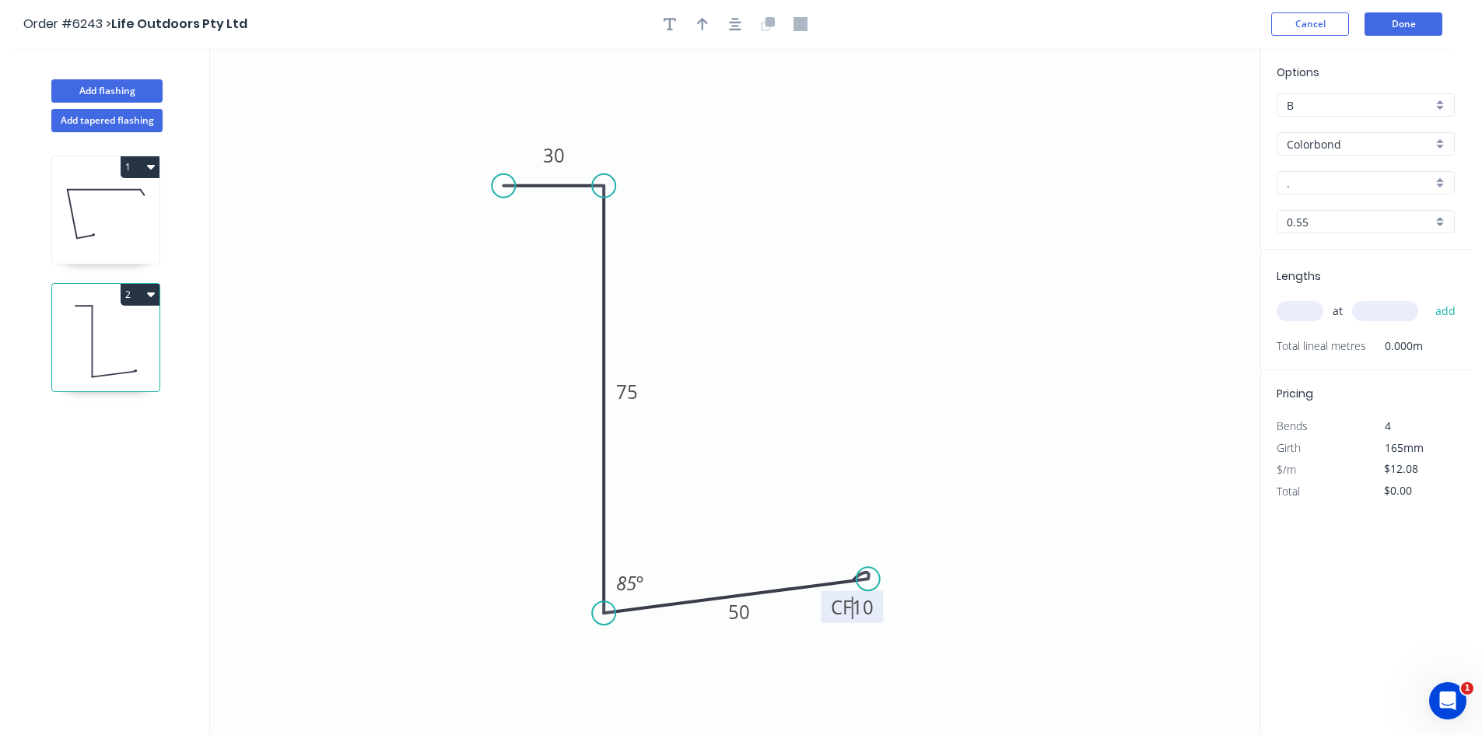
drag, startPoint x: 912, startPoint y: 558, endPoint x: 867, endPoint y: 579, distance: 50.1
click at [867, 579] on circle at bounding box center [867, 578] width 23 height 23
click at [1315, 182] on input "." at bounding box center [1358, 183] width 145 height 16
click at [1309, 208] on div "Monument" at bounding box center [1365, 204] width 177 height 27
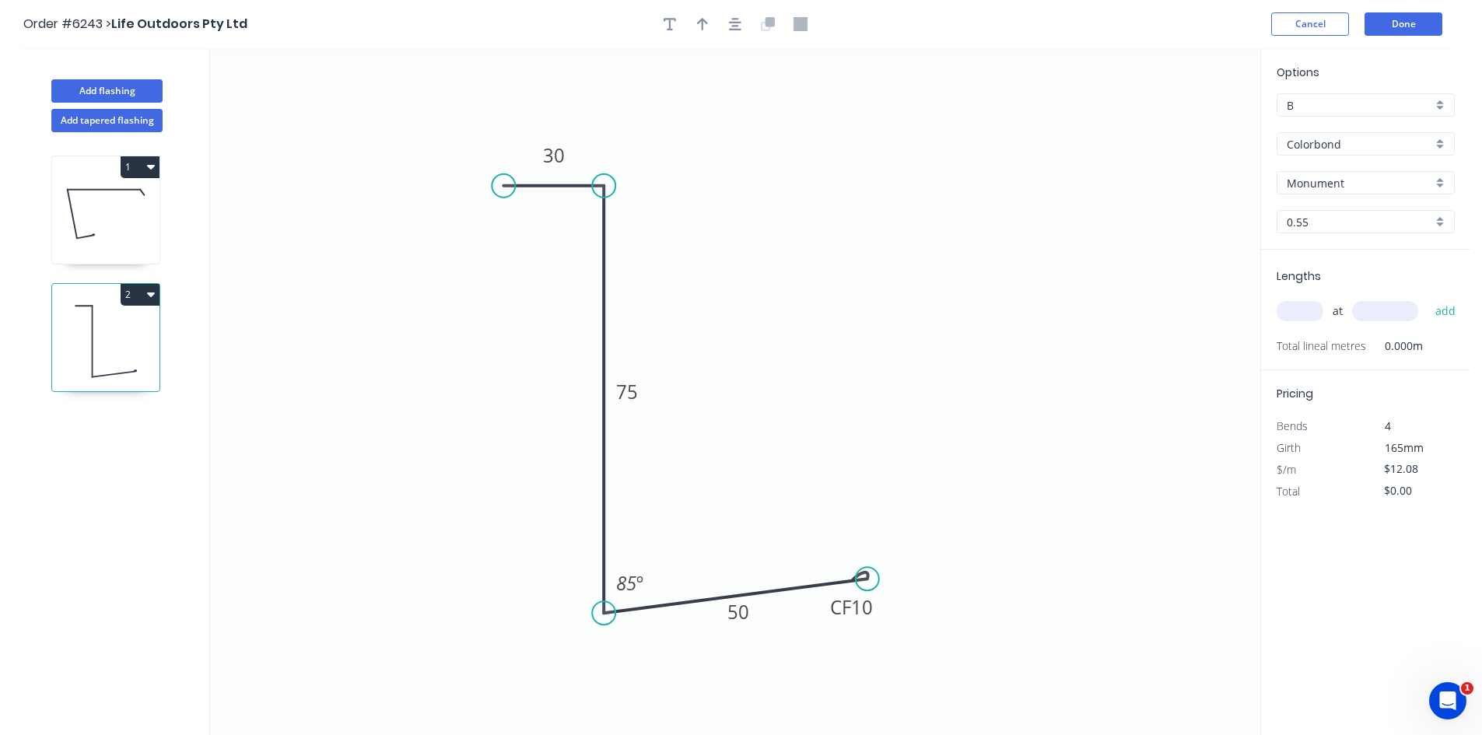
click at [1301, 312] on input "text" at bounding box center [1299, 311] width 47 height 20
click at [1452, 308] on button "add" at bounding box center [1445, 311] width 37 height 26
click at [1412, 23] on button "Done" at bounding box center [1403, 23] width 78 height 23
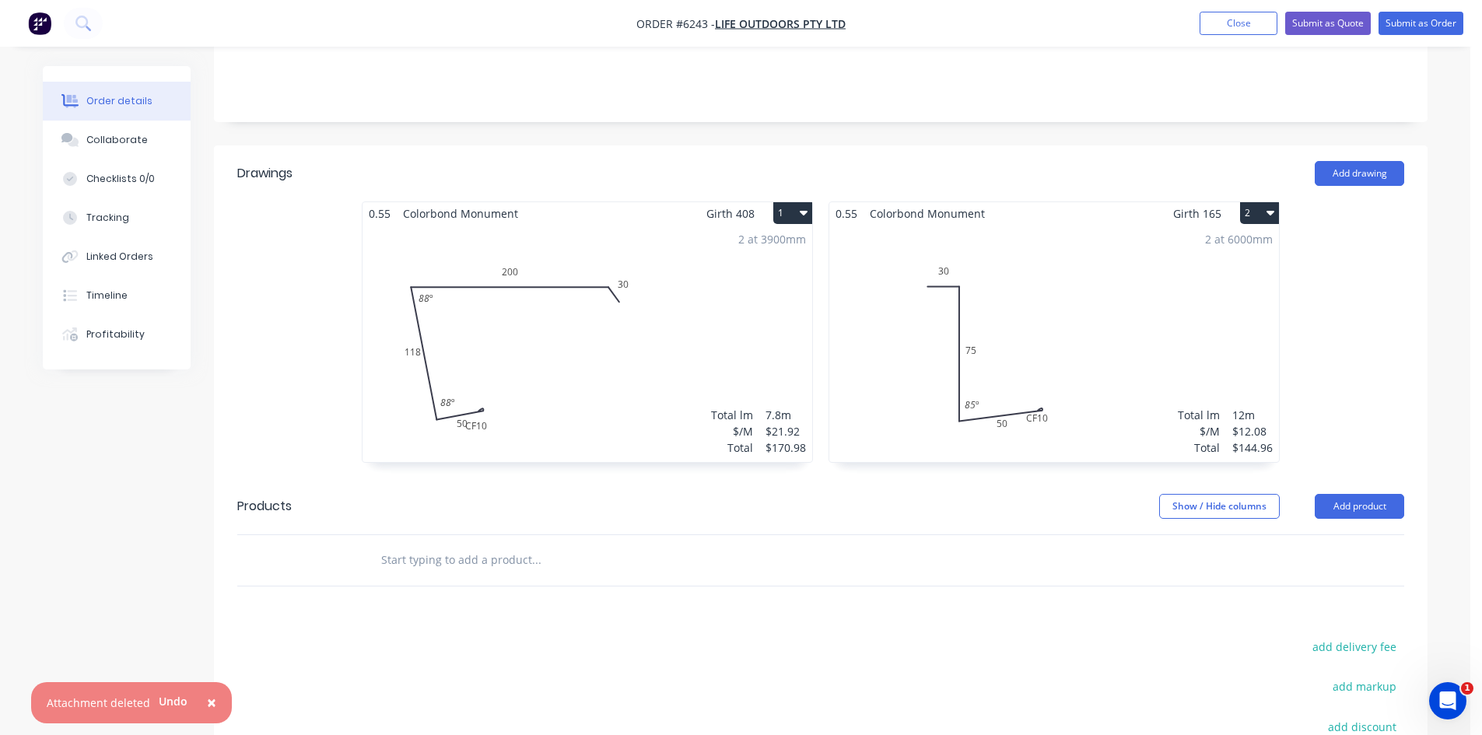
scroll to position [389, 0]
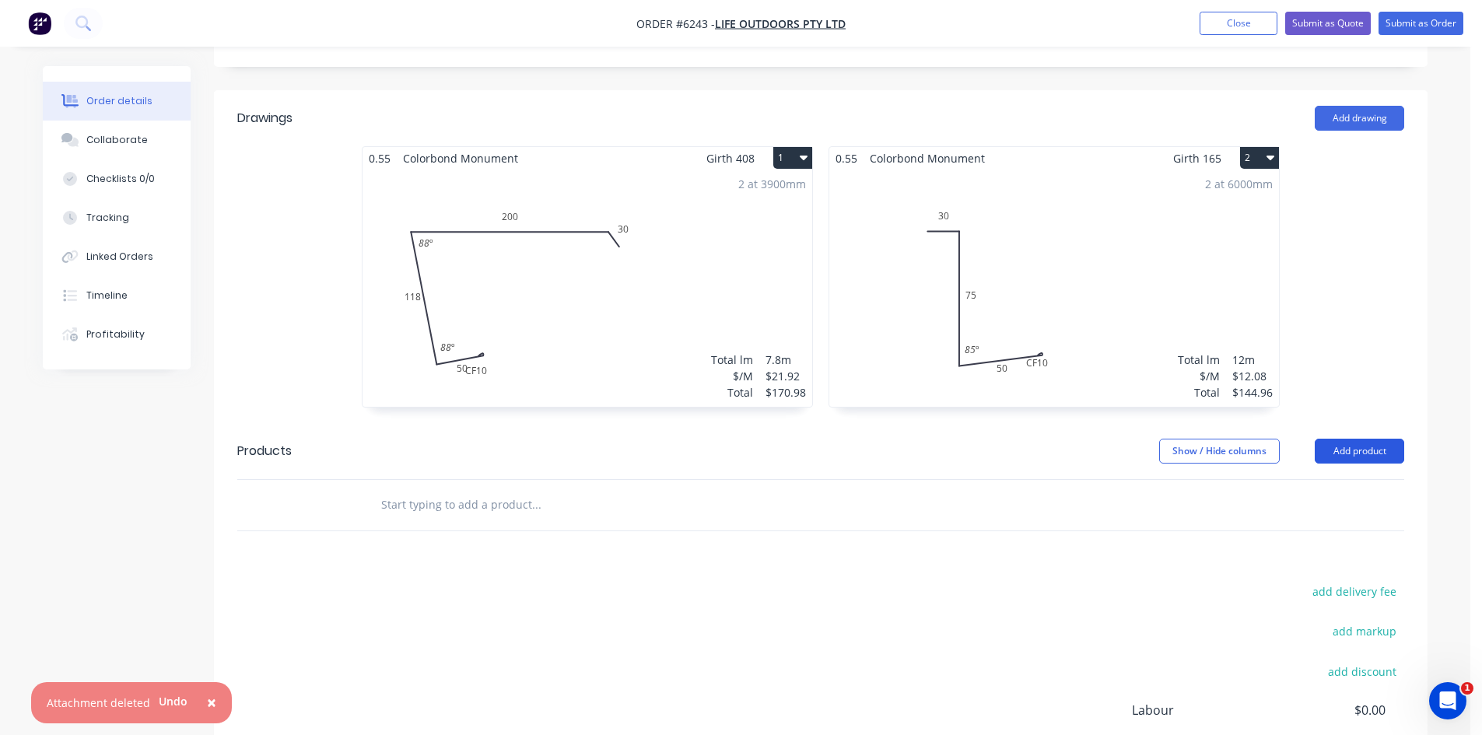
click at [1360, 439] on button "Add product" at bounding box center [1358, 451] width 89 height 25
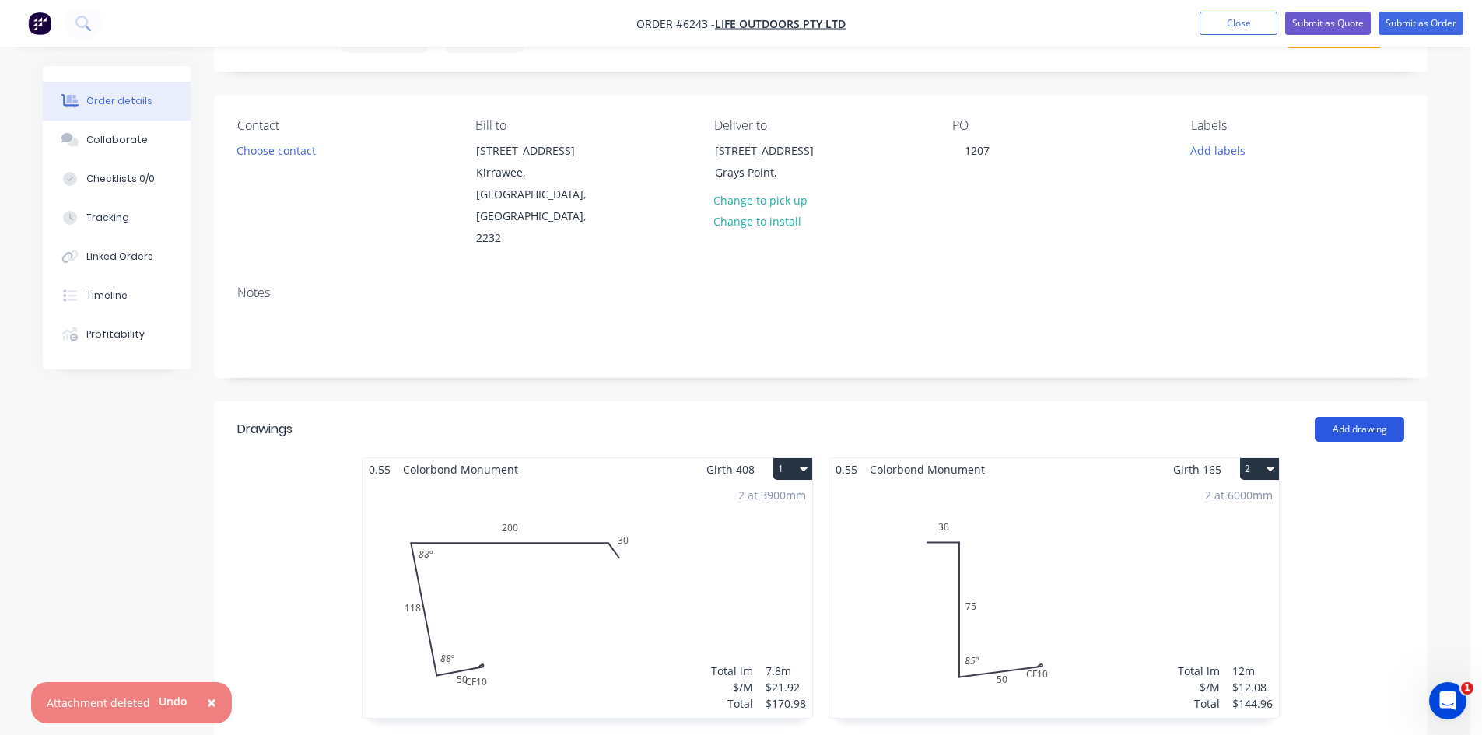
click at [1363, 417] on button "Add drawing" at bounding box center [1358, 429] width 89 height 25
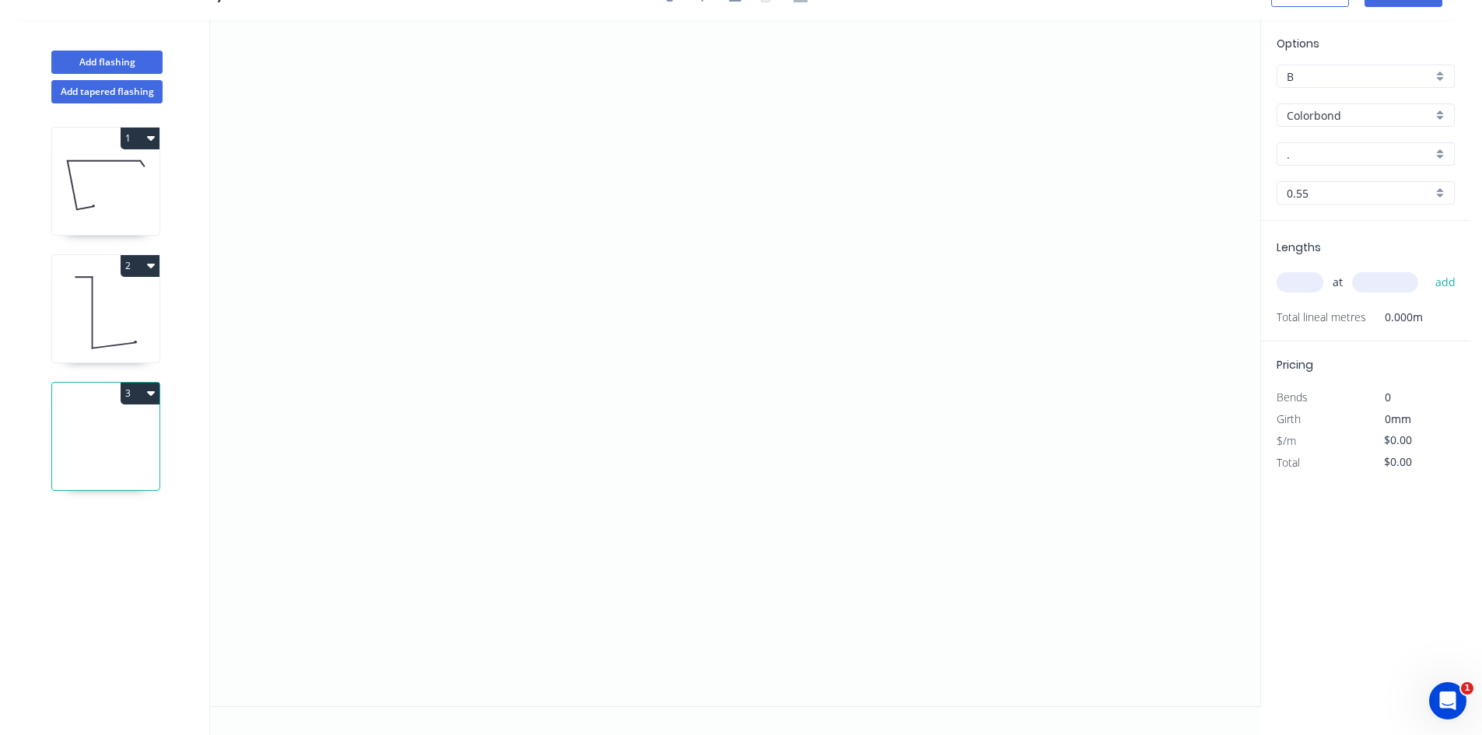
scroll to position [29, 0]
drag, startPoint x: 444, startPoint y: 270, endPoint x: 432, endPoint y: 289, distance: 22.0
click at [432, 289] on icon "0" at bounding box center [735, 362] width 1050 height 687
click at [441, 434] on icon "0 ?" at bounding box center [735, 362] width 1050 height 687
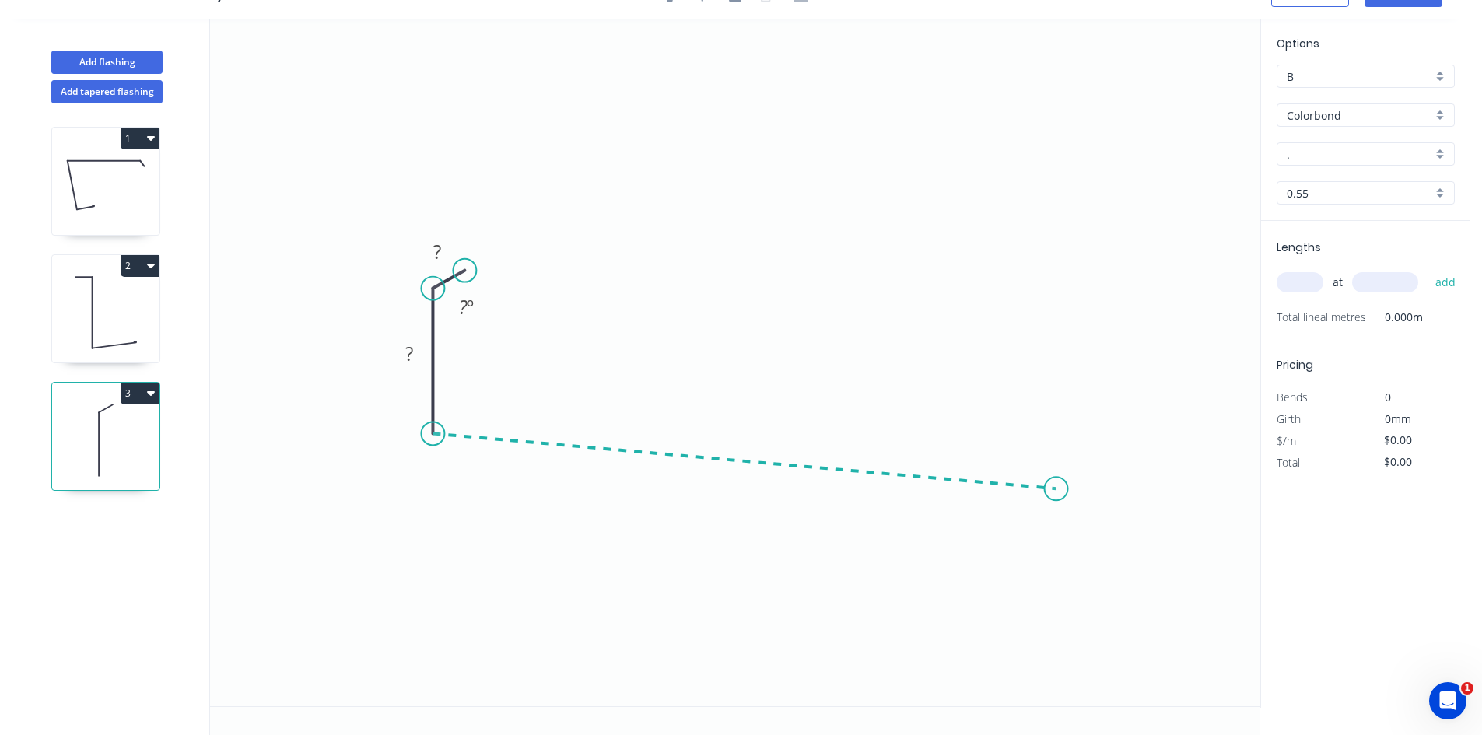
click at [1056, 489] on icon "0 ? ? ? º" at bounding box center [735, 362] width 1050 height 687
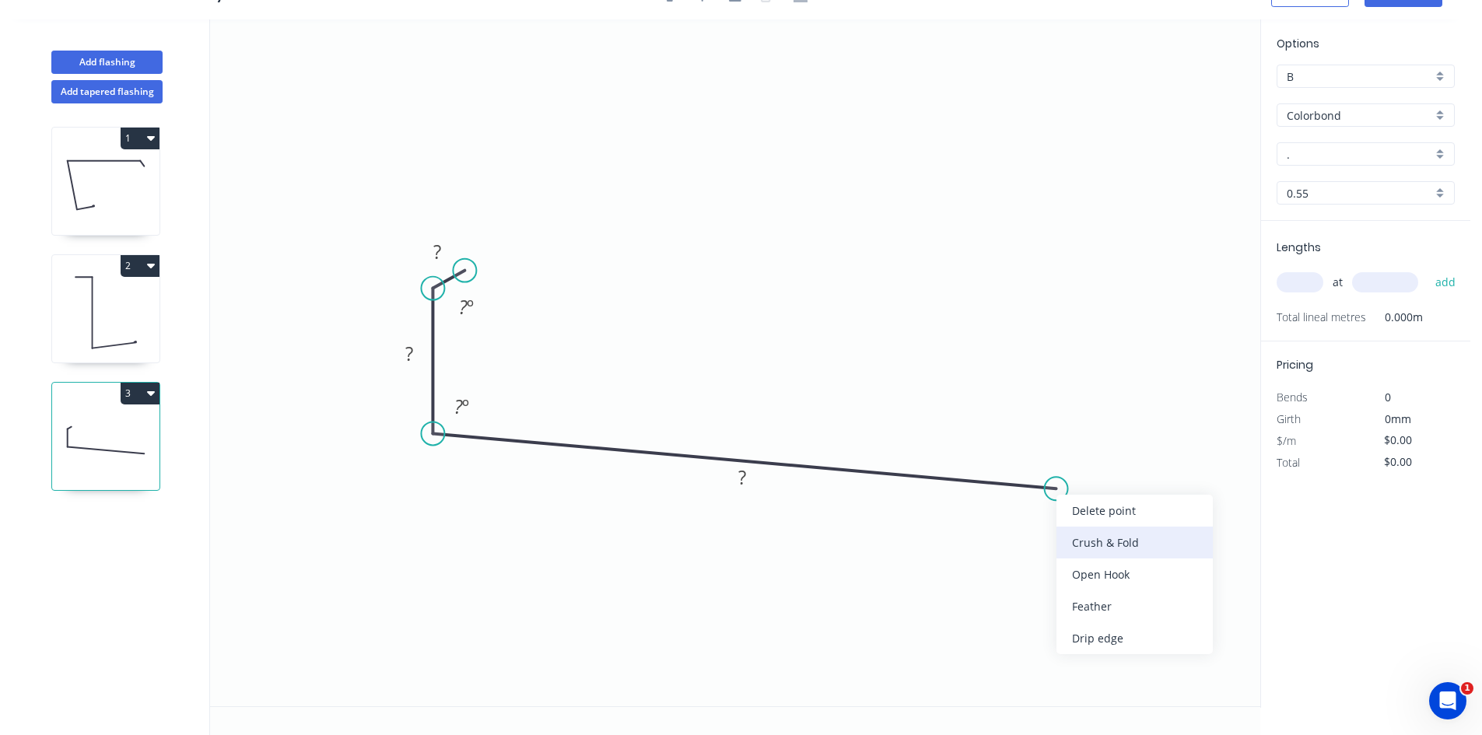
click at [1063, 532] on div "Crush & Fold" at bounding box center [1134, 543] width 156 height 32
click at [1056, 536] on div "Flip bend" at bounding box center [1131, 548] width 156 height 32
click at [453, 256] on rect at bounding box center [437, 252] width 51 height 32
click at [437, 257] on tspan "?" at bounding box center [437, 252] width 8 height 26
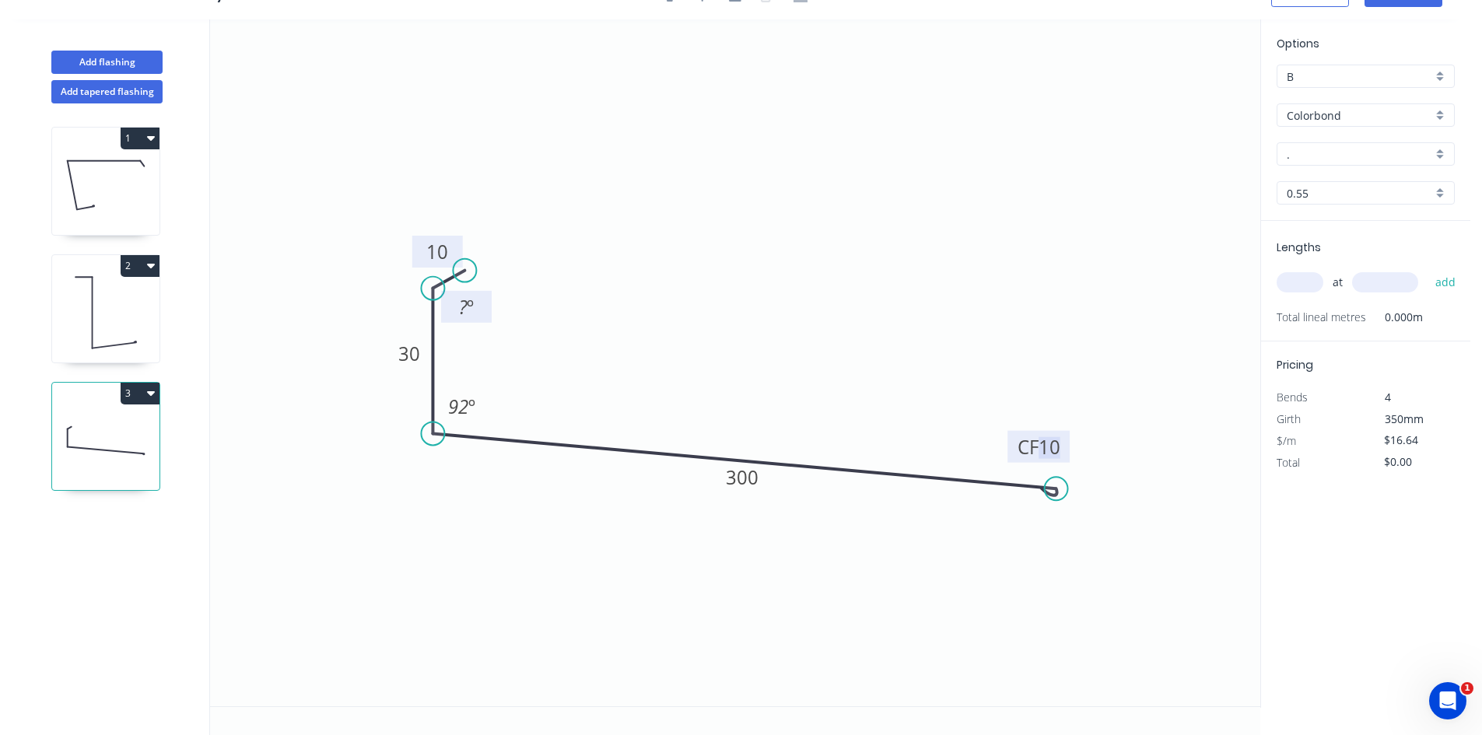
drag, startPoint x: 470, startPoint y: 310, endPoint x: 478, endPoint y: 310, distance: 7.8
click at [499, 349] on div "Hide angle" at bounding box center [550, 362] width 156 height 32
drag, startPoint x: 459, startPoint y: 272, endPoint x: 449, endPoint y: 268, distance: 11.1
click at [449, 268] on circle at bounding box center [448, 267] width 23 height 23
click at [1387, 154] on input "." at bounding box center [1358, 154] width 145 height 16
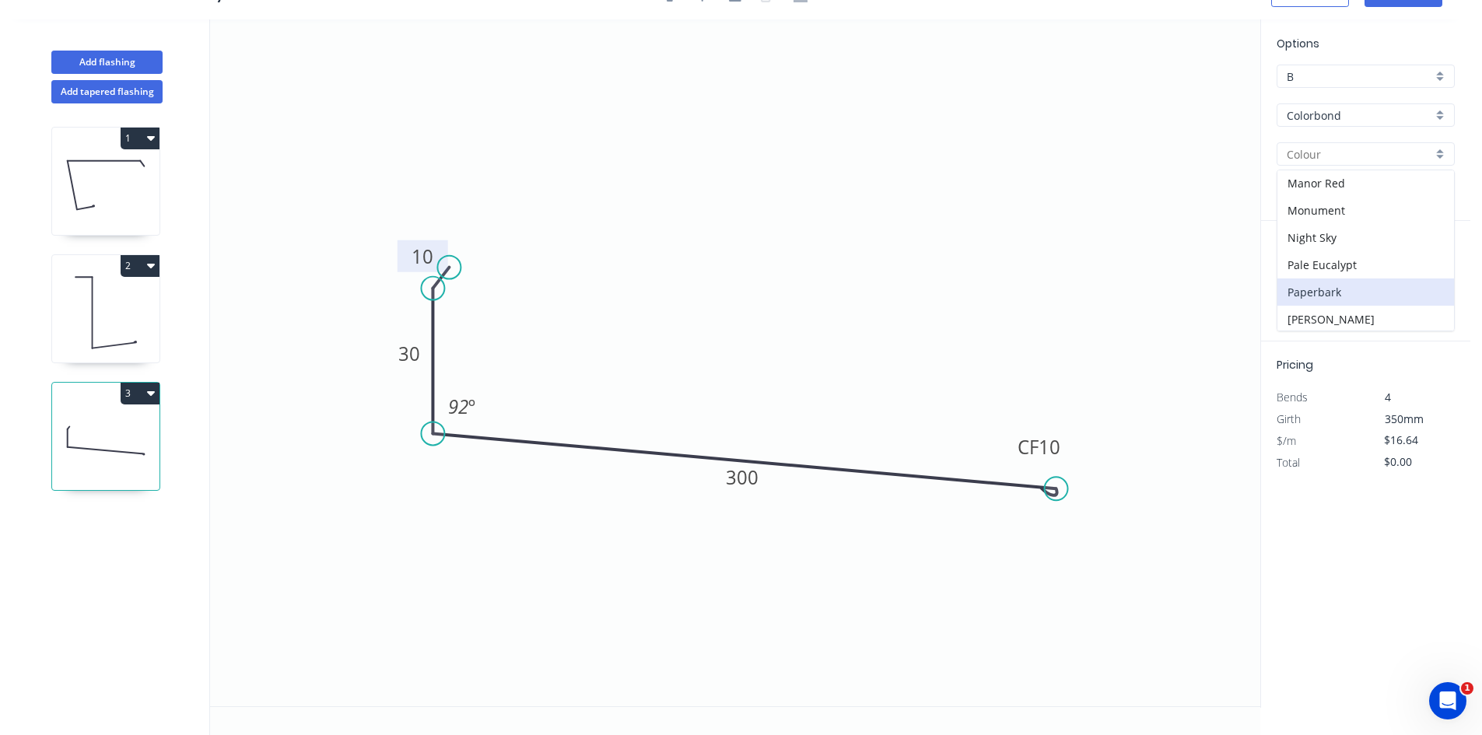
scroll to position [389, 0]
click at [1342, 181] on div "Monument" at bounding box center [1365, 176] width 177 height 27
click at [1300, 281] on input "text" at bounding box center [1299, 282] width 47 height 20
click at [1442, 282] on button "add" at bounding box center [1445, 282] width 37 height 26
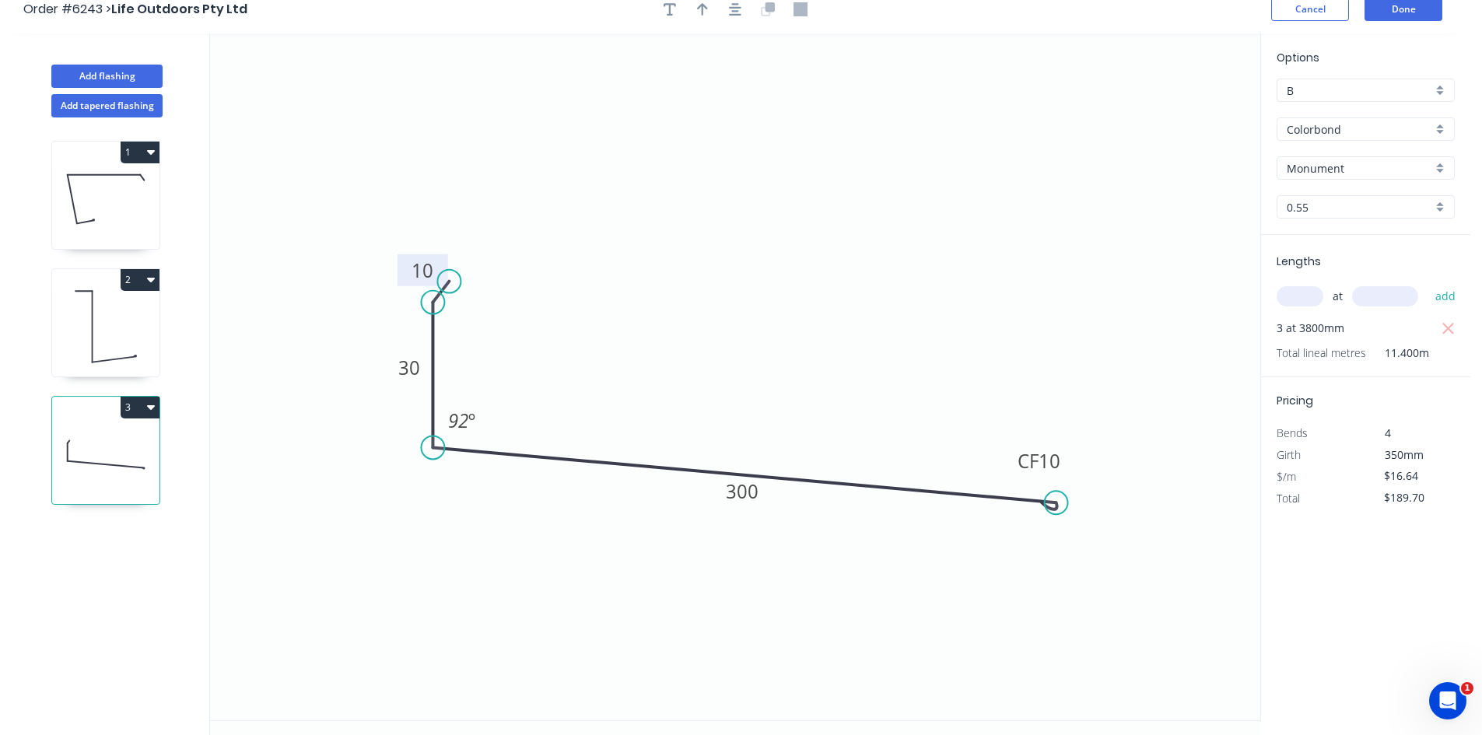
scroll to position [0, 0]
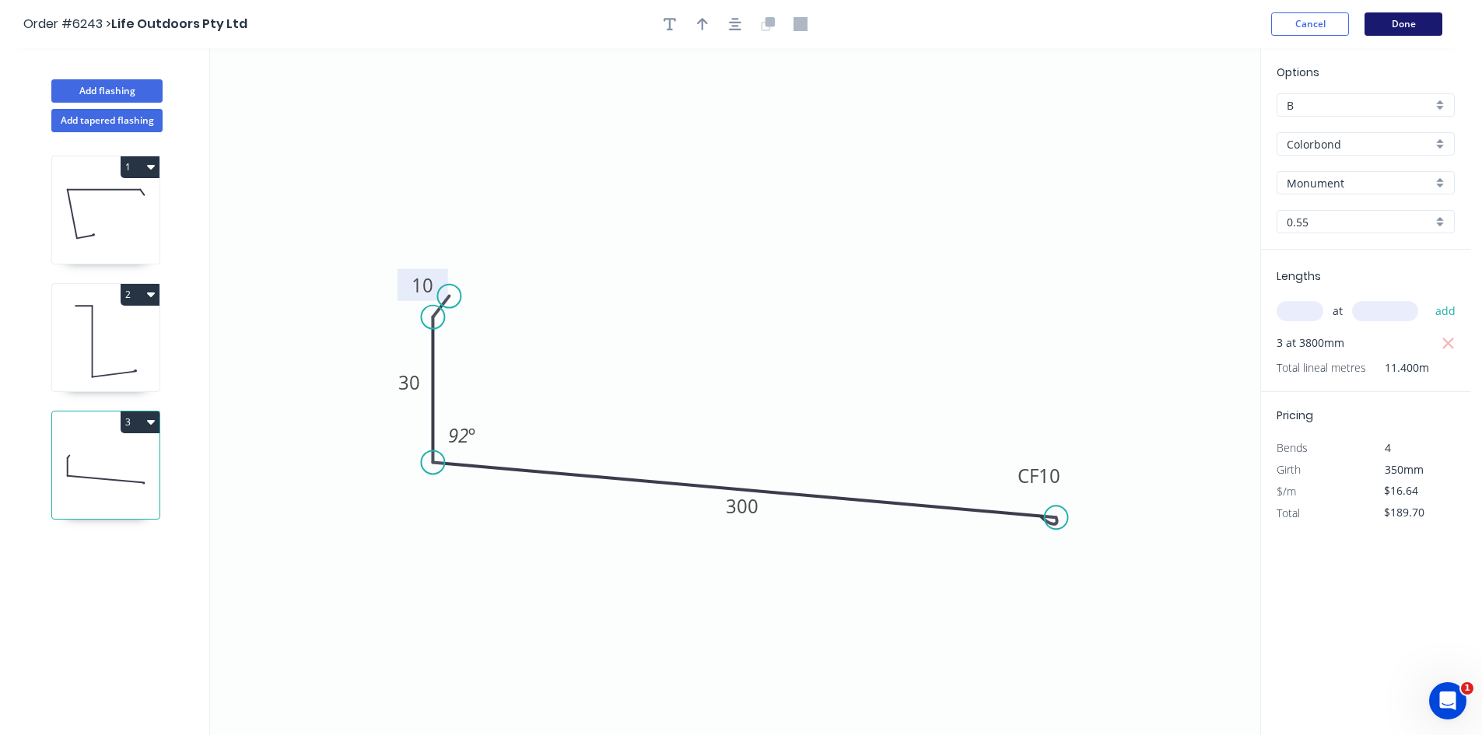
click at [1399, 16] on button "Done" at bounding box center [1403, 23] width 78 height 23
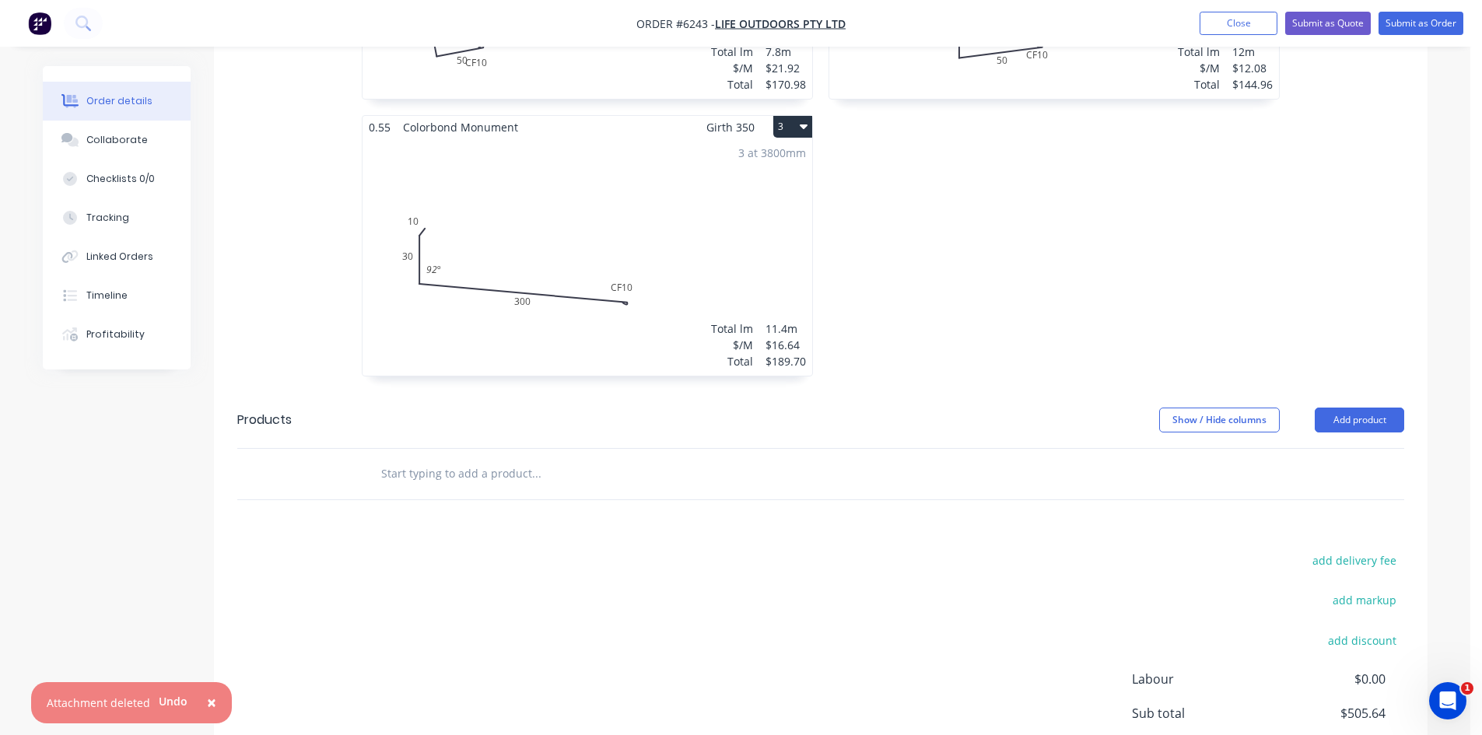
scroll to position [700, 0]
click at [580, 455] on input "text" at bounding box center [535, 470] width 311 height 31
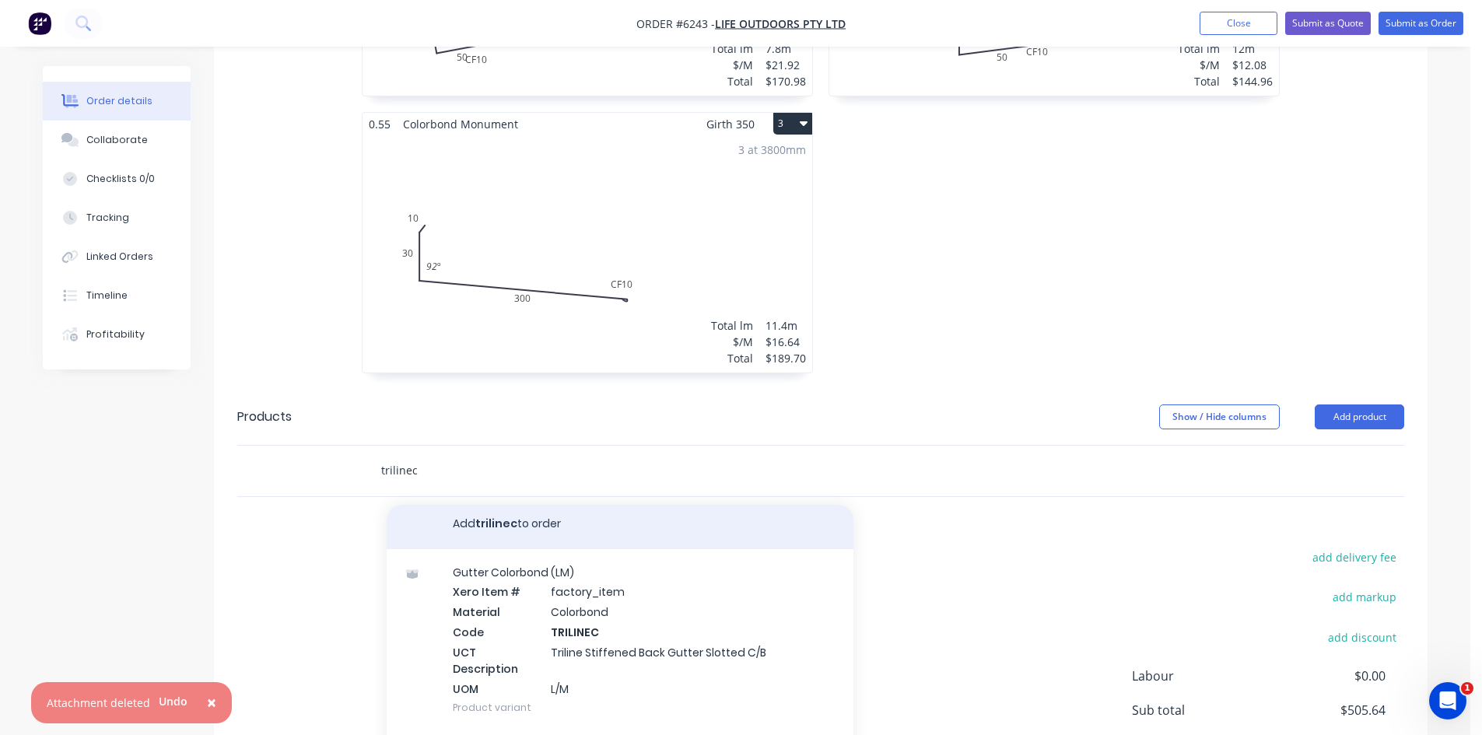
scroll to position [9, 0]
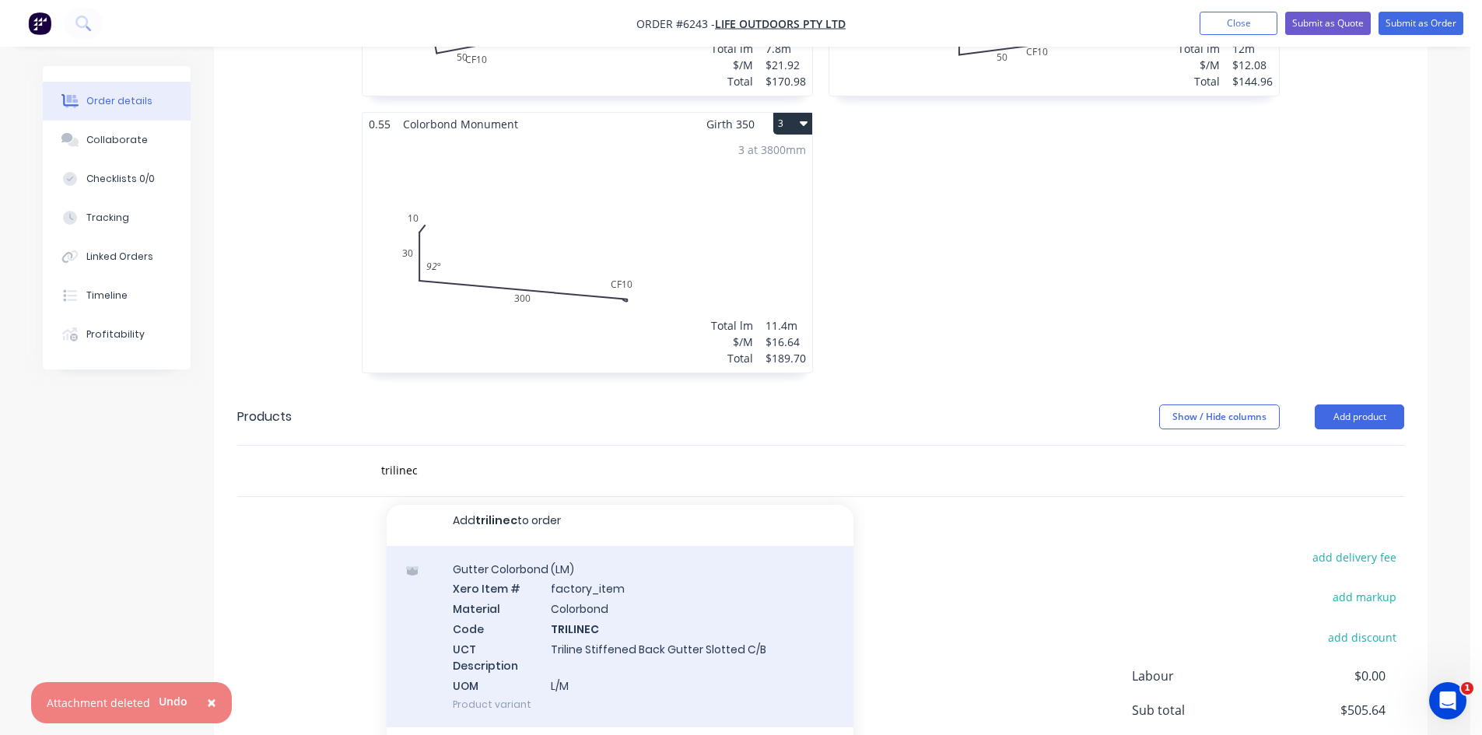
click at [690, 580] on div "Gutter Colorbond (LM) Xero Item # factory_item Material Colorbond Code TRILINEC…" at bounding box center [620, 637] width 467 height 182
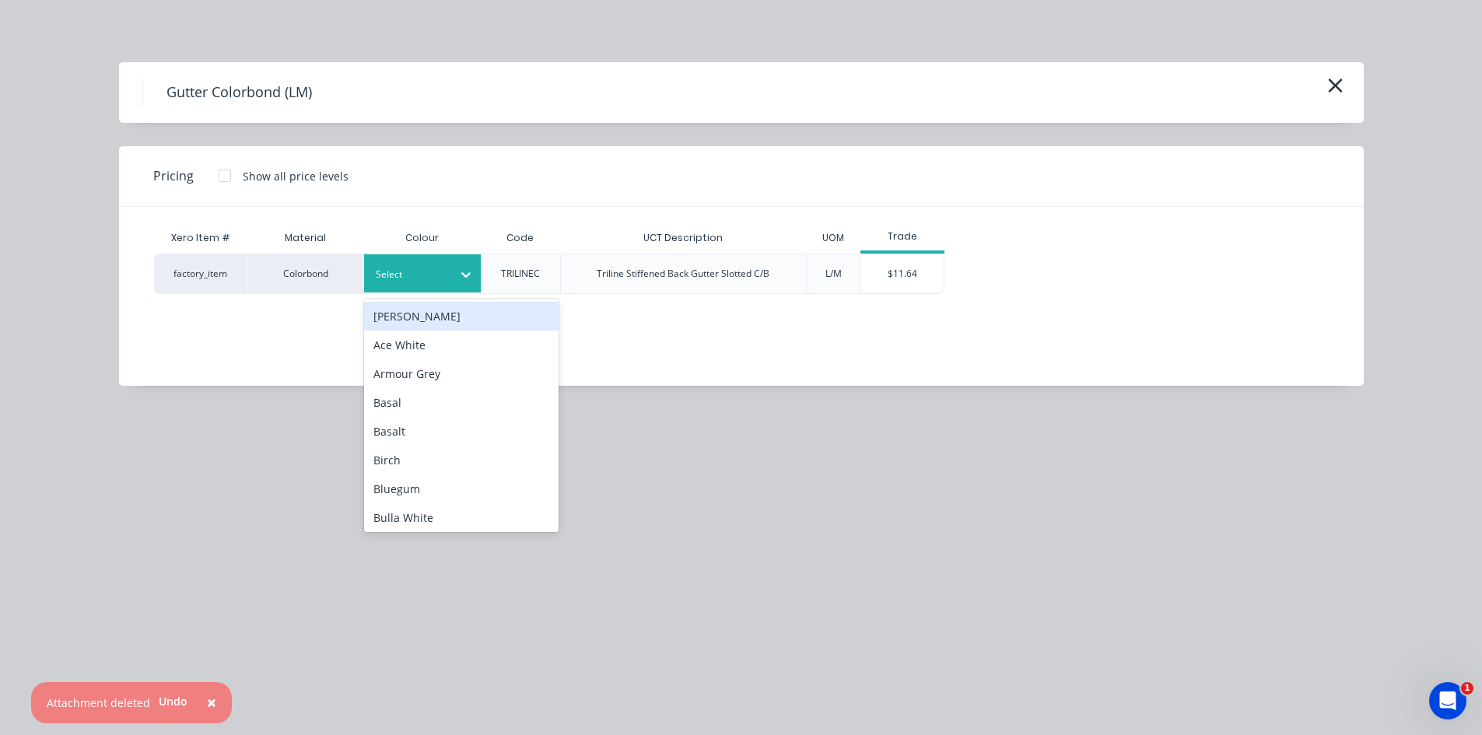
click at [432, 282] on div at bounding box center [411, 274] width 70 height 17
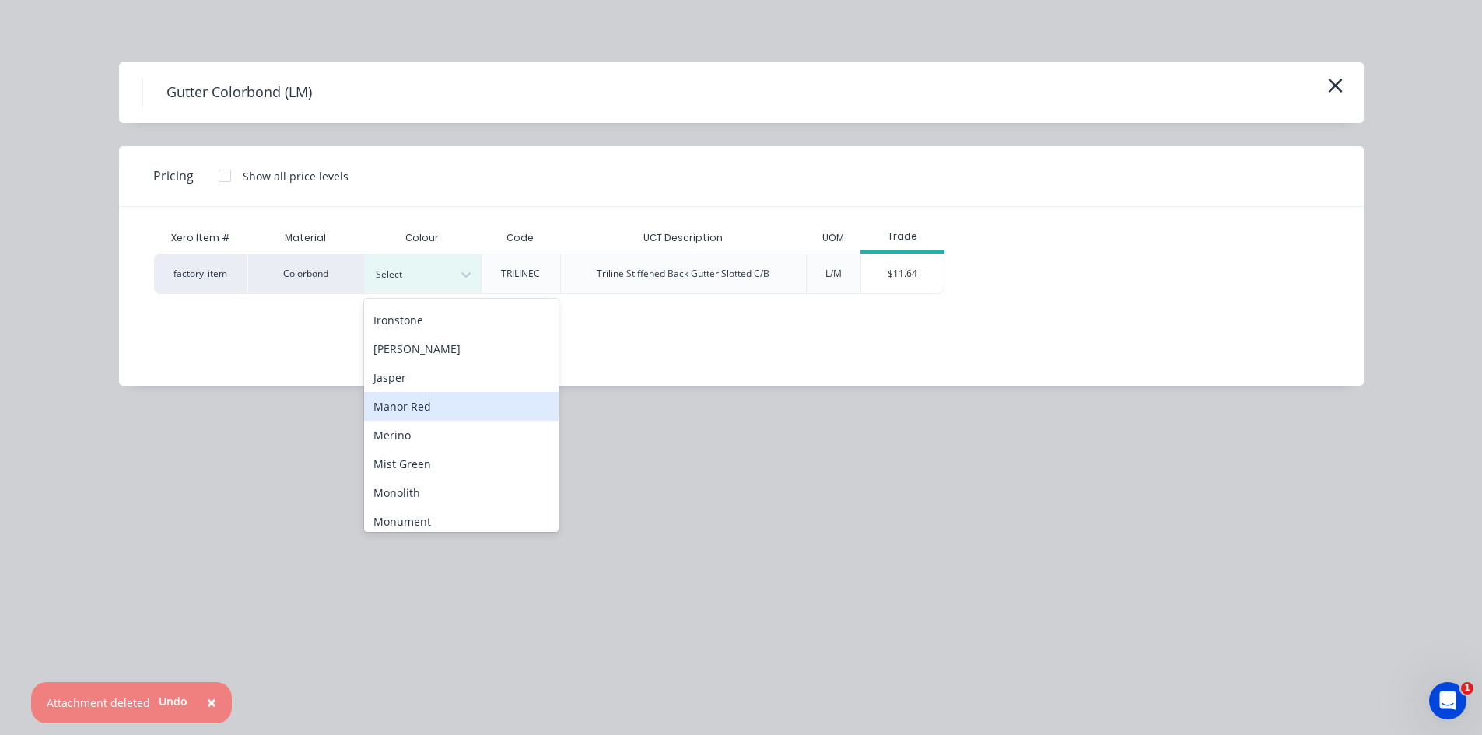
scroll to position [778, 0]
click at [446, 407] on div "Monument" at bounding box center [461, 401] width 194 height 29
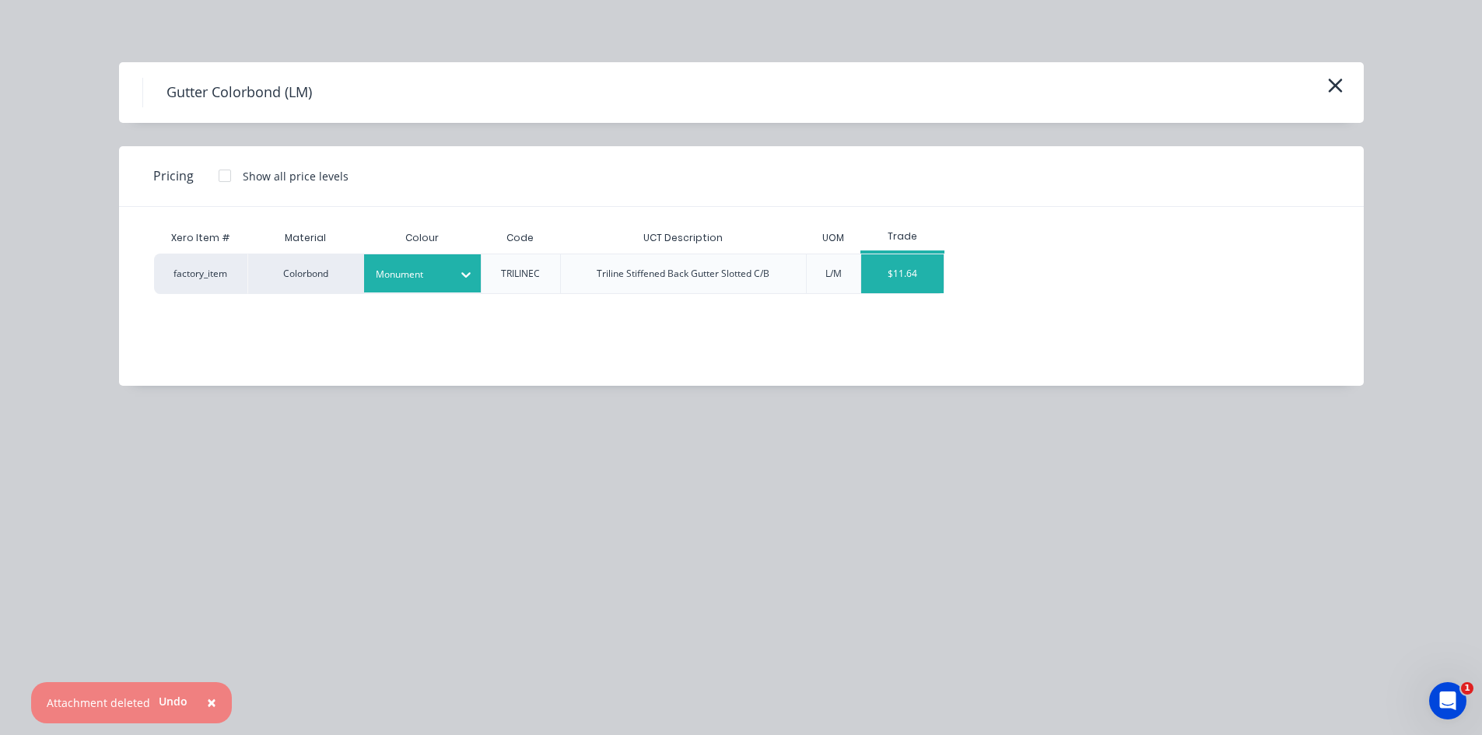
click at [901, 270] on div "$11.64" at bounding box center [902, 273] width 83 height 39
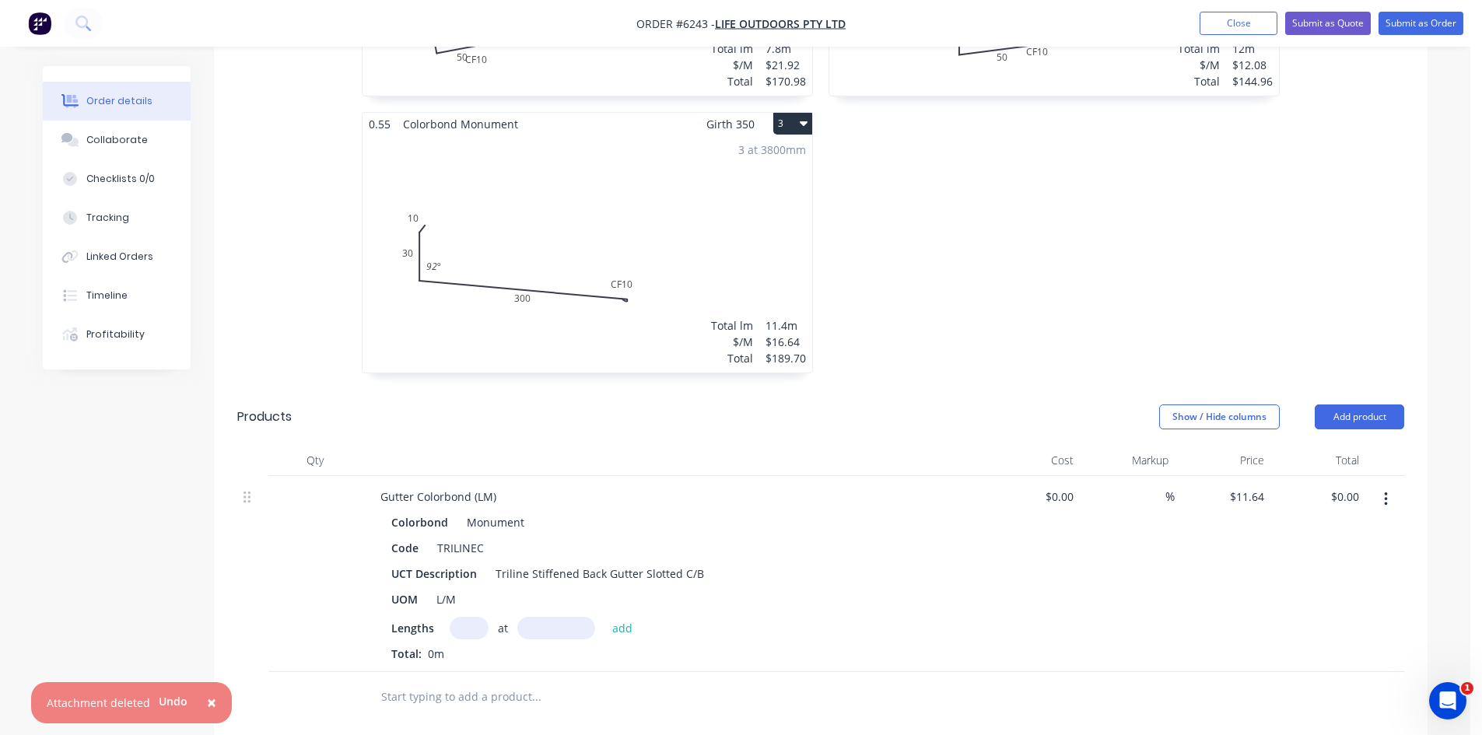
drag, startPoint x: 480, startPoint y: 584, endPoint x: 471, endPoint y: 576, distance: 12.7
click at [479, 617] on input "text" at bounding box center [469, 628] width 39 height 23
click at [604, 617] on button "add" at bounding box center [622, 627] width 37 height 21
click at [447, 707] on input "text" at bounding box center [535, 722] width 311 height 31
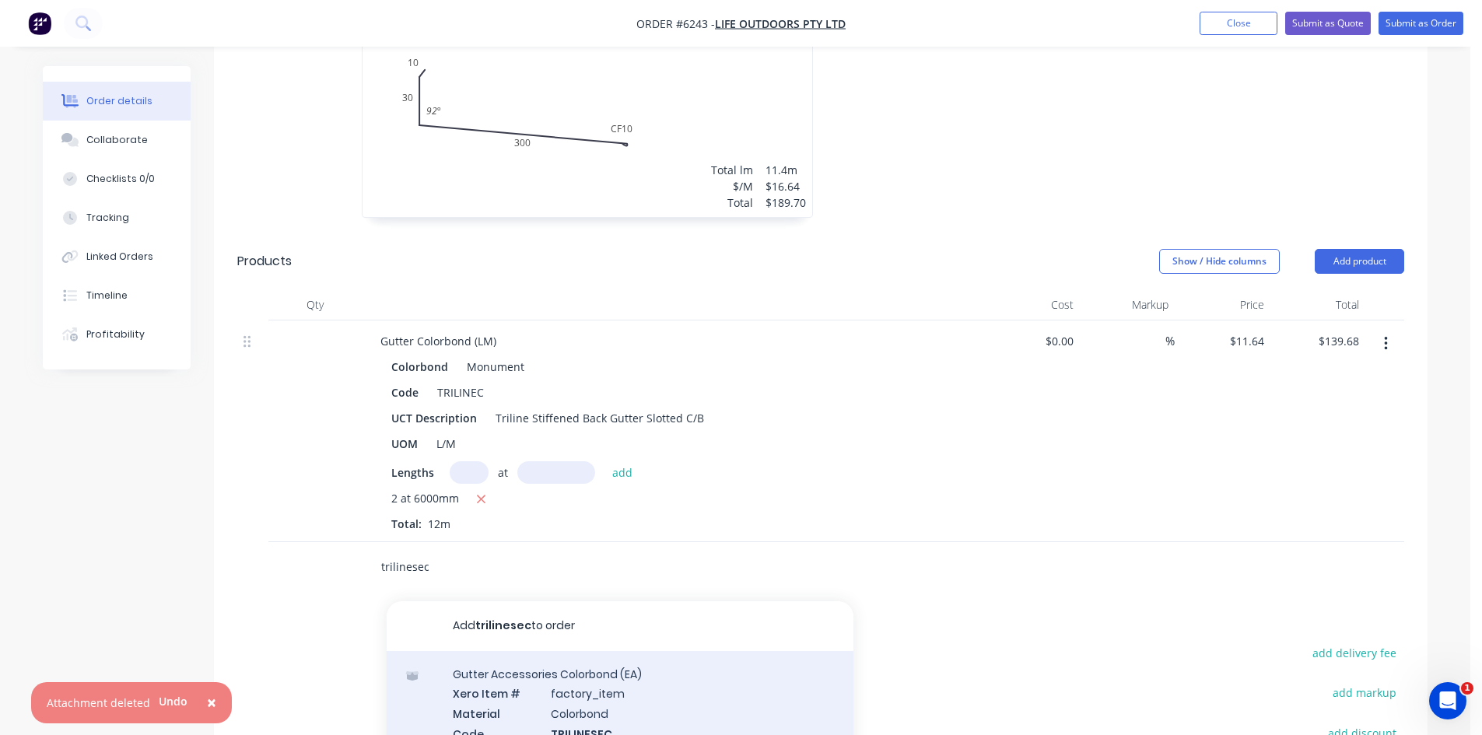
scroll to position [9, 0]
click at [660, 672] on div "Gutter Accessories Colorbond (EA) Xero Item # factory_item Material Colorbond C…" at bounding box center [620, 733] width 467 height 182
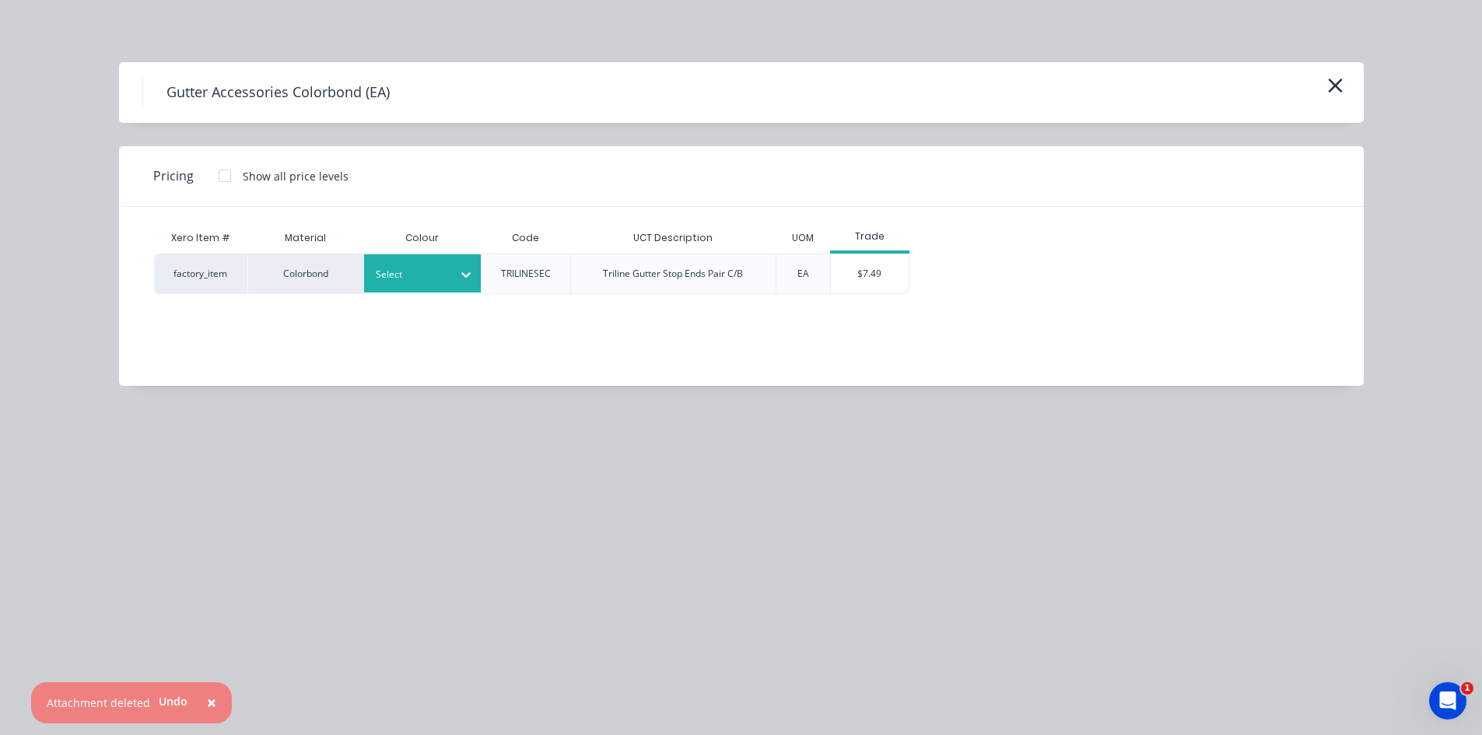
click at [424, 282] on div at bounding box center [411, 274] width 70 height 17
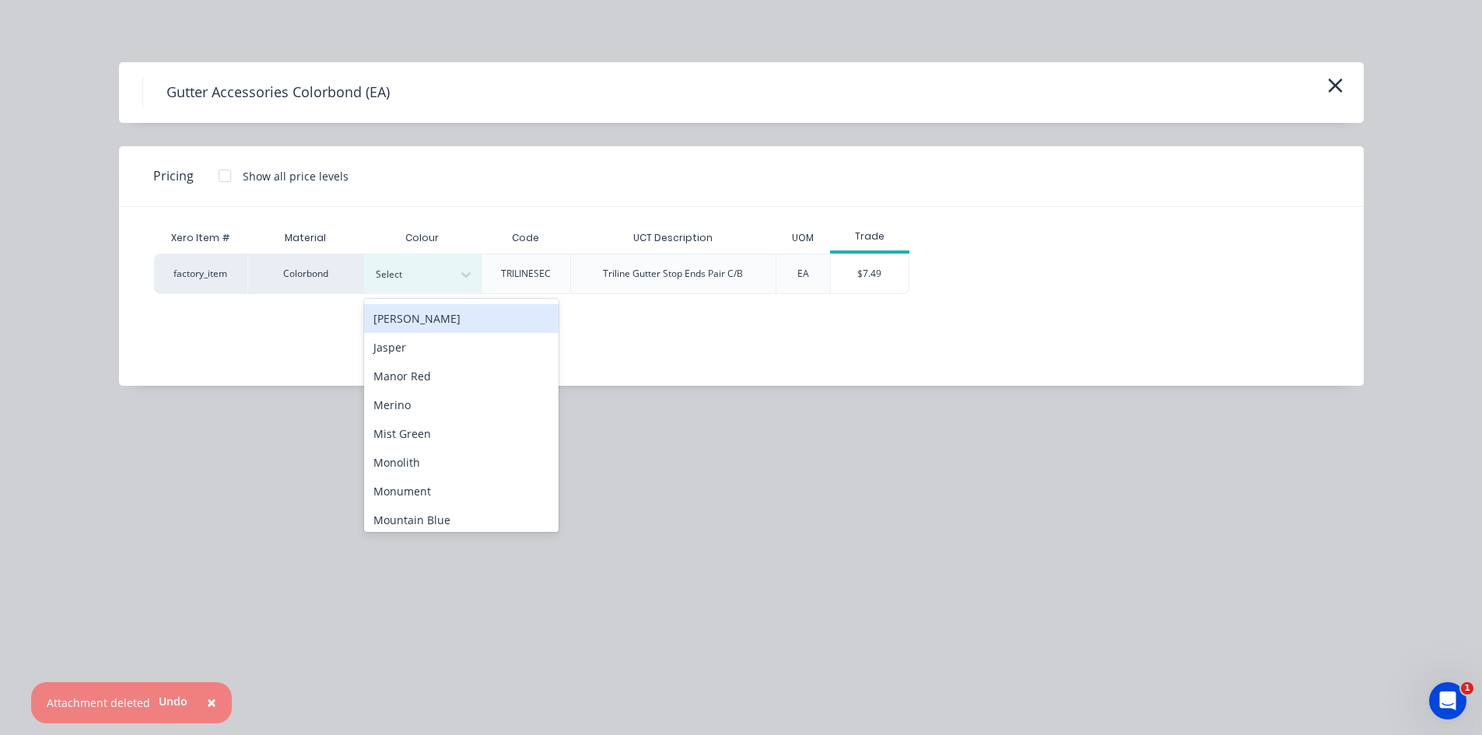
scroll to position [700, 0]
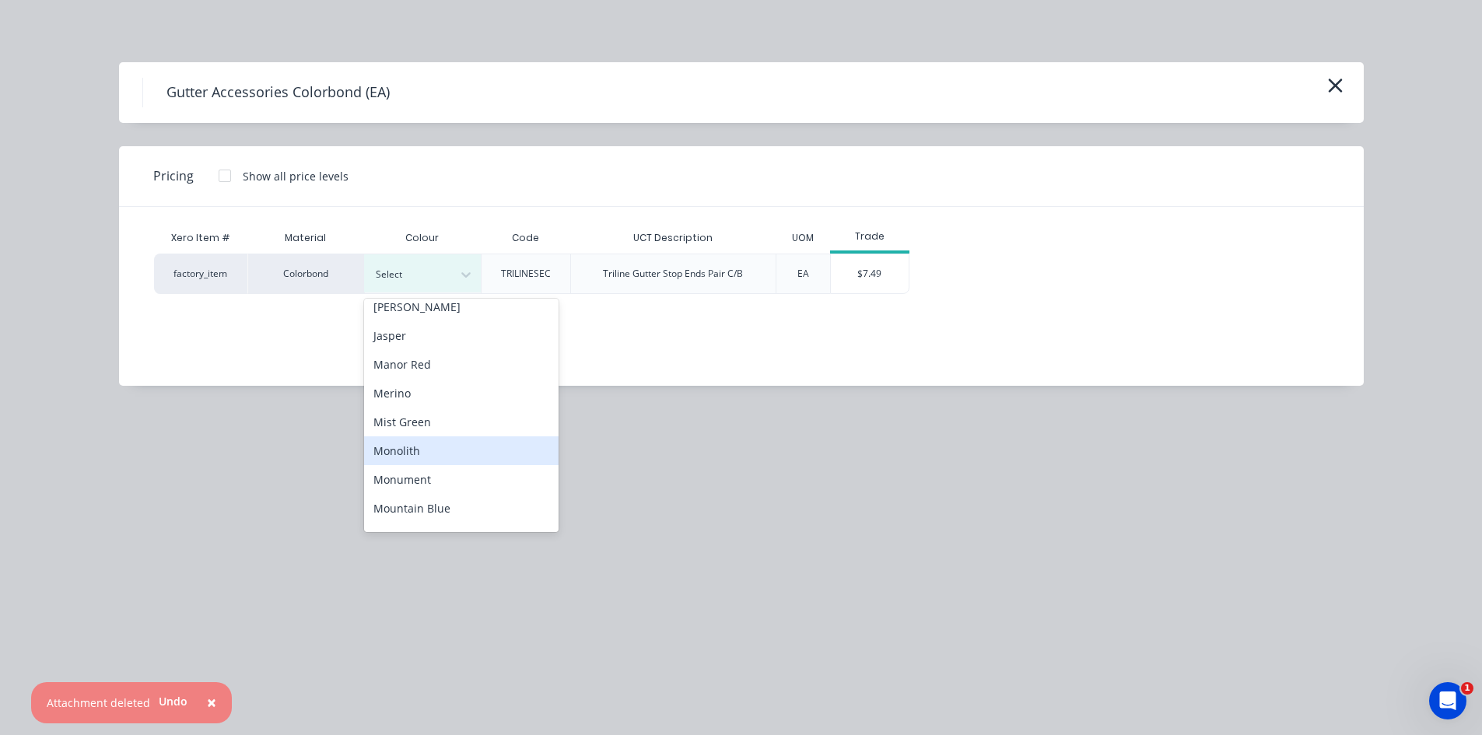
click at [426, 442] on div "Monolith" at bounding box center [461, 450] width 194 height 29
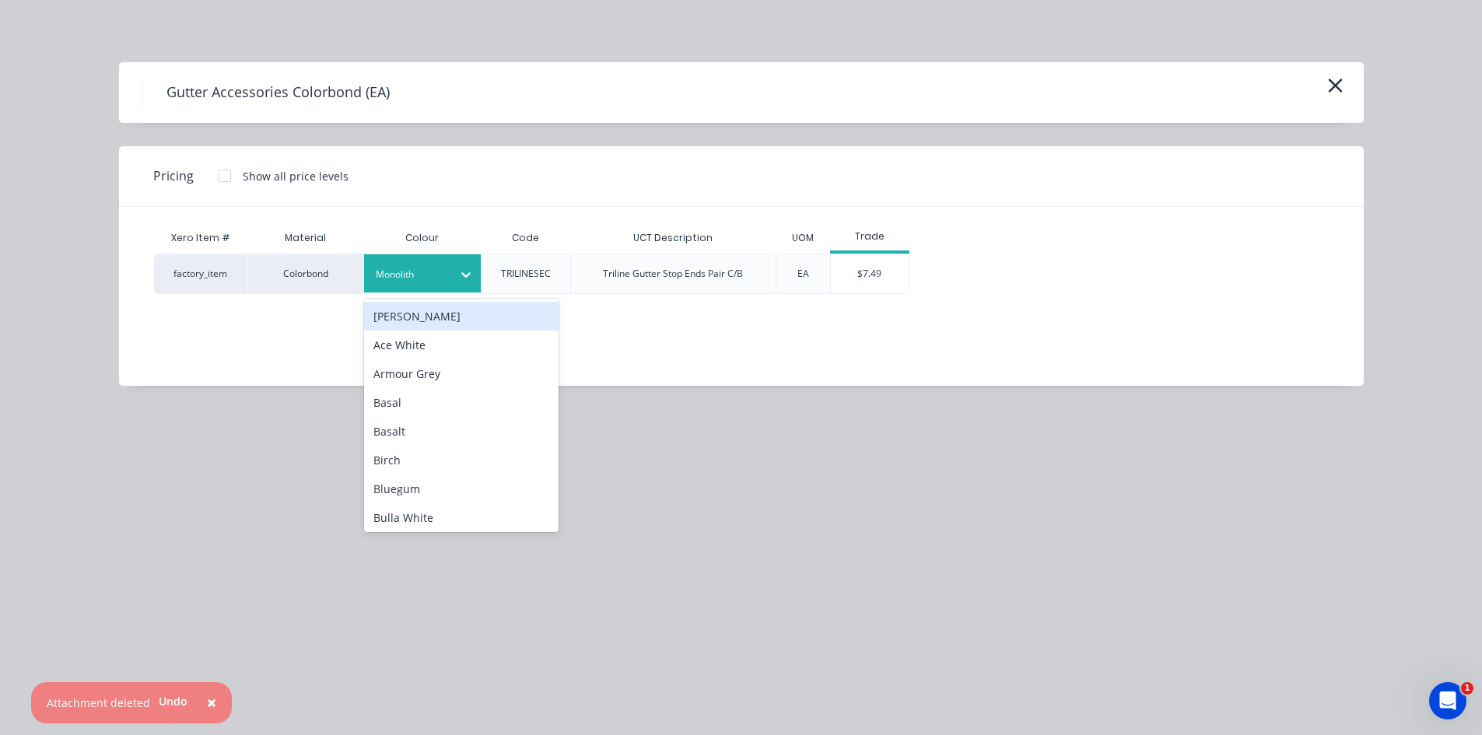
click at [429, 282] on div at bounding box center [411, 274] width 70 height 17
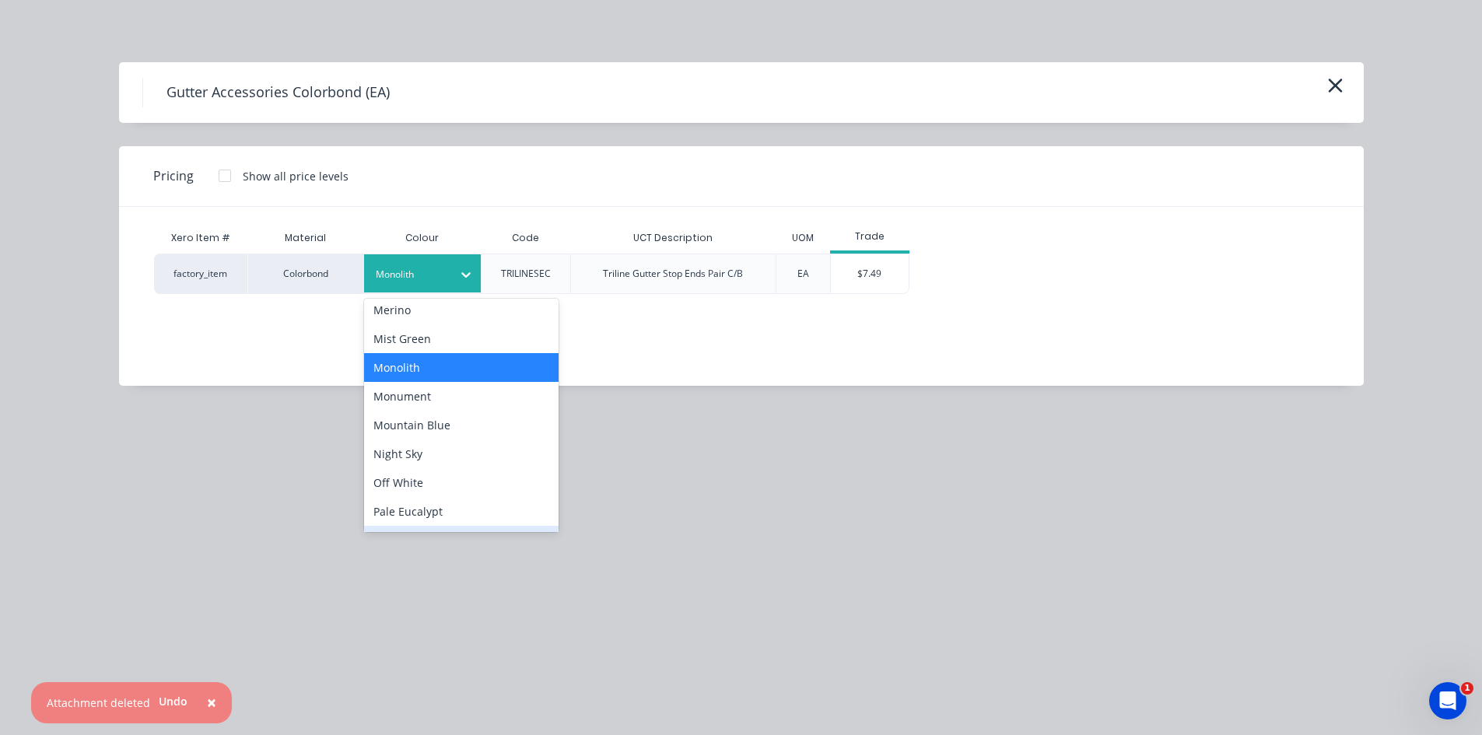
scroll to position [778, 0]
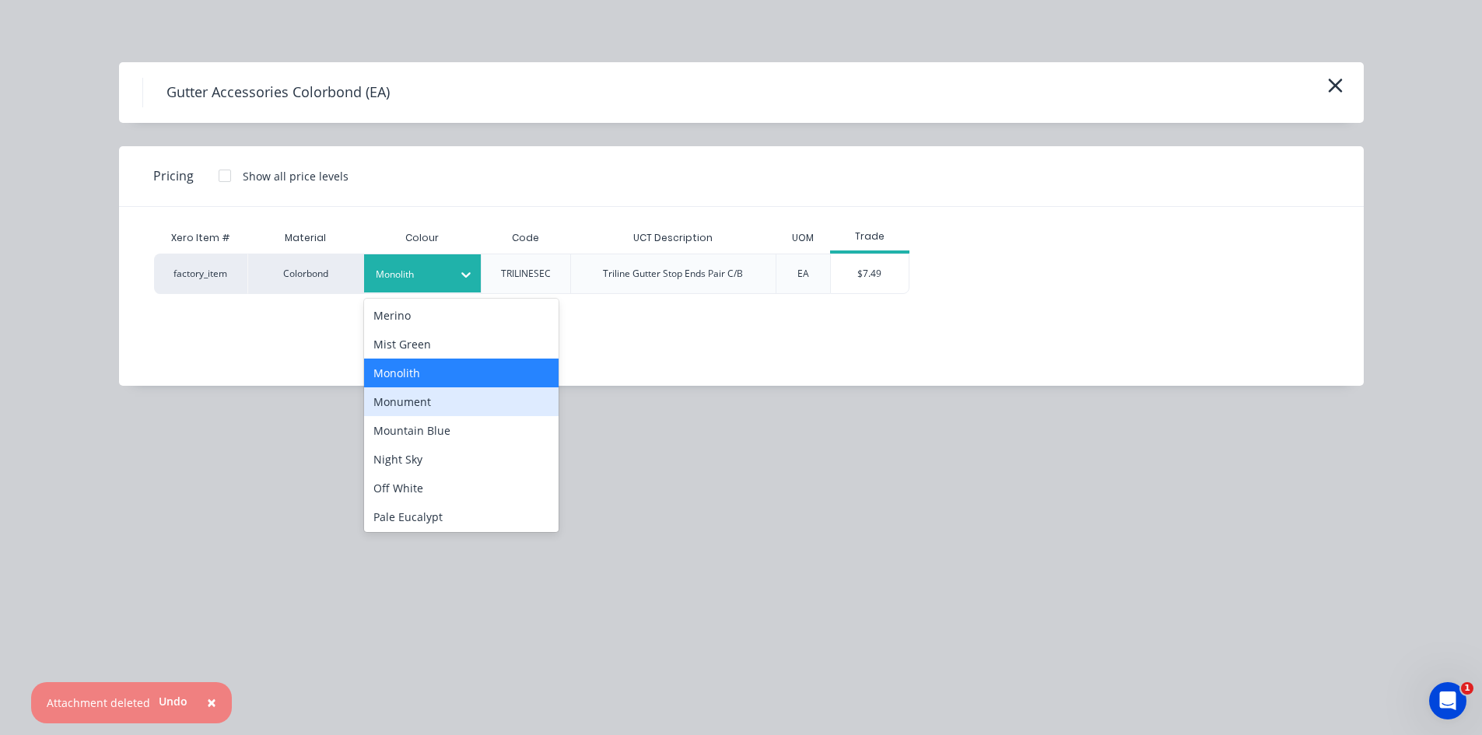
click at [423, 398] on div "Monument" at bounding box center [461, 401] width 194 height 29
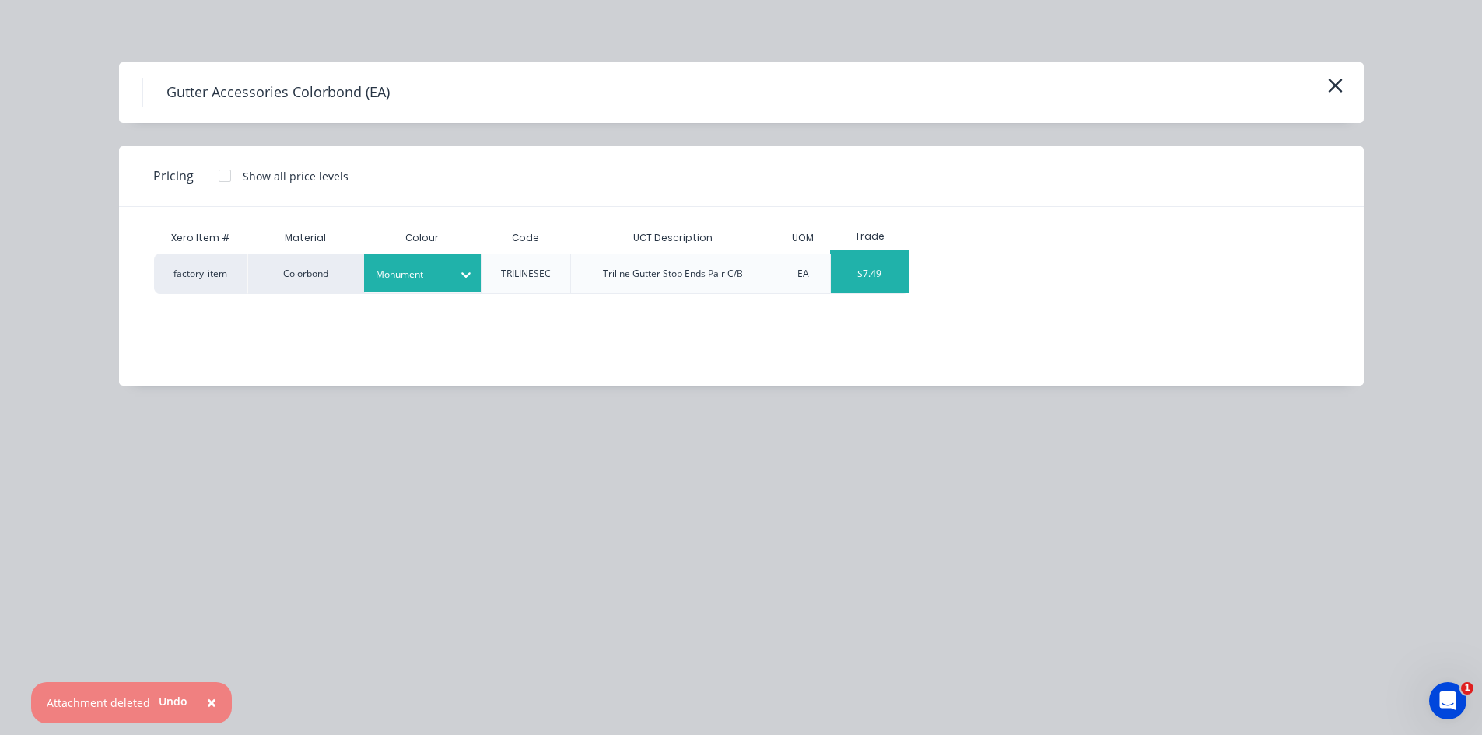
click at [870, 265] on div "$7.49" at bounding box center [870, 273] width 78 height 39
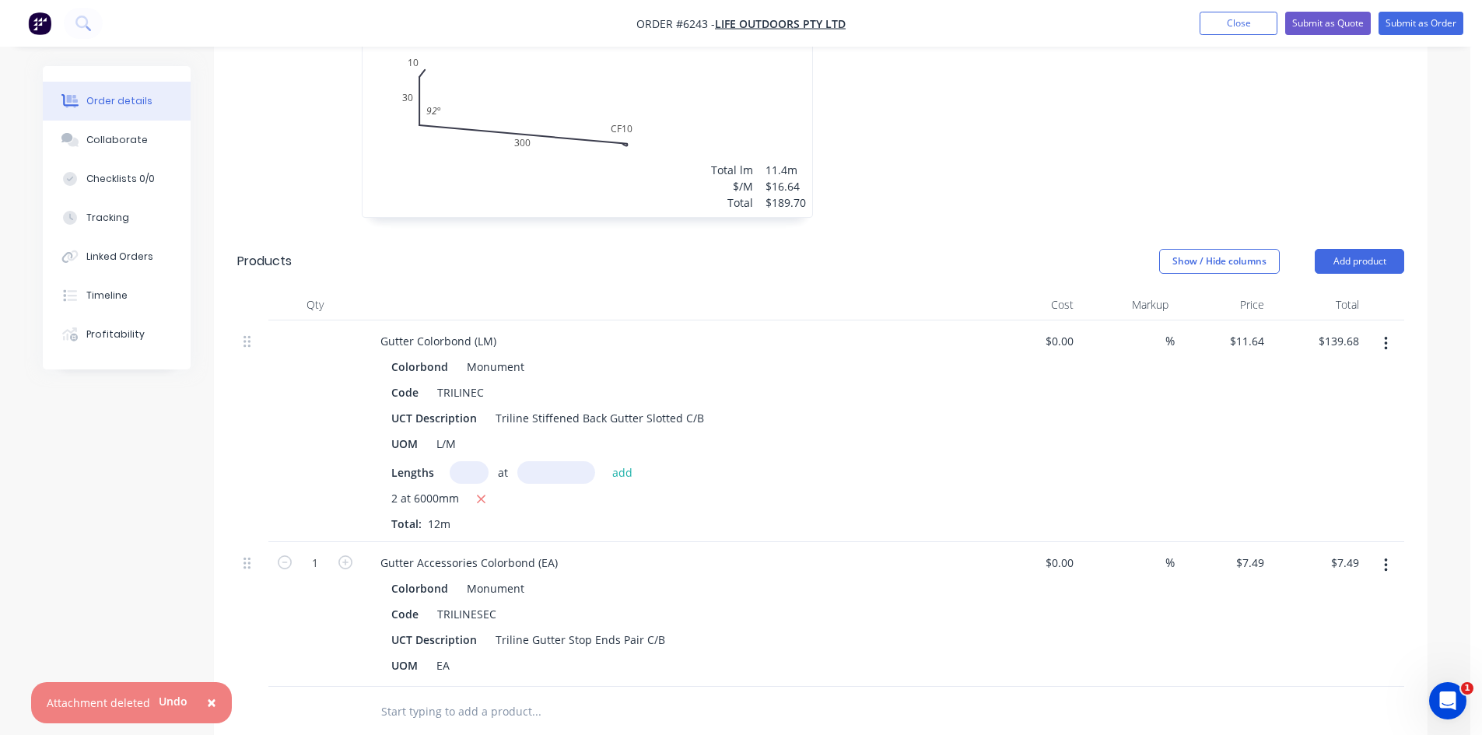
click at [436, 696] on input "text" at bounding box center [535, 711] width 311 height 31
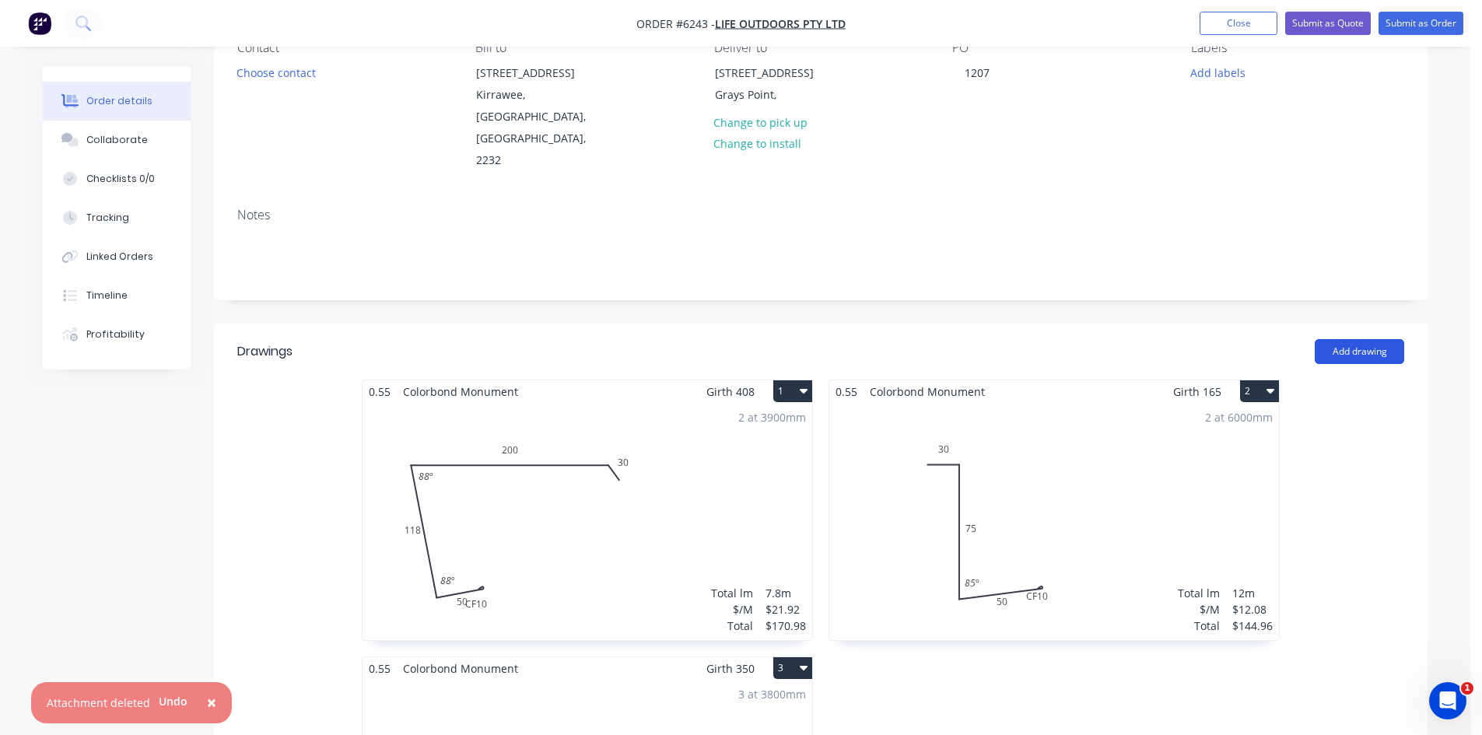
click at [1328, 339] on button "Add drawing" at bounding box center [1358, 351] width 89 height 25
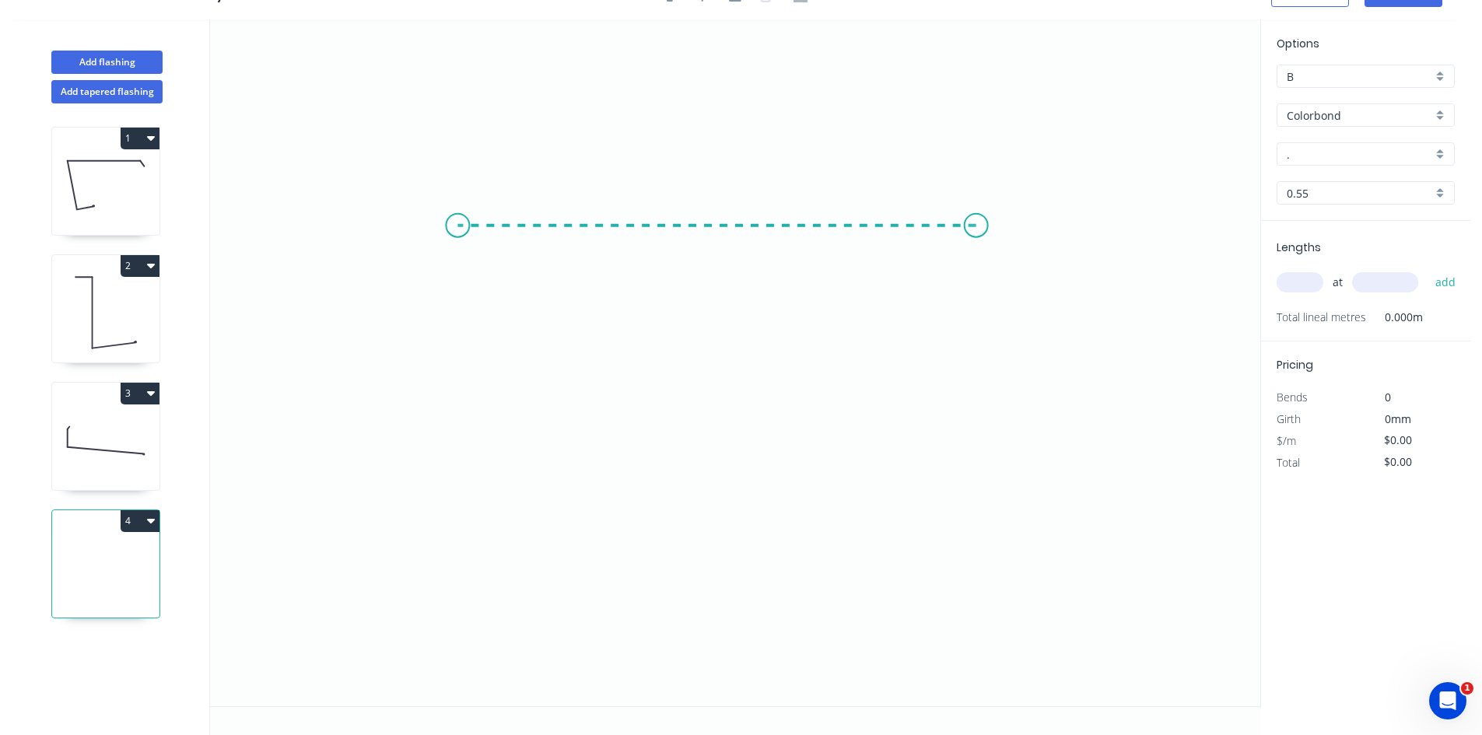
drag, startPoint x: 976, startPoint y: 226, endPoint x: 457, endPoint y: 232, distance: 518.8
click at [457, 232] on icon "0" at bounding box center [735, 362] width 1050 height 687
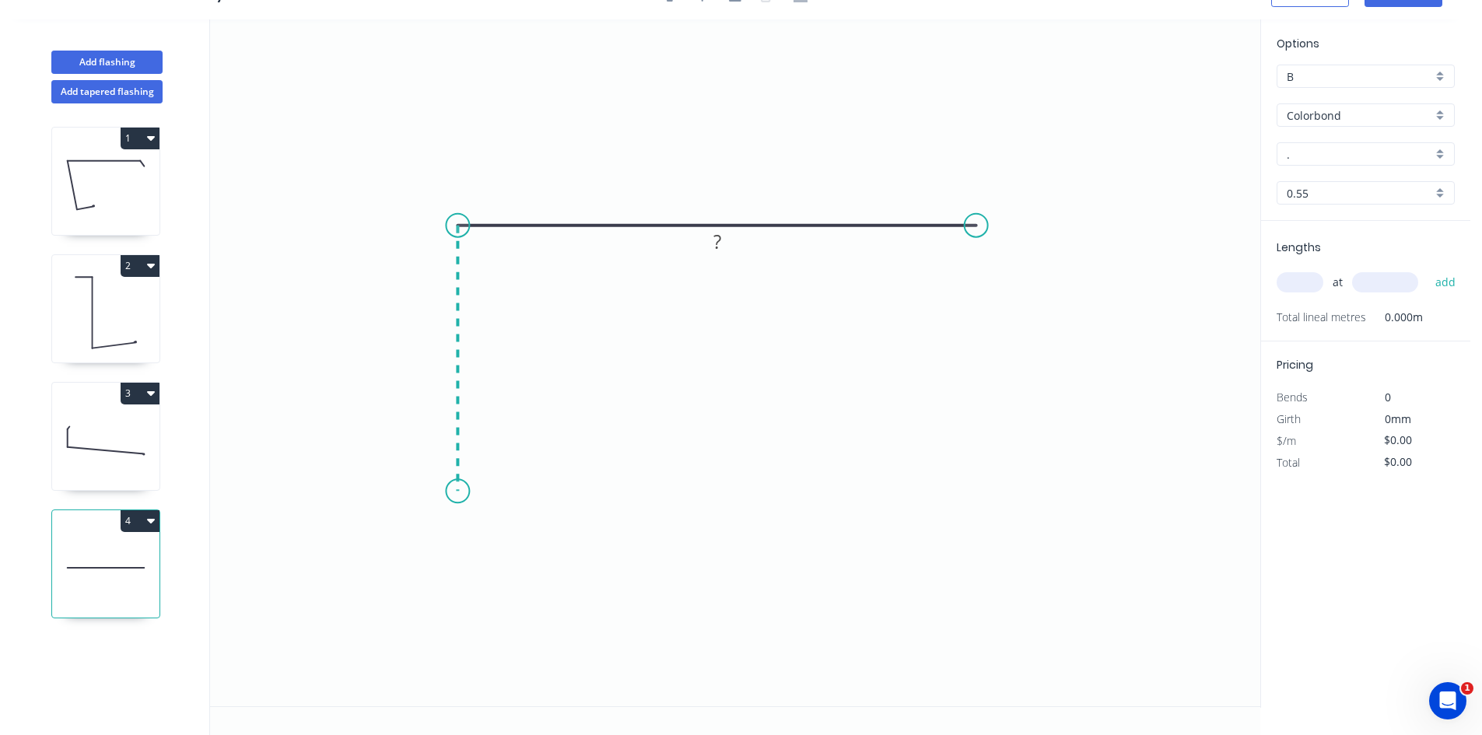
click at [474, 492] on icon "0 ?" at bounding box center [735, 362] width 1050 height 687
click at [469, 493] on circle at bounding box center [457, 490] width 23 height 23
click at [438, 354] on tspan "?" at bounding box center [434, 351] width 8 height 26
drag, startPoint x: 968, startPoint y: 220, endPoint x: 968, endPoint y: 239, distance: 18.7
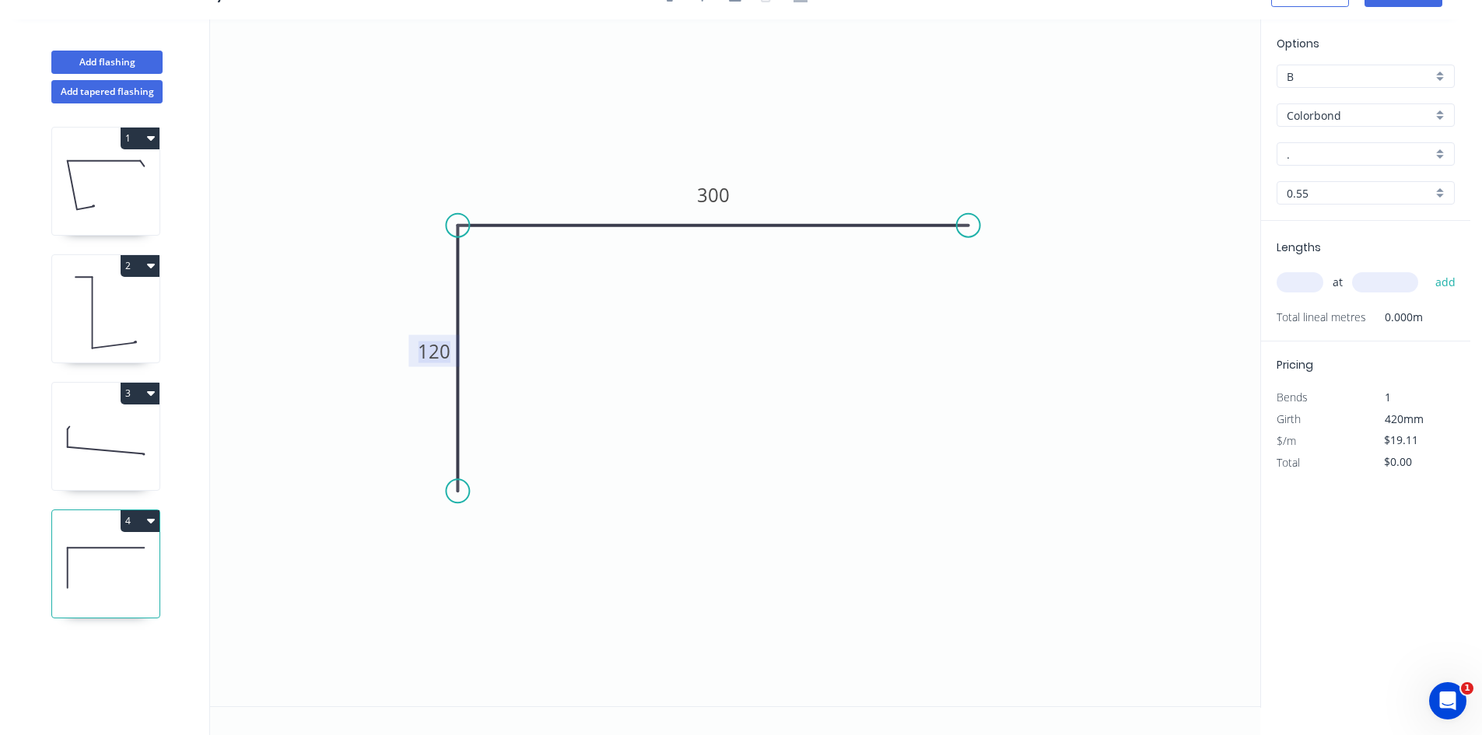
click at [968, 240] on icon "0 120 300" at bounding box center [735, 362] width 1050 height 687
drag, startPoint x: 971, startPoint y: 229, endPoint x: 974, endPoint y: 243, distance: 14.2
click at [974, 245] on icon "0 120 300" at bounding box center [735, 362] width 1050 height 687
drag, startPoint x: 975, startPoint y: 226, endPoint x: 959, endPoint y: 231, distance: 17.0
click at [978, 261] on icon "0 120 300" at bounding box center [735, 362] width 1050 height 687
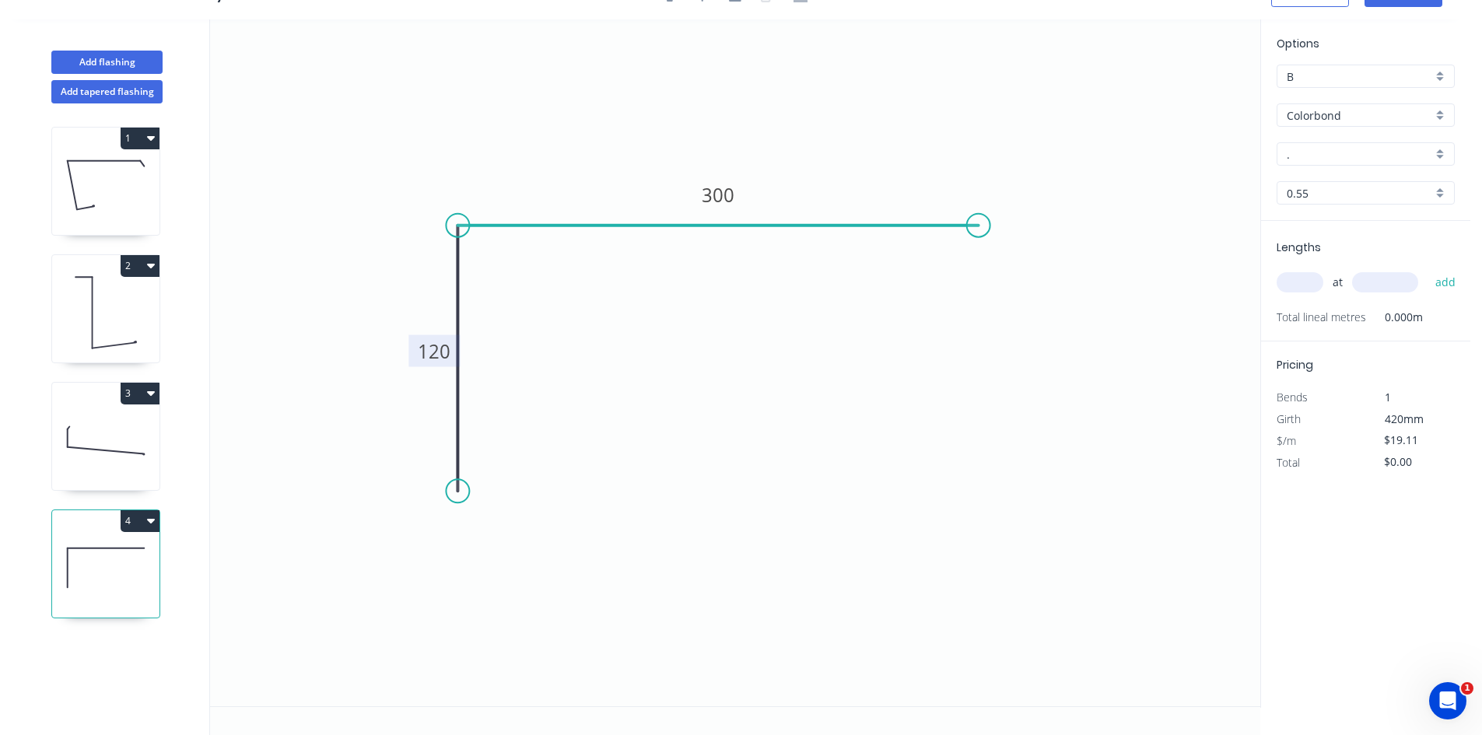
click at [954, 226] on icon at bounding box center [717, 226] width 520 height 0
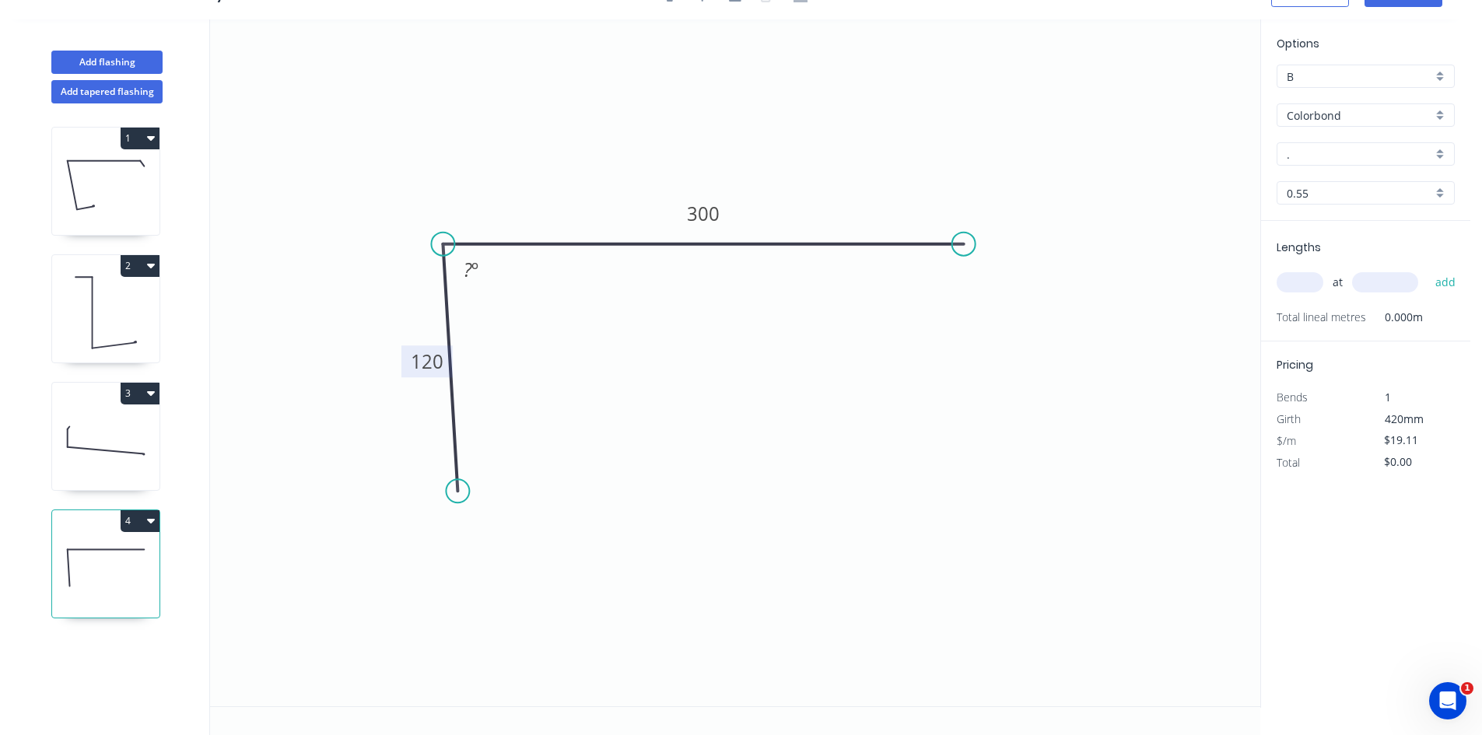
drag, startPoint x: 954, startPoint y: 225, endPoint x: 939, endPoint y: 244, distance: 24.4
click at [939, 244] on icon at bounding box center [703, 244] width 520 height 0
click at [479, 276] on g "? º" at bounding box center [471, 270] width 31 height 26
click at [1372, 149] on input "." at bounding box center [1358, 154] width 145 height 16
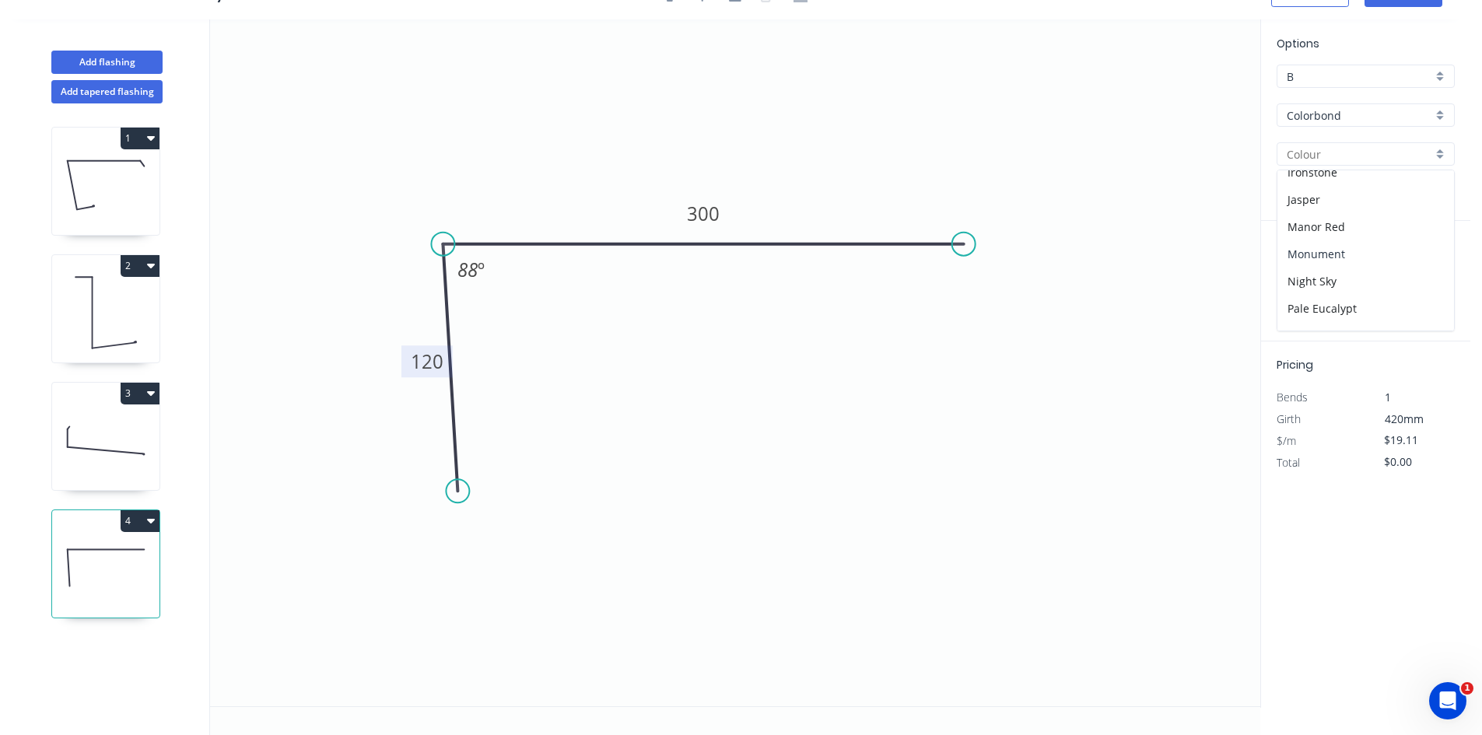
click at [1326, 250] on div "Monument" at bounding box center [1365, 253] width 177 height 27
click at [1297, 279] on input "text" at bounding box center [1299, 282] width 47 height 20
click at [1452, 289] on button "add" at bounding box center [1445, 282] width 37 height 26
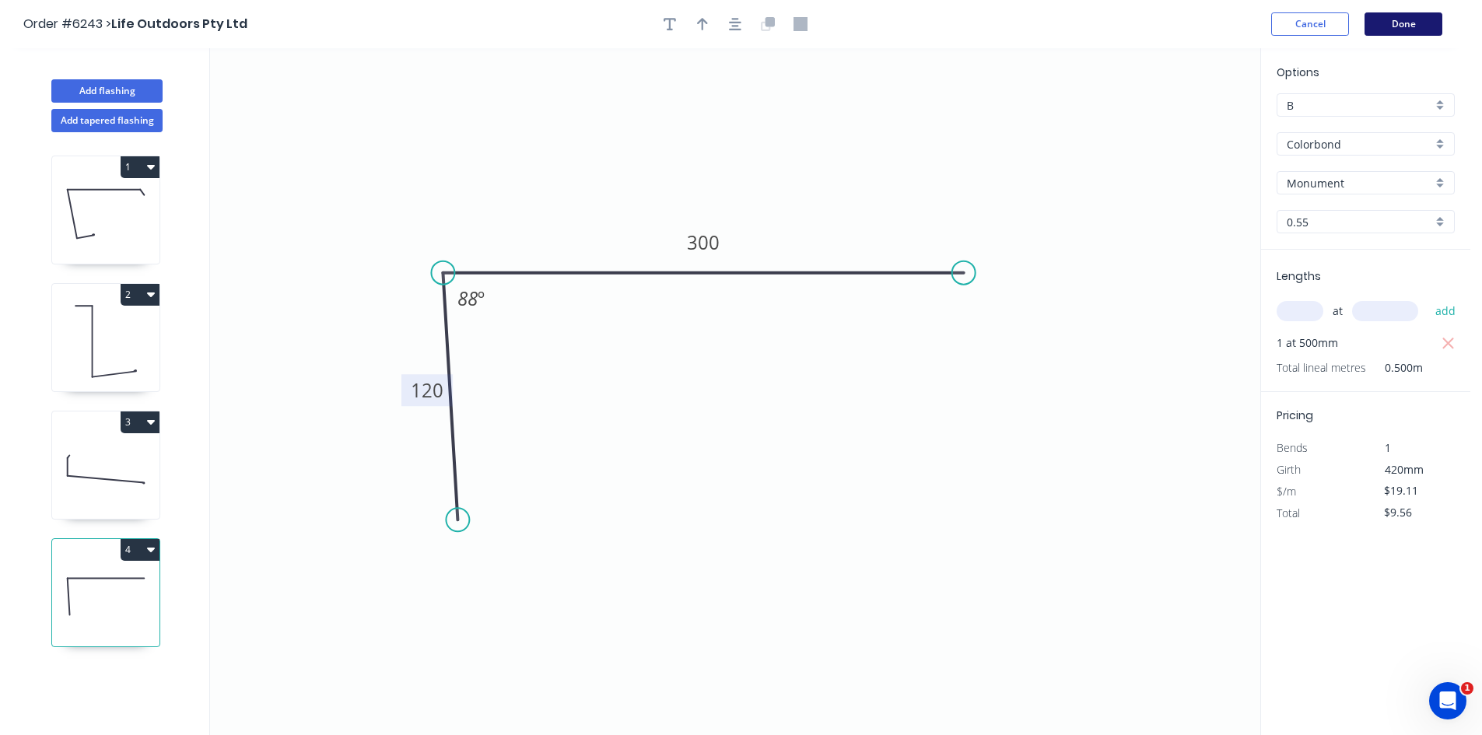
click at [1391, 19] on button "Done" at bounding box center [1403, 23] width 78 height 23
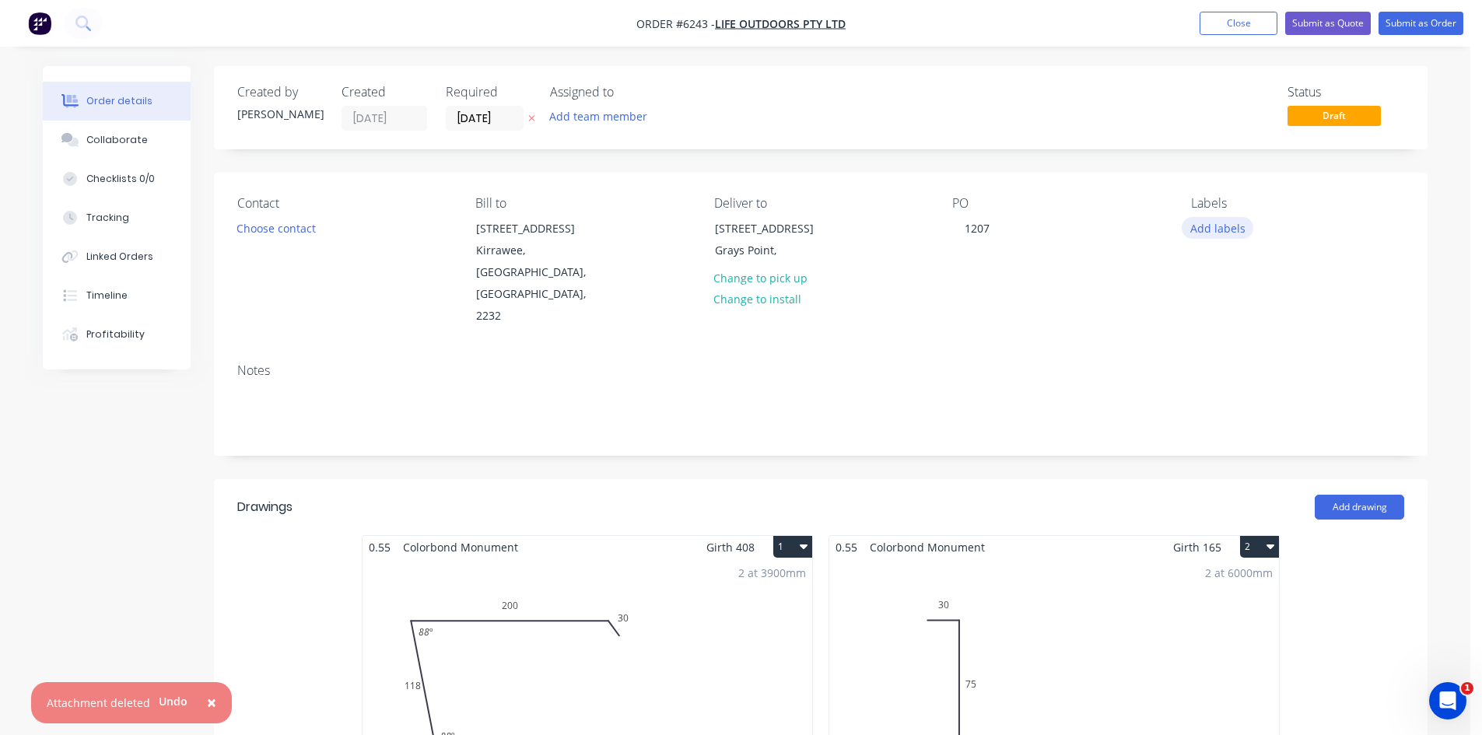
click at [1222, 222] on button "Add labels" at bounding box center [1217, 227] width 72 height 21
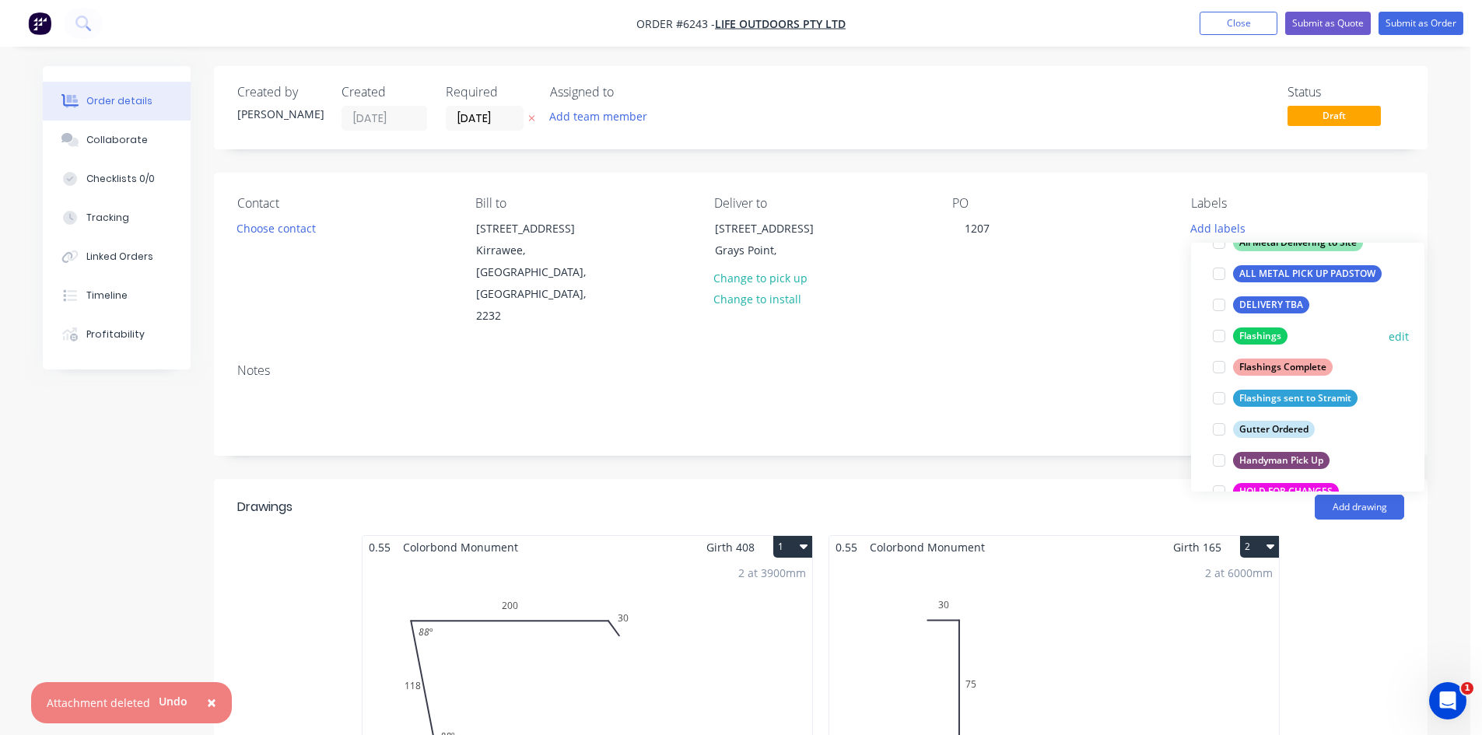
click at [1220, 339] on div at bounding box center [1218, 335] width 31 height 31
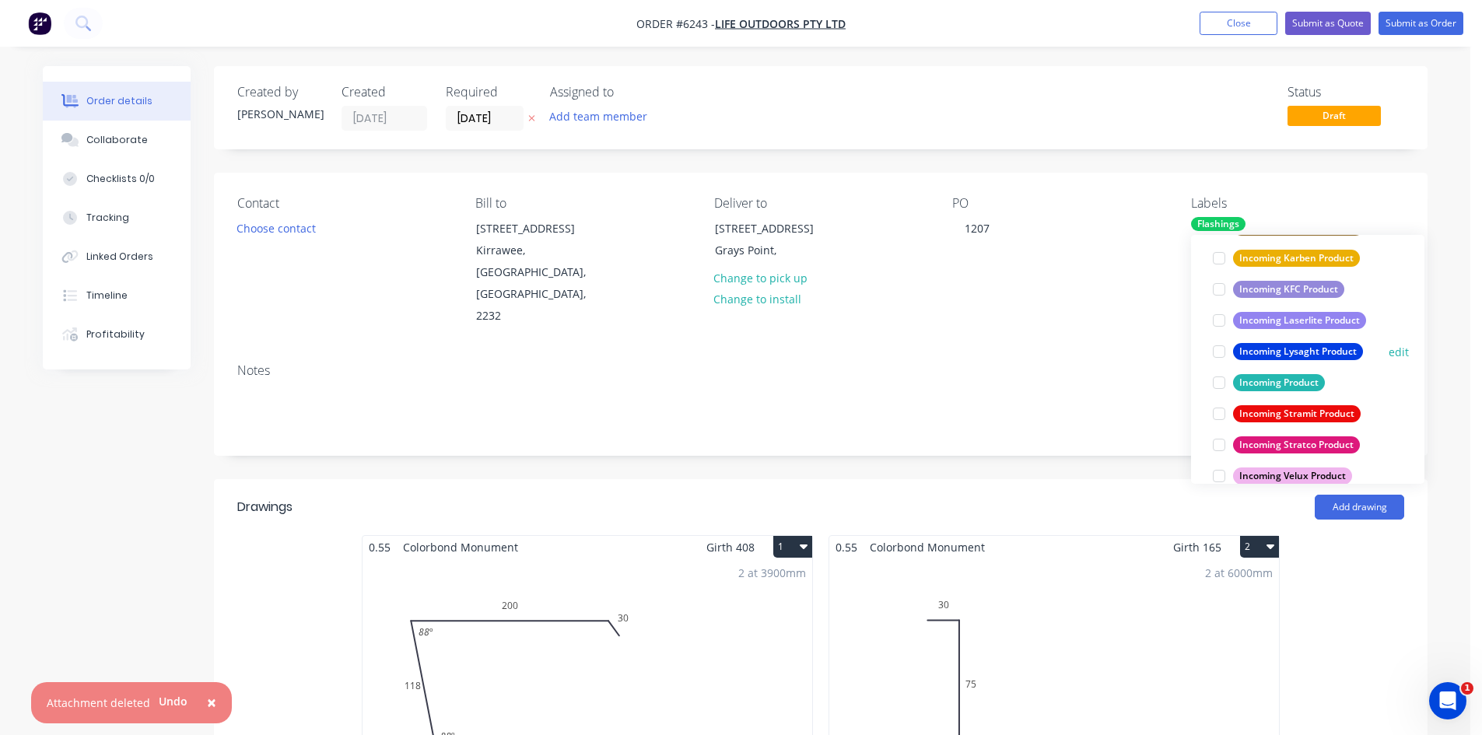
scroll to position [731, 0]
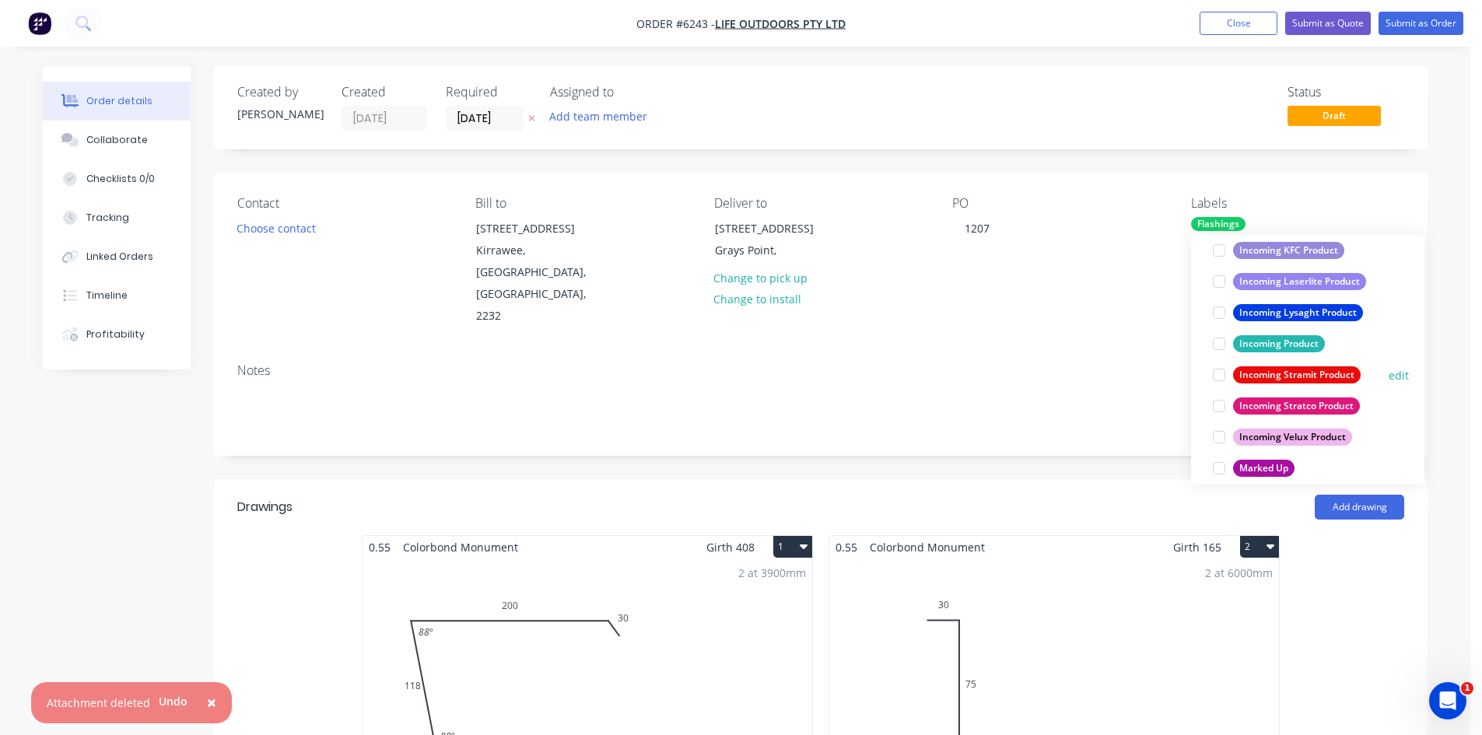
click at [1220, 373] on div at bounding box center [1218, 374] width 31 height 31
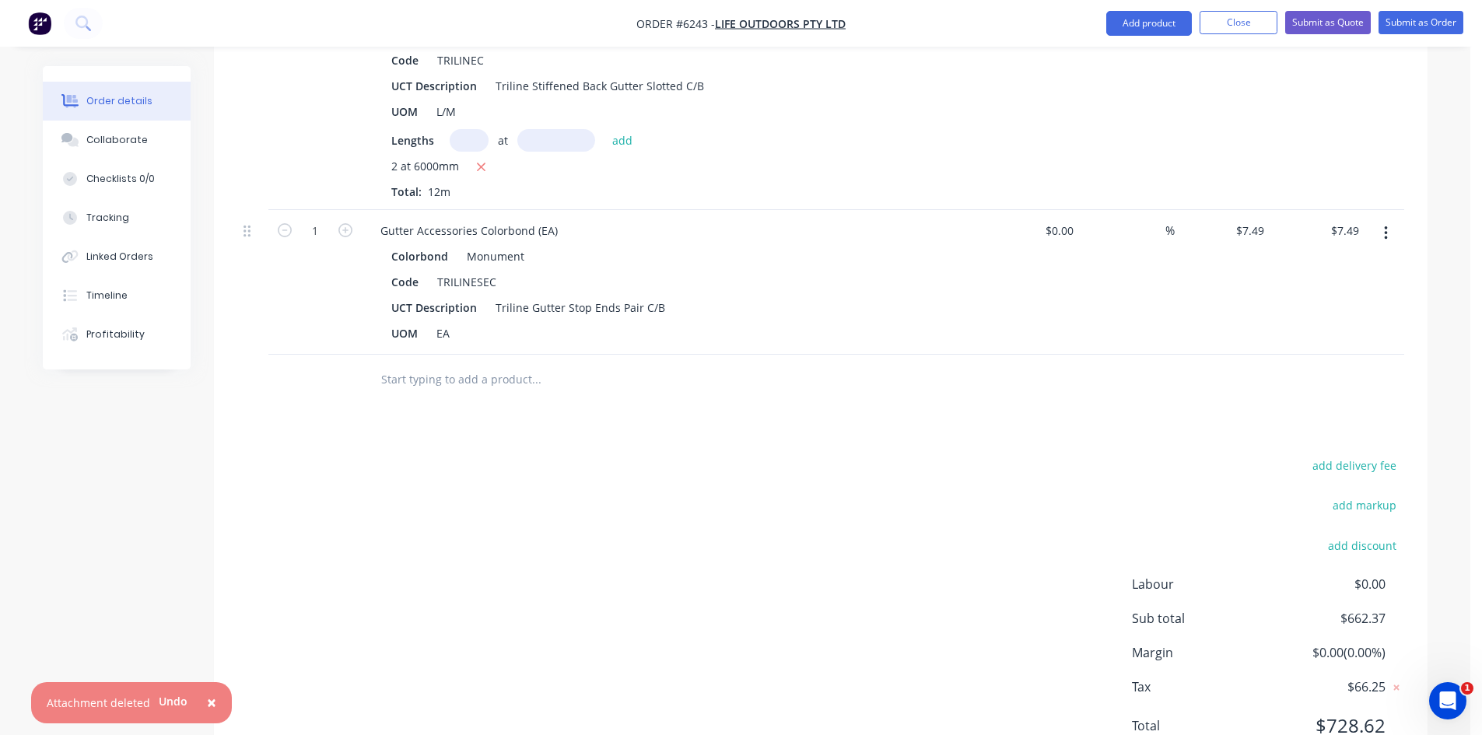
scroll to position [1211, 0]
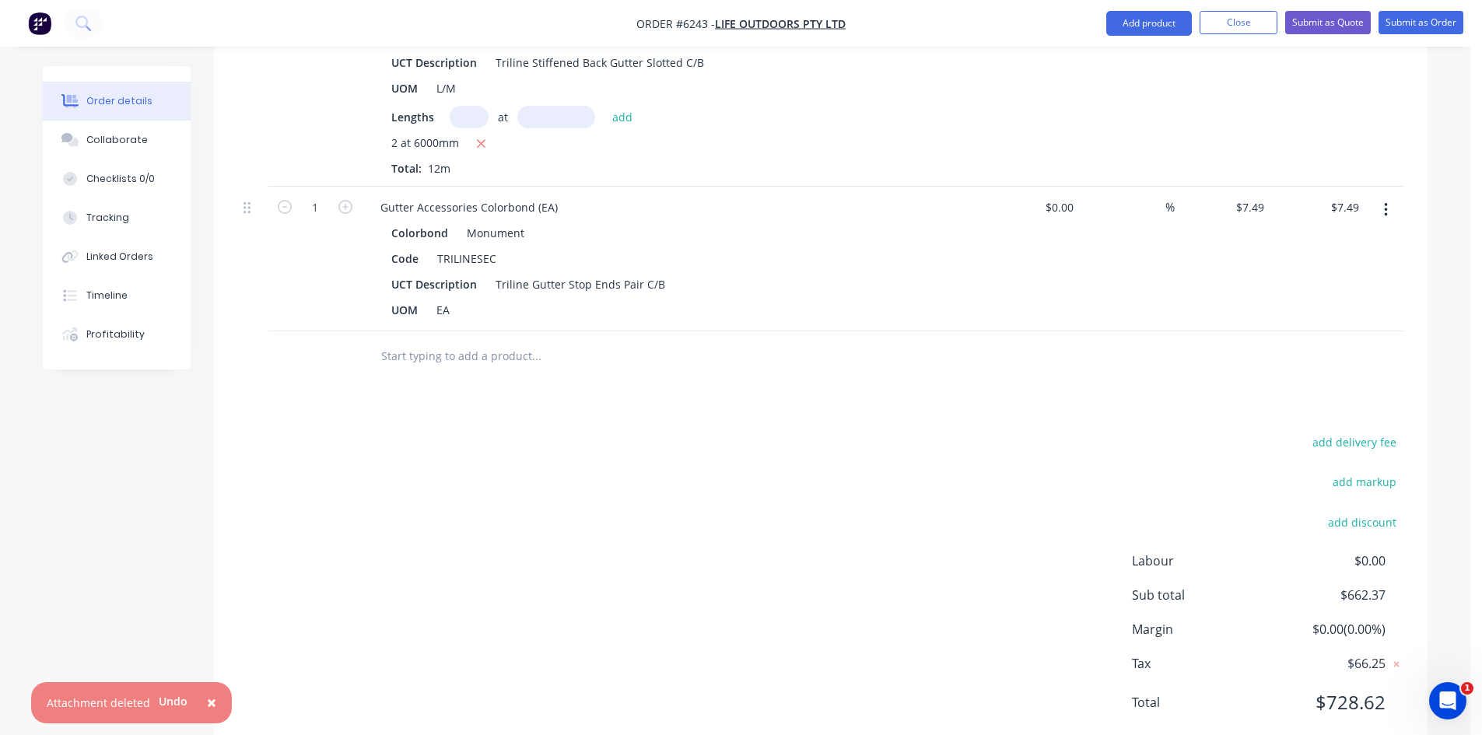
click at [544, 341] on input "text" at bounding box center [535, 356] width 311 height 31
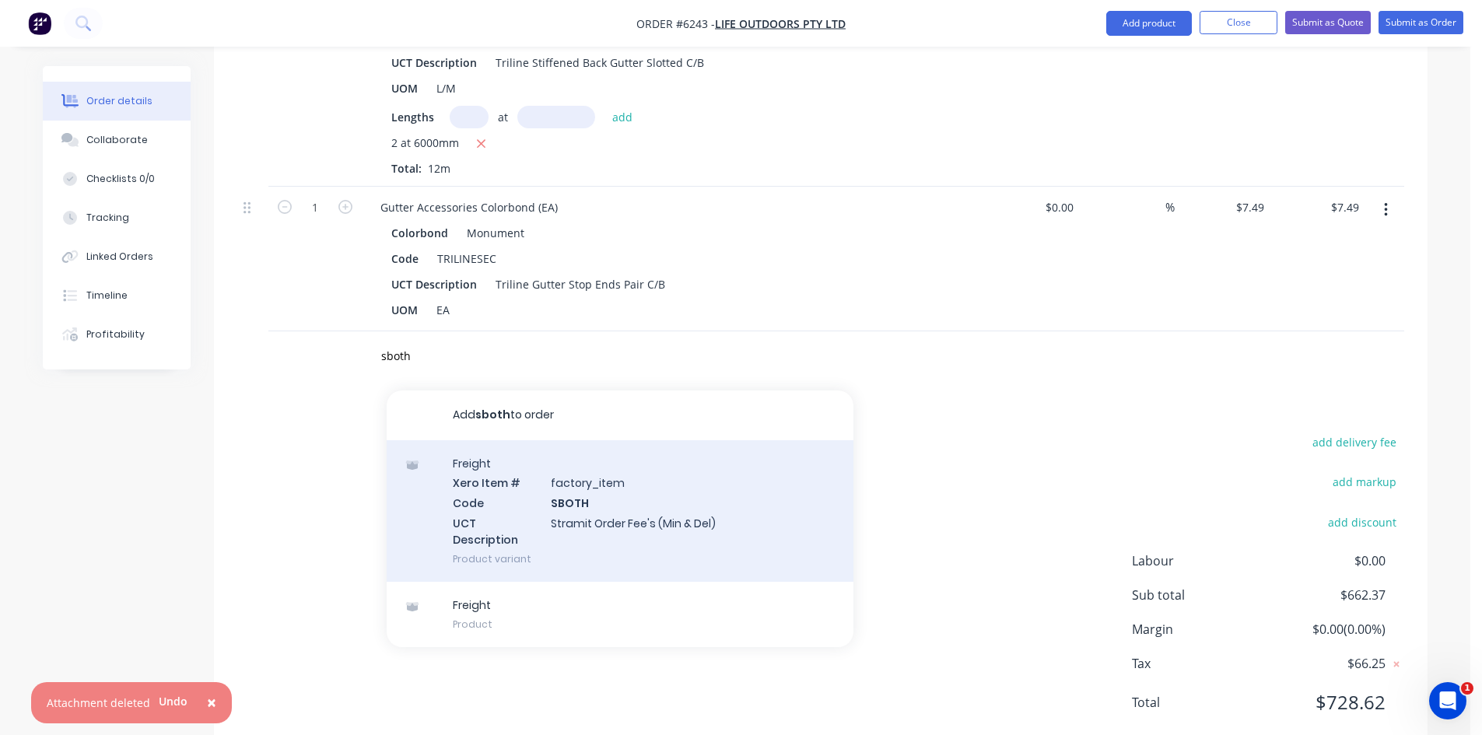
click at [535, 463] on div "Freight Xero Item # factory_item Code SBOTH UCT Description Stramit Order Fee's…" at bounding box center [620, 511] width 467 height 142
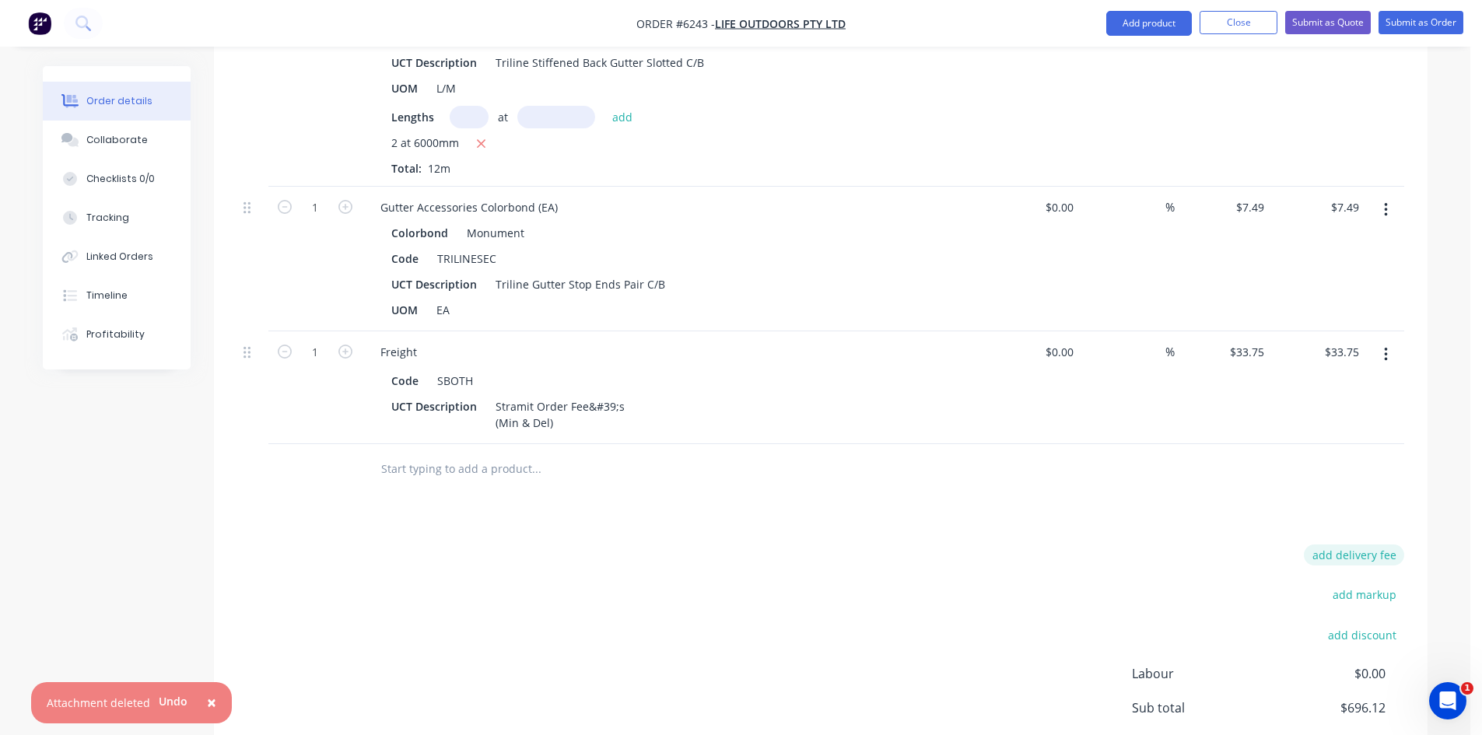
click at [1337, 544] on button "add delivery fee" at bounding box center [1354, 554] width 100 height 21
click input "submit" at bounding box center [0, 0] width 0 height 0
click at [1131, 544] on div "Delivery fee $80.00 add markup add discount Labour $0.00 Sub total $776.12 Marg…" at bounding box center [820, 690] width 1167 height 292
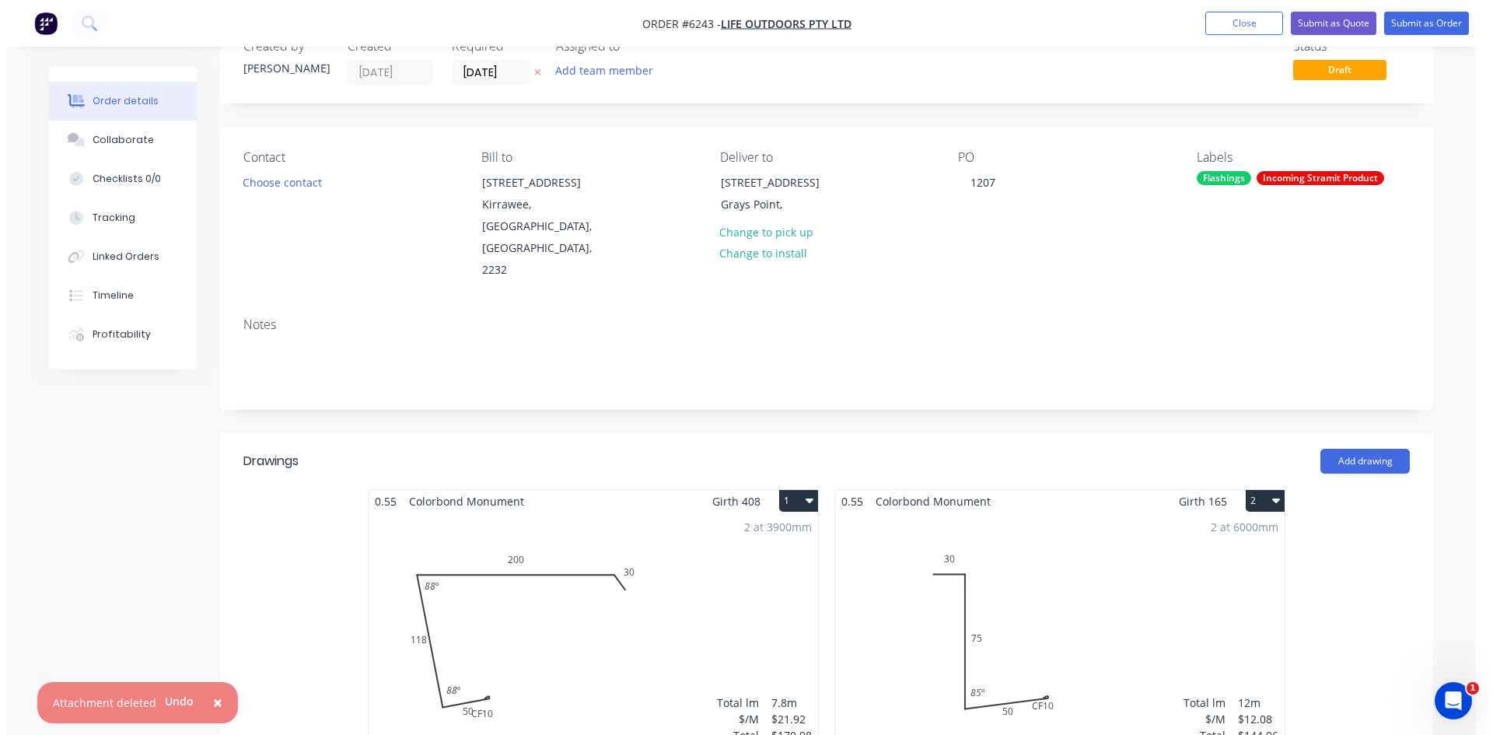
scroll to position [0, 0]
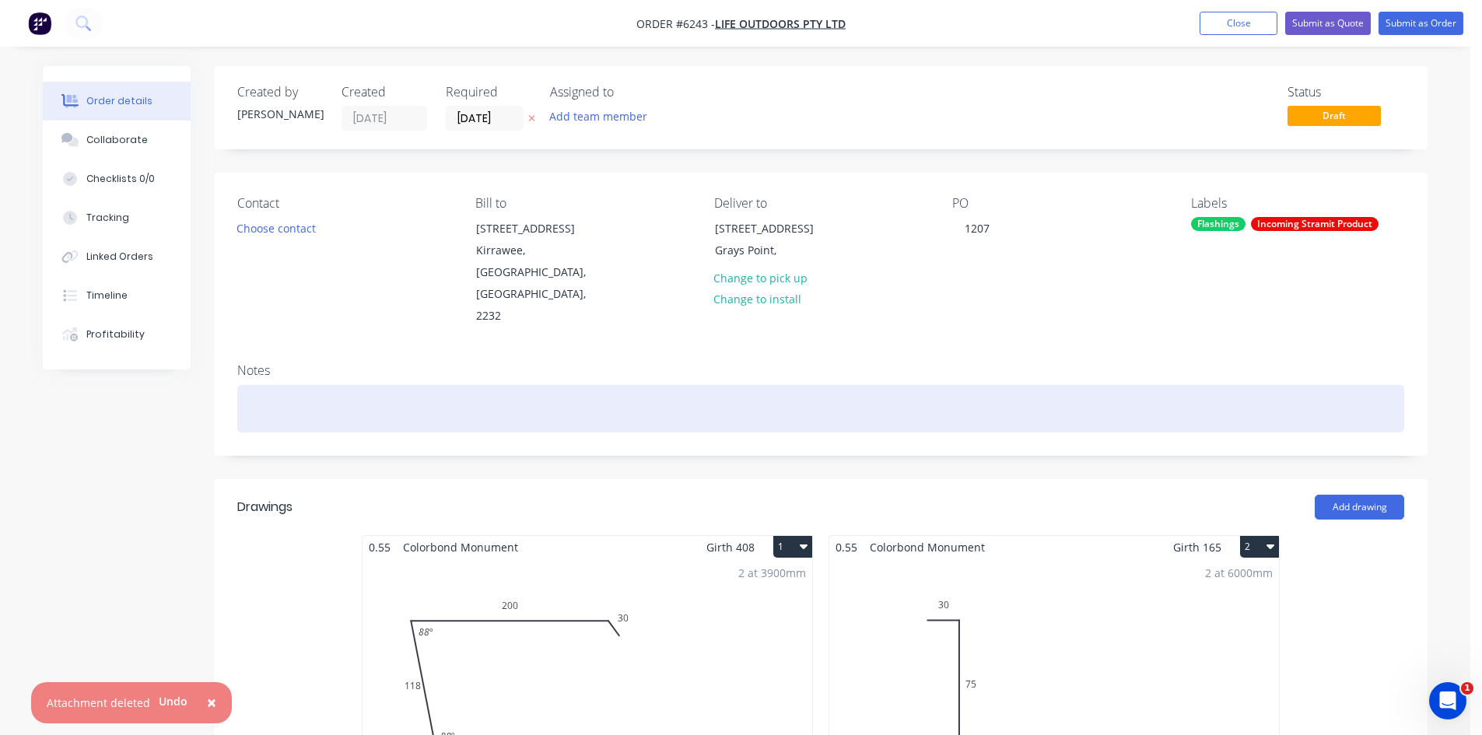
click at [610, 385] on div at bounding box center [820, 408] width 1167 height 47
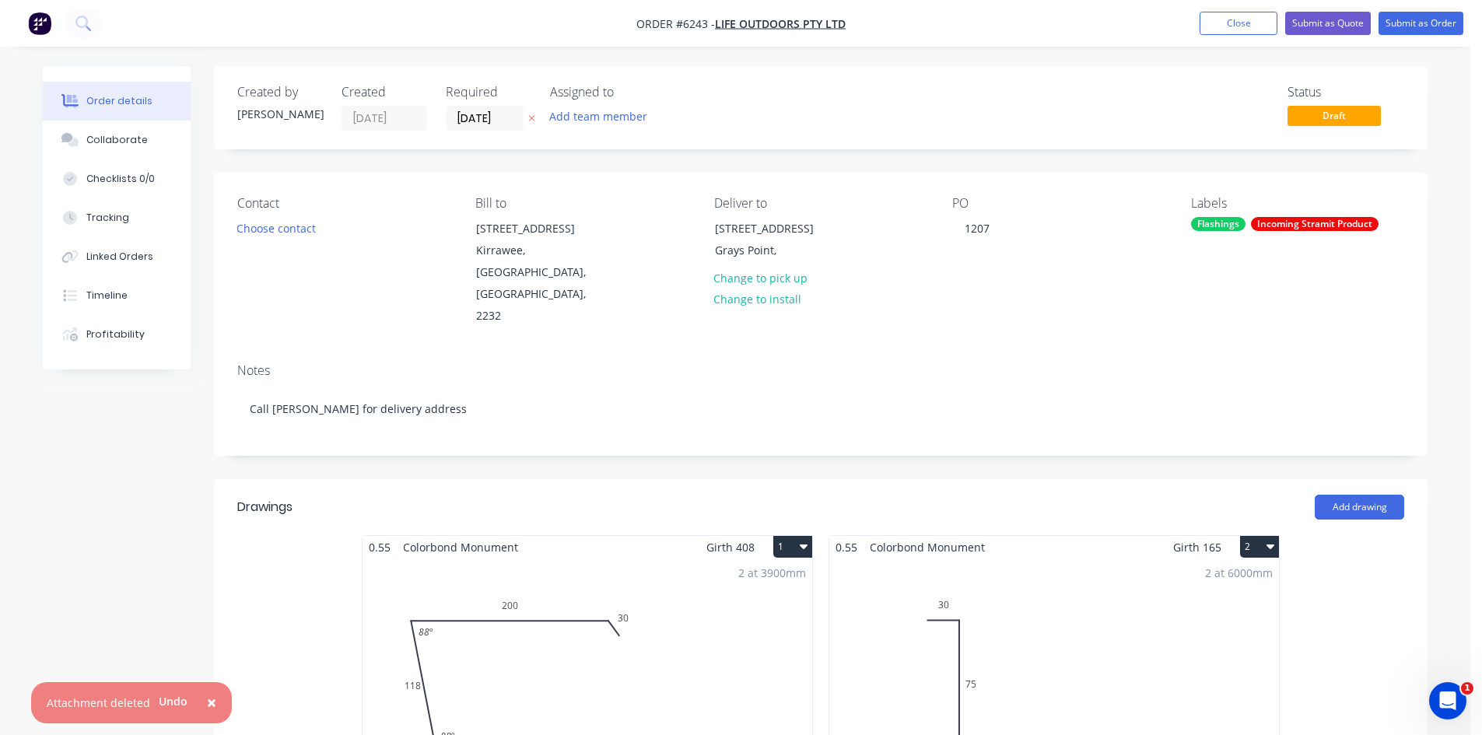
click at [482, 107] on label "[DATE]" at bounding box center [485, 118] width 78 height 25
click at [482, 107] on input "[DATE]" at bounding box center [484, 118] width 76 height 23
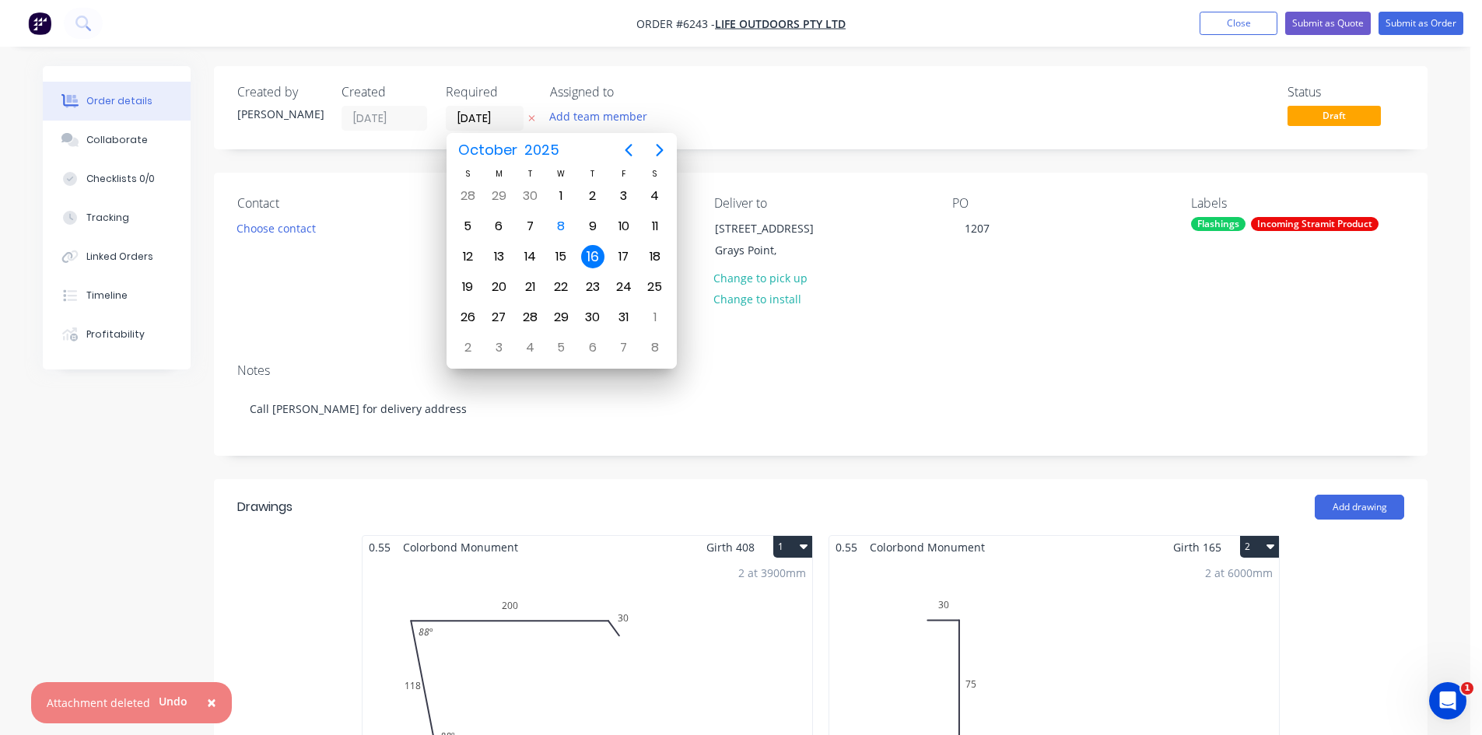
click at [992, 87] on div "Status Draft" at bounding box center [1054, 108] width 698 height 46
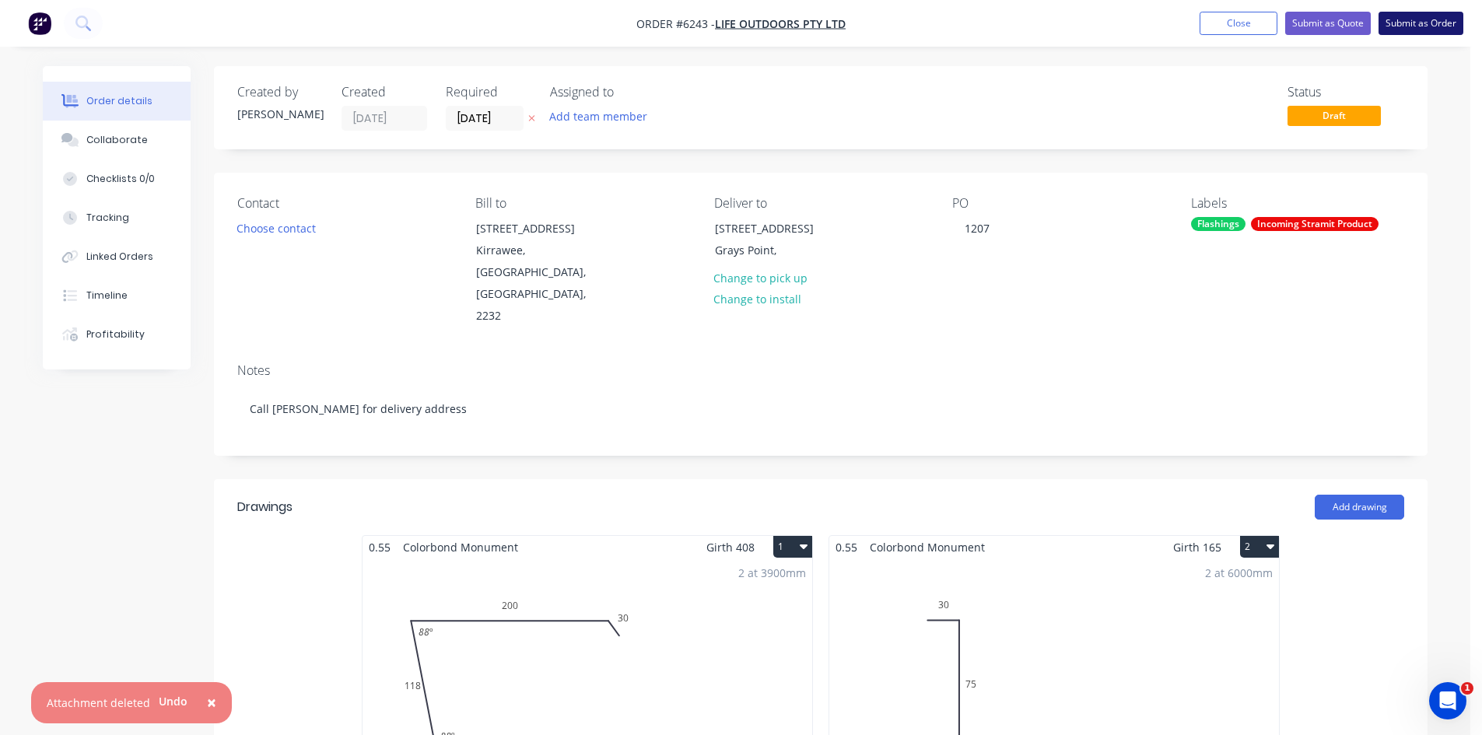
click at [1421, 25] on button "Submit as Order" at bounding box center [1420, 23] width 85 height 23
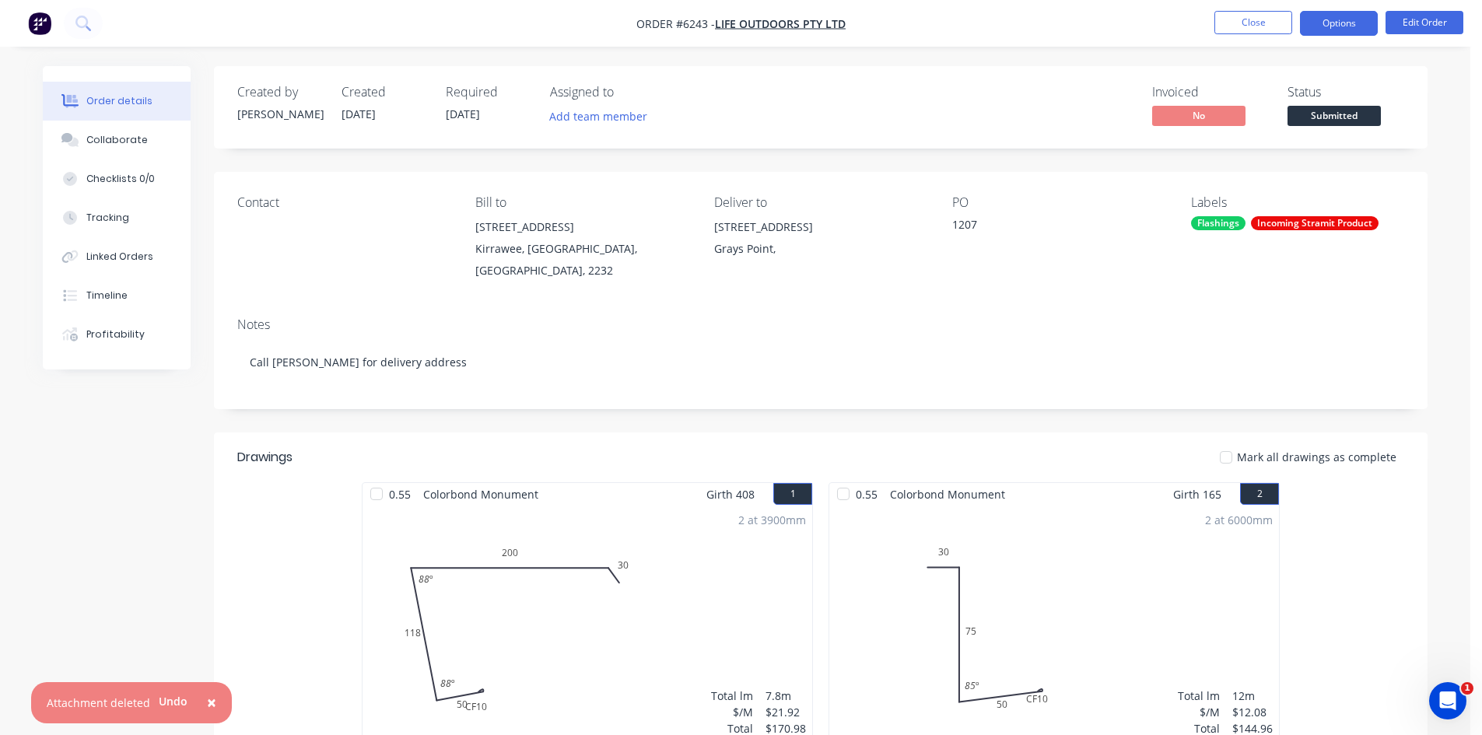
click at [1350, 23] on button "Options" at bounding box center [1339, 23] width 78 height 25
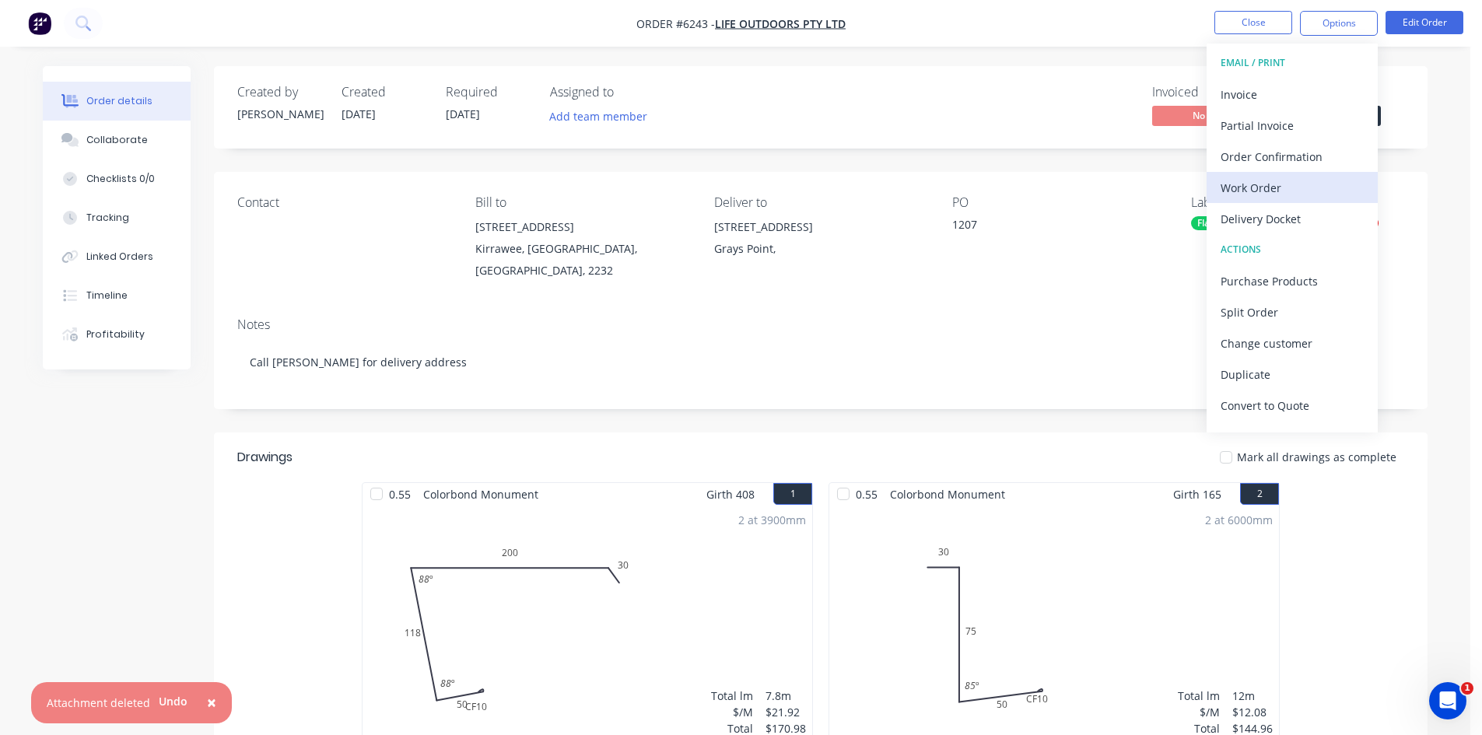
click at [1257, 198] on div "Work Order" at bounding box center [1291, 188] width 143 height 23
click at [1254, 189] on div "Custom" at bounding box center [1291, 188] width 143 height 23
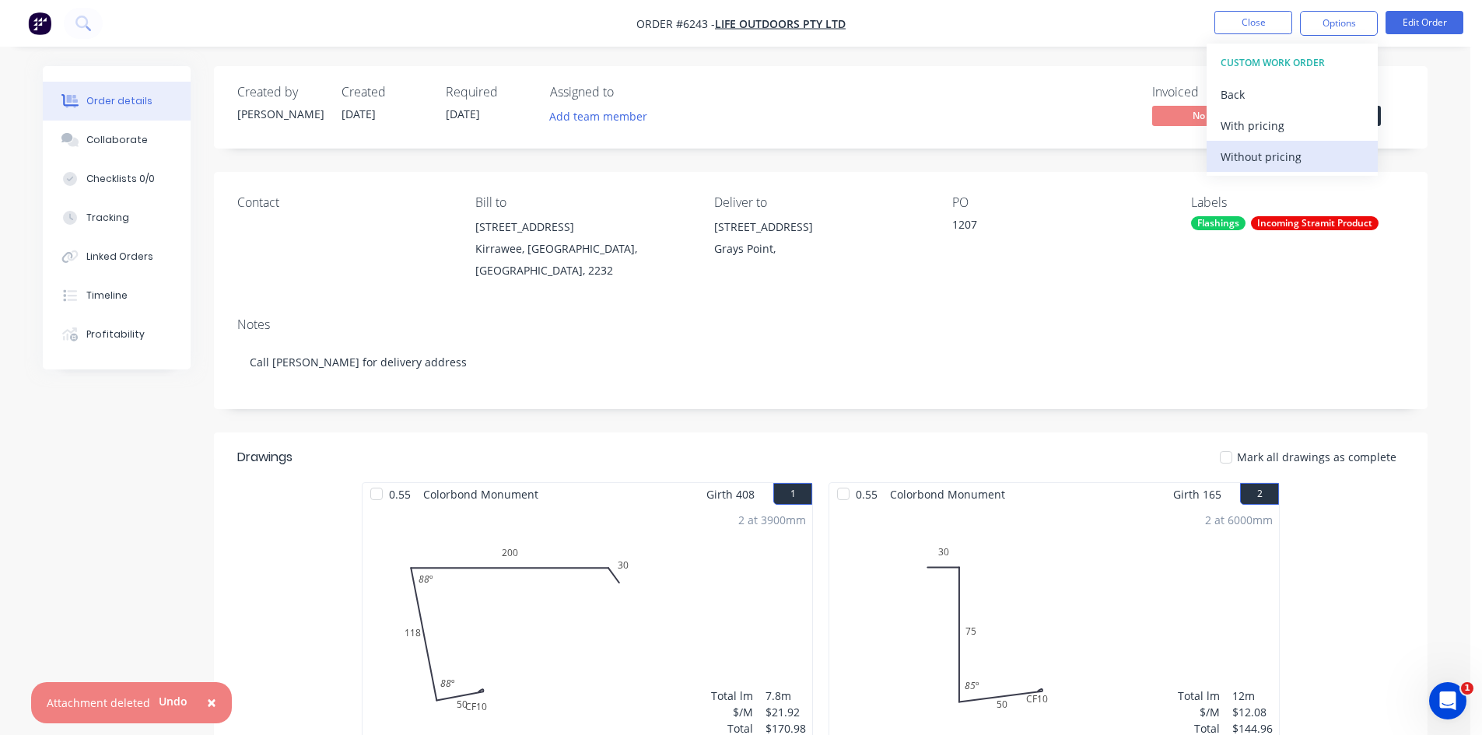
click at [1259, 166] on div "Without pricing" at bounding box center [1291, 156] width 143 height 23
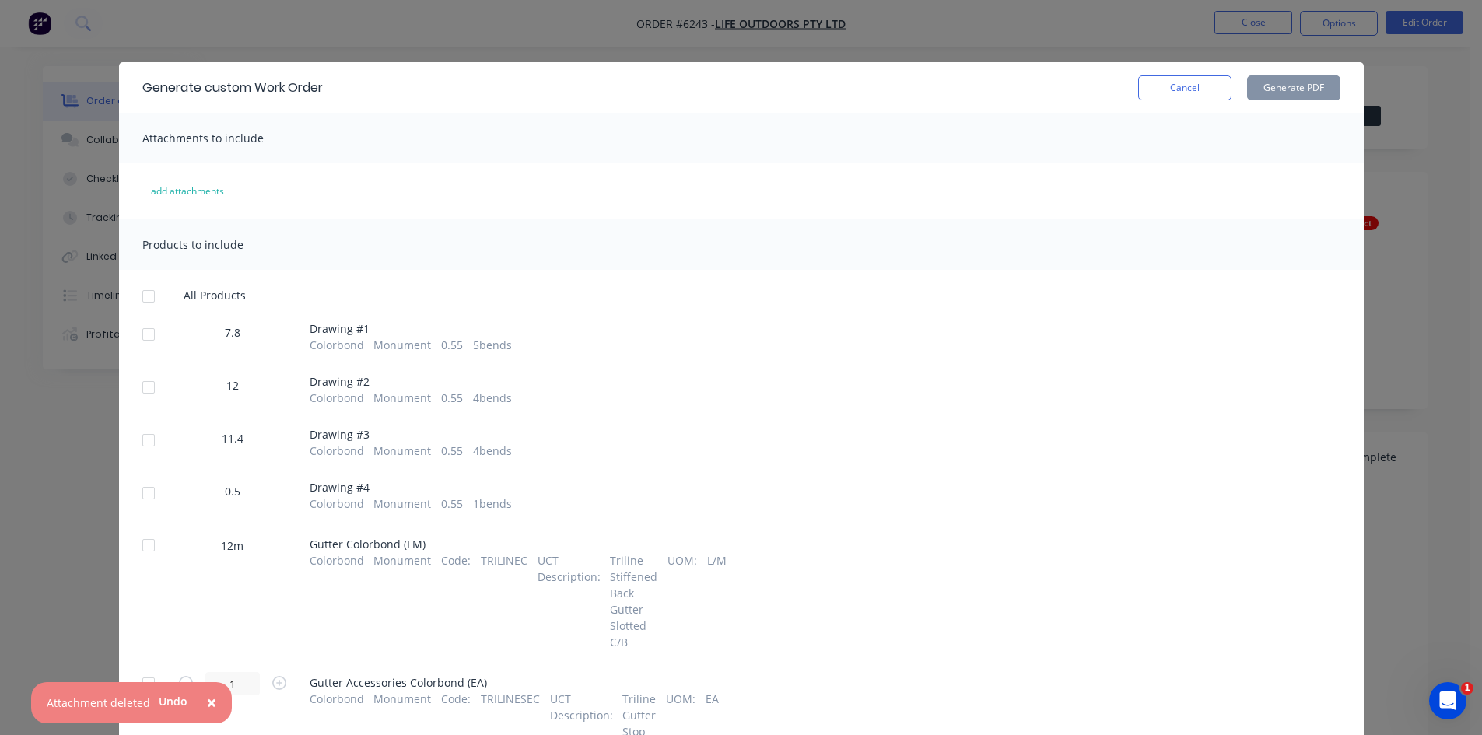
click at [146, 335] on div at bounding box center [148, 334] width 31 height 31
click at [138, 373] on div at bounding box center [148, 387] width 31 height 31
click at [138, 425] on div at bounding box center [148, 440] width 31 height 31
click at [139, 495] on div at bounding box center [148, 493] width 31 height 31
click at [1295, 85] on button "Generate PDF" at bounding box center [1293, 87] width 93 height 25
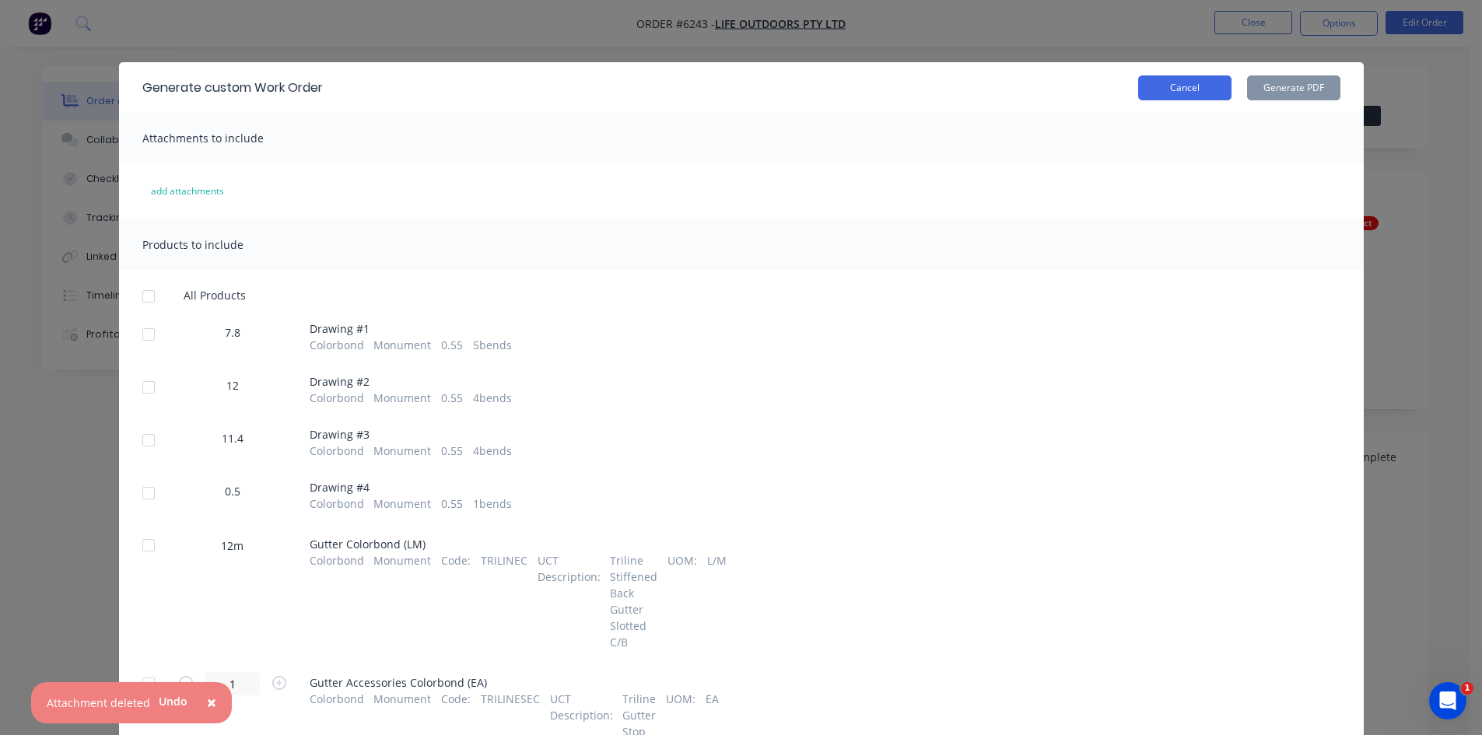
click at [1171, 89] on button "Cancel" at bounding box center [1184, 87] width 93 height 25
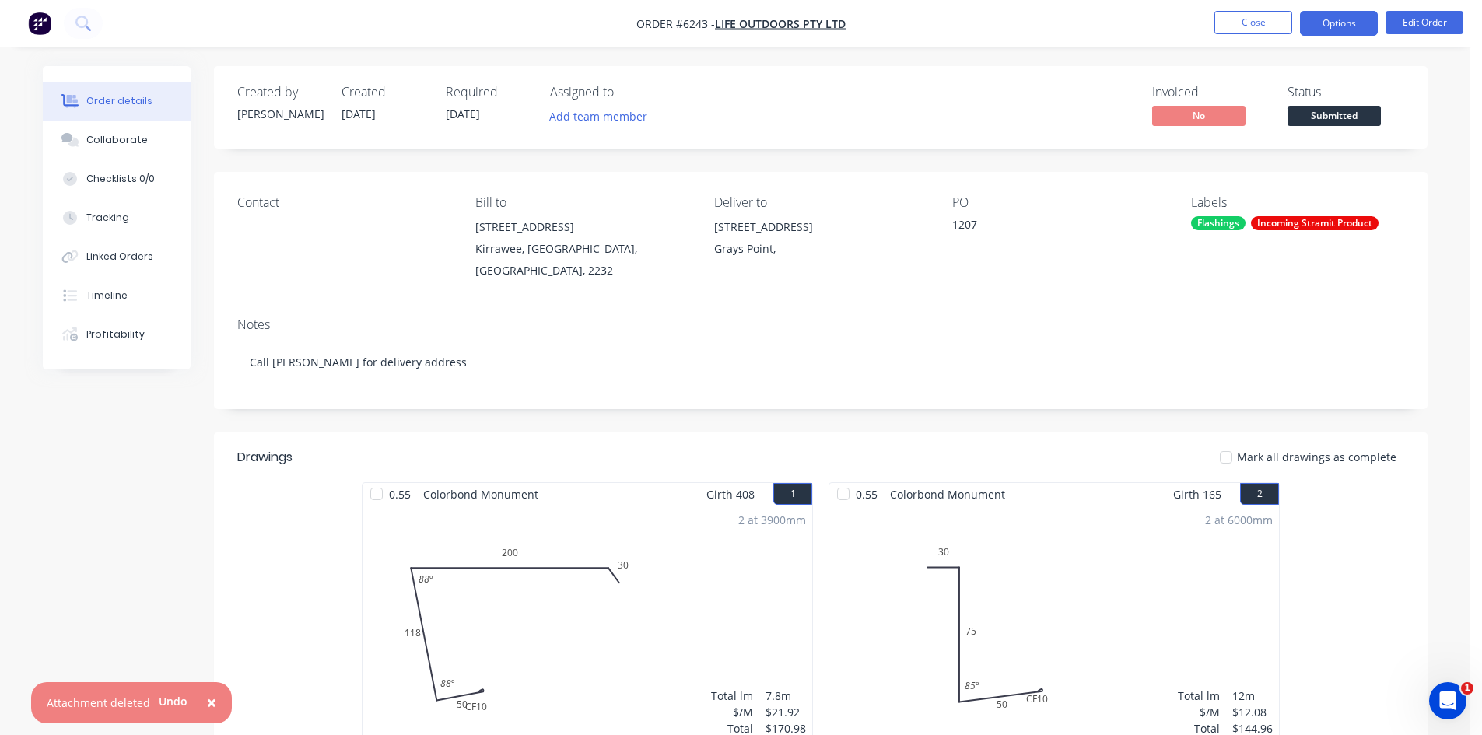
click at [1351, 26] on button "Options" at bounding box center [1339, 23] width 78 height 25
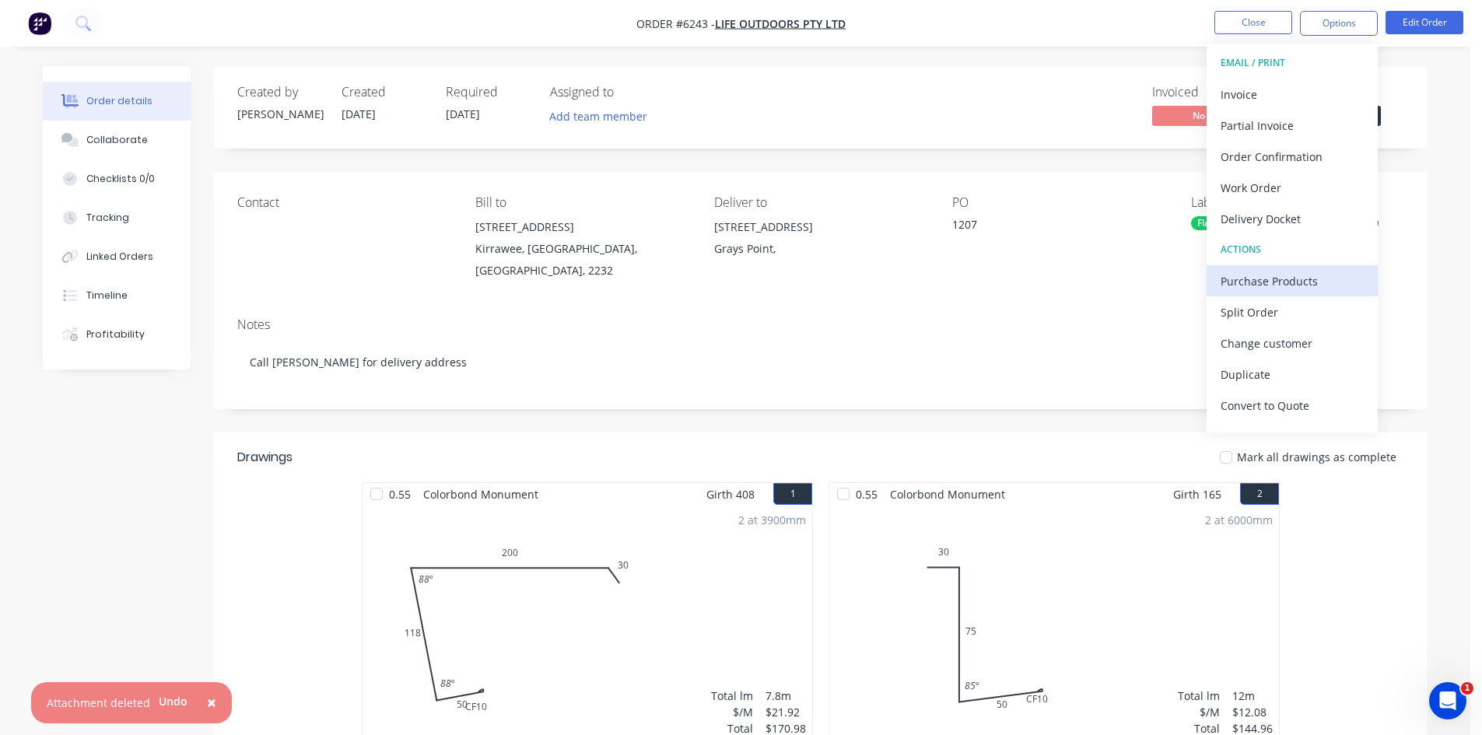
click at [1326, 267] on button "Purchase Products" at bounding box center [1291, 280] width 171 height 31
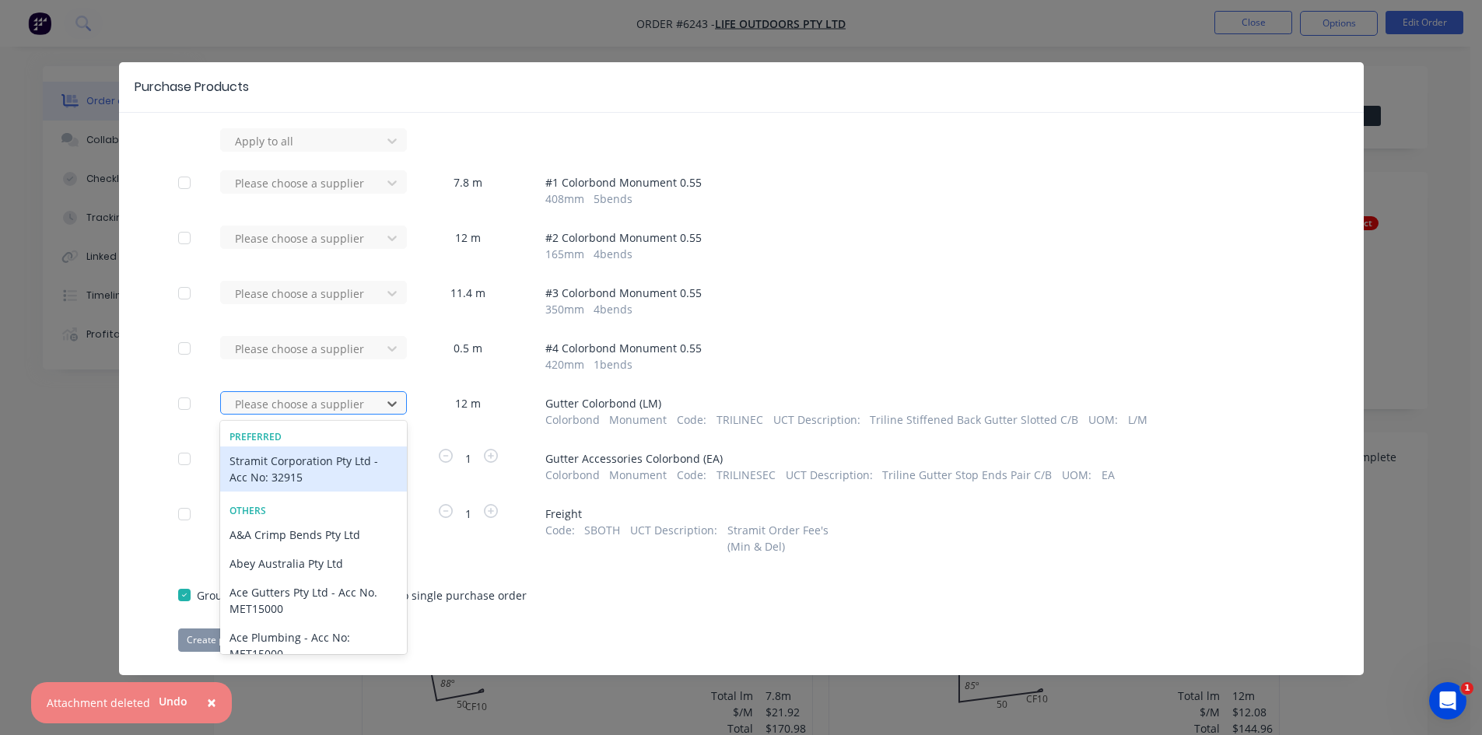
click at [311, 401] on div at bounding box center [303, 403] width 140 height 19
click at [324, 468] on div "Stramit Corporation Pty Ltd - Acc No: 32915" at bounding box center [313, 468] width 187 height 45
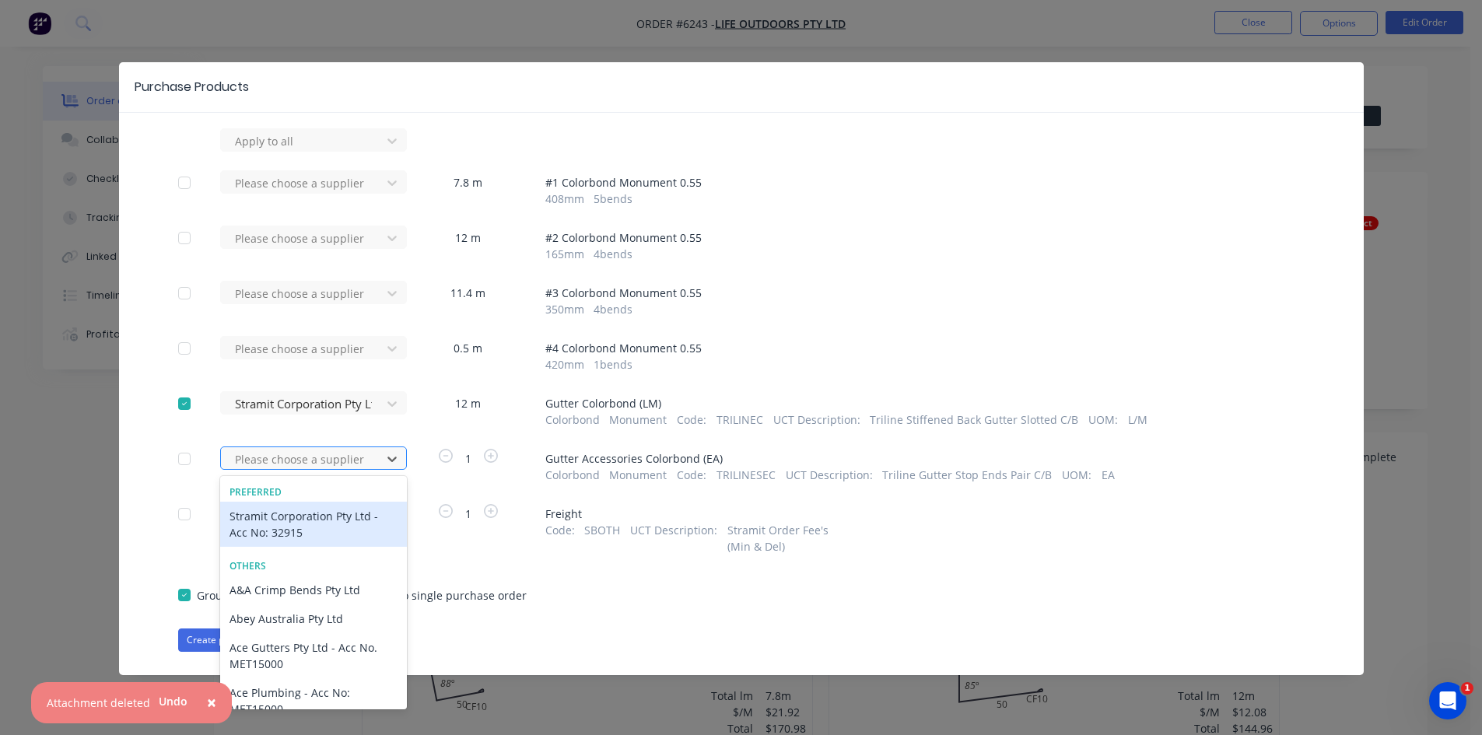
click at [327, 459] on div at bounding box center [303, 459] width 140 height 19
click at [329, 537] on div "Stramit Corporation Pty Ltd - Acc No: 32915" at bounding box center [313, 524] width 187 height 45
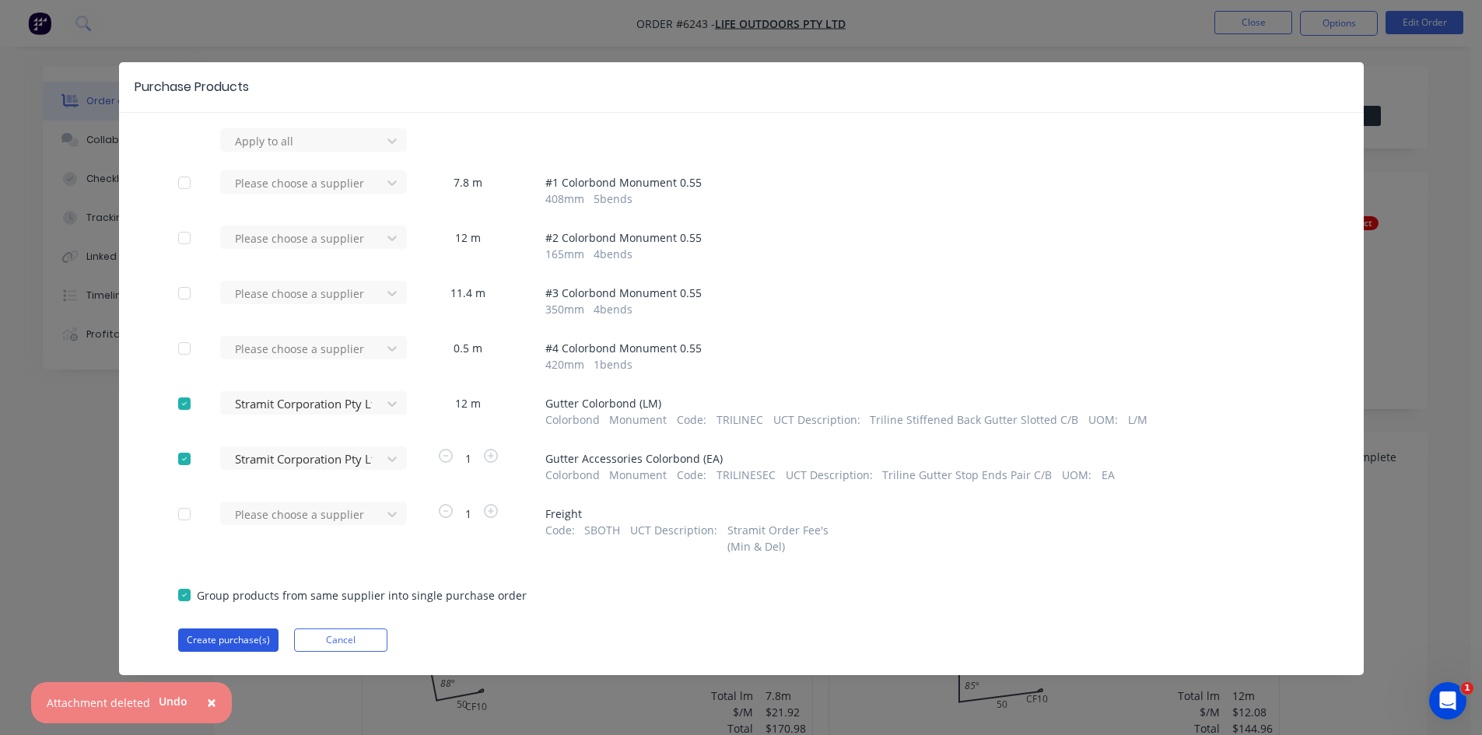
click at [221, 641] on button "Create purchase(s)" at bounding box center [228, 639] width 100 height 23
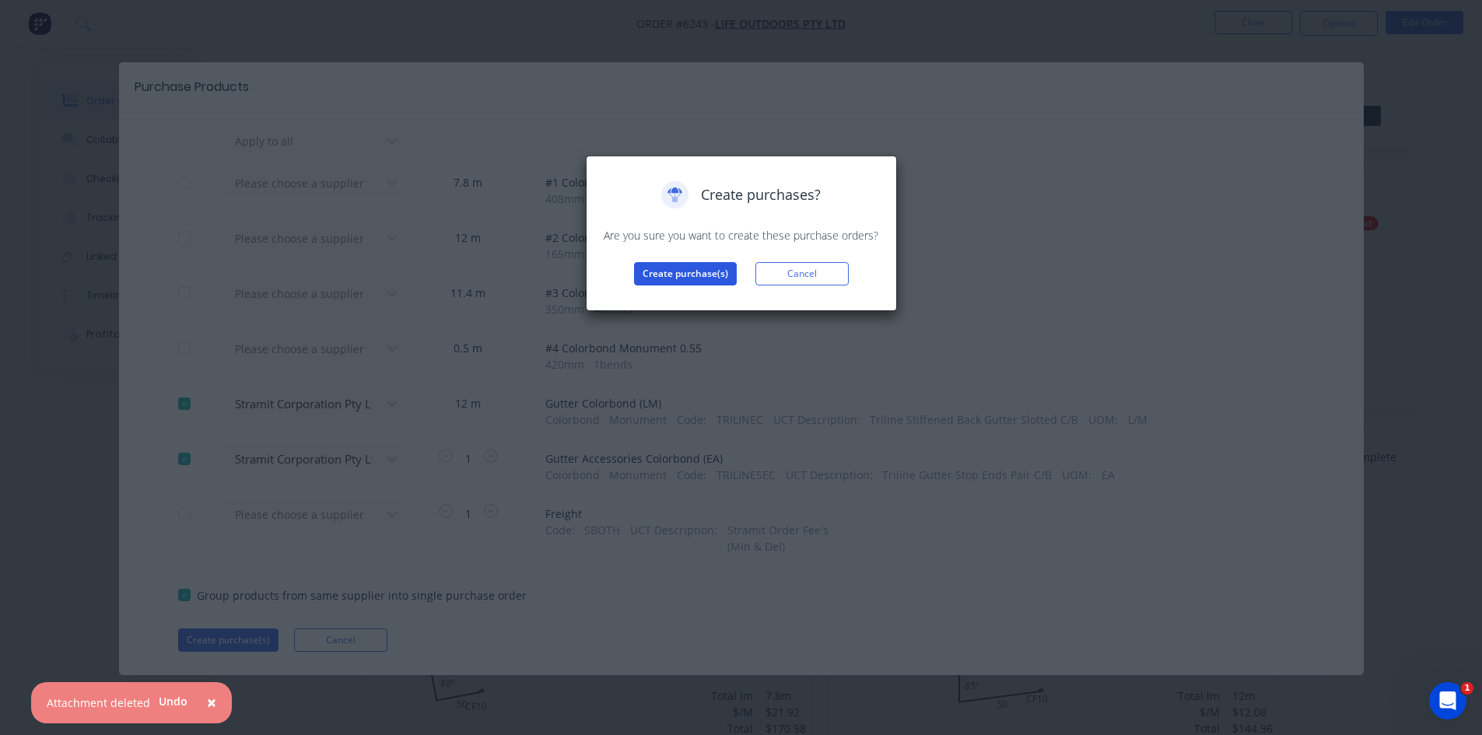
click at [673, 277] on button "Create purchase(s)" at bounding box center [685, 273] width 103 height 23
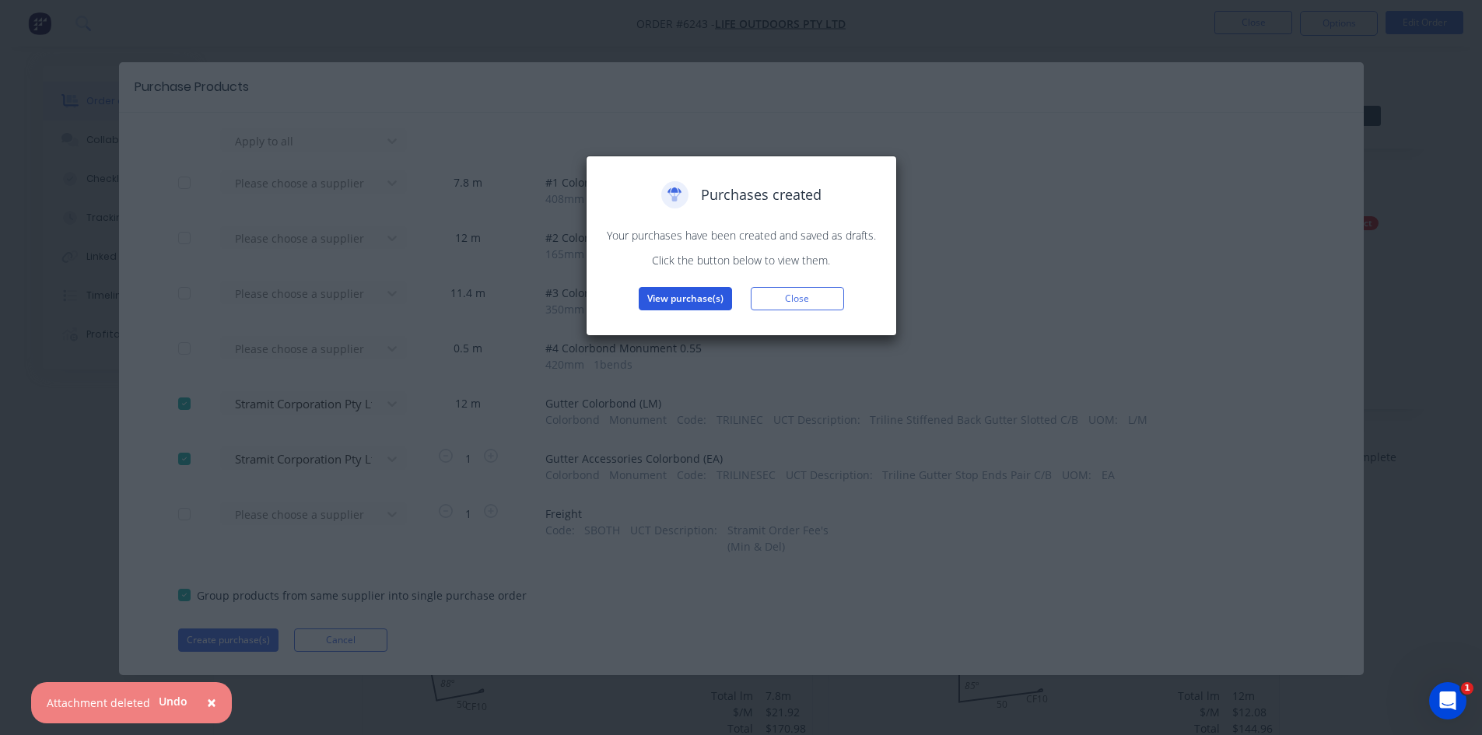
click at [673, 296] on button "View purchase(s)" at bounding box center [685, 298] width 93 height 23
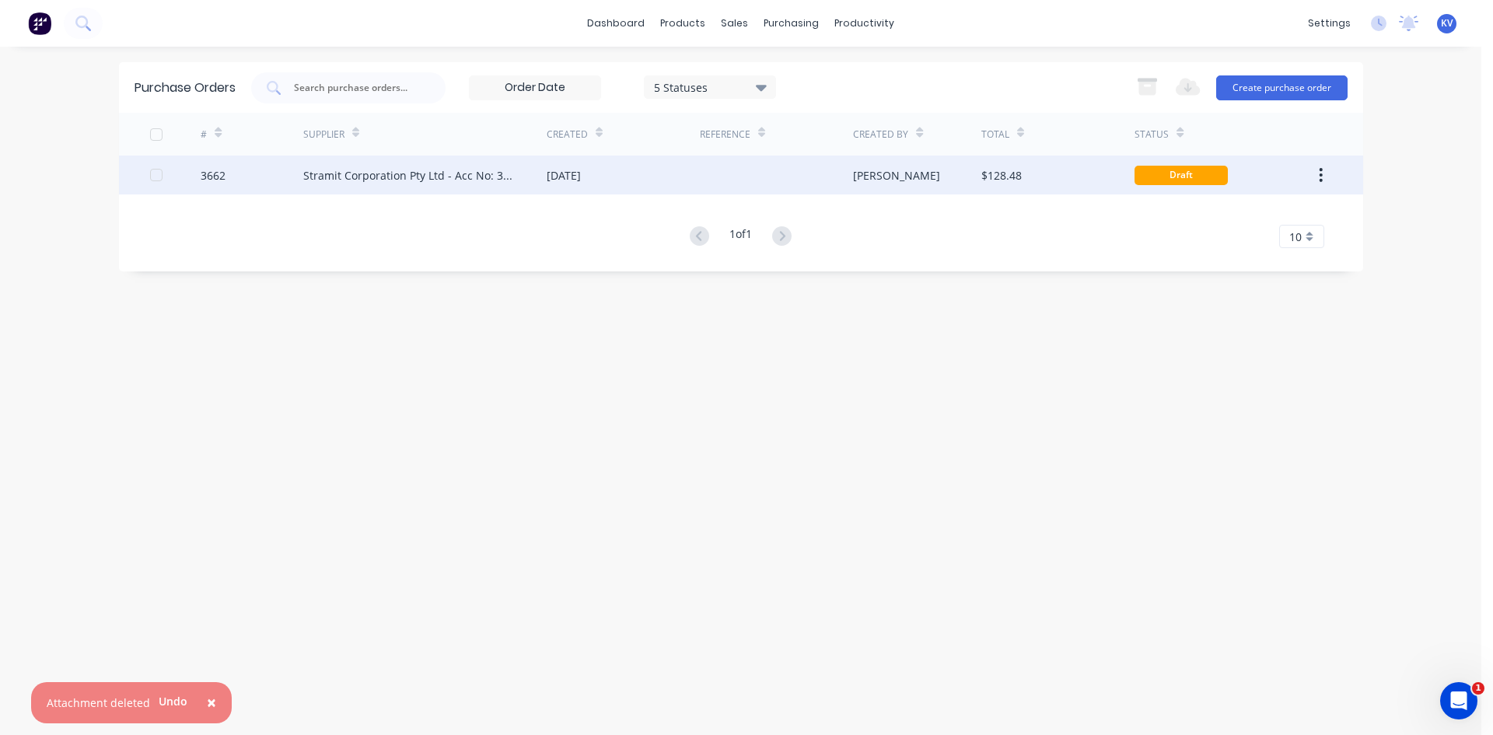
click at [674, 180] on div "[DATE]" at bounding box center [623, 175] width 153 height 39
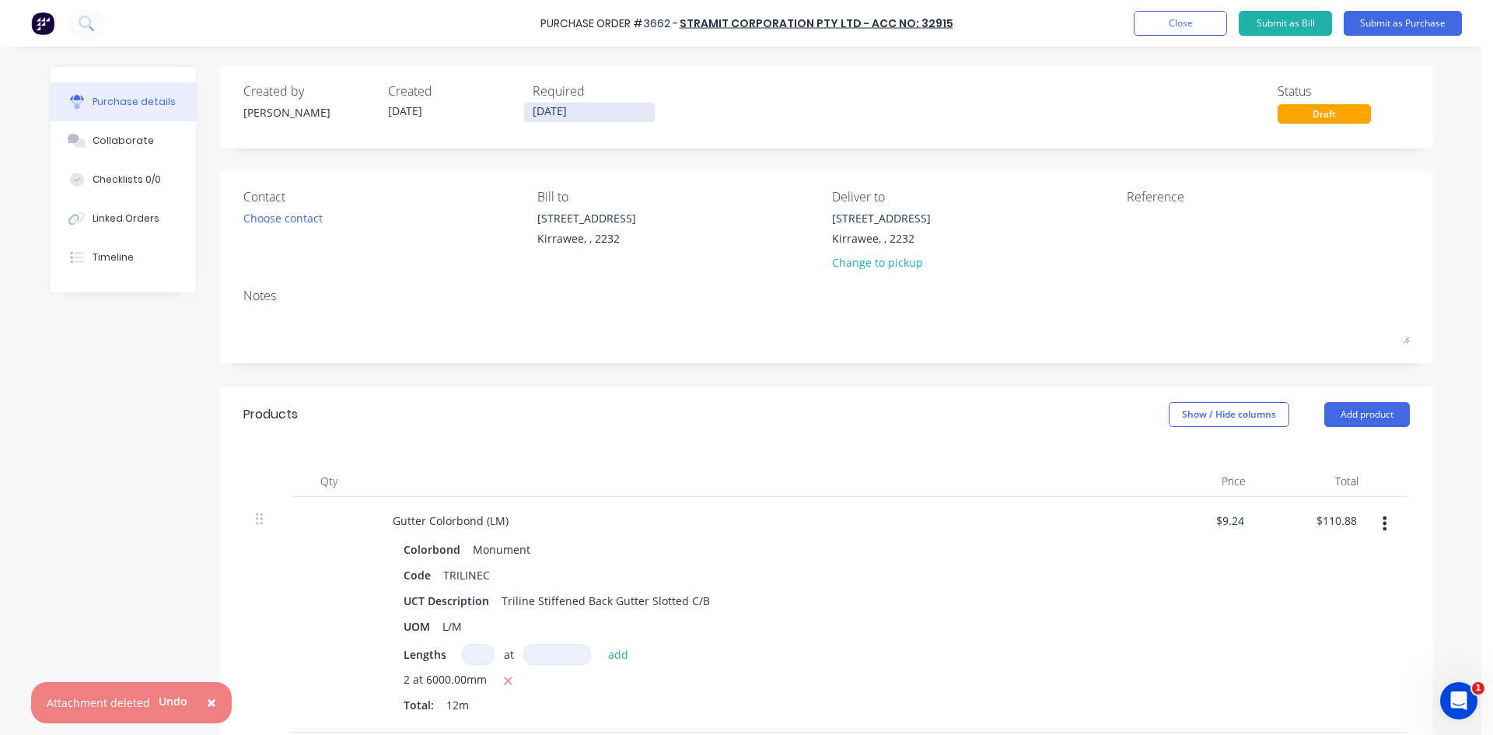
click at [575, 114] on input "[DATE]" at bounding box center [589, 112] width 131 height 19
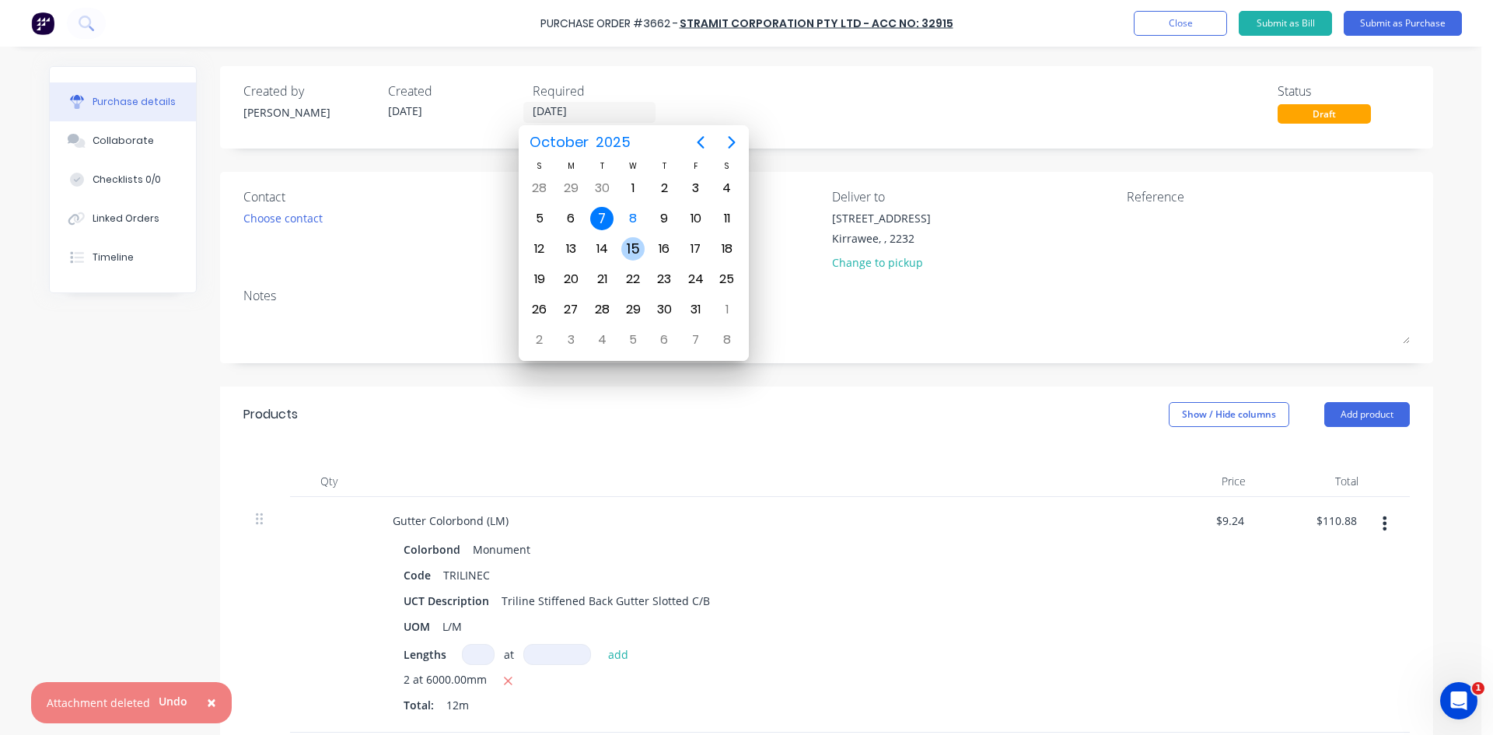
click at [633, 251] on div "15" at bounding box center [632, 248] width 23 height 23
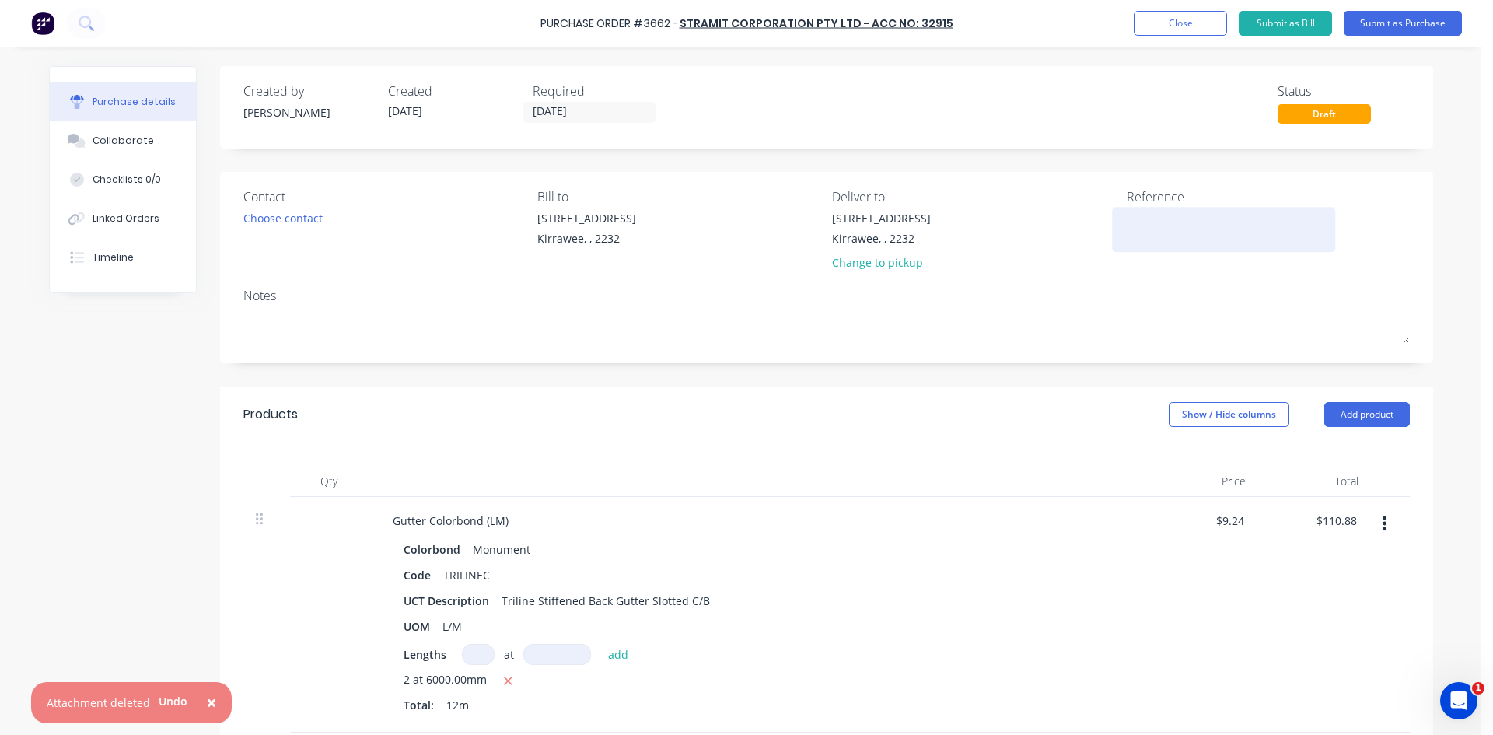
click at [1169, 217] on textarea at bounding box center [1224, 227] width 194 height 35
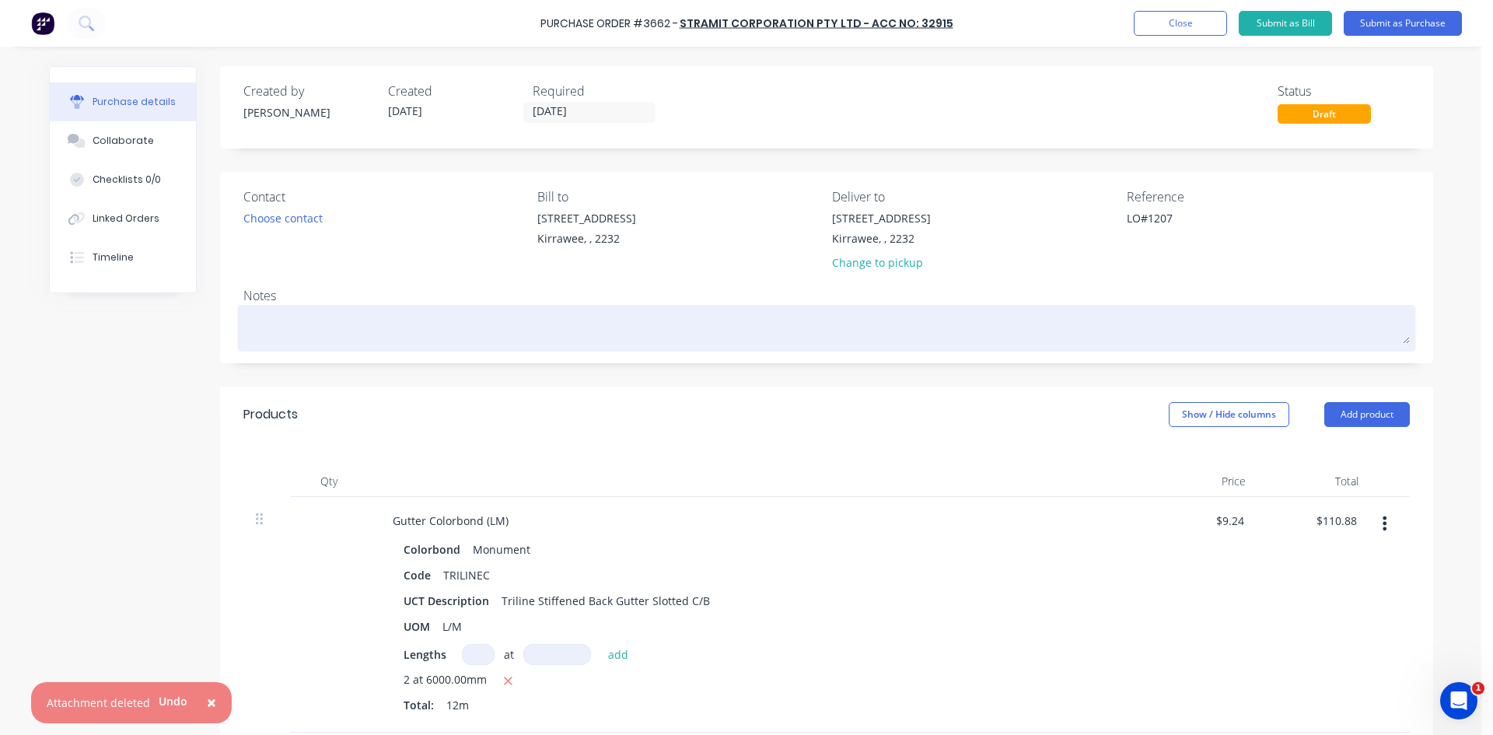
click at [1217, 327] on textarea at bounding box center [826, 326] width 1167 height 35
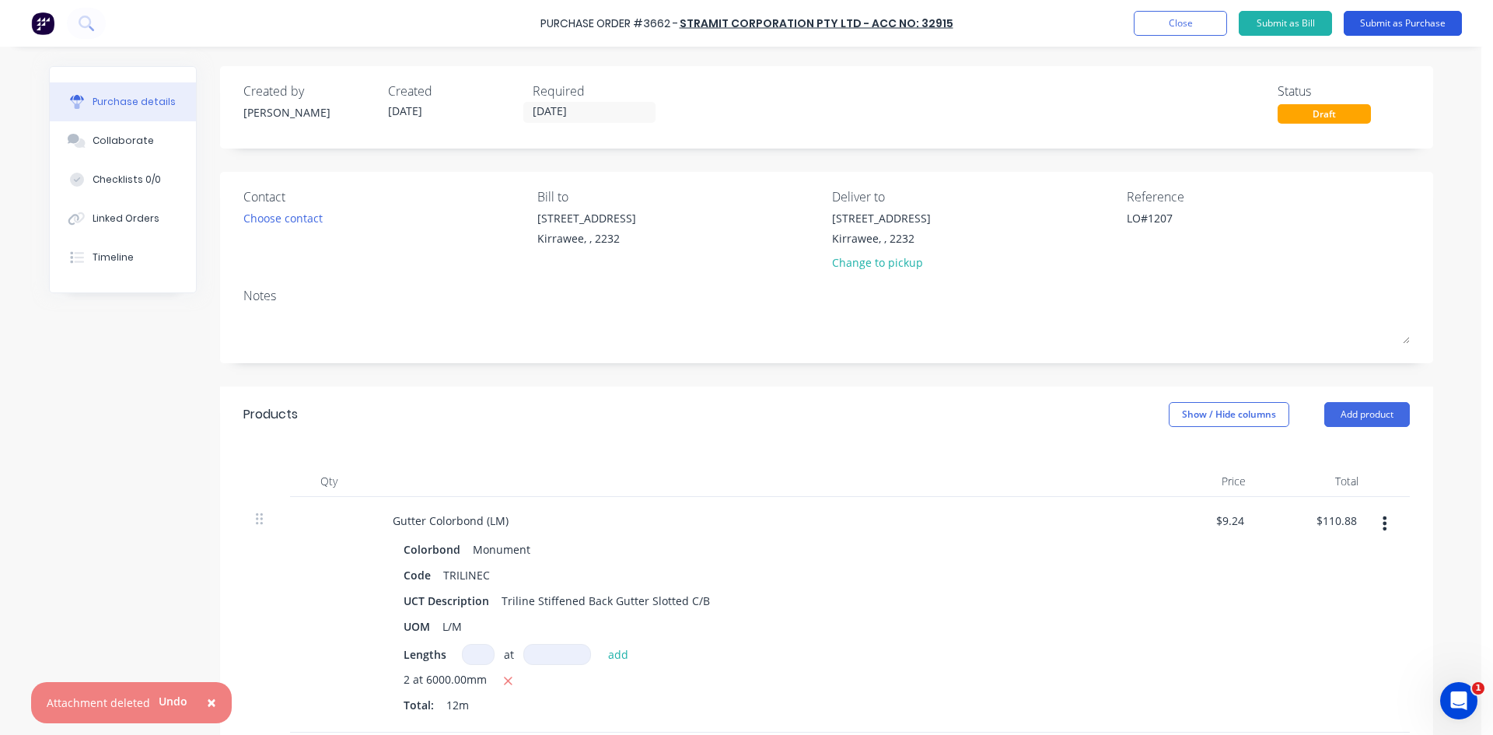
click at [1365, 20] on button "Submit as Purchase" at bounding box center [1403, 23] width 118 height 25
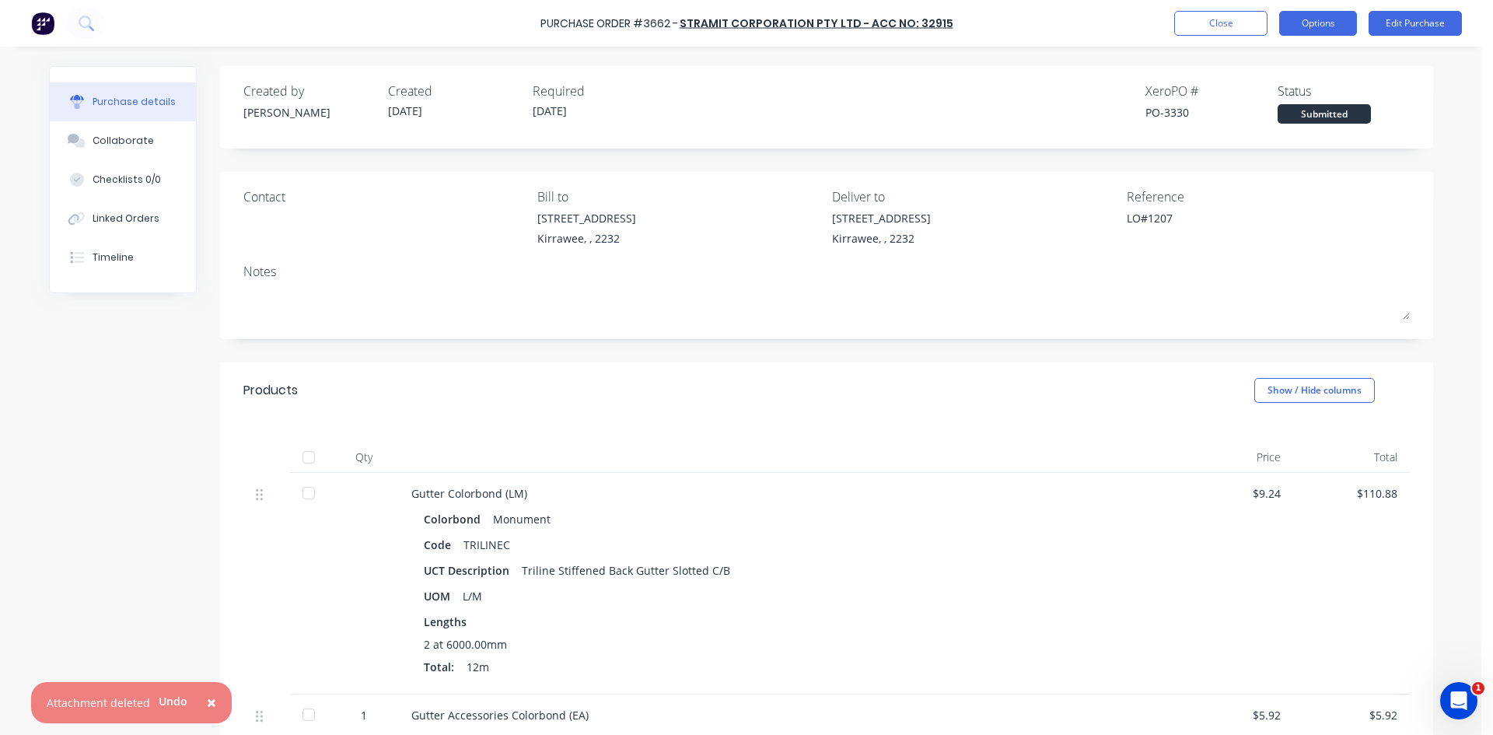
click at [1318, 34] on button "Options" at bounding box center [1318, 23] width 78 height 25
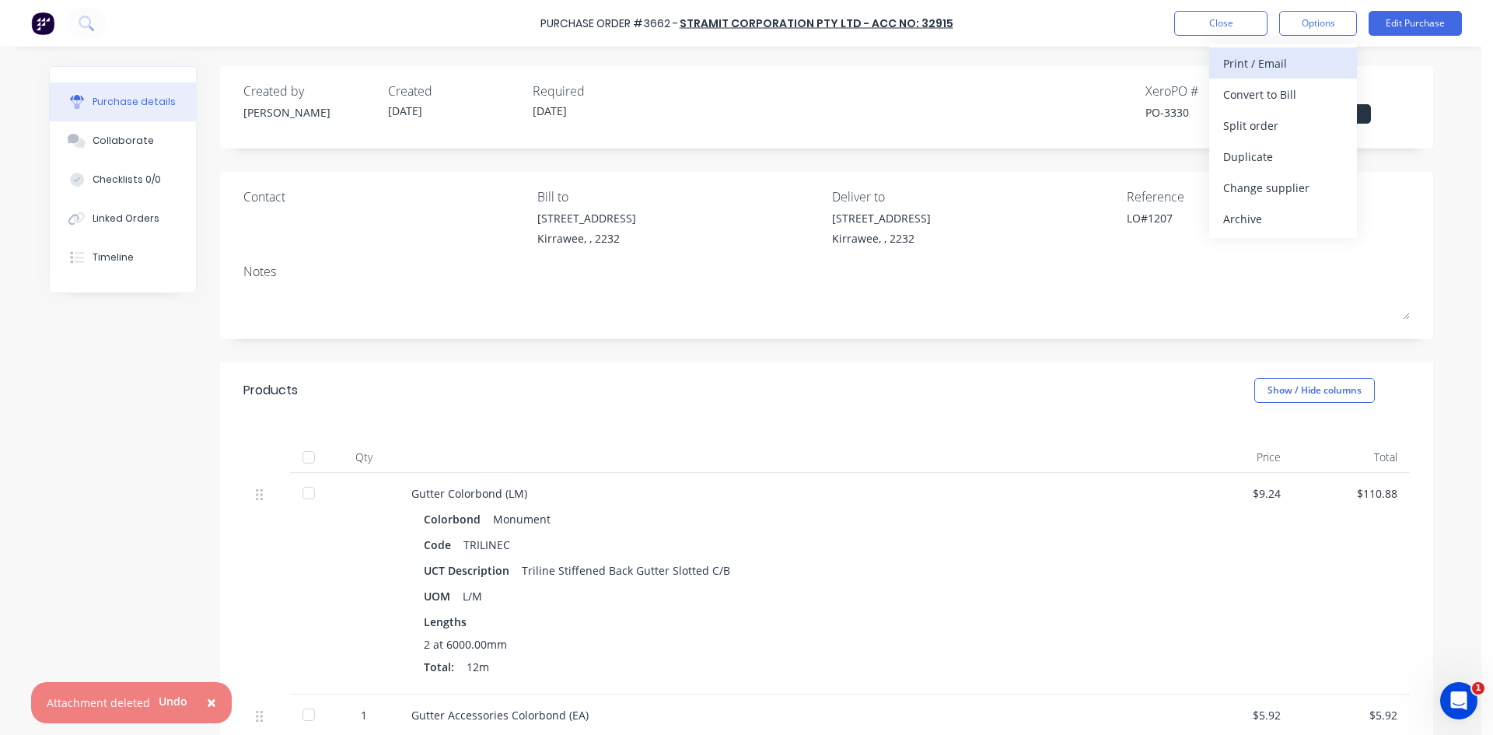
click at [1312, 61] on div "Print / Email" at bounding box center [1283, 63] width 120 height 23
click at [1262, 147] on div "Created by [PERSON_NAME] Created [DATE] Required [DATE] Xero PO # PO-3330 Statu…" at bounding box center [826, 107] width 1213 height 82
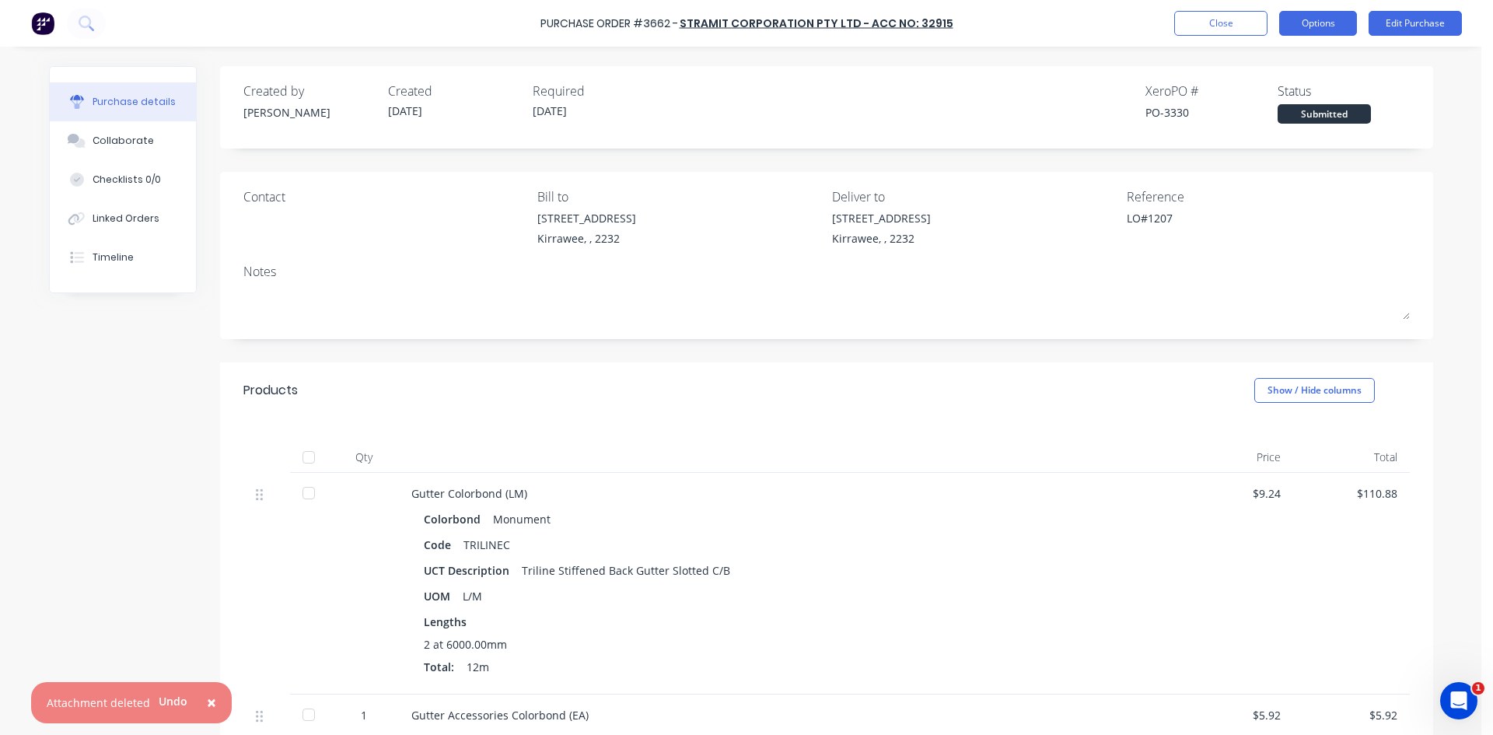
click at [1325, 24] on button "Options" at bounding box center [1318, 23] width 78 height 25
click at [1304, 123] on div "Without pricing" at bounding box center [1283, 125] width 120 height 23
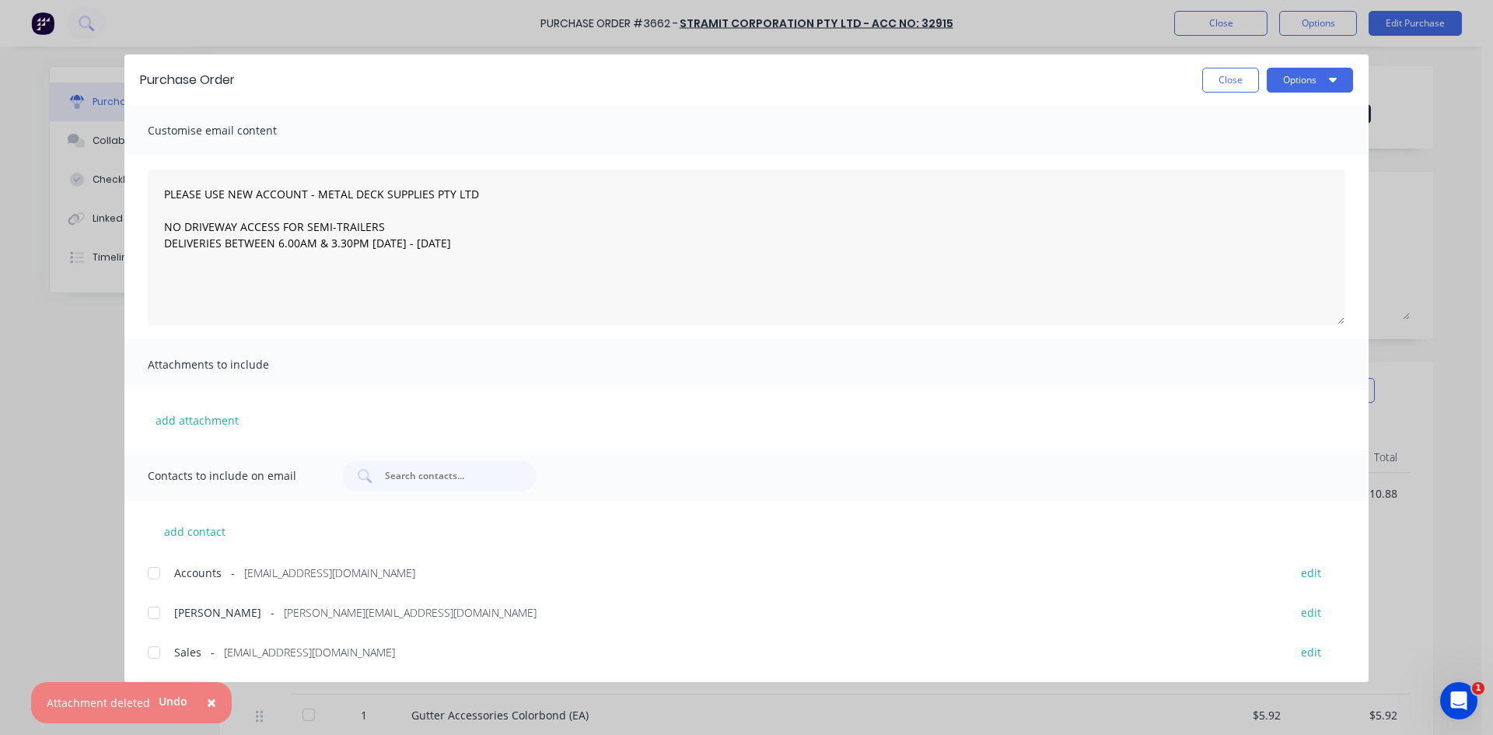
click at [160, 653] on div at bounding box center [153, 652] width 31 height 31
click at [1276, 82] on button "Options" at bounding box center [1310, 80] width 86 height 25
click at [1250, 194] on button "Email" at bounding box center [1280, 181] width 148 height 31
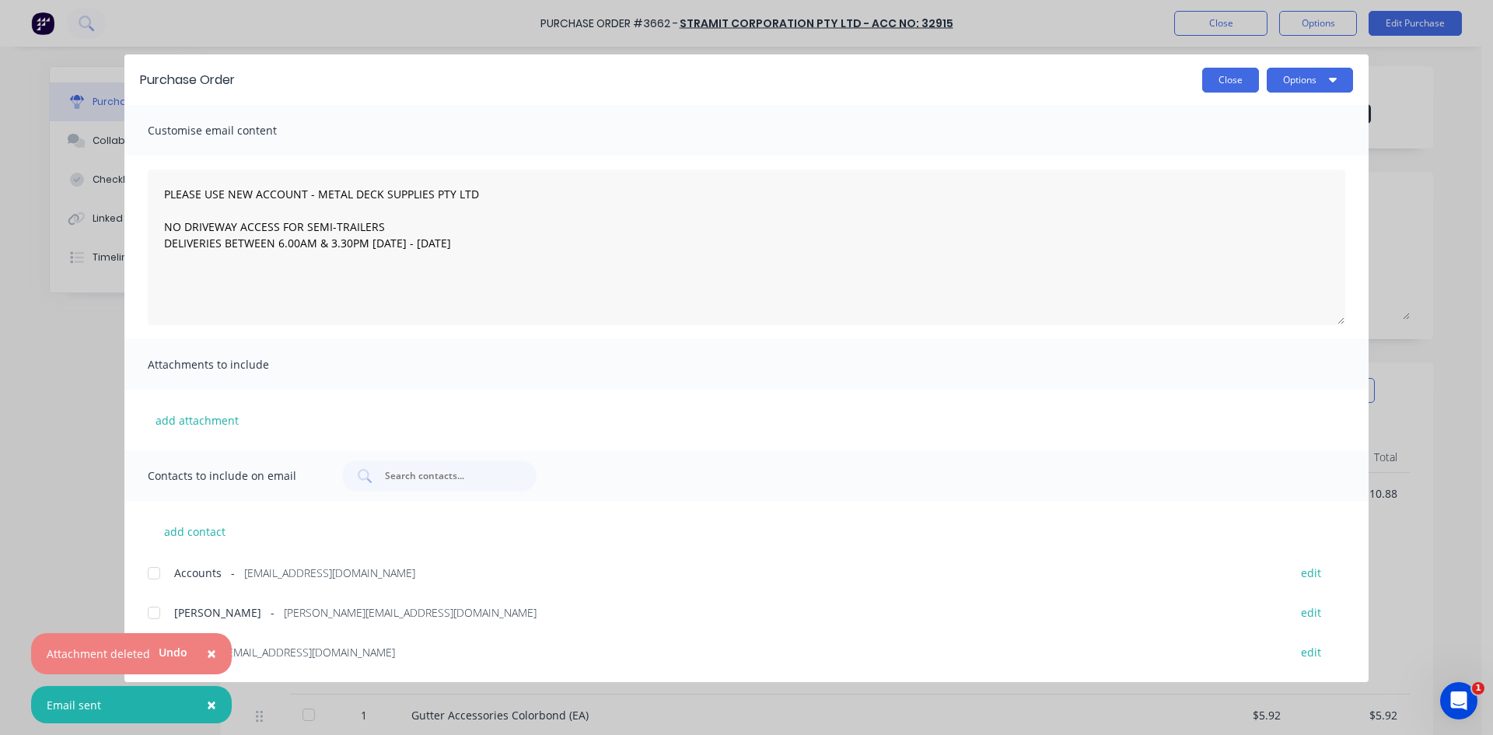
click at [1233, 71] on button "Close" at bounding box center [1230, 80] width 57 height 25
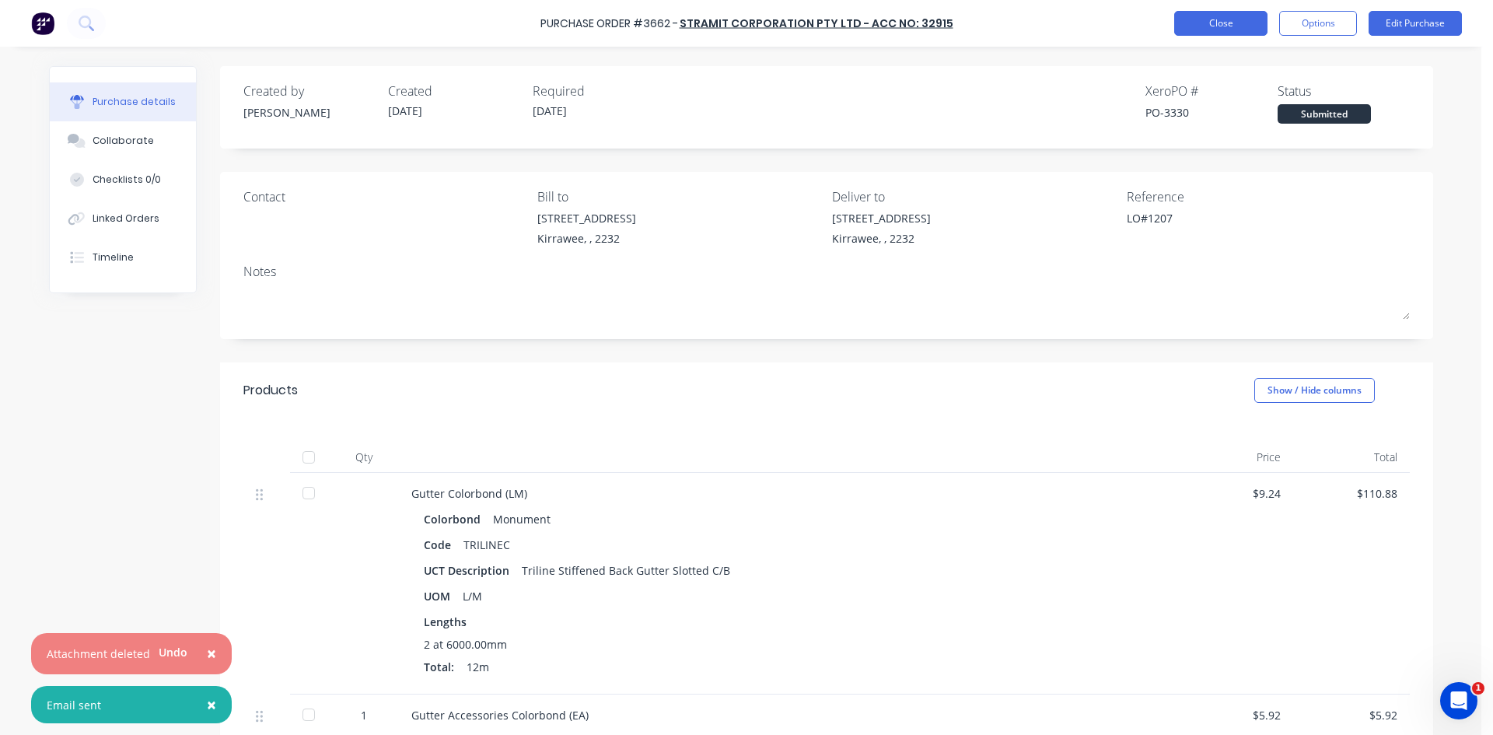
click at [1213, 14] on button "Close" at bounding box center [1220, 23] width 93 height 25
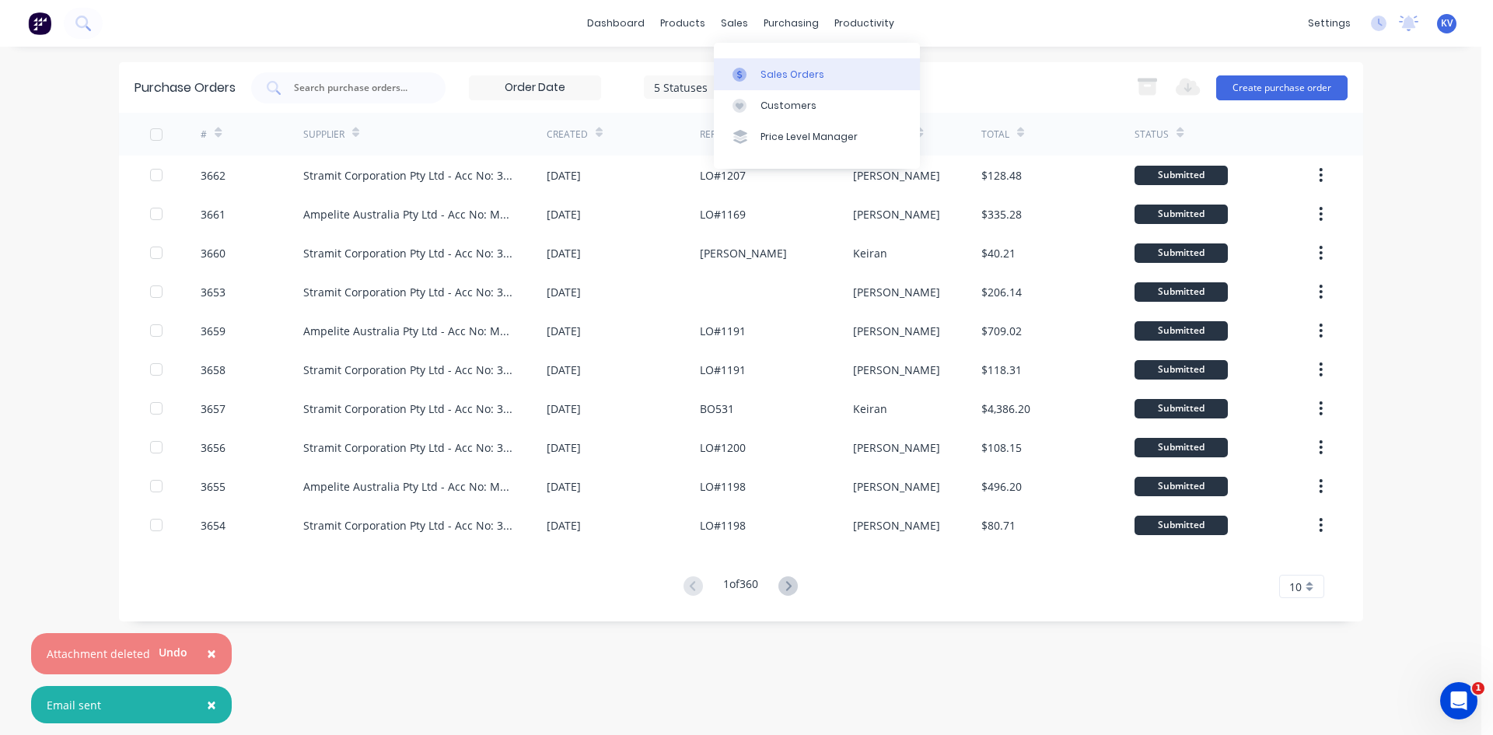
click at [758, 75] on link "Sales Orders" at bounding box center [817, 73] width 206 height 31
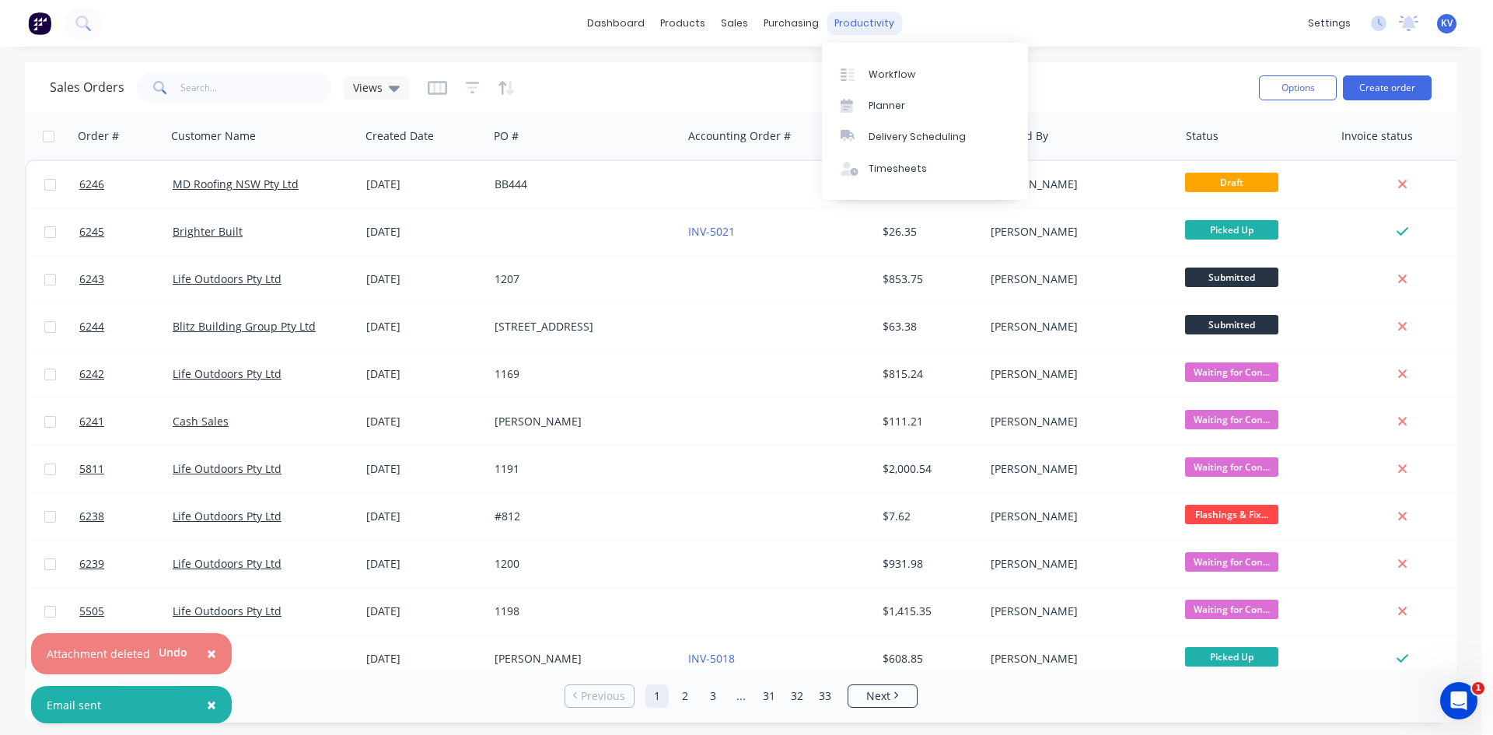
click at [877, 24] on div "productivity" at bounding box center [864, 23] width 75 height 23
click at [940, 149] on link "Delivery Scheduling" at bounding box center [925, 136] width 206 height 31
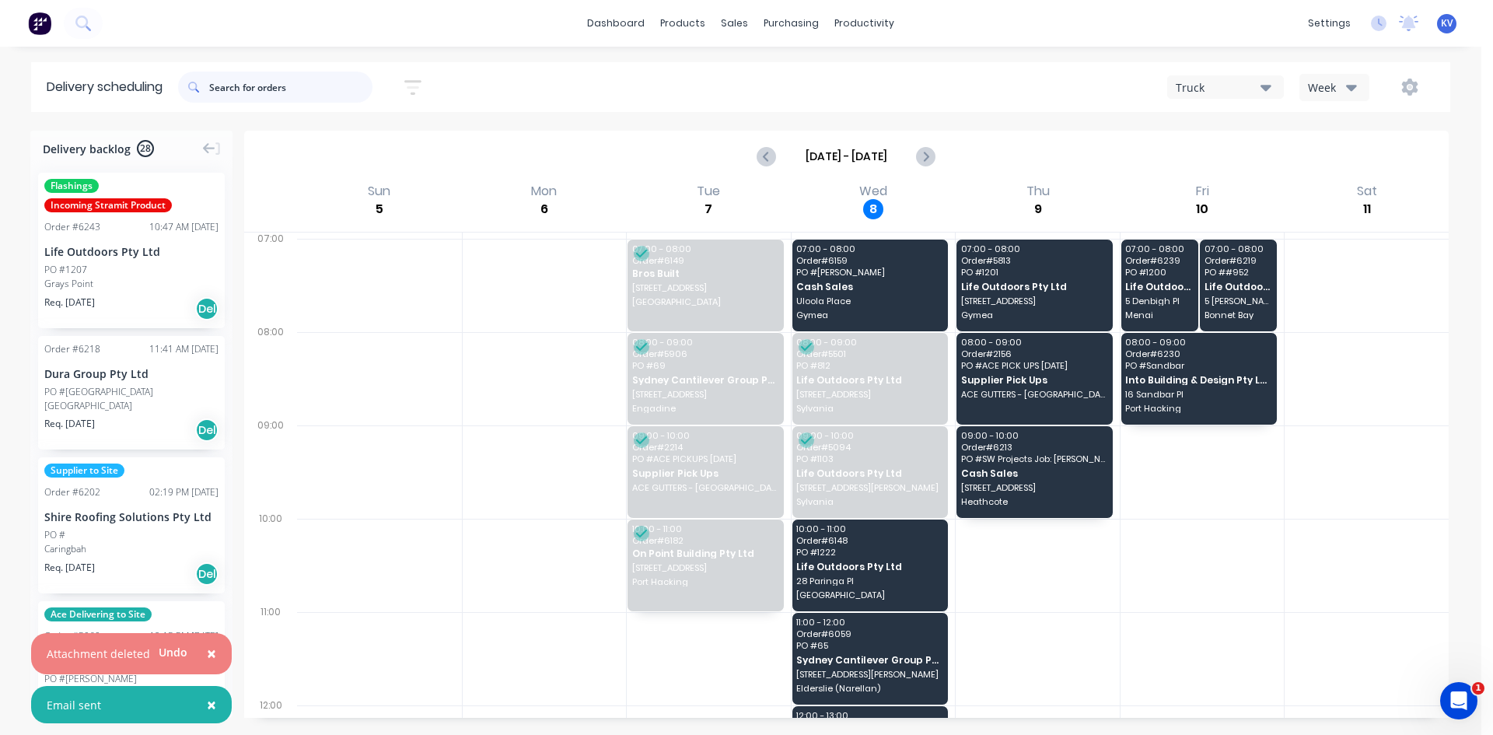
click at [248, 85] on input "text" at bounding box center [290, 87] width 163 height 31
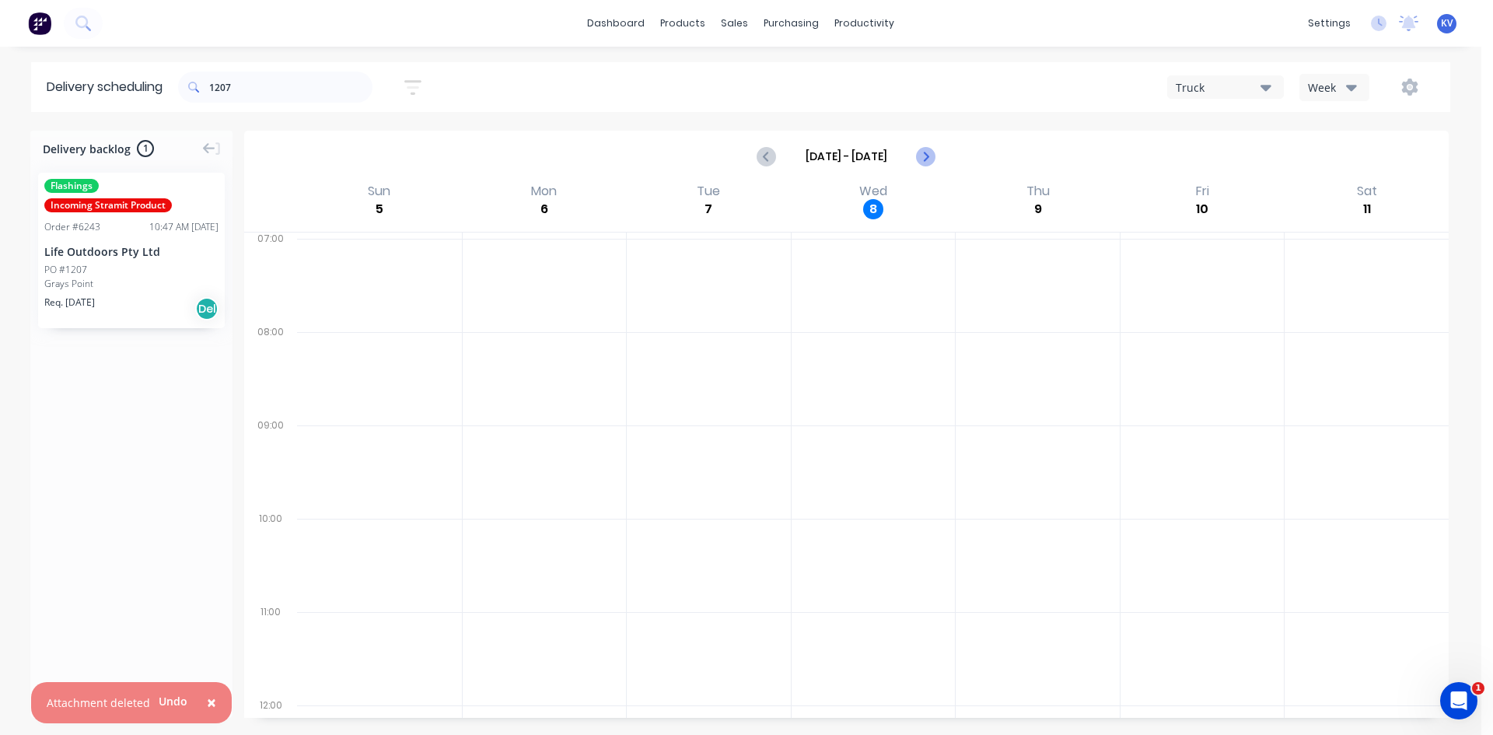
click at [926, 159] on icon "Next page" at bounding box center [925, 156] width 7 height 12
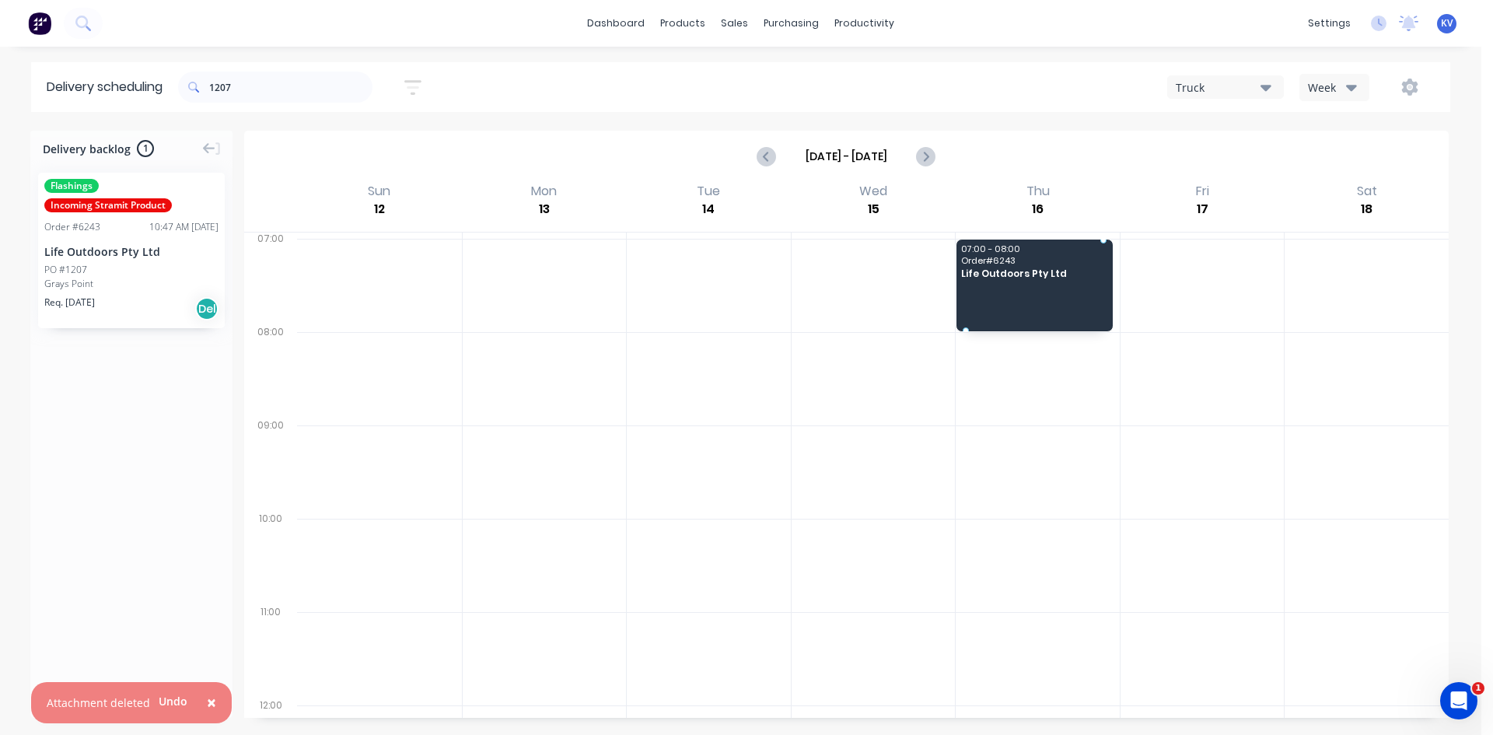
drag, startPoint x: 141, startPoint y: 252, endPoint x: 982, endPoint y: 278, distance: 841.2
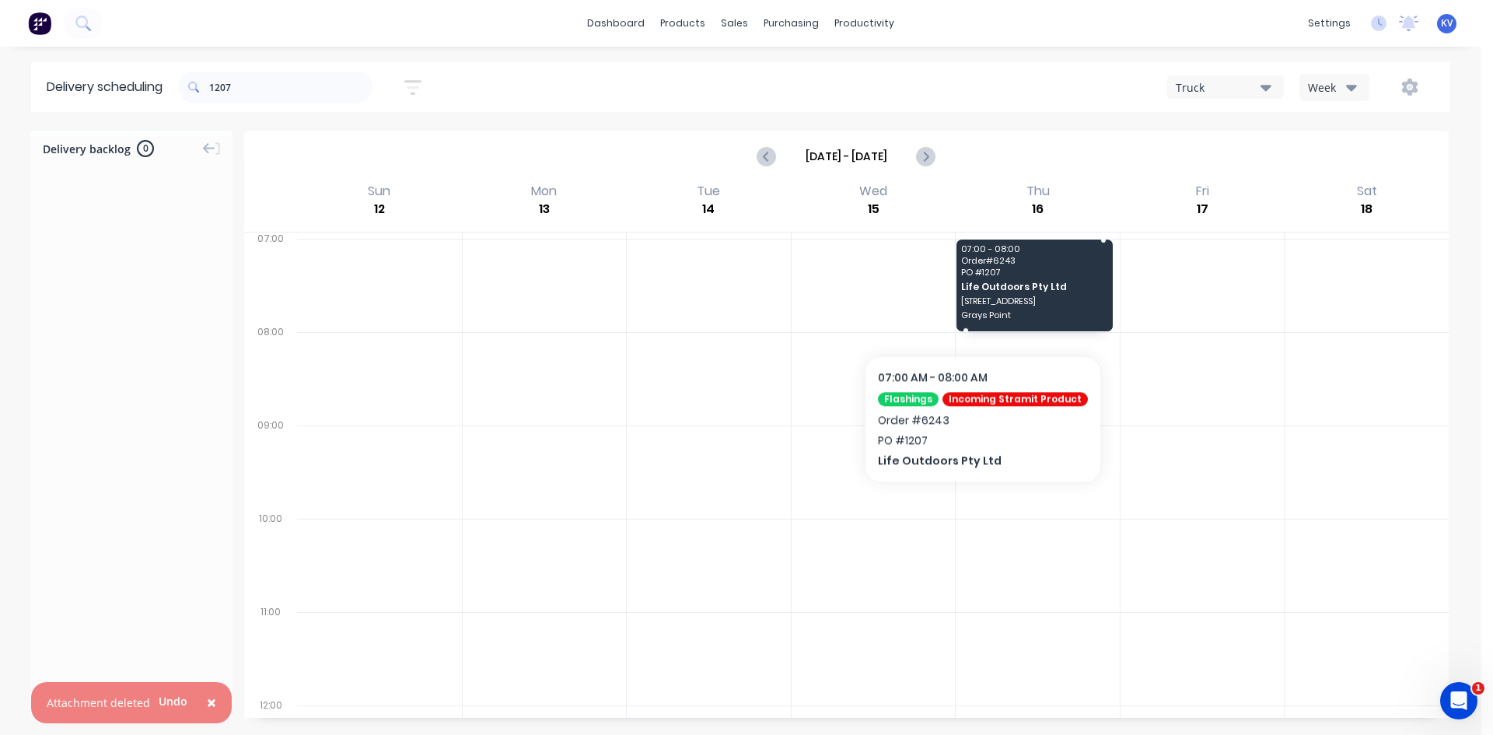
click at [976, 308] on div "07:00 - 08:00 Order # 6243 PO # 1207 Life Outdoors Pty Ltd [STREET_ADDRESS][PER…" at bounding box center [1035, 286] width 156 height 92
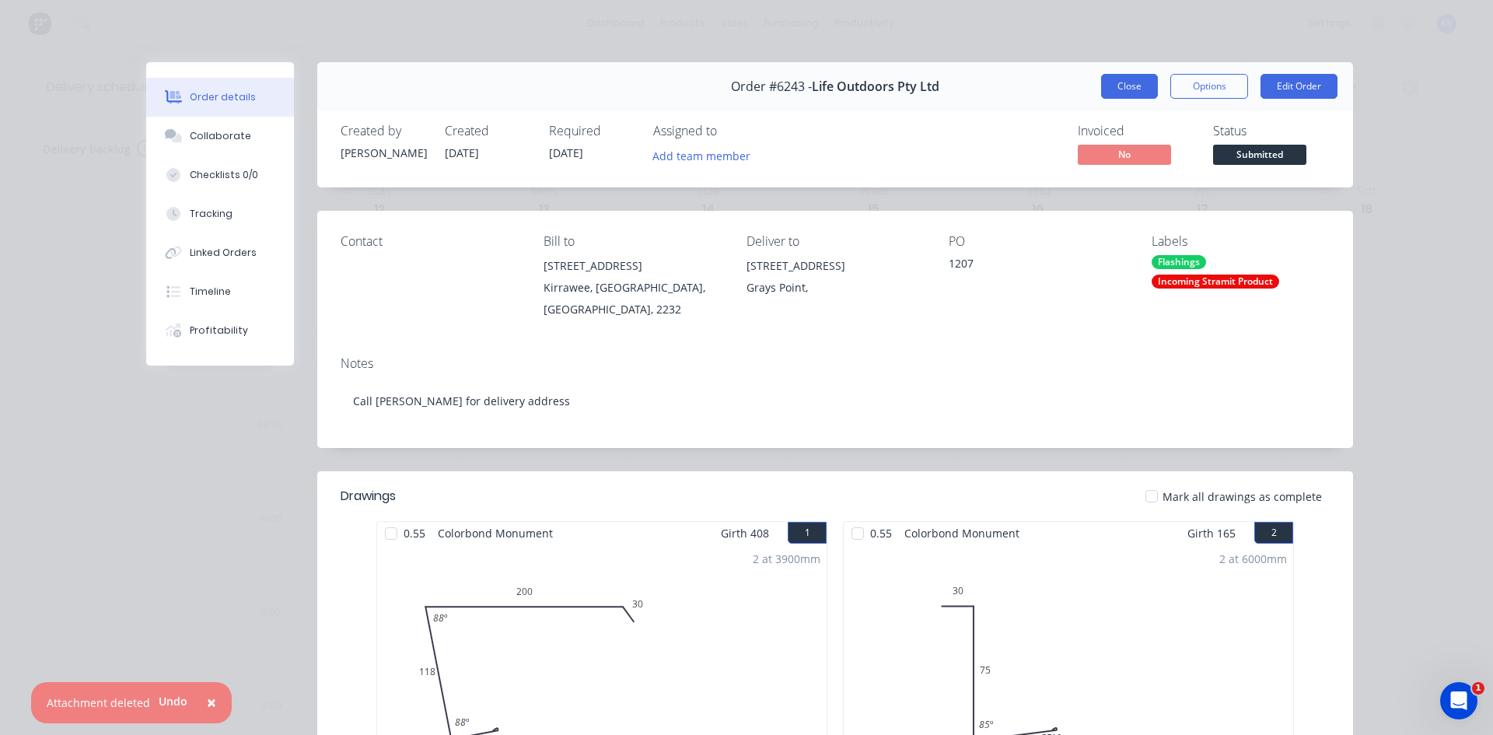
click at [1117, 89] on button "Close" at bounding box center [1129, 86] width 57 height 25
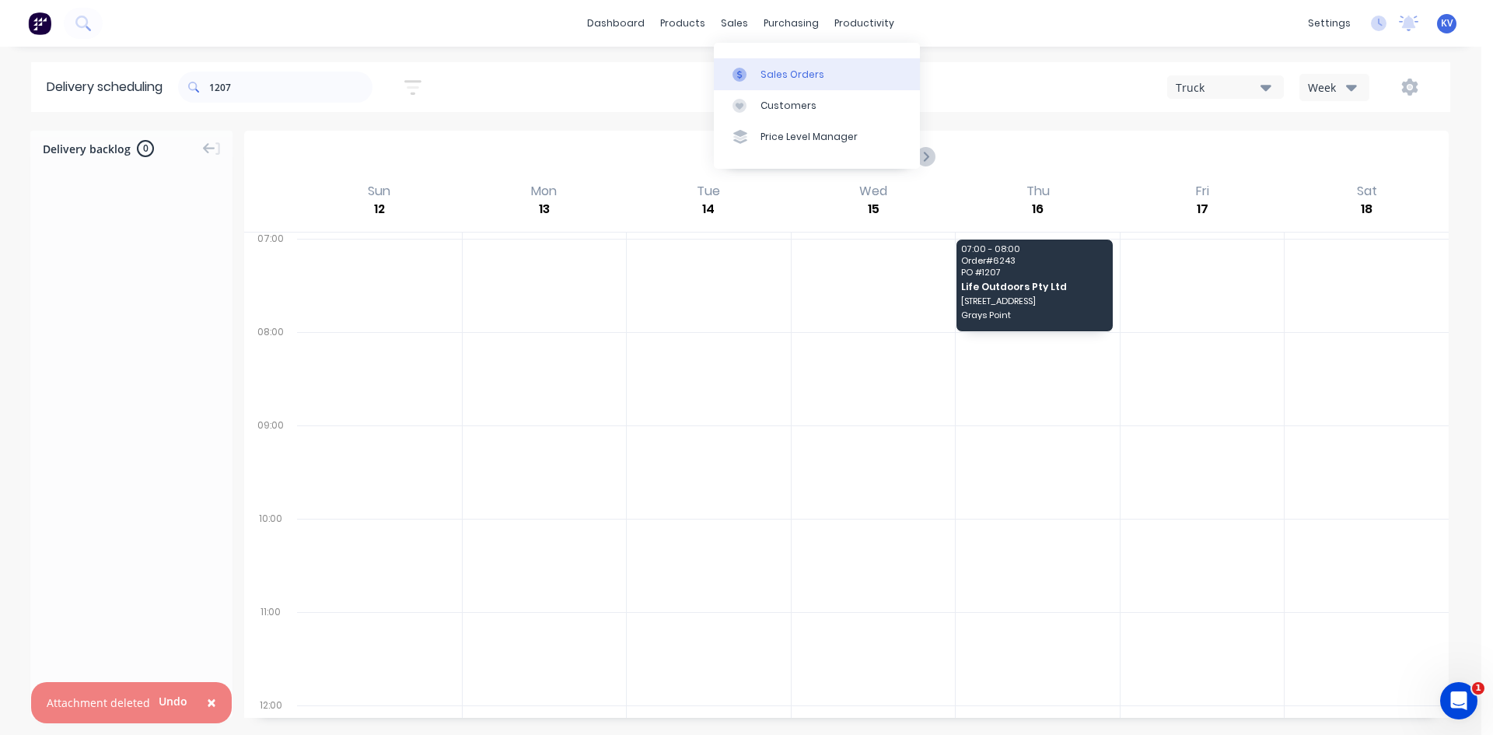
click at [745, 67] on link "Sales Orders" at bounding box center [817, 73] width 206 height 31
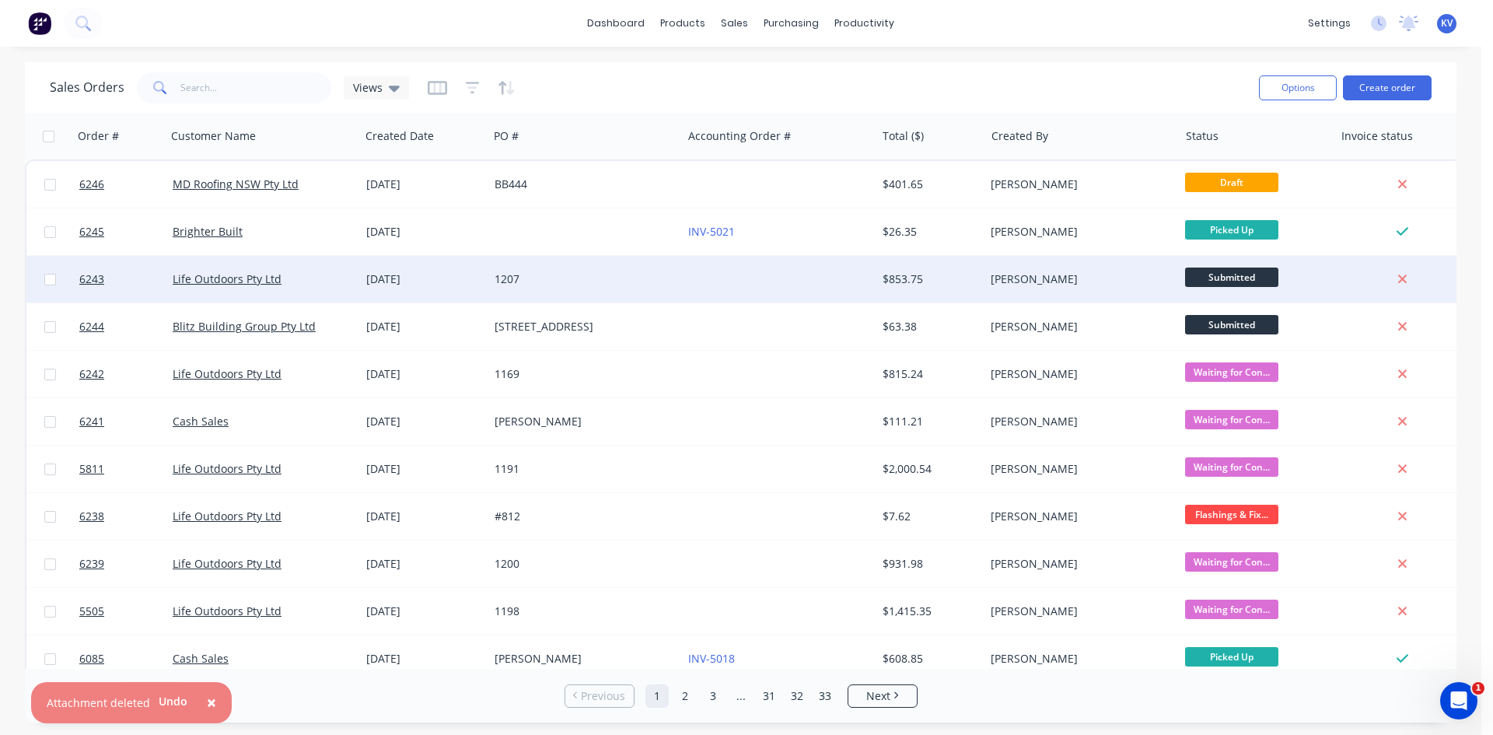
click at [1217, 271] on span "Submitted" at bounding box center [1231, 277] width 93 height 19
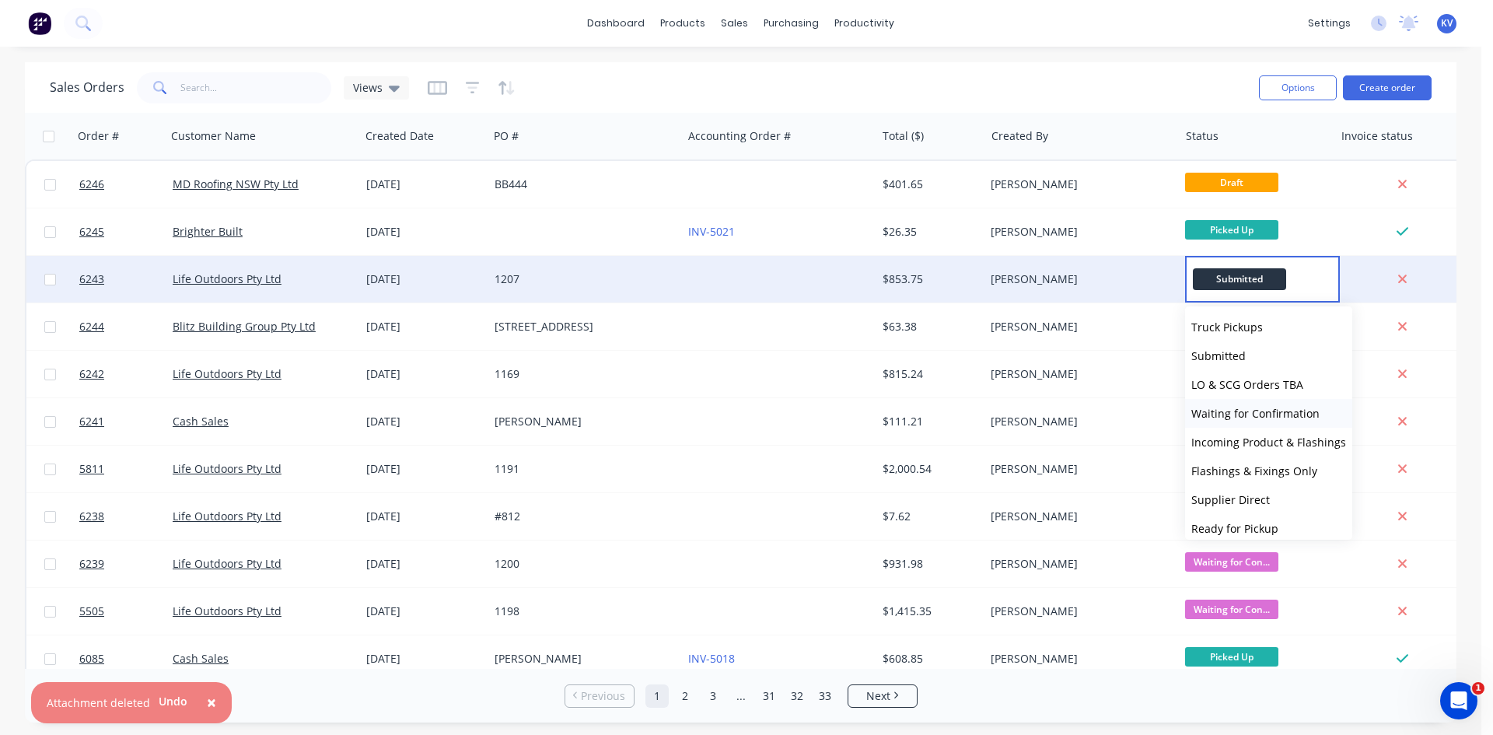
click at [1237, 416] on span "Waiting for Confirmation" at bounding box center [1256, 413] width 128 height 15
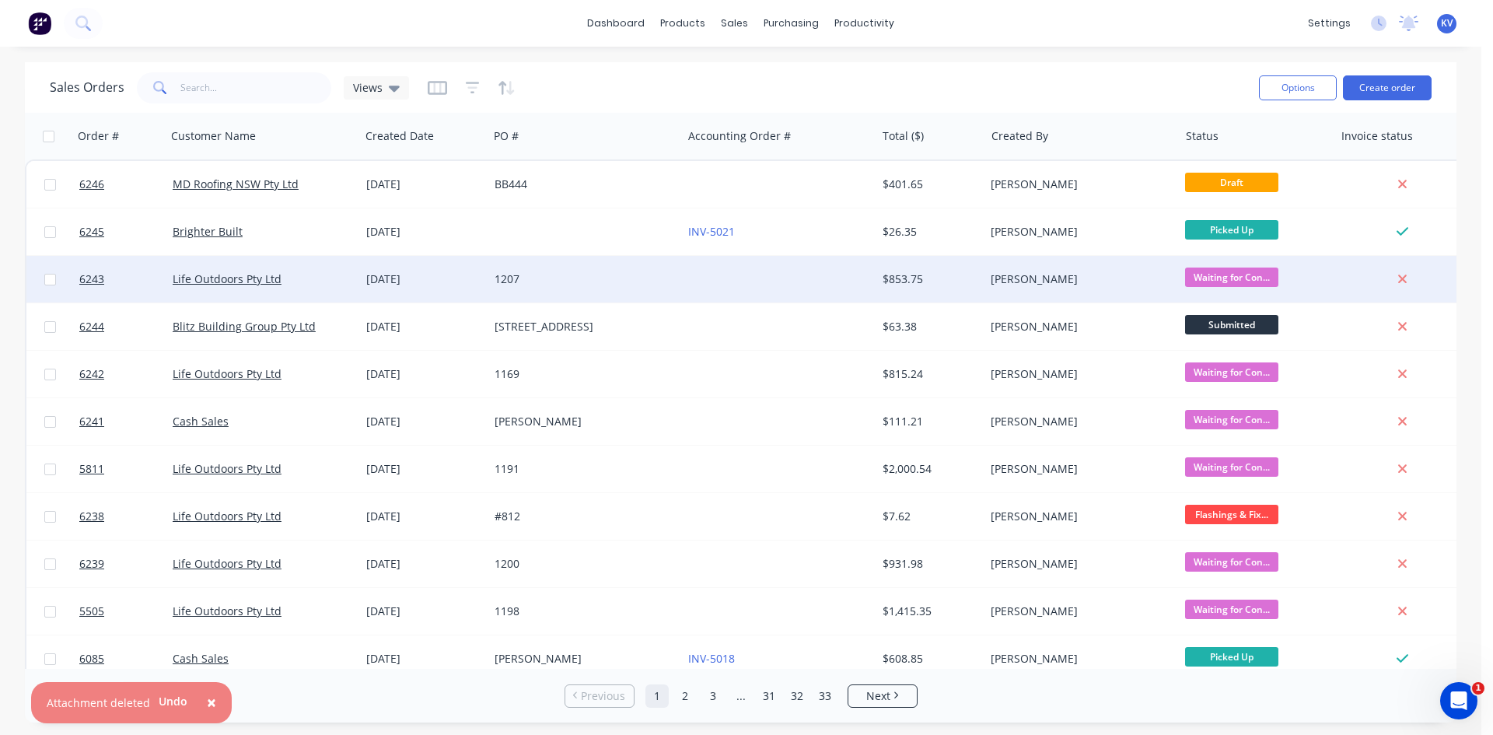
click at [1001, 288] on div "[PERSON_NAME]" at bounding box center [1082, 279] width 194 height 47
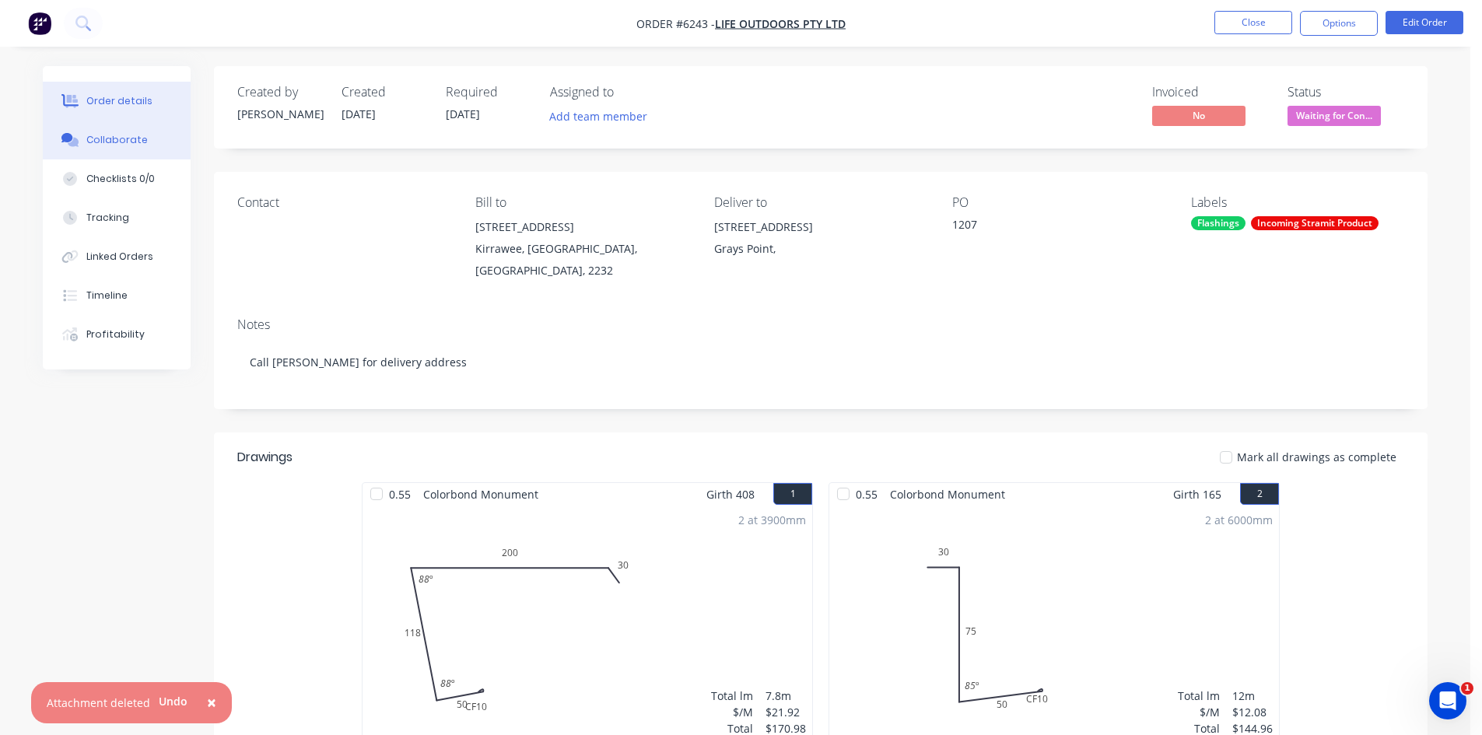
click at [131, 138] on div "Collaborate" at bounding box center [116, 140] width 61 height 14
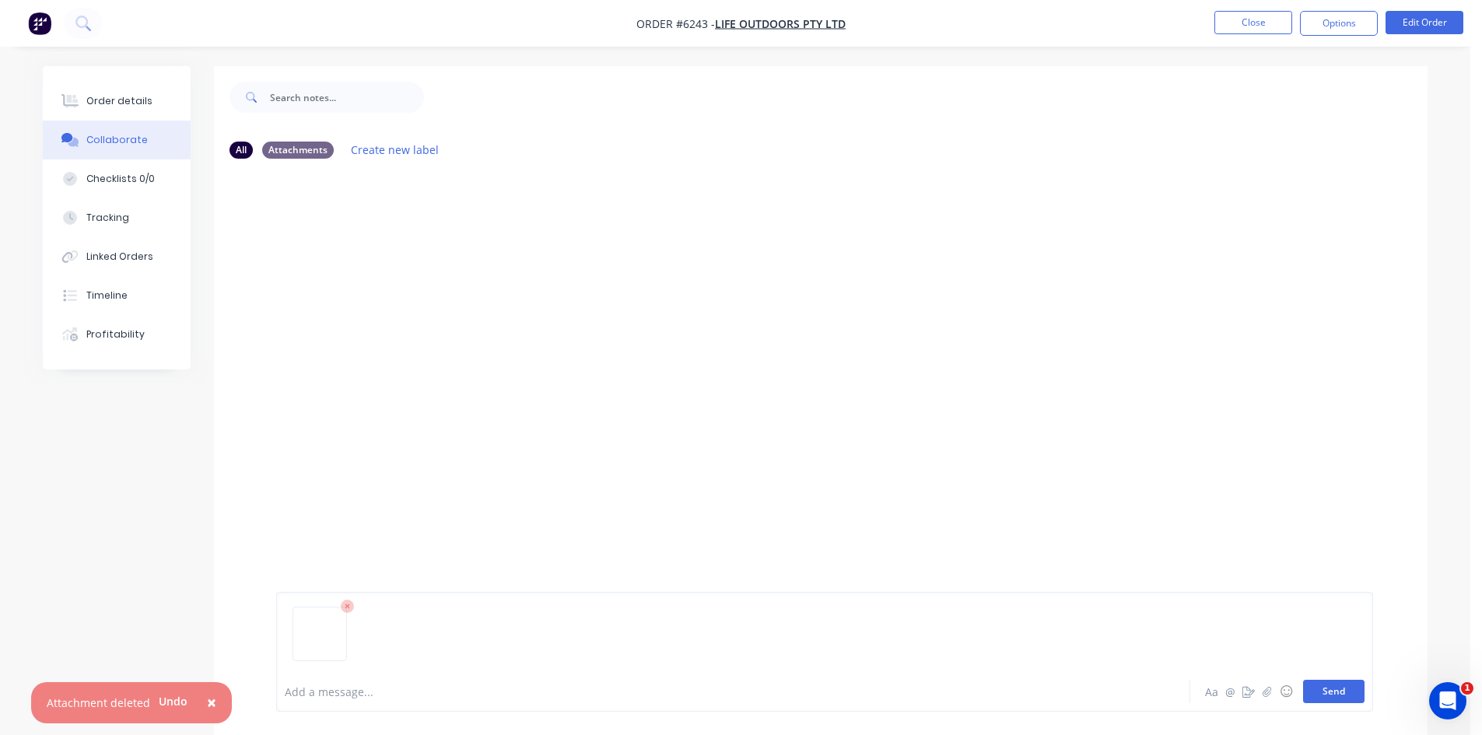
click at [1331, 697] on button "Send" at bounding box center [1333, 691] width 61 height 23
click at [1262, 23] on button "Close" at bounding box center [1253, 22] width 78 height 23
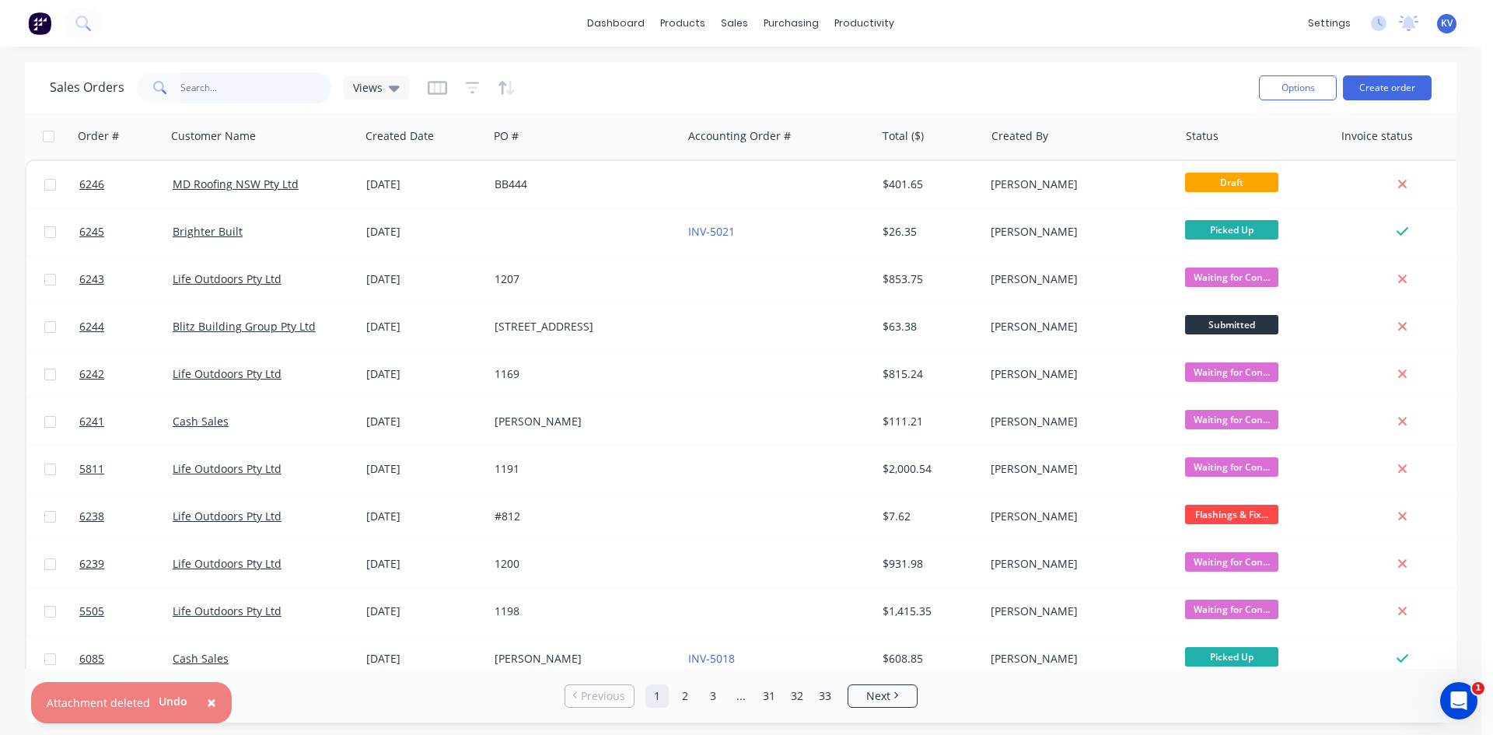
click at [231, 91] on input "text" at bounding box center [256, 87] width 152 height 31
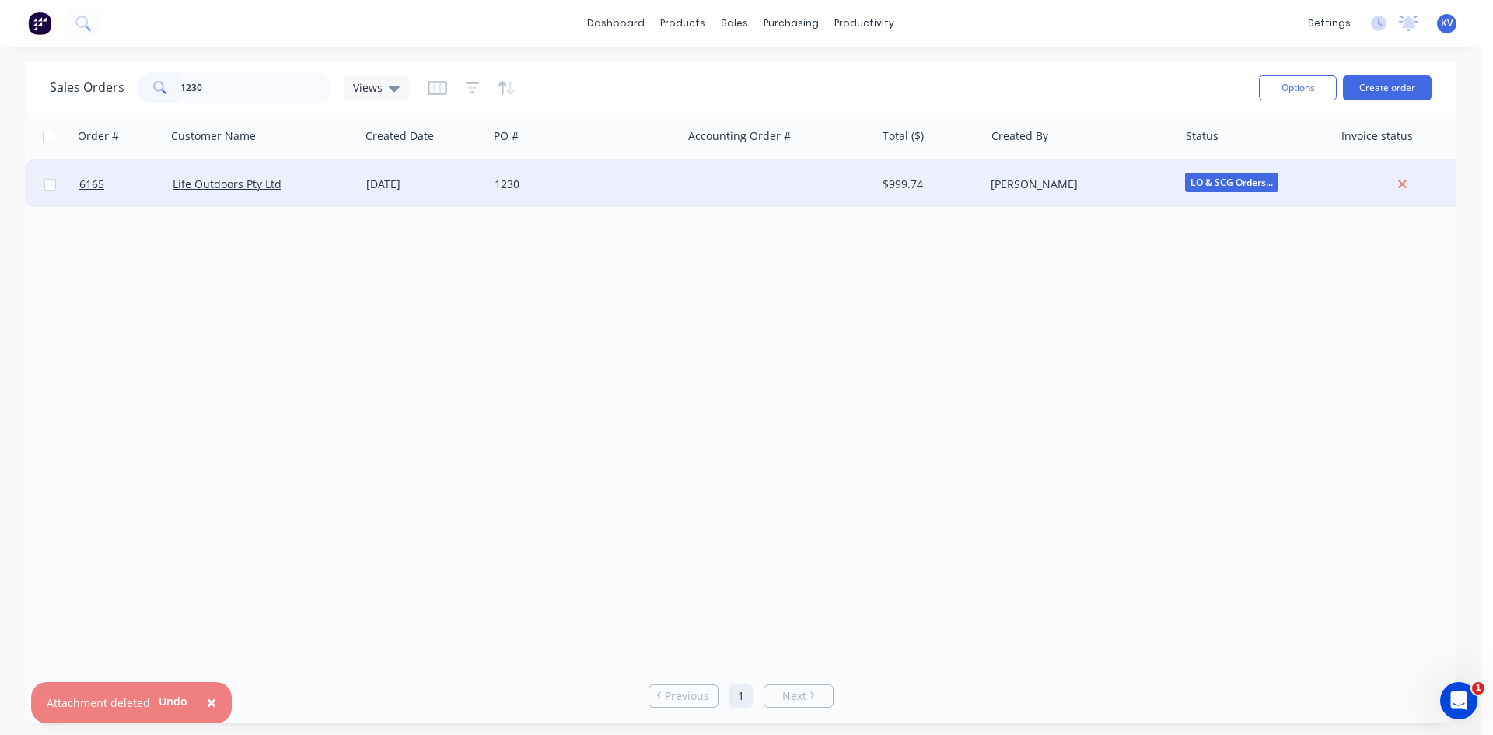
click at [354, 191] on div "Life Outdoors Pty Ltd" at bounding box center [263, 184] width 194 height 47
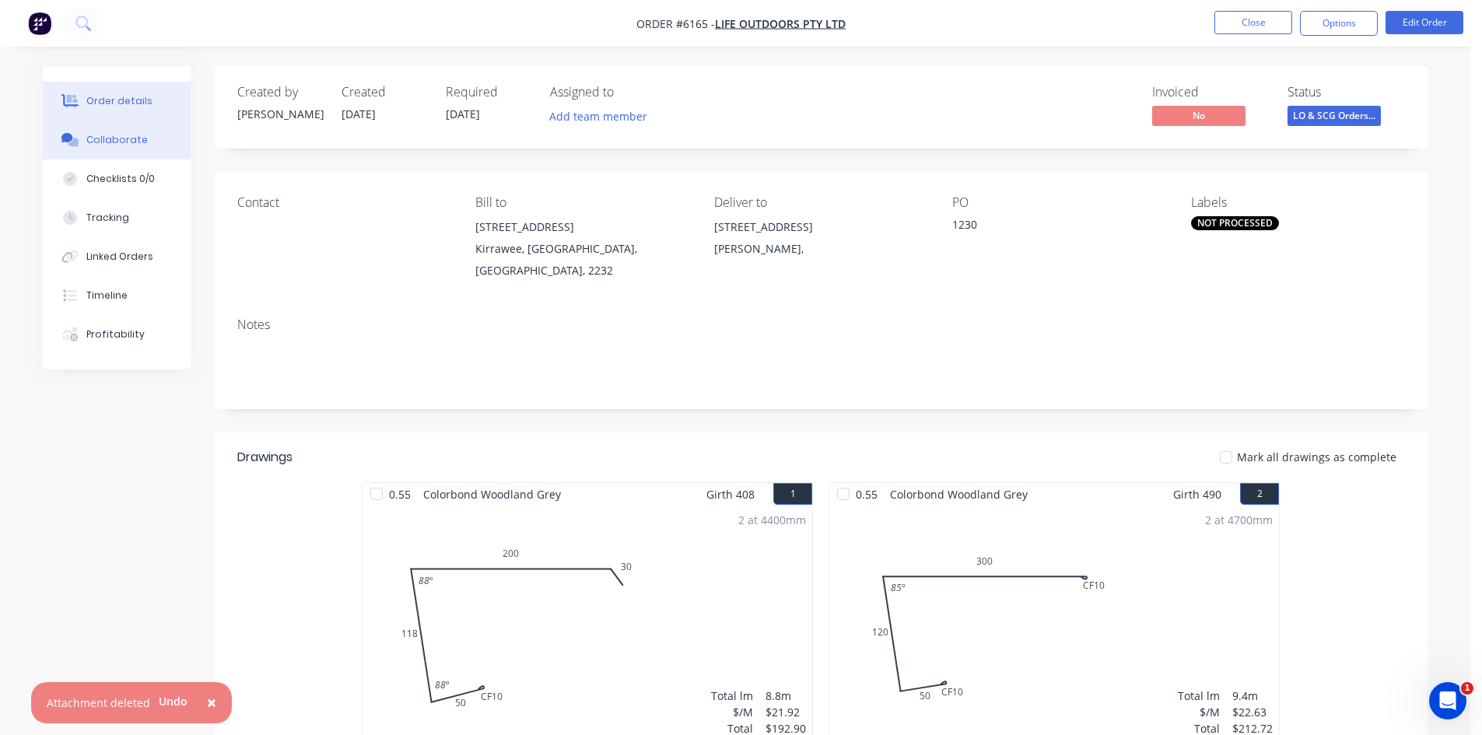
click at [82, 135] on button "Collaborate" at bounding box center [117, 140] width 148 height 39
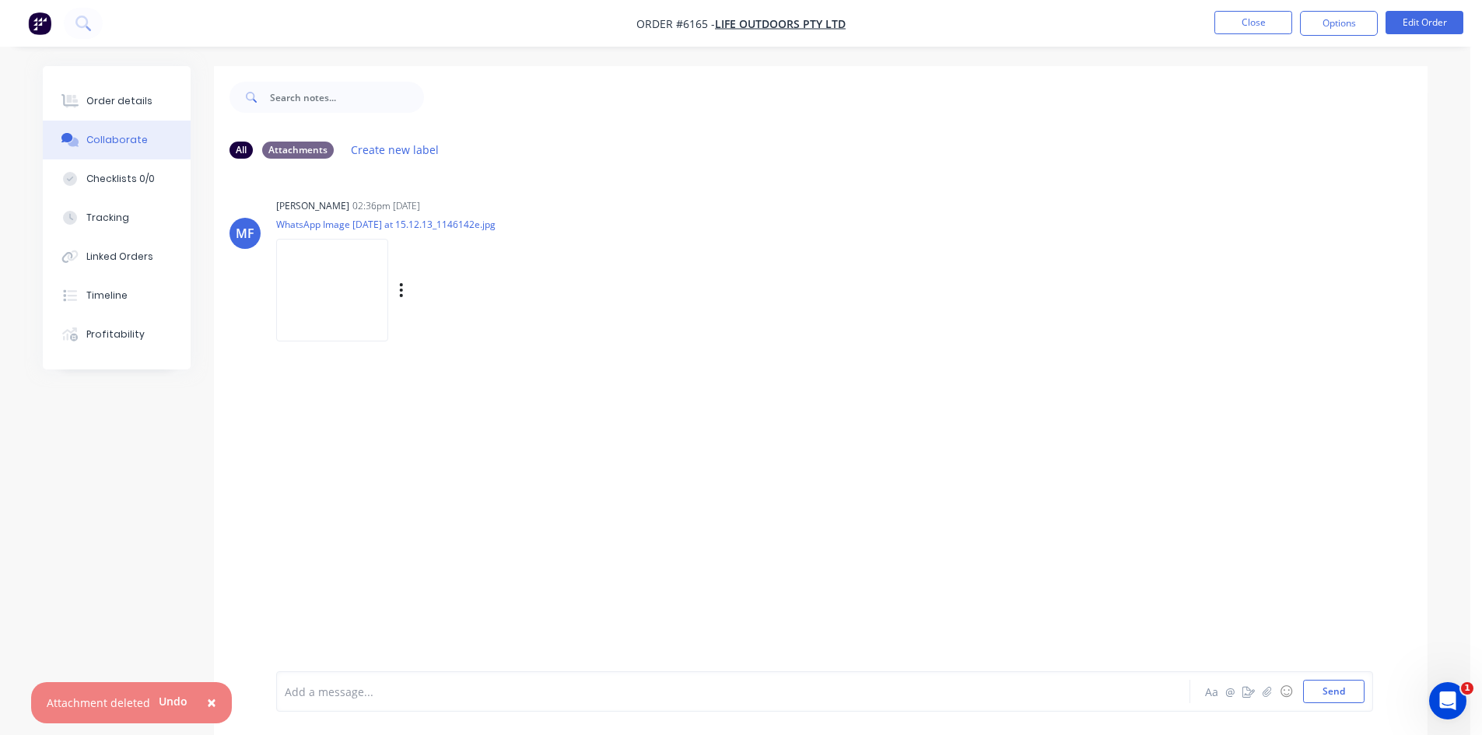
click at [301, 268] on img at bounding box center [332, 290] width 112 height 102
click at [121, 97] on div "Order details" at bounding box center [119, 101] width 66 height 14
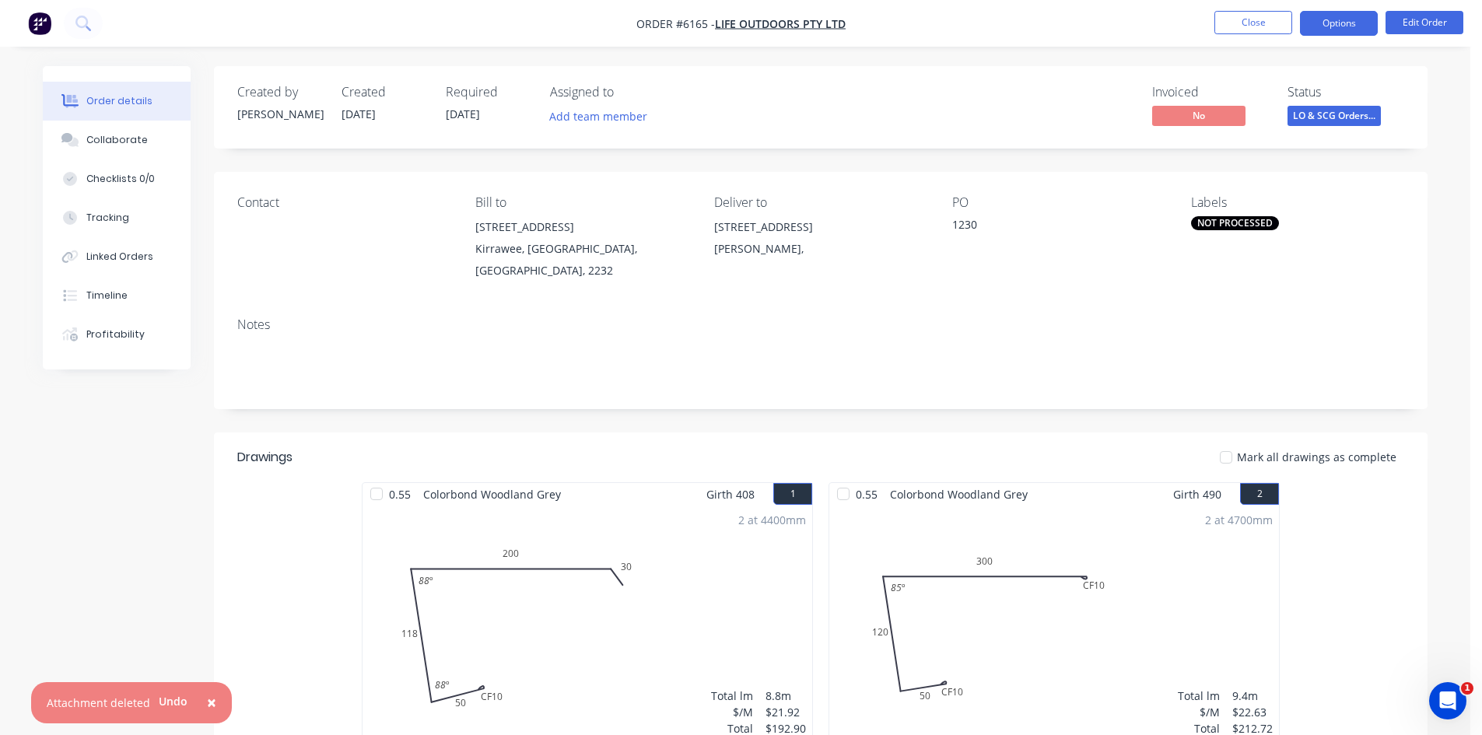
click at [1319, 28] on button "Options" at bounding box center [1339, 23] width 78 height 25
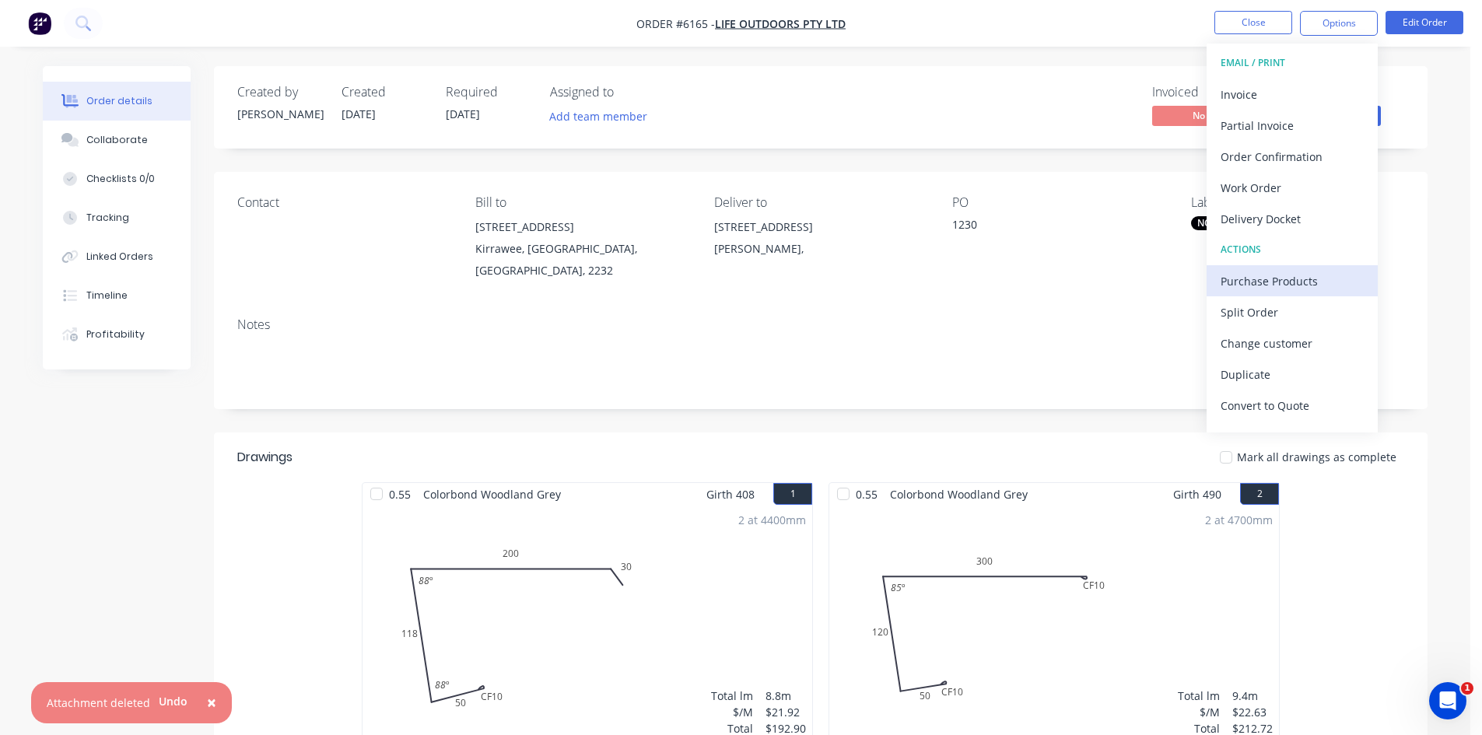
click at [1269, 278] on div "Purchase Products" at bounding box center [1291, 281] width 143 height 23
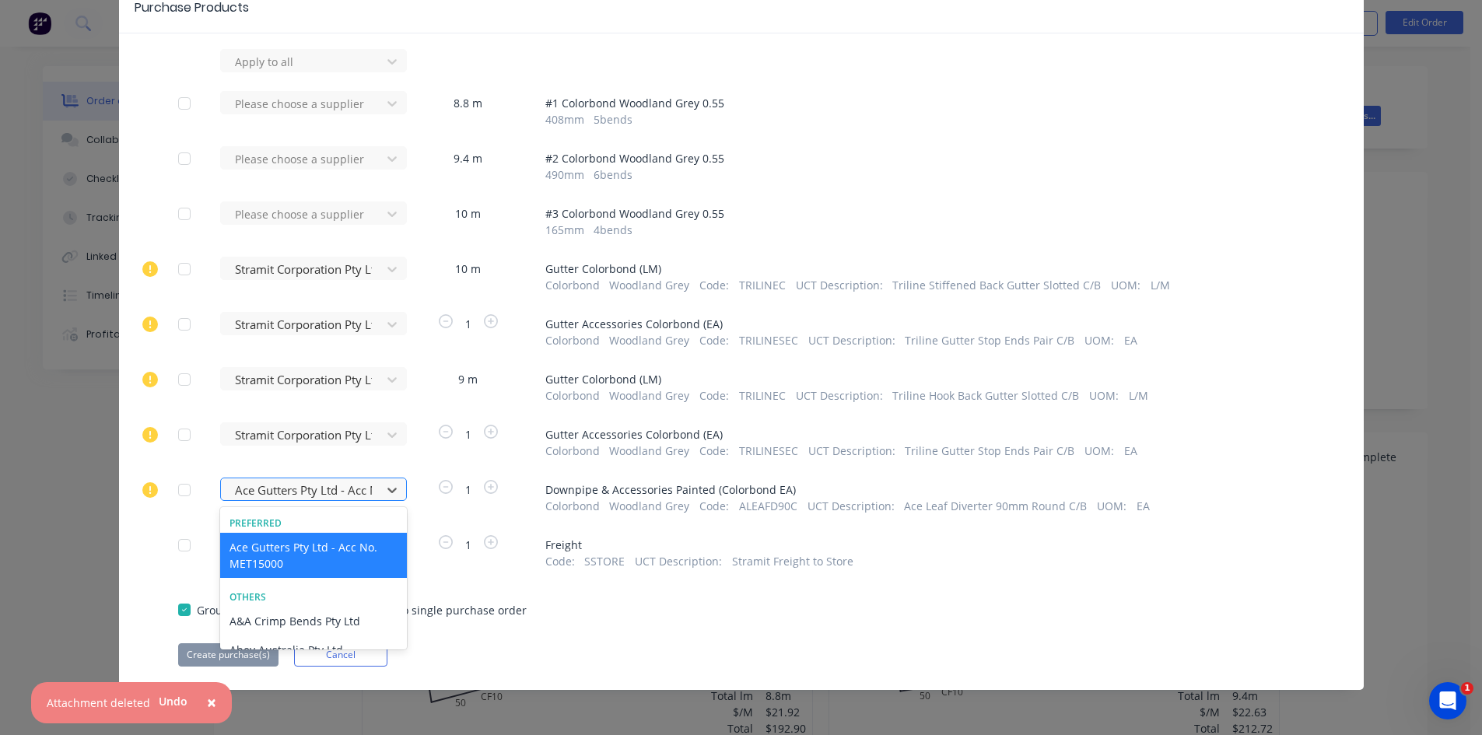
scroll to position [79, 0]
click at [338, 484] on div at bounding box center [303, 490] width 140 height 19
drag, startPoint x: 4, startPoint y: 527, endPoint x: 15, endPoint y: 450, distance: 78.5
click at [4, 527] on div "Purchase Products Apply to all Please choose a supplier 8.8 m # 1 Colorbond Woo…" at bounding box center [741, 367] width 1482 height 735
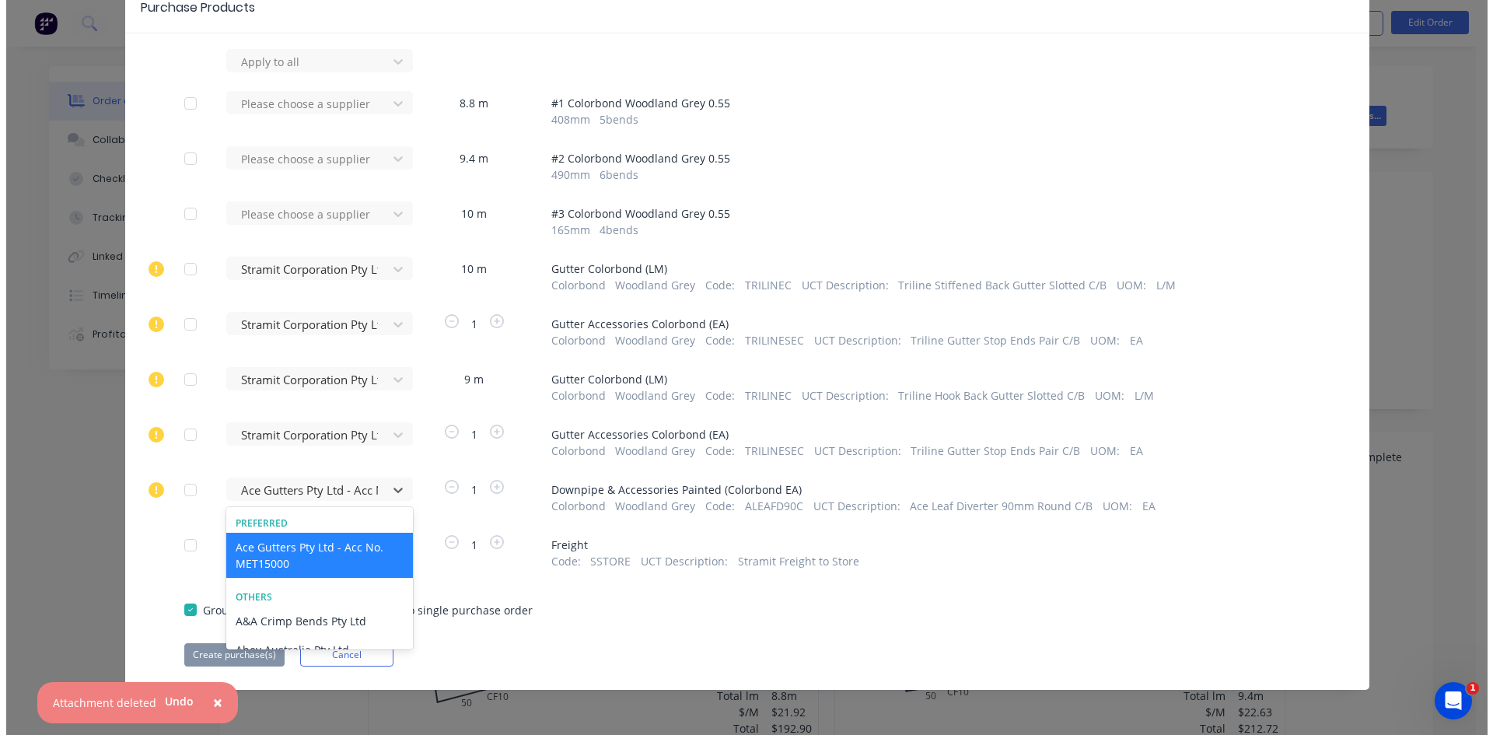
scroll to position [0, 0]
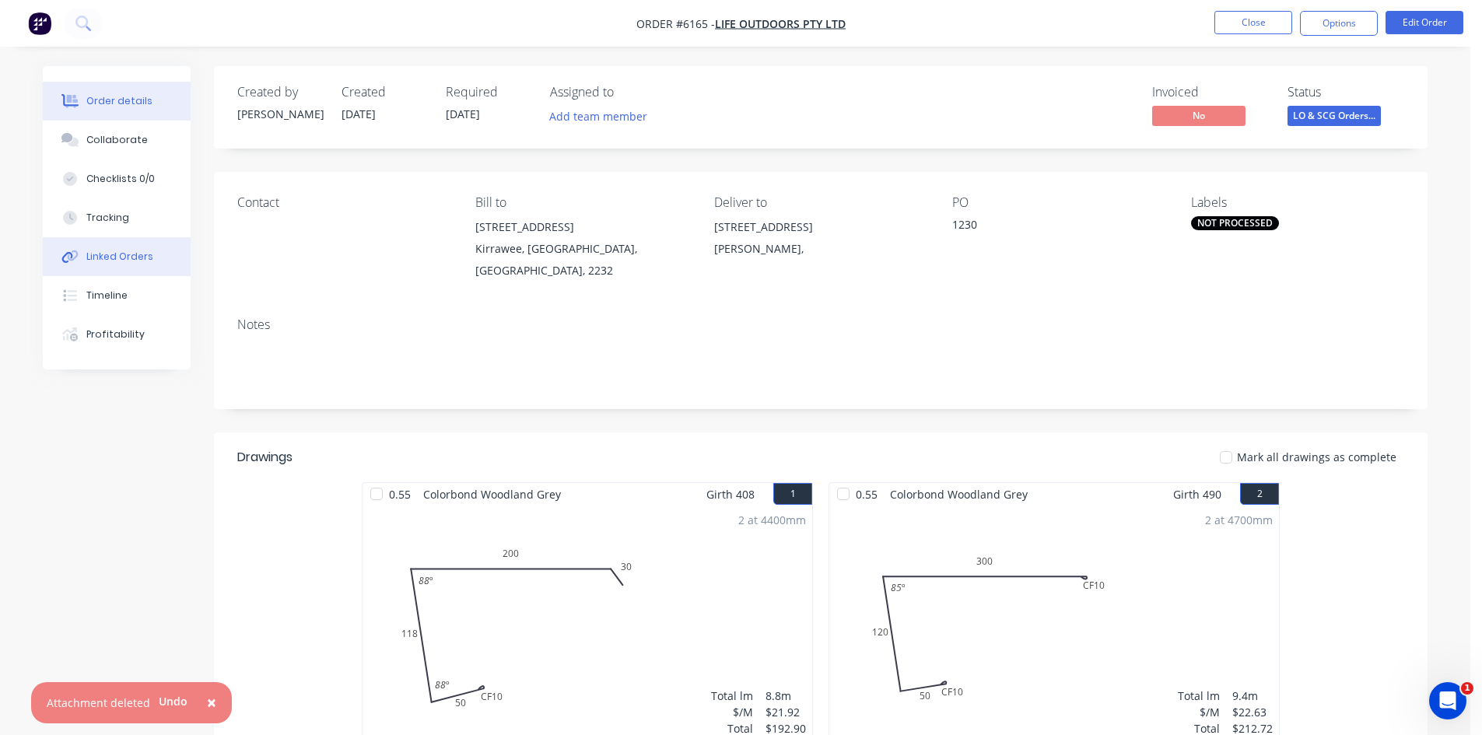
click at [145, 243] on button "Linked Orders" at bounding box center [117, 256] width 148 height 39
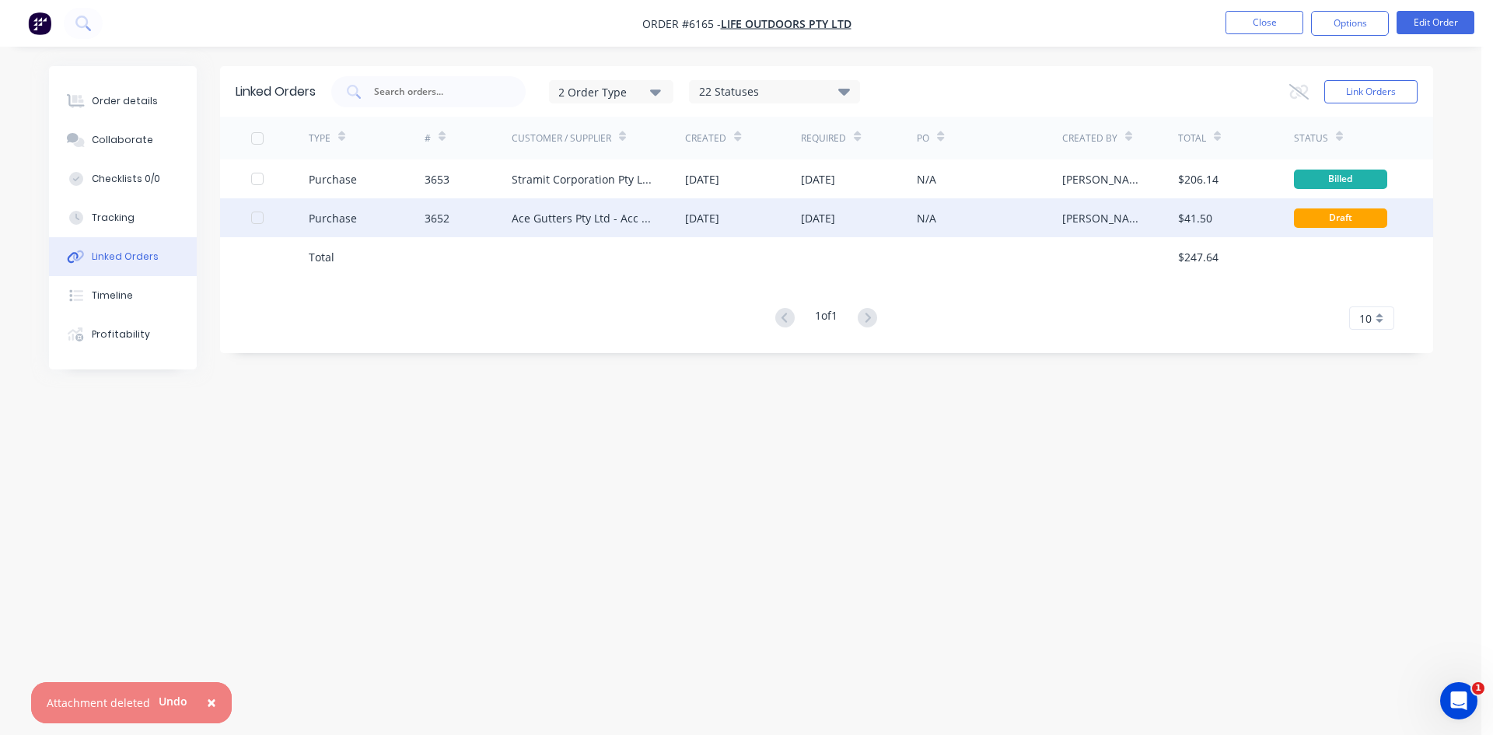
click at [577, 222] on div "Ace Gutters Pty Ltd - Acc No. MET15000" at bounding box center [583, 218] width 143 height 16
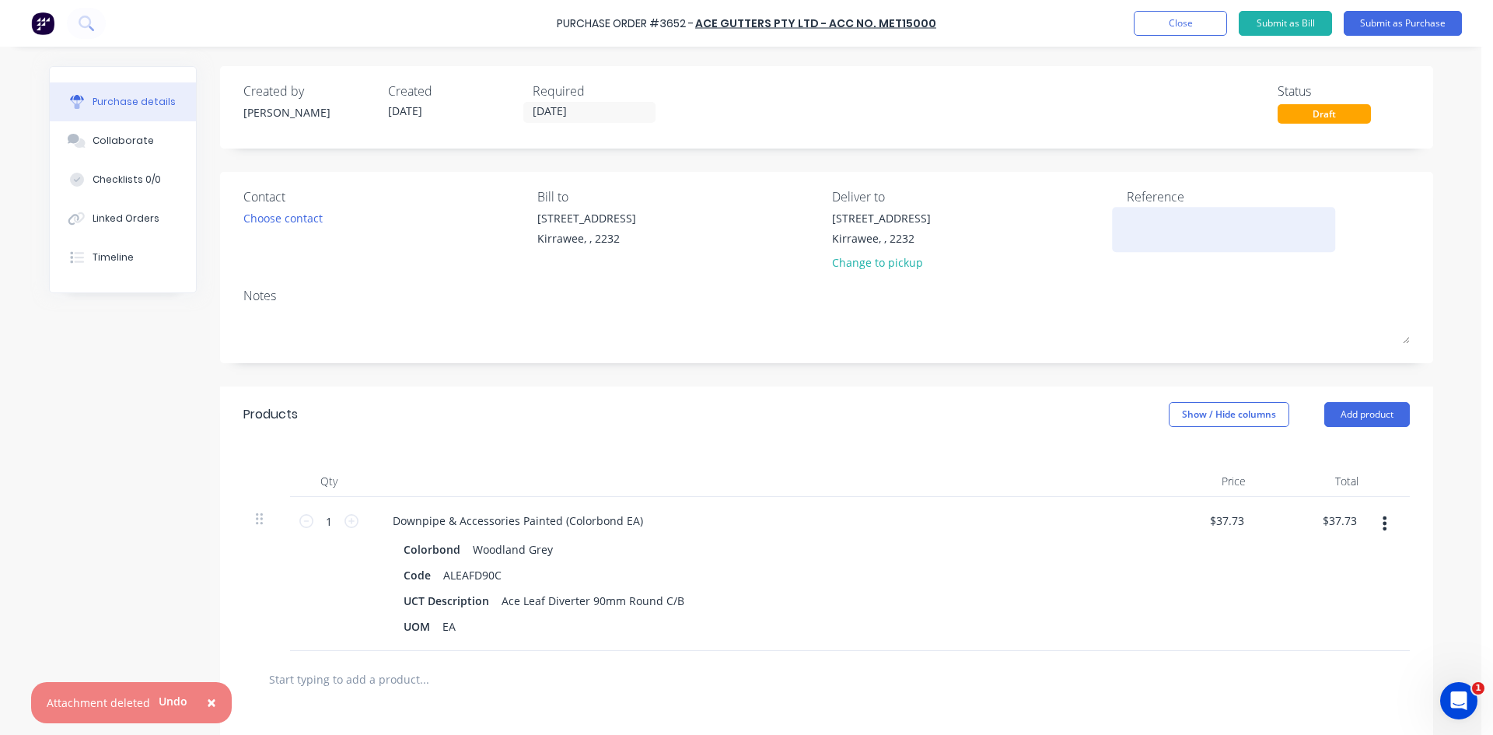
click at [1154, 219] on textarea at bounding box center [1224, 227] width 194 height 35
drag, startPoint x: 846, startPoint y: 347, endPoint x: 793, endPoint y: 303, distance: 69.6
click at [845, 346] on div at bounding box center [826, 328] width 1167 height 39
click at [564, 111] on input "[DATE]" at bounding box center [589, 112] width 131 height 19
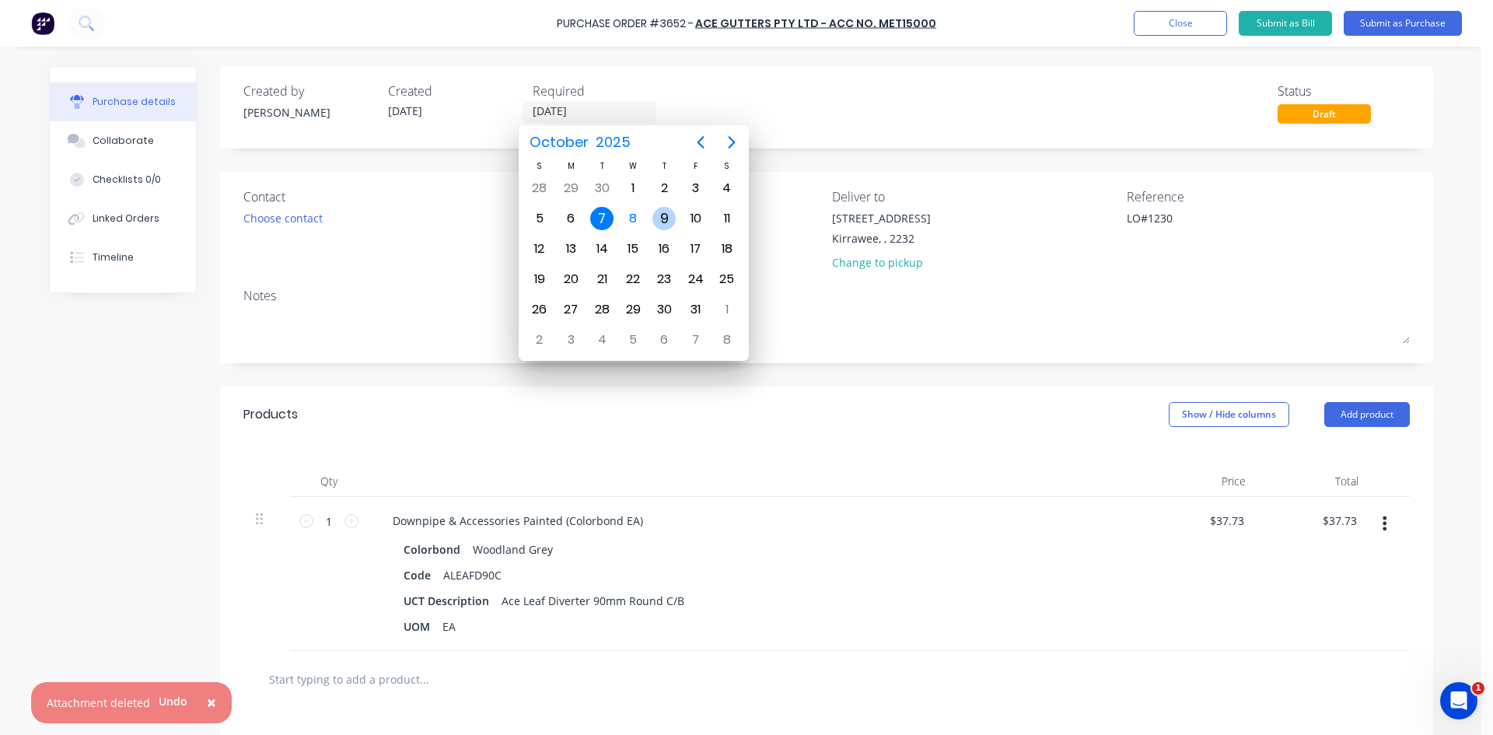
click at [670, 212] on div "9" at bounding box center [664, 218] width 23 height 23
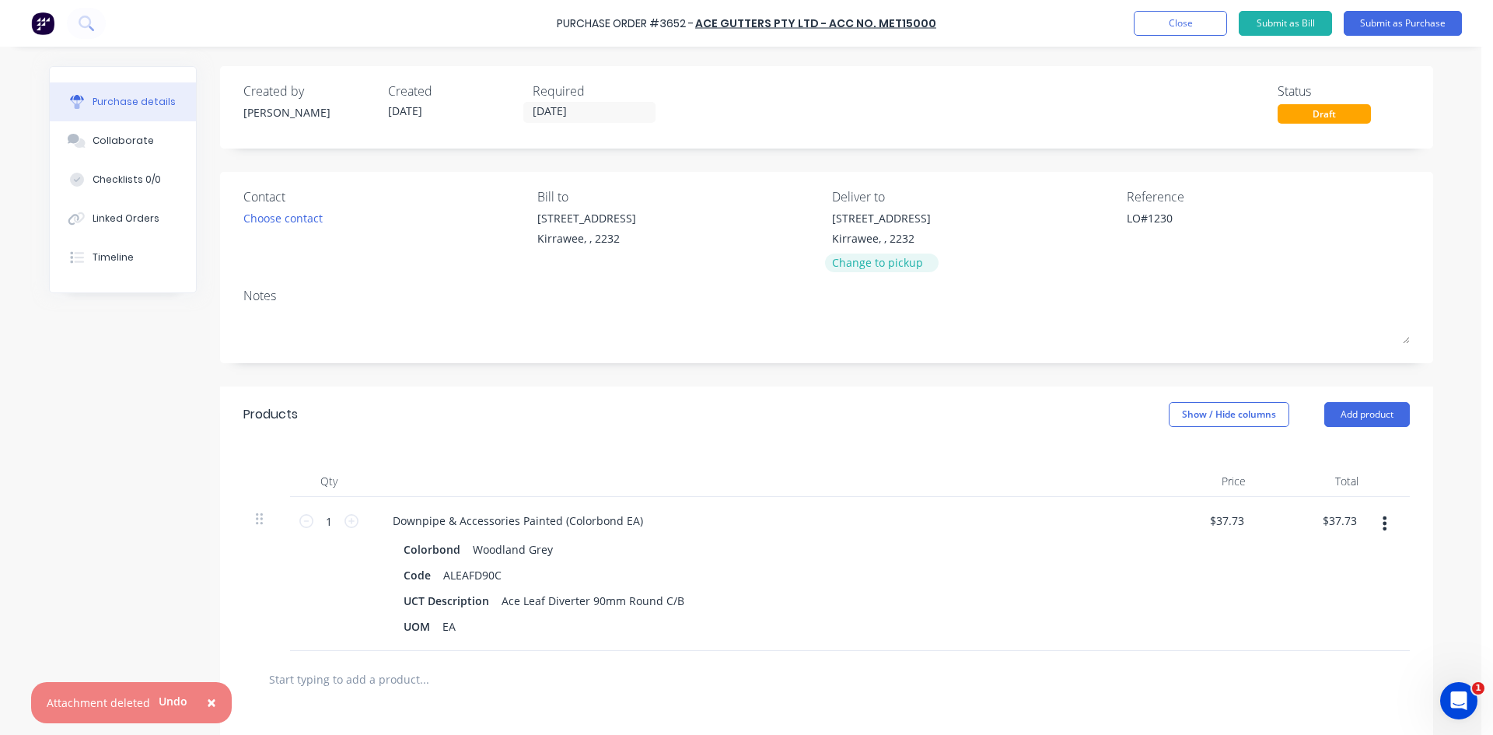
click at [856, 261] on div "Change to pickup" at bounding box center [881, 262] width 99 height 16
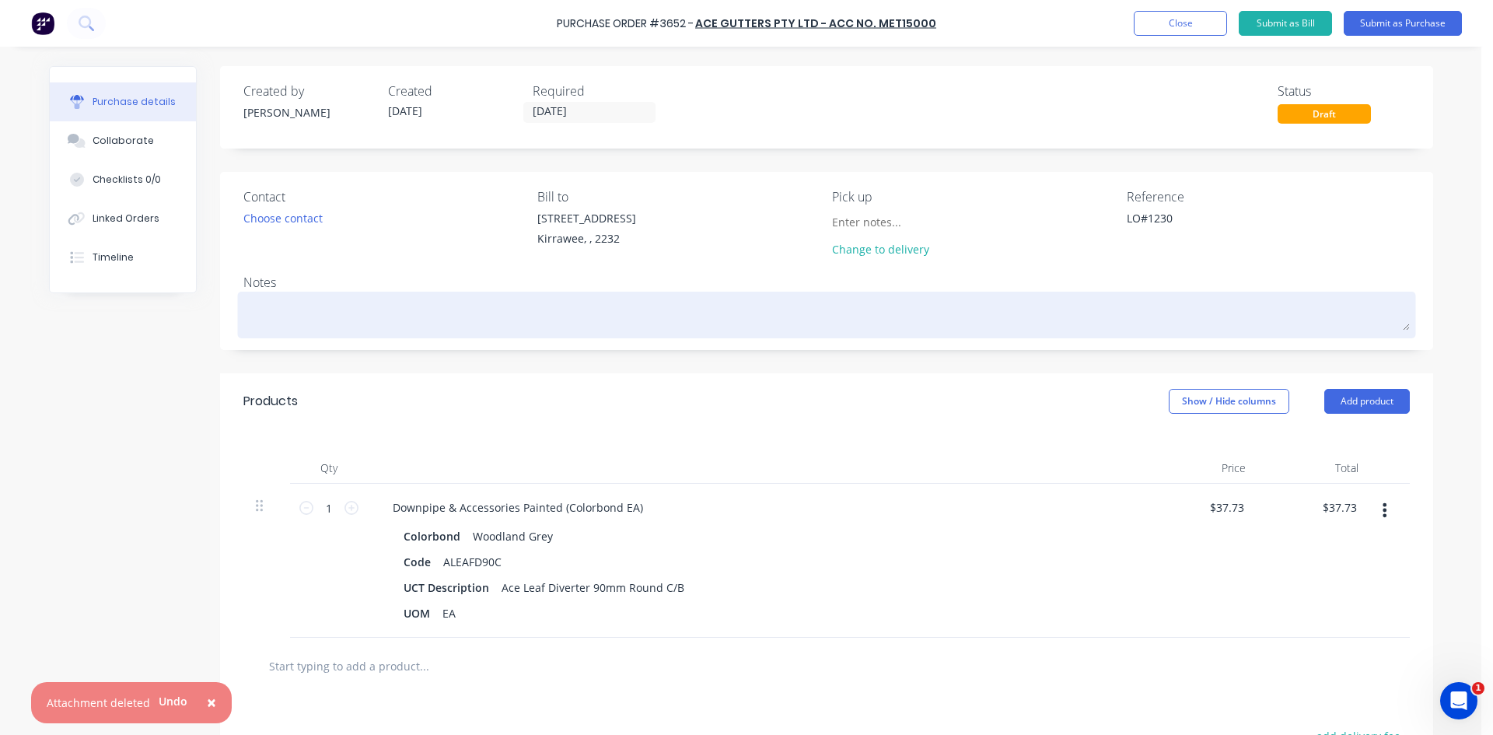
click at [316, 309] on textarea at bounding box center [826, 313] width 1167 height 35
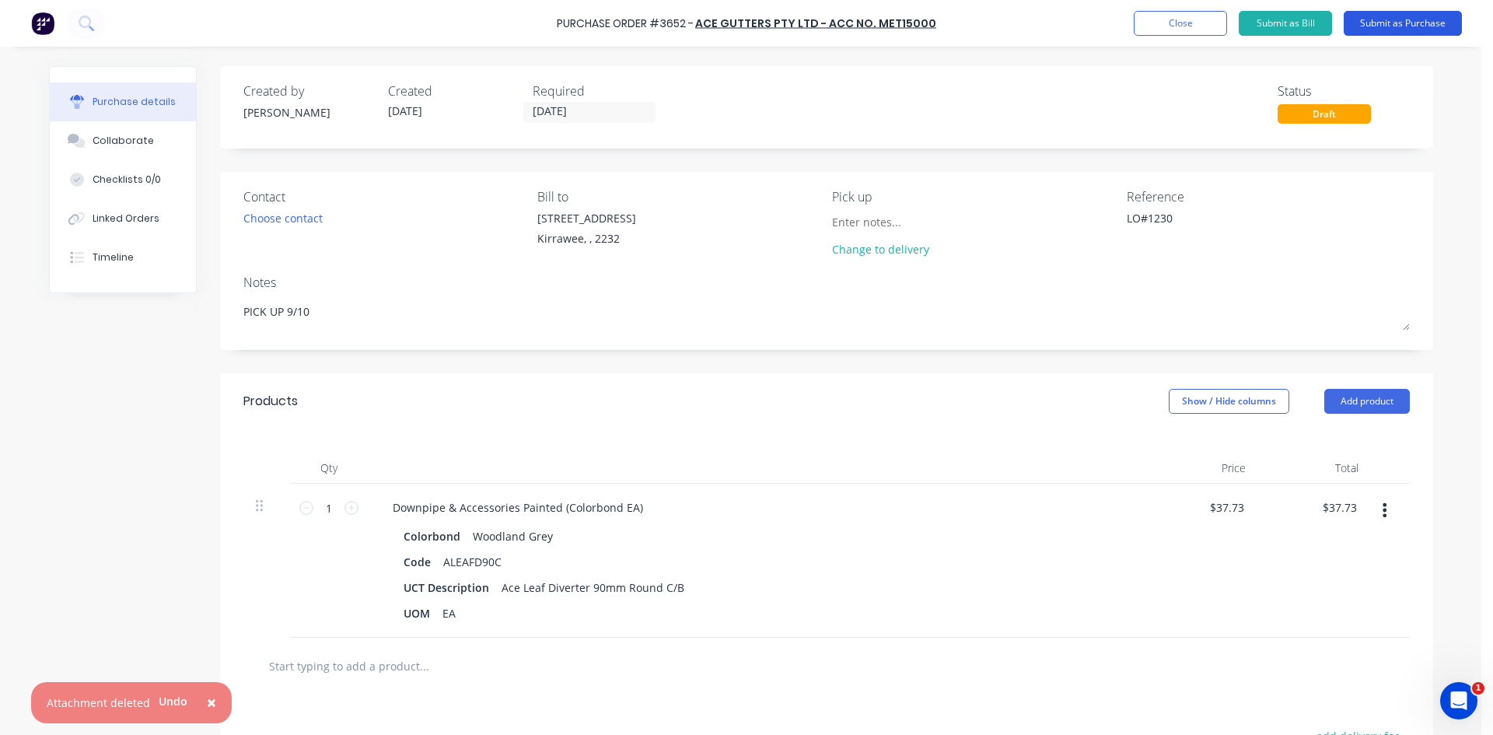
click at [1388, 25] on button "Submit as Purchase" at bounding box center [1403, 23] width 118 height 25
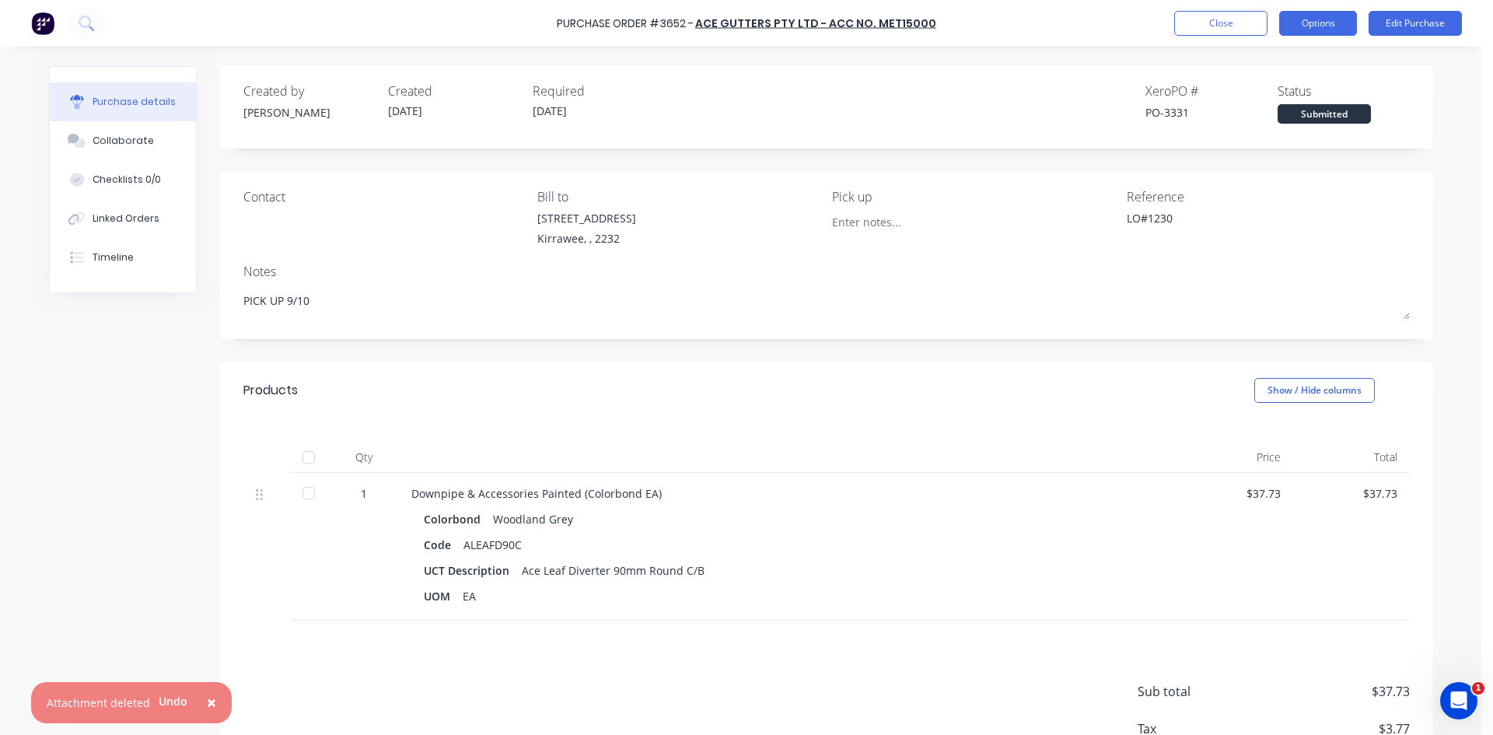
click at [1335, 21] on button "Options" at bounding box center [1318, 23] width 78 height 25
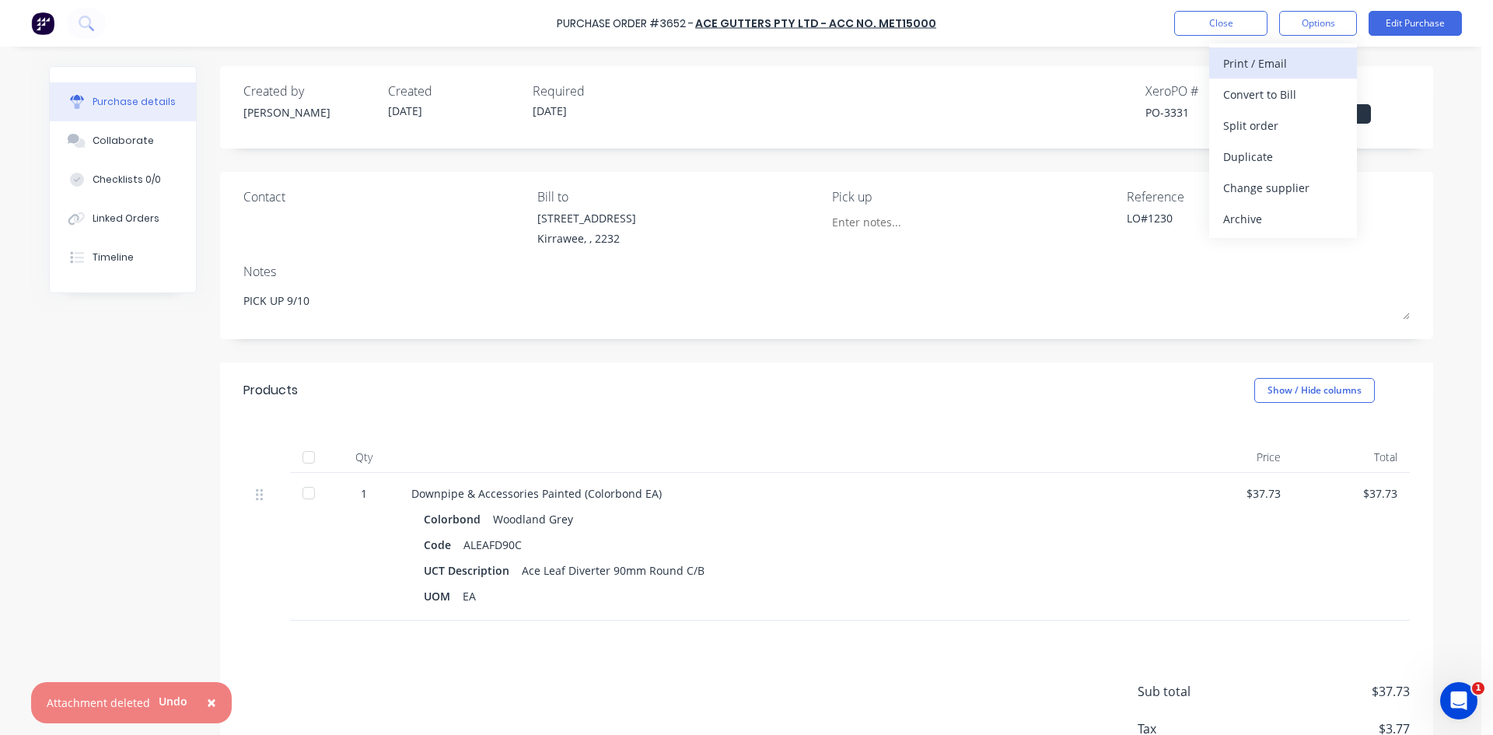
click at [1294, 54] on div "Print / Email" at bounding box center [1283, 63] width 120 height 23
click at [1225, 126] on div "Without pricing" at bounding box center [1283, 125] width 120 height 23
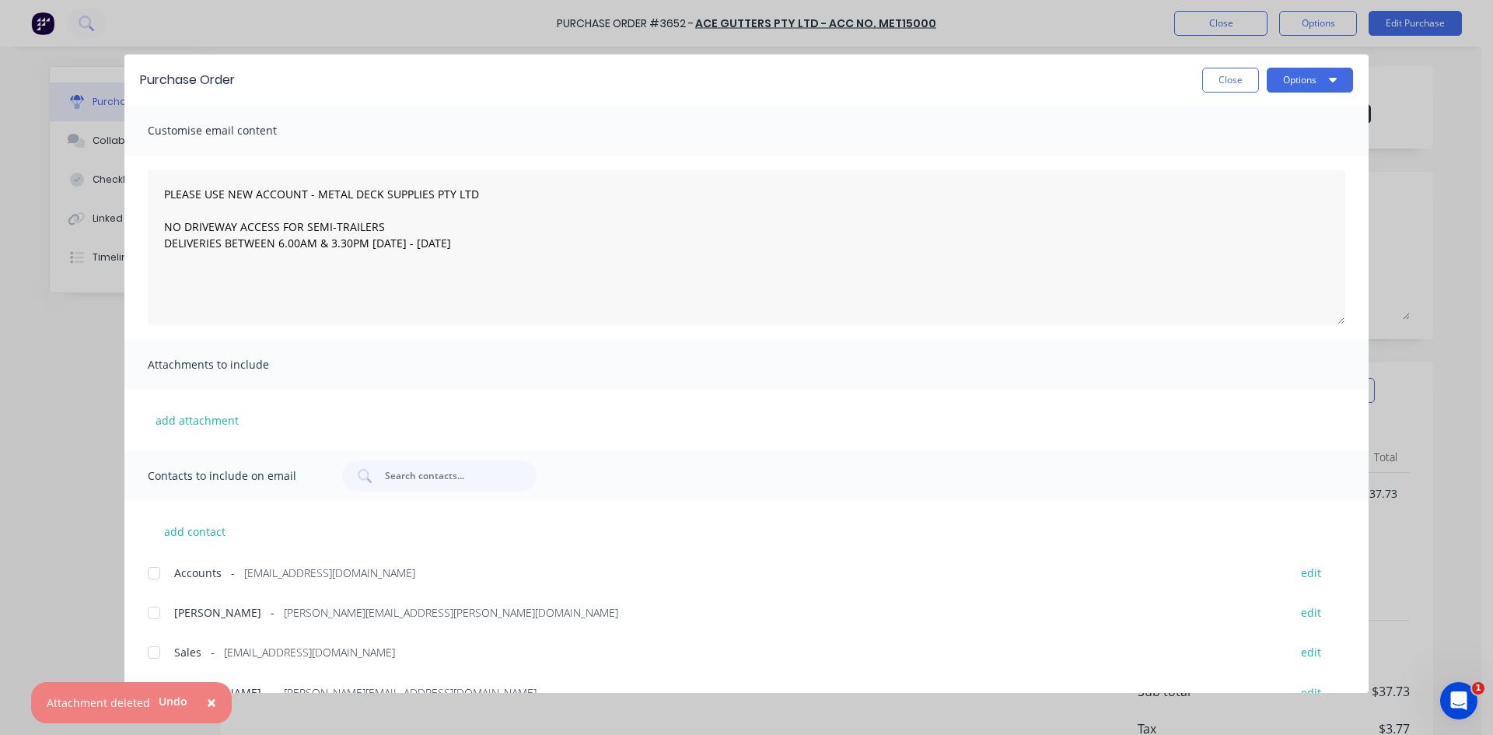
click at [161, 651] on div at bounding box center [153, 652] width 31 height 31
click at [1303, 81] on button "Options" at bounding box center [1310, 80] width 86 height 25
click at [1300, 176] on div "Email" at bounding box center [1280, 181] width 120 height 23
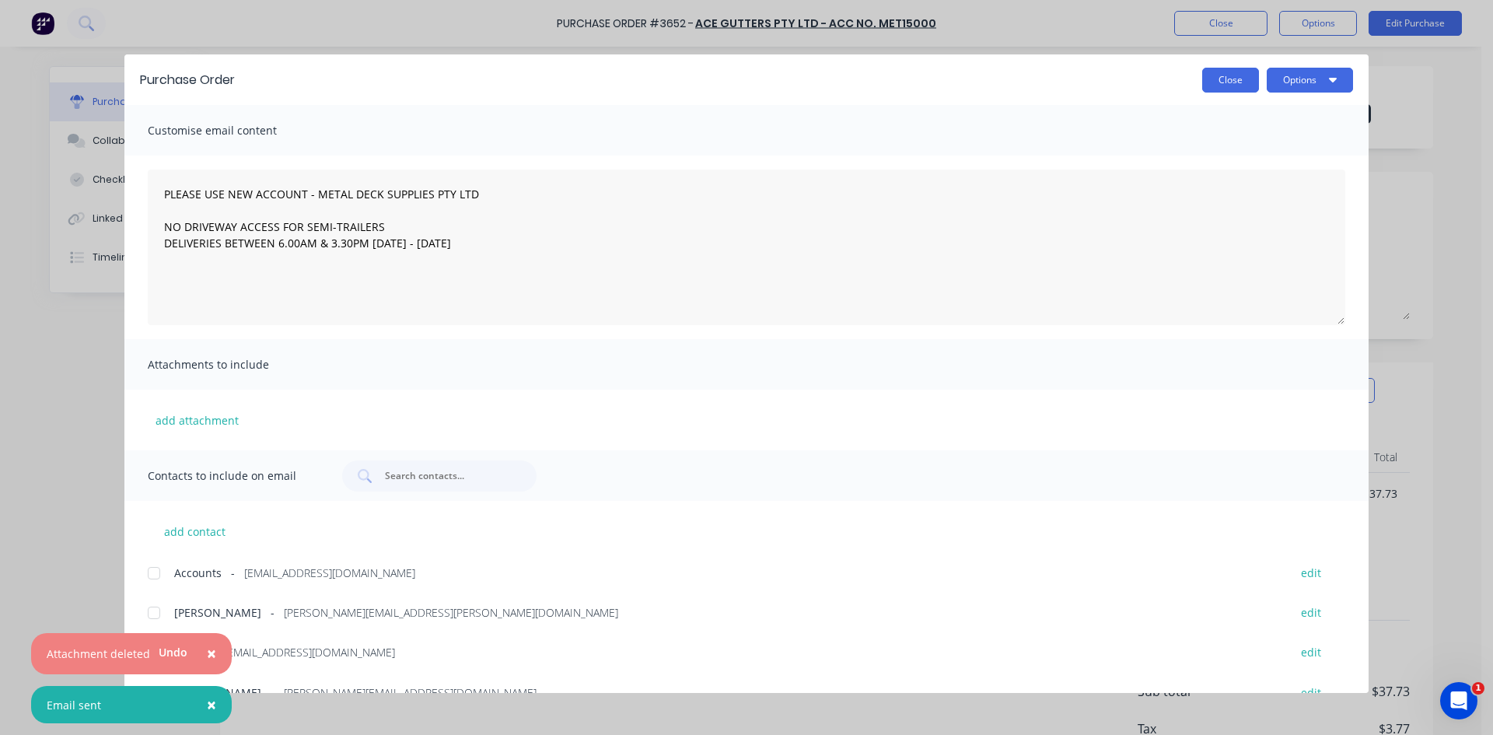
click at [1206, 81] on button "Close" at bounding box center [1230, 80] width 57 height 25
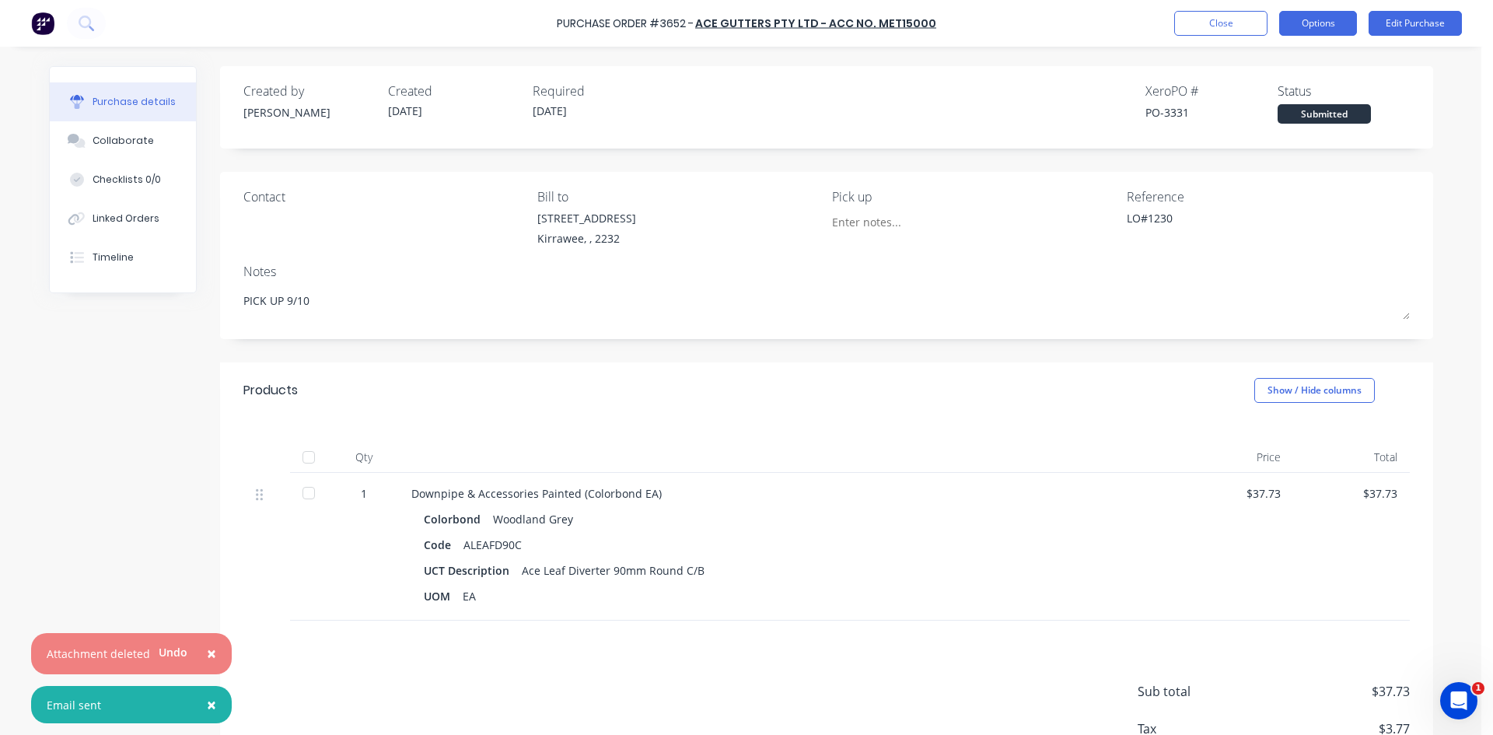
click at [1334, 20] on button "Options" at bounding box center [1318, 23] width 78 height 25
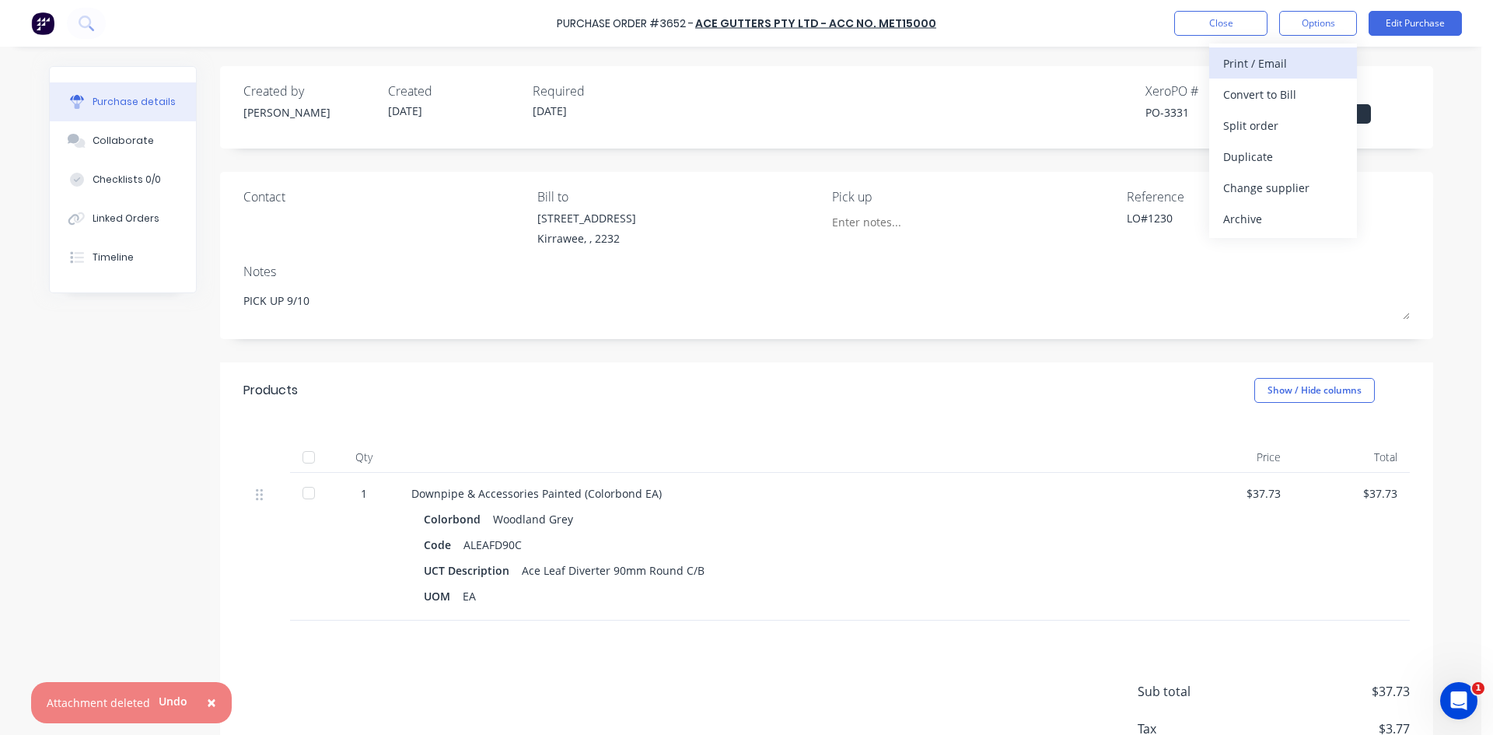
click at [1271, 69] on div "Print / Email" at bounding box center [1283, 63] width 120 height 23
click at [1268, 117] on div "Without pricing" at bounding box center [1283, 125] width 120 height 23
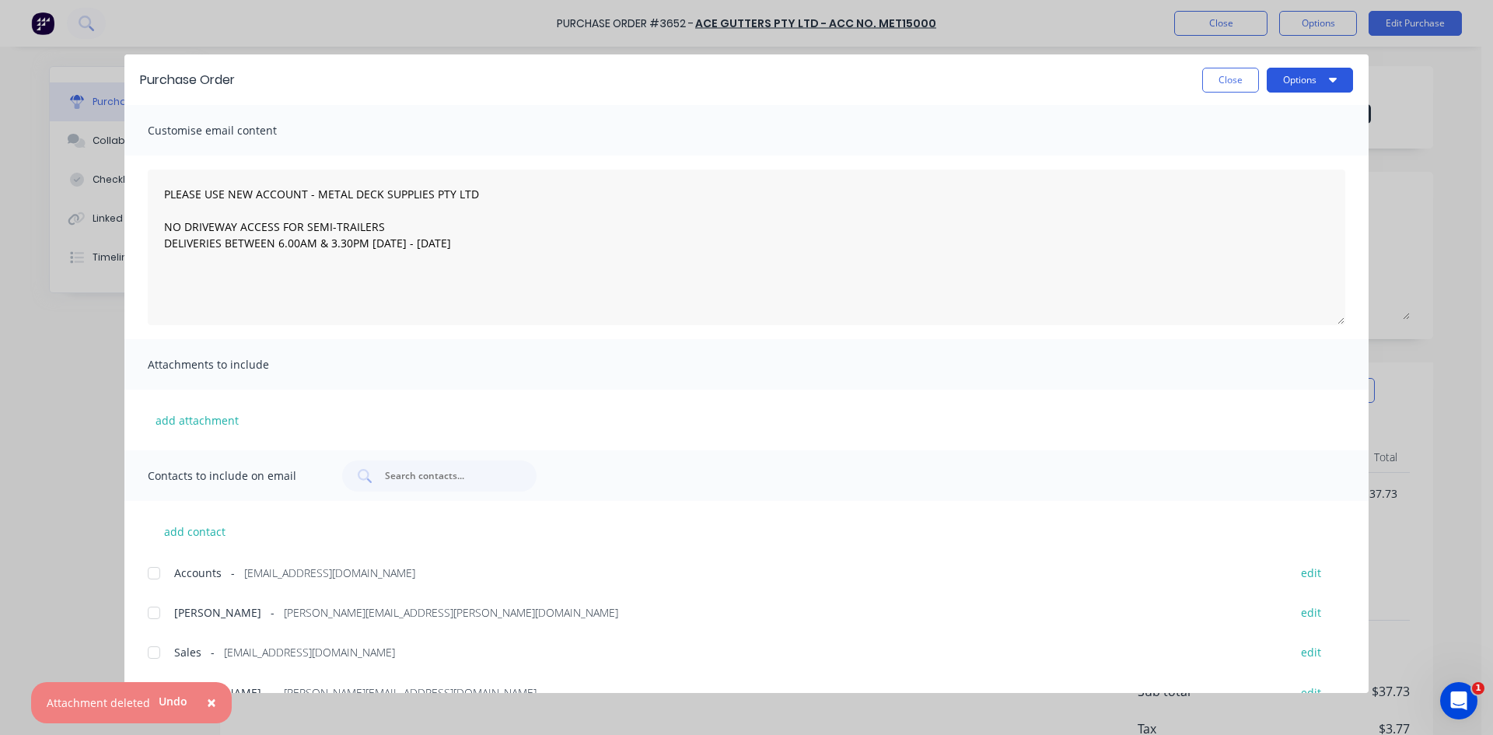
click at [1300, 73] on button "Options" at bounding box center [1310, 80] width 86 height 25
click at [1303, 138] on button "Print" at bounding box center [1280, 150] width 148 height 31
click at [1224, 84] on button "Close" at bounding box center [1230, 80] width 57 height 25
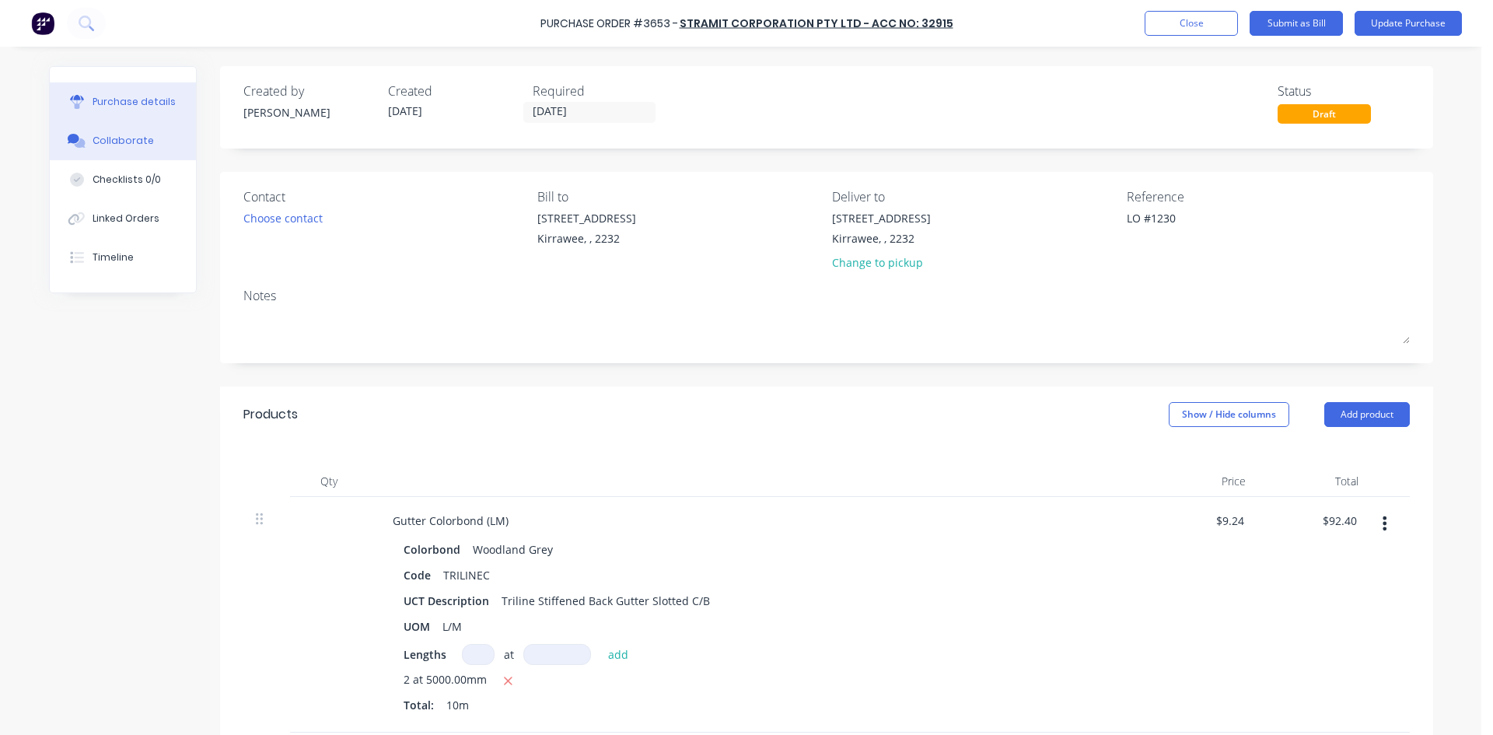
click at [124, 145] on div "Collaborate" at bounding box center [123, 141] width 61 height 14
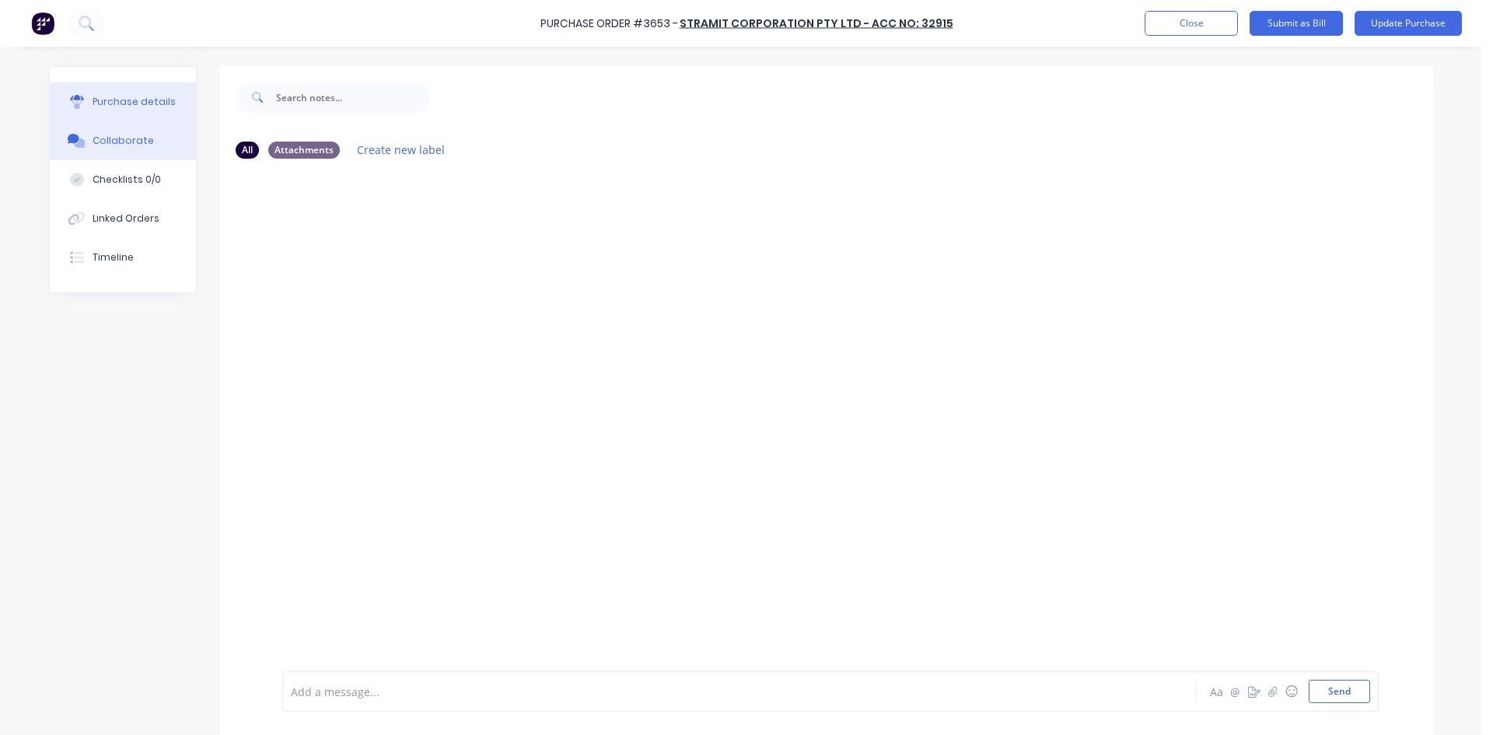
click at [131, 96] on div "Purchase details" at bounding box center [134, 102] width 83 height 14
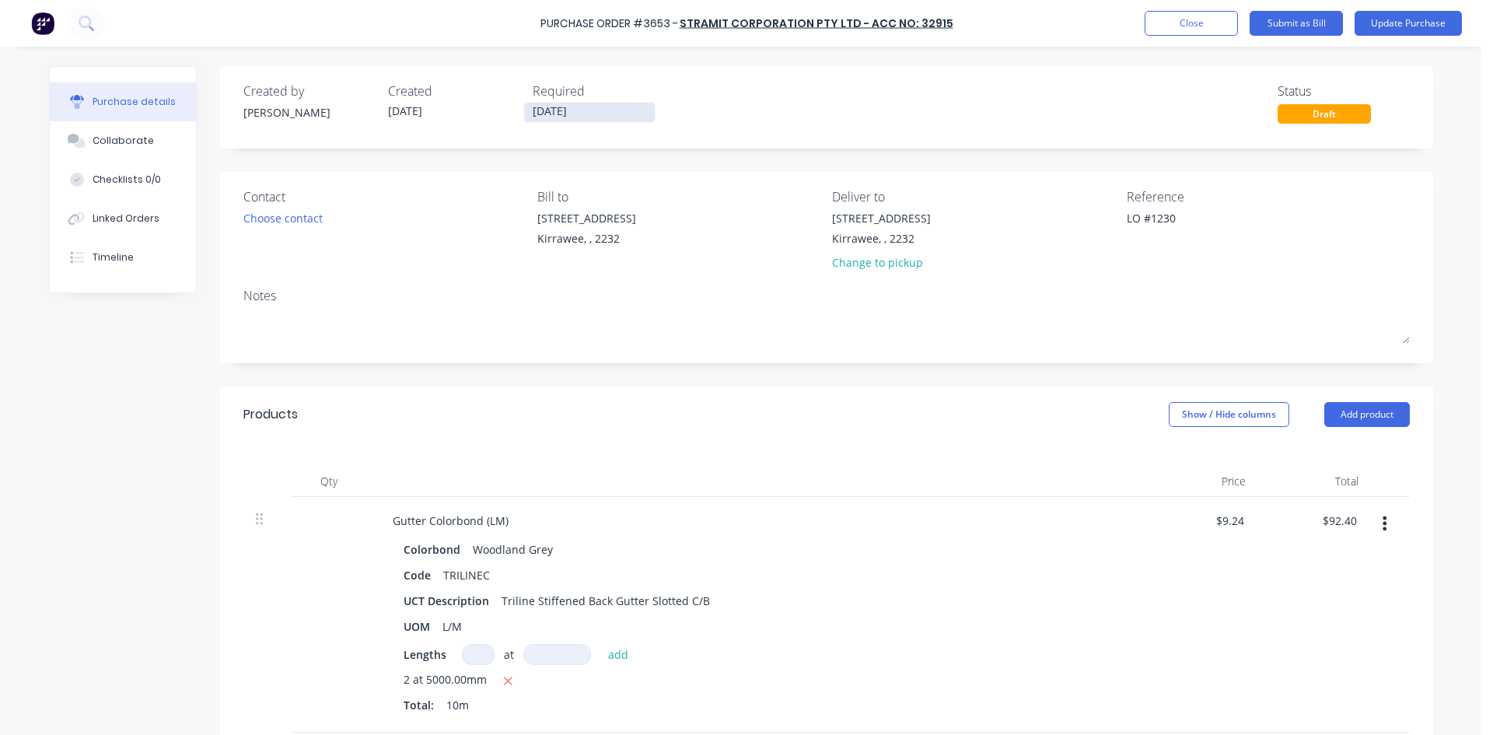
click at [582, 113] on input "[DATE]" at bounding box center [589, 112] width 131 height 19
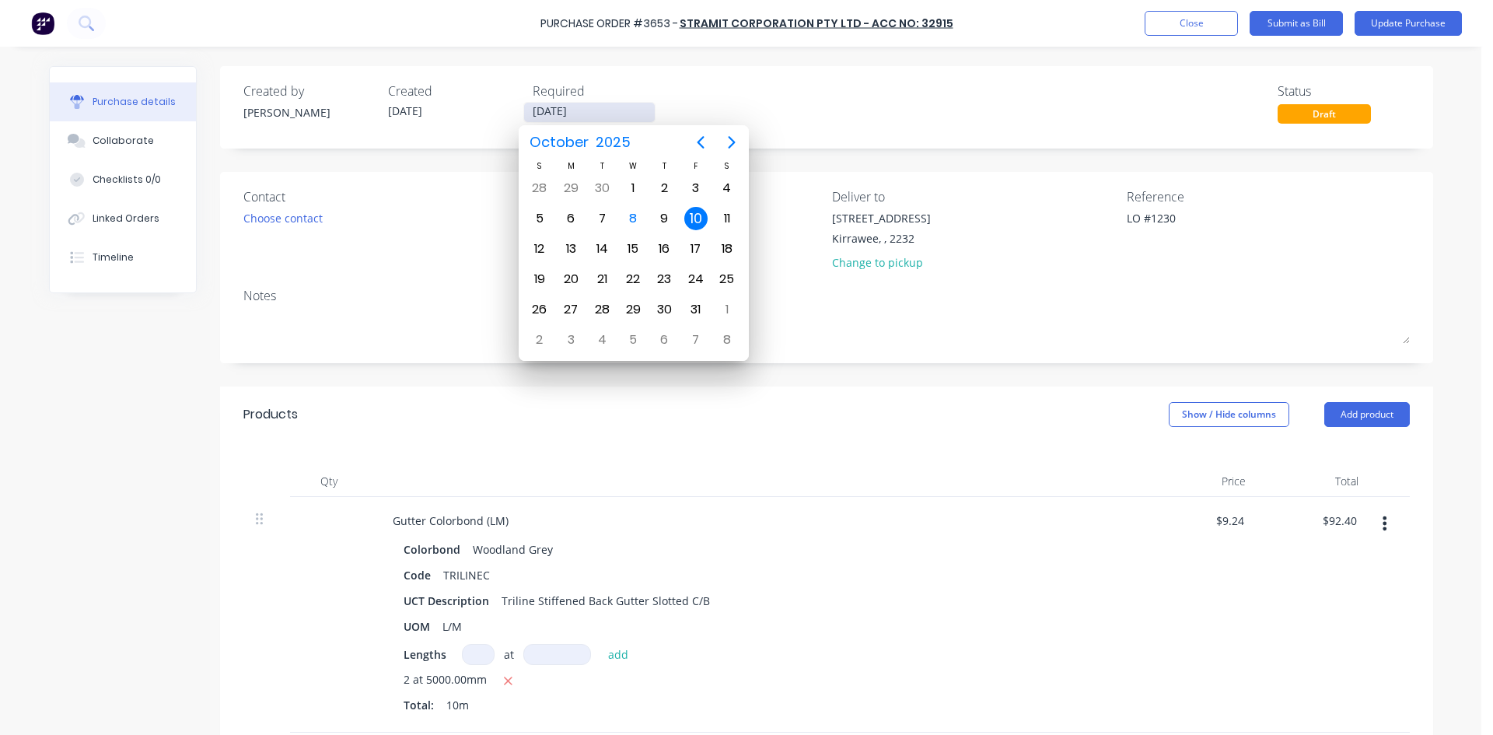
click at [582, 113] on input "[DATE]" at bounding box center [589, 112] width 131 height 19
click at [768, 89] on div "Created by Kristy Created 08/10/25 Required 10/10/25 Status Draft" at bounding box center [826, 103] width 1167 height 42
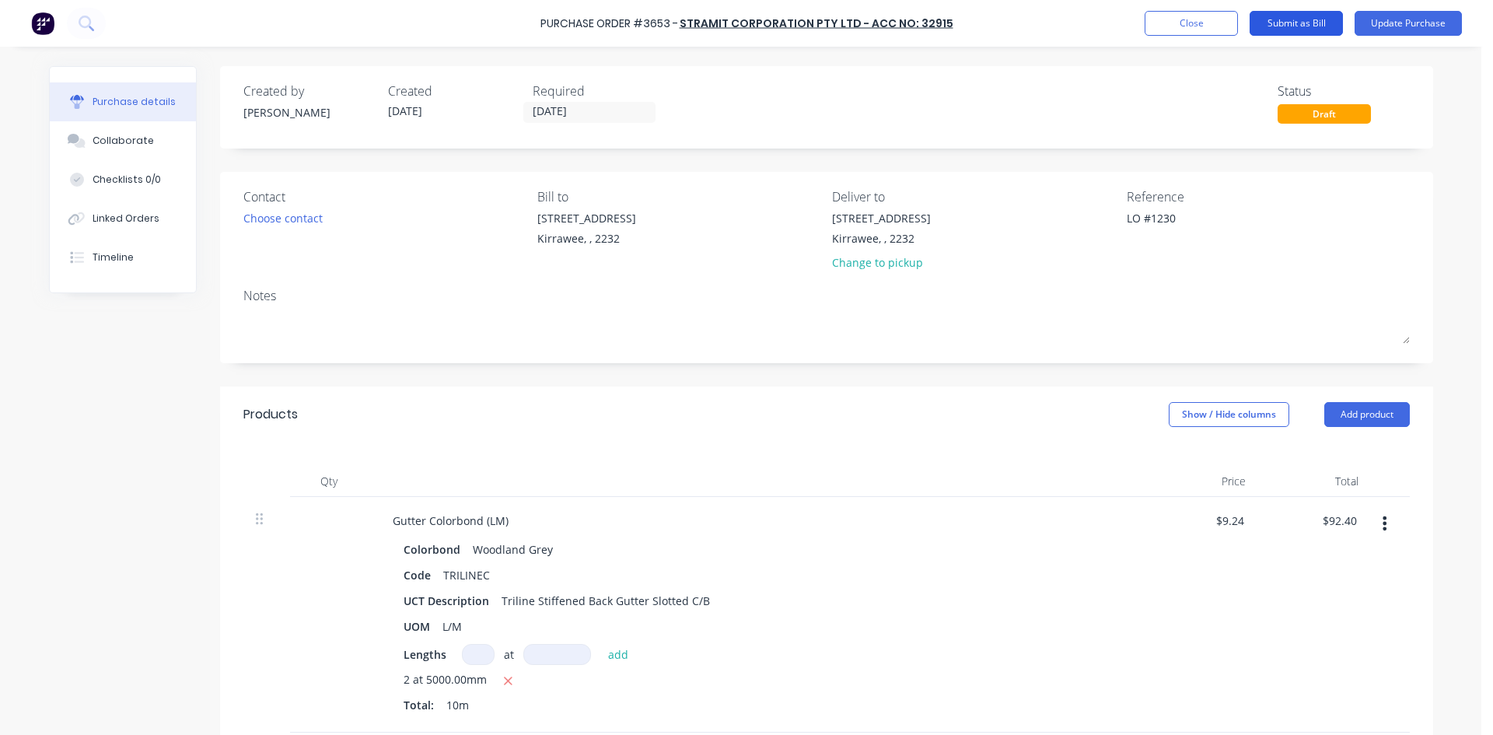
click at [1311, 23] on button "Submit as Bill" at bounding box center [1296, 23] width 93 height 25
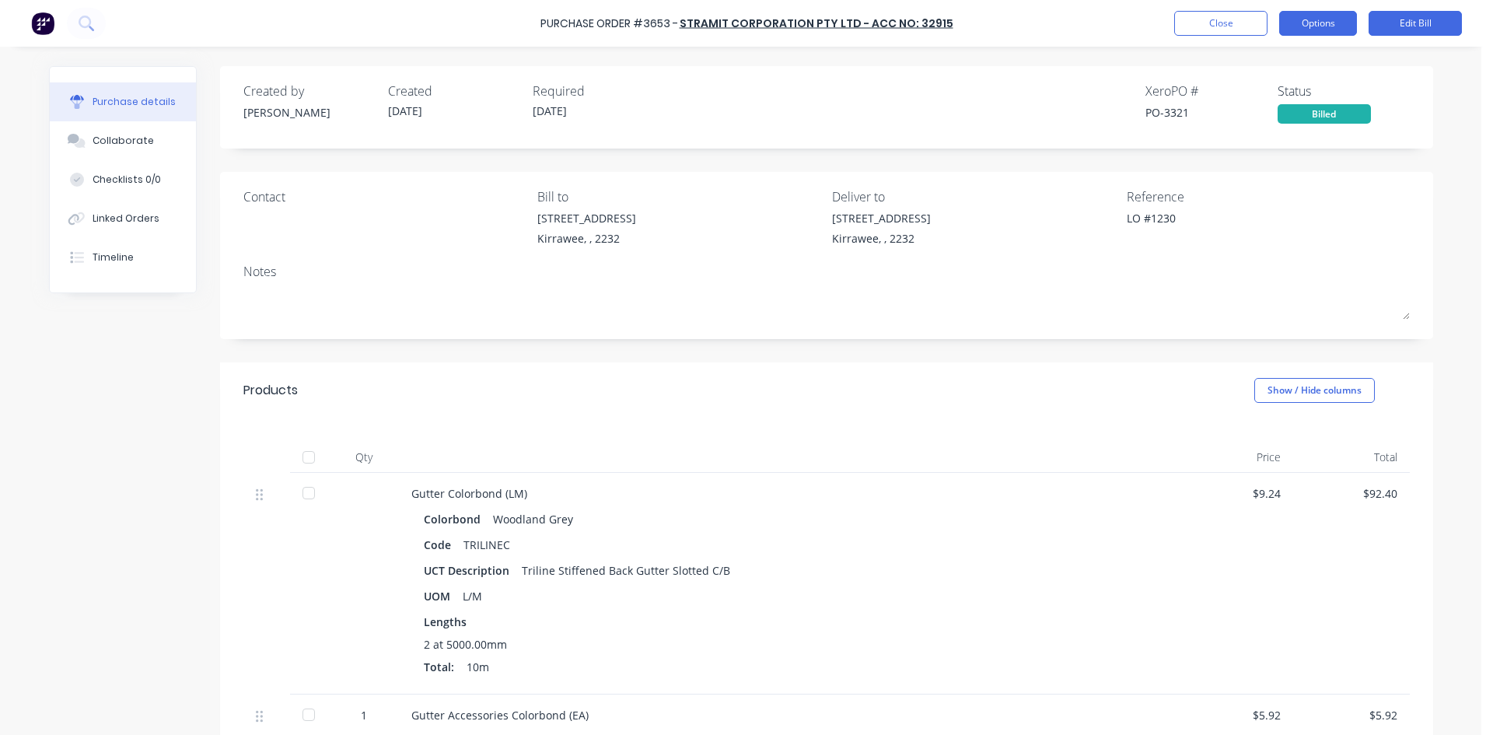
click at [1297, 22] on button "Options" at bounding box center [1318, 23] width 78 height 25
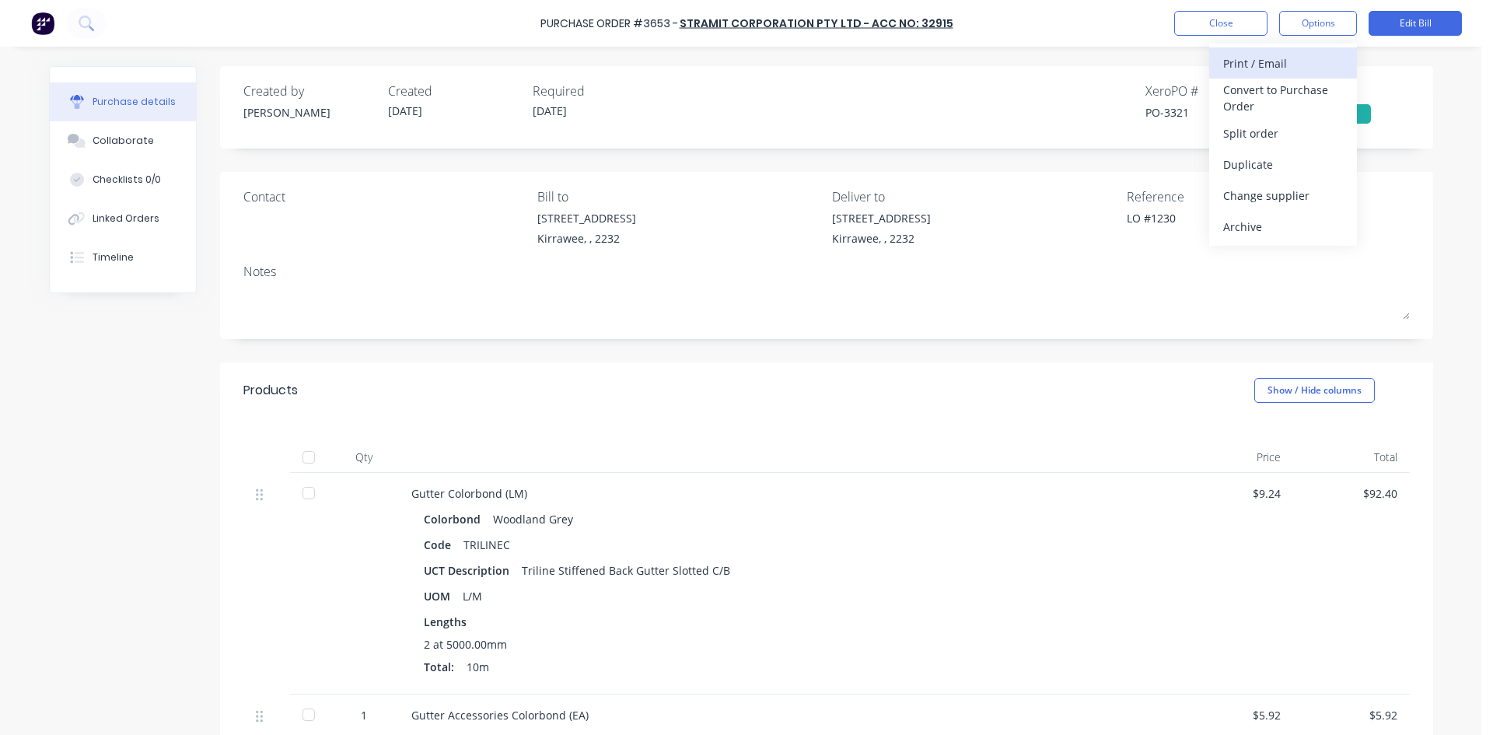
click at [1265, 61] on div "Print / Email" at bounding box center [1283, 63] width 120 height 23
click at [1245, 128] on div "Without pricing" at bounding box center [1283, 125] width 120 height 23
type textarea "x"
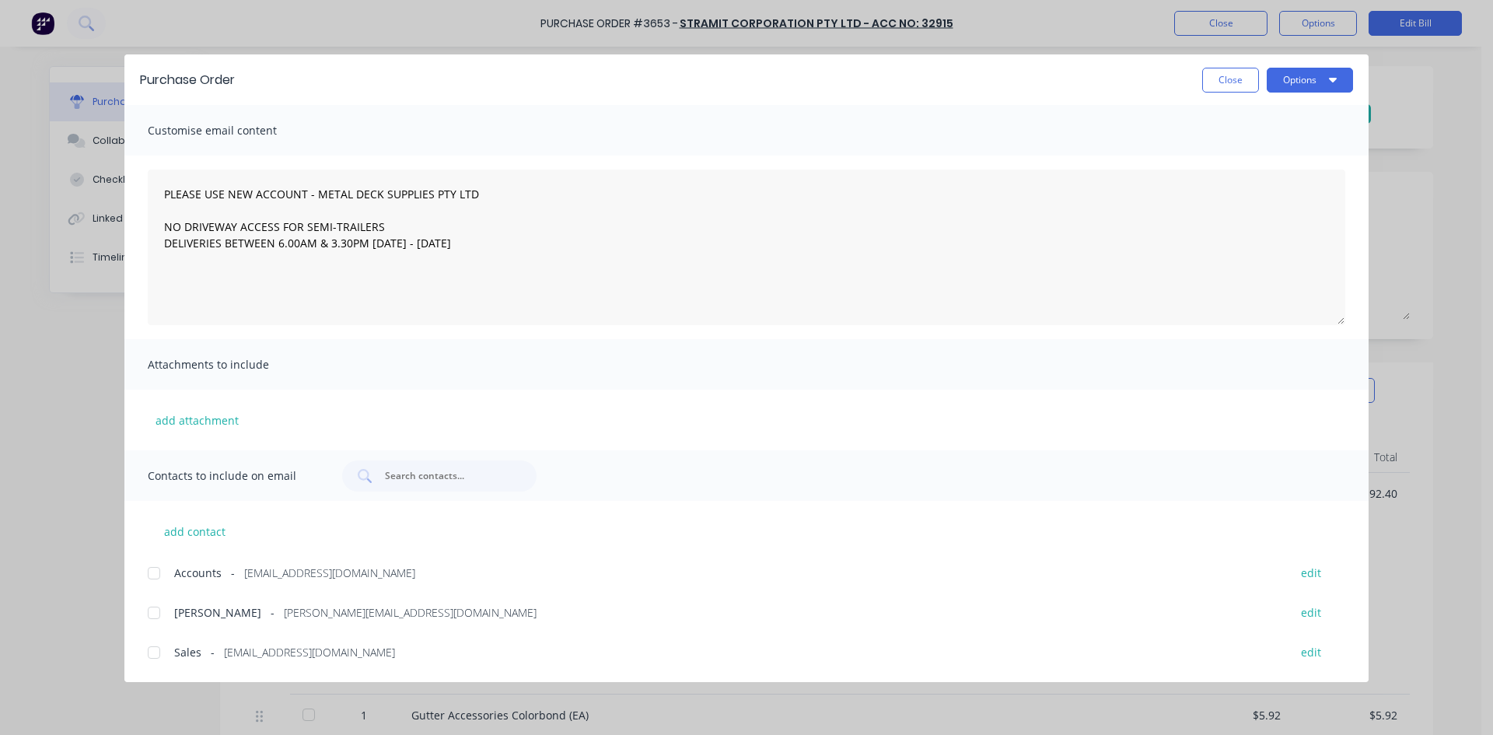
click at [163, 656] on div at bounding box center [153, 652] width 31 height 31
type textarea "PLEASE USE NEW ACCOUNT - METAL DECK SUPPLIES PTY LTD NO DRIVEWAY ACCESS FOR SEM…"
click at [1279, 84] on button "Options" at bounding box center [1310, 80] width 86 height 25
click at [1257, 177] on div "Email" at bounding box center [1280, 181] width 120 height 23
type textarea "x"
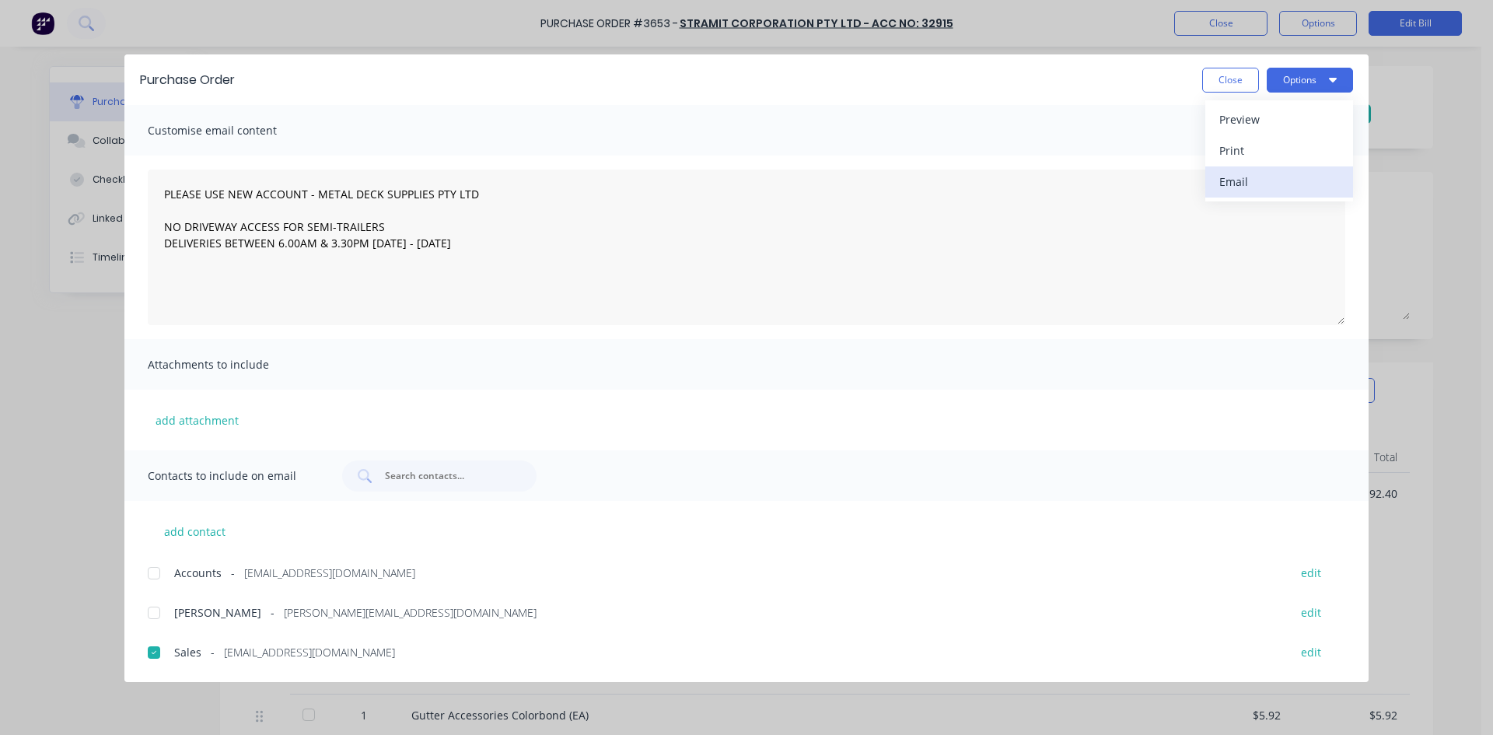
type textarea "PLEASE USE NEW ACCOUNT - METAL DECK SUPPLIES PTY LTD NO DRIVEWAY ACCESS FOR SEM…"
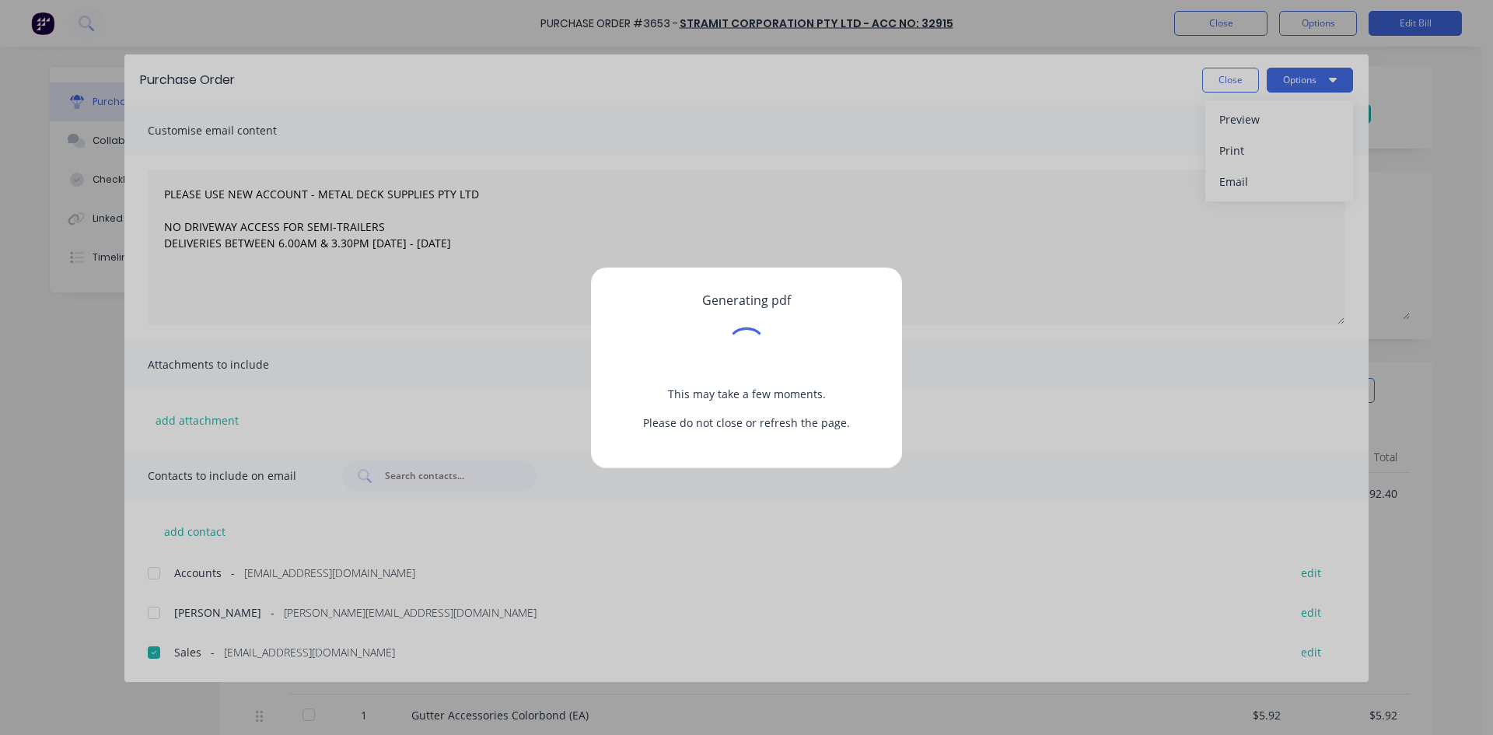
type textarea "x"
type textarea "PLEASE USE NEW ACCOUNT - METAL DECK SUPPLIES PTY LTD NO DRIVEWAY ACCESS FOR SEM…"
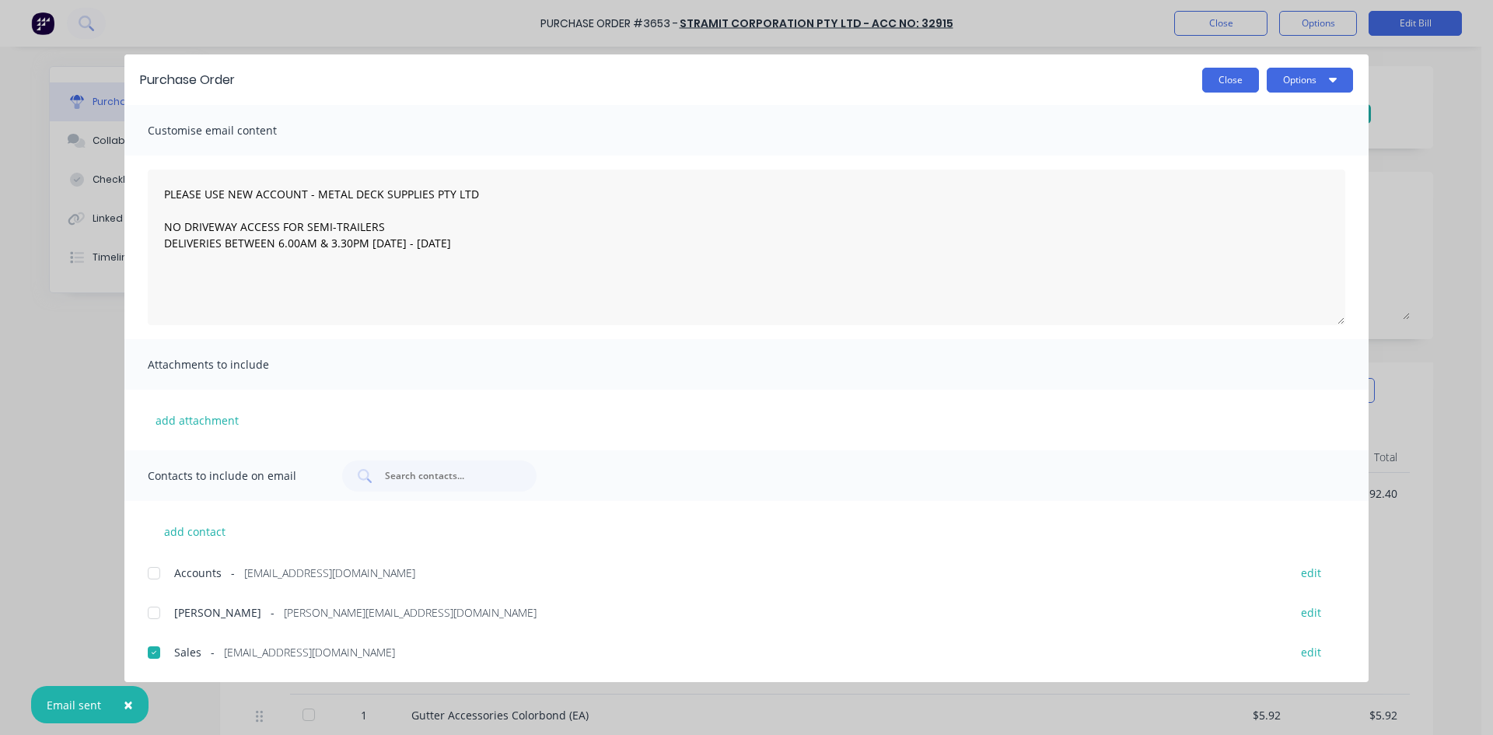
click at [1205, 89] on button "Close" at bounding box center [1230, 80] width 57 height 25
type textarea "x"
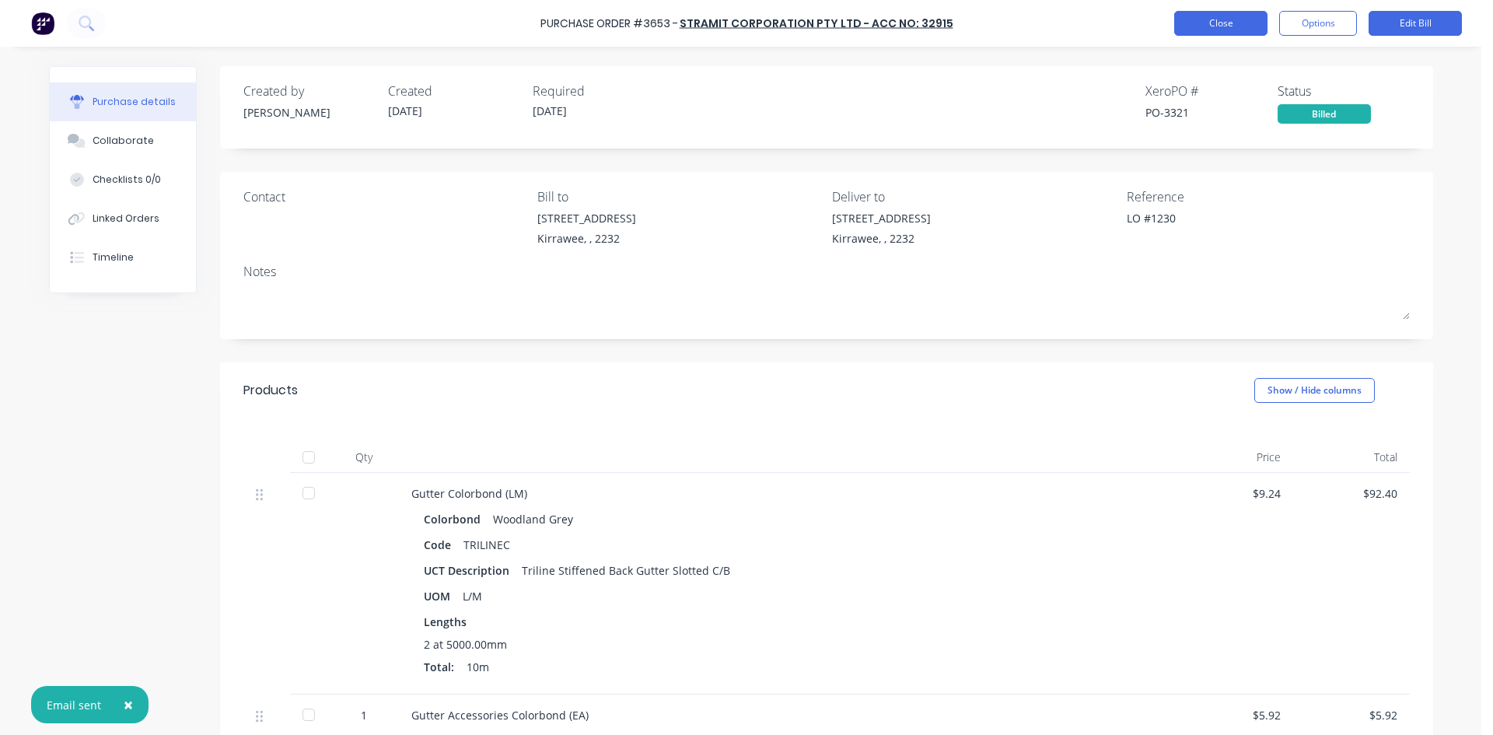
click at [1207, 29] on button "Close" at bounding box center [1220, 23] width 93 height 25
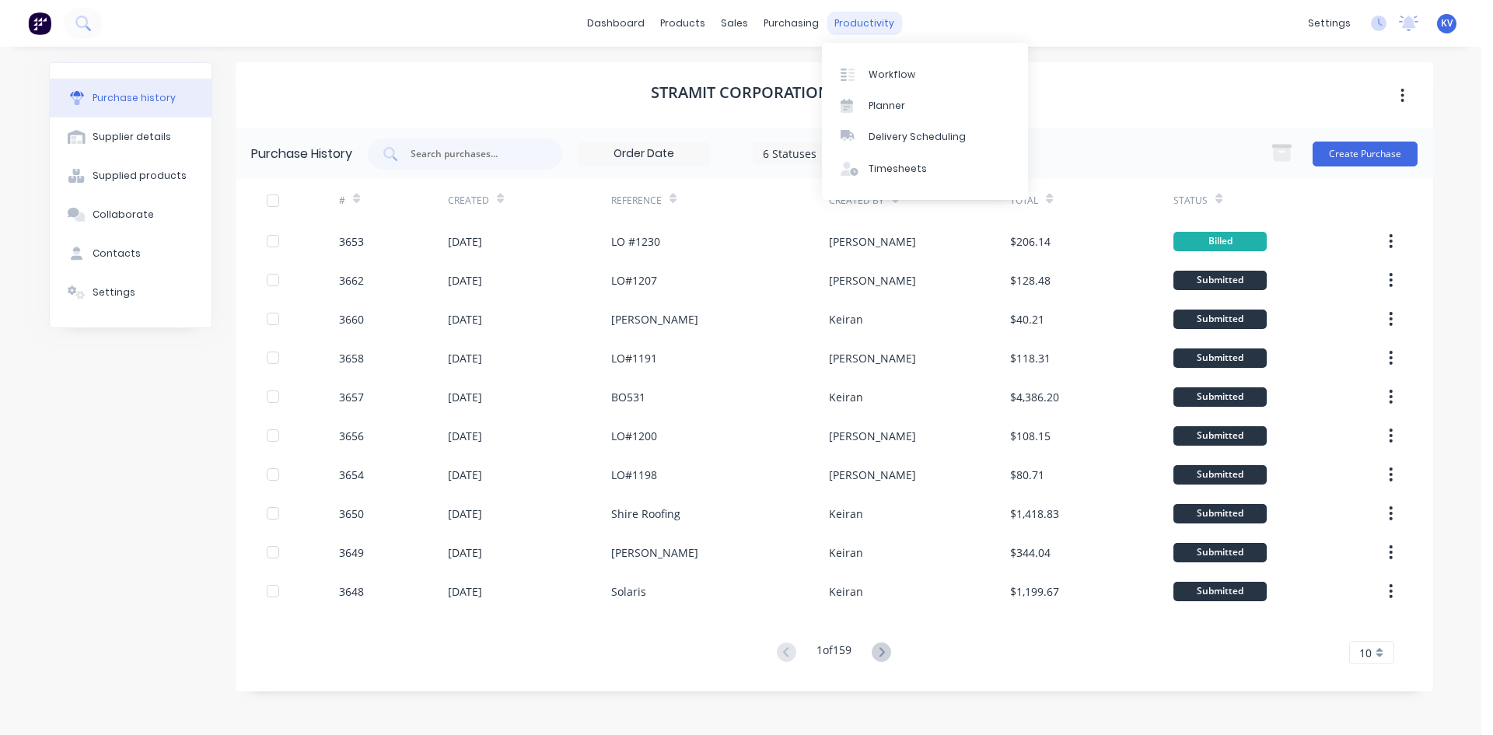
click at [852, 19] on div "productivity" at bounding box center [864, 23] width 75 height 23
click at [878, 131] on div "Delivery Scheduling" at bounding box center [917, 137] width 97 height 14
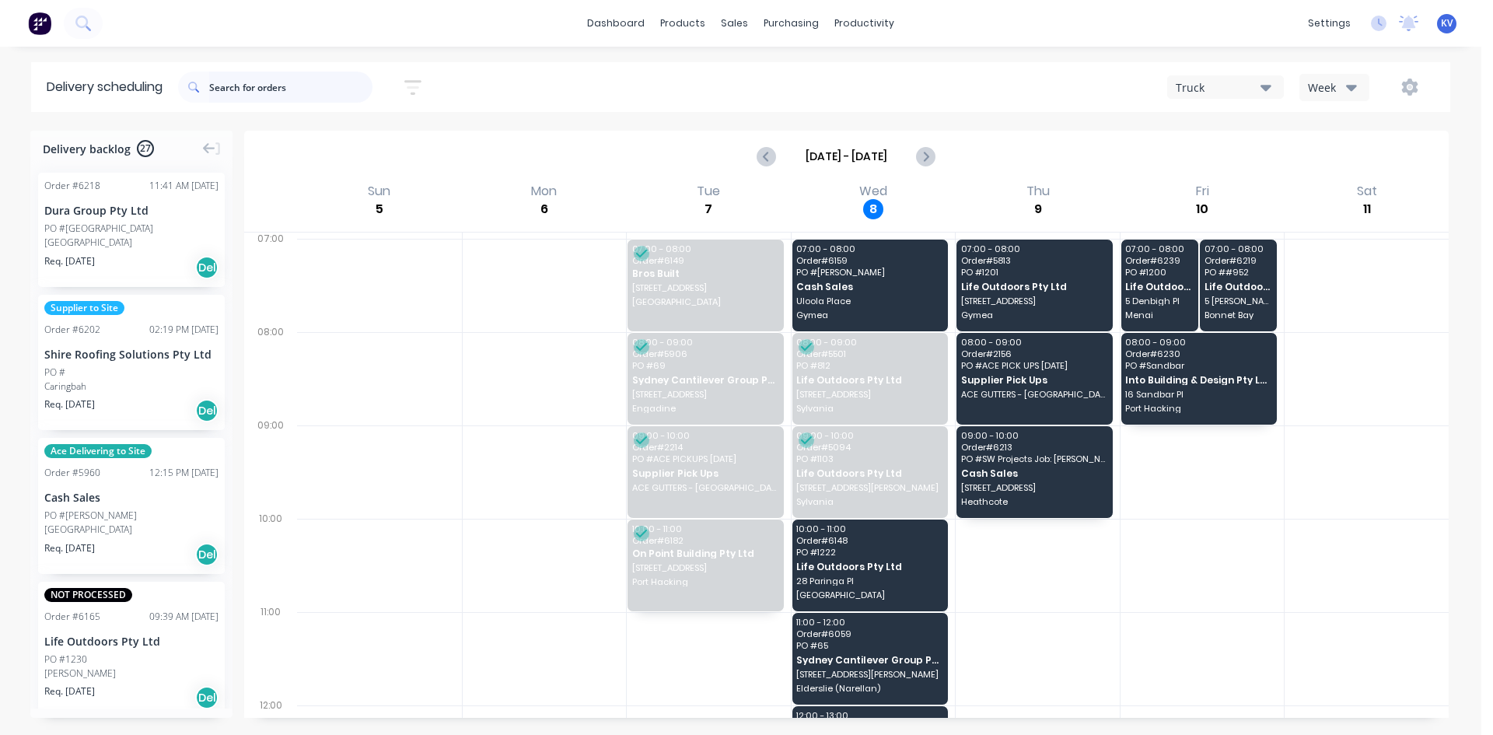
click at [253, 96] on input "text" at bounding box center [290, 87] width 163 height 31
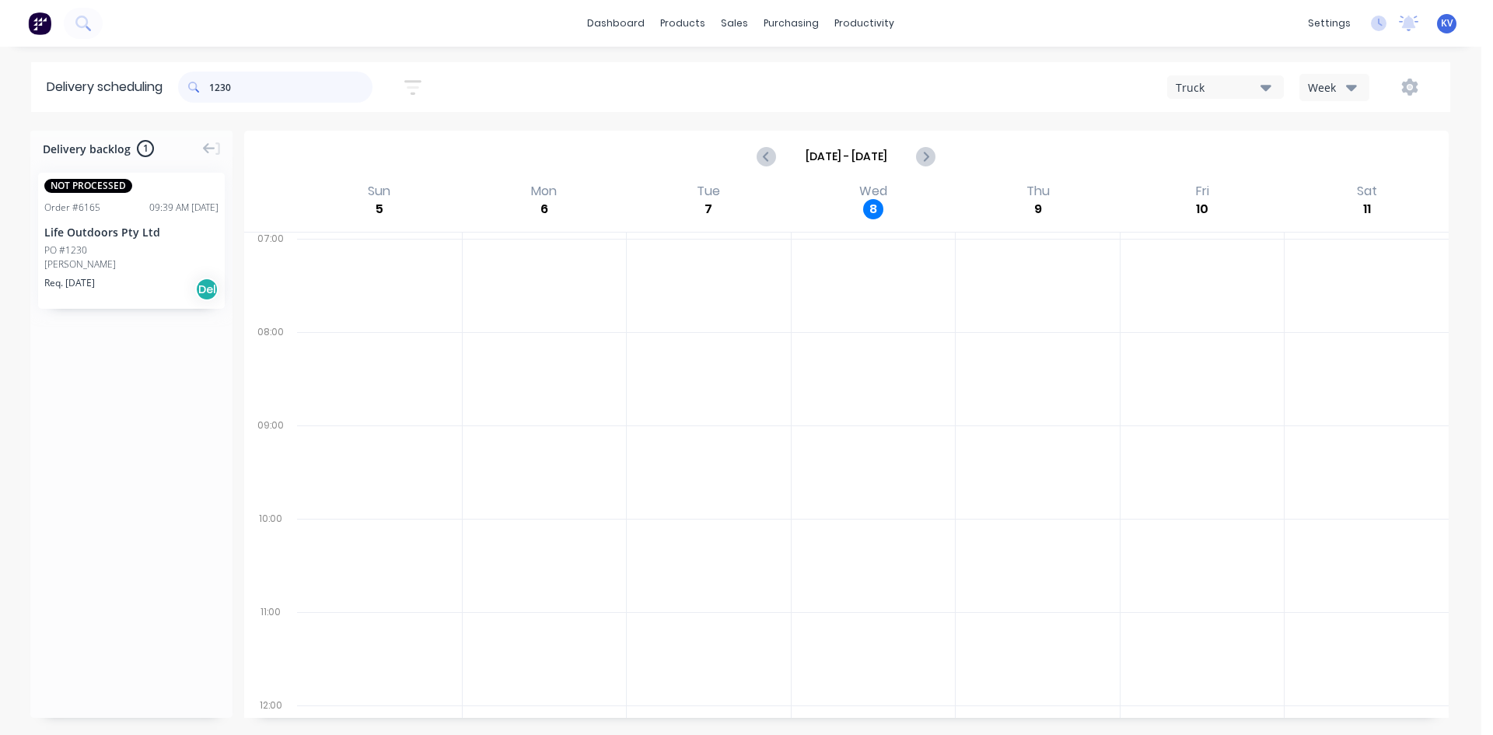
type input "1230"
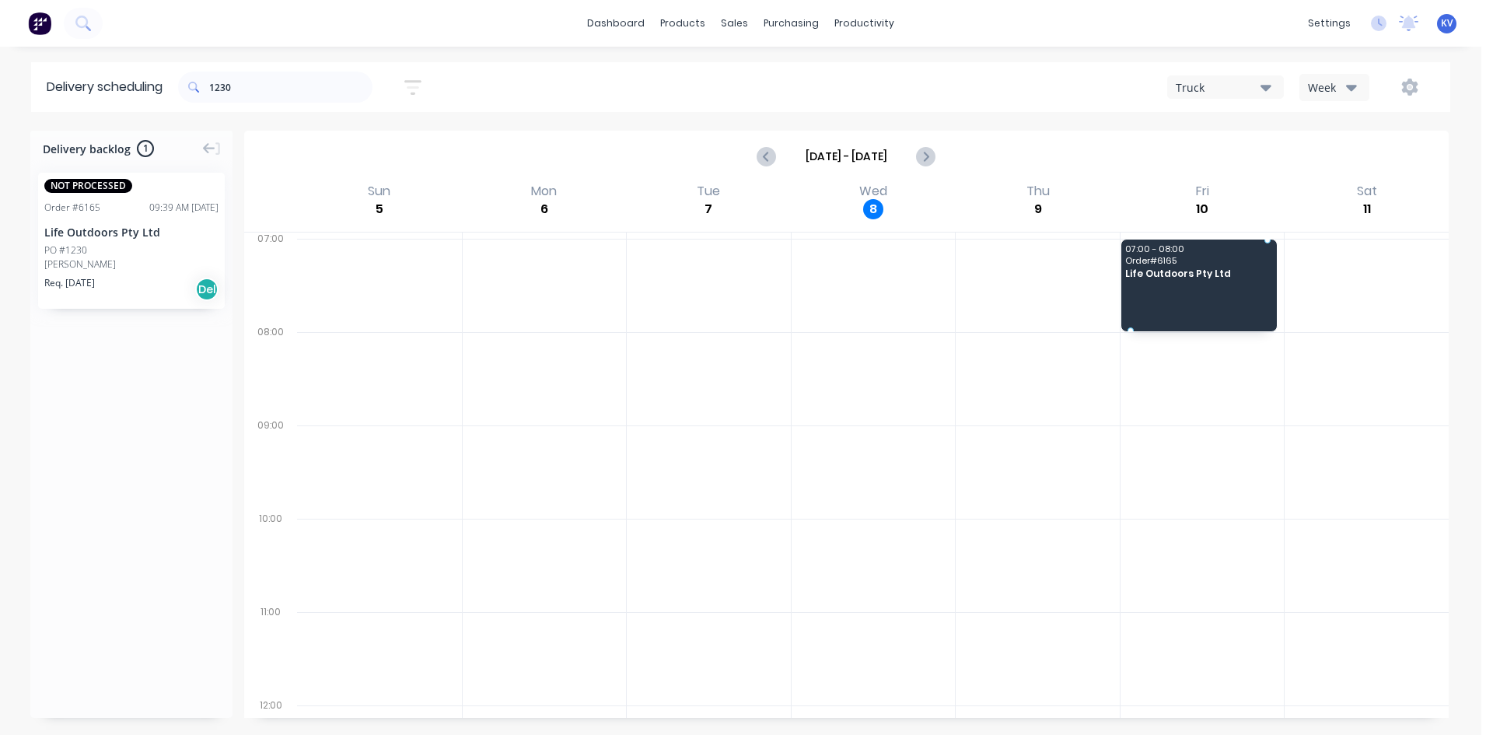
drag, startPoint x: 141, startPoint y: 265, endPoint x: 1208, endPoint y: 246, distance: 1067.3
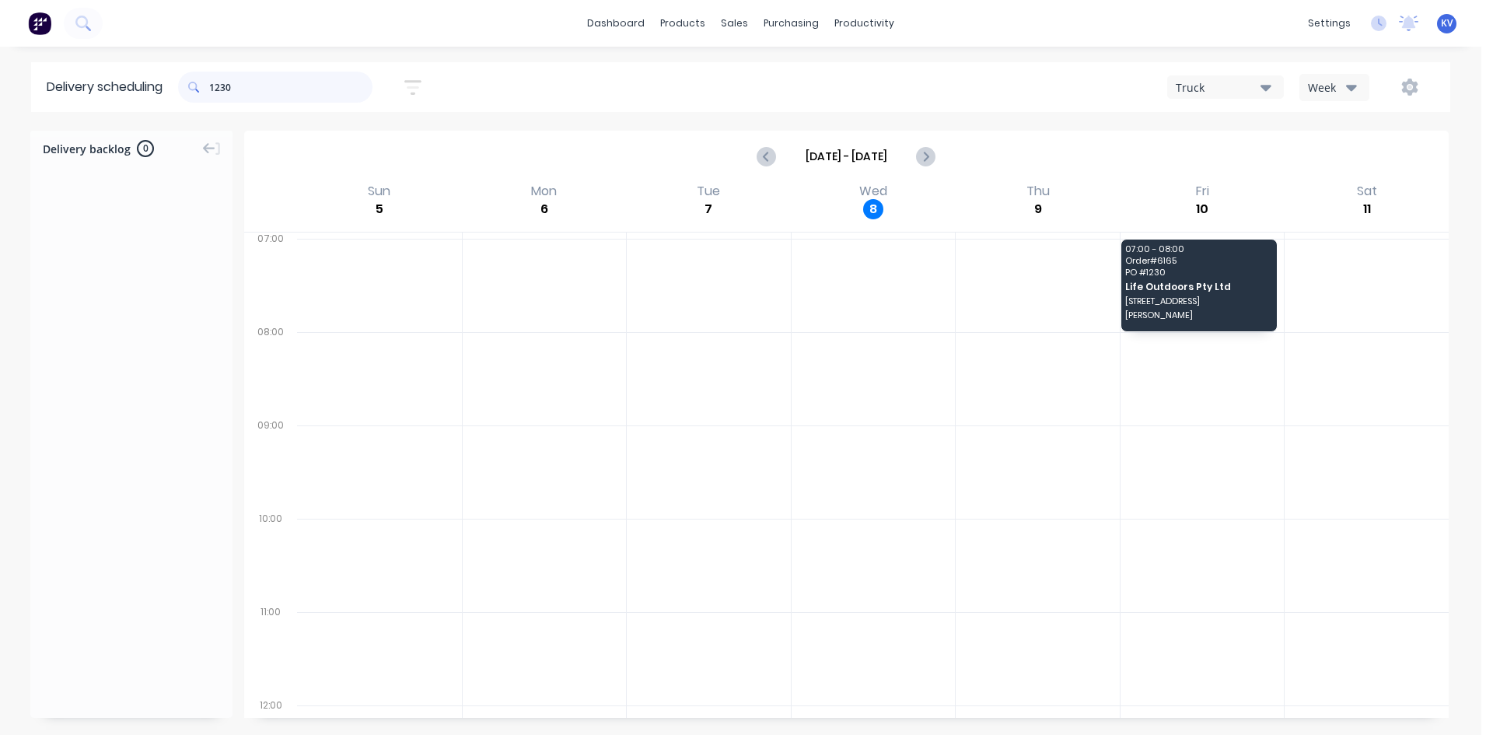
drag, startPoint x: 317, startPoint y: 93, endPoint x: 16, endPoint y: 78, distance: 302.1
click at [8, 72] on div "Delivery scheduling 1230 Sort by Most recent Created date Required date Order n…" at bounding box center [741, 87] width 1482 height 50
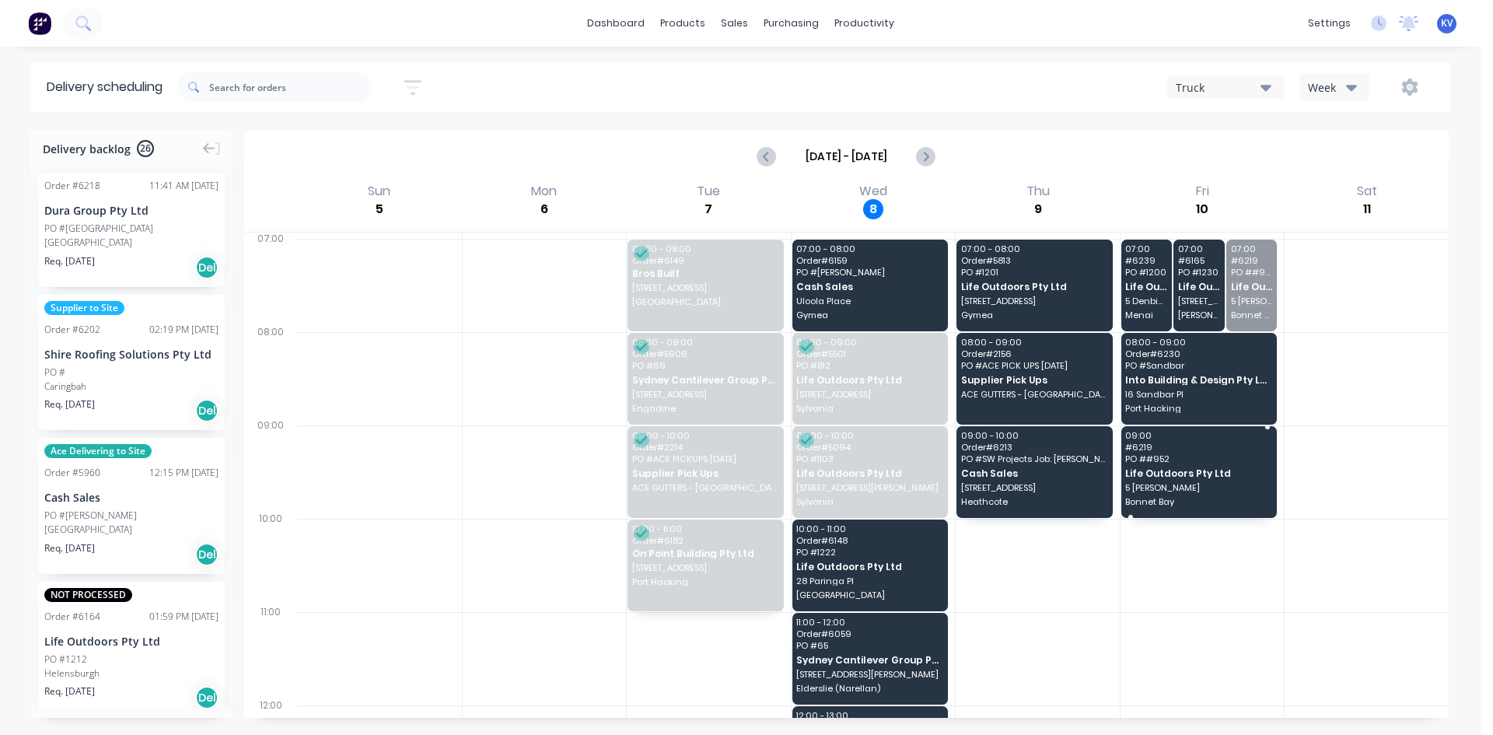
drag, startPoint x: 1230, startPoint y: 292, endPoint x: 1173, endPoint y: 480, distance: 196.6
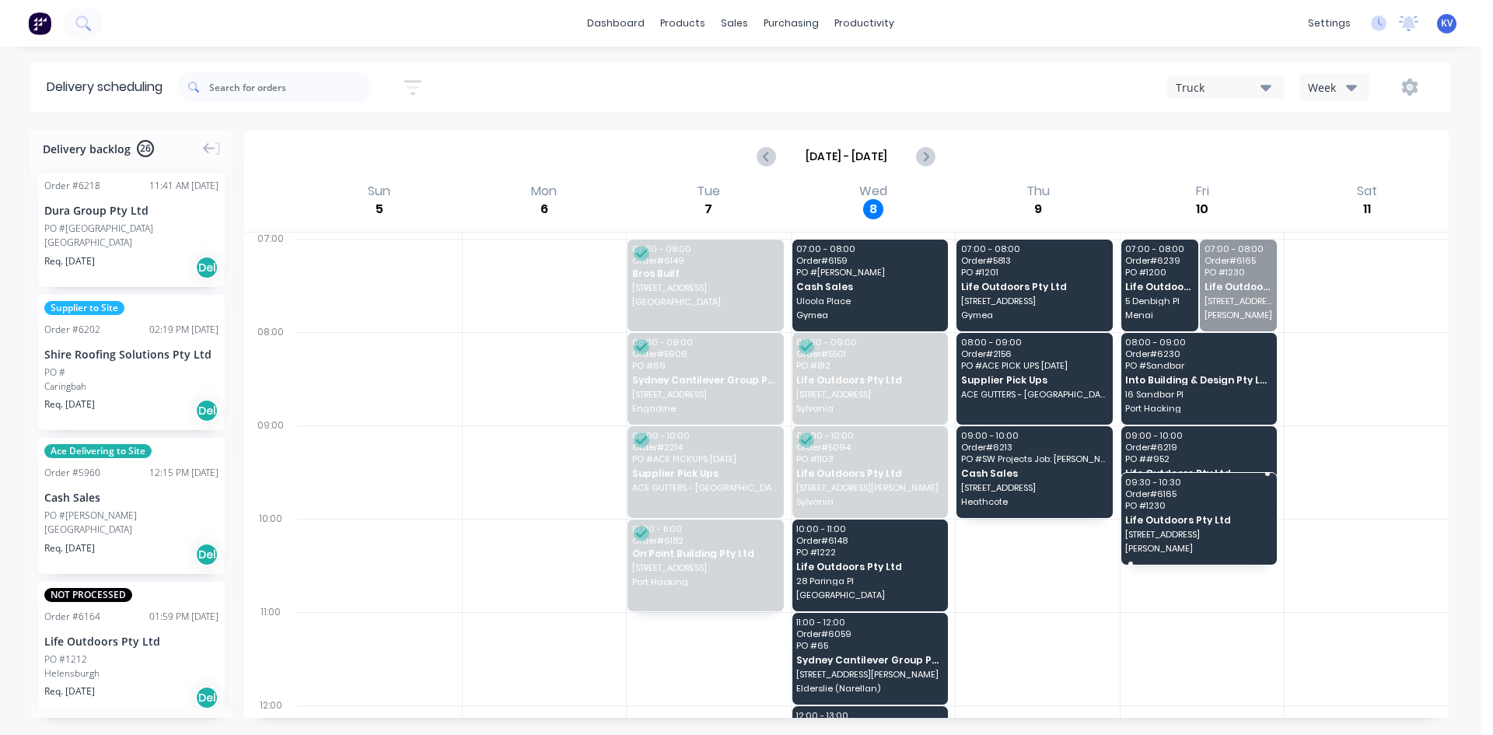
drag, startPoint x: 1239, startPoint y: 268, endPoint x: 1175, endPoint y: 508, distance: 248.6
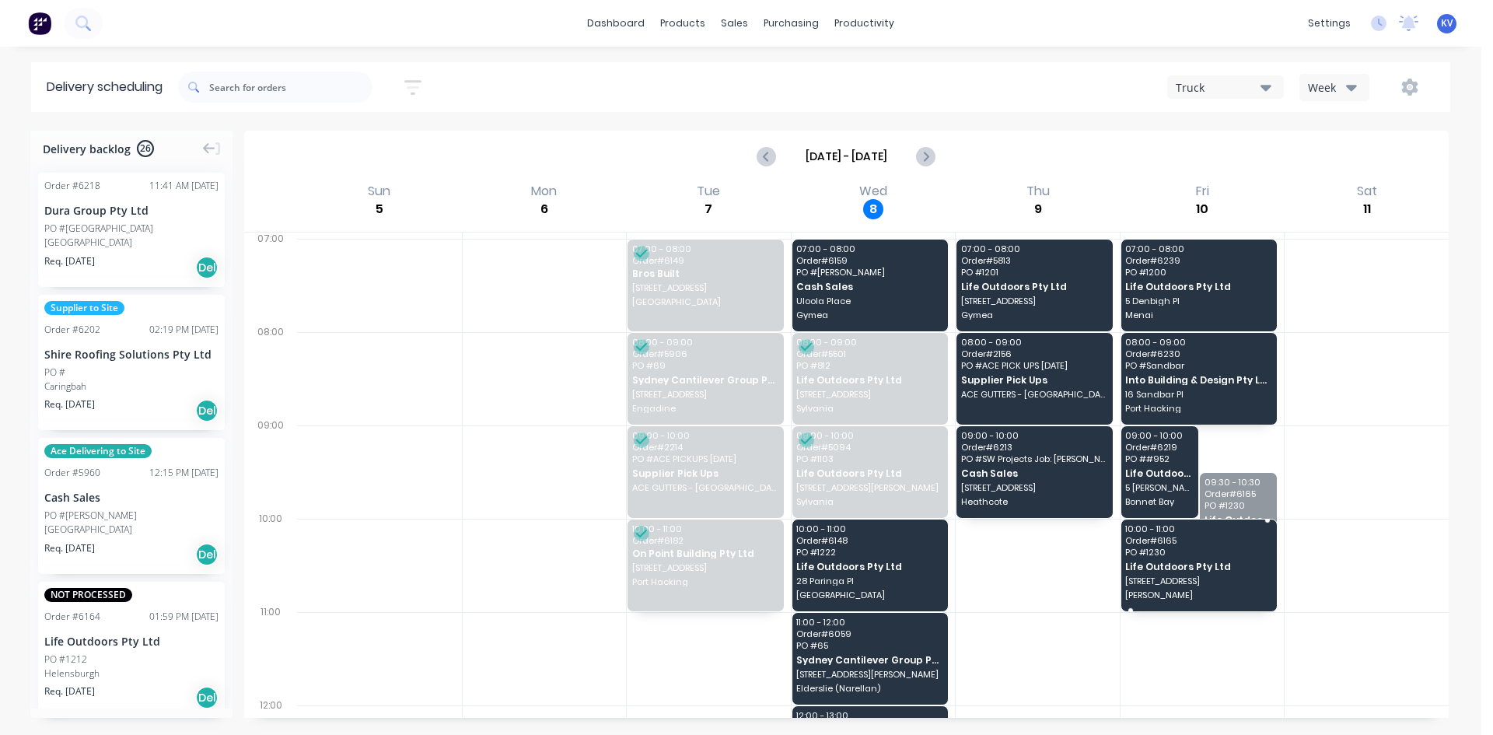
drag, startPoint x: 1227, startPoint y: 499, endPoint x: 1213, endPoint y: 542, distance: 45.0
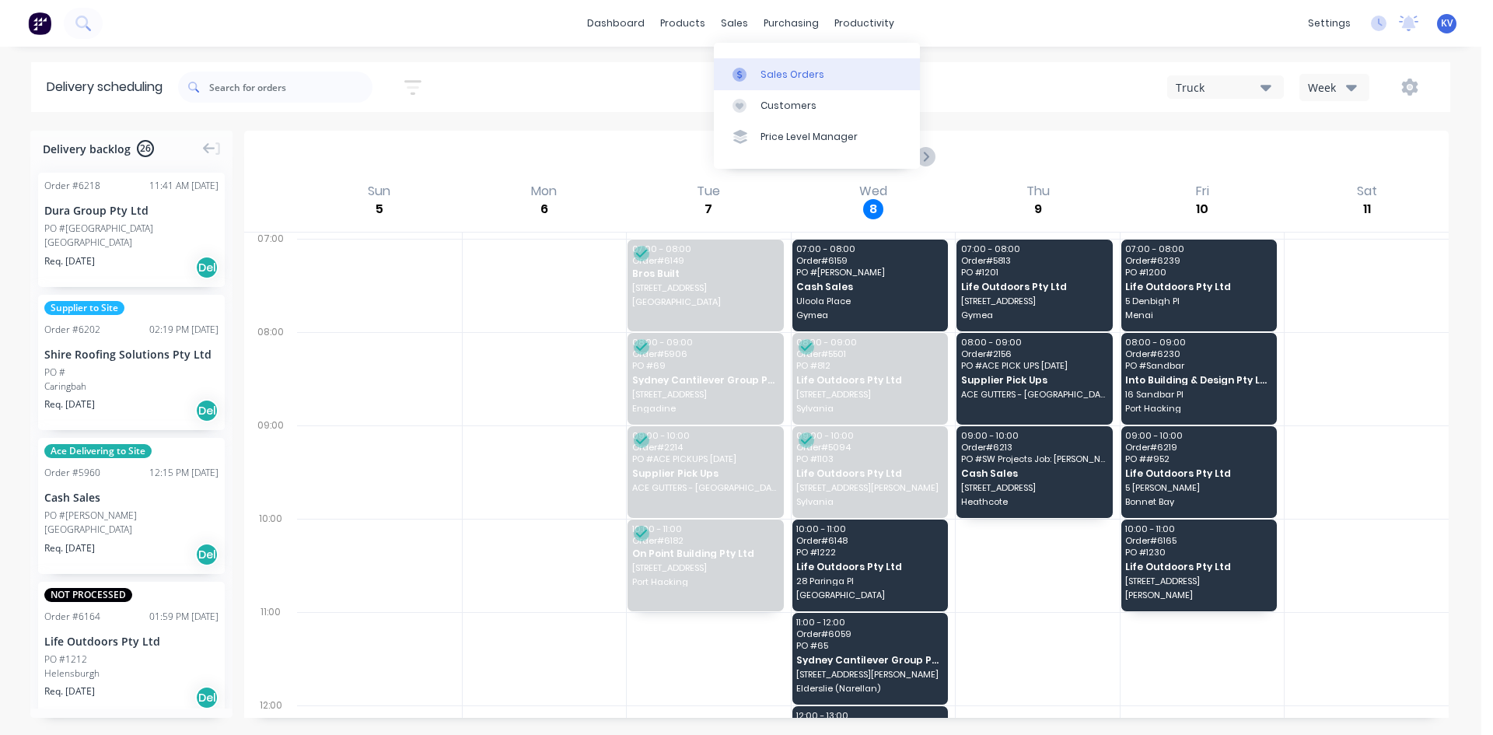
click at [751, 81] on div at bounding box center [744, 75] width 23 height 14
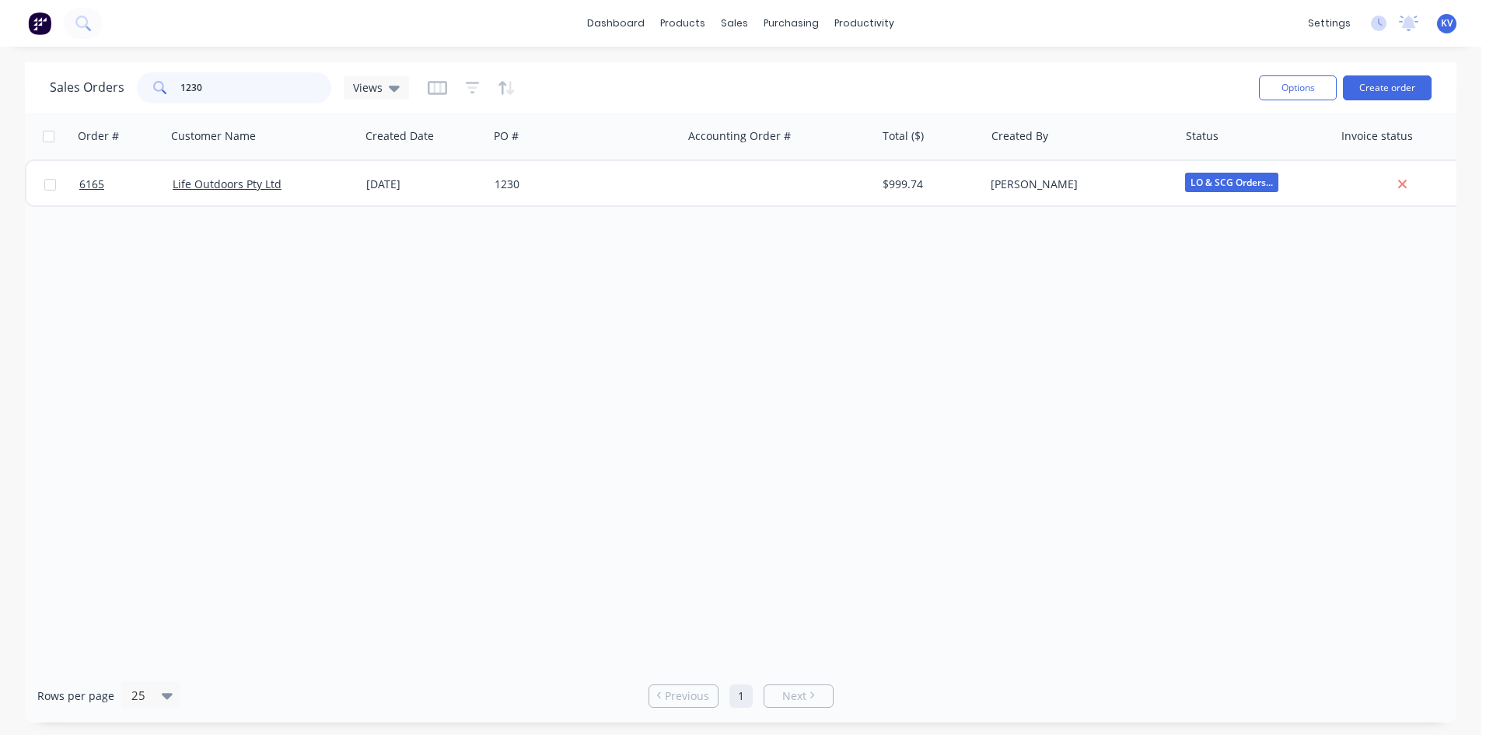
drag, startPoint x: 261, startPoint y: 82, endPoint x: 104, endPoint y: 74, distance: 156.5
click at [104, 74] on div "Sales Orders 1230 Views" at bounding box center [229, 87] width 359 height 31
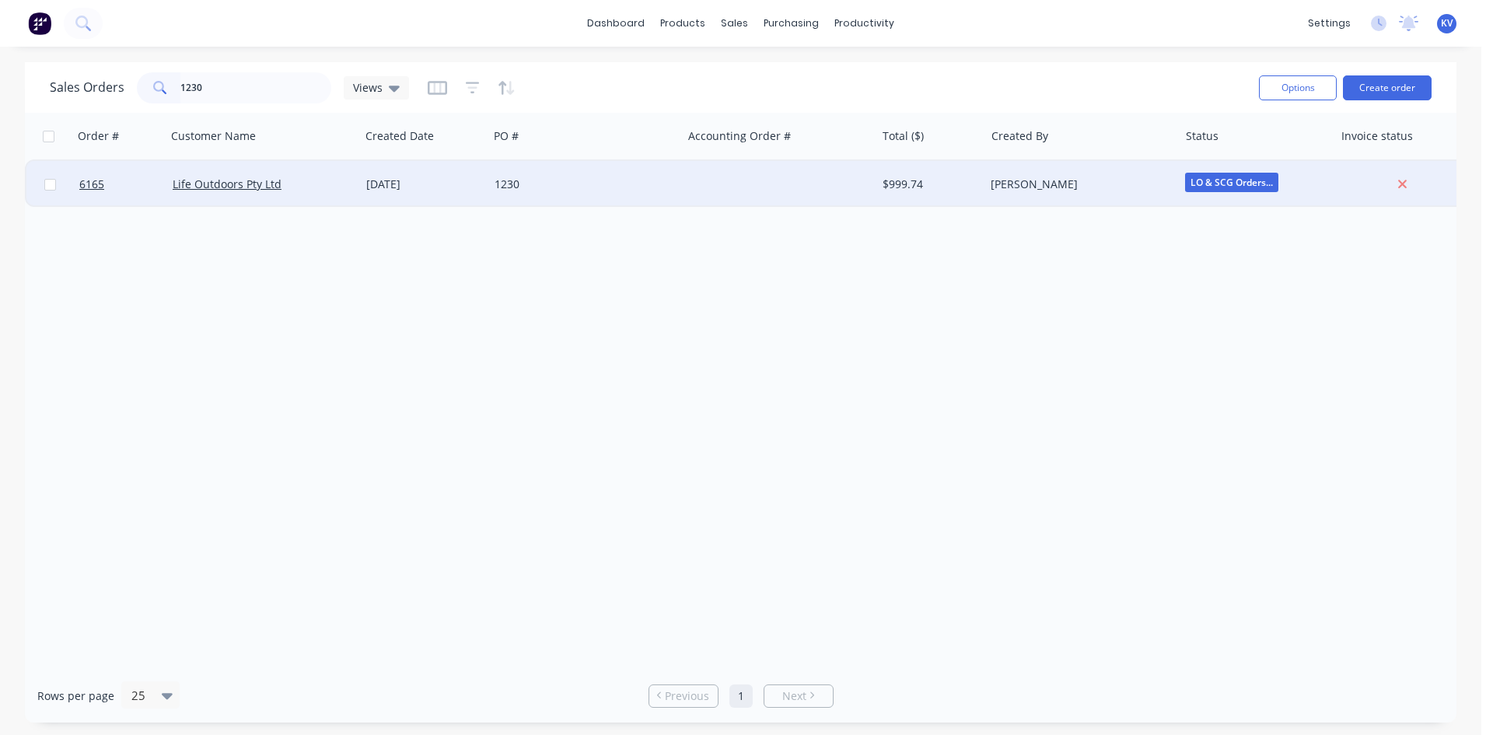
click at [1254, 188] on span "LO & SCG Orders..." at bounding box center [1231, 182] width 93 height 19
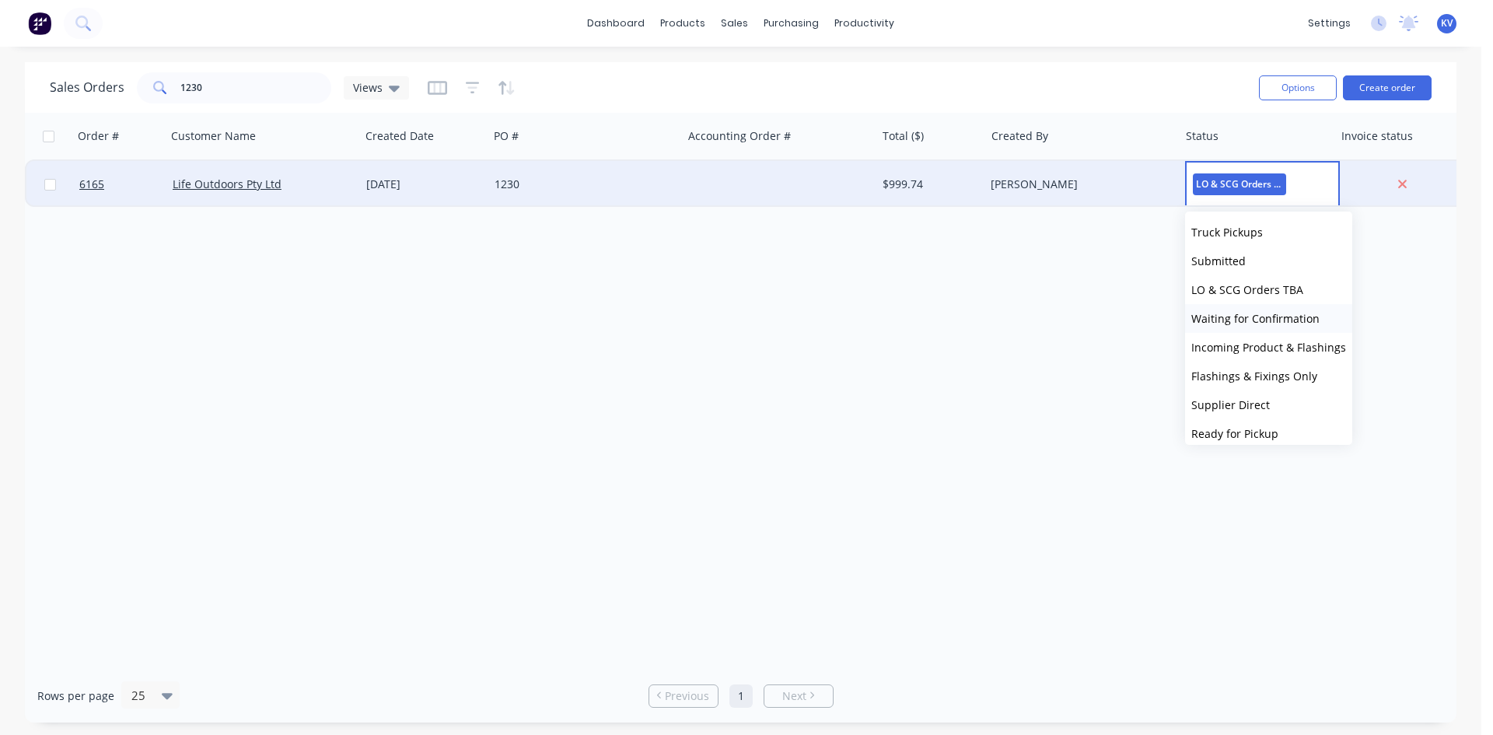
click at [1241, 310] on button "Waiting for Confirmation" at bounding box center [1268, 318] width 167 height 29
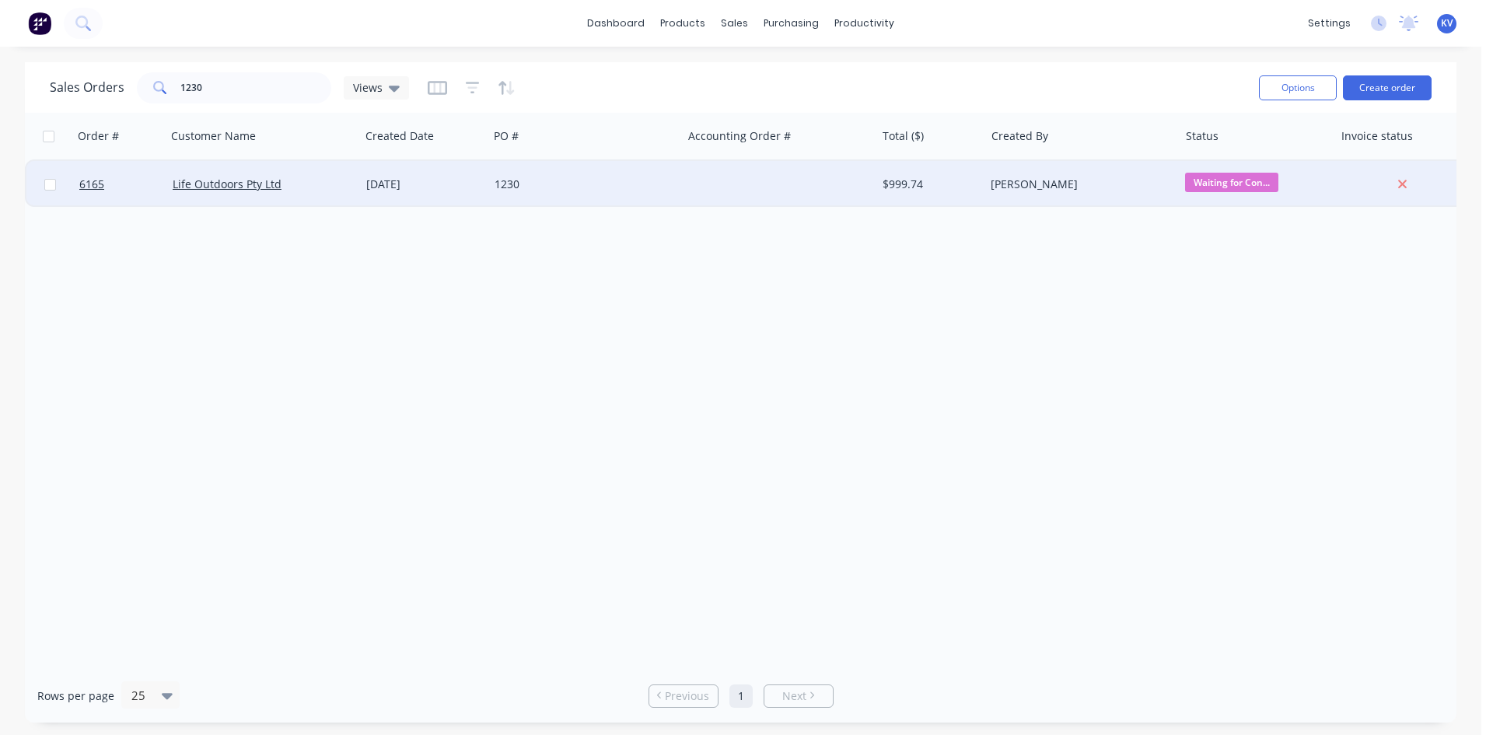
click at [893, 190] on div "$999.74" at bounding box center [928, 185] width 91 height 16
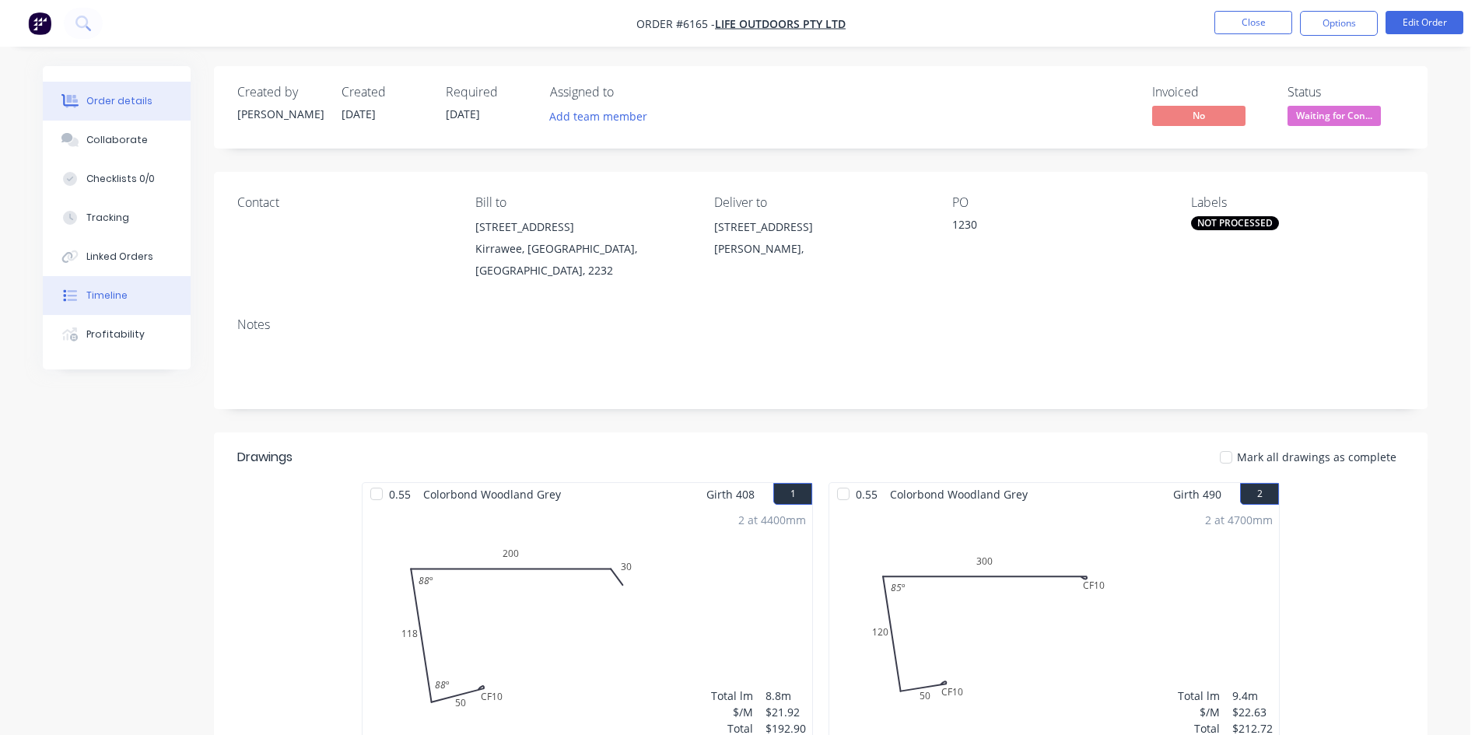
click at [93, 306] on button "Timeline" at bounding box center [117, 295] width 148 height 39
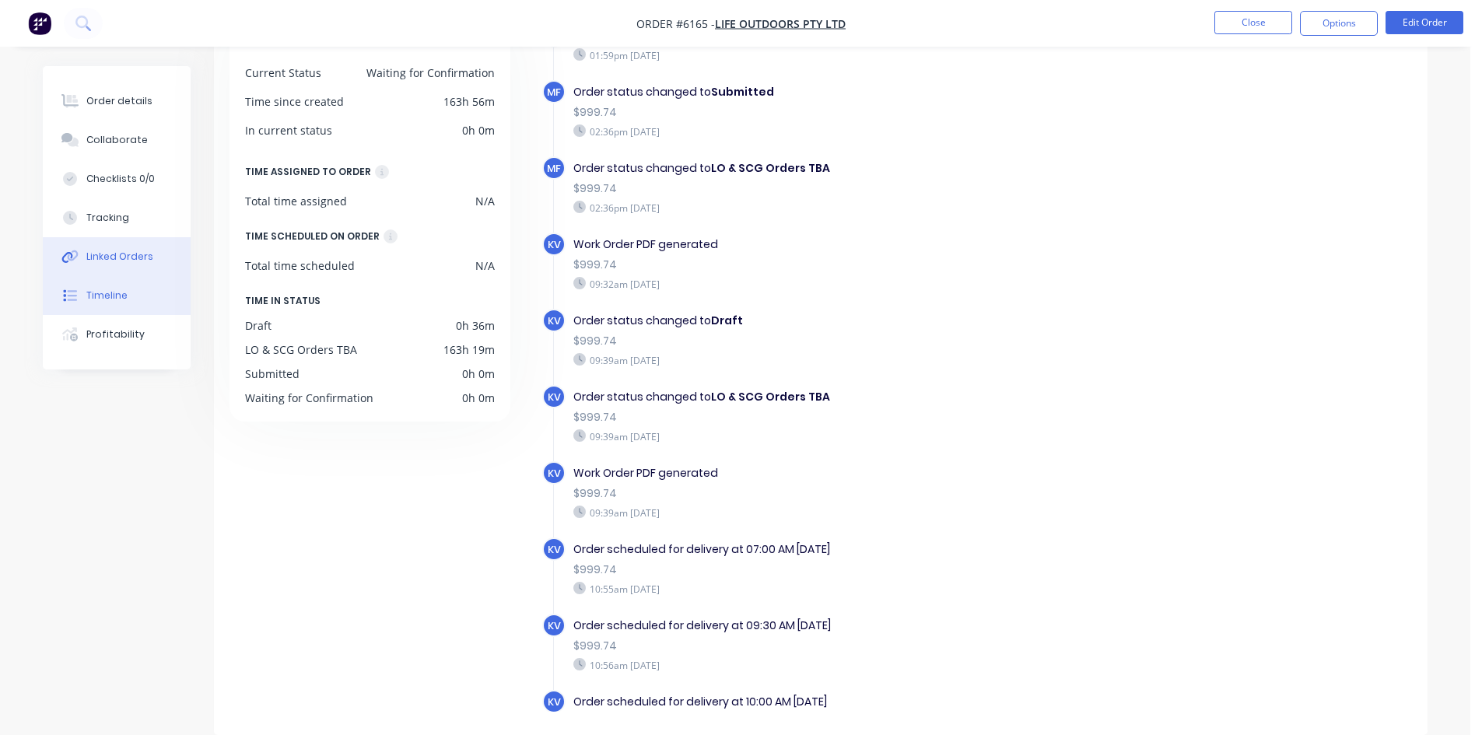
click at [131, 240] on button "Linked Orders" at bounding box center [117, 256] width 148 height 39
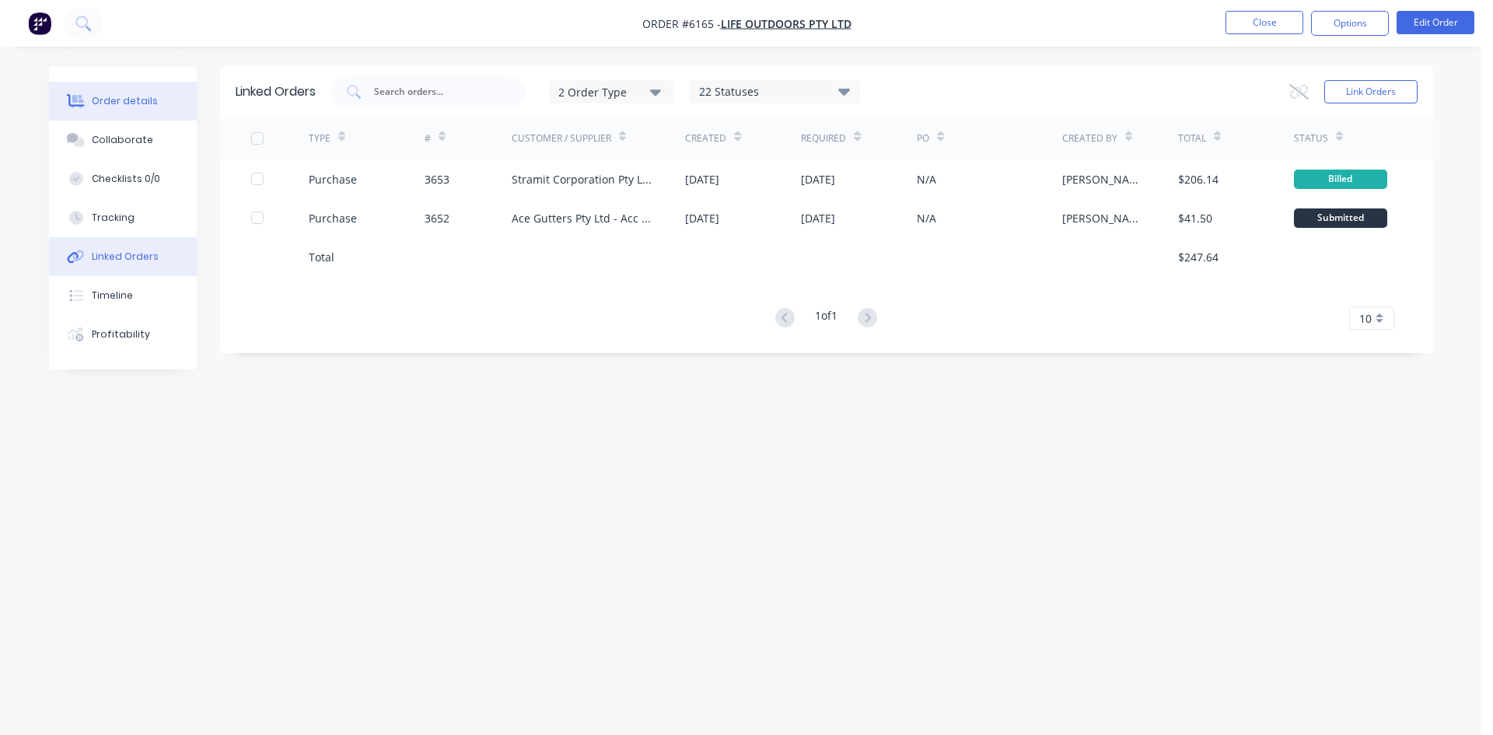
click at [166, 110] on button "Order details" at bounding box center [123, 101] width 148 height 39
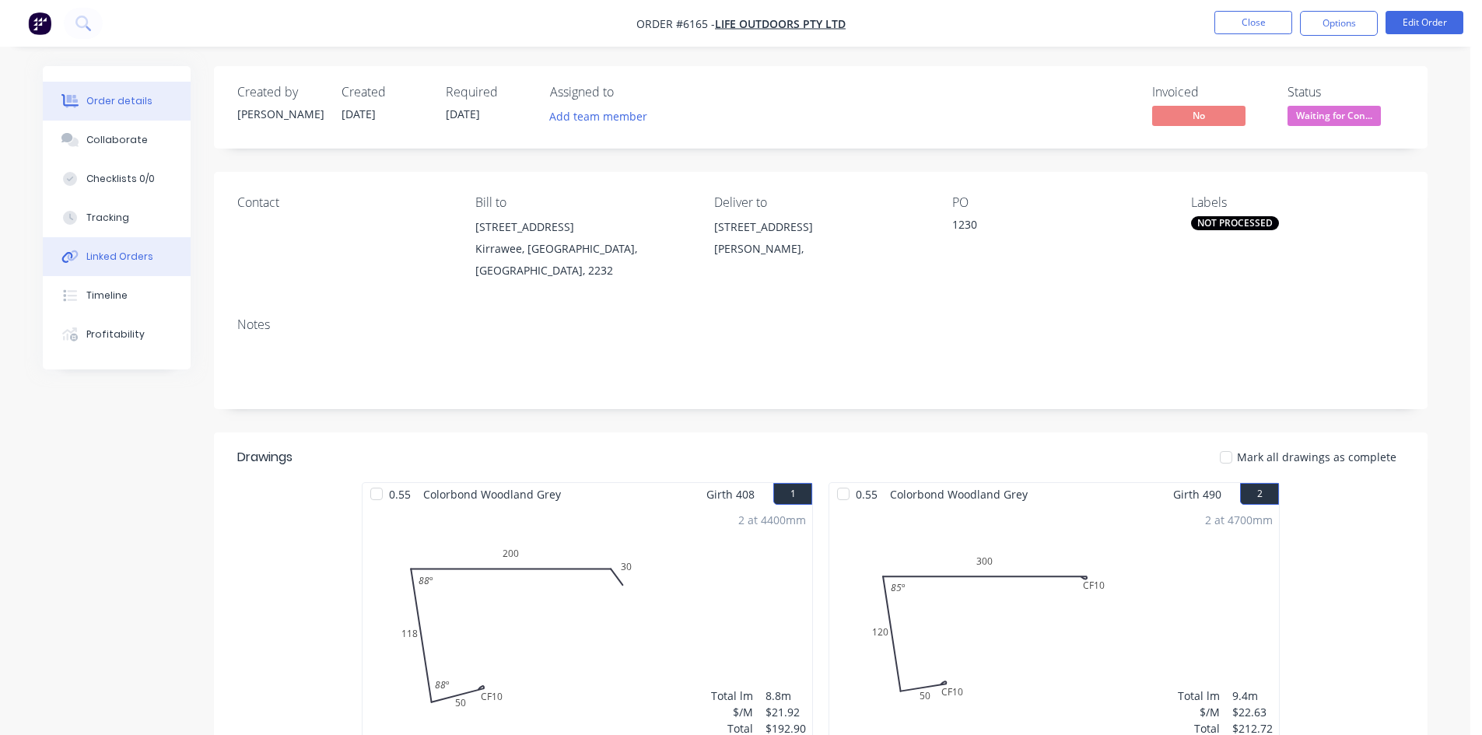
click at [116, 251] on div "Linked Orders" at bounding box center [119, 257] width 67 height 14
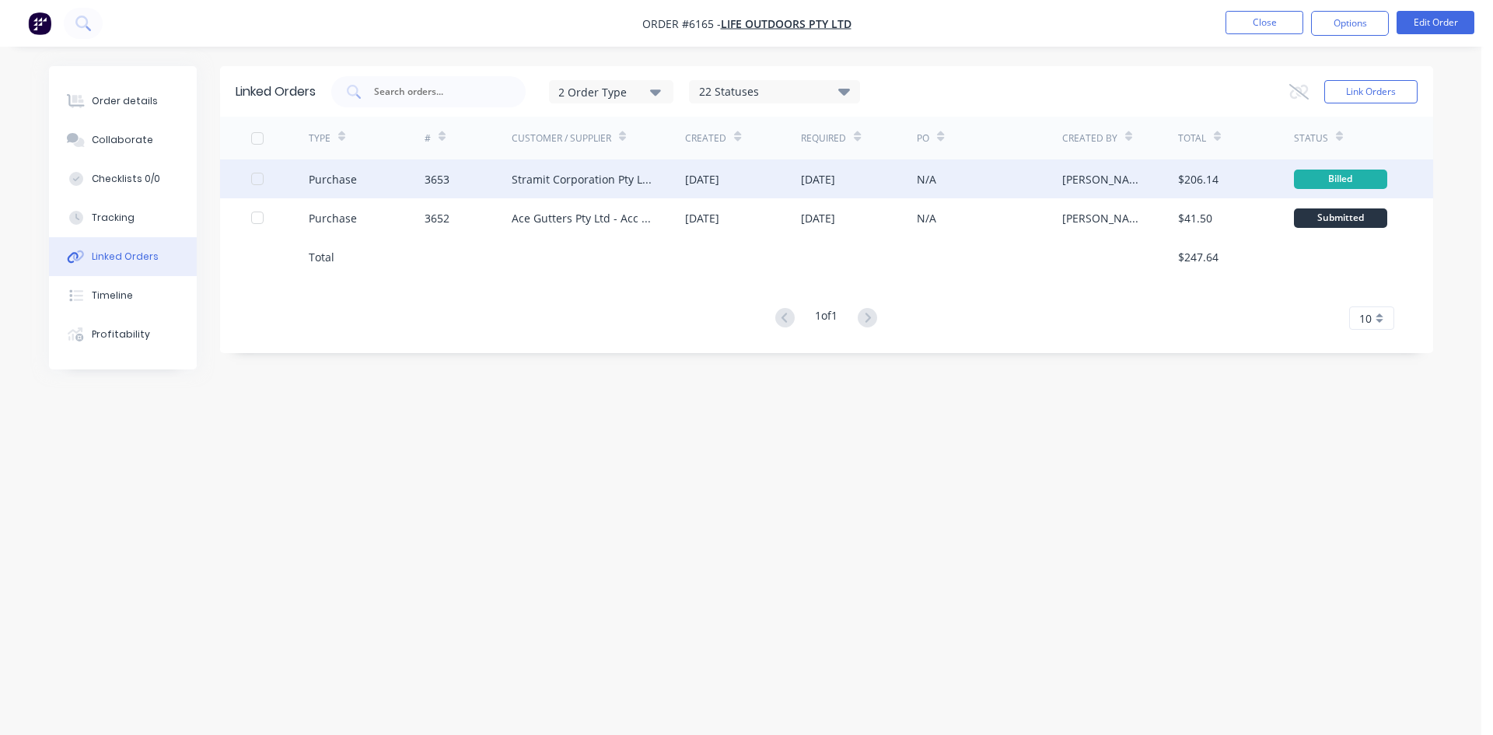
click at [672, 174] on div "Stramit Corporation Pty Ltd - Acc No: 32915" at bounding box center [599, 178] width 174 height 39
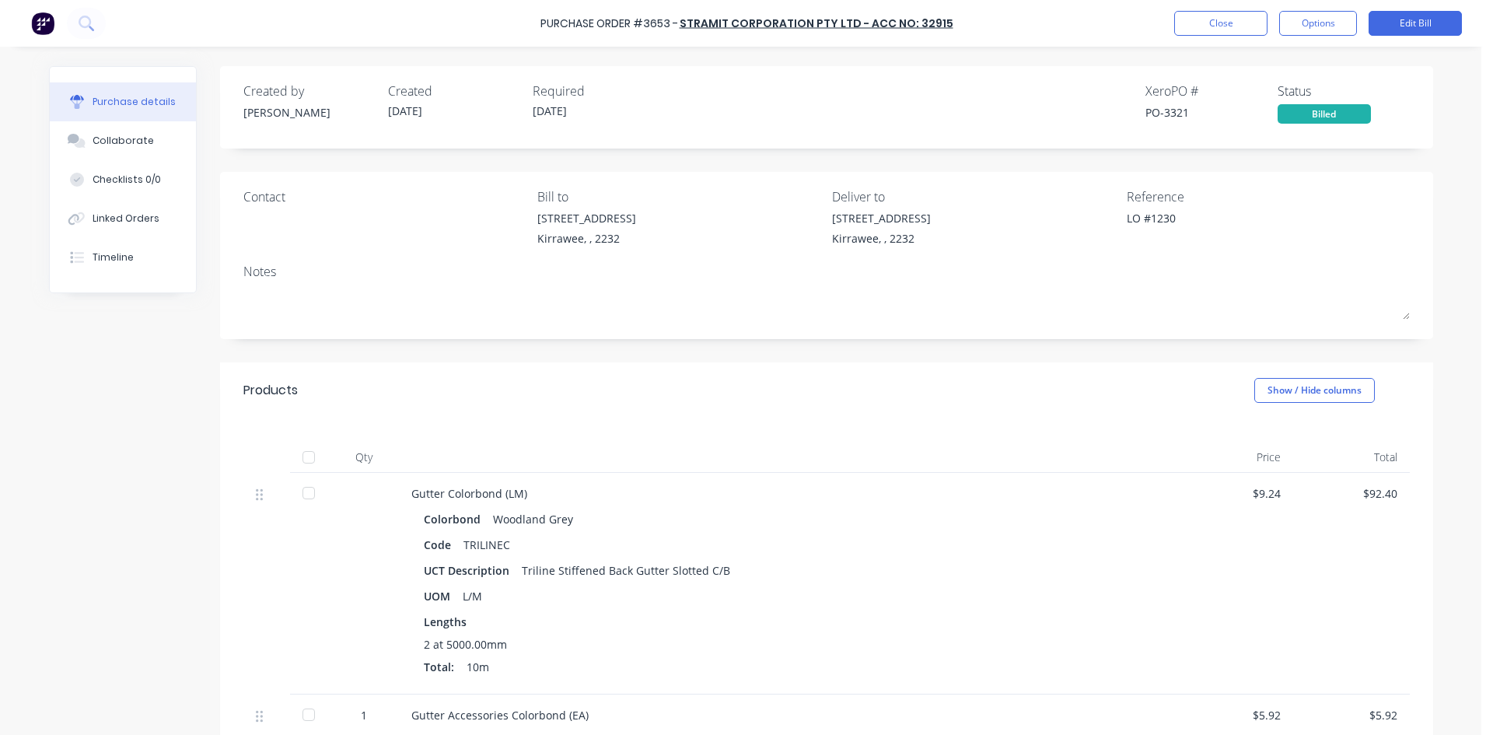
type textarea "x"
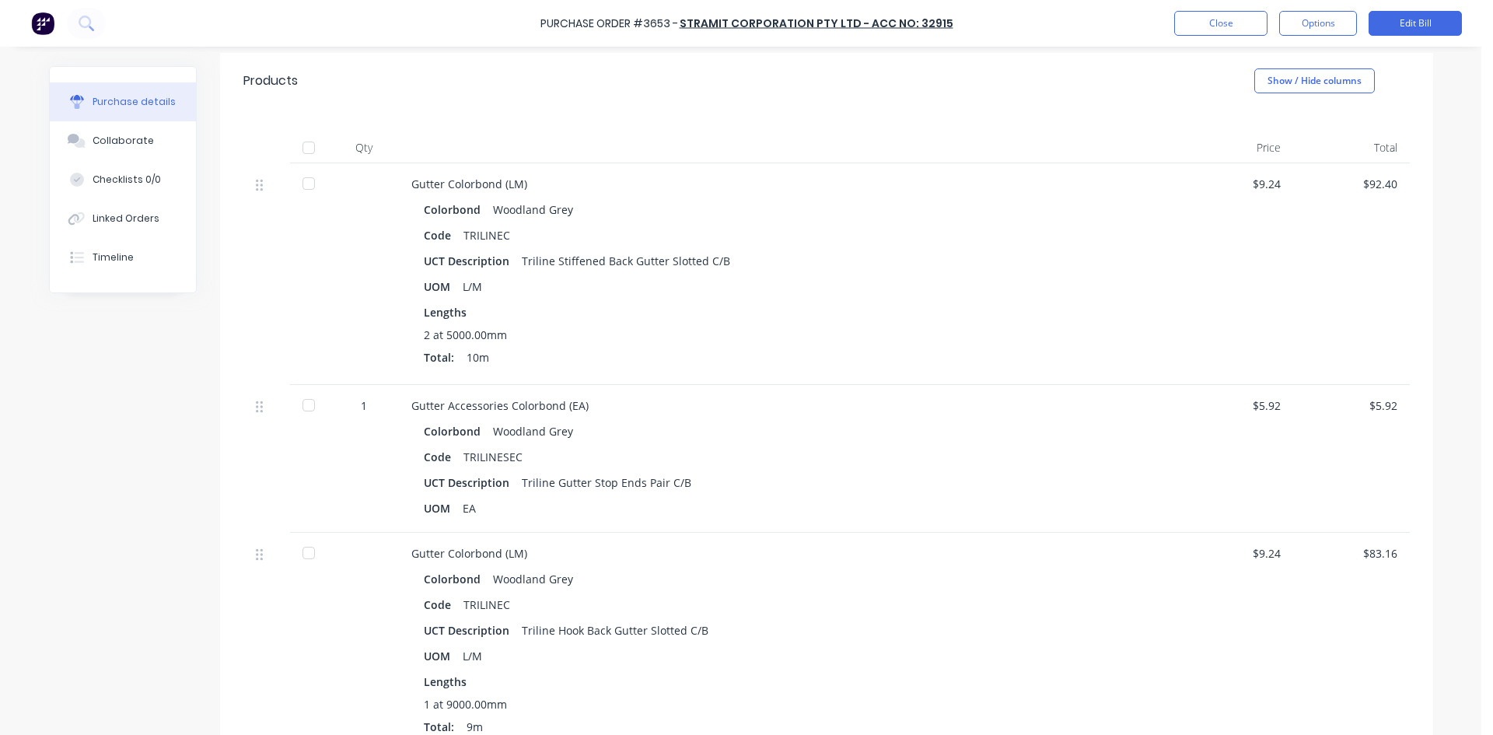
scroll to position [76, 0]
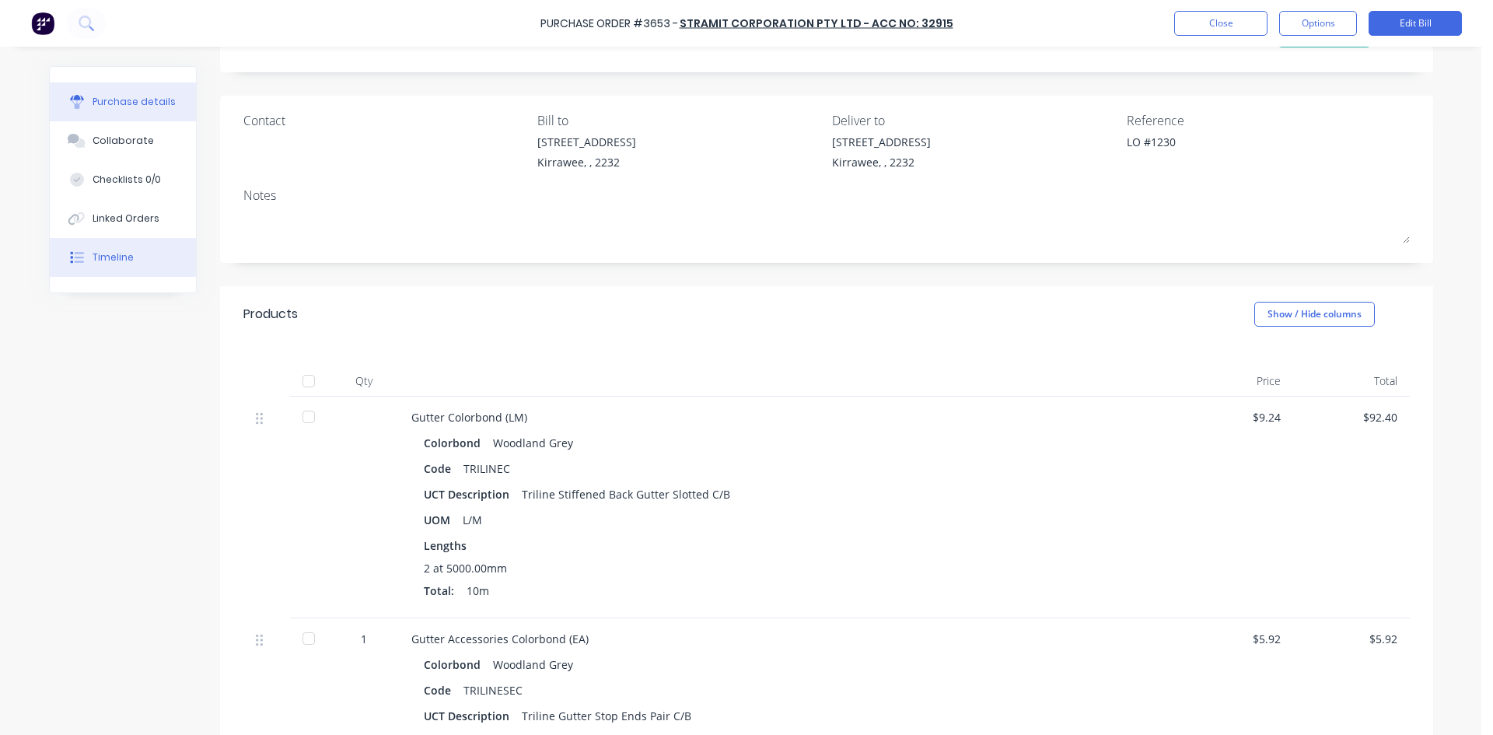
click at [120, 248] on button "Timeline" at bounding box center [123, 257] width 146 height 39
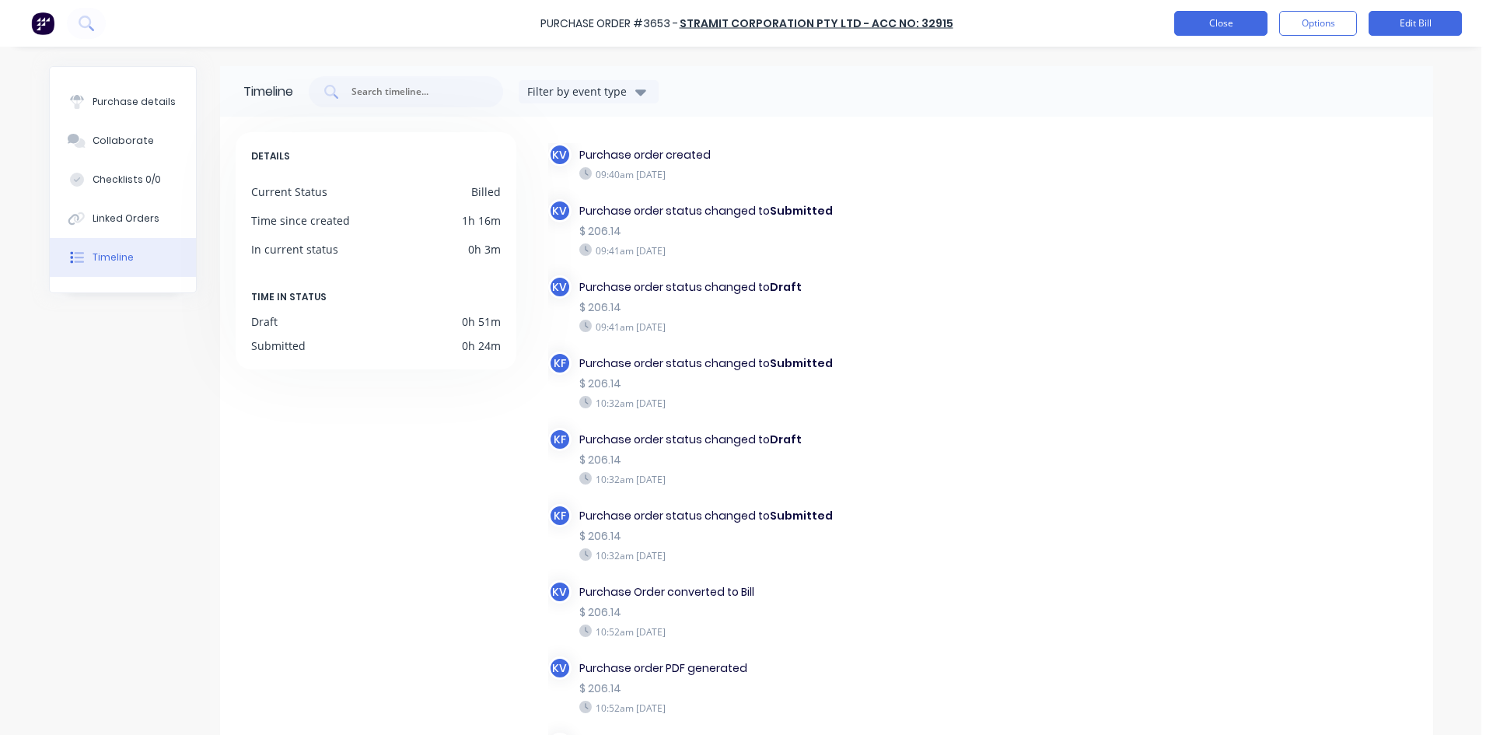
click at [1204, 34] on button "Close" at bounding box center [1220, 23] width 93 height 25
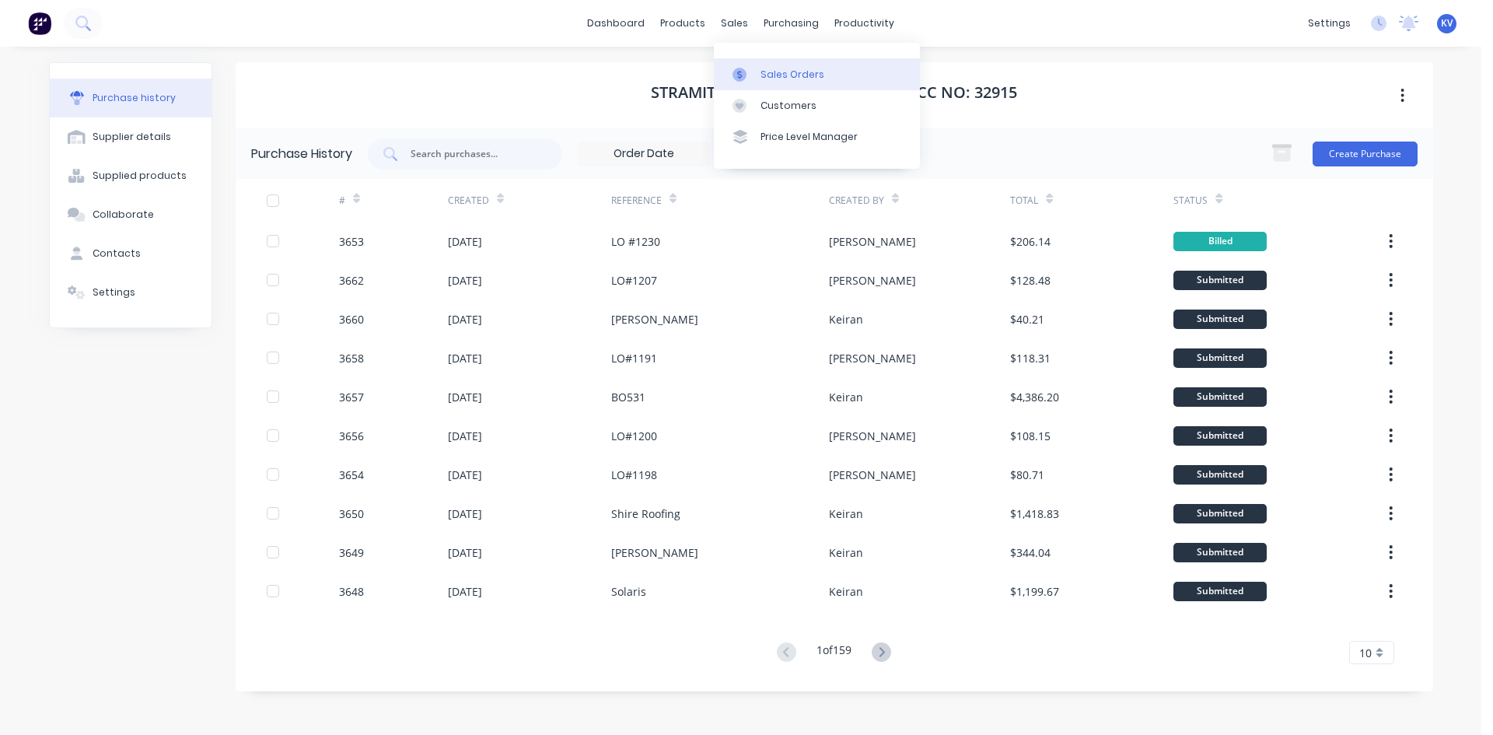
click at [768, 79] on div "Sales Orders" at bounding box center [793, 75] width 64 height 14
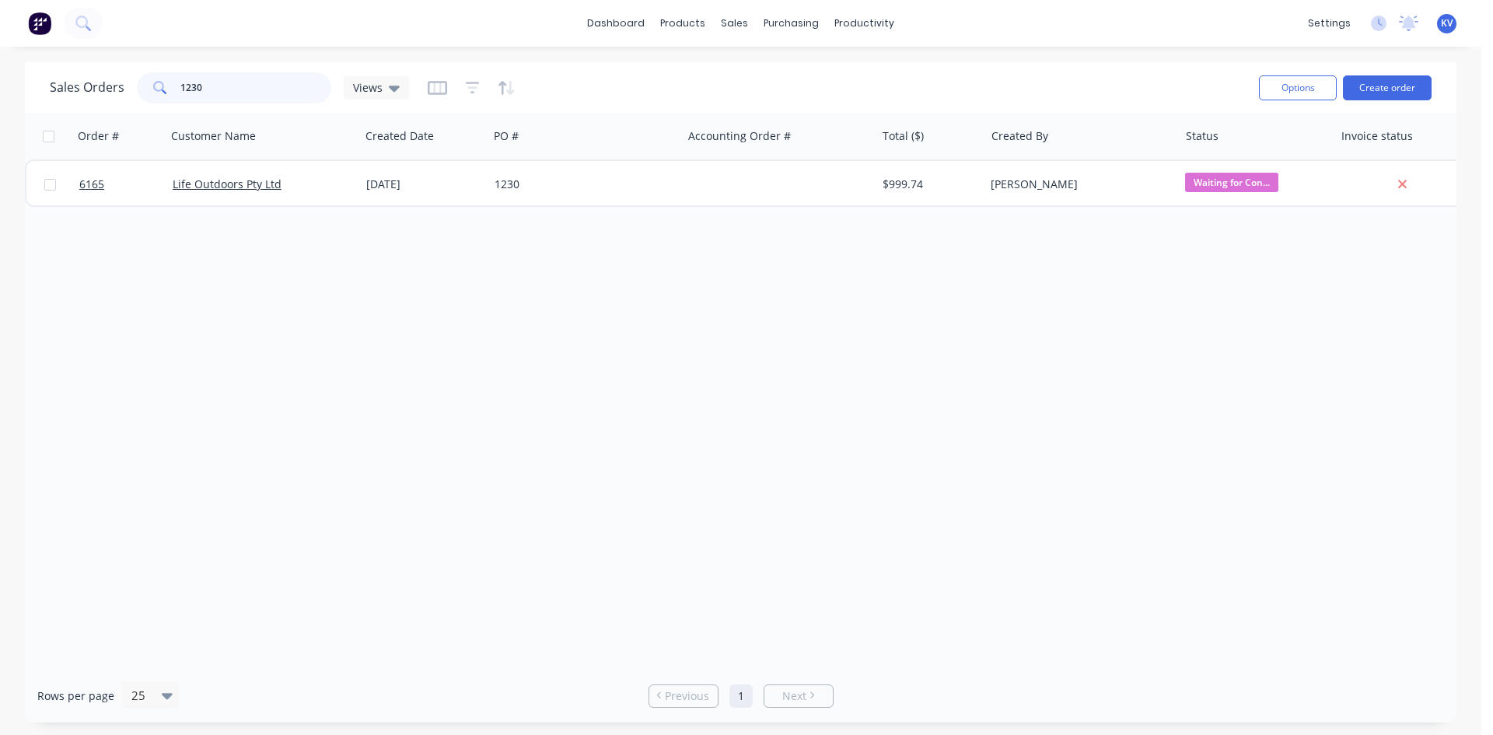
drag, startPoint x: 237, startPoint y: 80, endPoint x: 107, endPoint y: 82, distance: 130.7
click at [105, 81] on div "Sales Orders 1230 Views" at bounding box center [229, 87] width 359 height 31
type input "1185"
drag, startPoint x: 275, startPoint y: 90, endPoint x: 32, endPoint y: 74, distance: 243.2
click at [32, 74] on div "Sales Orders 1185 Views Options Create order" at bounding box center [741, 87] width 1432 height 51
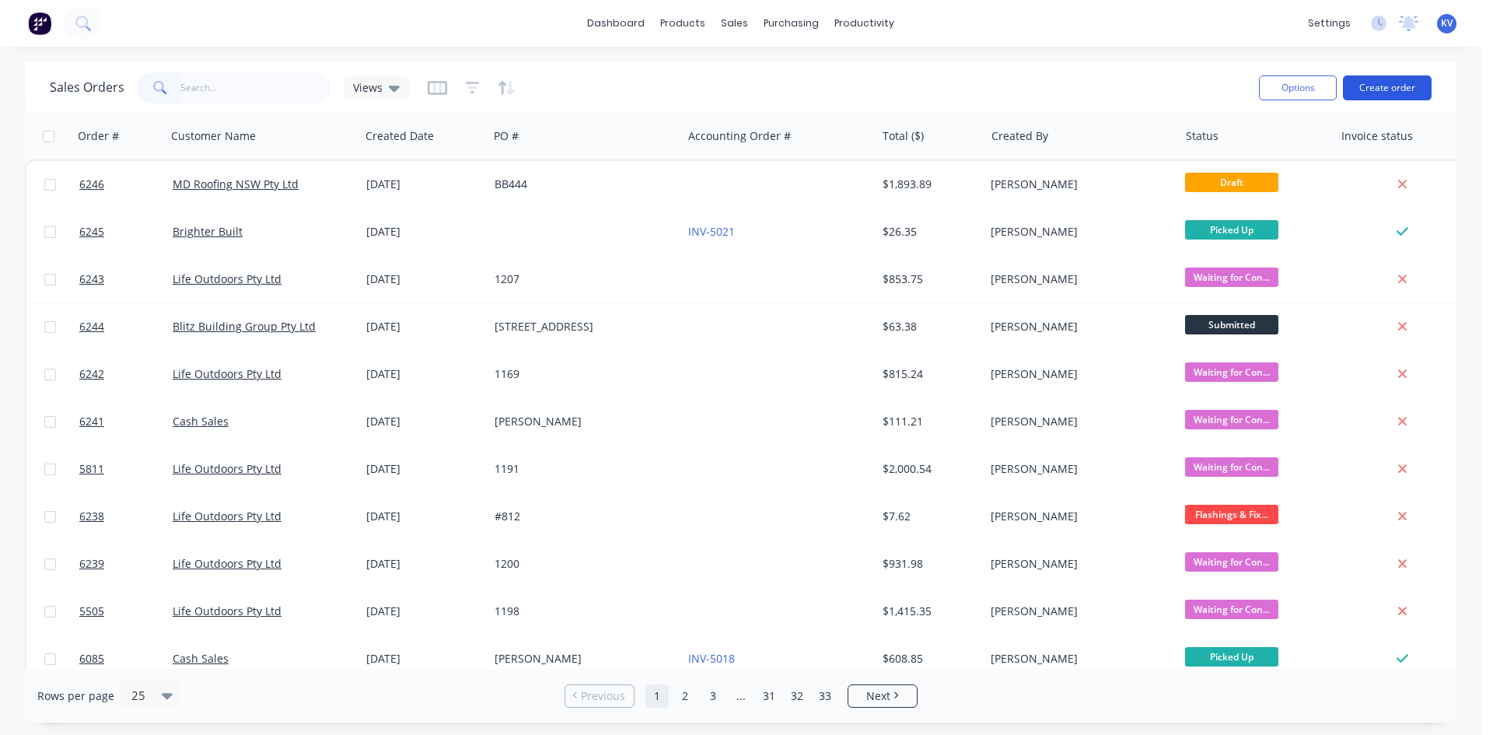
click at [1390, 88] on button "Create order" at bounding box center [1387, 87] width 89 height 25
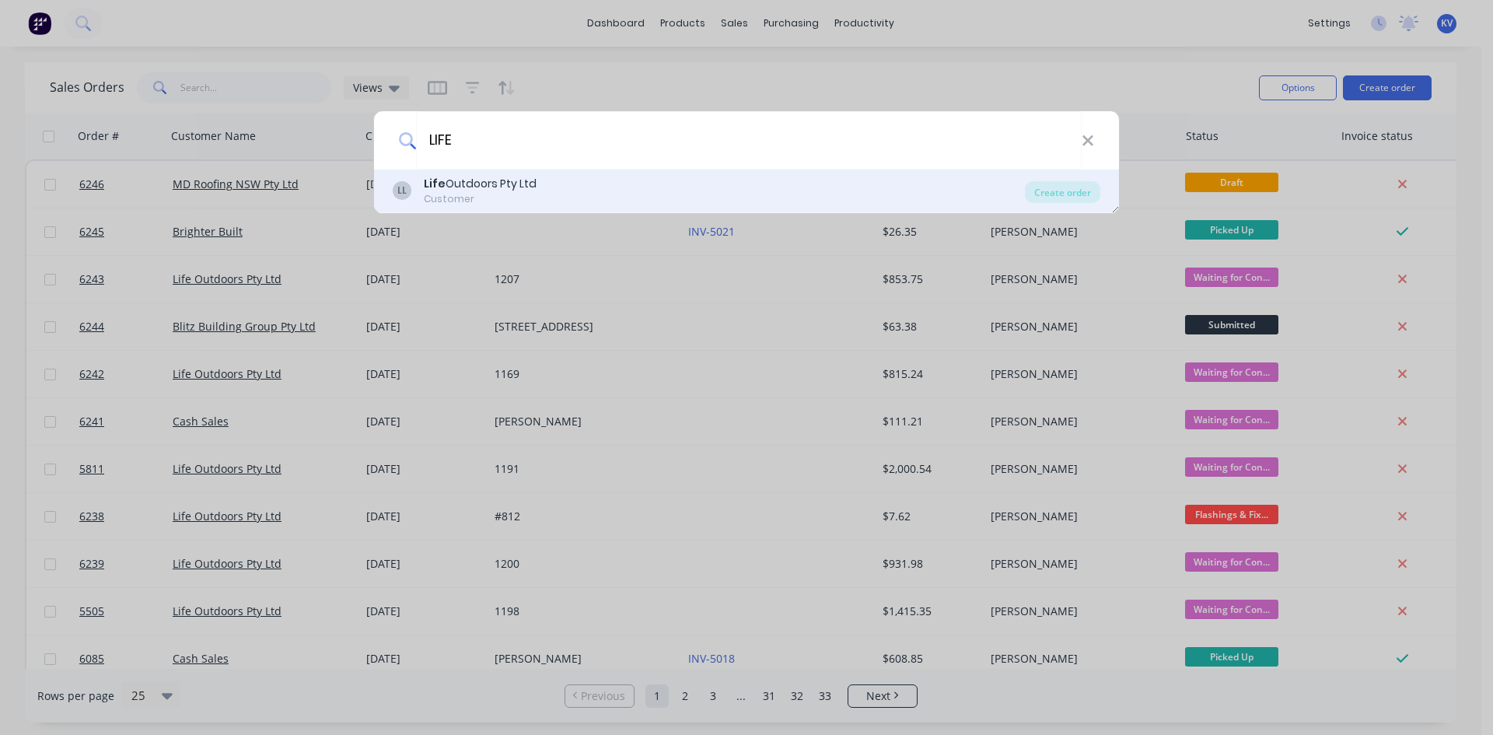
type input "LIFE"
click at [673, 186] on div "LL Life Outdoors Pty Ltd Customer" at bounding box center [709, 191] width 632 height 30
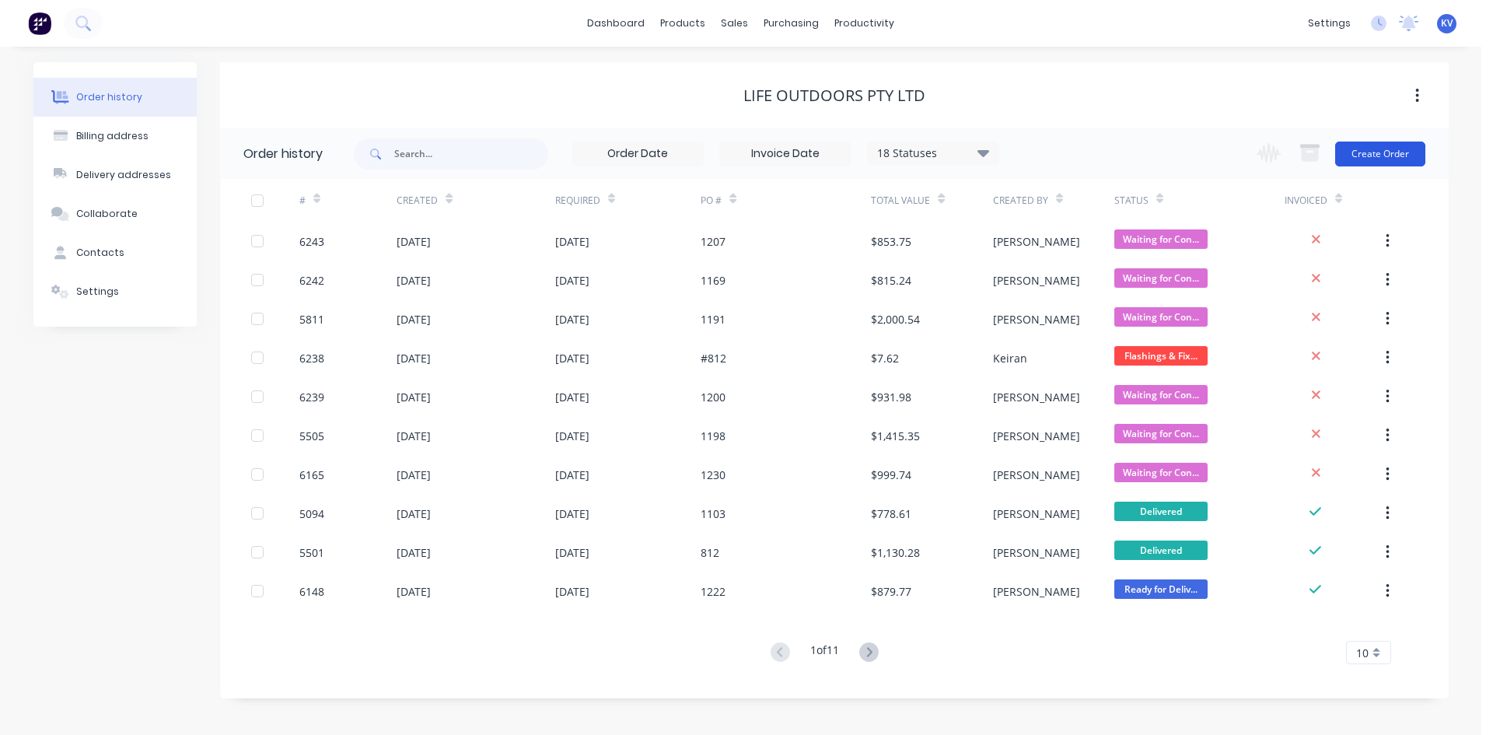
click at [1396, 154] on button "Create Order" at bounding box center [1380, 154] width 90 height 25
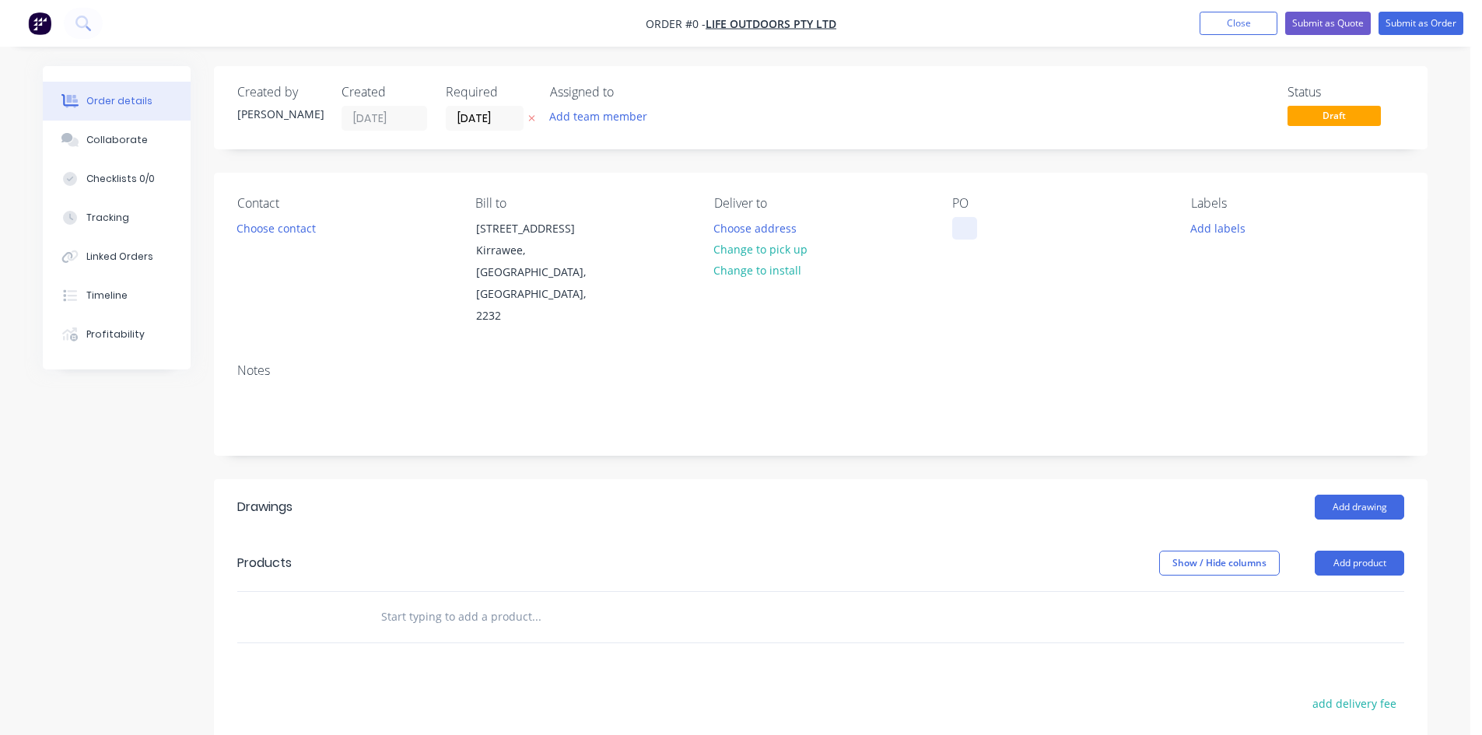
click at [963, 233] on div at bounding box center [964, 228] width 25 height 23
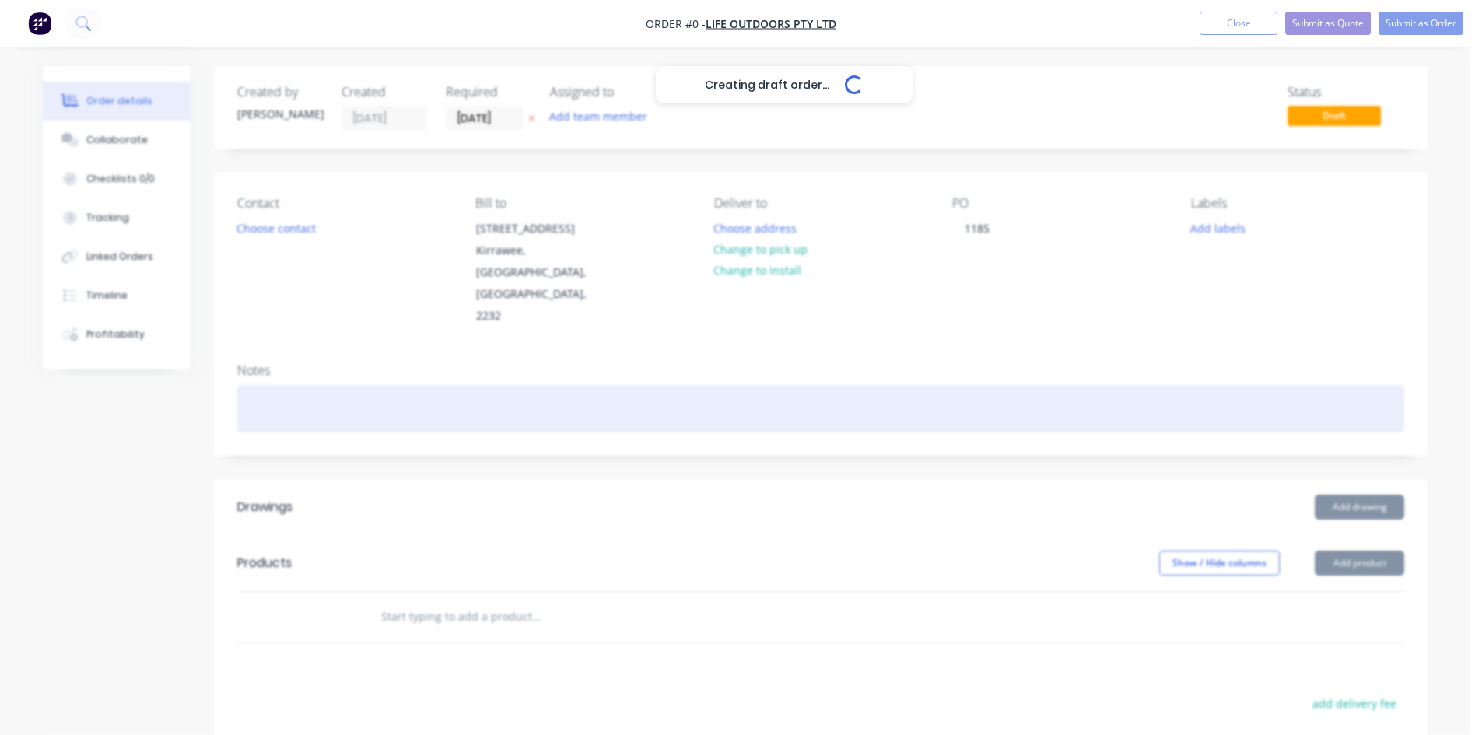
click at [988, 373] on div "Creating draft order... Loading... Order details Collaborate Checklists 0/0 Tra…" at bounding box center [735, 553] width 1416 height 974
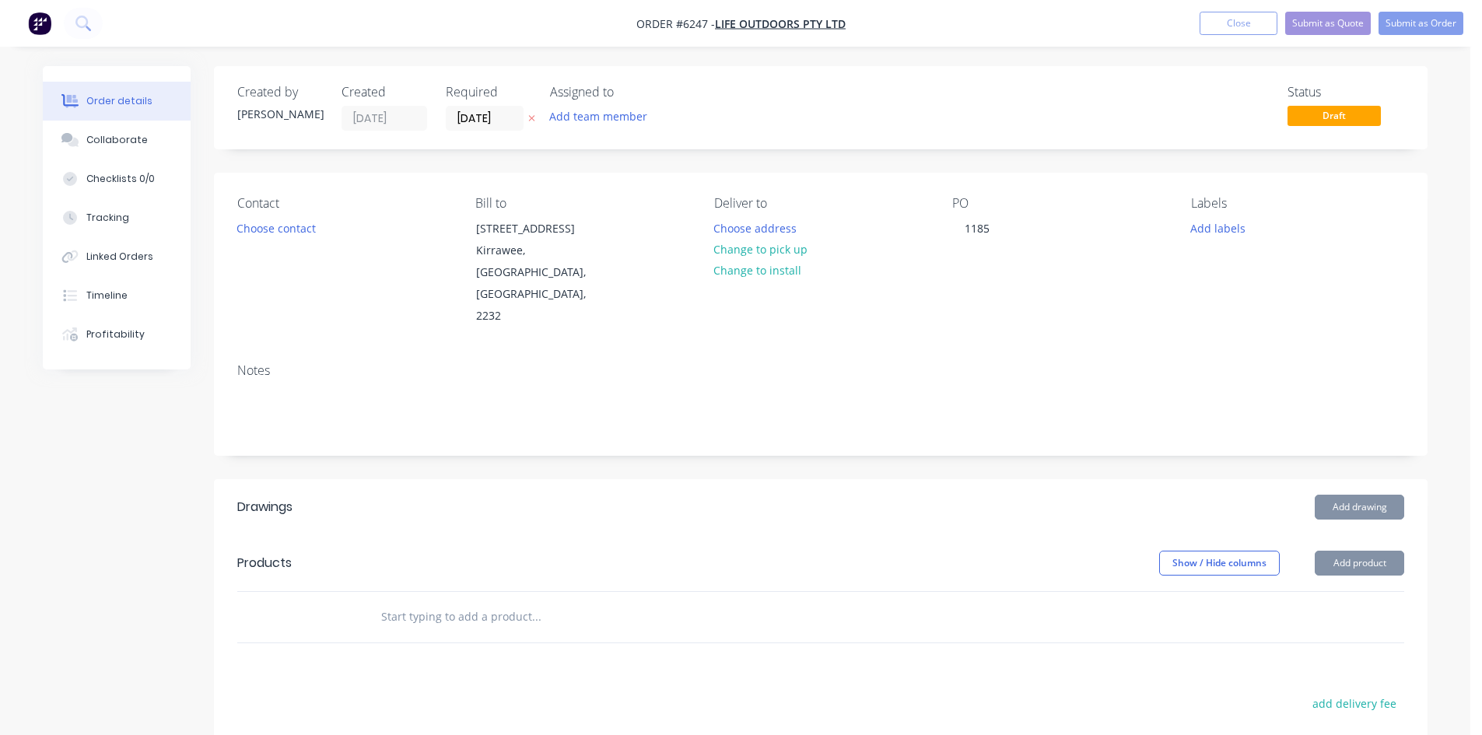
click at [604, 601] on input "text" at bounding box center [535, 616] width 311 height 31
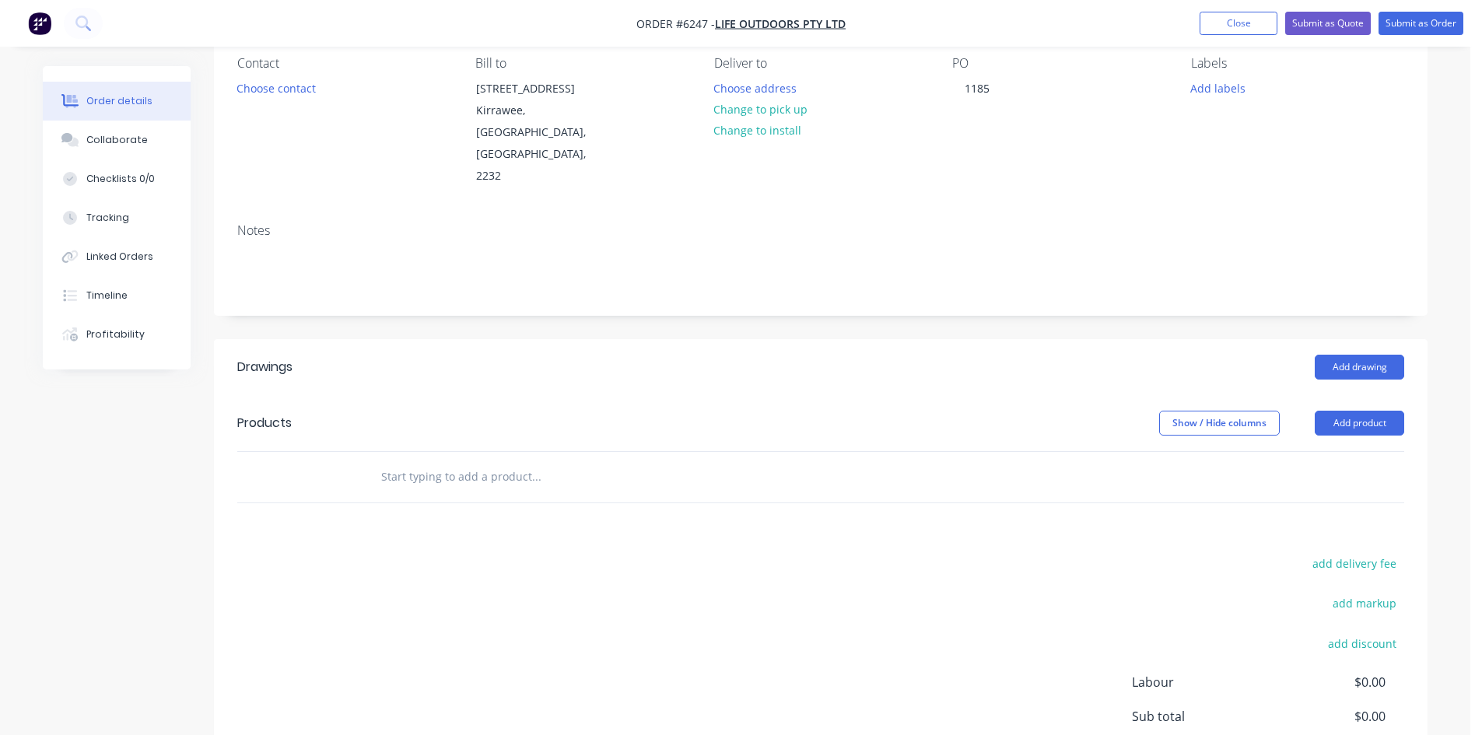
scroll to position [156, 0]
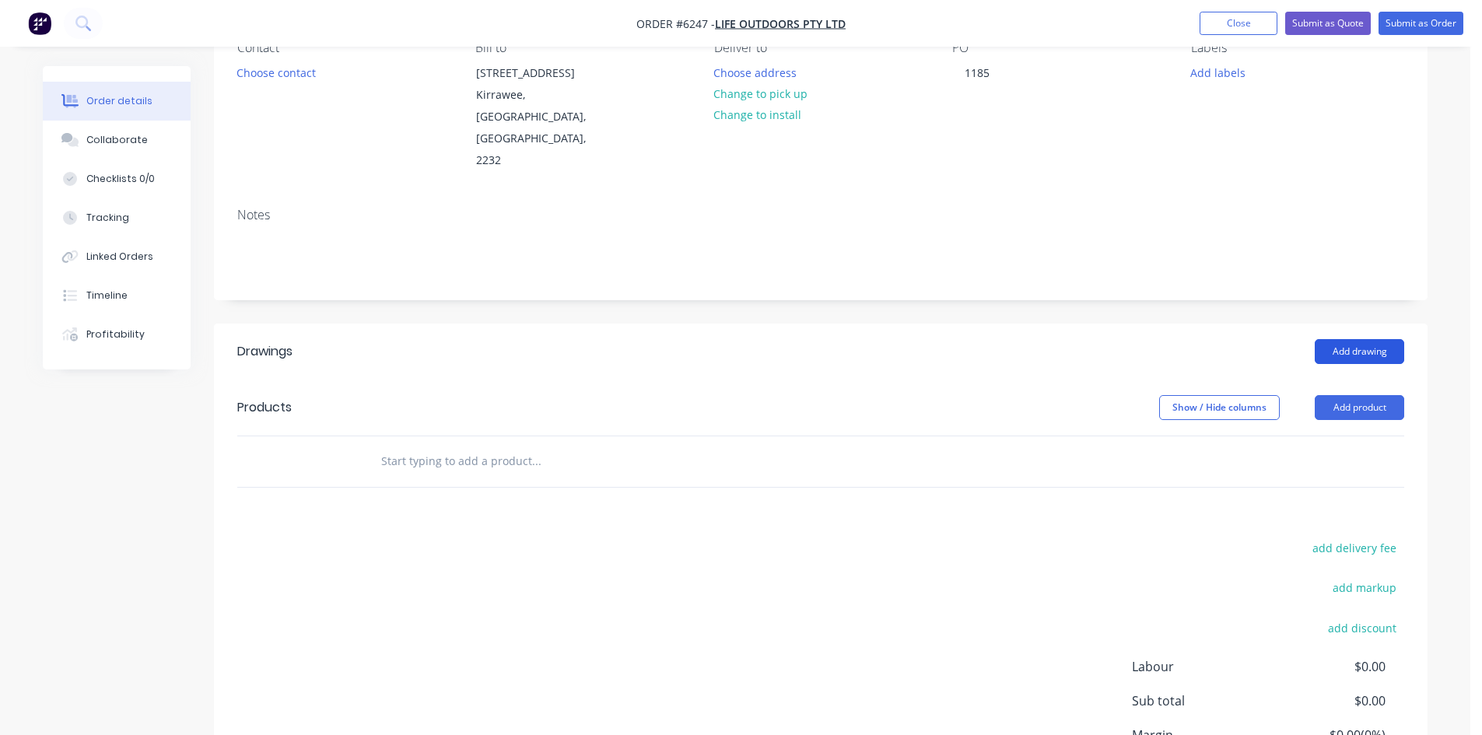
click at [1373, 339] on button "Add drawing" at bounding box center [1358, 351] width 89 height 25
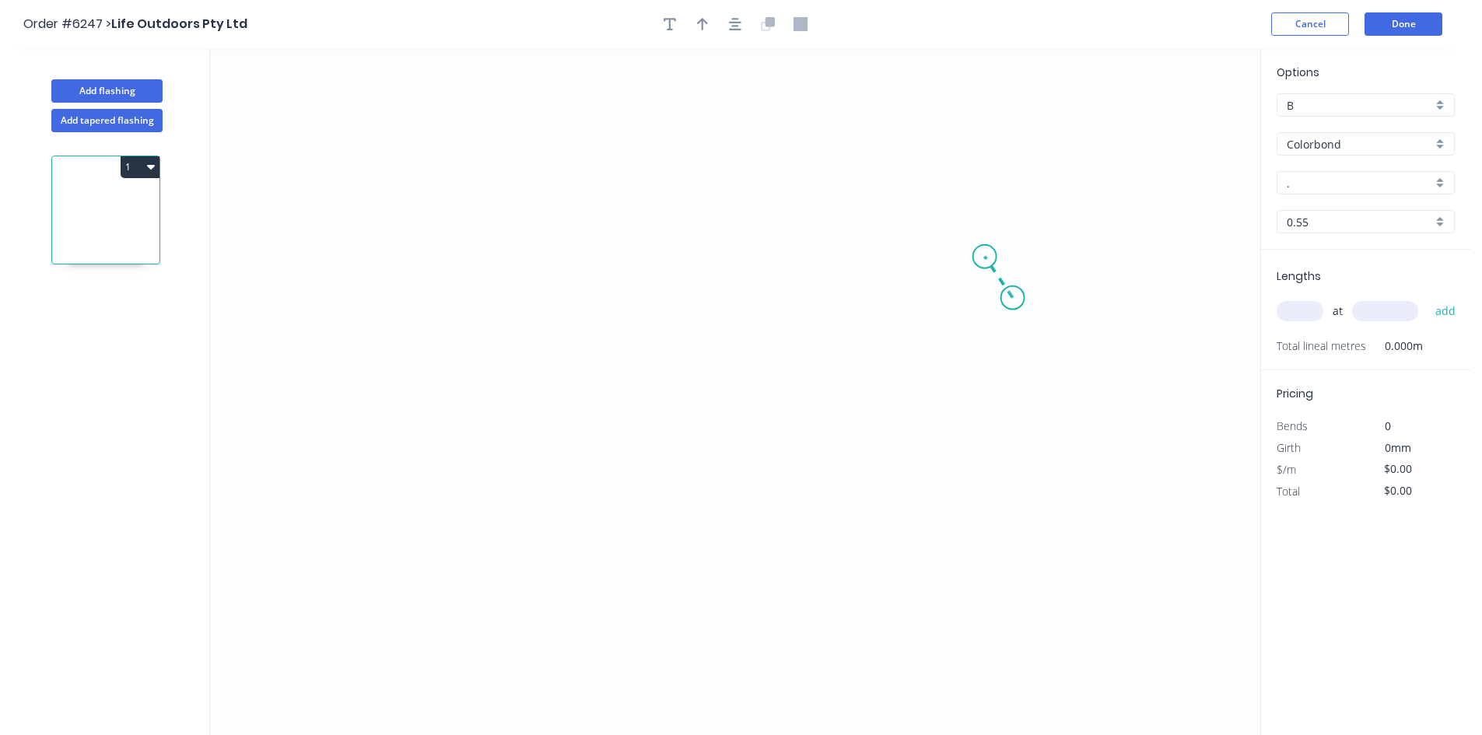
drag, startPoint x: 1013, startPoint y: 298, endPoint x: 985, endPoint y: 257, distance: 49.8
click at [985, 257] on icon "0" at bounding box center [735, 391] width 1050 height 687
click at [408, 271] on icon "0 ?" at bounding box center [735, 391] width 1050 height 687
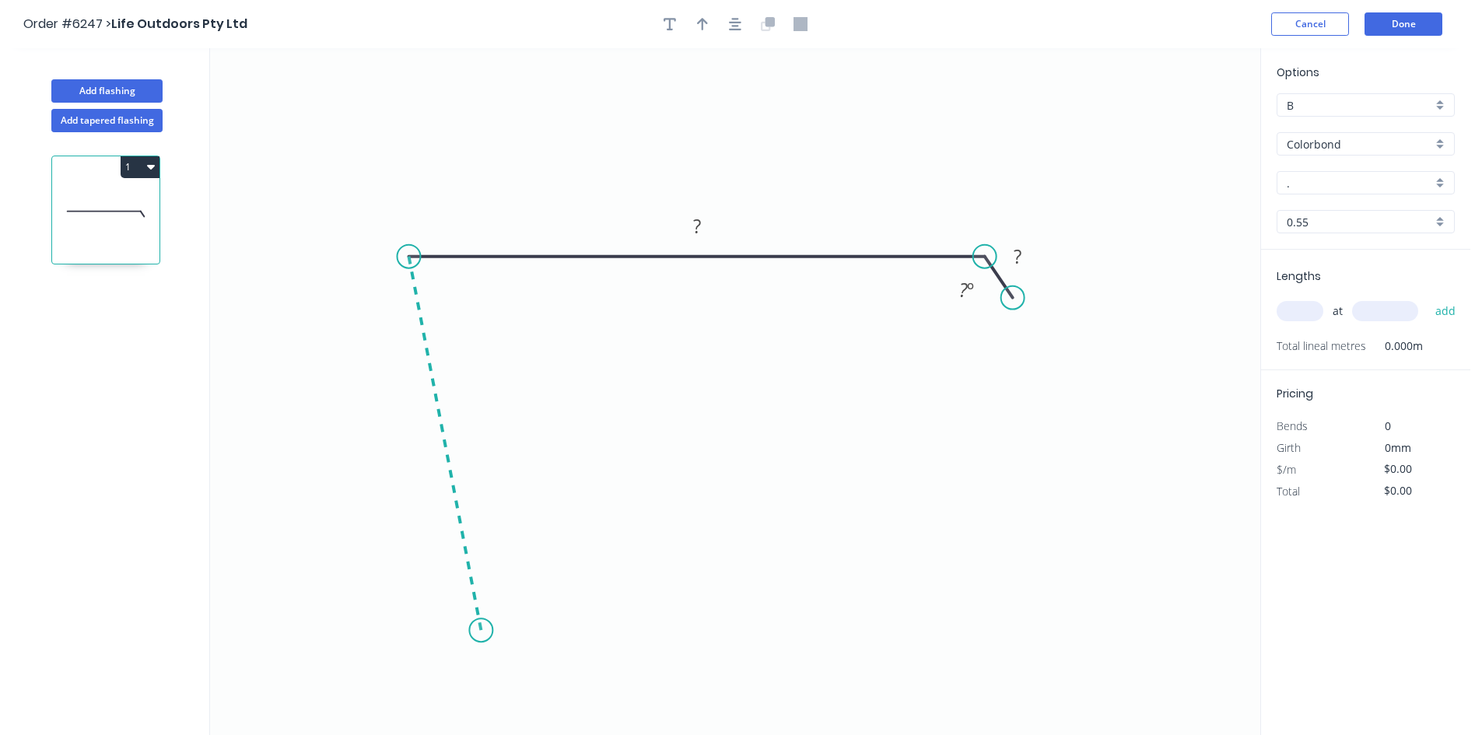
click at [481, 631] on icon "0 ? ? ? º" at bounding box center [735, 391] width 1050 height 687
click at [640, 597] on icon at bounding box center [560, 613] width 159 height 34
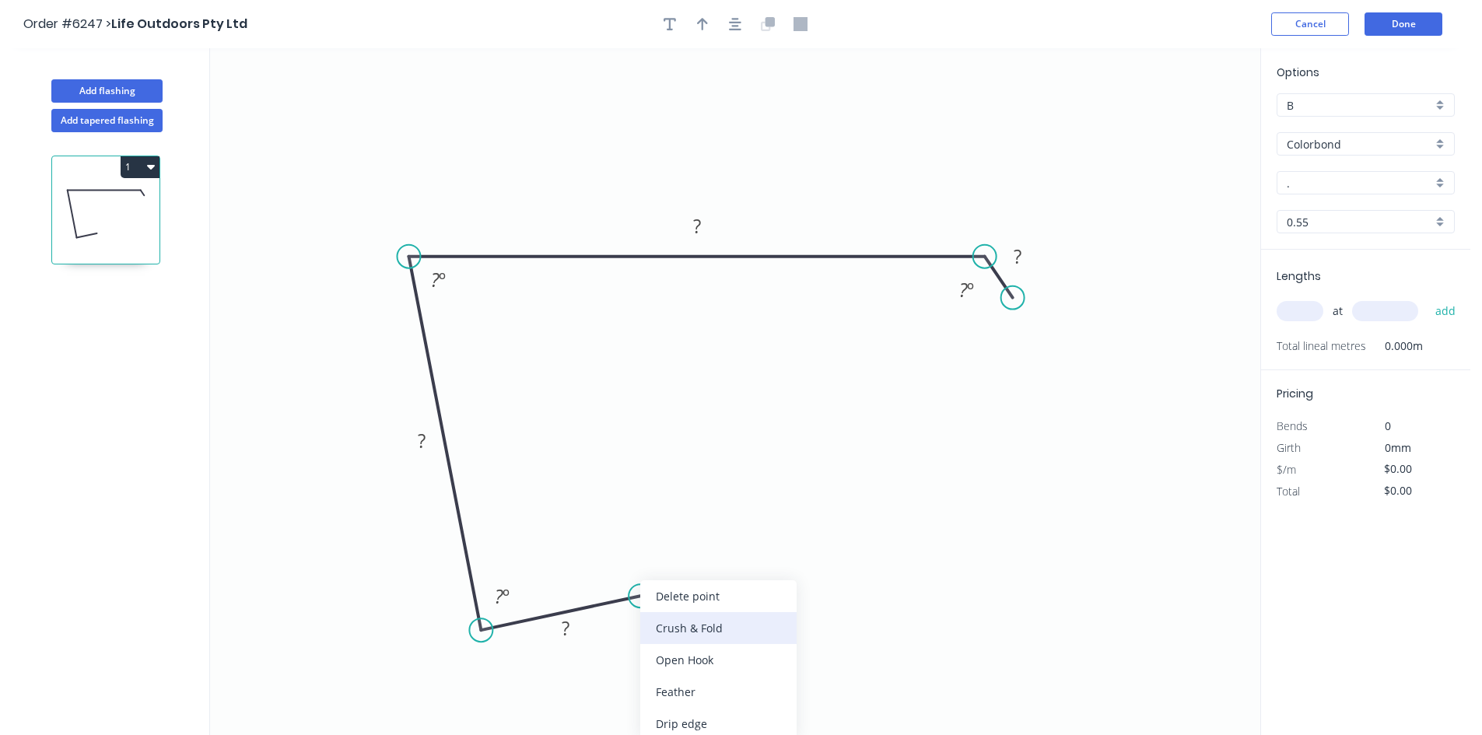
click at [663, 633] on div "Crush & Fold" at bounding box center [718, 628] width 156 height 32
click at [583, 625] on rect at bounding box center [566, 628] width 51 height 32
click at [565, 624] on tspan "?" at bounding box center [566, 628] width 8 height 26
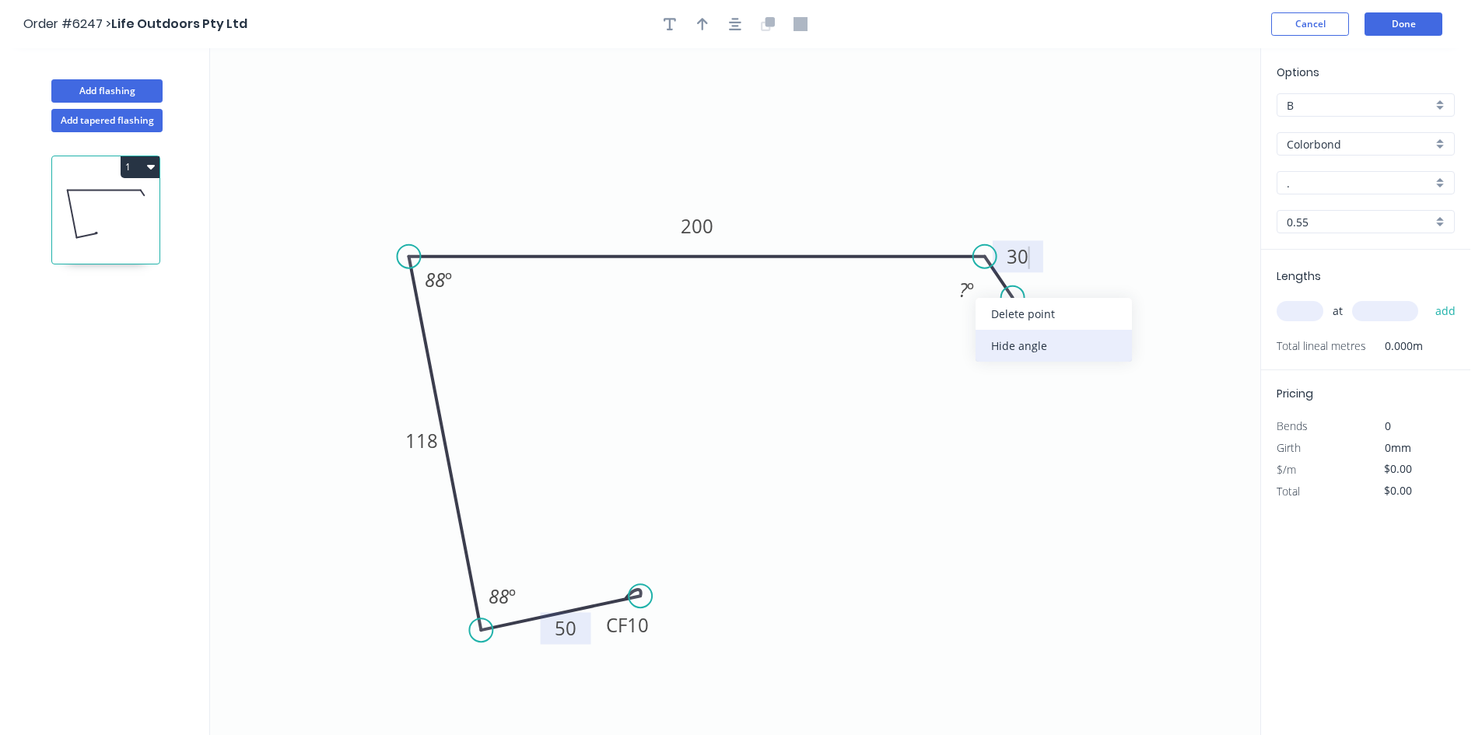
click at [1007, 348] on div "Hide angle" at bounding box center [1053, 346] width 156 height 32
type input "$21.92"
click at [1343, 184] on input "." at bounding box center [1358, 183] width 145 height 16
click at [1331, 212] on div "[PERSON_NAME]" at bounding box center [1365, 212] width 177 height 27
type input "[PERSON_NAME]"
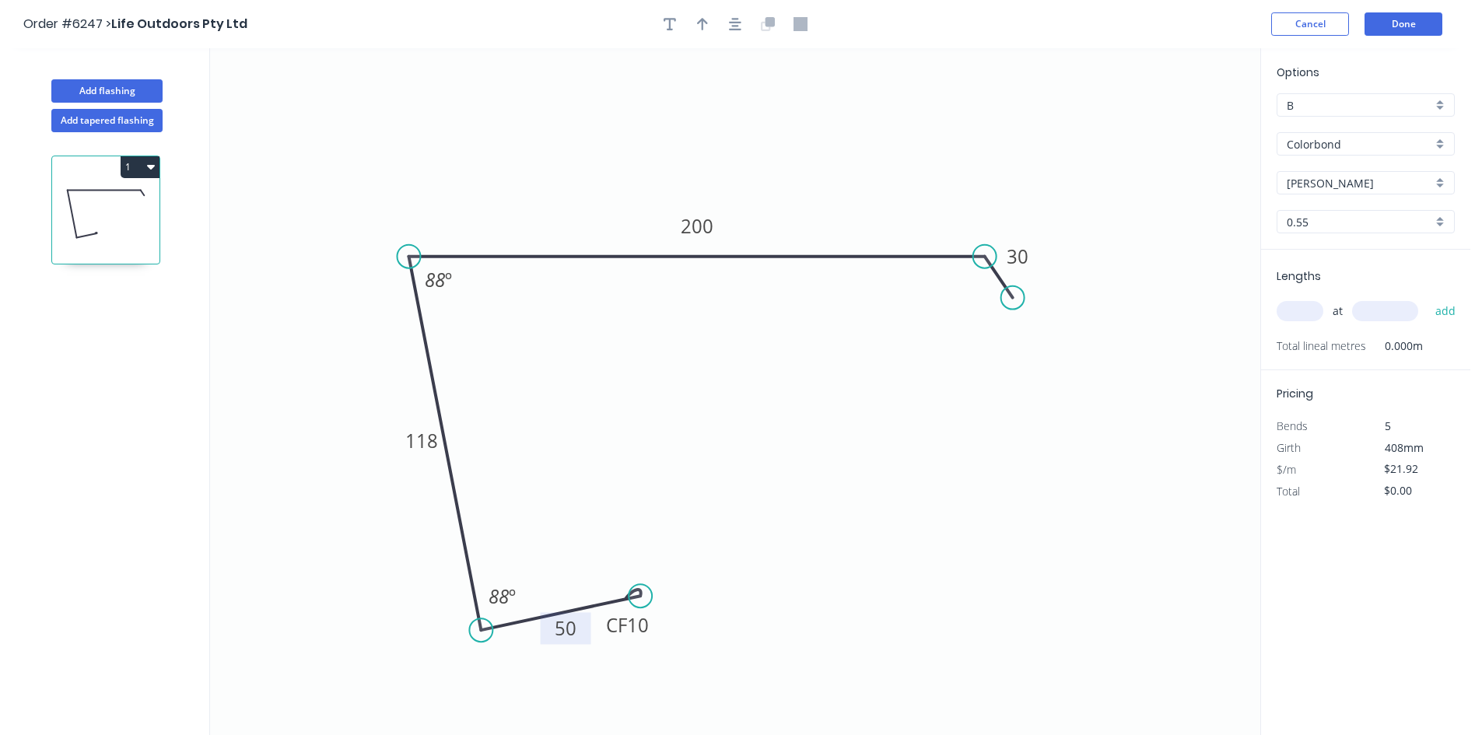
click at [1305, 318] on input "text" at bounding box center [1299, 311] width 47 height 20
type input "2"
type input "3400"
click at [1448, 311] on button "add" at bounding box center [1445, 311] width 37 height 26
type input "$149.06"
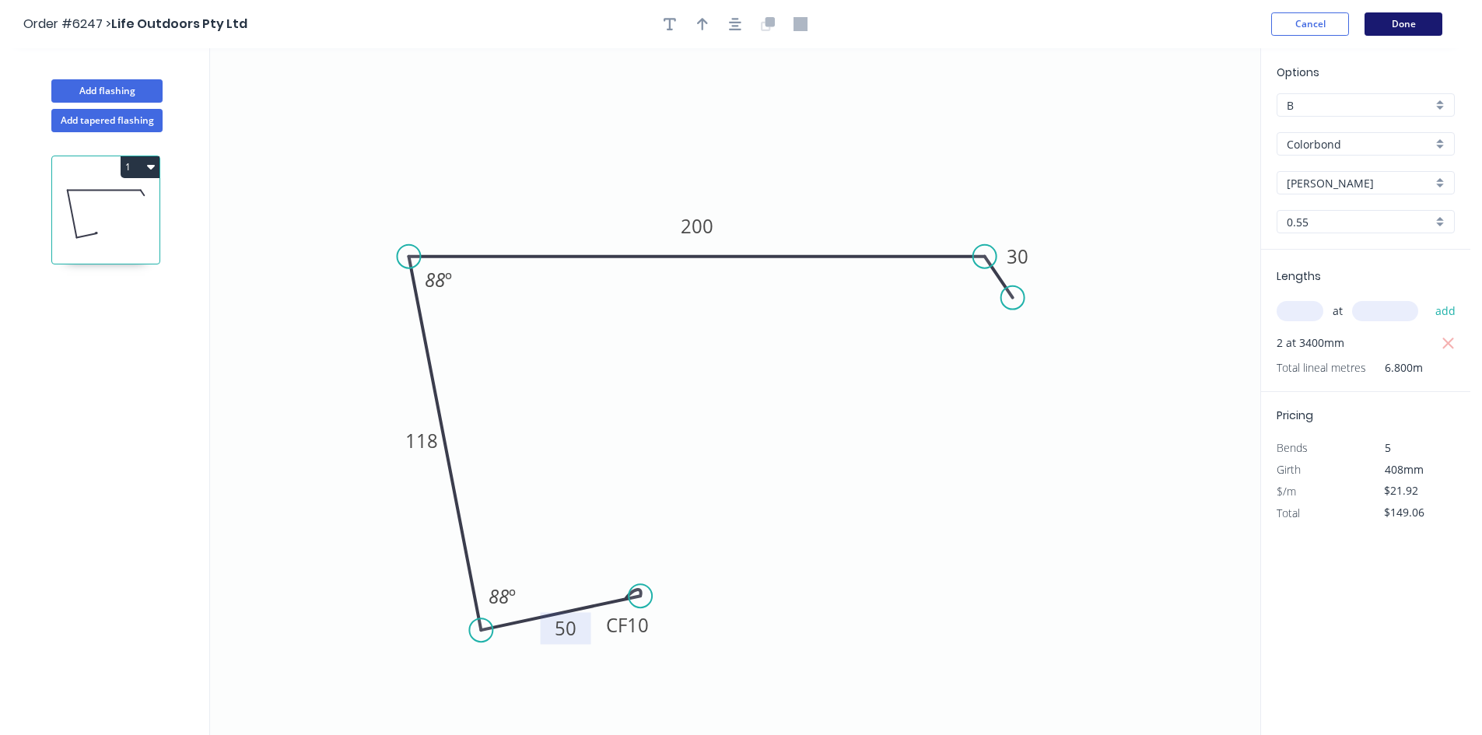
click at [1433, 26] on button "Done" at bounding box center [1403, 23] width 78 height 23
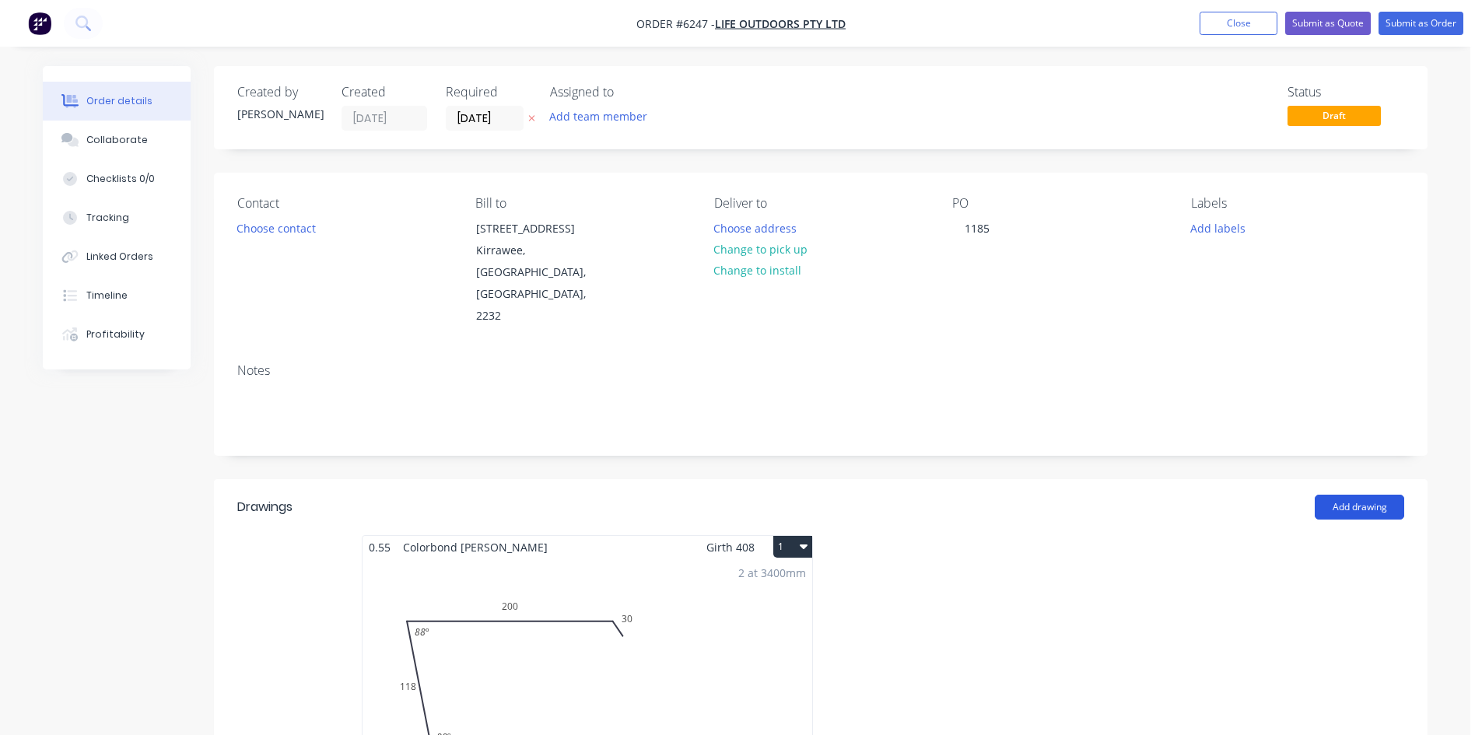
click at [1331, 495] on button "Add drawing" at bounding box center [1358, 507] width 89 height 25
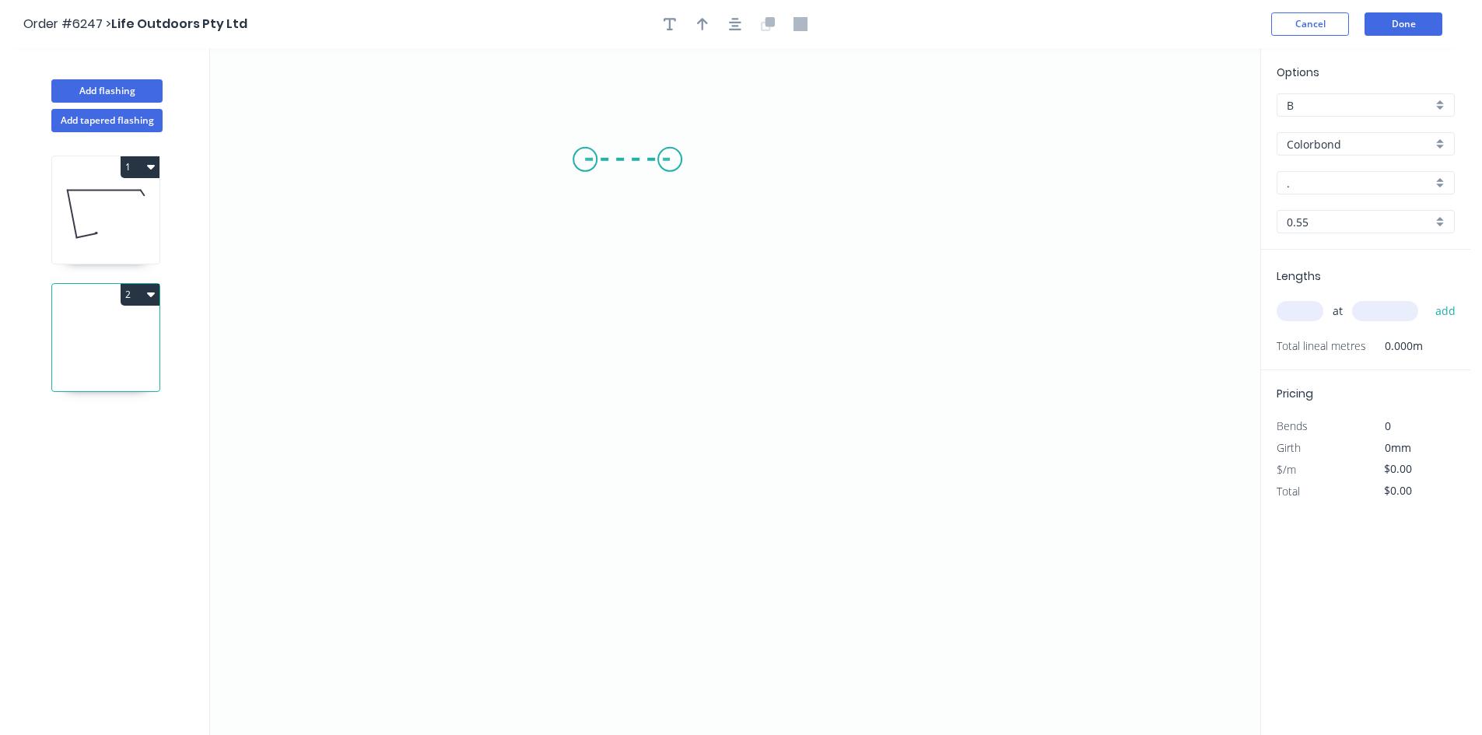
drag, startPoint x: 585, startPoint y: 159, endPoint x: 670, endPoint y: 158, distance: 84.8
click at [670, 158] on icon "0" at bounding box center [735, 391] width 1050 height 687
click at [672, 565] on icon "0 ?" at bounding box center [735, 391] width 1050 height 687
click at [899, 536] on icon "0 ? ?" at bounding box center [735, 391] width 1050 height 687
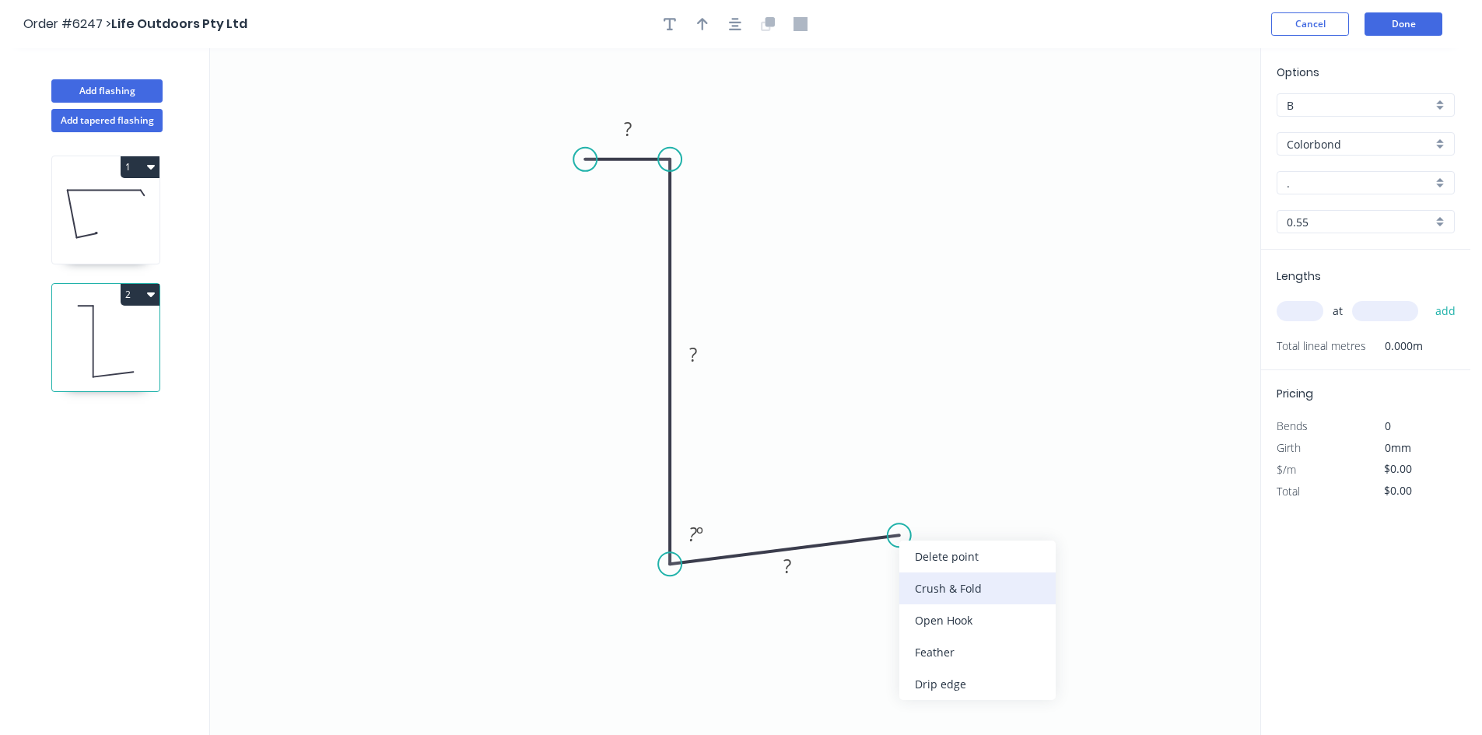
click at [926, 590] on div "Crush & Fold" at bounding box center [977, 588] width 156 height 32
click at [636, 126] on rect at bounding box center [627, 130] width 31 height 22
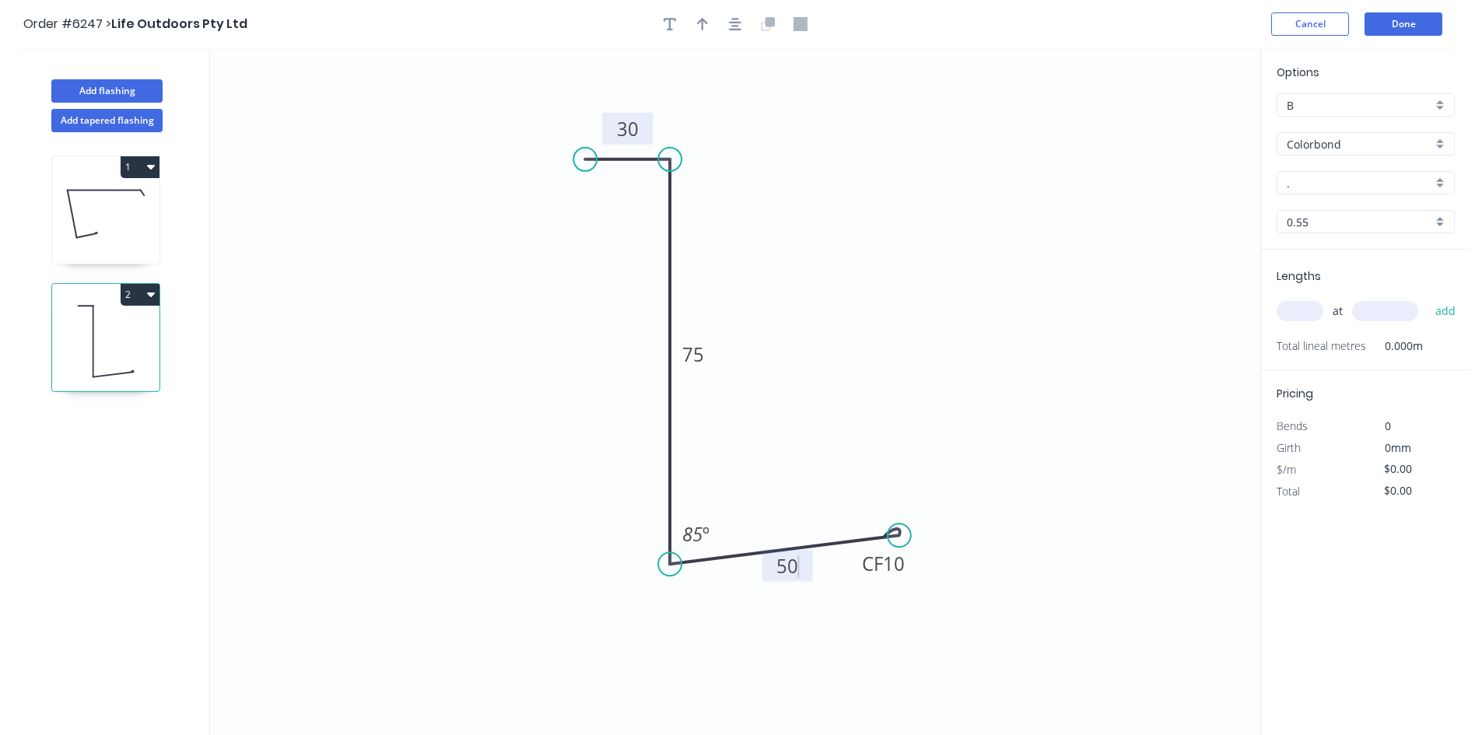
type input "$12.08"
click at [698, 26] on icon "button" at bounding box center [702, 24] width 11 height 14
drag, startPoint x: 1181, startPoint y: 119, endPoint x: 523, endPoint y: 366, distance: 703.7
click at [523, 366] on icon at bounding box center [523, 349] width 14 height 50
click at [524, 366] on icon at bounding box center [523, 349] width 14 height 50
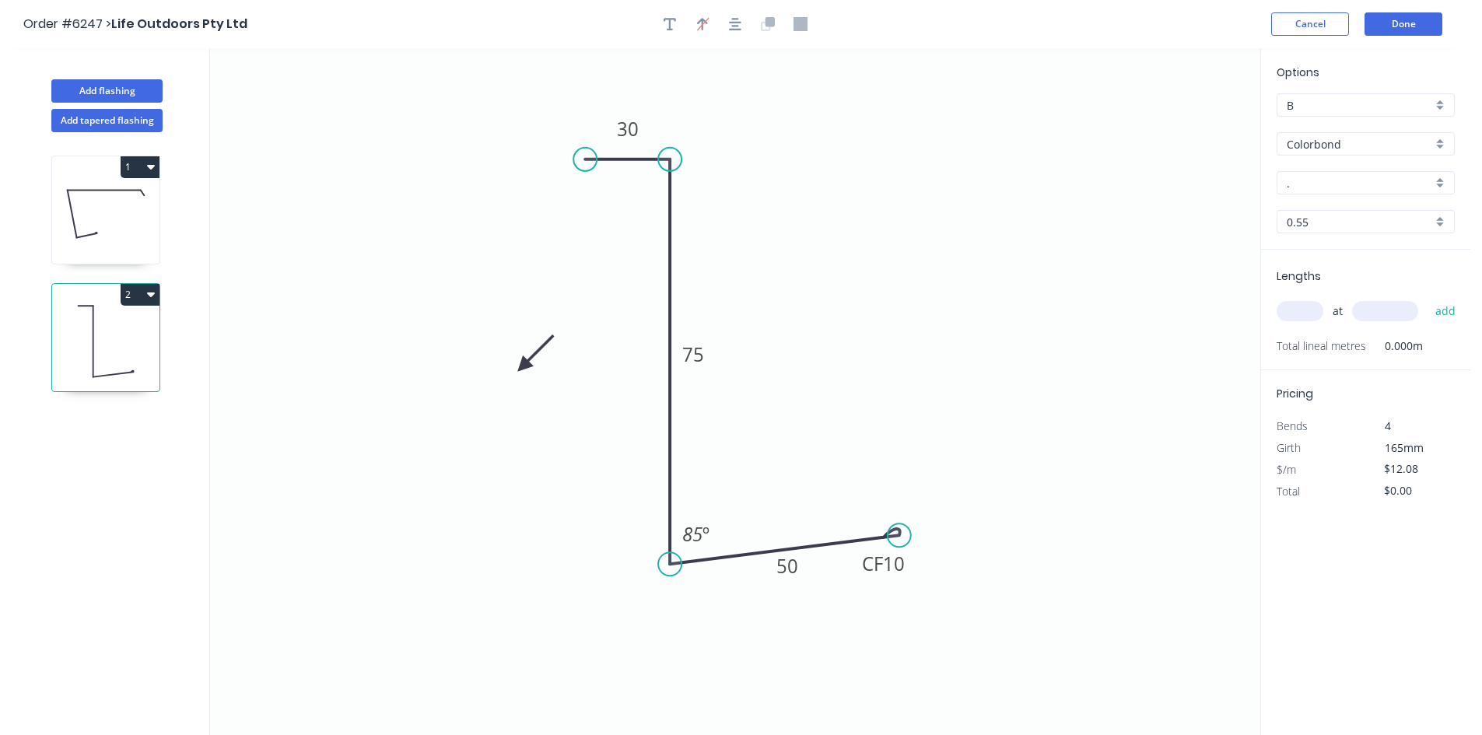
click at [524, 366] on icon at bounding box center [535, 353] width 45 height 45
click at [523, 366] on icon at bounding box center [535, 378] width 45 height 45
click at [523, 366] on icon at bounding box center [523, 384] width 14 height 50
click at [1358, 188] on input "." at bounding box center [1358, 183] width 145 height 16
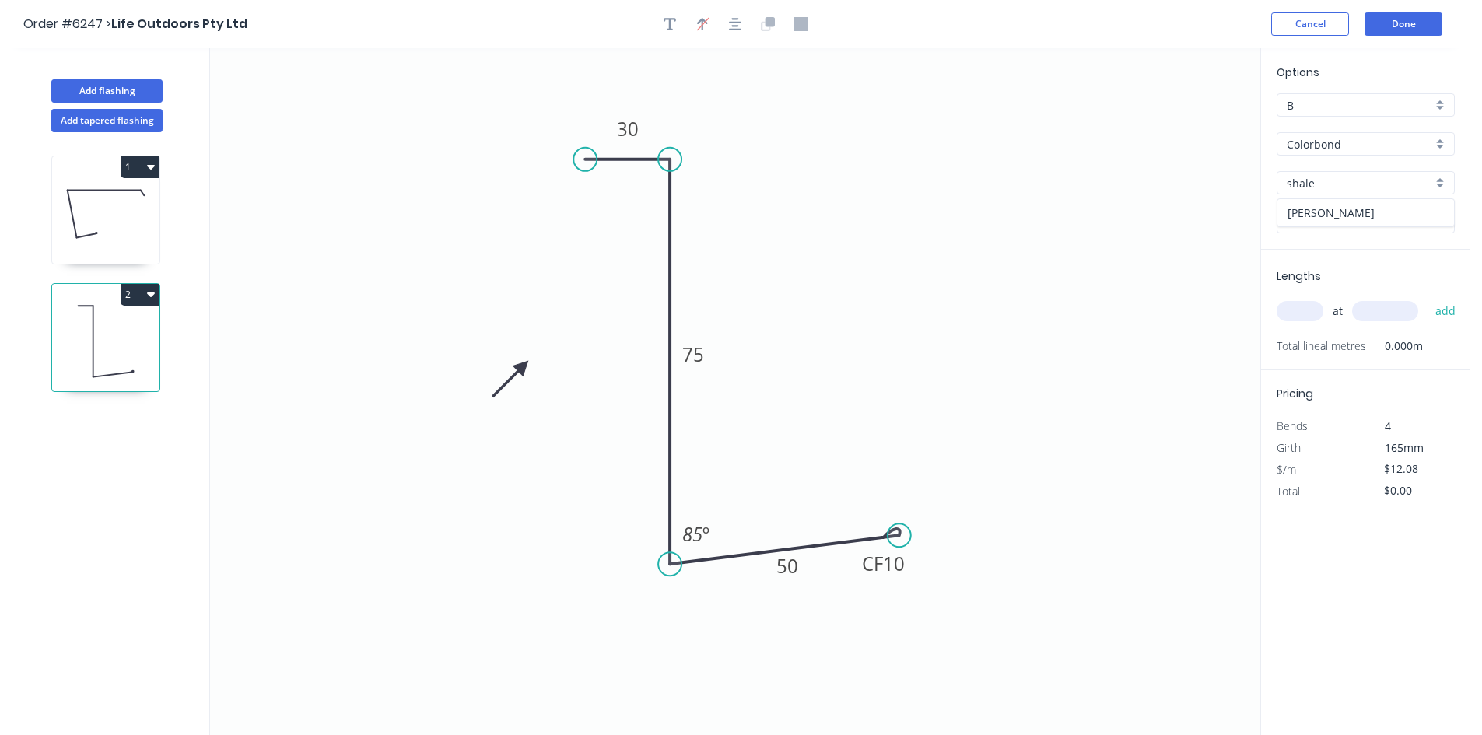
click at [1339, 201] on div "[PERSON_NAME]" at bounding box center [1365, 212] width 177 height 27
type input "[PERSON_NAME]"
click at [1304, 311] on input "text" at bounding box center [1299, 311] width 47 height 20
type input "2"
type input "5500"
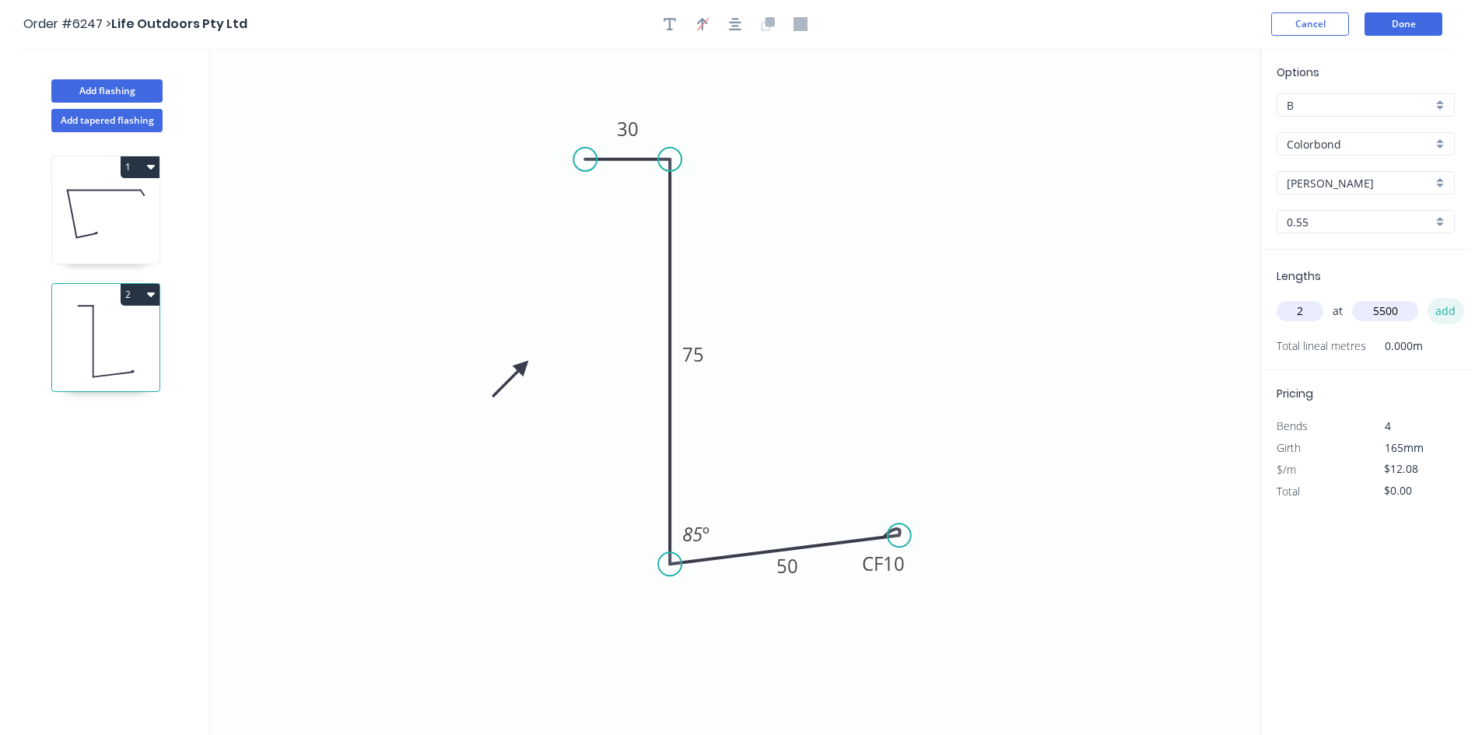
click at [1446, 312] on button "add" at bounding box center [1445, 311] width 37 height 26
type input "$132.88"
click at [1373, 20] on button "Done" at bounding box center [1403, 23] width 78 height 23
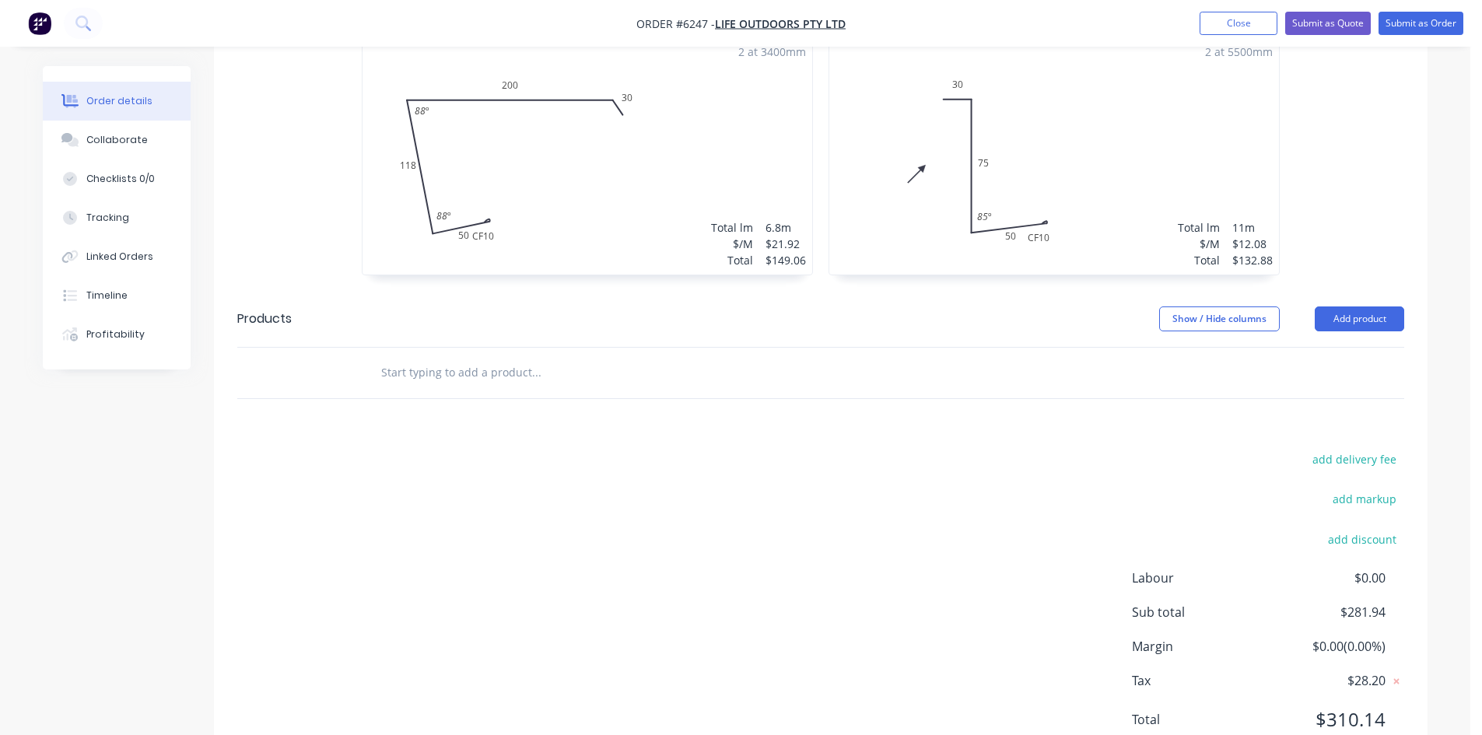
scroll to position [538, 0]
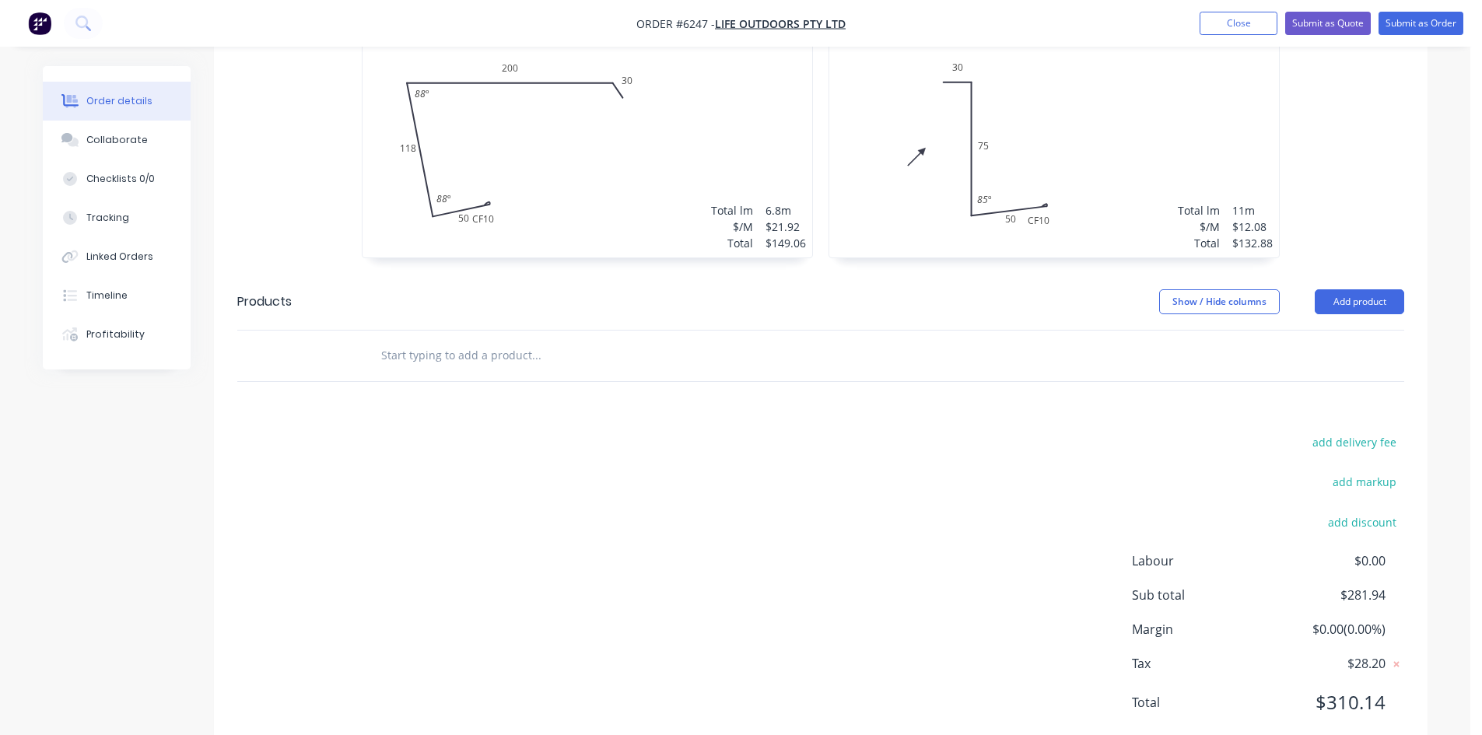
click at [526, 331] on div at bounding box center [642, 356] width 560 height 51
click at [527, 340] on input "text" at bounding box center [535, 355] width 311 height 31
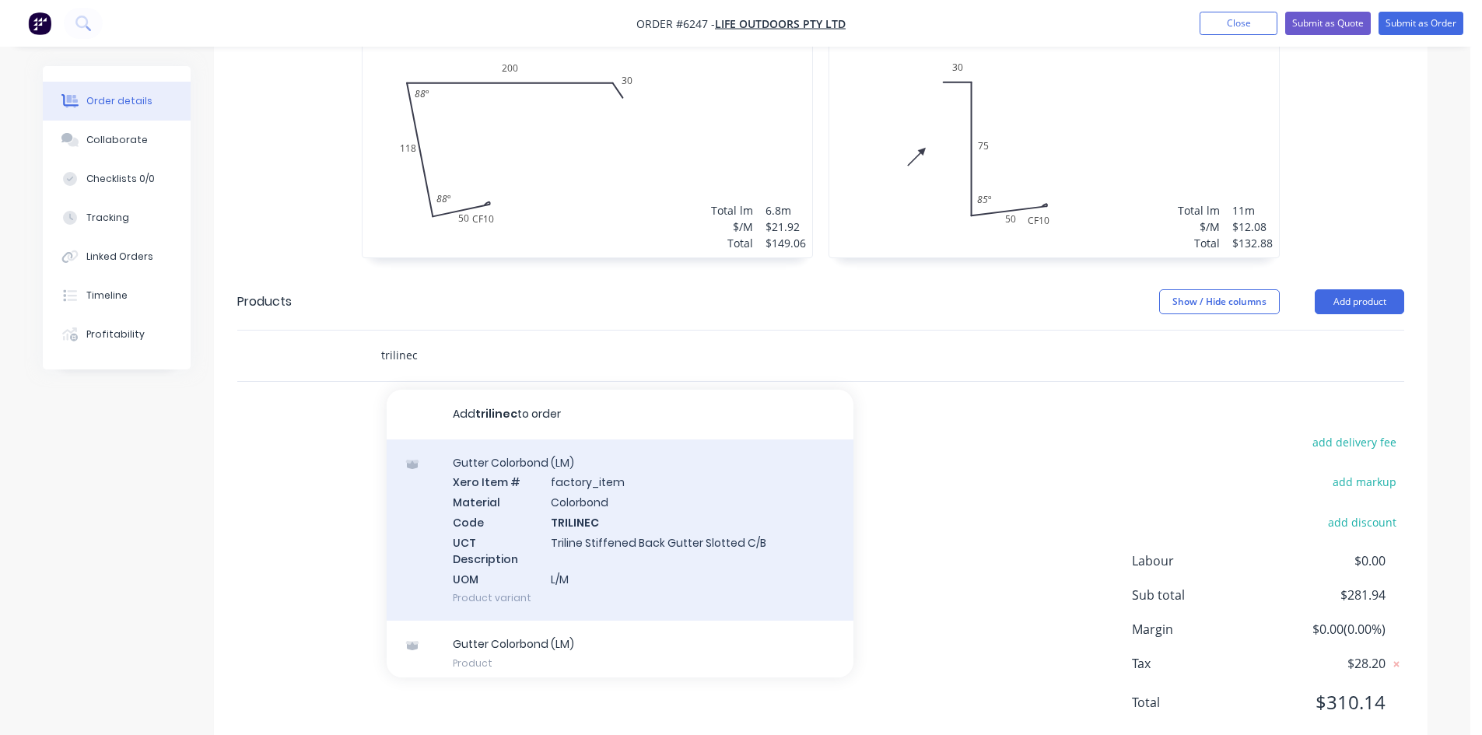
type input "trilinec"
click at [569, 523] on div "Gutter Colorbond (LM) Xero Item # factory_item Material Colorbond Code TRILINEC…" at bounding box center [620, 530] width 467 height 182
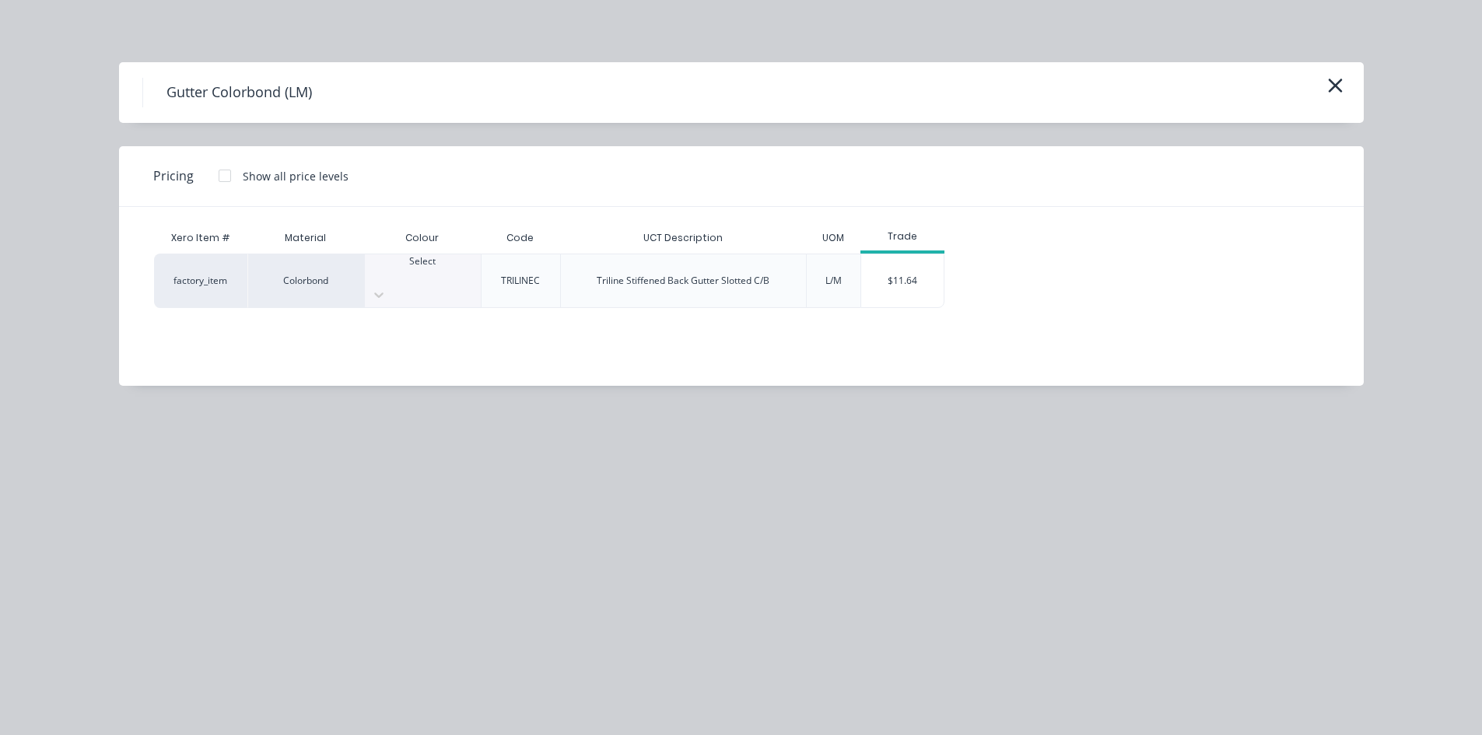
click at [447, 285] on div "Select" at bounding box center [423, 280] width 116 height 53
drag, startPoint x: 451, startPoint y: 426, endPoint x: 545, endPoint y: 396, distance: 98.9
click at [879, 273] on div "$11.64" at bounding box center [902, 280] width 83 height 53
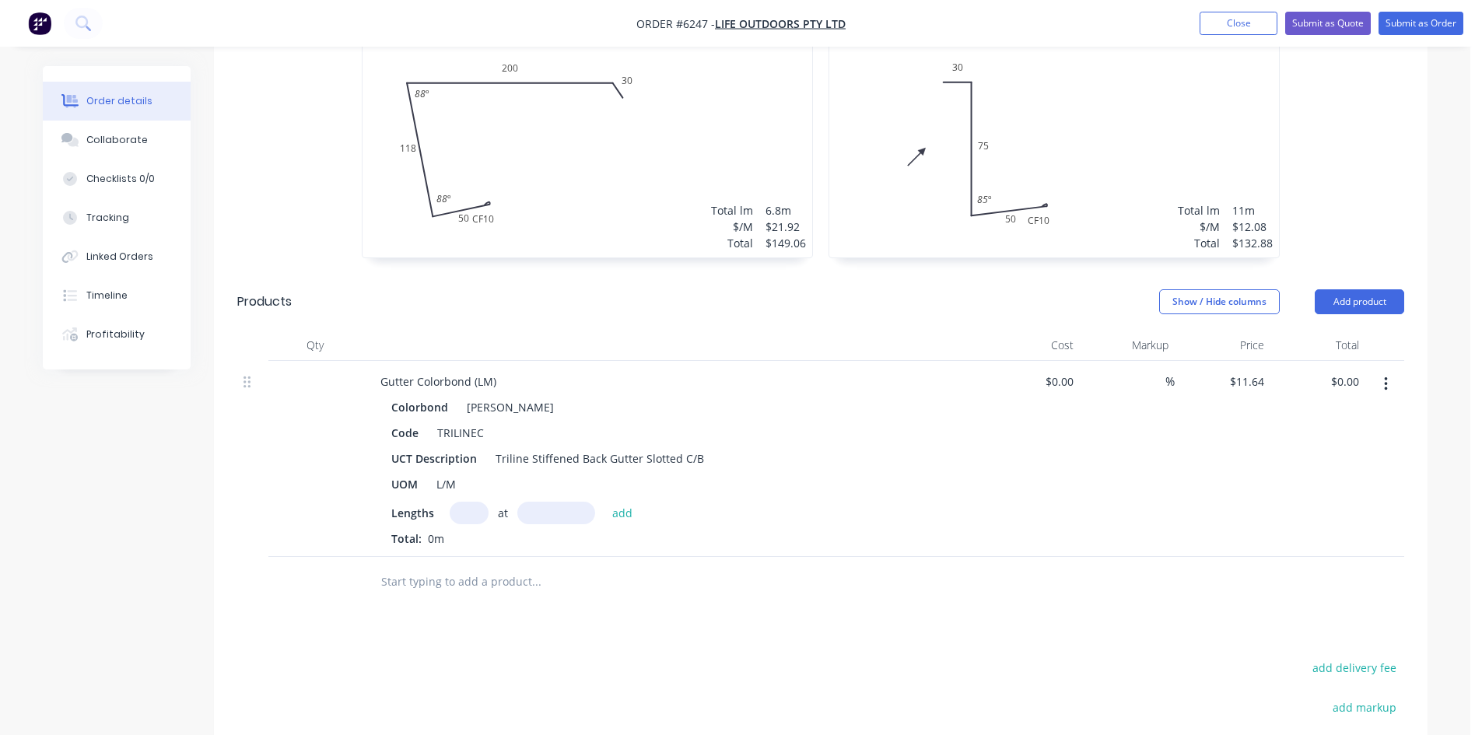
click at [469, 502] on input "text" at bounding box center [469, 513] width 39 height 23
type input "2"
type input "5500mm"
click at [618, 502] on button "add" at bounding box center [622, 512] width 37 height 21
type input "$128.04"
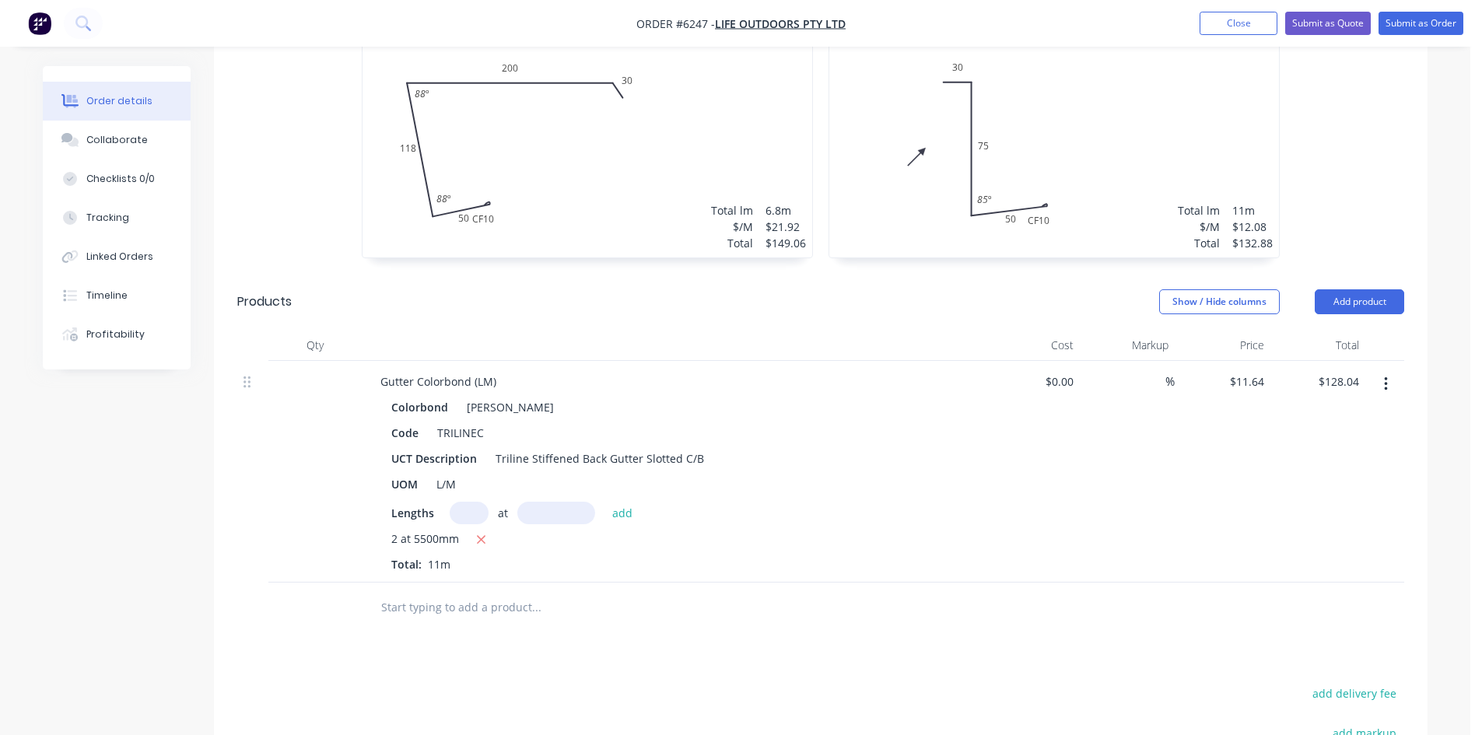
click at [506, 592] on input "text" at bounding box center [535, 607] width 311 height 31
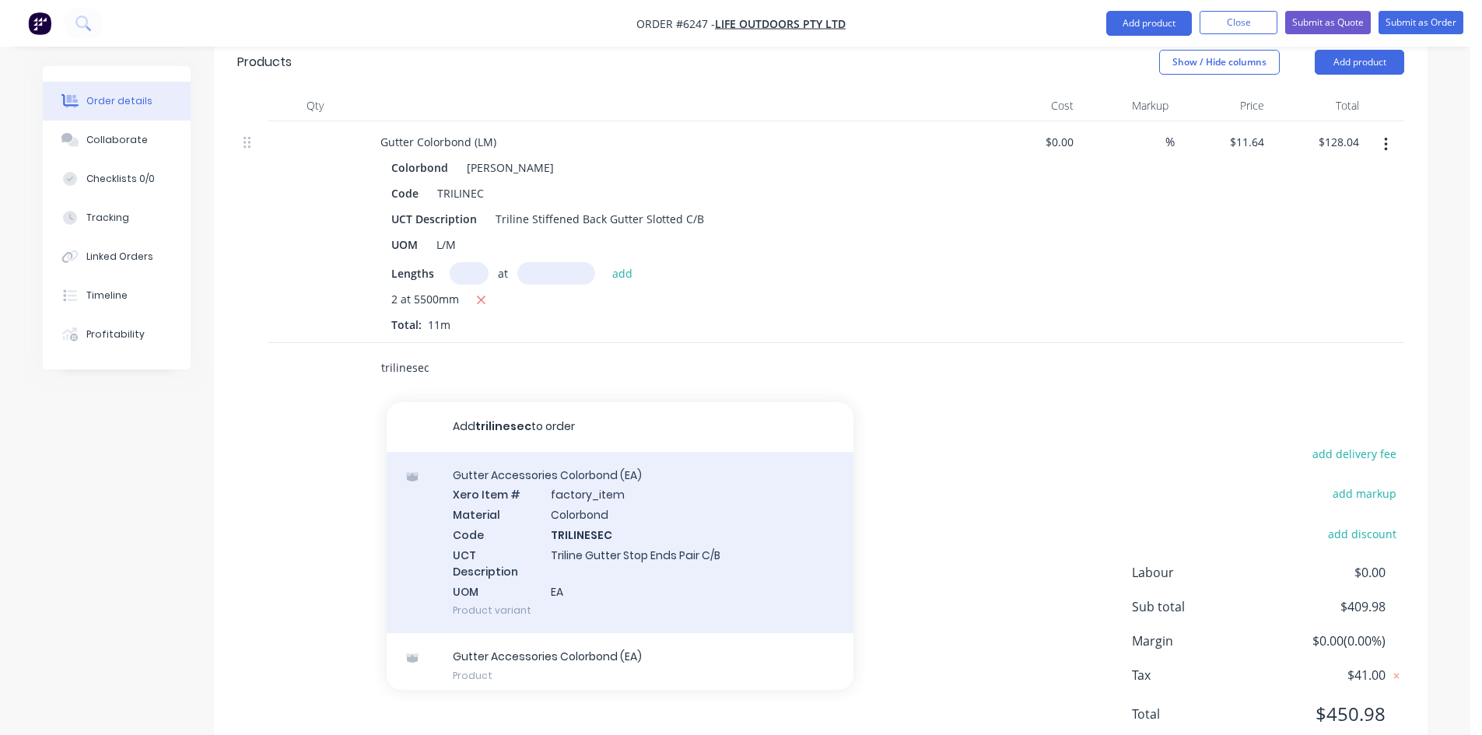
scroll to position [789, 0]
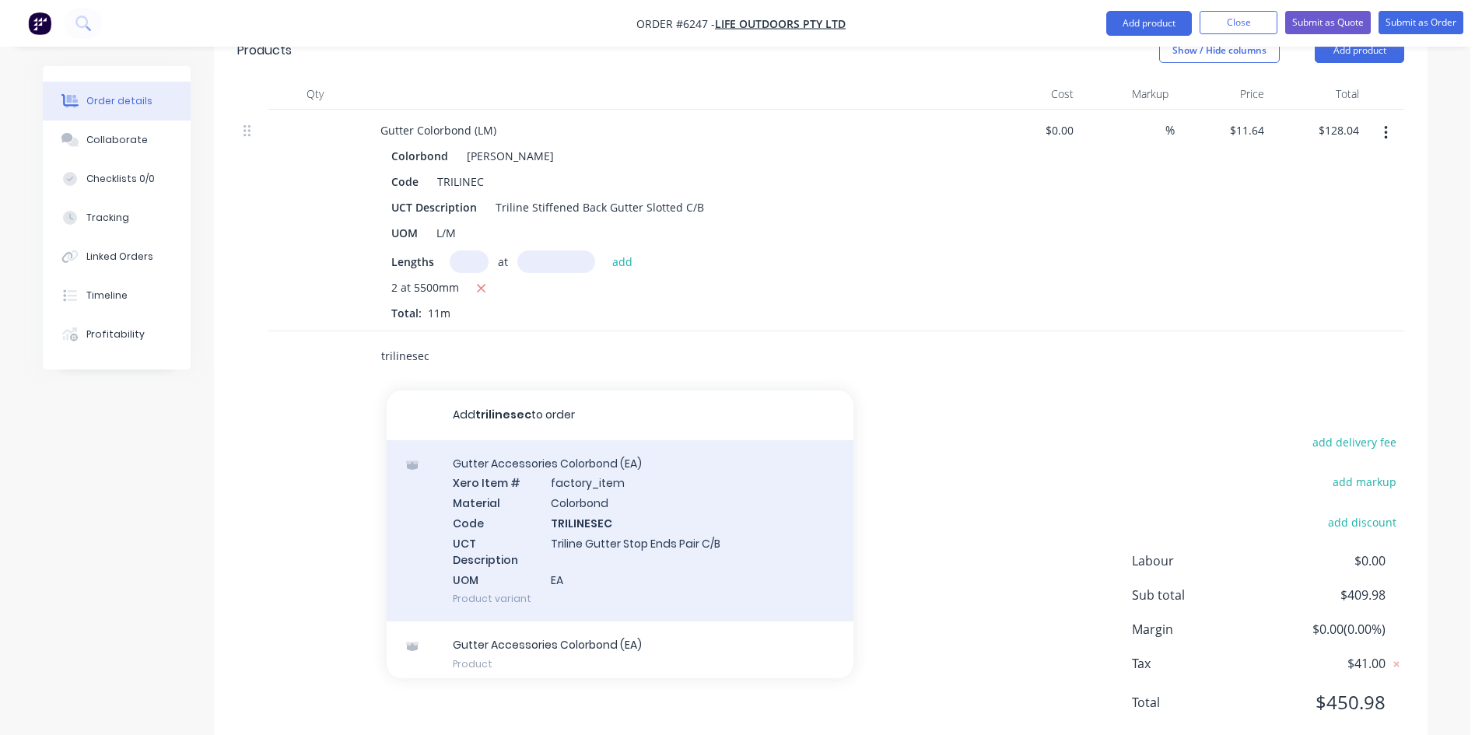
type input "trilinesec"
click at [623, 476] on div "Gutter Accessories Colorbond (EA) Xero Item # factory_item Material Colorbond C…" at bounding box center [620, 531] width 467 height 182
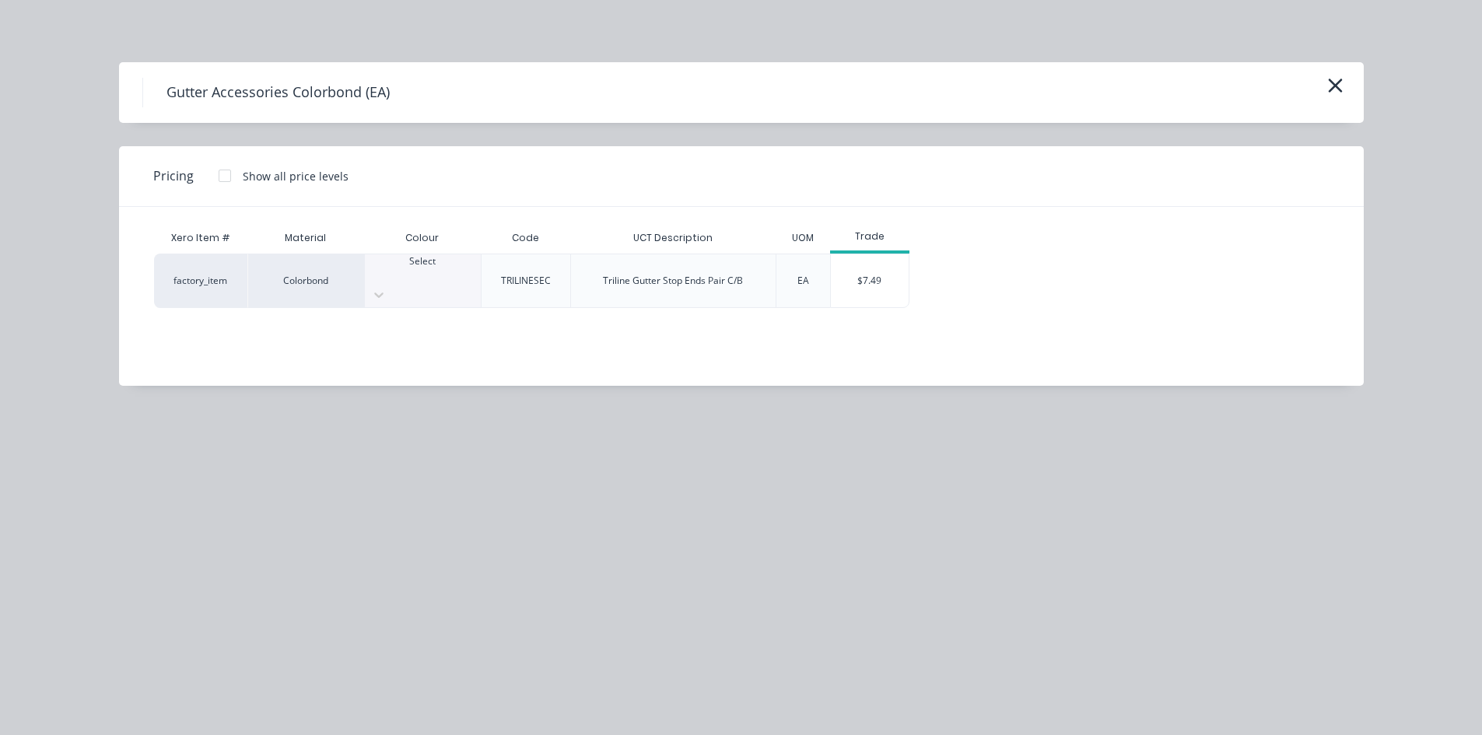
click at [417, 269] on div at bounding box center [423, 275] width 116 height 14
click at [902, 267] on div "$7.49" at bounding box center [870, 280] width 78 height 53
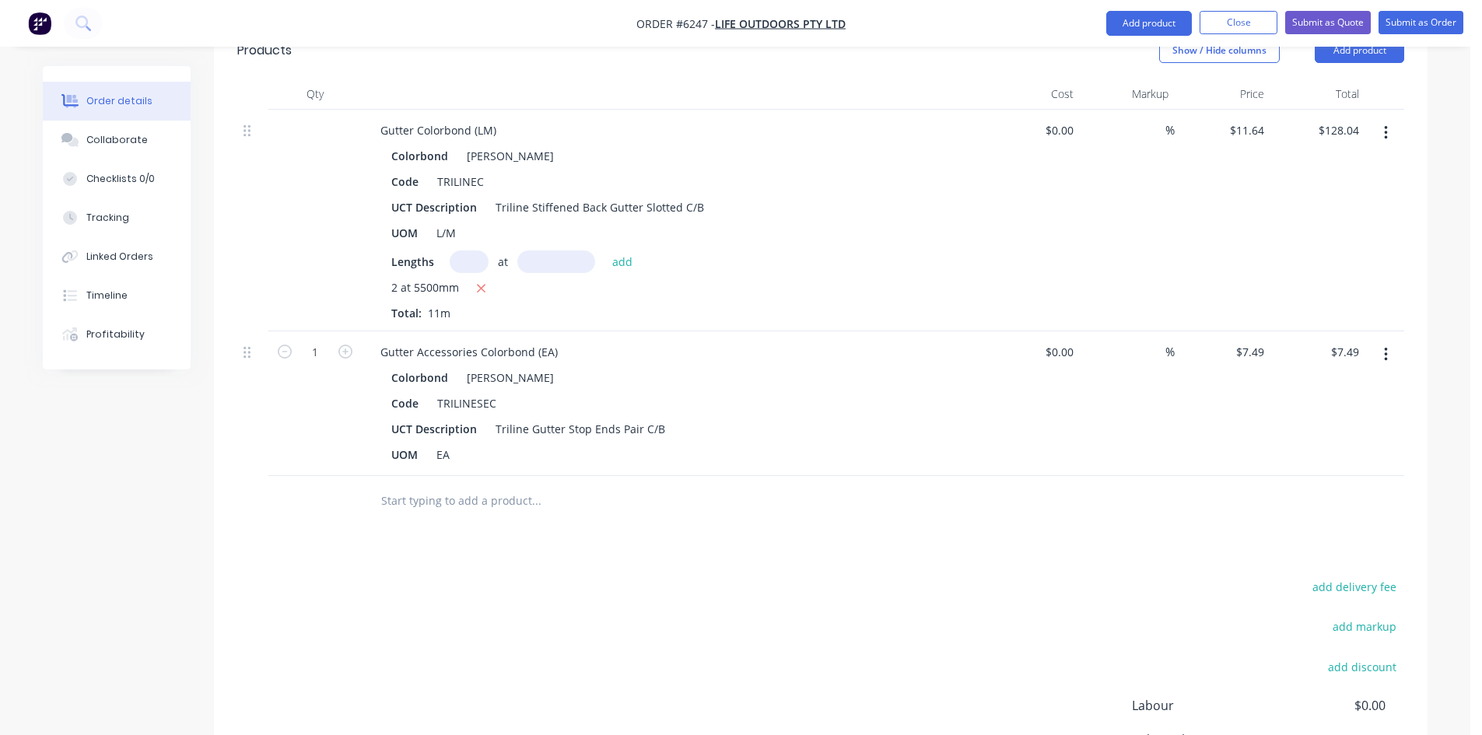
click at [596, 485] on input "text" at bounding box center [535, 500] width 311 height 31
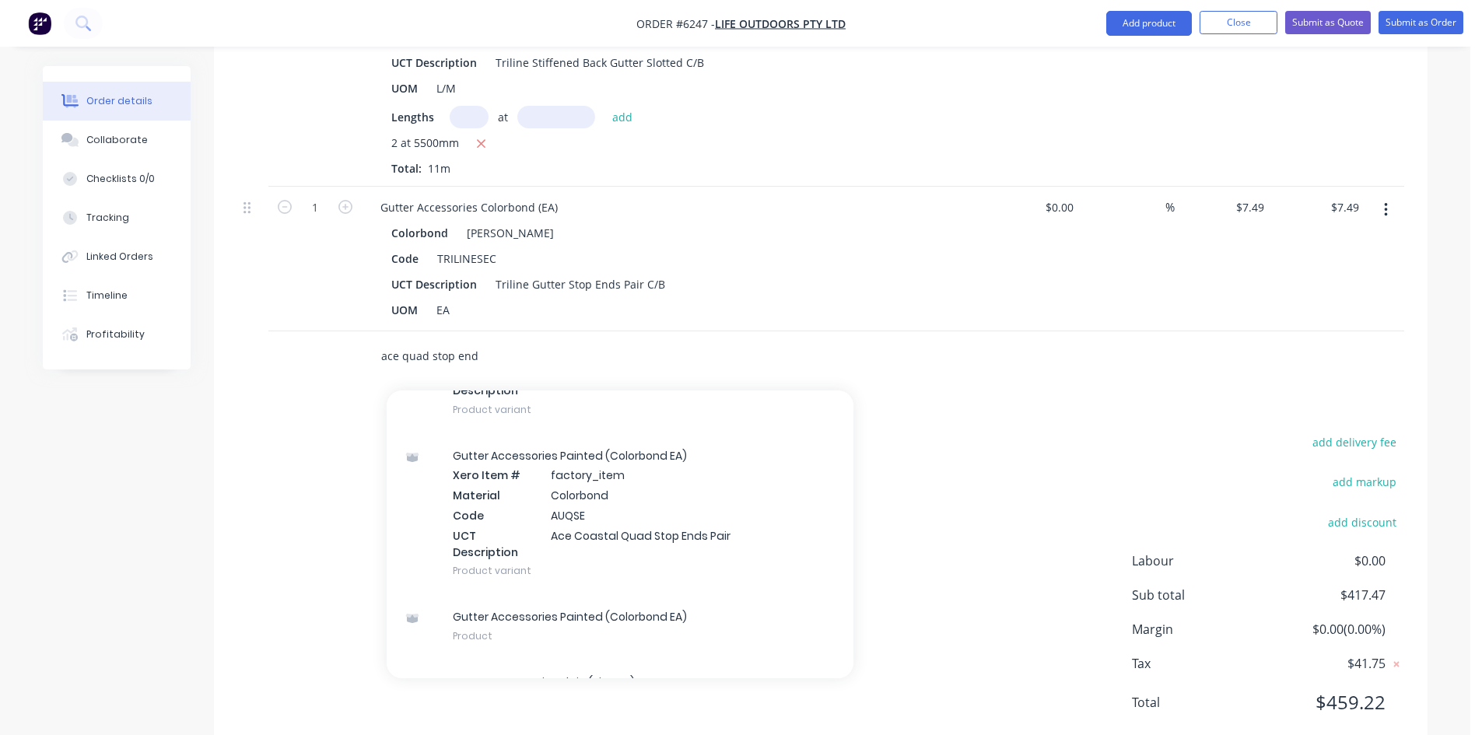
scroll to position [701, 0]
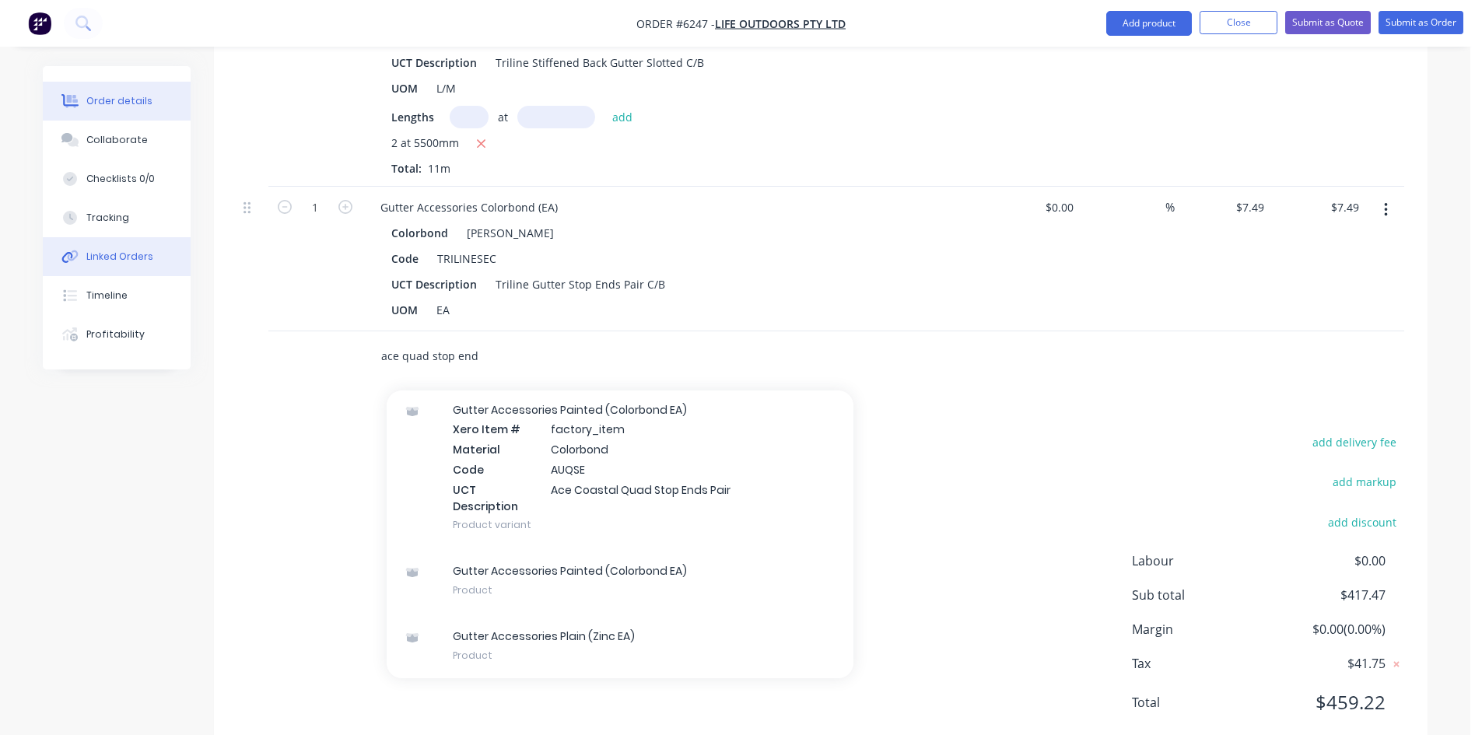
drag, startPoint x: 512, startPoint y: 320, endPoint x: 118, endPoint y: 242, distance: 401.2
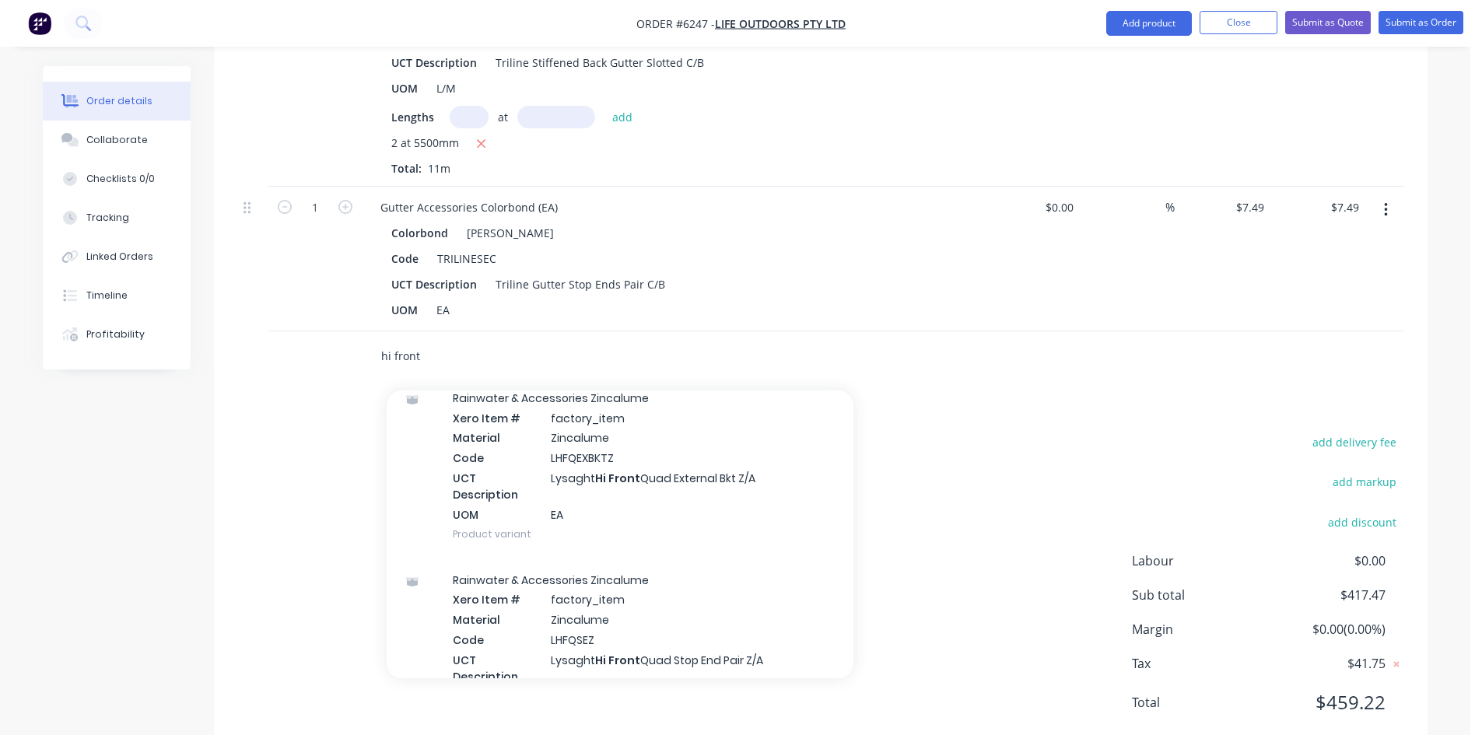
scroll to position [1011, 0]
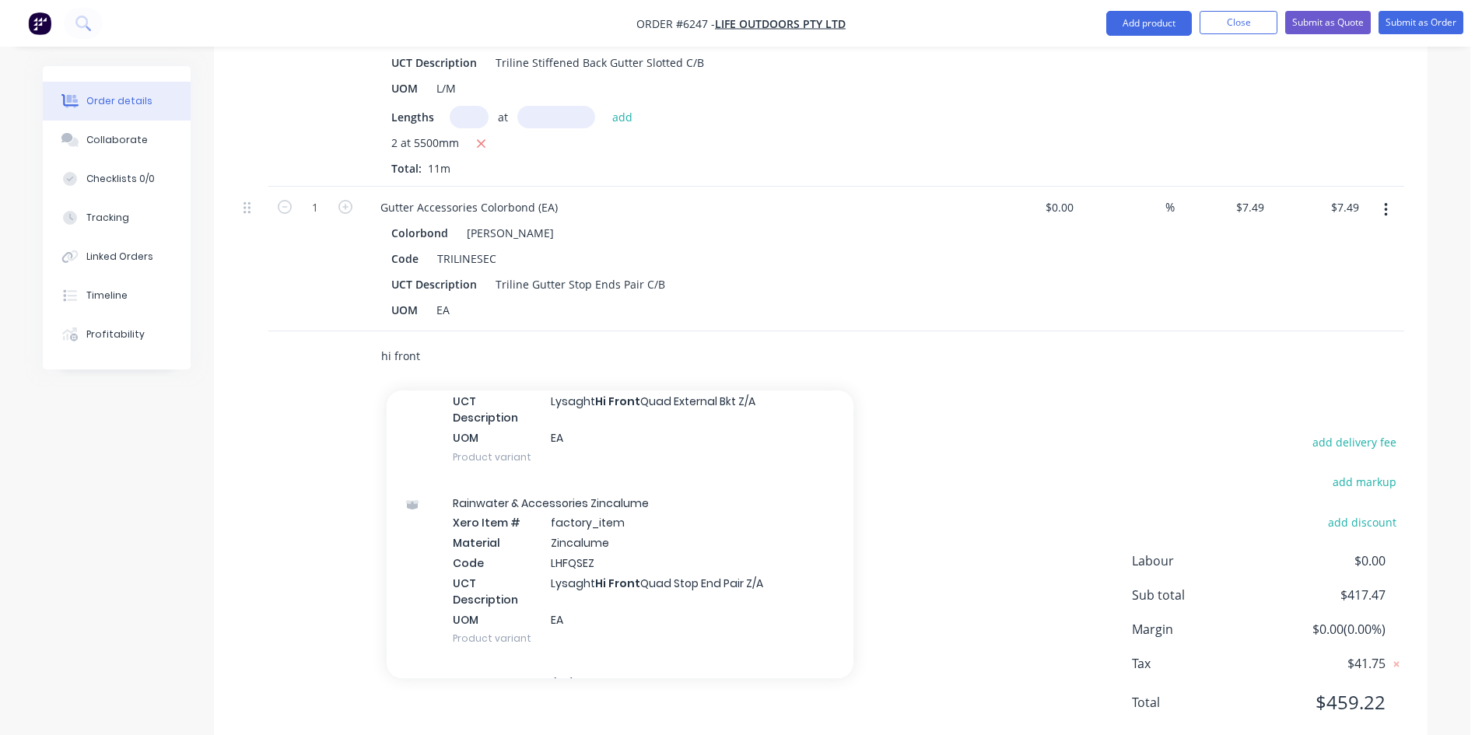
drag, startPoint x: 468, startPoint y: 307, endPoint x: 288, endPoint y: 281, distance: 182.4
click at [288, 281] on div "Qty Cost Markup Price Total Gutter Colorbond (LM) Colorbond Shale Grey Code TRI…" at bounding box center [820, 158] width 1213 height 448
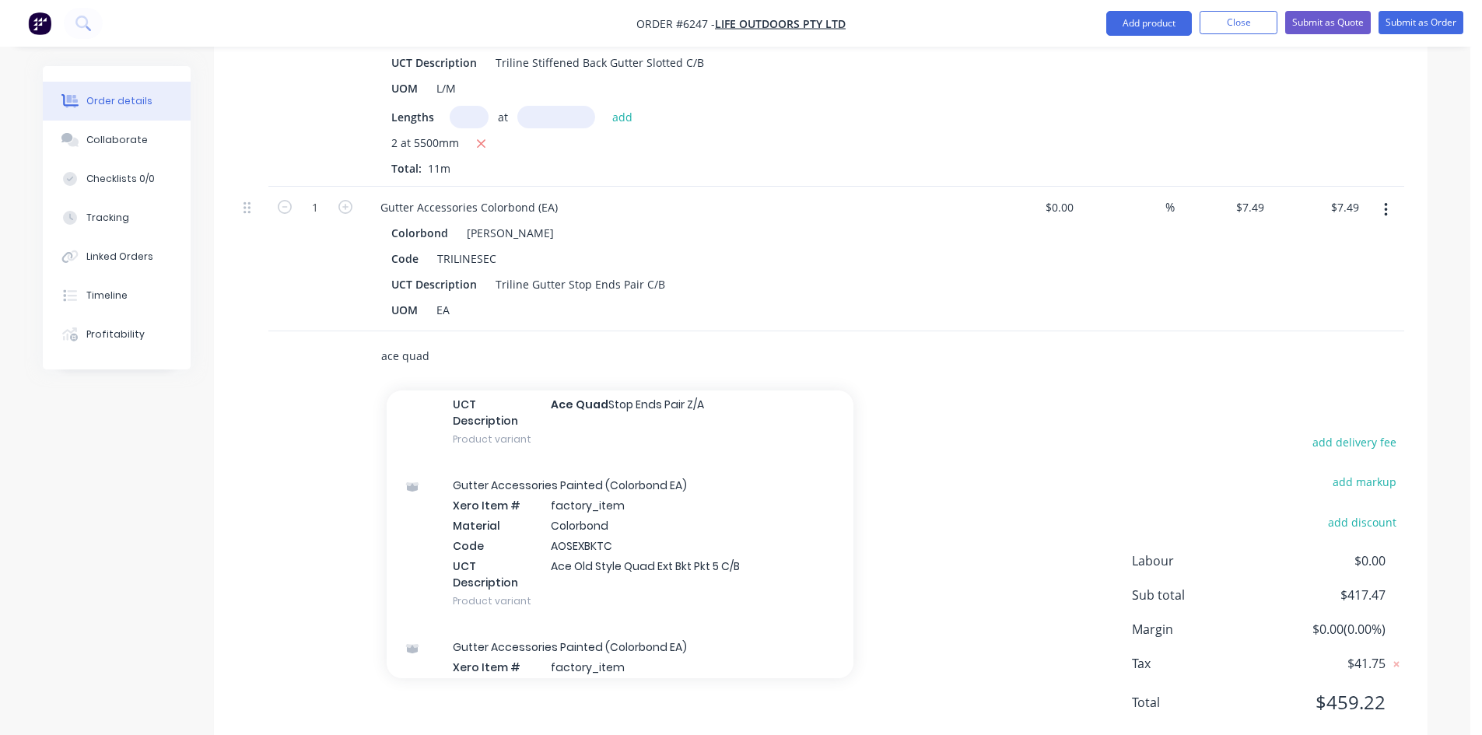
scroll to position [3500, 0]
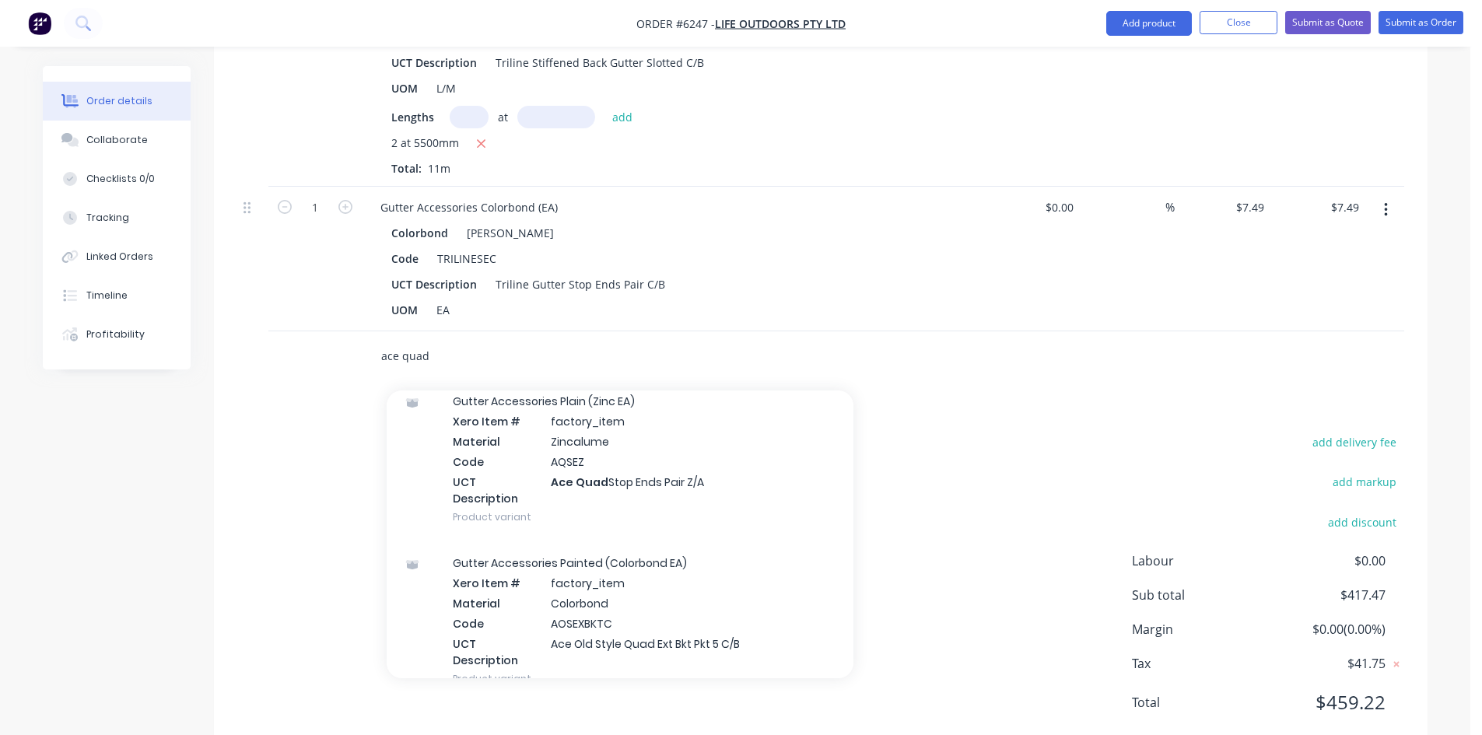
click at [487, 341] on input "ace quad" at bounding box center [535, 356] width 311 height 31
drag, startPoint x: 487, startPoint y: 315, endPoint x: 414, endPoint y: 299, distance: 74.7
click at [414, 341] on input "ace quad" at bounding box center [535, 356] width 311 height 31
click at [442, 341] on input "ace quad" at bounding box center [535, 356] width 311 height 31
drag, startPoint x: 422, startPoint y: 302, endPoint x: 362, endPoint y: 302, distance: 59.9
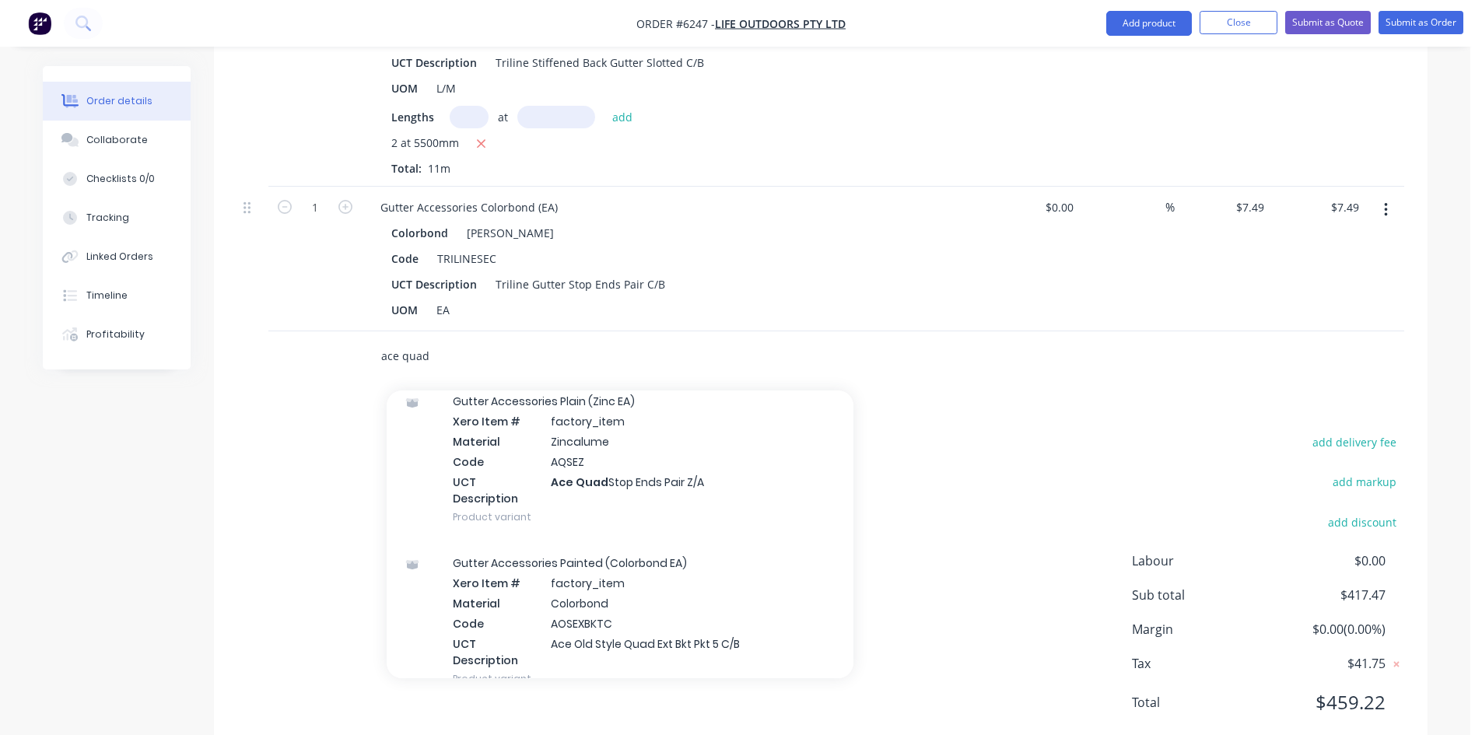
click at [362, 331] on div "ace quad Add ace quad to order Leaf Guard Plain Xero Item # factory_item Materi…" at bounding box center [642, 356] width 560 height 51
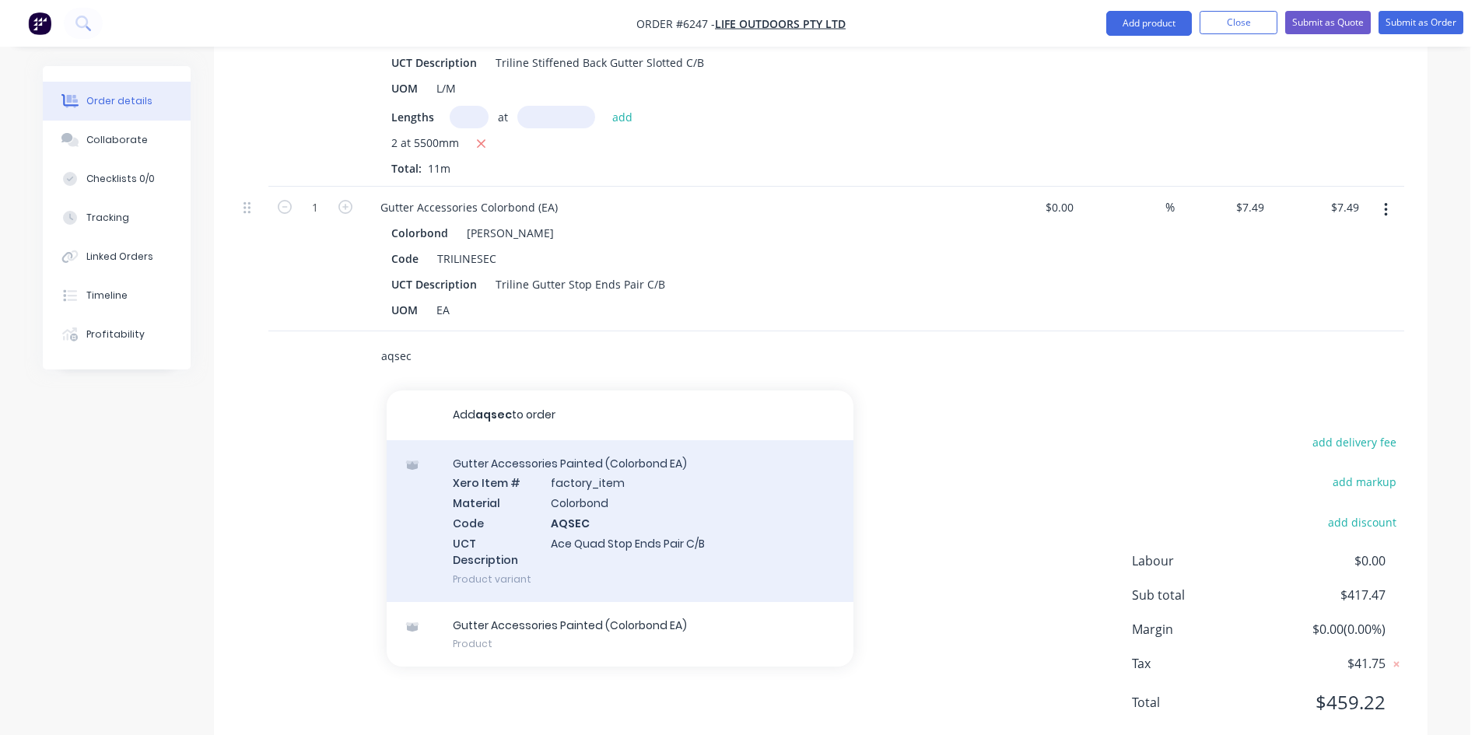
type input "aqsec"
click at [612, 467] on div "Gutter Accessories Painted (Colorbond EA) Xero Item # factory_item Material Col…" at bounding box center [620, 521] width 467 height 162
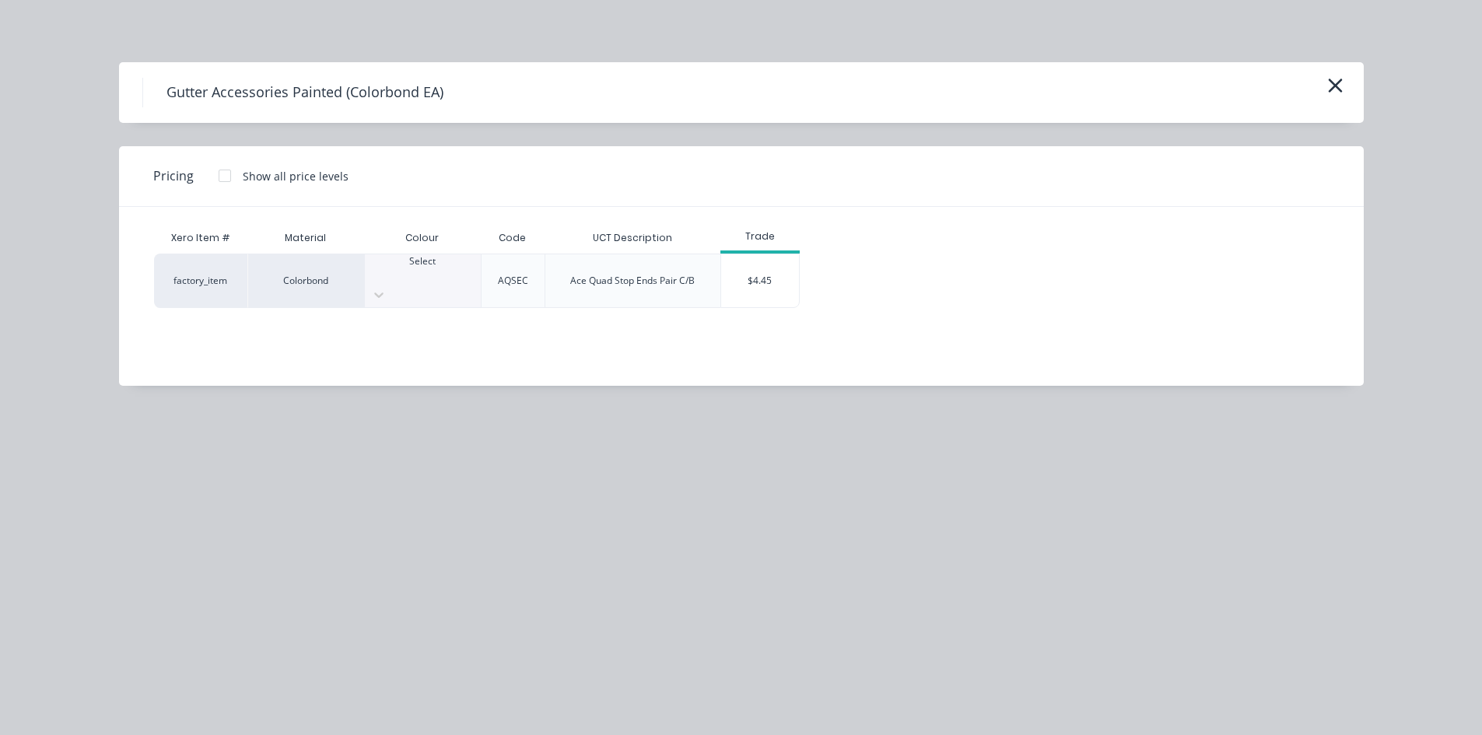
click at [427, 275] on div at bounding box center [423, 275] width 116 height 14
click at [774, 268] on div "$4.45" at bounding box center [760, 280] width 78 height 53
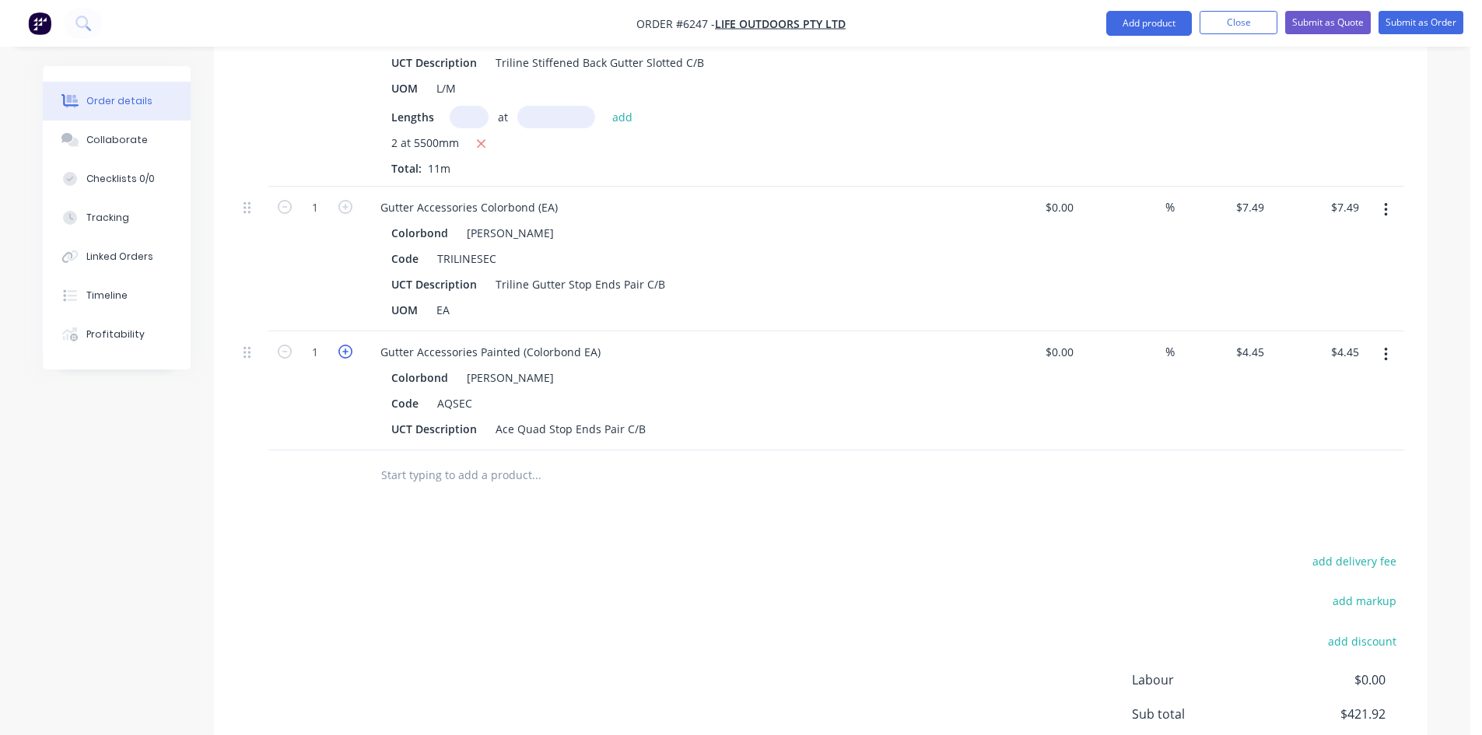
click at [348, 345] on icon "button" at bounding box center [345, 352] width 14 height 14
type input "2"
type input "$8.90"
click at [591, 366] on div "Colorbond Shale Grey" at bounding box center [672, 377] width 563 height 23
click at [512, 450] on div at bounding box center [642, 475] width 560 height 51
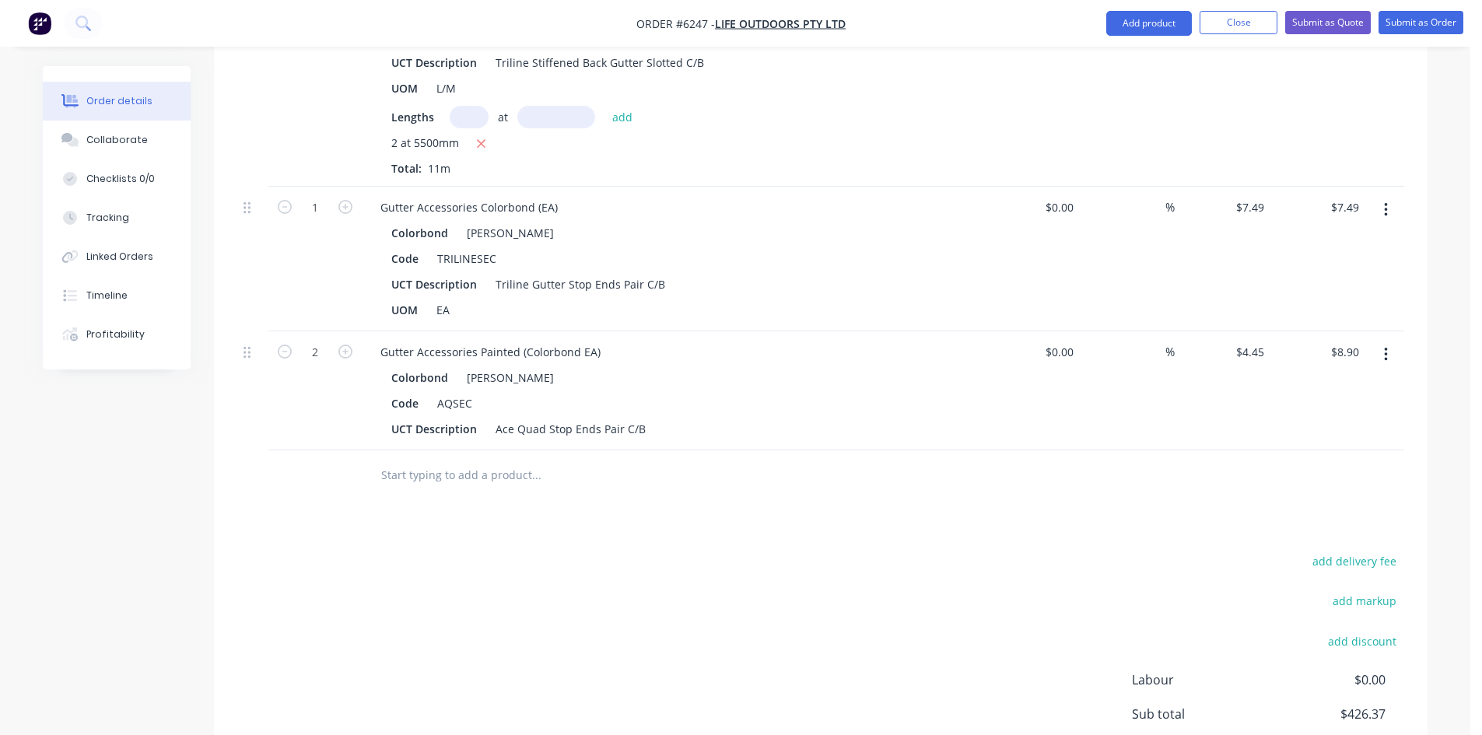
click at [495, 460] on input "text" at bounding box center [535, 475] width 311 height 31
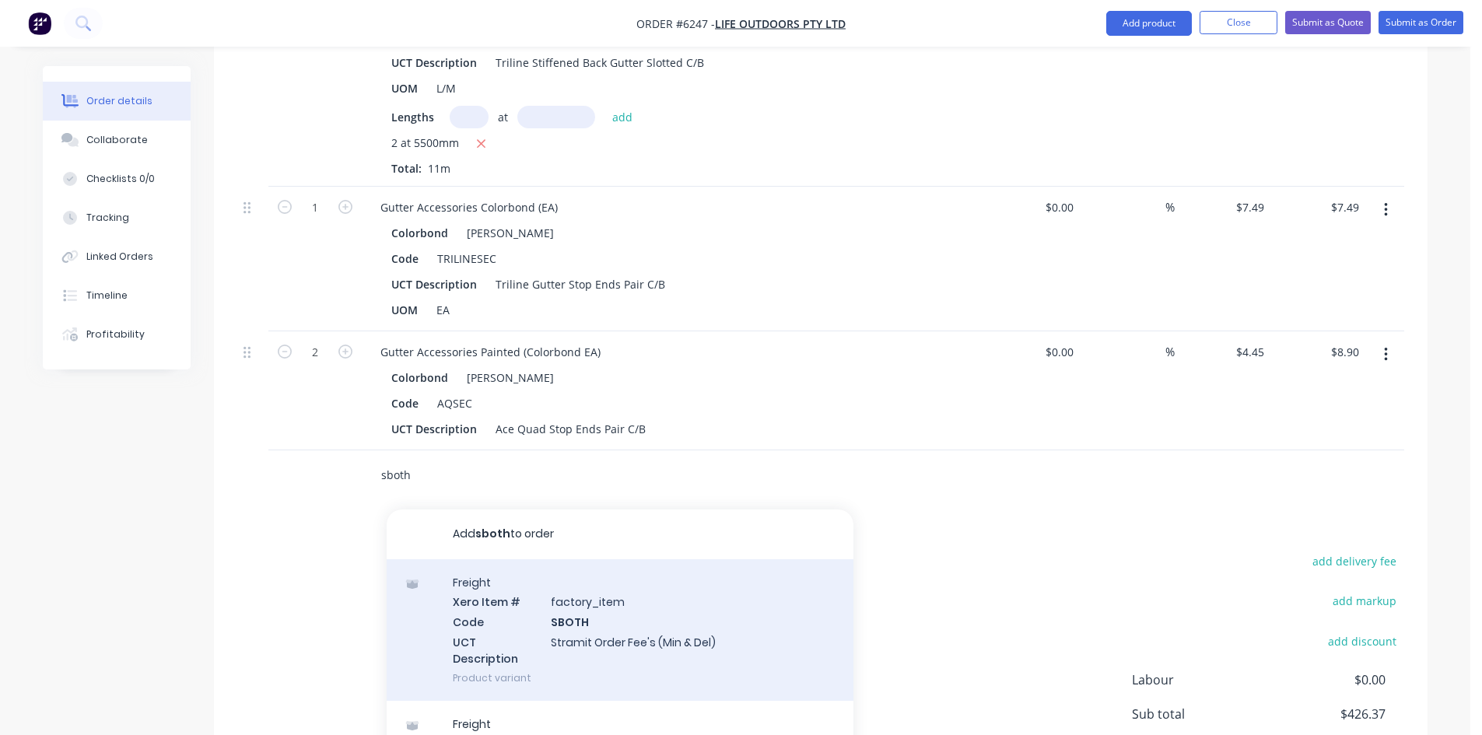
type input "sboth"
click at [571, 559] on div "Freight Xero Item # factory_item Code SBOTH UCT Description Stramit Order Fee's…" at bounding box center [620, 630] width 467 height 142
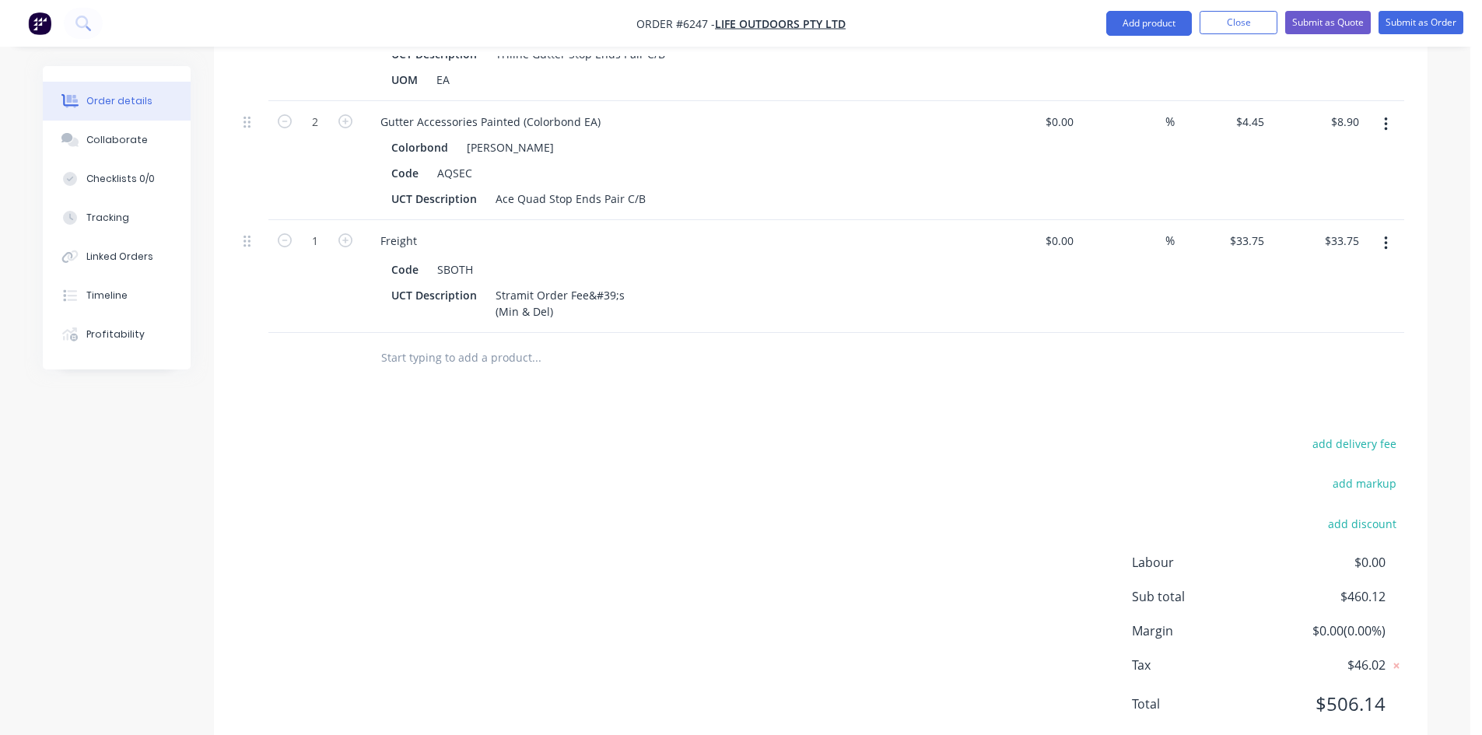
scroll to position [1166, 0]
click at [1388, 432] on button "add delivery fee" at bounding box center [1354, 442] width 100 height 21
type input "100"
click at [860, 496] on div "Delivery fee Delivery fee Delivery fee name (Optional) 100 100 $0 add markup ad…" at bounding box center [820, 584] width 1167 height 296
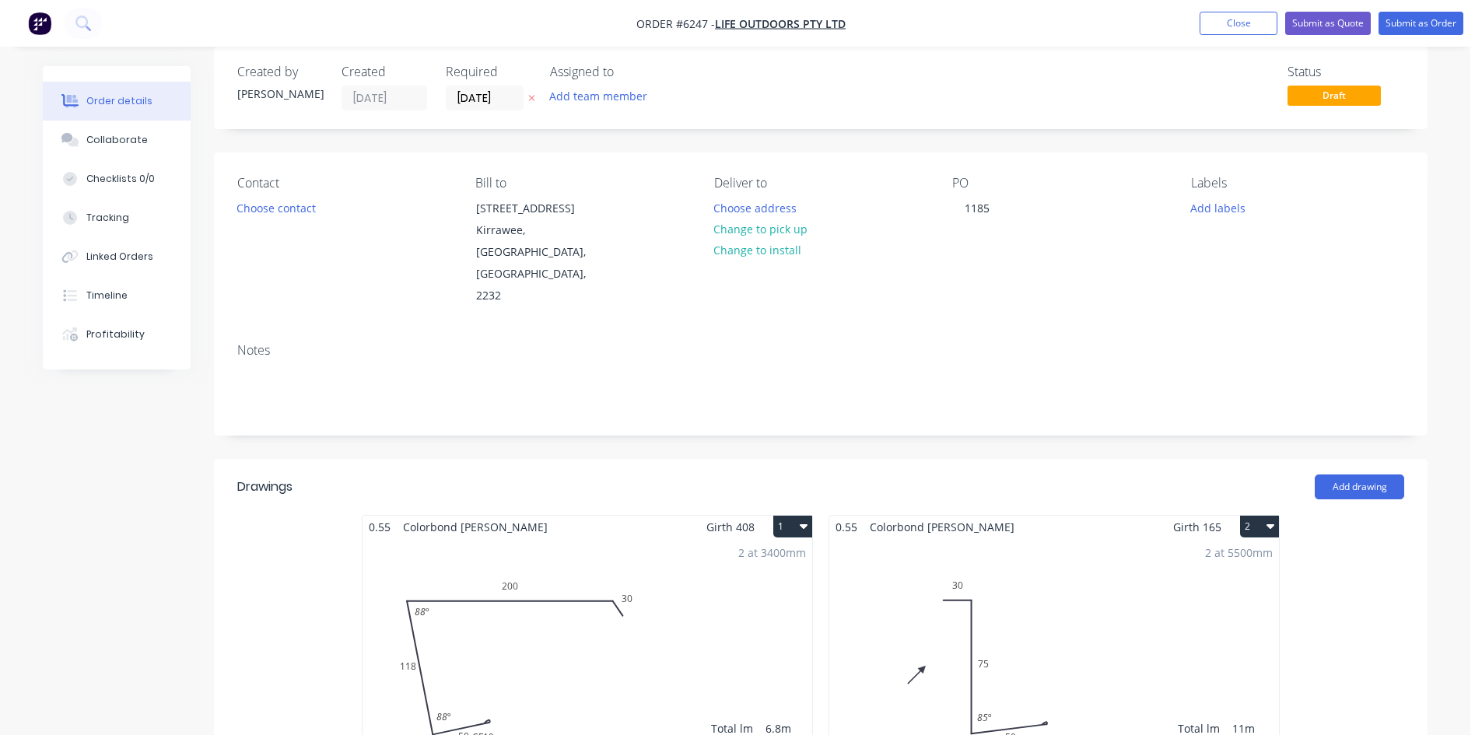
scroll to position [0, 0]
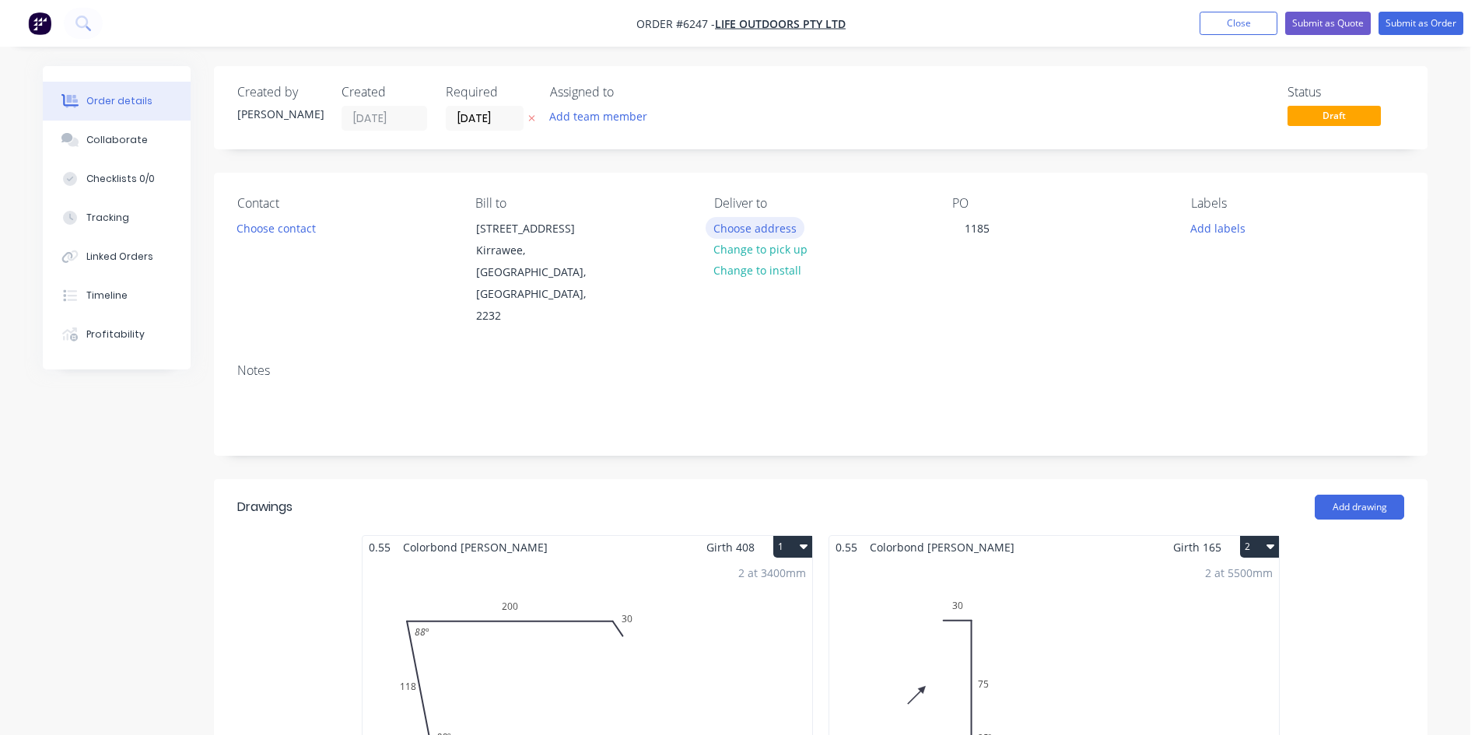
click at [786, 231] on button "Choose address" at bounding box center [755, 227] width 100 height 21
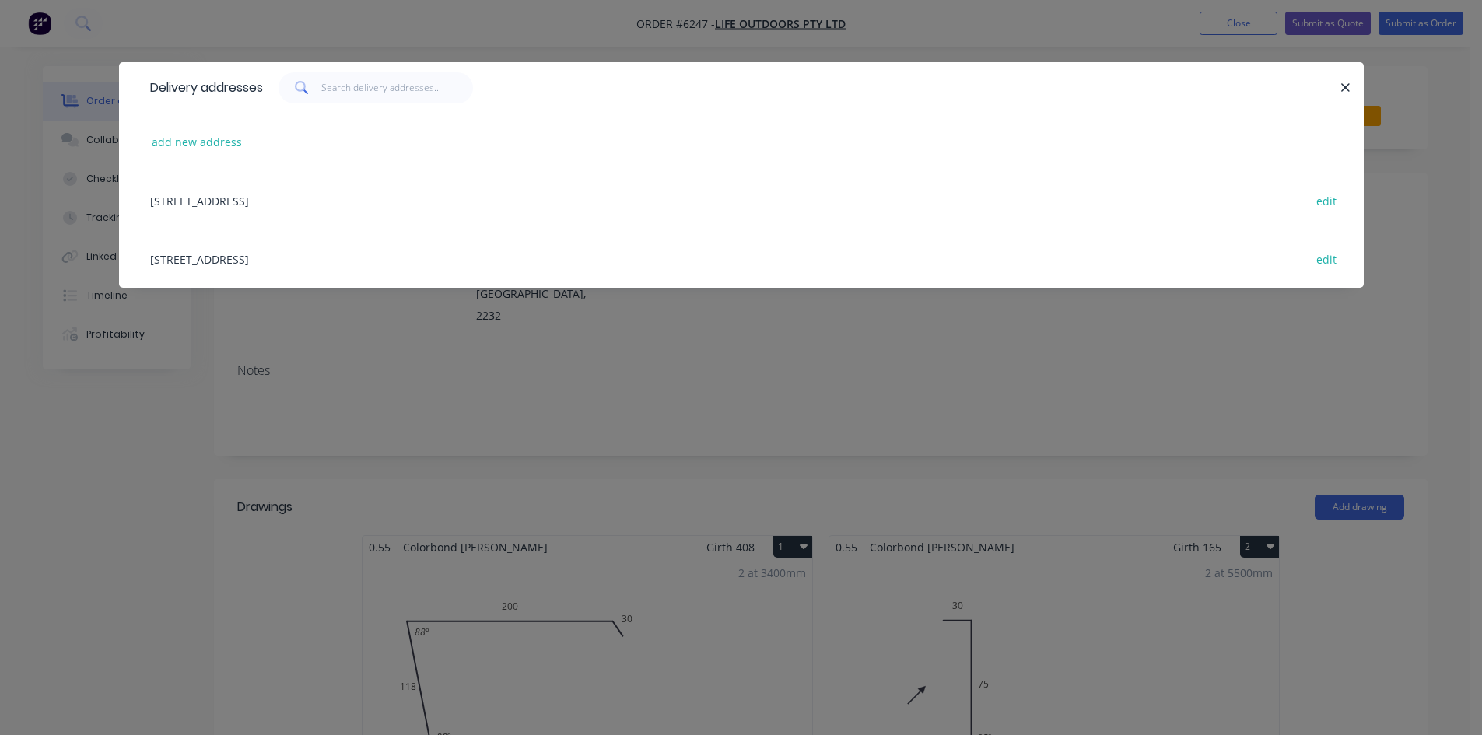
click at [200, 130] on div "add new address" at bounding box center [741, 142] width 1198 height 58
click at [194, 145] on button "add new address" at bounding box center [197, 141] width 107 height 21
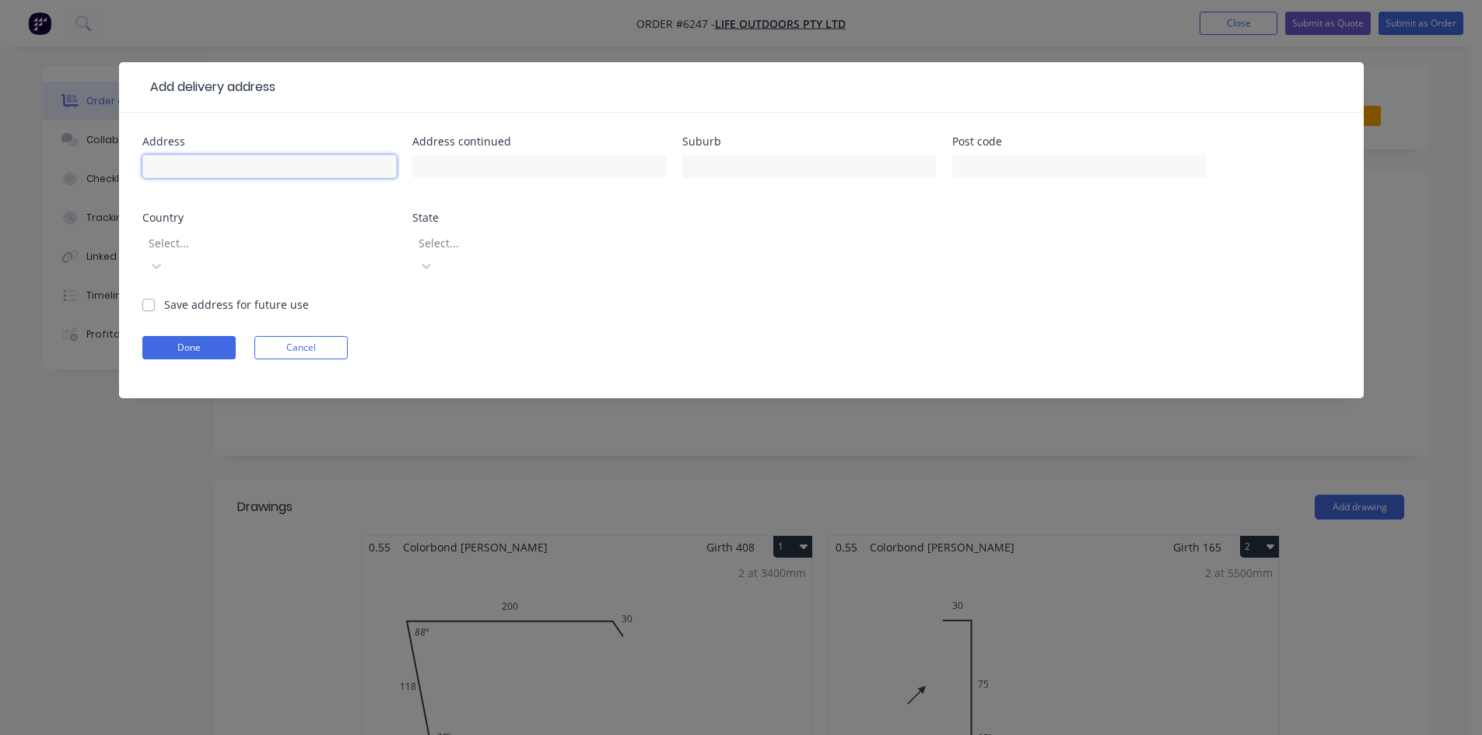
click at [174, 173] on input "text" at bounding box center [269, 166] width 254 height 23
type input "73 Ponyara Rd"
type input "Beverly Hills"
click at [205, 336] on button "Done" at bounding box center [188, 347] width 93 height 23
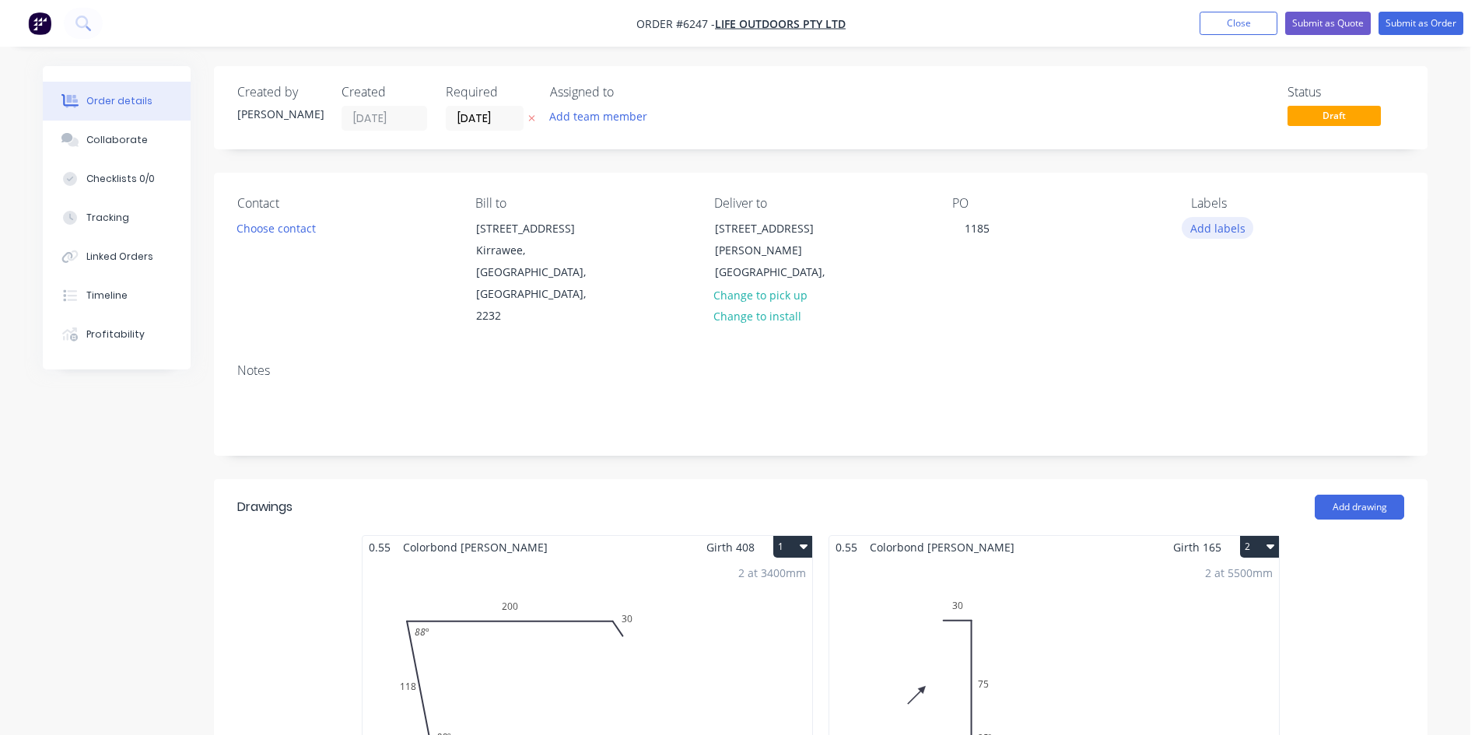
click at [1200, 224] on button "Add labels" at bounding box center [1217, 227] width 72 height 21
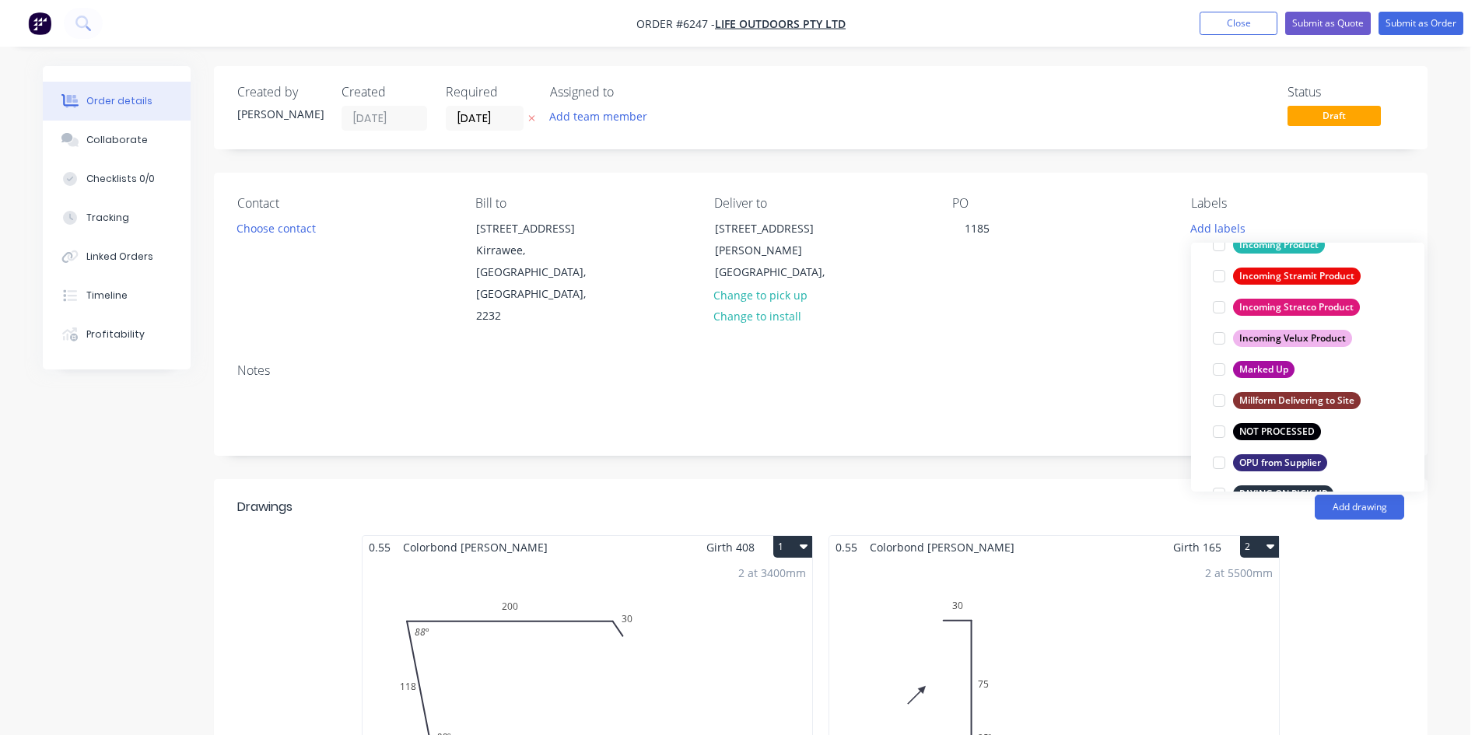
scroll to position [856, 0]
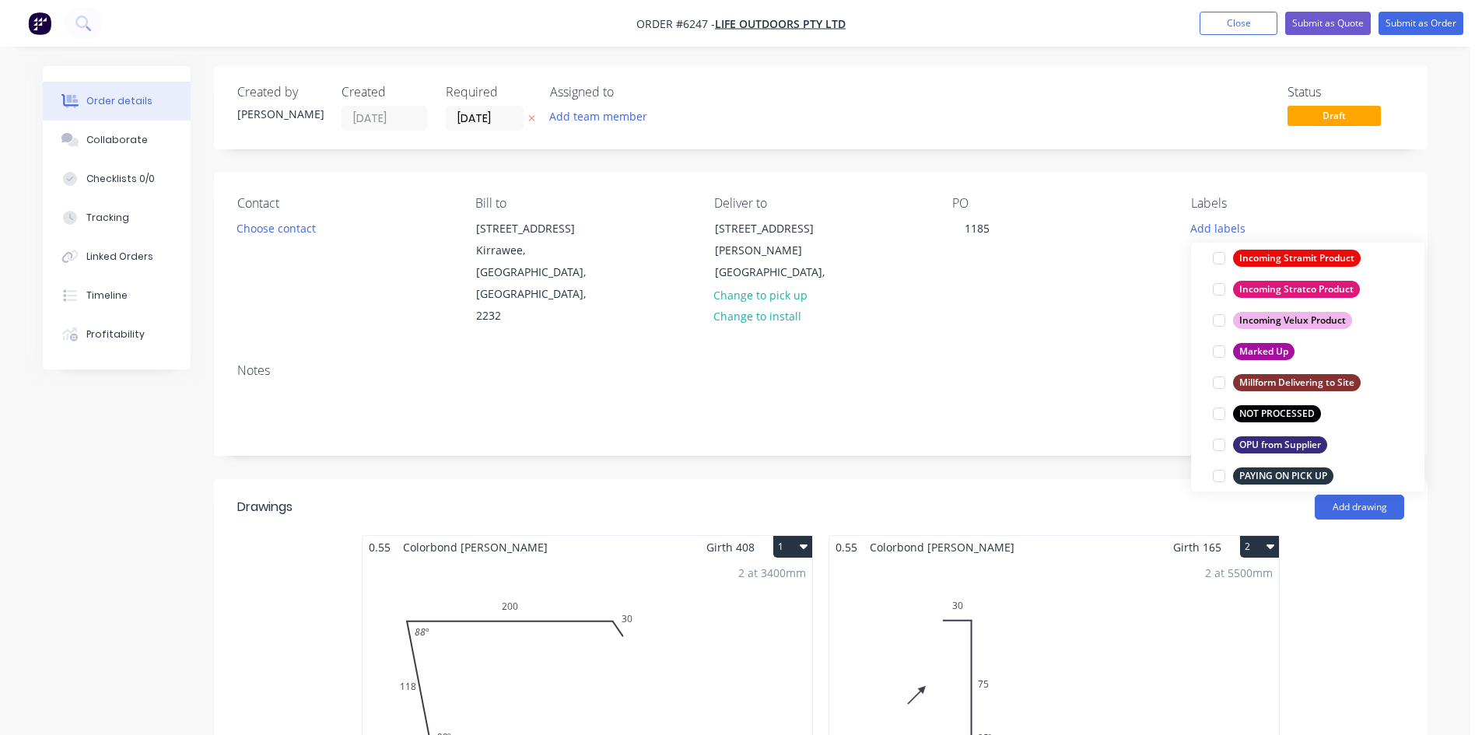
click at [1217, 418] on div at bounding box center [1218, 413] width 31 height 31
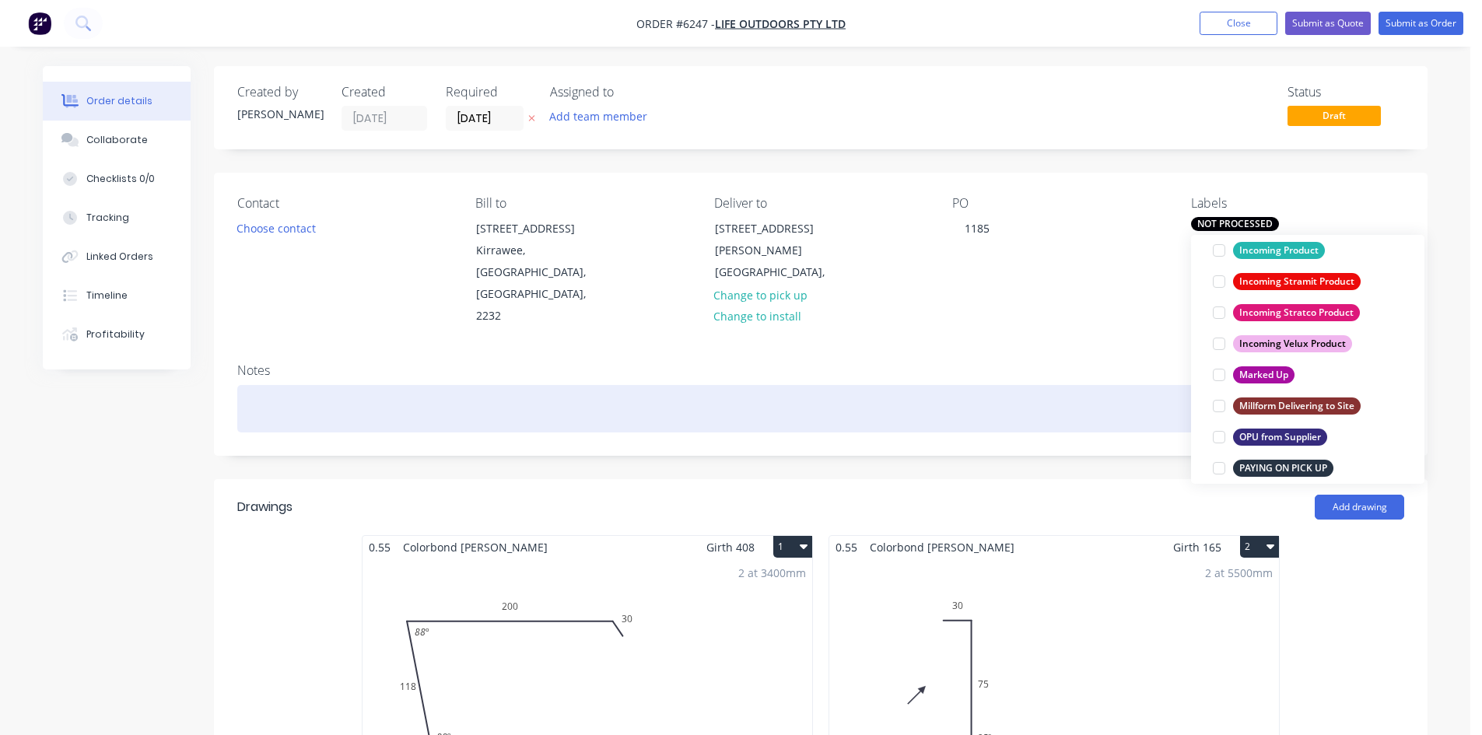
scroll to position [0, 0]
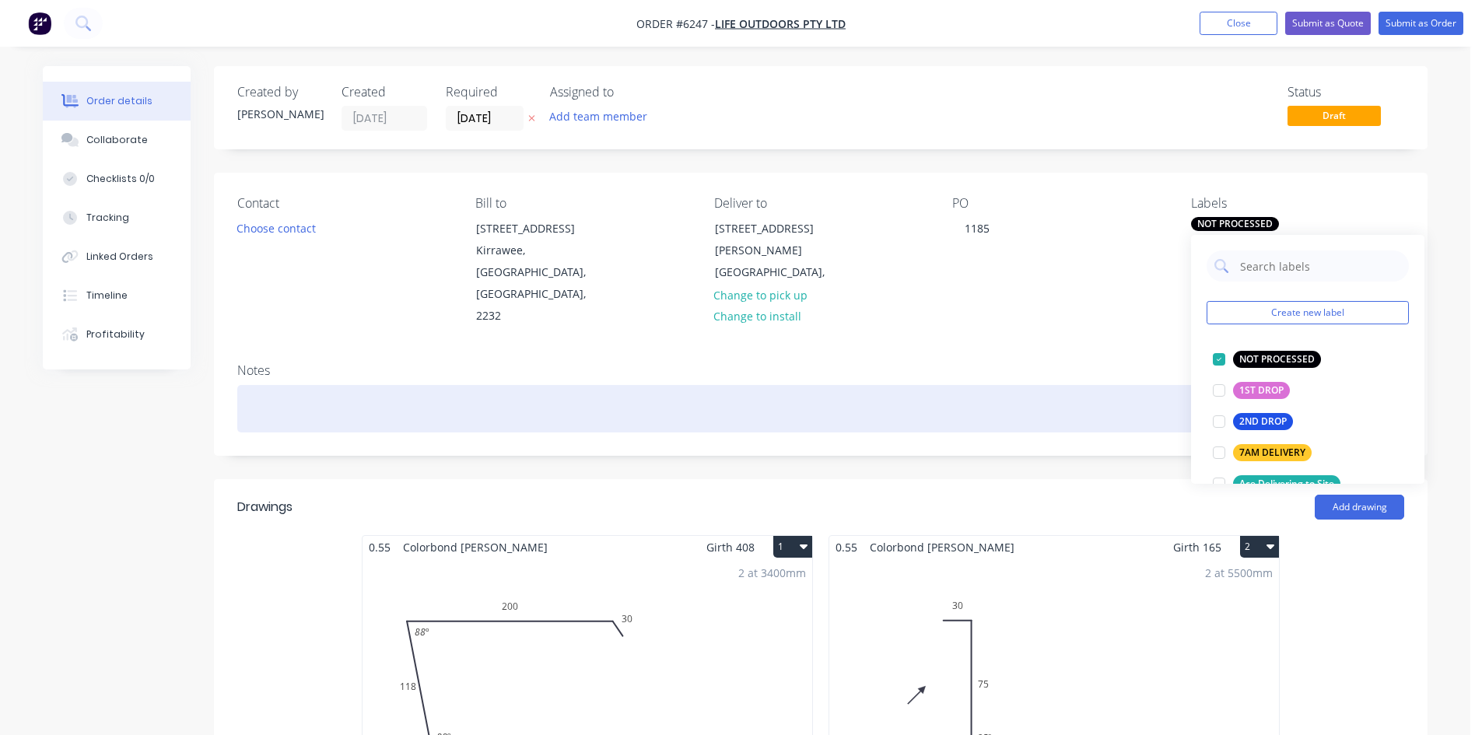
click at [1079, 385] on div at bounding box center [820, 408] width 1167 height 47
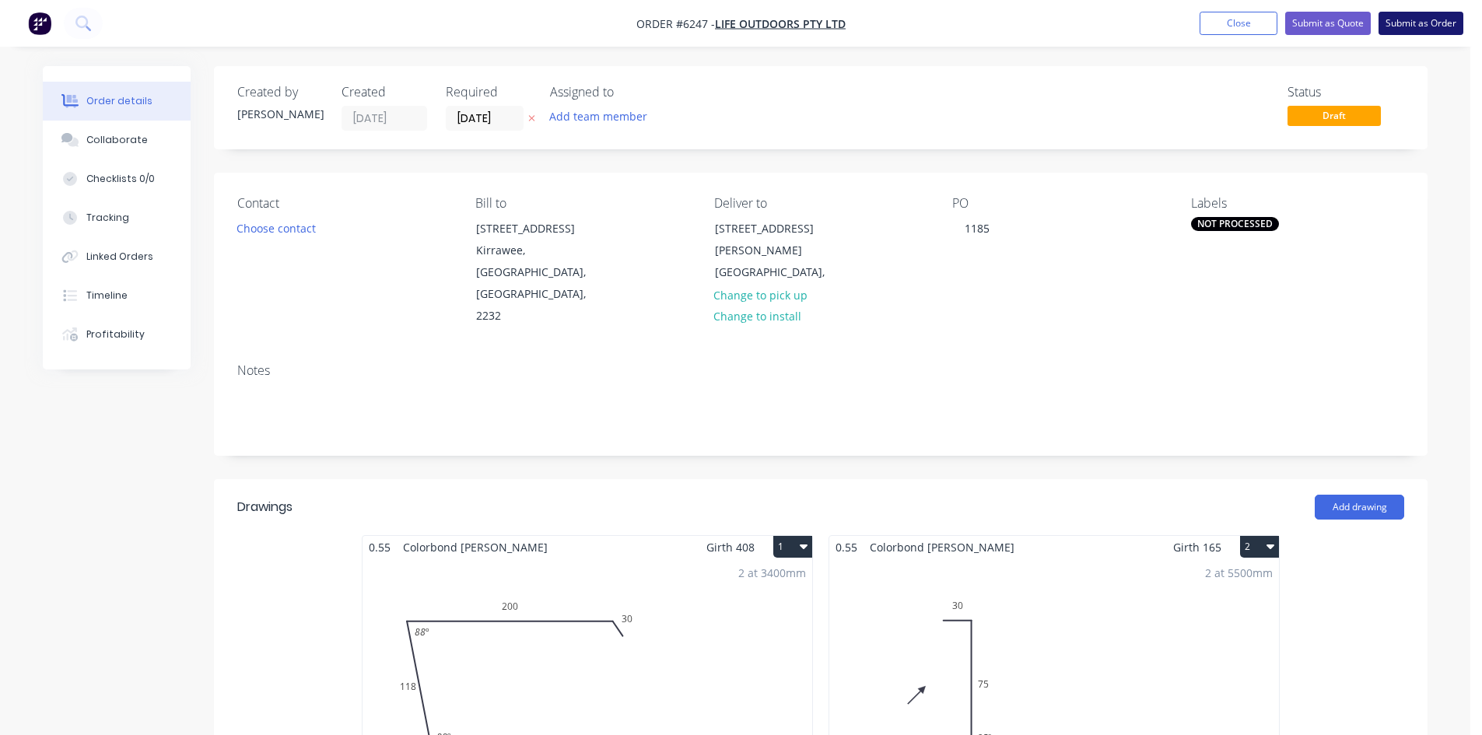
click at [1424, 22] on button "Submit as Order" at bounding box center [1420, 23] width 85 height 23
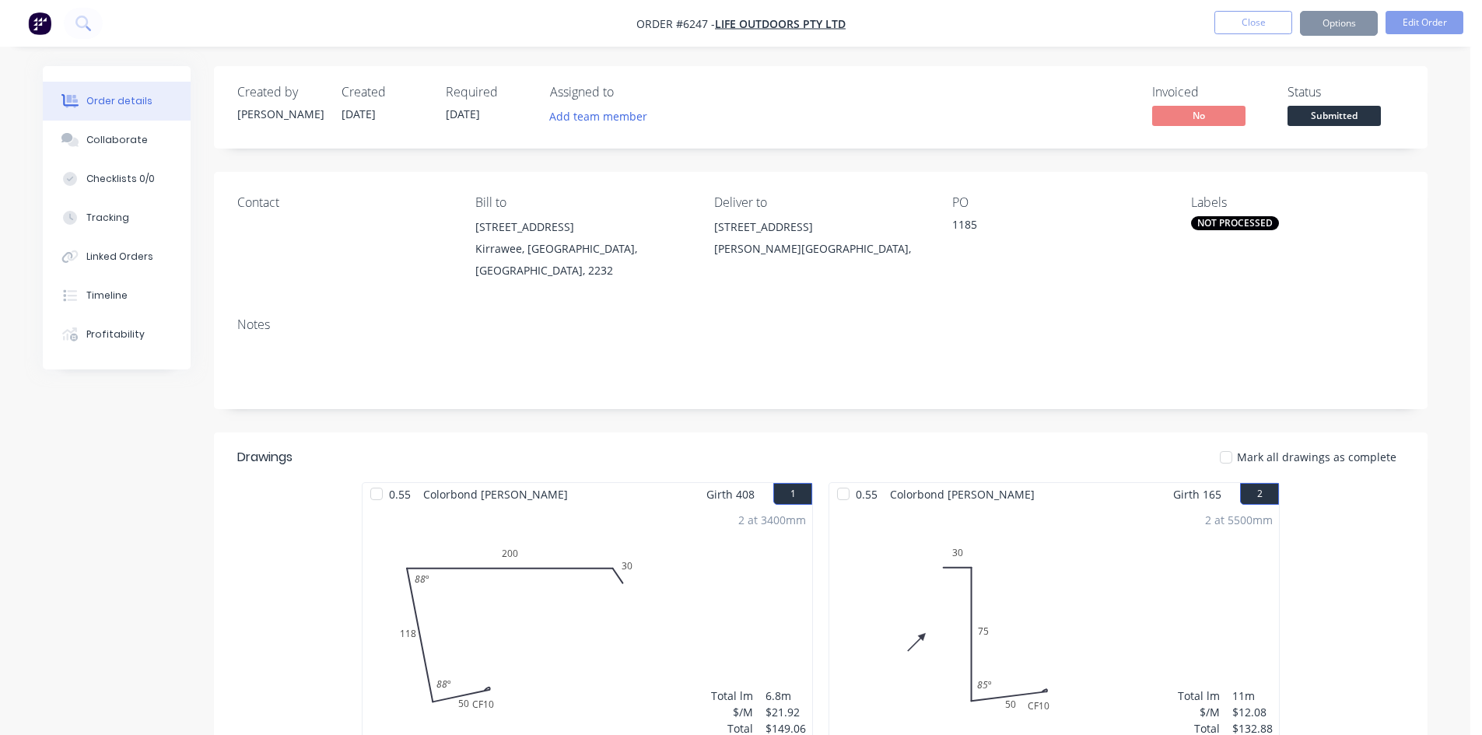
click at [1315, 107] on span "Submitted" at bounding box center [1333, 115] width 93 height 19
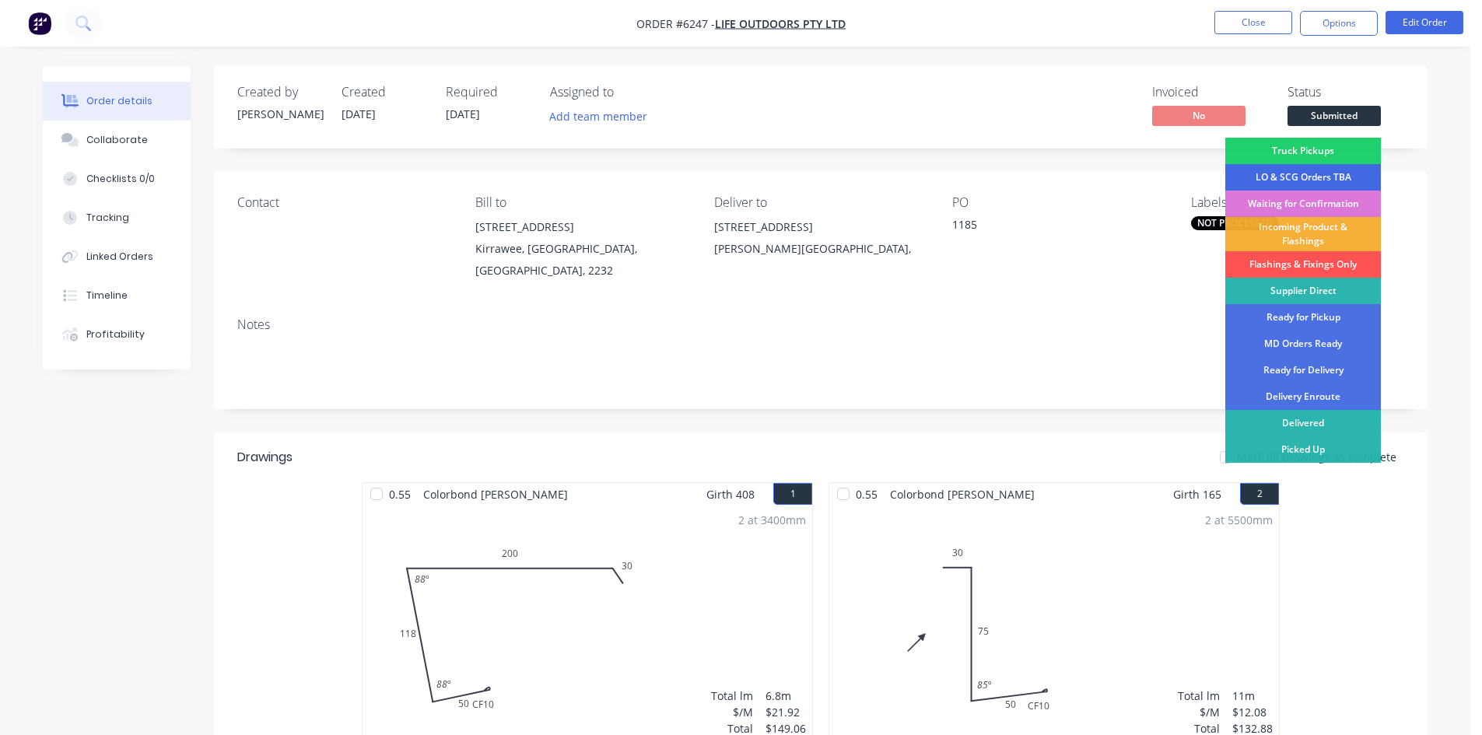
click at [1323, 168] on div "LO & SCG Orders TBA" at bounding box center [1303, 177] width 156 height 26
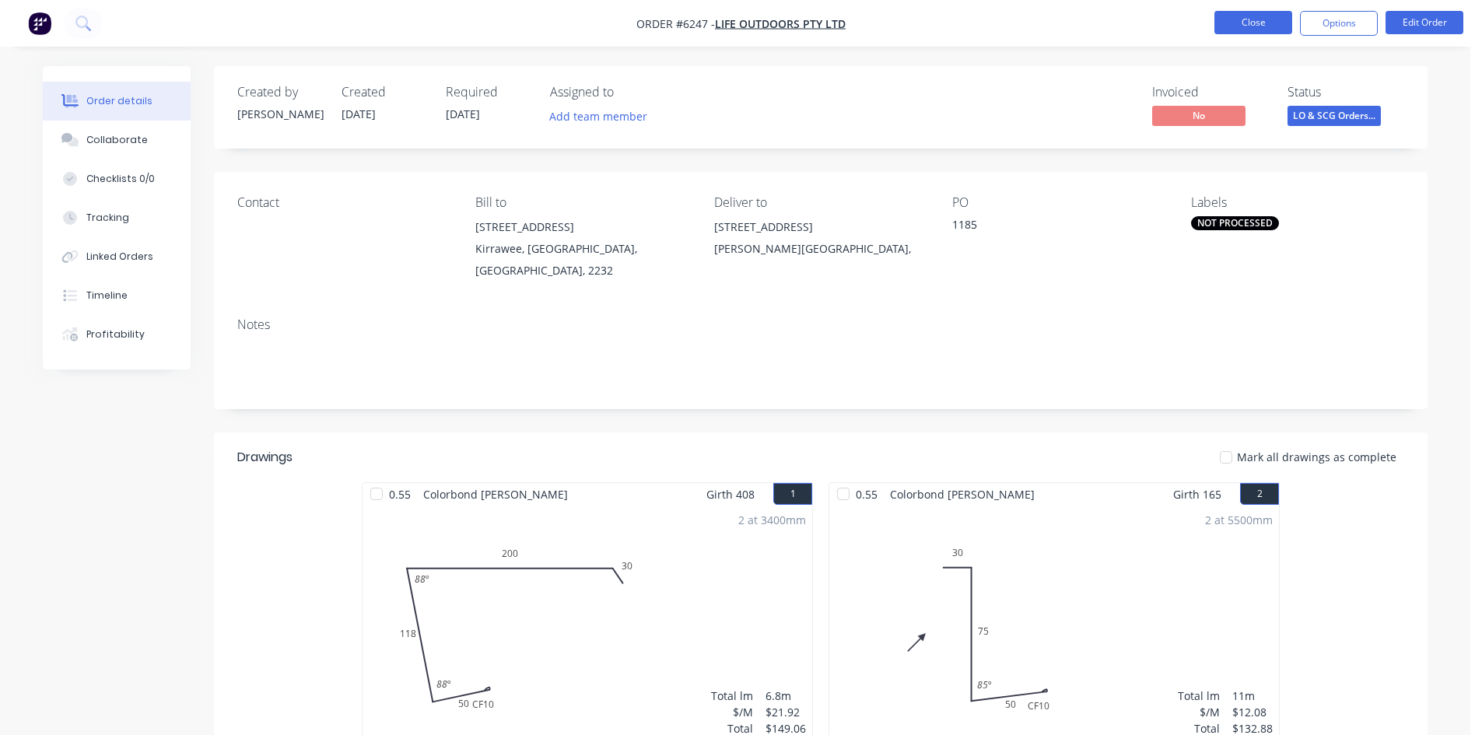
click at [1216, 25] on button "Close" at bounding box center [1253, 22] width 78 height 23
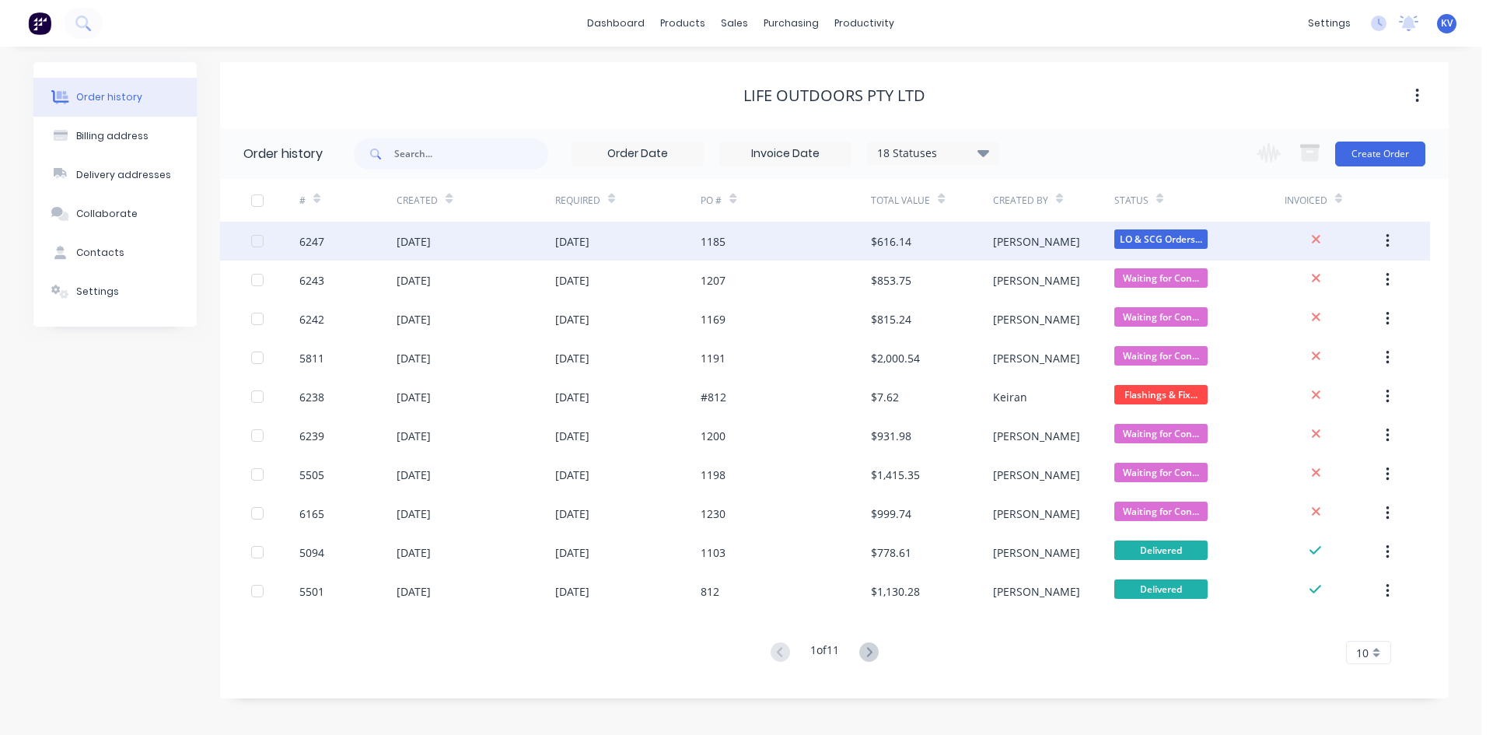
click at [831, 235] on div "1185" at bounding box center [786, 241] width 170 height 39
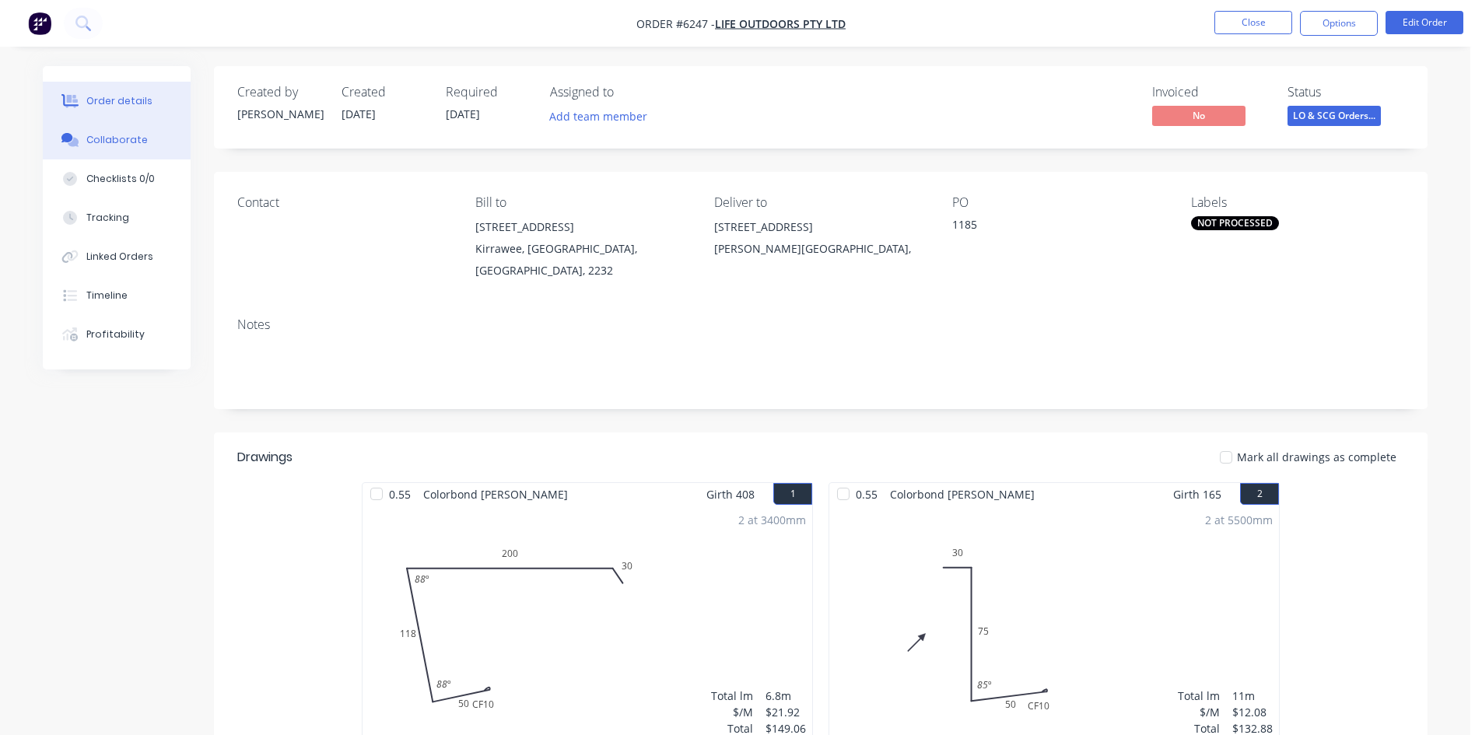
click at [108, 146] on button "Collaborate" at bounding box center [117, 140] width 148 height 39
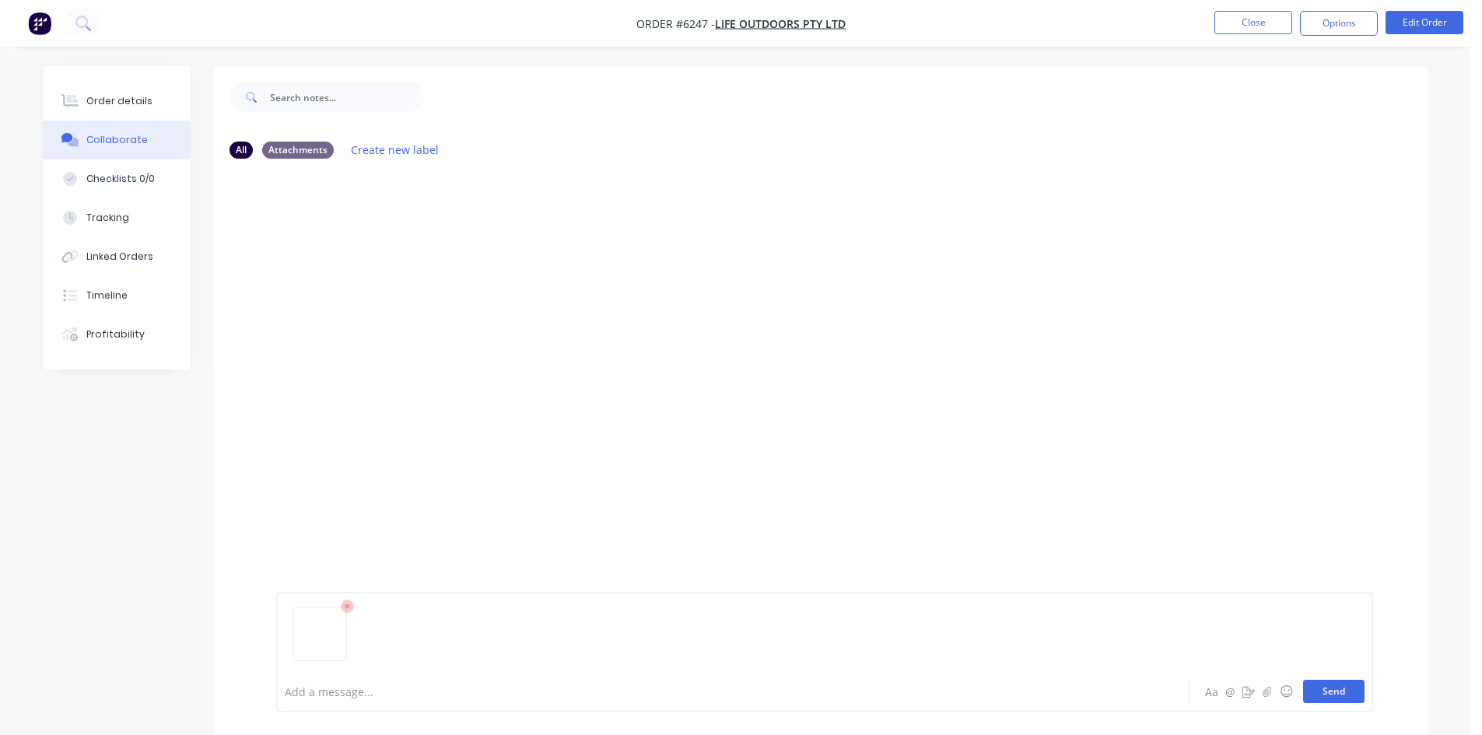
click at [1343, 690] on button "Send" at bounding box center [1333, 691] width 61 height 23
click at [1250, 17] on button "Close" at bounding box center [1253, 22] width 78 height 23
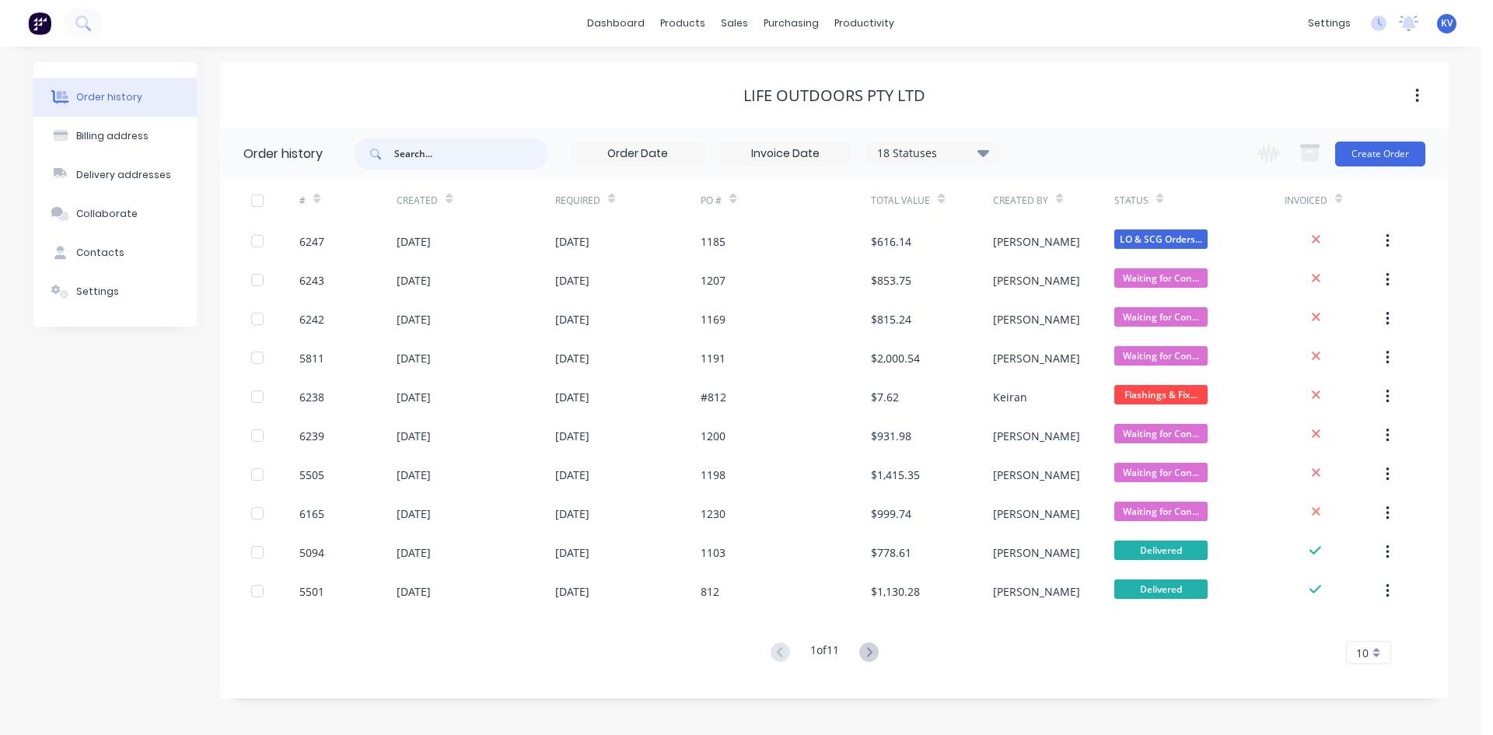
click at [446, 167] on input "text" at bounding box center [471, 153] width 154 height 31
type input "11"
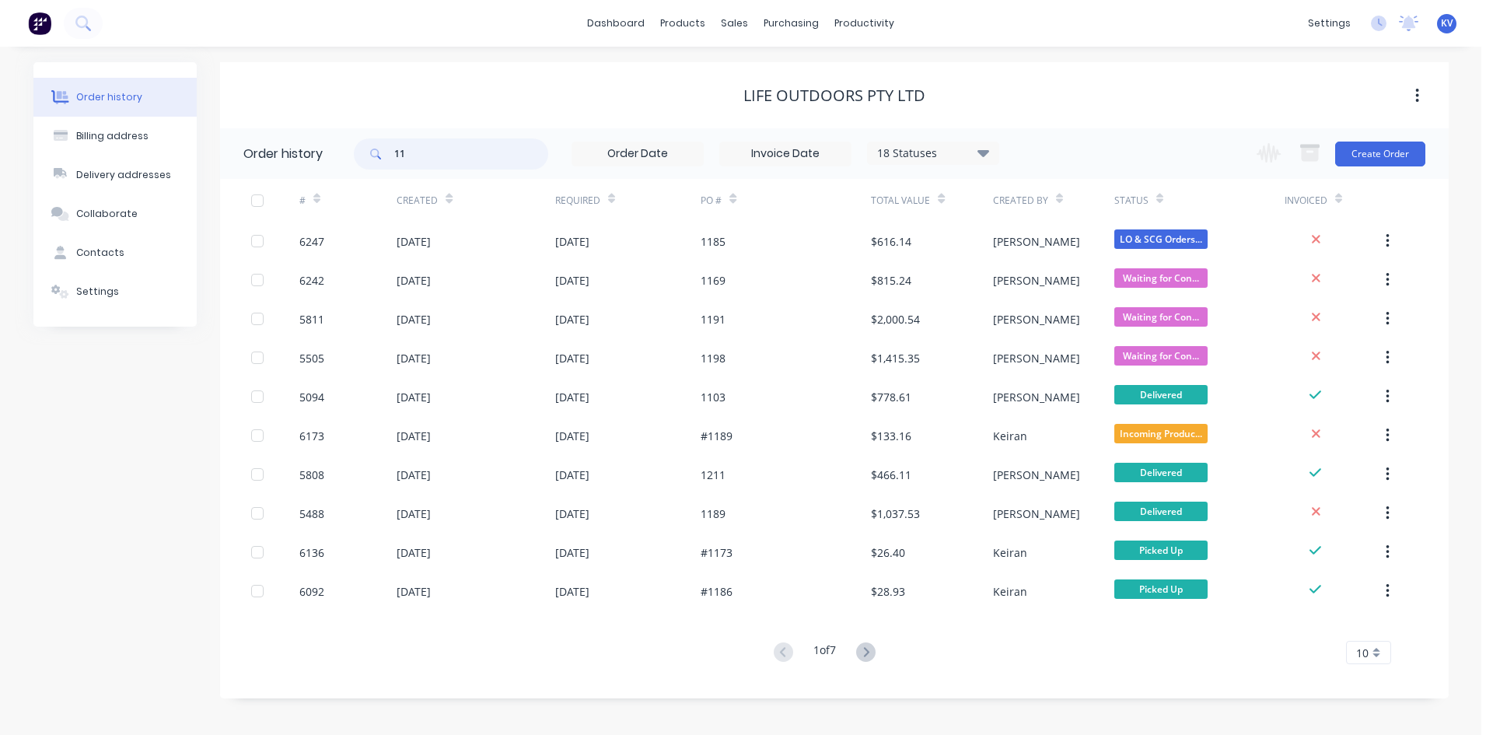
click at [492, 149] on input "11" at bounding box center [471, 153] width 154 height 31
type input "1142"
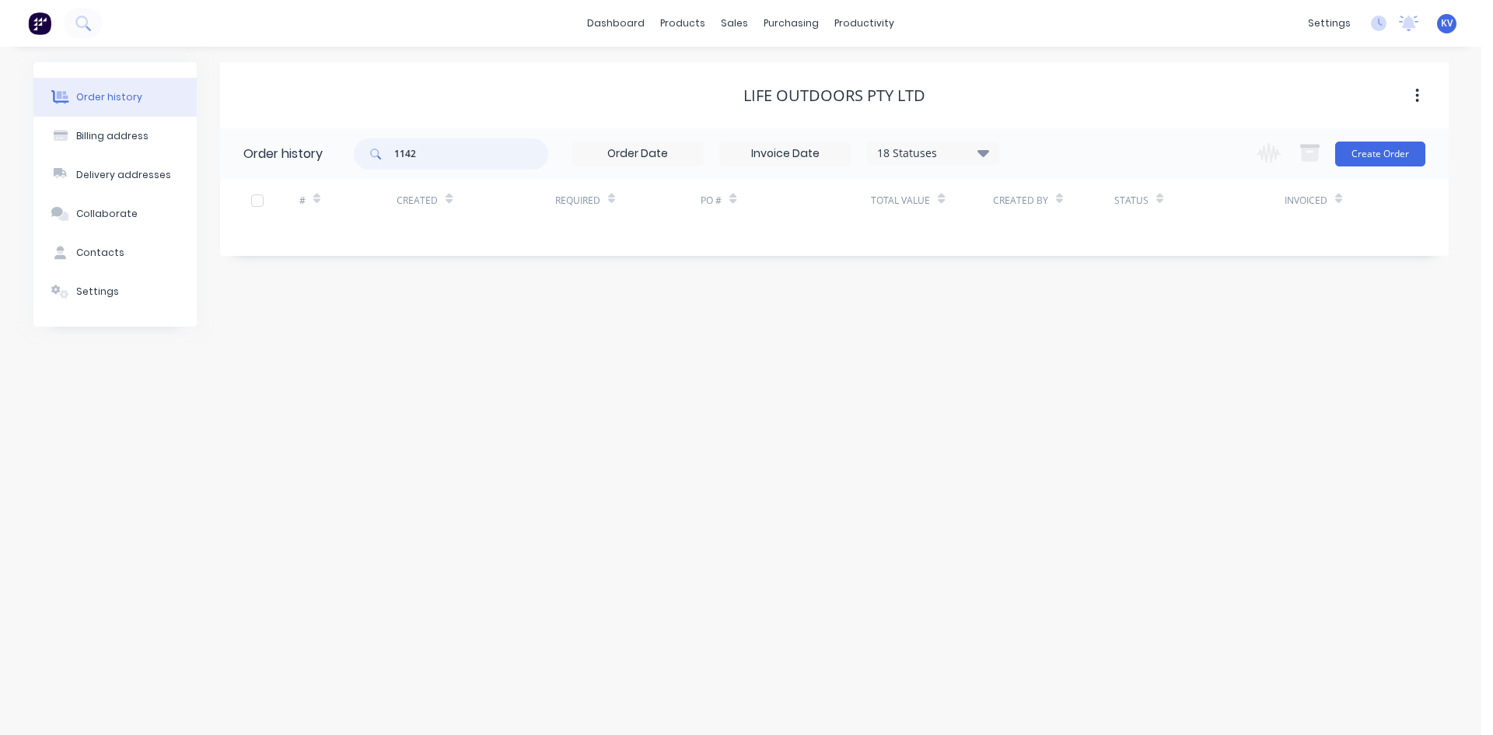
drag, startPoint x: 446, startPoint y: 160, endPoint x: 66, endPoint y: 114, distance: 383.2
click at [64, 114] on div "Order history Billing address Delivery addresses Collaborate Contacts Settings …" at bounding box center [741, 194] width 1416 height 264
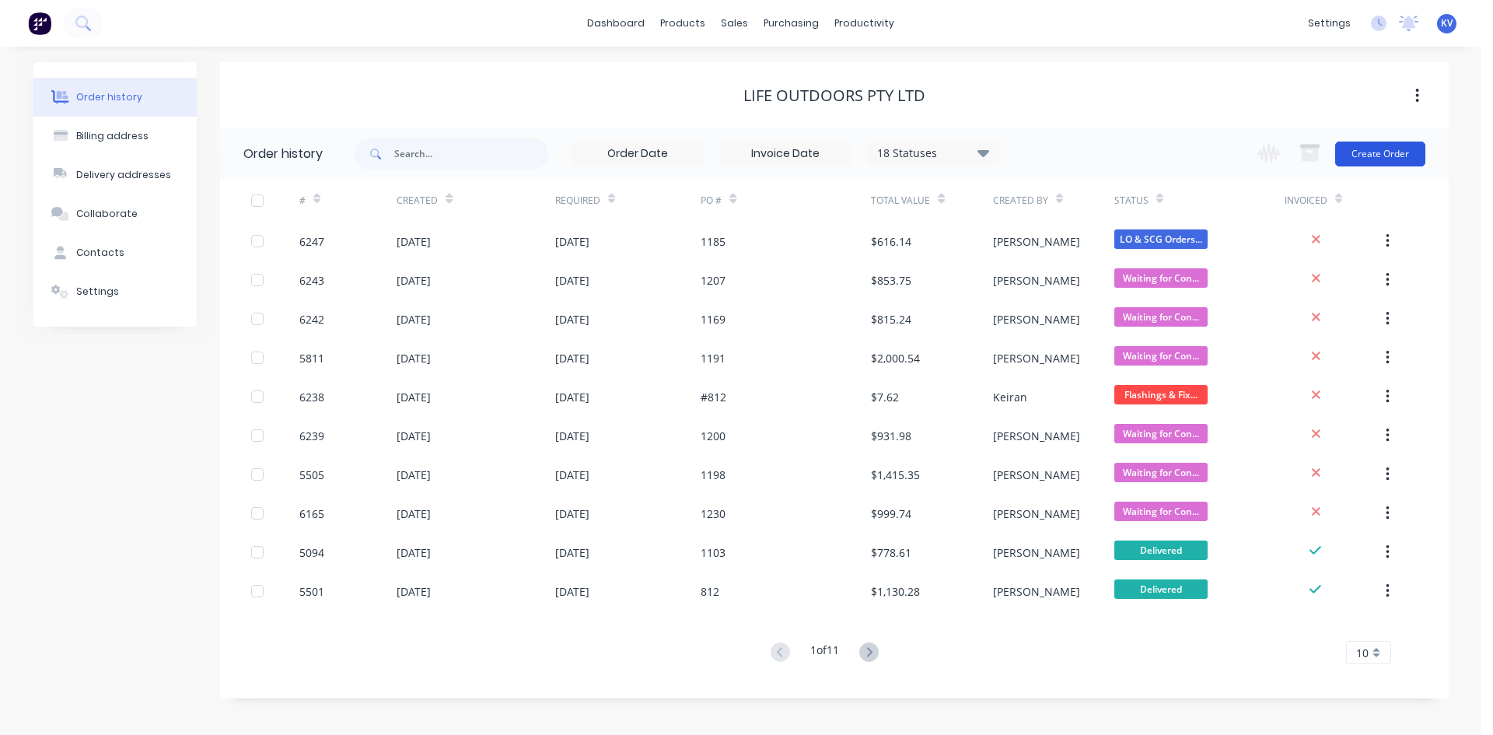
click at [1350, 145] on button "Create Order" at bounding box center [1380, 154] width 90 height 25
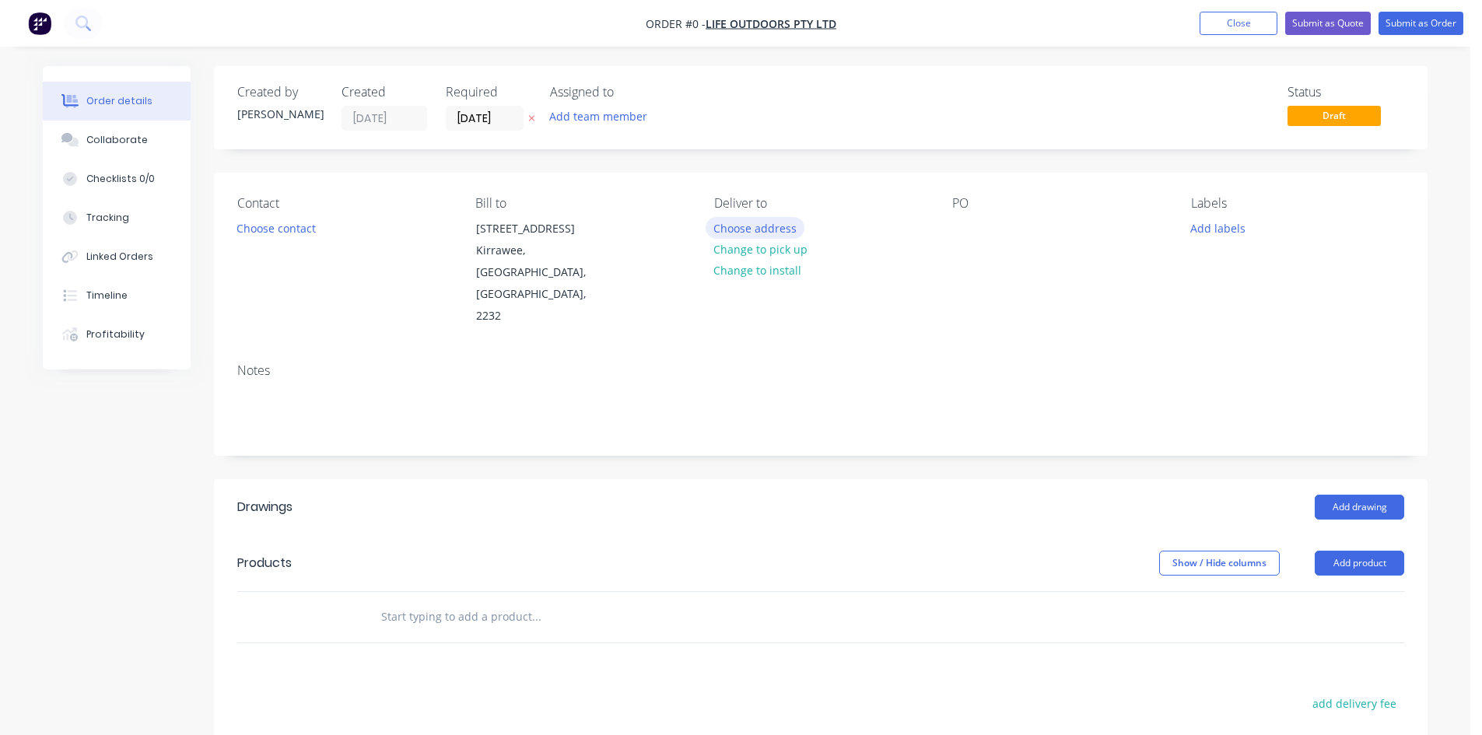
click at [779, 226] on button "Choose address" at bounding box center [755, 227] width 100 height 21
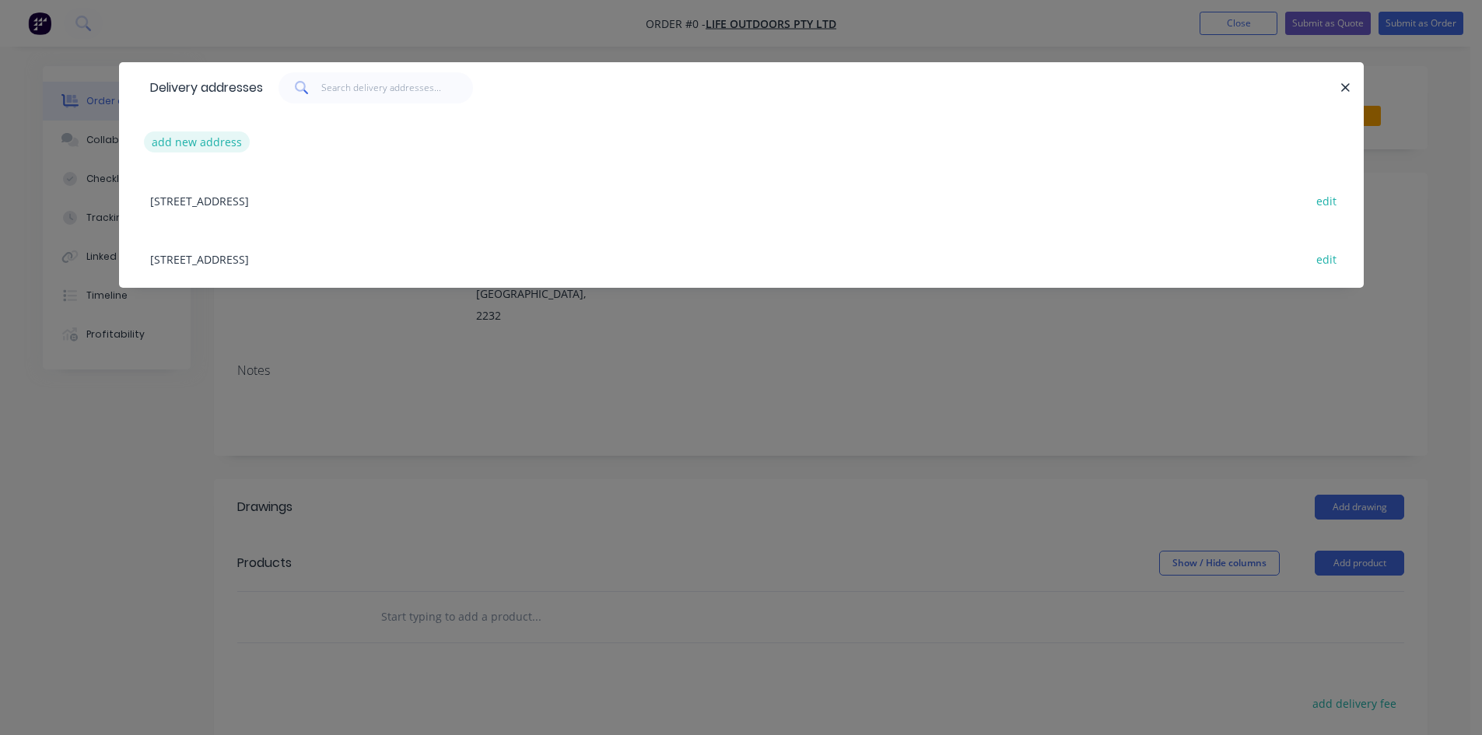
click at [191, 146] on button "add new address" at bounding box center [197, 141] width 107 height 21
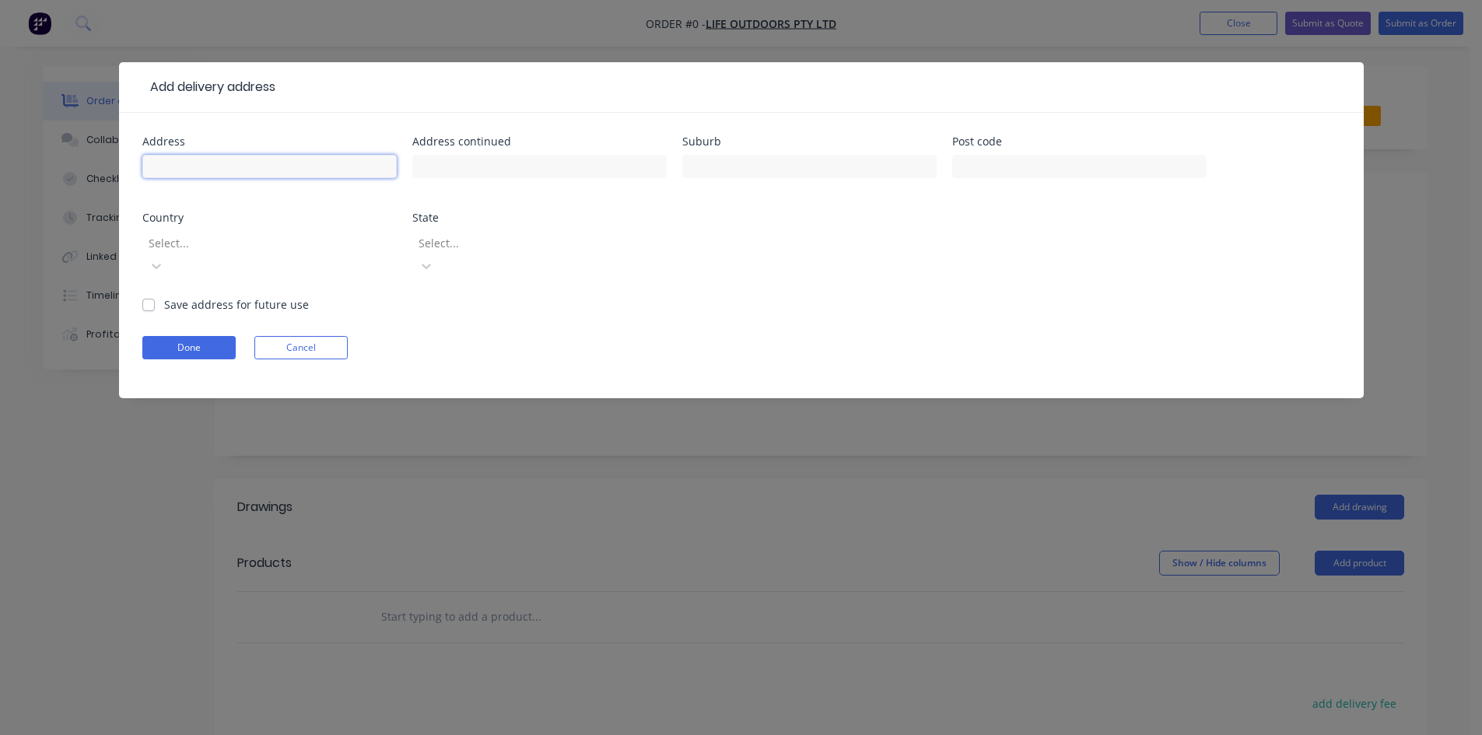
click at [182, 173] on input "text" at bounding box center [269, 166] width 254 height 23
type input "14 Sirius Pl"
type input "Engadine"
click at [171, 336] on button "Done" at bounding box center [188, 347] width 93 height 23
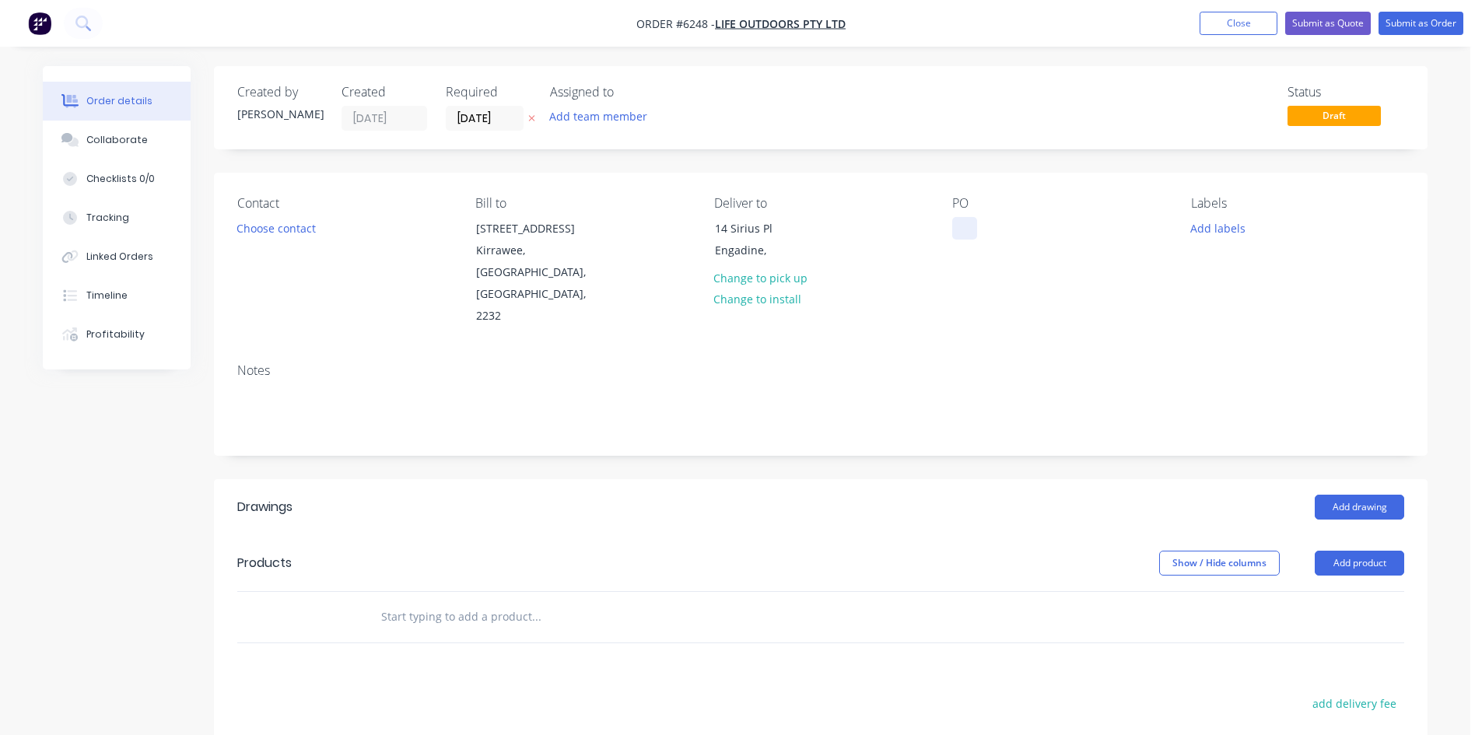
drag, startPoint x: 986, startPoint y: 250, endPoint x: 975, endPoint y: 236, distance: 18.4
click at [985, 249] on div "PO" at bounding box center [1058, 261] width 213 height 131
click at [975, 235] on div at bounding box center [964, 228] width 25 height 23
click at [1164, 306] on div "Contact Choose contact Bill to Unit 5, 48 Waratah St Kirrawee, New South Wales,…" at bounding box center [820, 262] width 1213 height 178
click at [1226, 229] on button "Add labels" at bounding box center [1217, 227] width 72 height 21
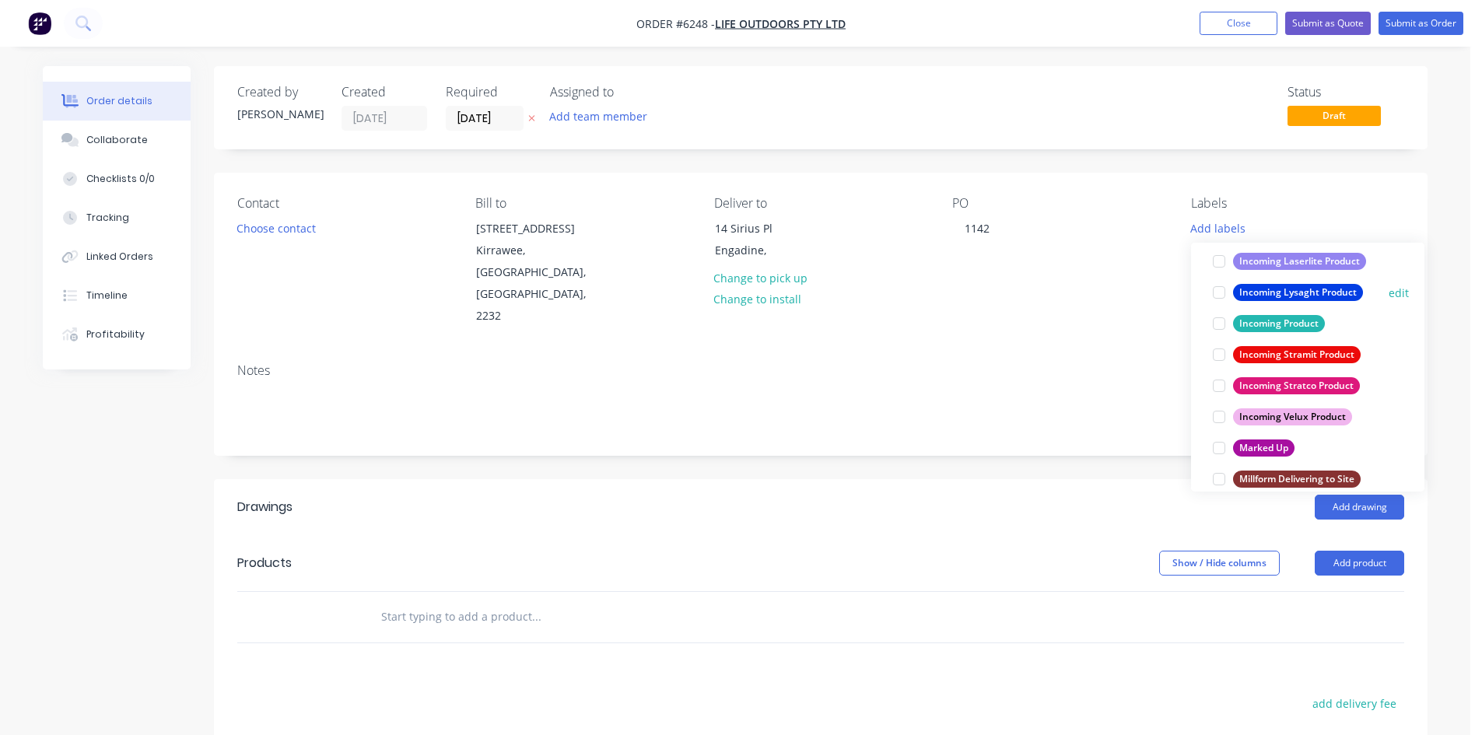
scroll to position [856, 0]
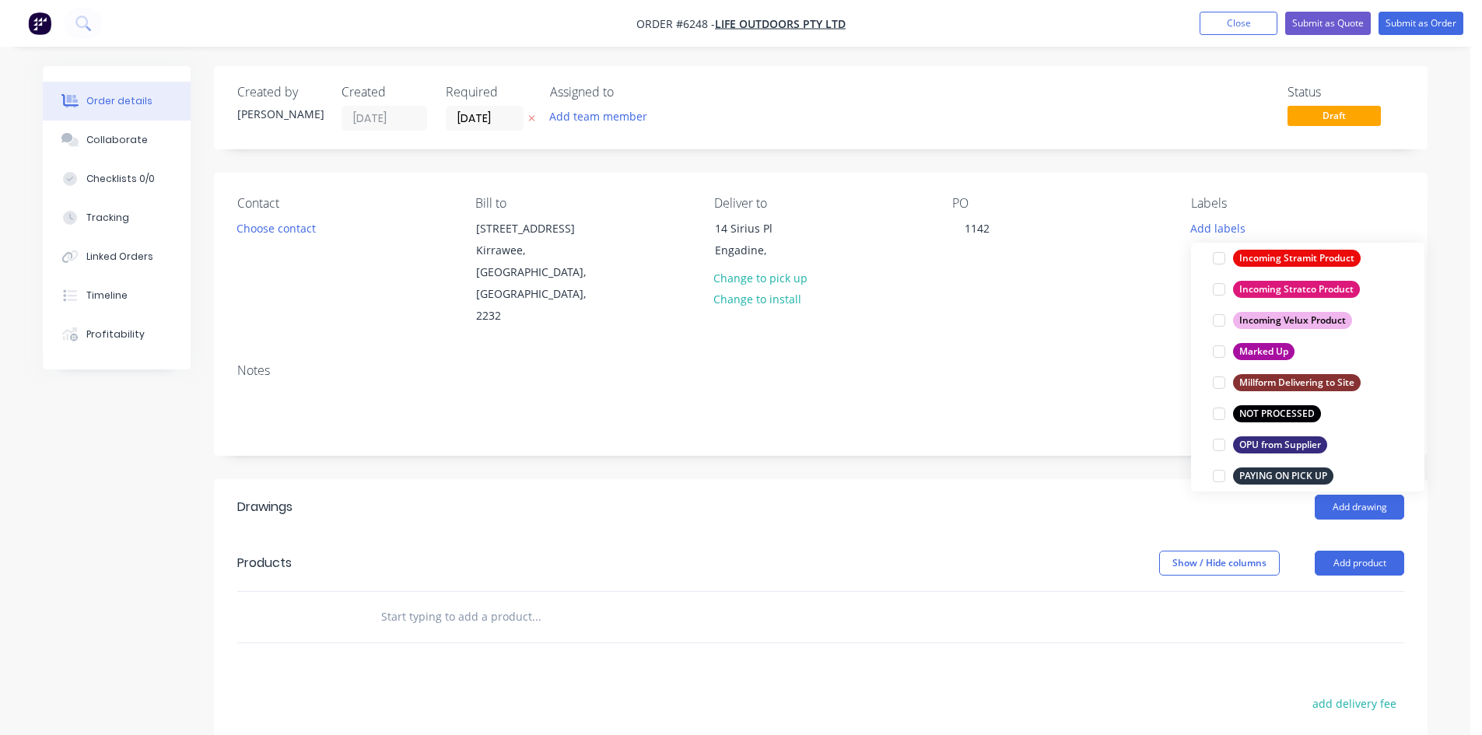
click at [1216, 414] on div at bounding box center [1218, 413] width 31 height 31
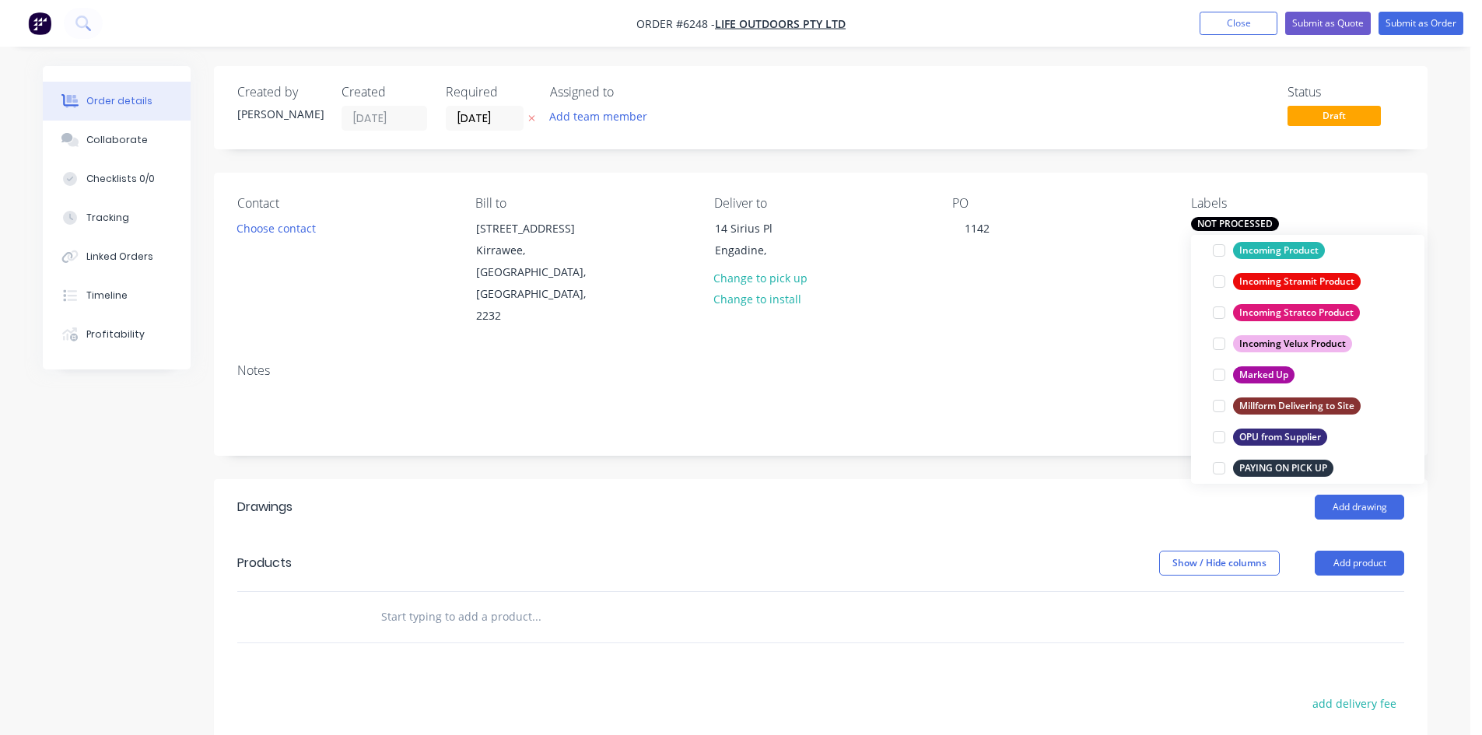
scroll to position [0, 0]
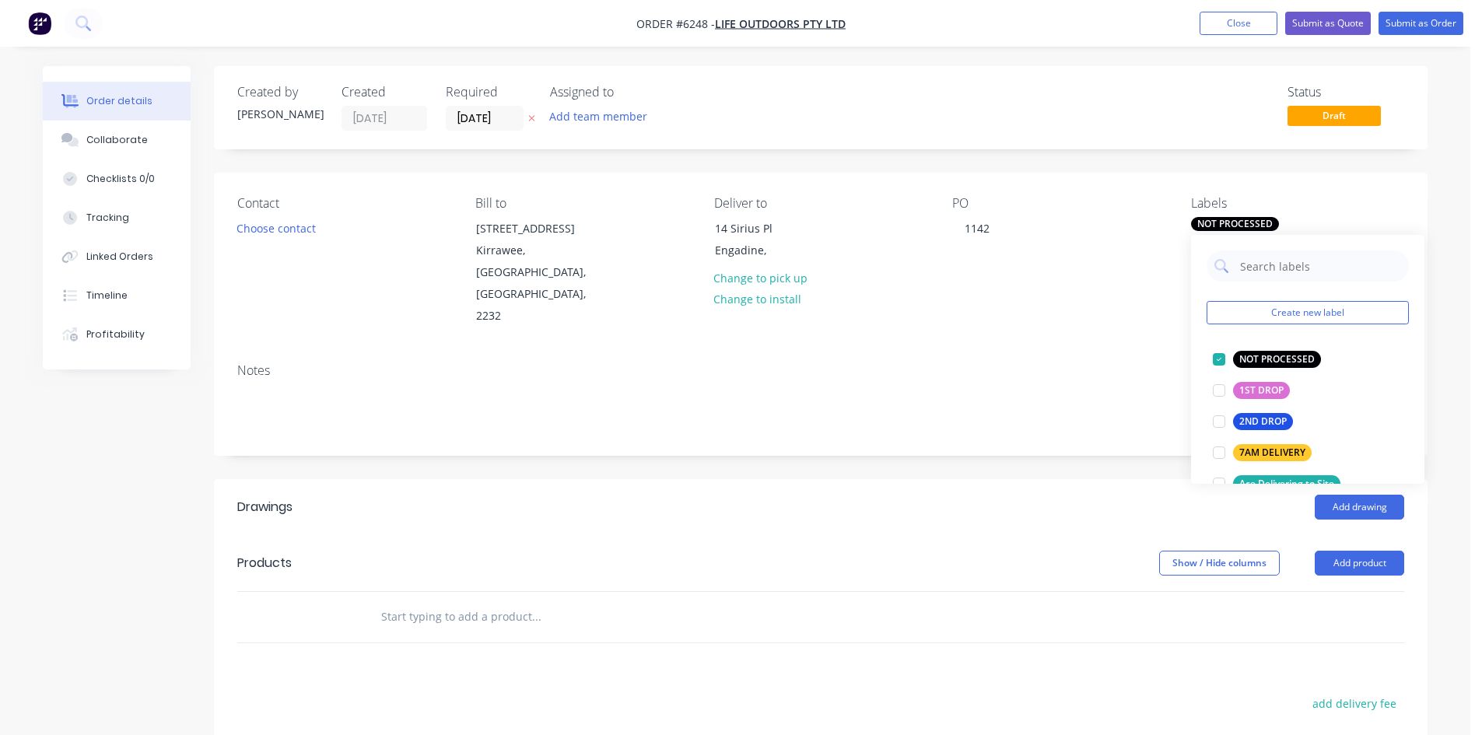
click at [1071, 487] on header "Drawings Add drawing" at bounding box center [820, 507] width 1213 height 56
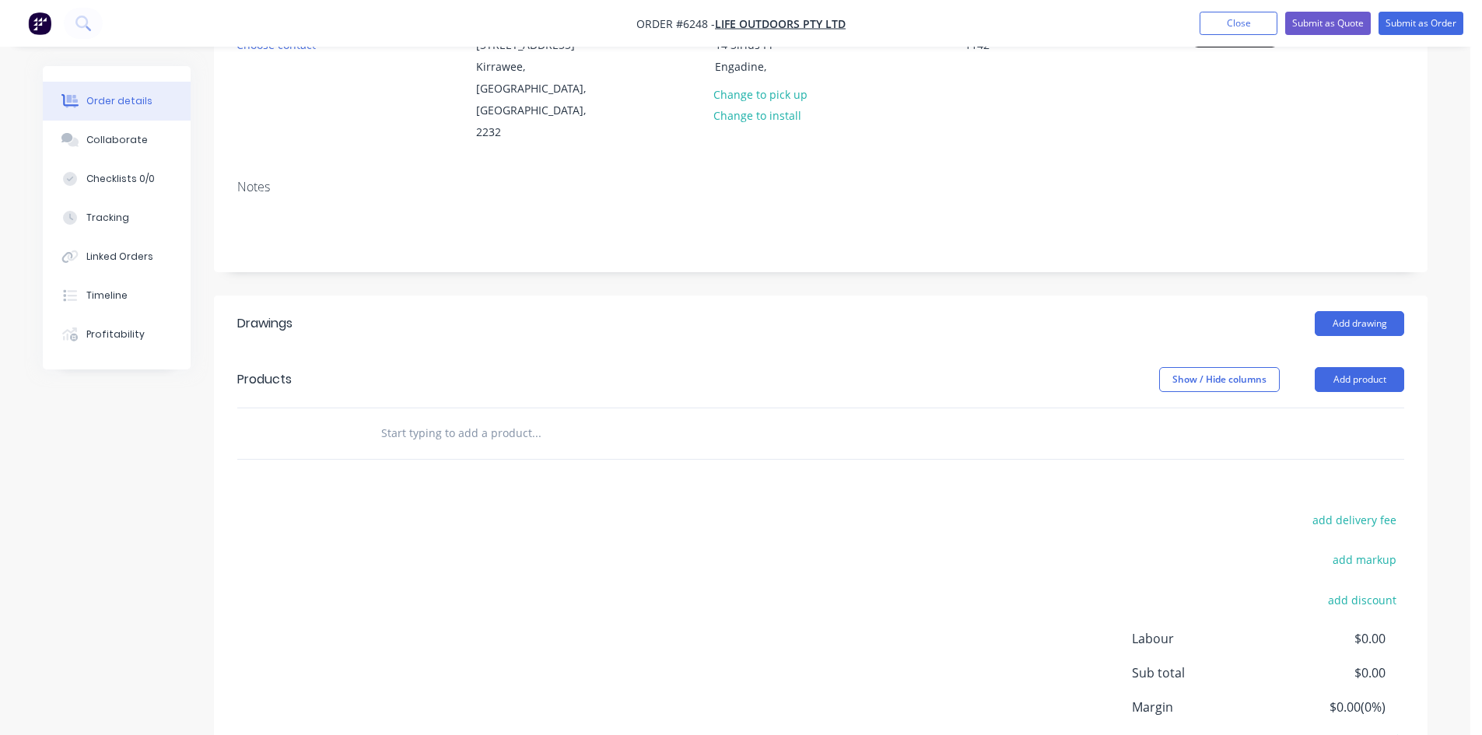
scroll to position [233, 0]
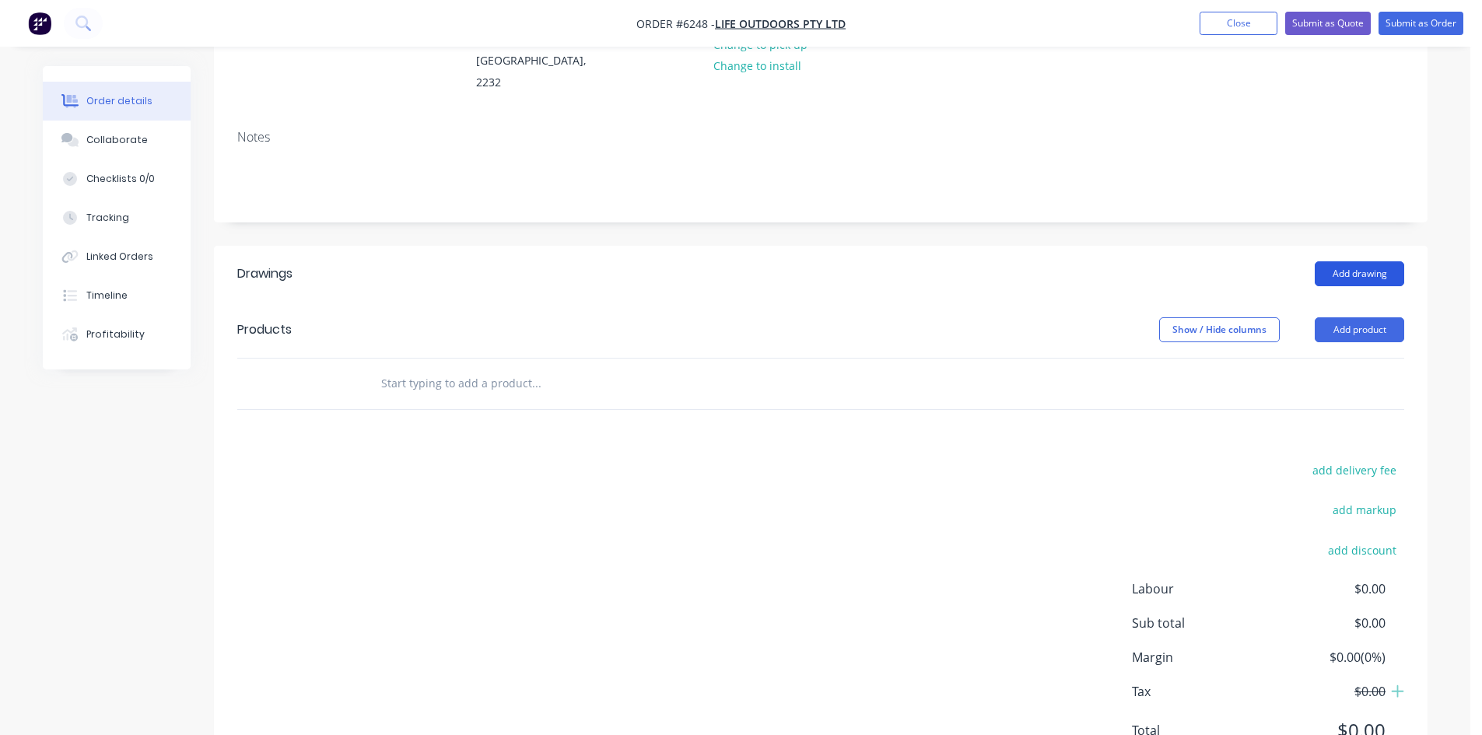
click at [1351, 261] on button "Add drawing" at bounding box center [1358, 273] width 89 height 25
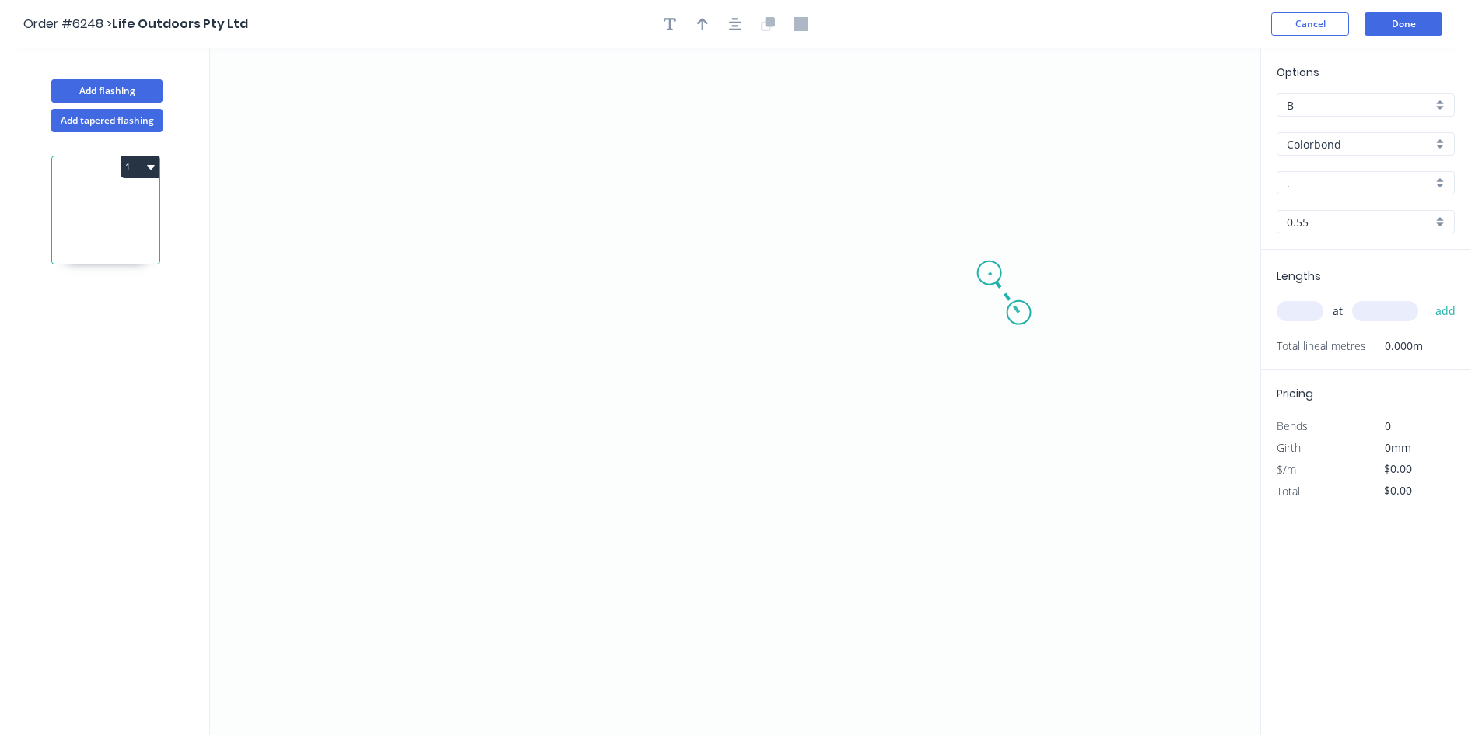
drag, startPoint x: 1019, startPoint y: 313, endPoint x: 989, endPoint y: 273, distance: 49.5
click at [989, 273] on icon "0" at bounding box center [735, 391] width 1050 height 687
click at [509, 296] on icon "0 ?" at bounding box center [735, 391] width 1050 height 687
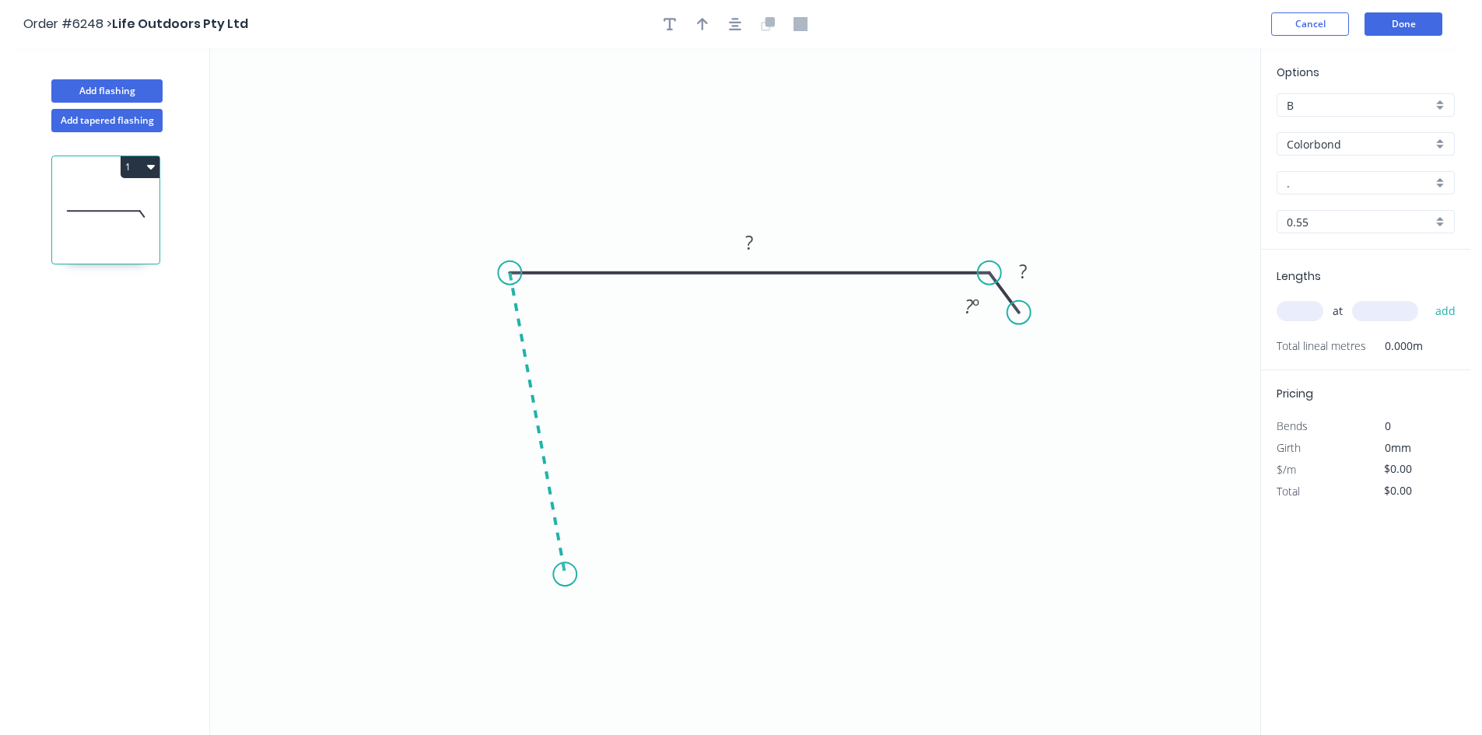
click at [565, 575] on icon "0 ? ? ? º" at bounding box center [735, 391] width 1050 height 687
click at [673, 554] on icon at bounding box center [619, 563] width 108 height 21
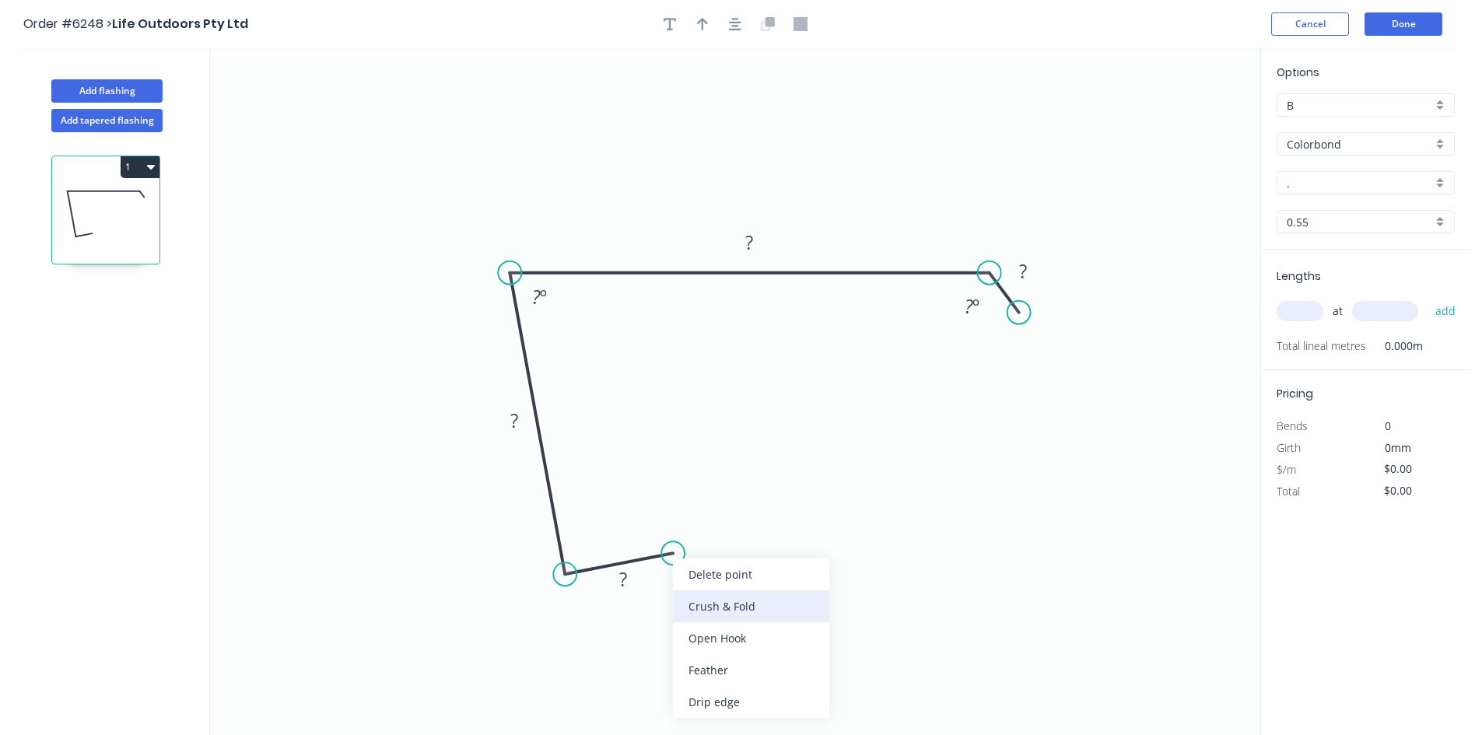
click at [699, 601] on div "Crush & Fold" at bounding box center [751, 606] width 156 height 32
click at [627, 585] on tspan "?" at bounding box center [623, 579] width 8 height 26
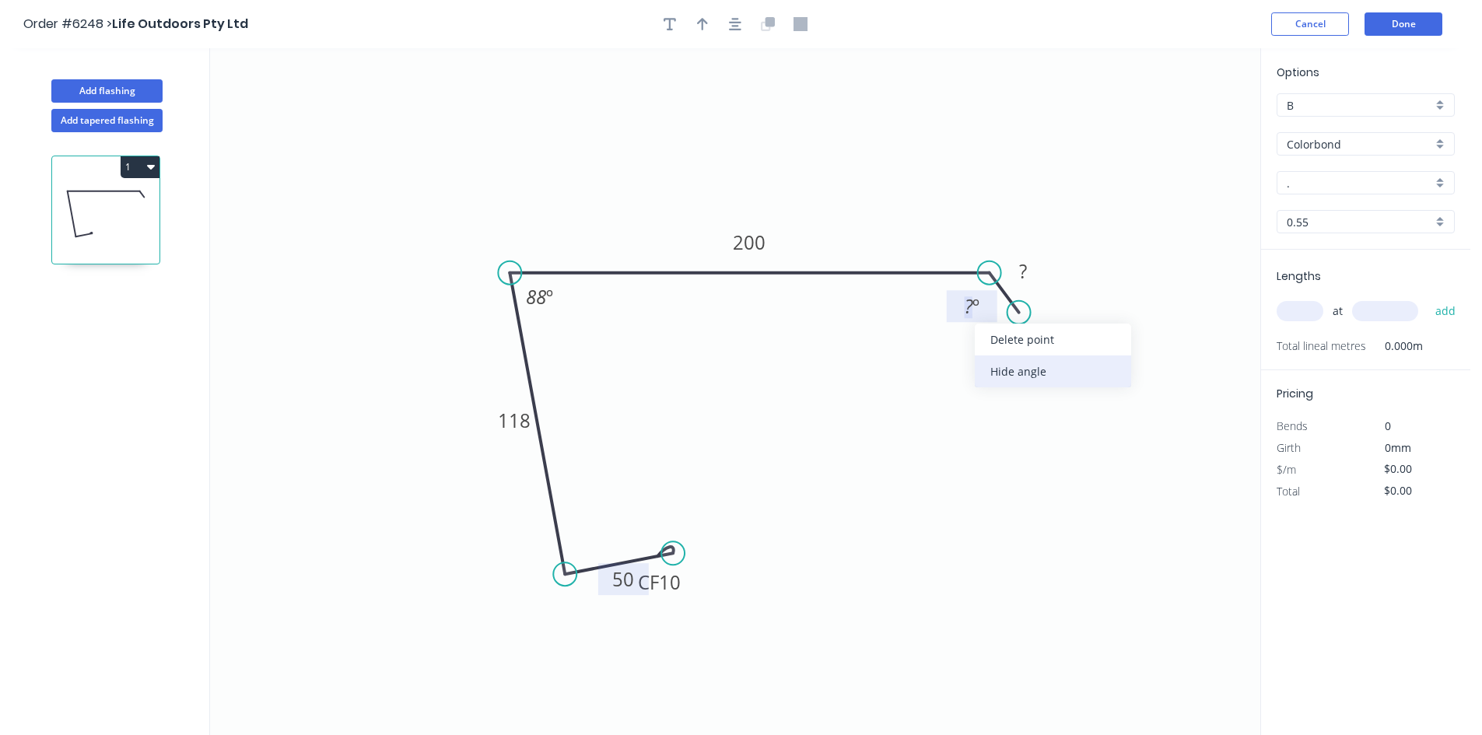
click at [1003, 364] on div "Hide angle" at bounding box center [1053, 371] width 156 height 32
click at [1031, 276] on rect at bounding box center [1022, 272] width 31 height 22
type input "$21.92"
click at [680, 590] on tspan "10" at bounding box center [670, 582] width 22 height 26
drag, startPoint x: 686, startPoint y: 591, endPoint x: 733, endPoint y: 589, distance: 46.7
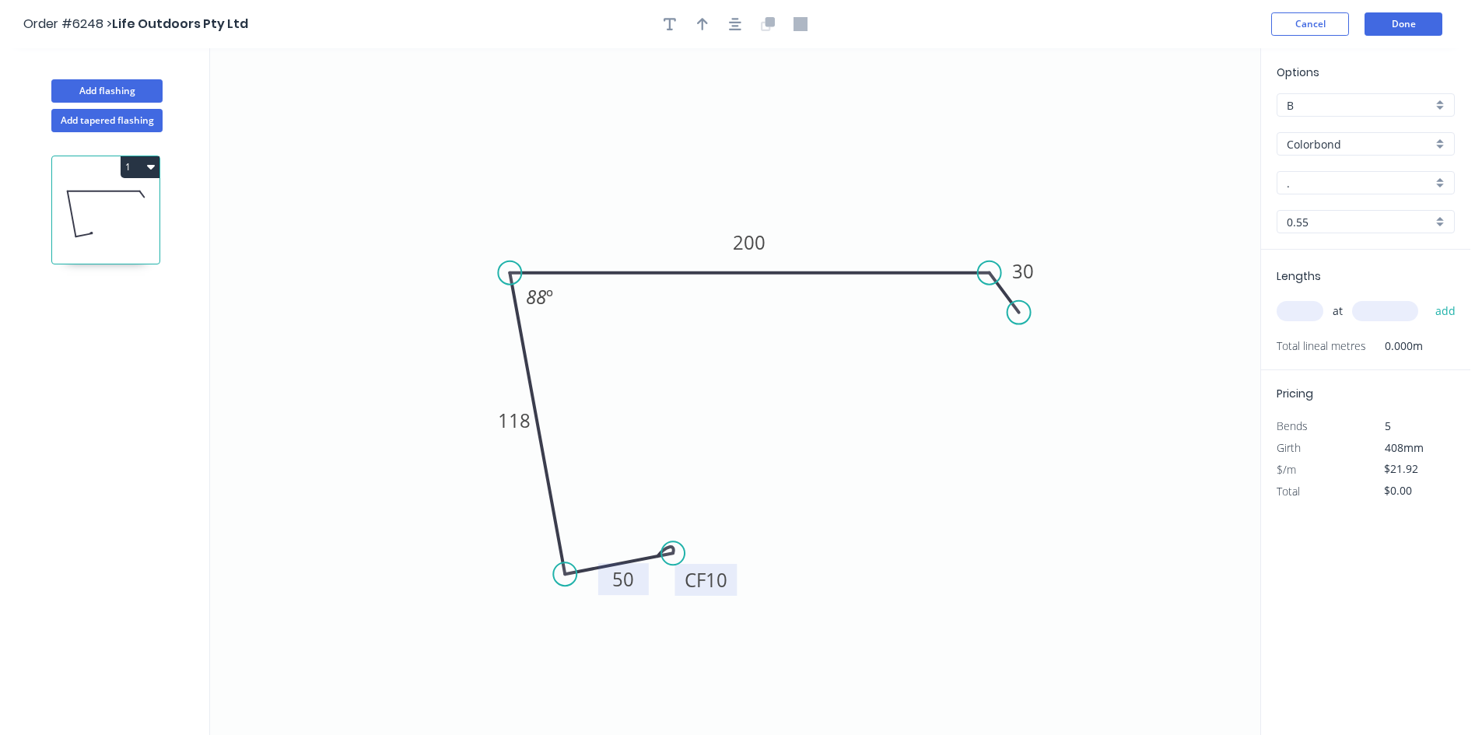
click at [733, 589] on rect at bounding box center [705, 580] width 62 height 32
click at [671, 545] on circle at bounding box center [671, 544] width 23 height 23
click at [592, 538] on tspan "º" at bounding box center [589, 540] width 7 height 26
click at [852, 502] on icon "0 CF 10 50 118 200 30 88 º 88 º" at bounding box center [735, 391] width 1050 height 687
click at [1346, 179] on input "." at bounding box center [1358, 183] width 145 height 16
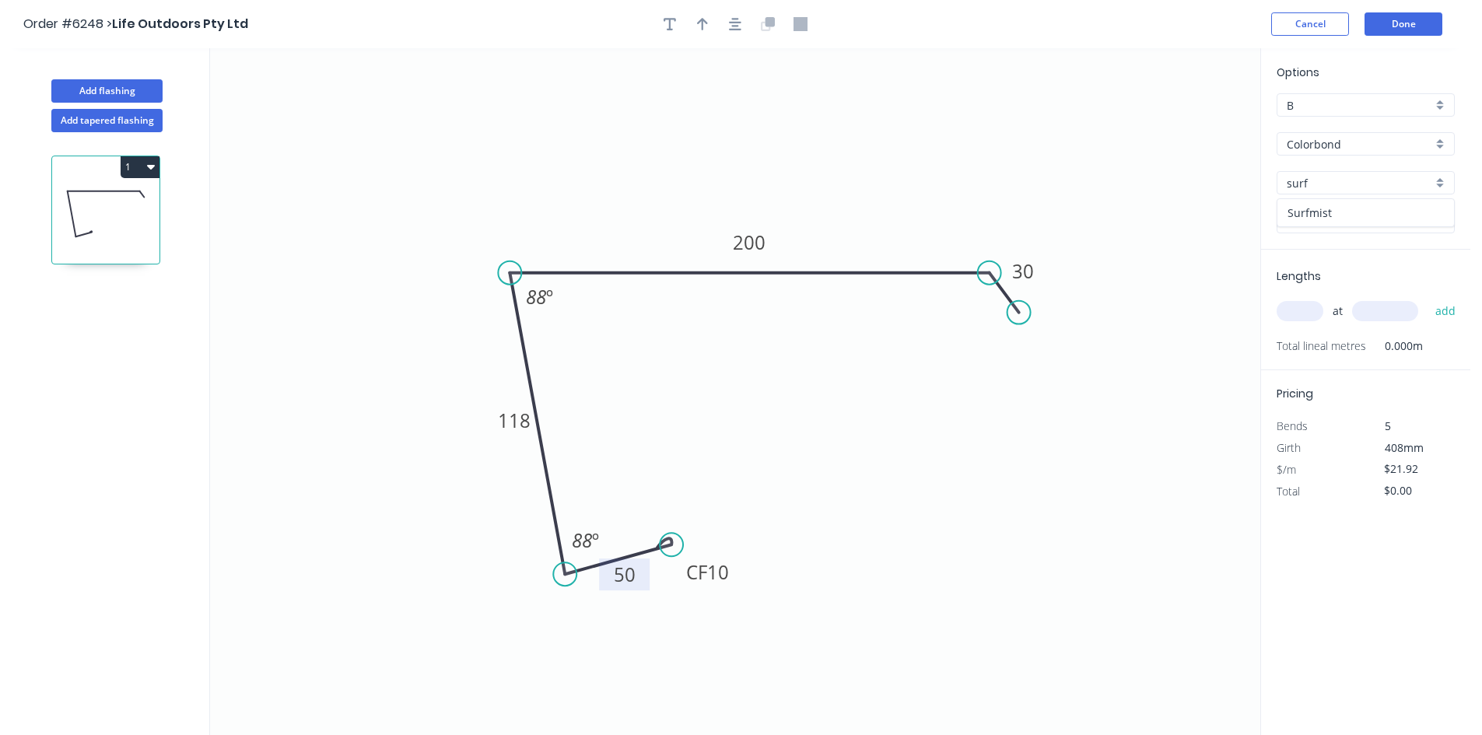
click at [1392, 219] on div "Surfmist" at bounding box center [1365, 212] width 177 height 27
type input "Surfmist"
click at [1306, 310] on input "text" at bounding box center [1299, 311] width 47 height 20
type input "2"
type input "4900"
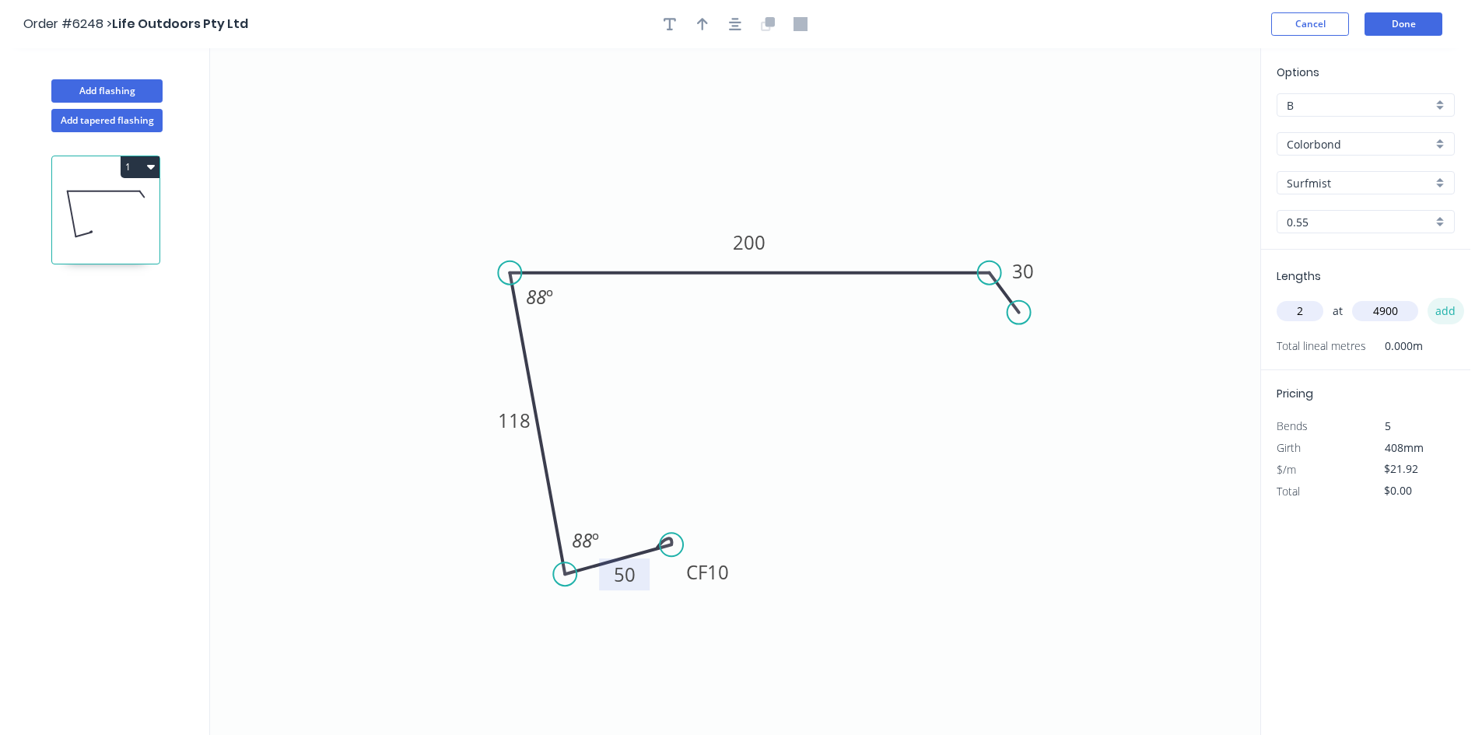
click at [1444, 306] on button "add" at bounding box center [1445, 311] width 37 height 26
type input "$214.82"
click at [1405, 21] on button "Done" at bounding box center [1403, 23] width 78 height 23
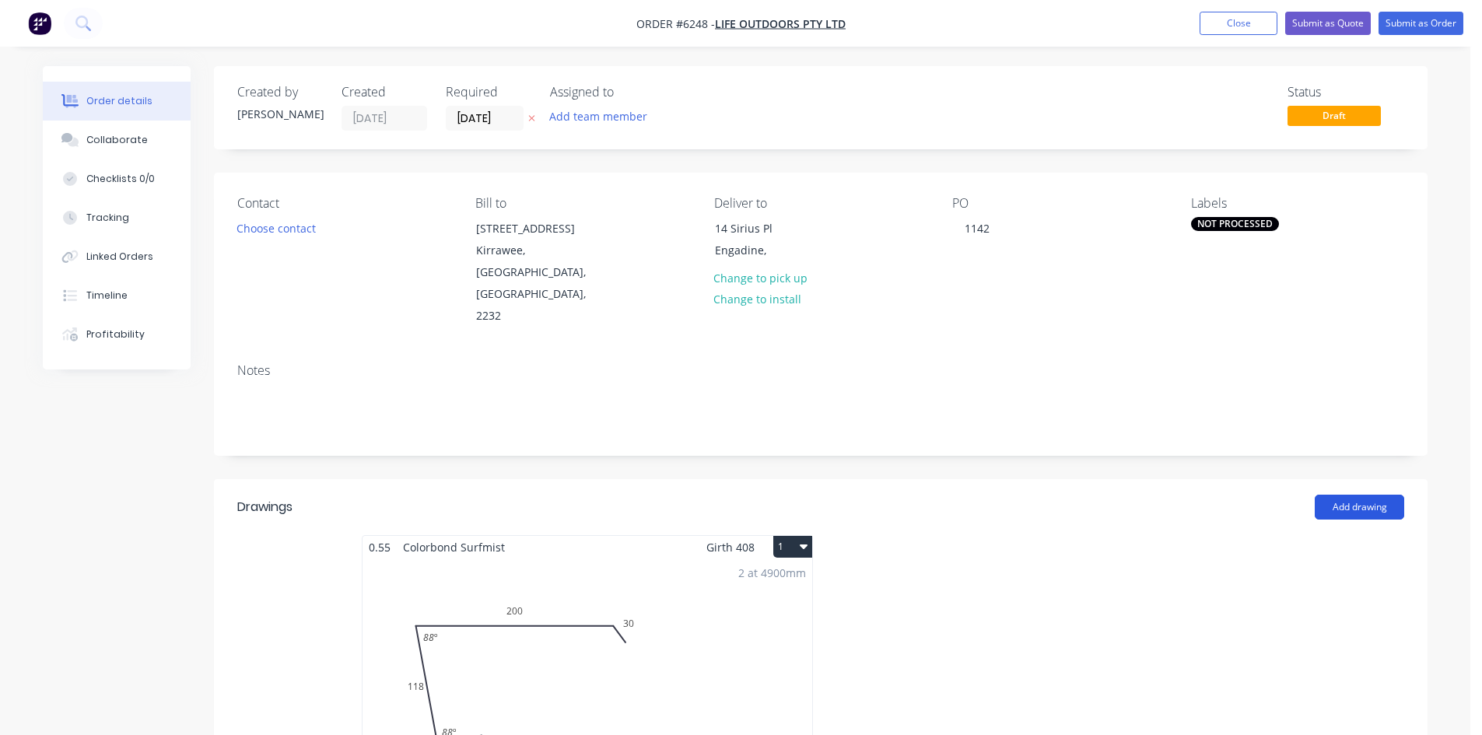
click at [1374, 495] on button "Add drawing" at bounding box center [1358, 507] width 89 height 25
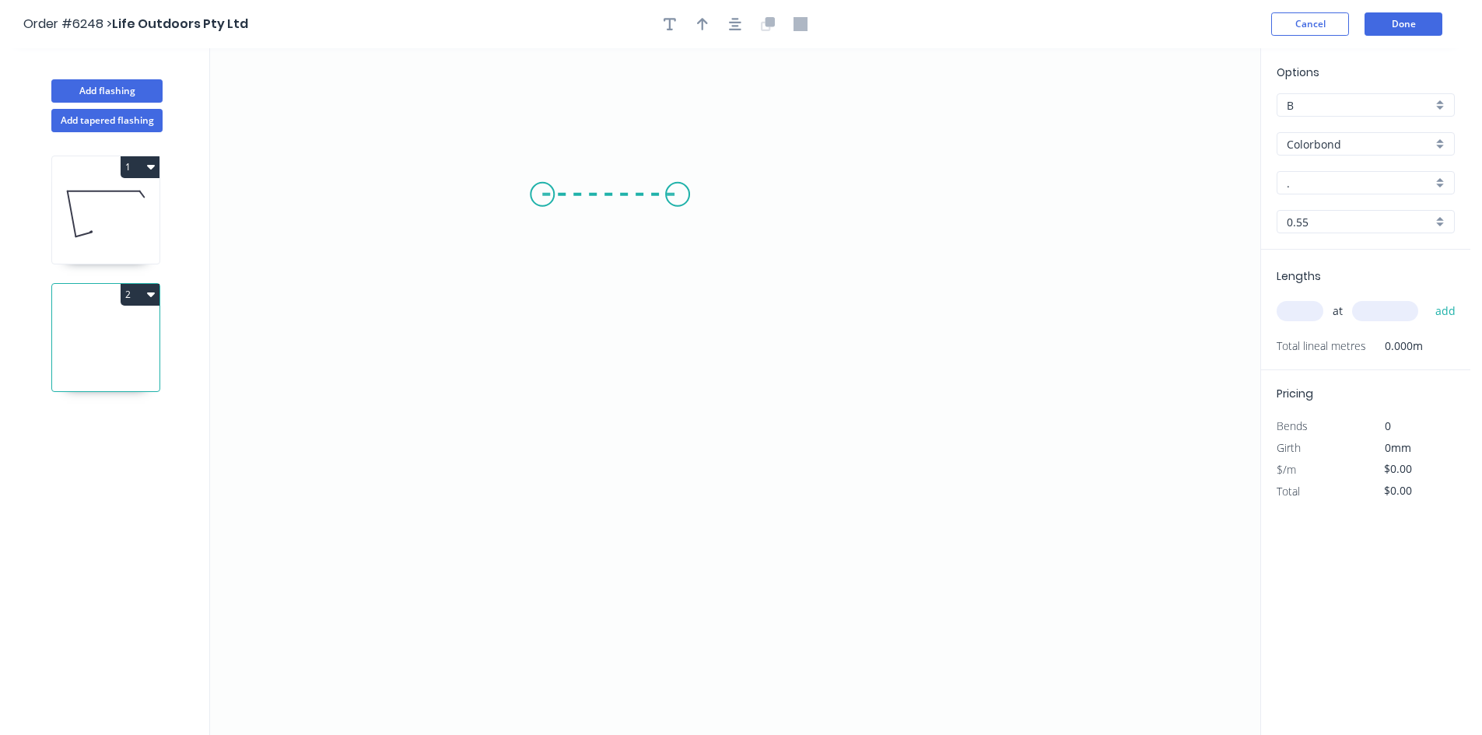
drag, startPoint x: 542, startPoint y: 194, endPoint x: 677, endPoint y: 204, distance: 135.7
click at [677, 204] on icon "0" at bounding box center [735, 391] width 1050 height 687
click at [651, 614] on icon "0 ?" at bounding box center [735, 391] width 1050 height 687
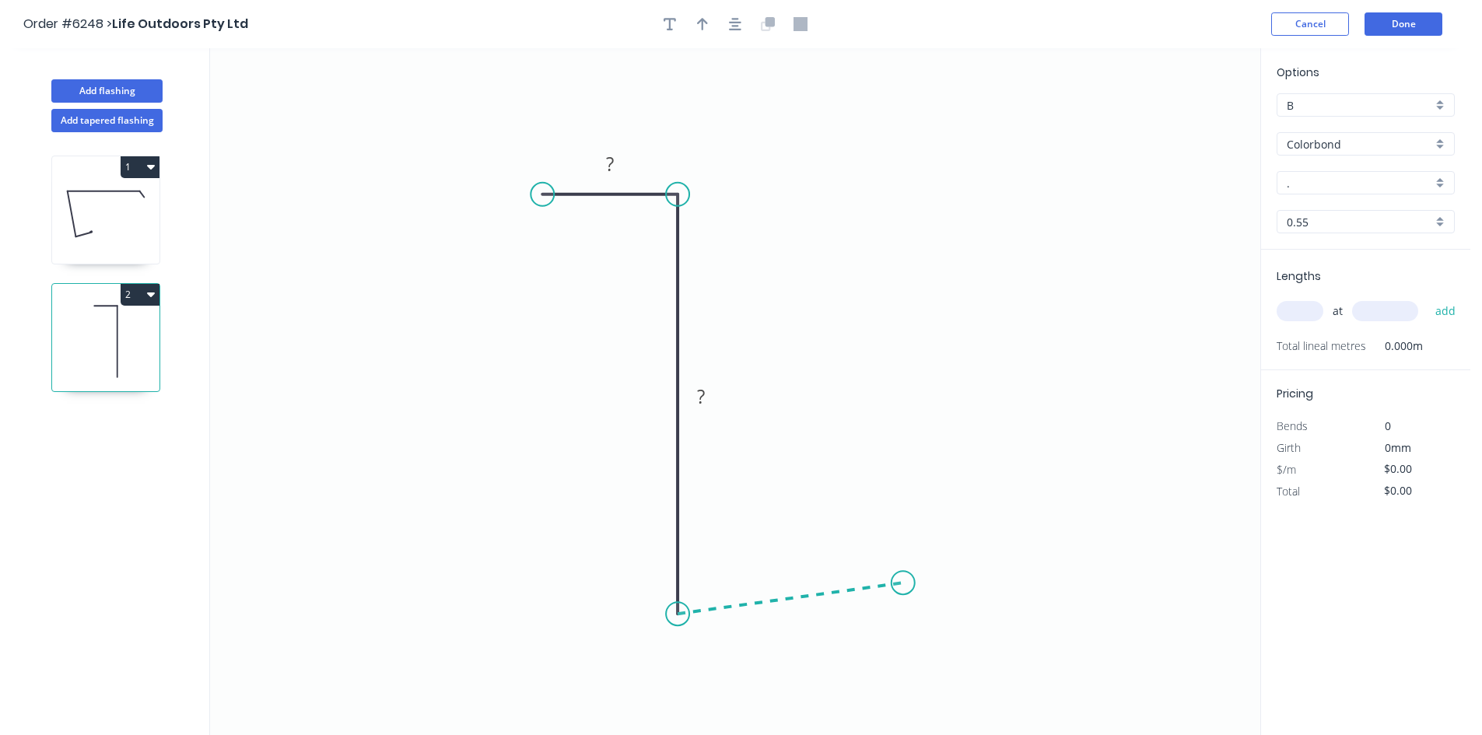
click at [903, 583] on icon "0 ? ?" at bounding box center [735, 391] width 1050 height 687
click at [929, 616] on div "Crush & Fold" at bounding box center [981, 628] width 156 height 32
click at [622, 159] on rect at bounding box center [609, 165] width 31 height 22
type input "$12.08"
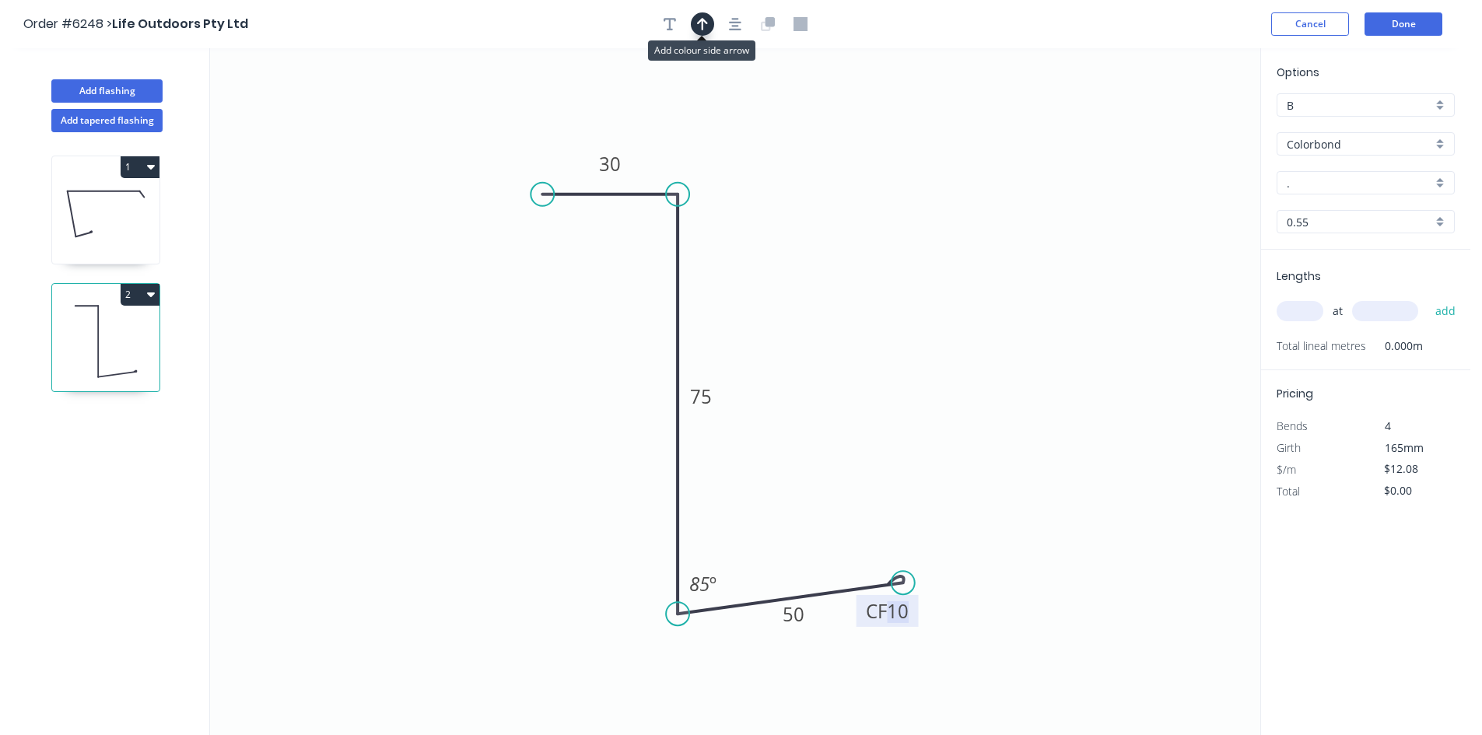
click at [703, 21] on icon "button" at bounding box center [702, 24] width 11 height 12
drag, startPoint x: 1179, startPoint y: 126, endPoint x: 450, endPoint y: 459, distance: 801.2
click at [450, 459] on icon at bounding box center [449, 441] width 14 height 50
click at [453, 457] on icon at bounding box center [450, 440] width 14 height 50
click at [453, 457] on icon at bounding box center [462, 445] width 45 height 45
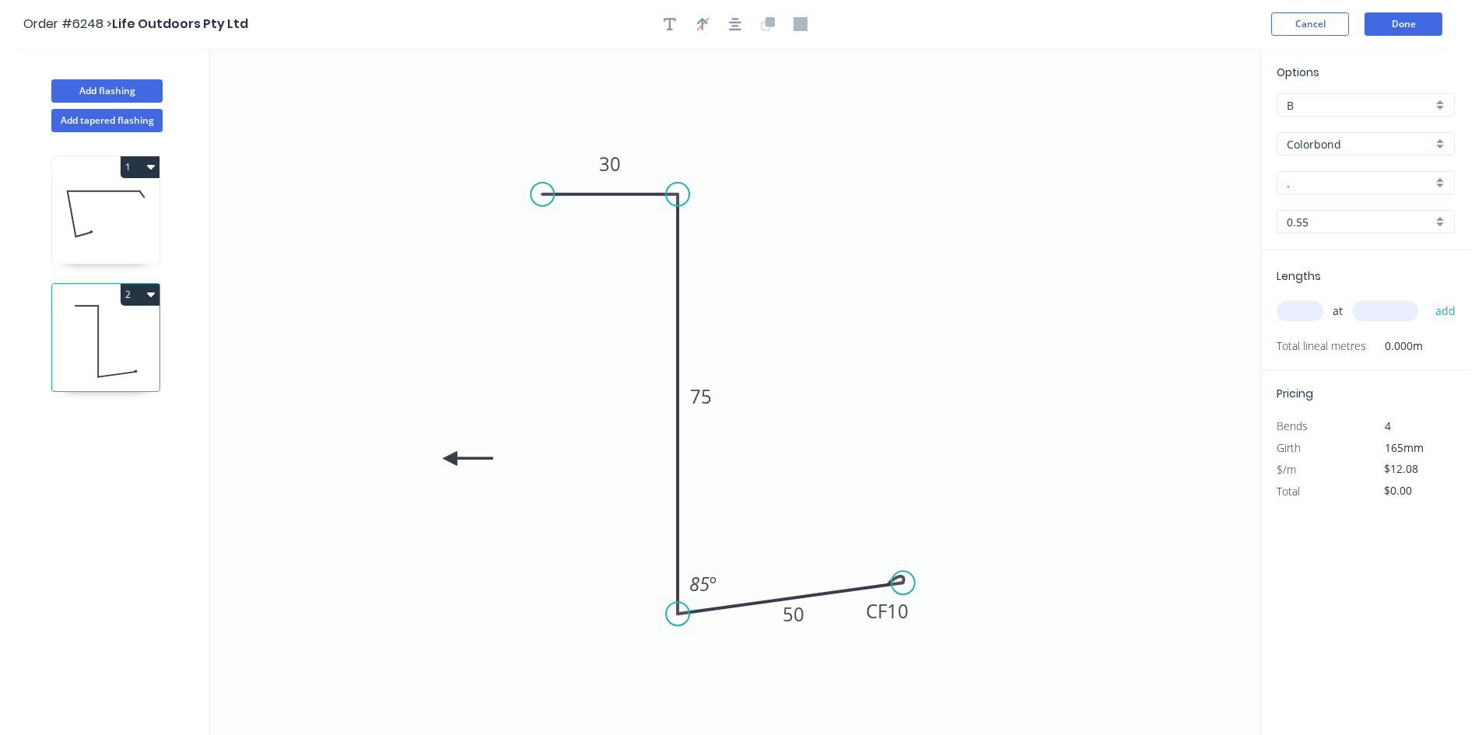
click at [453, 457] on icon at bounding box center [468, 458] width 50 height 14
click at [453, 457] on icon "0 30 75 CF 10 50 85 º" at bounding box center [735, 391] width 1050 height 687
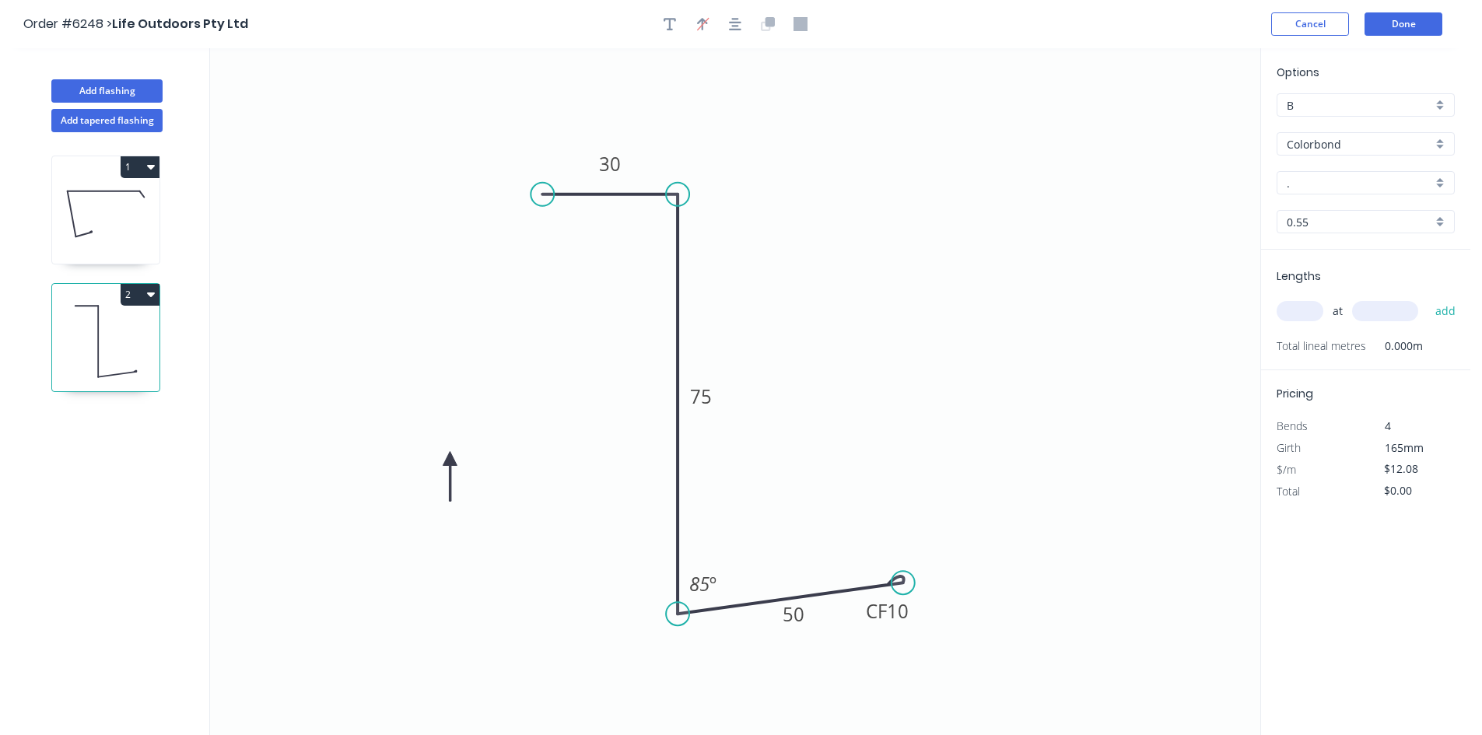
click at [448, 463] on icon at bounding box center [450, 476] width 14 height 50
click at [1338, 187] on input "." at bounding box center [1358, 183] width 145 height 16
click at [1325, 208] on div "Surfmist" at bounding box center [1365, 212] width 177 height 27
type input "Surfmist"
click at [1312, 309] on input "text" at bounding box center [1299, 311] width 47 height 20
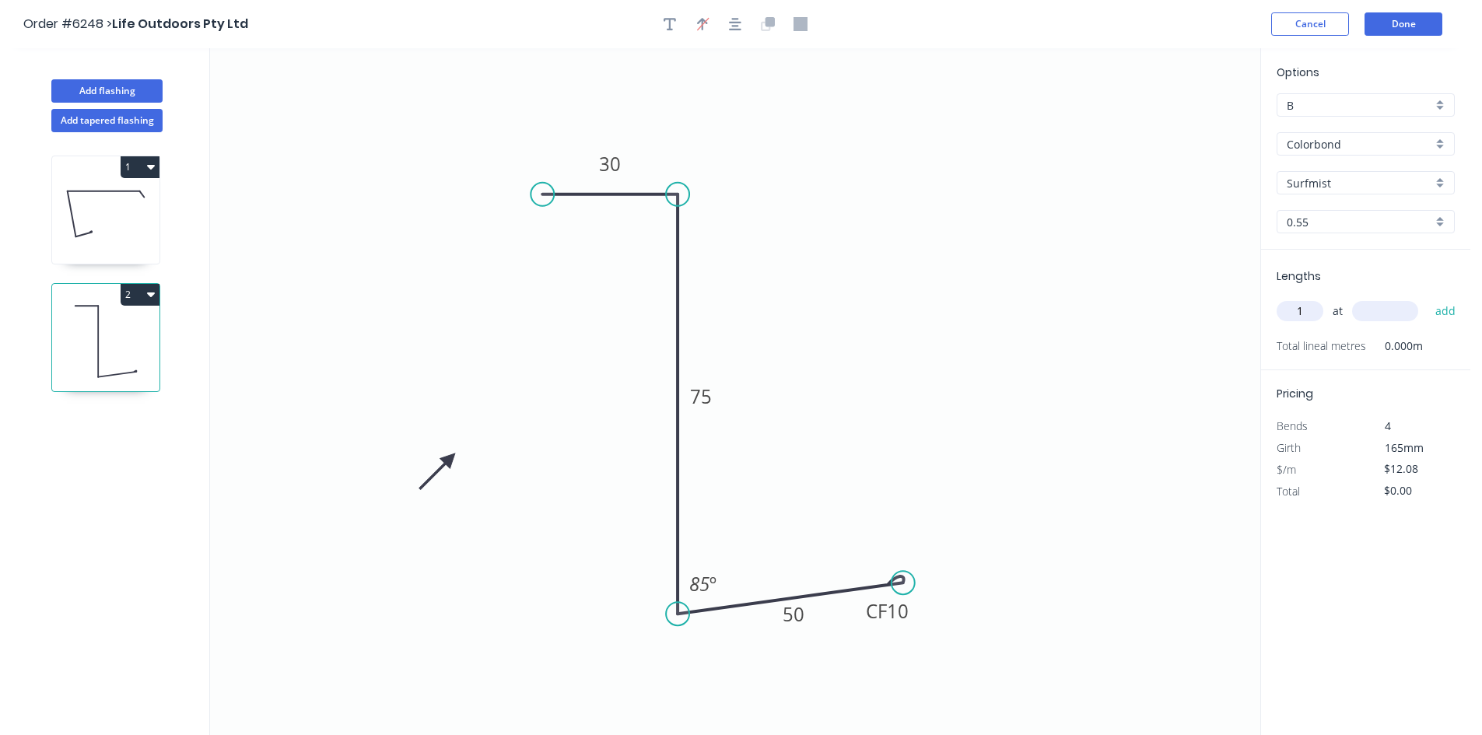
type input "1"
type input "8000"
click at [1446, 311] on button "add" at bounding box center [1445, 311] width 37 height 26
type input "$96.64"
click at [1390, 23] on button "Done" at bounding box center [1403, 23] width 78 height 23
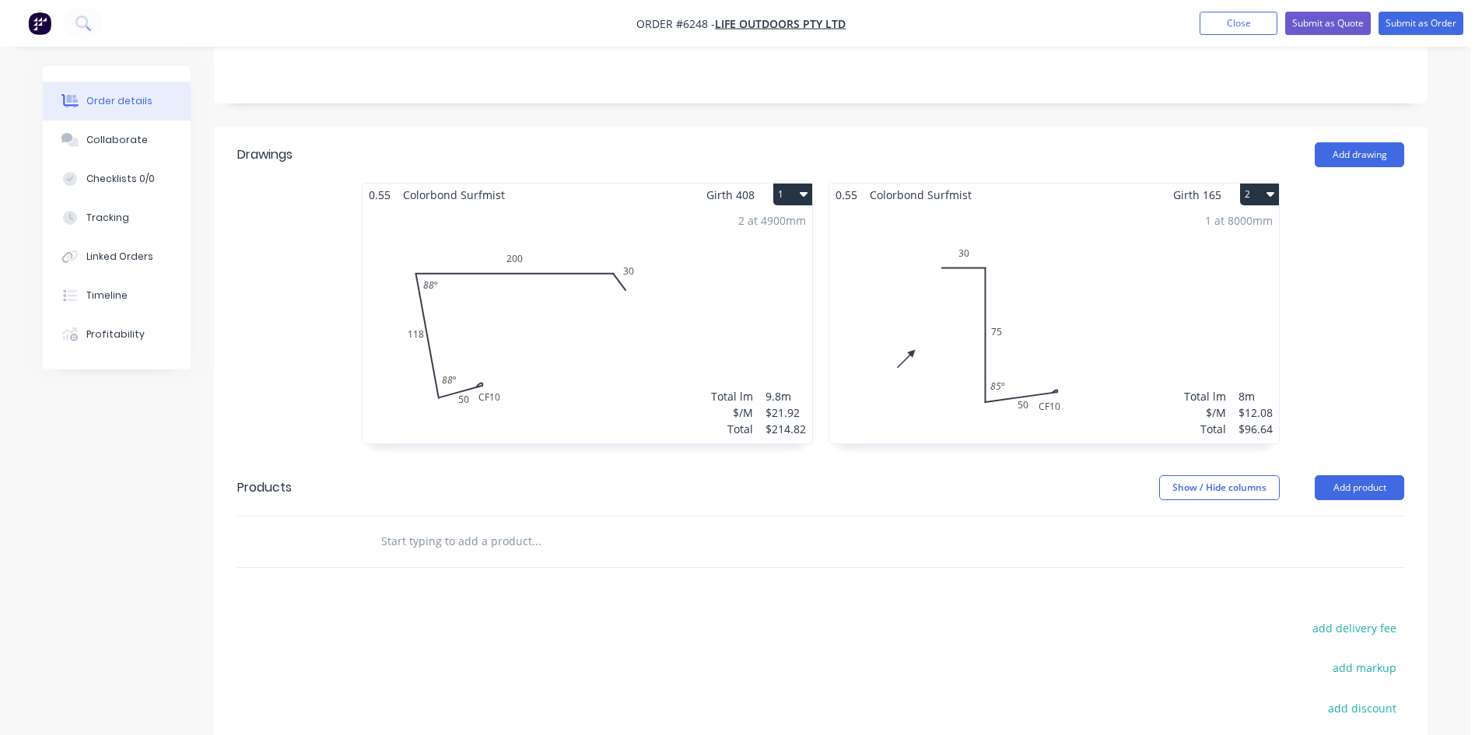
scroll to position [467, 0]
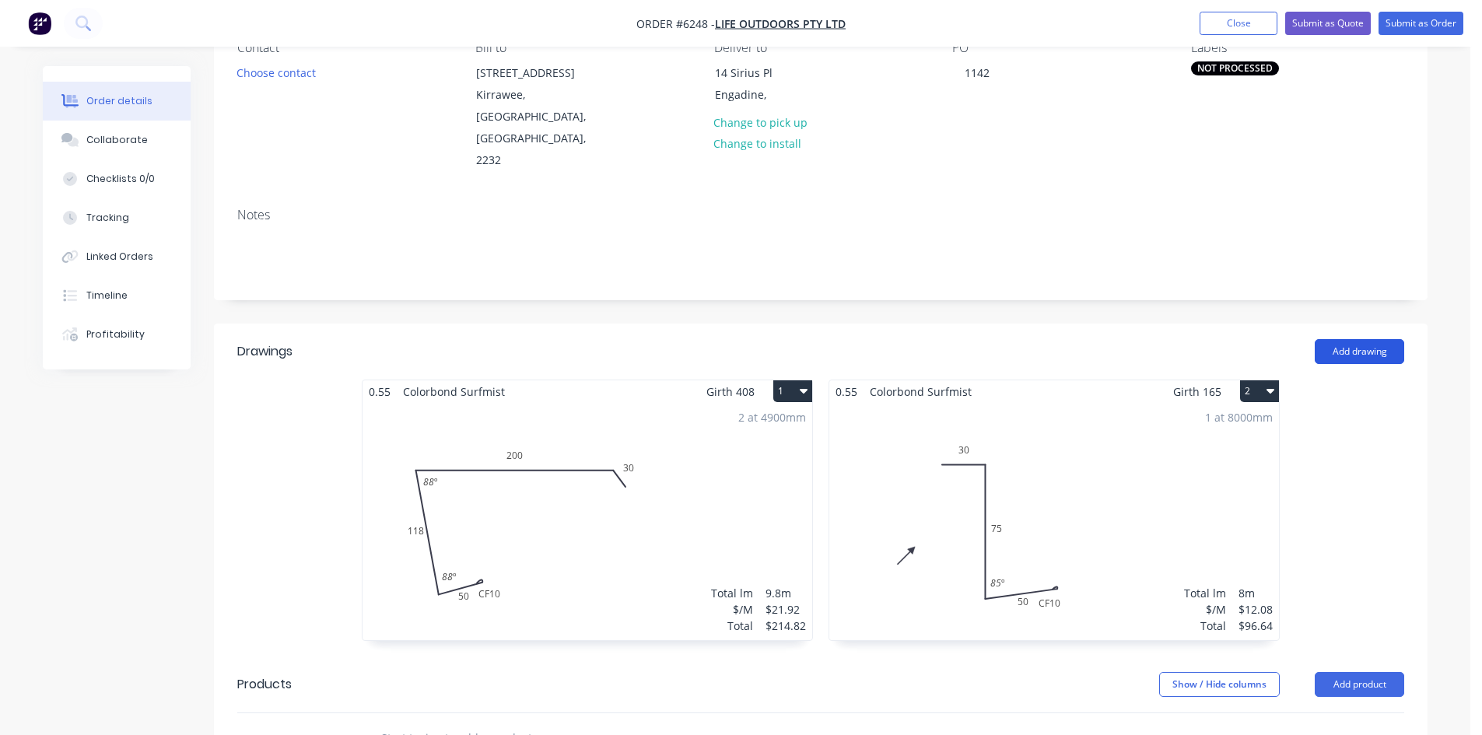
click at [1335, 339] on button "Add drawing" at bounding box center [1358, 351] width 89 height 25
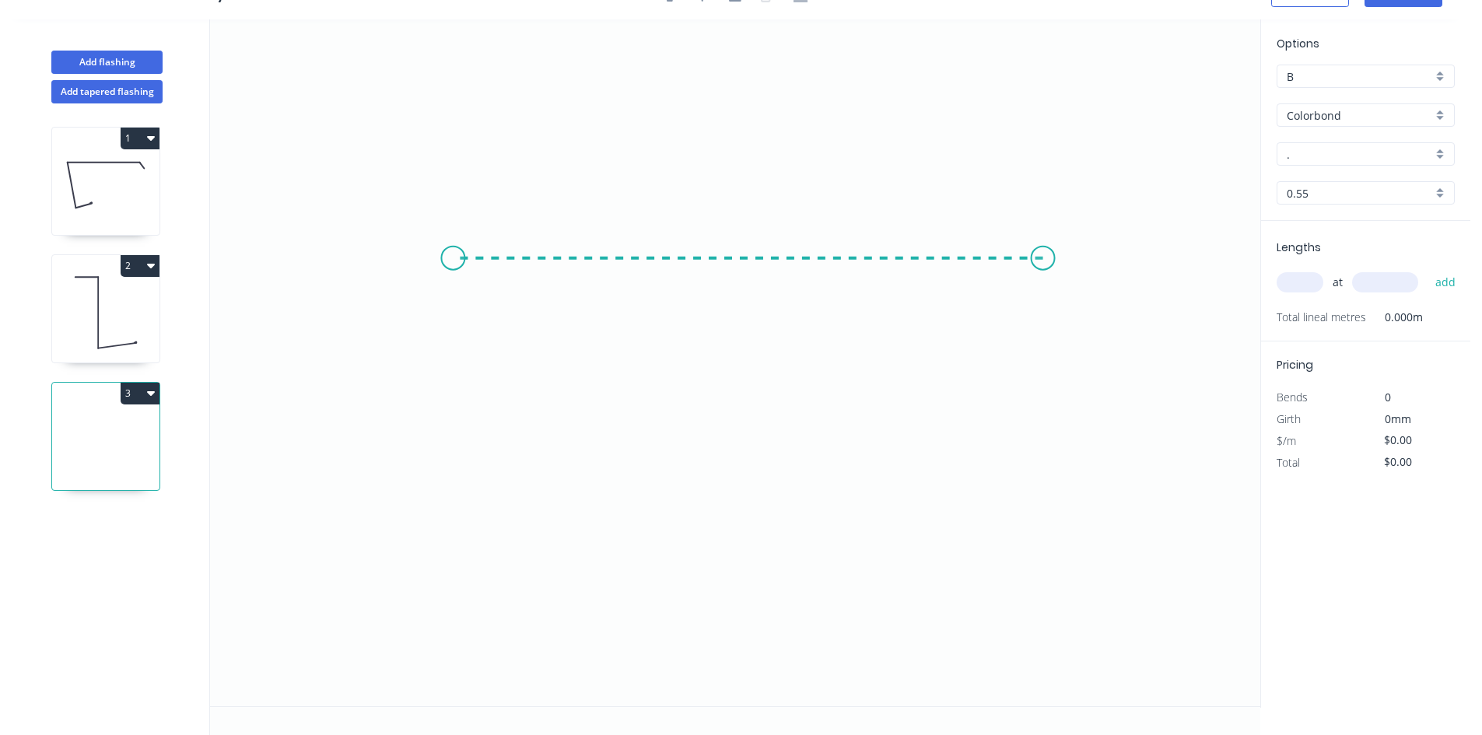
drag, startPoint x: 1043, startPoint y: 258, endPoint x: 453, endPoint y: 231, distance: 590.9
click at [453, 231] on icon "0" at bounding box center [735, 362] width 1050 height 687
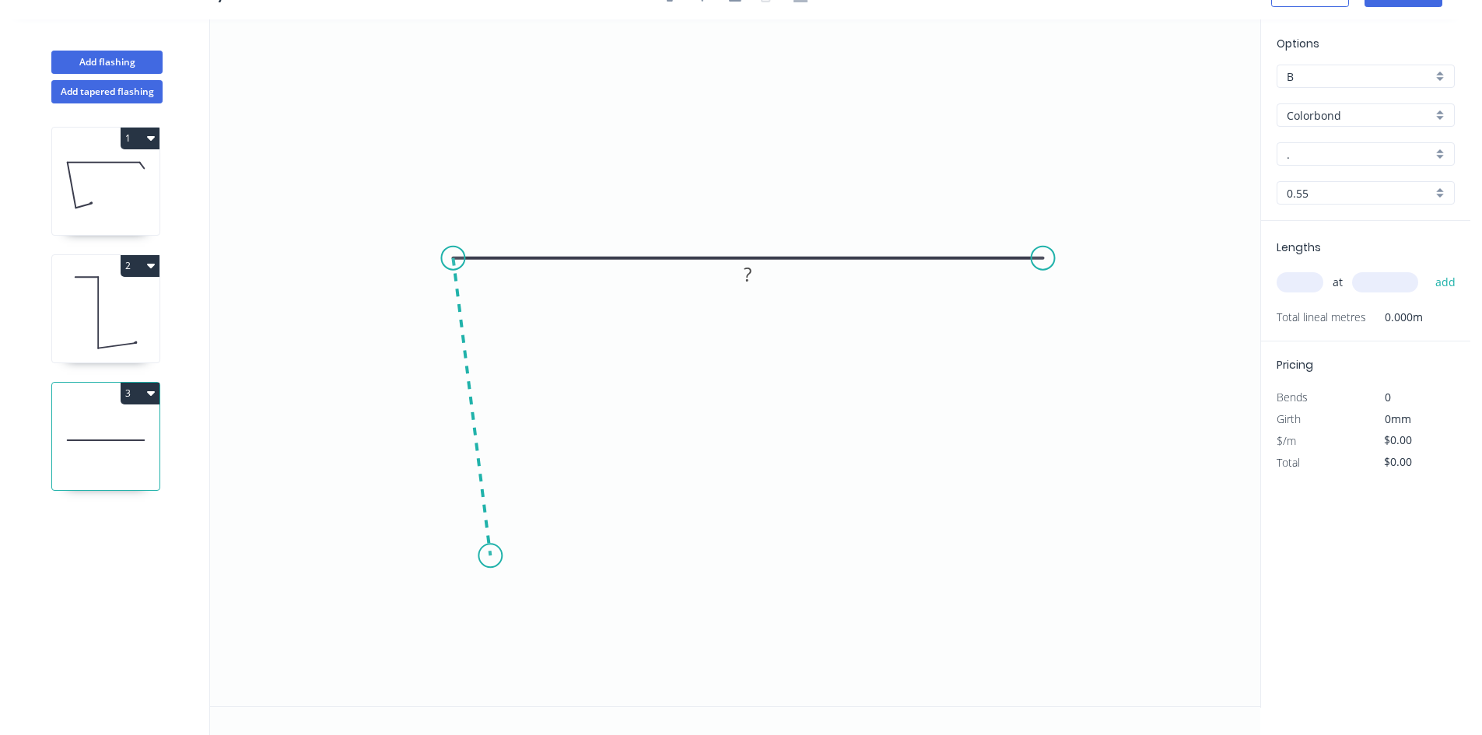
click at [490, 556] on icon "0 ?" at bounding box center [735, 362] width 1050 height 687
click at [607, 537] on icon "0 ? ? ? º" at bounding box center [735, 362] width 1050 height 687
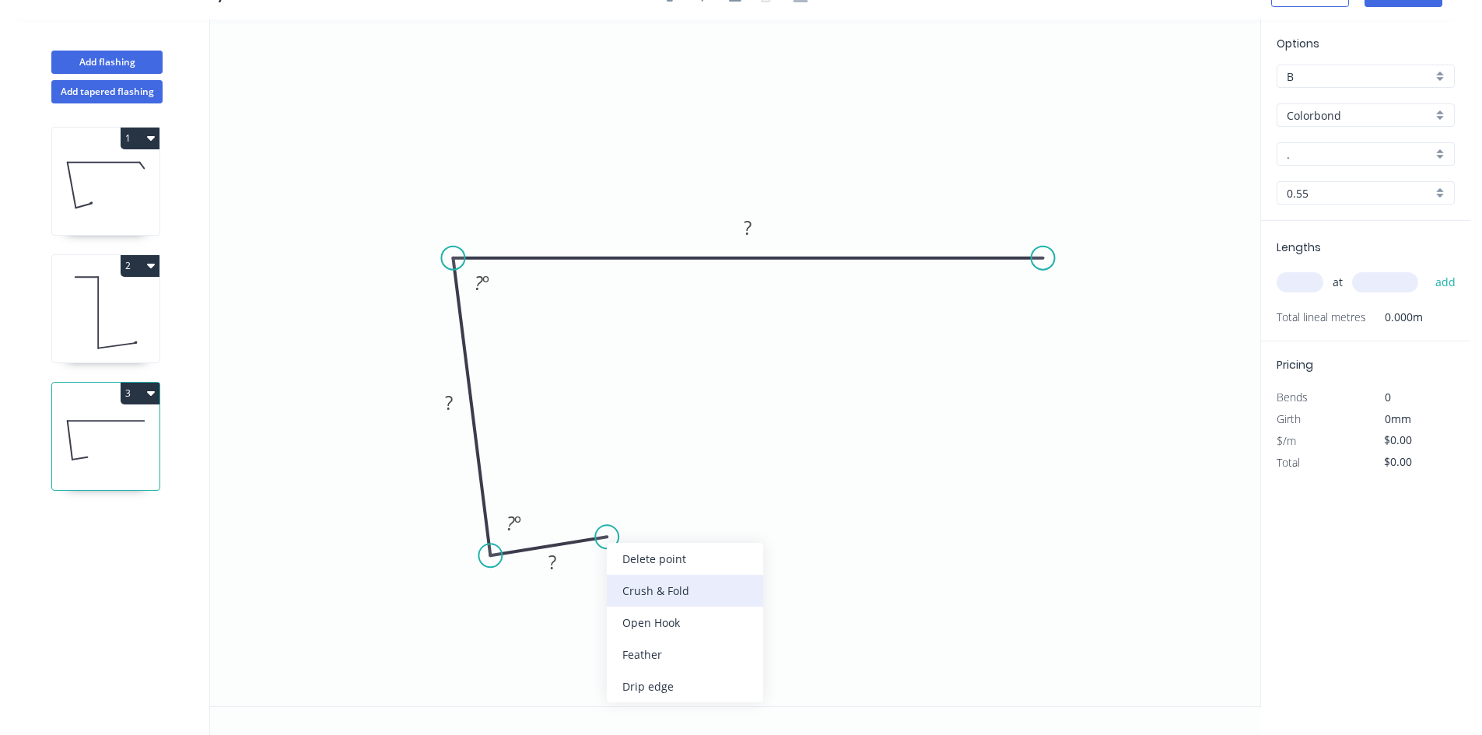
click at [634, 581] on div "Crush & Fold" at bounding box center [685, 591] width 156 height 32
click at [562, 572] on rect at bounding box center [552, 563] width 31 height 22
click at [448, 400] on tspan "20" at bounding box center [449, 403] width 22 height 26
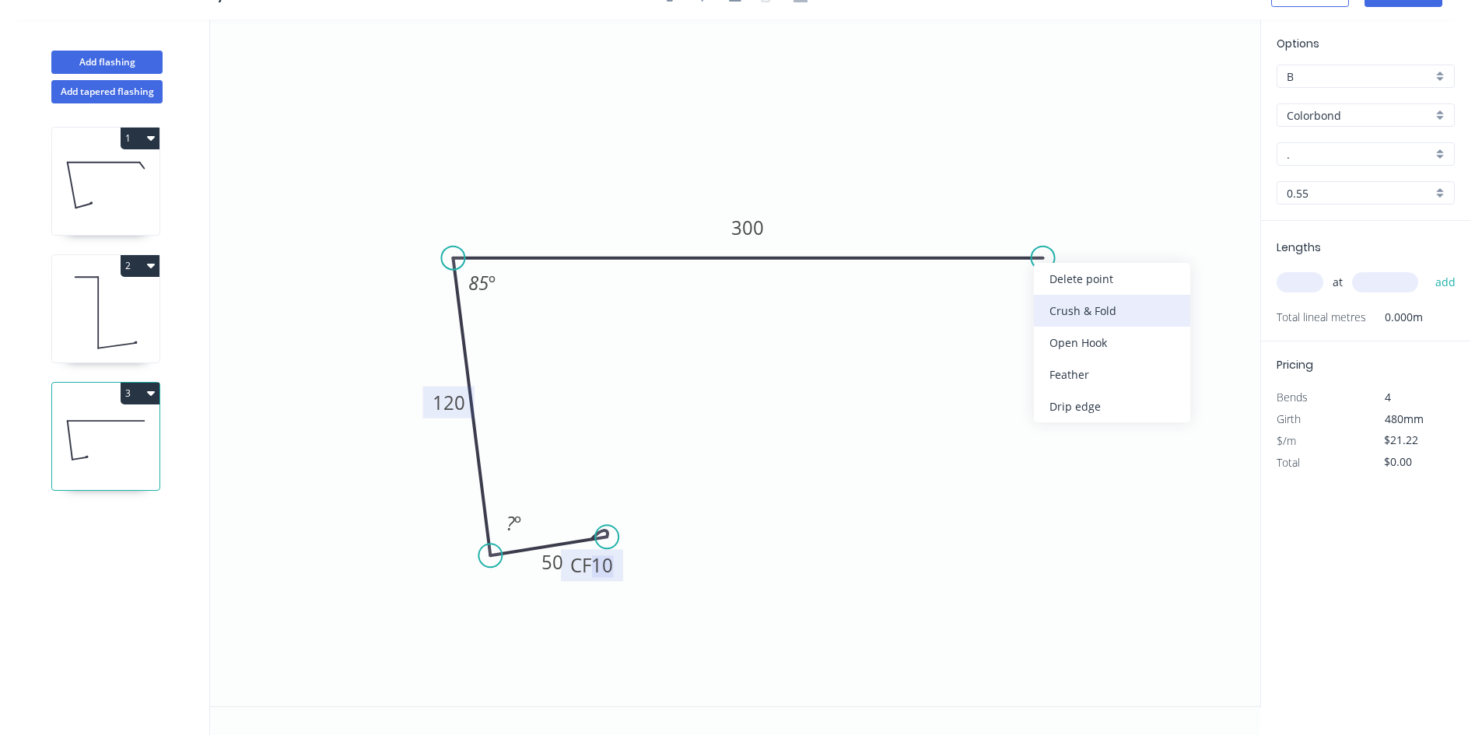
click at [1069, 320] on div "Crush & Fold" at bounding box center [1112, 311] width 156 height 32
type input "$22.63"
click at [1061, 308] on div "Flip bend" at bounding box center [1123, 319] width 156 height 32
click at [612, 539] on circle at bounding box center [611, 538] width 23 height 23
drag, startPoint x: 622, startPoint y: 574, endPoint x: 656, endPoint y: 573, distance: 33.5
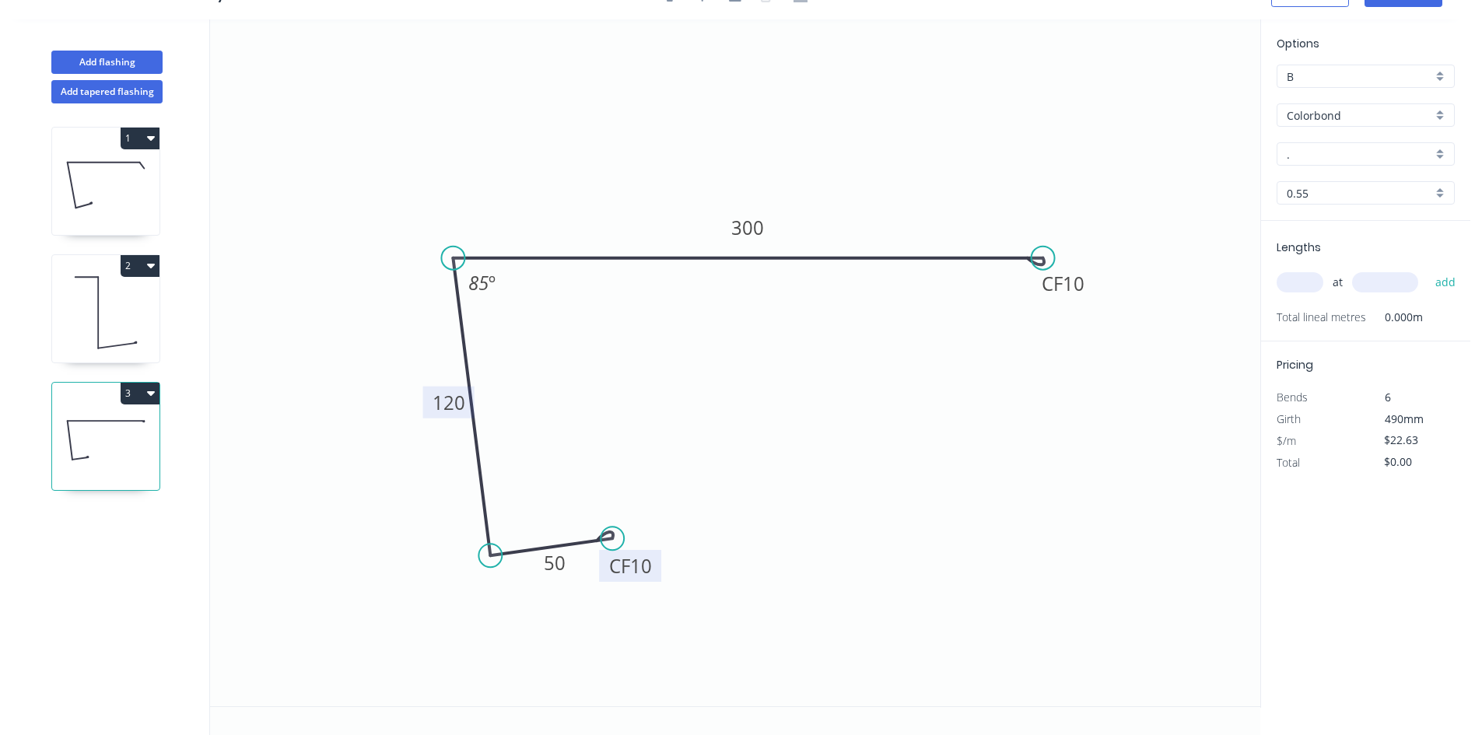
click at [656, 573] on rect at bounding box center [630, 566] width 62 height 32
click at [1361, 157] on input "." at bounding box center [1358, 154] width 145 height 16
click at [1360, 174] on div "Surfmist" at bounding box center [1365, 183] width 177 height 27
type input "Surfmist"
click at [1301, 282] on input "text" at bounding box center [1299, 282] width 47 height 20
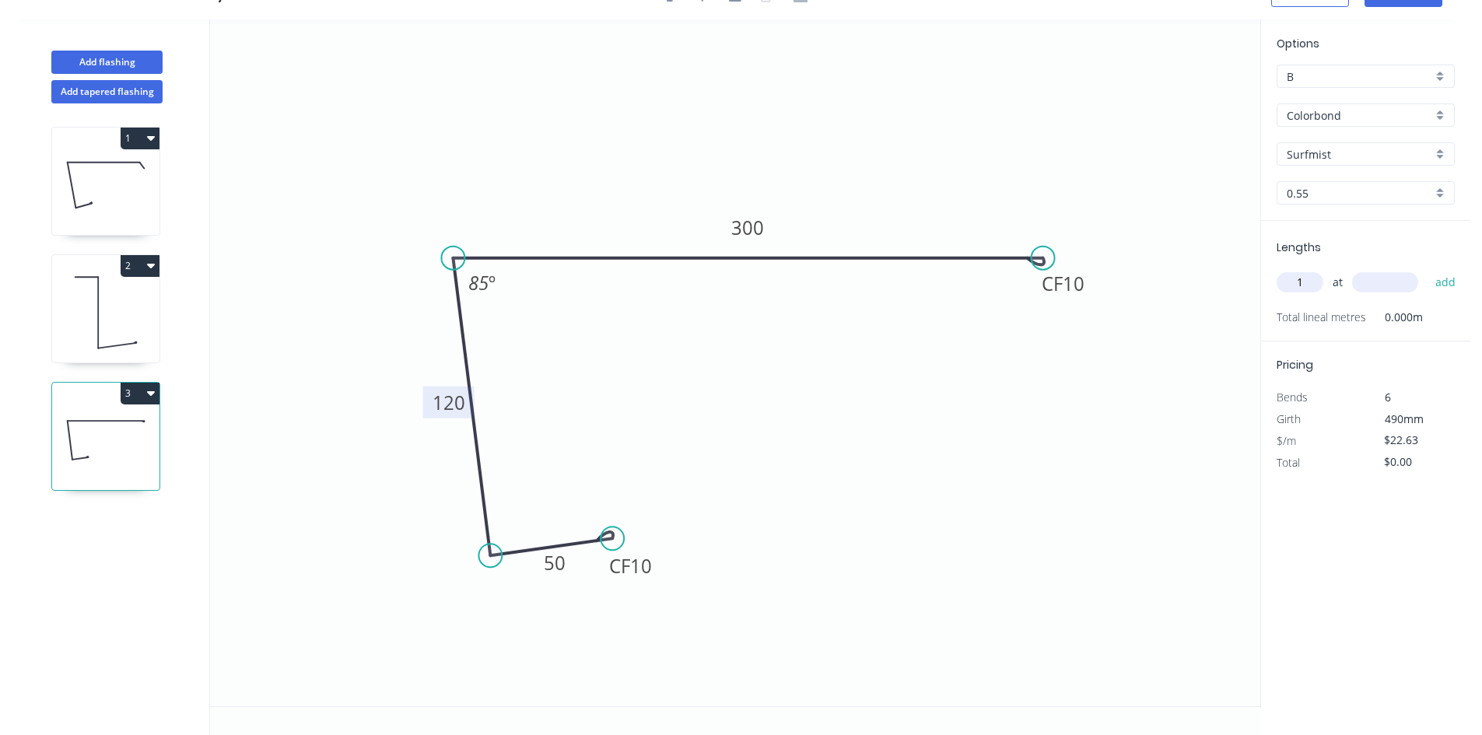
type input "1"
type input "8000"
click at [1442, 289] on button "add" at bounding box center [1445, 282] width 37 height 26
type input "$181.04"
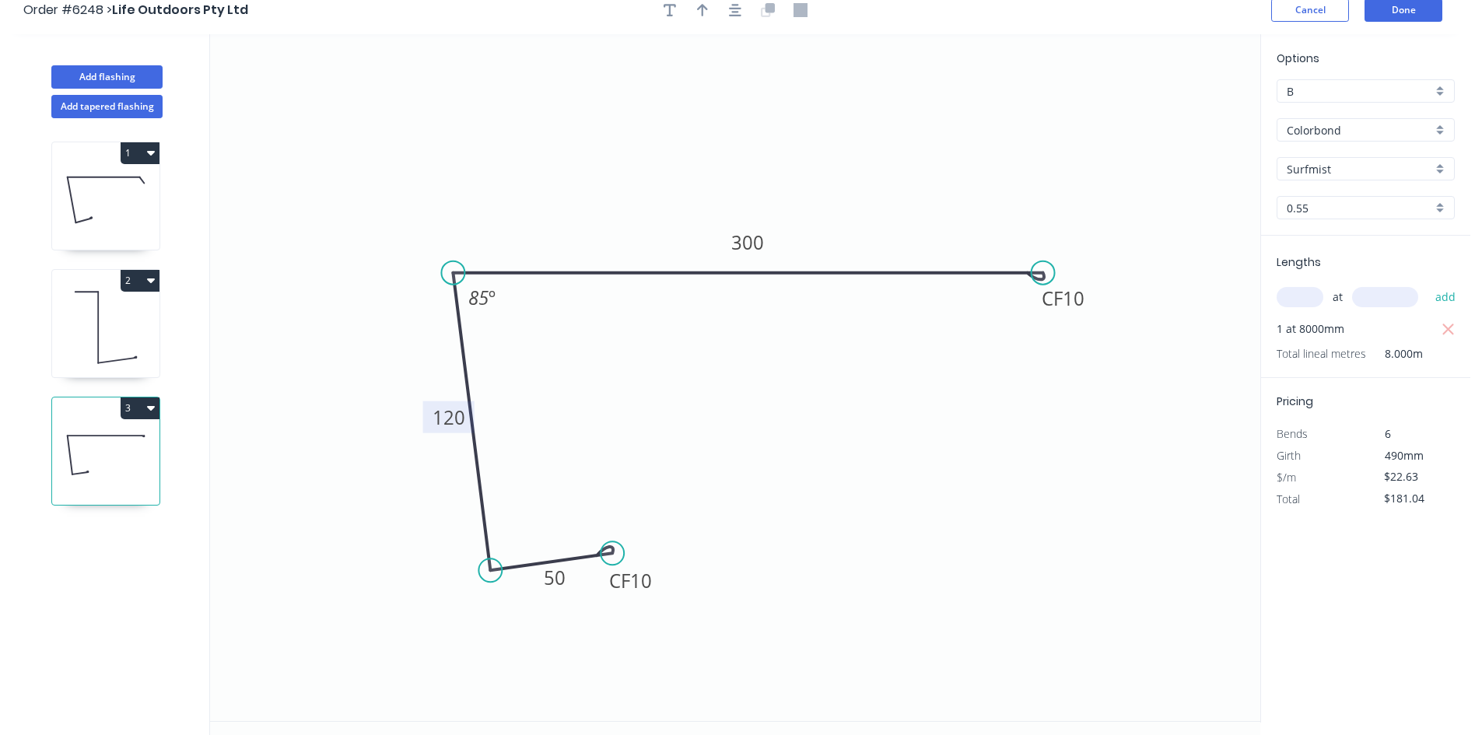
scroll to position [0, 0]
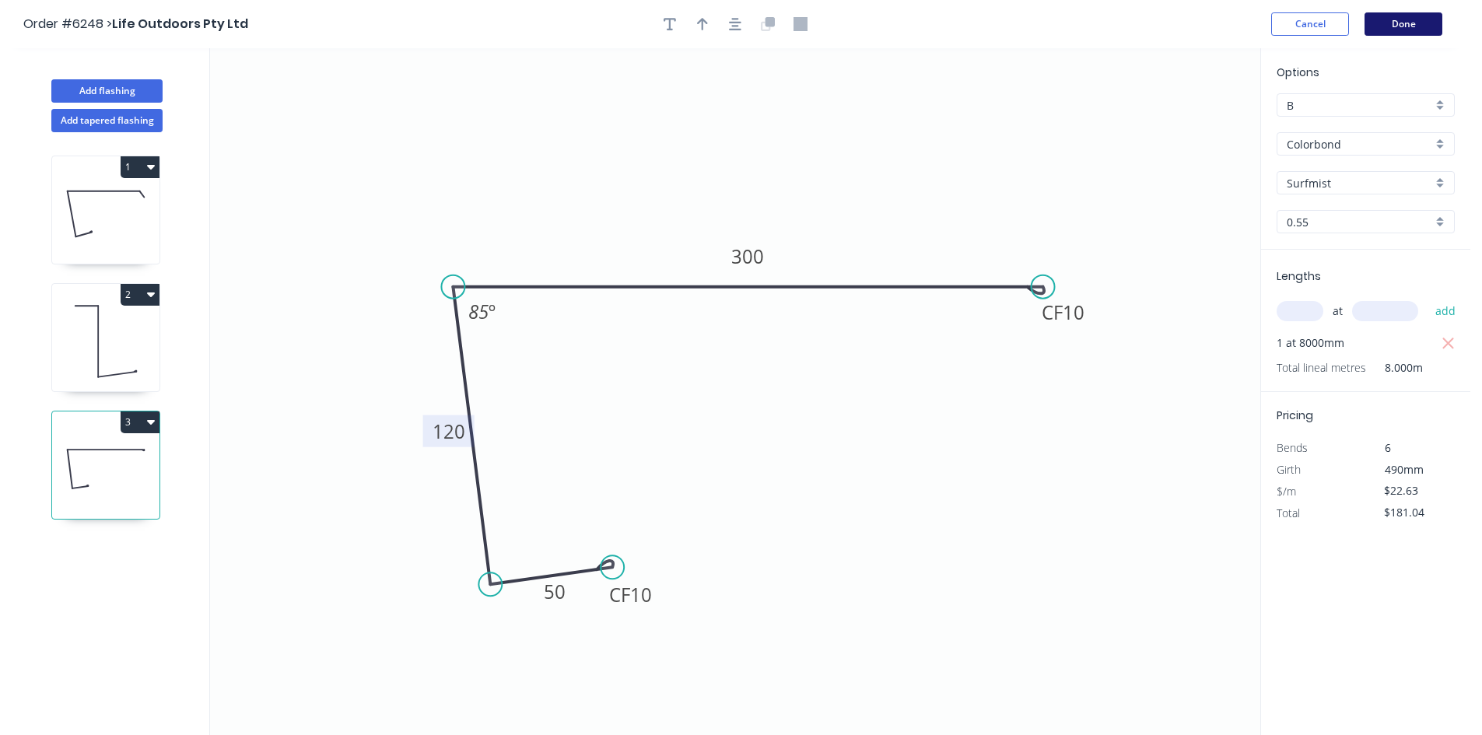
click at [1398, 23] on button "Done" at bounding box center [1403, 23] width 78 height 23
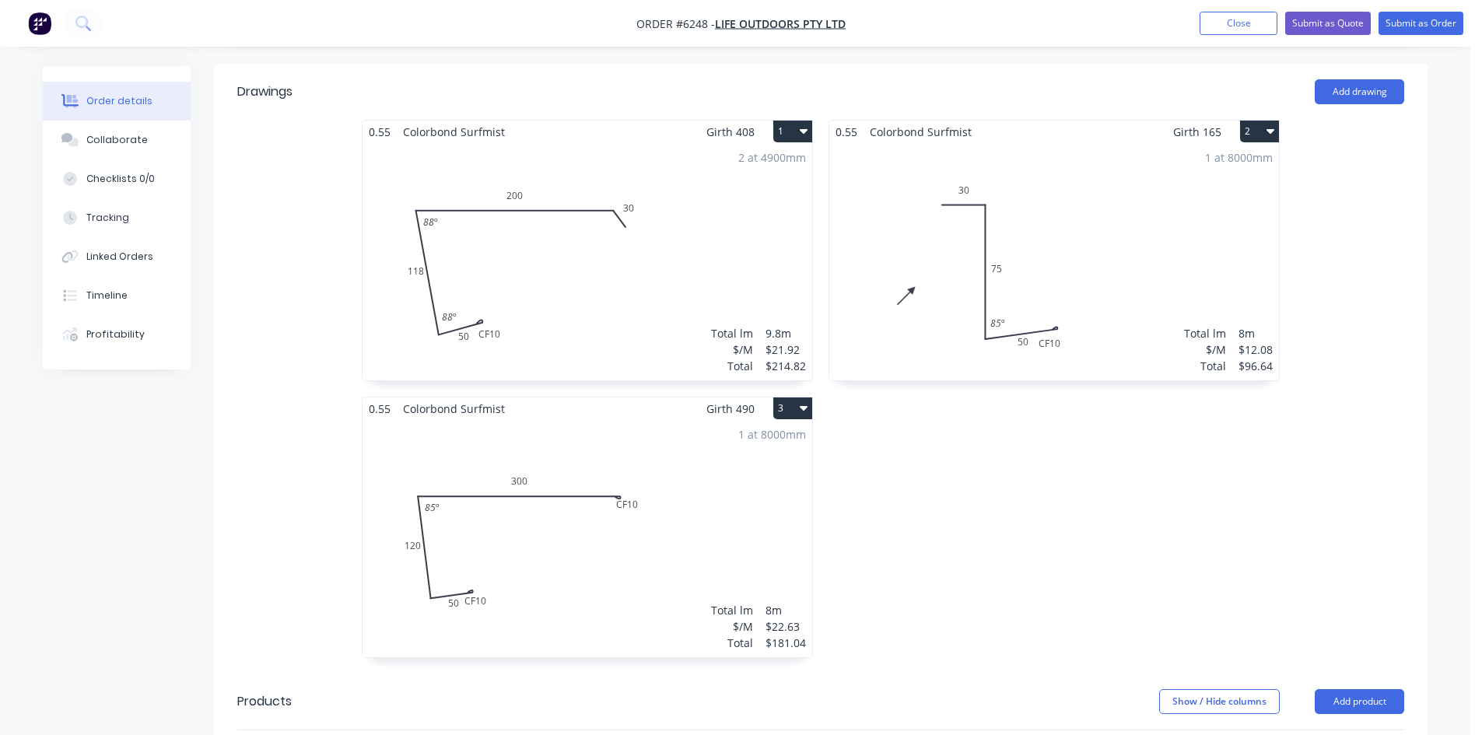
scroll to position [700, 0]
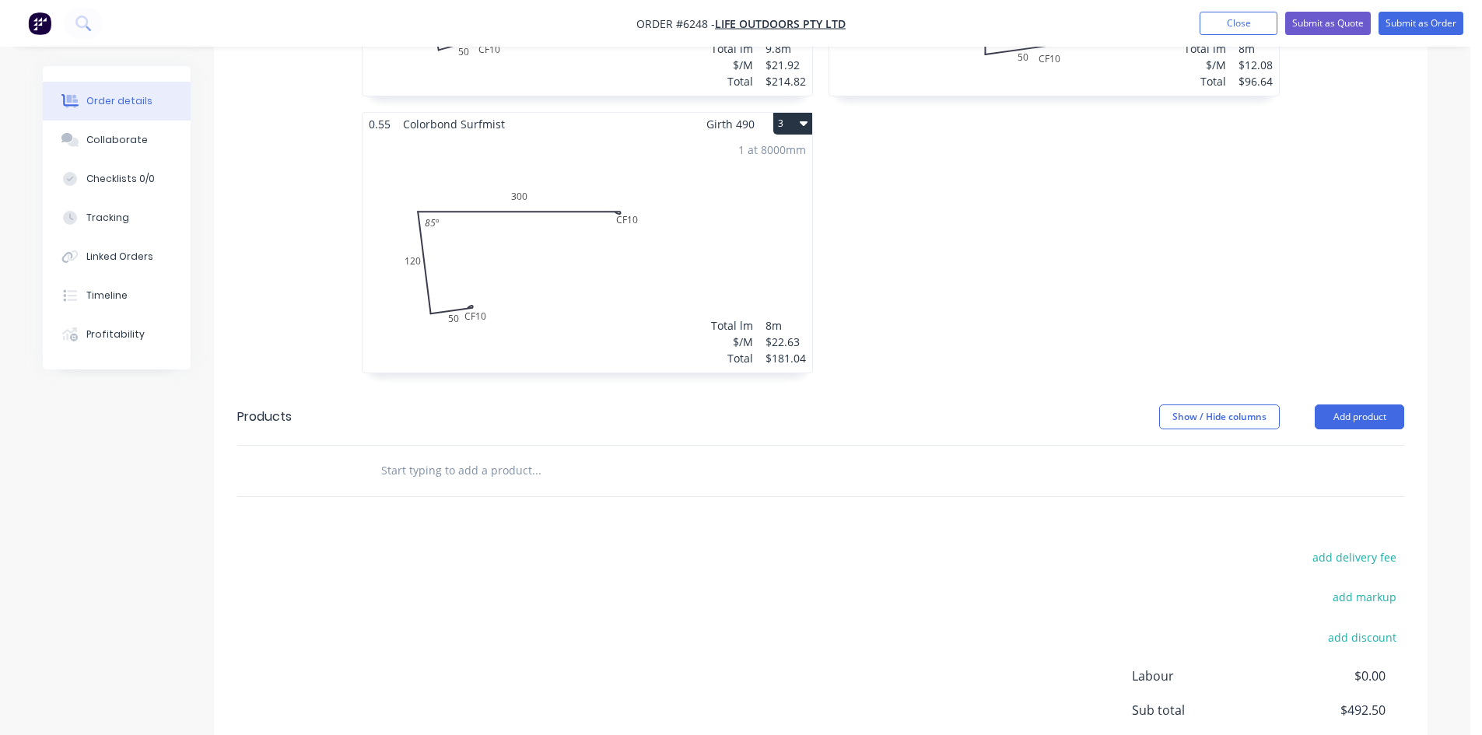
click at [650, 455] on input "text" at bounding box center [535, 470] width 311 height 31
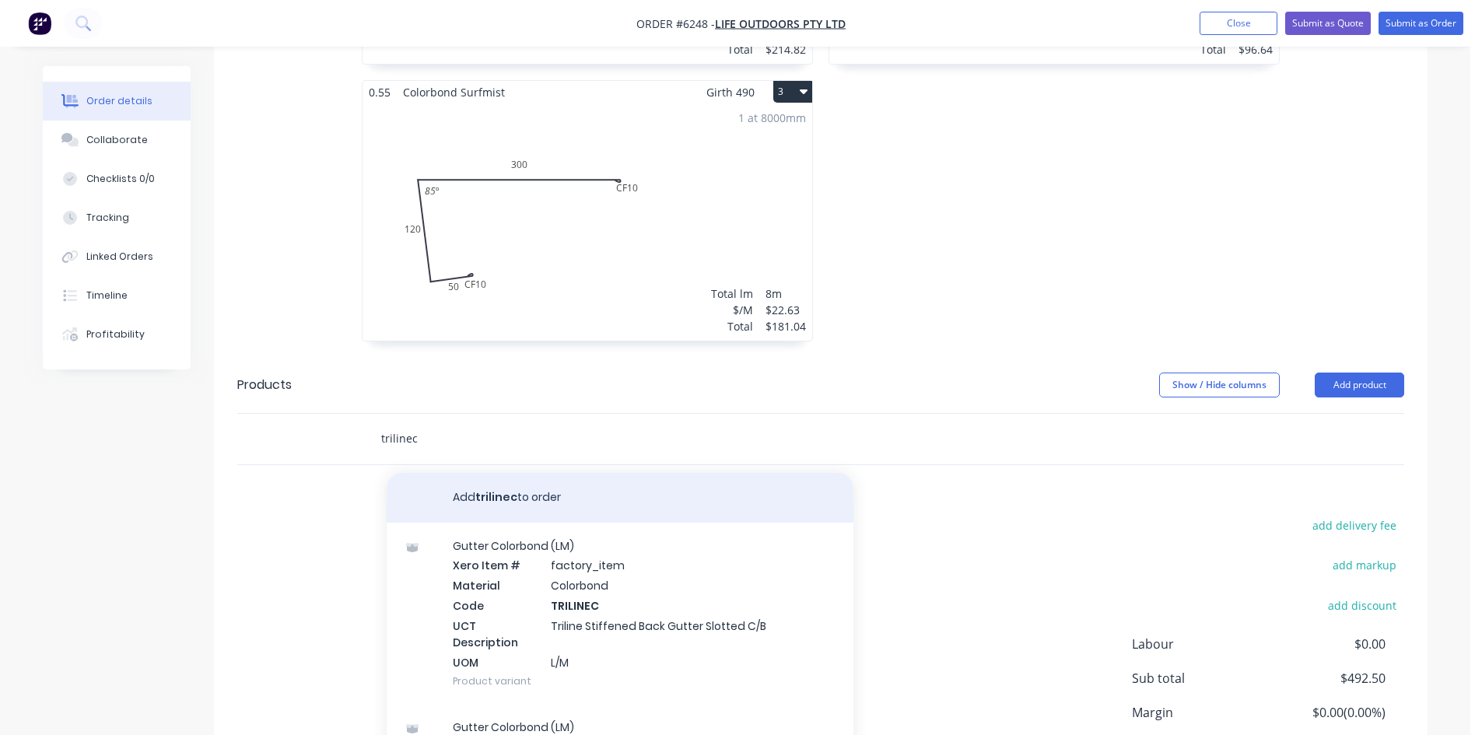
scroll to position [815, 0]
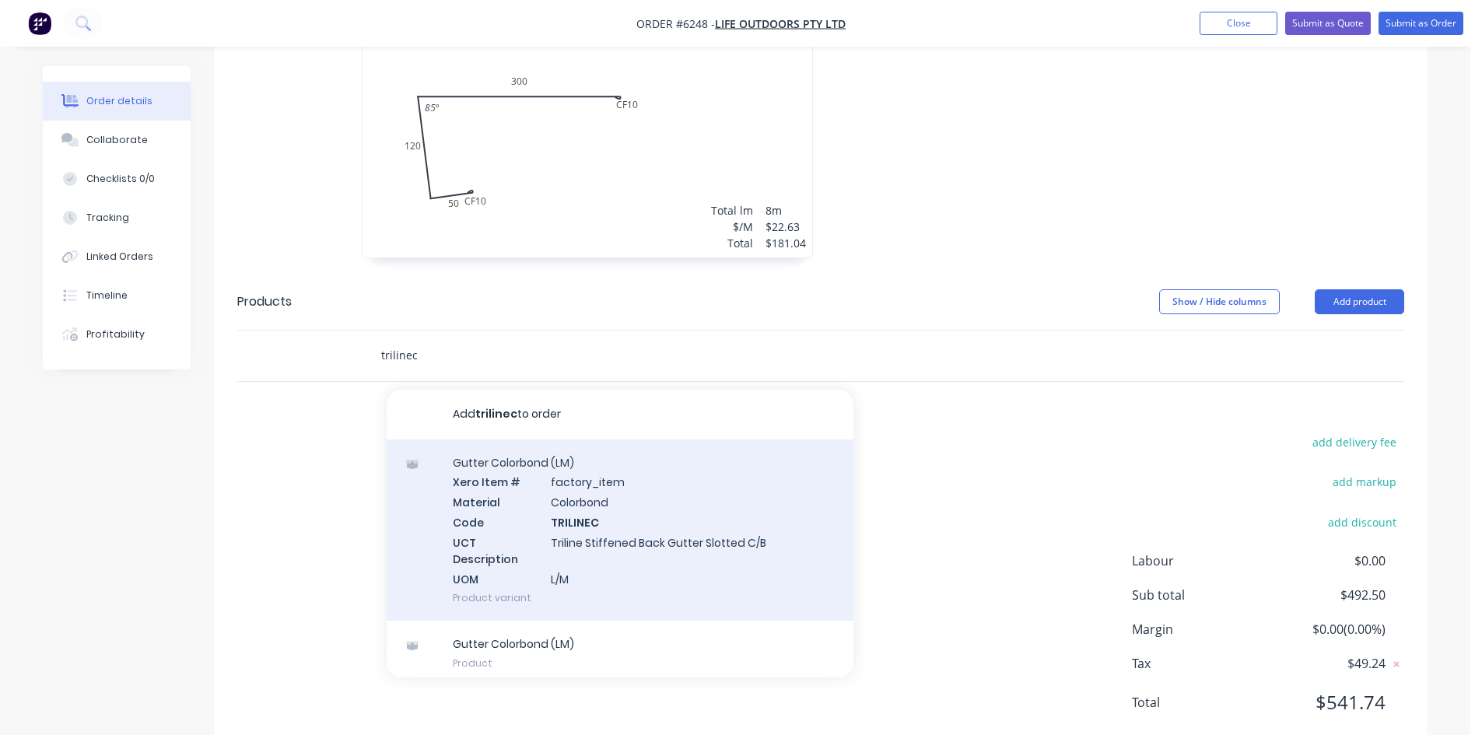
type input "trilinec"
click at [669, 486] on div "Gutter Colorbond (LM) Xero Item # factory_item Material Colorbond Code TRILINEC…" at bounding box center [620, 530] width 467 height 182
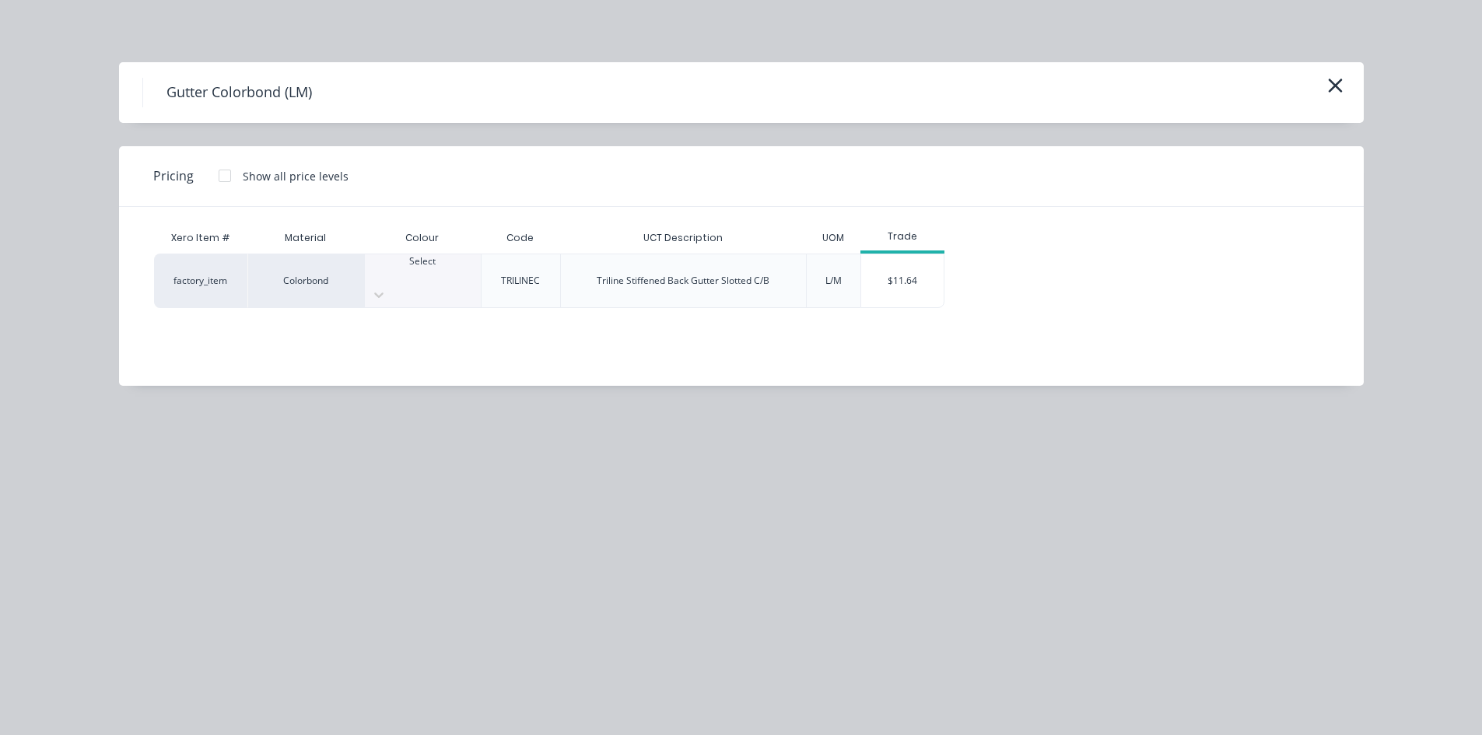
click at [425, 282] on div at bounding box center [423, 275] width 116 height 14
click at [889, 278] on div "$11.64" at bounding box center [902, 280] width 83 height 53
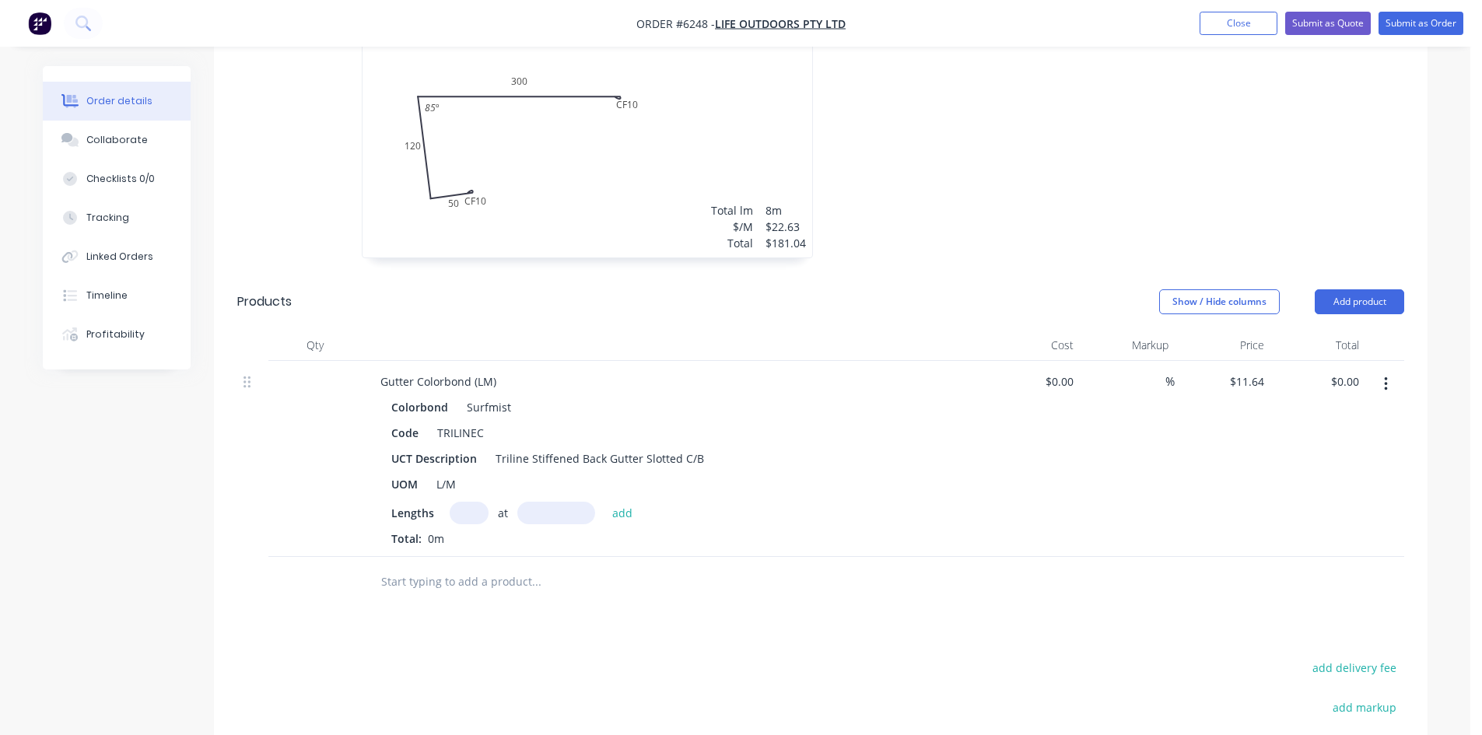
click at [469, 453] on div "Colorbond Surfmist Code TRILINEC UCT Description Triline Stiffened Back Gutter …" at bounding box center [673, 471] width 610 height 151
click at [471, 502] on input "text" at bounding box center [469, 513] width 39 height 23
type input "1"
type input "8000mm"
click at [621, 502] on button "add" at bounding box center [622, 512] width 37 height 21
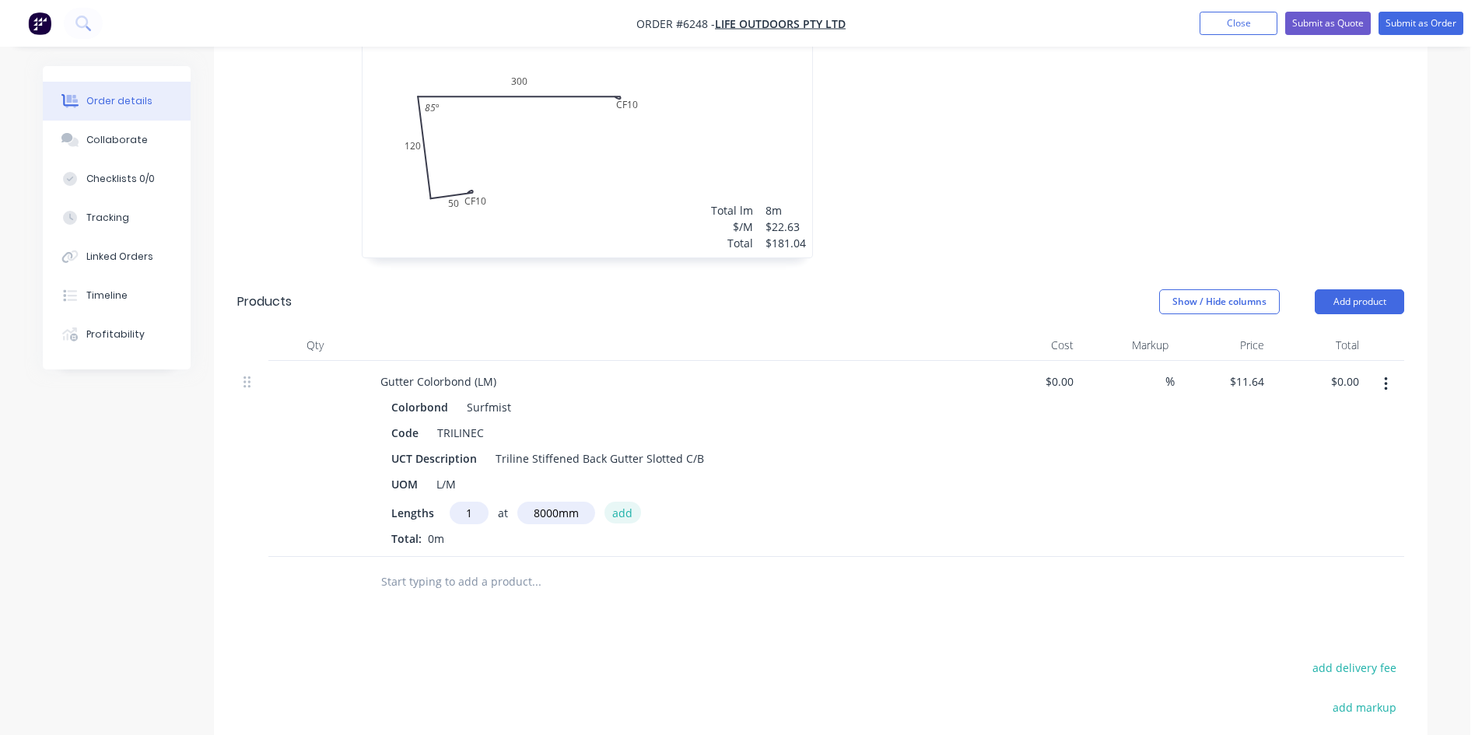
type input "$93.12"
click at [536, 592] on input "text" at bounding box center [535, 607] width 311 height 31
type input "r"
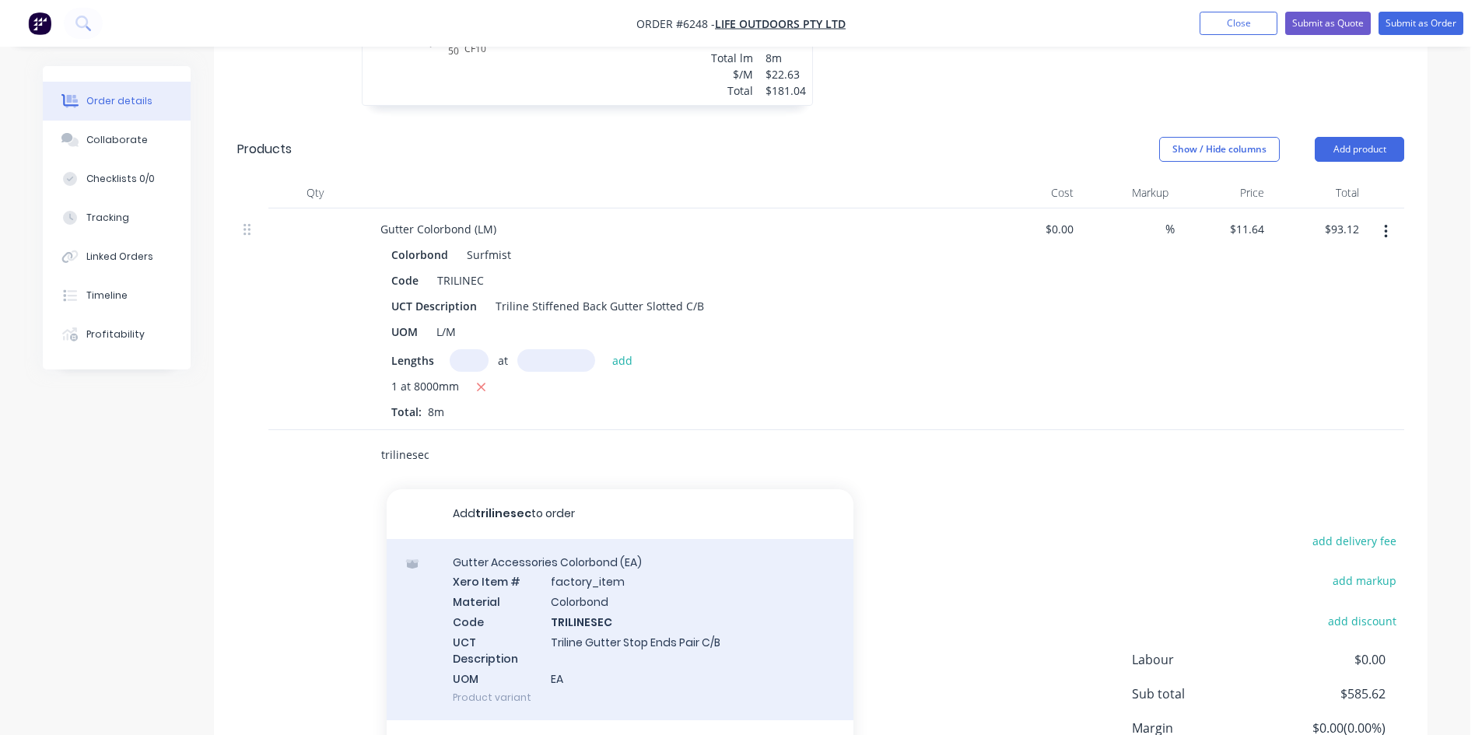
scroll to position [971, 0]
type input "trilinesec"
click at [585, 558] on div "Gutter Accessories Colorbond (EA) Xero Item # factory_item Material Colorbond C…" at bounding box center [620, 627] width 467 height 182
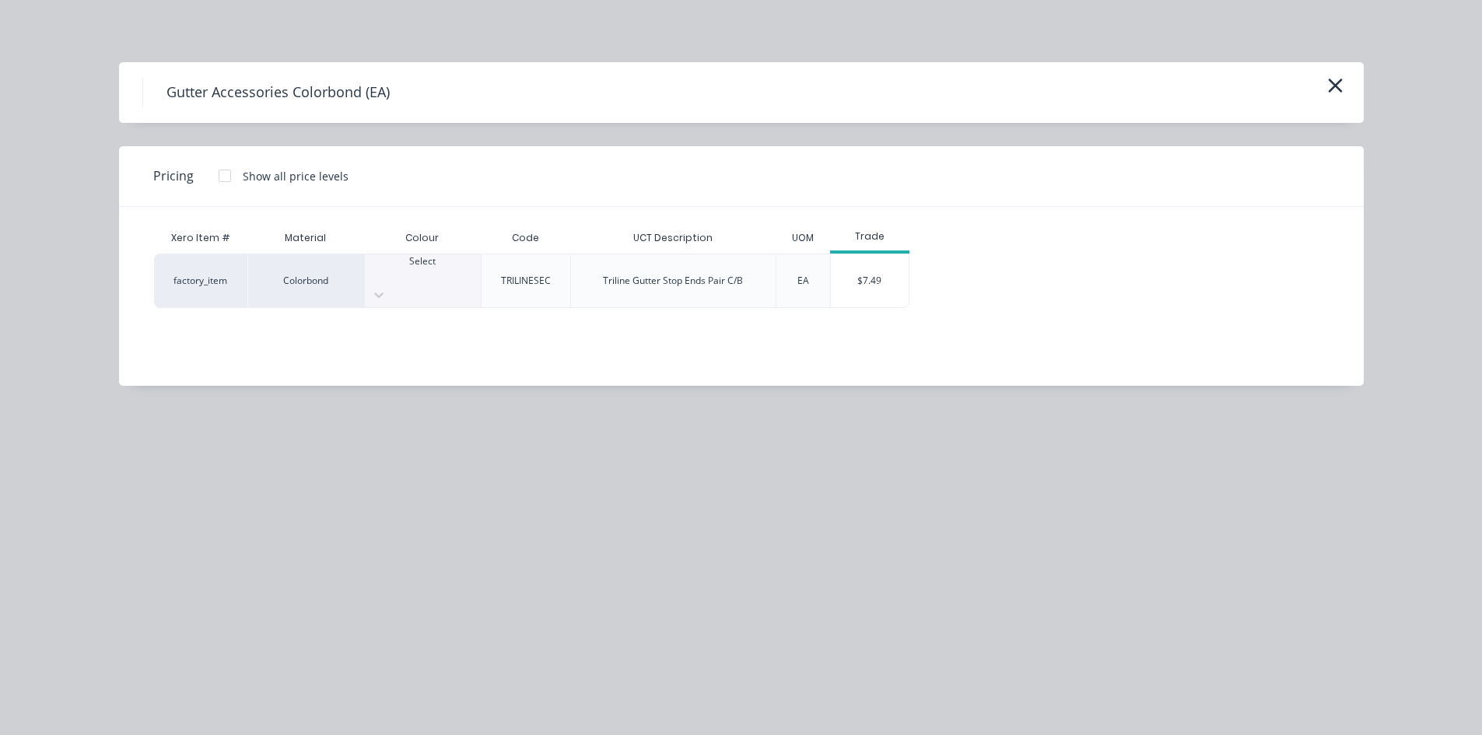
click at [422, 274] on div at bounding box center [423, 275] width 116 height 14
drag, startPoint x: 859, startPoint y: 257, endPoint x: 856, endPoint y: 277, distance: 19.7
click at [861, 258] on div "$7.49" at bounding box center [870, 280] width 78 height 53
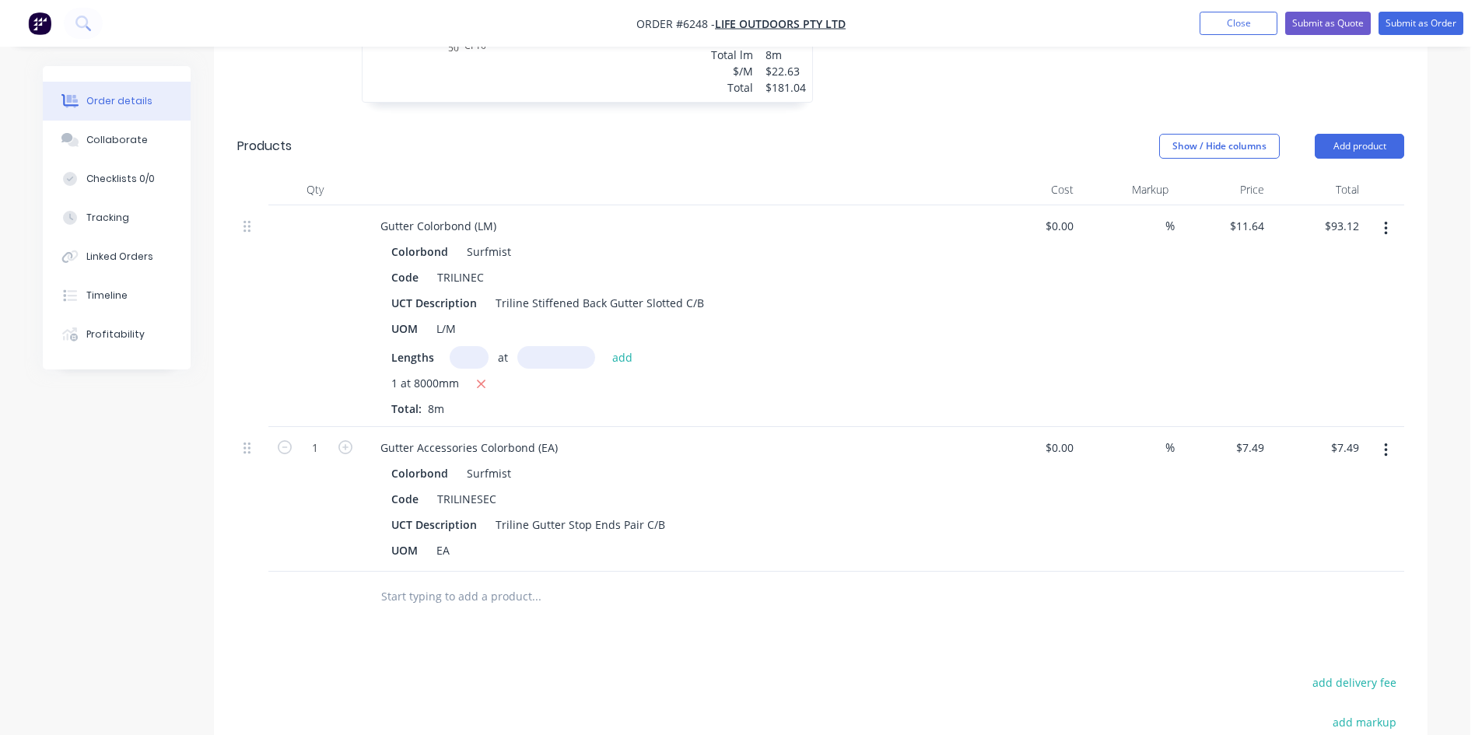
click at [471, 581] on input "text" at bounding box center [535, 596] width 311 height 31
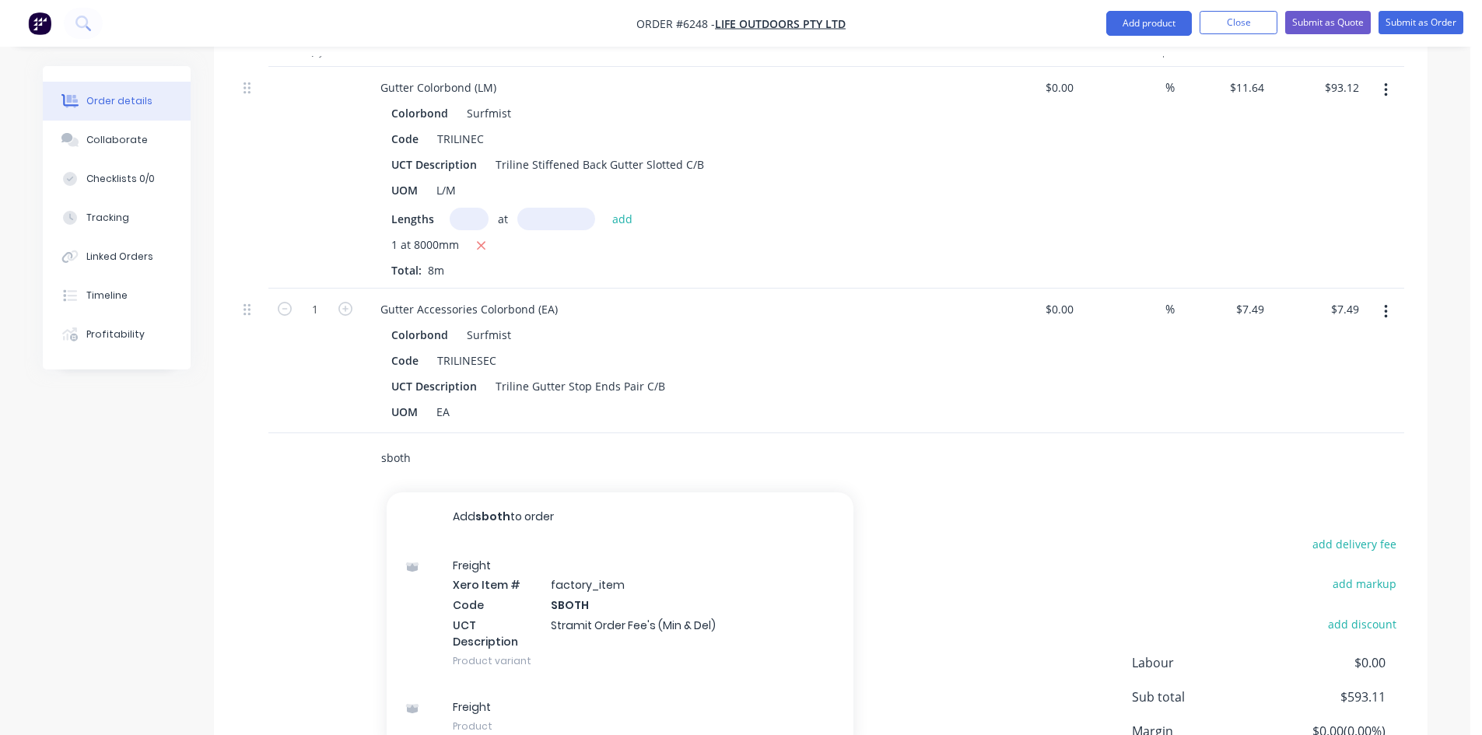
scroll to position [1126, 0]
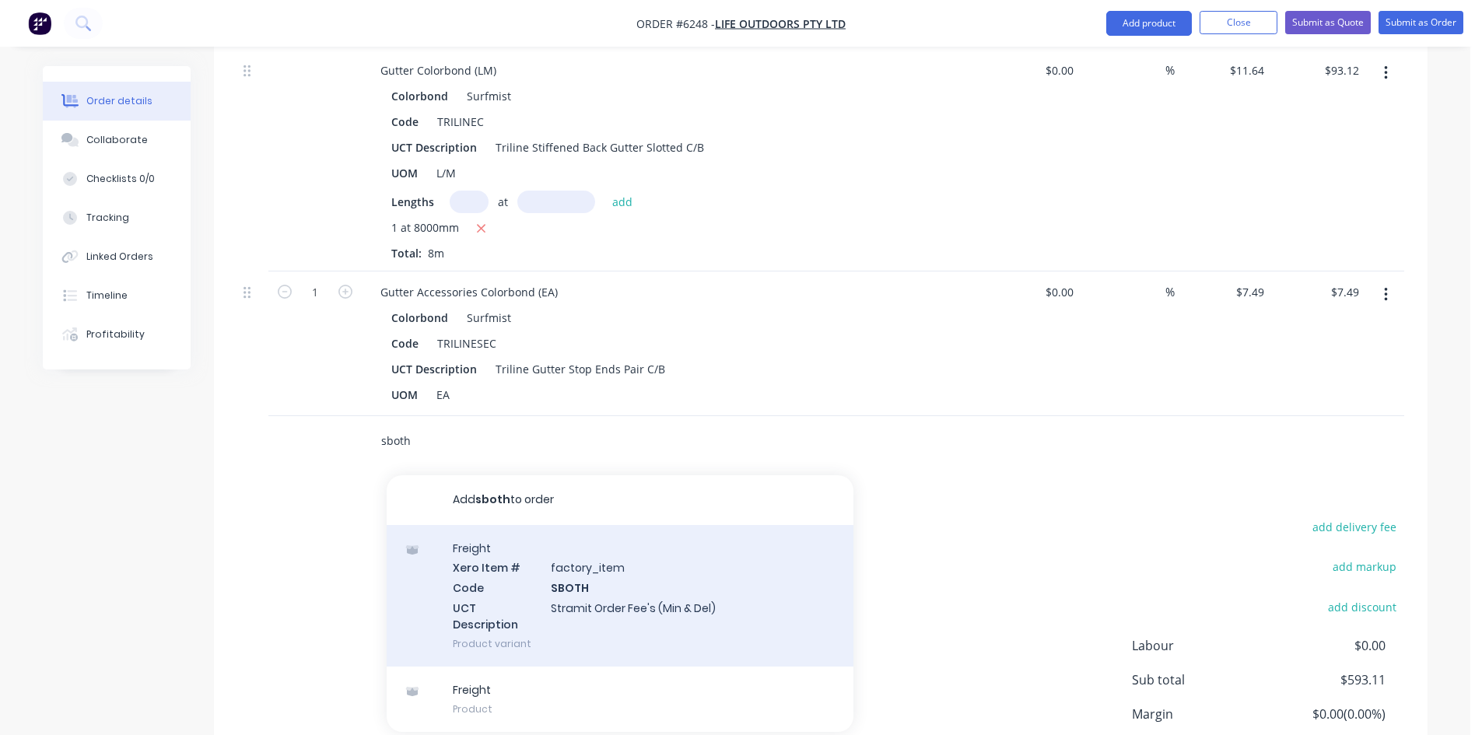
type input "sboth"
click at [635, 560] on div "Freight Xero Item # factory_item Code SBOTH UCT Description Stramit Order Fee's…" at bounding box center [620, 596] width 467 height 142
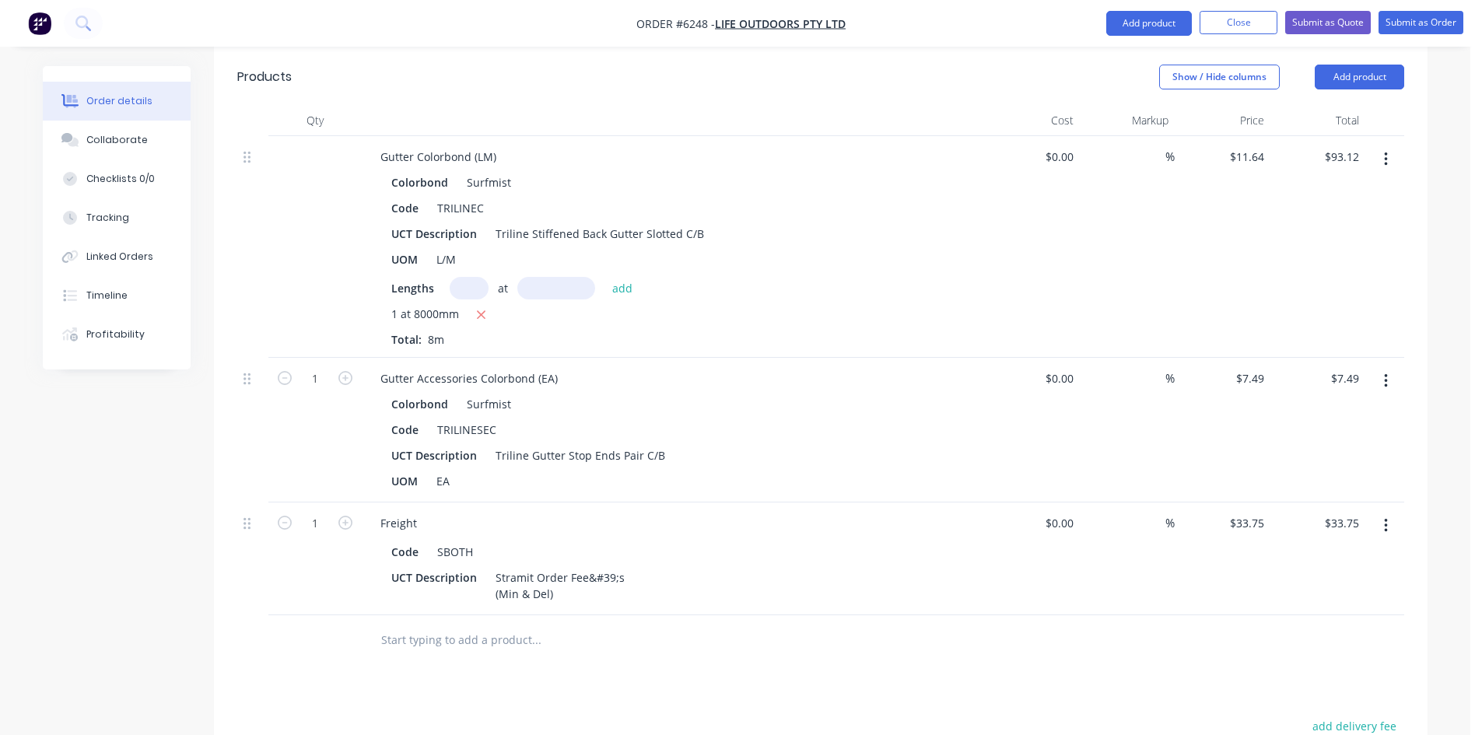
scroll to position [1244, 0]
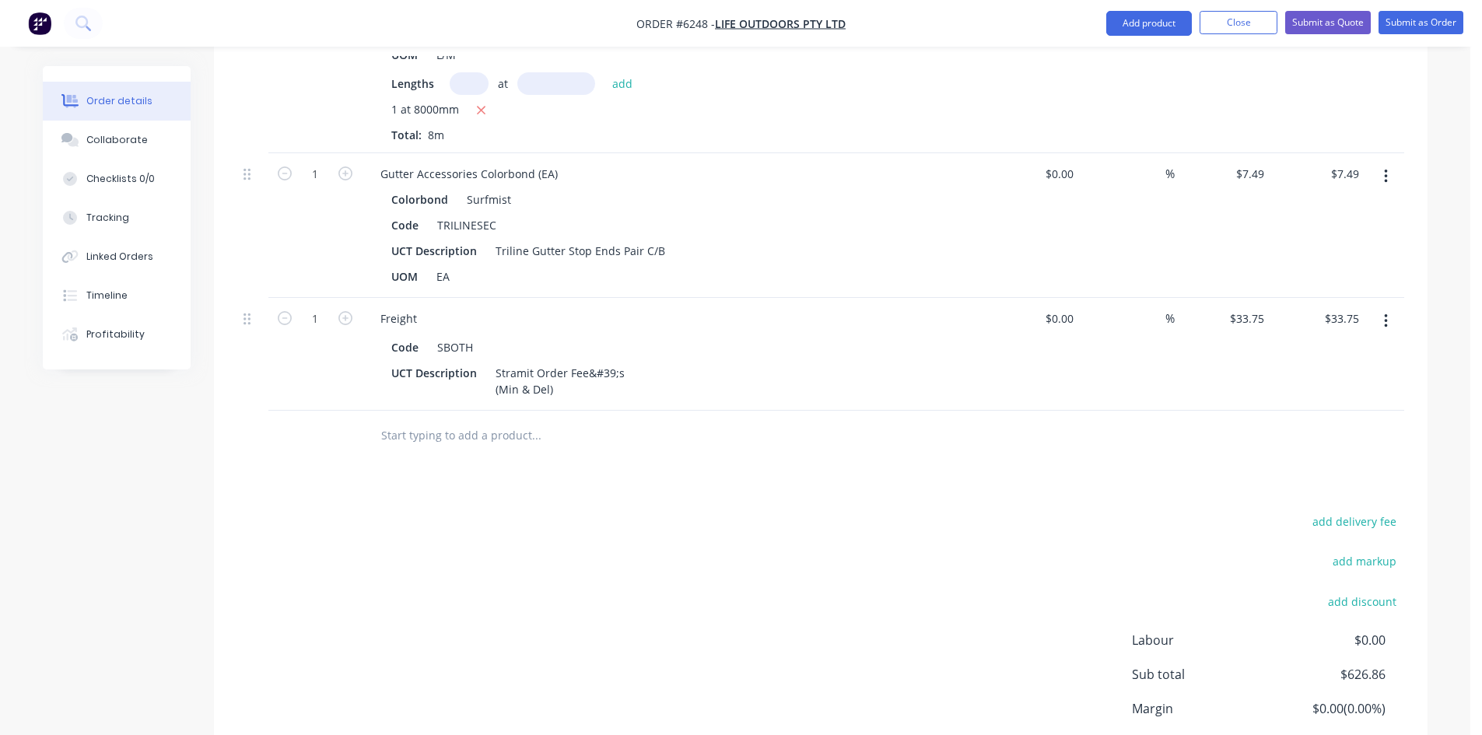
click at [1367, 458] on div "Drawings Add drawing 0.55 Colorbond Surfmist Girth 408 1 0 CF 10 50 118 200 30 …" at bounding box center [820, 35] width 1213 height 1600
click at [1367, 511] on button "add delivery fee" at bounding box center [1354, 521] width 100 height 21
type input "80"
click at [1122, 560] on div "Delivery fee Delivery fee Delivery fee name (Optional) 80 80 $0 add markup add …" at bounding box center [820, 659] width 1167 height 296
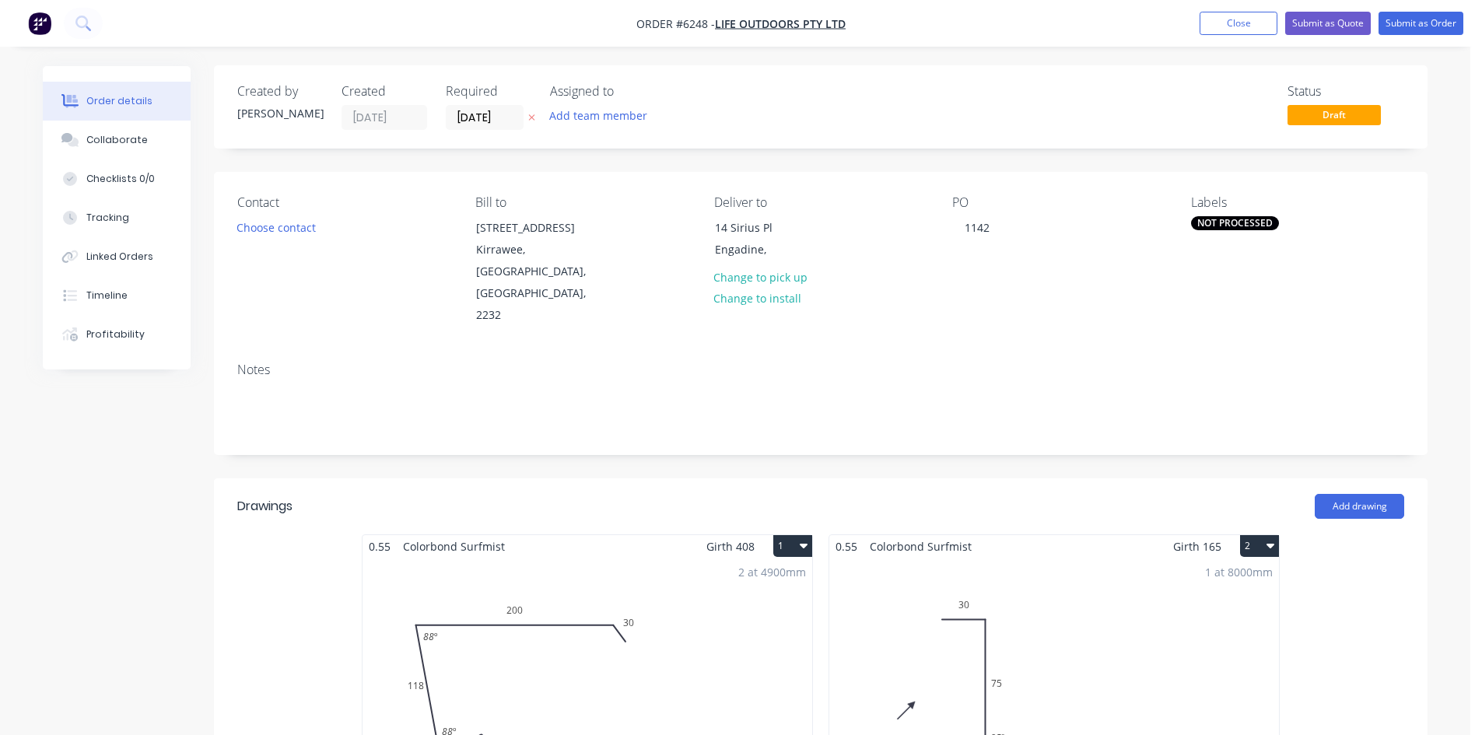
scroll to position [0, 0]
click at [1411, 12] on button "Submit as Order" at bounding box center [1420, 23] width 85 height 23
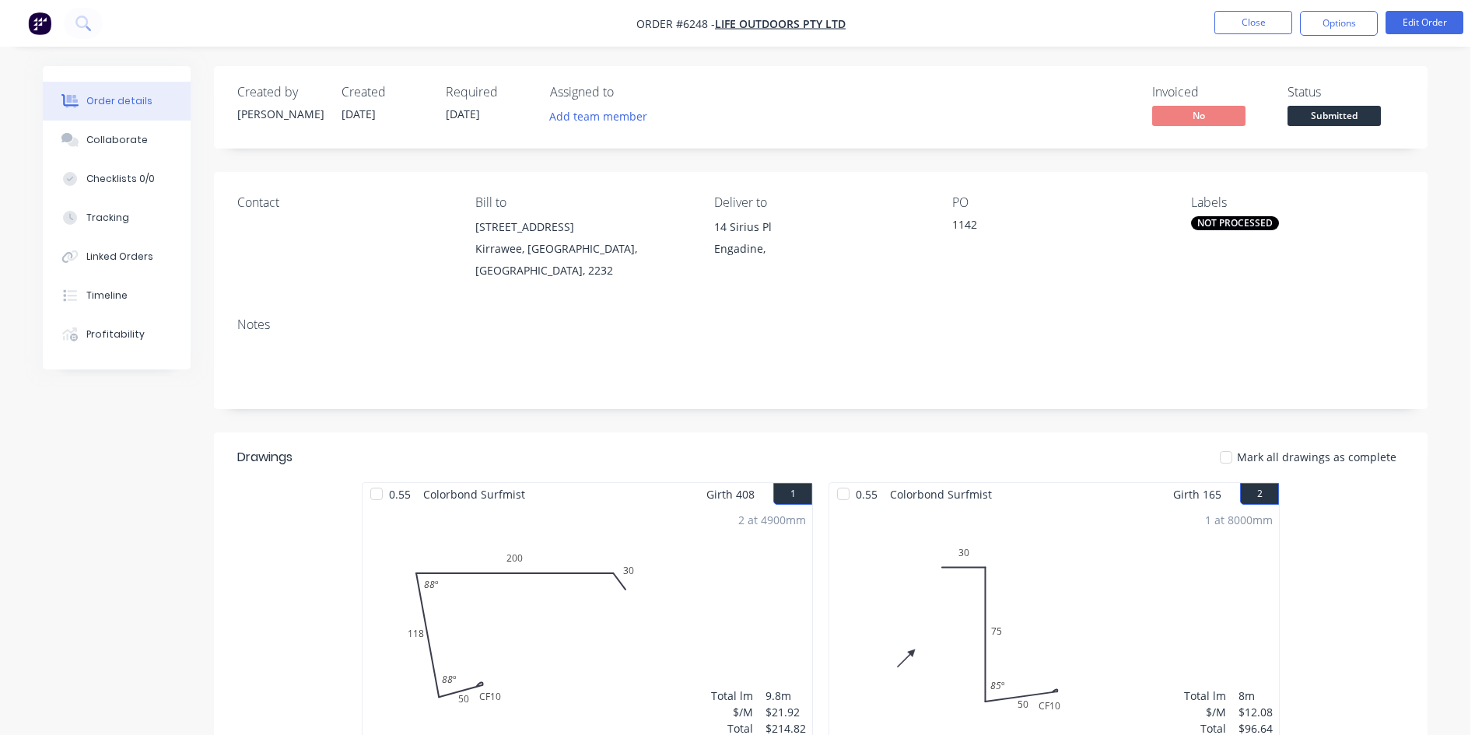
drag, startPoint x: 1335, startPoint y: 113, endPoint x: 1336, endPoint y: 121, distance: 7.9
click at [1335, 113] on span "Submitted" at bounding box center [1333, 115] width 93 height 19
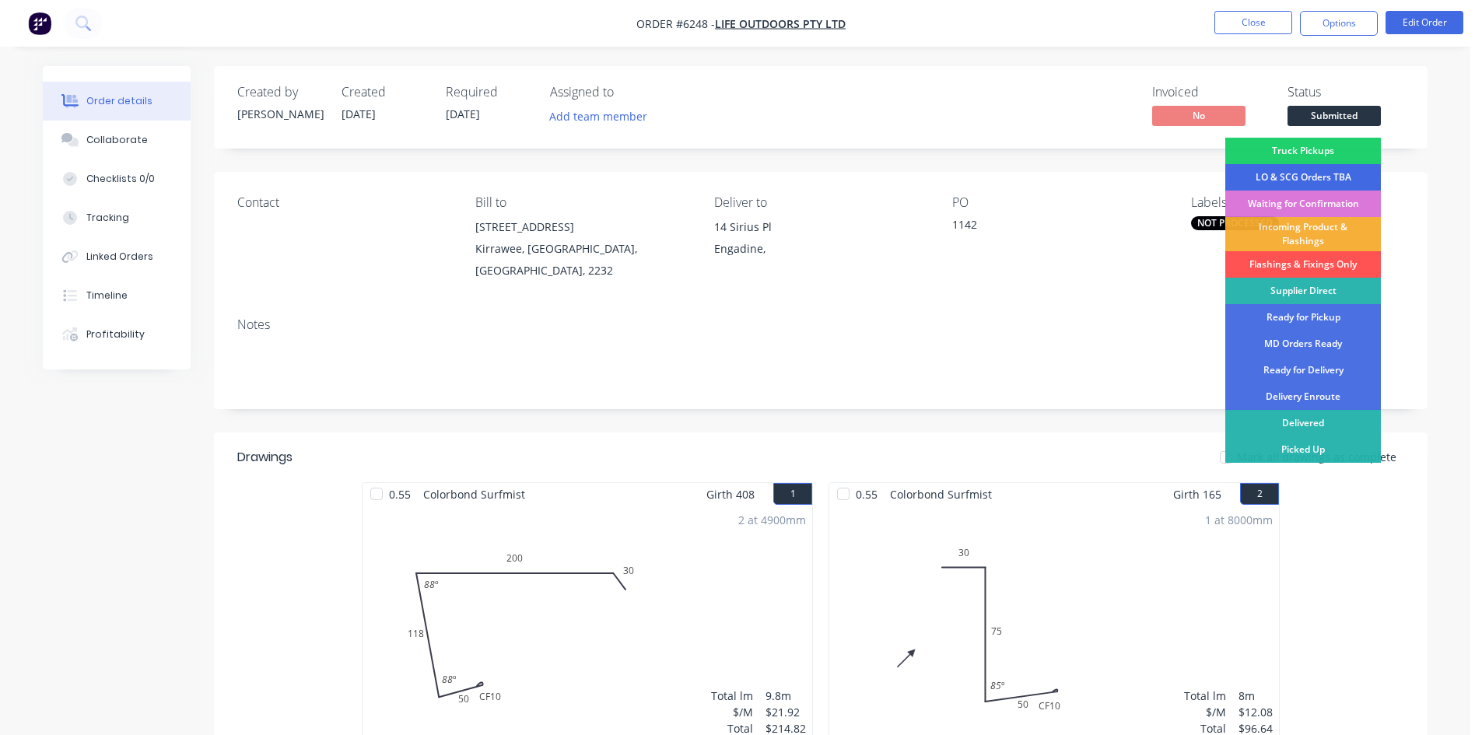
click at [1311, 172] on div "LO & SCG Orders TBA" at bounding box center [1303, 177] width 156 height 26
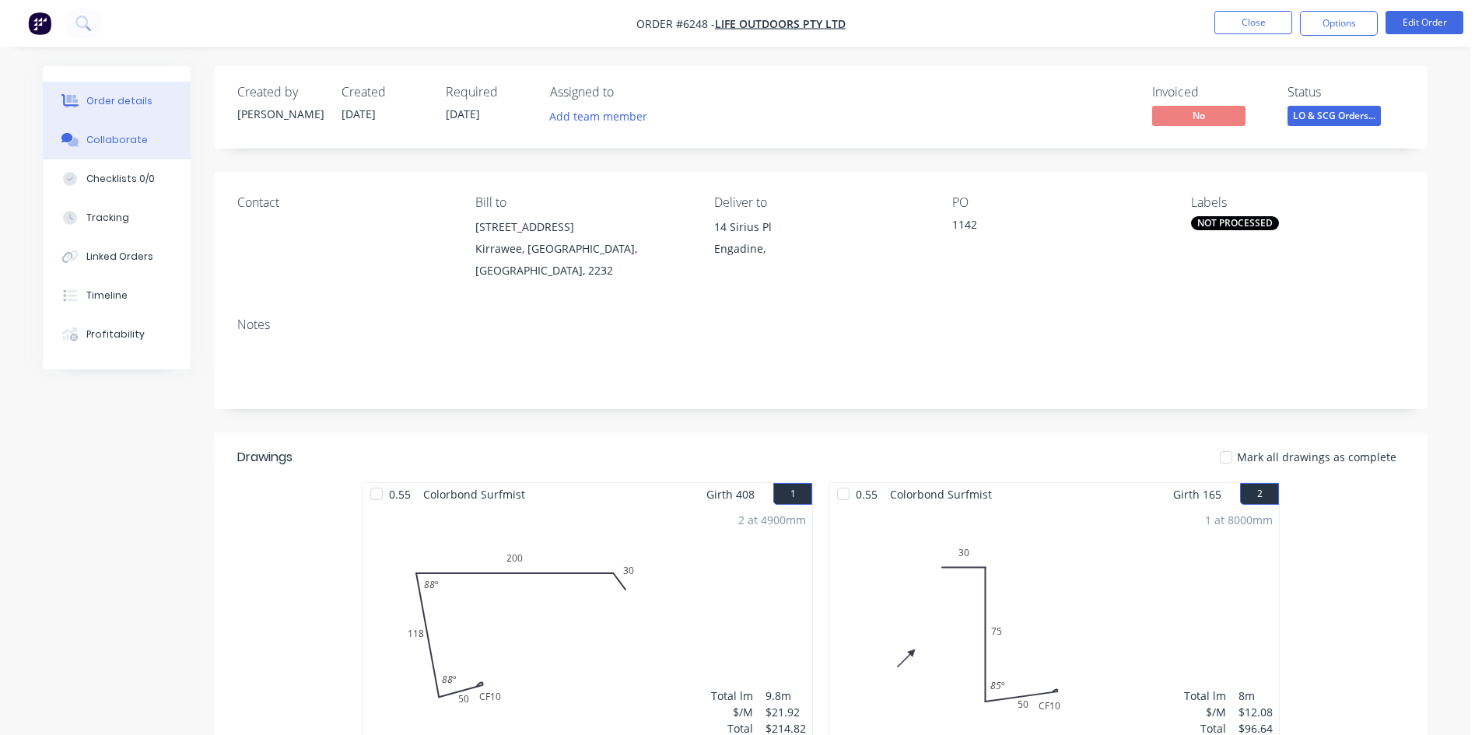
click at [92, 150] on button "Collaborate" at bounding box center [117, 140] width 148 height 39
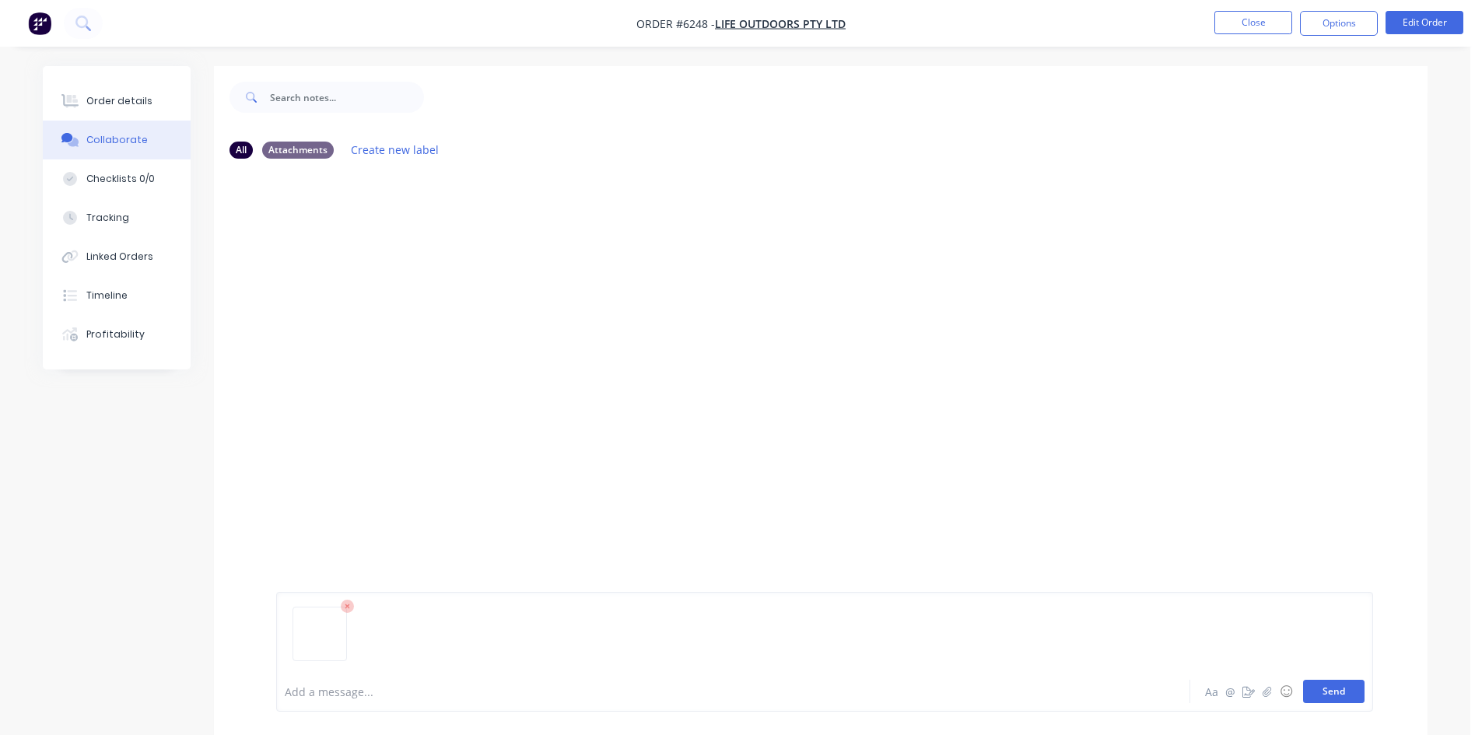
click at [1337, 691] on button "Send" at bounding box center [1333, 691] width 61 height 23
click at [1245, 19] on button "Close" at bounding box center [1253, 22] width 78 height 23
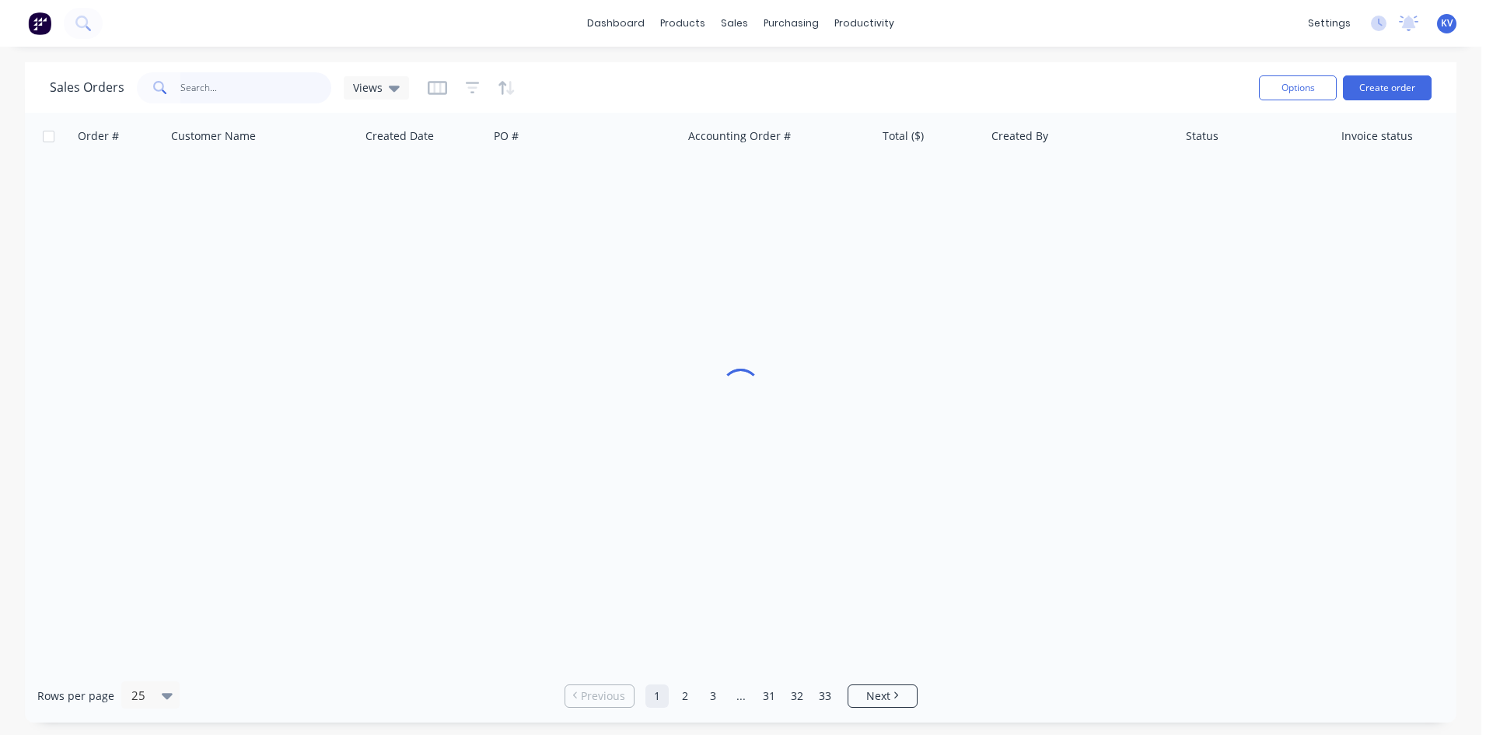
click at [243, 81] on input "text" at bounding box center [256, 87] width 152 height 31
type input "1230"
click at [346, 206] on div "6165 Life Outdoors Pty Ltd 01 Oct 2025 1230 $999.74 Melanie Fenwick Waiting for…" at bounding box center [752, 182] width 1454 height 47
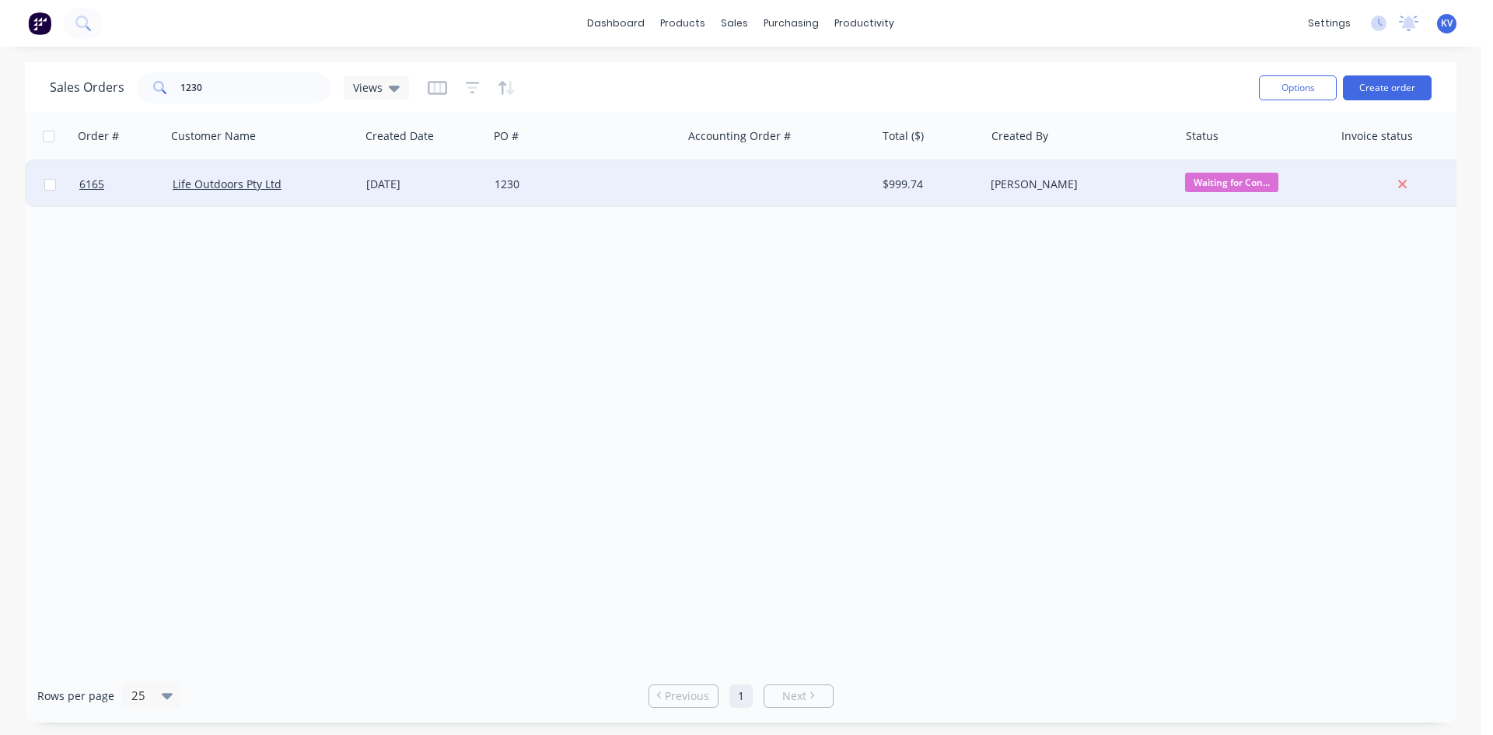
click at [349, 194] on div "Life Outdoors Pty Ltd" at bounding box center [263, 184] width 194 height 47
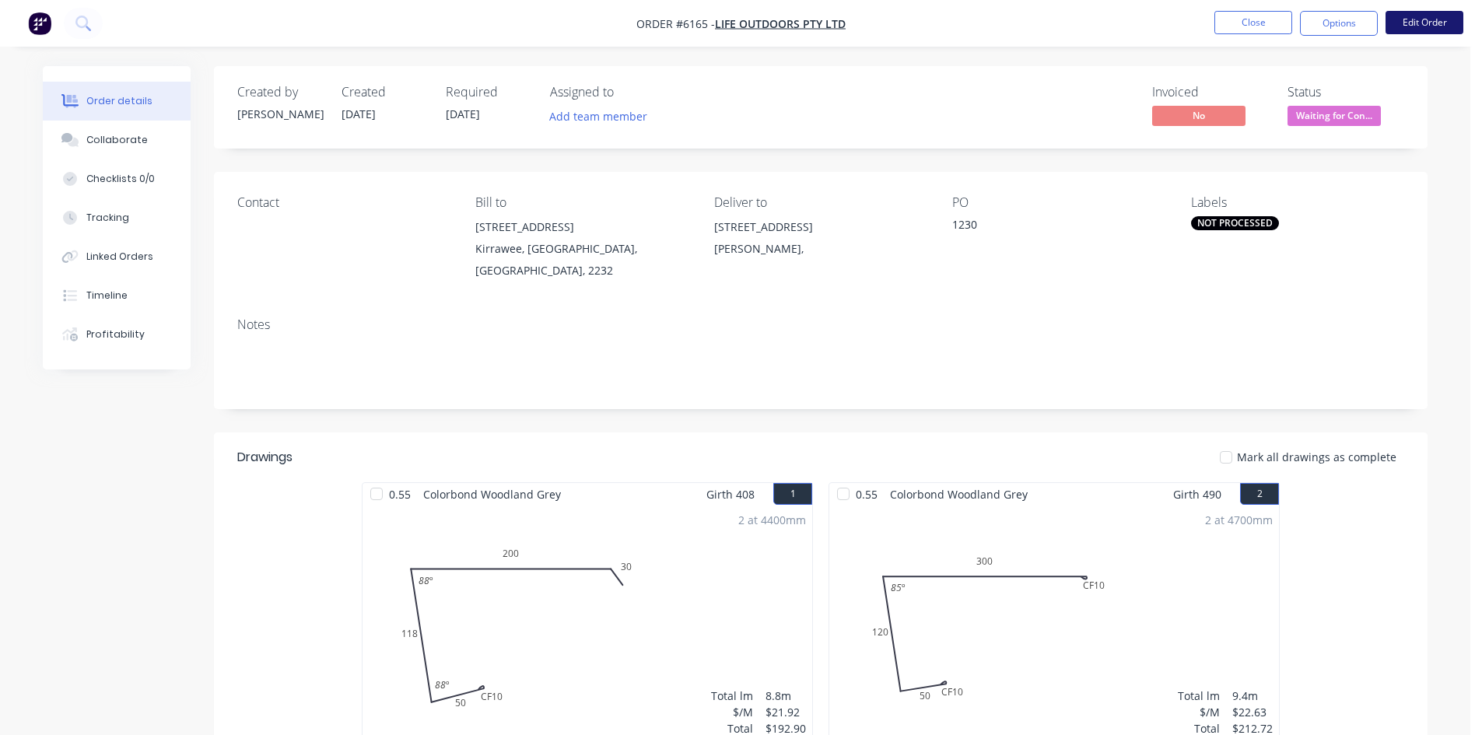
click at [1426, 26] on button "Edit Order" at bounding box center [1424, 22] width 78 height 23
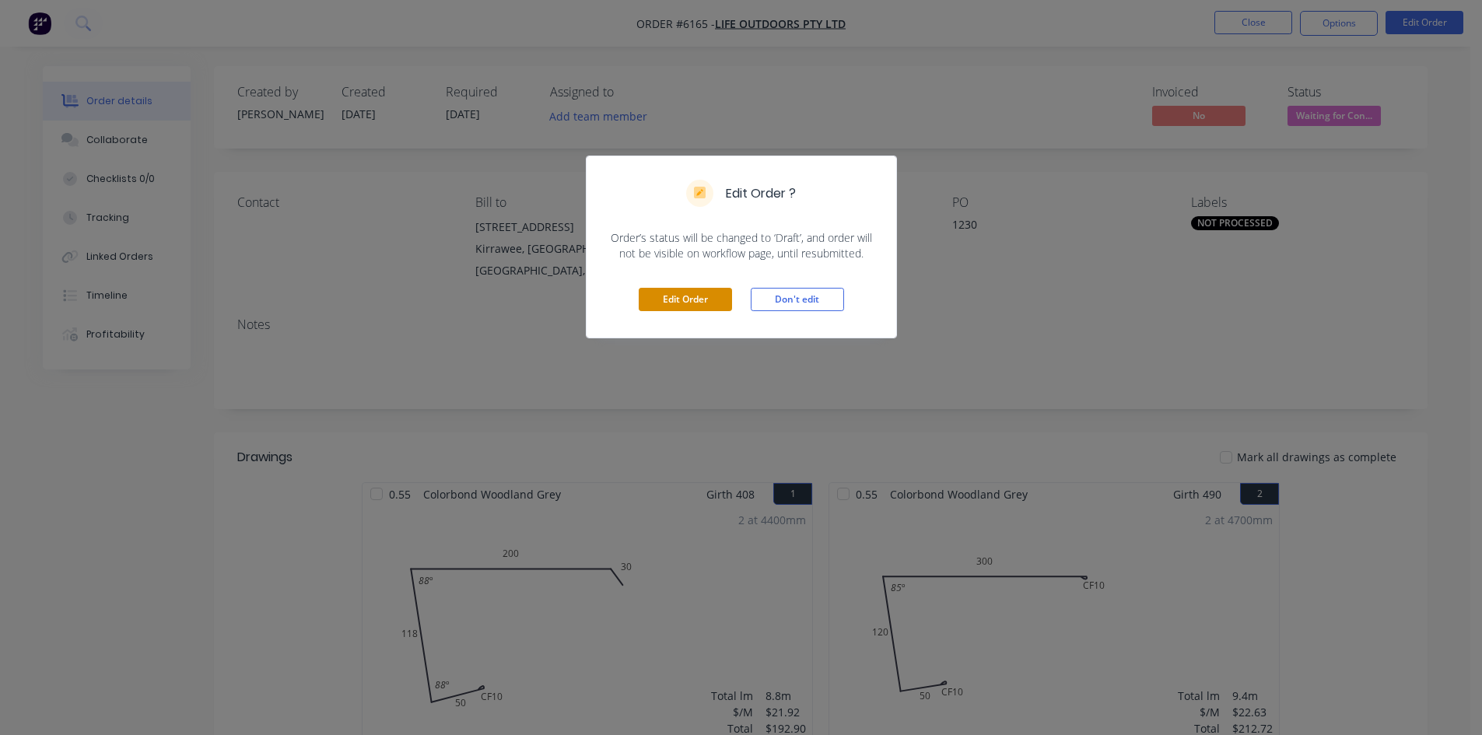
click at [660, 294] on button "Edit Order" at bounding box center [685, 299] width 93 height 23
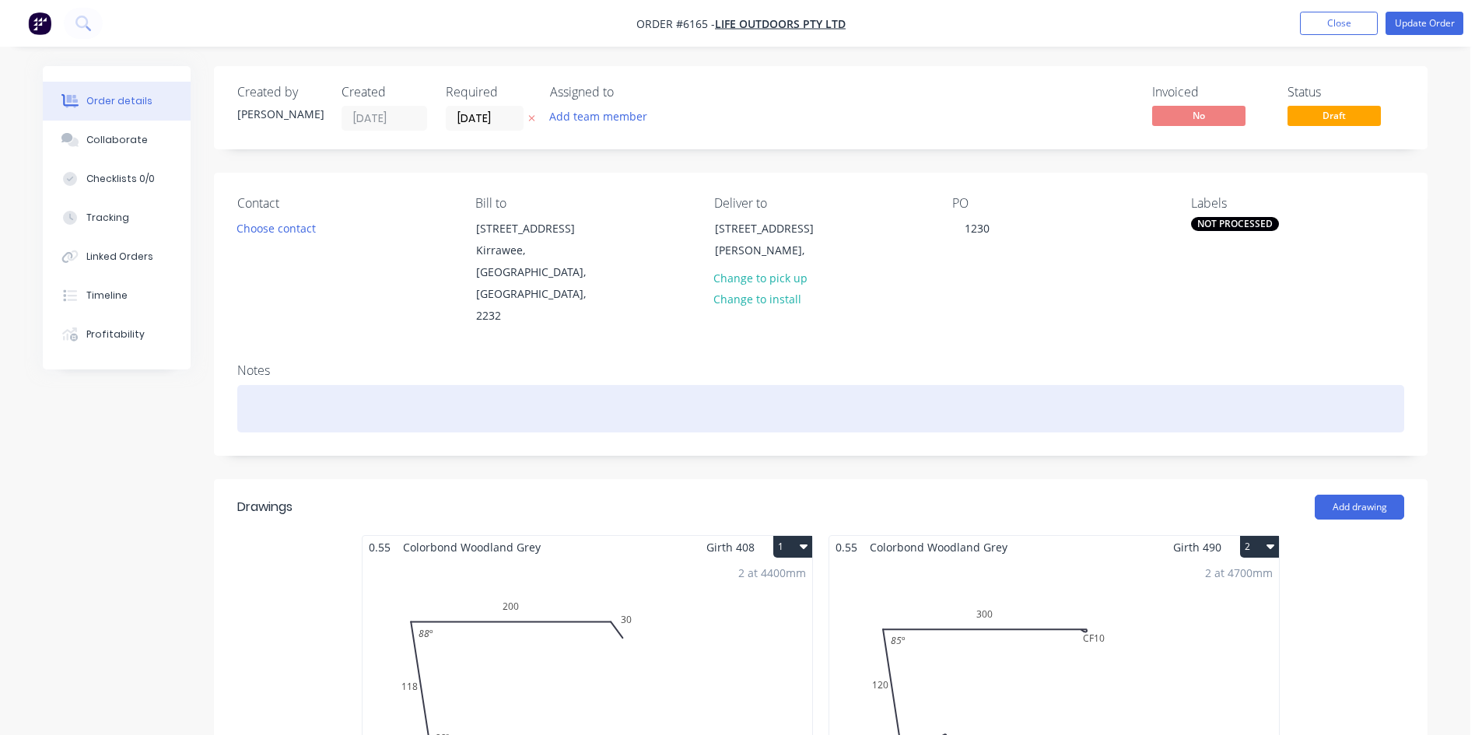
click at [394, 385] on div at bounding box center [820, 408] width 1167 height 47
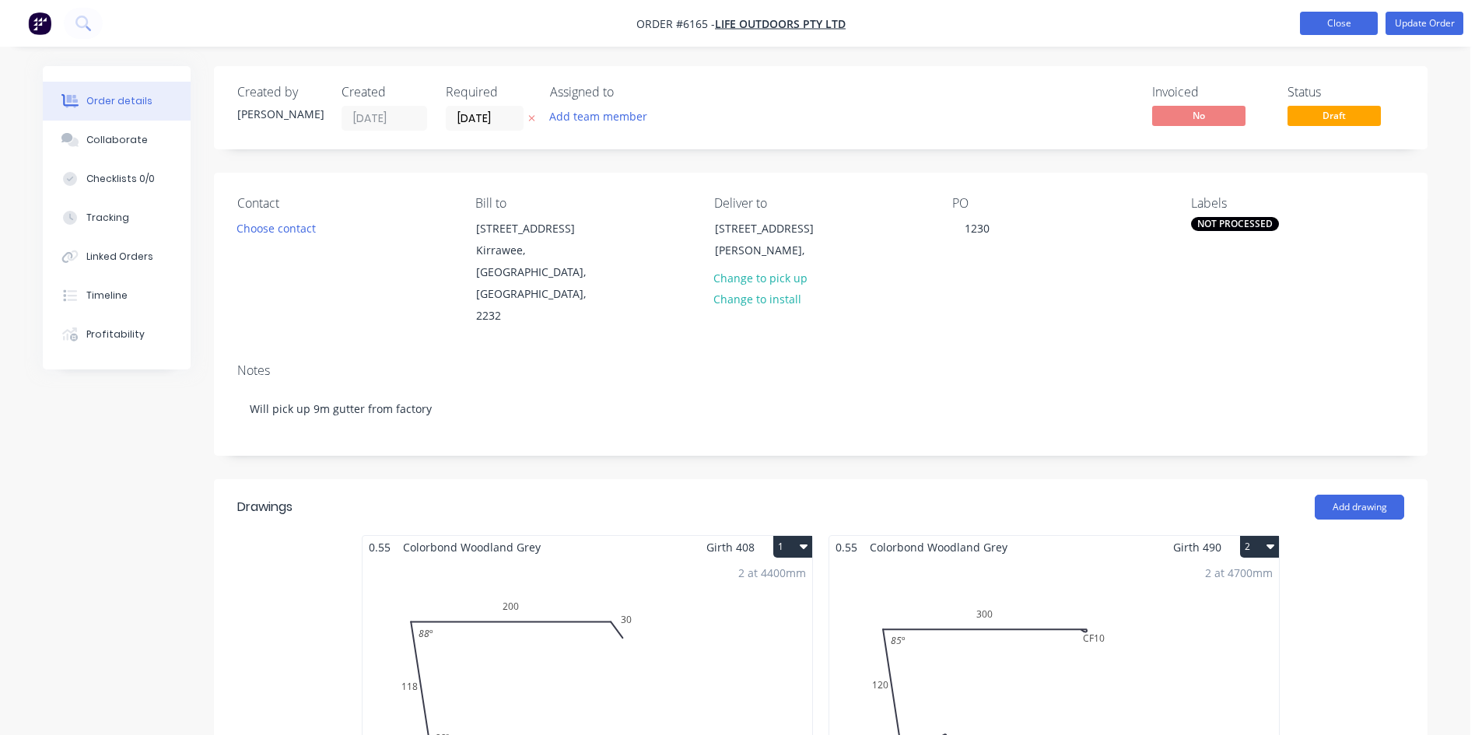
click at [1356, 19] on button "Close" at bounding box center [1339, 23] width 78 height 23
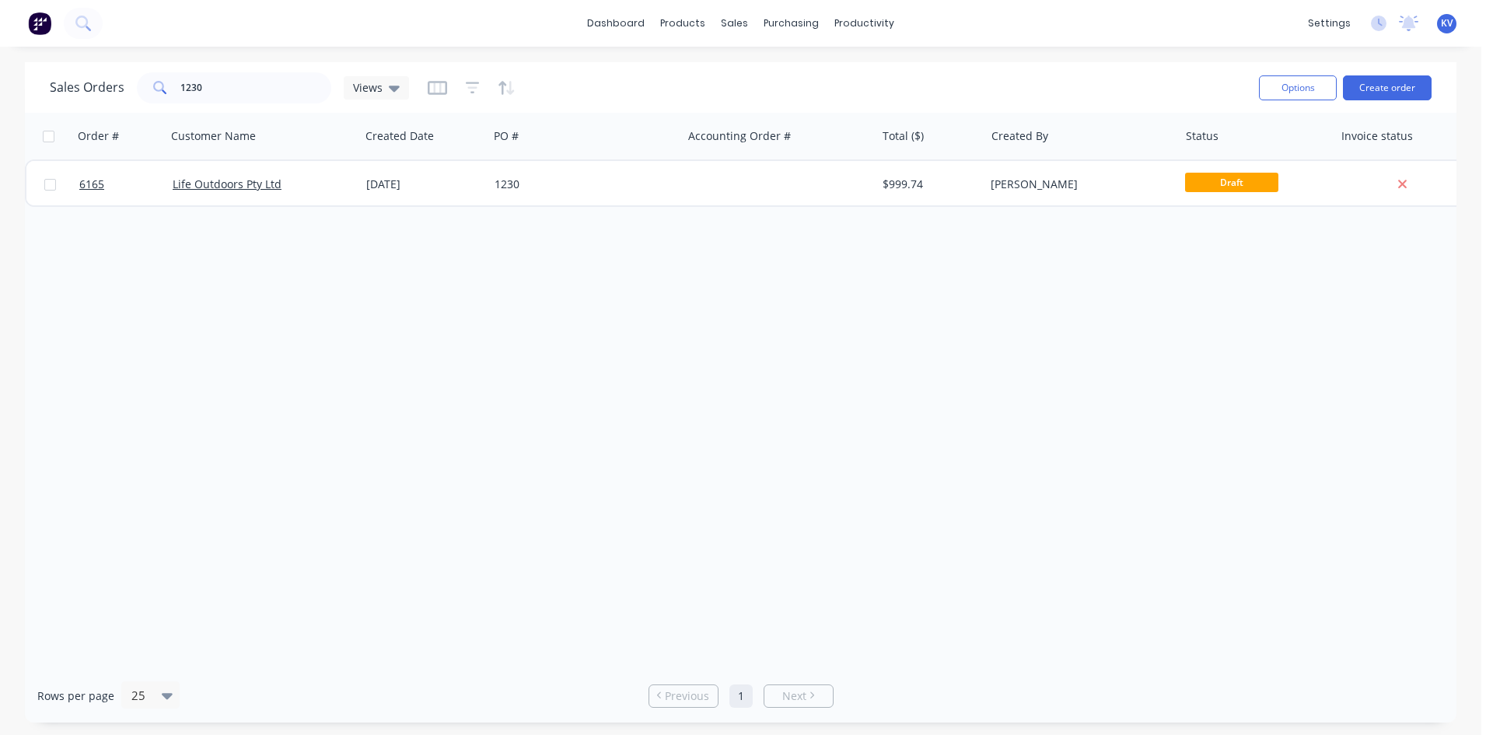
click at [1162, 16] on div "dashboard products sales purchasing productivity dashboard products Product Cat…" at bounding box center [741, 23] width 1482 height 47
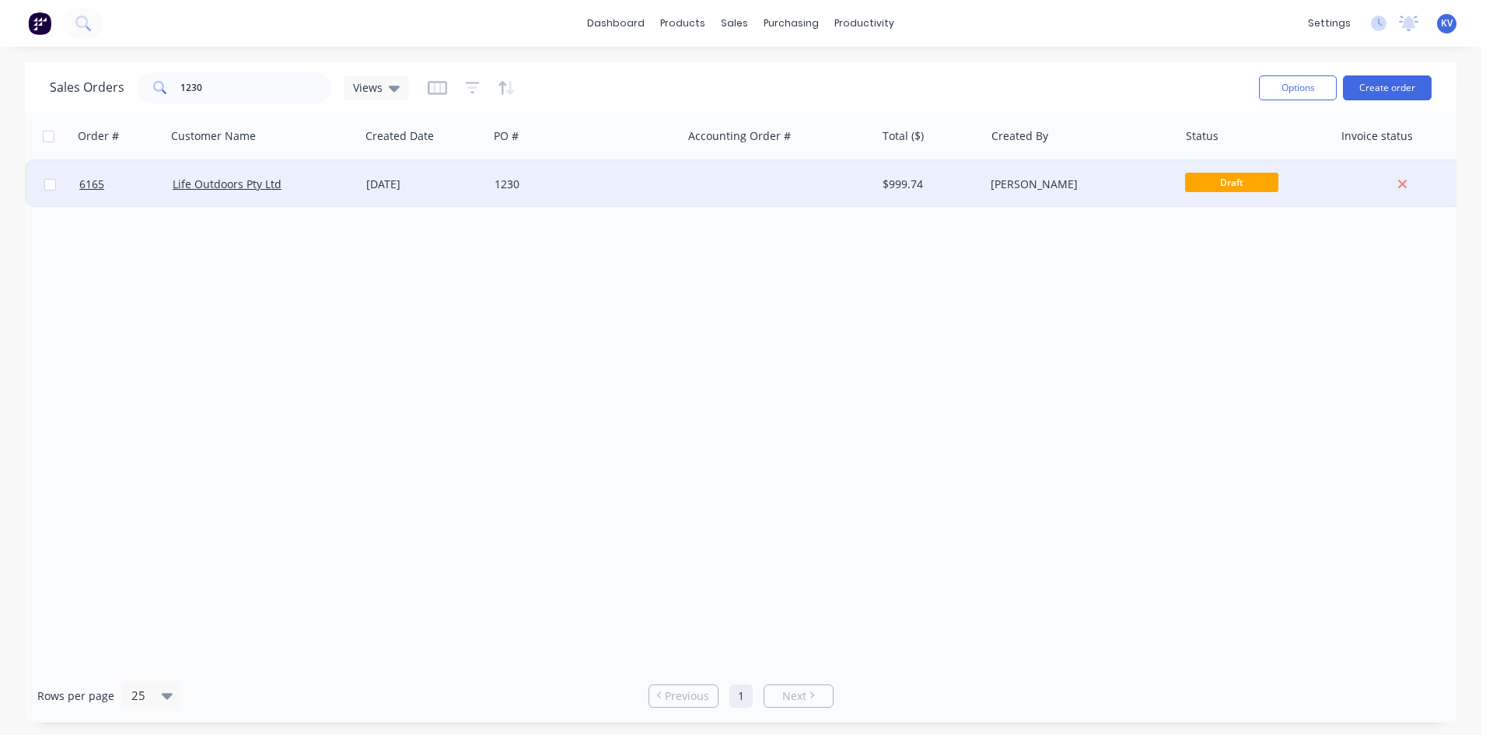
click at [1077, 179] on div "[PERSON_NAME]" at bounding box center [1082, 184] width 194 height 47
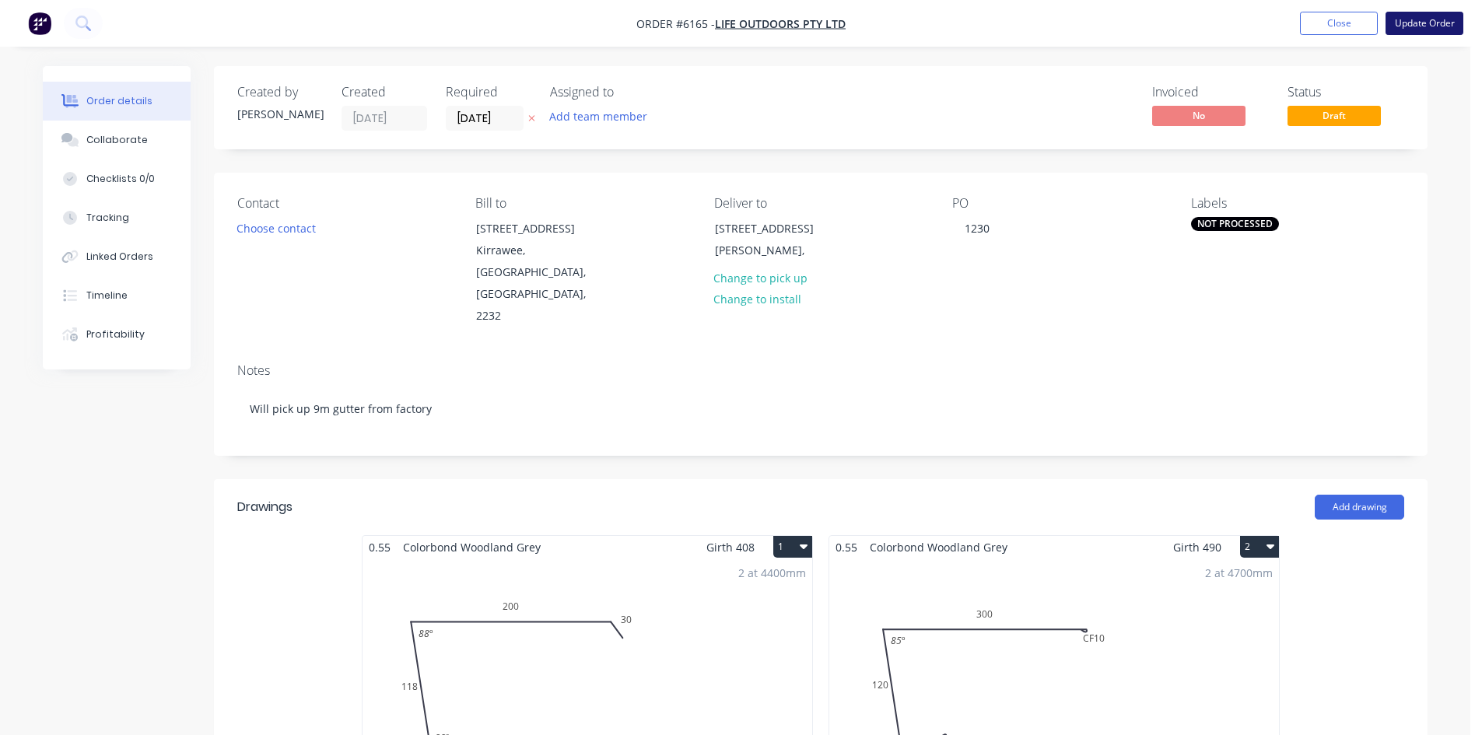
click at [1411, 25] on button "Update Order" at bounding box center [1424, 23] width 78 height 23
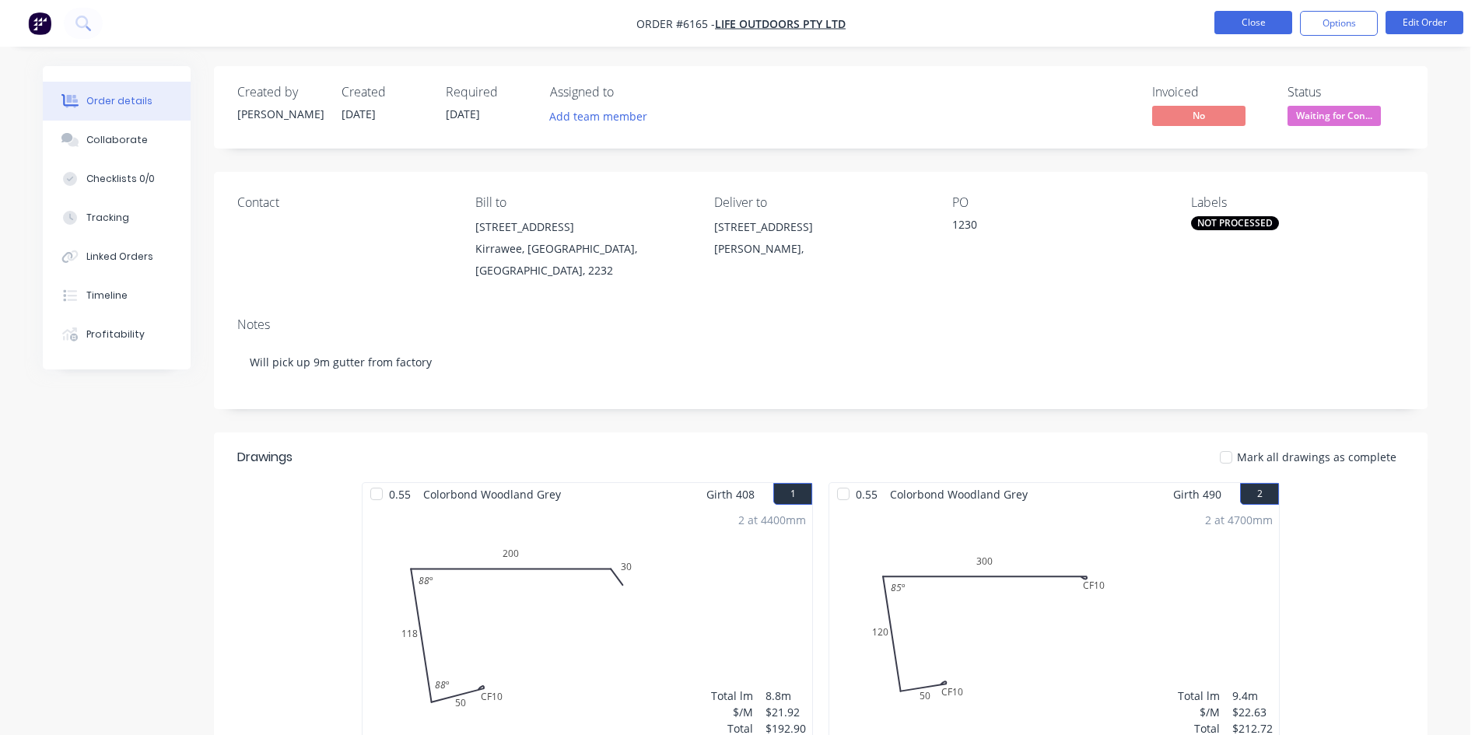
click at [1240, 22] on button "Close" at bounding box center [1253, 22] width 78 height 23
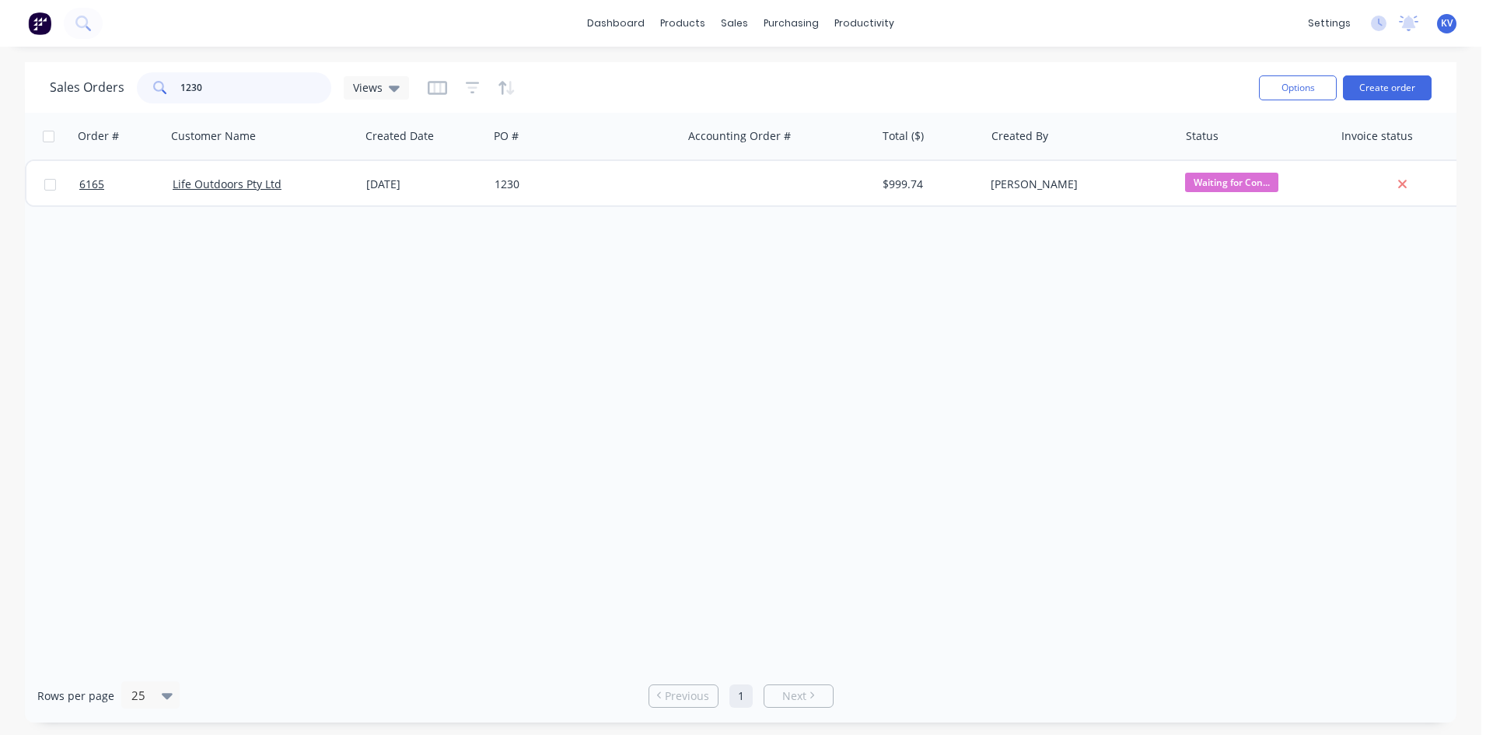
drag, startPoint x: 161, startPoint y: 66, endPoint x: 0, endPoint y: 23, distance: 166.8
click at [0, 23] on div "dashboard products sales purchasing productivity dashboard products Product Cat…" at bounding box center [741, 367] width 1482 height 735
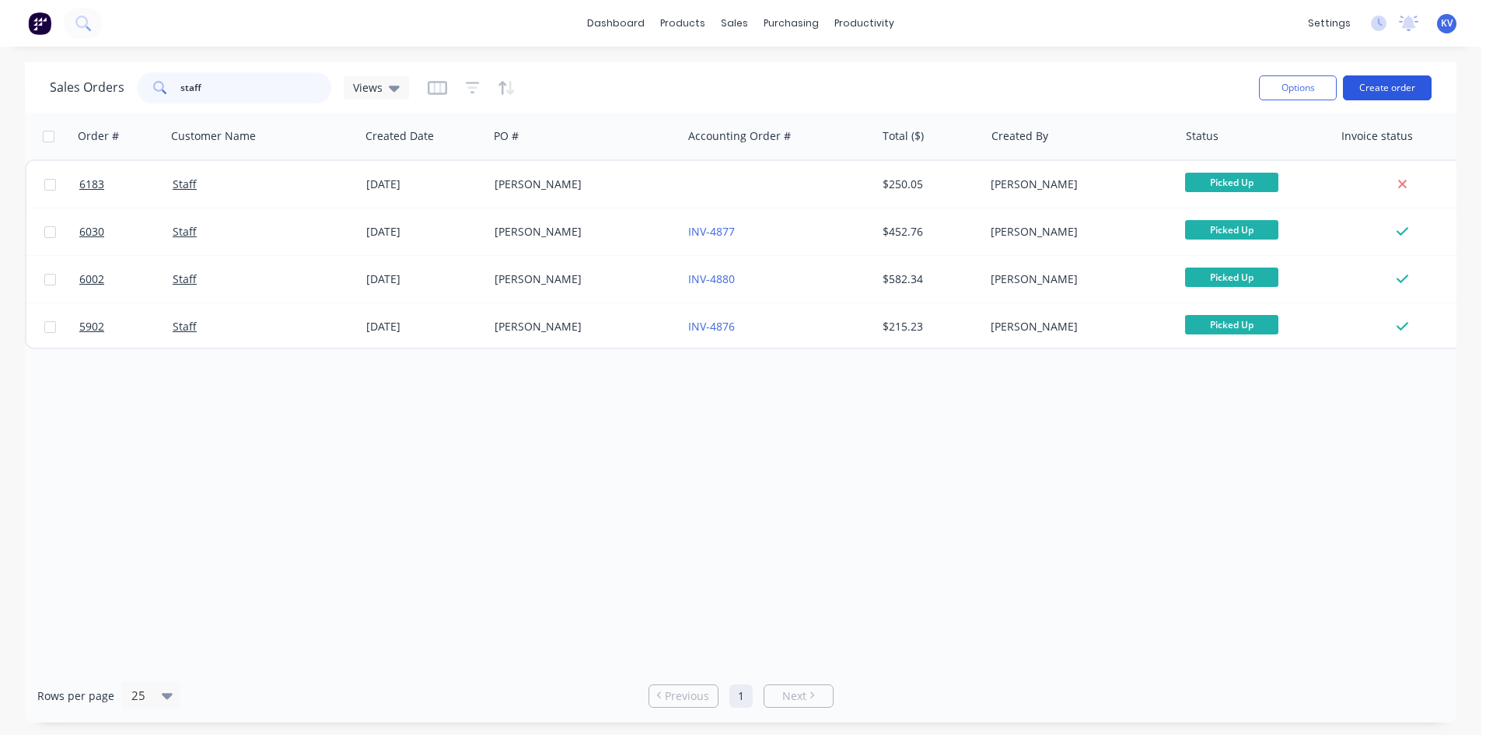
type input "staff"
click at [1412, 85] on button "Create order" at bounding box center [1387, 87] width 89 height 25
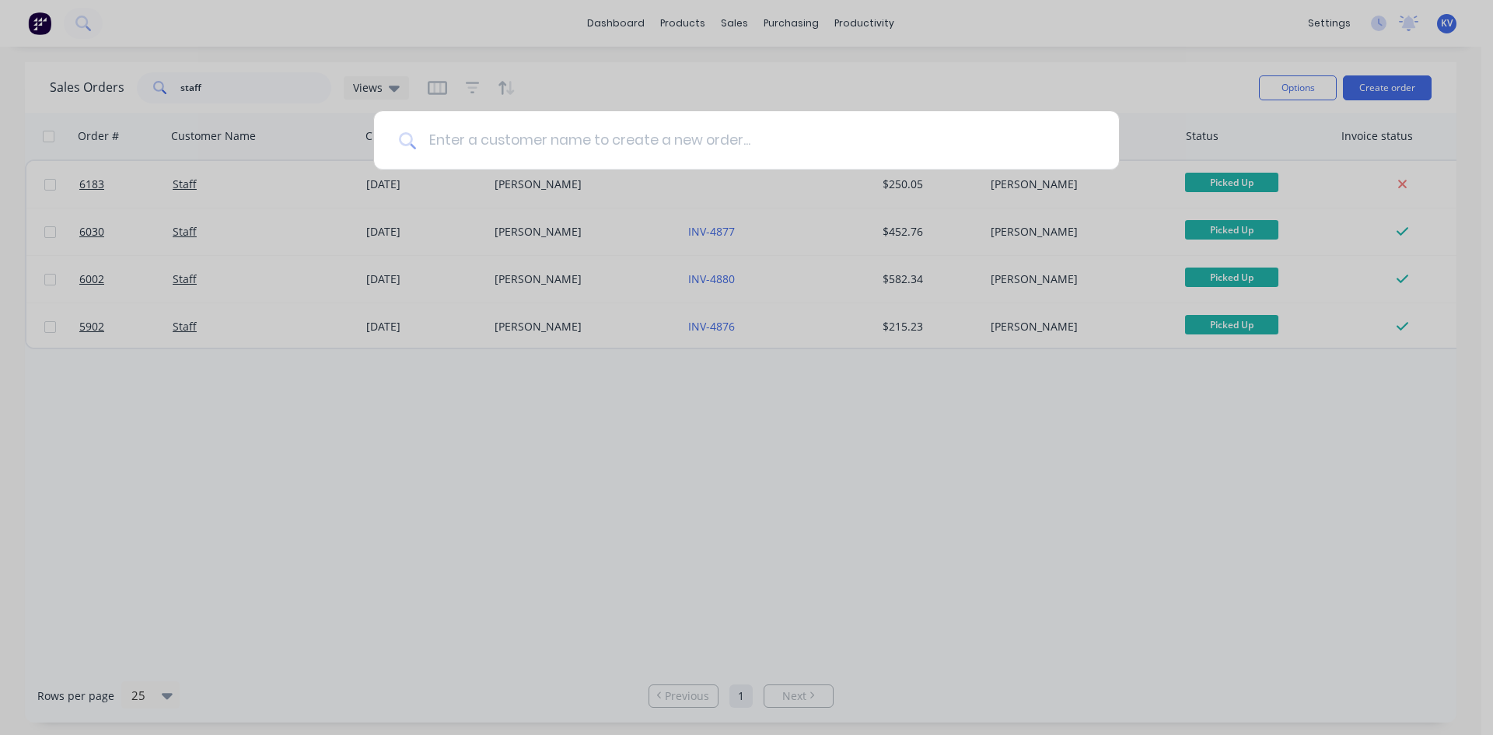
type input "c"
type input "s"
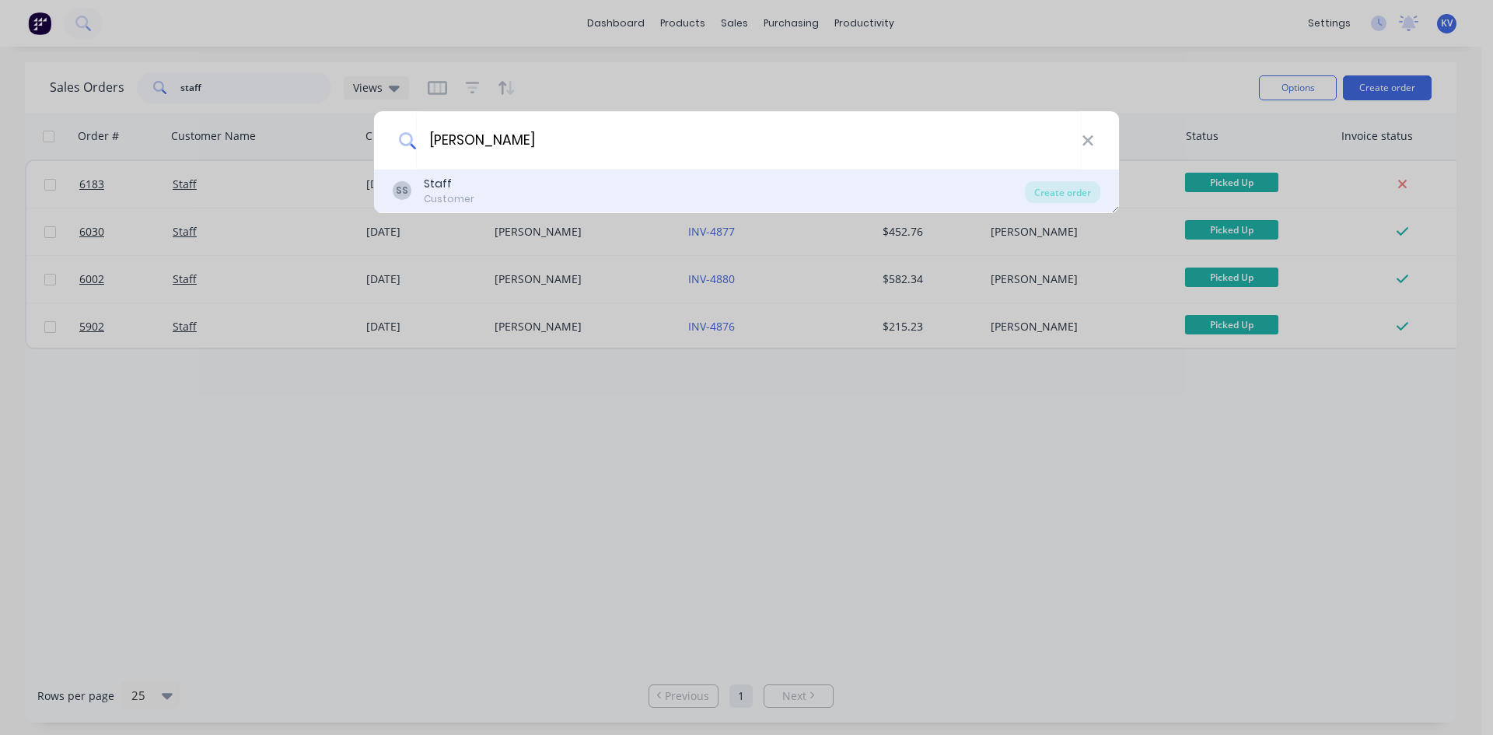
type input "clayton"
click at [543, 170] on div "SS Staff Customer Create order" at bounding box center [746, 192] width 745 height 44
click at [546, 180] on div "SS Staff Customer" at bounding box center [709, 191] width 632 height 30
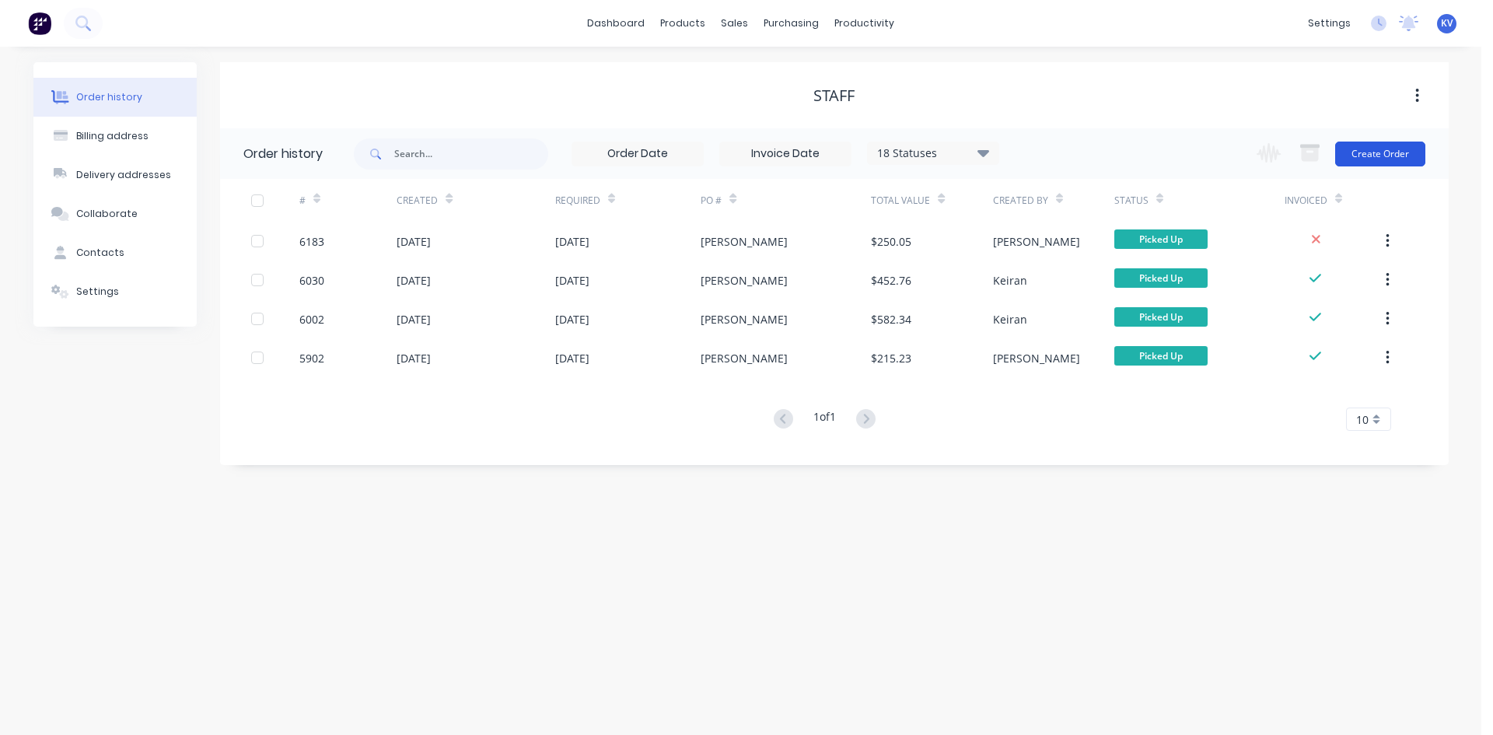
click at [1402, 153] on button "Create Order" at bounding box center [1380, 154] width 90 height 25
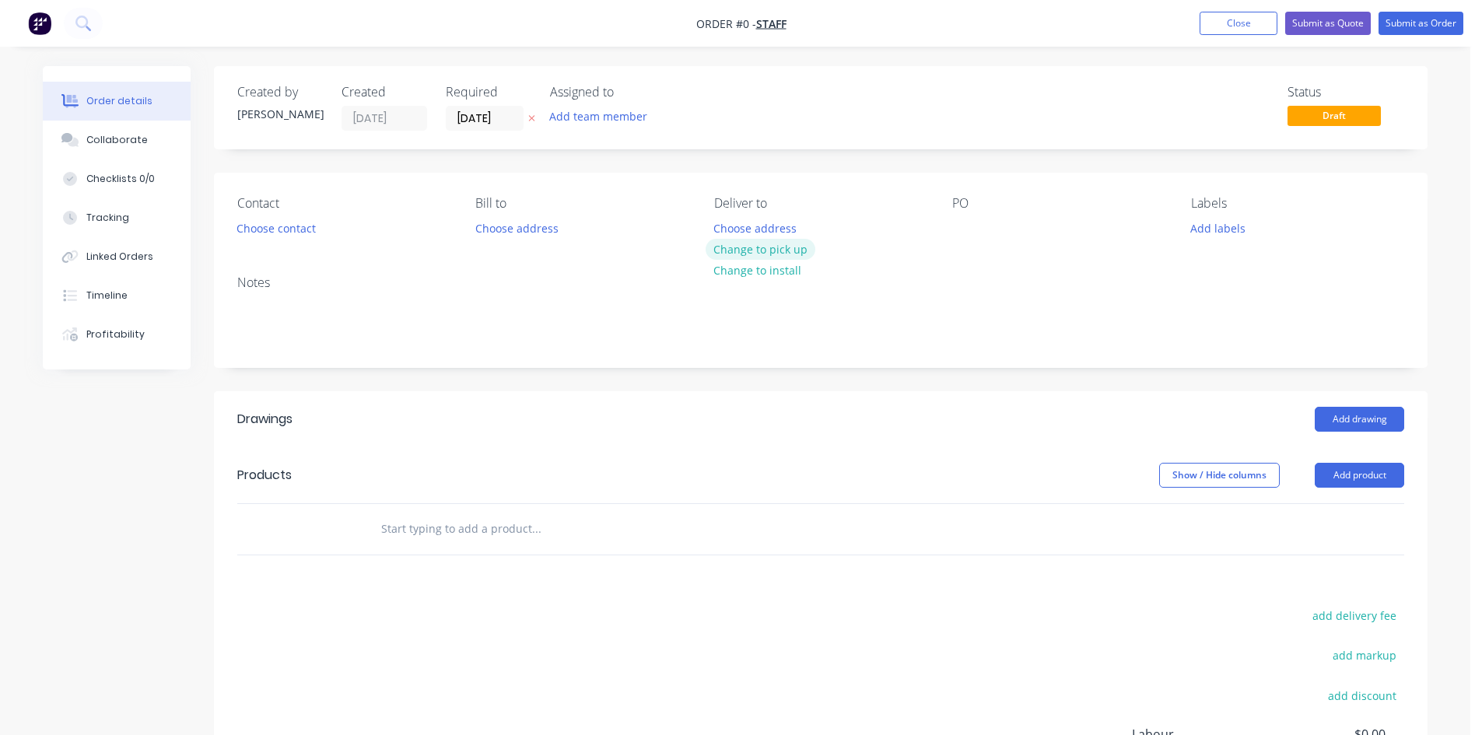
click at [754, 245] on button "Change to pick up" at bounding box center [760, 249] width 110 height 21
click at [960, 228] on div at bounding box center [964, 228] width 25 height 23
click at [1210, 230] on button "Add labels" at bounding box center [1217, 227] width 72 height 21
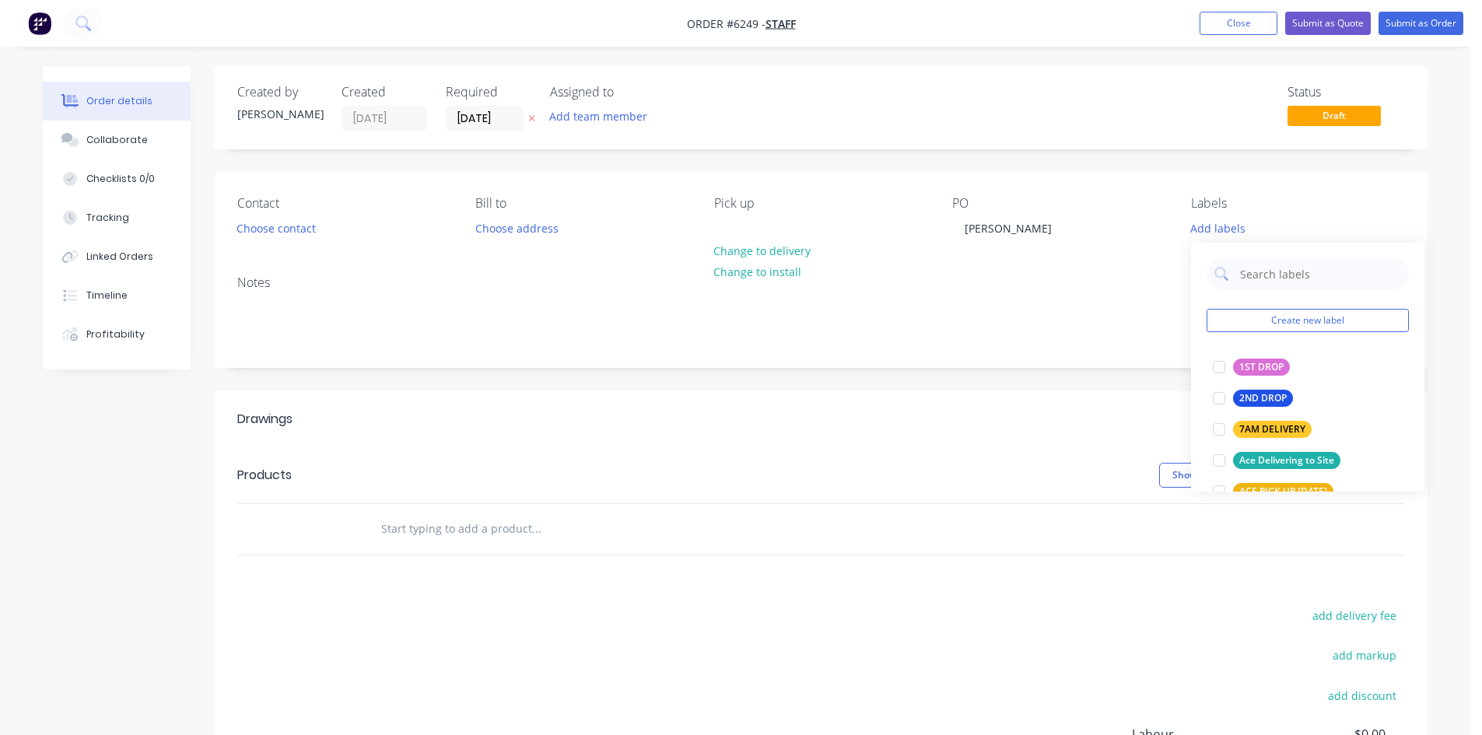
scroll to position [311, 0]
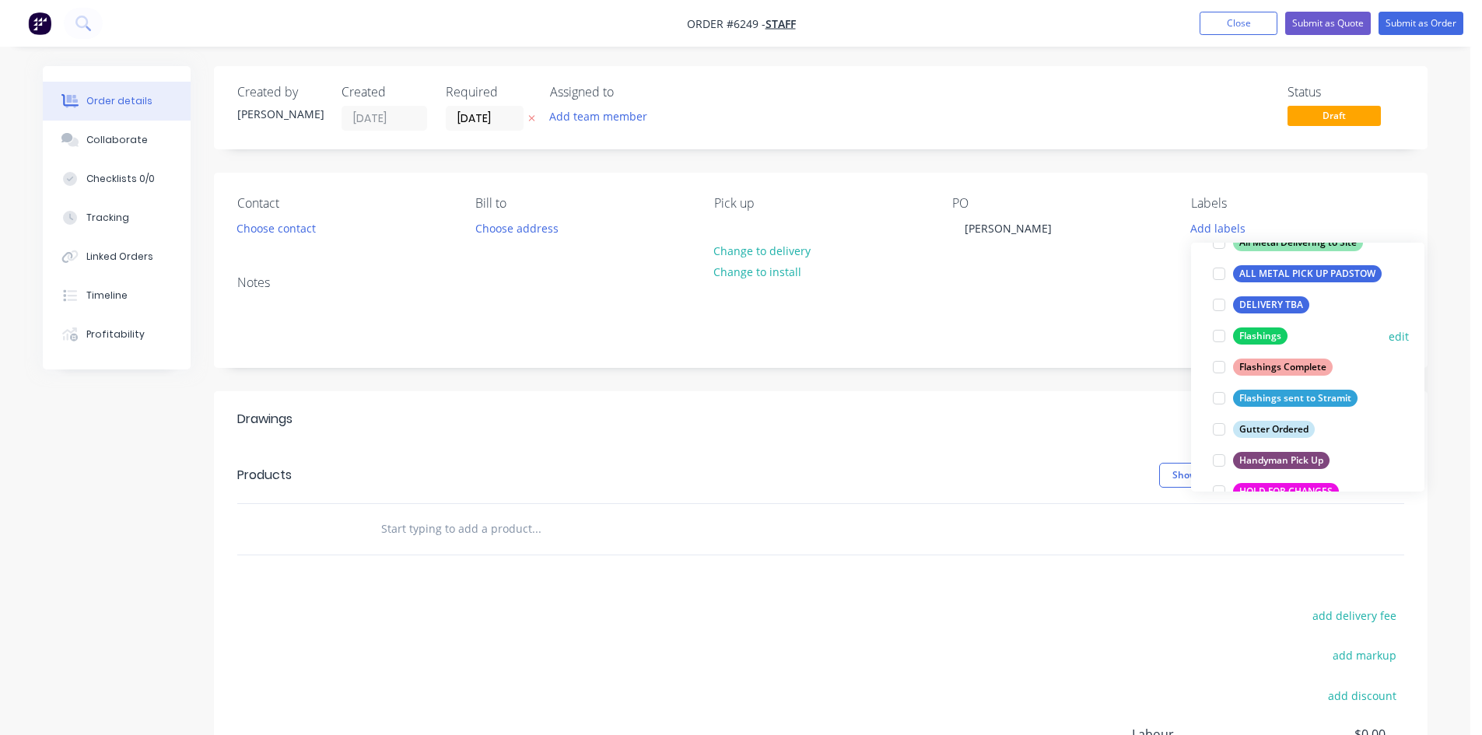
click at [1217, 327] on div at bounding box center [1218, 335] width 31 height 31
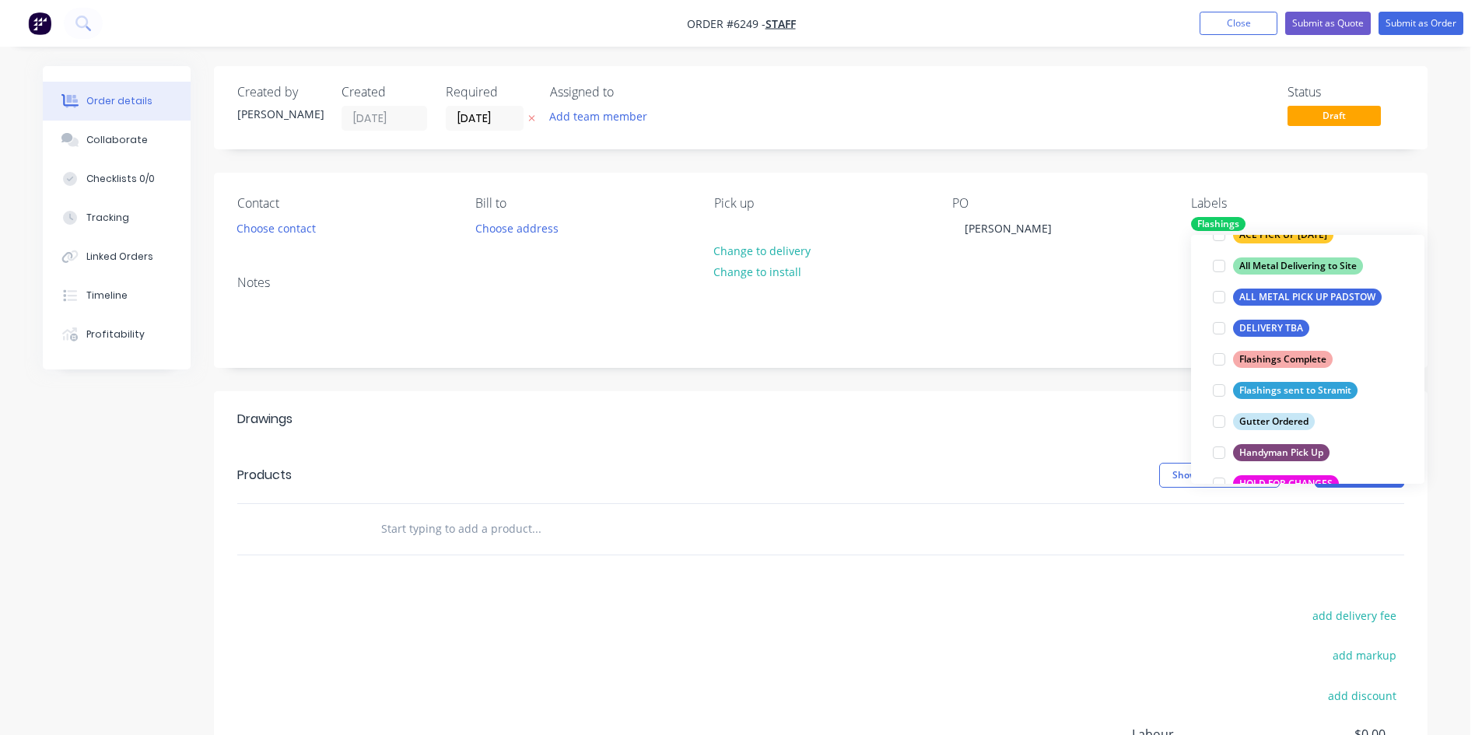
scroll to position [31, 0]
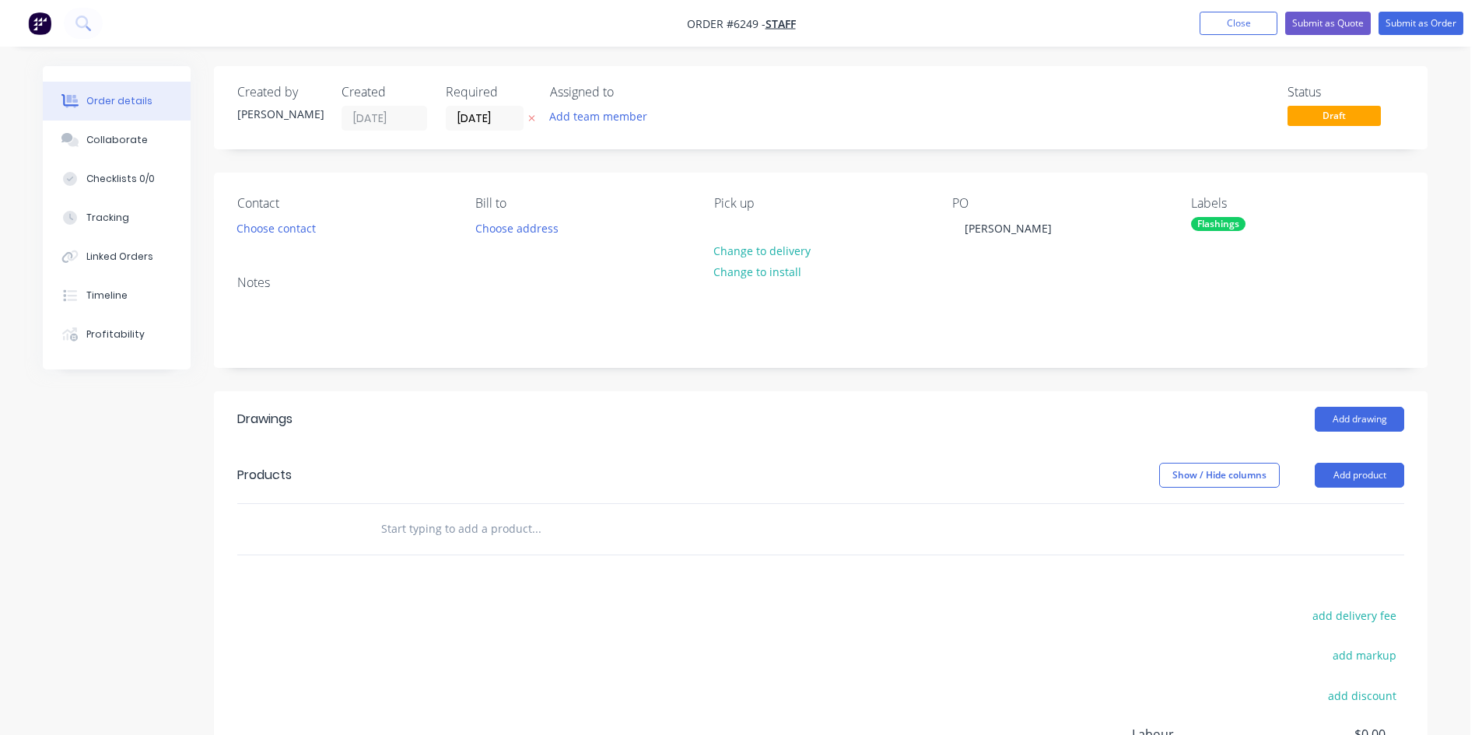
click at [869, 432] on header "Drawings Add drawing" at bounding box center [820, 419] width 1213 height 56
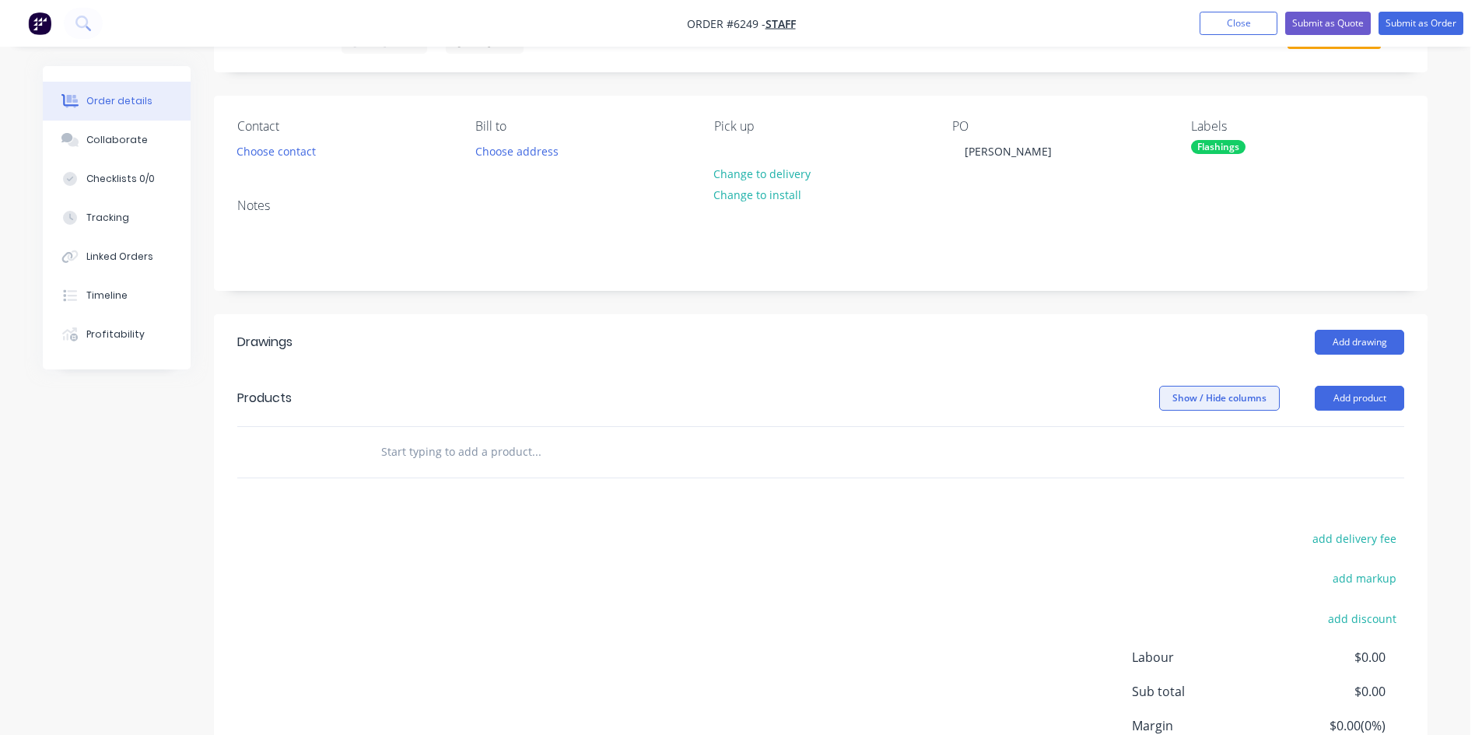
scroll to position [78, 0]
click at [1374, 334] on button "Add drawing" at bounding box center [1358, 341] width 89 height 25
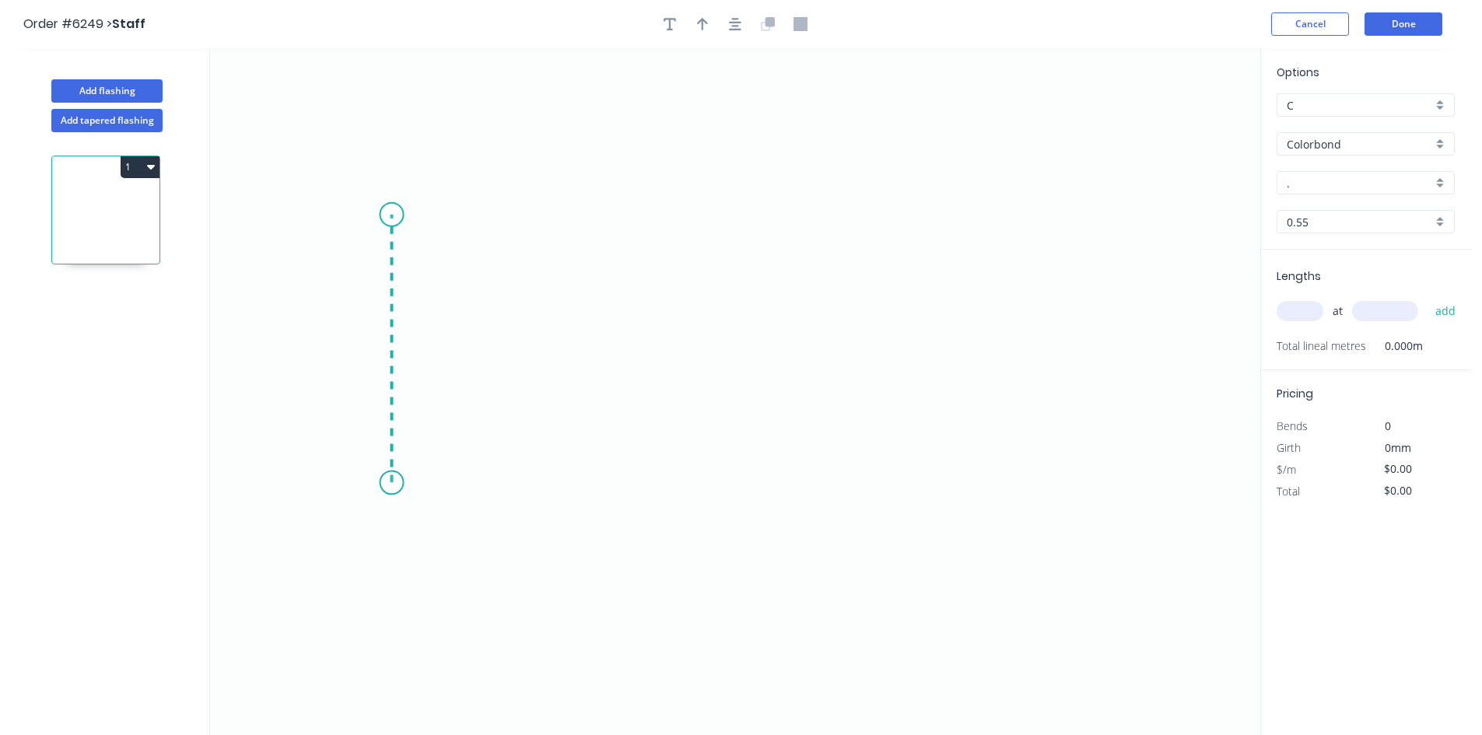
drag, startPoint x: 391, startPoint y: 483, endPoint x: 409, endPoint y: 215, distance: 268.9
click at [409, 215] on icon "0" at bounding box center [735, 391] width 1050 height 687
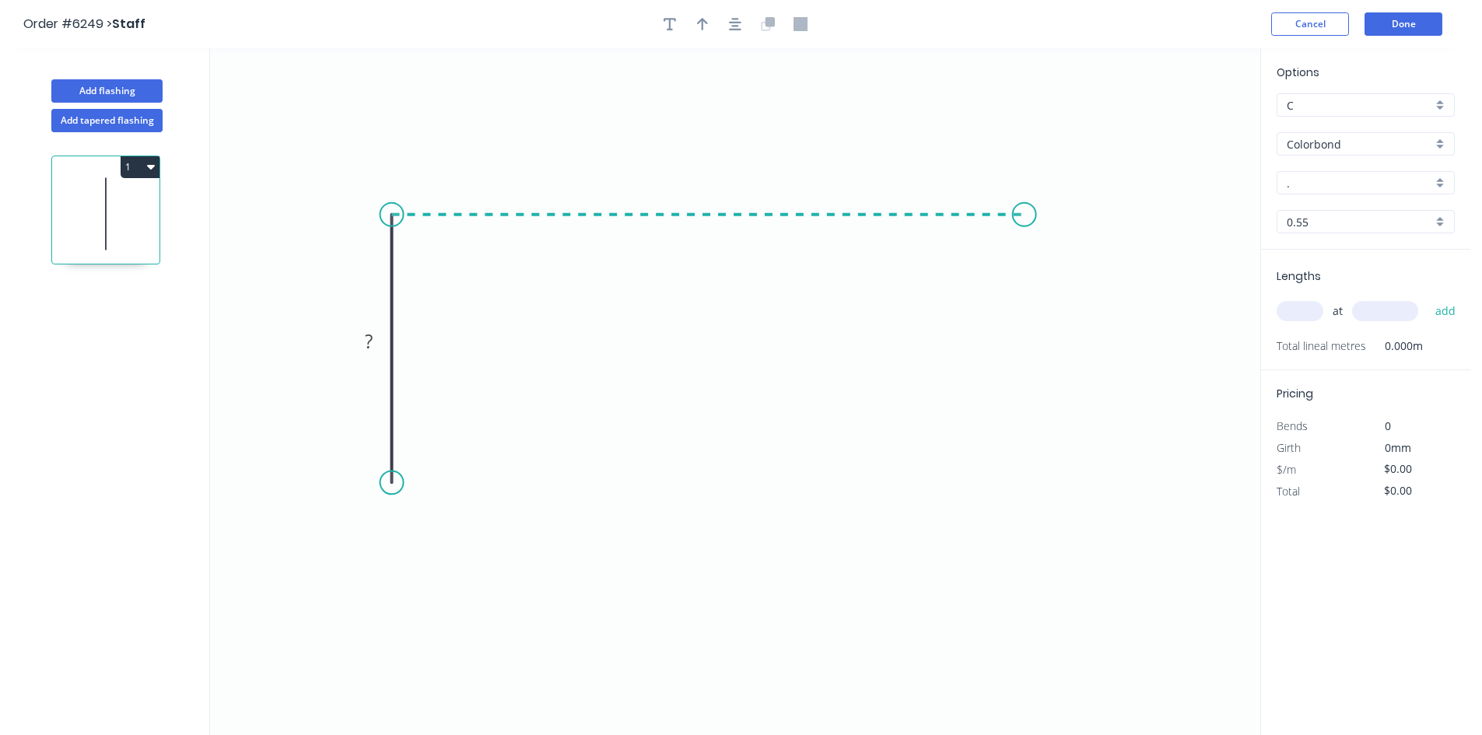
click at [1024, 240] on icon "0 ?" at bounding box center [735, 391] width 1050 height 687
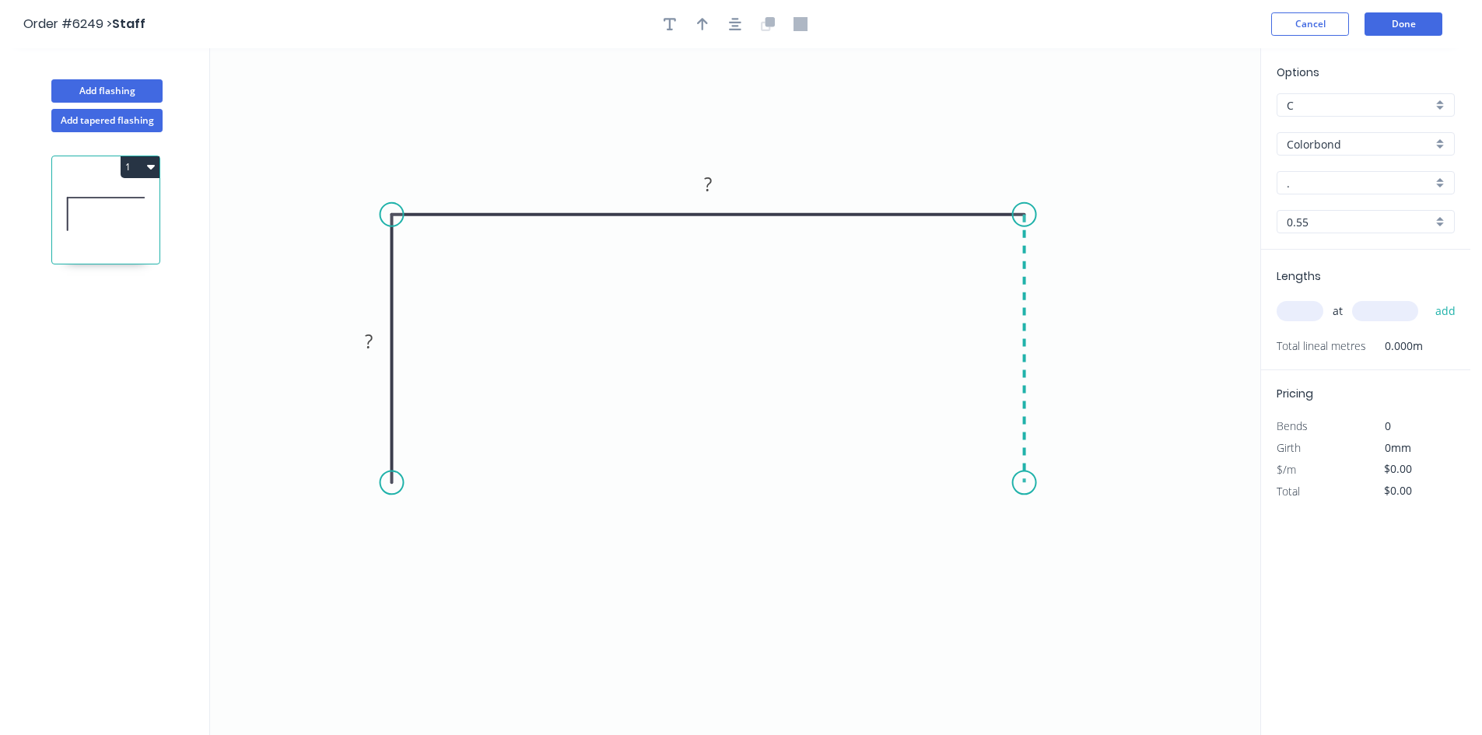
click at [1005, 483] on icon "0 ? ?" at bounding box center [735, 391] width 1050 height 687
click at [1051, 530] on div "Crush & Fold" at bounding box center [1107, 540] width 156 height 32
click at [1041, 520] on div "Flip bend" at bounding box center [1101, 536] width 156 height 32
click at [446, 524] on div "Crush & Fold" at bounding box center [473, 536] width 156 height 32
click at [369, 336] on tspan "?" at bounding box center [369, 341] width 8 height 26
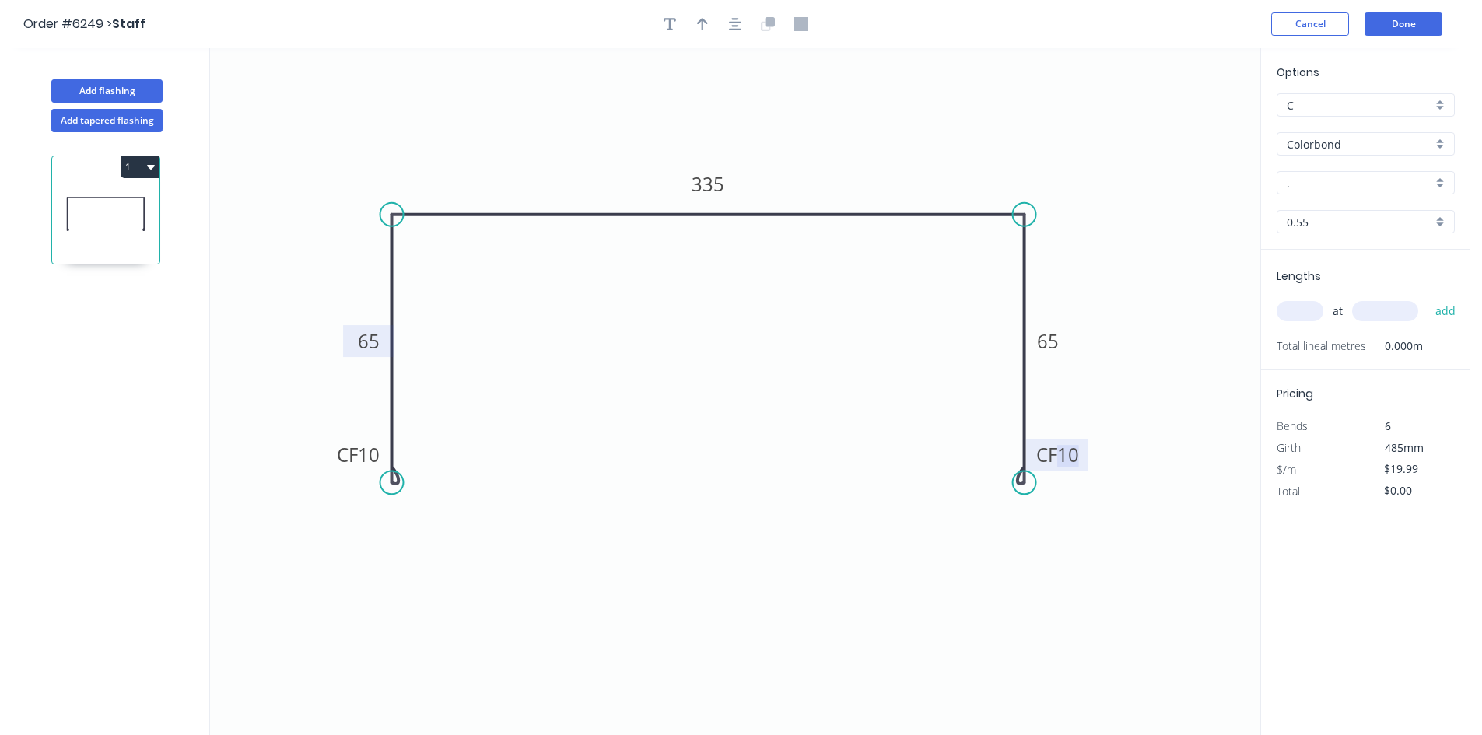
type input "$19.99"
click at [1019, 471] on circle at bounding box center [1024, 470] width 23 height 23
click at [1020, 478] on circle at bounding box center [1024, 476] width 23 height 23
click at [941, 530] on icon "0 CF 10 65 335 CF 10 65" at bounding box center [735, 391] width 1050 height 687
click at [1367, 186] on input "." at bounding box center [1358, 183] width 145 height 16
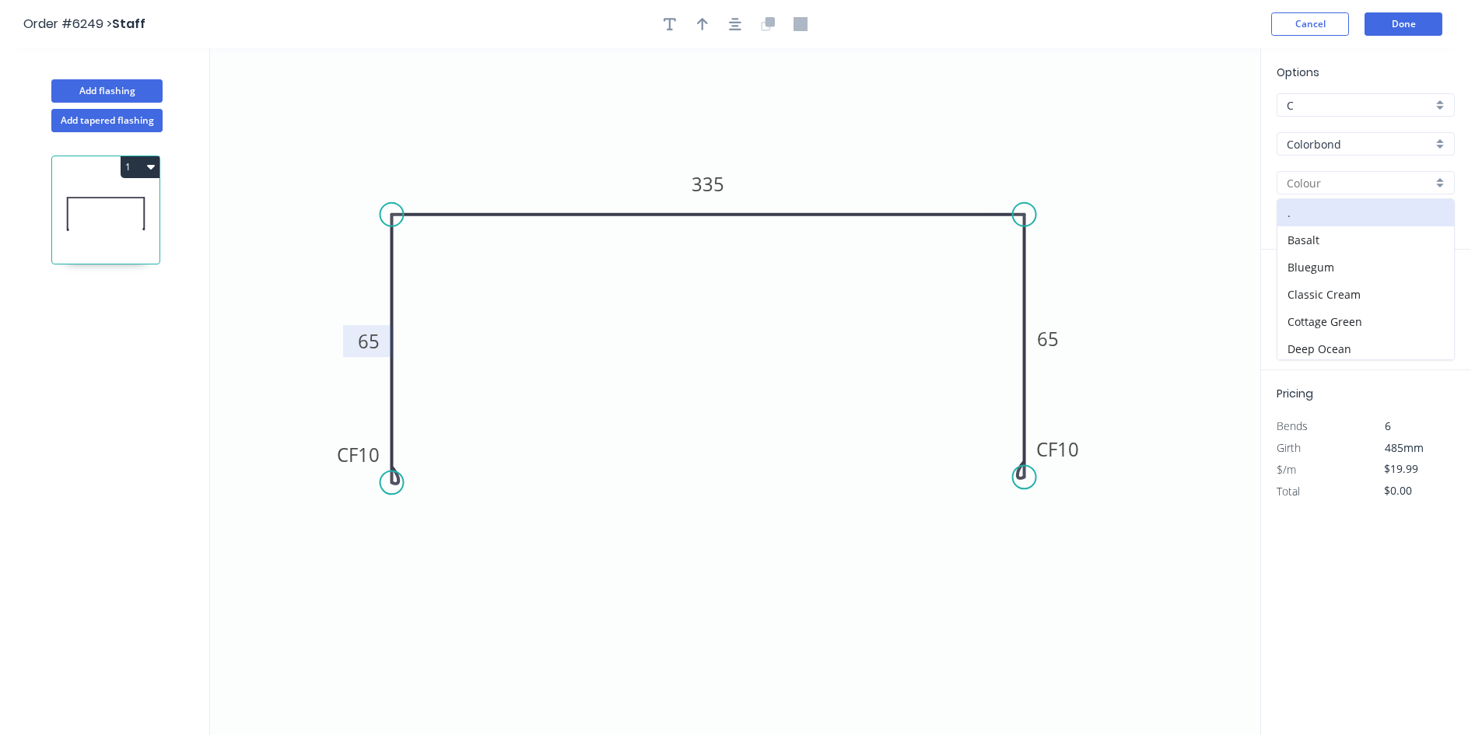
drag, startPoint x: 1368, startPoint y: 123, endPoint x: 1365, endPoint y: 137, distance: 14.3
click at [1365, 128] on div "Options C C Colorbond Colorbond Colorbond Matt - Flat Sheet . Basalt Bluegum Cl…" at bounding box center [1365, 157] width 209 height 186
click at [1365, 151] on input "Colorbond" at bounding box center [1358, 144] width 145 height 16
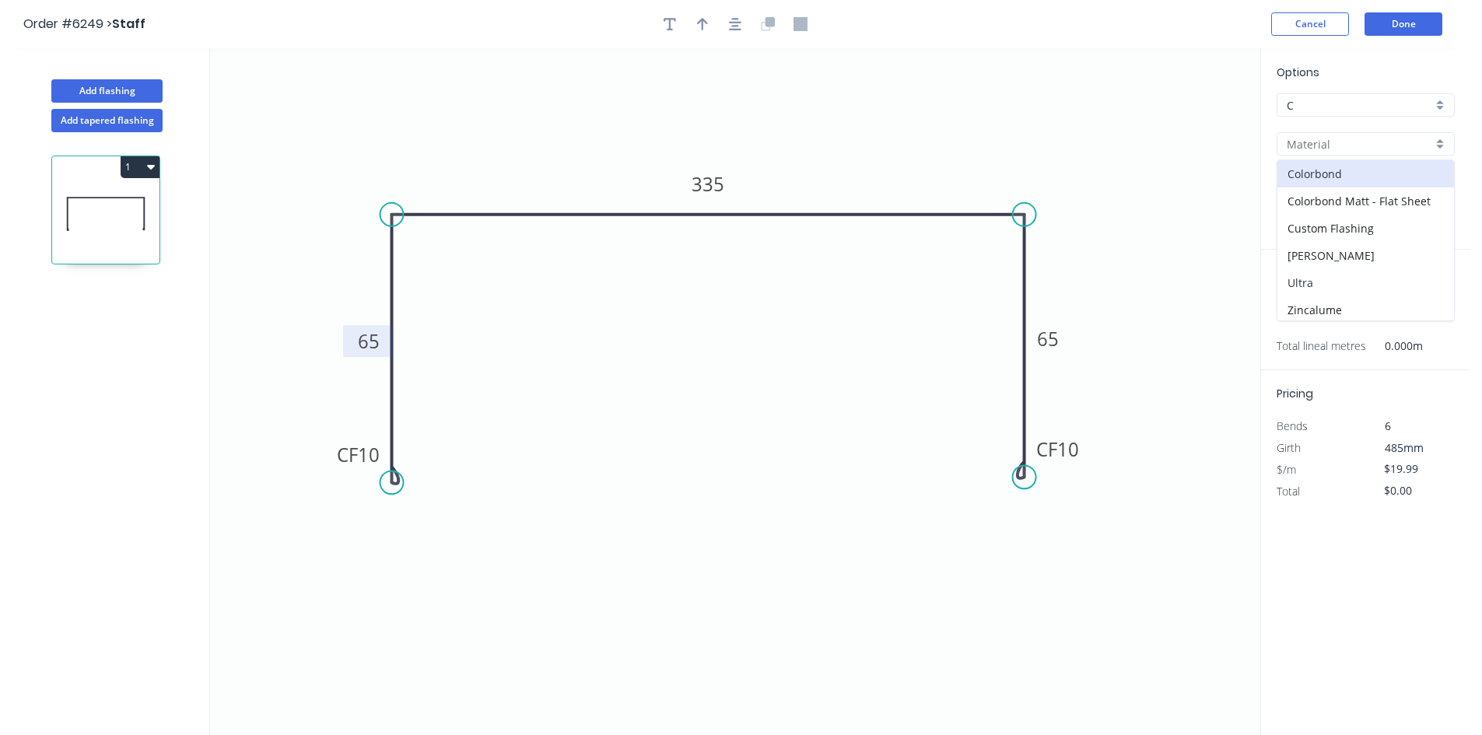
click at [1363, 289] on div "Ultra" at bounding box center [1365, 282] width 177 height 27
type input "Ultra"
type input "Dune"
type input "$26.72"
click at [1328, 182] on input "Dune" at bounding box center [1358, 183] width 145 height 16
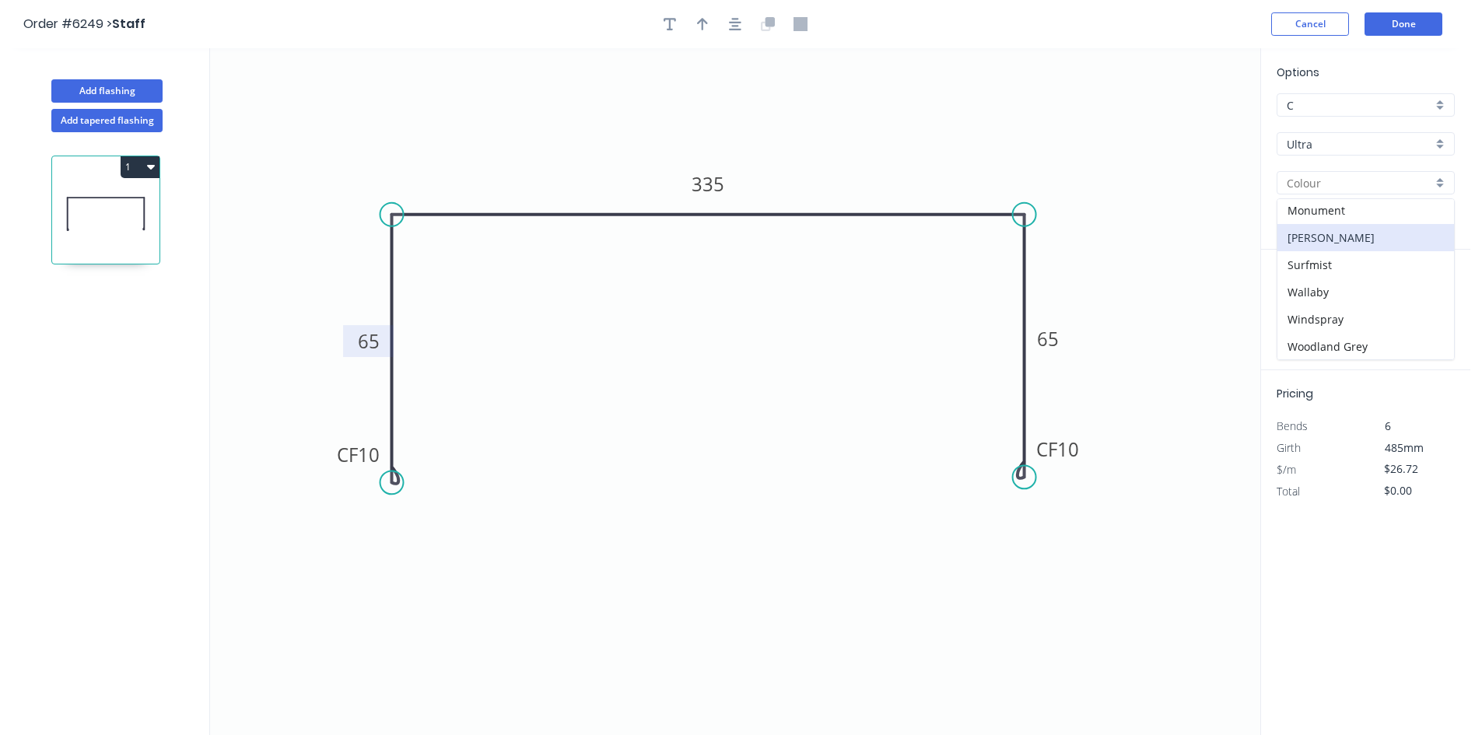
scroll to position [30, 0]
click at [1327, 317] on div "Windspray" at bounding box center [1365, 318] width 177 height 27
type input "Windspray"
click at [1303, 313] on input "text" at bounding box center [1299, 311] width 47 height 20
type input "1"
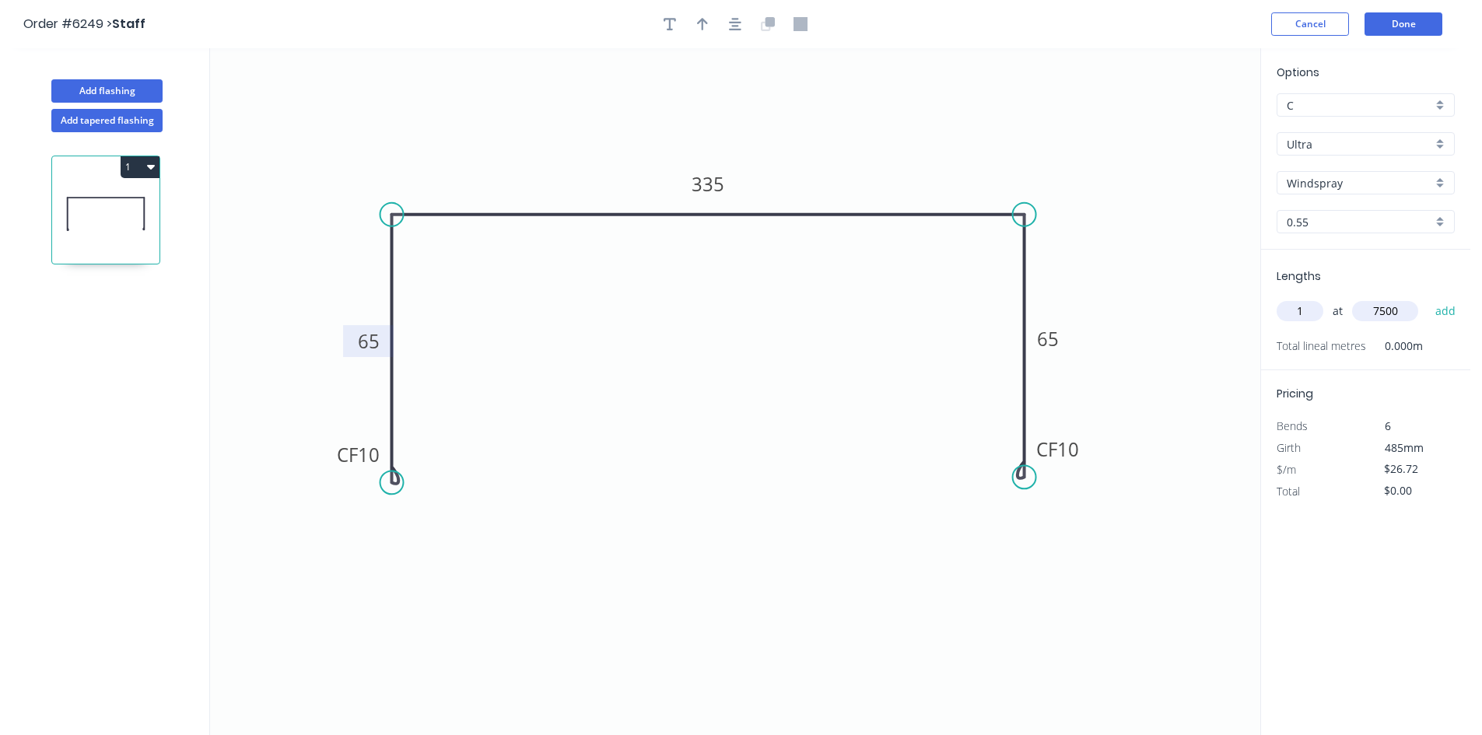
type input "7500"
click at [1427, 298] on button "add" at bounding box center [1445, 311] width 37 height 26
type input "$200.40"
type input "1"
type input "1000"
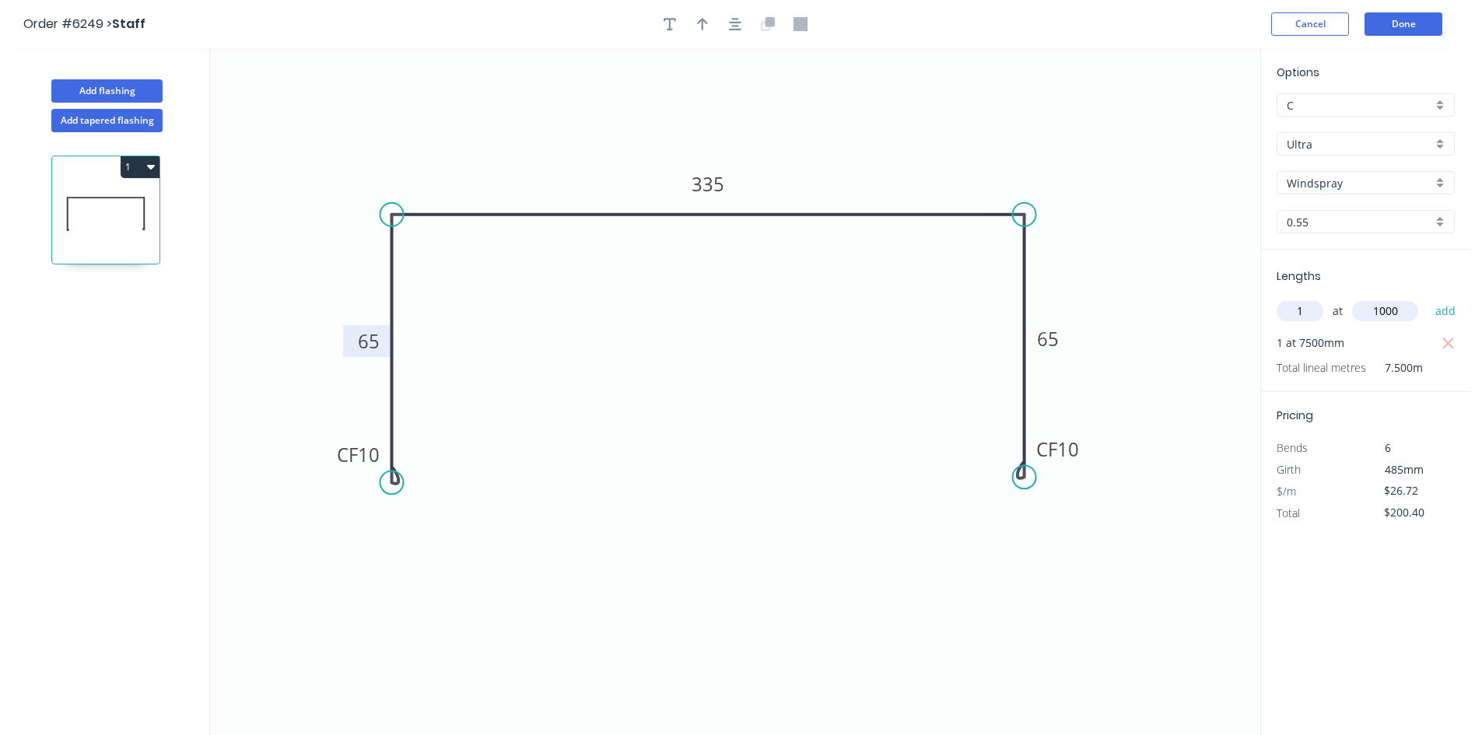
click at [1427, 298] on button "add" at bounding box center [1445, 311] width 37 height 26
type input "$227.12"
type input "1"
type input "2600"
click at [1427, 298] on button "add" at bounding box center [1445, 311] width 37 height 26
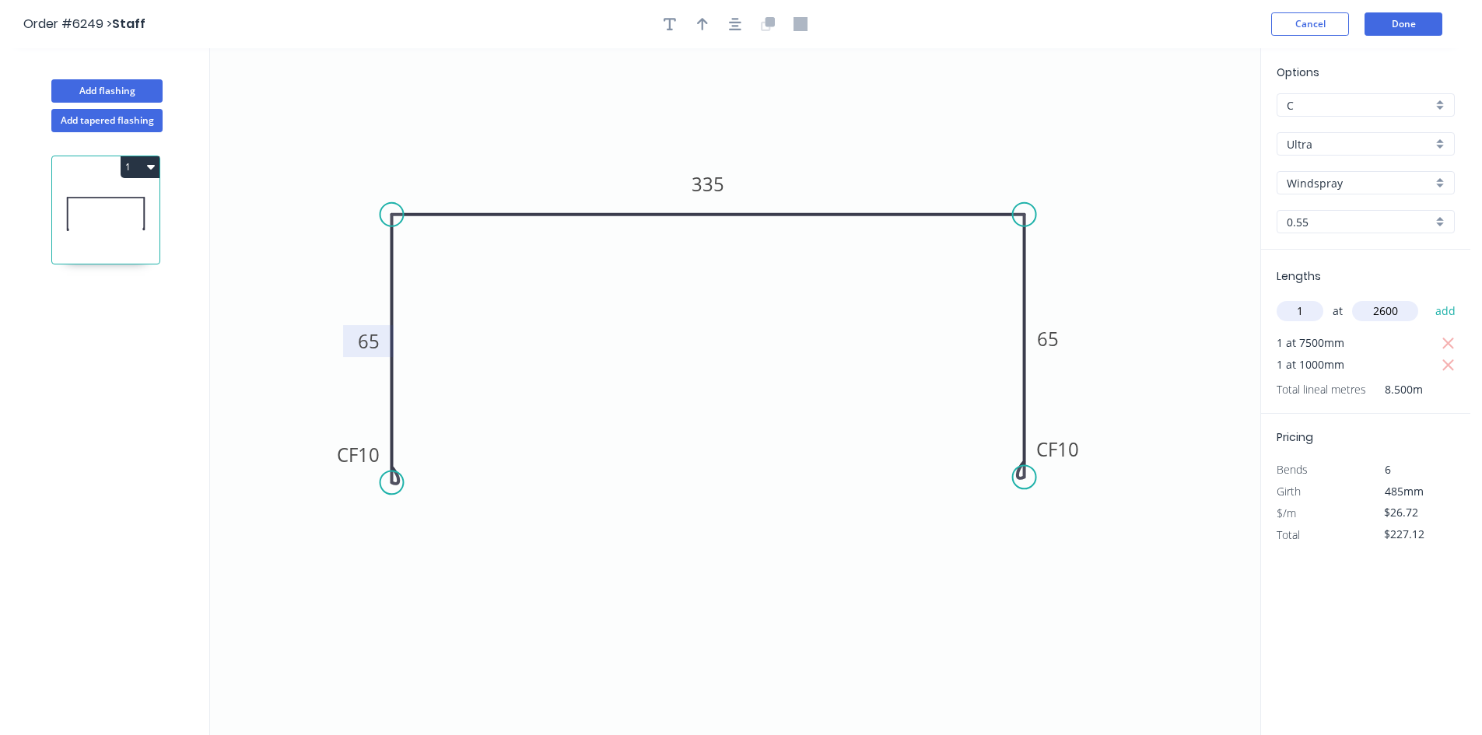
type input "$296.59"
type input "1"
type input "2500"
click at [1427, 298] on button "add" at bounding box center [1445, 311] width 37 height 26
type input "$363.39"
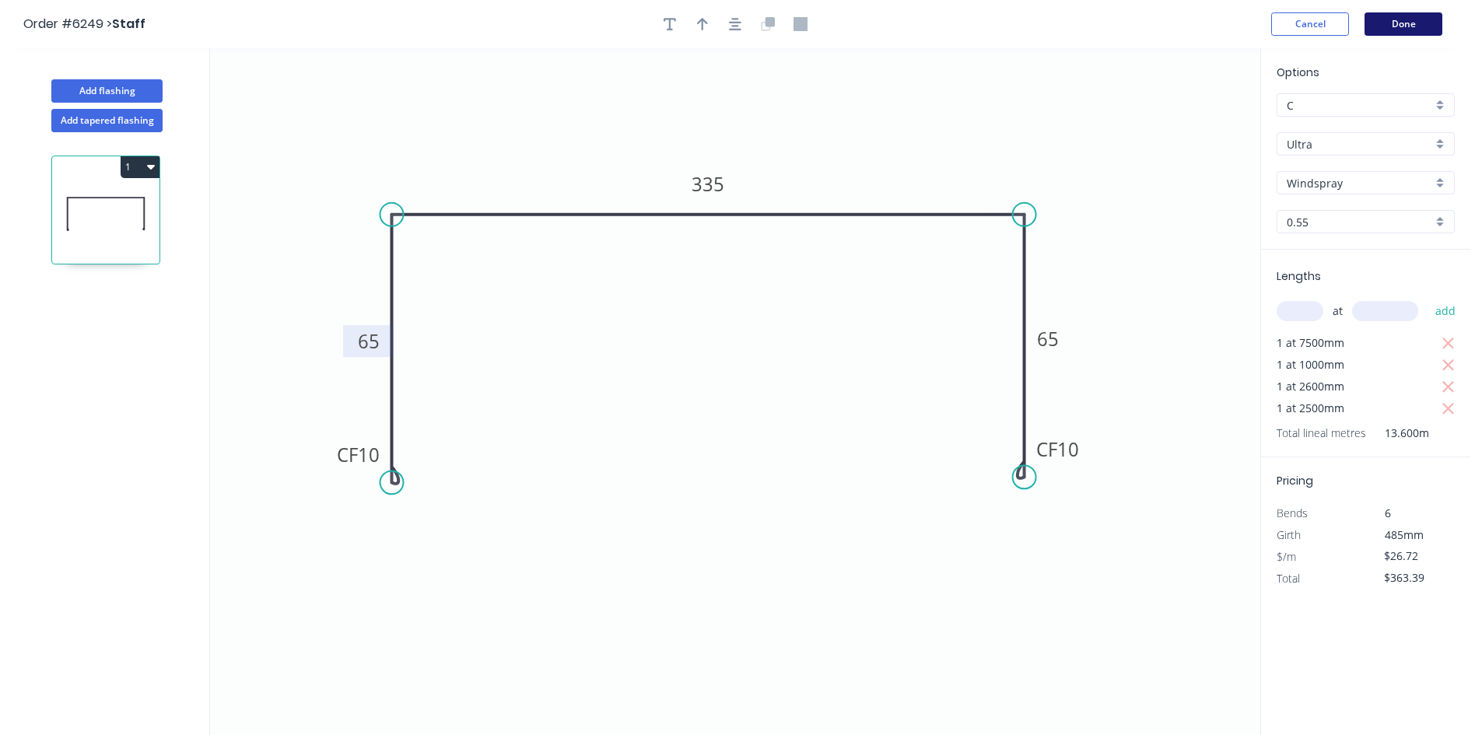
click at [1414, 27] on button "Done" at bounding box center [1403, 23] width 78 height 23
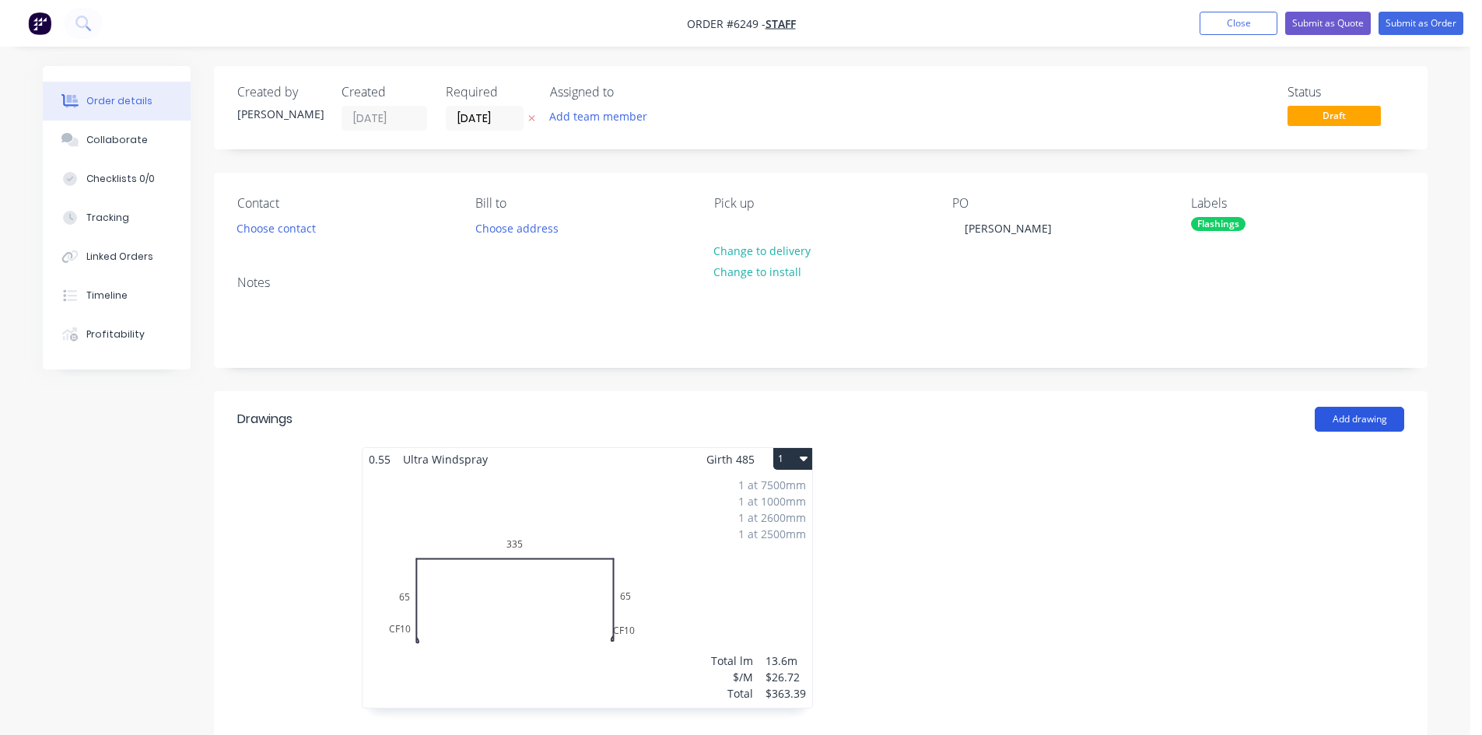
click at [1355, 412] on button "Add drawing" at bounding box center [1358, 419] width 89 height 25
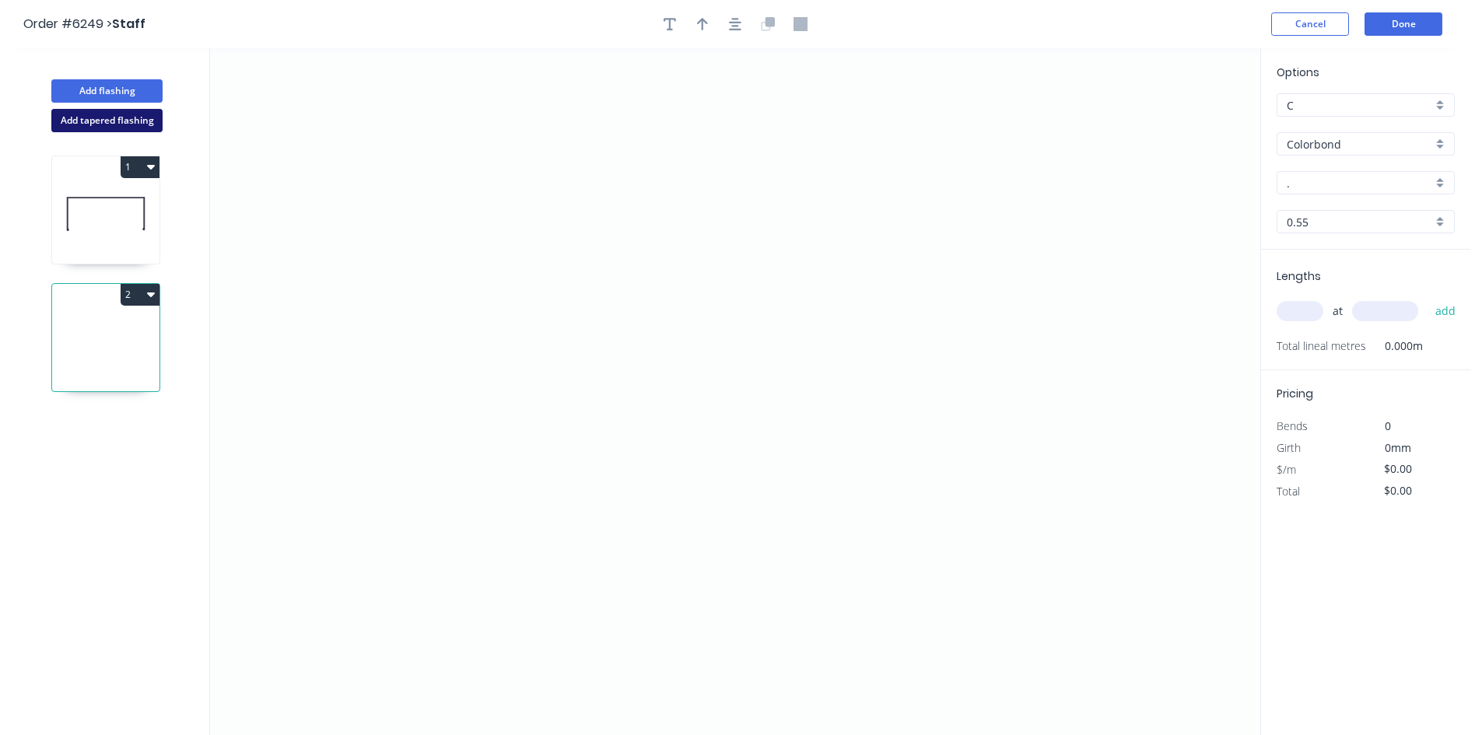
click at [89, 117] on button "Add tapered flashing" at bounding box center [106, 120] width 111 height 23
drag, startPoint x: 573, startPoint y: 128, endPoint x: 569, endPoint y: 222, distance: 94.2
click at [569, 222] on icon "0" at bounding box center [735, 219] width 1050 height 343
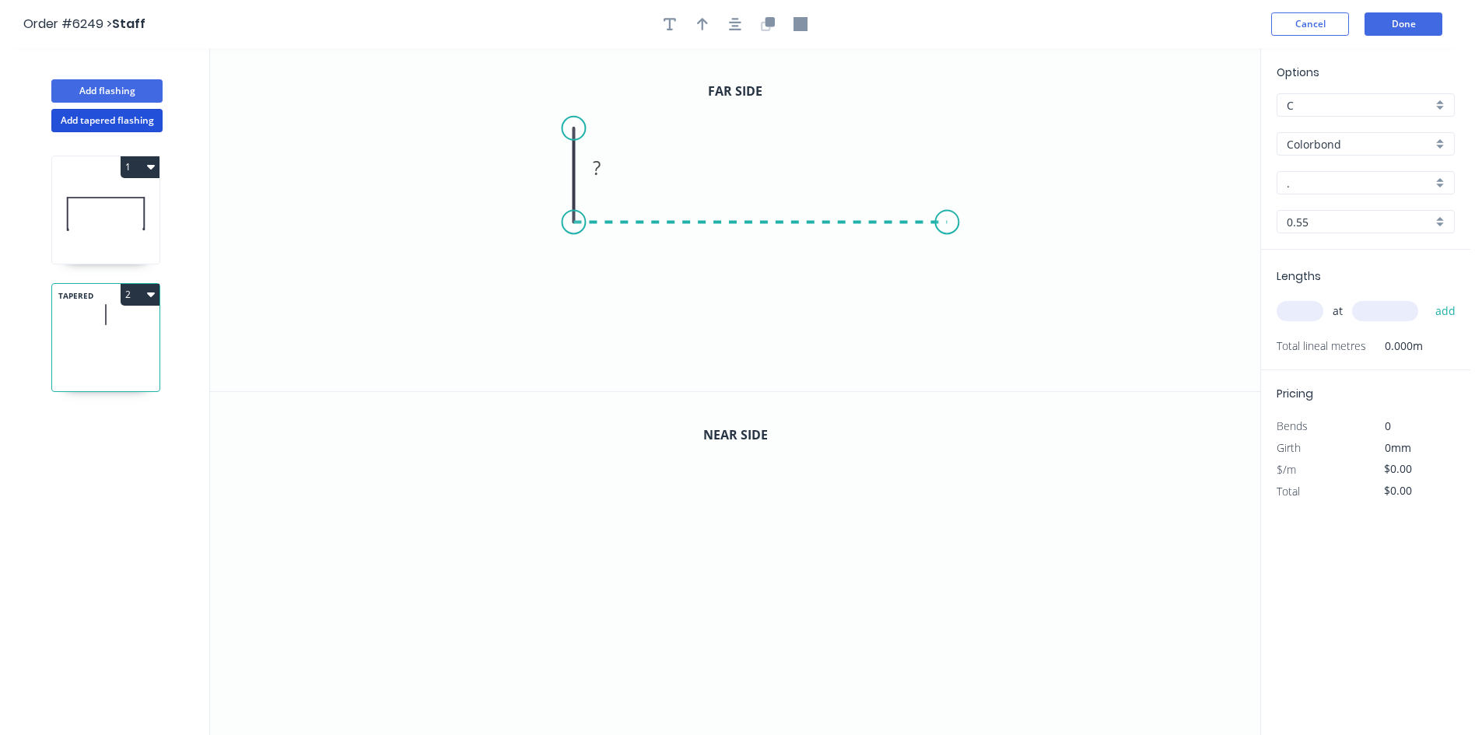
click at [947, 246] on icon "0 ?" at bounding box center [735, 219] width 1050 height 343
click at [951, 285] on icon "0 ? ?" at bounding box center [735, 219] width 1050 height 343
click at [951, 285] on circle at bounding box center [946, 283] width 23 height 23
click at [553, 178] on tspan "?" at bounding box center [551, 168] width 8 height 26
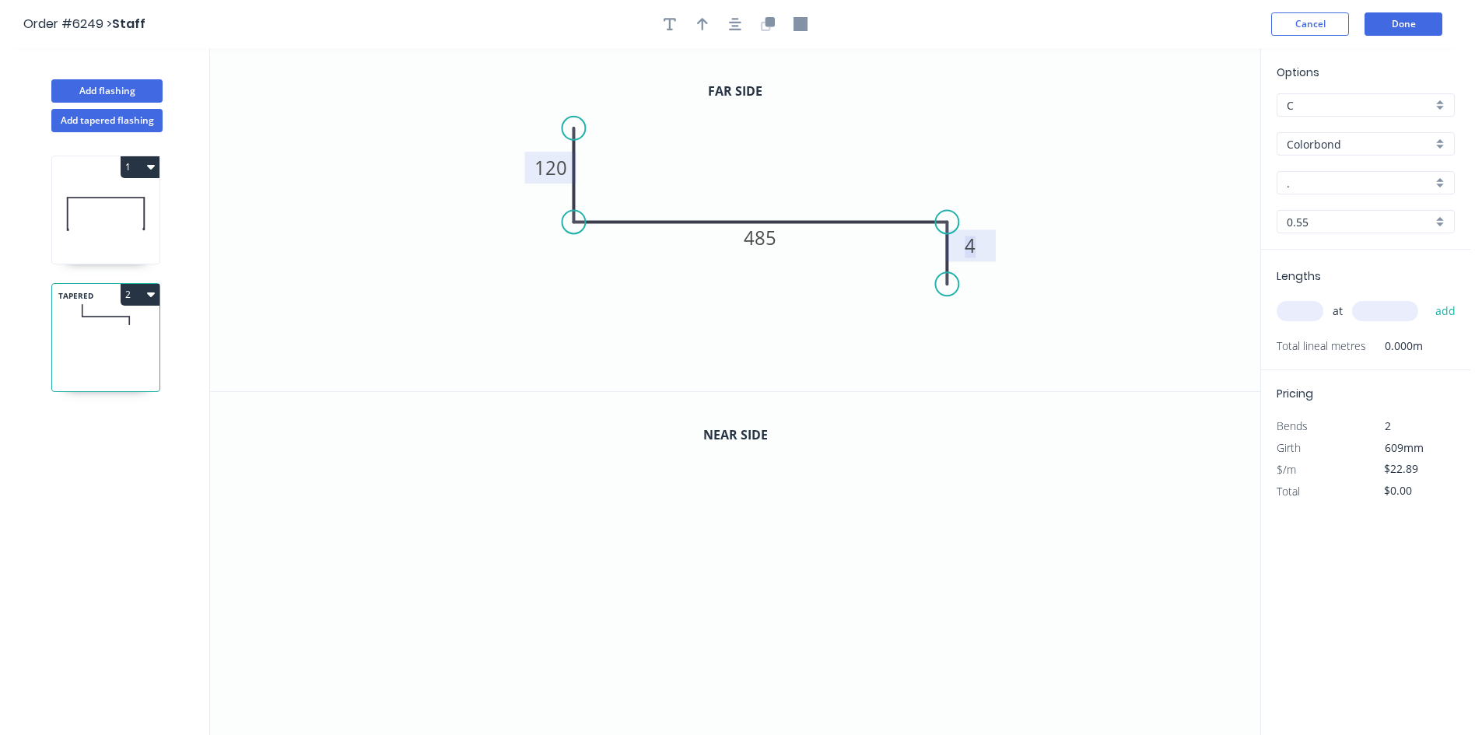
click at [978, 252] on rect at bounding box center [969, 247] width 31 height 22
drag, startPoint x: 567, startPoint y: 486, endPoint x: 566, endPoint y: 586, distance: 99.6
click at [566, 586] on icon "0" at bounding box center [735, 564] width 1050 height 344
click at [891, 581] on icon "0 ?" at bounding box center [735, 564] width 1050 height 344
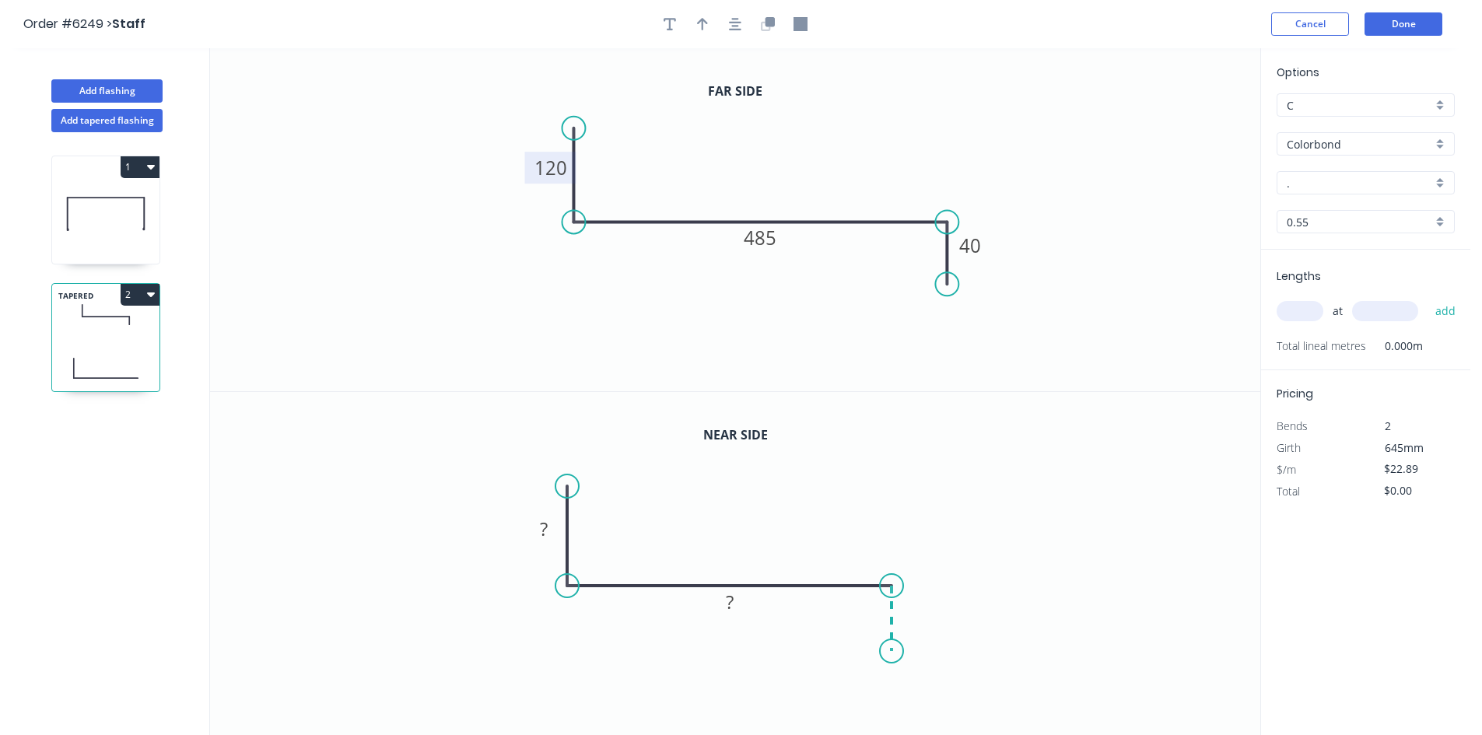
click at [891, 651] on icon at bounding box center [891, 618] width 0 height 65
click at [891, 651] on circle at bounding box center [891, 650] width 23 height 23
click at [546, 541] on rect at bounding box center [544, 529] width 51 height 32
click at [551, 535] on rect at bounding box center [544, 529] width 31 height 22
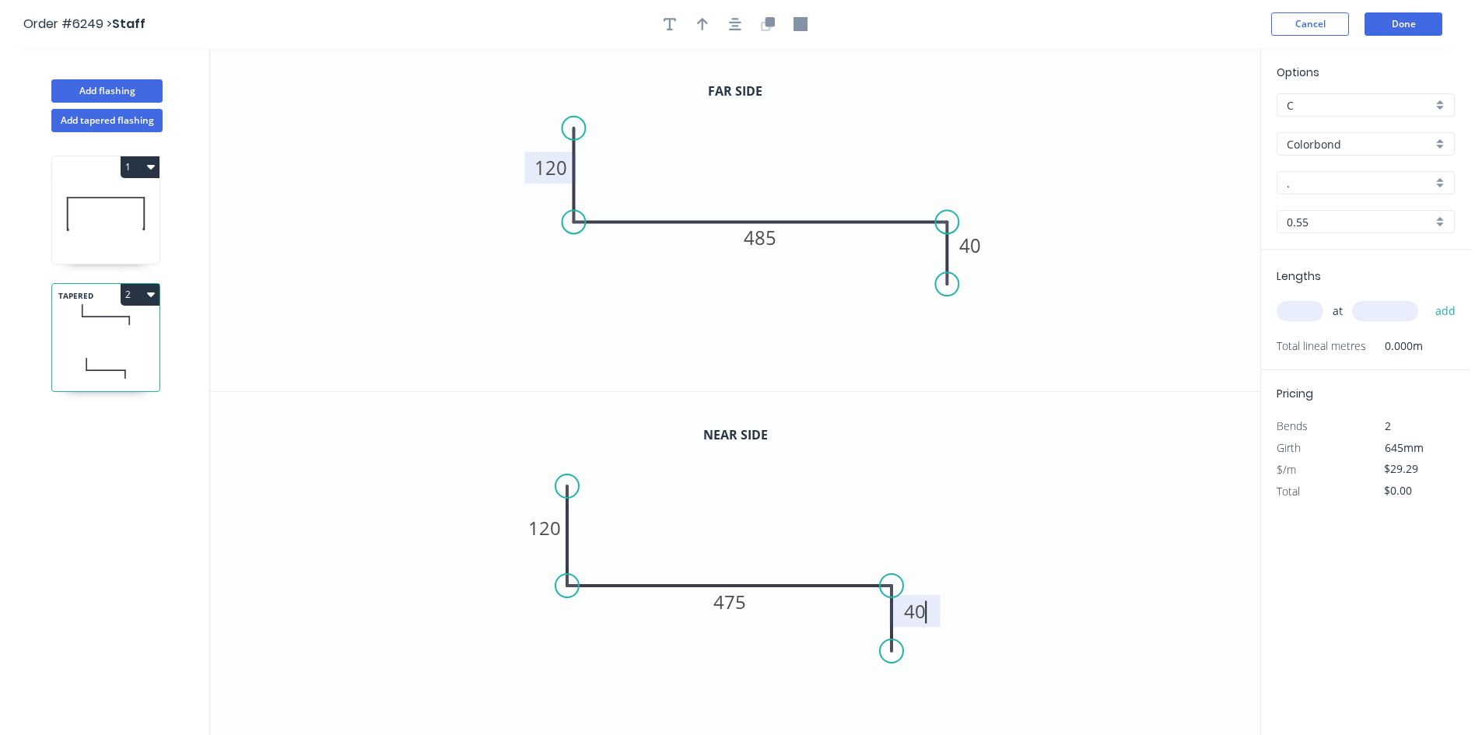
click at [1144, 582] on icon "0 120 475 40" at bounding box center [735, 564] width 1050 height 344
type input "$26.09"
click at [1315, 170] on div "Options C C Colorbond Colorbond Colorbond Matt - Flat Sheet . . 0.55 0.55" at bounding box center [1365, 157] width 209 height 186
click at [1317, 147] on input "Colorbond" at bounding box center [1358, 144] width 145 height 16
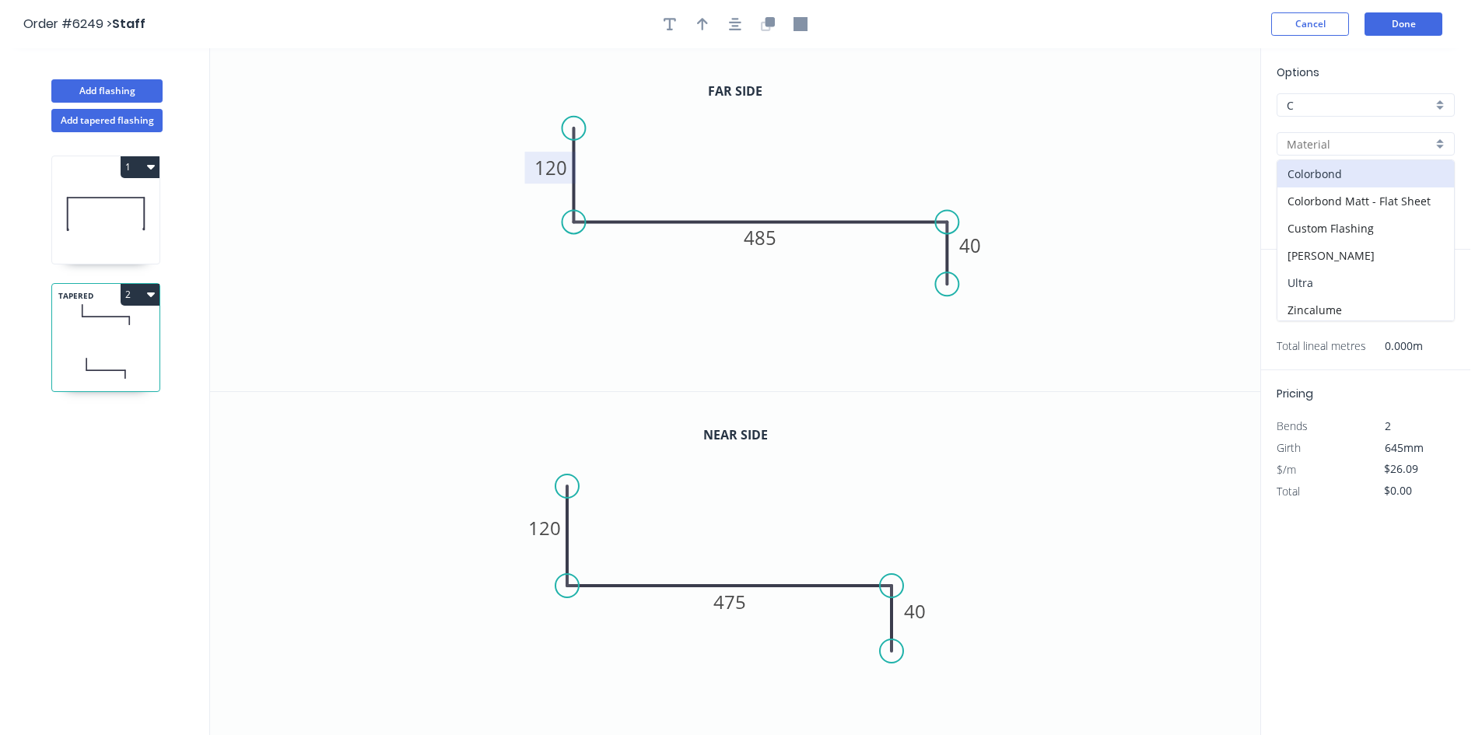
click at [1311, 282] on div "Ultra" at bounding box center [1365, 282] width 177 height 27
type input "Ultra"
type input "Dune"
type input "$35.42"
click at [1311, 183] on input "Dune" at bounding box center [1358, 183] width 145 height 16
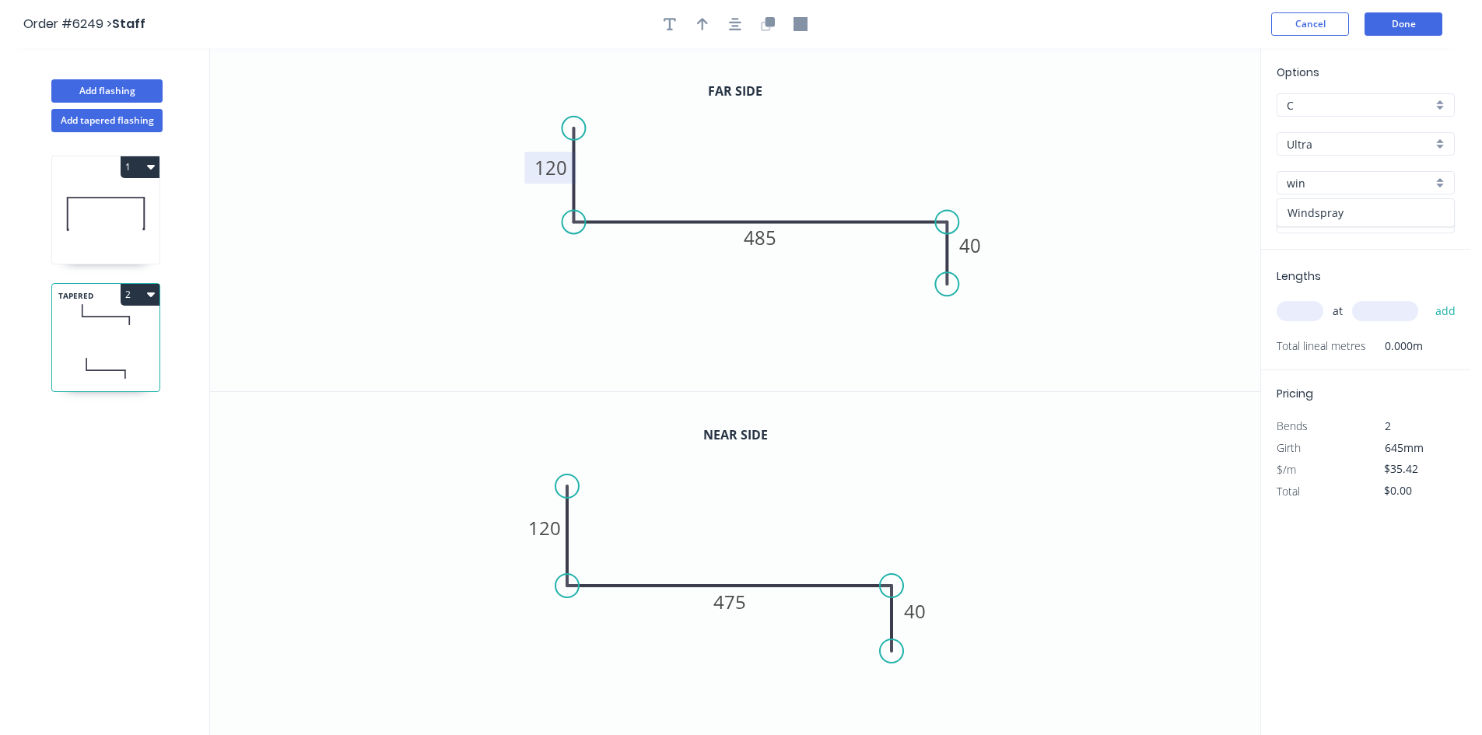
click at [1342, 205] on div "Windspray" at bounding box center [1365, 212] width 177 height 27
type input "Windspray"
click at [1318, 313] on input "text" at bounding box center [1299, 311] width 47 height 20
type input "1"
type input "5200"
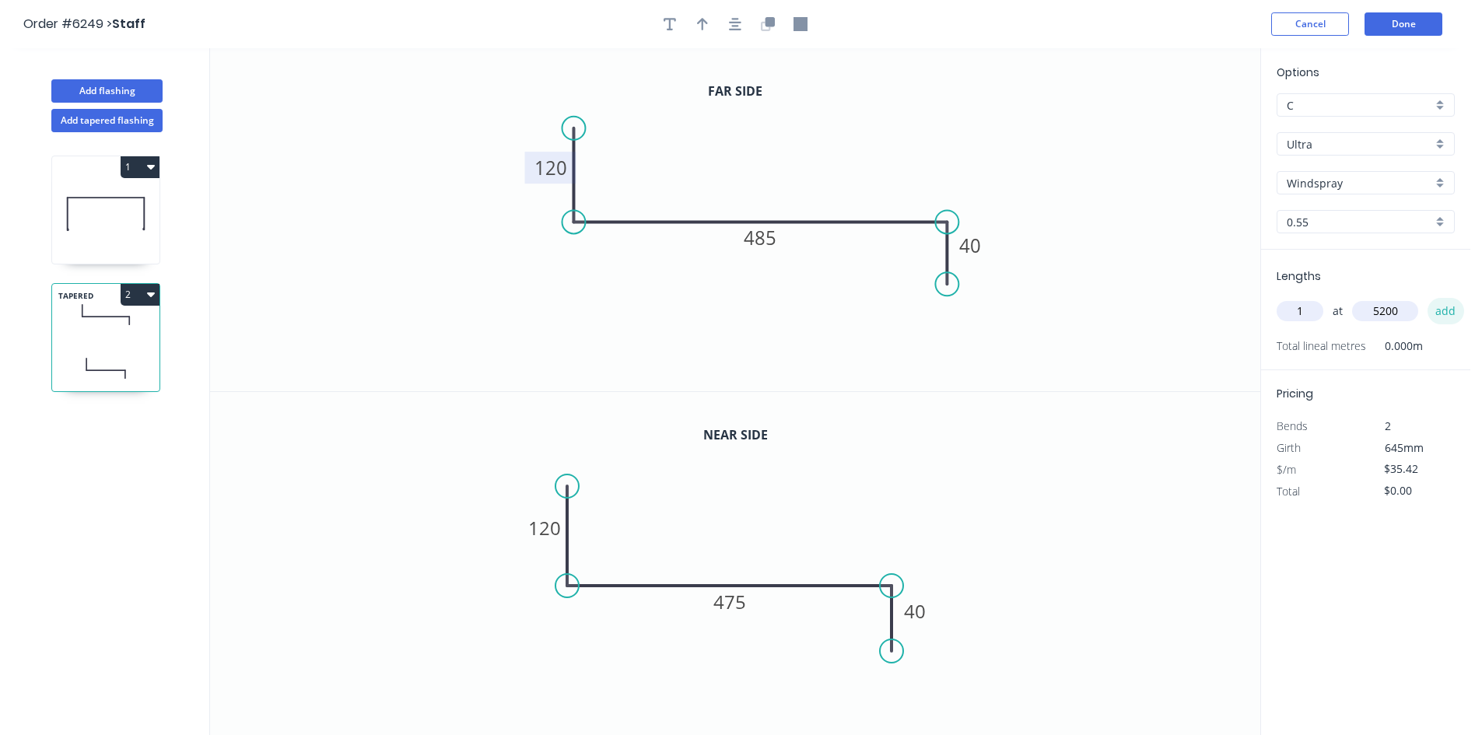
click at [1446, 300] on button "add" at bounding box center [1445, 311] width 37 height 26
type input "$184.18"
click at [1409, 20] on button "Done" at bounding box center [1403, 23] width 78 height 23
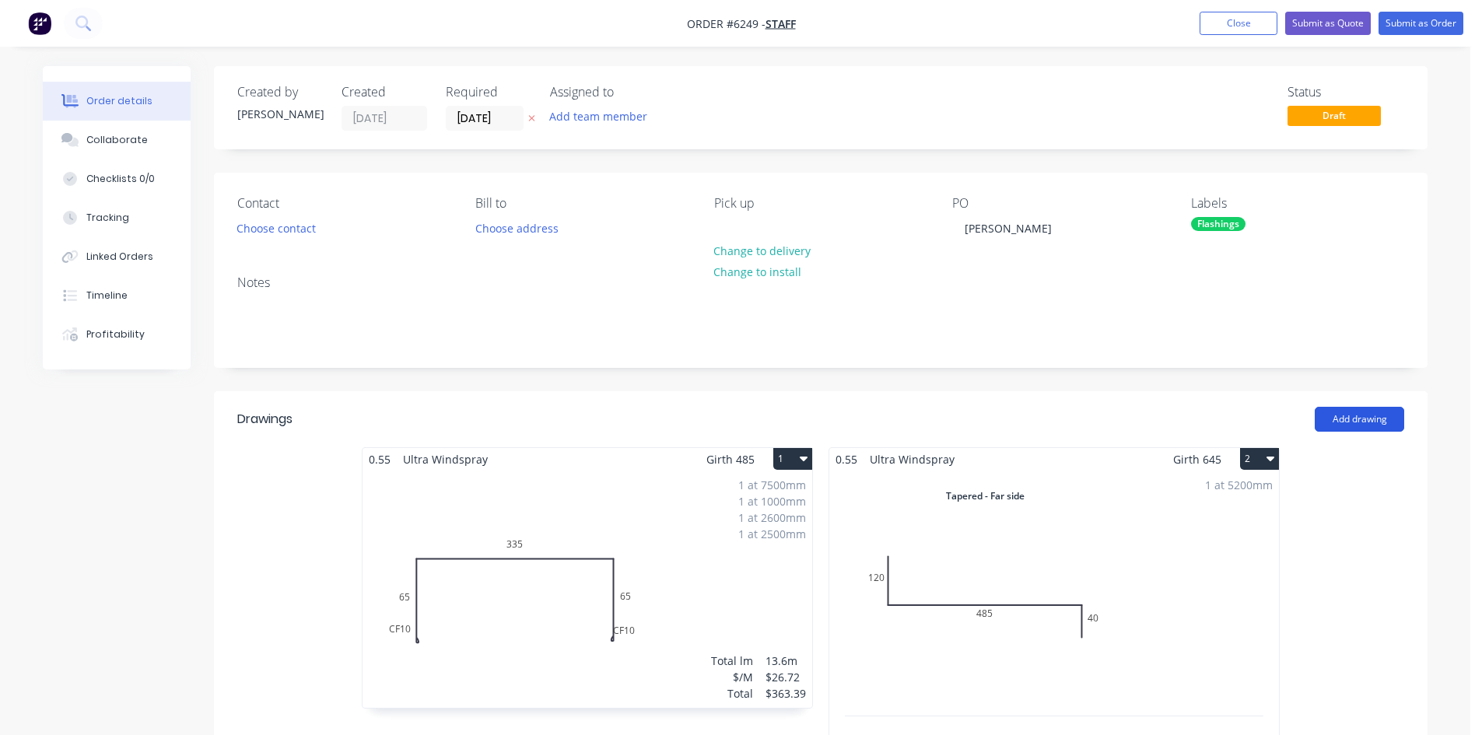
click at [1337, 418] on button "Add drawing" at bounding box center [1358, 419] width 89 height 25
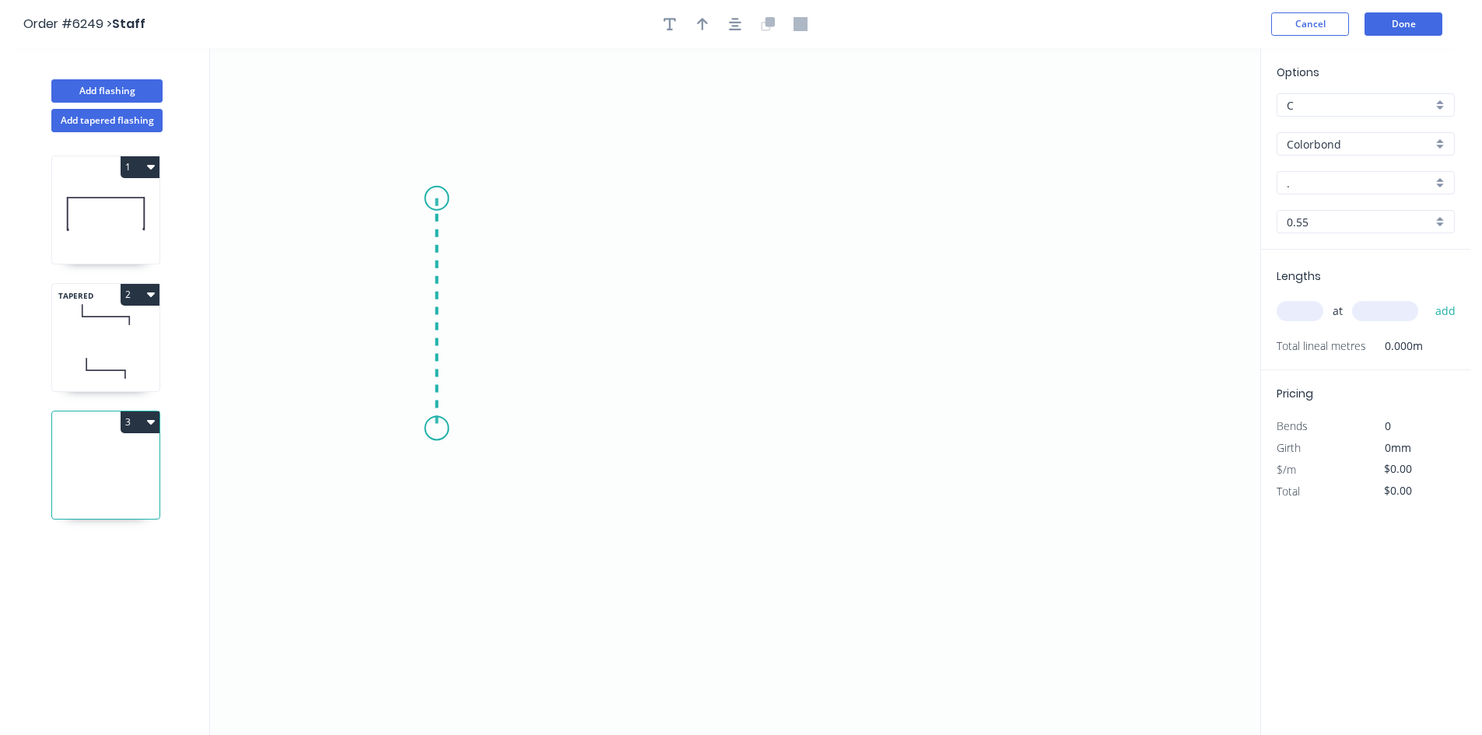
drag, startPoint x: 443, startPoint y: 240, endPoint x: 443, endPoint y: 429, distance: 188.2
click at [443, 429] on icon "0" at bounding box center [735, 391] width 1050 height 687
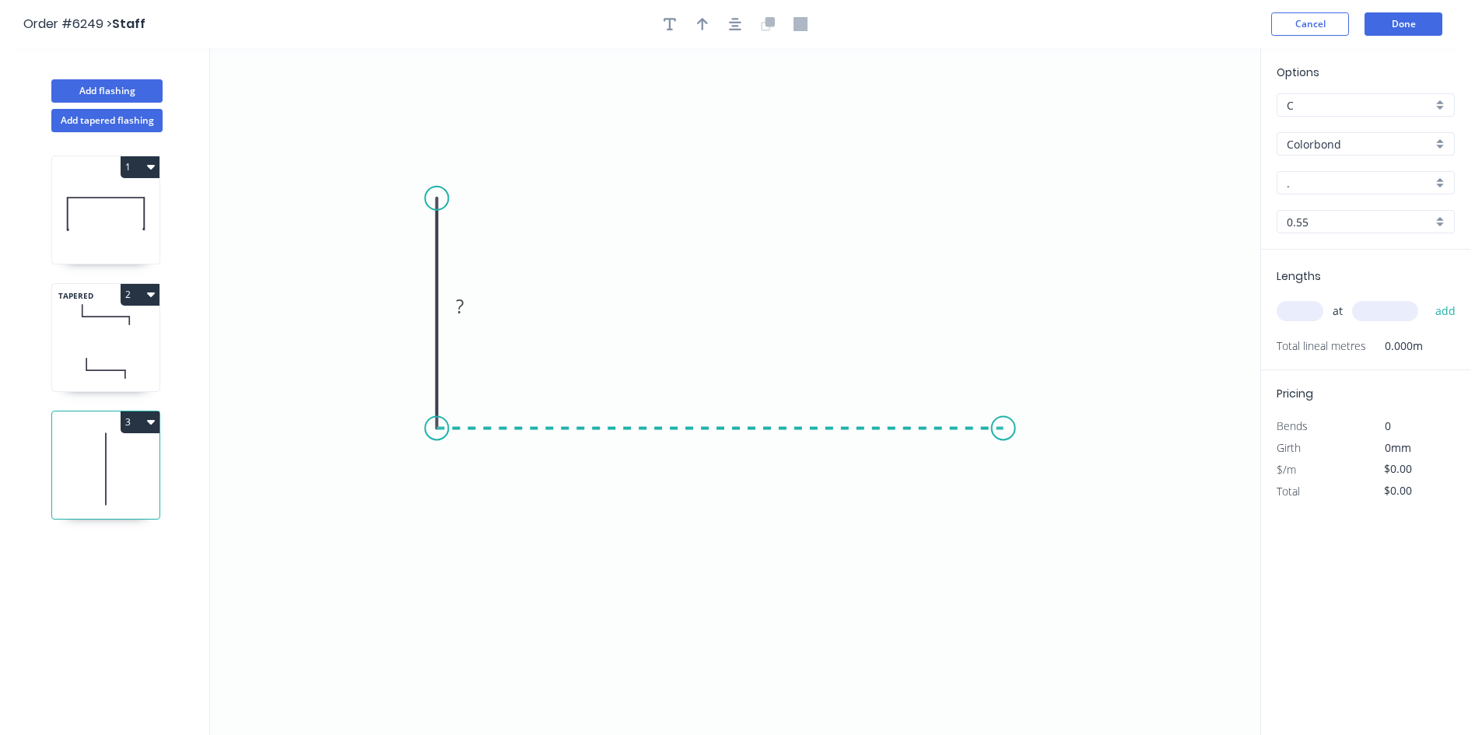
click at [1003, 445] on icon "0 ?" at bounding box center [735, 391] width 1050 height 687
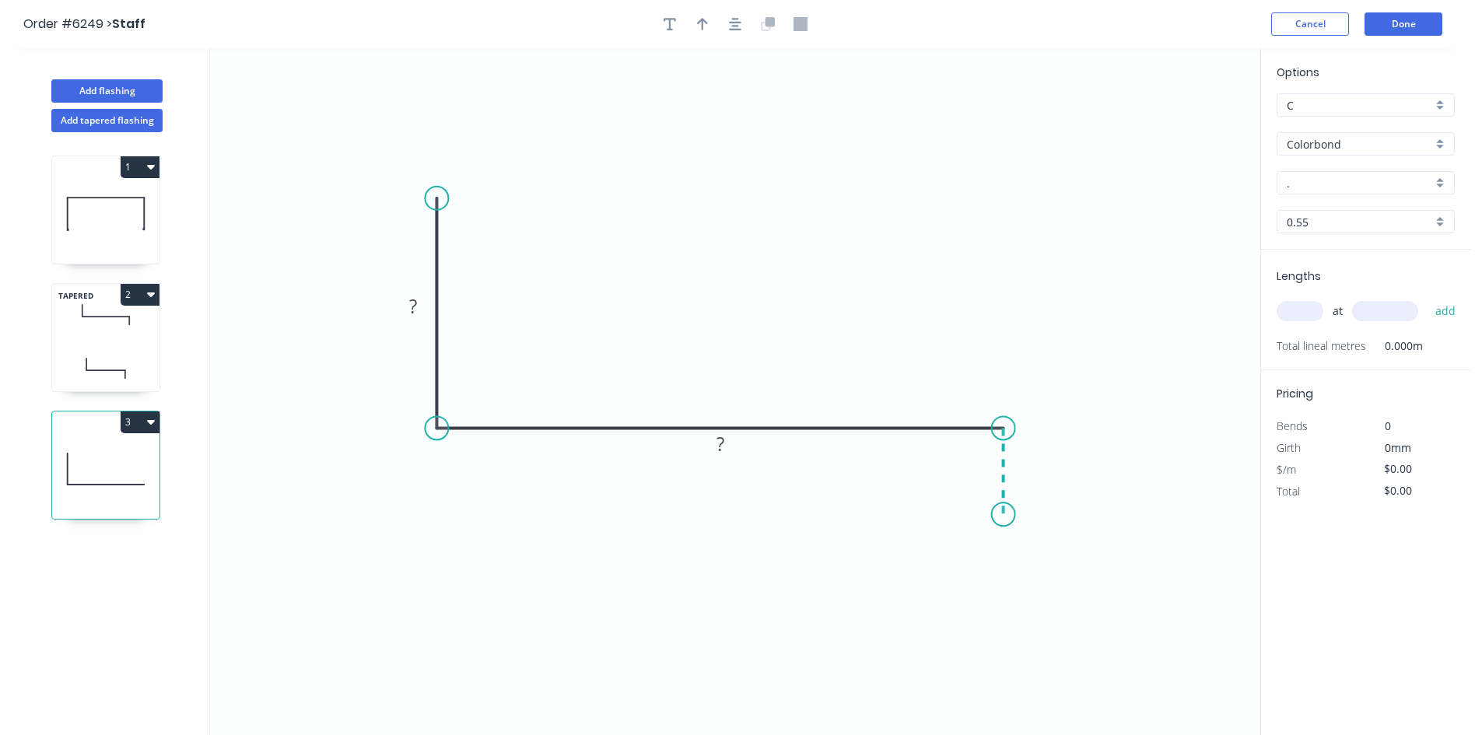
click at [1004, 515] on icon "0 ? ?" at bounding box center [735, 391] width 1050 height 687
click at [1004, 515] on circle at bounding box center [1003, 513] width 23 height 23
click at [418, 306] on rect at bounding box center [412, 307] width 31 height 22
type input "$22.89"
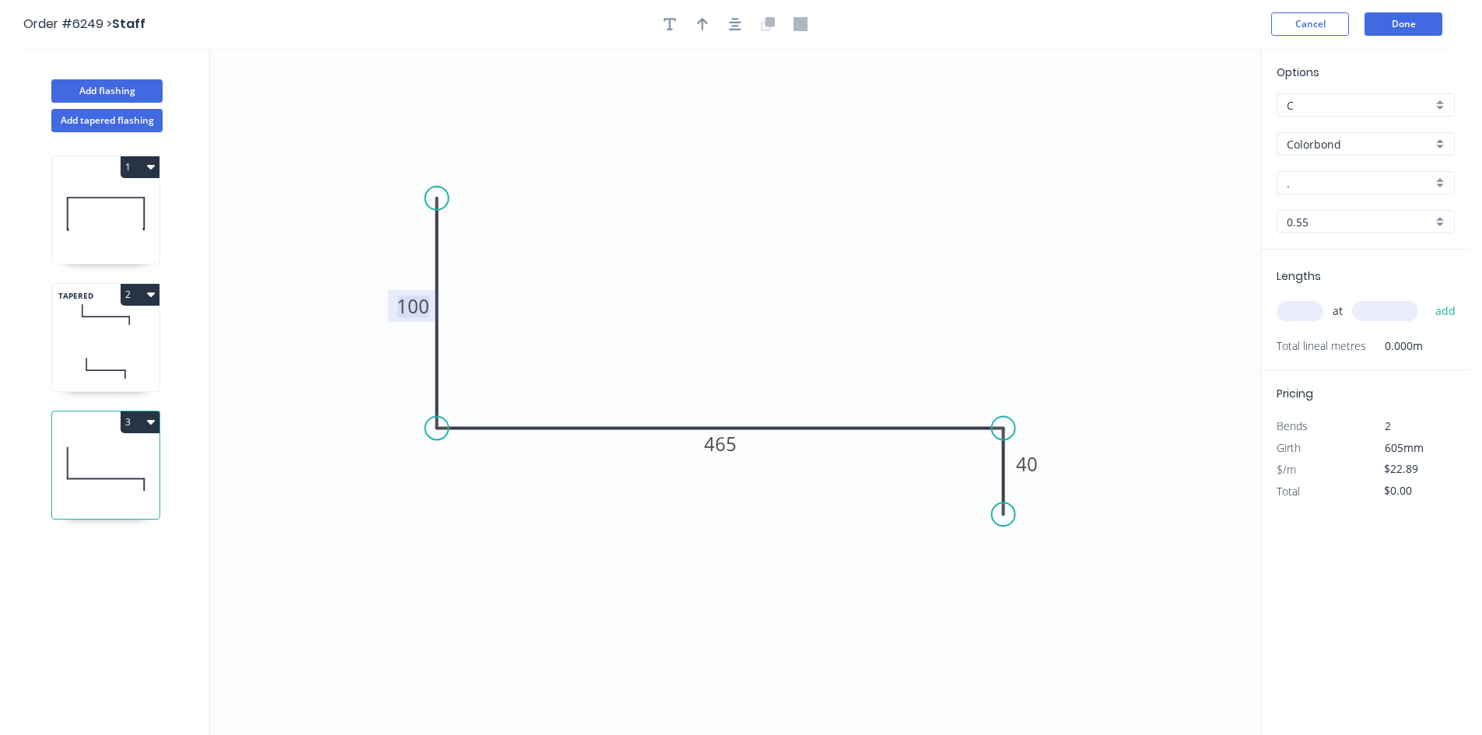
drag, startPoint x: 1125, startPoint y: 237, endPoint x: 1165, endPoint y: 211, distance: 48.3
click at [1124, 230] on icon "0 100 465 40" at bounding box center [735, 391] width 1050 height 687
click at [1321, 144] on input "Colorbond" at bounding box center [1358, 144] width 145 height 16
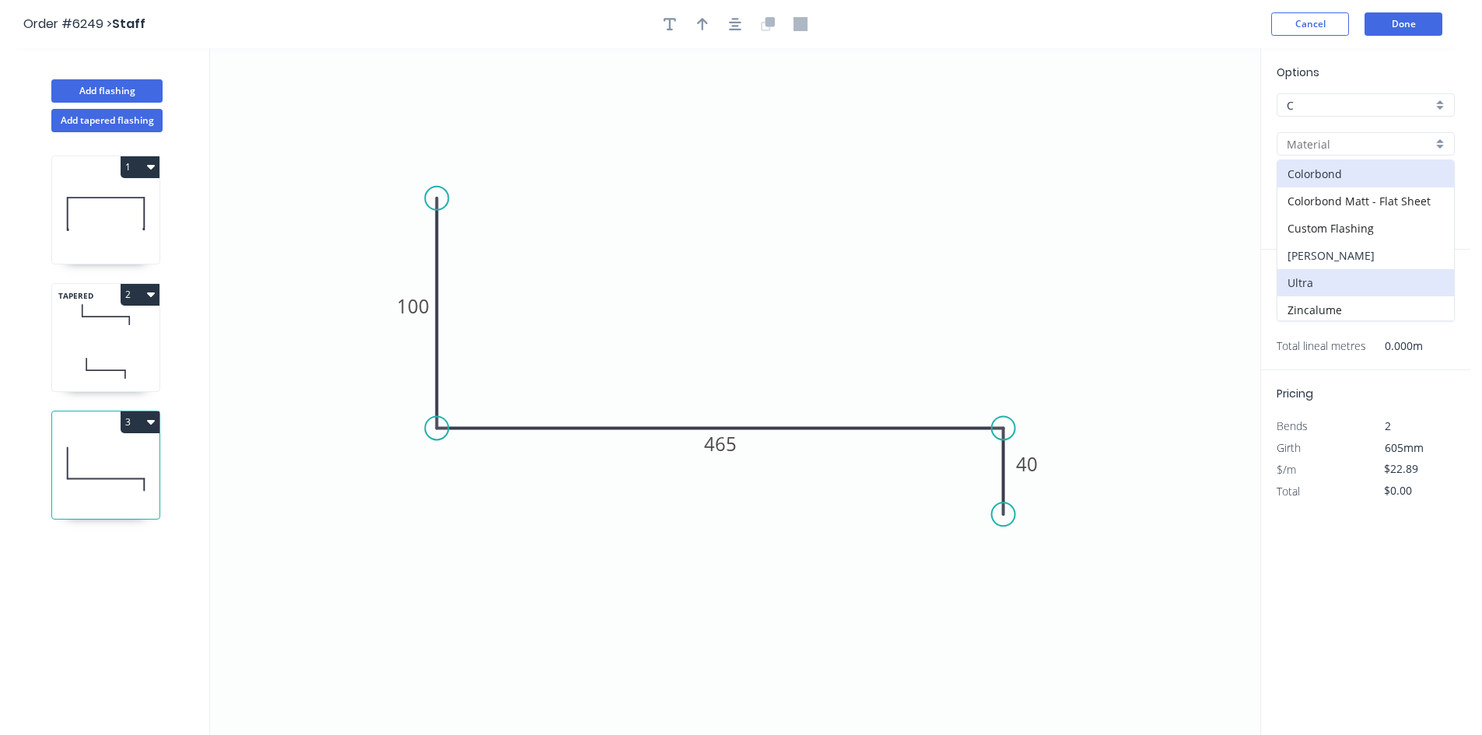
drag, startPoint x: 1318, startPoint y: 268, endPoint x: 1318, endPoint y: 282, distance: 13.2
click at [1318, 282] on div "Colorbond Colorbond Matt - Flat Sheet Custom Flashing Matt Ultra Zincalume Zinc…" at bounding box center [1365, 240] width 178 height 162
click at [1318, 281] on div "Ultra" at bounding box center [1365, 282] width 177 height 27
type input "Ultra"
type input "Dune"
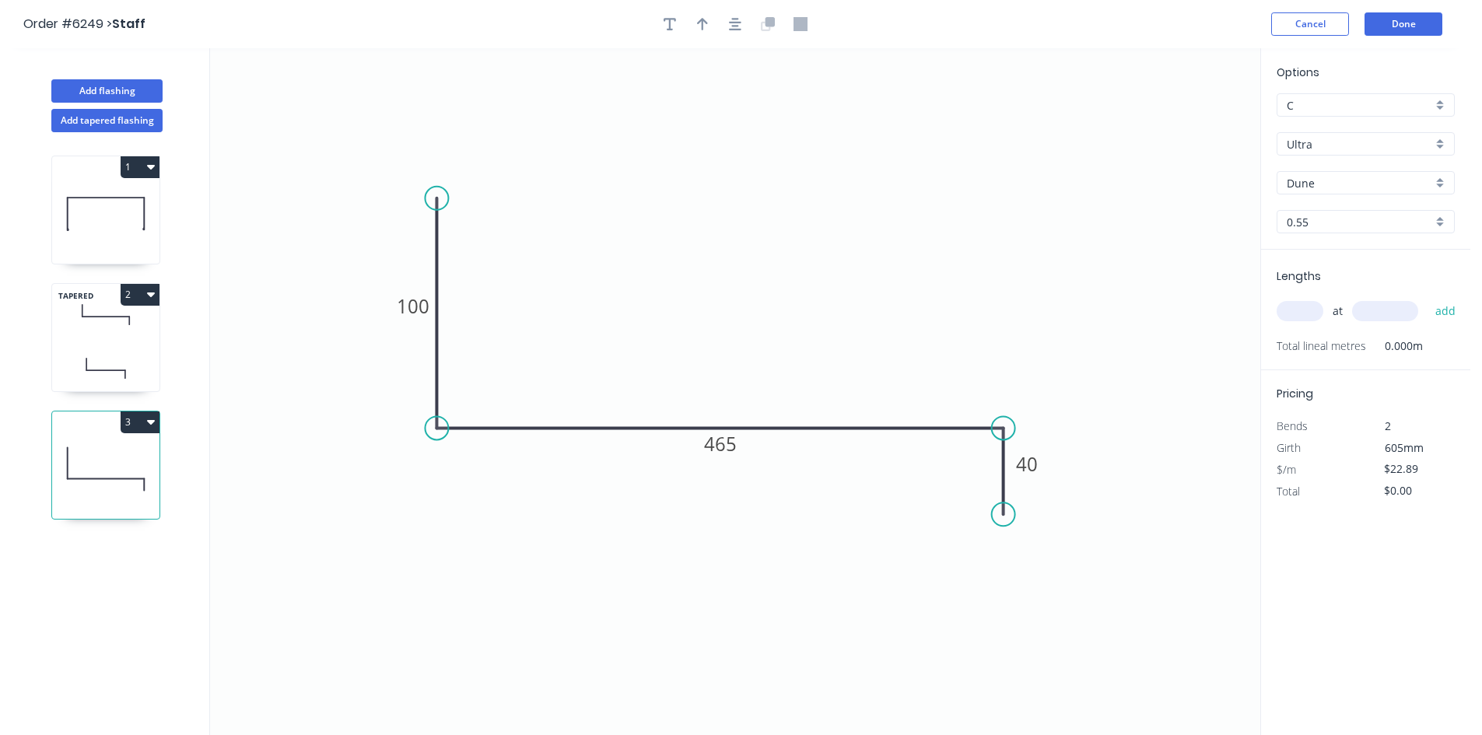
type input "$32.22"
click at [1303, 180] on input "Dune" at bounding box center [1358, 183] width 145 height 16
click at [1316, 335] on div "Windspray" at bounding box center [1365, 348] width 177 height 27
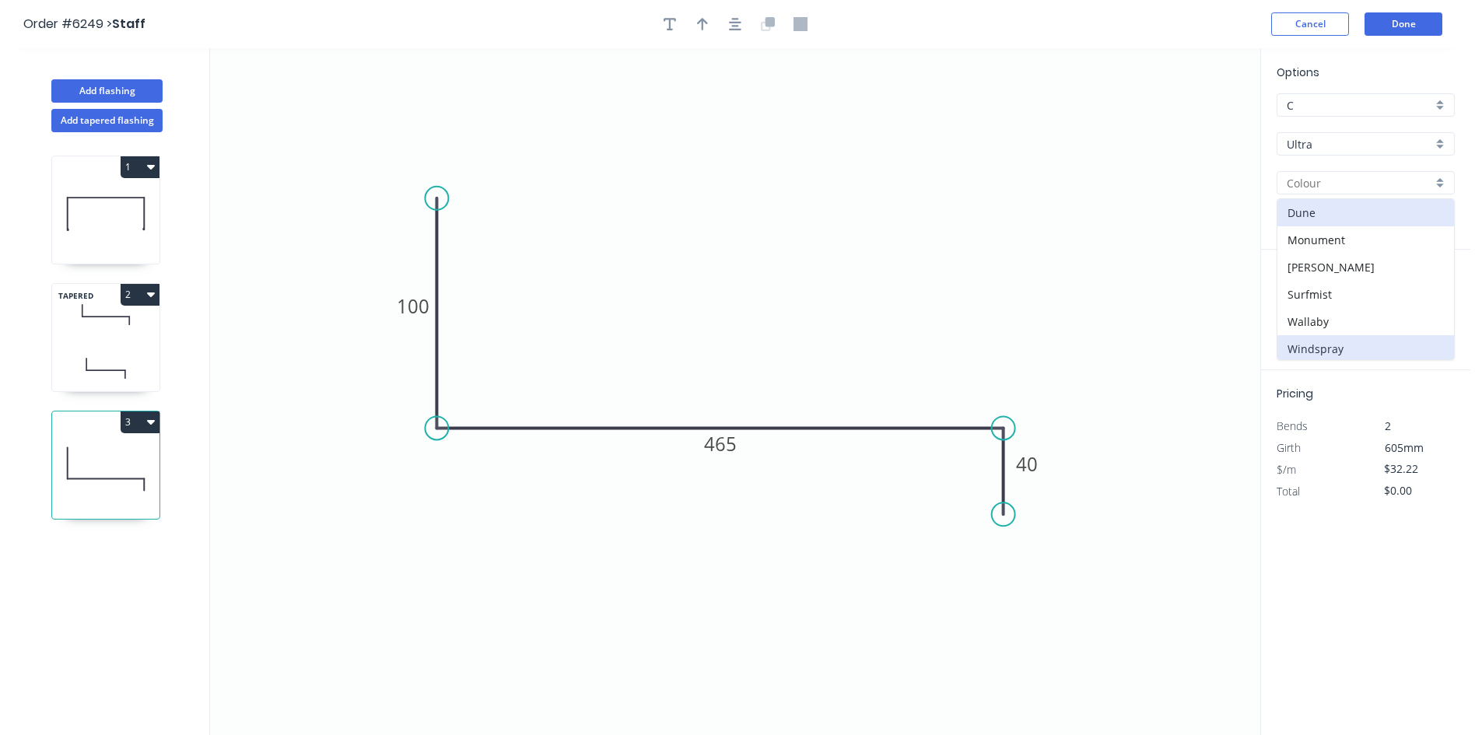
type input "Windspray"
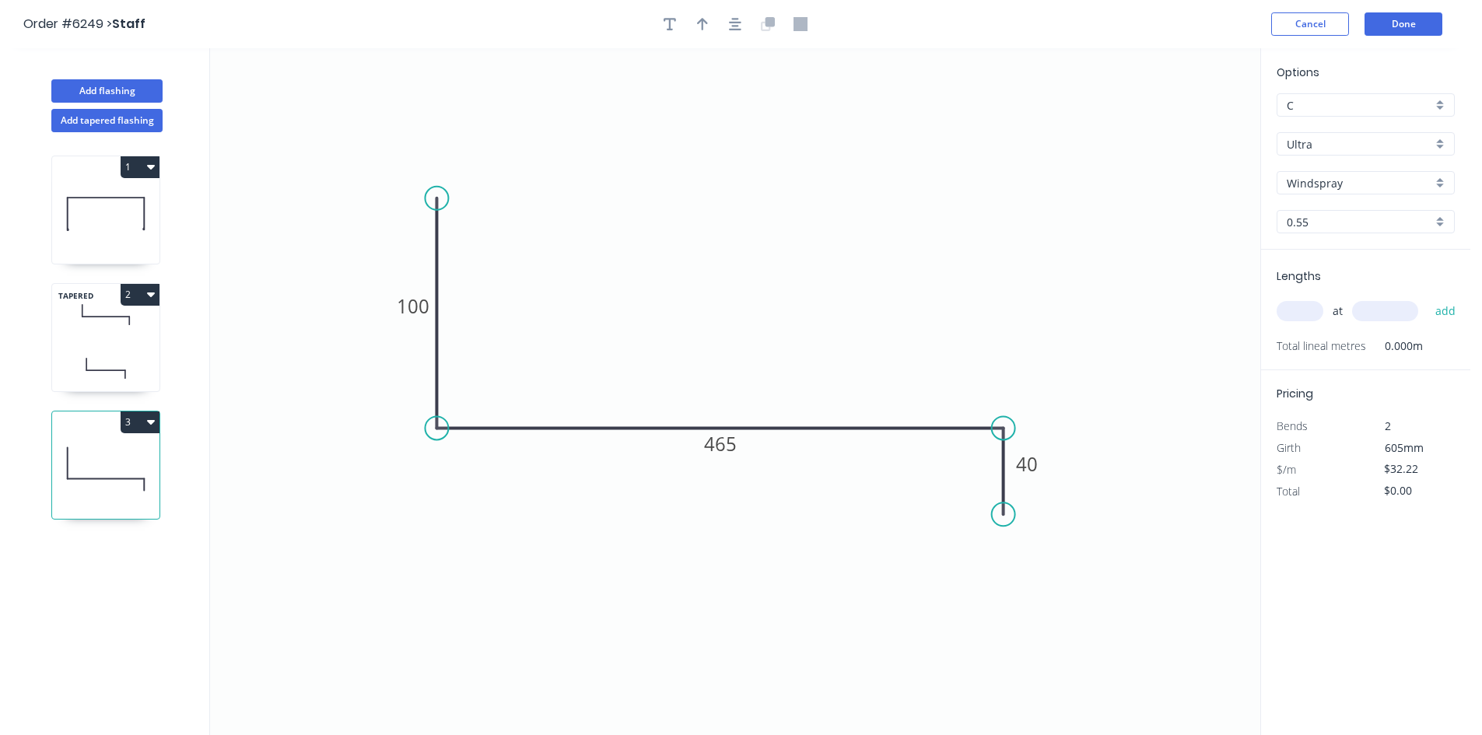
click at [1307, 309] on input "text" at bounding box center [1299, 311] width 47 height 20
type input "1"
type input "2500"
click at [1458, 317] on button "add" at bounding box center [1445, 311] width 37 height 26
type input "$80.55"
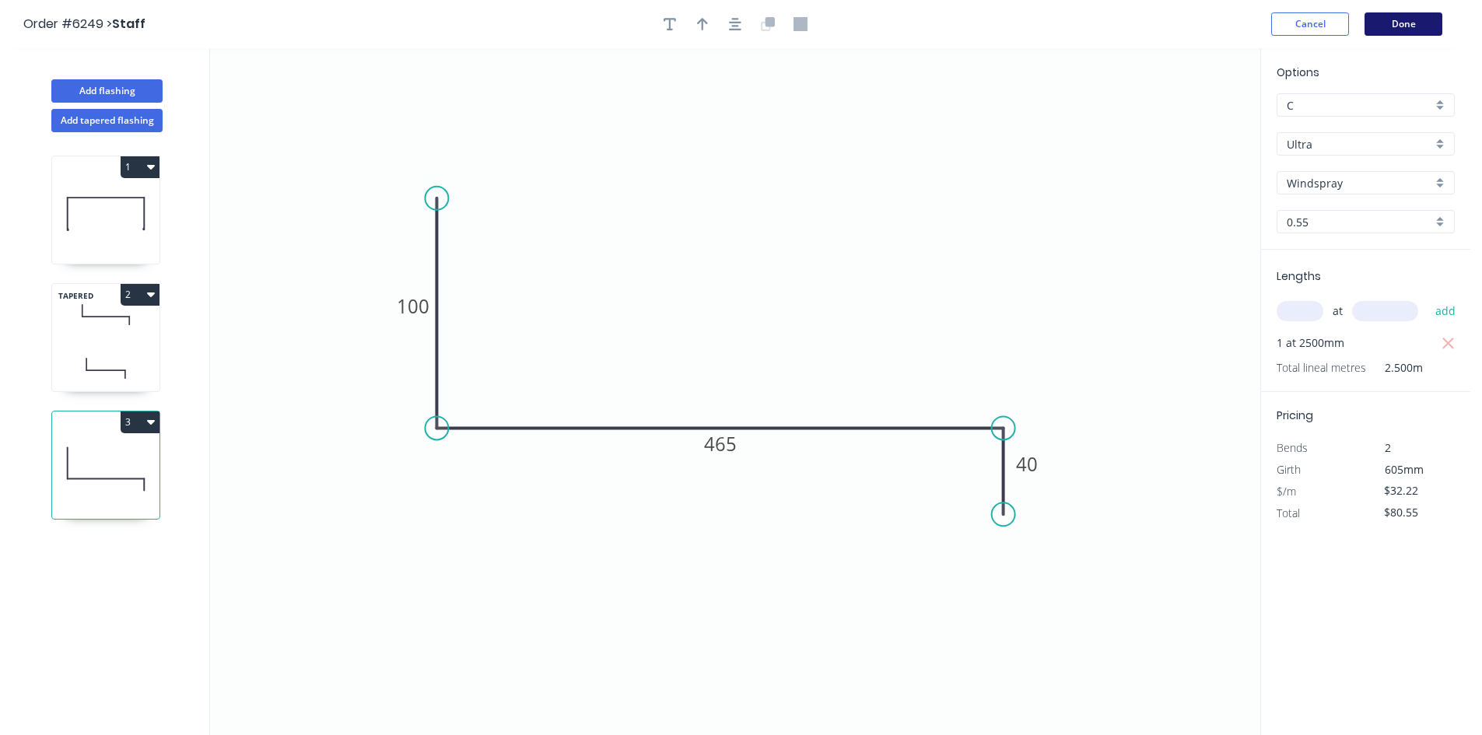
click at [1412, 23] on button "Done" at bounding box center [1403, 23] width 78 height 23
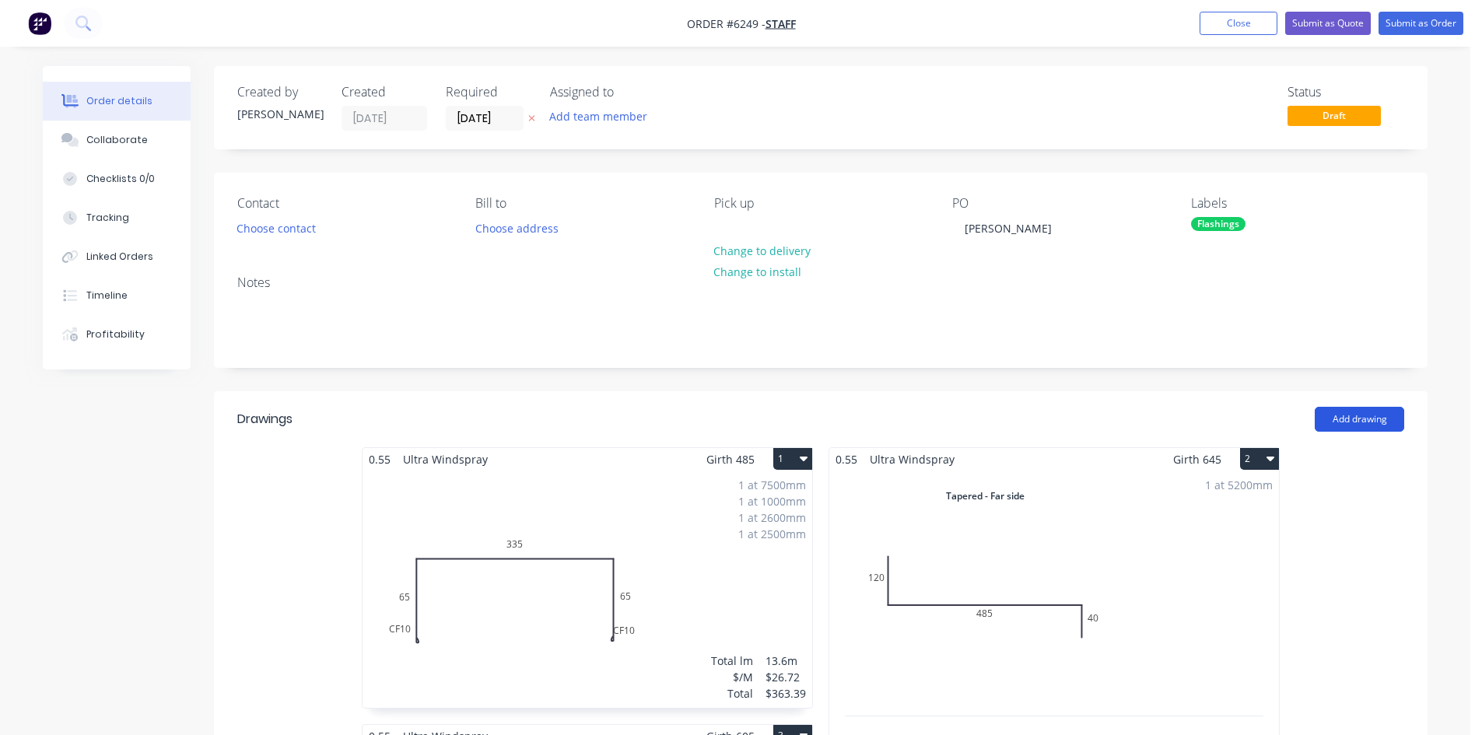
click at [1353, 418] on button "Add drawing" at bounding box center [1358, 419] width 89 height 25
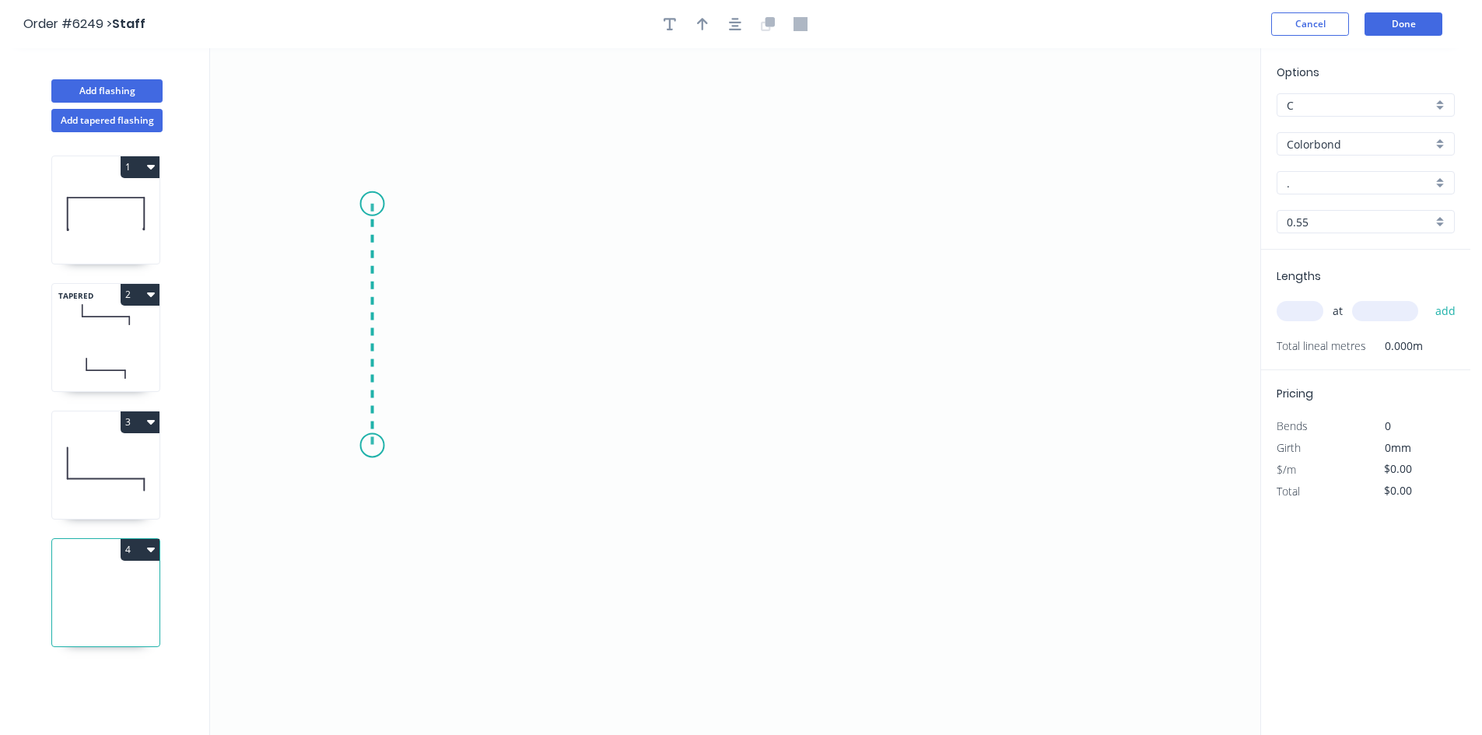
drag, startPoint x: 372, startPoint y: 204, endPoint x: 365, endPoint y: 446, distance: 242.0
click at [365, 446] on icon "0" at bounding box center [735, 391] width 1050 height 687
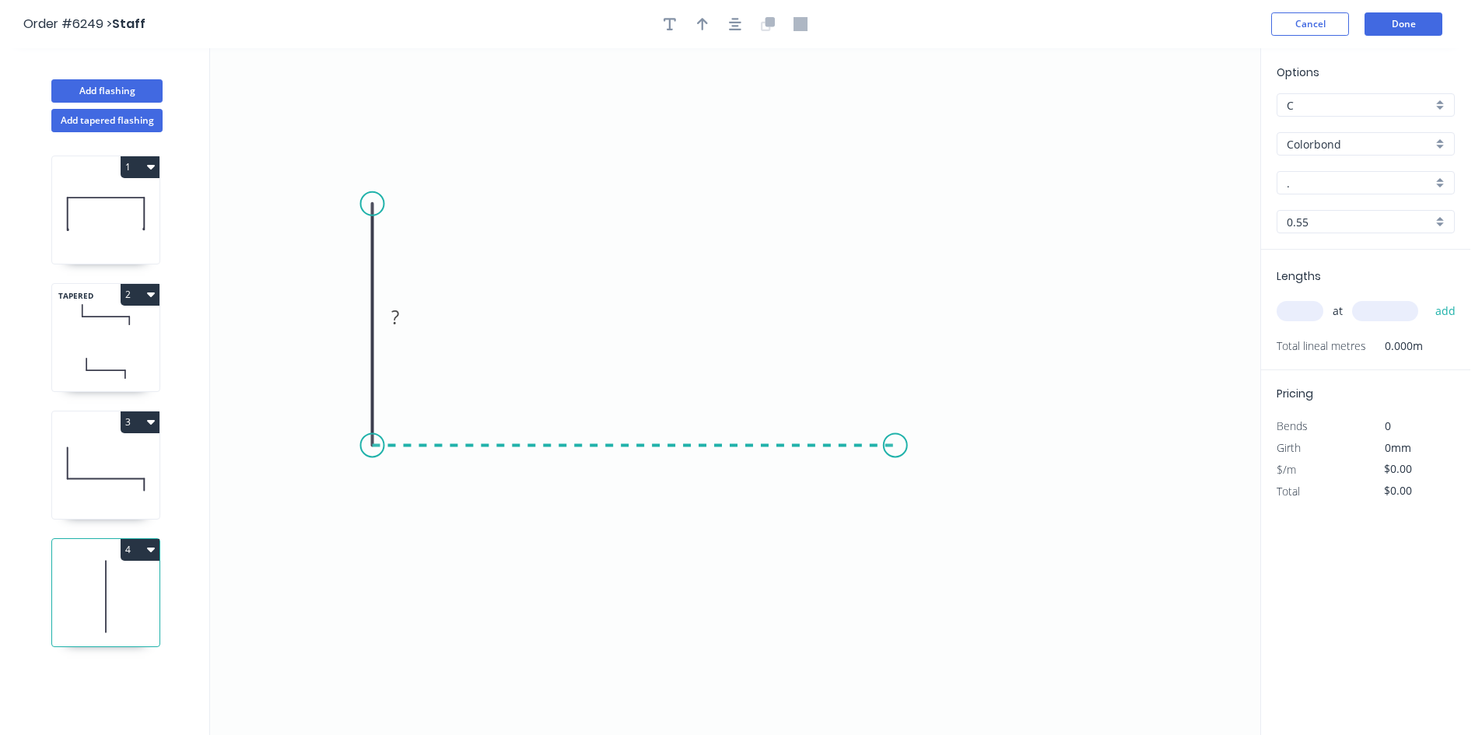
click at [895, 468] on icon "0 ?" at bounding box center [735, 391] width 1050 height 687
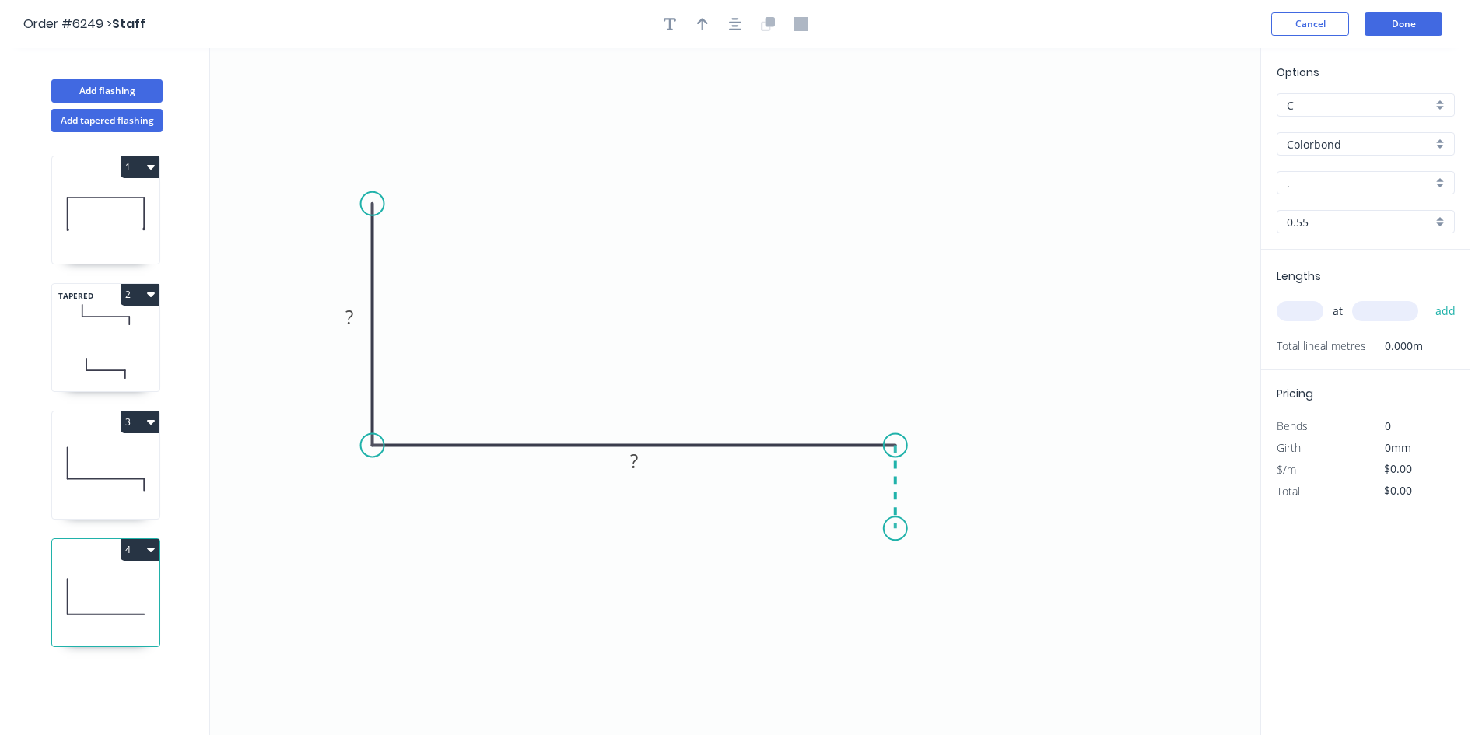
click at [891, 529] on icon "0 ? ?" at bounding box center [735, 391] width 1050 height 687
click at [891, 529] on circle at bounding box center [895, 527] width 23 height 23
click at [359, 314] on rect at bounding box center [349, 318] width 31 height 22
type input "$17.50"
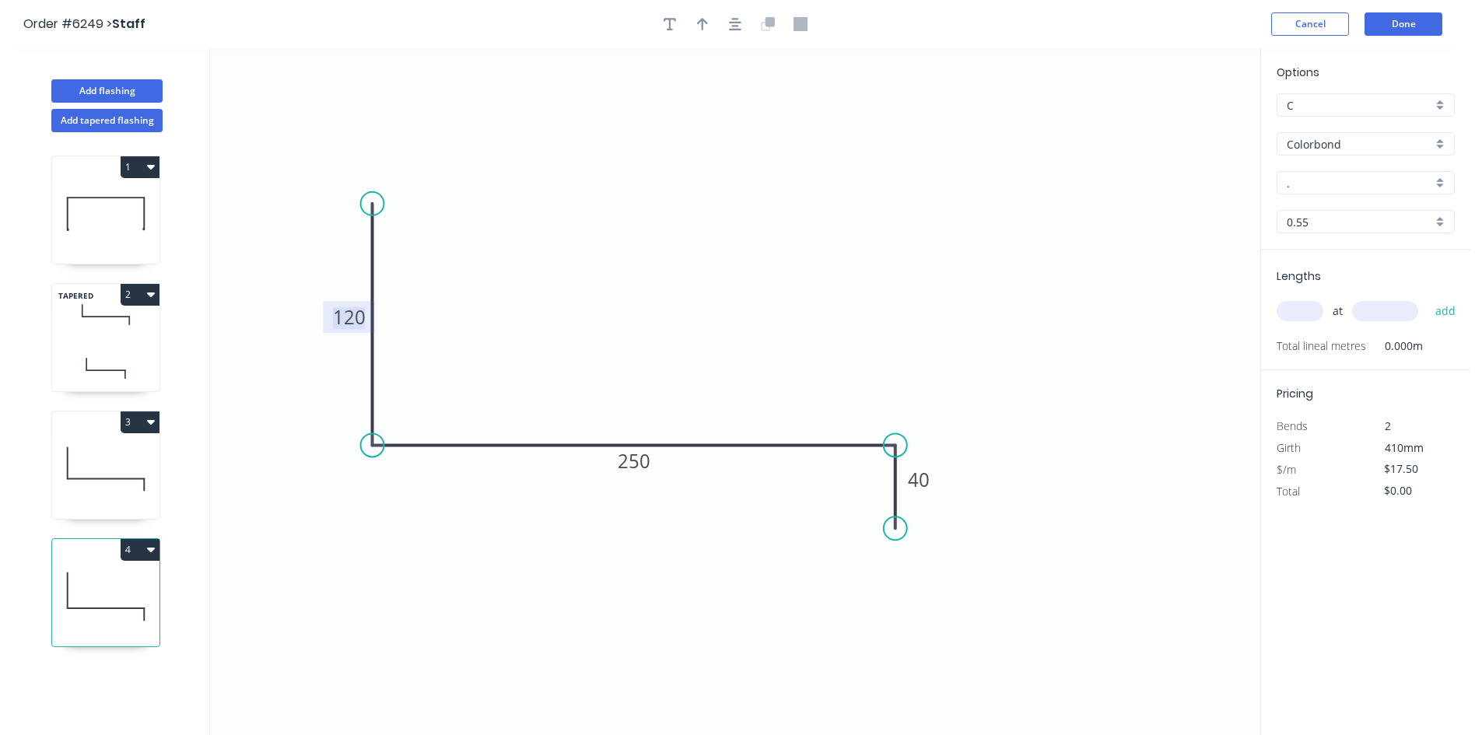
click at [1335, 137] on input "Colorbond" at bounding box center [1358, 144] width 145 height 16
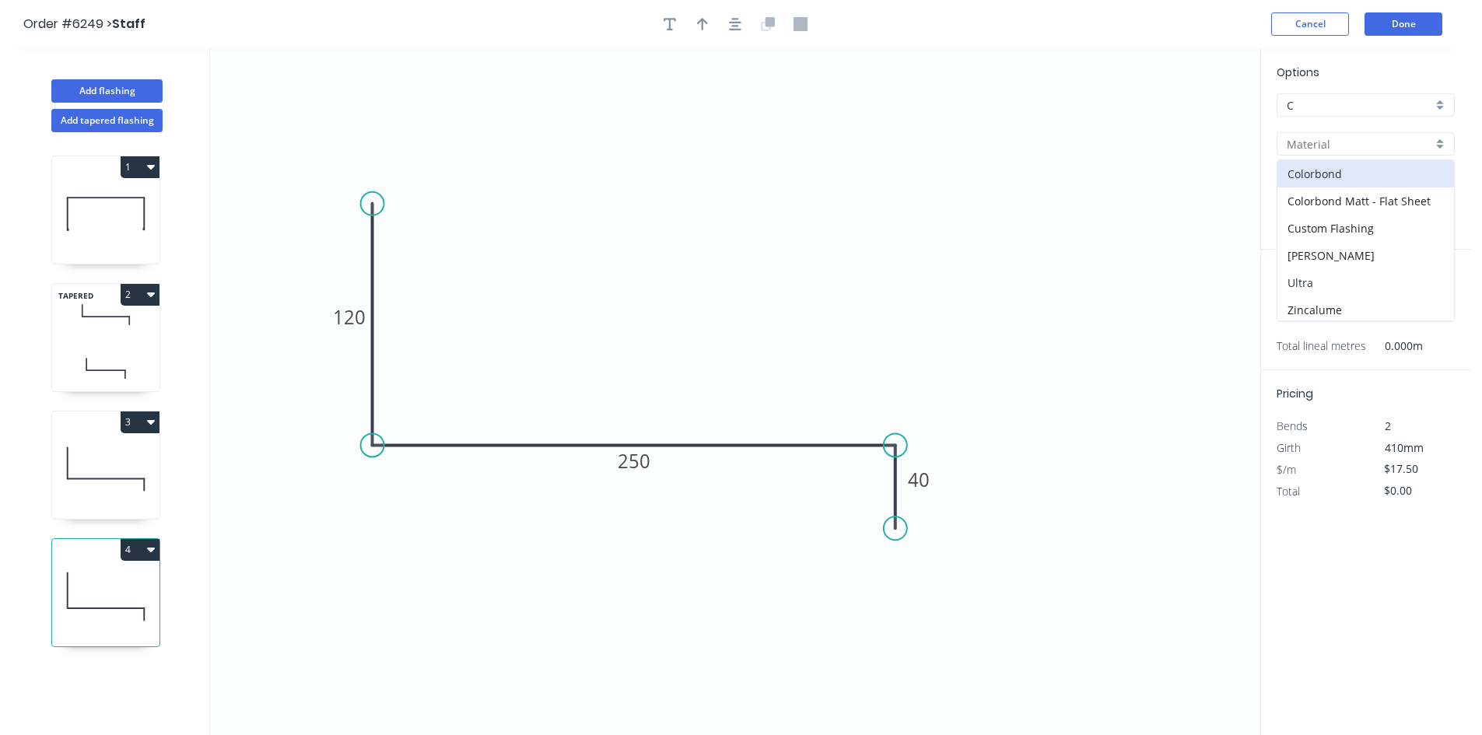
click at [1328, 277] on div "Ultra" at bounding box center [1365, 282] width 177 height 27
type input "Ultra"
type input "Dune"
type input "$24.49"
click at [1301, 307] on input "text" at bounding box center [1299, 311] width 47 height 20
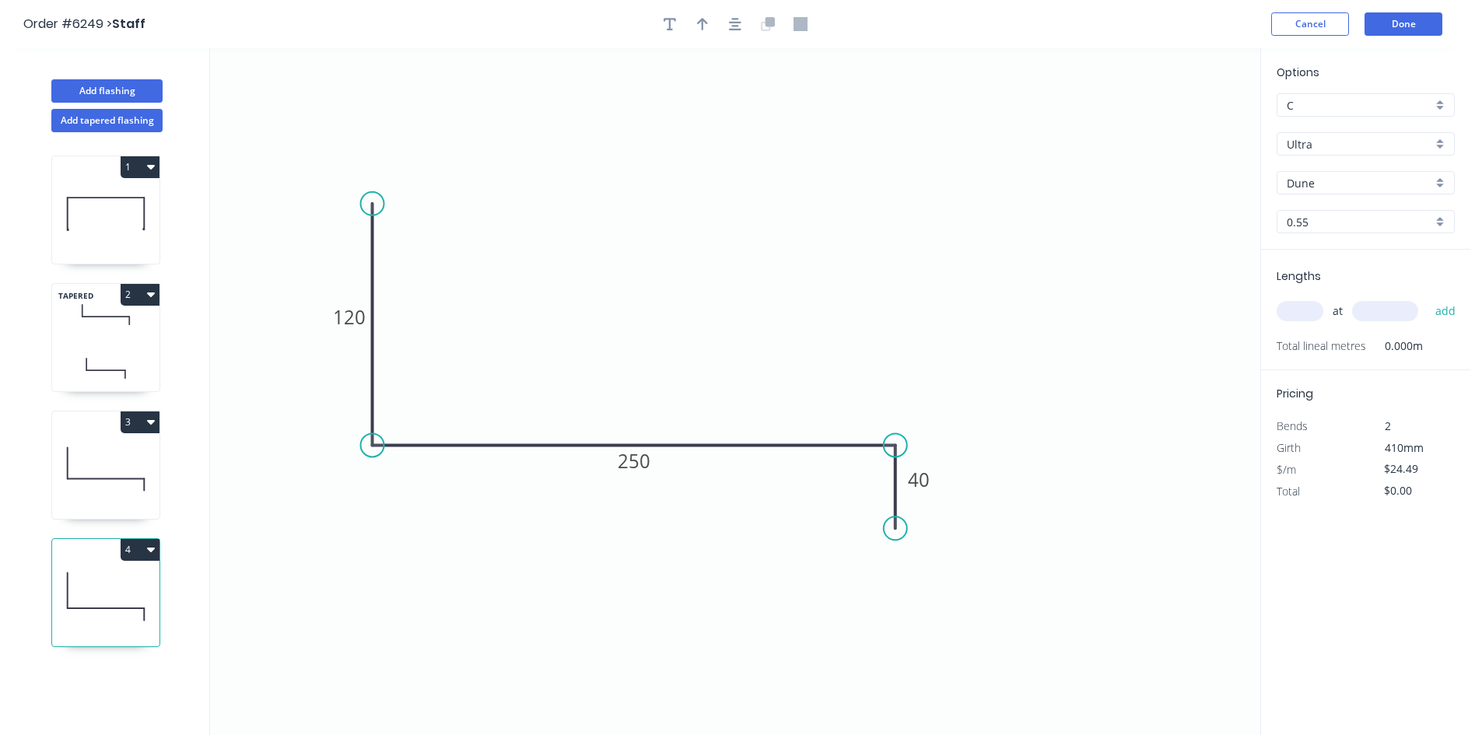
click at [1309, 184] on input "Dune" at bounding box center [1358, 183] width 145 height 16
click at [1320, 313] on div "Windspray" at bounding box center [1365, 318] width 177 height 27
type input "Windspray"
click at [1303, 324] on div "at add" at bounding box center [1366, 311] width 181 height 26
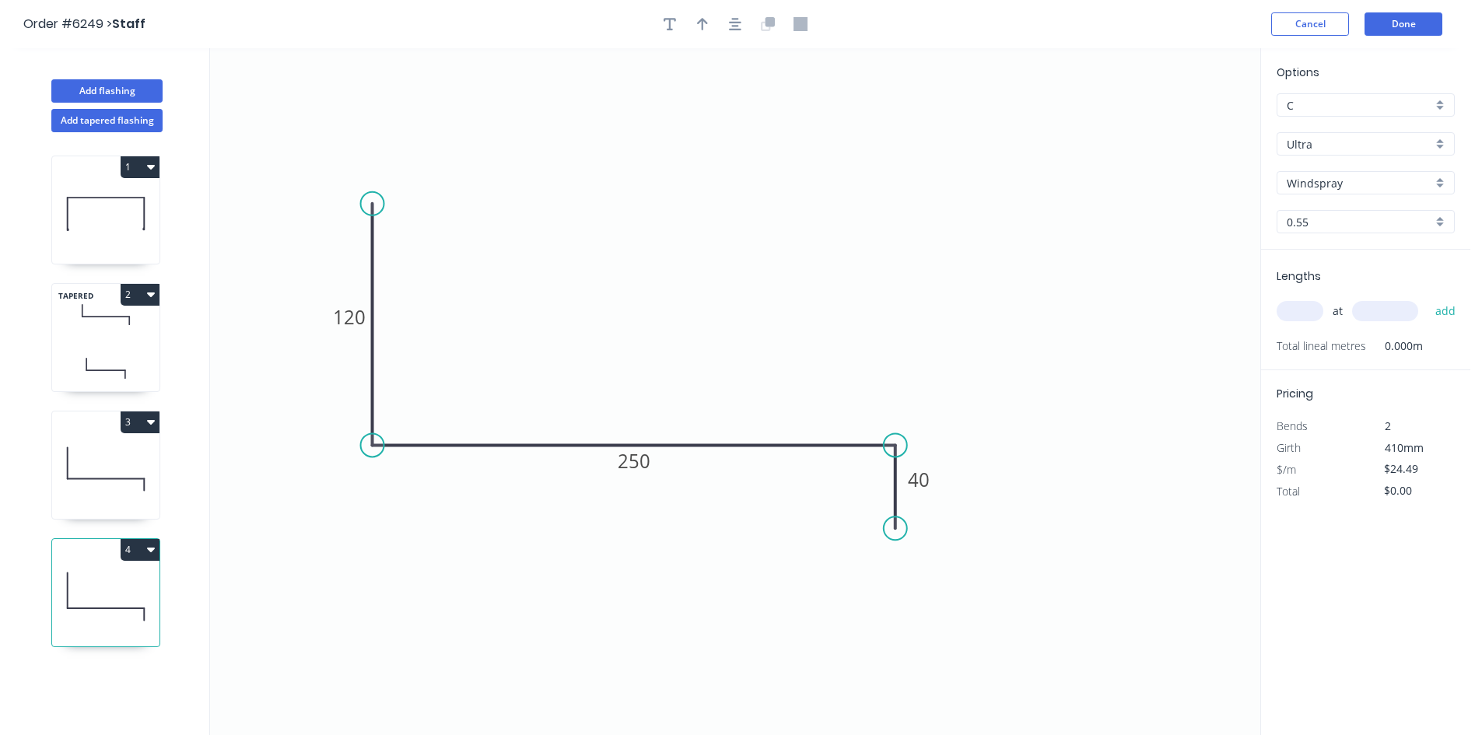
click at [1300, 313] on input "text" at bounding box center [1299, 311] width 47 height 20
type input "1"
type input "2000"
click at [1450, 311] on button "add" at bounding box center [1445, 311] width 37 height 26
type input "$48.98"
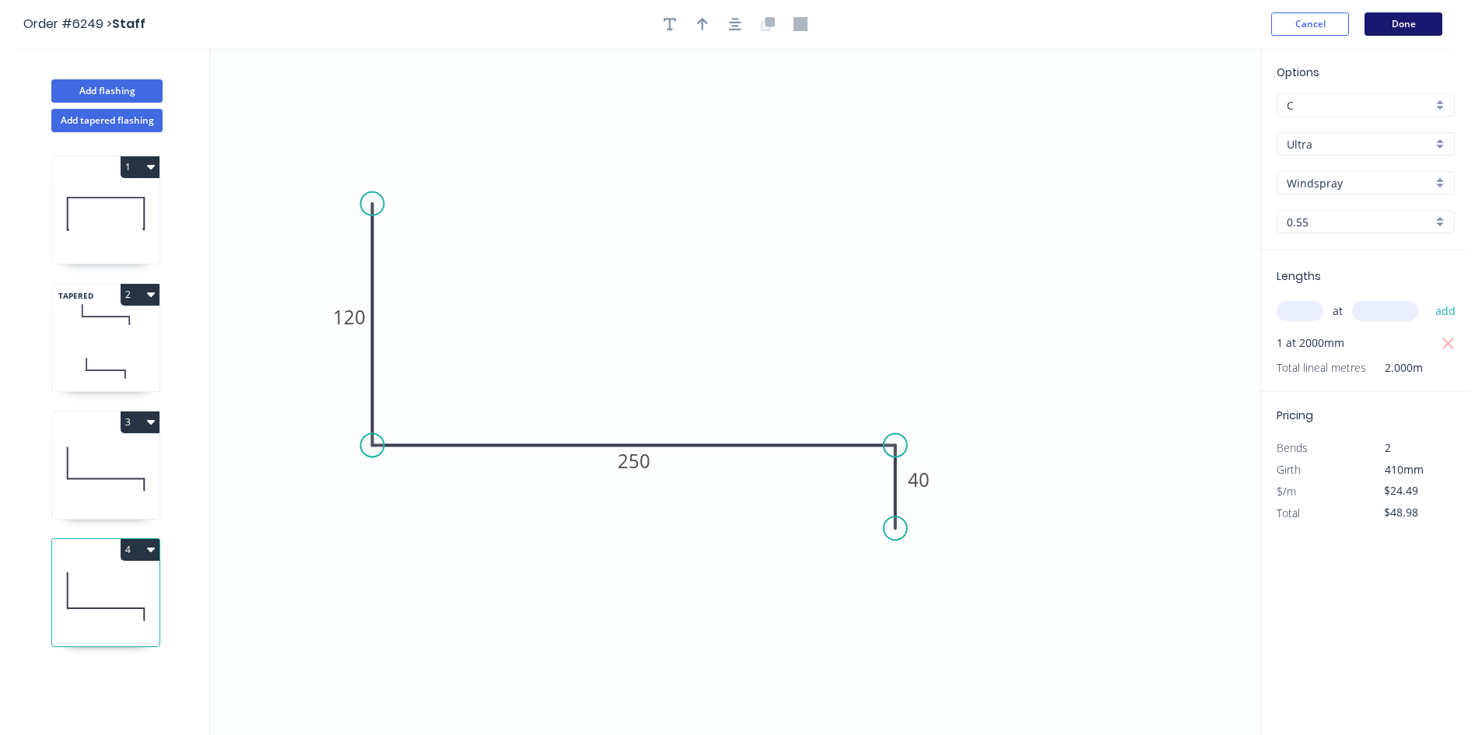
click at [1409, 16] on button "Done" at bounding box center [1403, 23] width 78 height 23
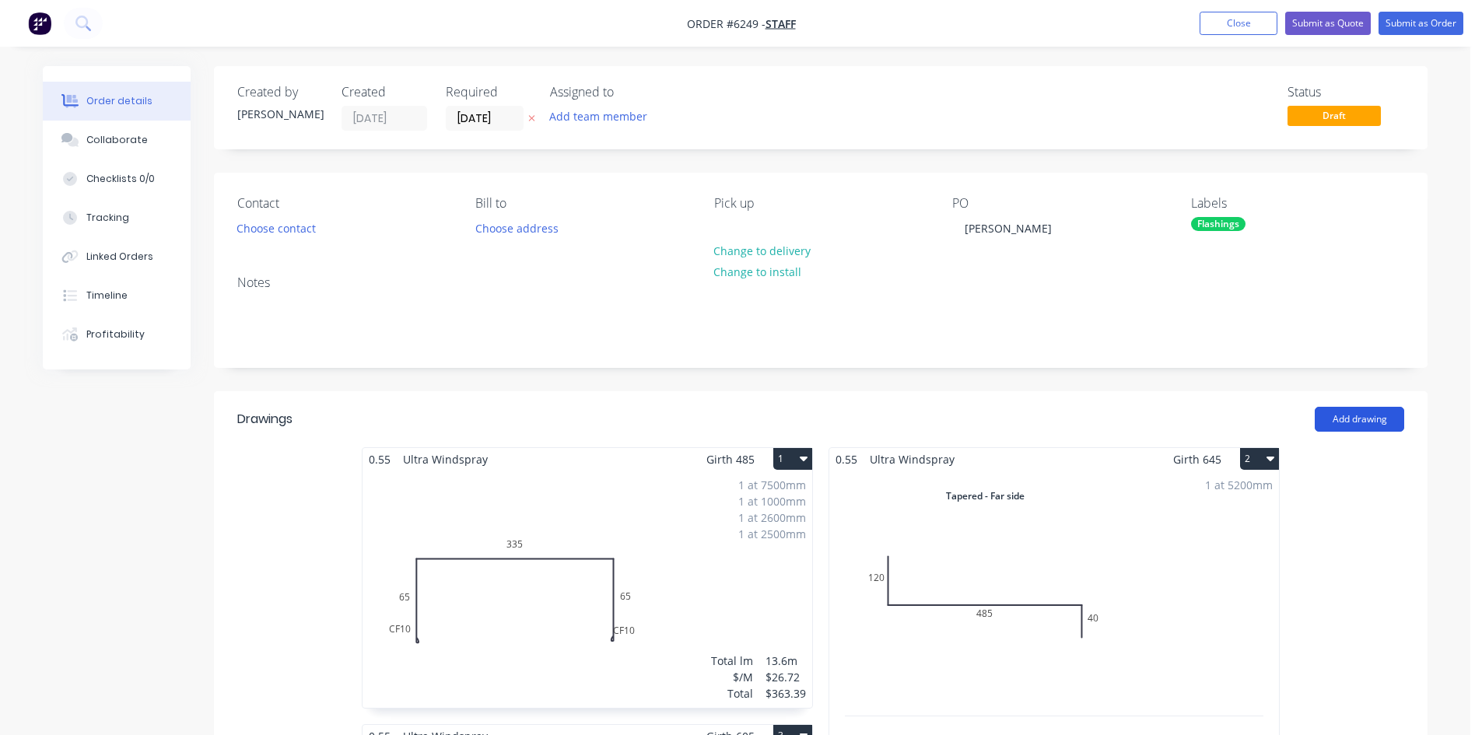
click at [1334, 421] on button "Add drawing" at bounding box center [1358, 419] width 89 height 25
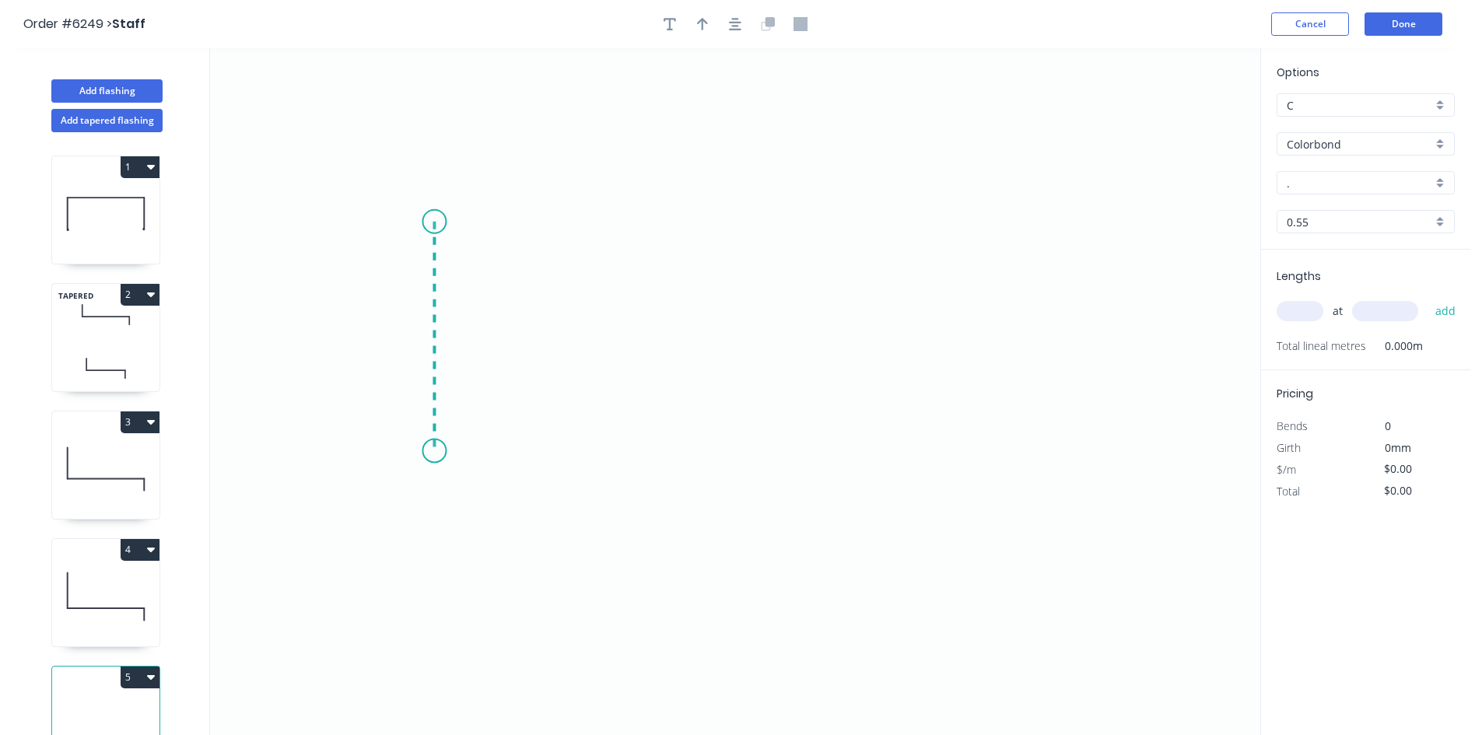
drag, startPoint x: 434, startPoint y: 222, endPoint x: 434, endPoint y: 451, distance: 229.4
click at [434, 451] on icon "0" at bounding box center [735, 391] width 1050 height 687
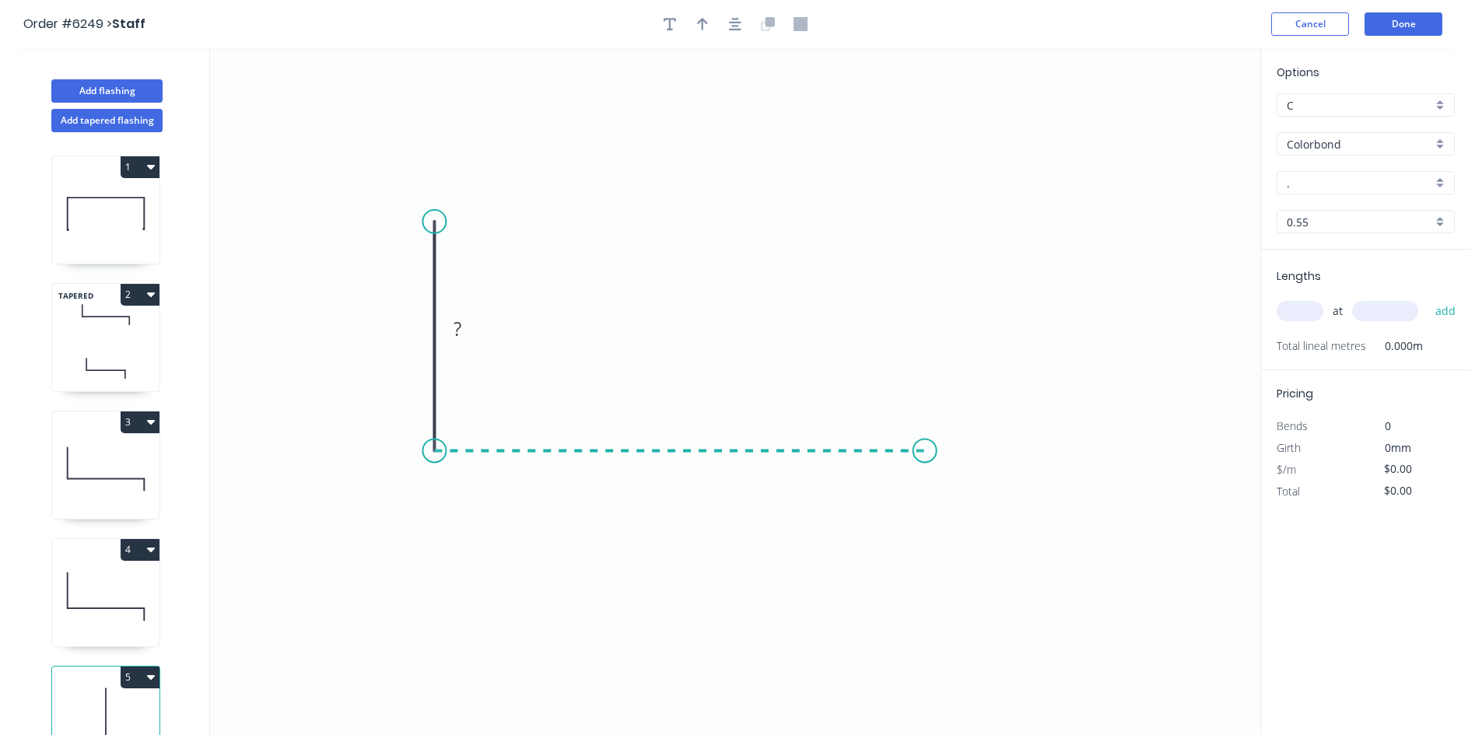
click at [925, 457] on icon "0 ?" at bounding box center [735, 391] width 1050 height 687
click at [923, 548] on icon "0 ? ?" at bounding box center [735, 391] width 1050 height 687
click at [923, 548] on circle at bounding box center [924, 547] width 23 height 23
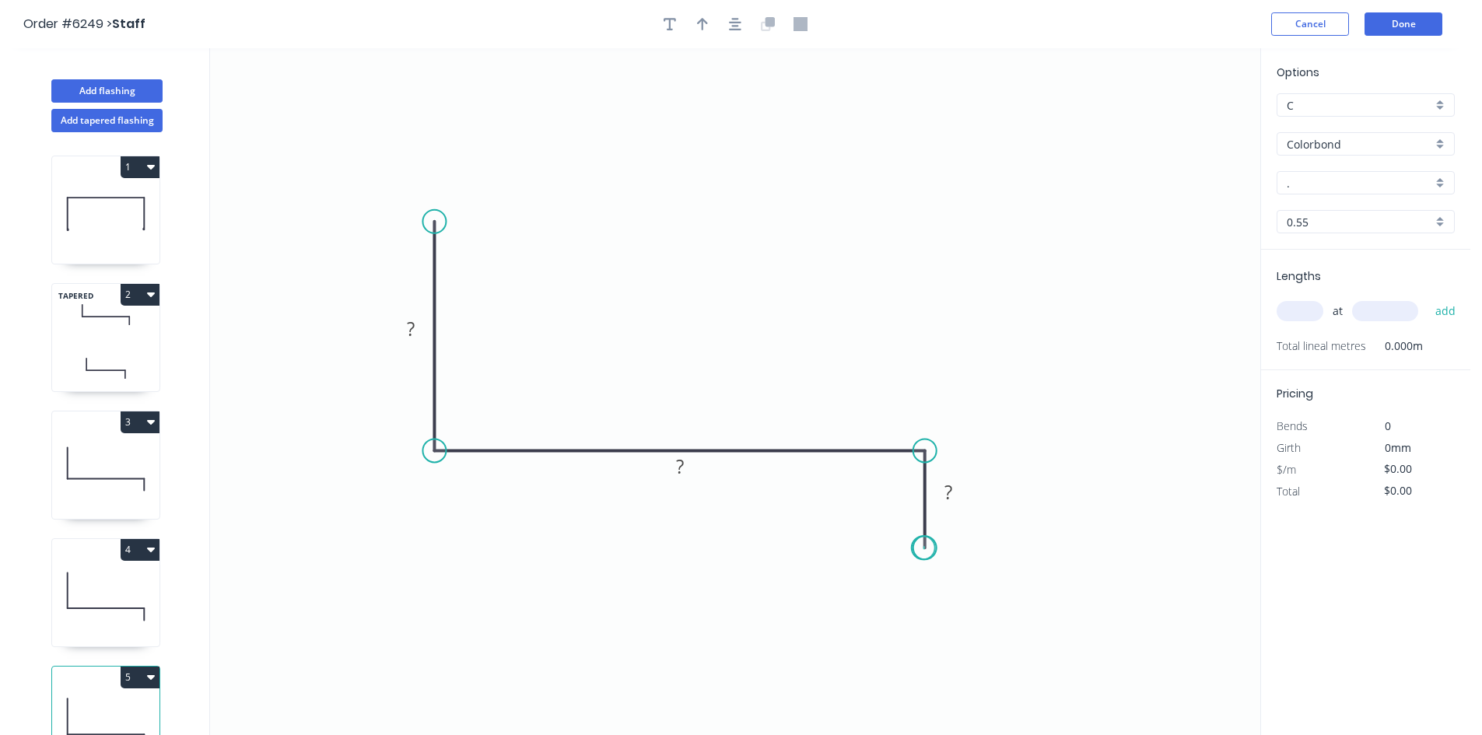
click at [923, 548] on circle at bounding box center [924, 547] width 23 height 23
click at [425, 328] on rect at bounding box center [410, 330] width 31 height 22
type input "$25.59"
drag, startPoint x: 1041, startPoint y: 350, endPoint x: 1028, endPoint y: 350, distance: 12.4
click at [1037, 352] on icon "0 270 400 40" at bounding box center [735, 391] width 1050 height 687
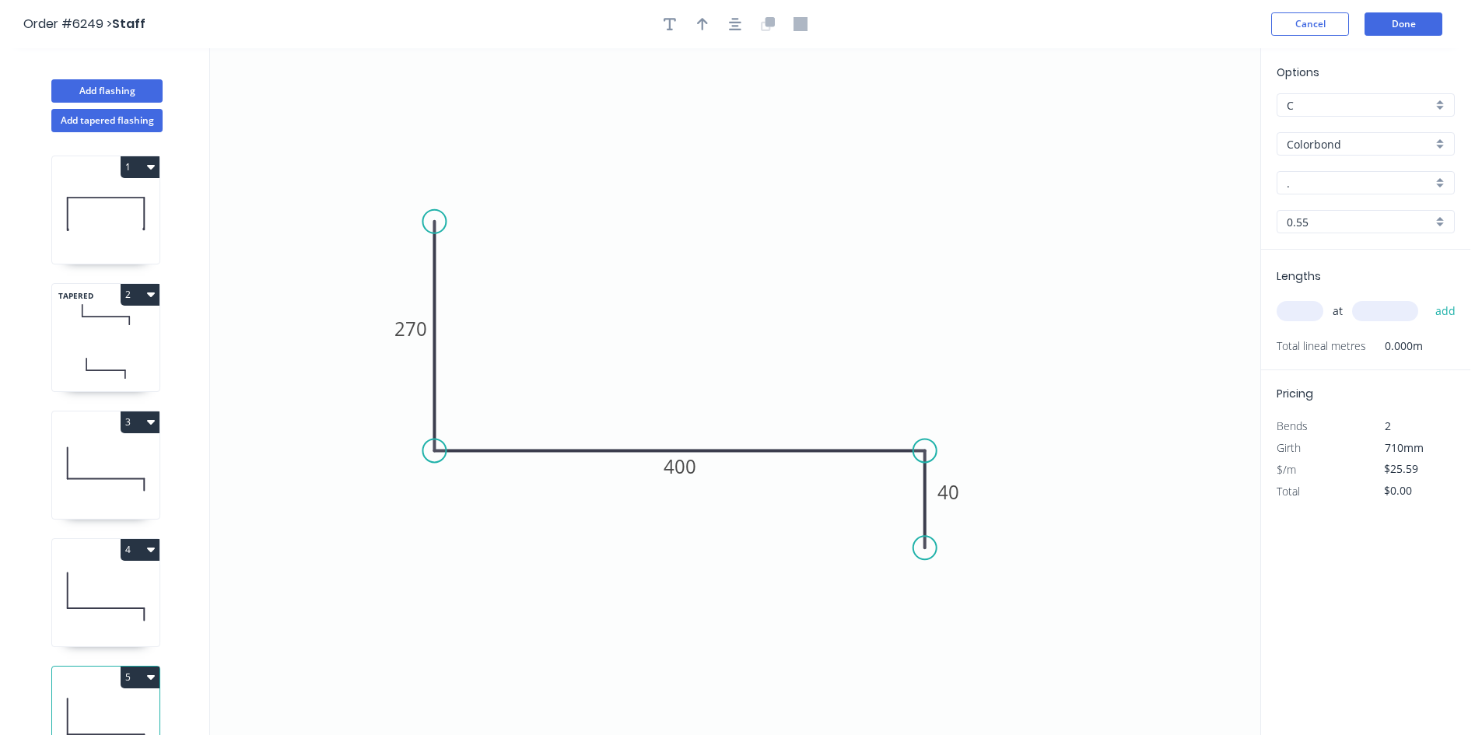
click at [1332, 188] on input "." at bounding box center [1358, 183] width 145 height 16
click at [1335, 142] on input "Colorbond" at bounding box center [1358, 144] width 145 height 16
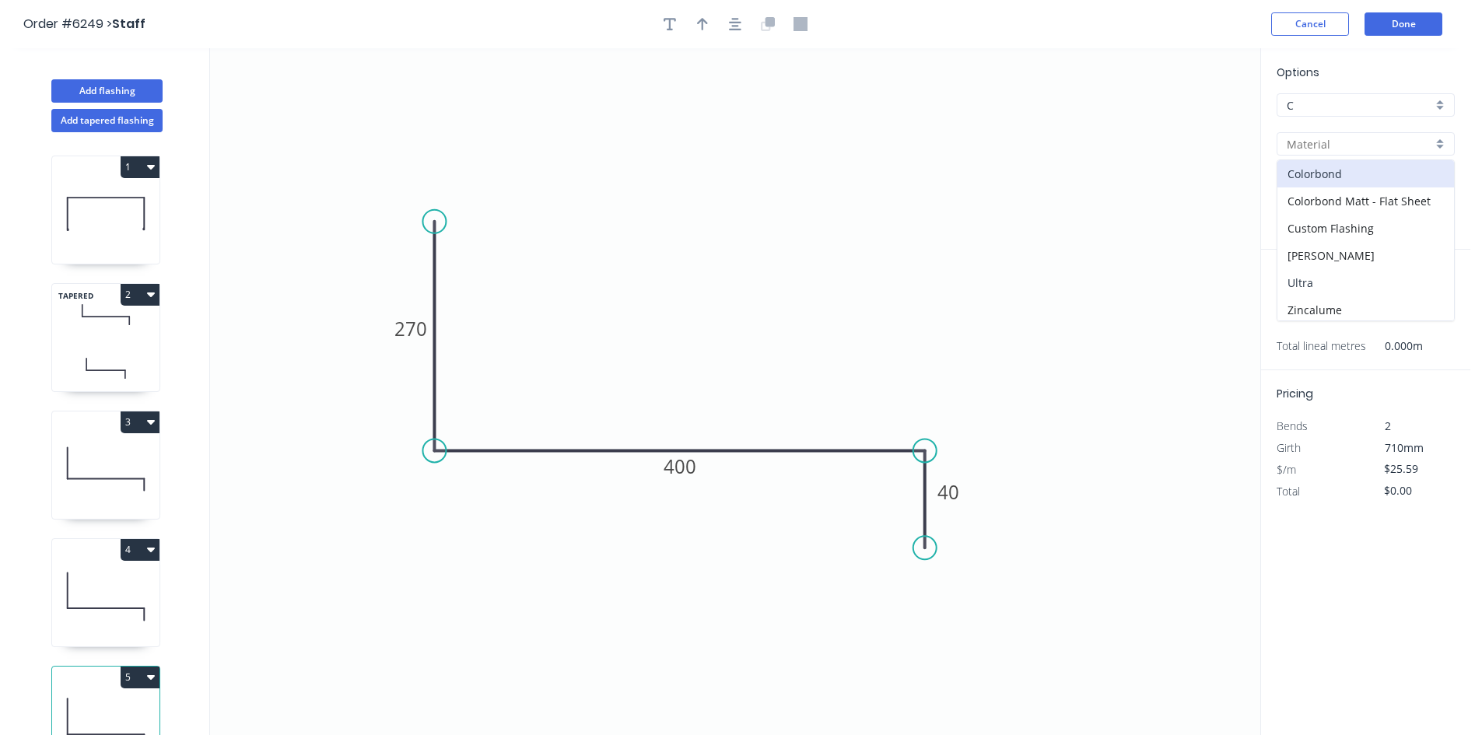
click at [1326, 281] on div "Ultra" at bounding box center [1365, 282] width 177 height 27
type input "Ultra"
type input "Dune"
type input "$36.10"
click at [1302, 184] on input "Dune" at bounding box center [1358, 183] width 145 height 16
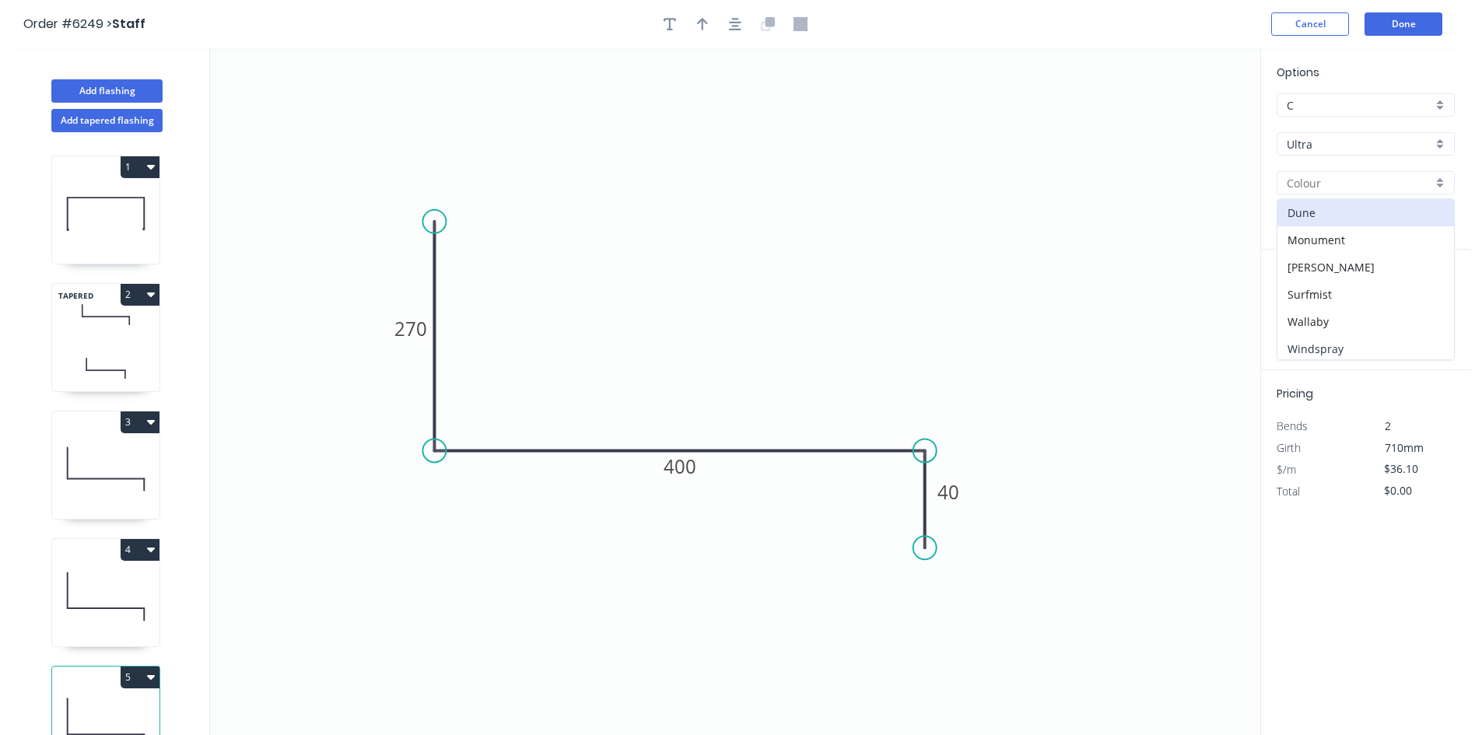
click at [1311, 339] on div "Windspray" at bounding box center [1365, 348] width 177 height 27
type input "Windspray"
click at [1300, 299] on div "at add" at bounding box center [1366, 311] width 181 height 26
click at [1290, 306] on input "text" at bounding box center [1299, 311] width 47 height 20
type input "2"
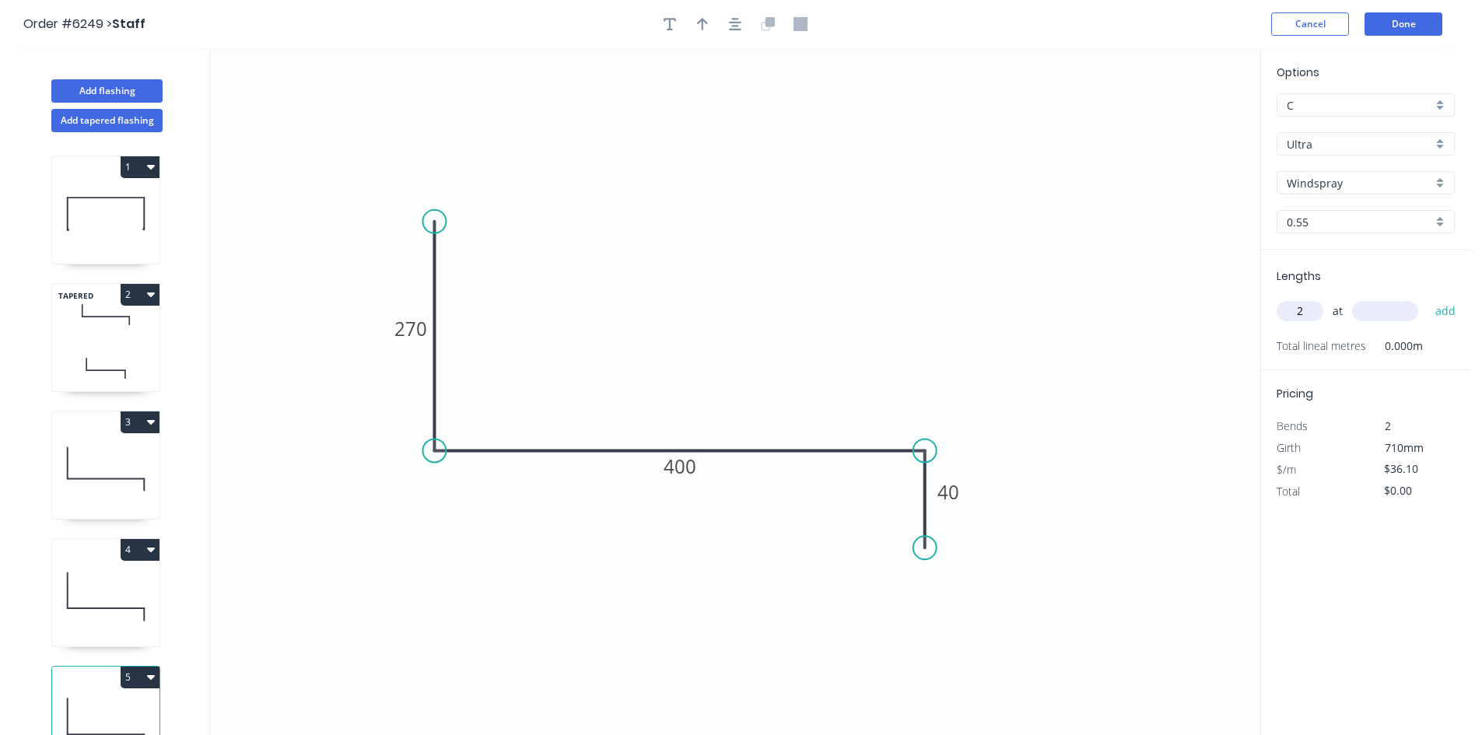
type input "2"
type input "3500"
click at [1440, 309] on button "add" at bounding box center [1445, 311] width 37 height 26
type input "$252.70"
click at [1397, 18] on button "Done" at bounding box center [1403, 23] width 78 height 23
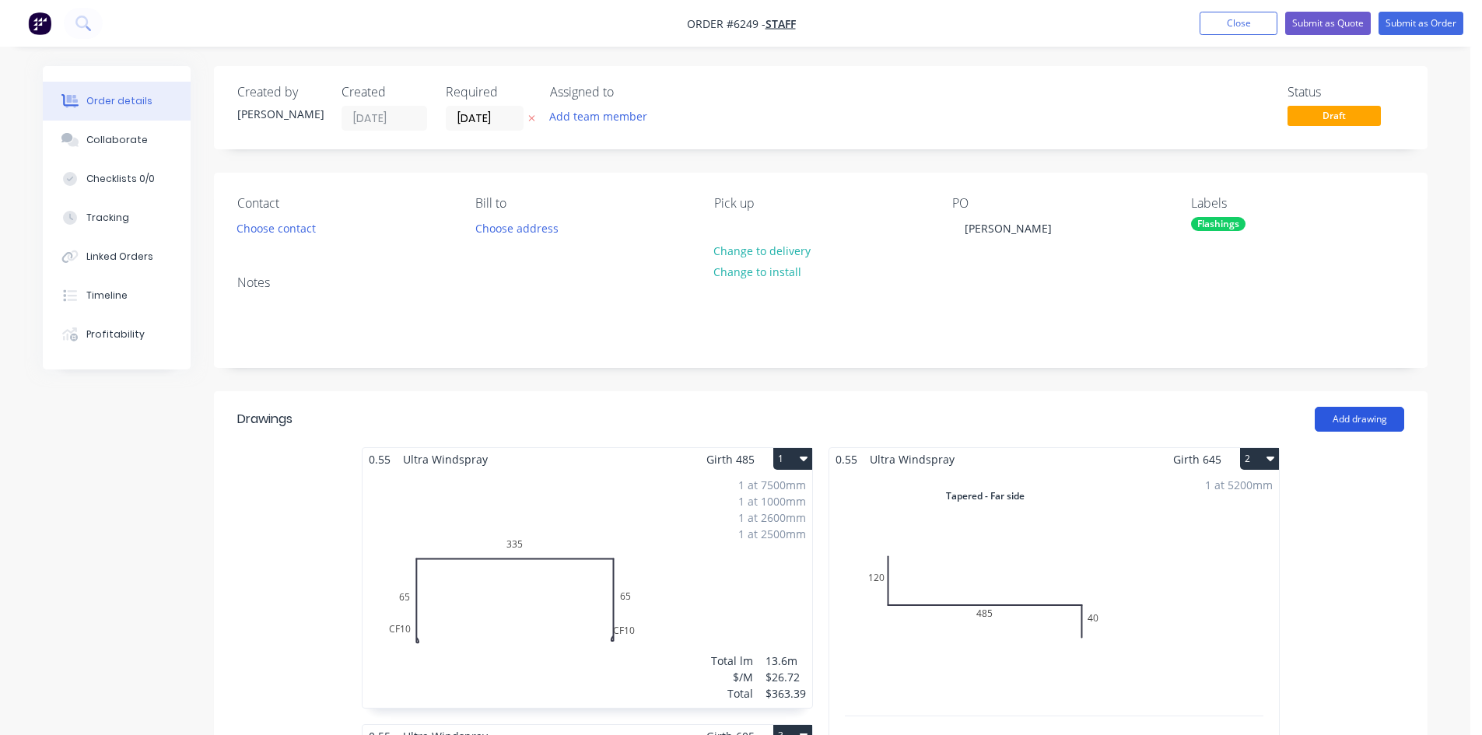
click at [1357, 424] on button "Add drawing" at bounding box center [1358, 419] width 89 height 25
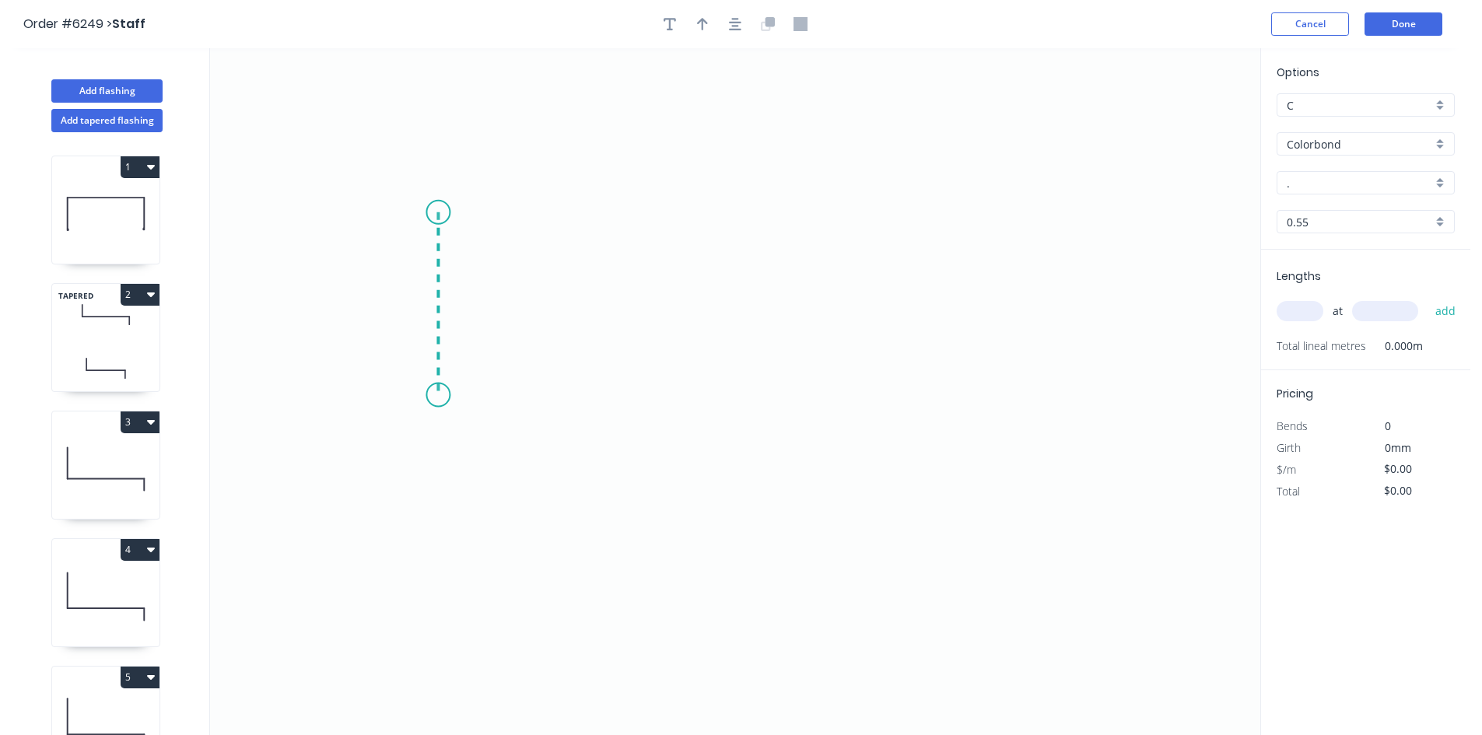
drag, startPoint x: 438, startPoint y: 212, endPoint x: 432, endPoint y: 395, distance: 182.9
click at [432, 395] on icon "0" at bounding box center [735, 391] width 1050 height 687
click at [935, 394] on icon "0 ?" at bounding box center [735, 391] width 1050 height 687
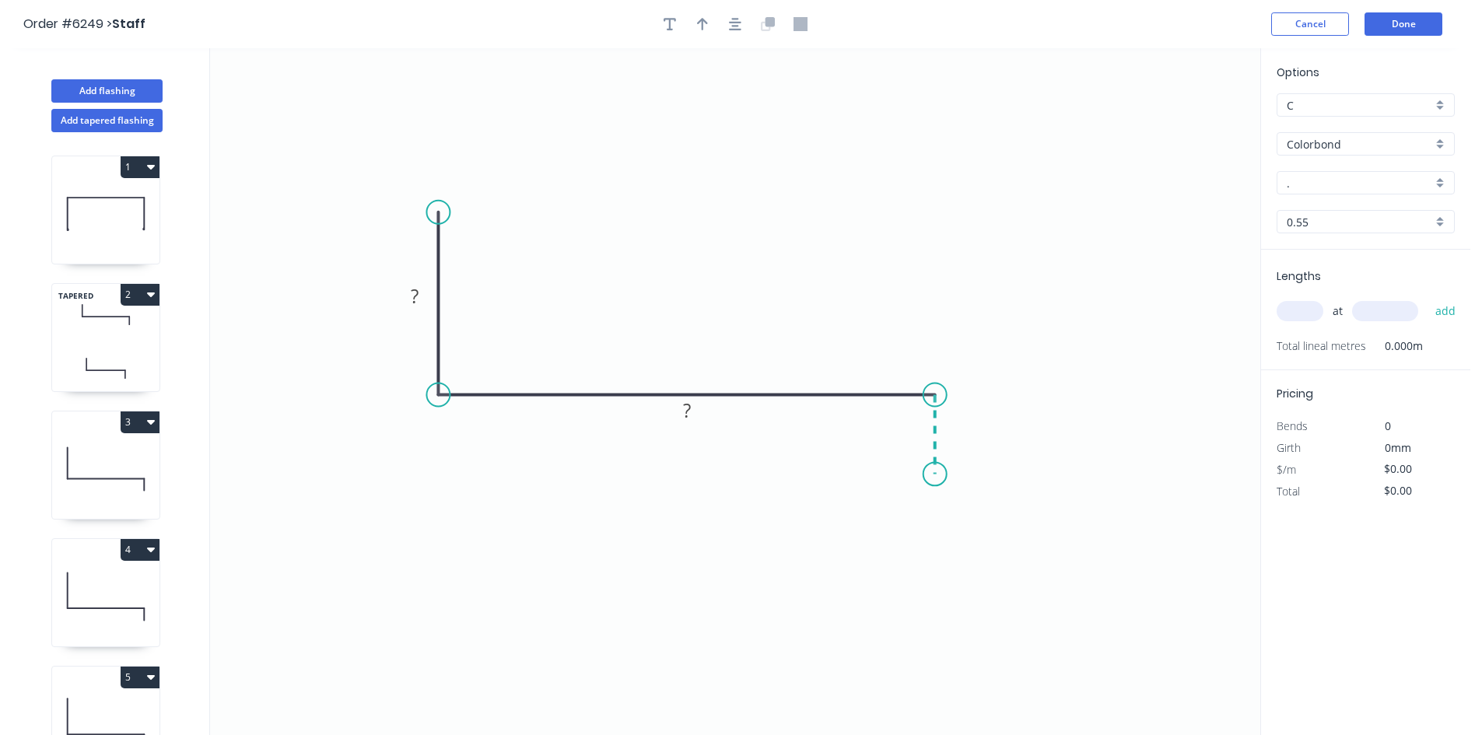
click at [936, 474] on icon "0 ? ?" at bounding box center [735, 391] width 1050 height 687
click at [936, 474] on circle at bounding box center [934, 473] width 23 height 23
click at [934, 474] on circle at bounding box center [934, 473] width 23 height 23
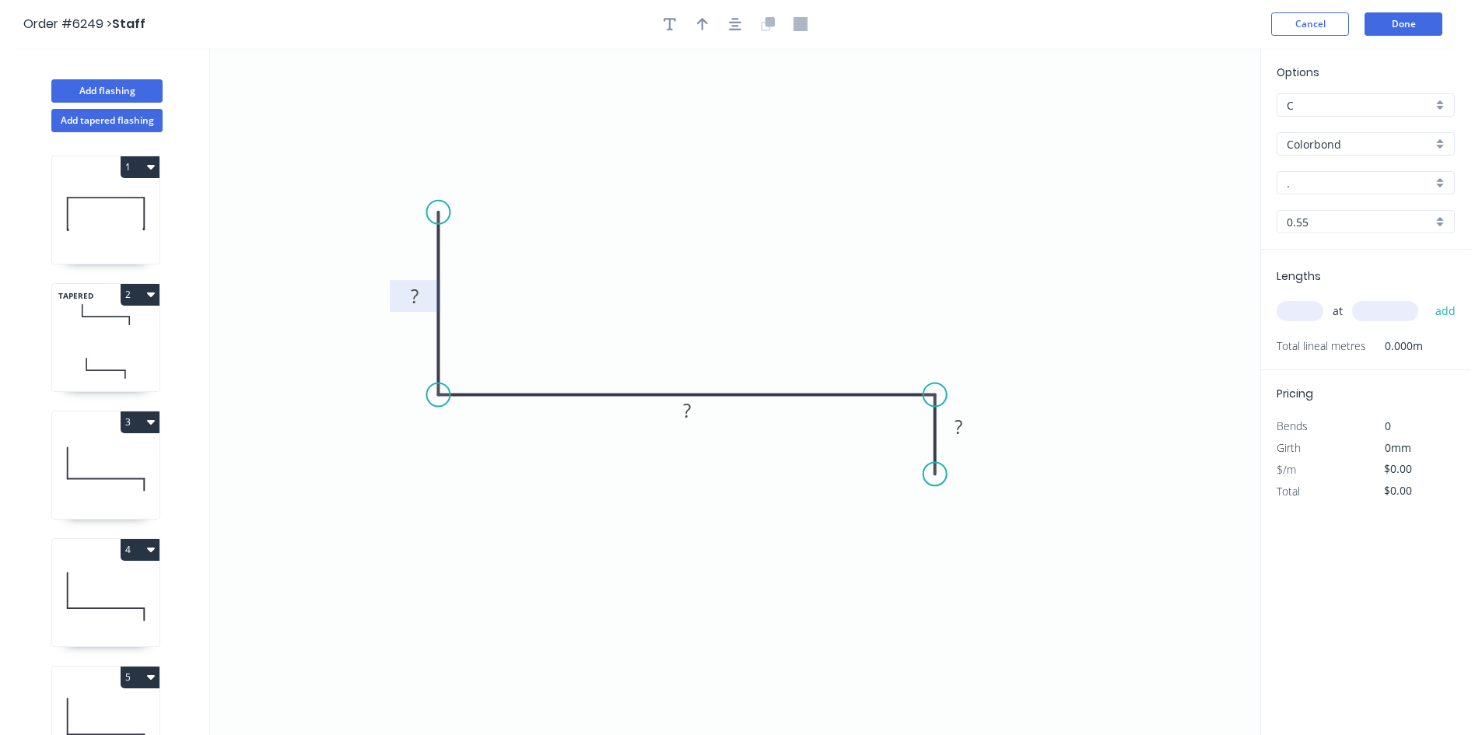
click at [420, 288] on rect at bounding box center [414, 297] width 31 height 22
click at [1146, 322] on icon "0 120 260 40" at bounding box center [735, 391] width 1050 height 687
type input "$17.50"
click at [1360, 192] on div "." at bounding box center [1365, 182] width 178 height 23
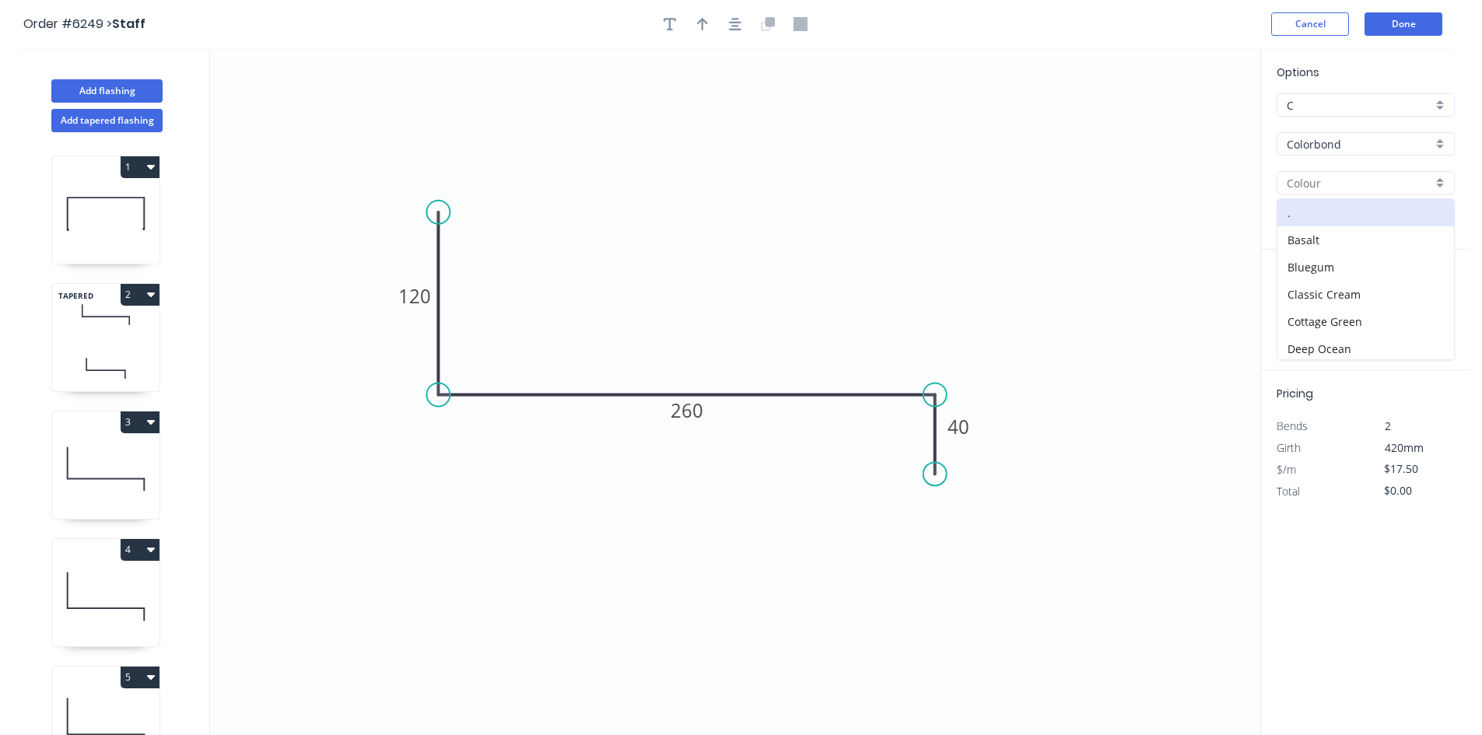
click at [1365, 145] on input "Colorbond" at bounding box center [1358, 144] width 145 height 16
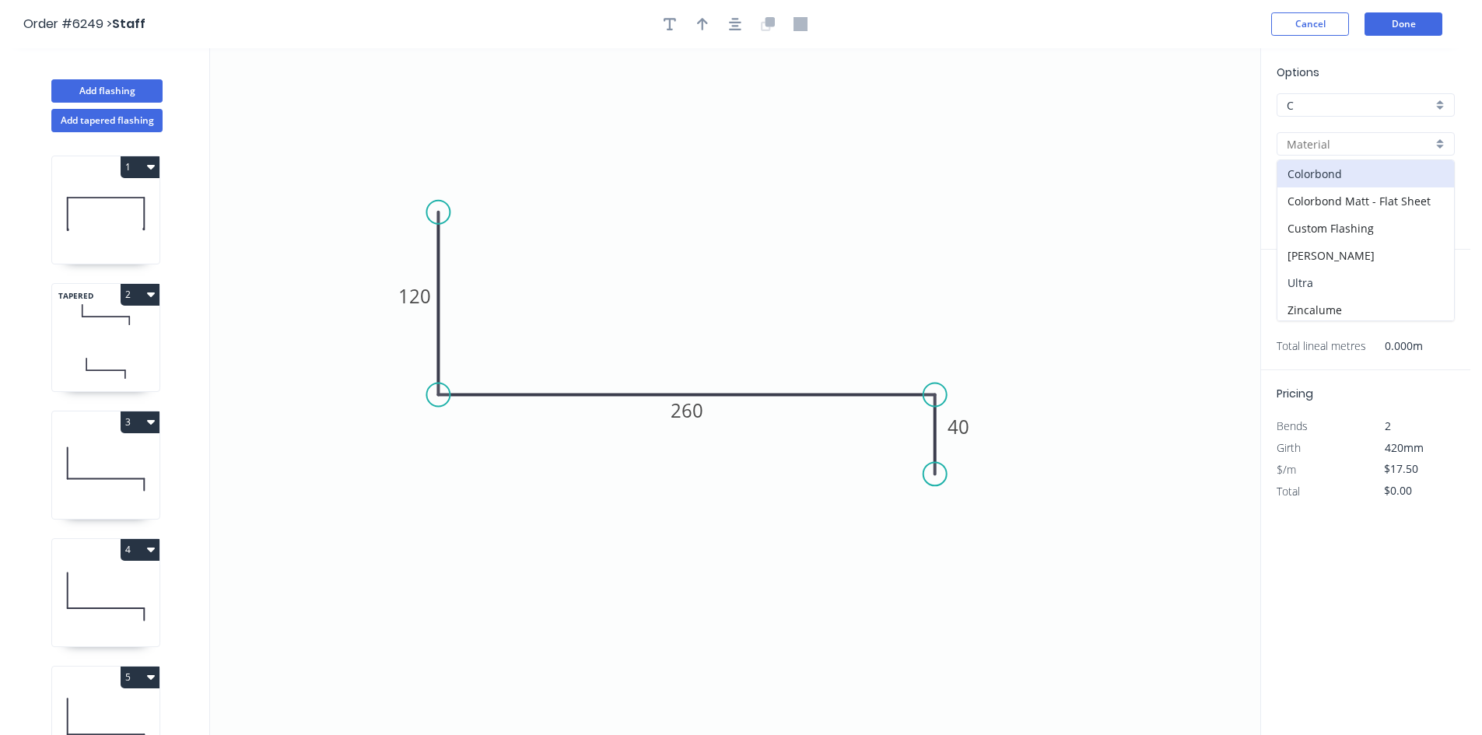
click at [1341, 285] on div "Ultra" at bounding box center [1365, 282] width 177 height 27
type input "Ultra"
type input "Dune"
type input "$24.49"
click at [1330, 182] on input "Dune" at bounding box center [1358, 183] width 145 height 16
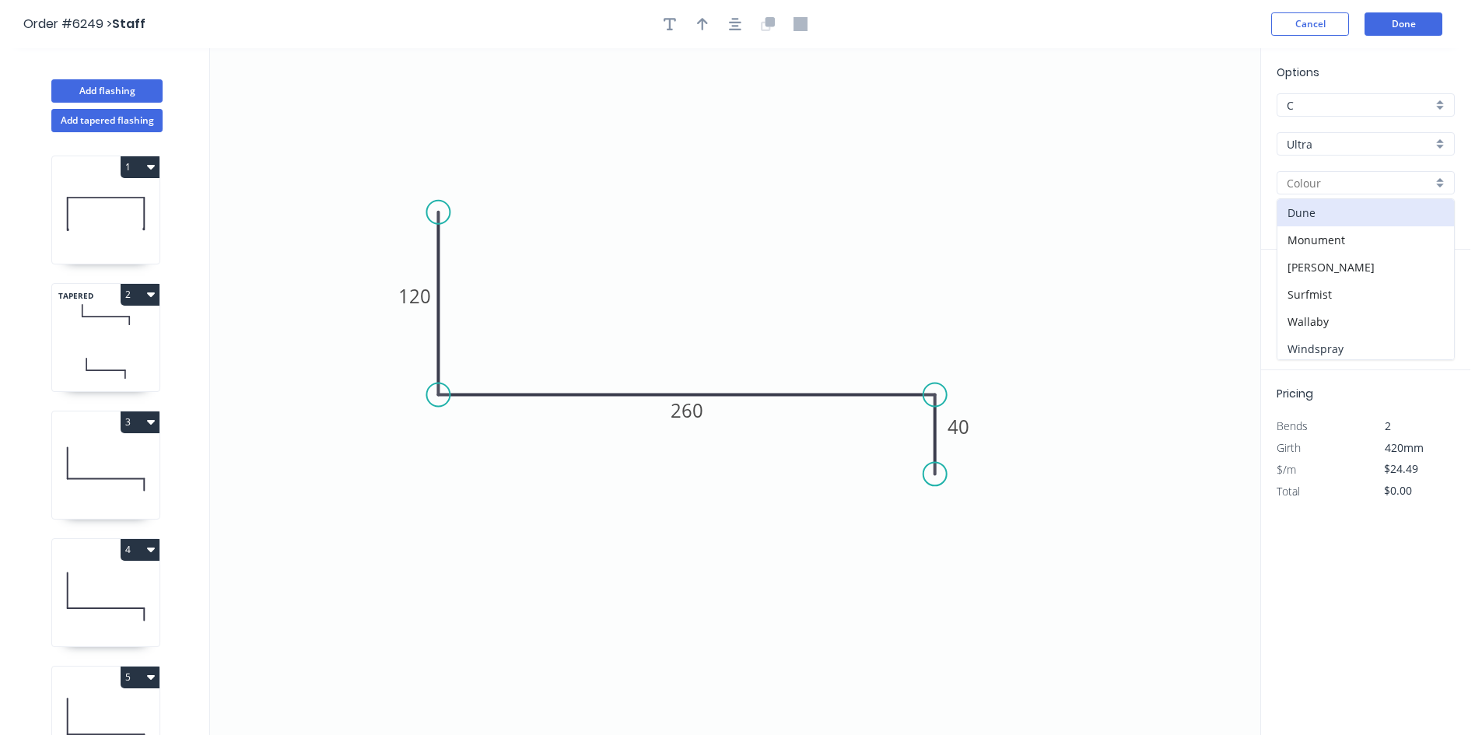
click at [1330, 344] on div "Windspray" at bounding box center [1365, 348] width 177 height 27
type input "Windspray"
click at [1290, 314] on input "text" at bounding box center [1299, 311] width 47 height 20
type input "1"
type input "4000"
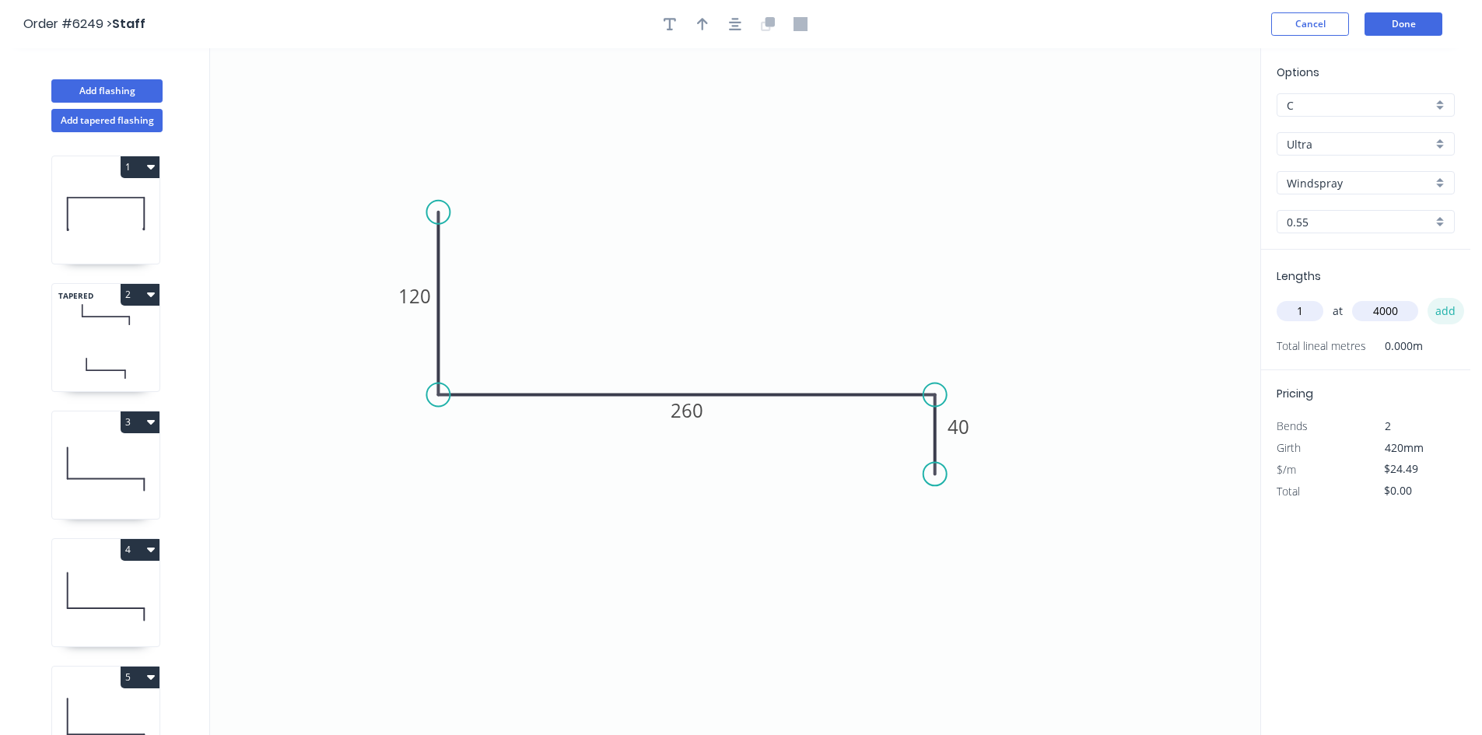
drag, startPoint x: 1445, startPoint y: 316, endPoint x: 1451, endPoint y: 309, distance: 9.4
click at [1447, 315] on button "add" at bounding box center [1445, 311] width 37 height 26
type input "$97.96"
click at [1399, 22] on button "Done" at bounding box center [1403, 23] width 78 height 23
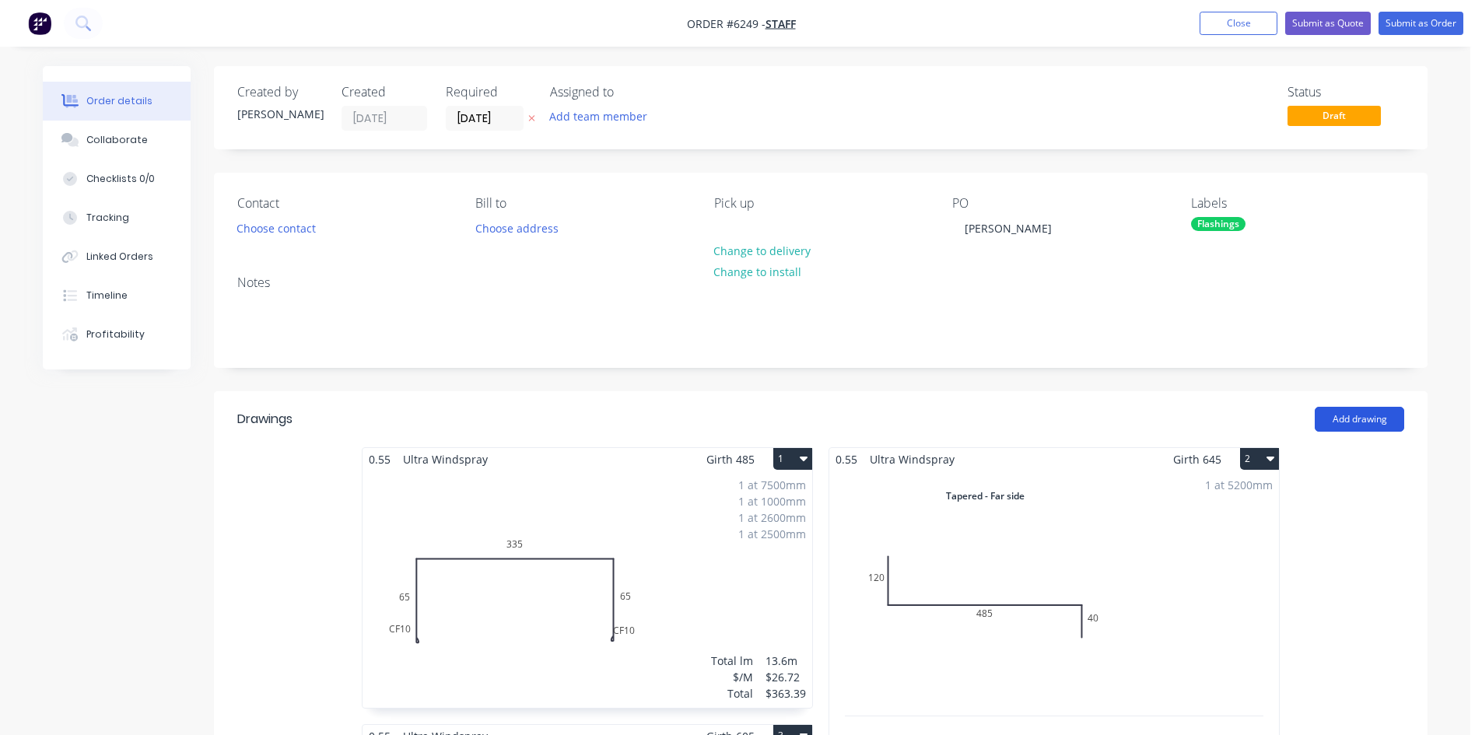
click at [1351, 420] on button "Add drawing" at bounding box center [1358, 419] width 89 height 25
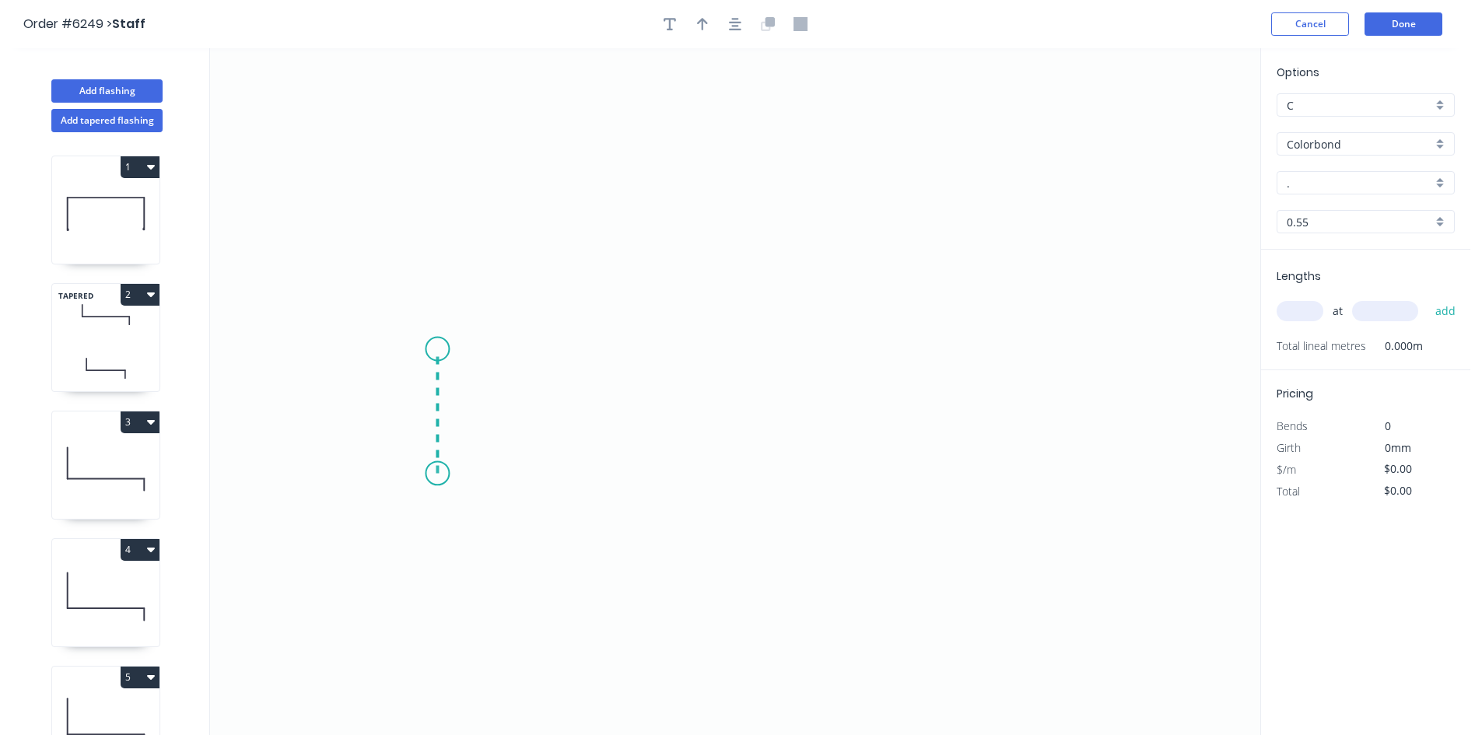
drag, startPoint x: 437, startPoint y: 474, endPoint x: 442, endPoint y: 349, distance: 124.5
click at [442, 349] on icon "0" at bounding box center [735, 391] width 1050 height 687
click at [1054, 350] on icon "0 ?" at bounding box center [735, 391] width 1050 height 687
click at [1054, 467] on icon "0 ? ?" at bounding box center [735, 391] width 1050 height 687
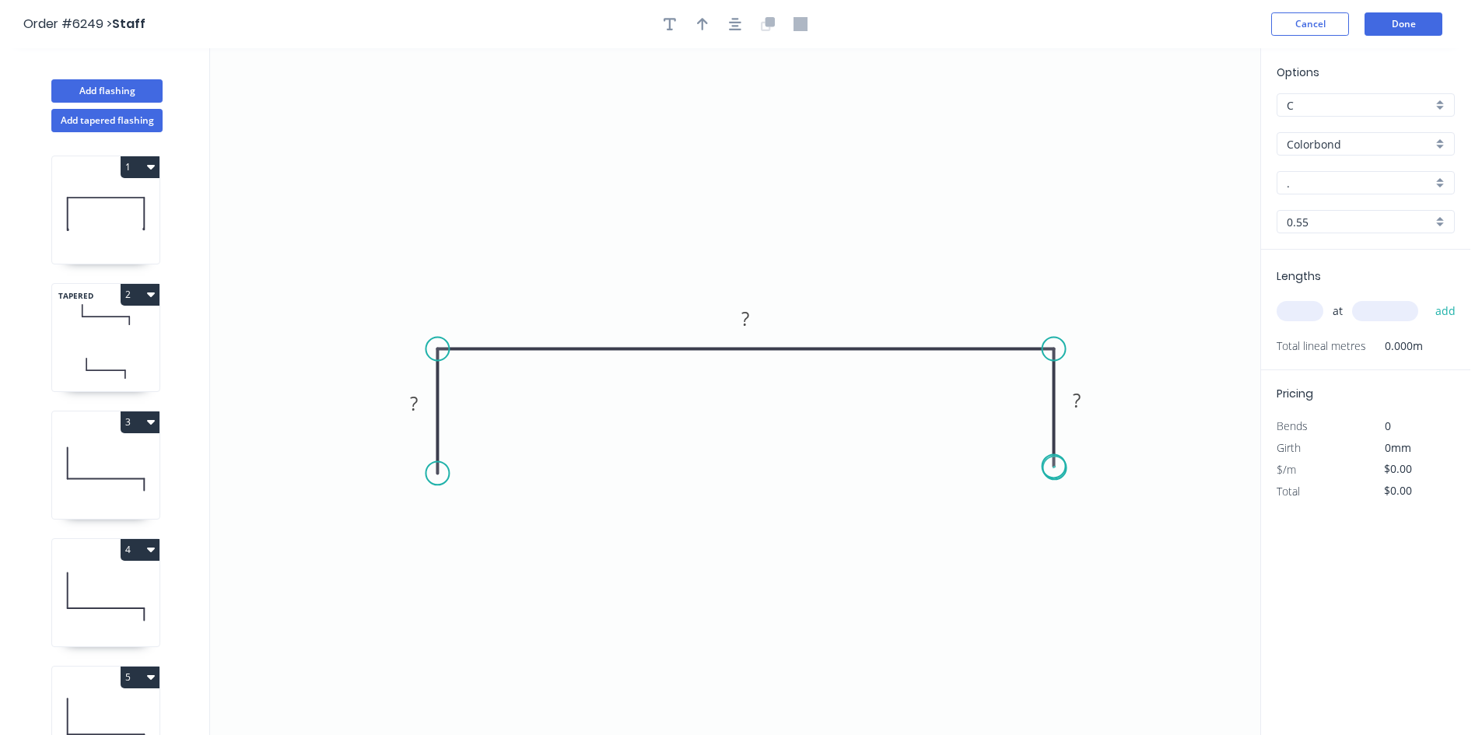
click at [1055, 468] on circle at bounding box center [1053, 465] width 23 height 23
click at [425, 397] on rect at bounding box center [413, 405] width 31 height 22
type input "$22.89"
click at [1115, 275] on icon "0 40 530 40" at bounding box center [735, 391] width 1050 height 687
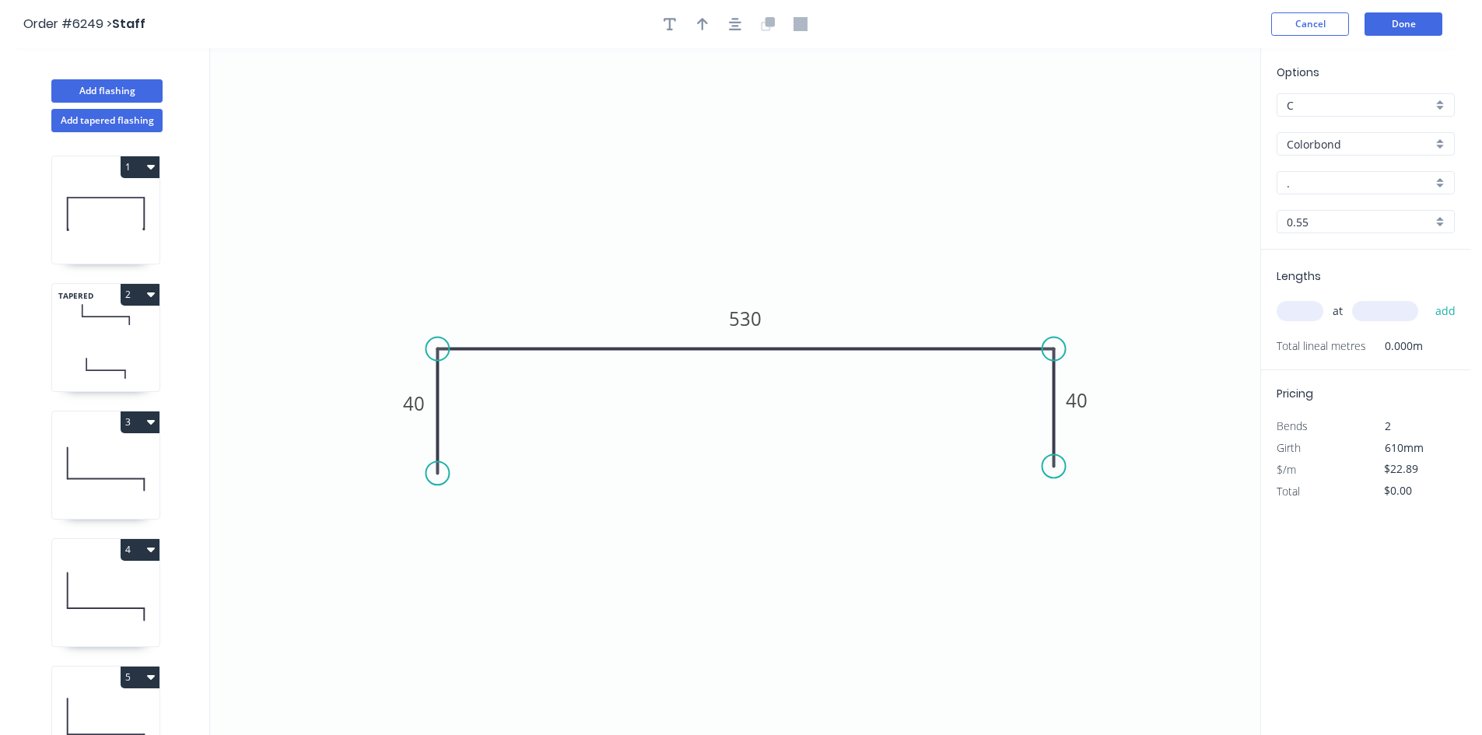
click at [1367, 145] on input "Colorbond" at bounding box center [1358, 144] width 145 height 16
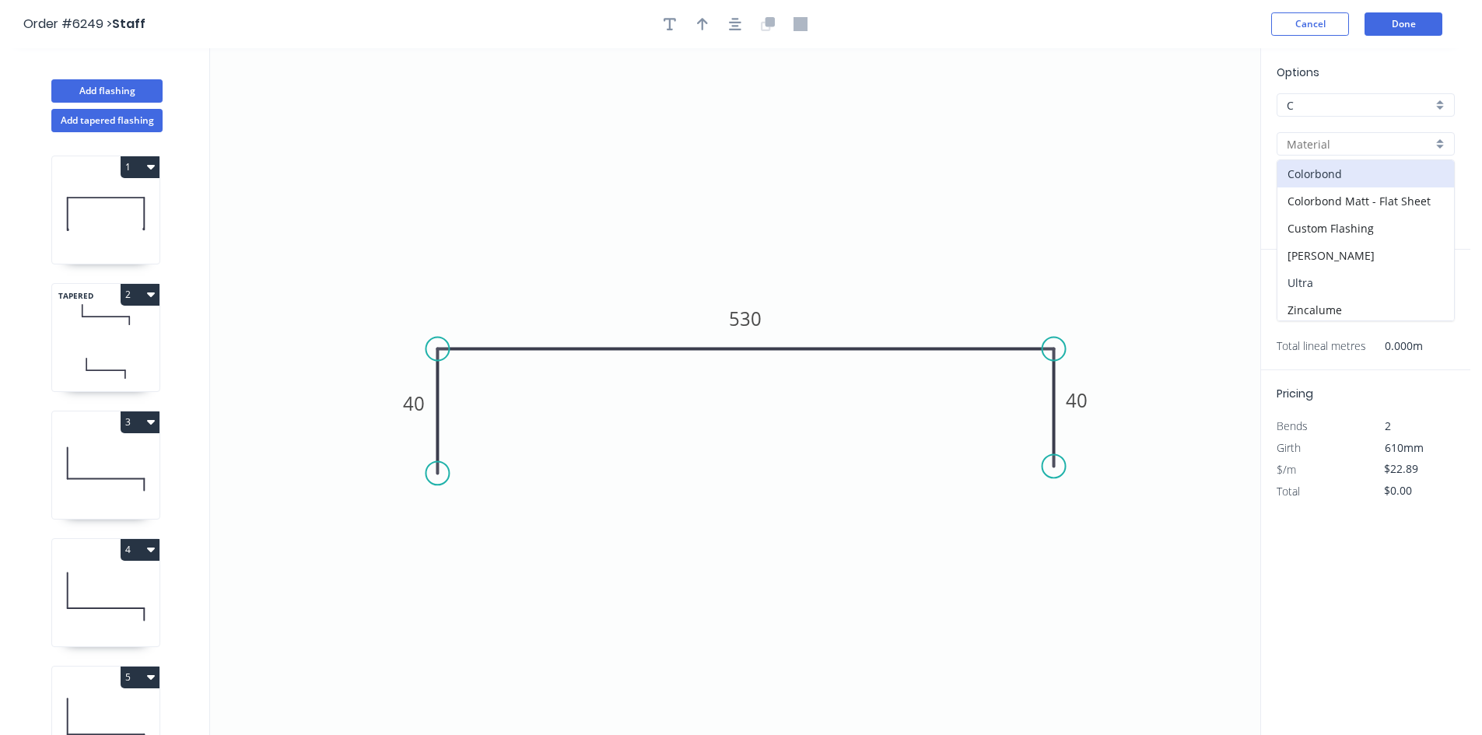
click at [1292, 281] on div "Ultra" at bounding box center [1365, 282] width 177 height 27
type input "Ultra"
type input "Dune"
type input "$32.22"
click at [1310, 182] on input "Dune" at bounding box center [1358, 183] width 145 height 16
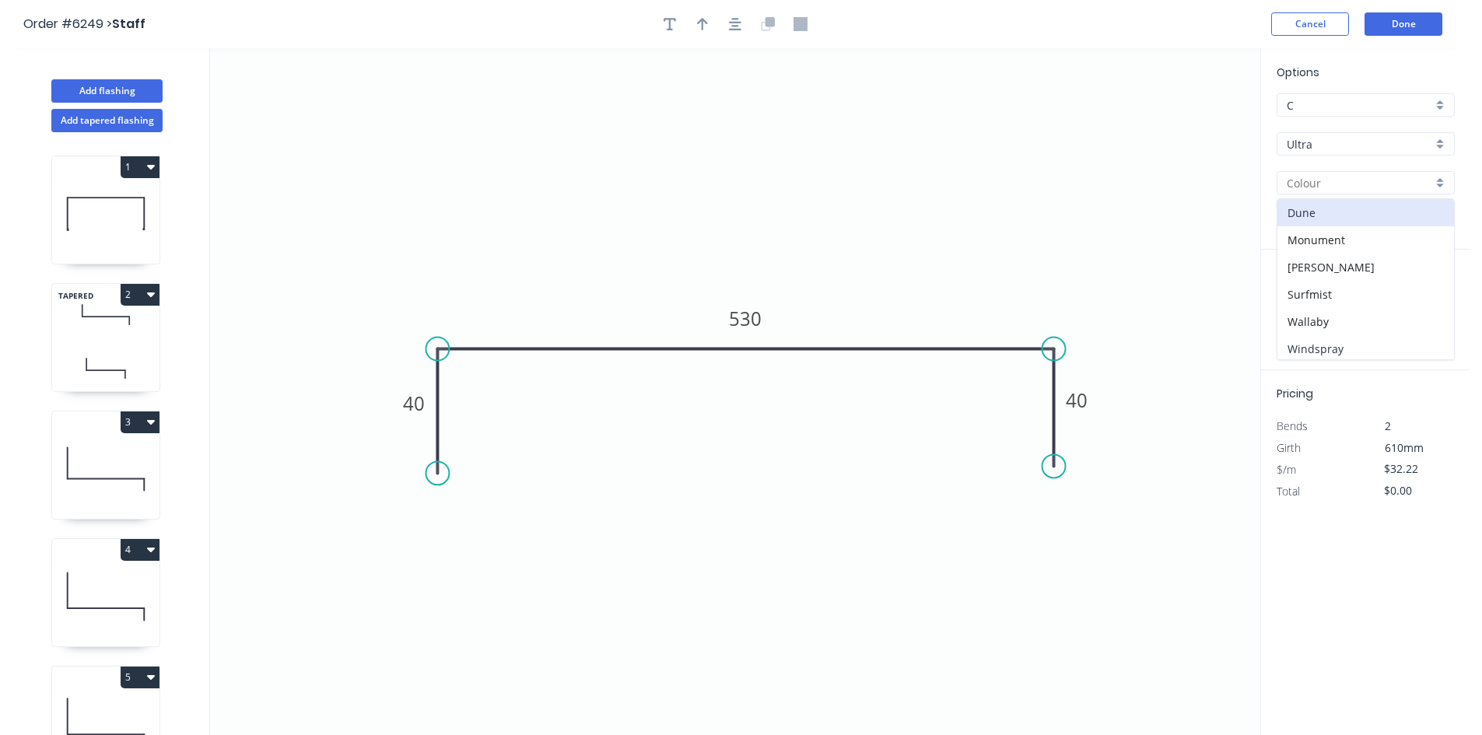
click at [1314, 338] on div "Windspray" at bounding box center [1365, 348] width 177 height 27
type input "Windspray"
click at [1305, 295] on div "at add" at bounding box center [1366, 311] width 181 height 42
click at [1307, 316] on input "text" at bounding box center [1299, 311] width 47 height 20
type input "1"
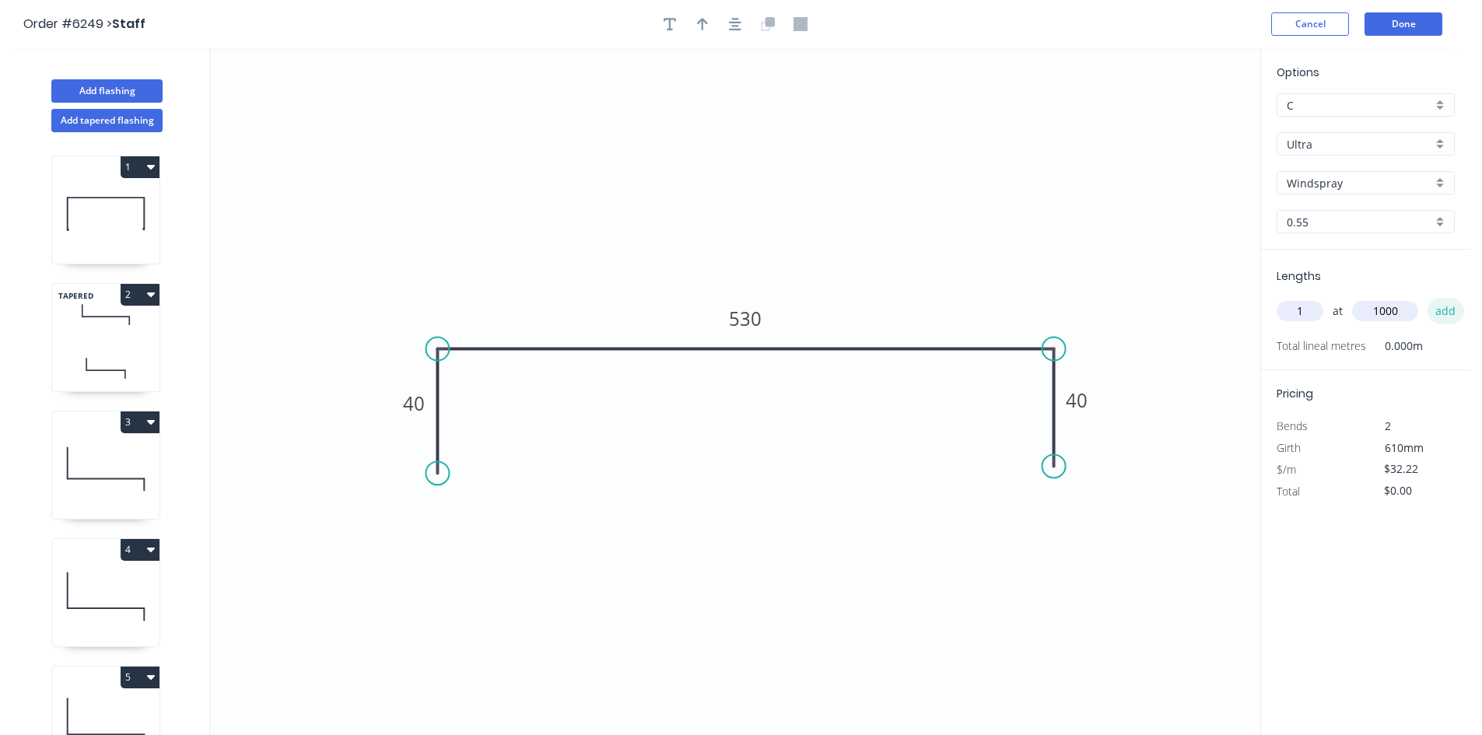
type input "1000"
click at [1449, 306] on button "add" at bounding box center [1445, 311] width 37 height 26
type input "$32.22"
click at [1388, 26] on button "Done" at bounding box center [1403, 23] width 78 height 23
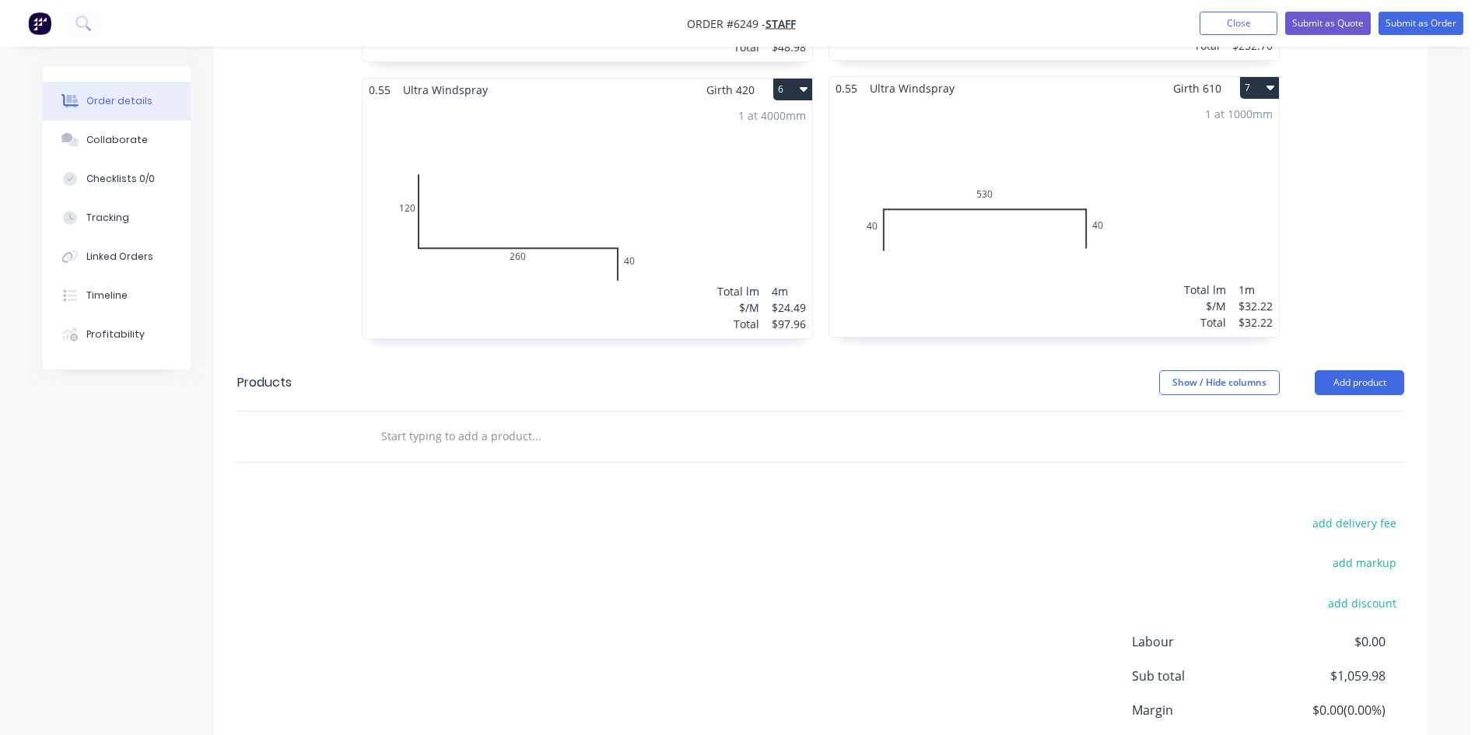
scroll to position [1325, 0]
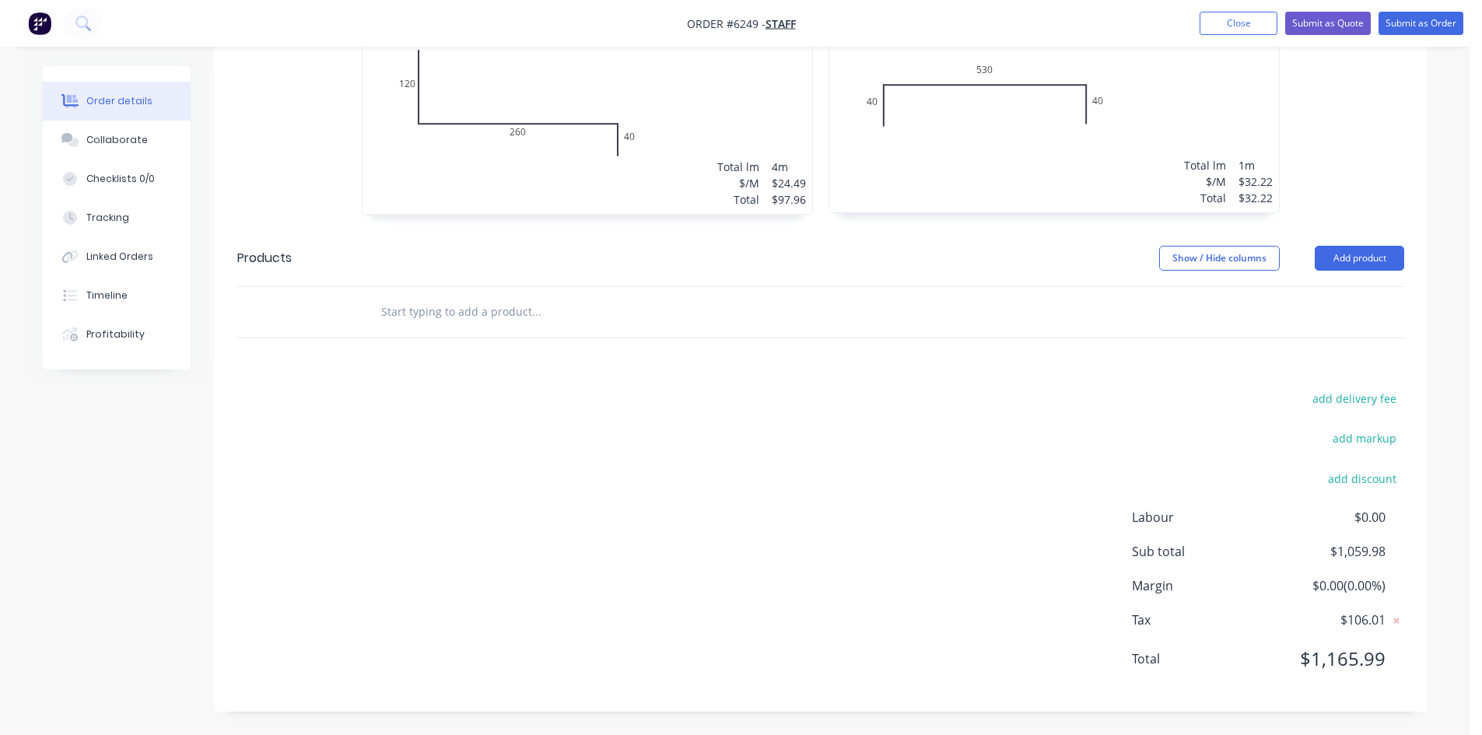
click at [651, 285] on header "Products Show / Hide columns Add product" at bounding box center [820, 258] width 1213 height 56
click at [646, 303] on input "text" at bounding box center [535, 311] width 311 height 31
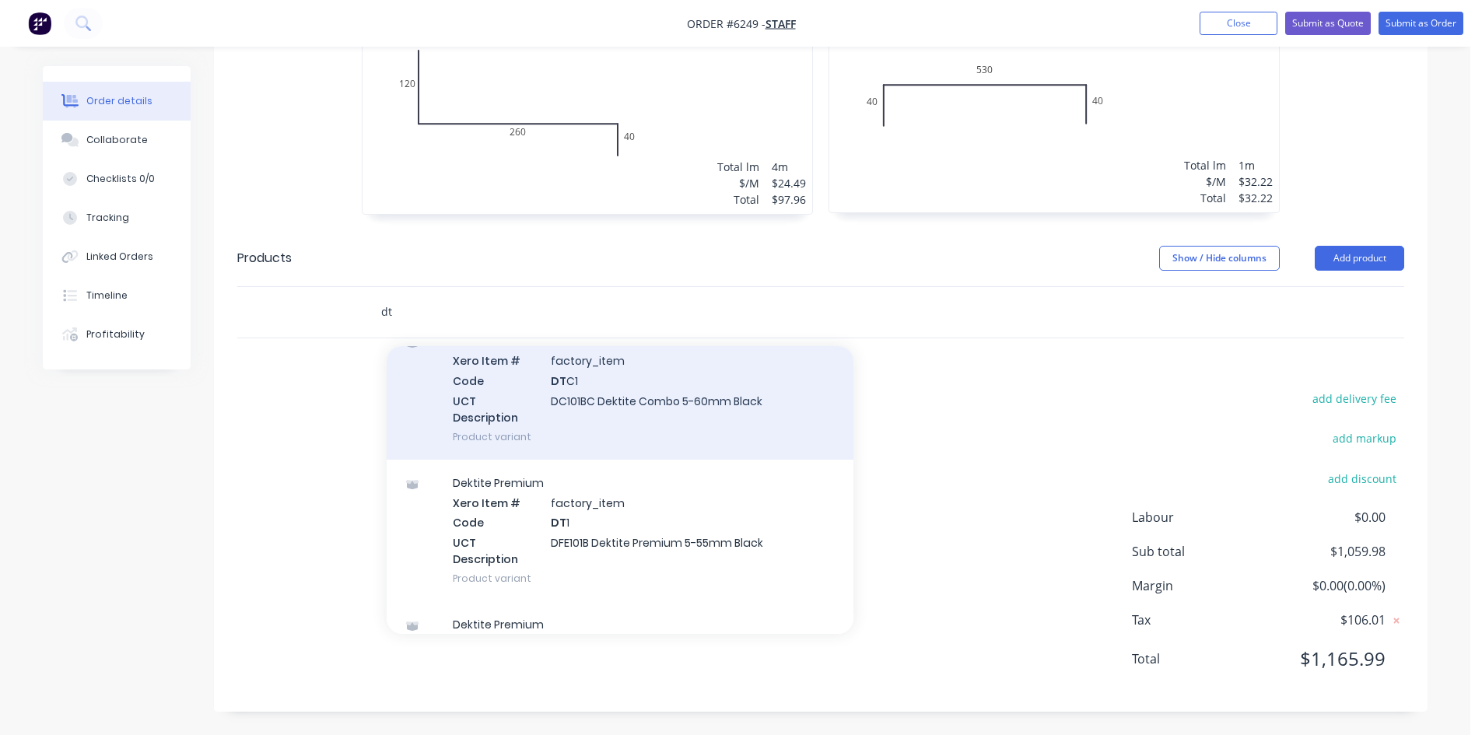
scroll to position [0, 0]
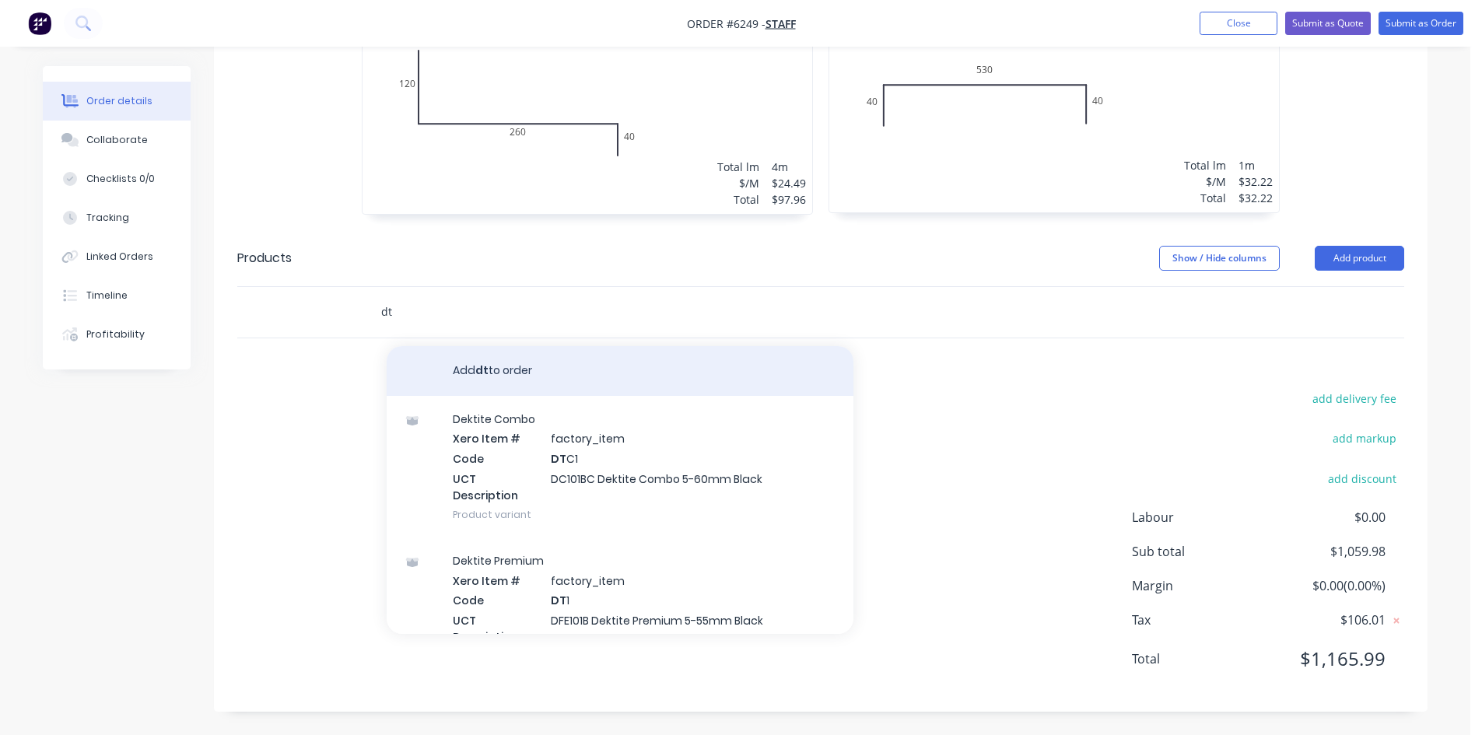
type input "d"
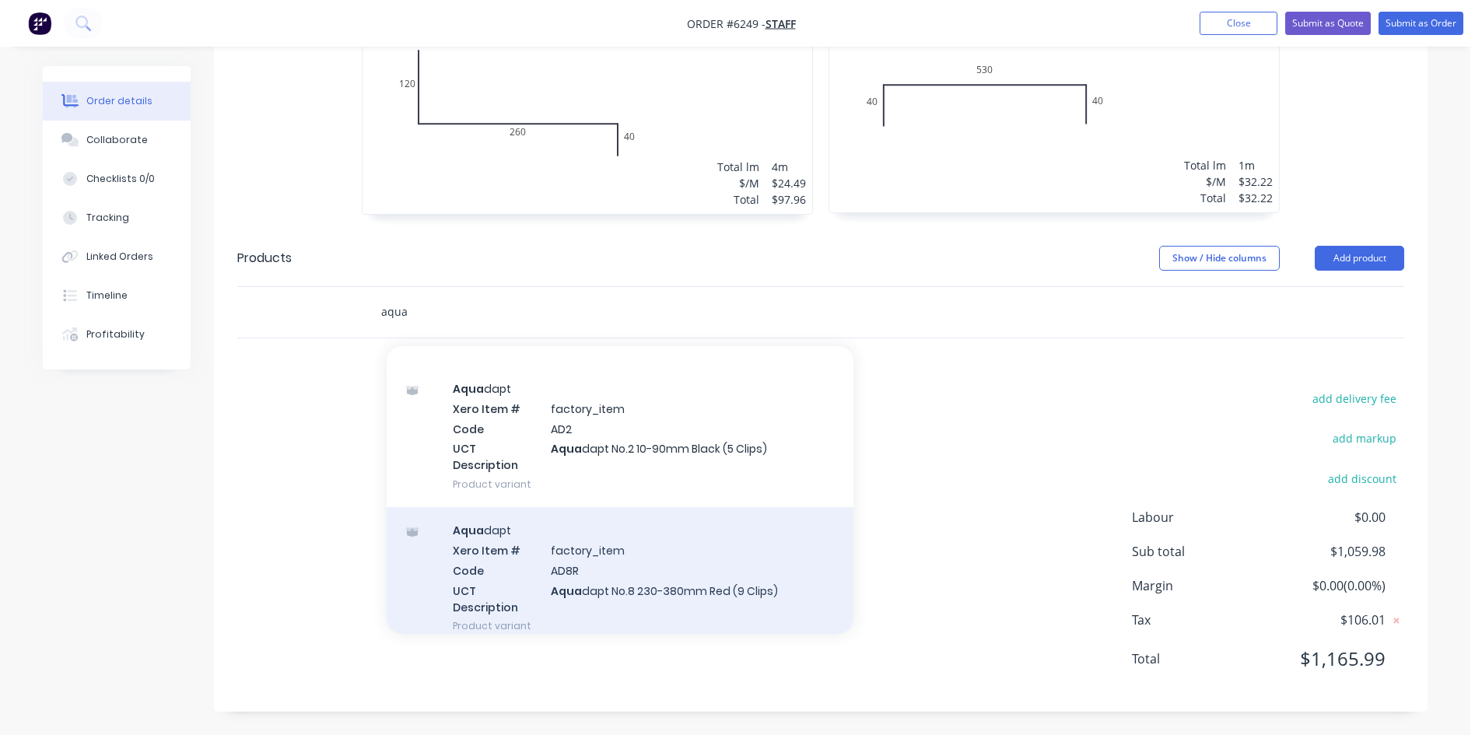
scroll to position [311, 0]
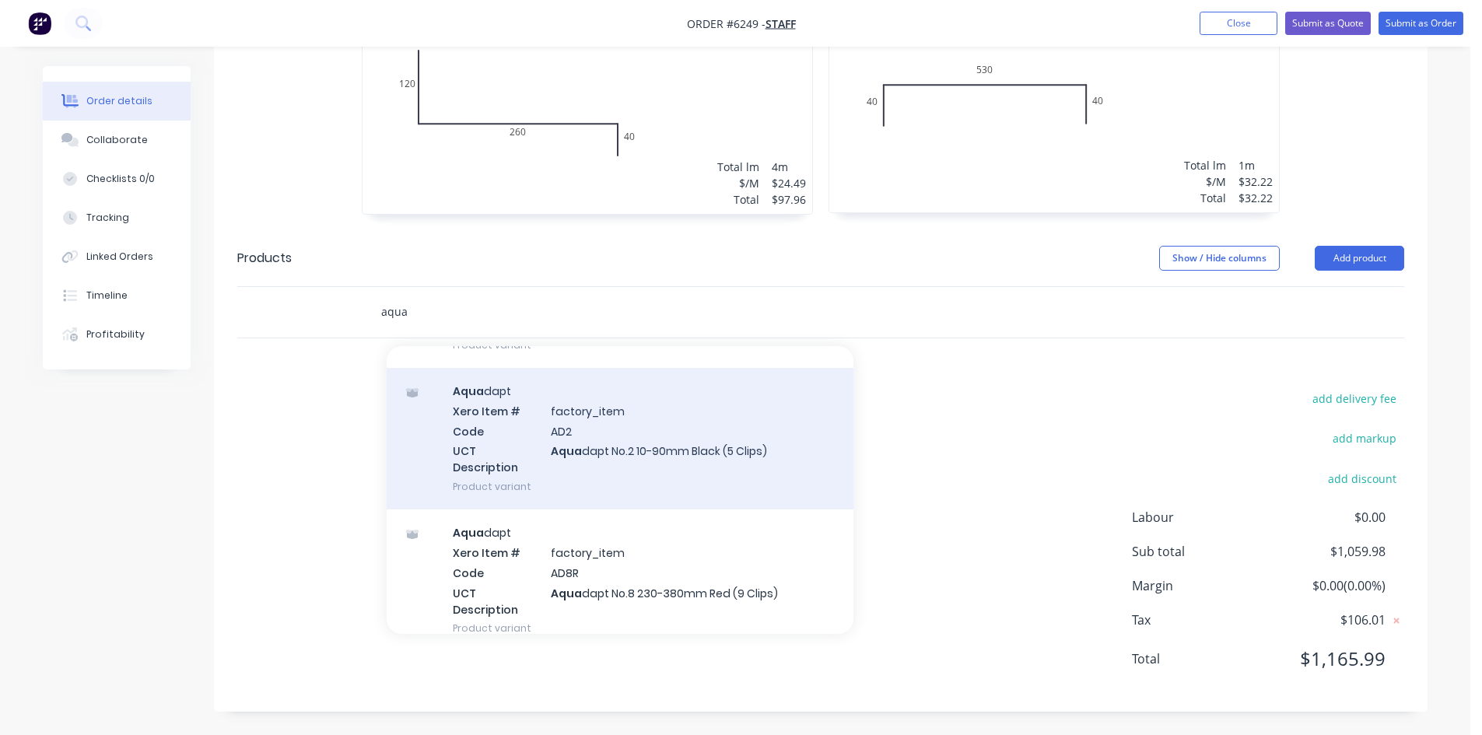
type input "aqua"
click at [607, 444] on div "Aqua dapt Xero Item # factory_item Code AD2 UCT Description Aqua dapt No.2 10-9…" at bounding box center [620, 439] width 467 height 142
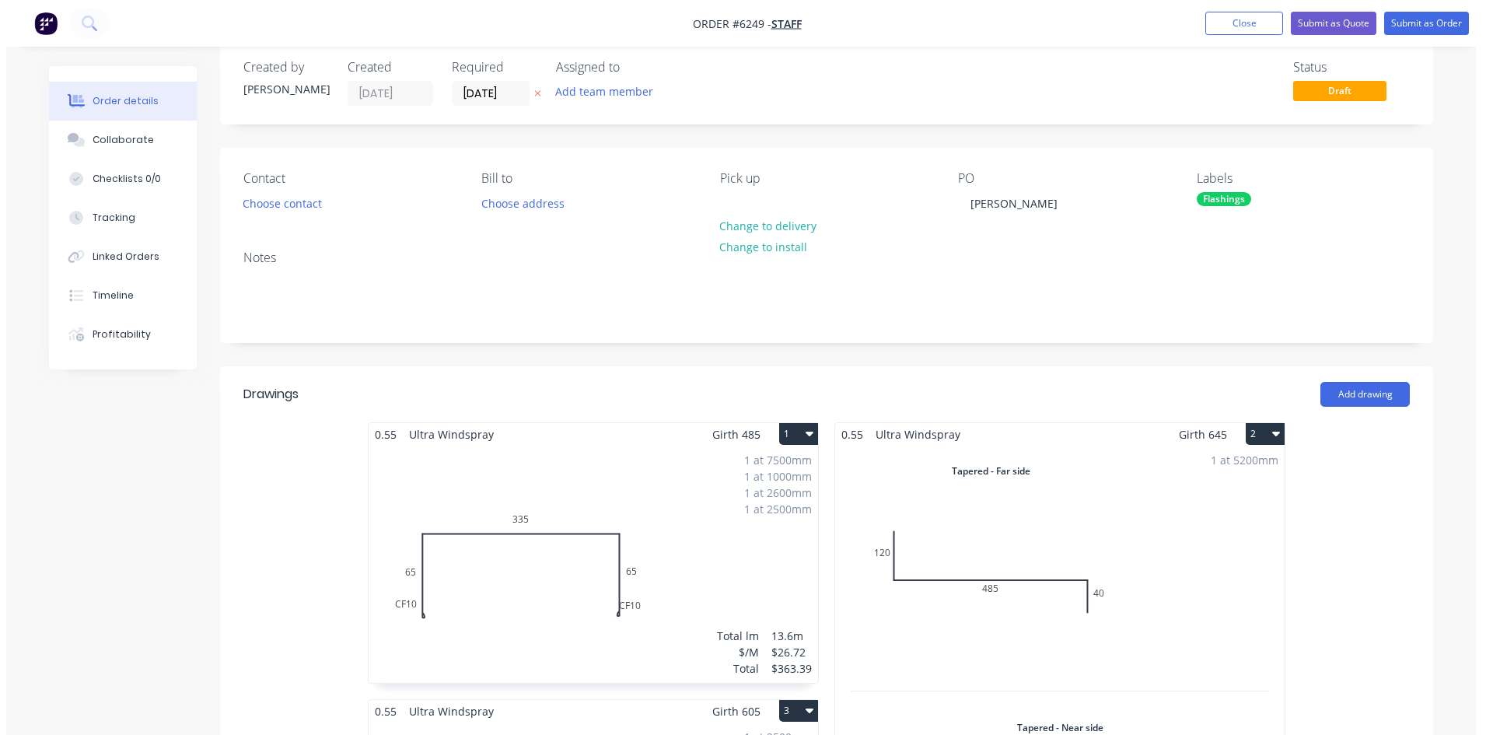
scroll to position [0, 0]
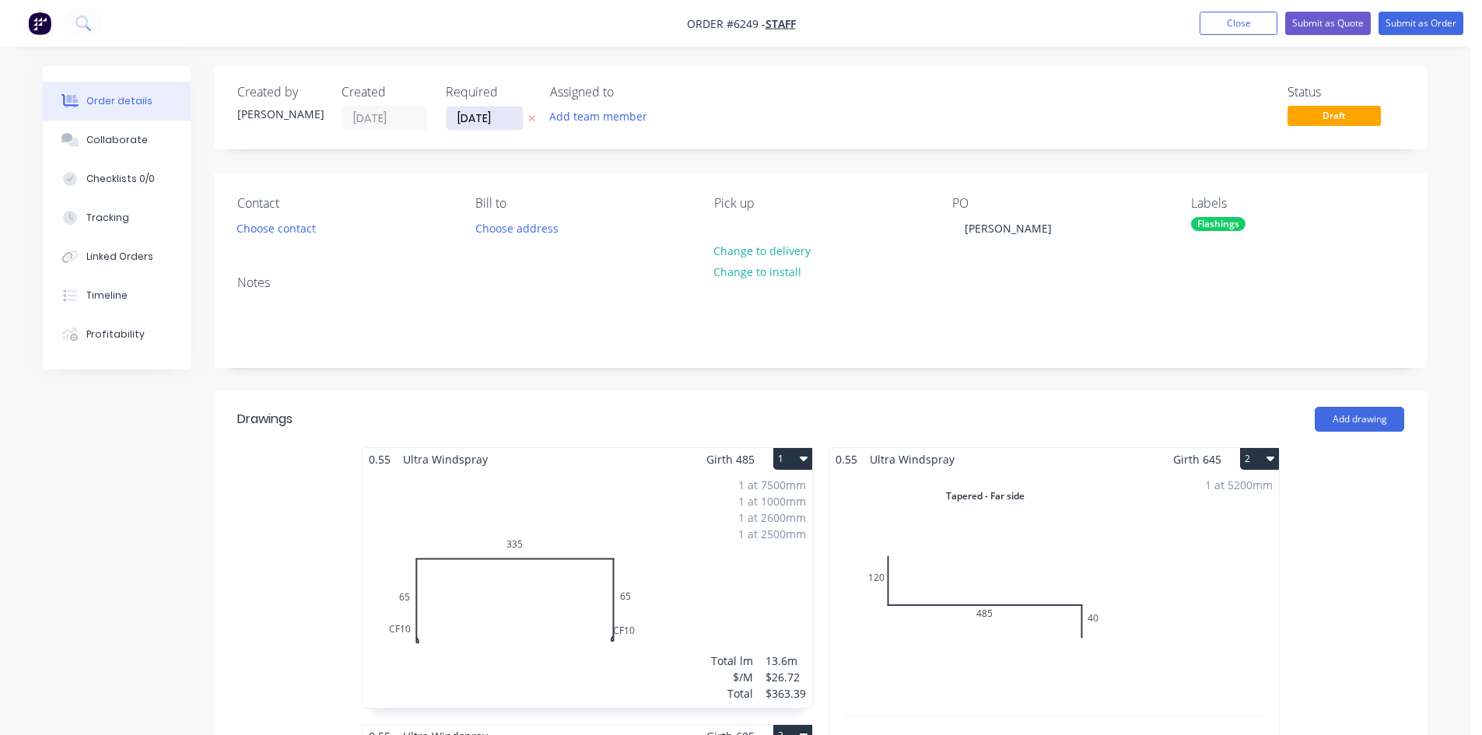
click at [482, 119] on input "[DATE]" at bounding box center [484, 118] width 76 height 23
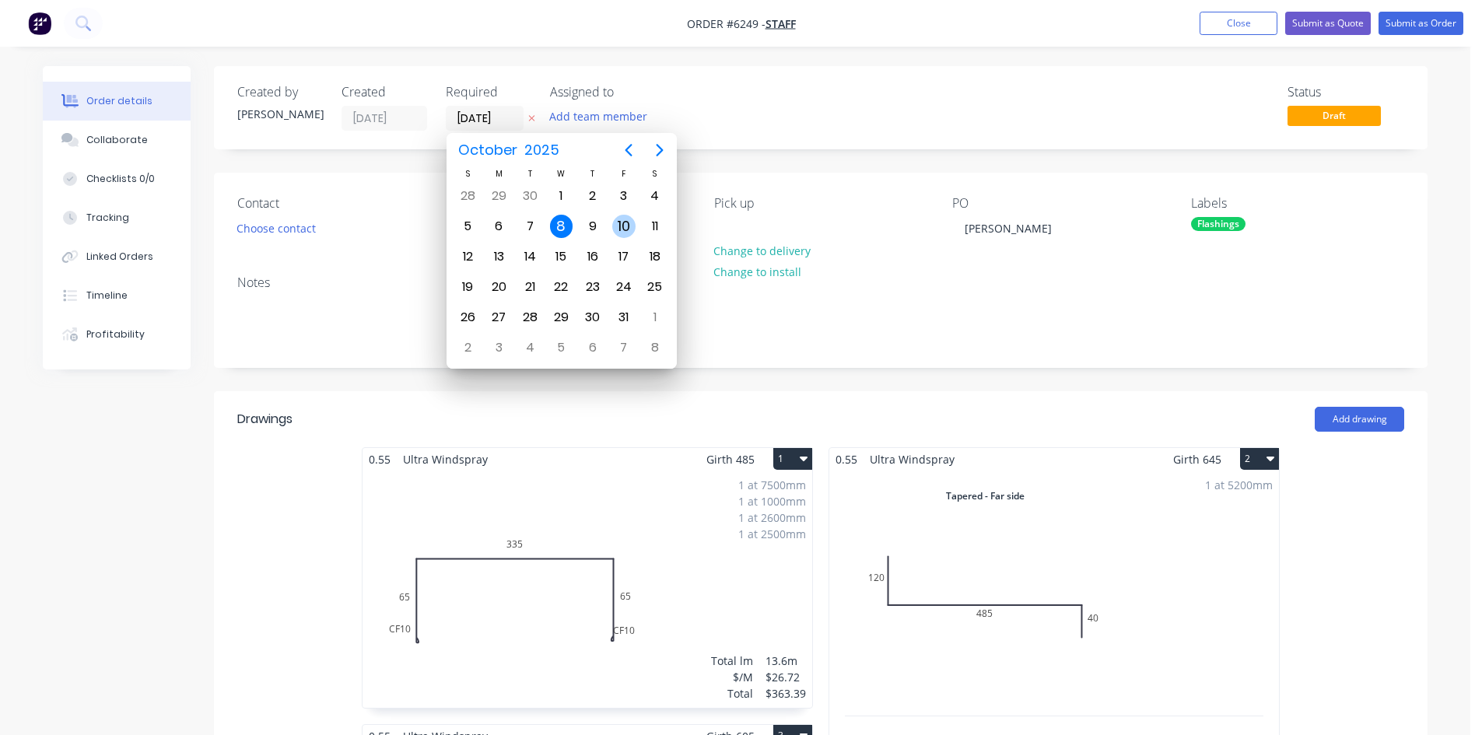
click at [615, 227] on div "10" at bounding box center [623, 226] width 23 height 23
type input "[DATE]"
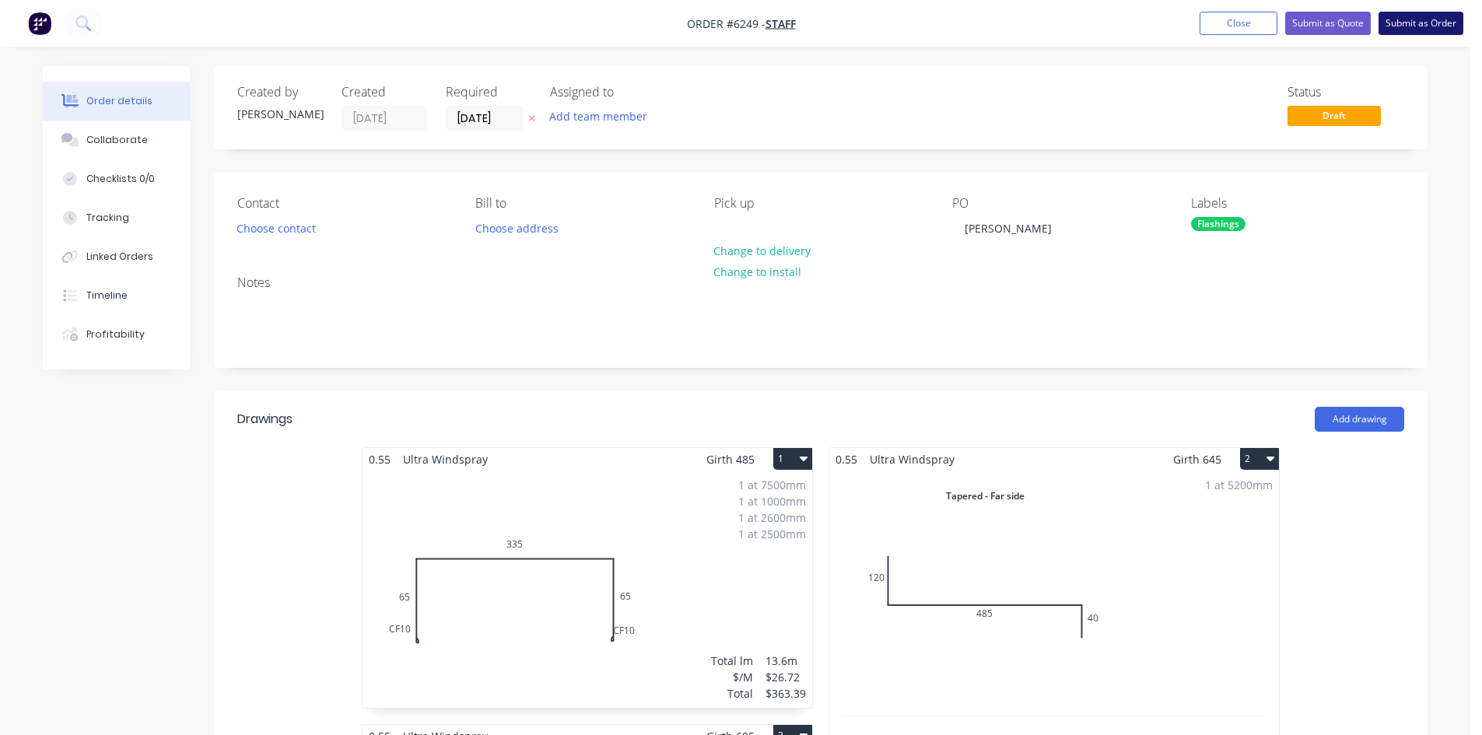
click at [1393, 23] on button "Submit as Order" at bounding box center [1420, 23] width 85 height 23
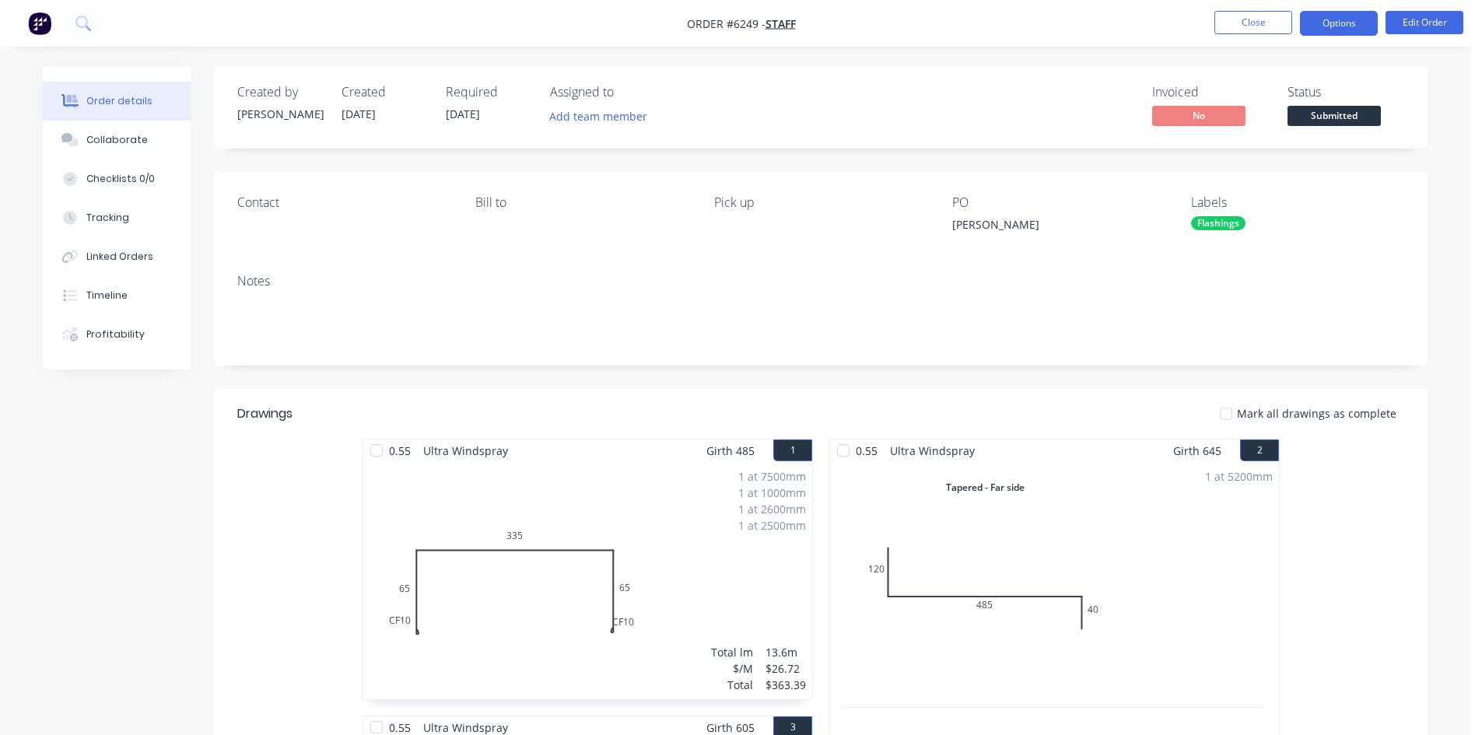
click at [1328, 22] on button "Options" at bounding box center [1339, 23] width 78 height 25
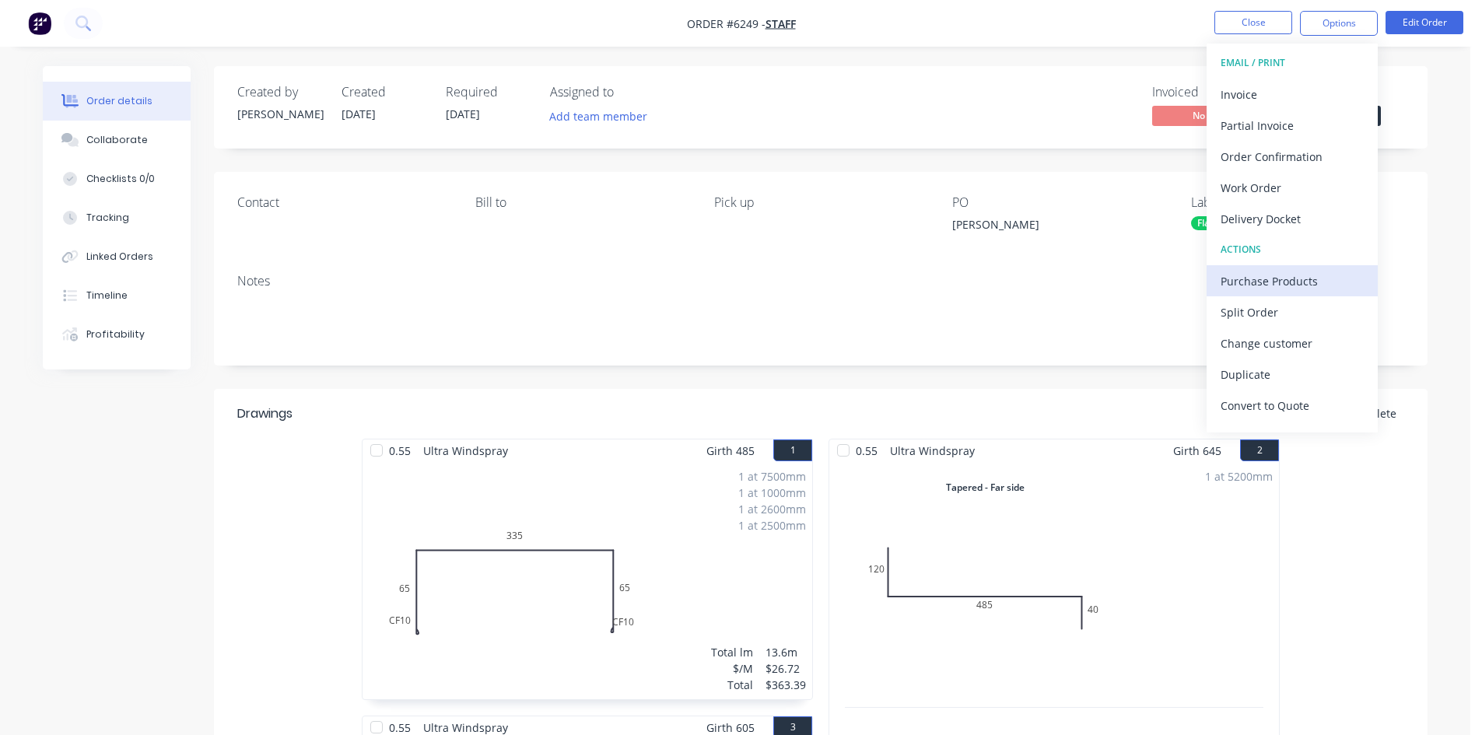
click at [1267, 273] on div "Purchase Products" at bounding box center [1291, 281] width 143 height 23
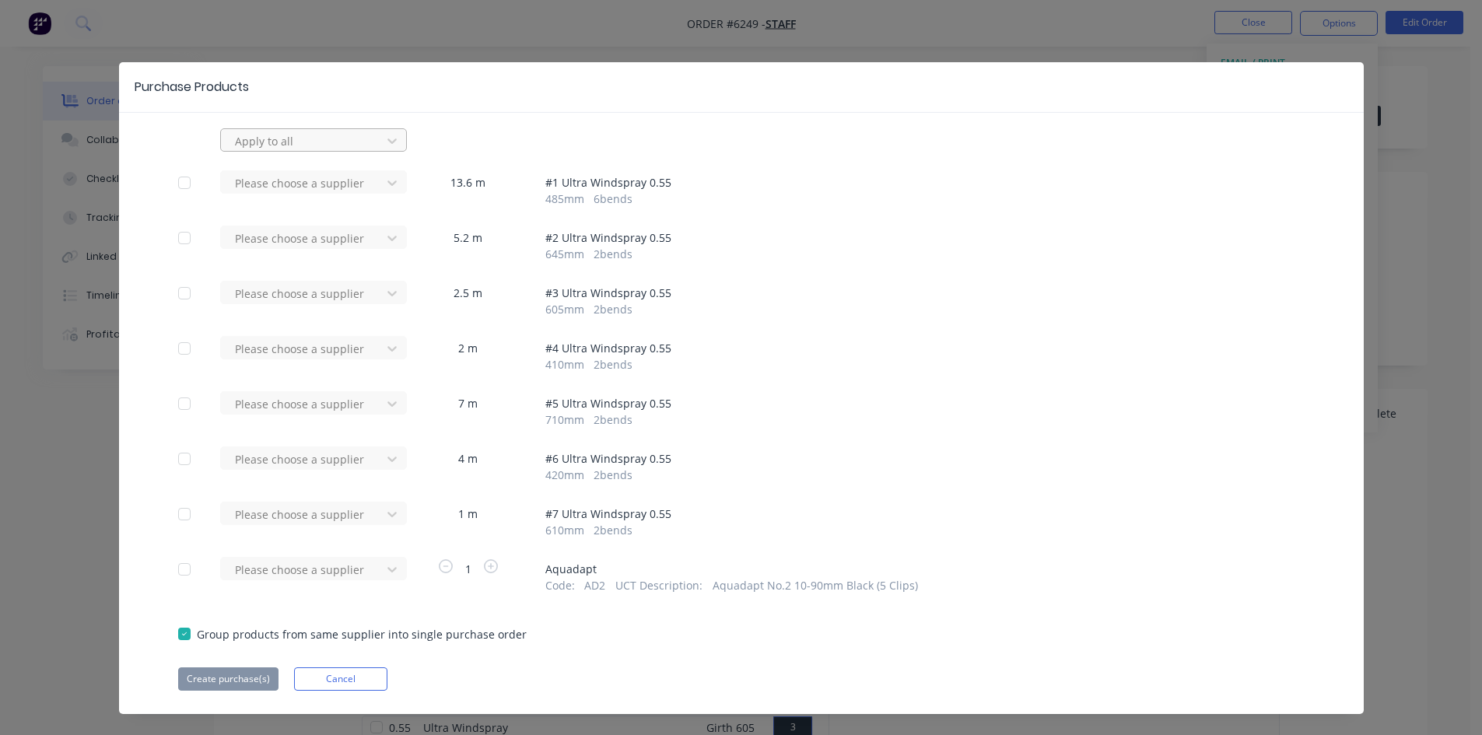
click at [269, 143] on div at bounding box center [303, 140] width 140 height 19
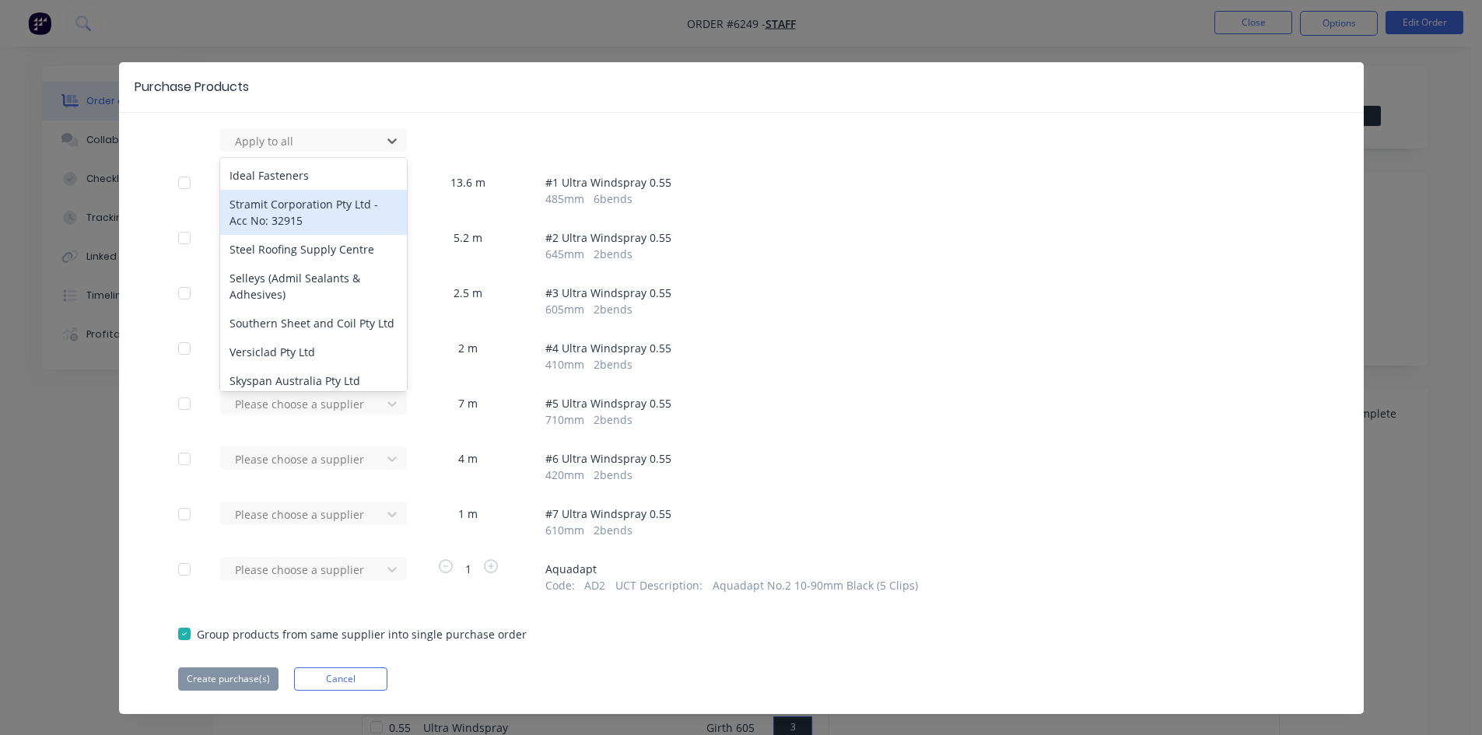
click at [268, 221] on div "Stramit Corporation Pty Ltd - Acc No: 32915" at bounding box center [313, 212] width 187 height 45
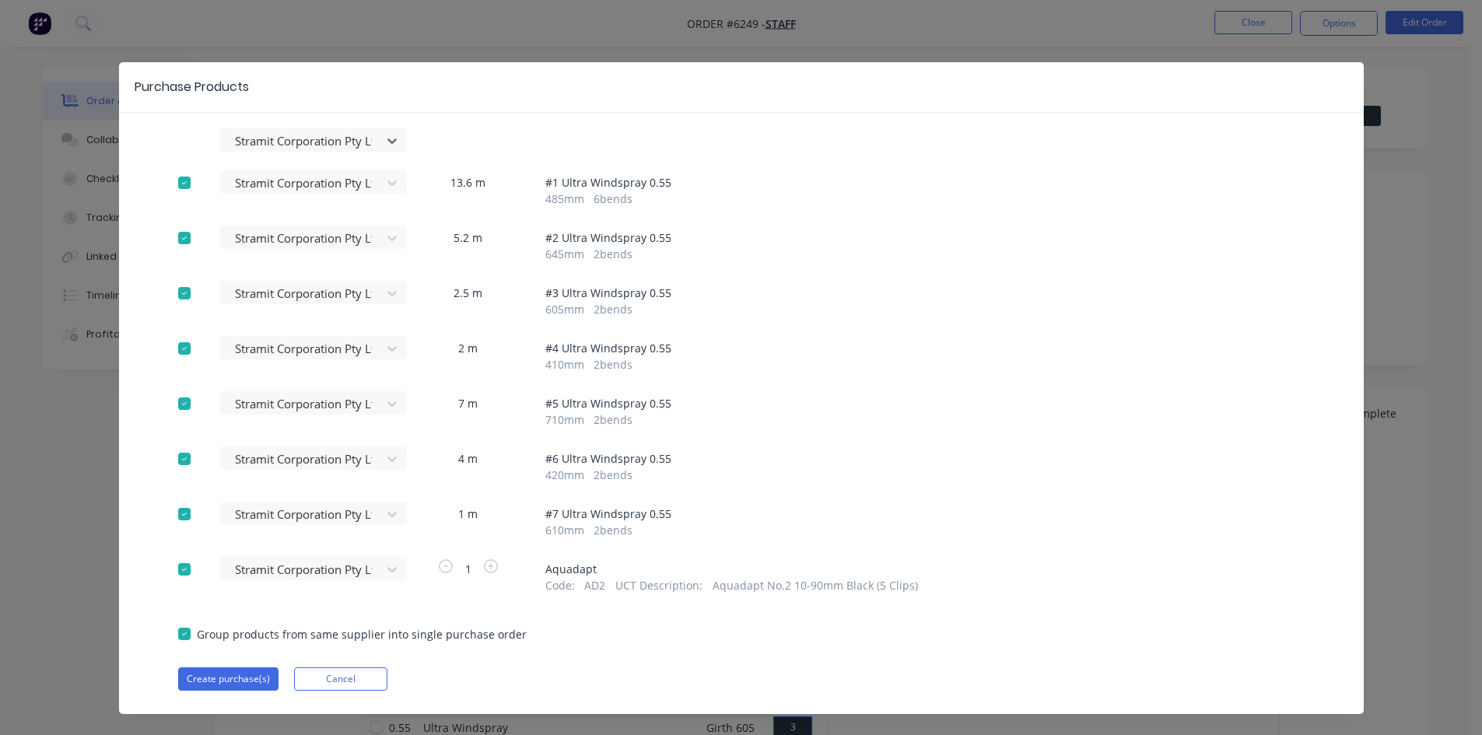
click at [181, 574] on div at bounding box center [184, 569] width 31 height 31
click at [228, 682] on button "Create purchase(s)" at bounding box center [228, 678] width 100 height 23
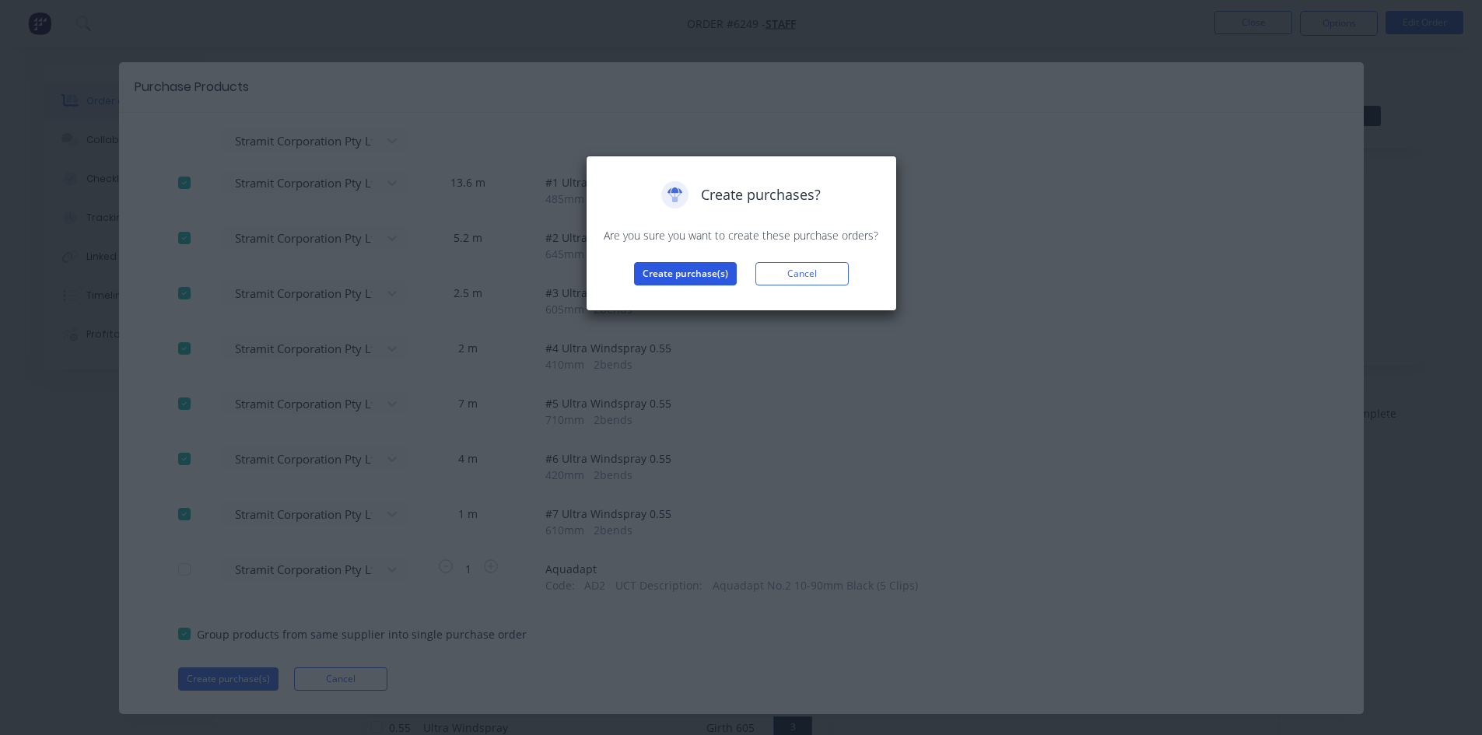
click at [650, 271] on button "Create purchase(s)" at bounding box center [685, 273] width 103 height 23
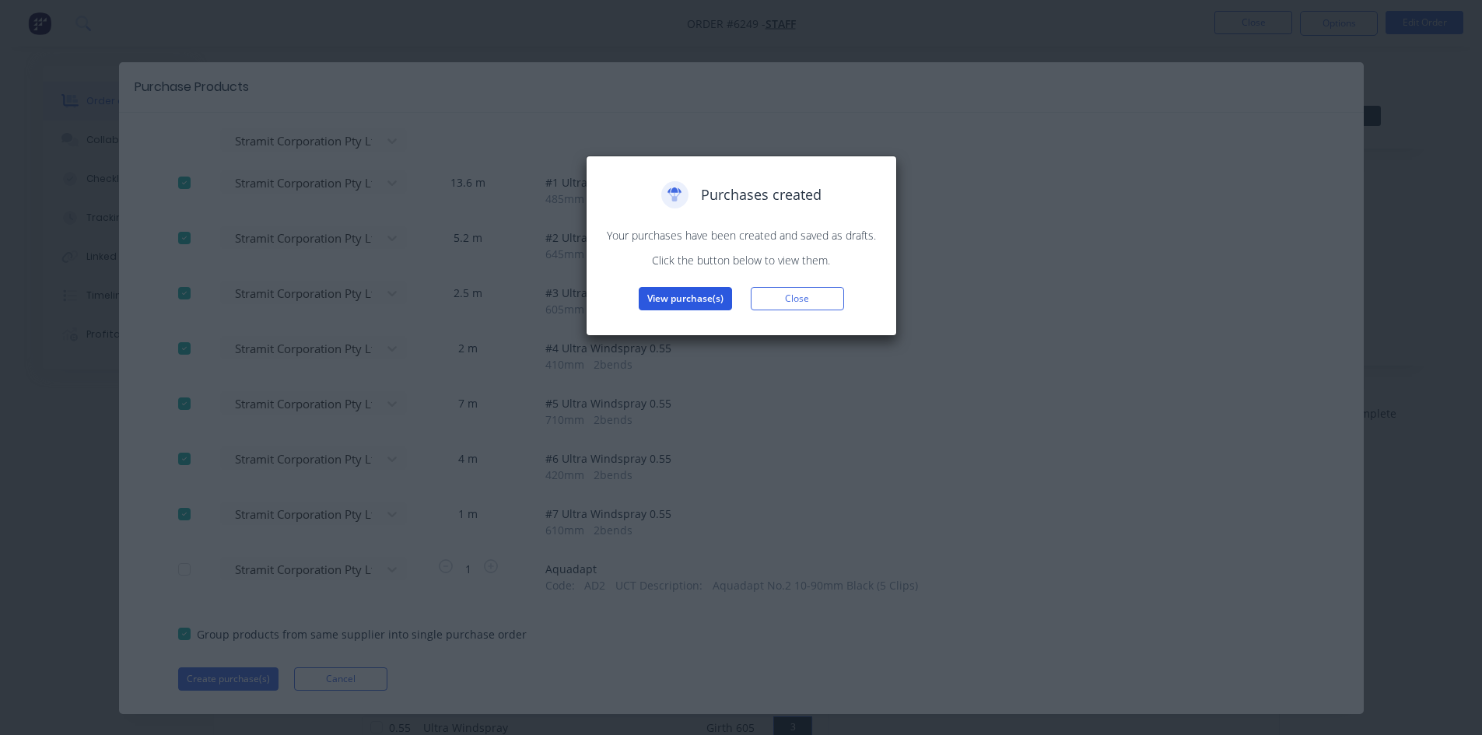
click at [666, 292] on button "View purchase(s)" at bounding box center [685, 298] width 93 height 23
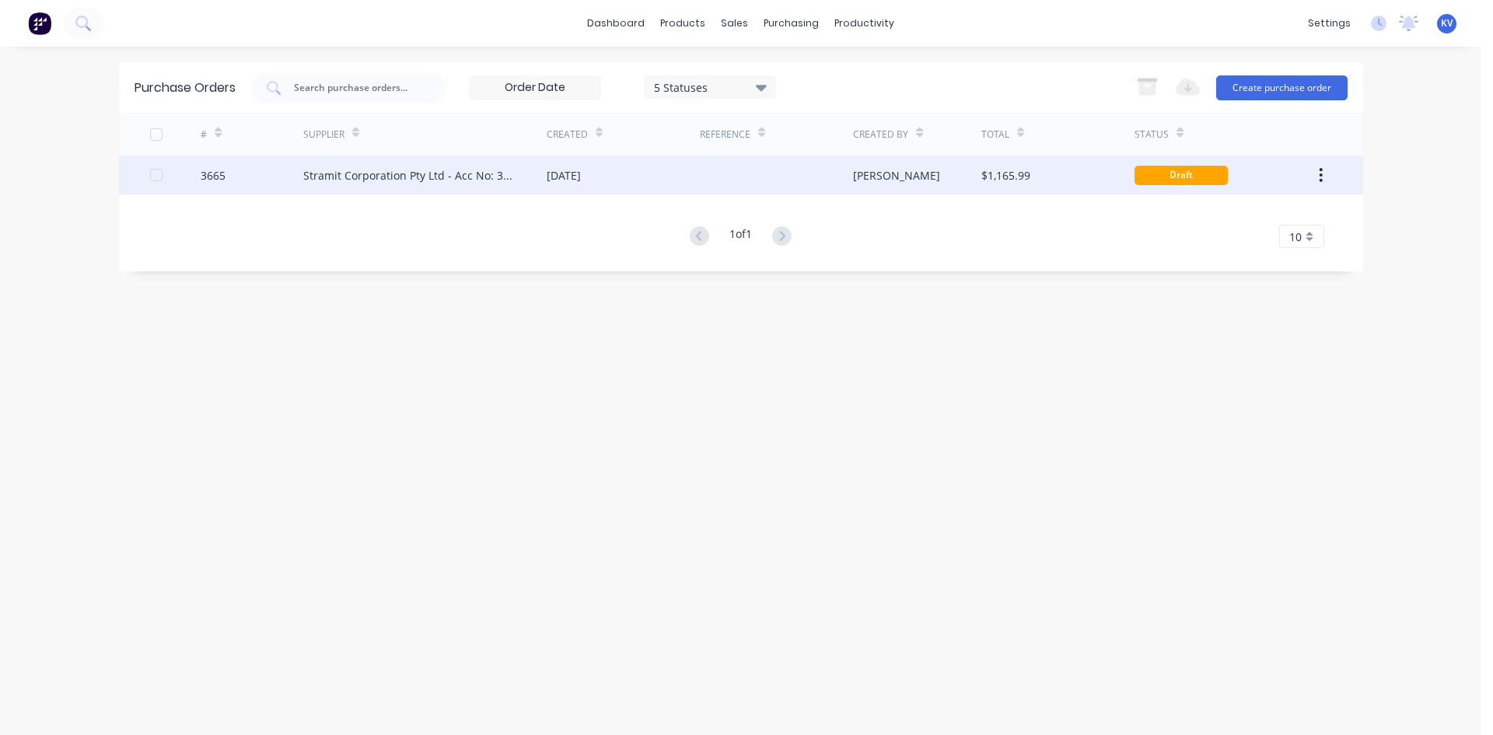
click at [659, 179] on div "[DATE]" at bounding box center [623, 175] width 153 height 39
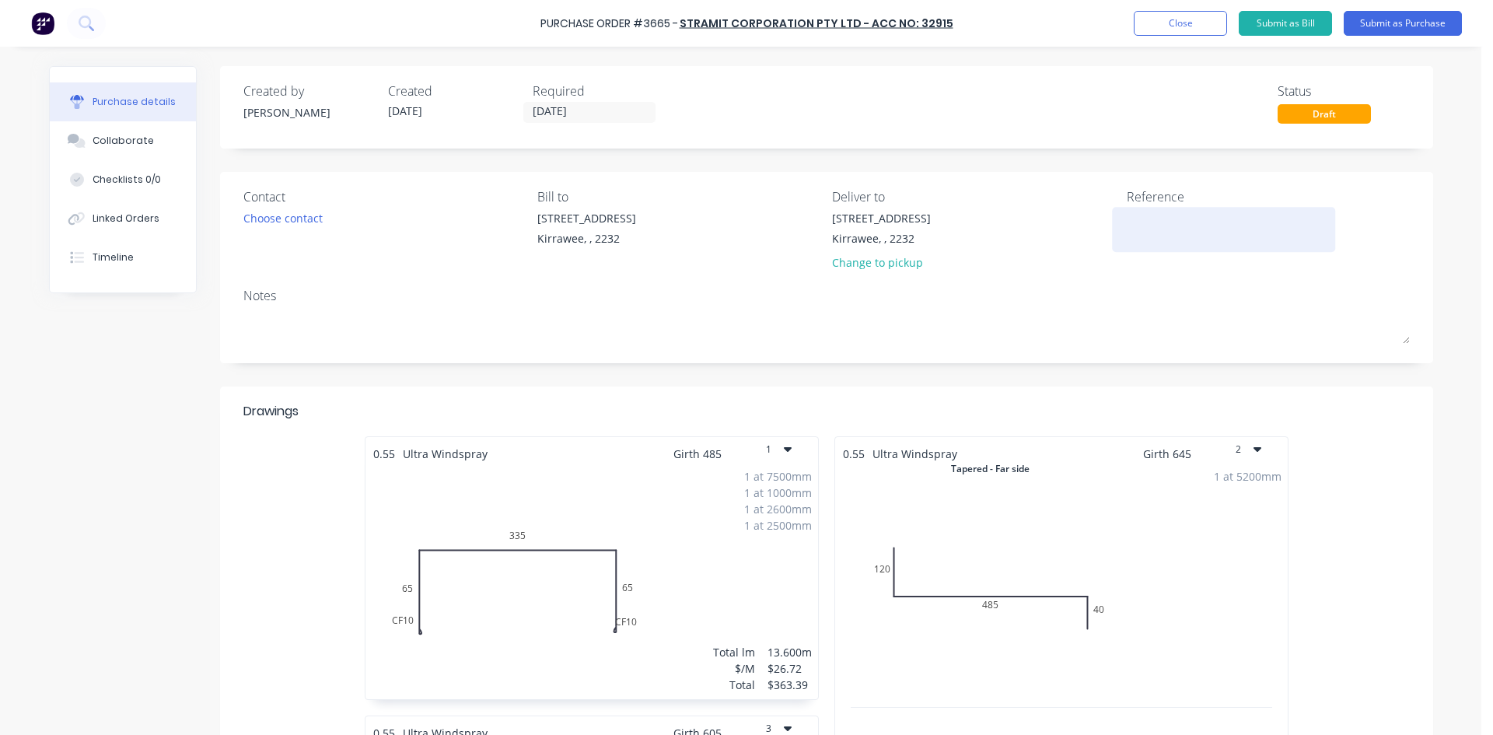
click at [1139, 217] on textarea at bounding box center [1224, 227] width 194 height 35
type textarea "Clayton"
type textarea "x"
type textarea "Clayton B"
type textarea "x"
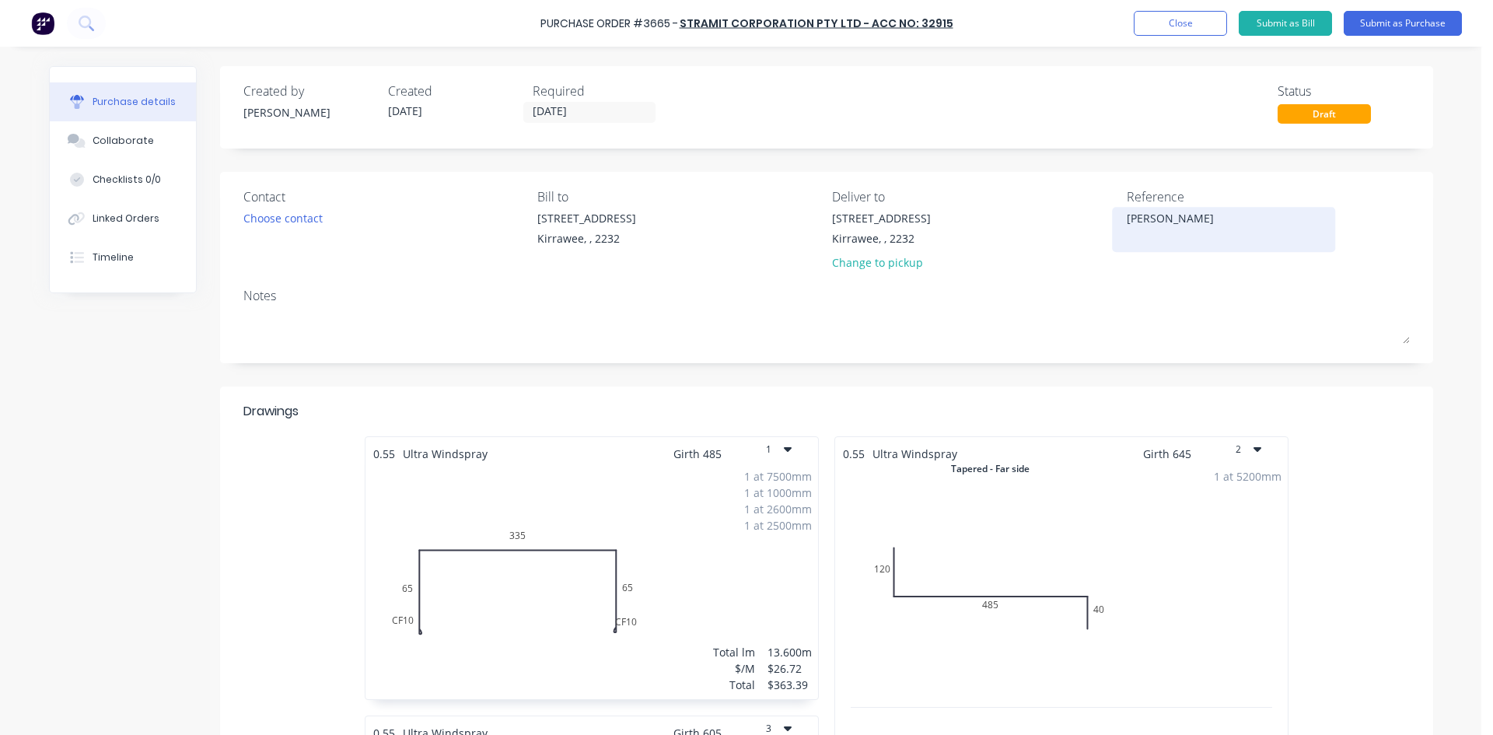
type textarea "Clayton Bo"
type textarea "x"
type textarea "Clayton Boo"
type textarea "x"
type textarea "Clayton Booke"
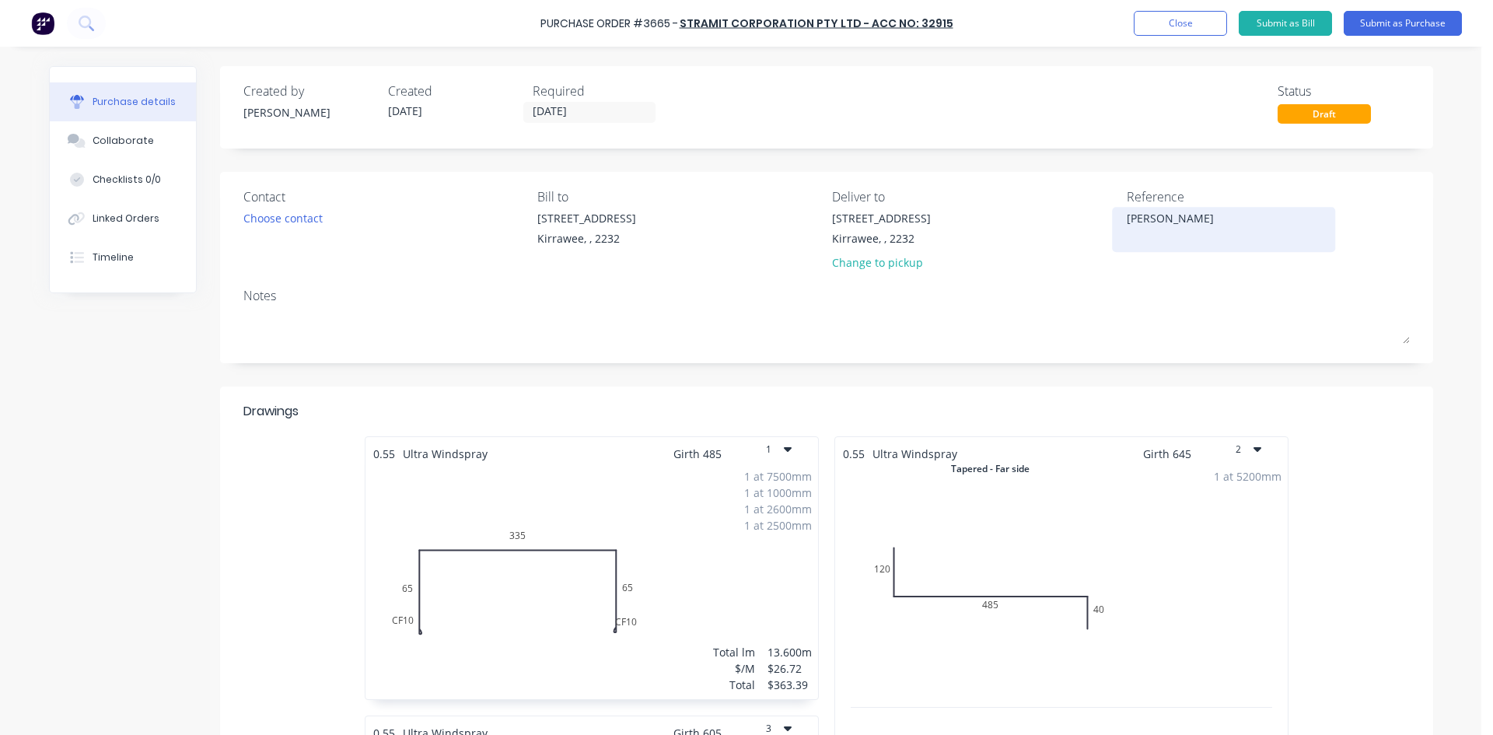
type textarea "x"
type textarea "Clayton Booker"
type textarea "x"
type textarea "Clayton Booker"
drag, startPoint x: 620, startPoint y: 106, endPoint x: 615, endPoint y: 123, distance: 17.7
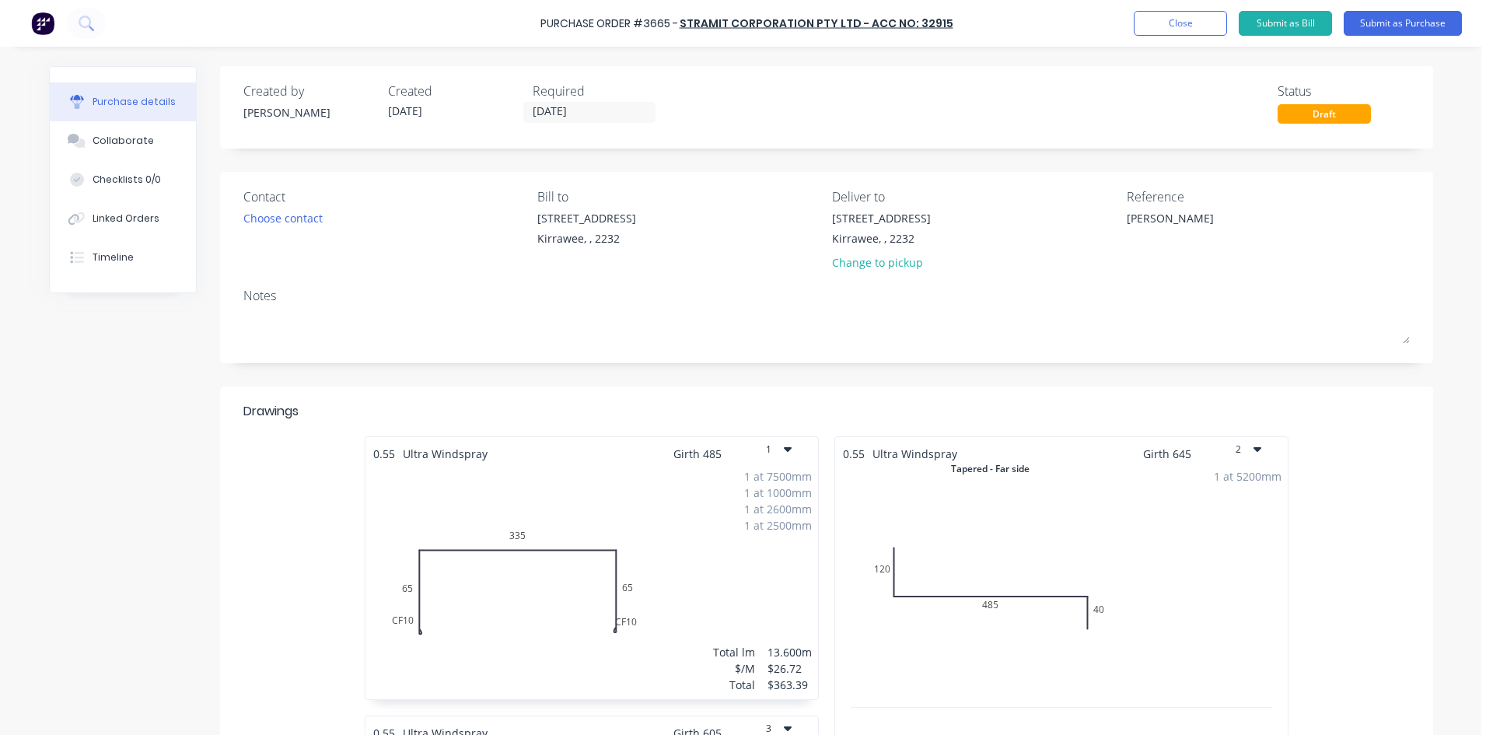
click at [619, 106] on input "[DATE]" at bounding box center [589, 112] width 131 height 19
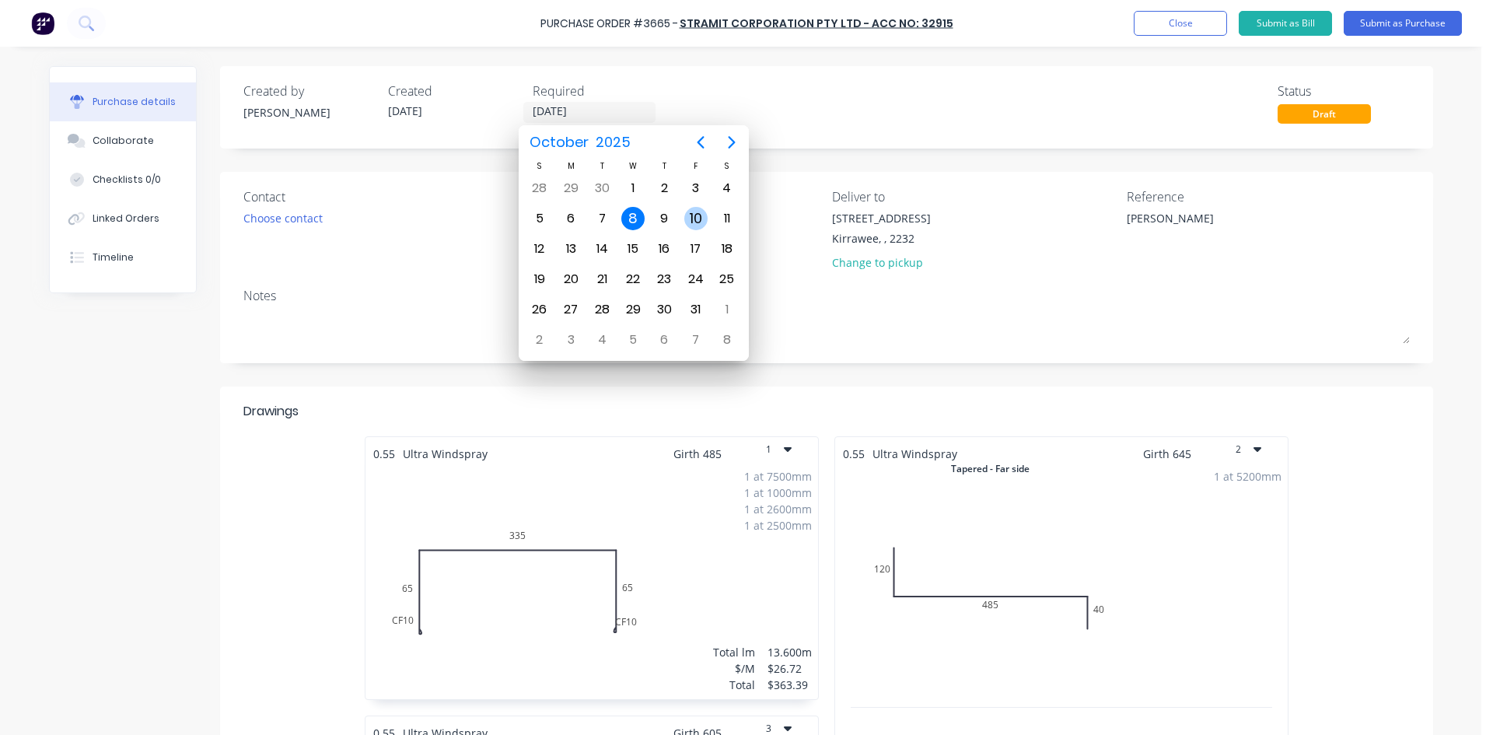
click at [684, 217] on div "10" at bounding box center [695, 218] width 23 height 23
type textarea "x"
type input "[DATE]"
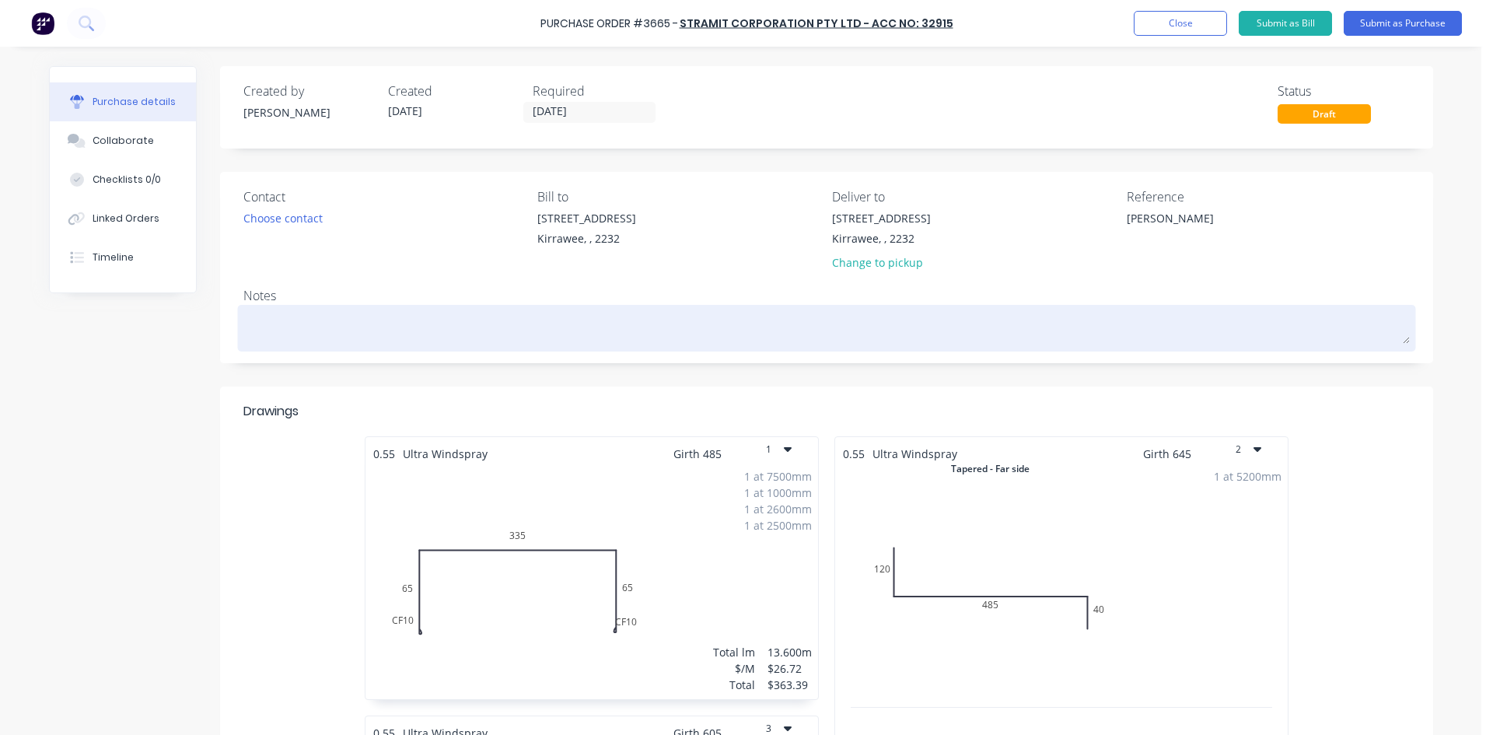
click at [1096, 330] on textarea at bounding box center [826, 326] width 1167 height 35
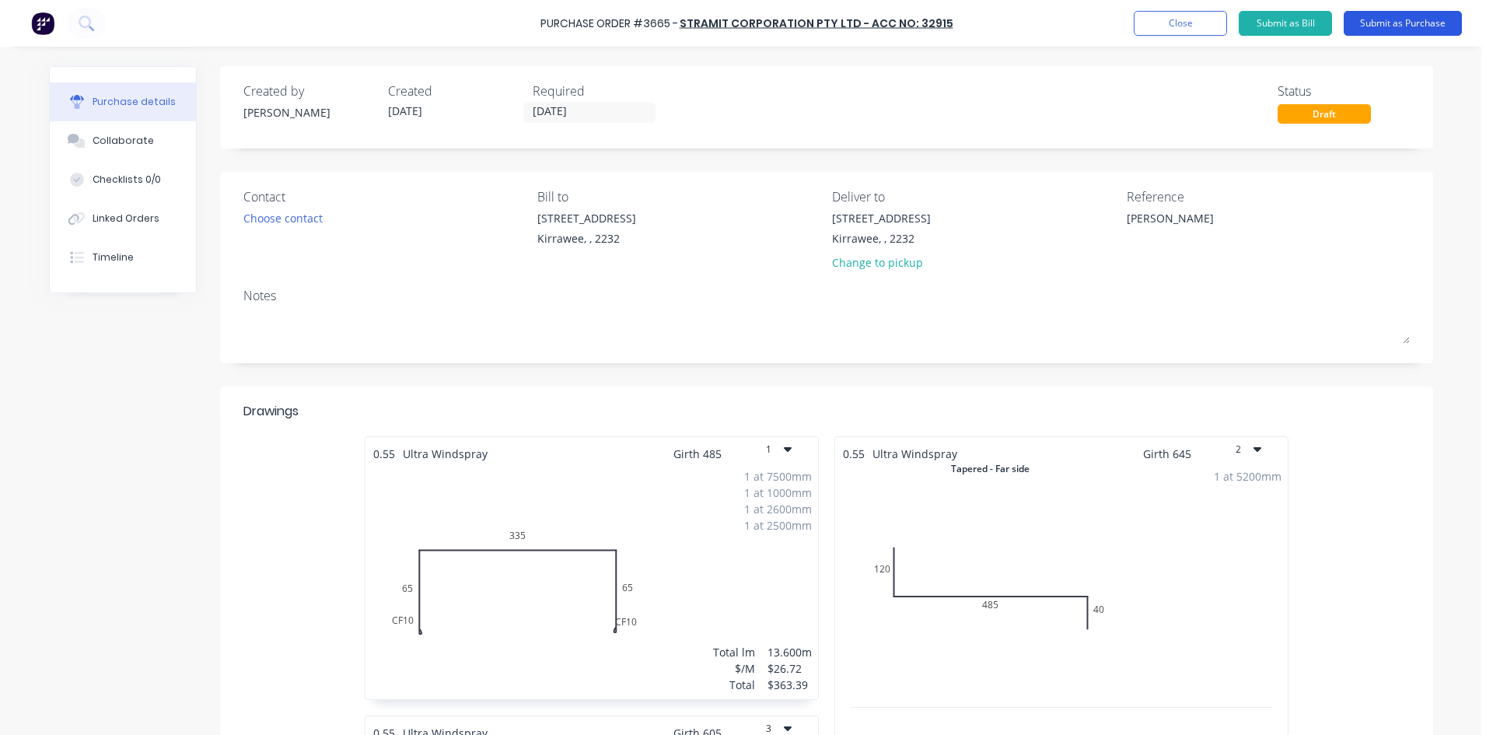
click at [1385, 20] on button "Submit as Purchase" at bounding box center [1403, 23] width 118 height 25
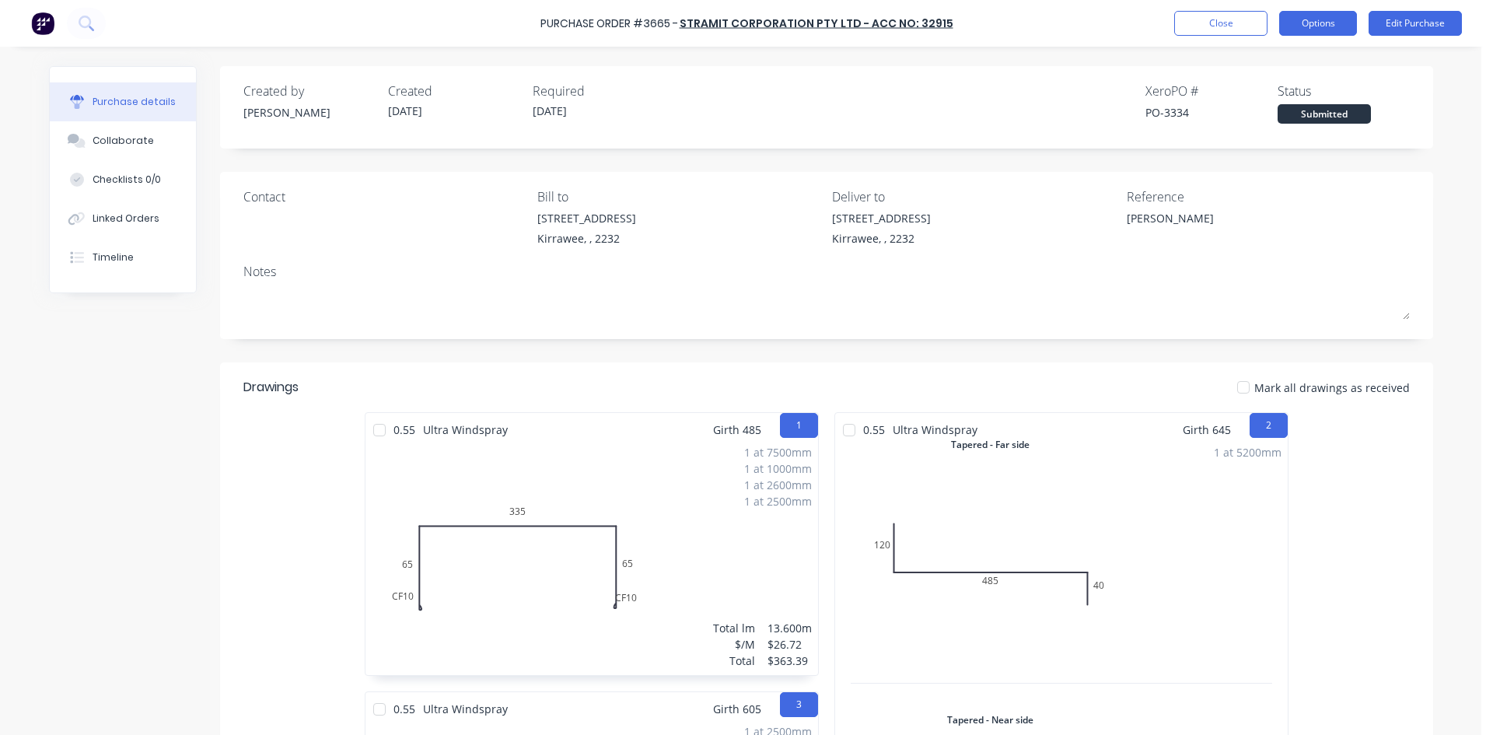
click at [1308, 12] on button "Options" at bounding box center [1318, 23] width 78 height 25
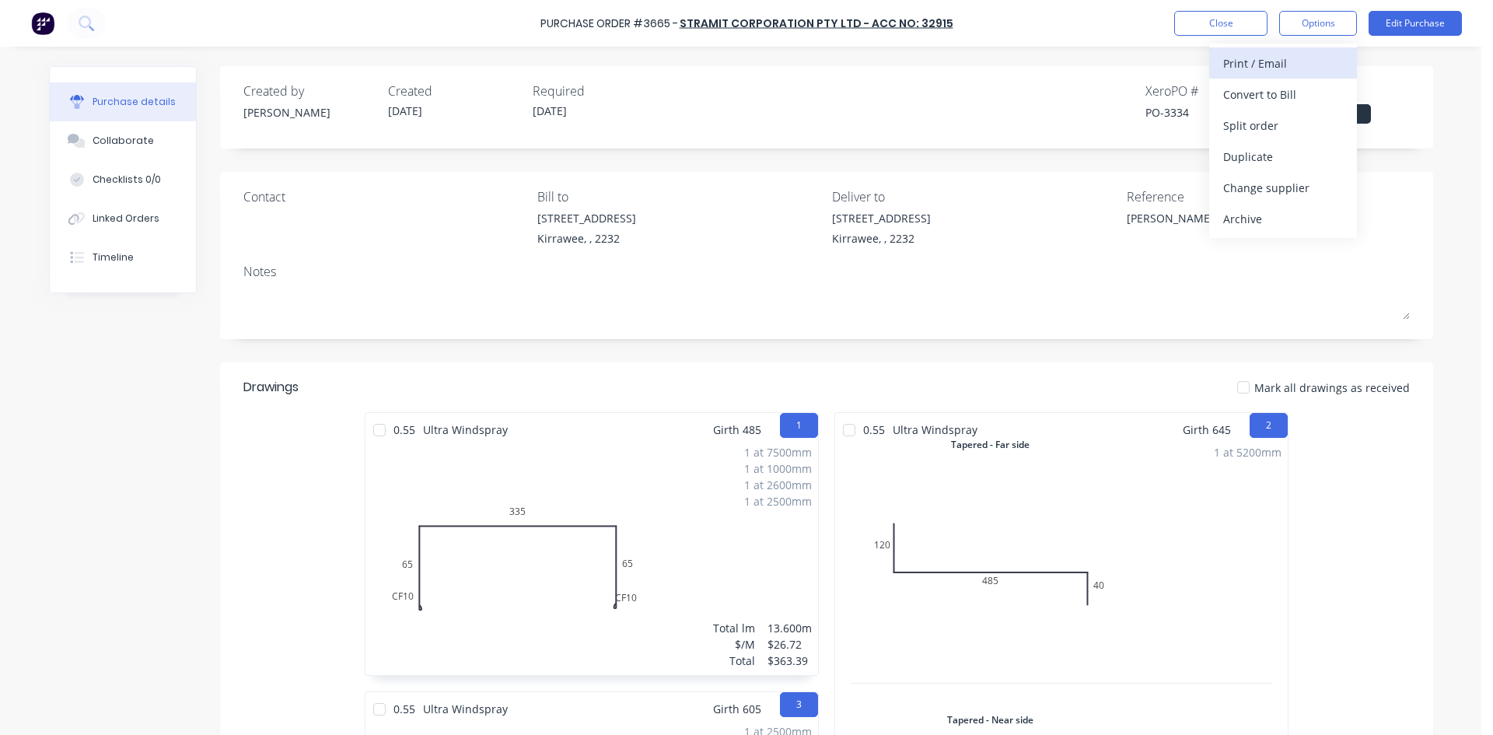
click at [1276, 65] on div "Print / Email" at bounding box center [1283, 63] width 120 height 23
click at [1246, 124] on div "Without pricing" at bounding box center [1283, 125] width 120 height 23
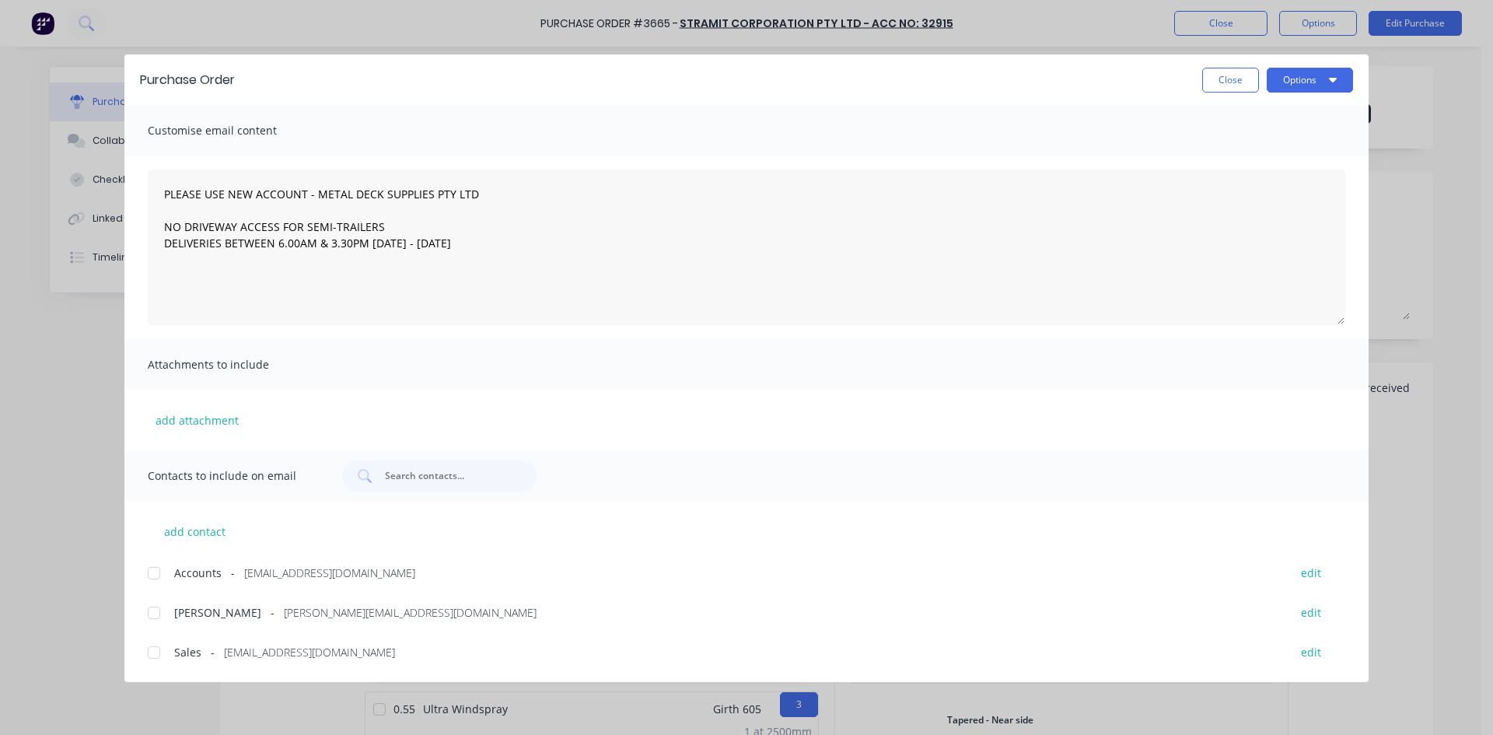
click at [157, 649] on div at bounding box center [153, 652] width 31 height 31
click at [1273, 82] on button "Options" at bounding box center [1310, 80] width 86 height 25
click at [1220, 185] on div "Email" at bounding box center [1280, 181] width 120 height 23
click at [1288, 74] on button "Options" at bounding box center [1310, 80] width 86 height 25
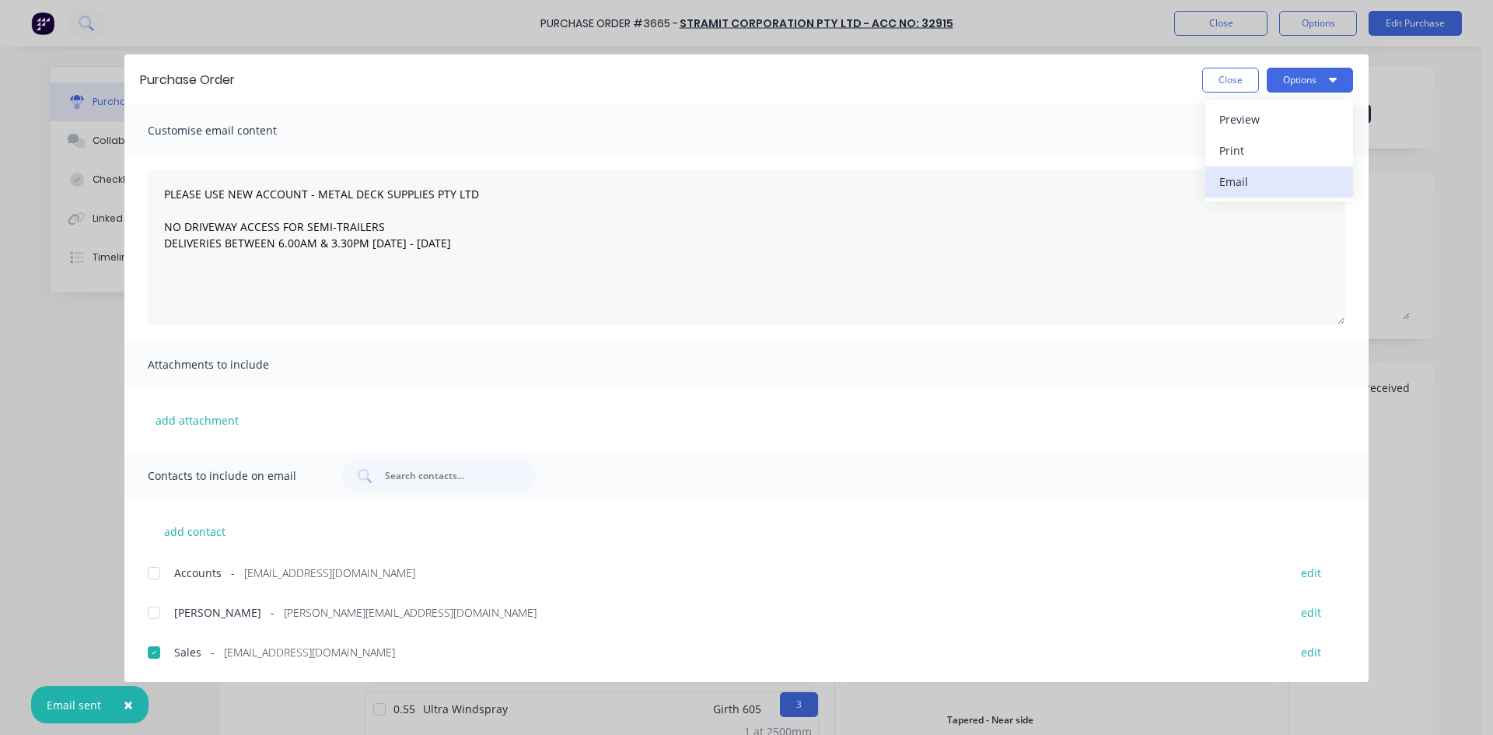
click at [1288, 187] on div "Email" at bounding box center [1280, 181] width 120 height 23
click at [1221, 76] on button "Close" at bounding box center [1230, 80] width 57 height 25
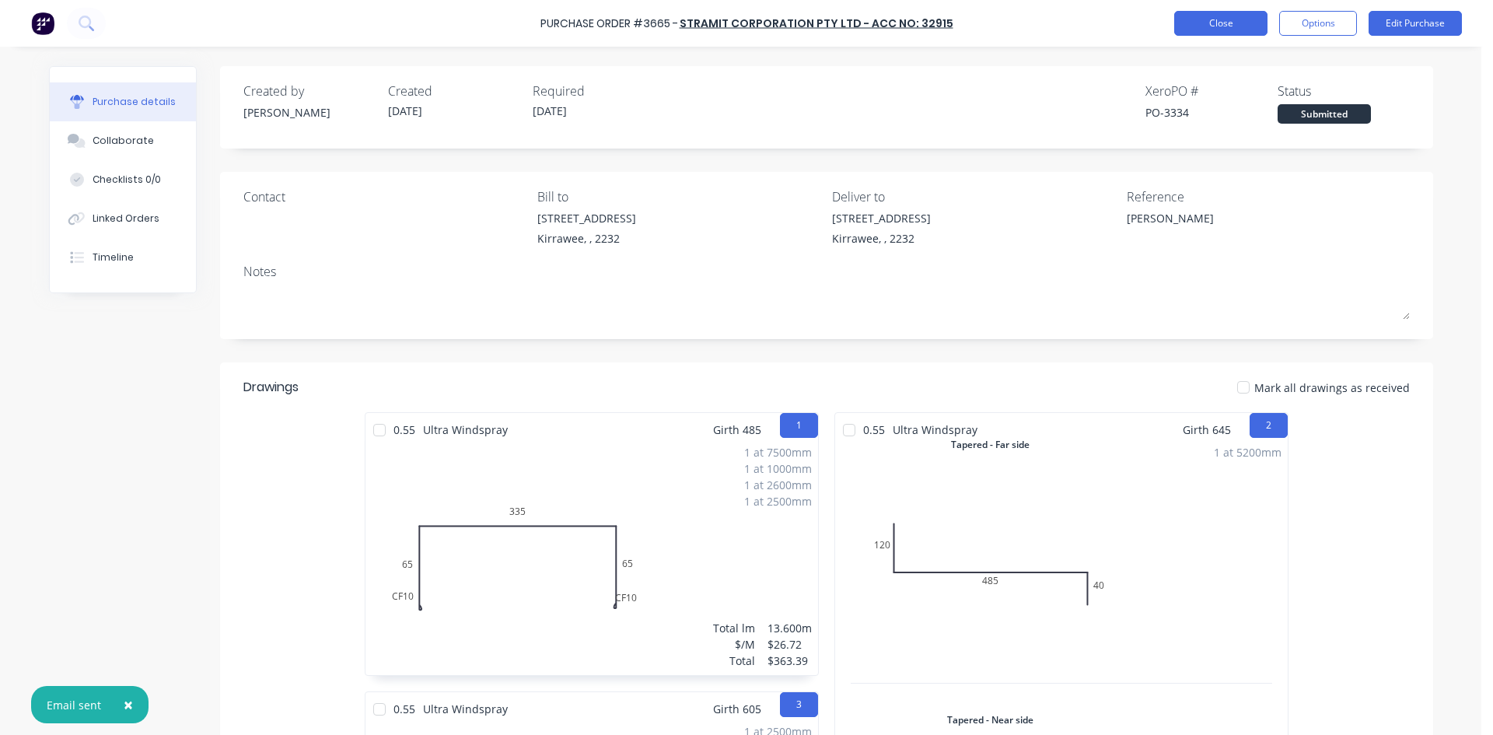
click at [1230, 19] on button "Close" at bounding box center [1220, 23] width 93 height 25
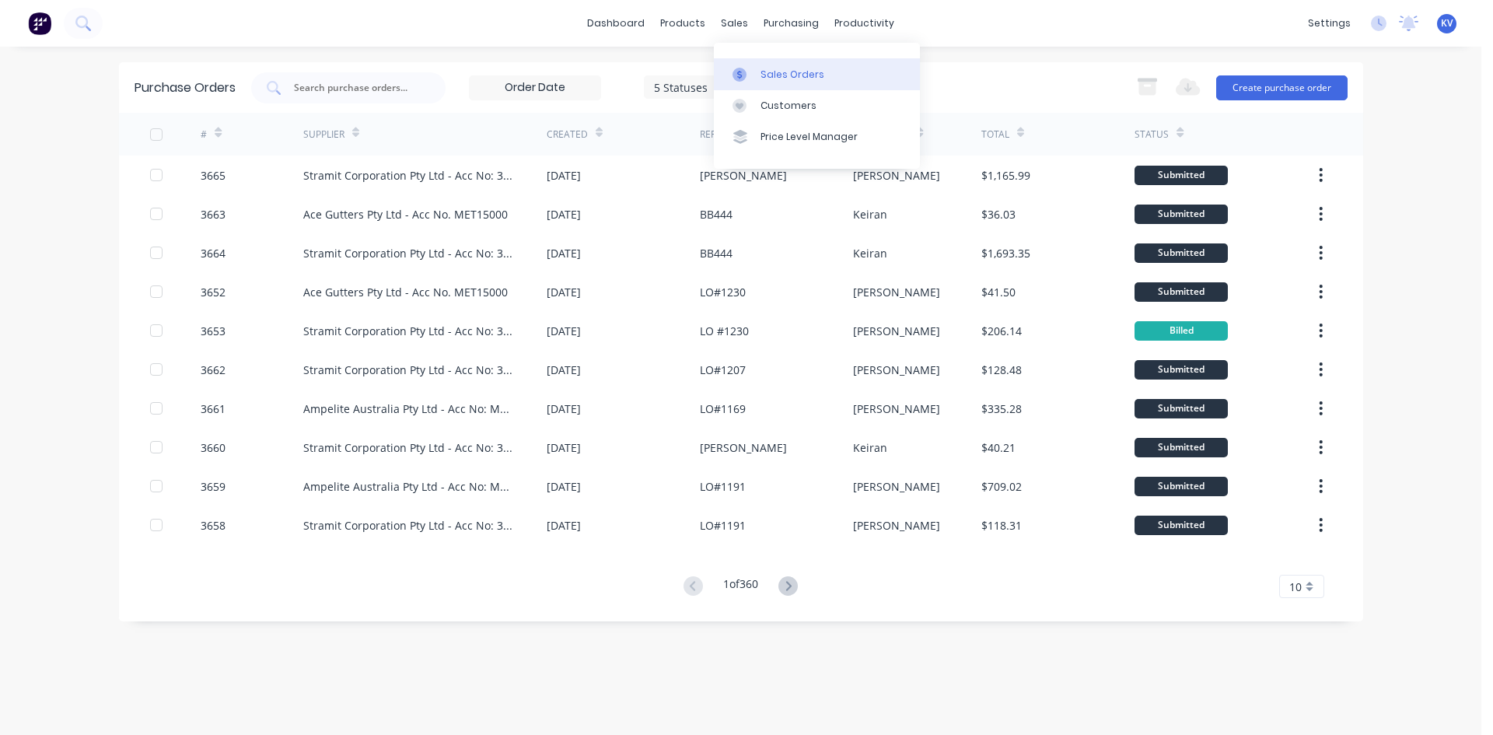
click at [747, 68] on div at bounding box center [744, 75] width 23 height 14
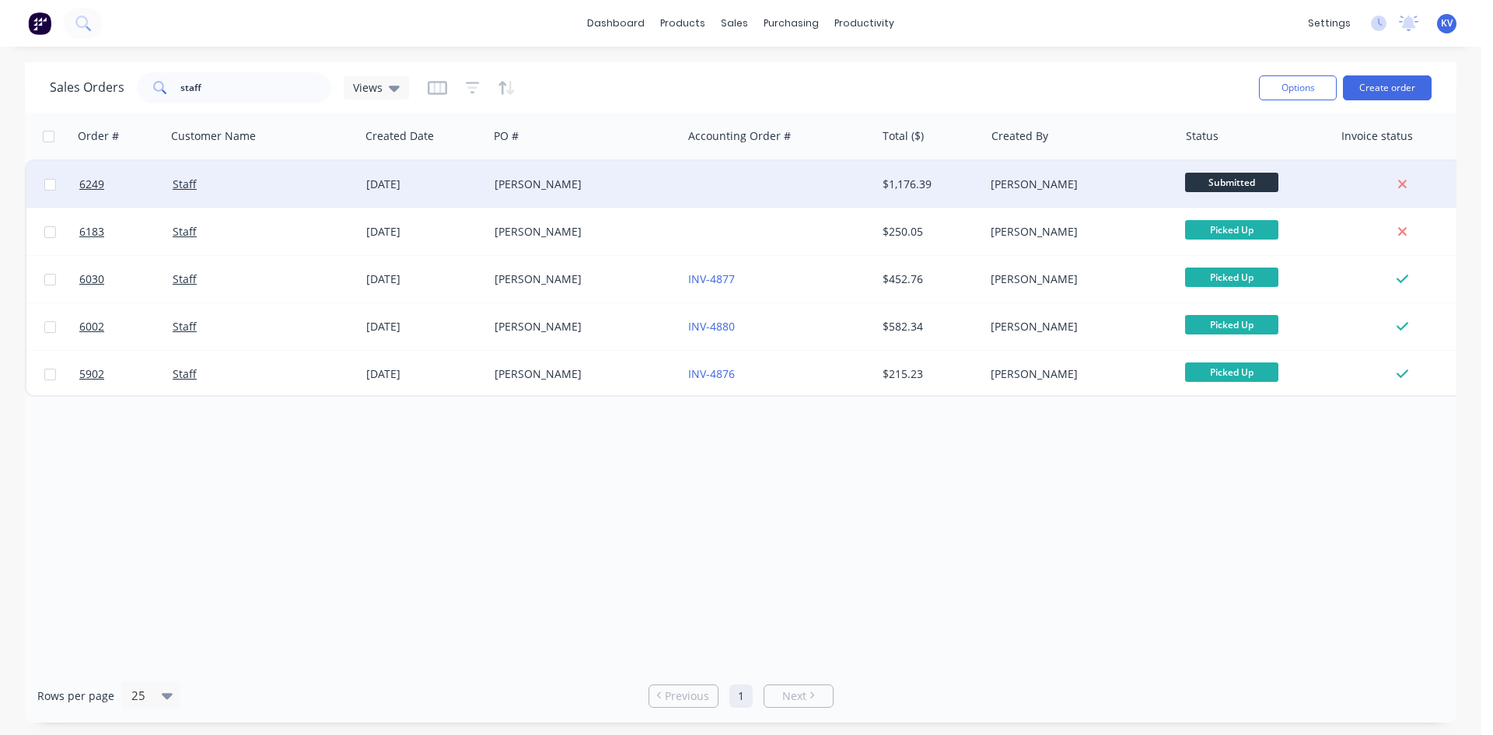
click at [1209, 180] on span "Submitted" at bounding box center [1231, 182] width 93 height 19
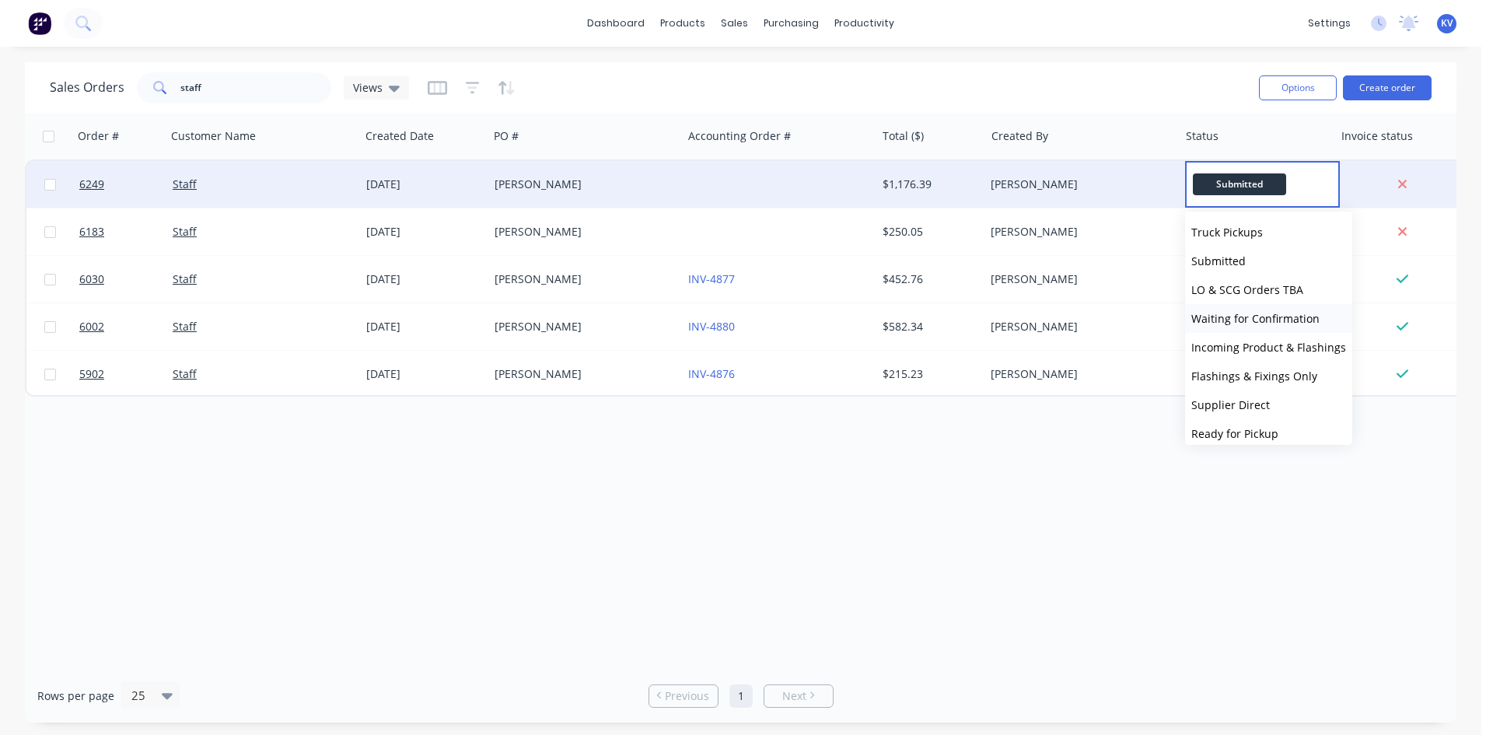
click at [1218, 310] on button "Waiting for Confirmation" at bounding box center [1268, 318] width 167 height 29
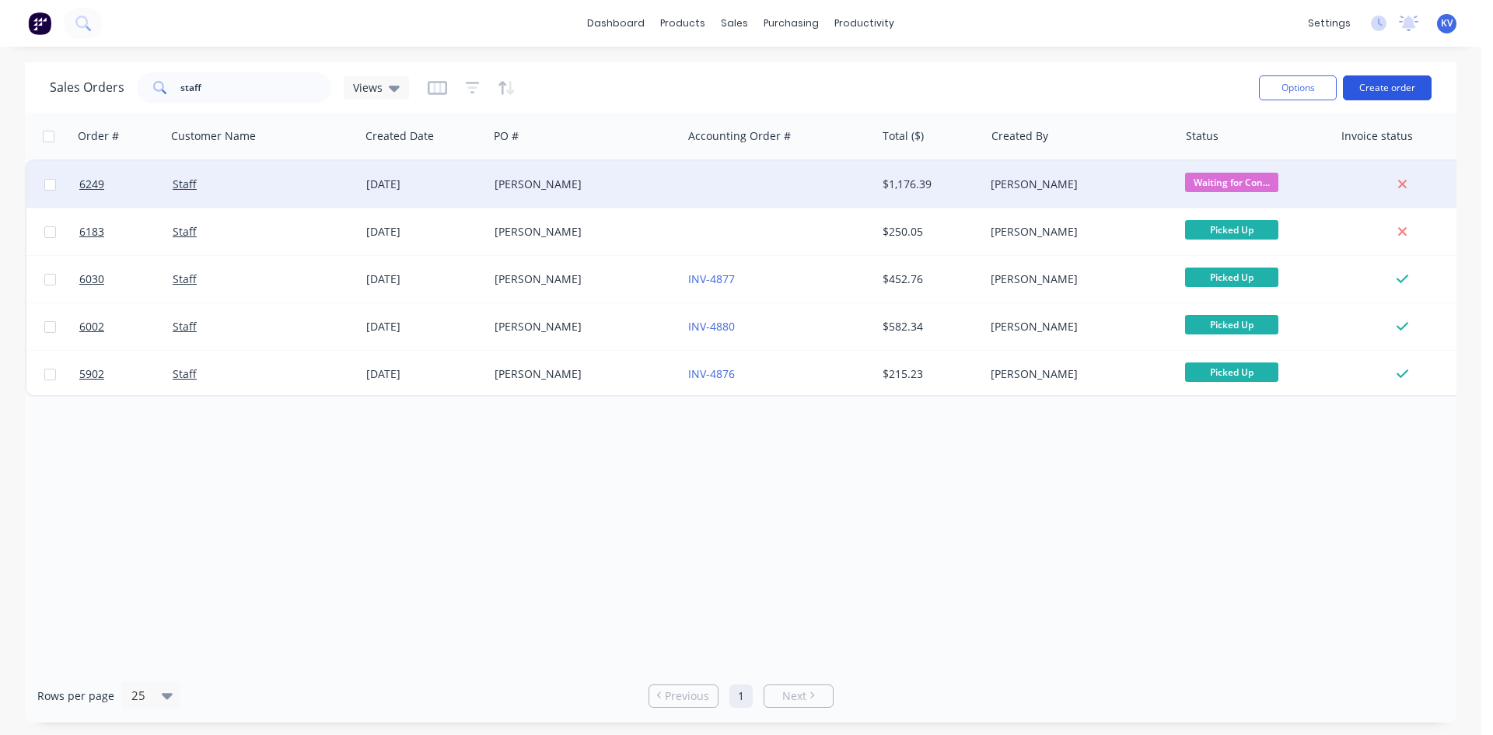
click at [1384, 92] on button "Create order" at bounding box center [1387, 87] width 89 height 25
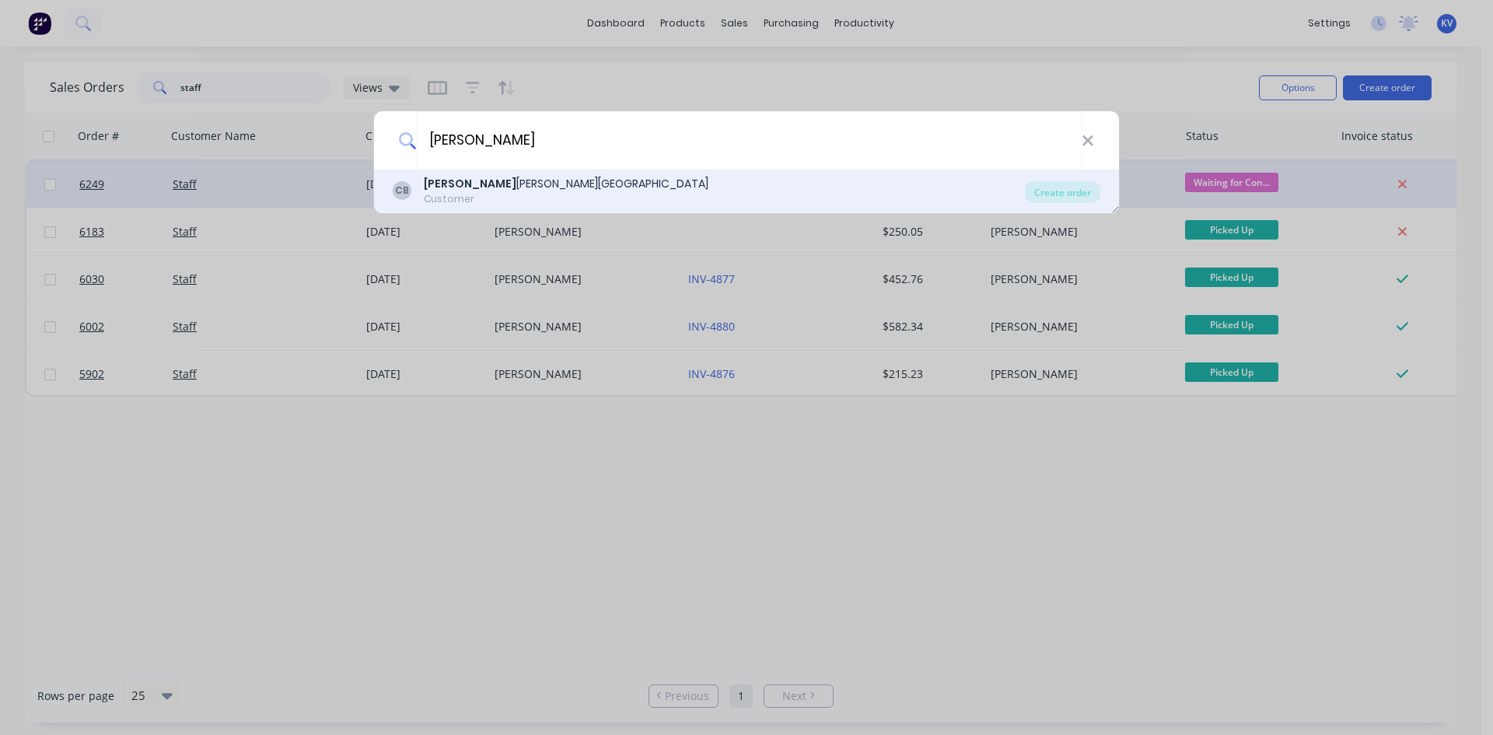
click at [605, 191] on div "CB Chad Rowland Building Customer" at bounding box center [709, 191] width 632 height 30
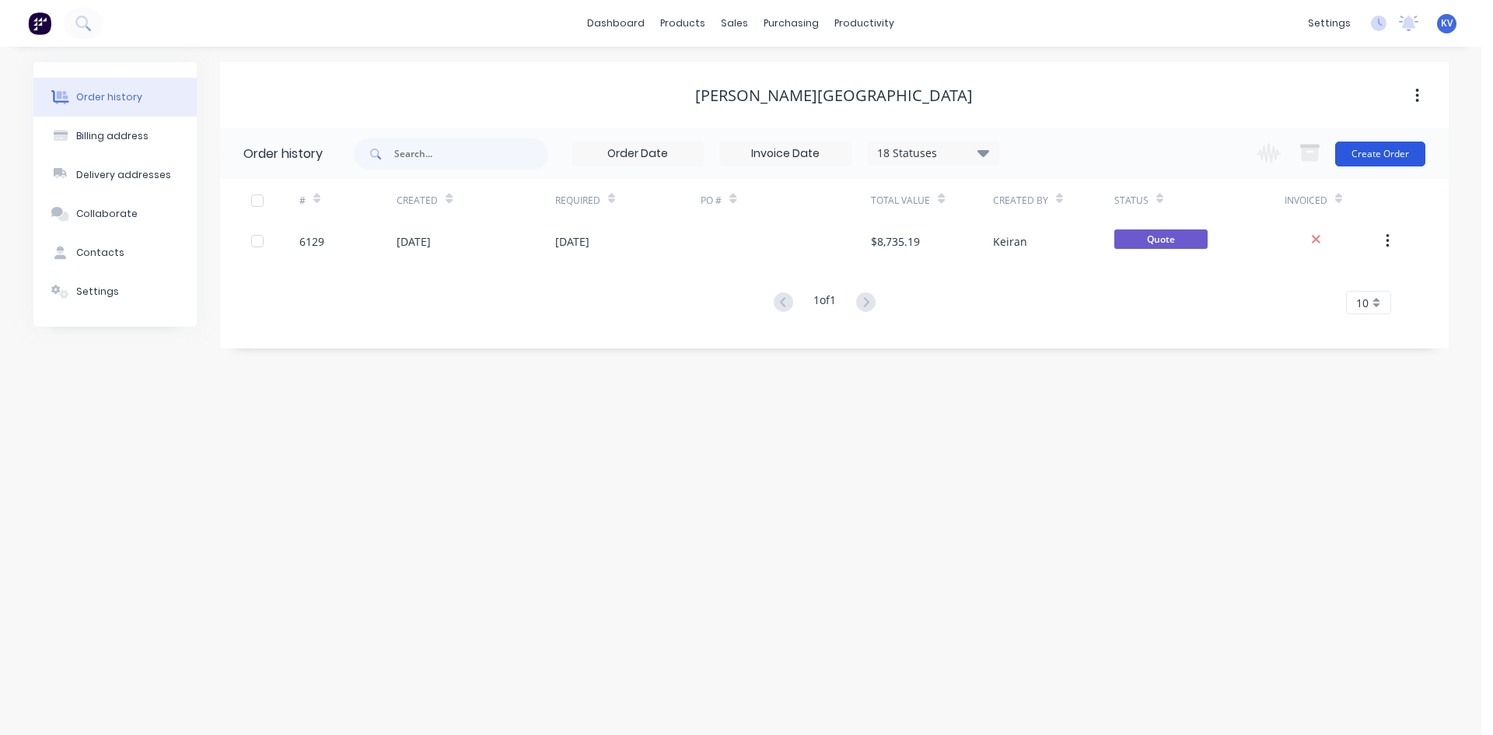
click at [1352, 159] on button "Create Order" at bounding box center [1380, 154] width 90 height 25
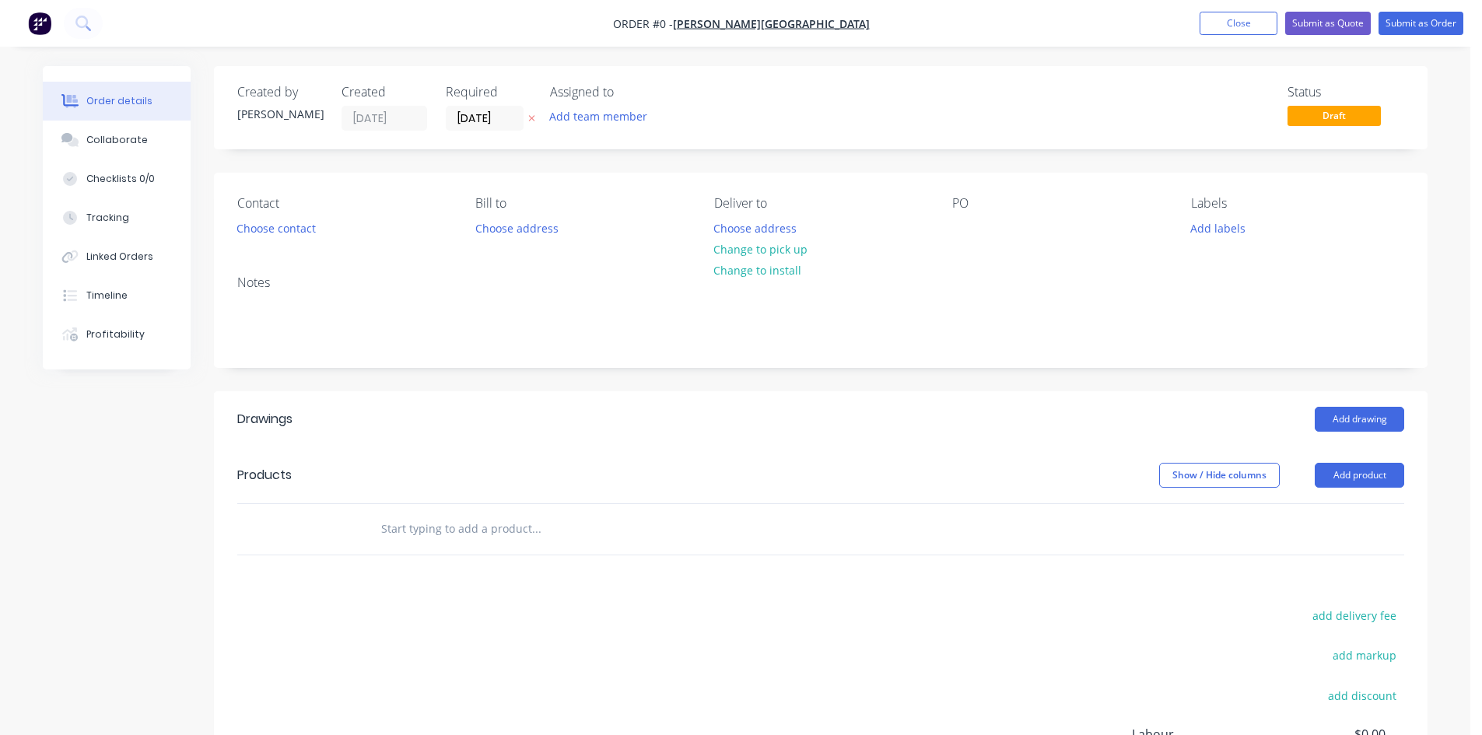
click at [957, 244] on div "Contact Choose contact Bill to Choose address Deliver to Choose address Change …" at bounding box center [820, 218] width 1213 height 90
click at [959, 232] on div at bounding box center [964, 228] width 25 height 23
click at [495, 117] on div "Order details Collaborate Checklists 0/0 Tracking Linked Orders Timeline Profit…" at bounding box center [735, 509] width 1416 height 886
click at [495, 110] on input "[DATE]" at bounding box center [484, 118] width 76 height 23
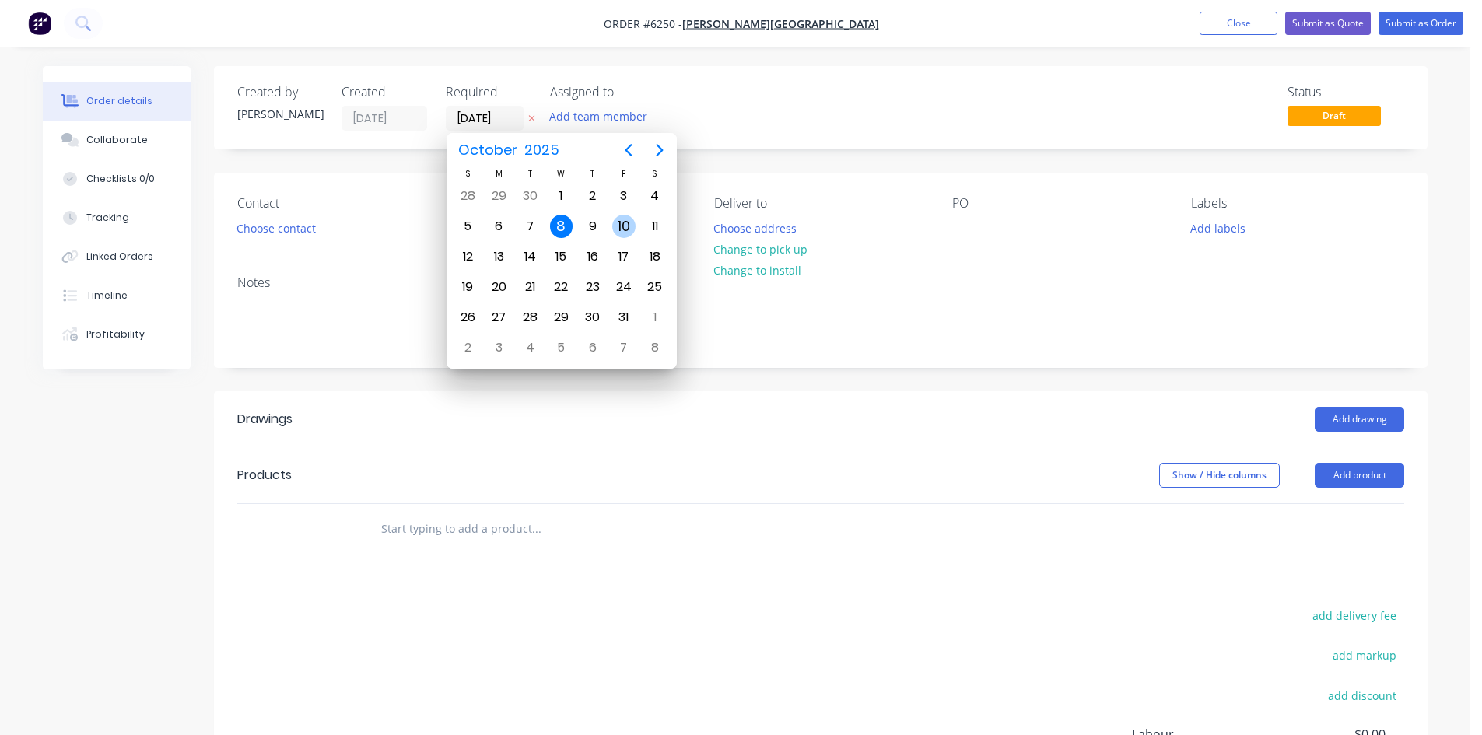
click at [628, 228] on div "10" at bounding box center [623, 226] width 23 height 23
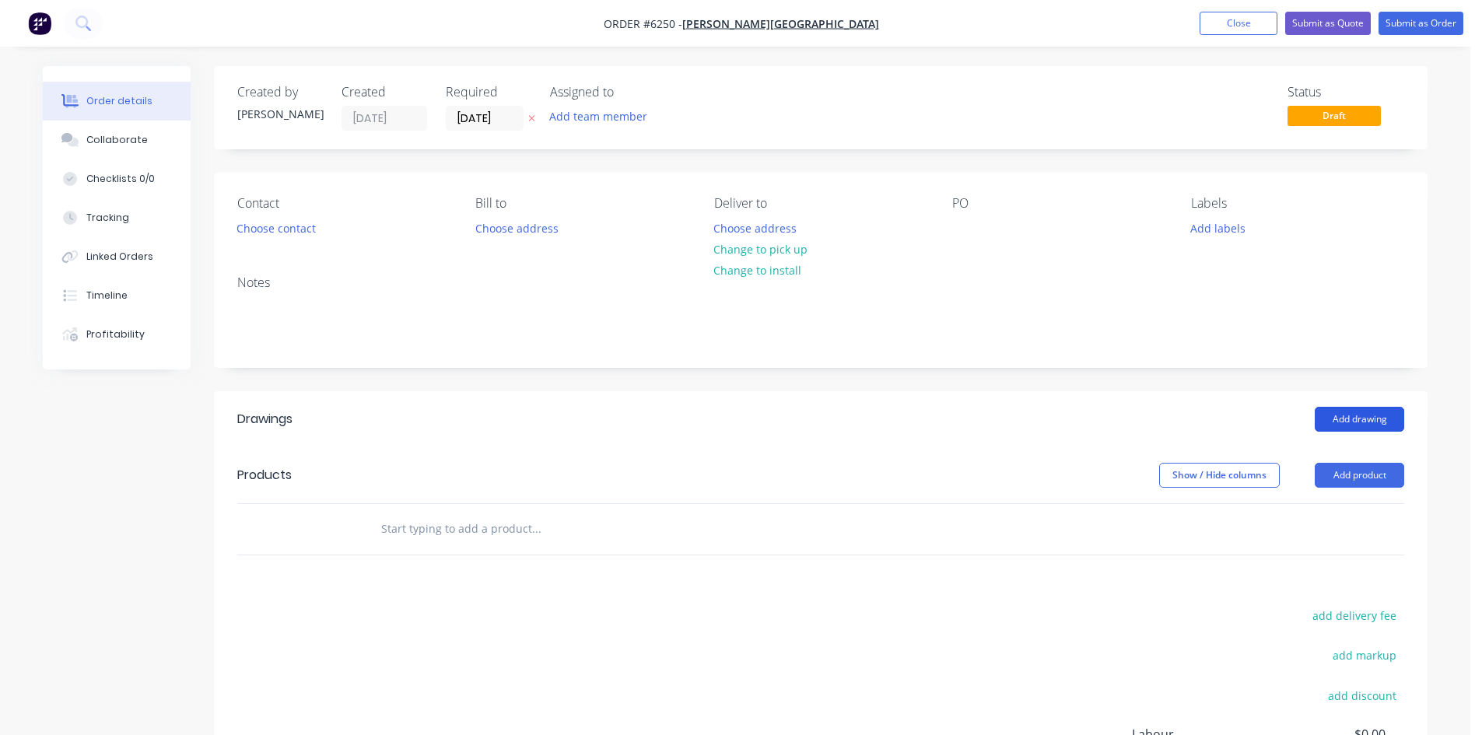
click at [1335, 417] on button "Add drawing" at bounding box center [1358, 419] width 89 height 25
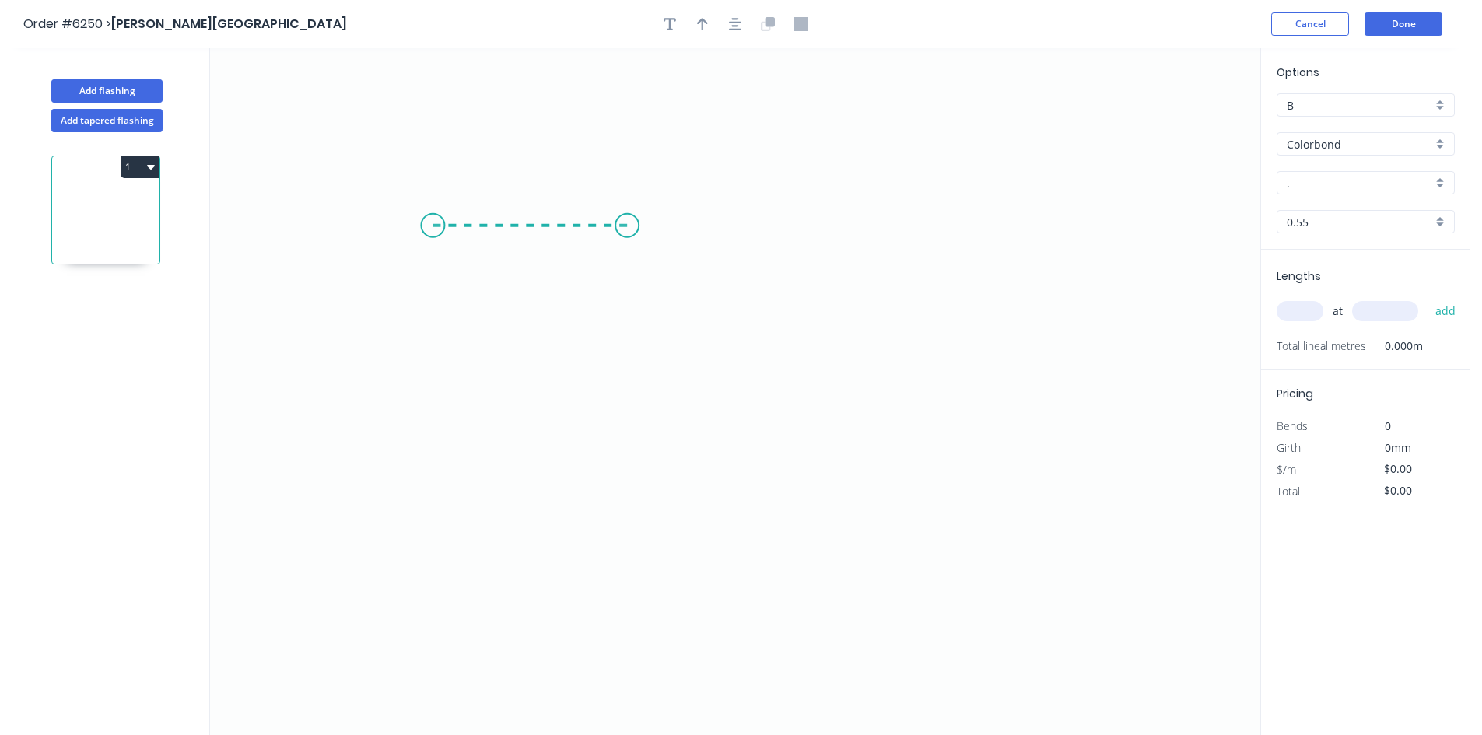
drag, startPoint x: 435, startPoint y: 226, endPoint x: 627, endPoint y: 234, distance: 192.3
click at [627, 234] on icon "0" at bounding box center [735, 391] width 1050 height 687
click at [625, 232] on circle at bounding box center [626, 225] width 23 height 23
click at [624, 621] on icon "0 ?" at bounding box center [735, 391] width 1050 height 687
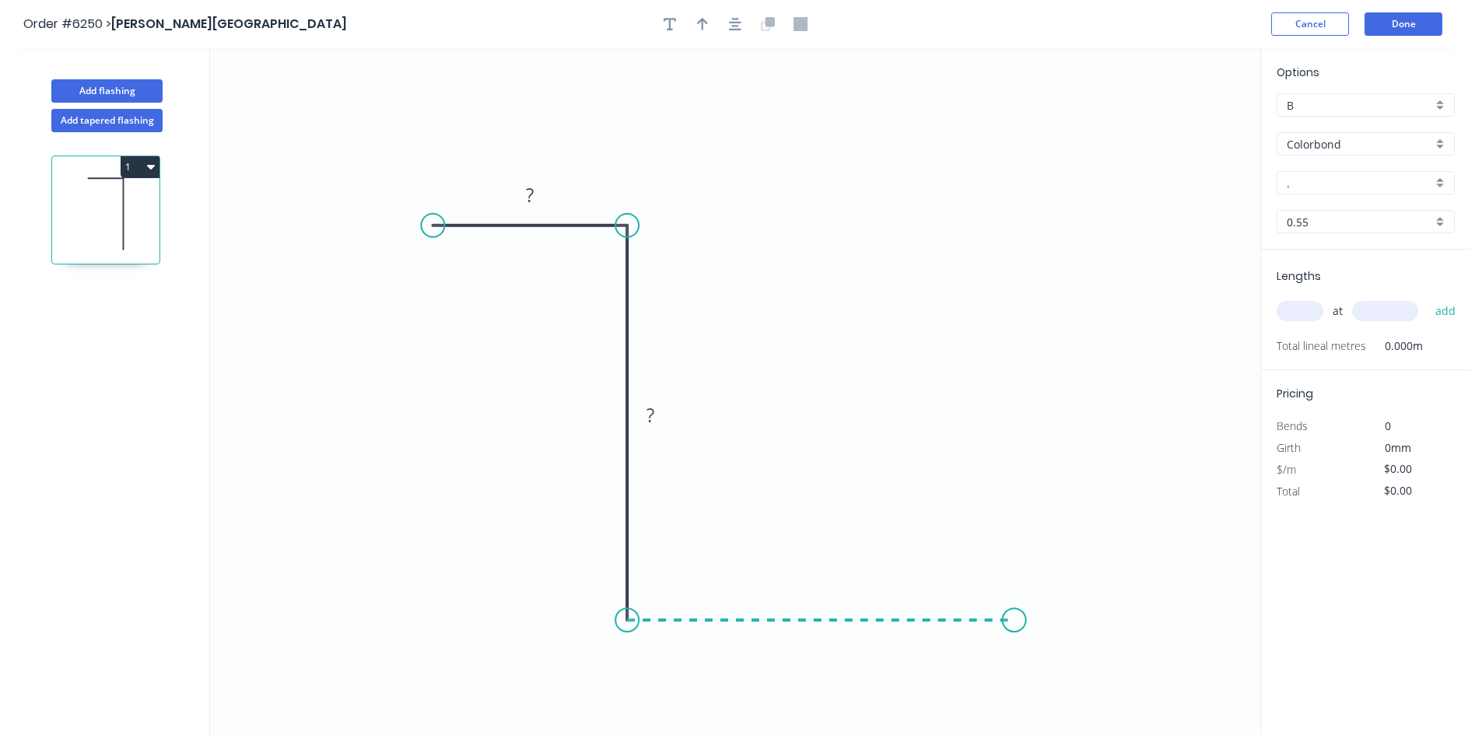
click at [1014, 597] on icon "0 ? ?" at bounding box center [735, 391] width 1050 height 687
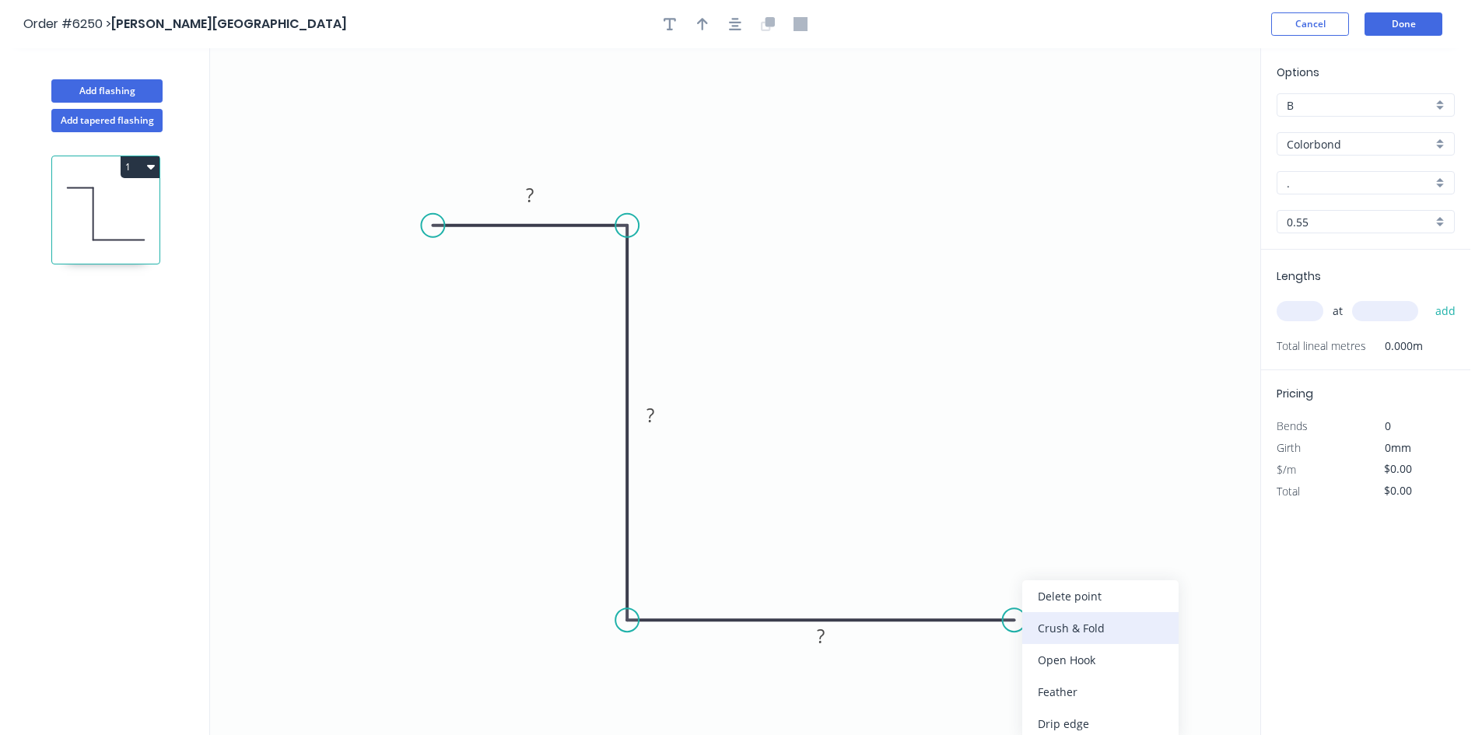
click at [1049, 632] on div "Crush & Fold" at bounding box center [1100, 628] width 156 height 32
click at [1025, 659] on div "Flip bend" at bounding box center [1088, 668] width 156 height 32
click at [532, 201] on tspan "?" at bounding box center [530, 195] width 8 height 26
click at [595, 399] on icon "0 30 50 CF 10 50" at bounding box center [735, 391] width 1050 height 687
click at [1300, 152] on input "Colorbond" at bounding box center [1358, 144] width 145 height 16
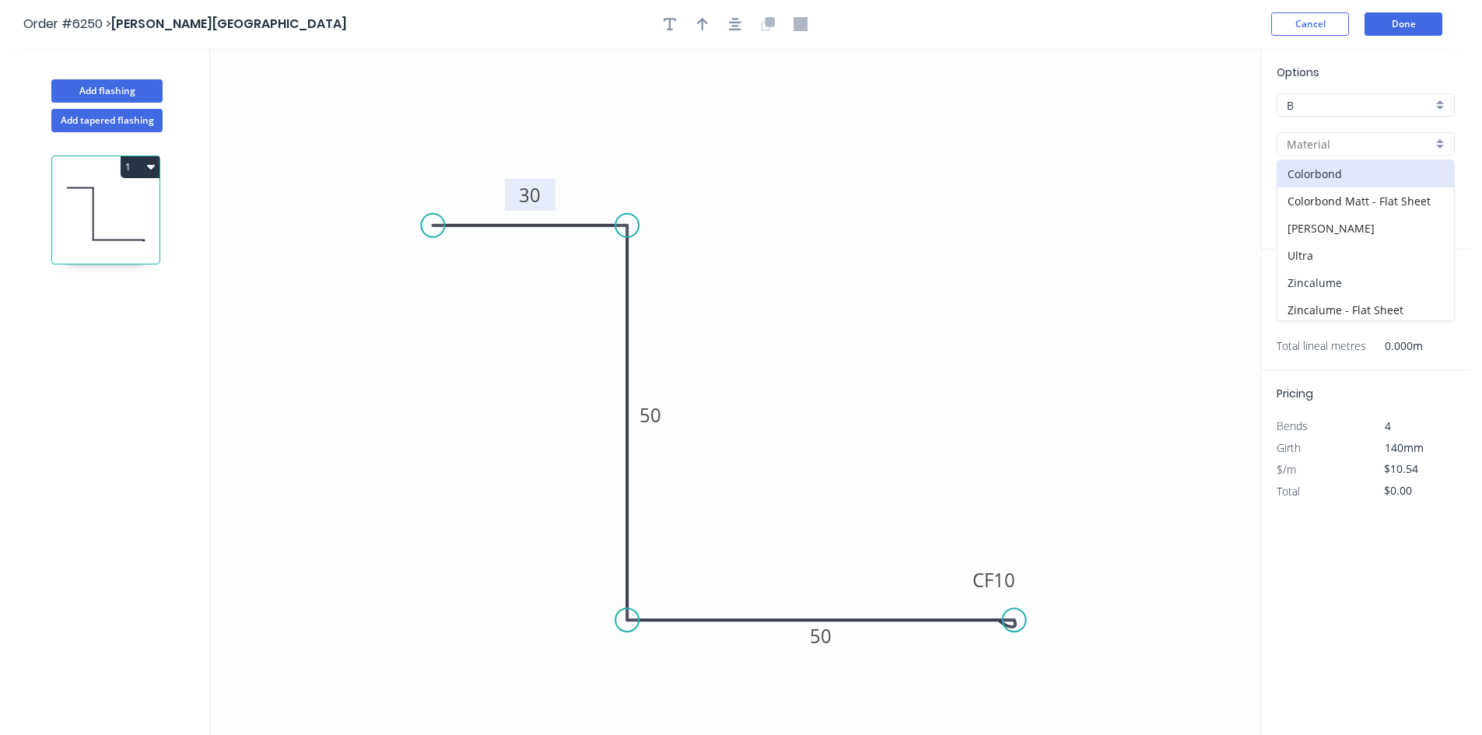
click at [1305, 278] on div "Zincalume" at bounding box center [1365, 282] width 177 height 27
click at [1297, 315] on input "text" at bounding box center [1299, 311] width 47 height 20
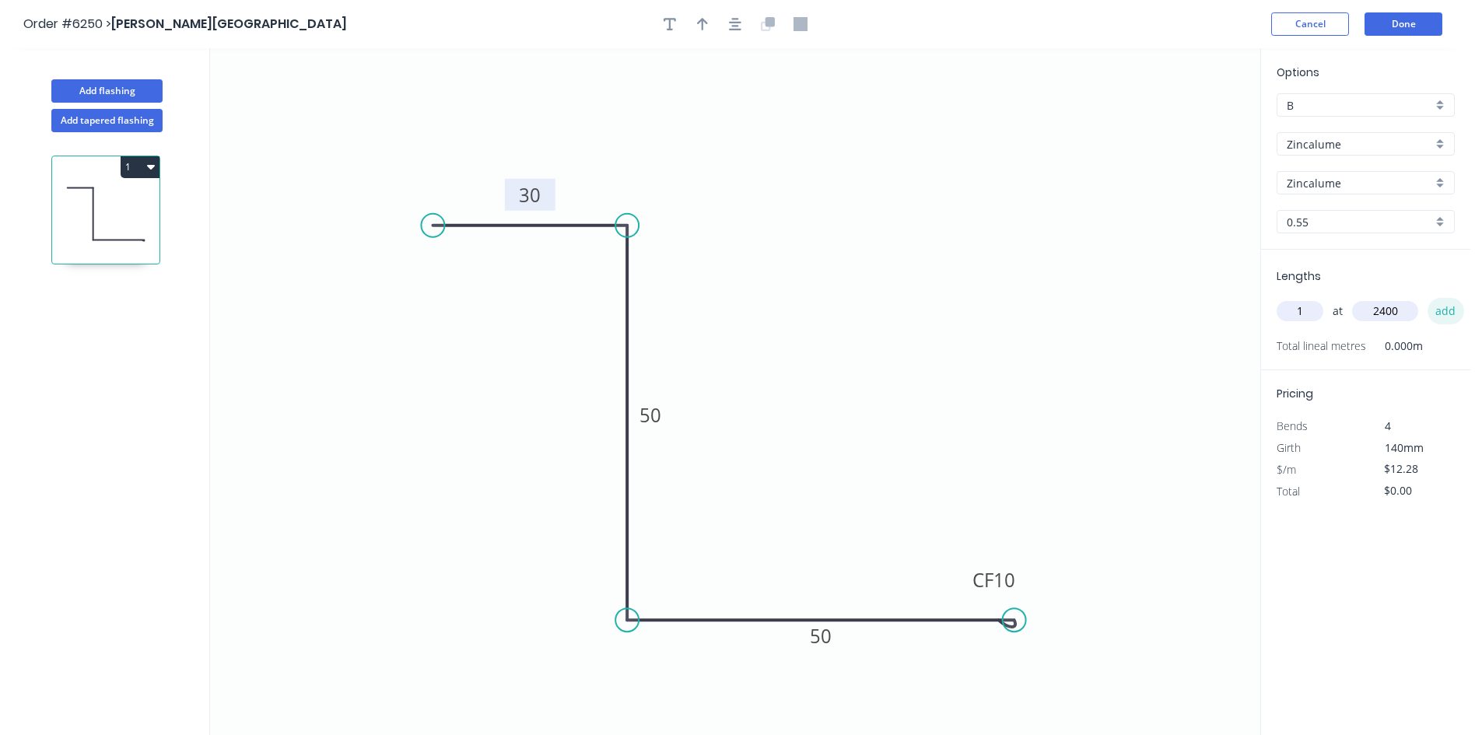
click at [1444, 306] on button "add" at bounding box center [1445, 311] width 37 height 26
click at [1412, 21] on button "Done" at bounding box center [1403, 23] width 78 height 23
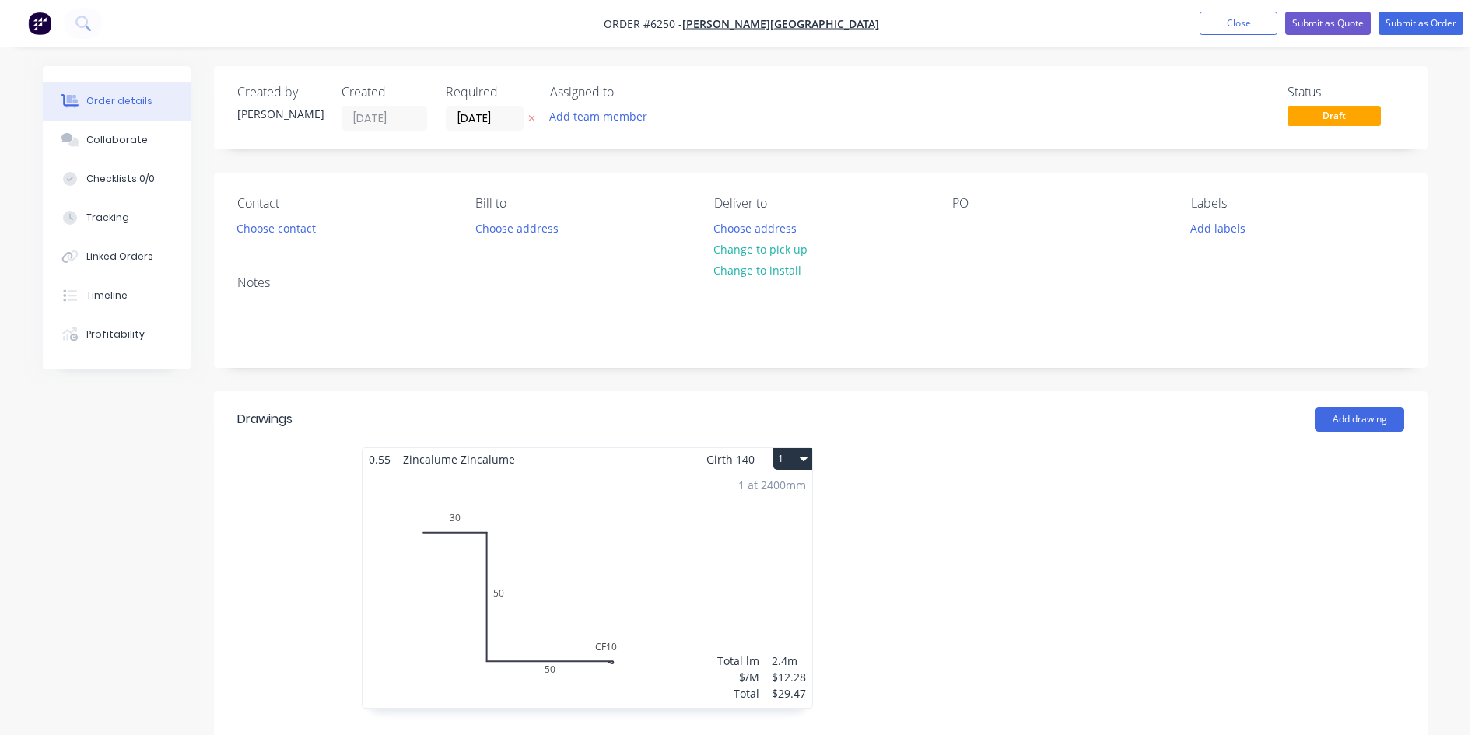
click at [1357, 403] on header "Drawings Add drawing" at bounding box center [820, 419] width 1213 height 56
click at [1354, 422] on button "Add drawing" at bounding box center [1358, 419] width 89 height 25
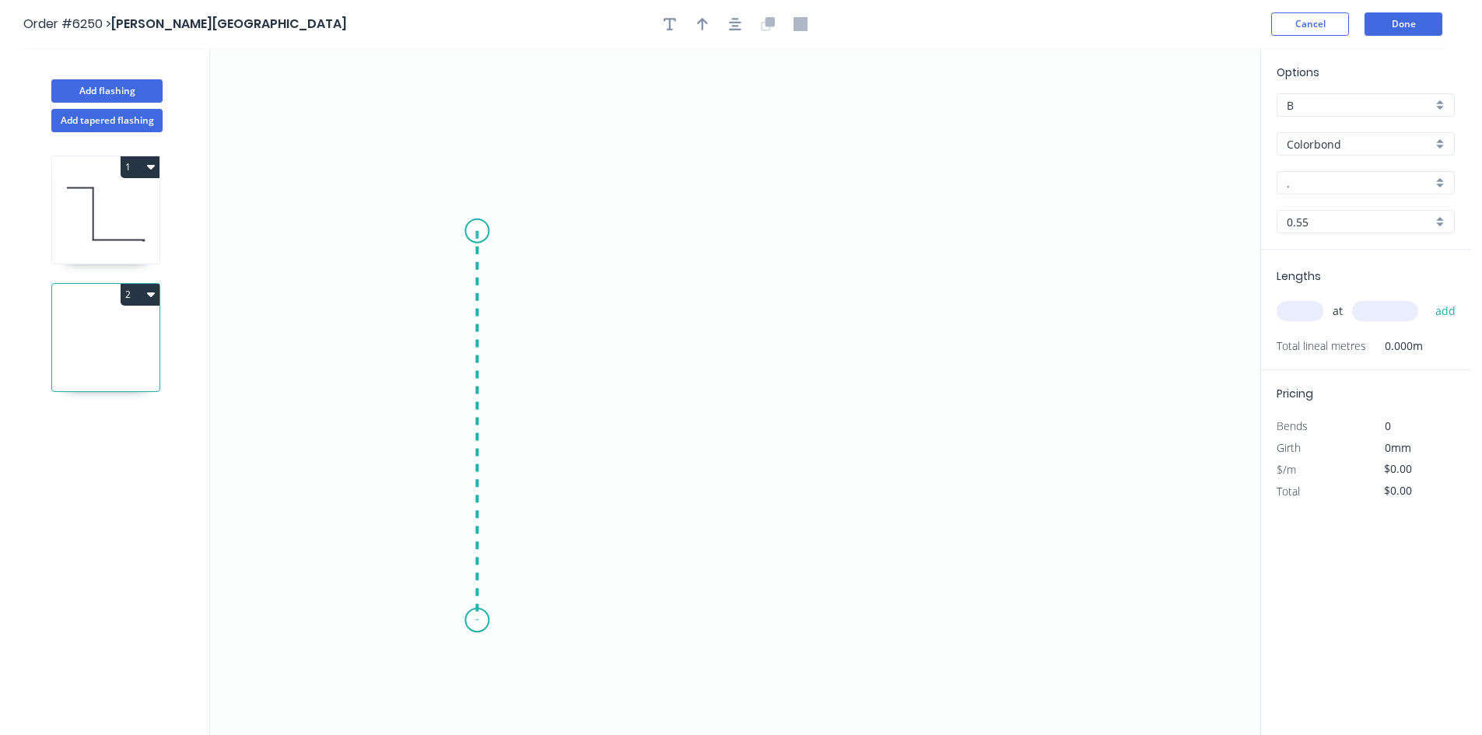
drag, startPoint x: 477, startPoint y: 231, endPoint x: 469, endPoint y: 621, distance: 389.7
click at [469, 621] on icon "0" at bounding box center [735, 391] width 1050 height 687
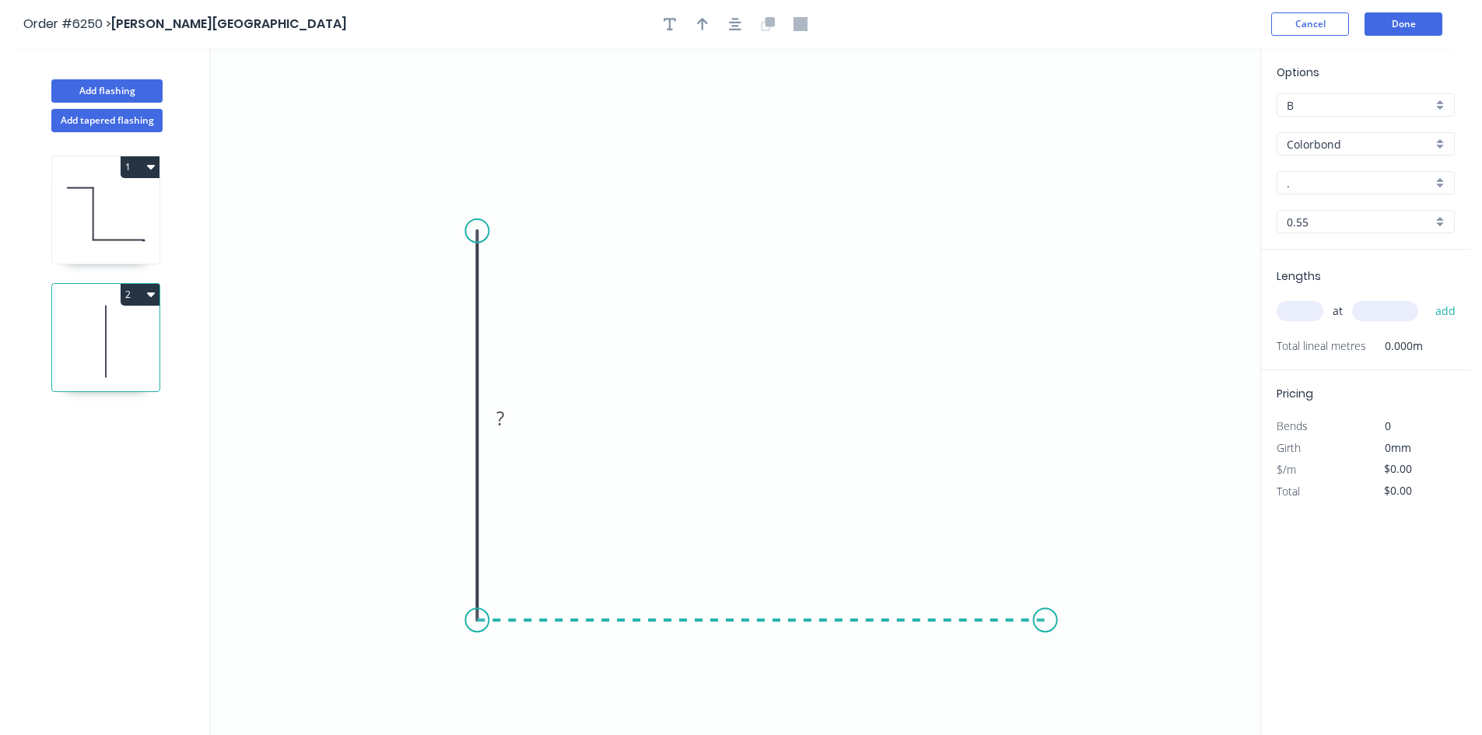
click at [1045, 617] on icon "0 ?" at bounding box center [735, 391] width 1050 height 687
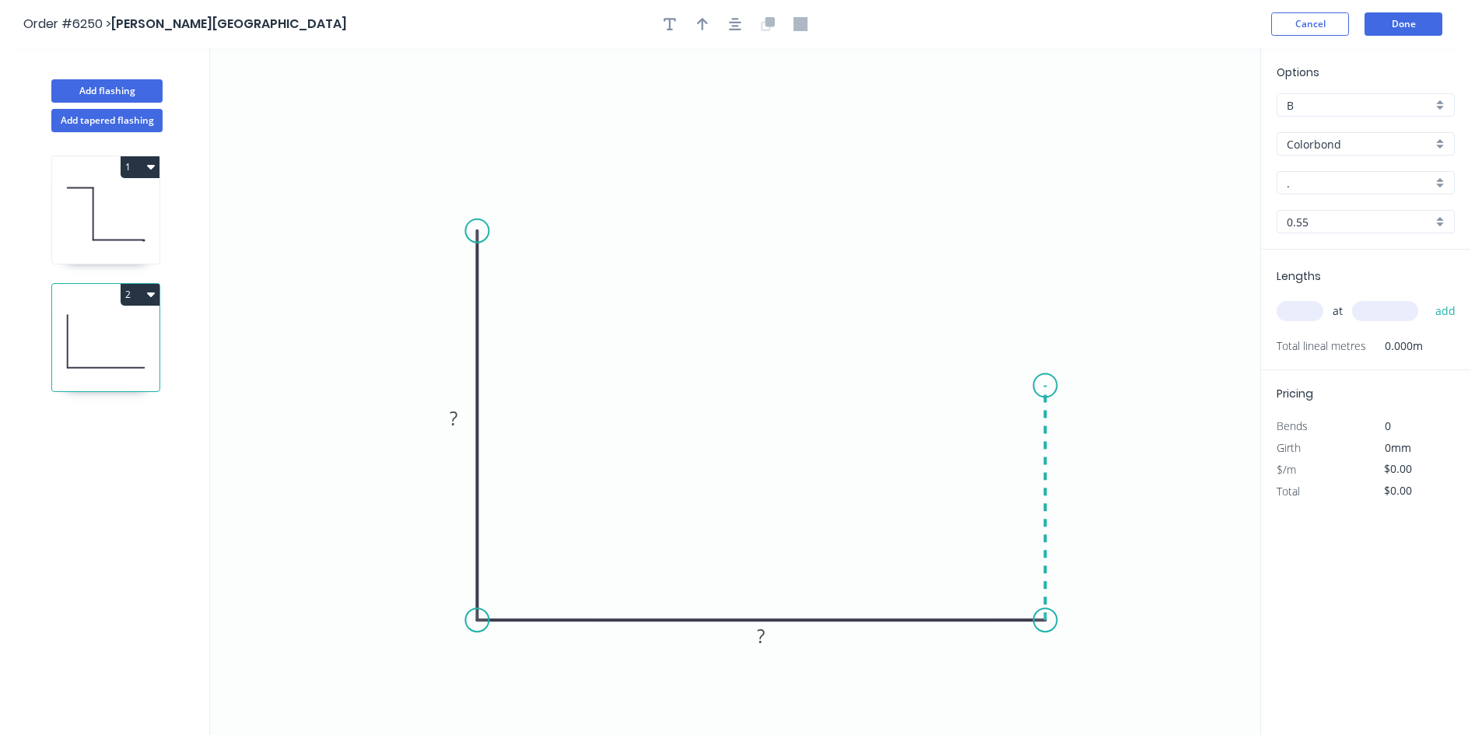
click at [1045, 386] on icon at bounding box center [1045, 503] width 0 height 235
click at [1045, 386] on circle at bounding box center [1045, 385] width 23 height 23
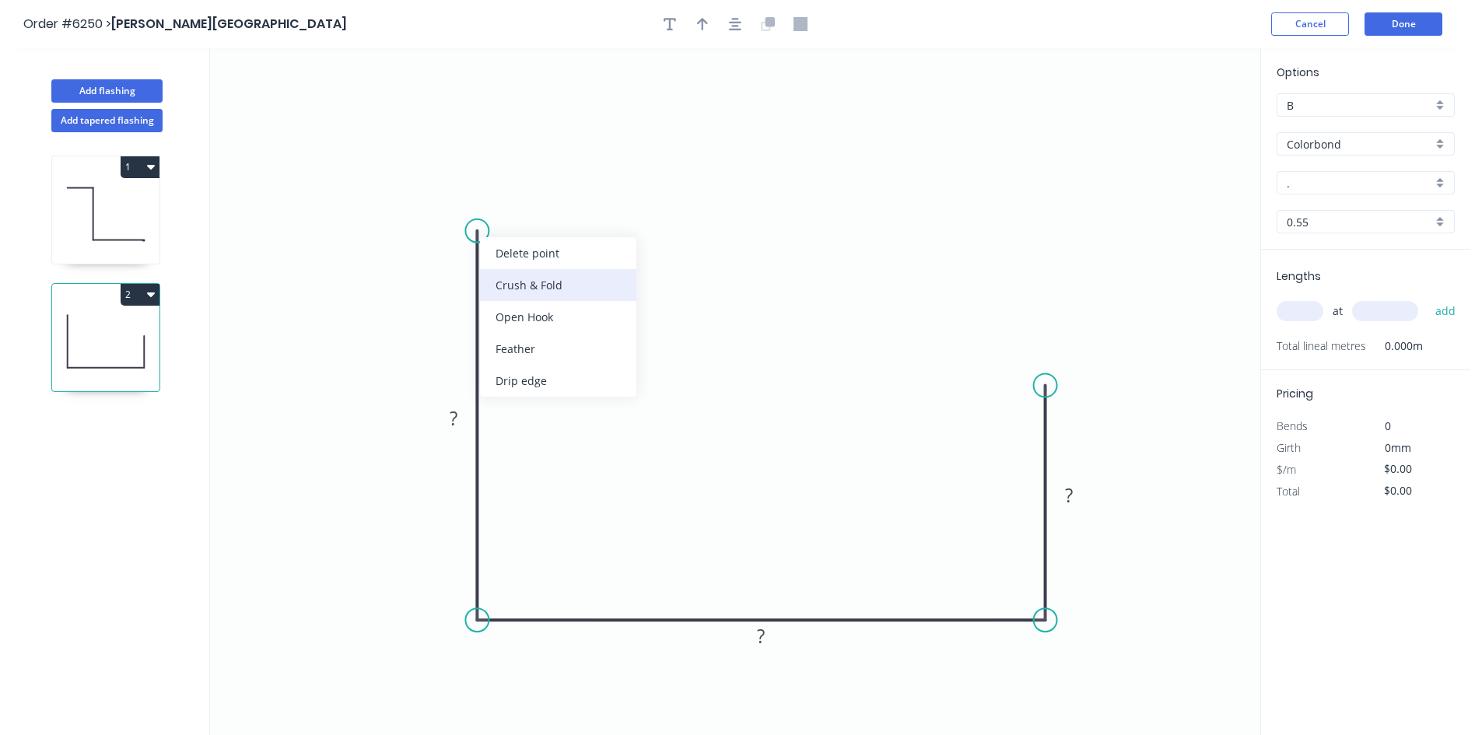
click at [516, 285] on div "Crush & Fold" at bounding box center [558, 285] width 156 height 32
click at [508, 293] on div "Flip bend" at bounding box center [556, 282] width 156 height 32
click at [456, 422] on tspan "?" at bounding box center [454, 418] width 8 height 26
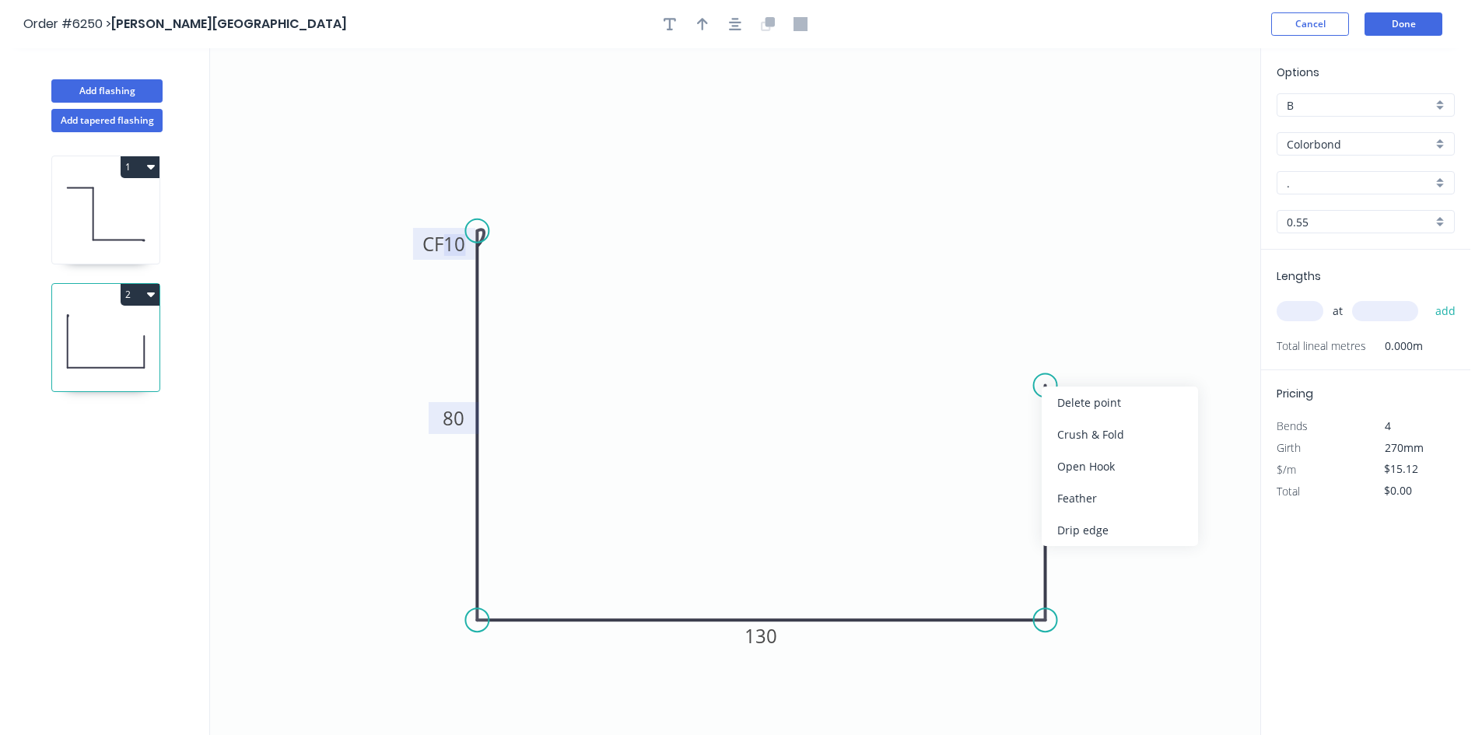
click at [1065, 437] on div "Crush & Fold" at bounding box center [1119, 434] width 156 height 32
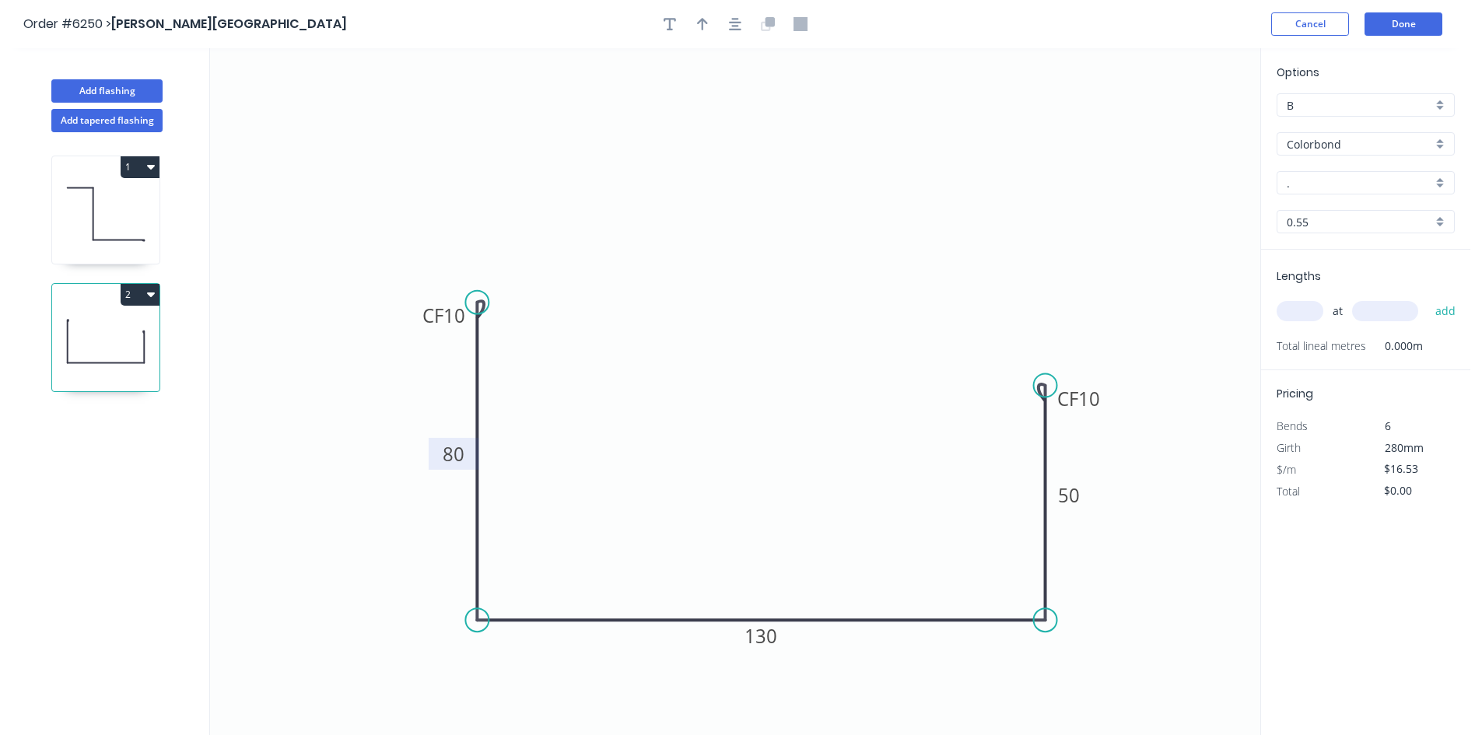
drag, startPoint x: 478, startPoint y: 238, endPoint x: 475, endPoint y: 303, distance: 64.6
click at [475, 303] on circle at bounding box center [476, 302] width 23 height 23
drag, startPoint x: 1051, startPoint y: 394, endPoint x: 1050, endPoint y: 458, distance: 63.8
click at [1050, 458] on circle at bounding box center [1045, 457] width 23 height 23
click at [1310, 149] on input "Colorbond" at bounding box center [1358, 144] width 145 height 16
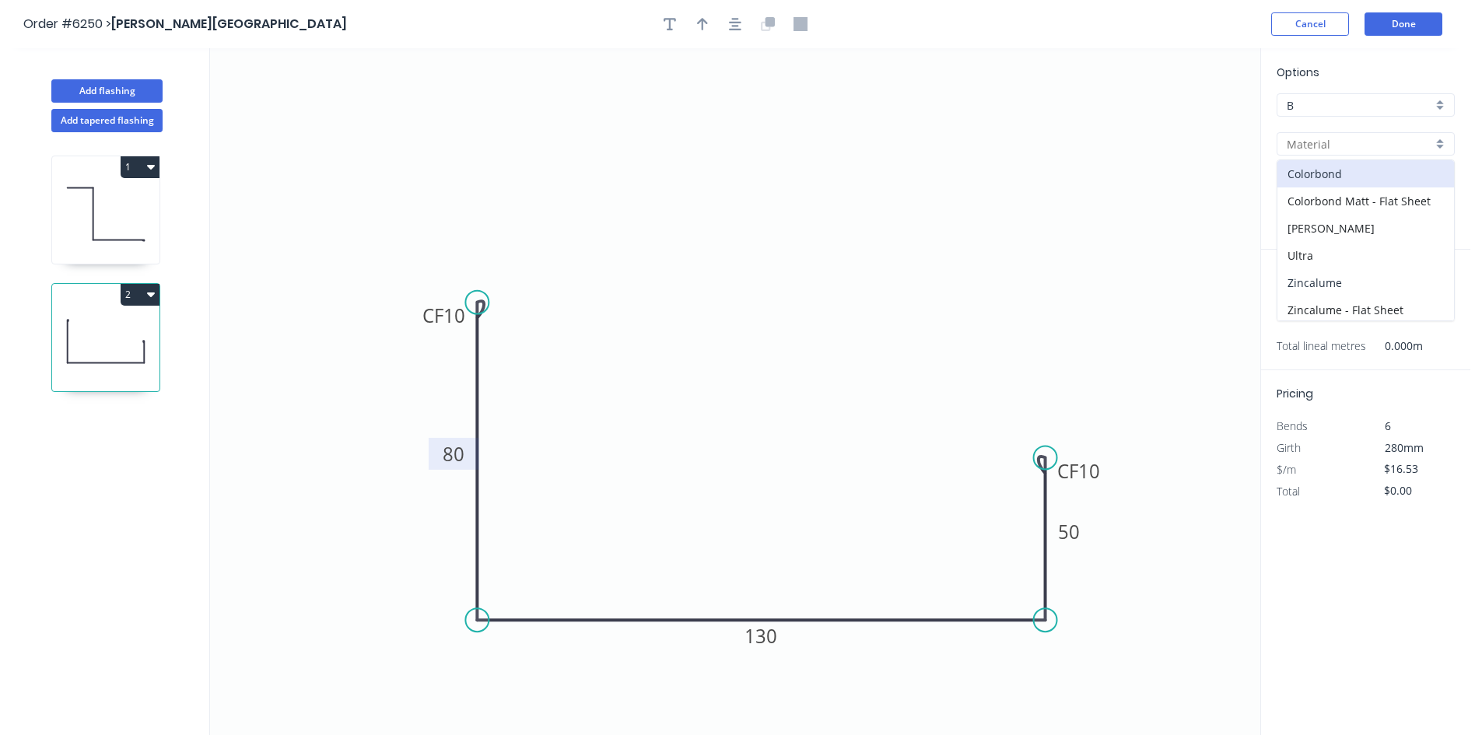
click at [1286, 290] on div "Zincalume" at bounding box center [1365, 282] width 177 height 27
click at [1297, 319] on input "text" at bounding box center [1299, 311] width 47 height 20
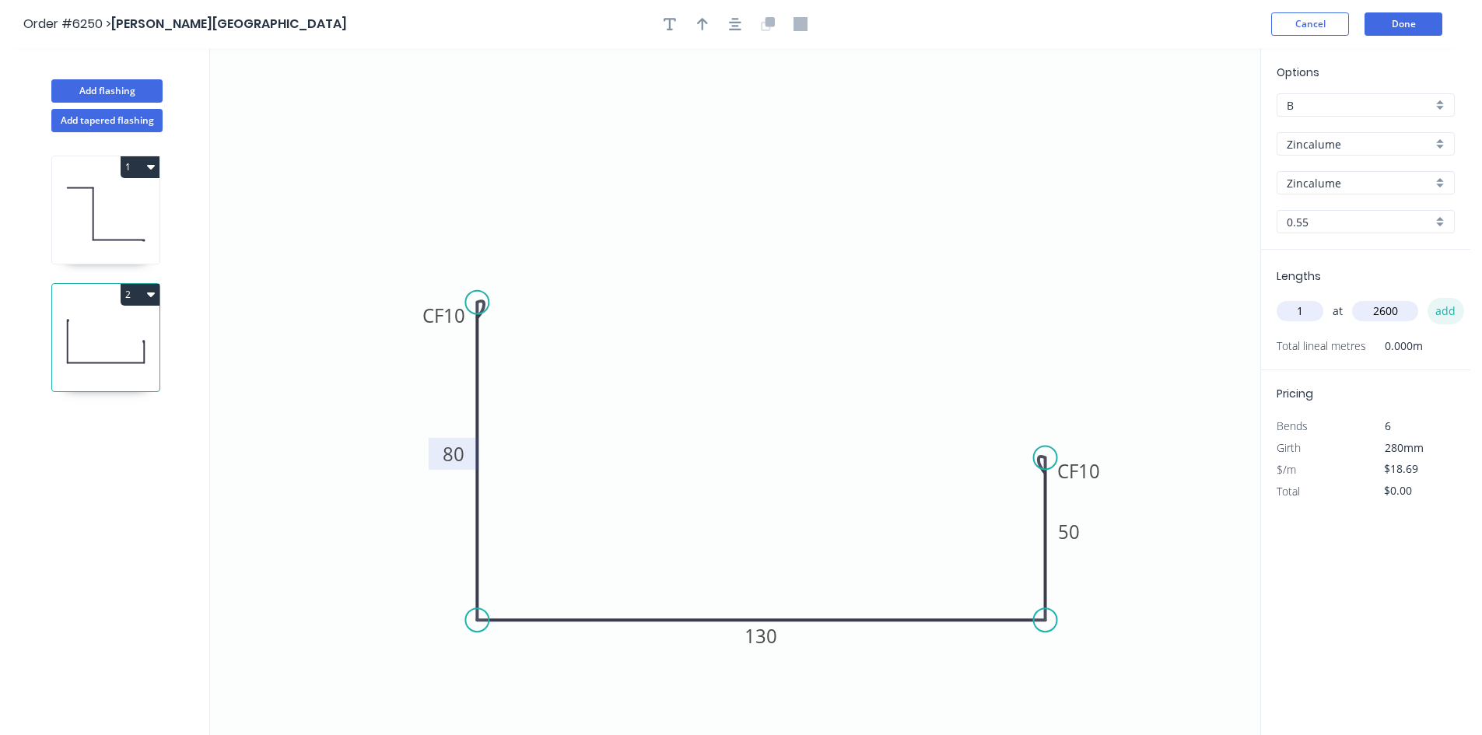
click at [1440, 311] on button "add" at bounding box center [1445, 311] width 37 height 26
click at [1412, 32] on button "Done" at bounding box center [1403, 23] width 78 height 23
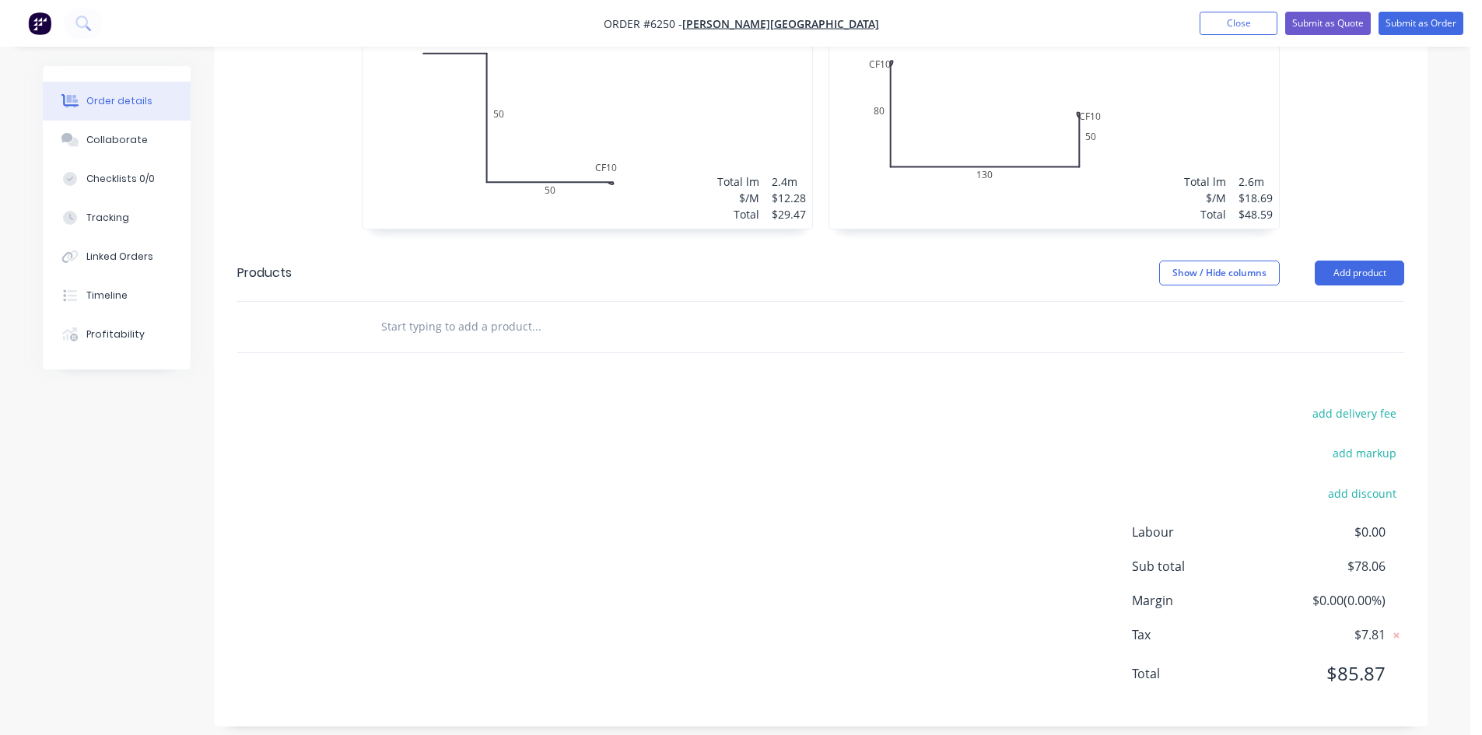
scroll to position [494, 0]
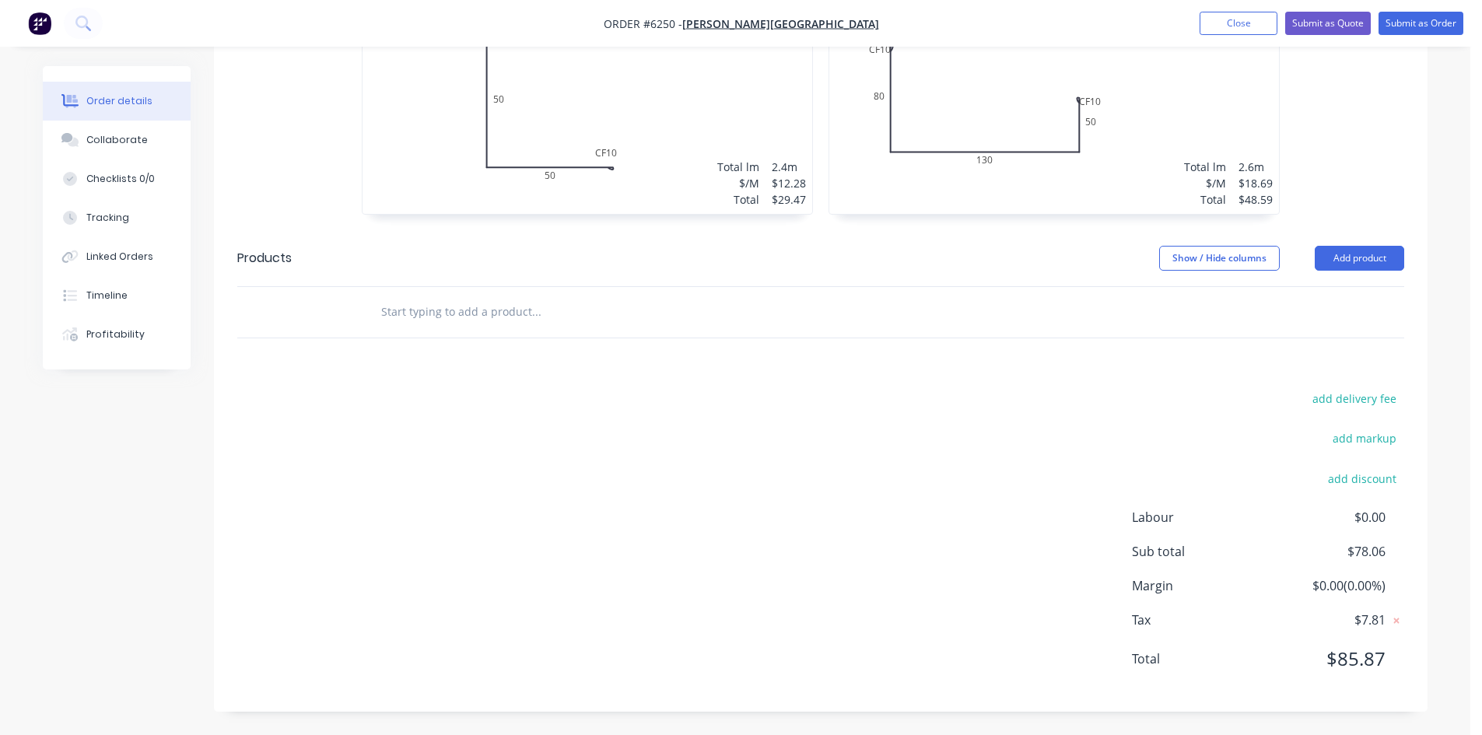
click at [435, 310] on input "text" at bounding box center [535, 311] width 311 height 31
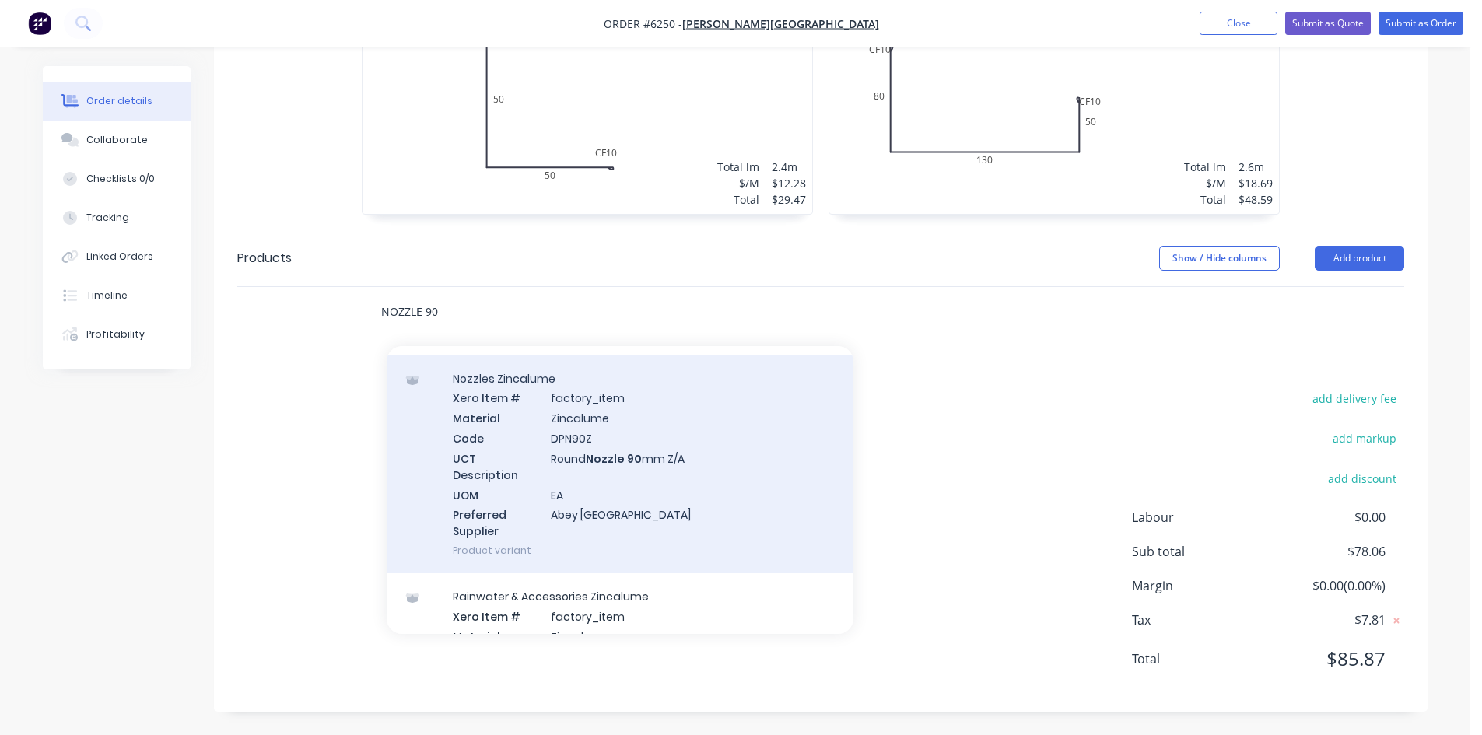
scroll to position [78, 0]
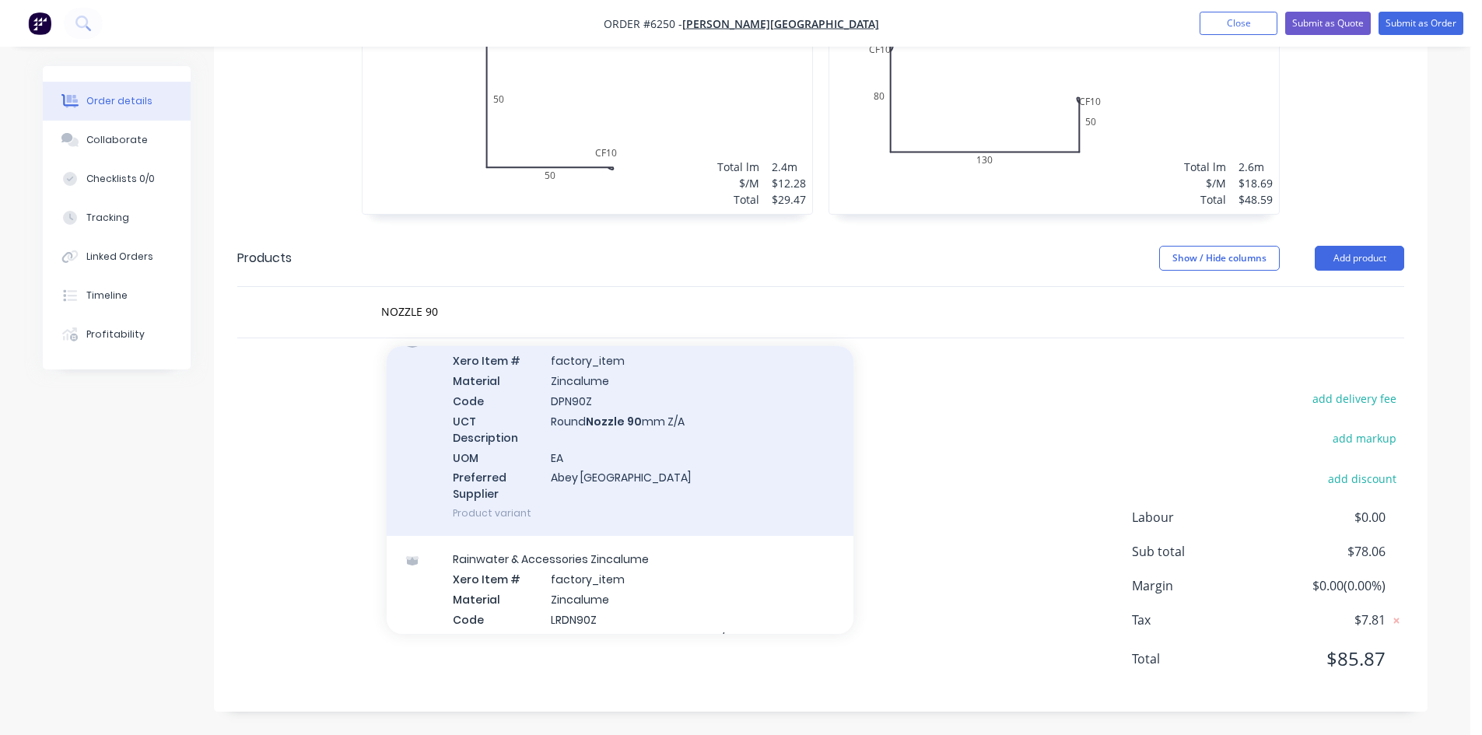
click at [578, 422] on div "Nozzles Zincalume Xero Item # factory_item Material Zincalume Code DPN90Z UCT D…" at bounding box center [620, 427] width 467 height 219
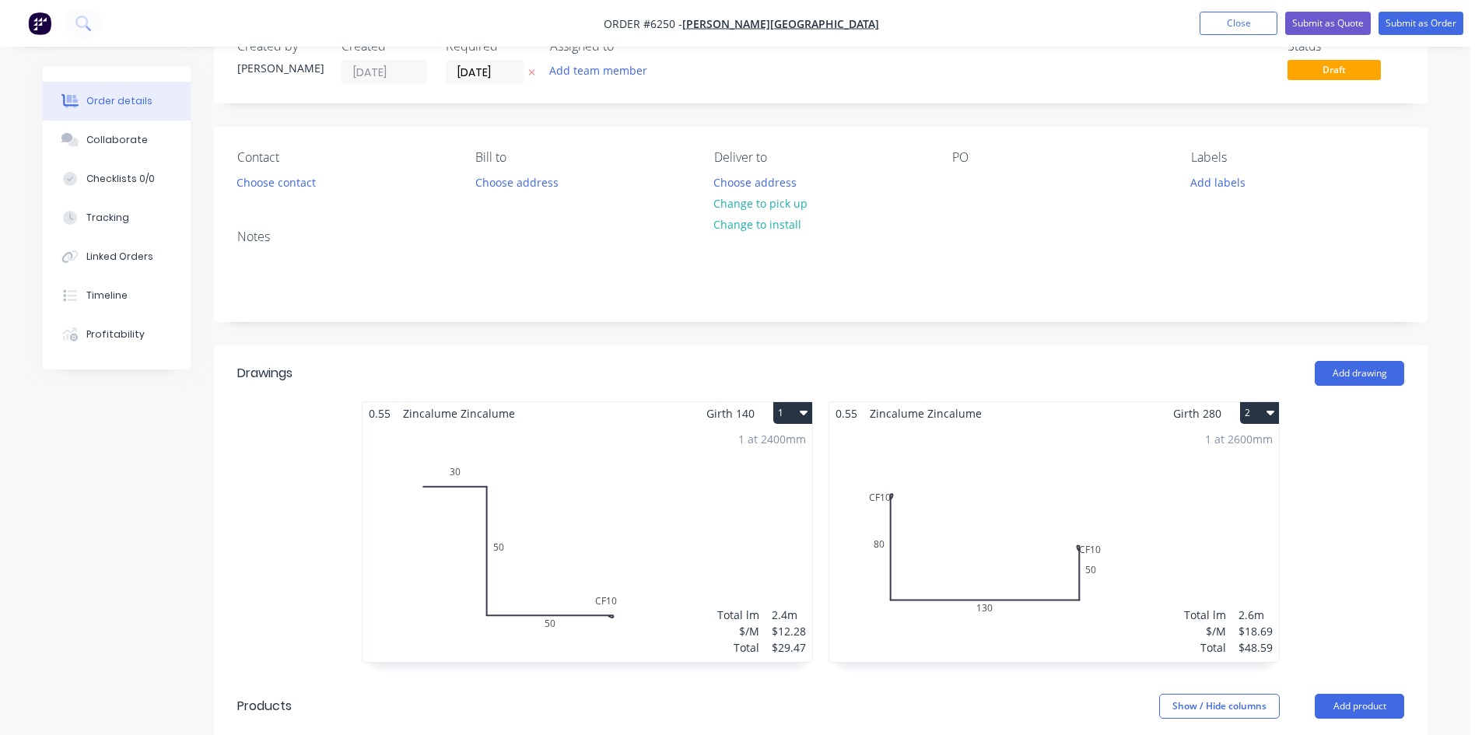
scroll to position [0, 0]
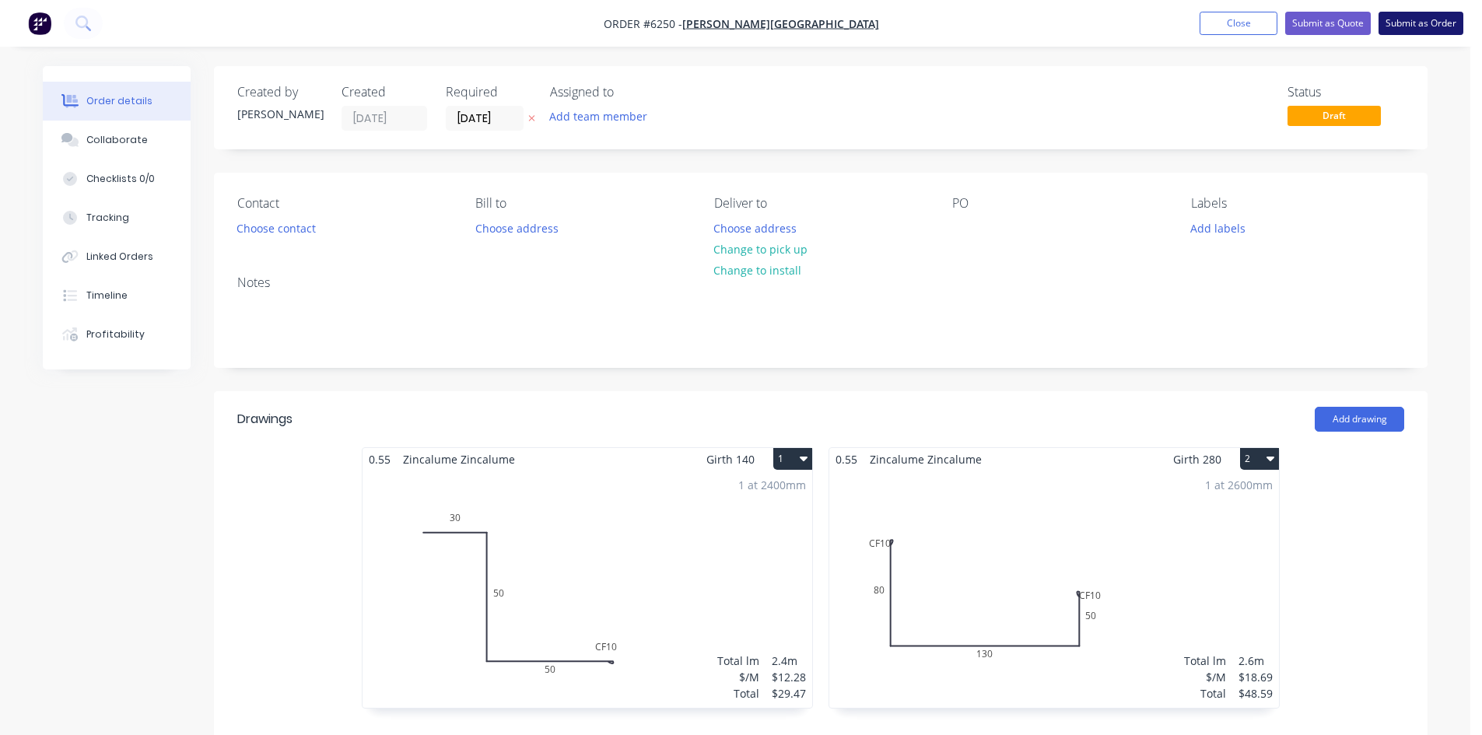
click at [1403, 30] on button "Submit as Order" at bounding box center [1420, 23] width 85 height 23
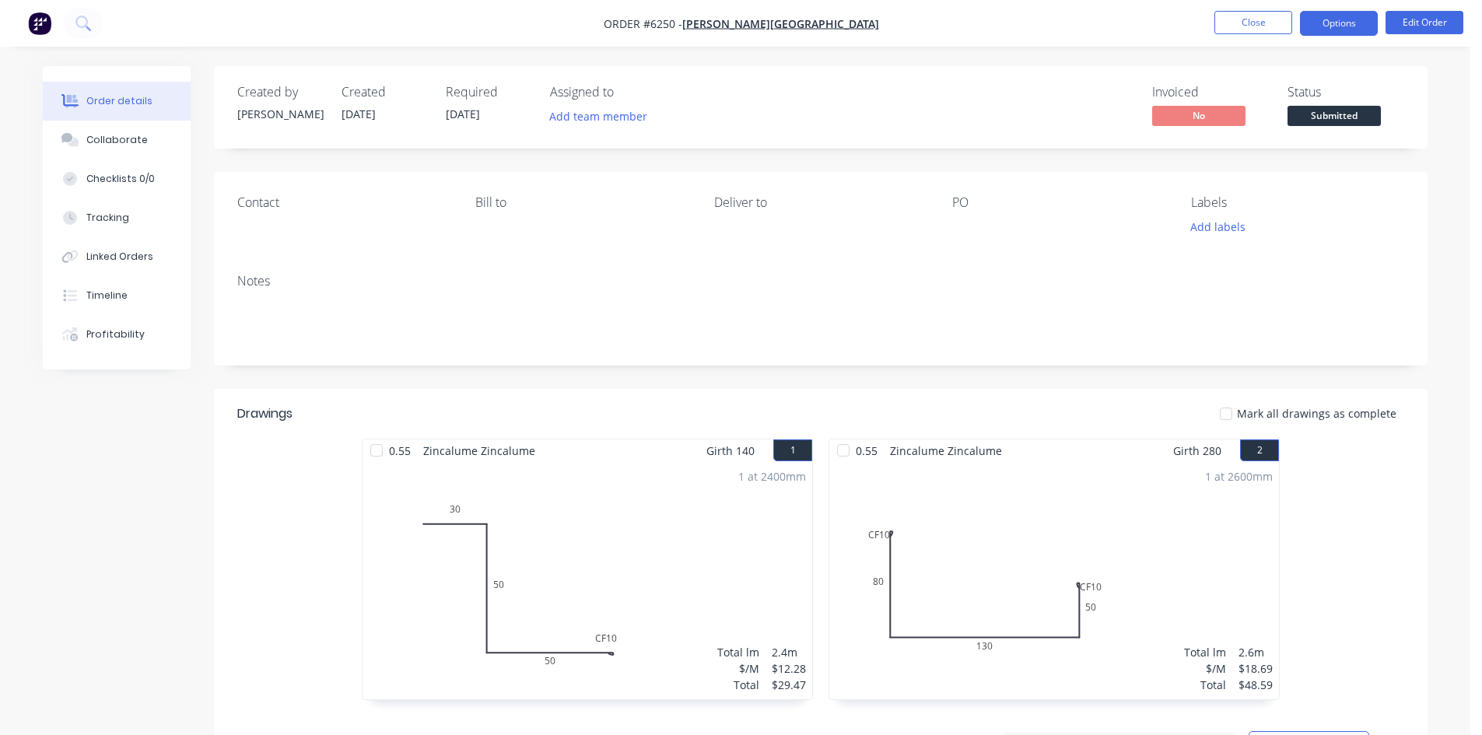
click at [1353, 23] on button "Options" at bounding box center [1339, 23] width 78 height 25
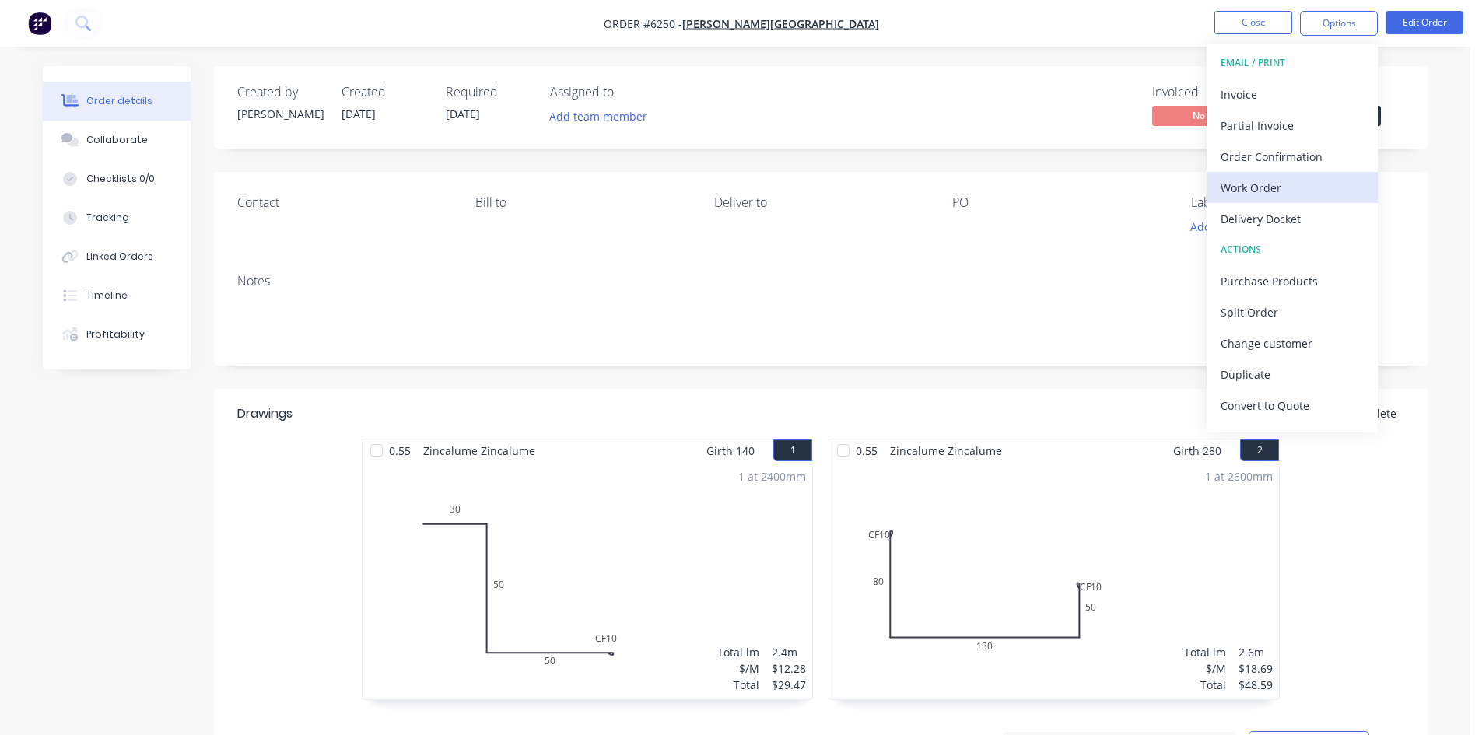
click at [1274, 184] on div "Work Order" at bounding box center [1291, 188] width 143 height 23
click at [1269, 185] on div "Custom" at bounding box center [1291, 188] width 143 height 23
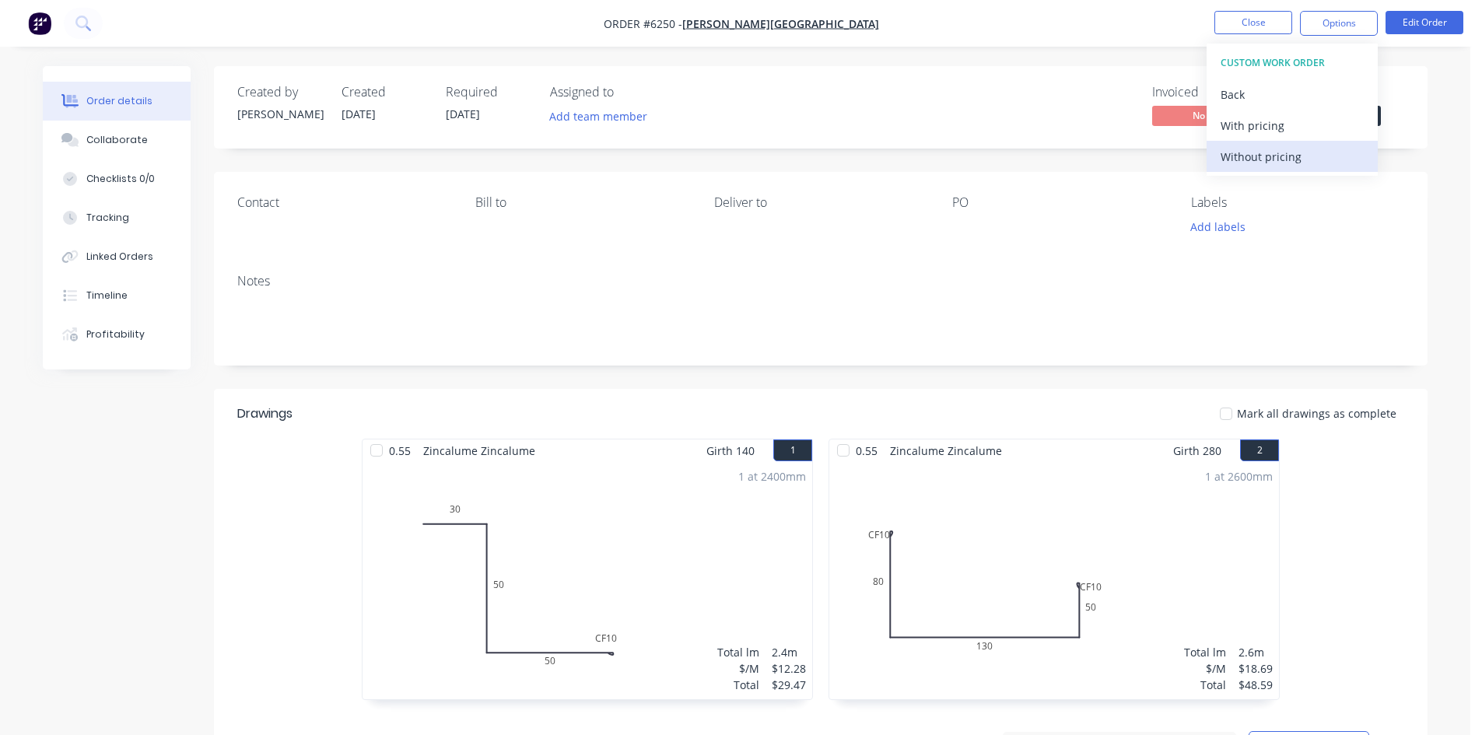
click at [1271, 156] on div "Without pricing" at bounding box center [1291, 156] width 143 height 23
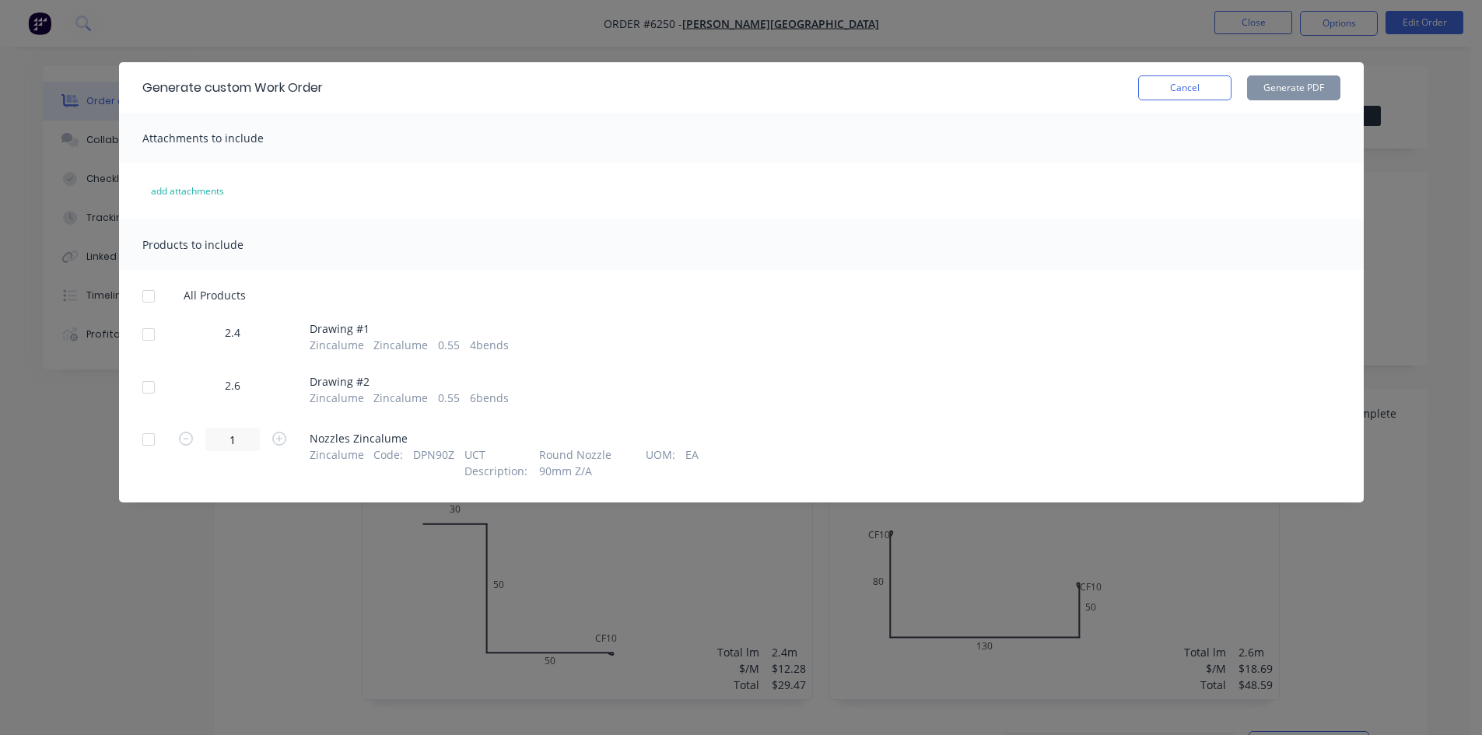
click at [138, 345] on div at bounding box center [148, 334] width 31 height 31
click at [152, 378] on div at bounding box center [148, 387] width 31 height 31
click at [1273, 93] on button "Generate PDF" at bounding box center [1293, 87] width 93 height 25
click at [1200, 87] on button "Cancel" at bounding box center [1184, 87] width 93 height 25
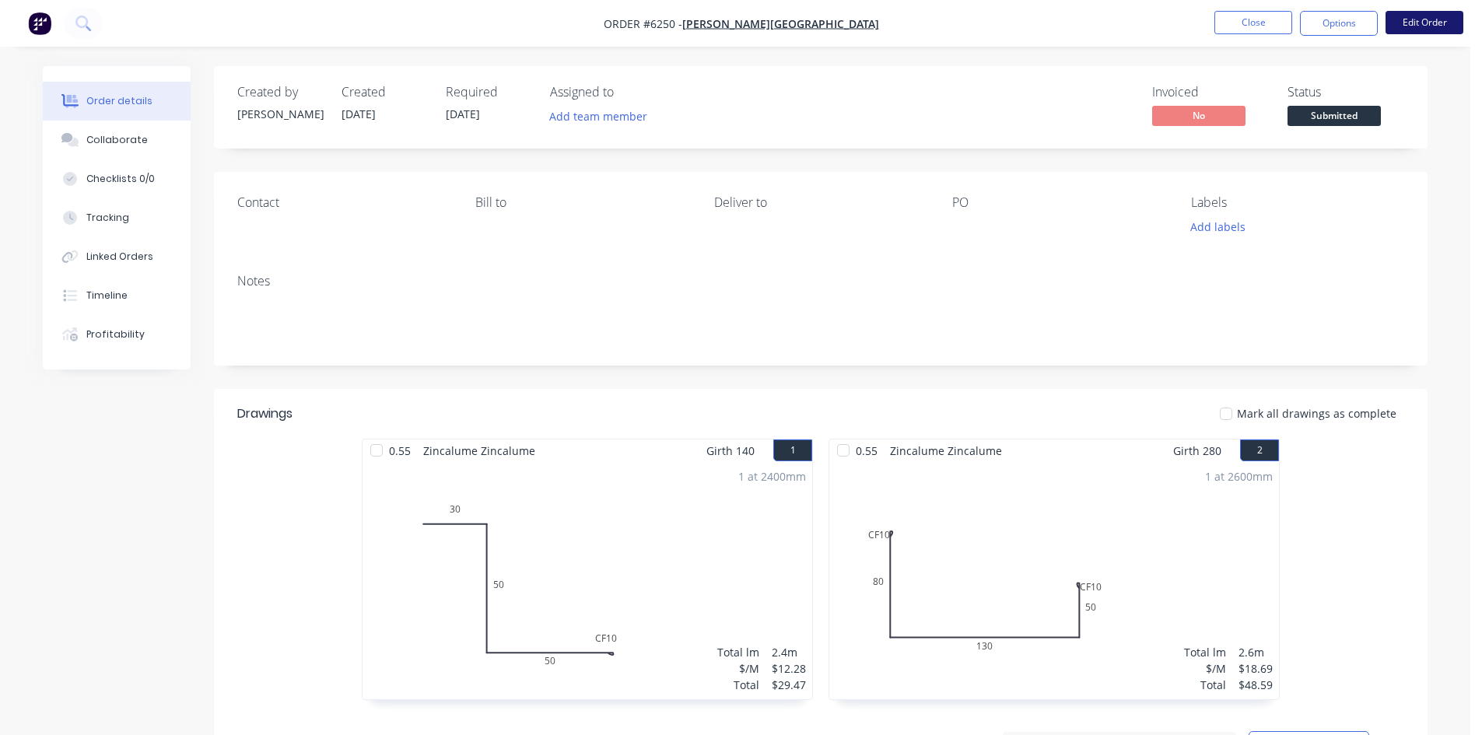
click at [1404, 19] on button "Edit Order" at bounding box center [1424, 22] width 78 height 23
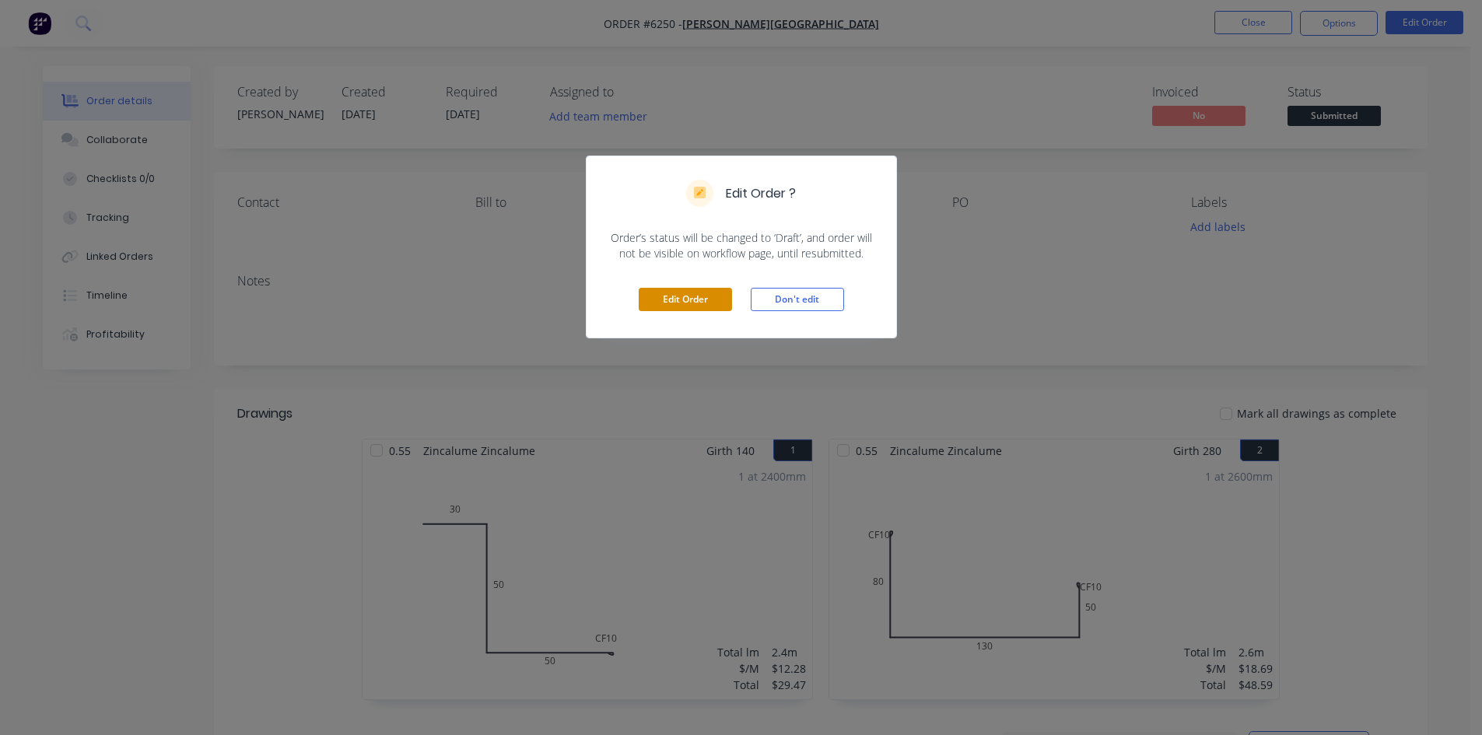
click at [683, 302] on button "Edit Order" at bounding box center [685, 299] width 93 height 23
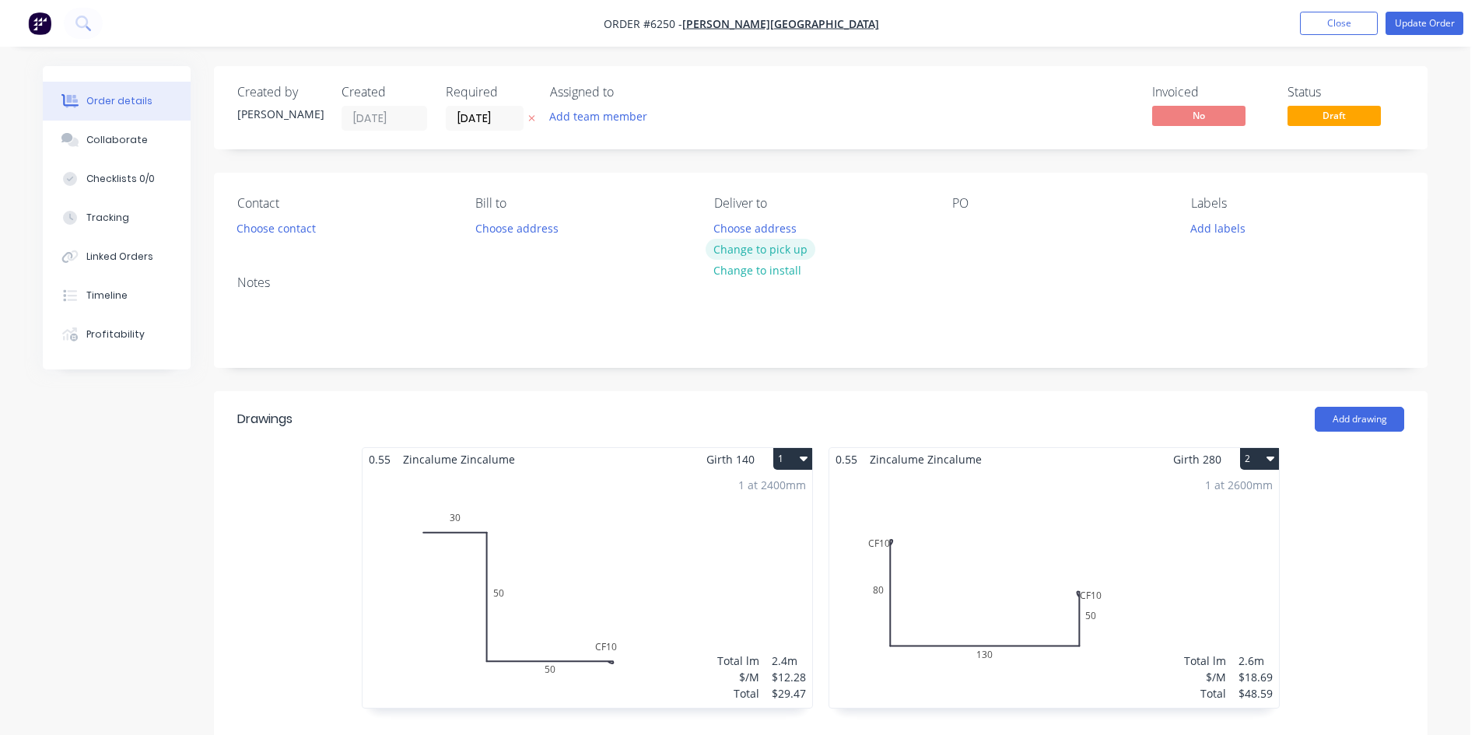
click at [742, 243] on button "Change to pick up" at bounding box center [760, 249] width 110 height 21
click at [1012, 296] on div "Notes" at bounding box center [820, 315] width 1213 height 104
click at [1213, 221] on button "Add labels" at bounding box center [1217, 227] width 72 height 21
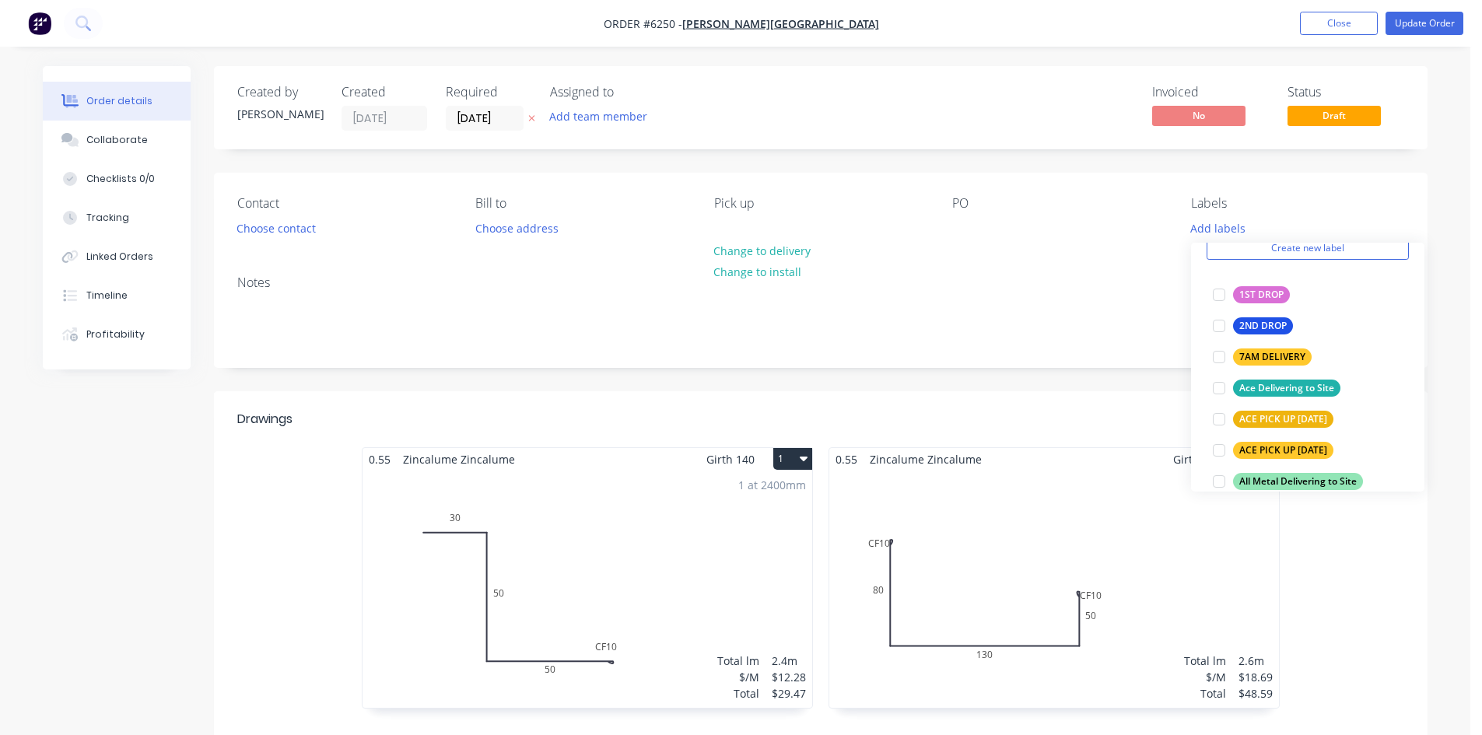
scroll to position [233, 0]
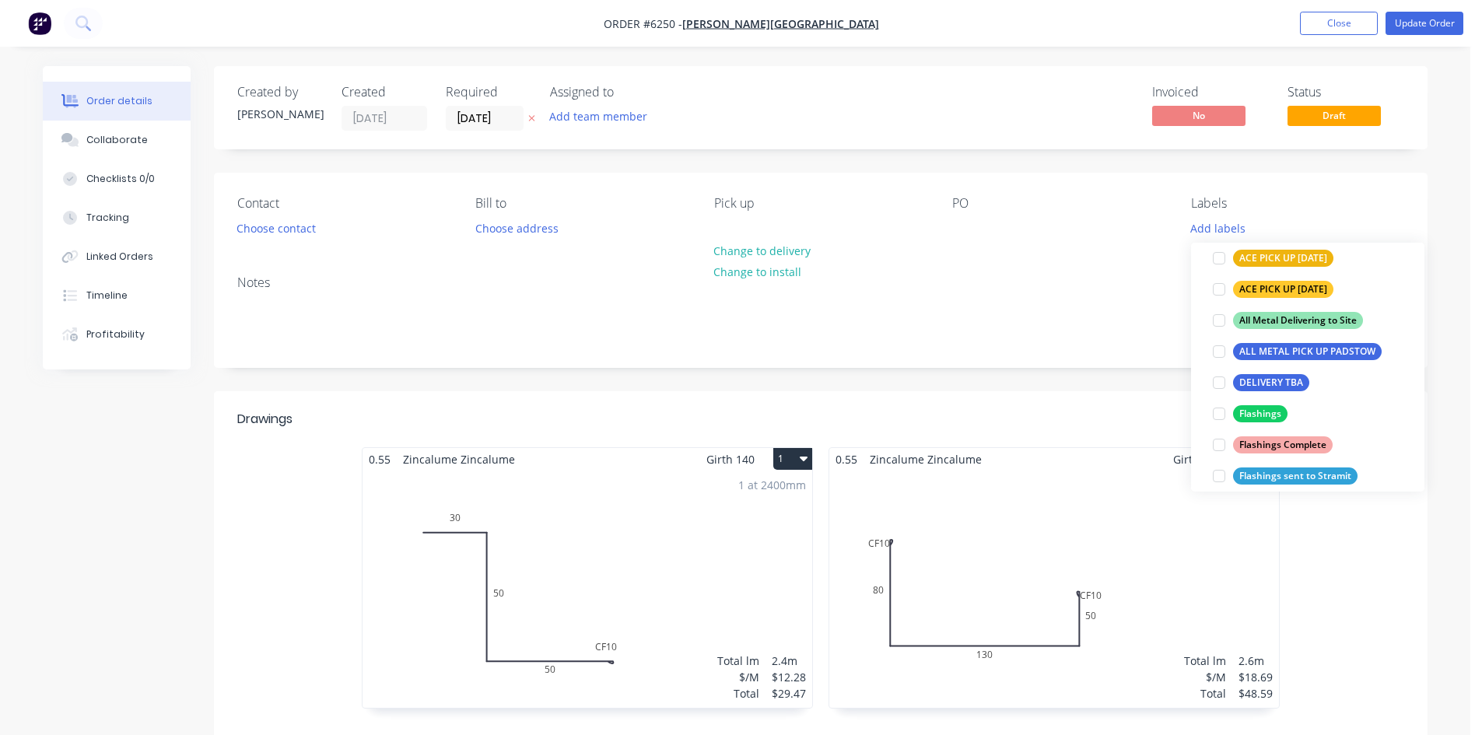
click at [1219, 417] on div at bounding box center [1218, 413] width 31 height 31
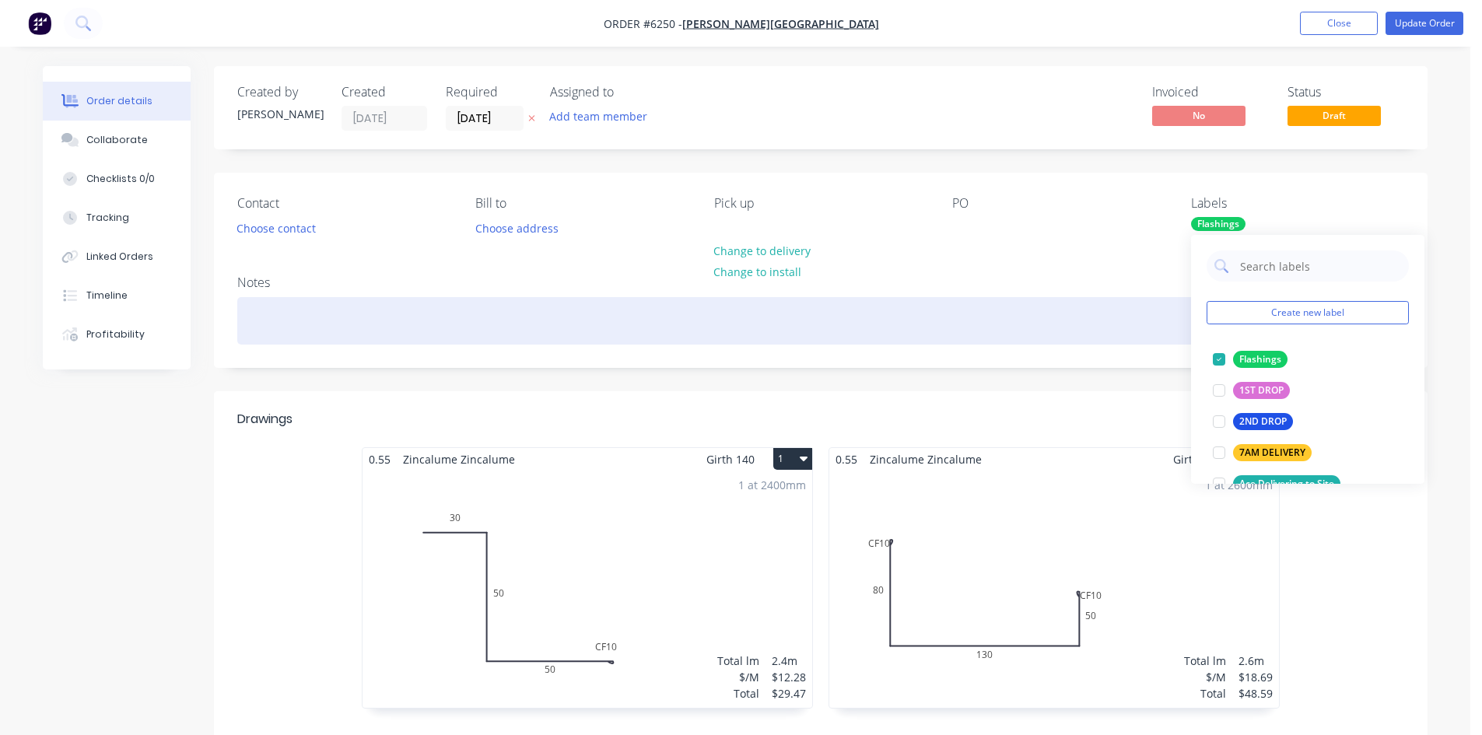
click at [1143, 313] on div at bounding box center [820, 320] width 1167 height 47
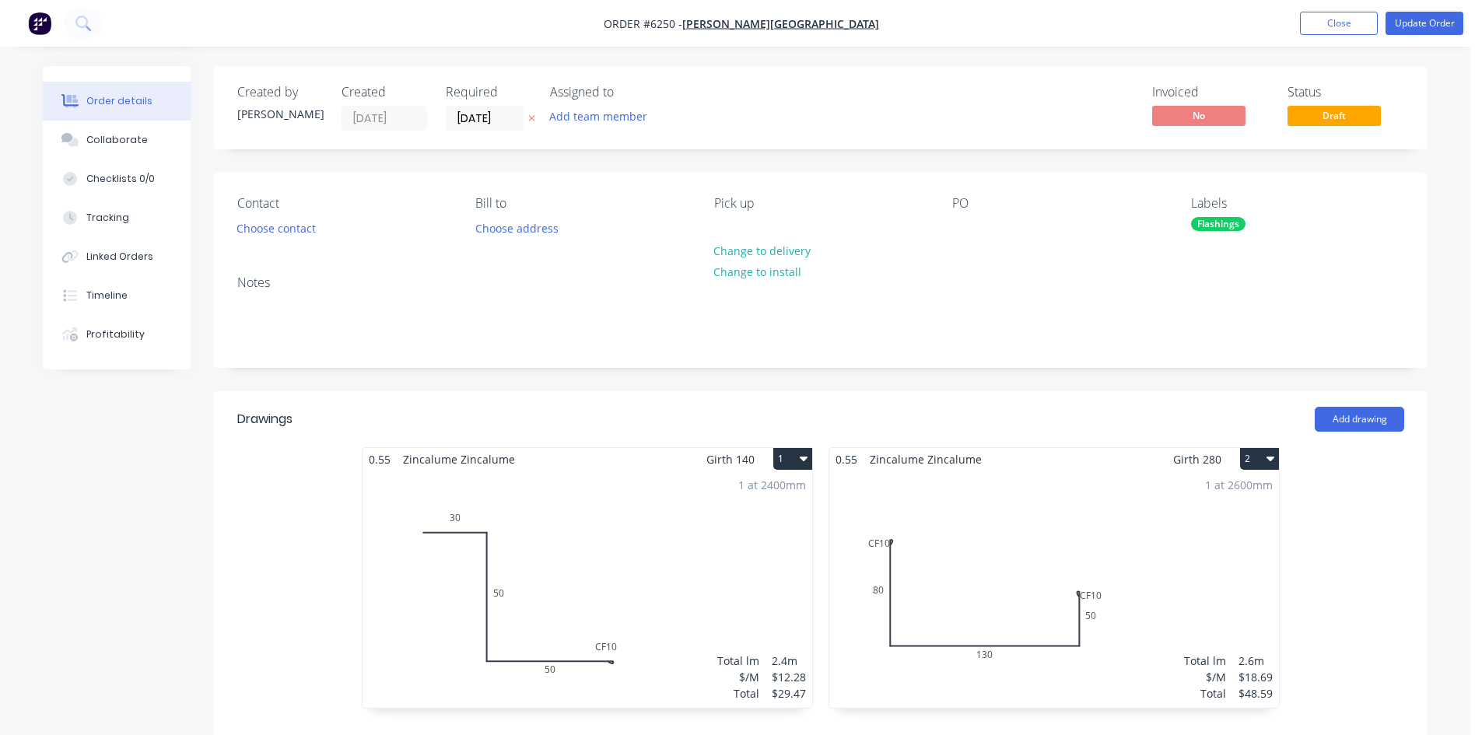
click at [1437, 40] on nav "Order #6250 - Chad Rowland Building Add product Close Update Order" at bounding box center [741, 23] width 1482 height 47
click at [1436, 26] on button "Update Order" at bounding box center [1424, 23] width 78 height 23
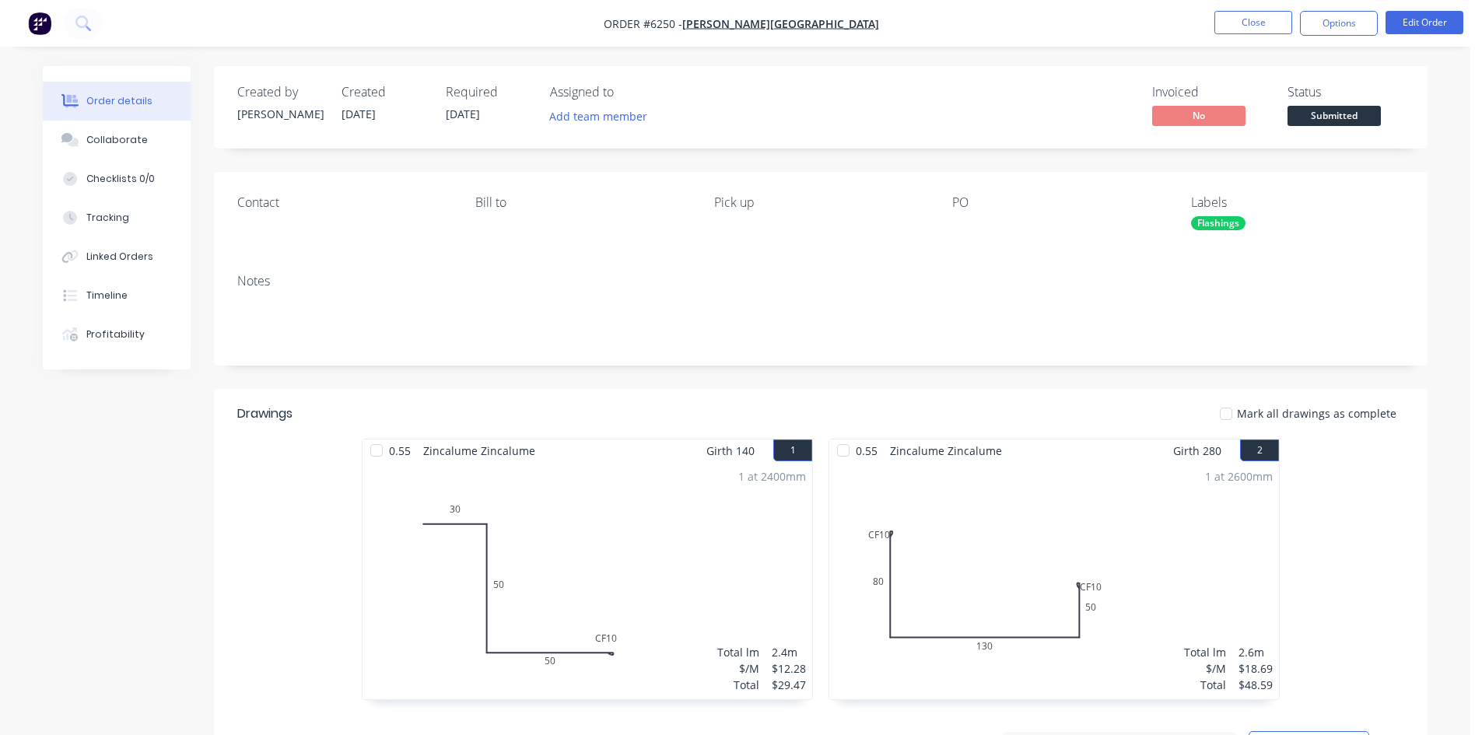
click at [1321, 114] on span "Submitted" at bounding box center [1333, 115] width 93 height 19
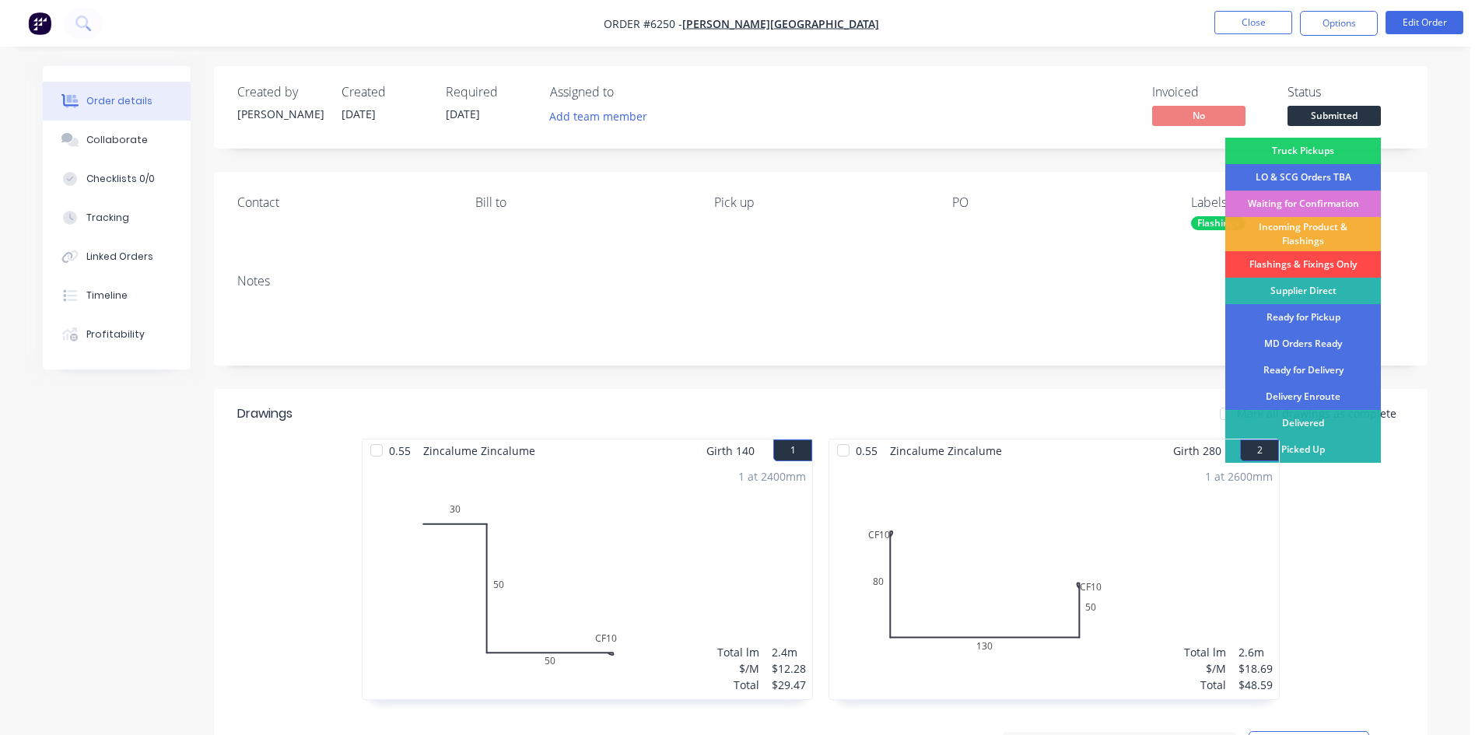
click at [1316, 259] on div "Flashings & Fixings Only" at bounding box center [1303, 264] width 156 height 26
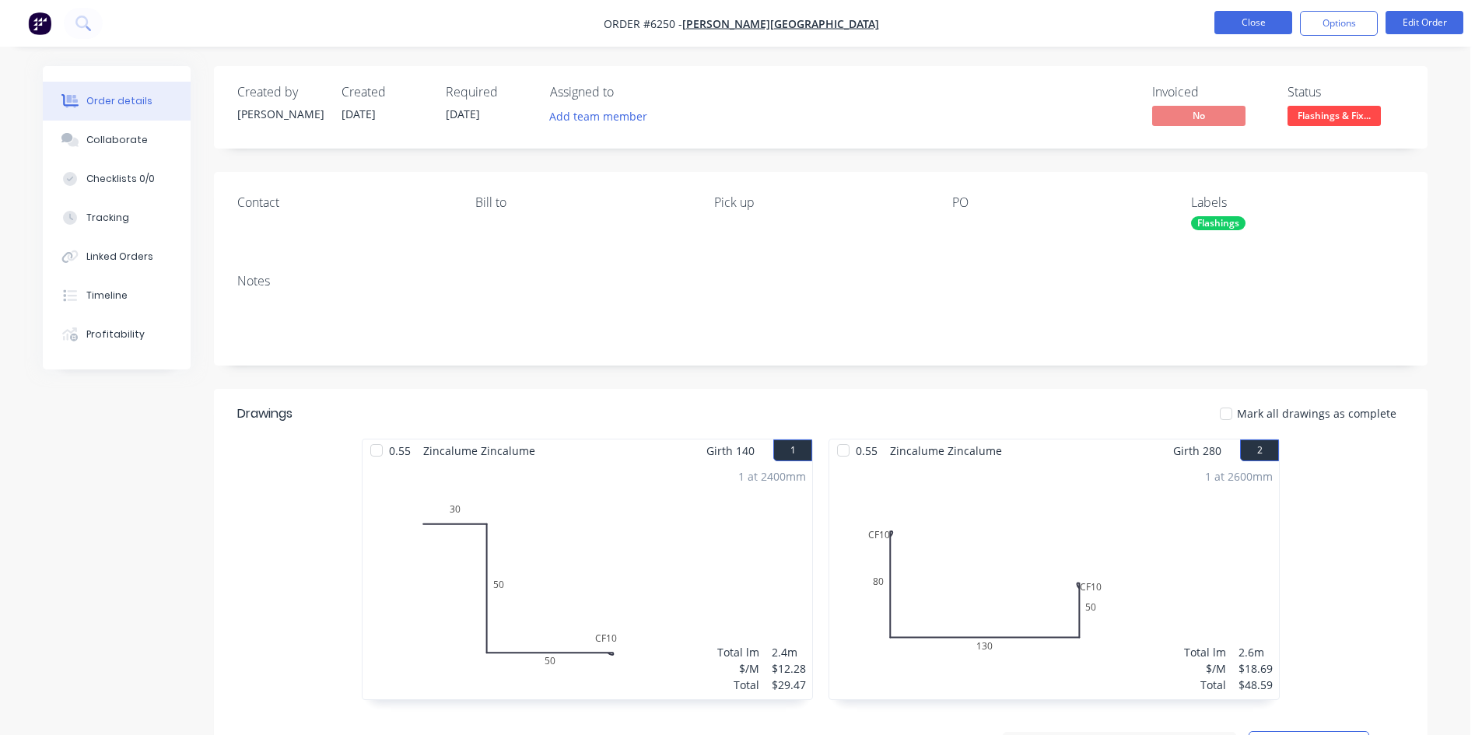
click at [1237, 19] on button "Close" at bounding box center [1253, 22] width 78 height 23
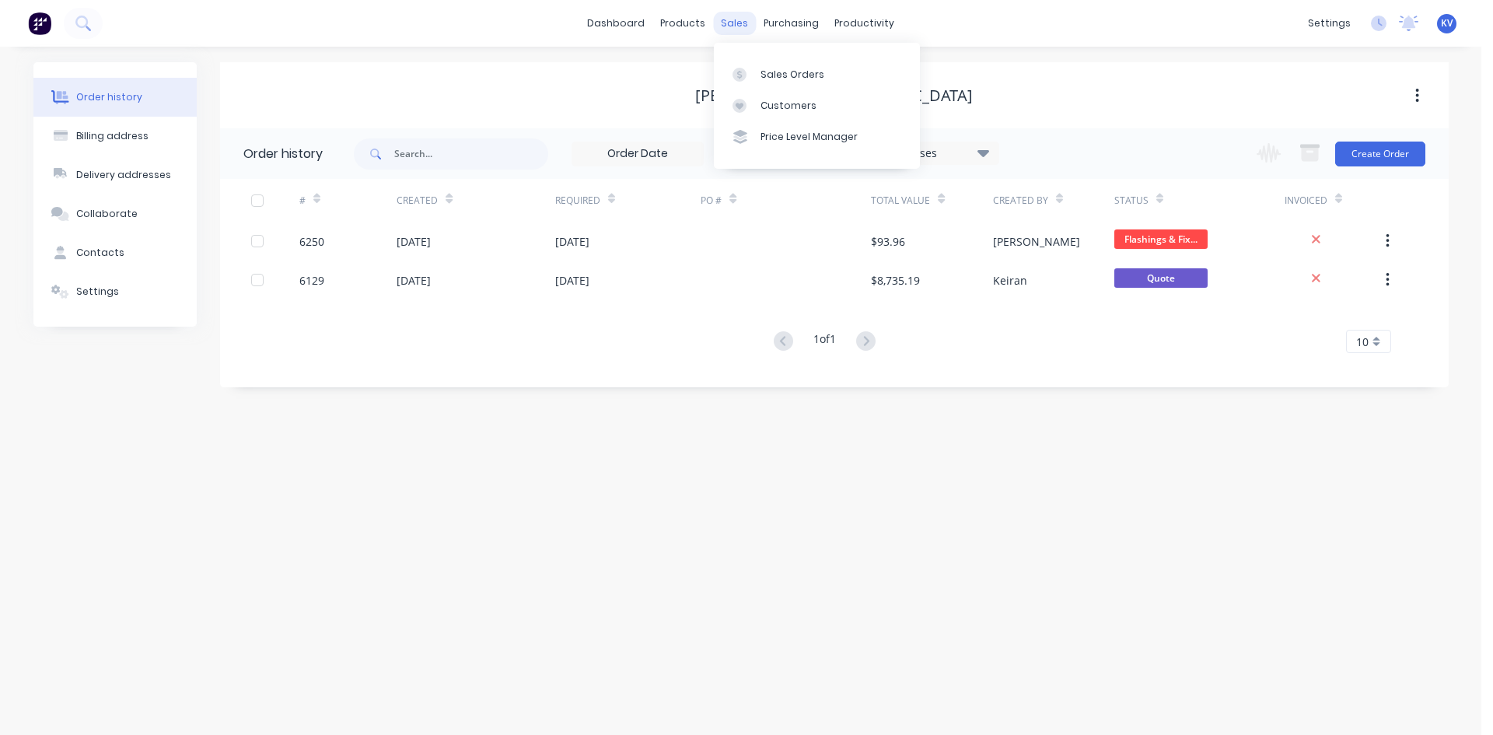
drag, startPoint x: 749, startPoint y: 26, endPoint x: 757, endPoint y: 33, distance: 10.5
click at [750, 26] on div "sales" at bounding box center [734, 23] width 43 height 23
click at [775, 82] on link "Purchase Orders" at bounding box center [857, 73] width 206 height 31
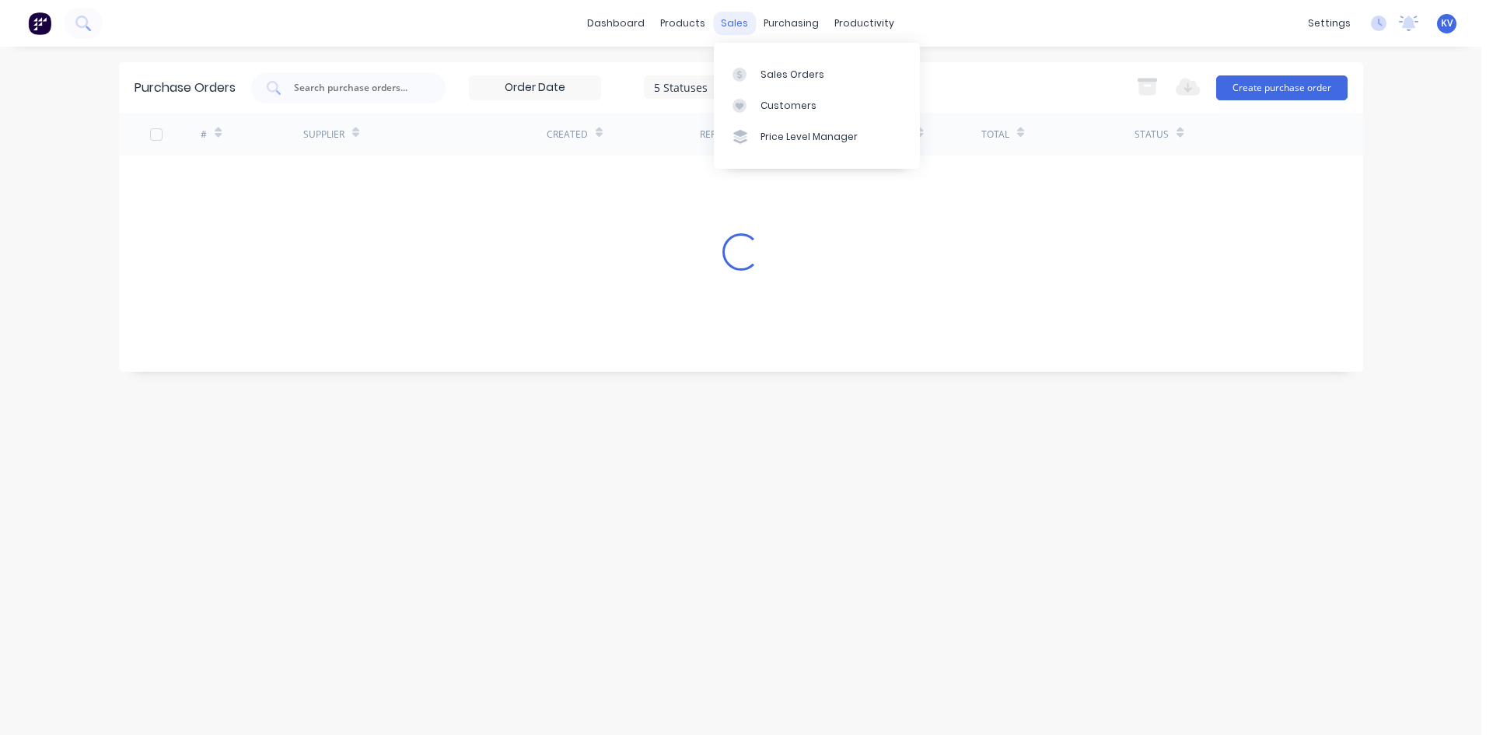
click at [740, 26] on div "sales" at bounding box center [734, 23] width 43 height 23
click at [747, 82] on link "Sales Orders" at bounding box center [817, 73] width 206 height 31
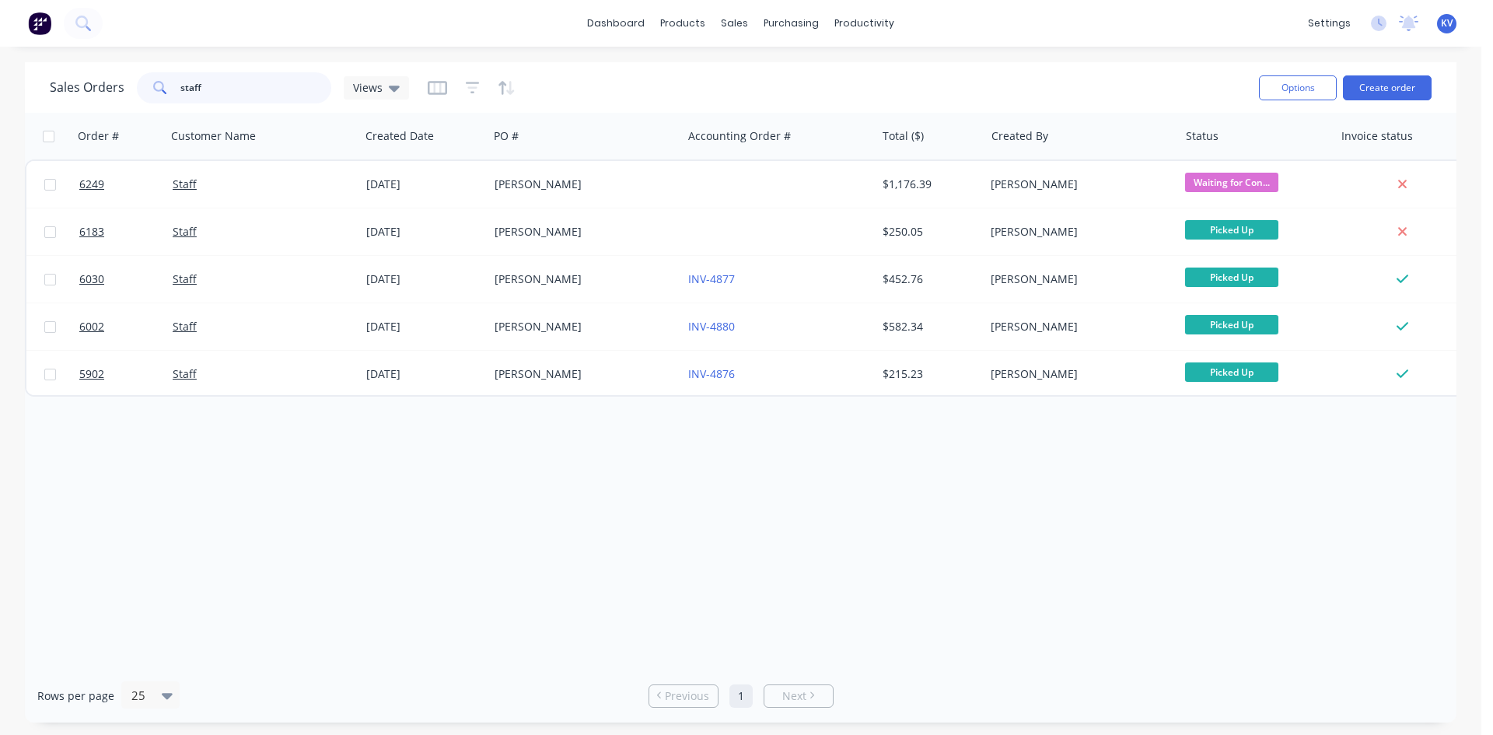
drag, startPoint x: 211, startPoint y: 87, endPoint x: 139, endPoint y: 80, distance: 71.9
click at [139, 80] on div "staff" at bounding box center [234, 87] width 194 height 31
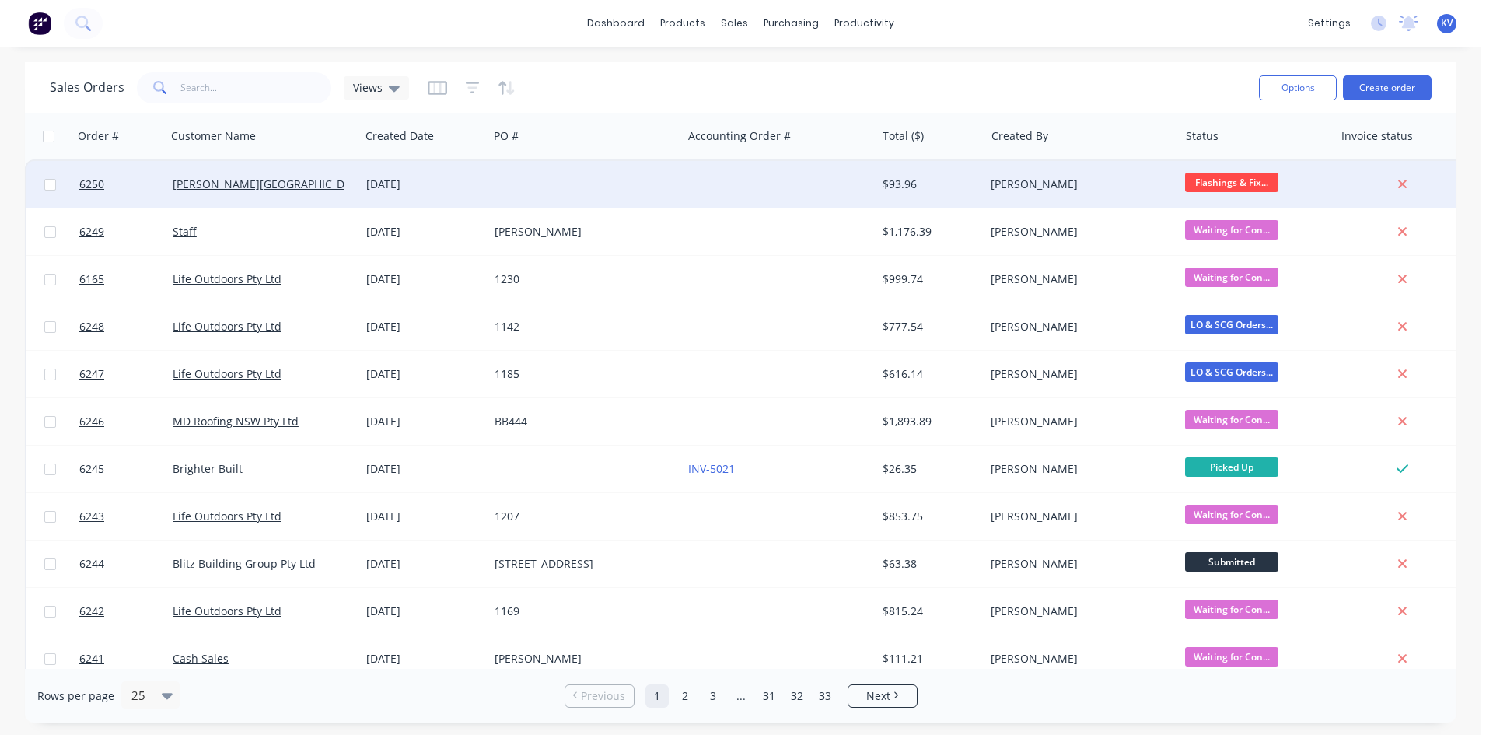
click at [604, 194] on div at bounding box center [585, 184] width 194 height 47
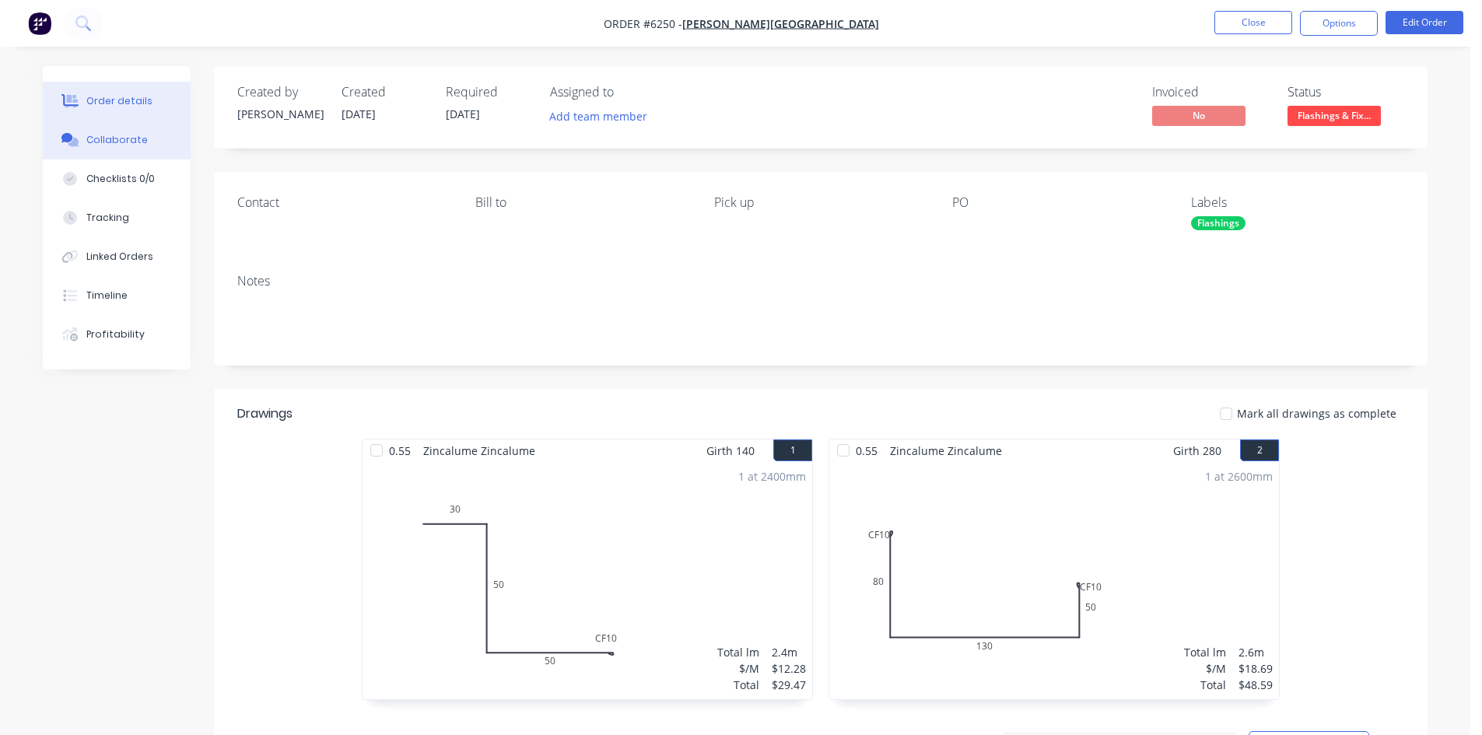
click at [143, 129] on button "Collaborate" at bounding box center [117, 140] width 148 height 39
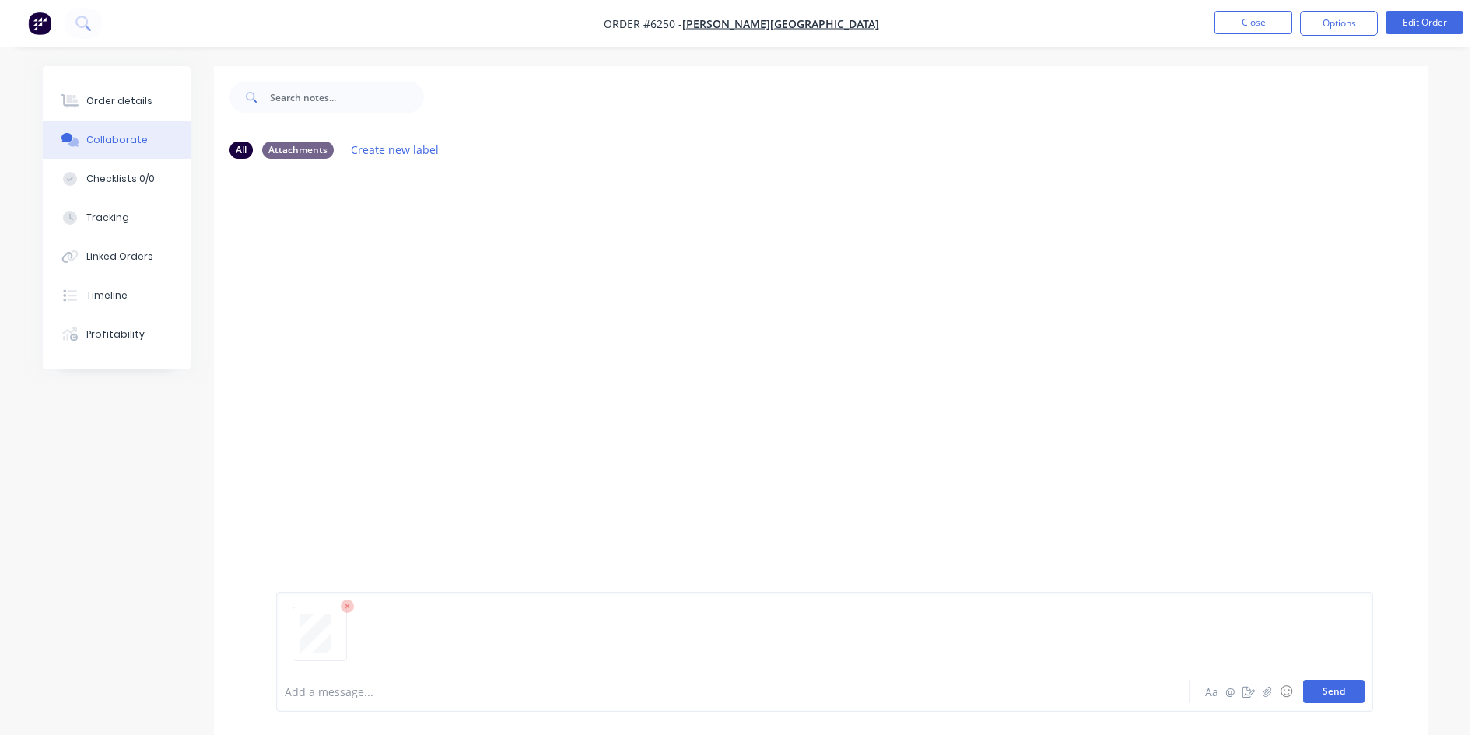
click at [1335, 691] on button "Send" at bounding box center [1333, 691] width 61 height 23
click at [1241, 21] on button "Close" at bounding box center [1253, 22] width 78 height 23
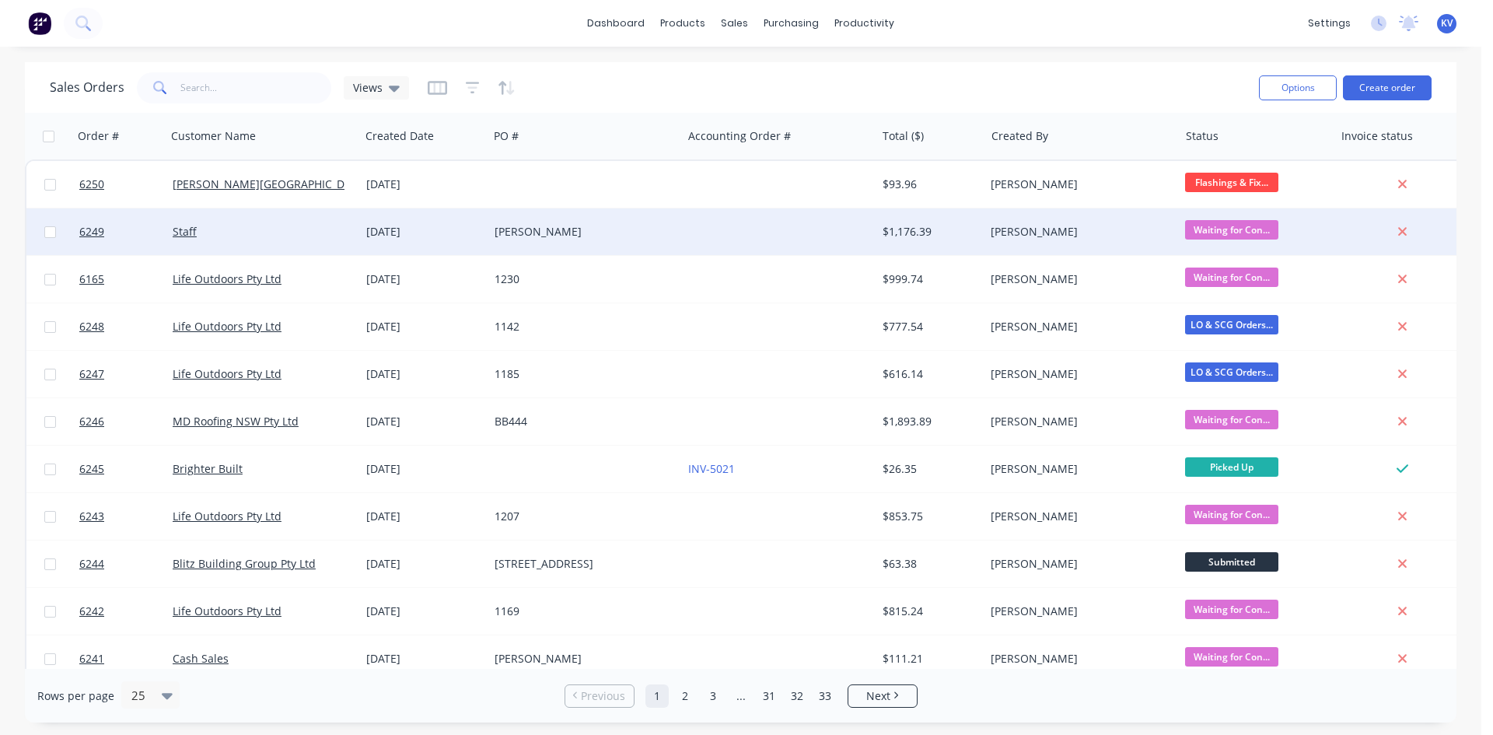
click at [672, 223] on div "Clayton Booker" at bounding box center [585, 231] width 194 height 47
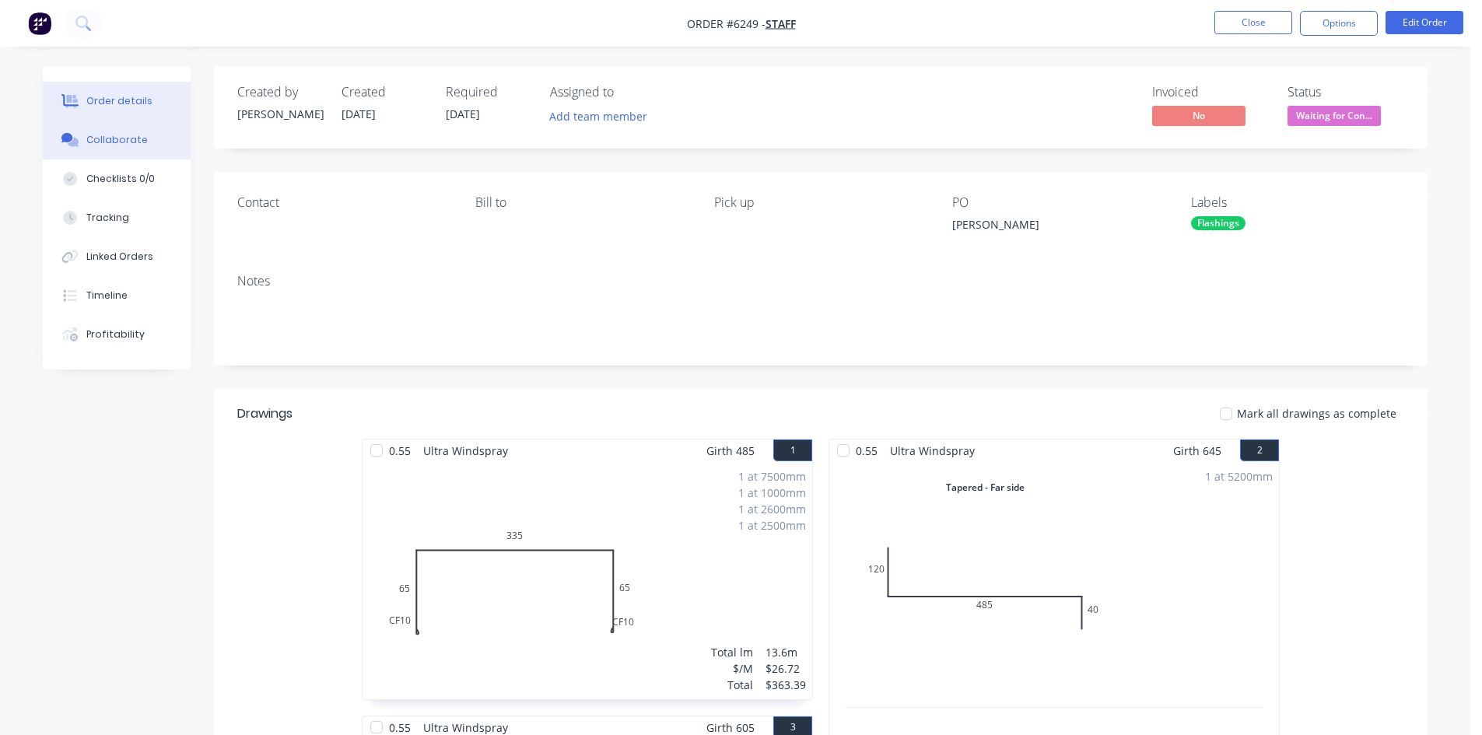
click at [131, 147] on button "Collaborate" at bounding box center [117, 140] width 148 height 39
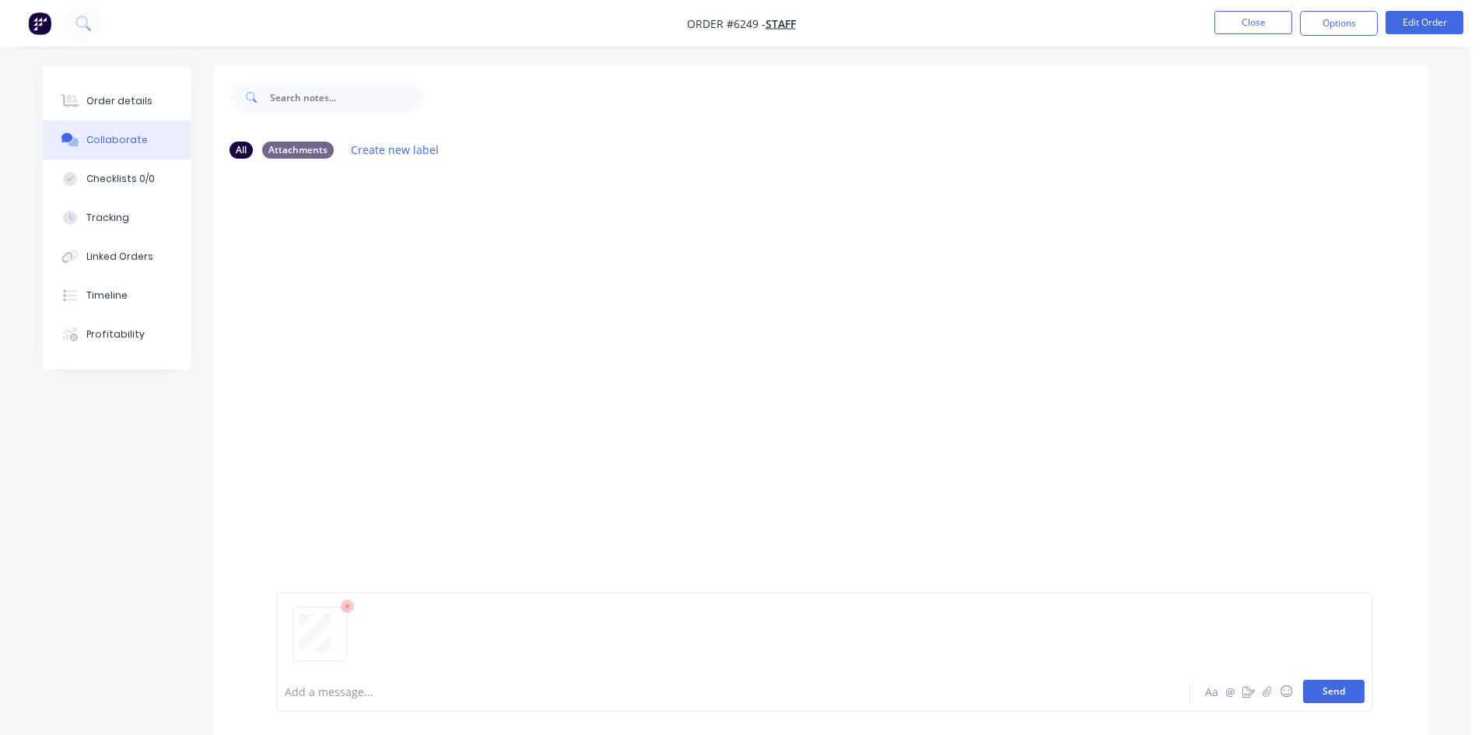
click at [1346, 691] on button "Send" at bounding box center [1333, 691] width 61 height 23
click at [1241, 23] on button "Close" at bounding box center [1253, 22] width 78 height 23
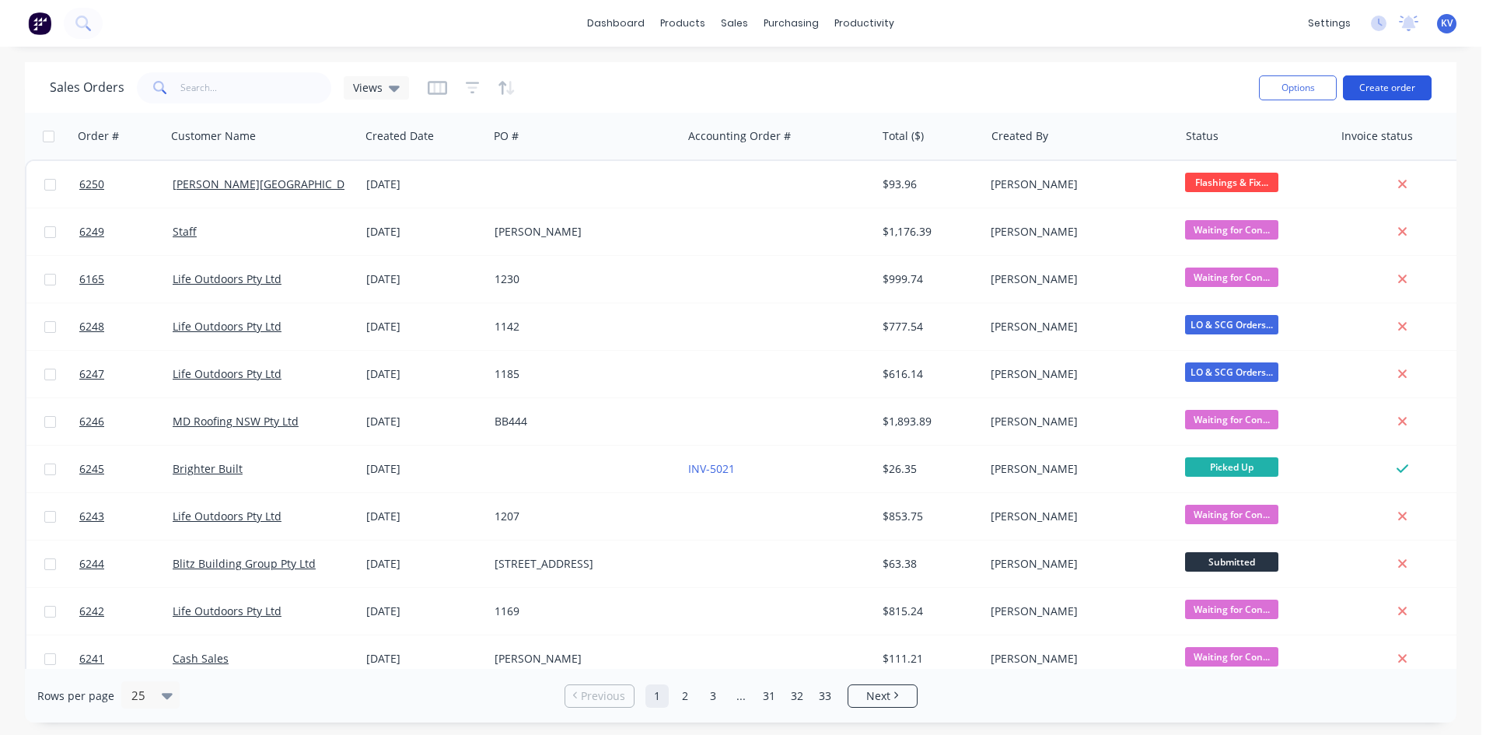
click at [1378, 84] on button "Create order" at bounding box center [1387, 87] width 89 height 25
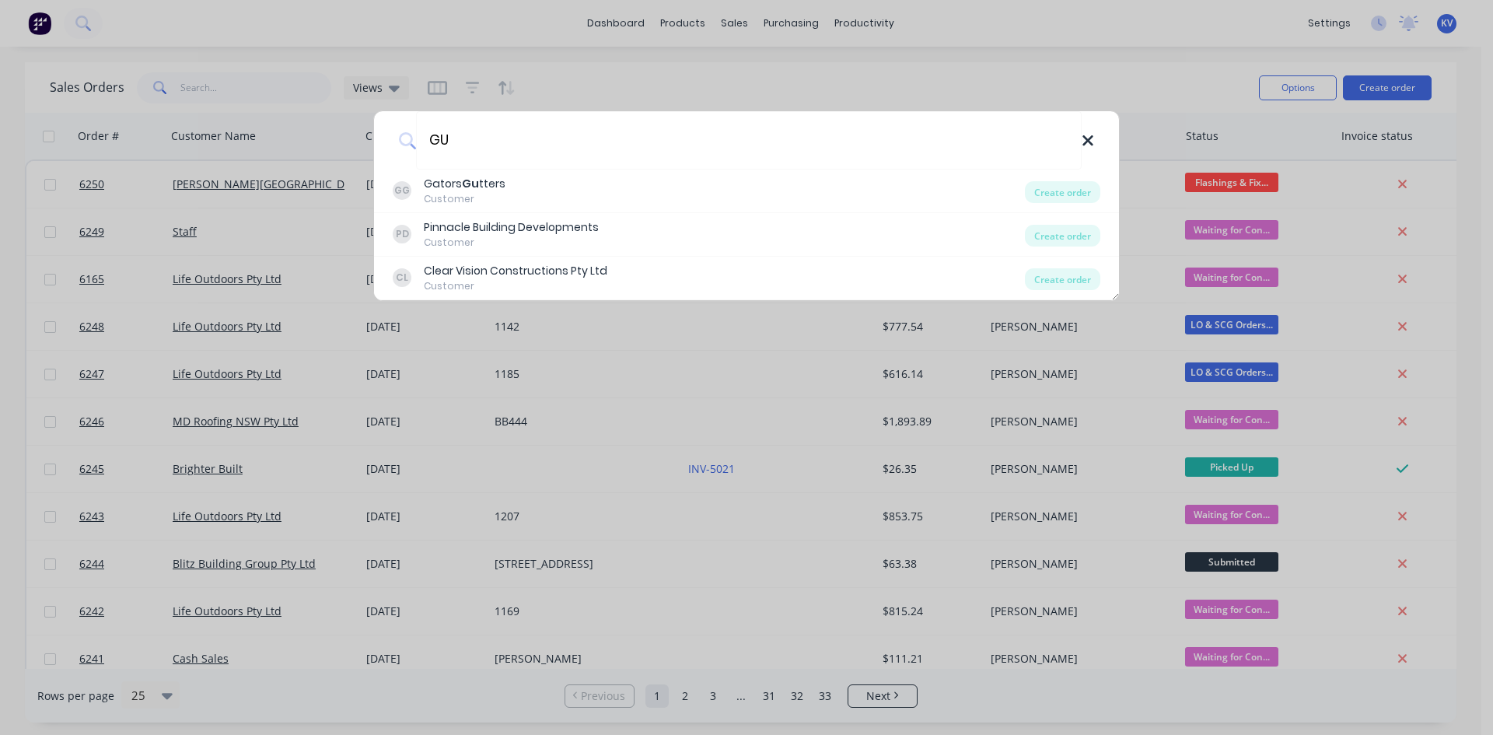
click at [1083, 140] on icon at bounding box center [1088, 140] width 12 height 17
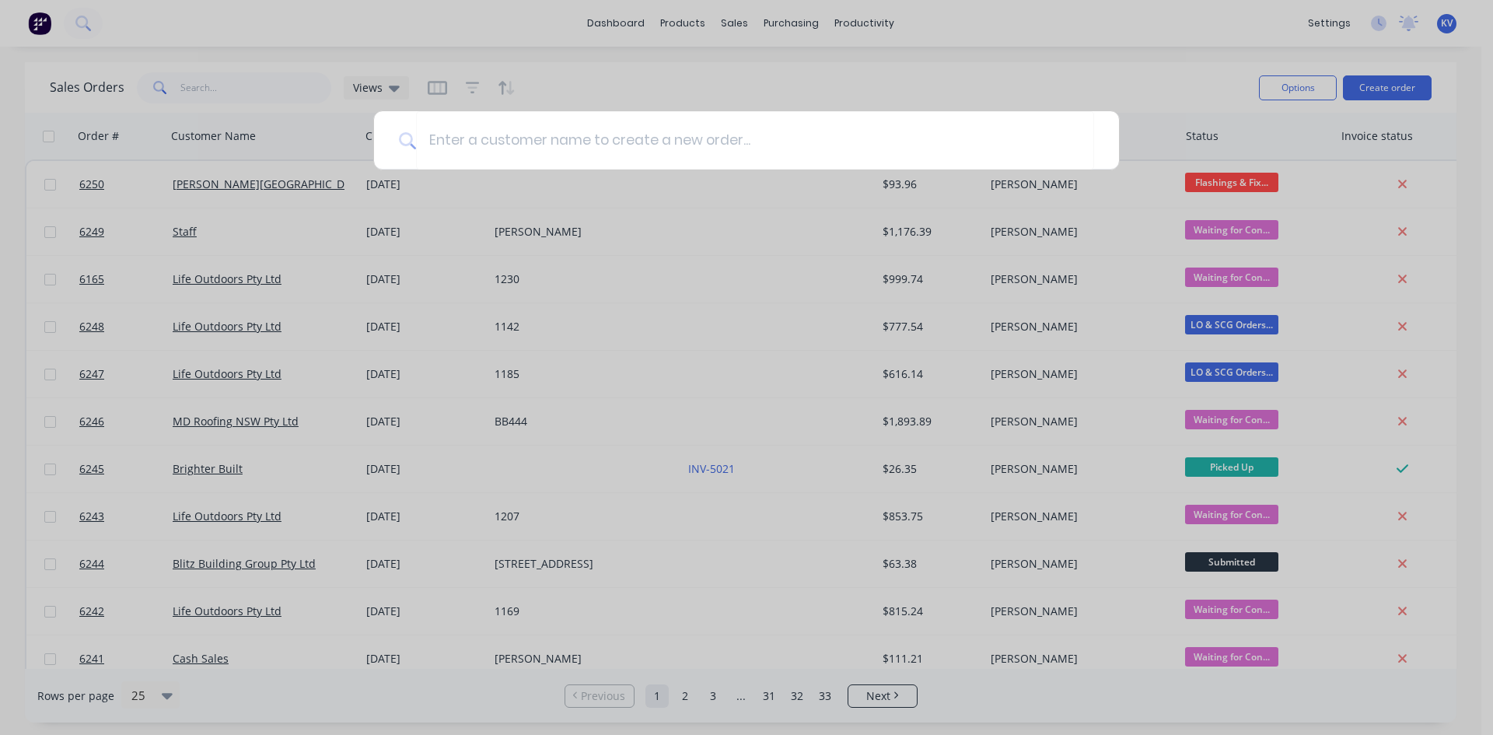
click at [667, 19] on div at bounding box center [746, 367] width 1493 height 735
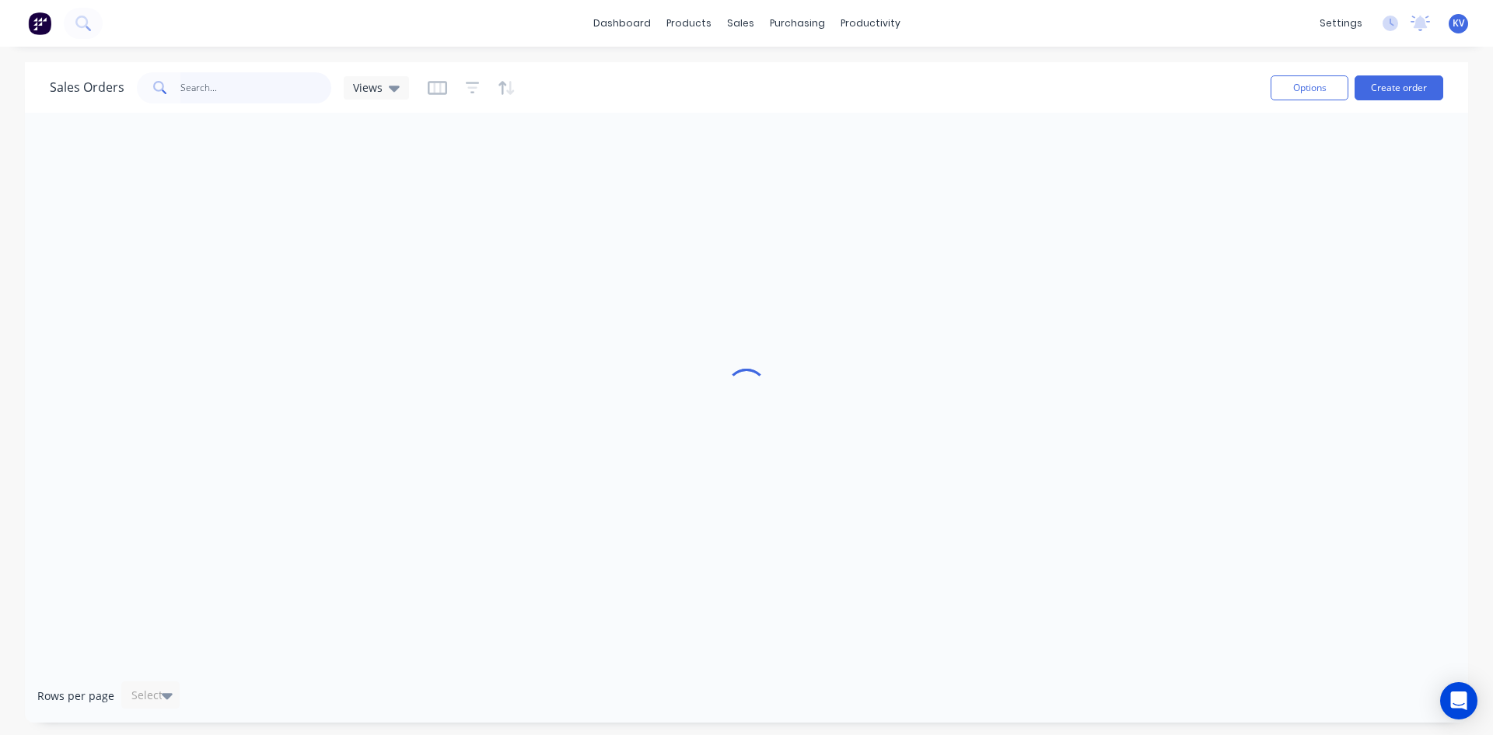
click at [206, 79] on input "text" at bounding box center [256, 87] width 152 height 31
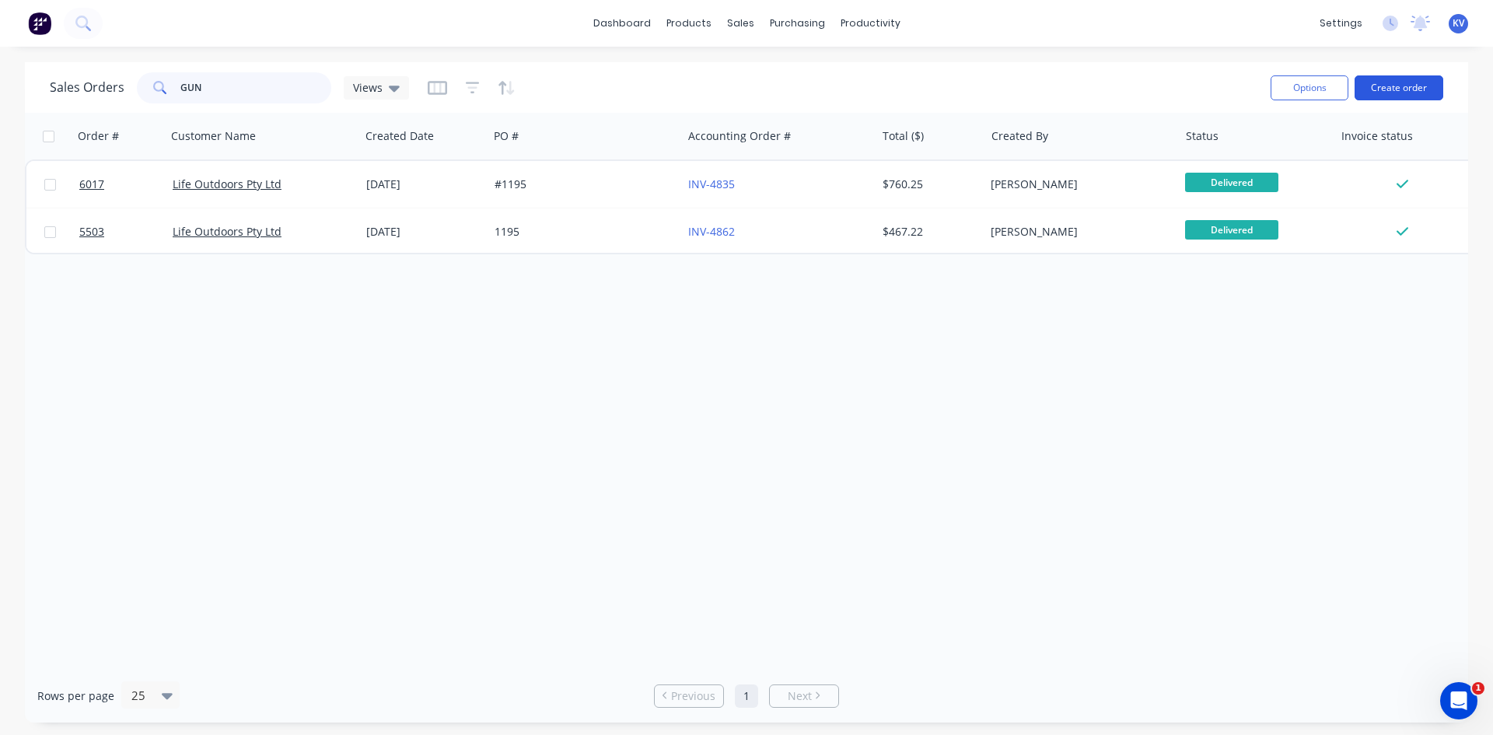
type input "GUN"
click at [1373, 92] on button "Create order" at bounding box center [1399, 87] width 89 height 25
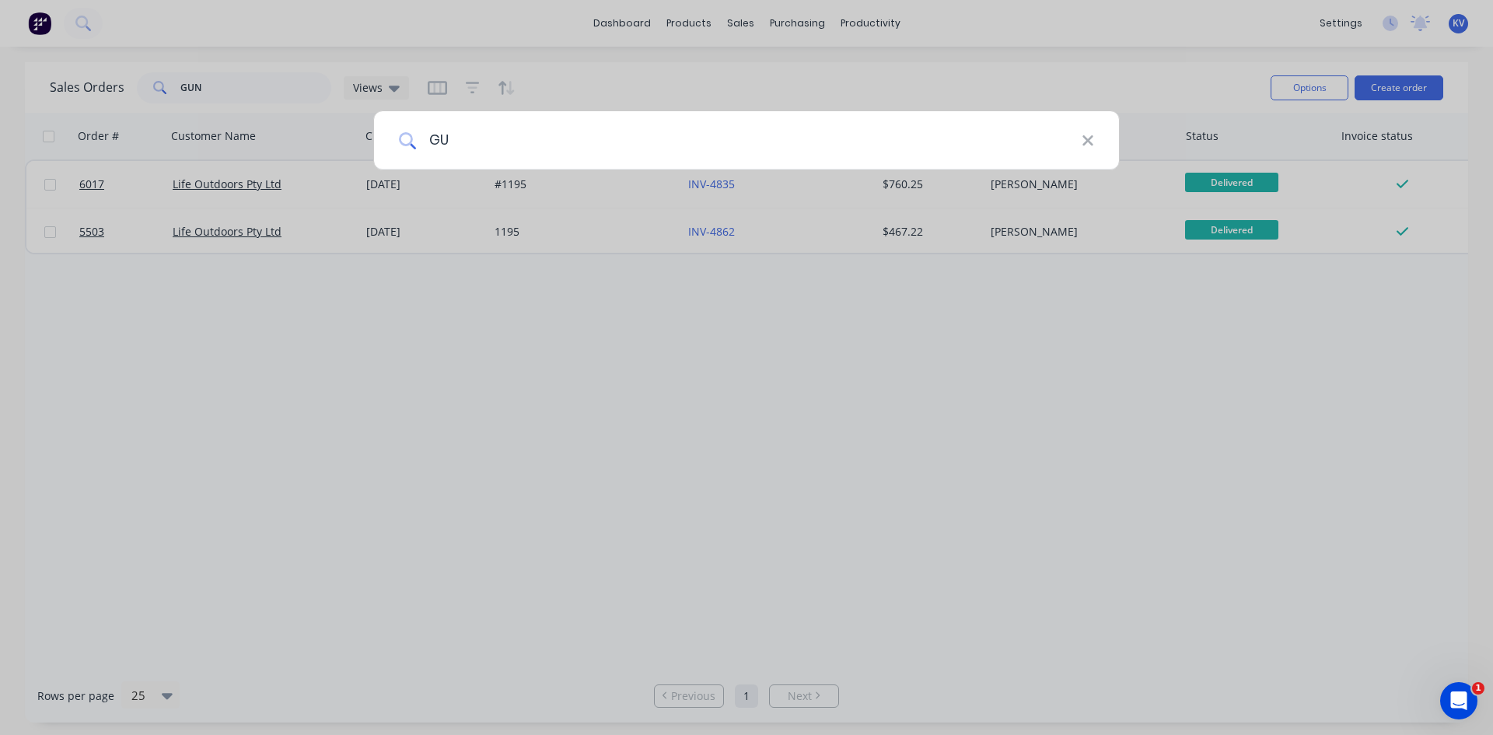
type input "G"
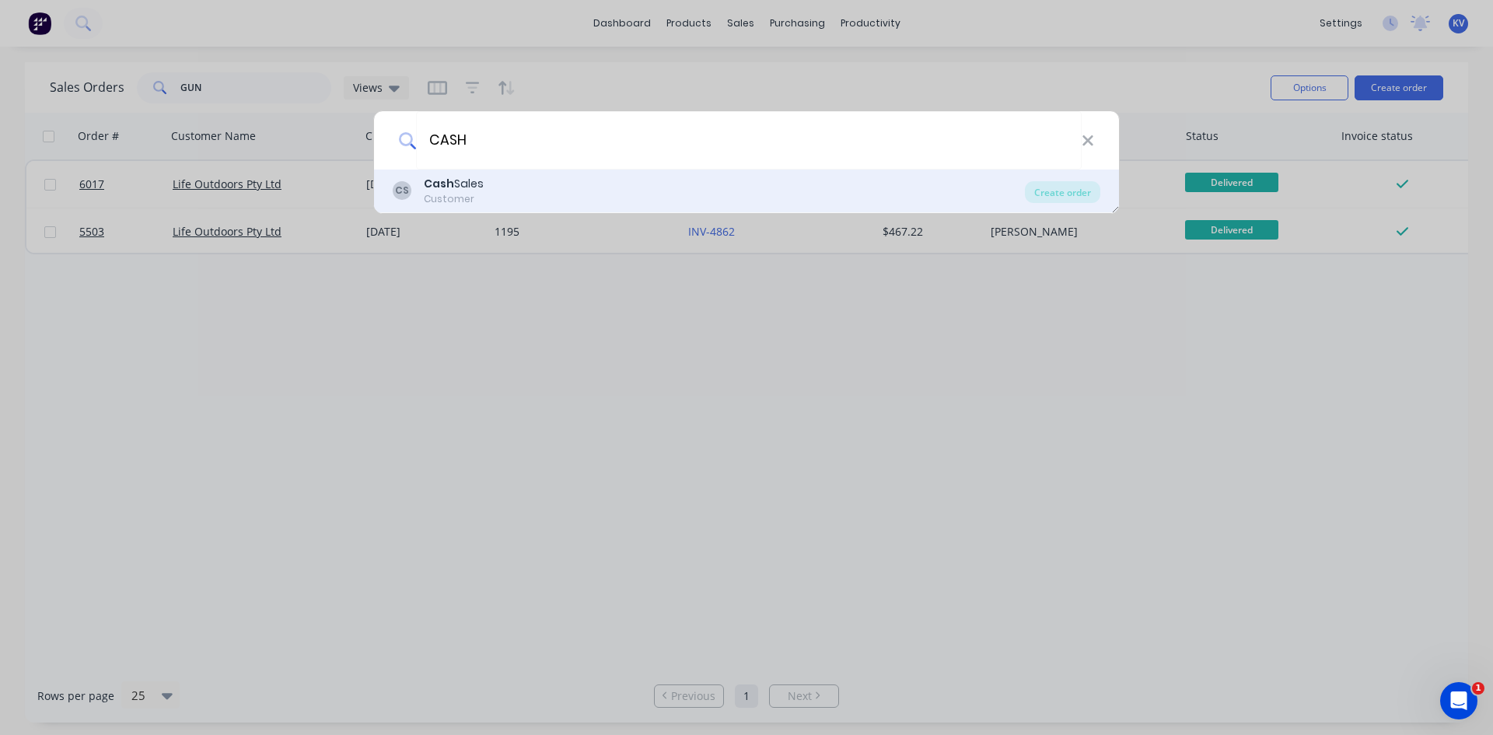
type input "CASH"
click at [620, 182] on div "CS Cash Sales Customer" at bounding box center [709, 191] width 632 height 30
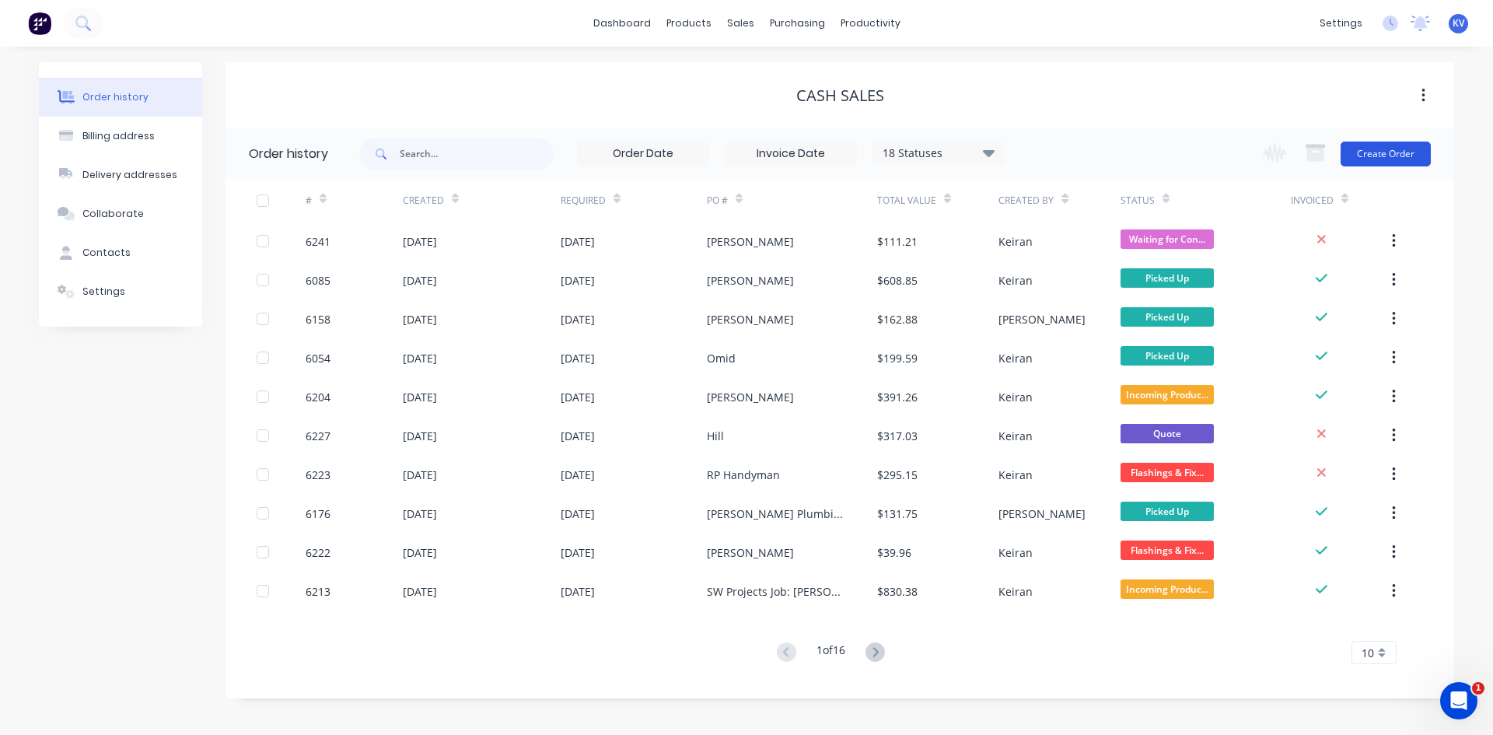
click at [1362, 149] on button "Create Order" at bounding box center [1386, 154] width 90 height 25
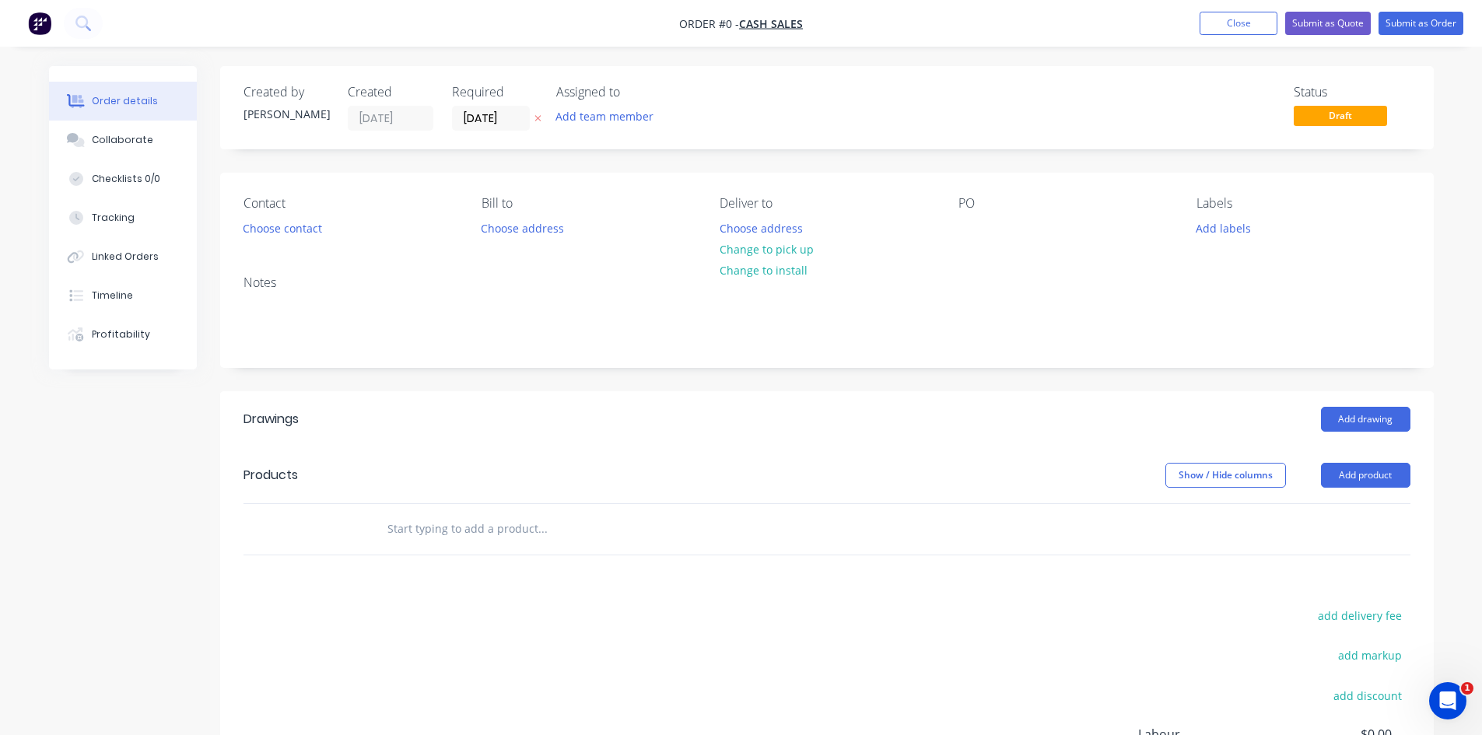
click at [570, 520] on input "text" at bounding box center [542, 528] width 311 height 31
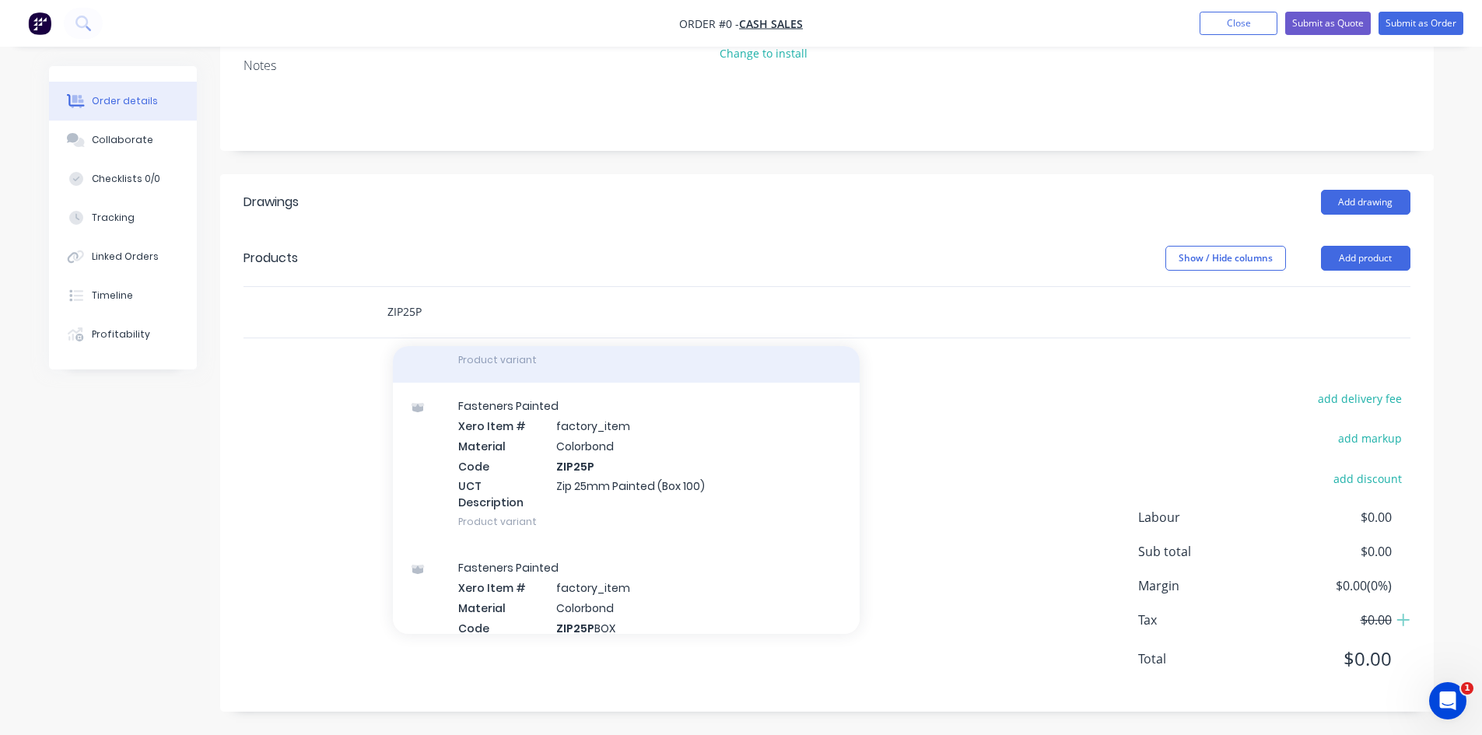
scroll to position [389, 0]
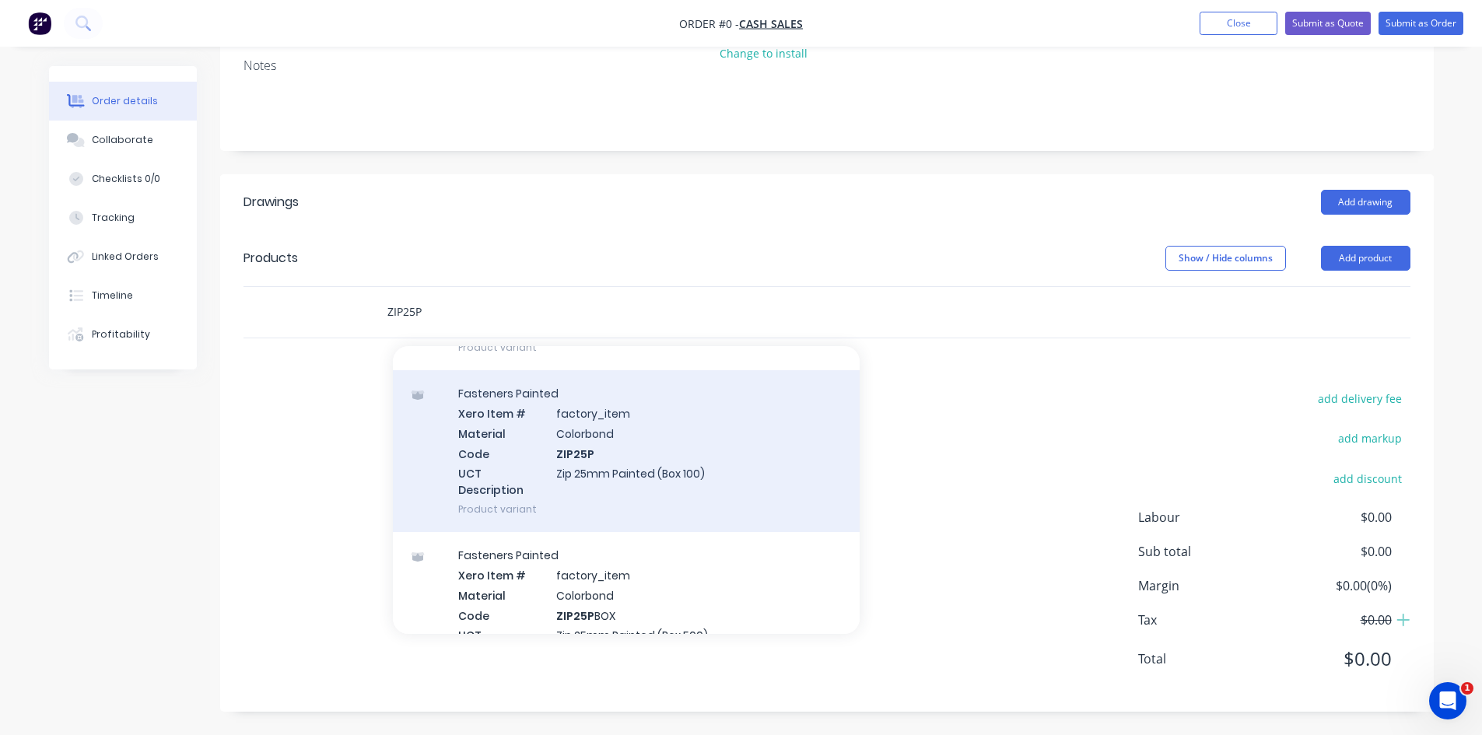
type input "ZIP25P"
click at [674, 479] on div "Fasteners Painted Xero Item # factory_item Material Colorbond Code ZIP25P UCT D…" at bounding box center [626, 451] width 467 height 162
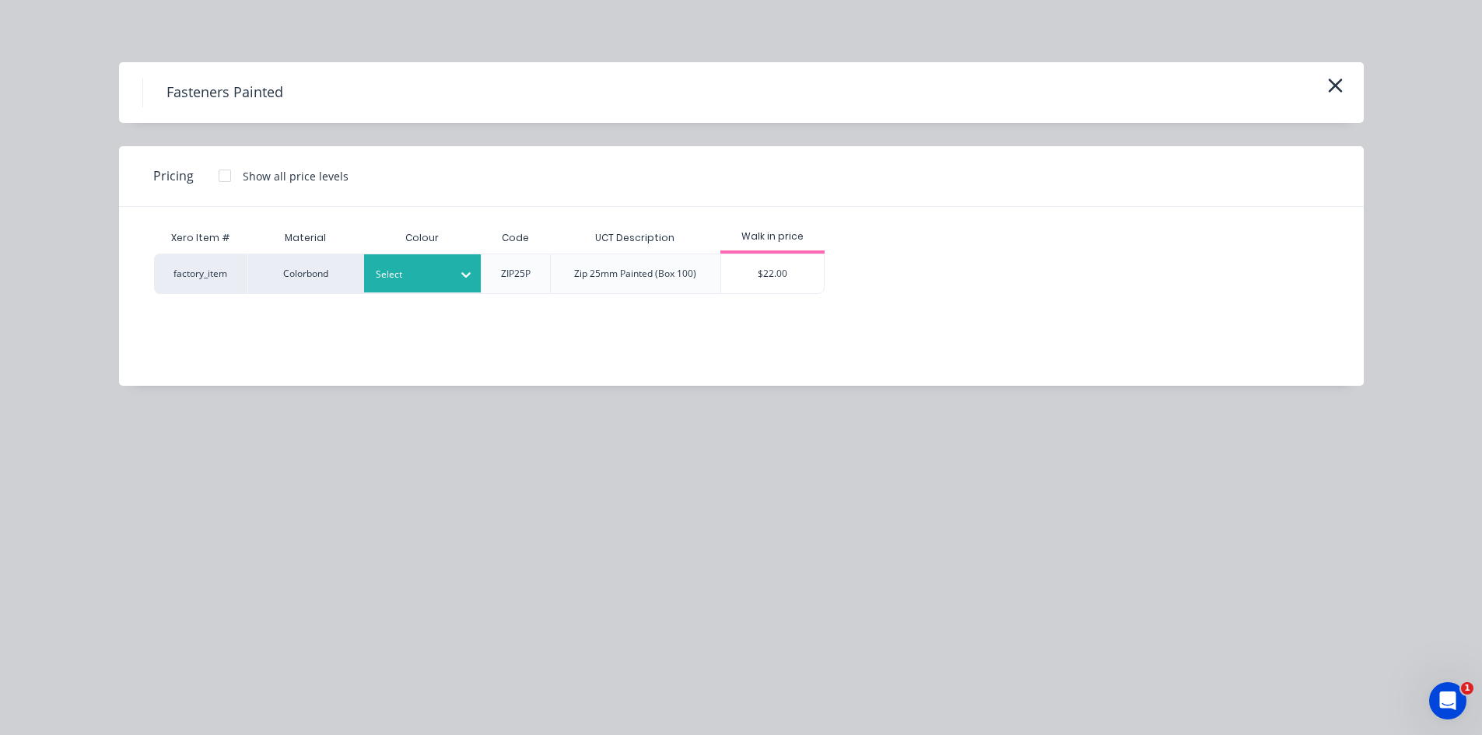
click at [423, 290] on div "Select" at bounding box center [422, 273] width 117 height 38
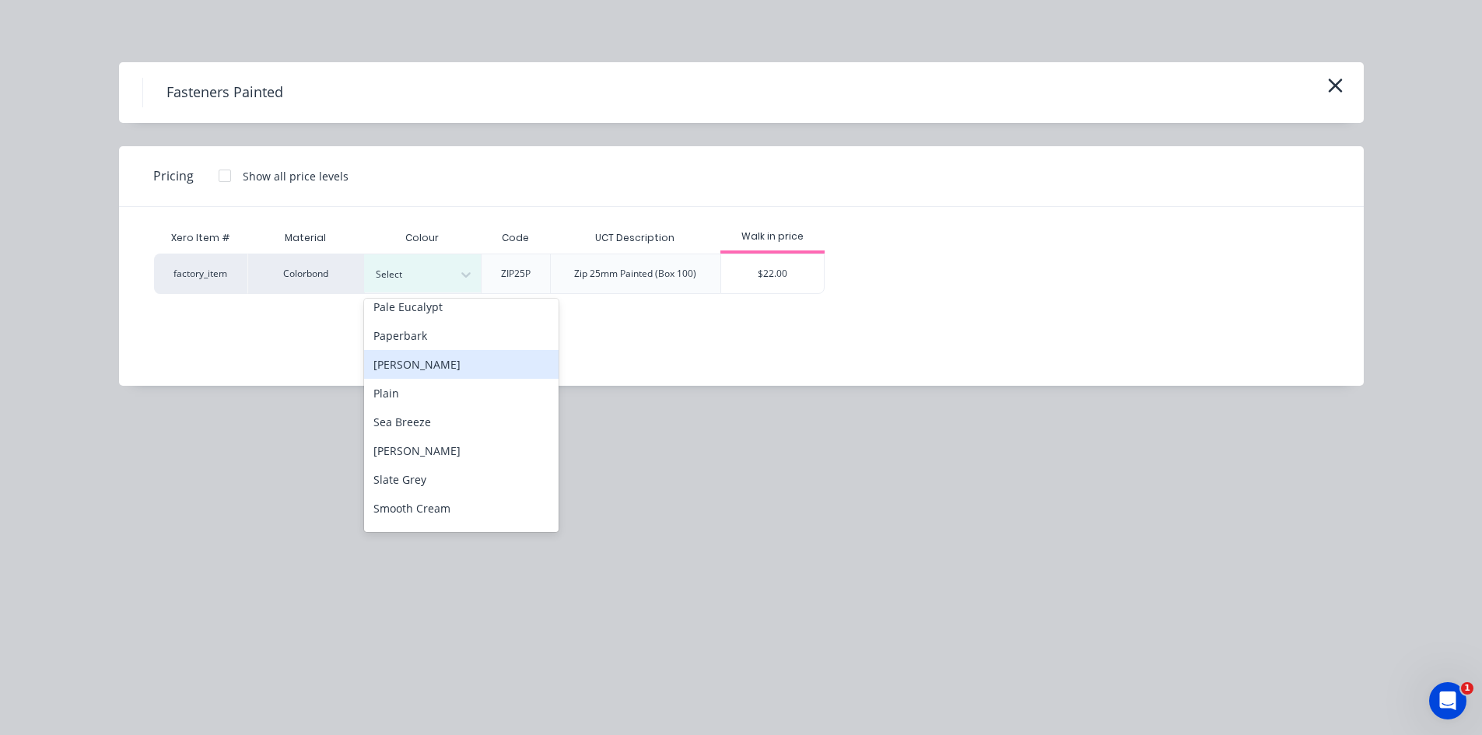
scroll to position [1212, 0]
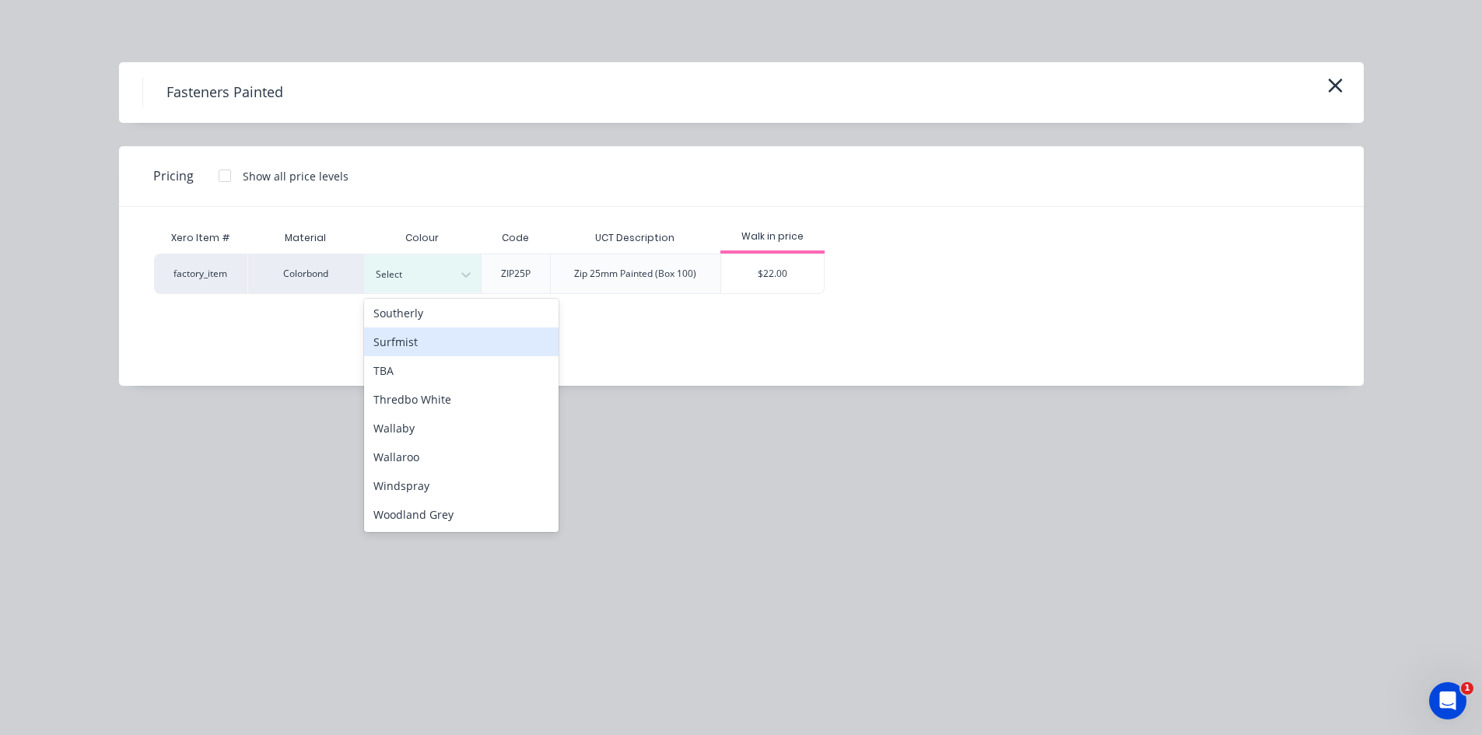
click at [443, 345] on div "Surfmist" at bounding box center [461, 341] width 194 height 29
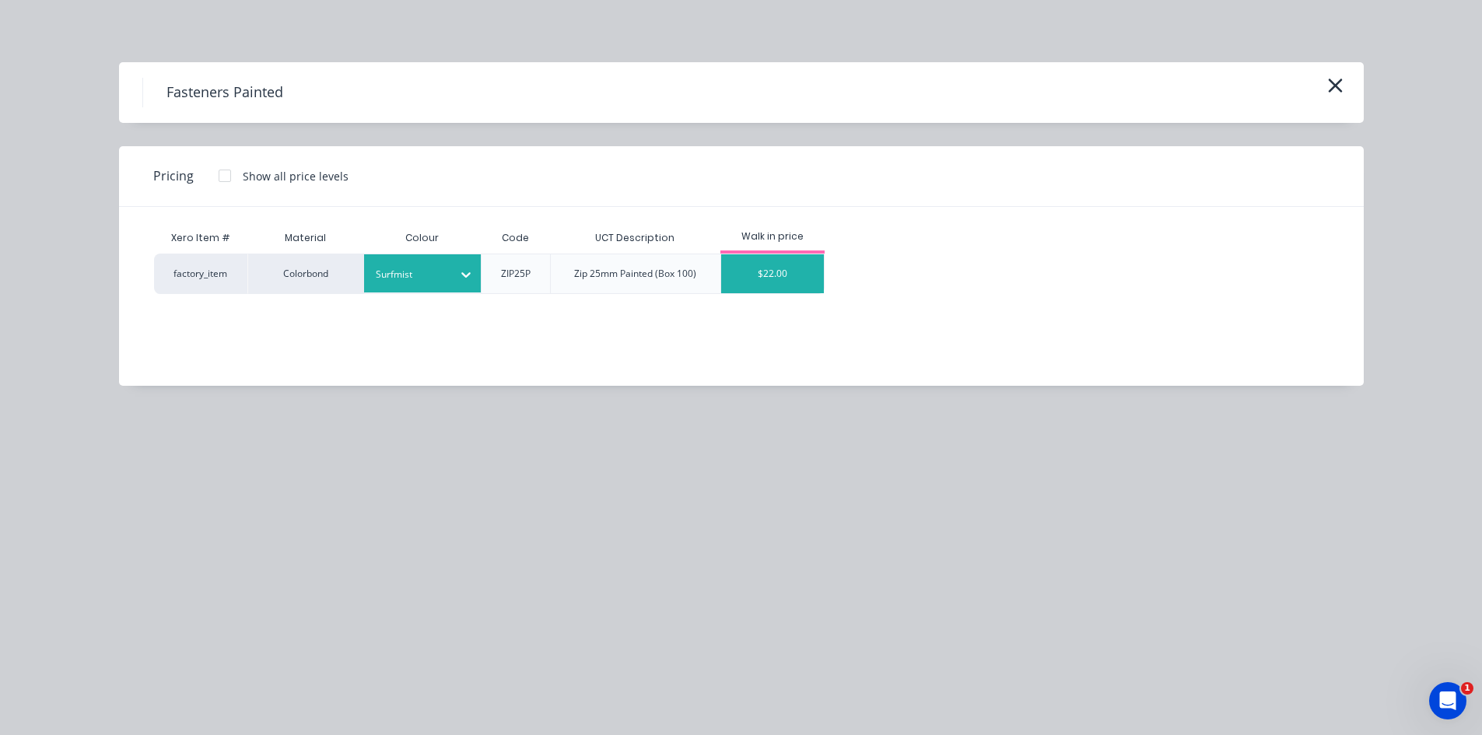
click at [802, 281] on div "$22.00" at bounding box center [772, 273] width 103 height 39
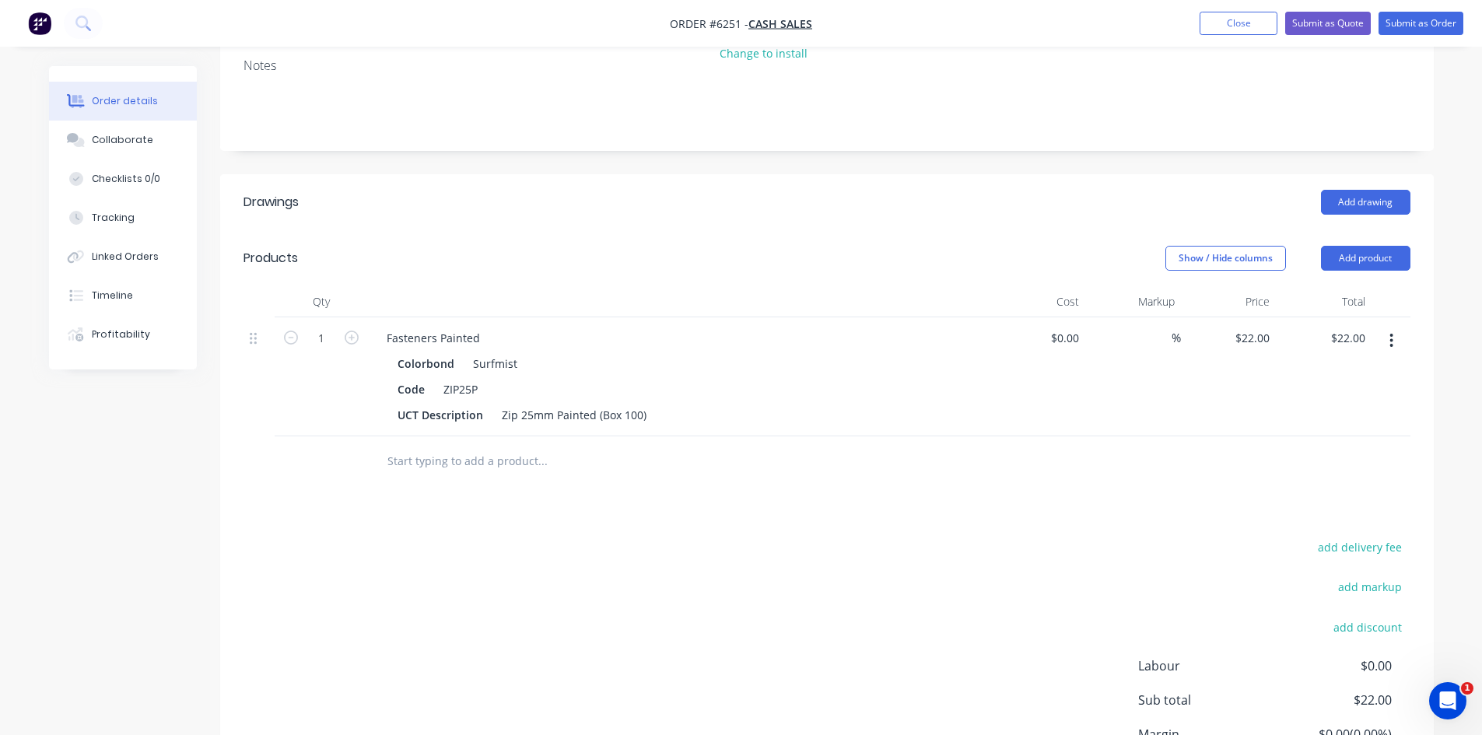
click at [542, 459] on input "text" at bounding box center [542, 461] width 311 height 31
click at [705, 384] on div "Code ZIP25P" at bounding box center [675, 389] width 569 height 23
click at [554, 361] on div "Colorbond Surfmist" at bounding box center [678, 363] width 563 height 23
click at [706, 378] on div "Code ZIP25P" at bounding box center [675, 389] width 569 height 23
click at [531, 455] on input "text" at bounding box center [542, 461] width 311 height 31
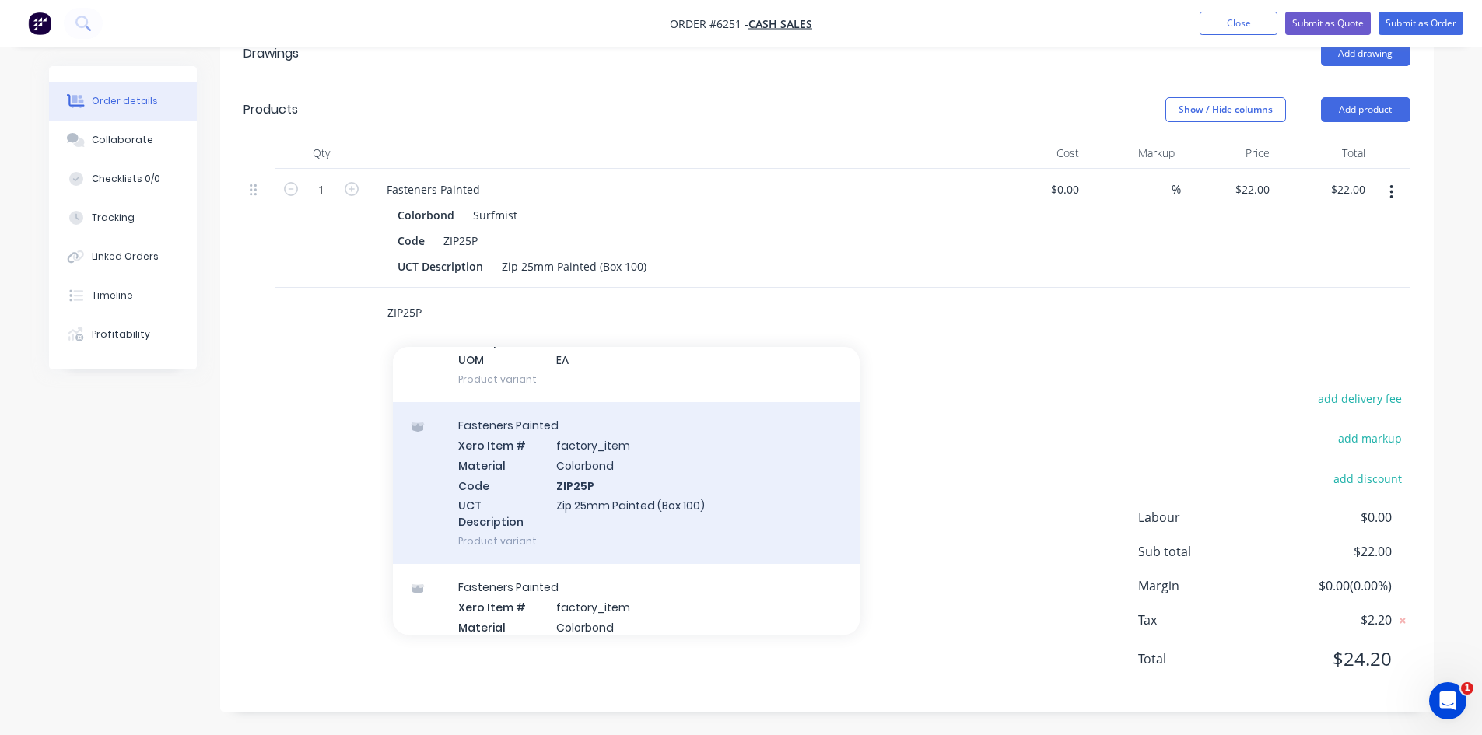
scroll to position [389, 0]
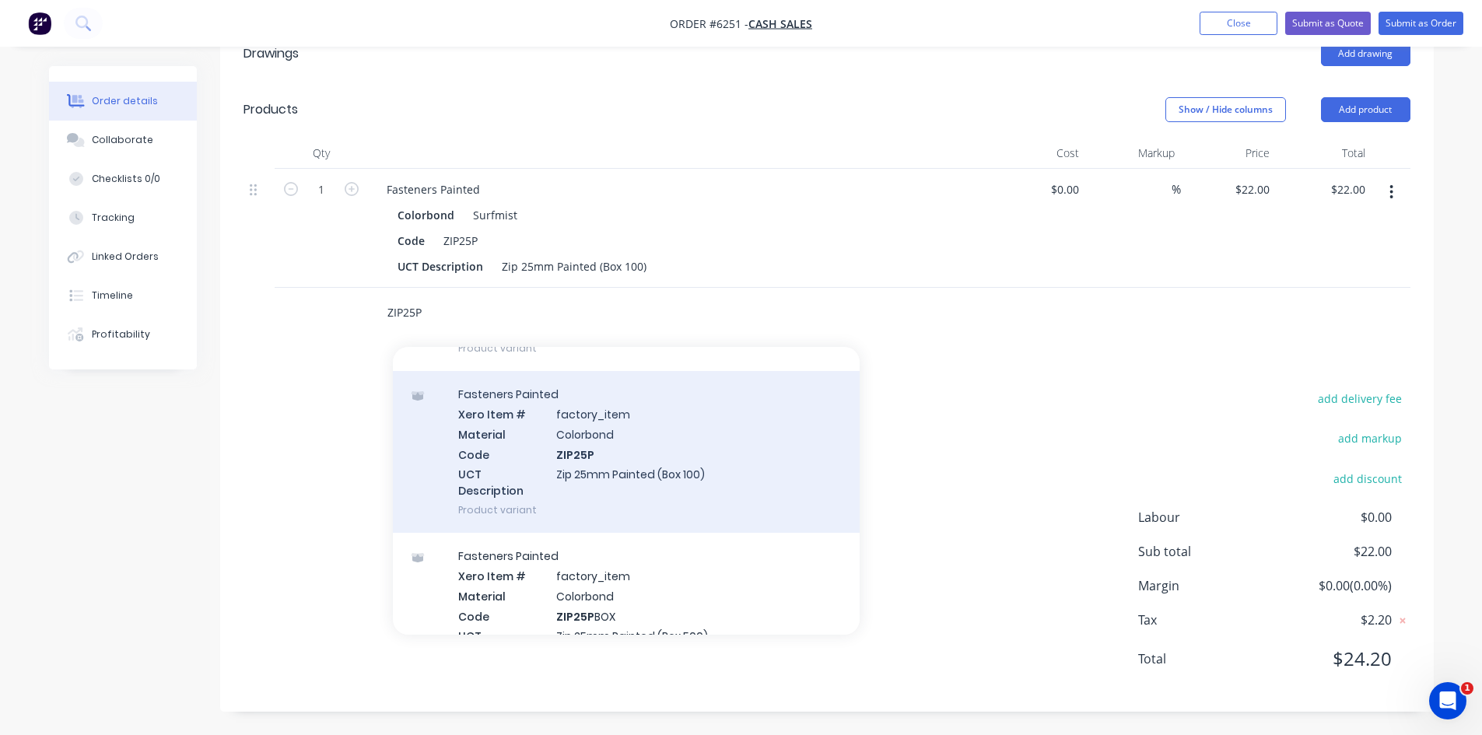
type input "ZIP25P"
click at [630, 470] on div "Fasteners Painted Xero Item # factory_item Material Colorbond Code ZIP25P UCT D…" at bounding box center [626, 452] width 467 height 162
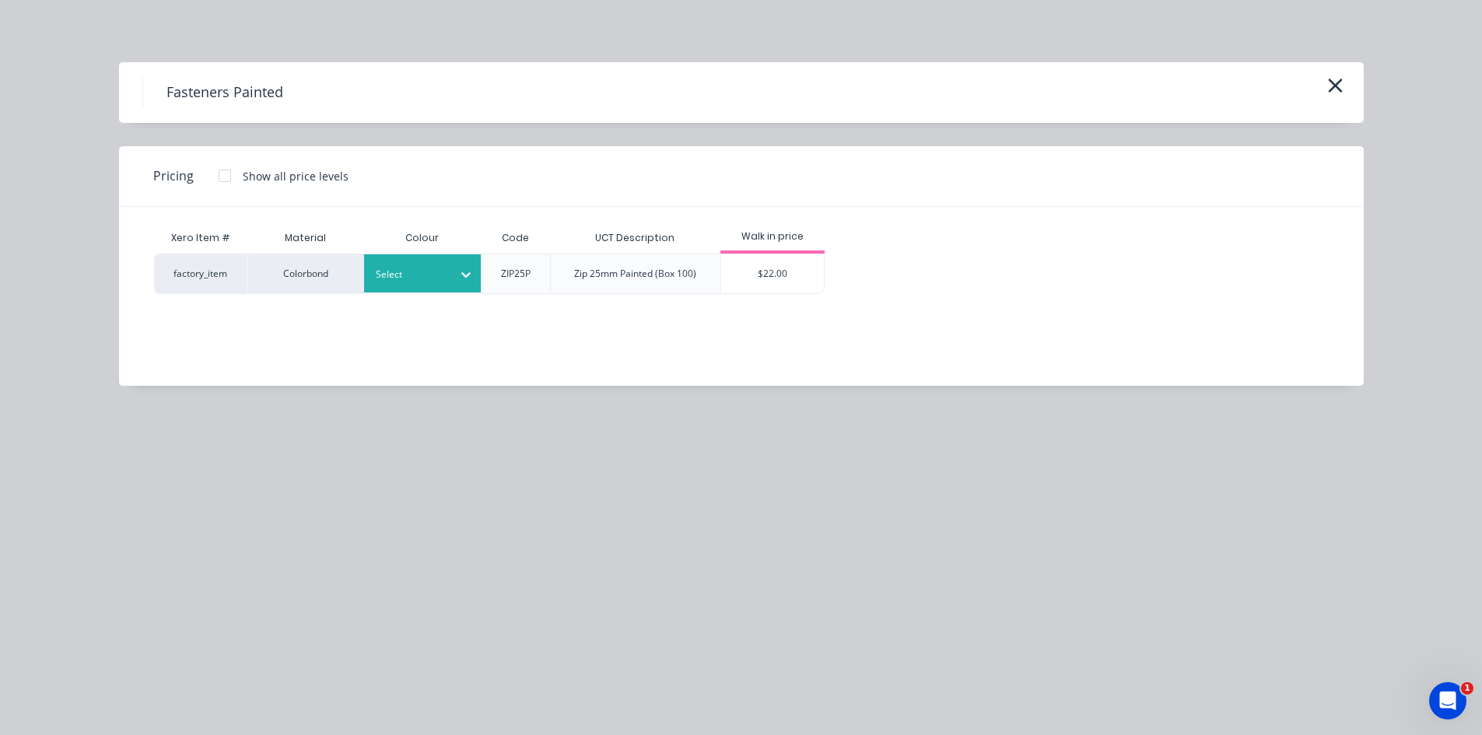
drag, startPoint x: 411, startPoint y: 270, endPoint x: 415, endPoint y: 277, distance: 8.0
click at [412, 270] on div at bounding box center [411, 274] width 70 height 17
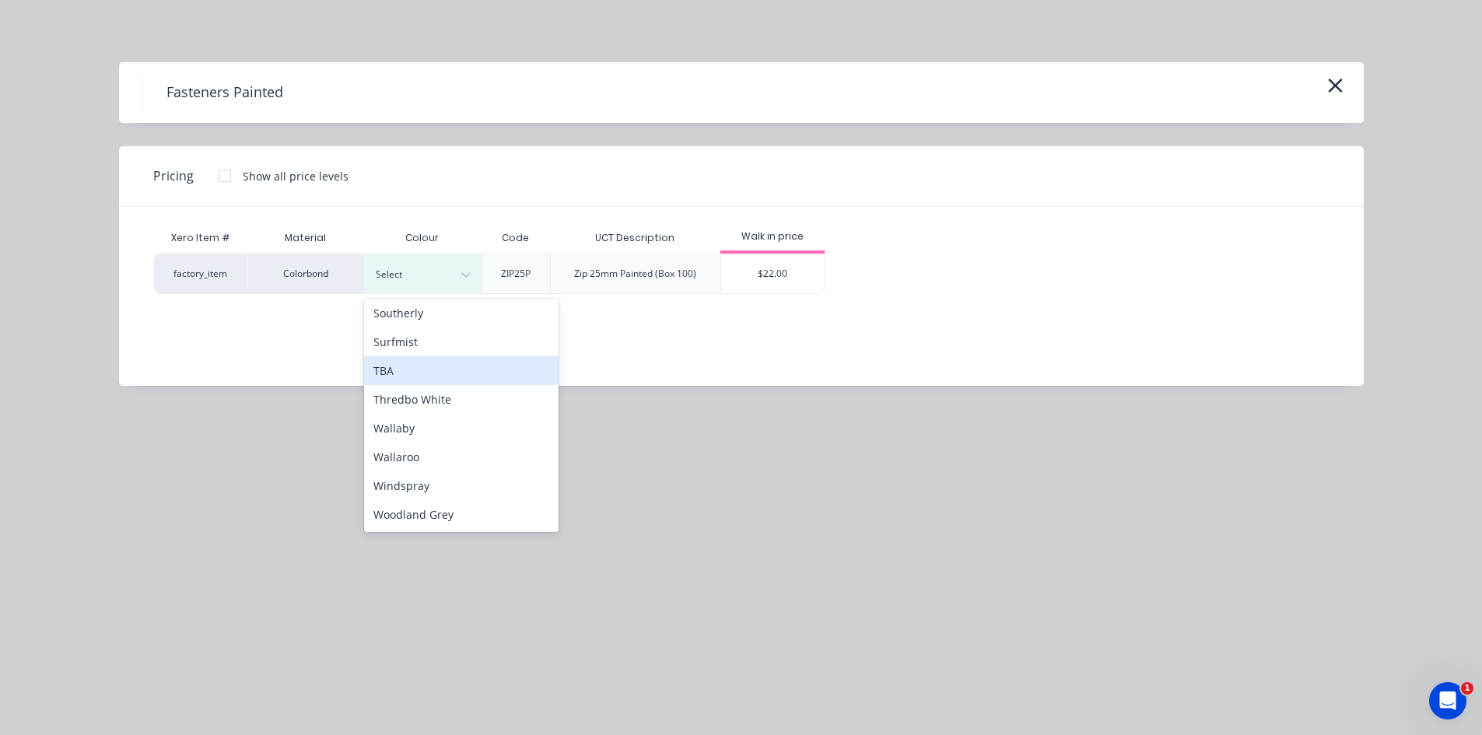
scroll to position [1134, 0]
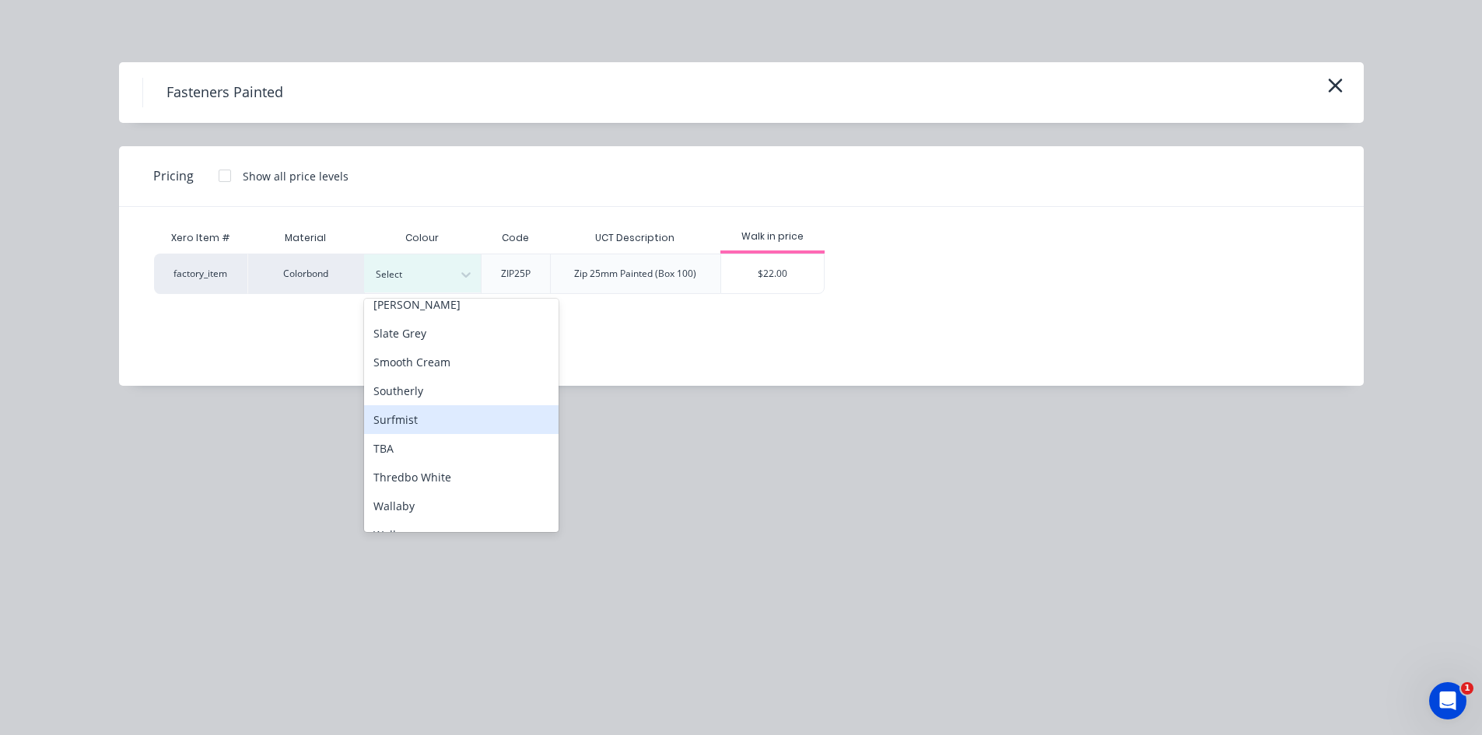
click at [431, 420] on div "Surfmist" at bounding box center [461, 419] width 194 height 29
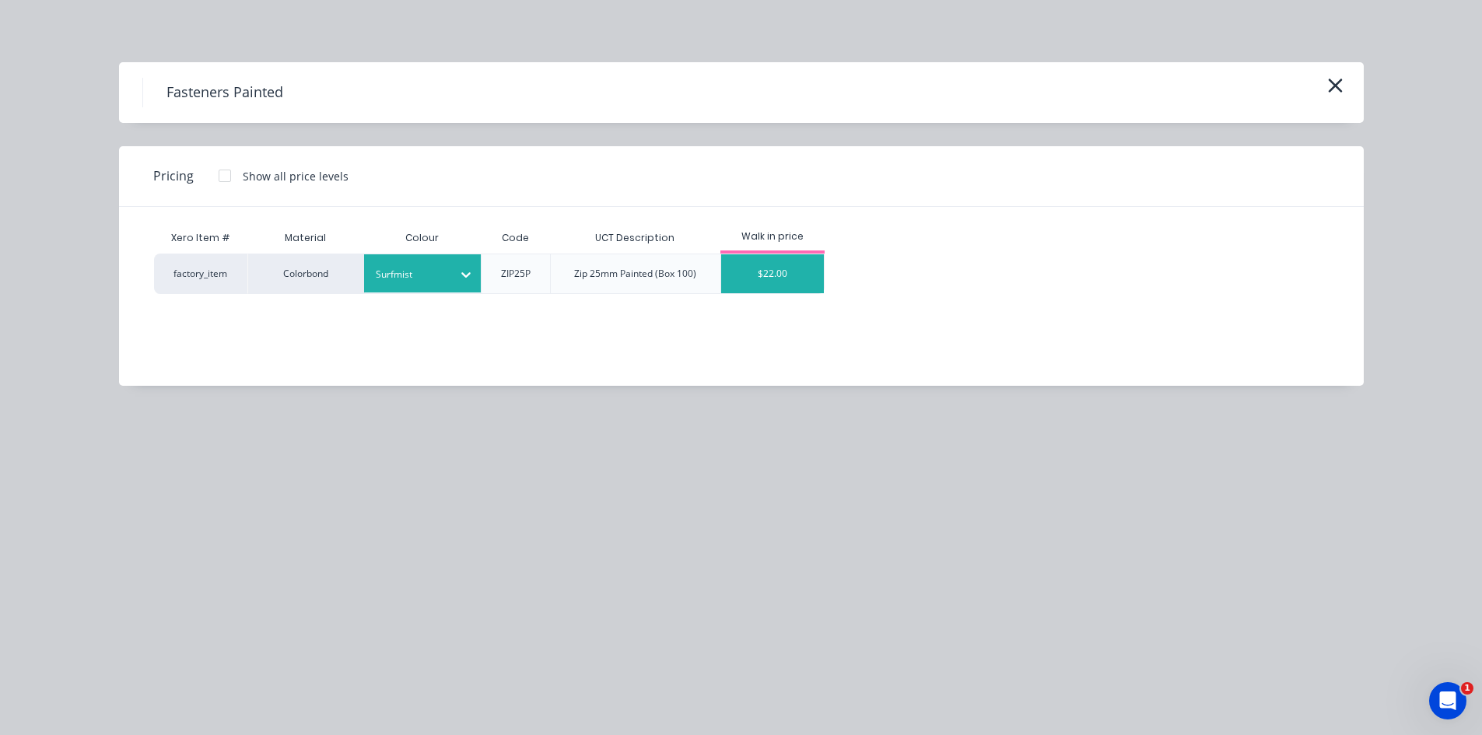
click at [734, 283] on div "$22.00" at bounding box center [772, 273] width 103 height 39
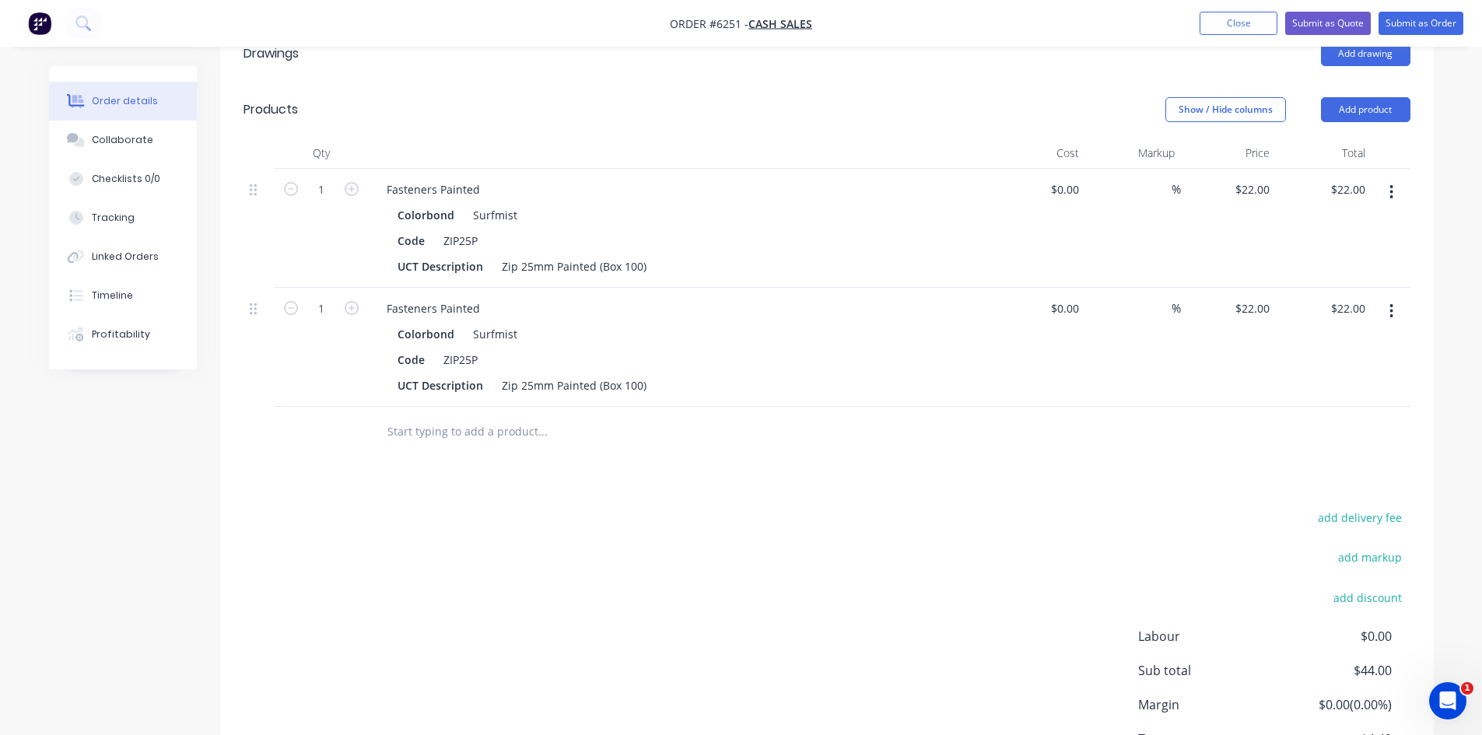
click at [1386, 303] on button "button" at bounding box center [1391, 311] width 37 height 28
drag, startPoint x: 1279, startPoint y: 444, endPoint x: 1261, endPoint y: 444, distance: 18.7
click at [1280, 444] on div "Delete" at bounding box center [1336, 445] width 120 height 23
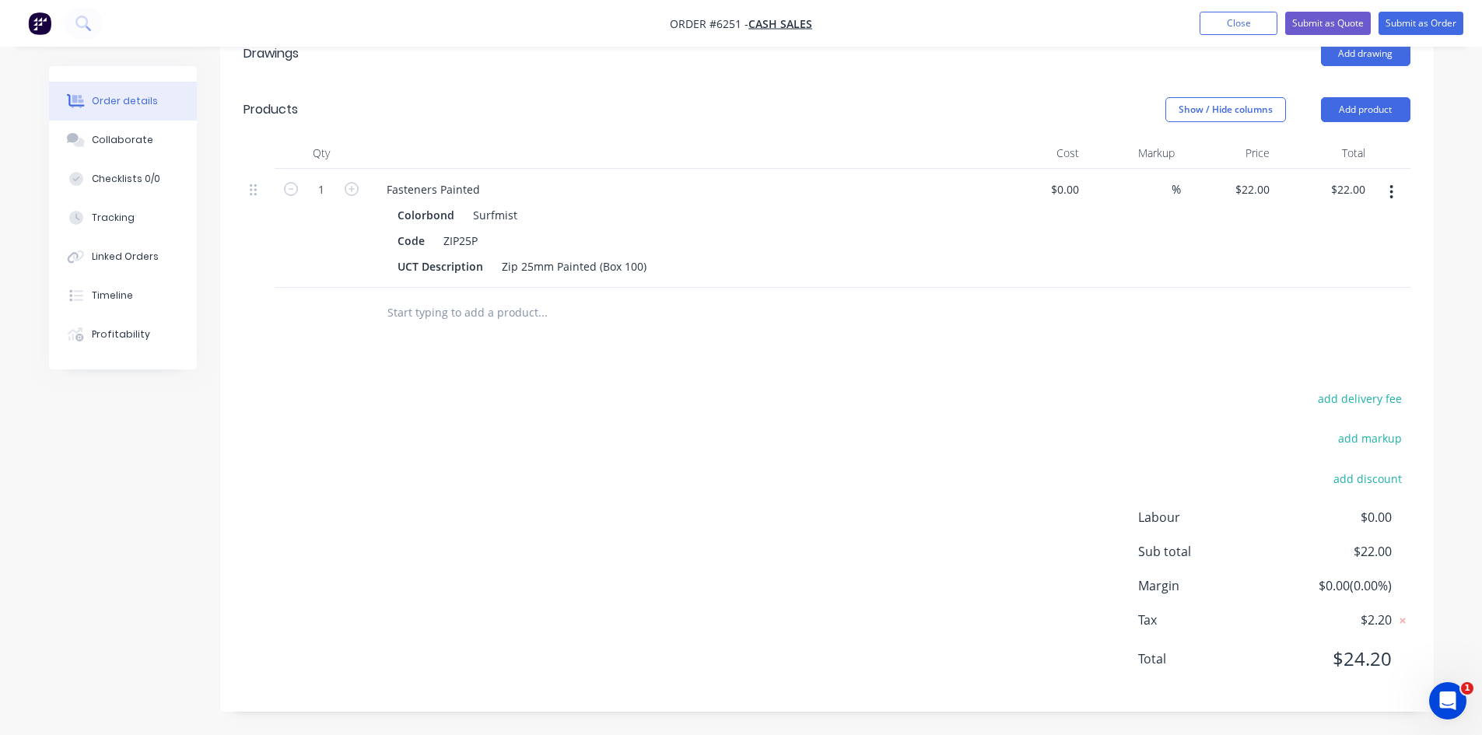
click at [443, 311] on input "text" at bounding box center [542, 312] width 311 height 31
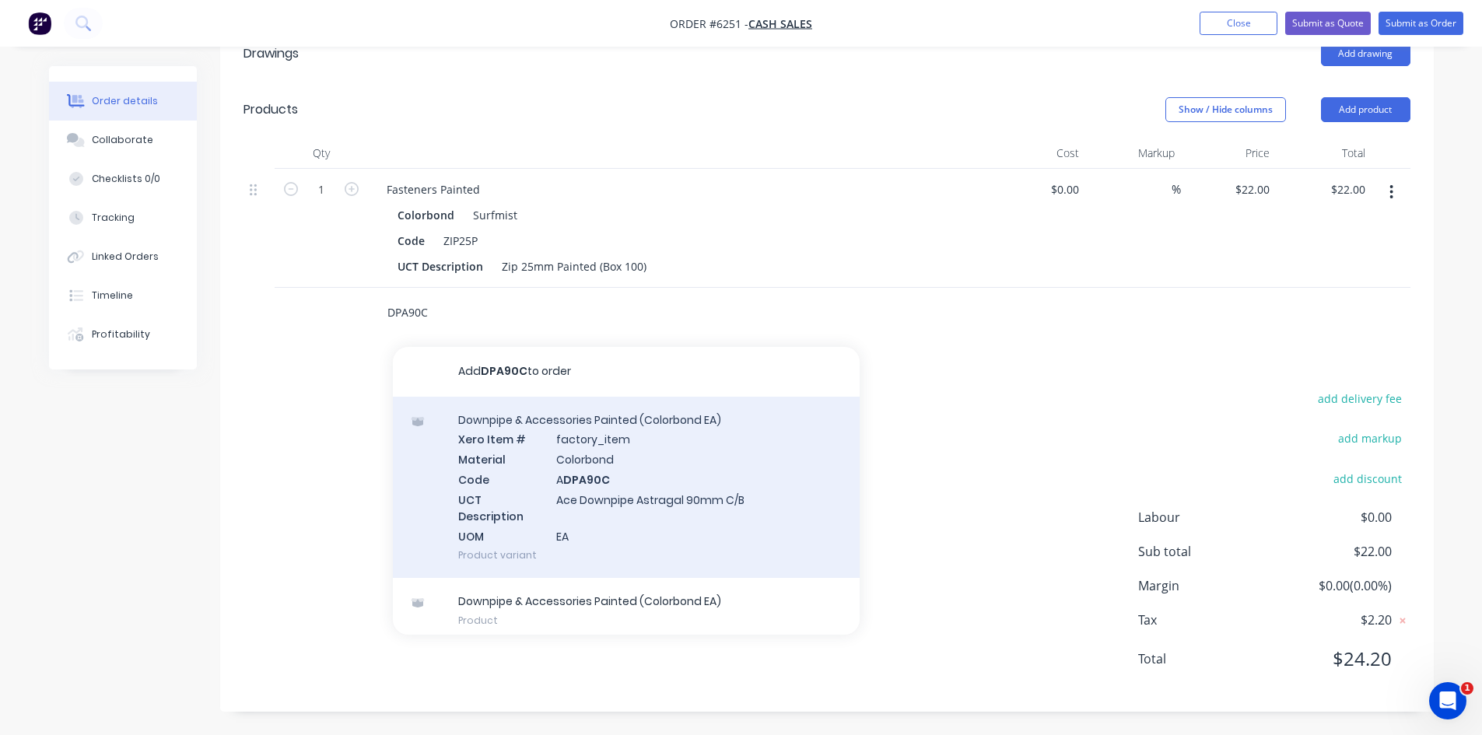
scroll to position [9, 0]
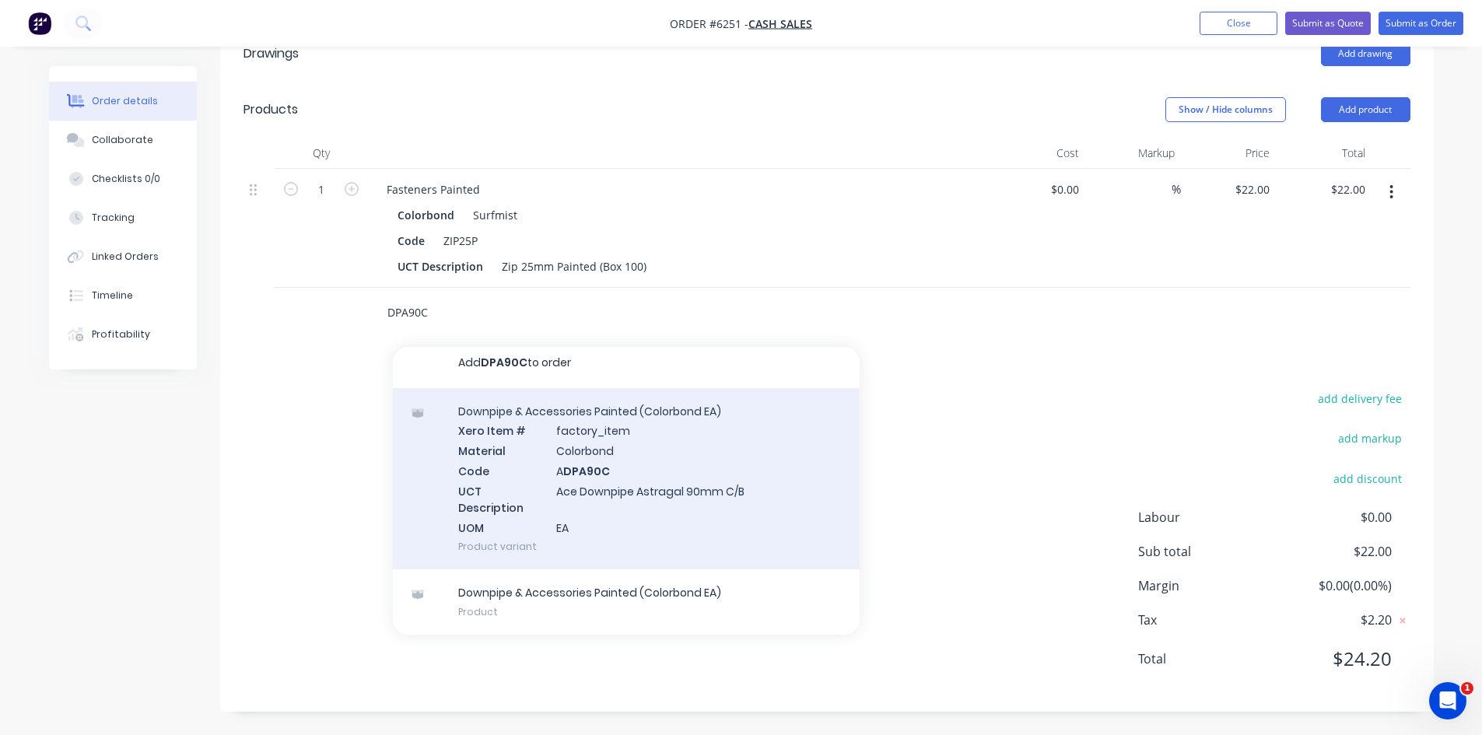
type input "DPA90C"
click at [707, 489] on div "Downpipe & Accessories Painted (Colorbond EA) Xero Item # factory_item Material…" at bounding box center [626, 479] width 467 height 182
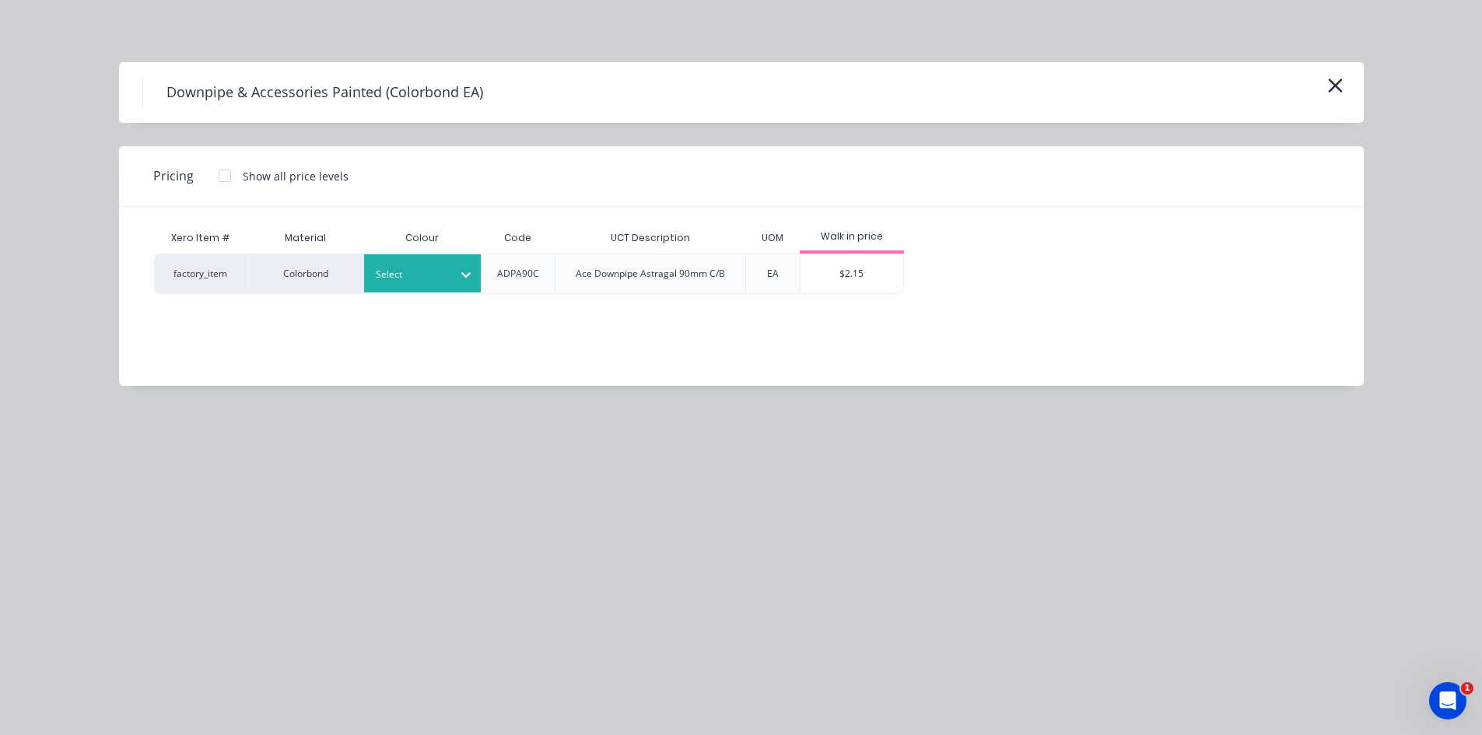
click at [429, 287] on div "Select" at bounding box center [422, 273] width 117 height 38
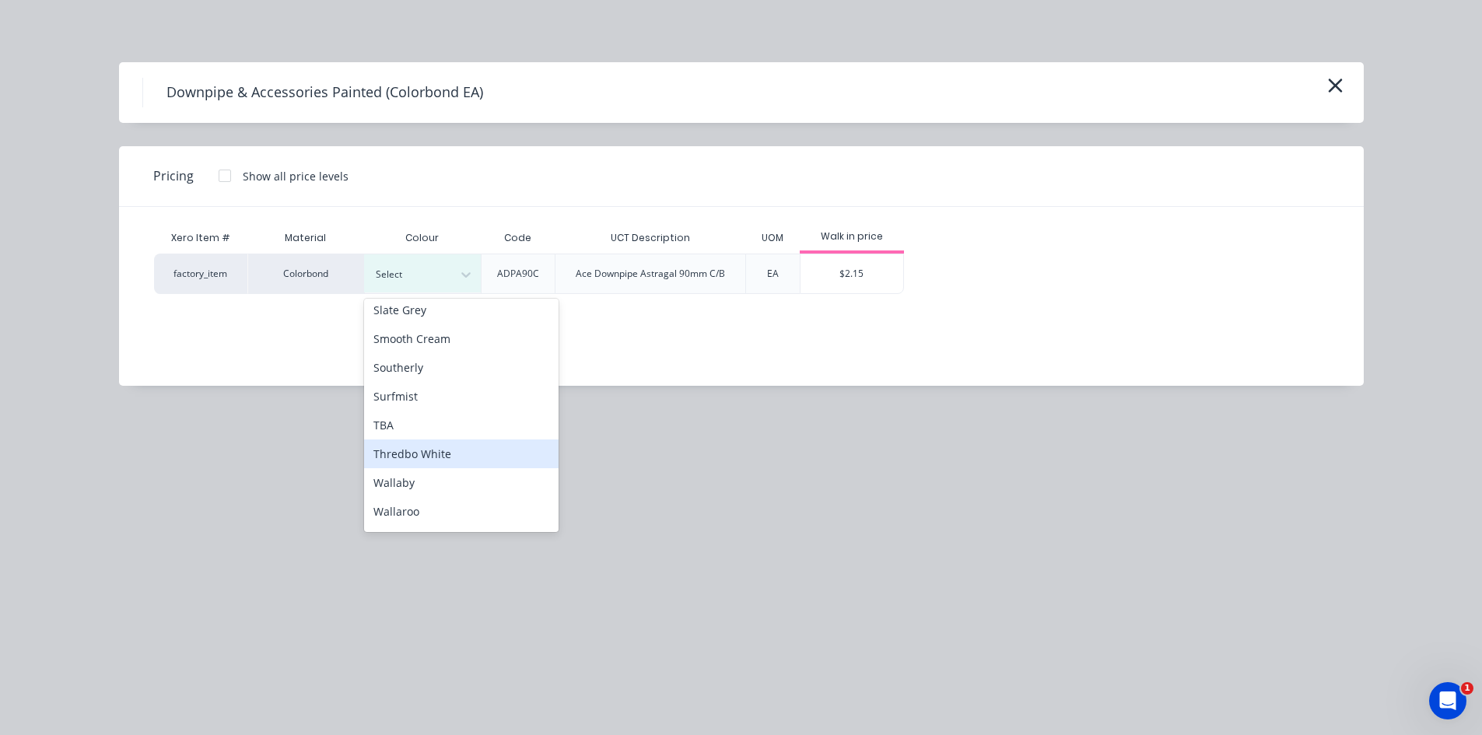
scroll to position [1167, 0]
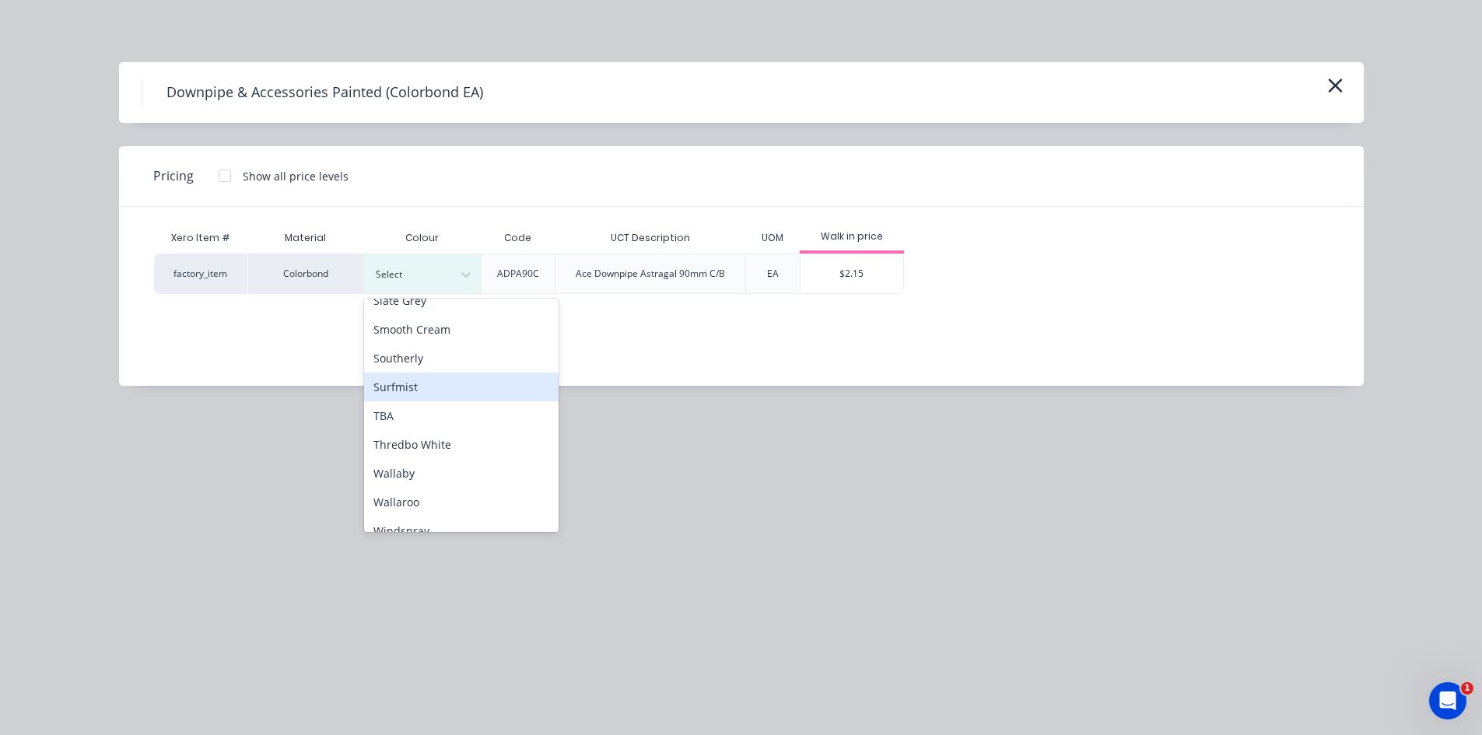
click at [426, 383] on div "Surfmist" at bounding box center [461, 387] width 194 height 29
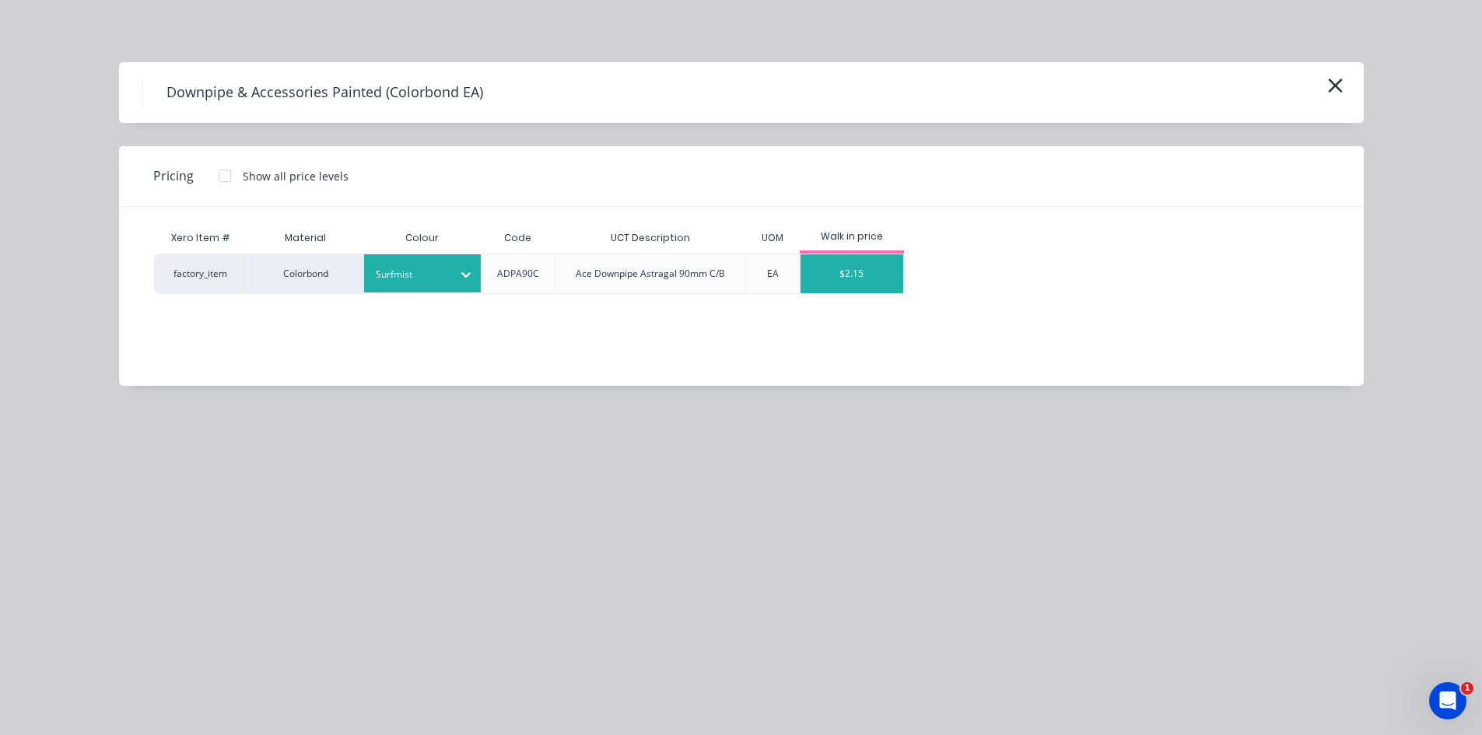
click at [840, 273] on div "$2.15" at bounding box center [851, 273] width 103 height 39
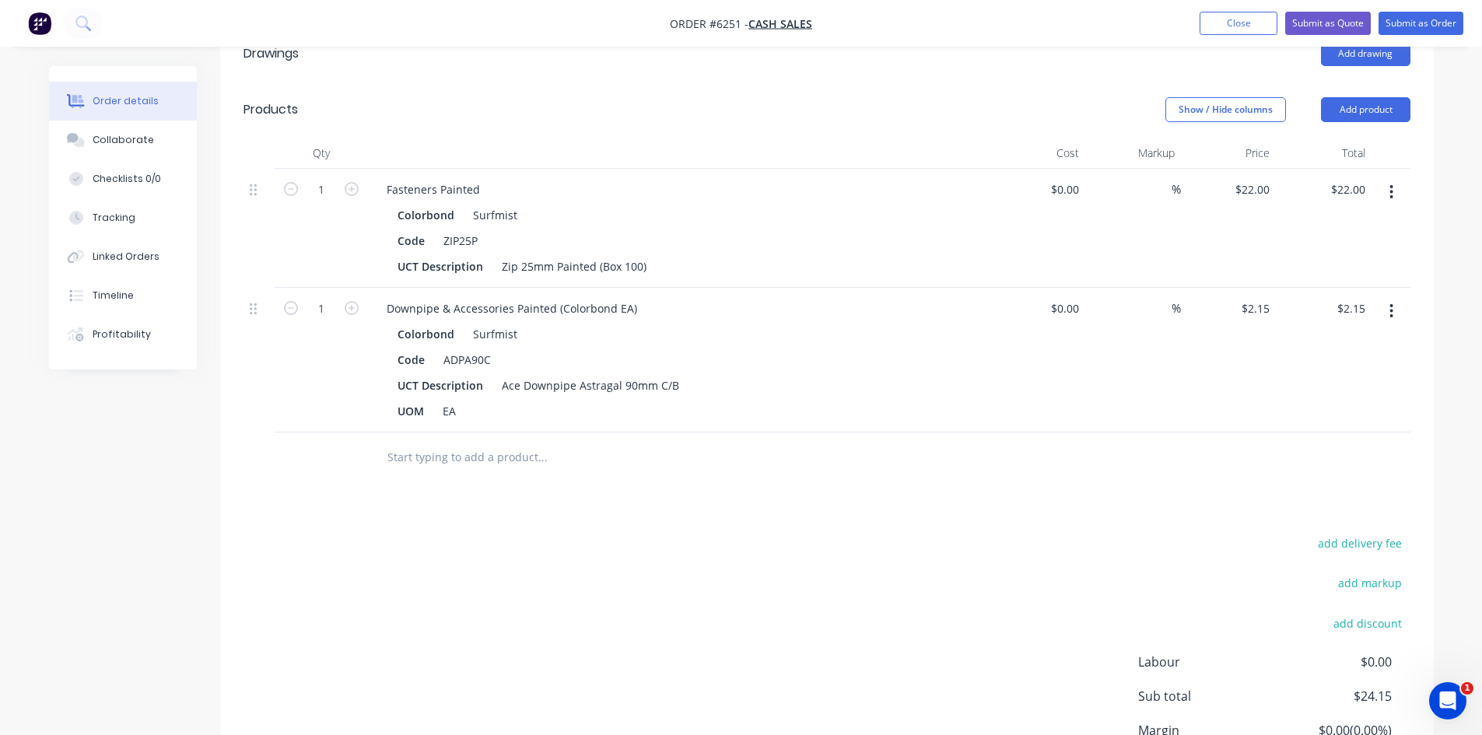
click at [463, 451] on input "text" at bounding box center [542, 457] width 311 height 31
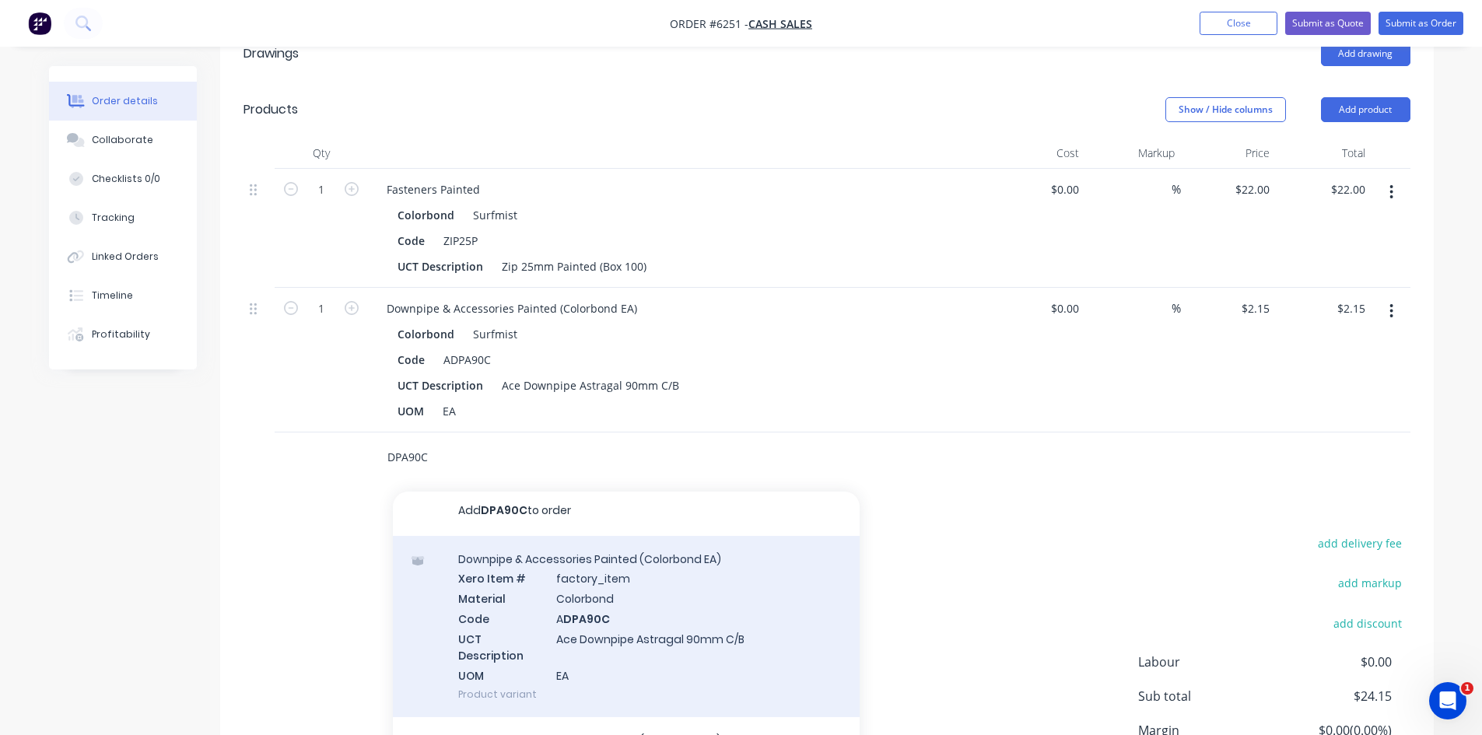
scroll to position [9, 0]
type input "DPA90C"
click at [653, 630] on div "Downpipe & Accessories Painted (Colorbond EA) Xero Item # factory_item Material…" at bounding box center [626, 624] width 467 height 182
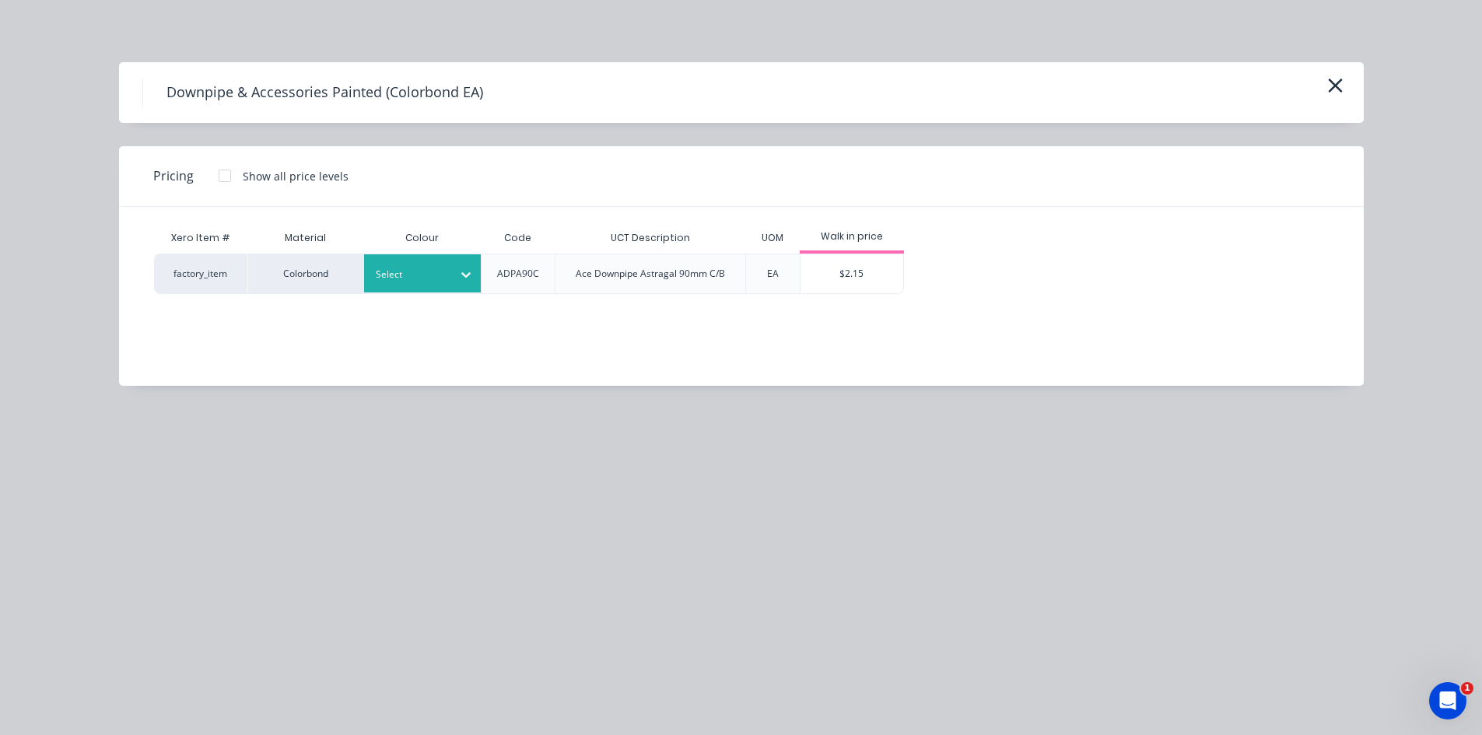
click at [439, 275] on div at bounding box center [411, 274] width 70 height 17
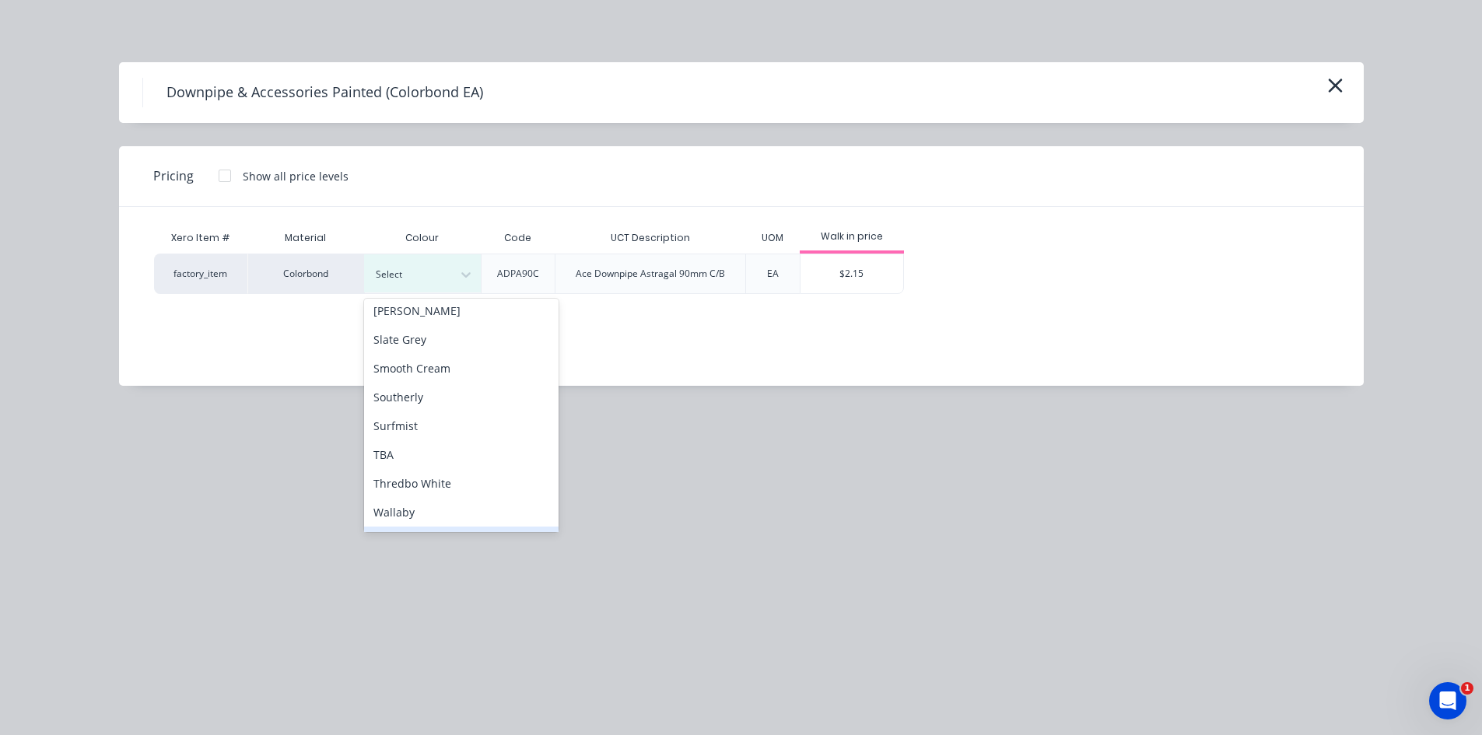
scroll to position [1167, 0]
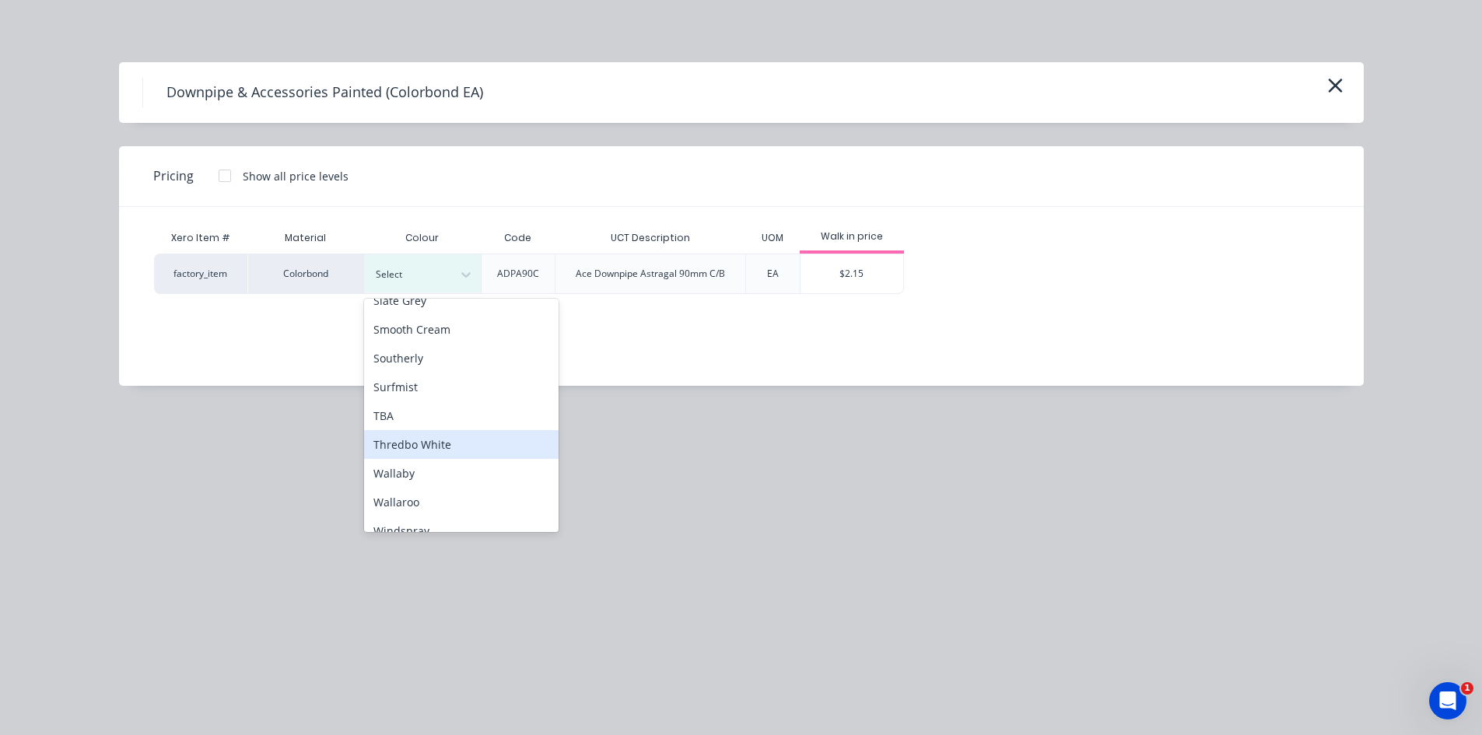
click at [444, 446] on div "Thredbo White" at bounding box center [461, 444] width 194 height 29
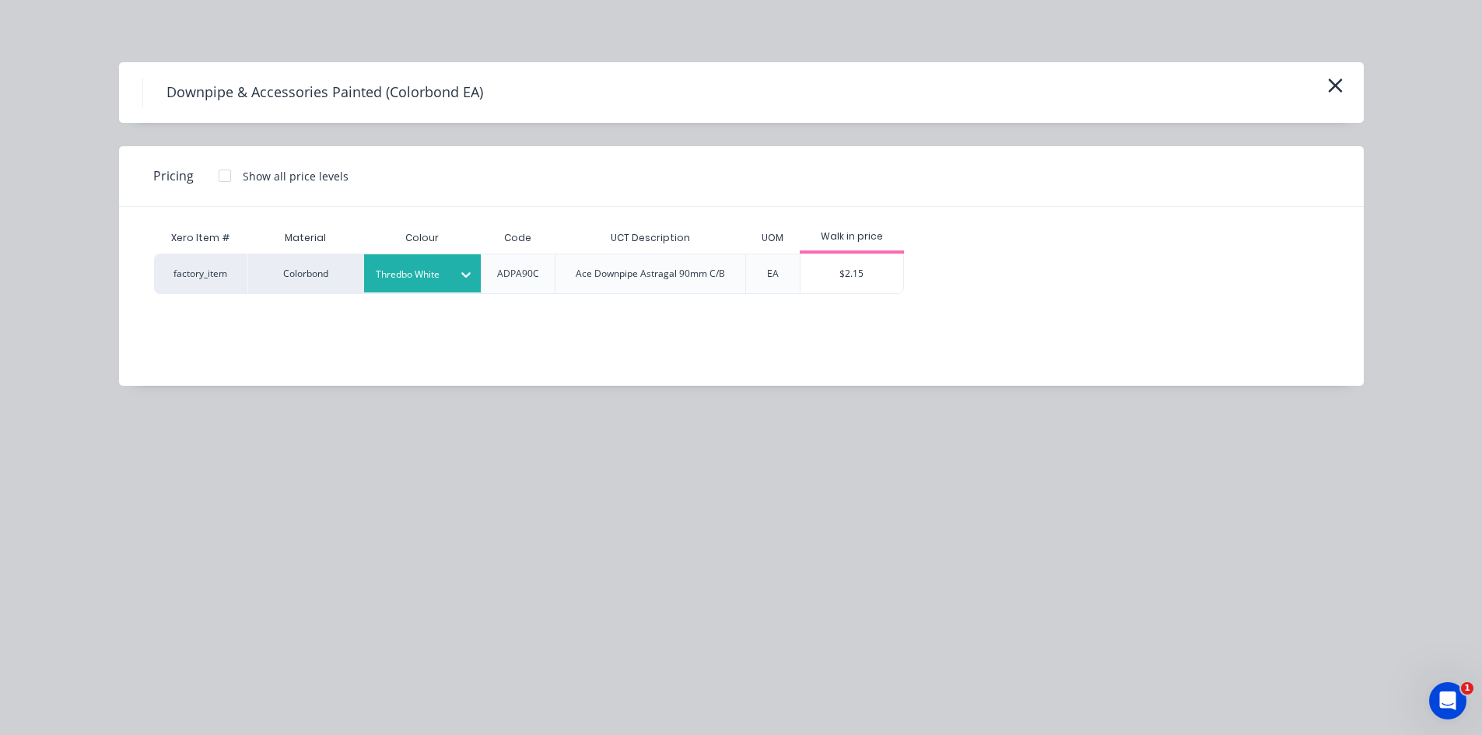
click at [890, 275] on div "$2.15" at bounding box center [851, 273] width 103 height 39
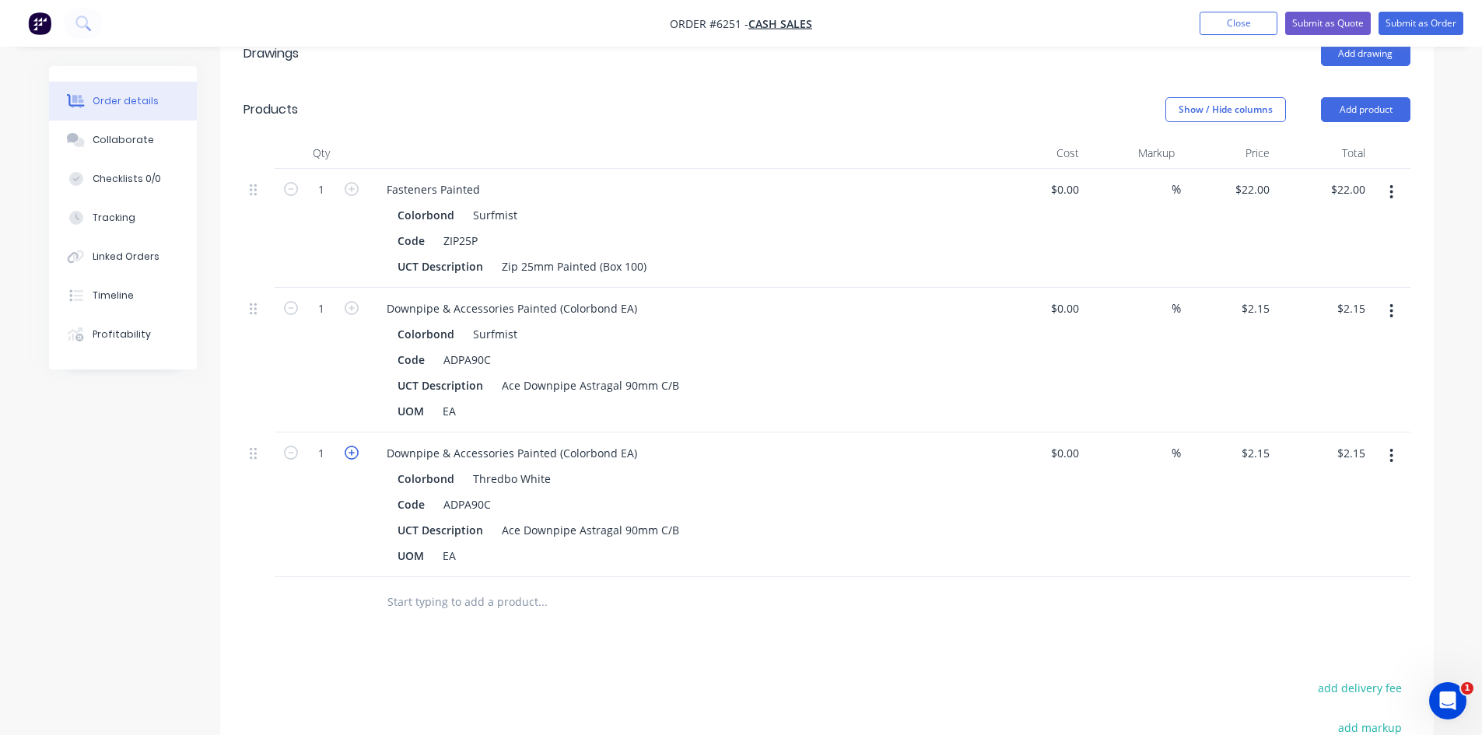
click at [354, 449] on icon "button" at bounding box center [352, 453] width 14 height 14
type input "2"
type input "$4.30"
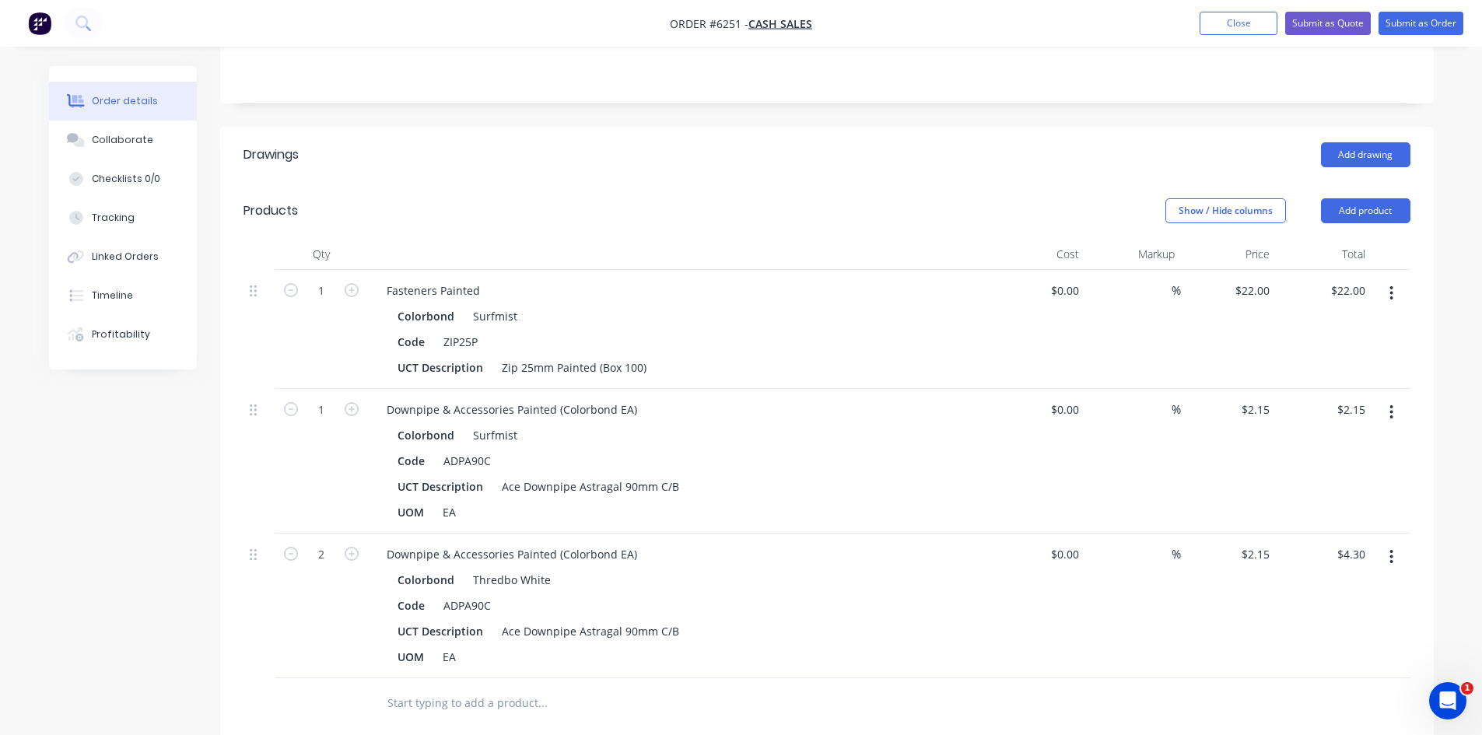
scroll to position [0, 0]
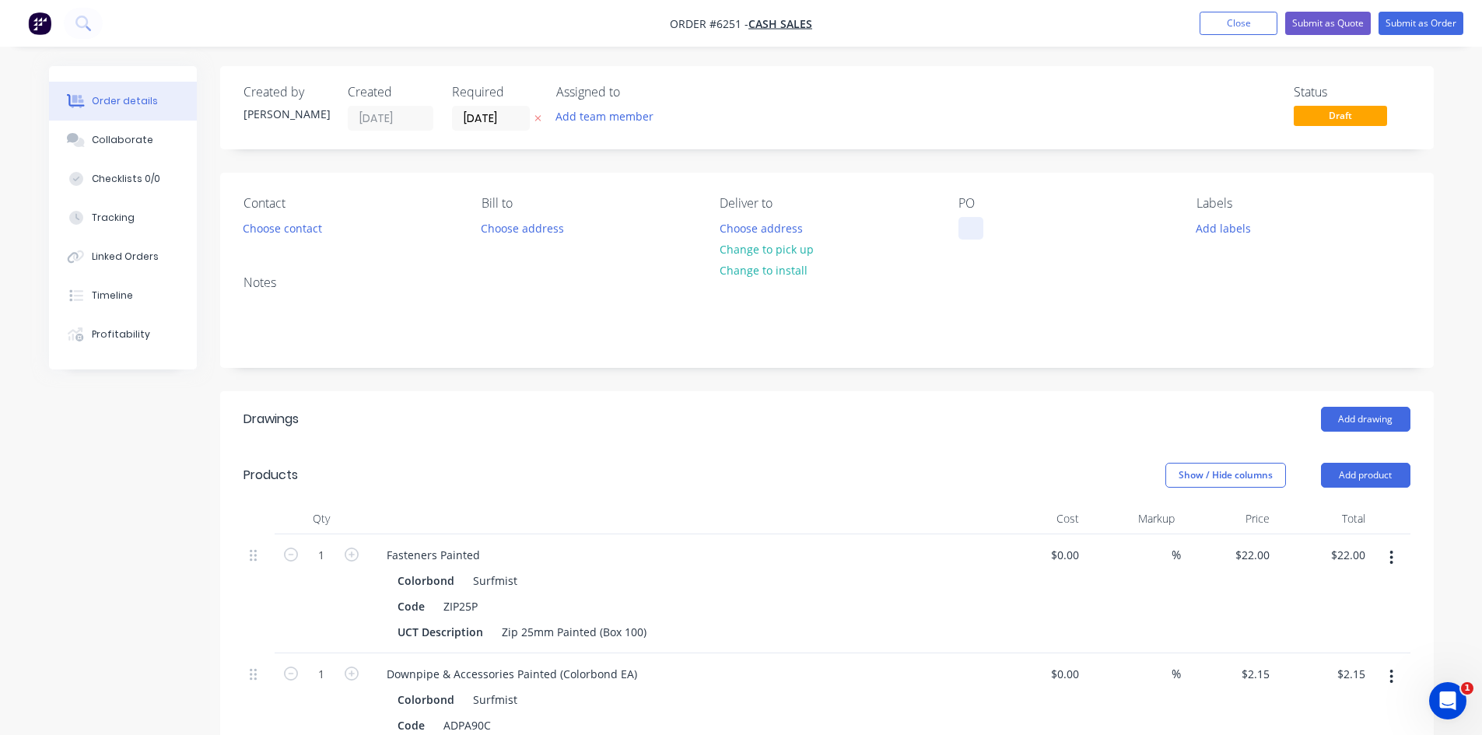
click at [965, 226] on div at bounding box center [970, 228] width 25 height 23
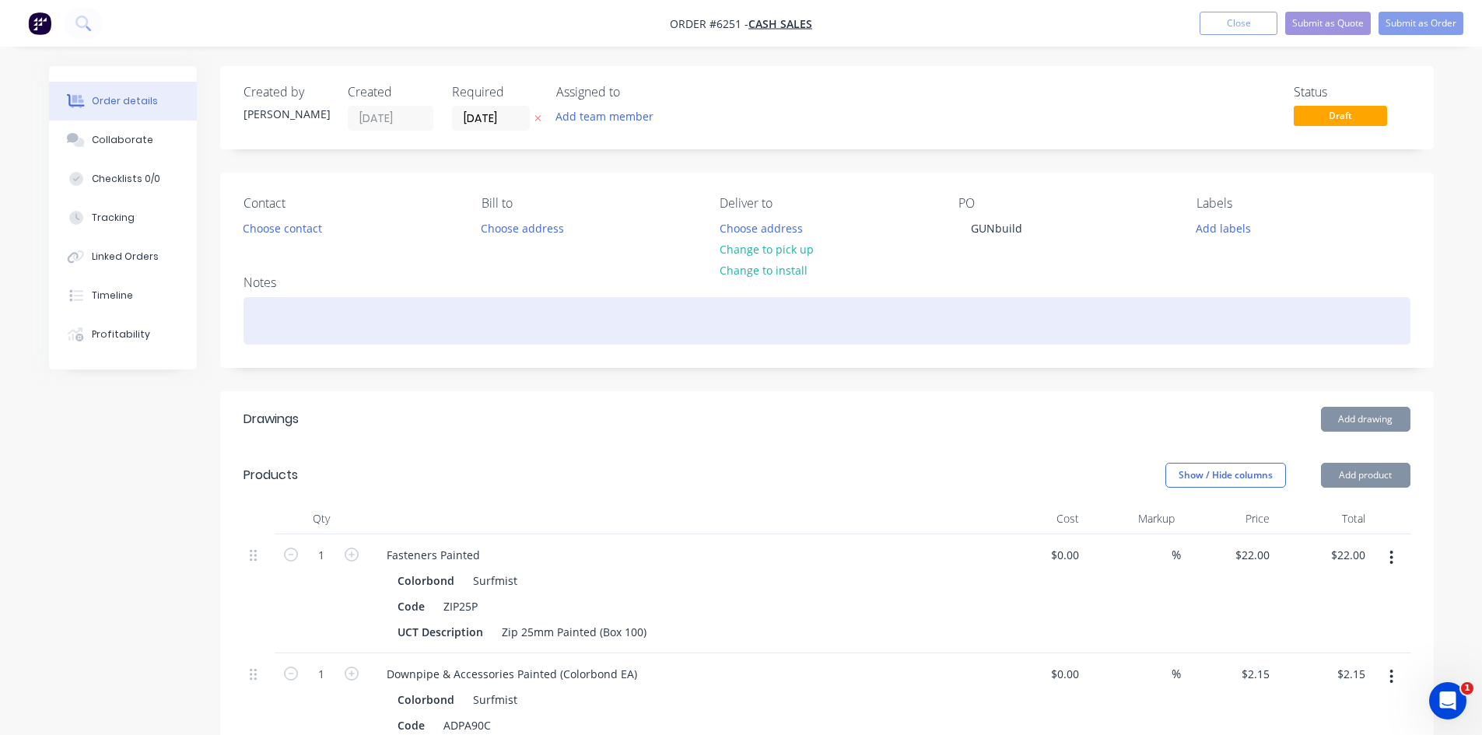
click at [1052, 318] on div at bounding box center [826, 320] width 1167 height 47
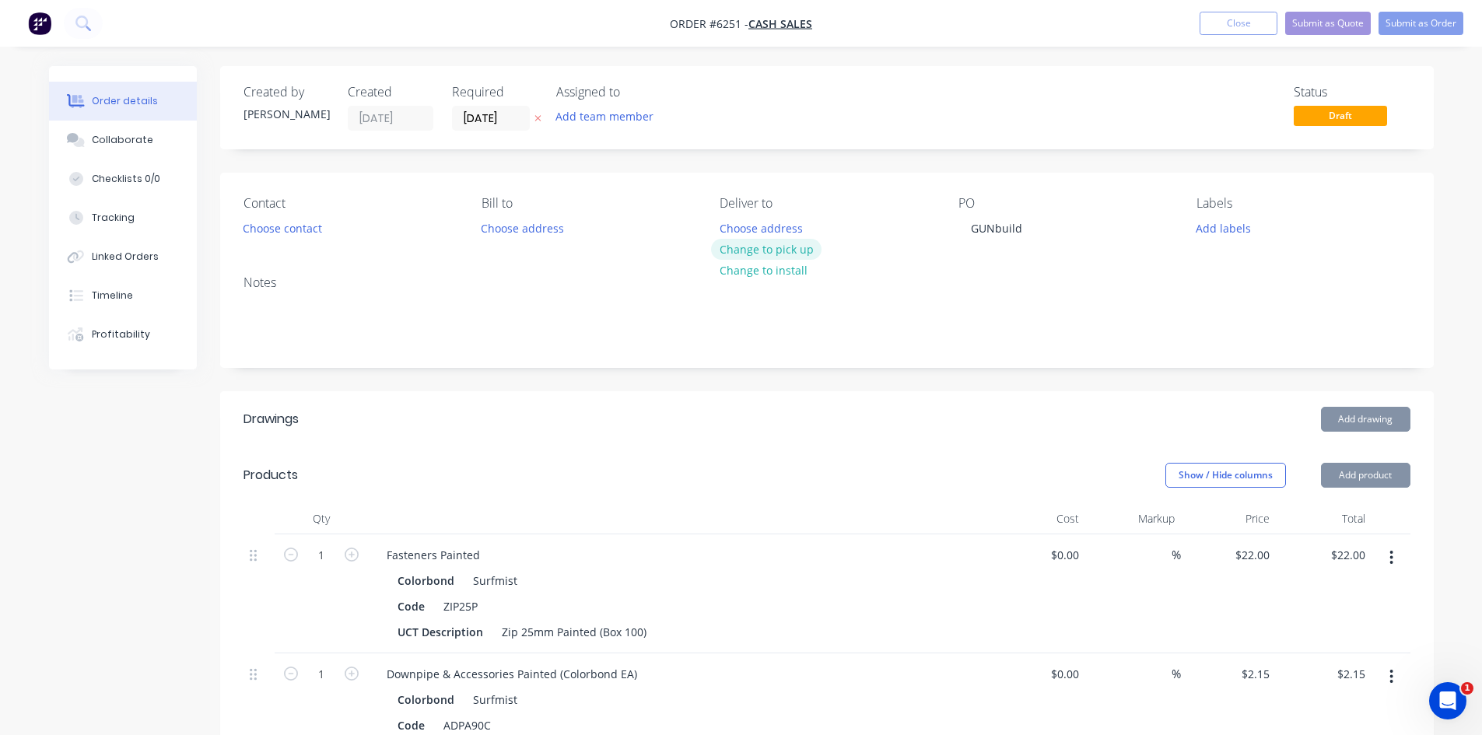
click at [761, 247] on button "Change to pick up" at bounding box center [766, 249] width 110 height 21
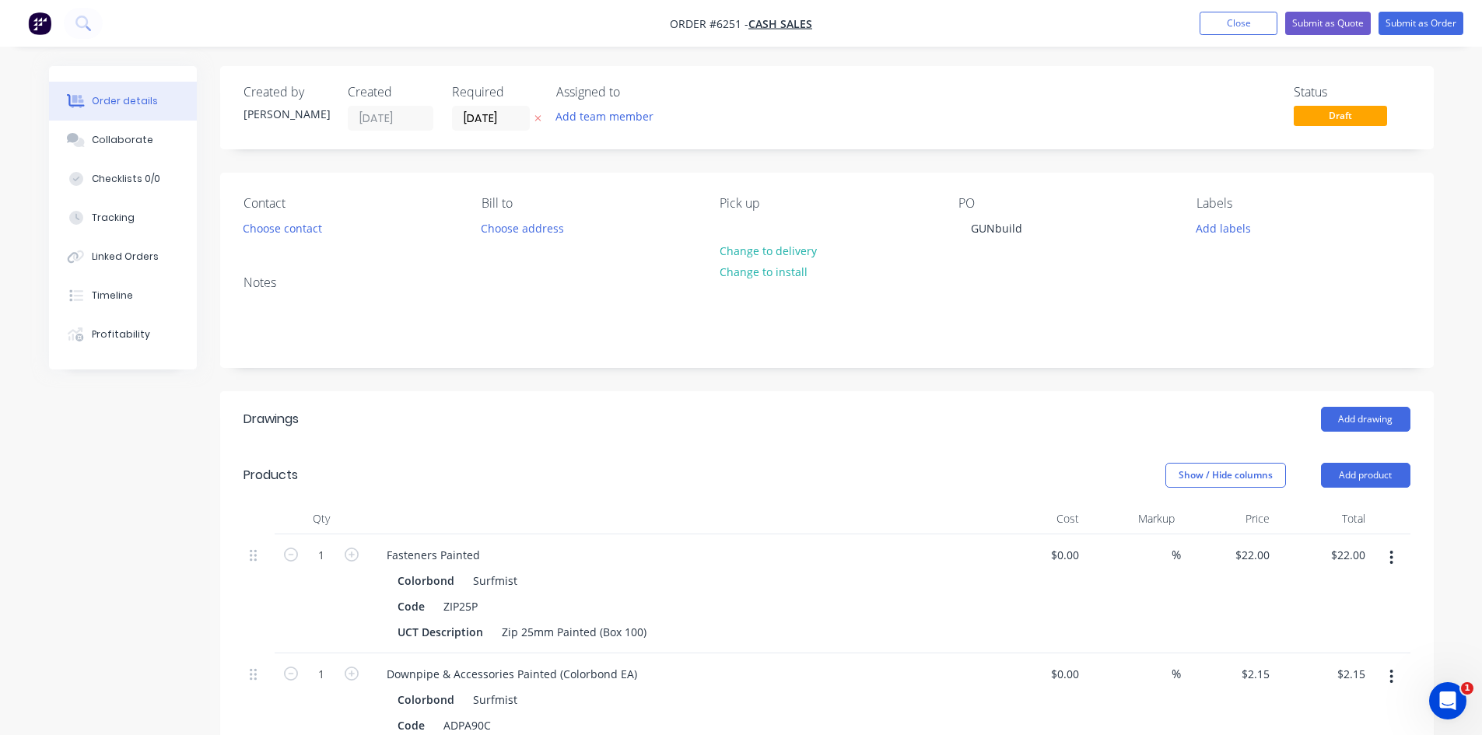
click at [916, 444] on header "Drawings Add drawing" at bounding box center [826, 419] width 1213 height 56
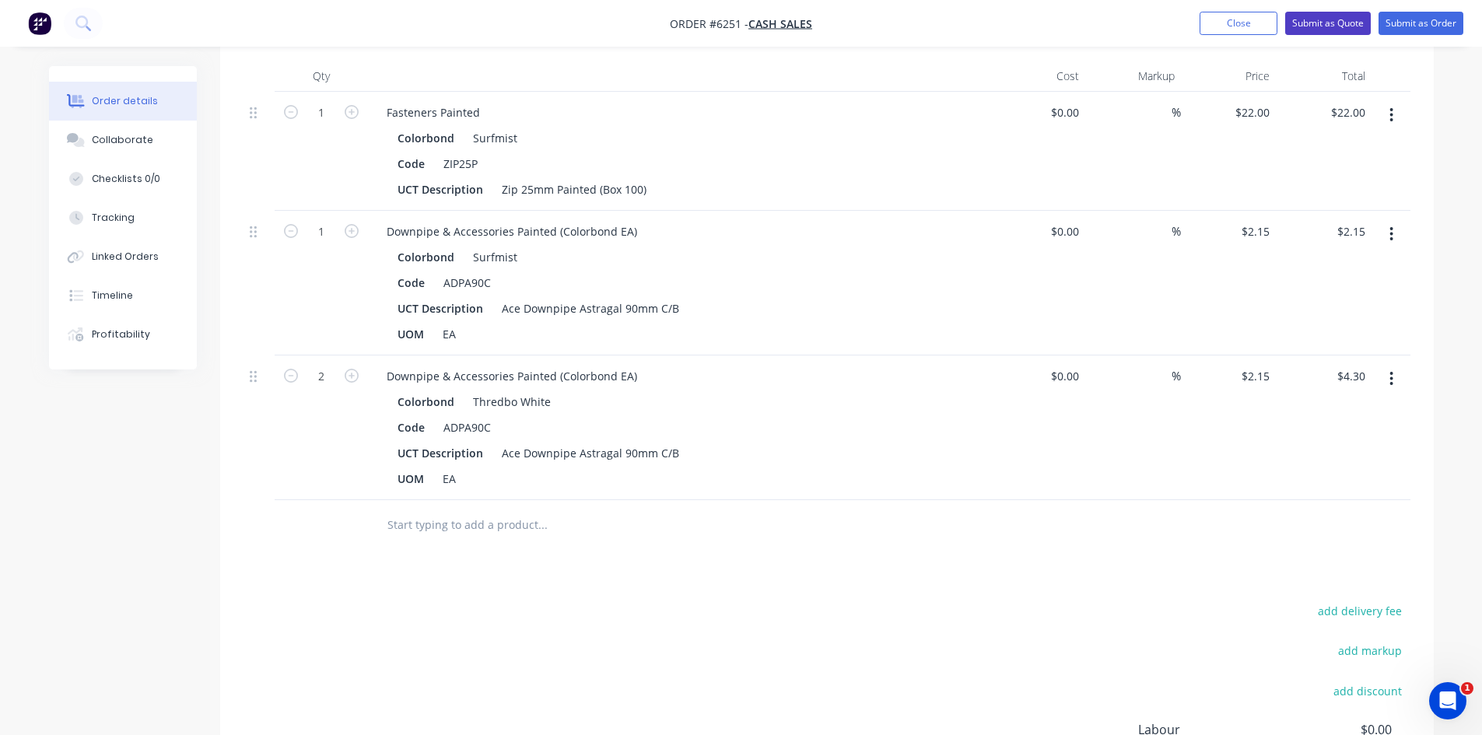
scroll to position [233, 0]
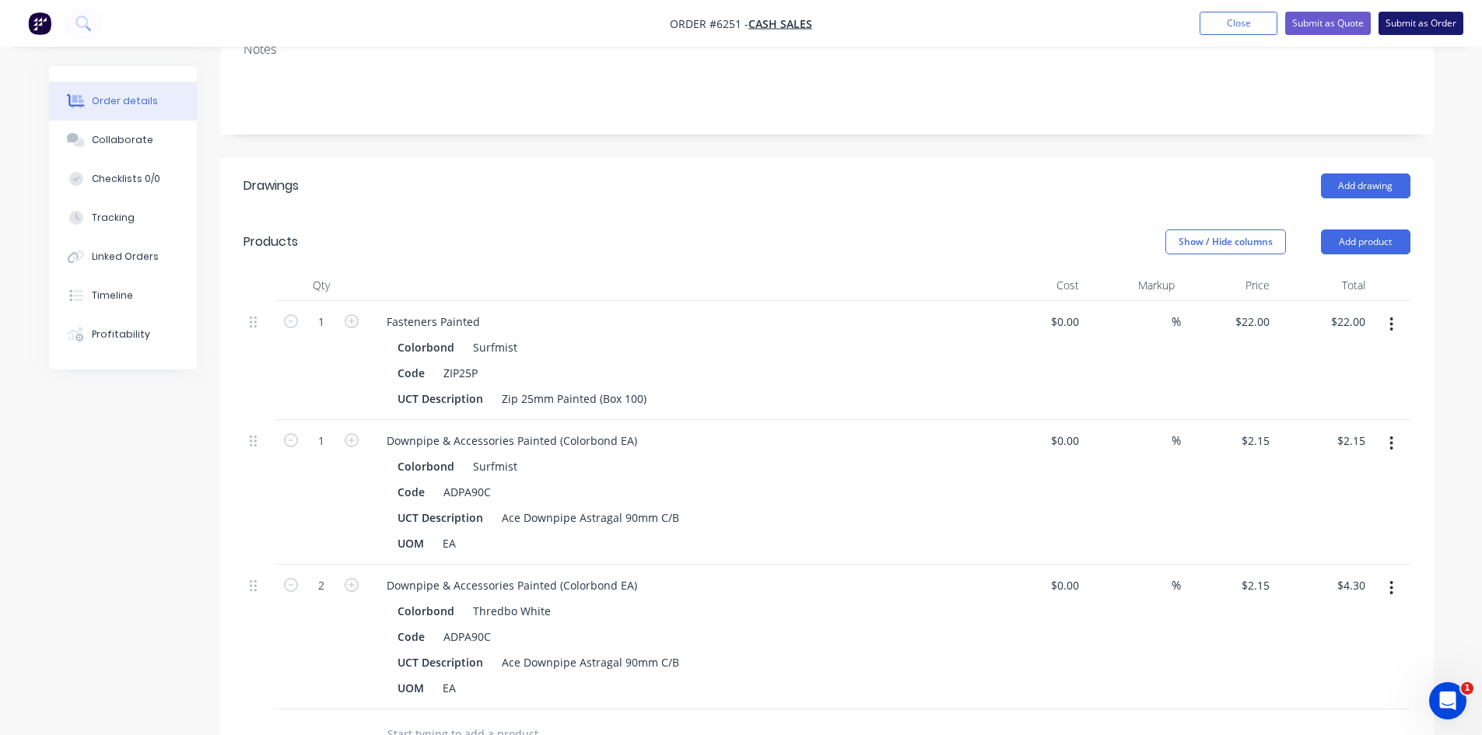
click at [1409, 26] on button "Submit as Order" at bounding box center [1420, 23] width 85 height 23
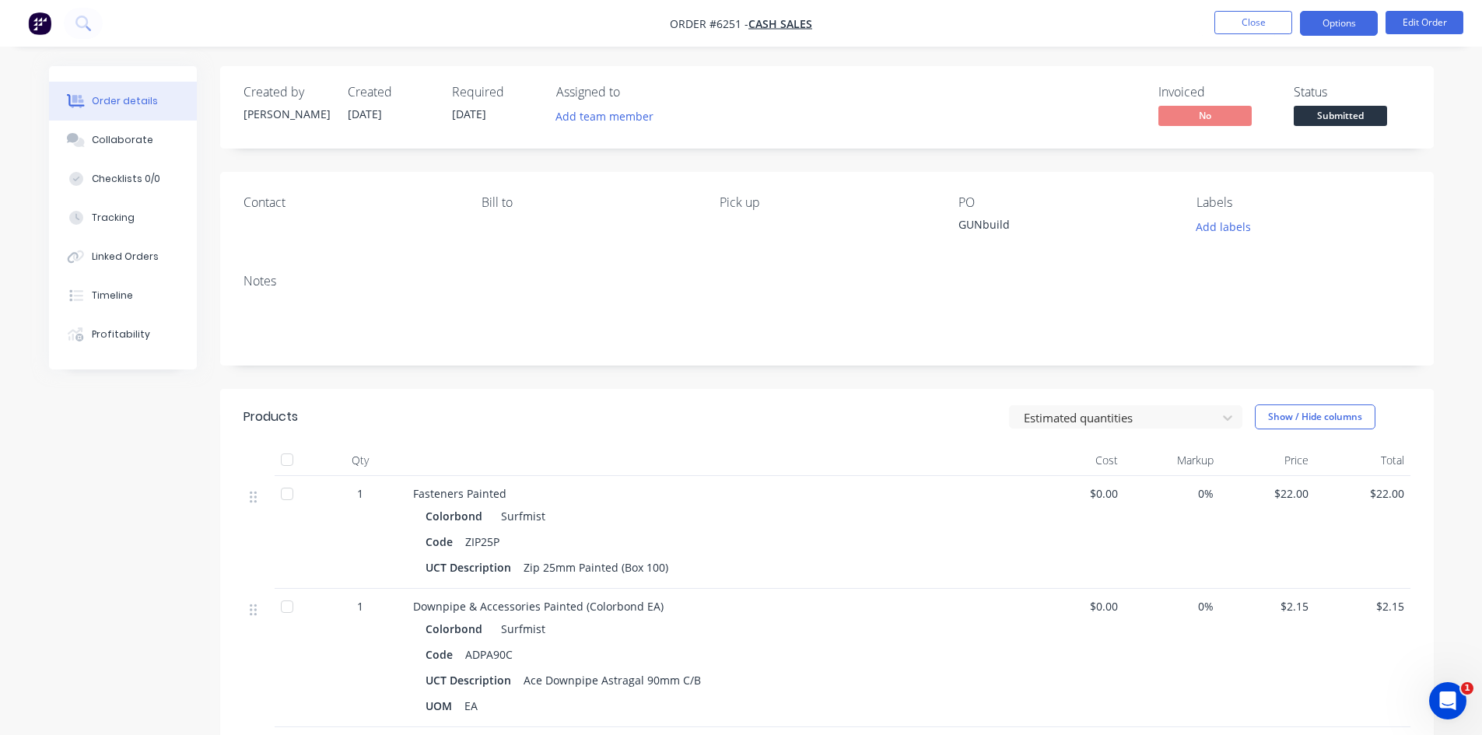
click at [1336, 28] on button "Options" at bounding box center [1339, 23] width 78 height 25
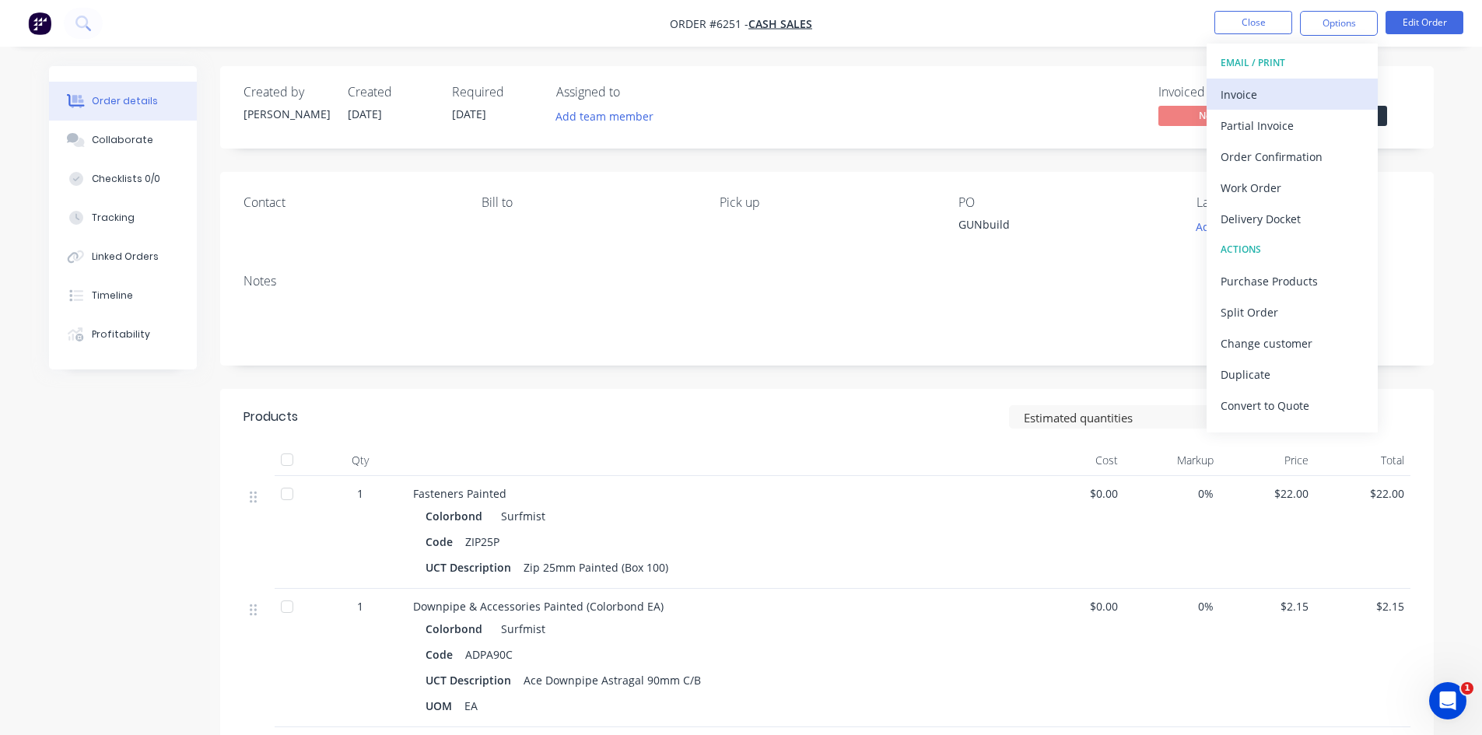
click at [1297, 89] on div "Invoice" at bounding box center [1291, 94] width 143 height 23
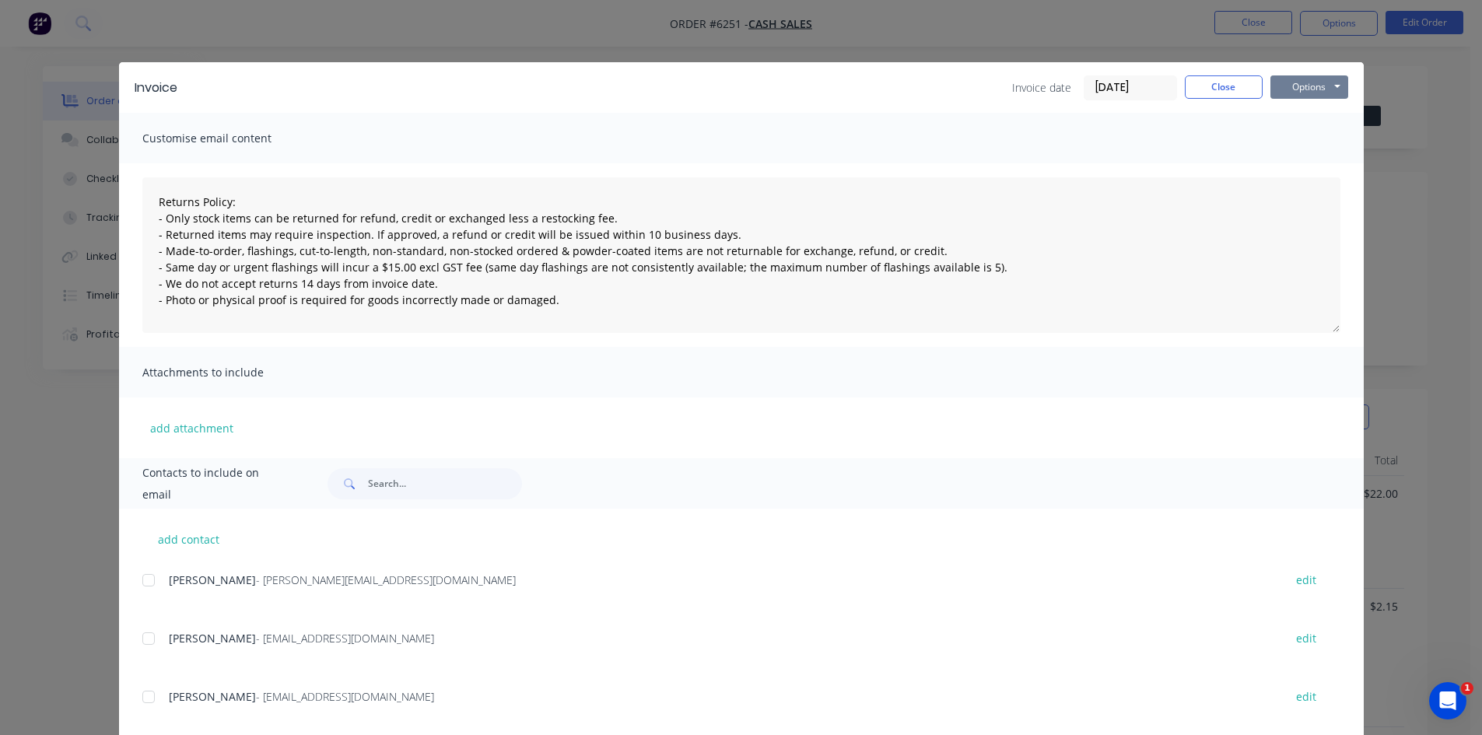
click at [1323, 85] on button "Options" at bounding box center [1309, 86] width 78 height 23
click at [1324, 139] on button "Print" at bounding box center [1320, 141] width 100 height 26
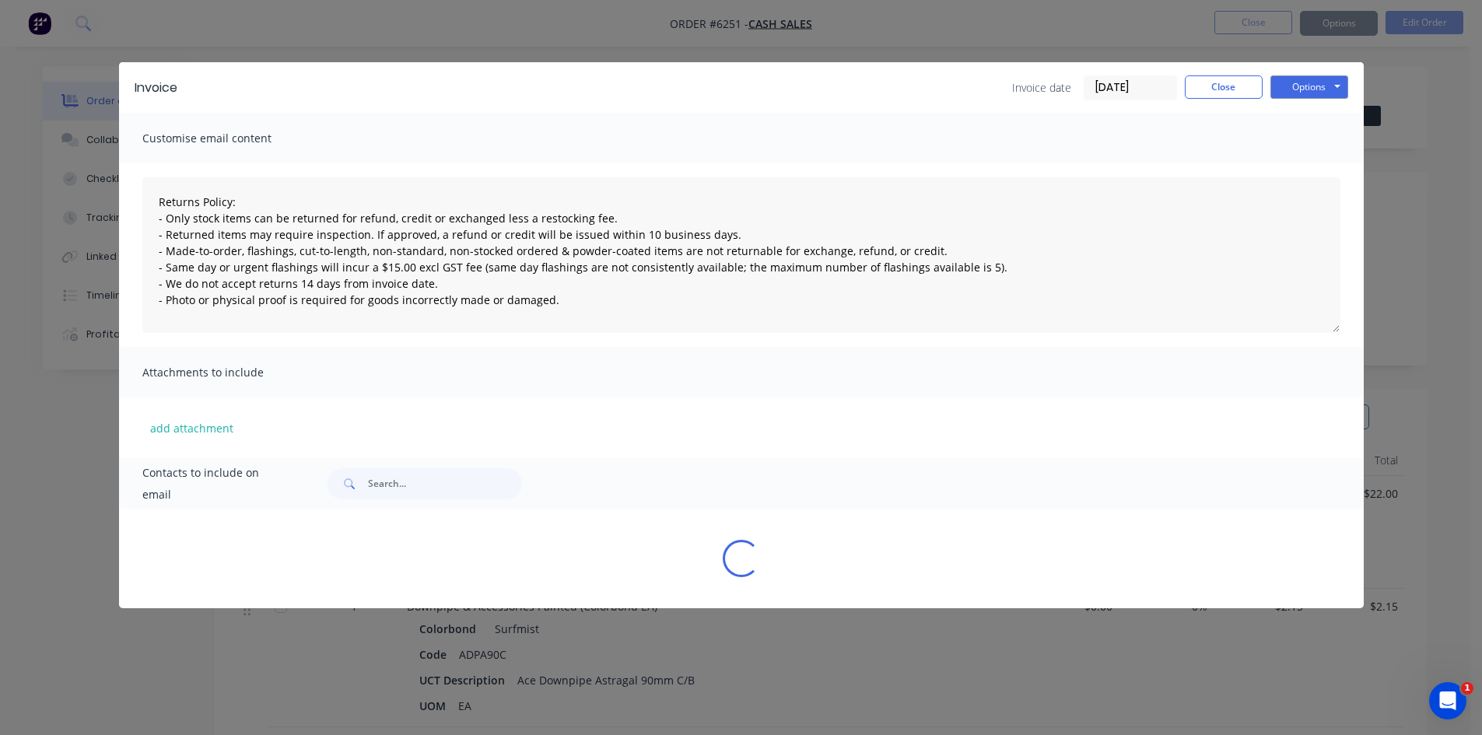
type textarea "Returns Policy: - Only stock items can be returned for refund, credit or exchan…"
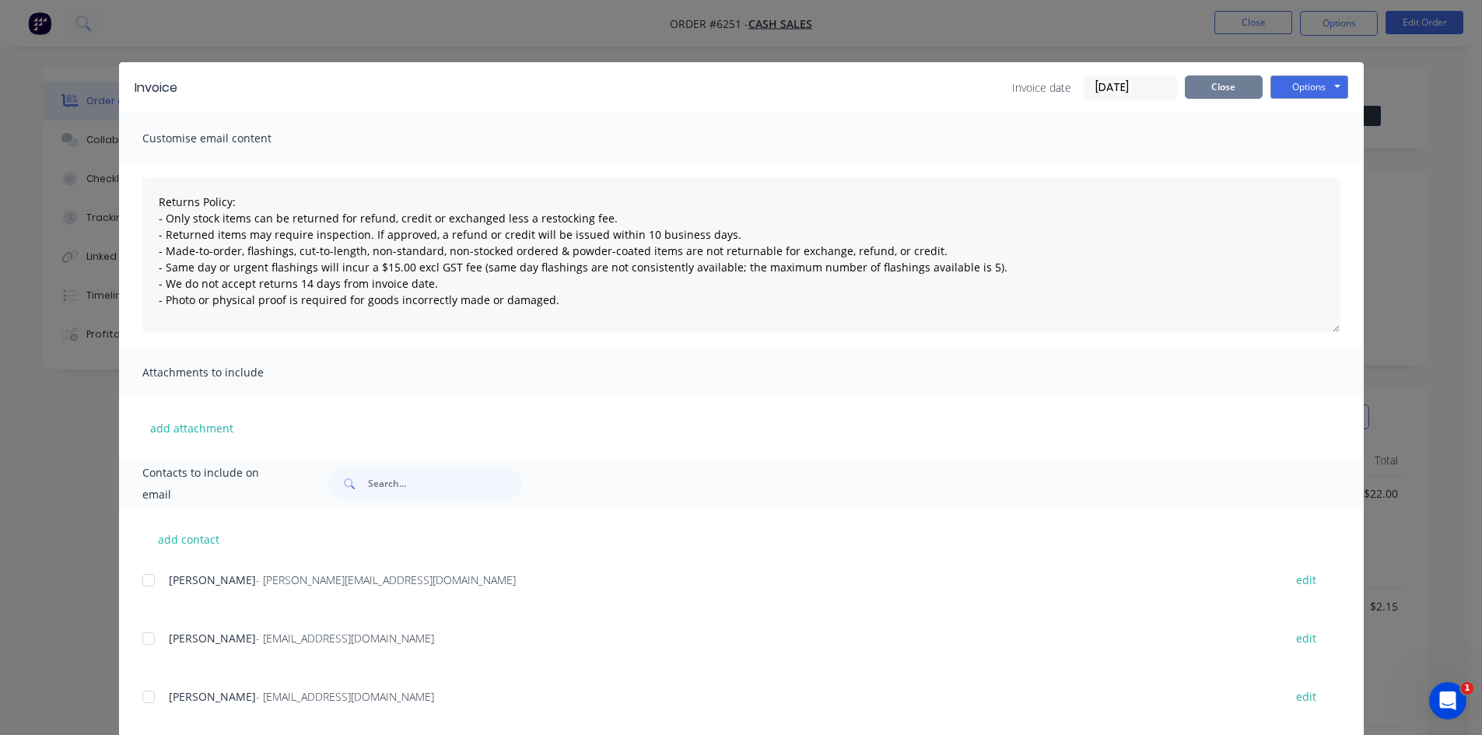
click at [1245, 93] on button "Close" at bounding box center [1224, 86] width 78 height 23
